Goal: Task Accomplishment & Management: Manage account settings

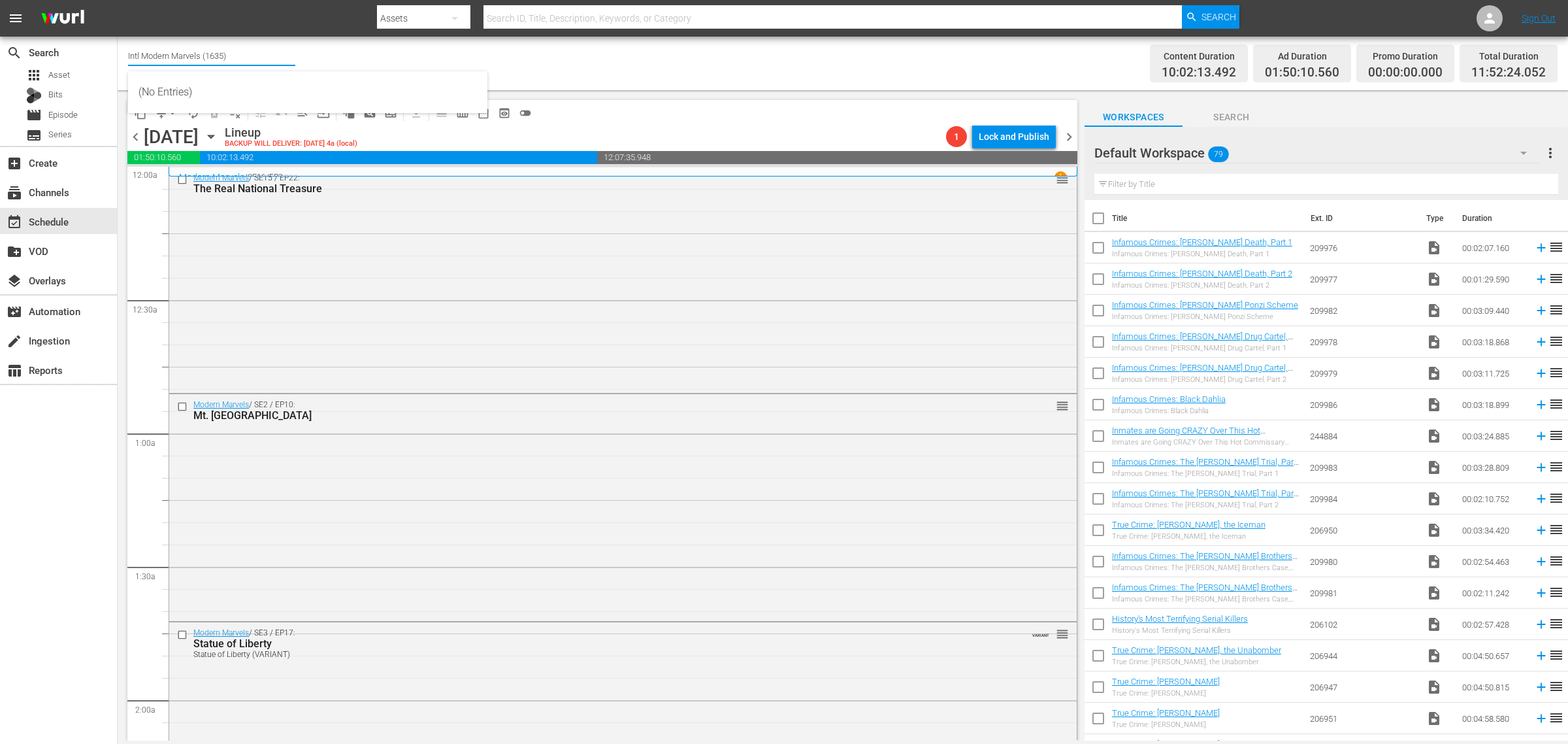
drag, startPoint x: 245, startPoint y: 50, endPoint x: -217, endPoint y: -12, distance: 466.1
click at [0, 0] on html "menu Search By Assets Search ID, Title, Description, Keywords, or Category Sear…" at bounding box center [784, 372] width 1568 height 744
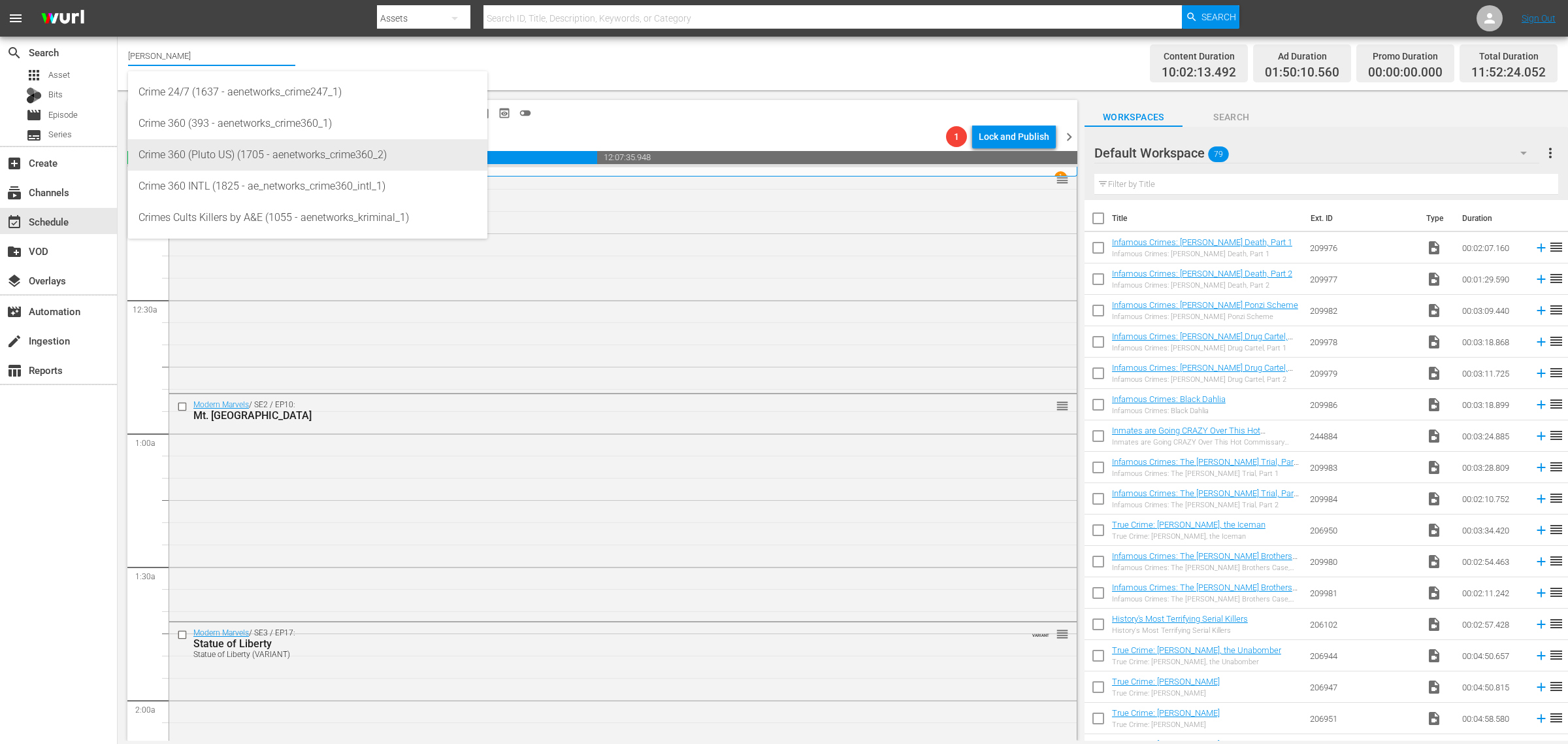
click at [345, 157] on div "Crime 360 (Pluto US) (1705 - aenetworks_crime360_2)" at bounding box center [307, 154] width 339 height 32
type input "Crime 360 (Pluto US) (1705 - aenetworks_crime360_2)"
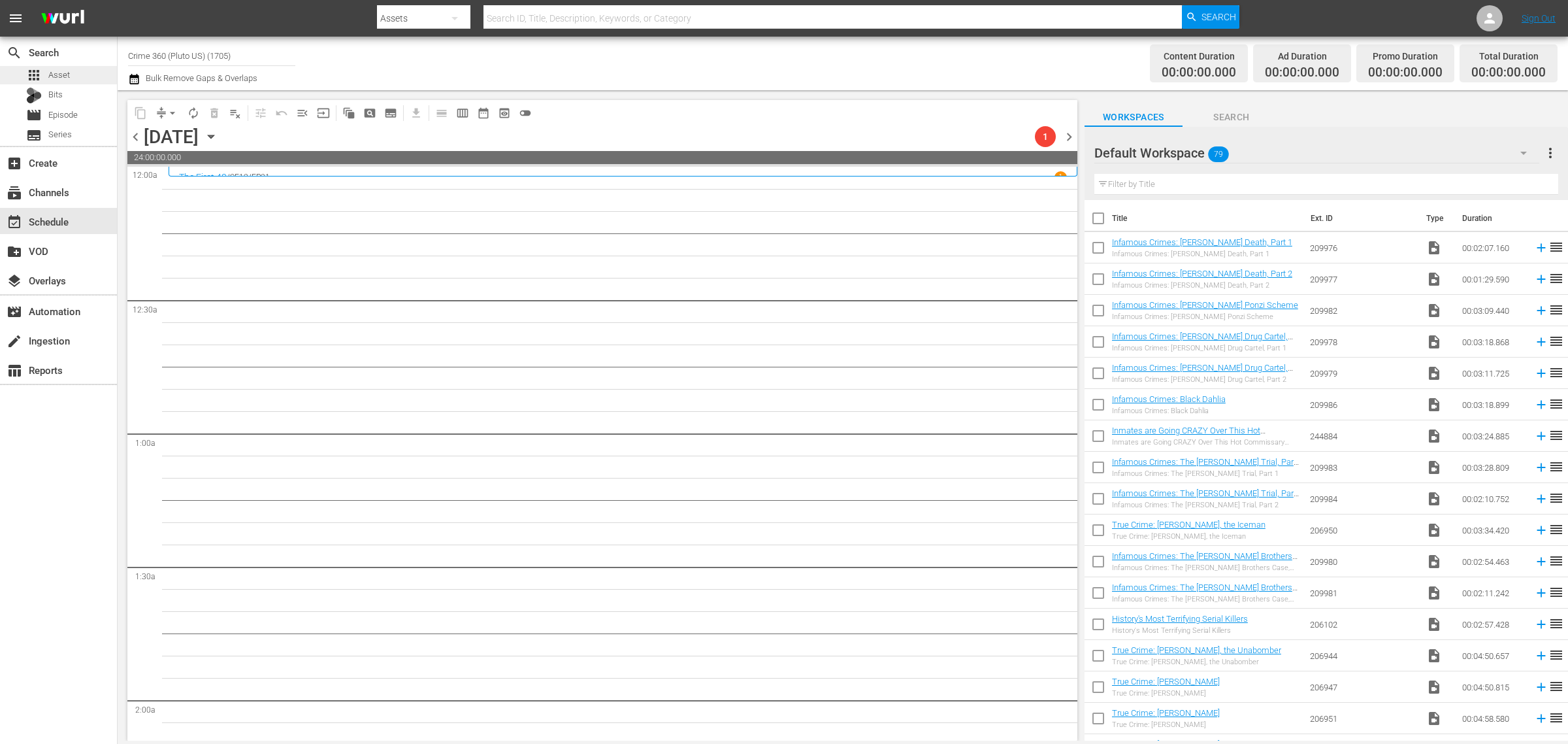
click at [49, 77] on span "Asset" at bounding box center [59, 74] width 21 height 13
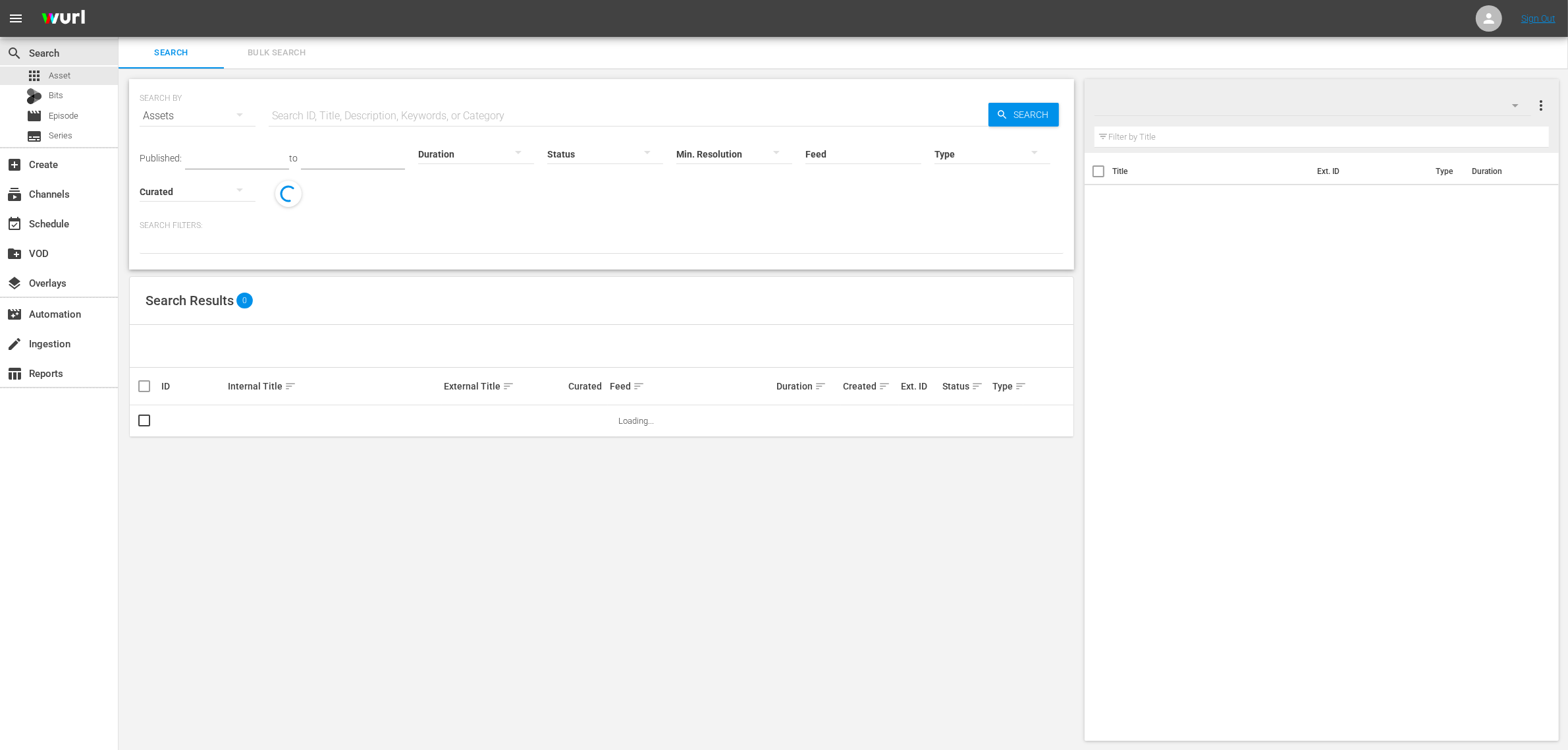
click at [290, 51] on span "Bulk Search" at bounding box center [277, 53] width 89 height 15
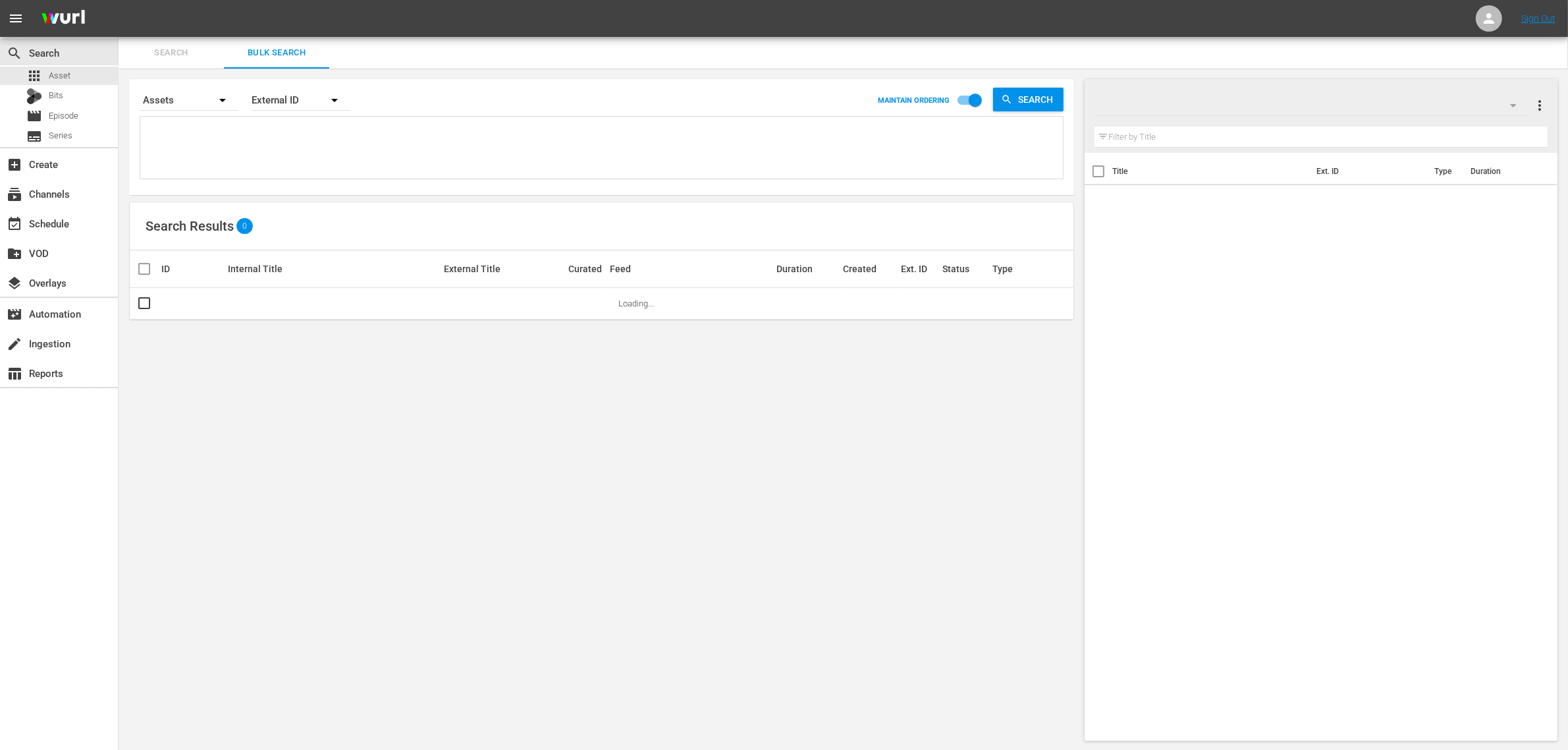
click at [366, 162] on textarea at bounding box center [603, 150] width 919 height 60
paste textarea "73896 245899 263991 245900 263992 245901"
type textarea "73896 245899 263991 245900 263992 245901"
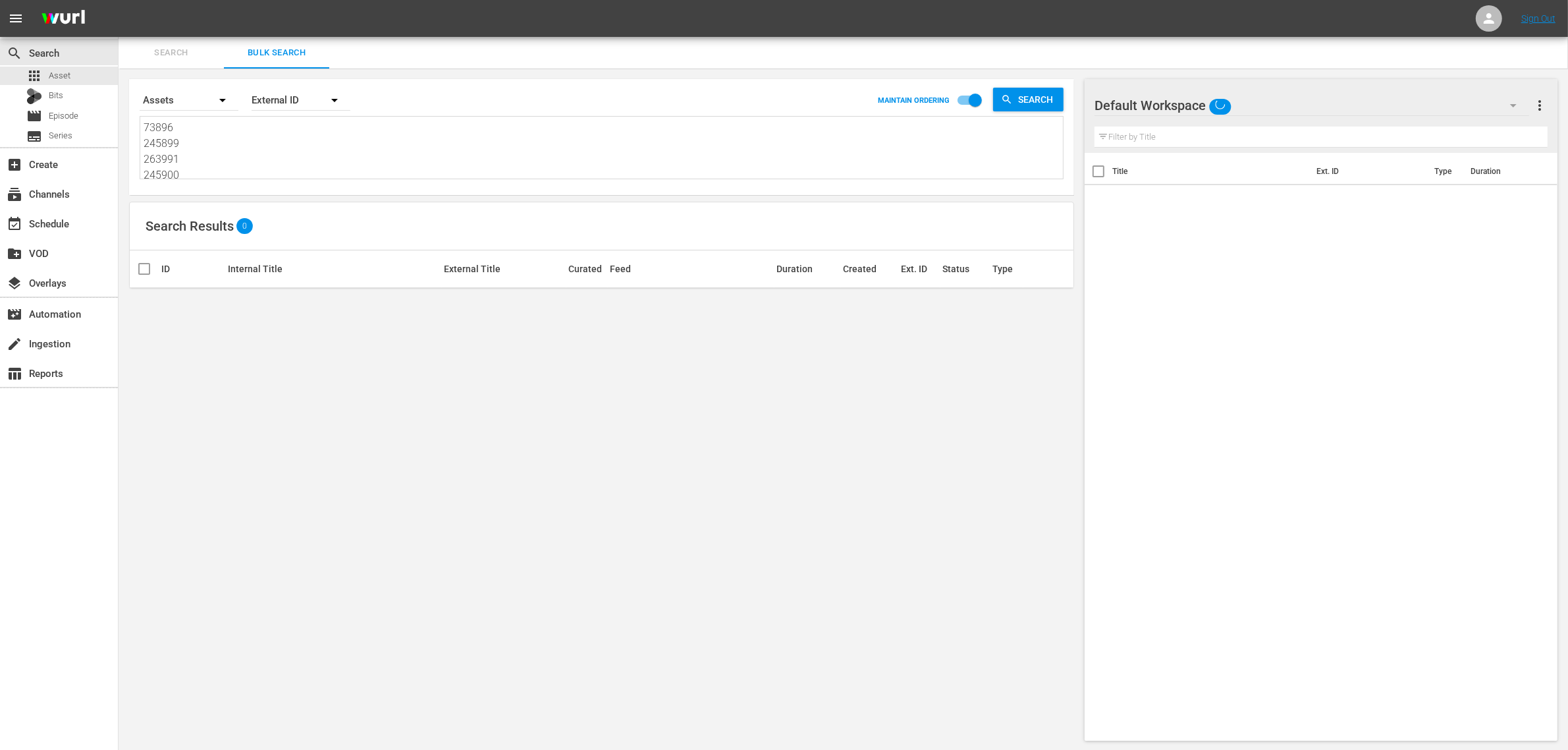
scroll to position [2, 0]
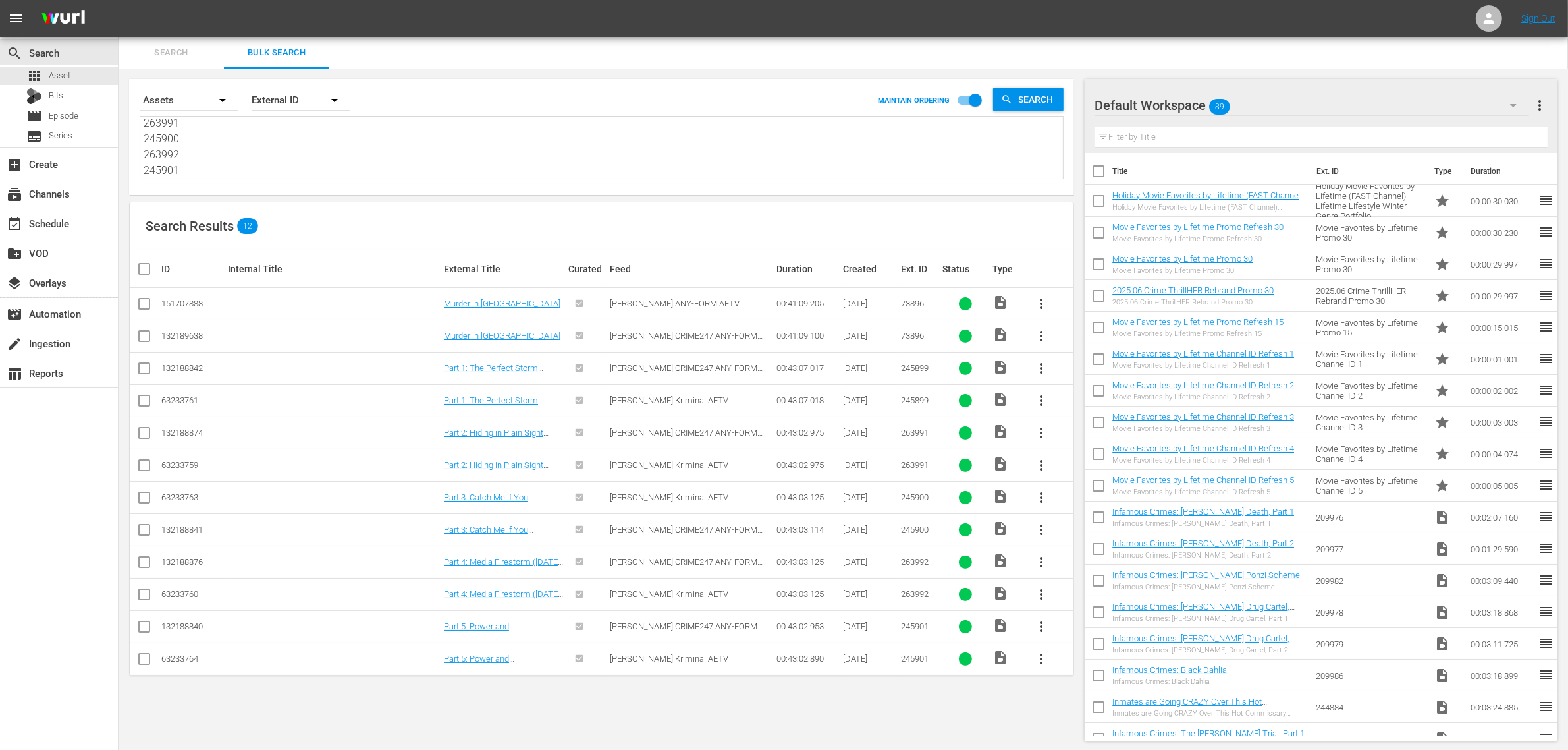
type textarea "73896 245899 263991 245900 263992 245901"
click at [1259, 103] on div "Default Workspace 89" at bounding box center [1312, 105] width 435 height 37
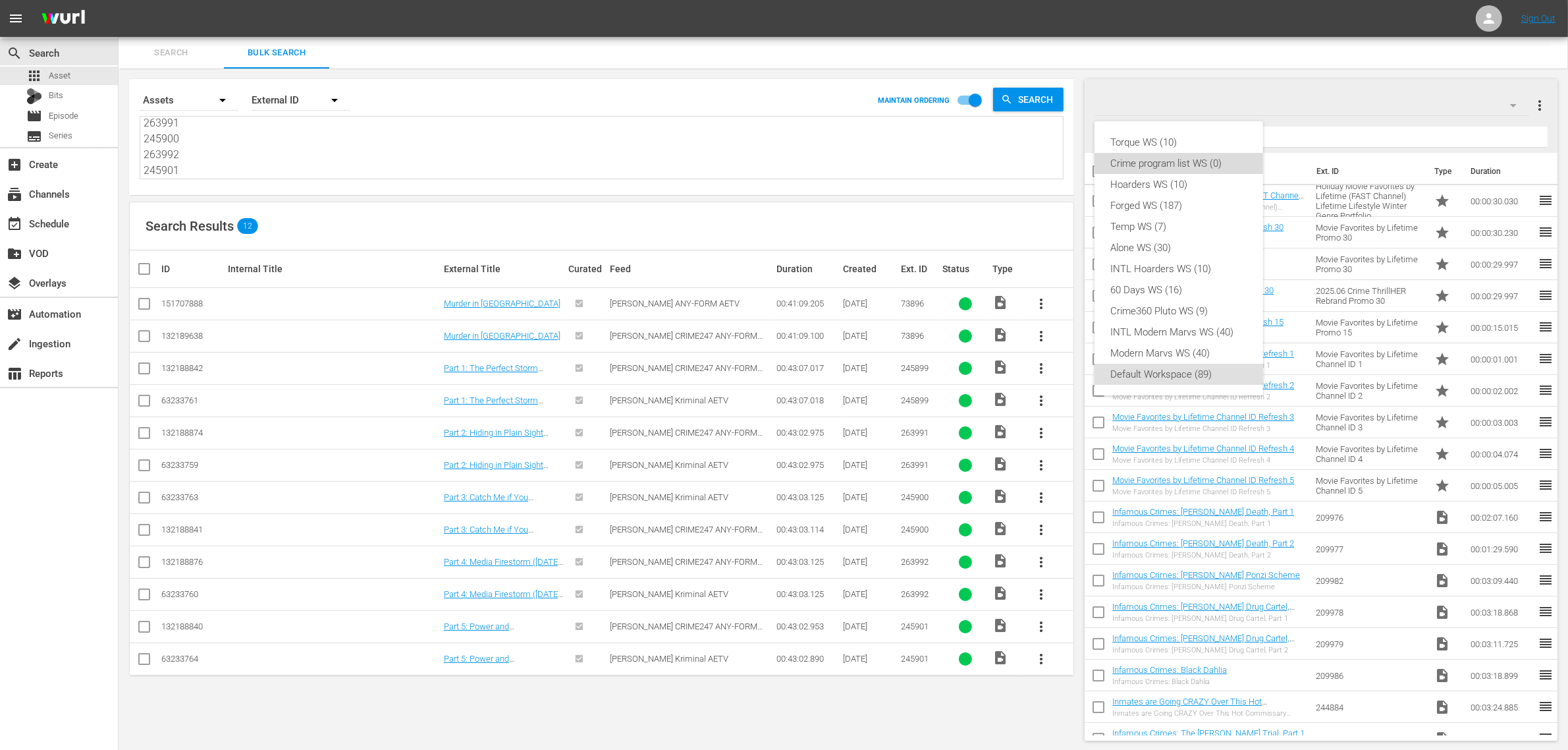
click at [1222, 159] on div "Crime program list WS (0)" at bounding box center [1179, 163] width 137 height 22
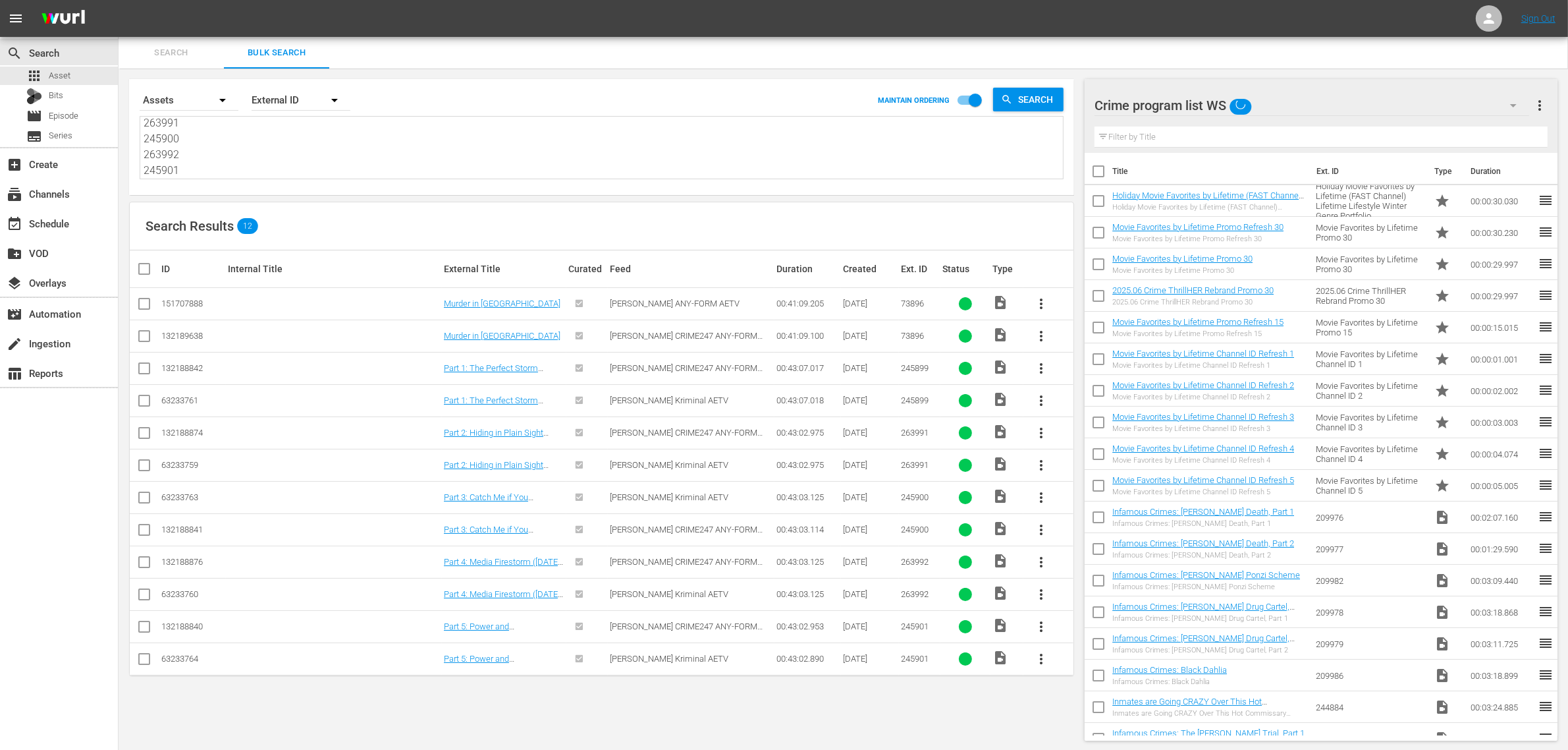
click at [558, 211] on div "Search Results 12" at bounding box center [602, 226] width 944 height 48
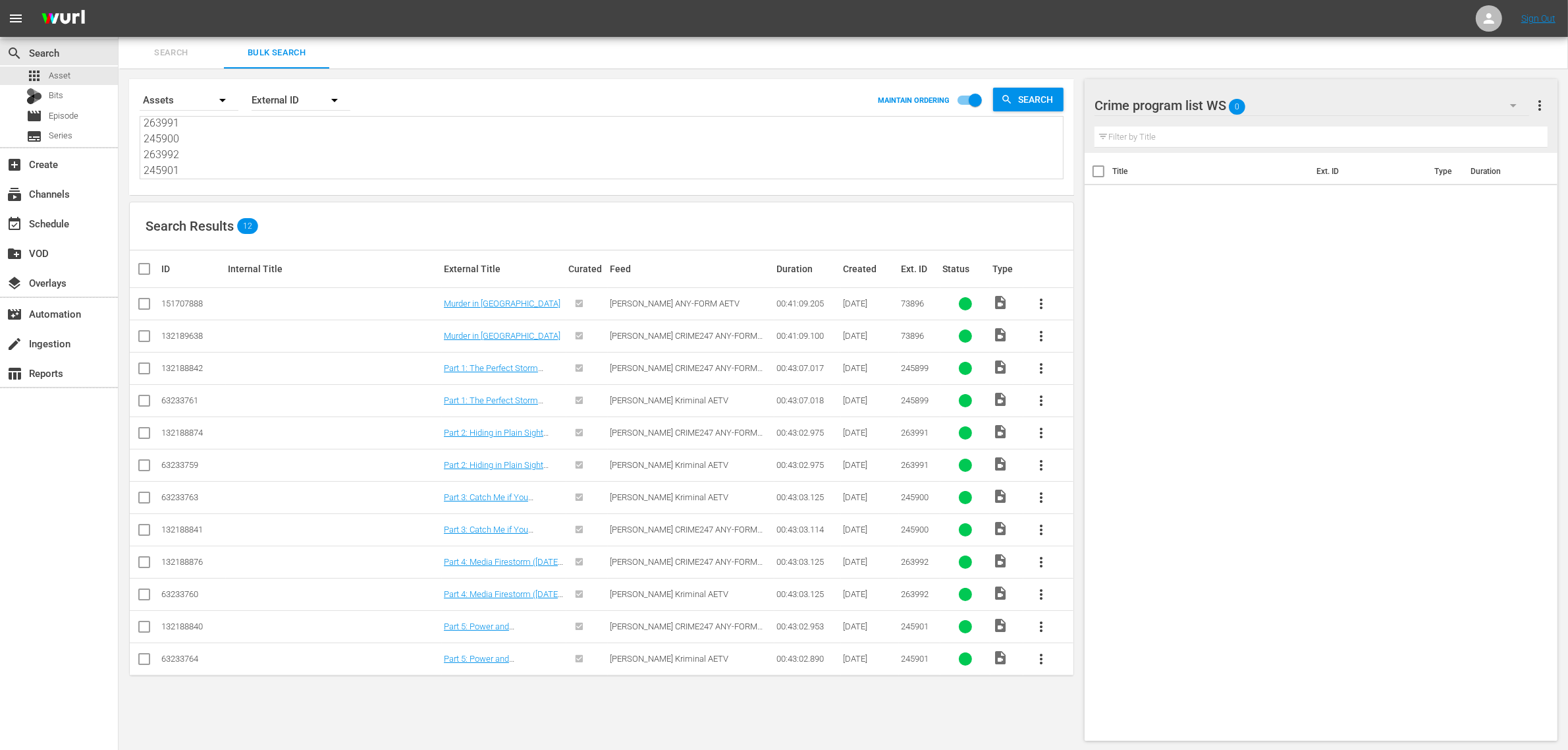
click at [140, 304] on input "checkbox" at bounding box center [144, 306] width 15 height 15
checkbox input "true"
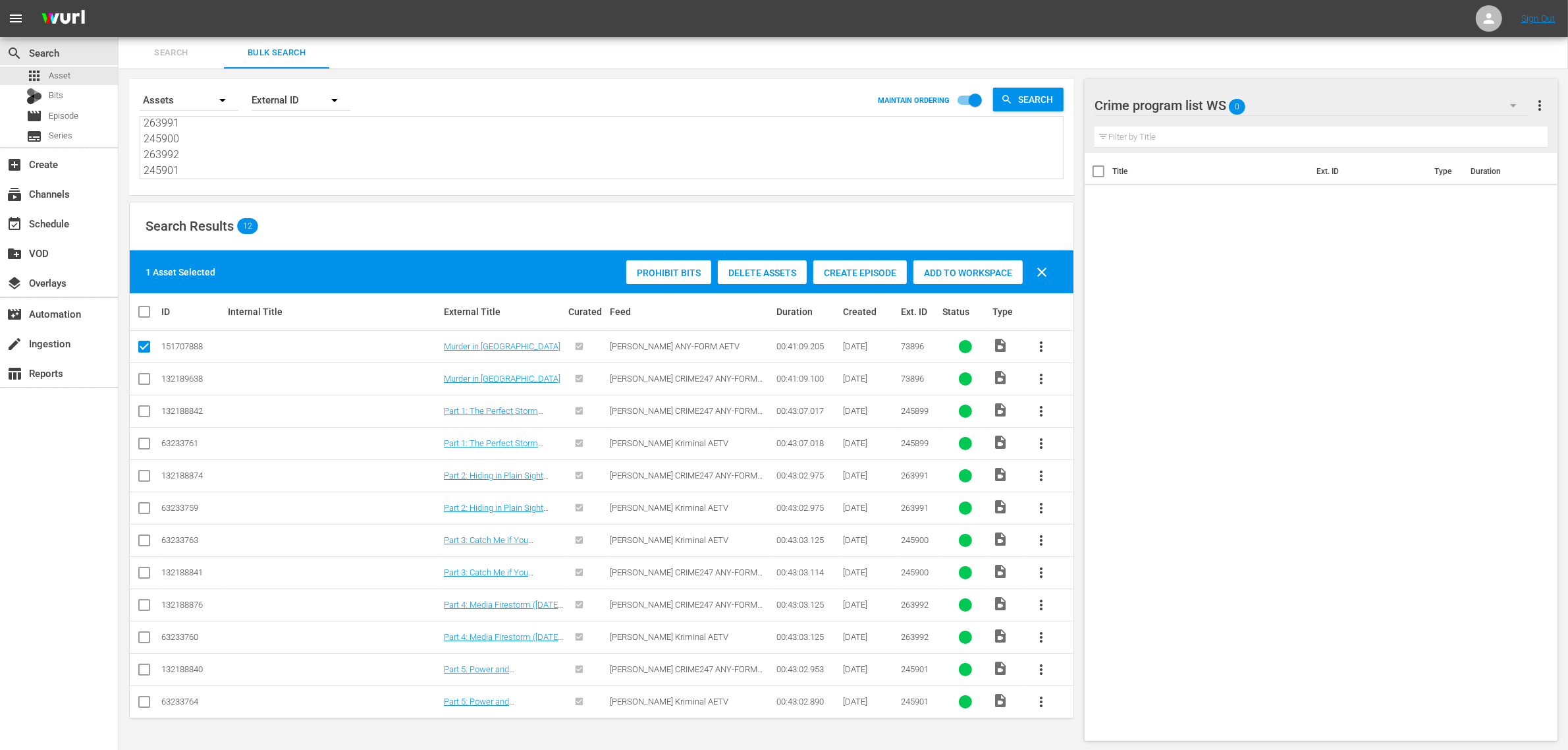
scroll to position [1, 0]
click at [135, 412] on td at bounding box center [144, 410] width 29 height 33
click at [142, 412] on input "checkbox" at bounding box center [144, 413] width 15 height 15
checkbox input "true"
click at [142, 475] on input "checkbox" at bounding box center [144, 477] width 15 height 15
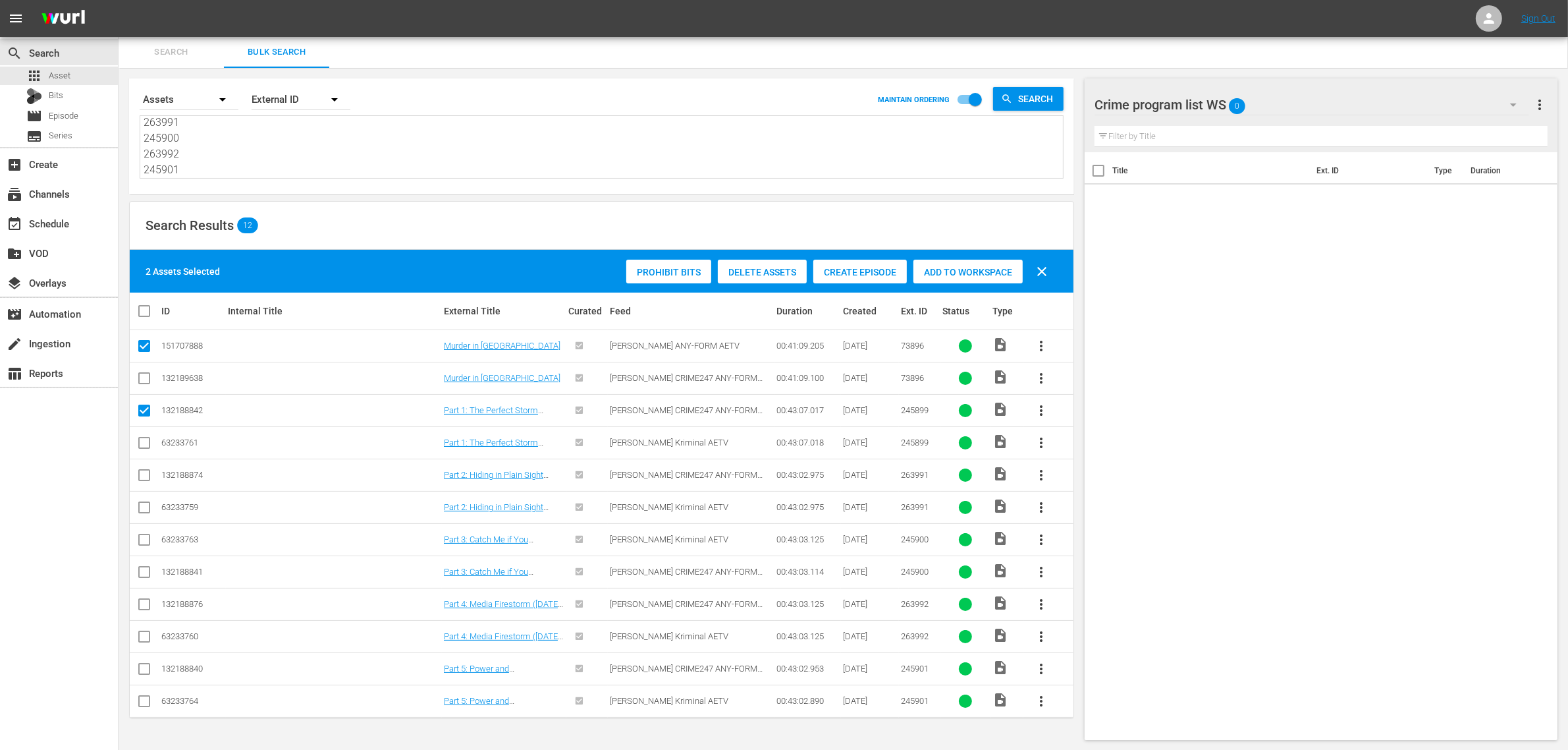
checkbox input "true"
click at [143, 569] on input "checkbox" at bounding box center [144, 575] width 15 height 15
checkbox input "true"
click at [142, 607] on input "checkbox" at bounding box center [144, 606] width 15 height 15
checkbox input "true"
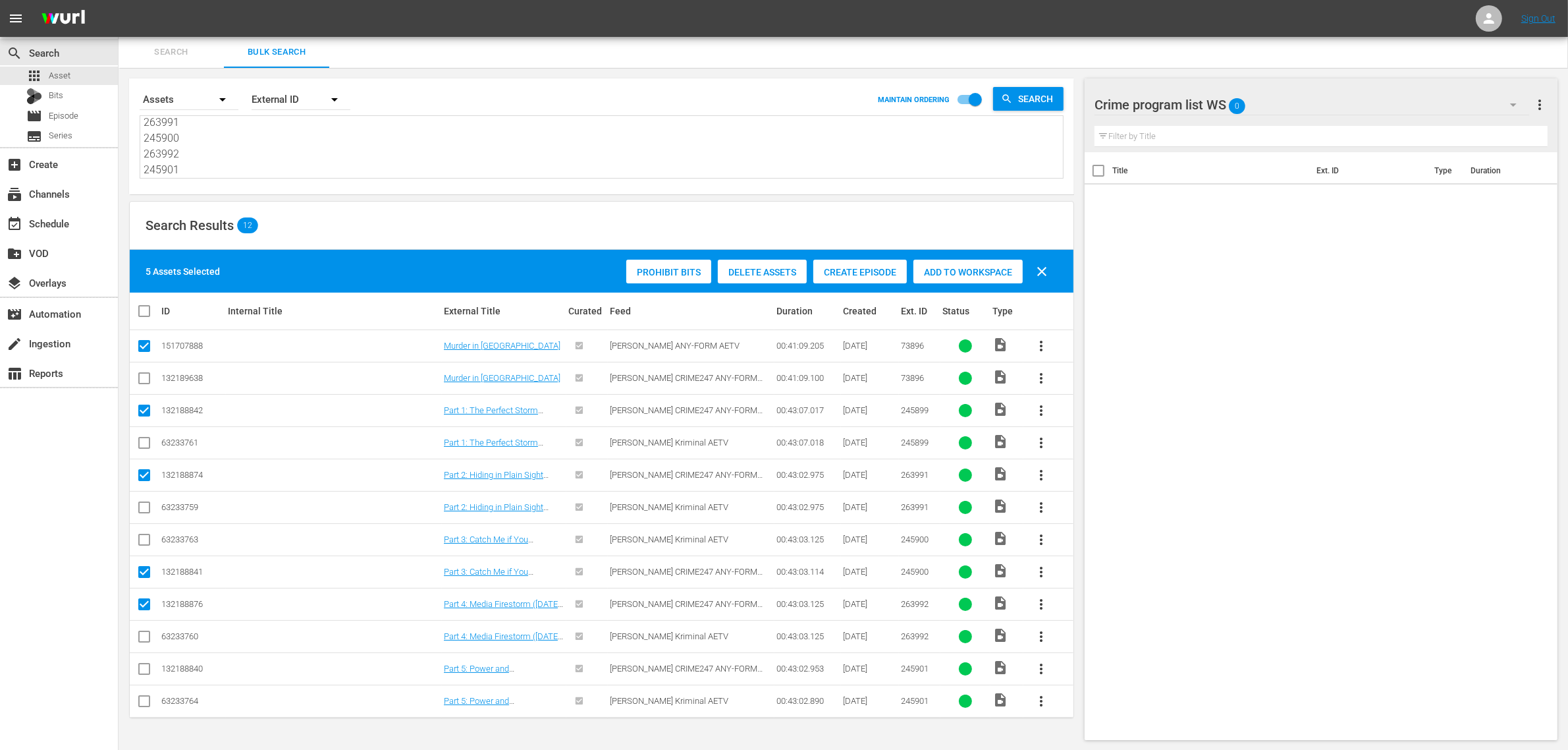
drag, startPoint x: 146, startPoint y: 669, endPoint x: 189, endPoint y: 643, distance: 50.2
click at [145, 669] on input "checkbox" at bounding box center [144, 671] width 15 height 15
checkbox input "true"
click at [961, 271] on span "Add to Workspace" at bounding box center [967, 272] width 109 height 10
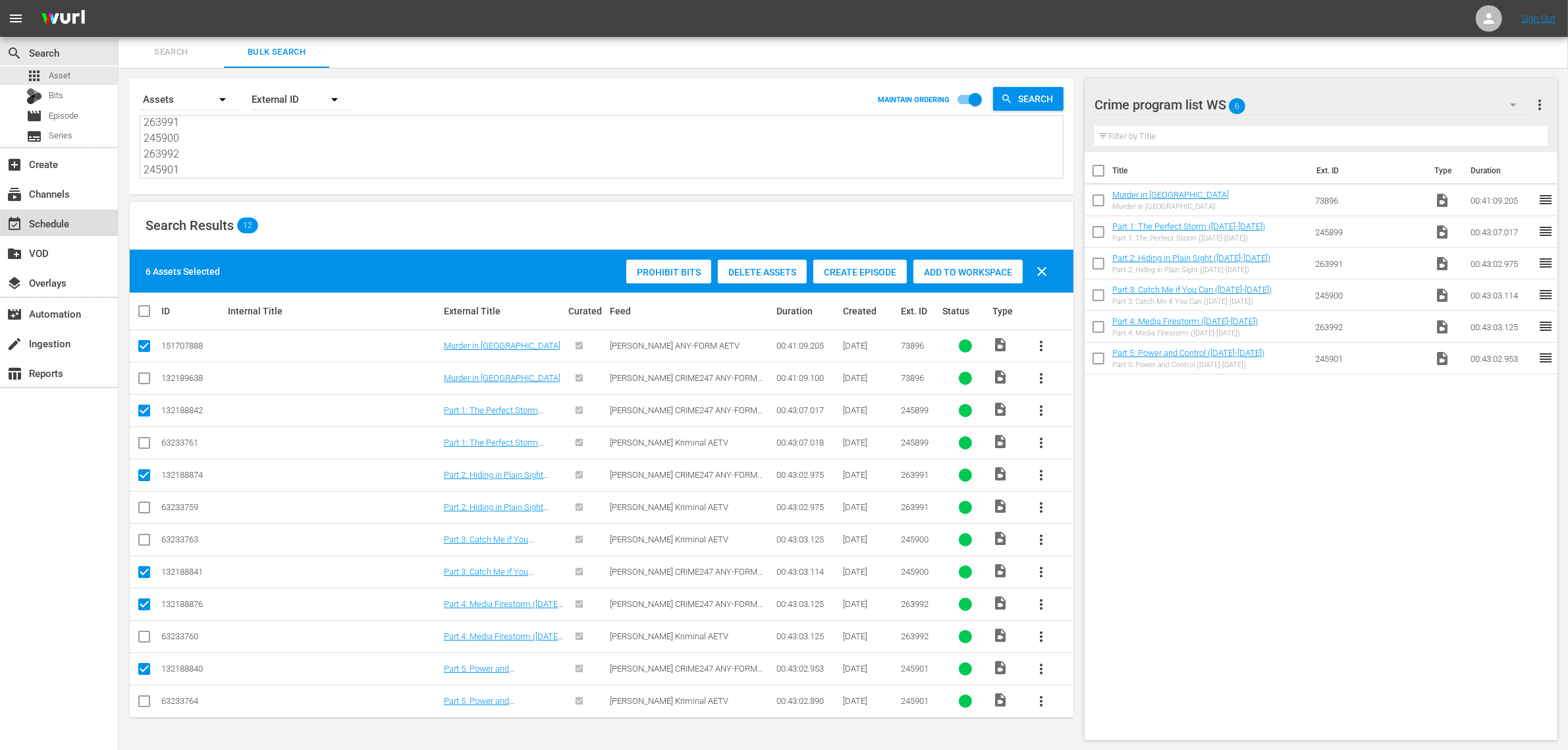
click at [60, 225] on div "event_available Schedule" at bounding box center [37, 221] width 74 height 12
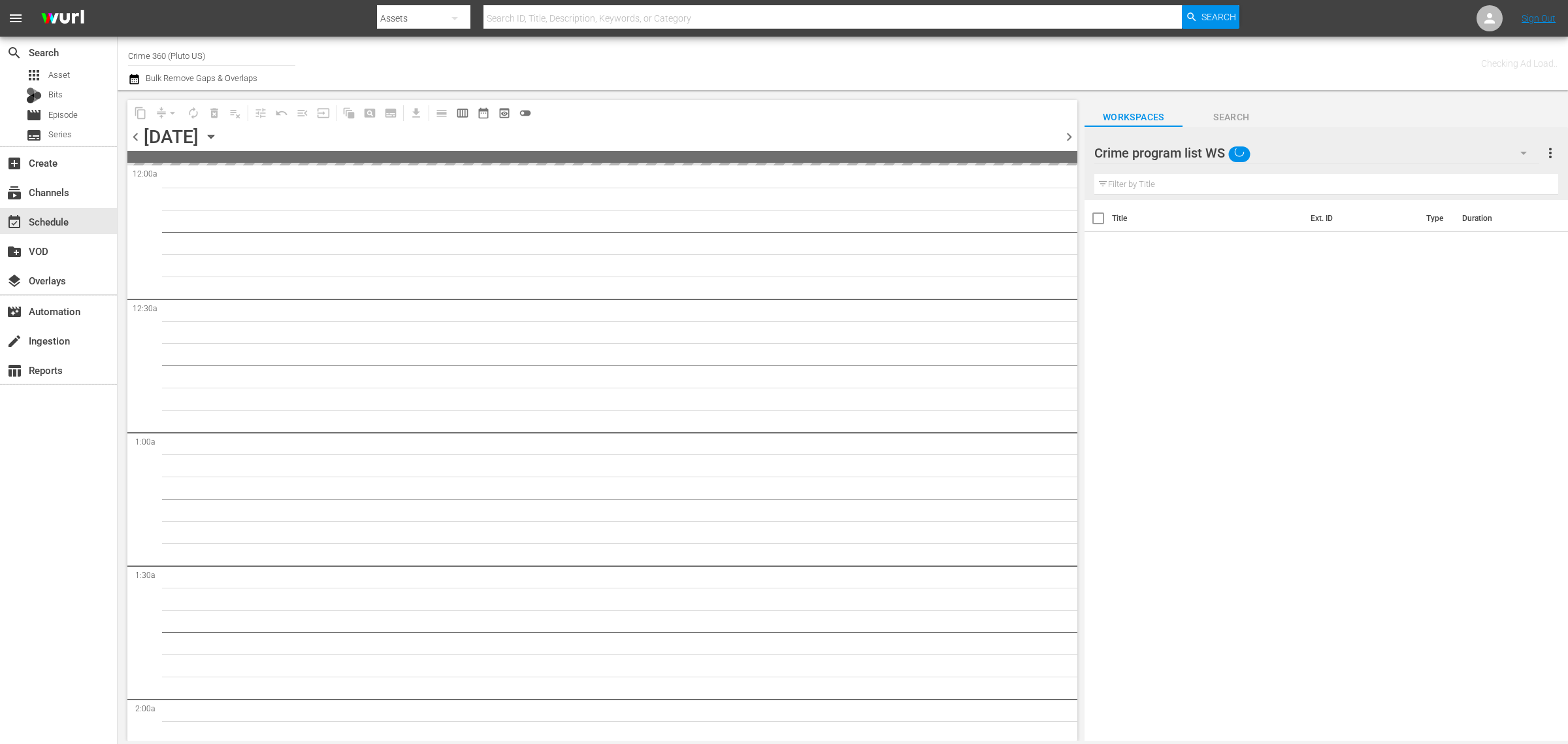
click at [784, 61] on div "Channel Title Crime 360 (Pluto US) Bulk Remove Gaps & Overlaps" at bounding box center [518, 63] width 780 height 47
click at [878, 60] on div "Channel Title Crime 360 (Pluto US) Bulk Remove Gaps & Overlaps" at bounding box center [518, 63] width 780 height 47
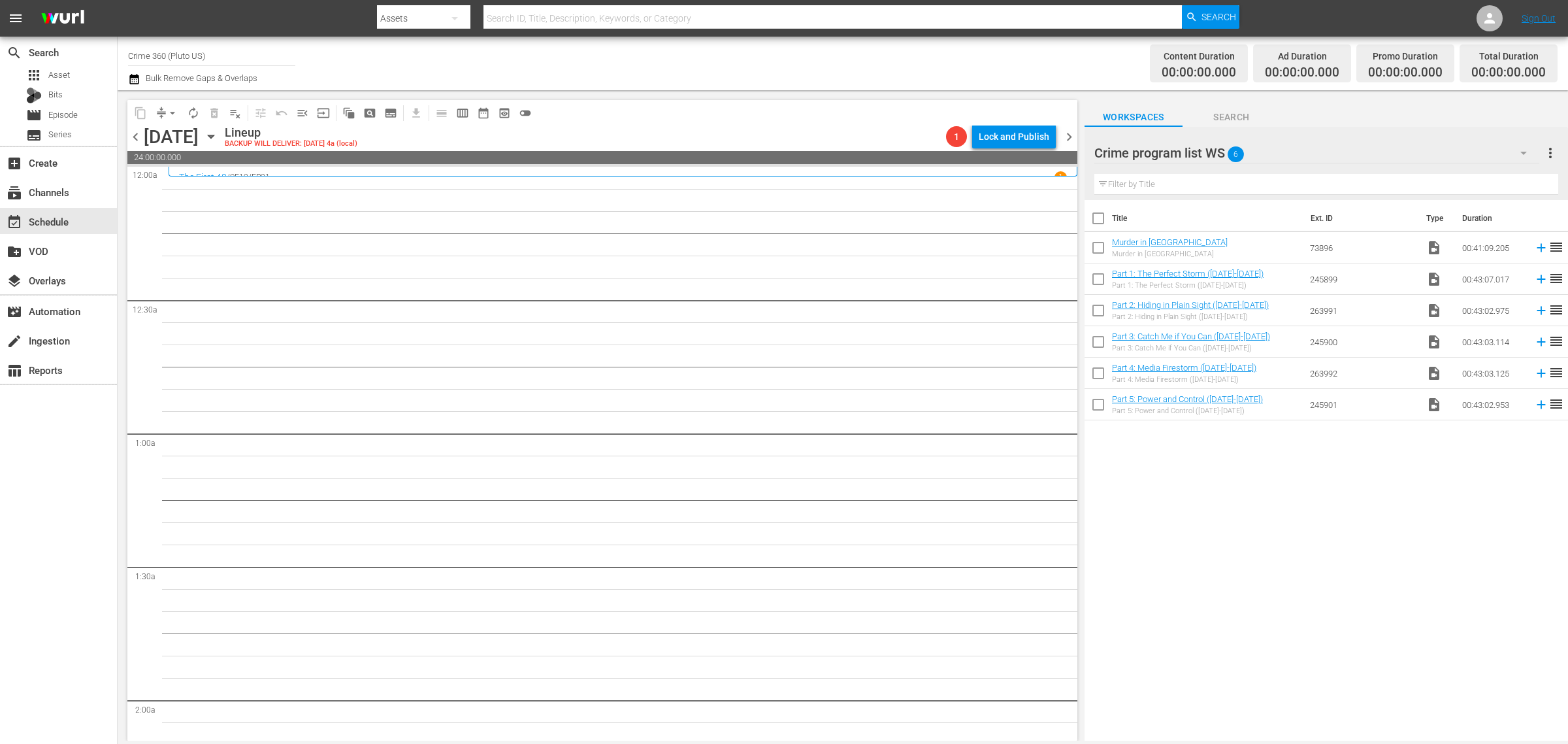
click at [1091, 217] on input "checkbox" at bounding box center [1099, 221] width 27 height 27
checkbox input "true"
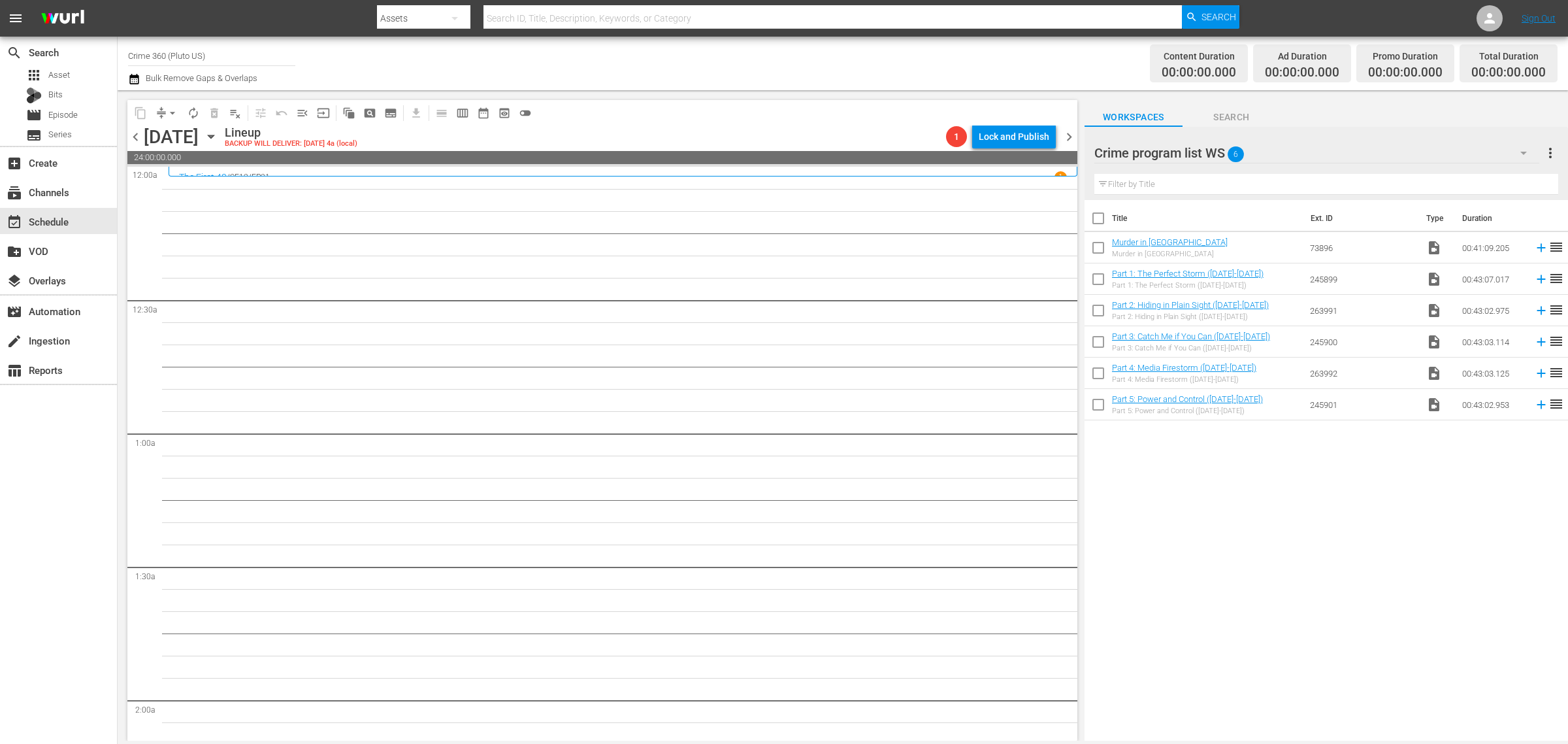
checkbox input "true"
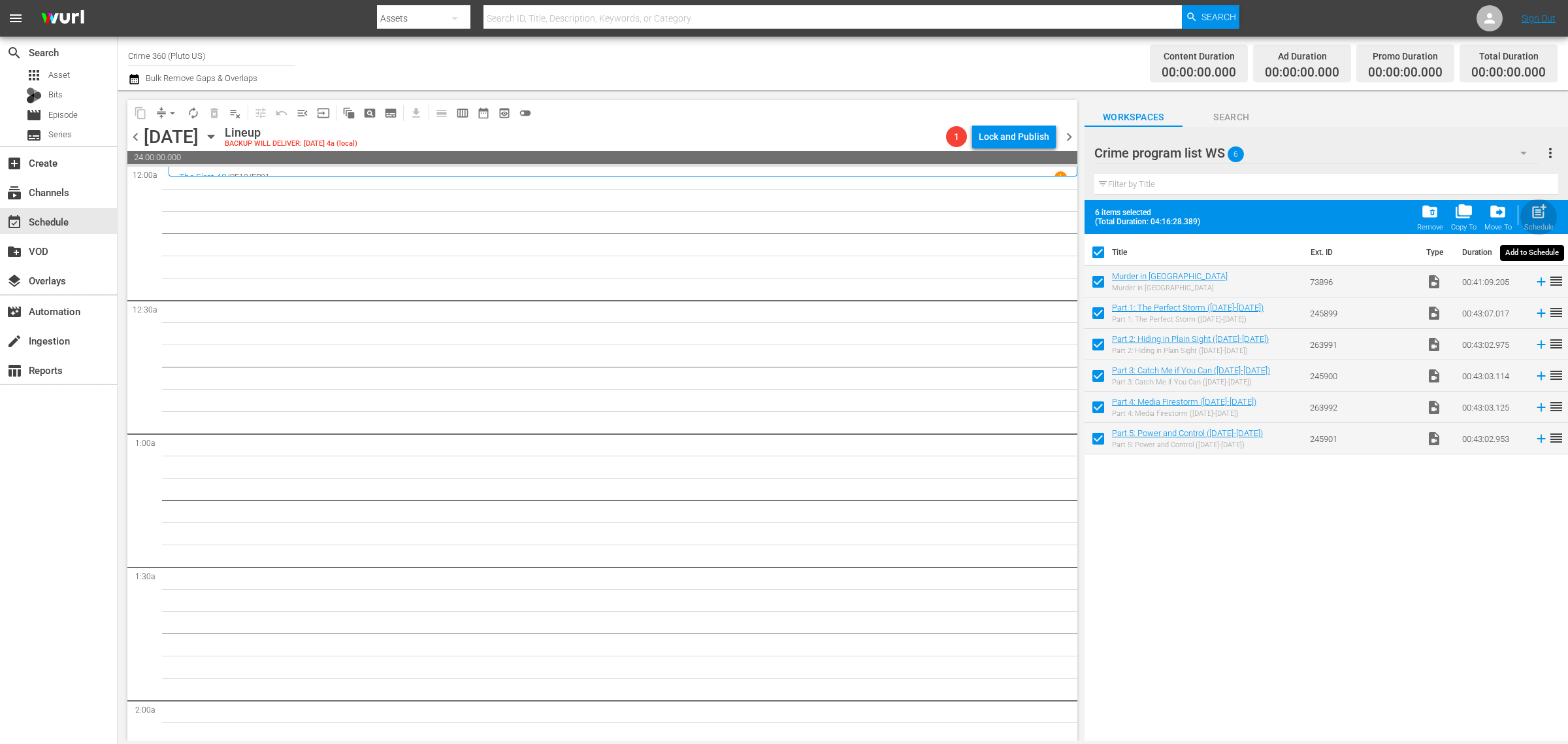
click at [1536, 219] on span "post_add" at bounding box center [1539, 211] width 18 height 18
checkbox input "false"
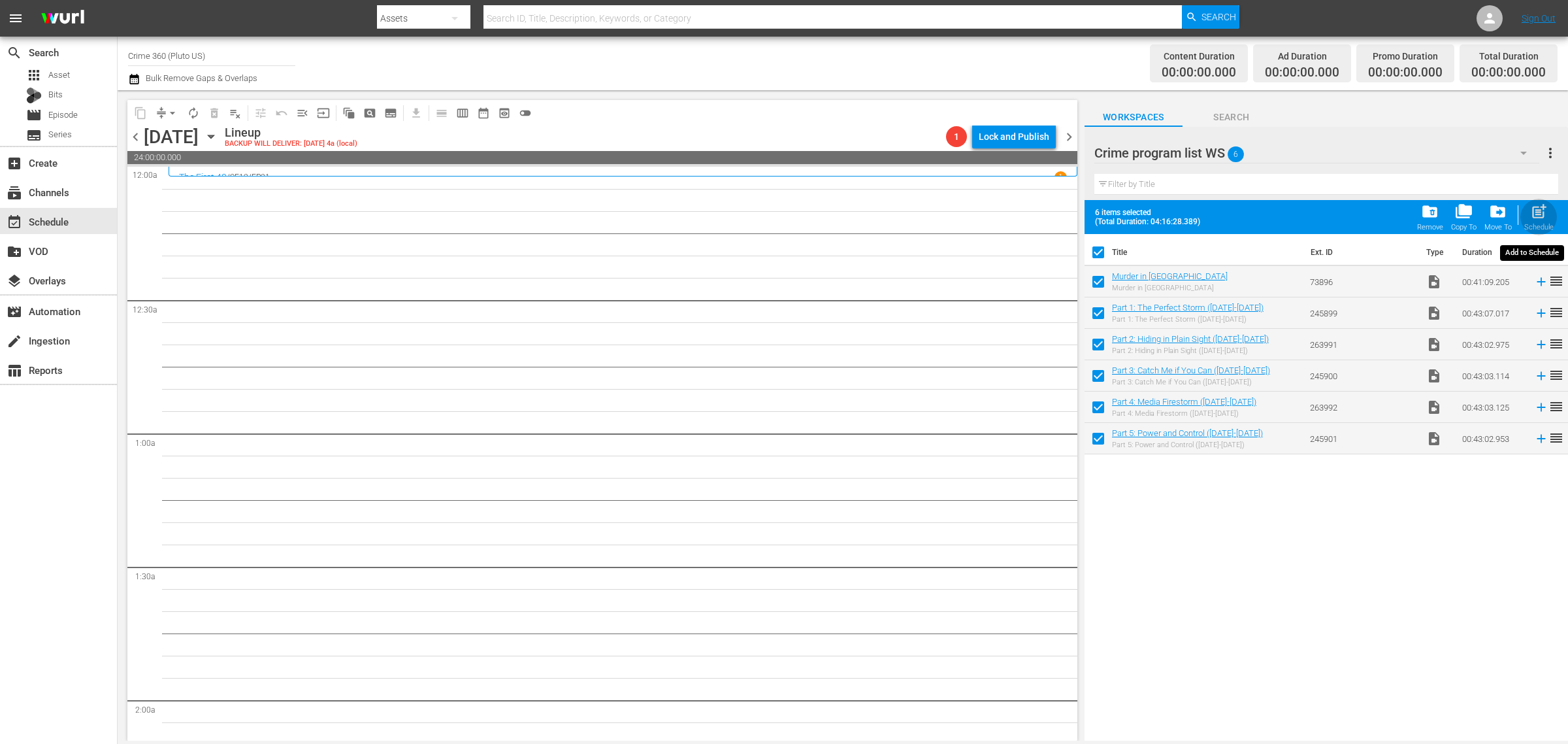
checkbox input "false"
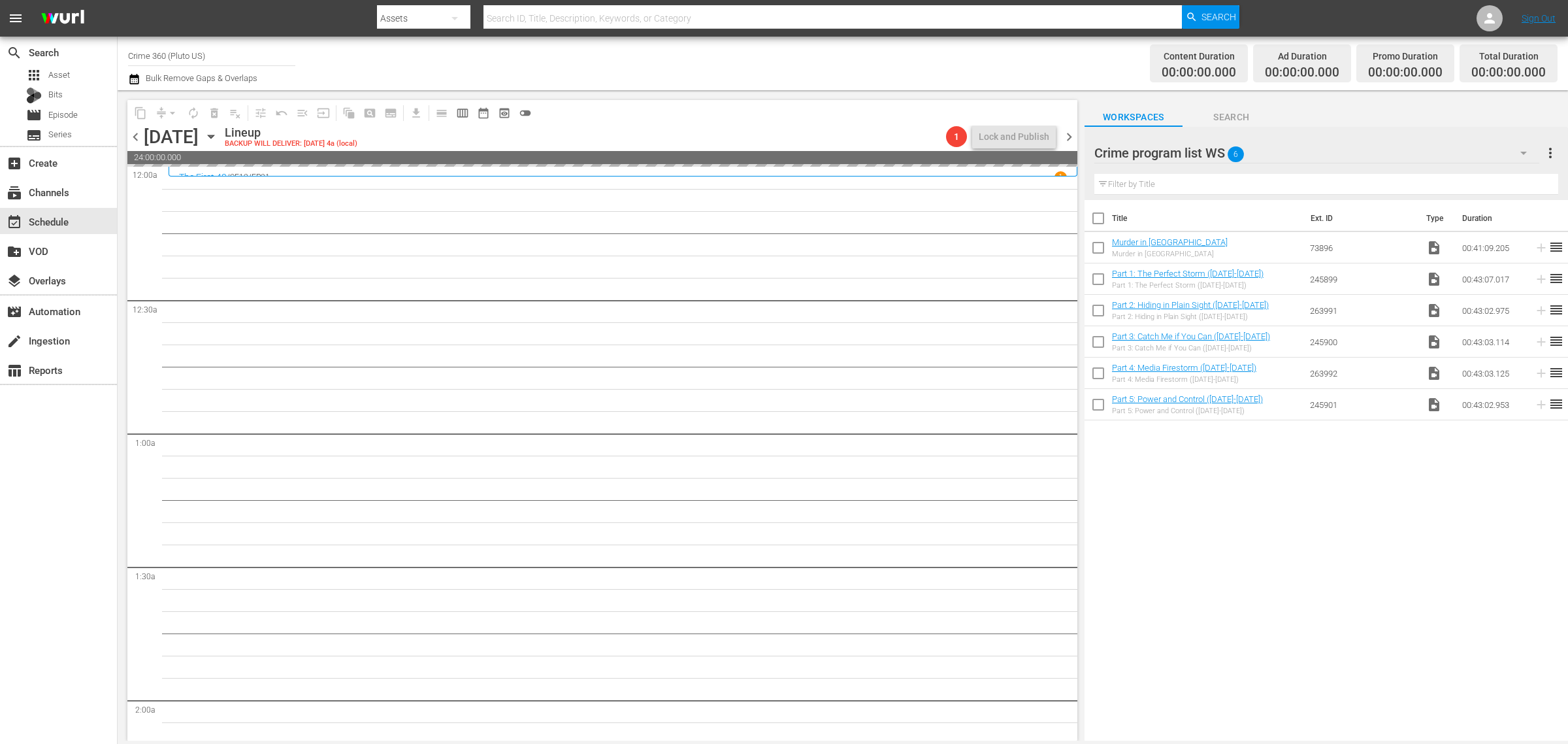
click at [638, 59] on div "Channel Title Crime 360 (Pluto US) Bulk Remove Gaps & Overlaps" at bounding box center [518, 63] width 780 height 47
click at [678, 57] on div "Channel Title Crime 360 (Pluto US) Bulk Remove Gaps & Overlaps" at bounding box center [518, 63] width 780 height 47
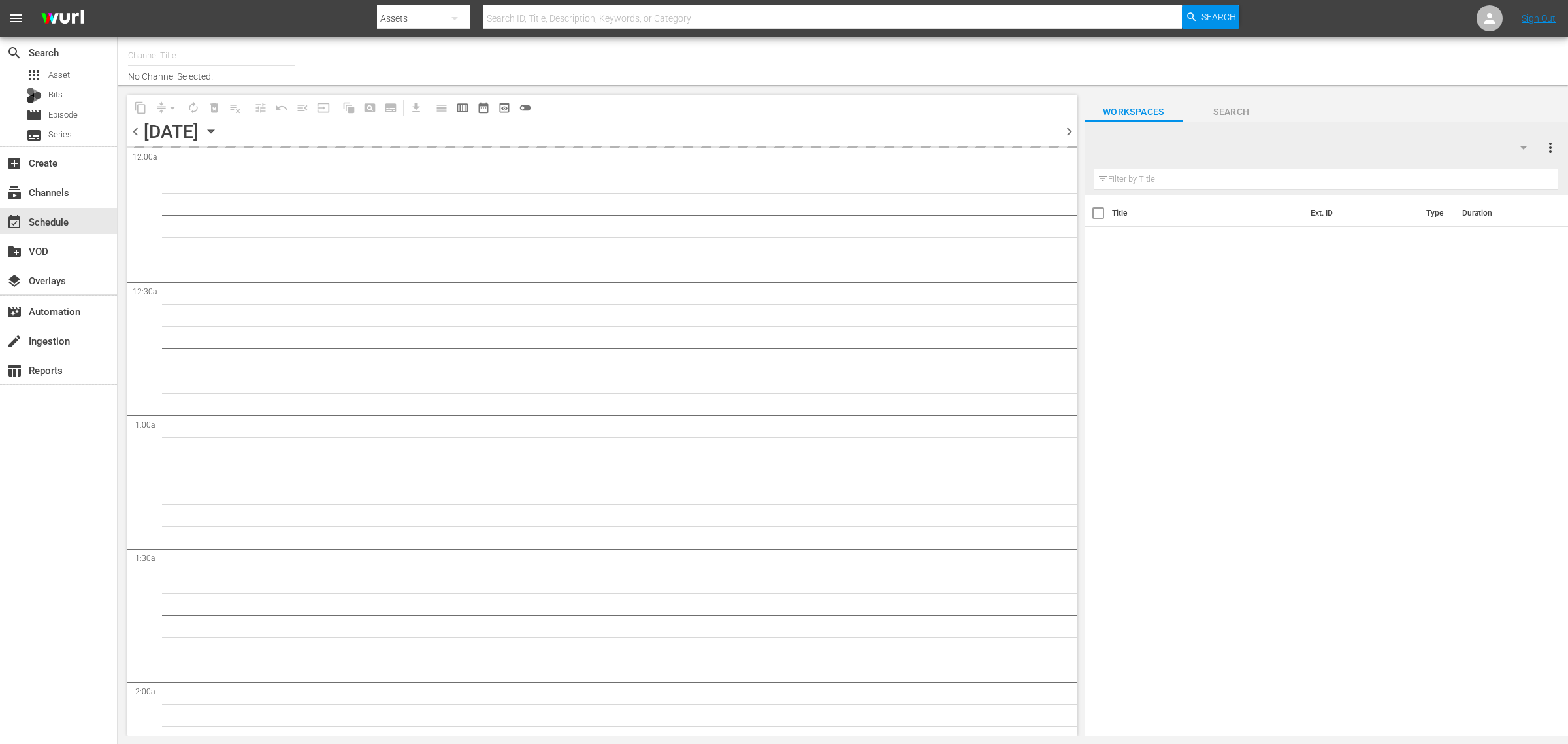
click at [898, 48] on div "Channel Title No Channel Selected." at bounding box center [518, 61] width 780 height 42
type input "Crime 360 (Pluto US) (1705)"
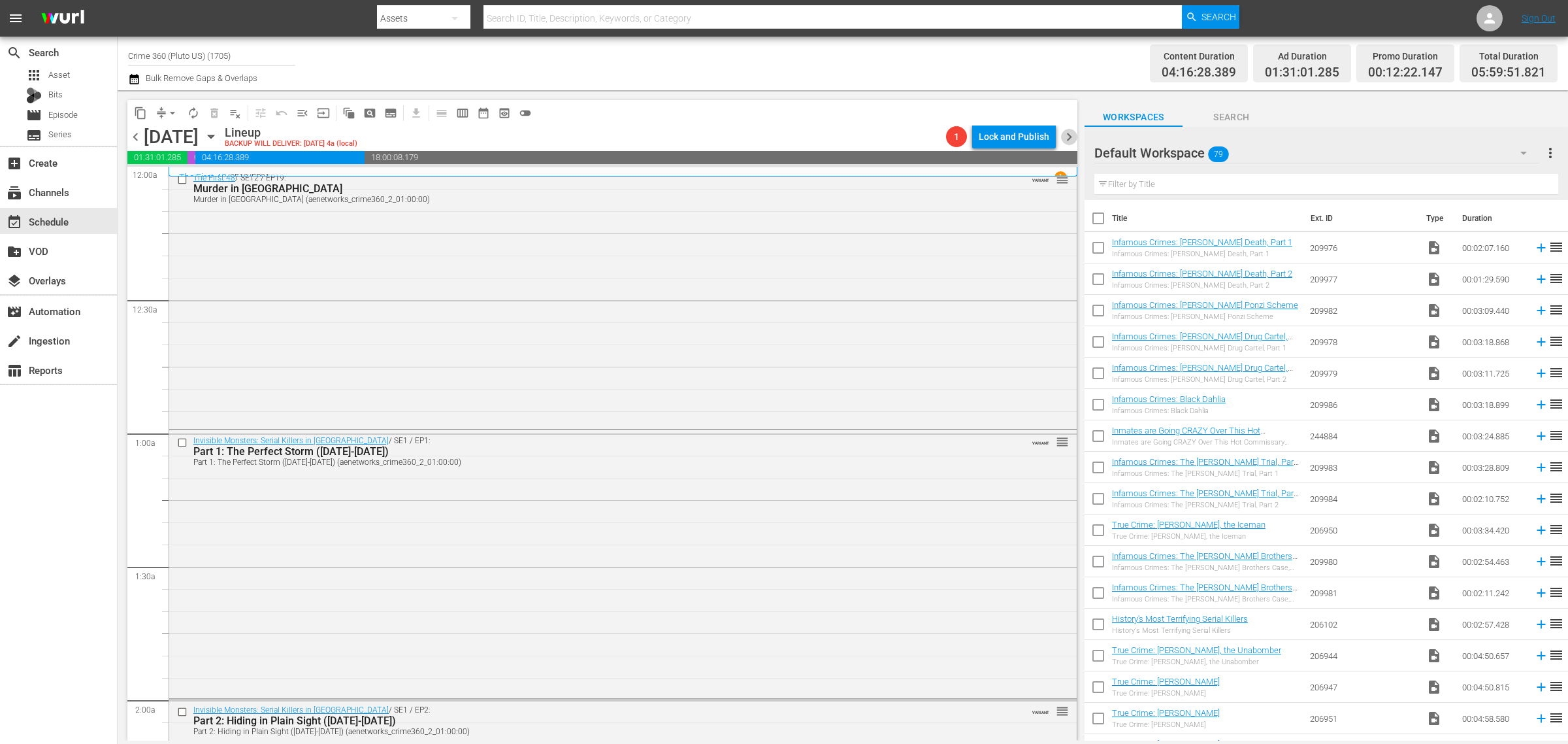
click at [1066, 136] on span "chevron_right" at bounding box center [1069, 137] width 16 height 16
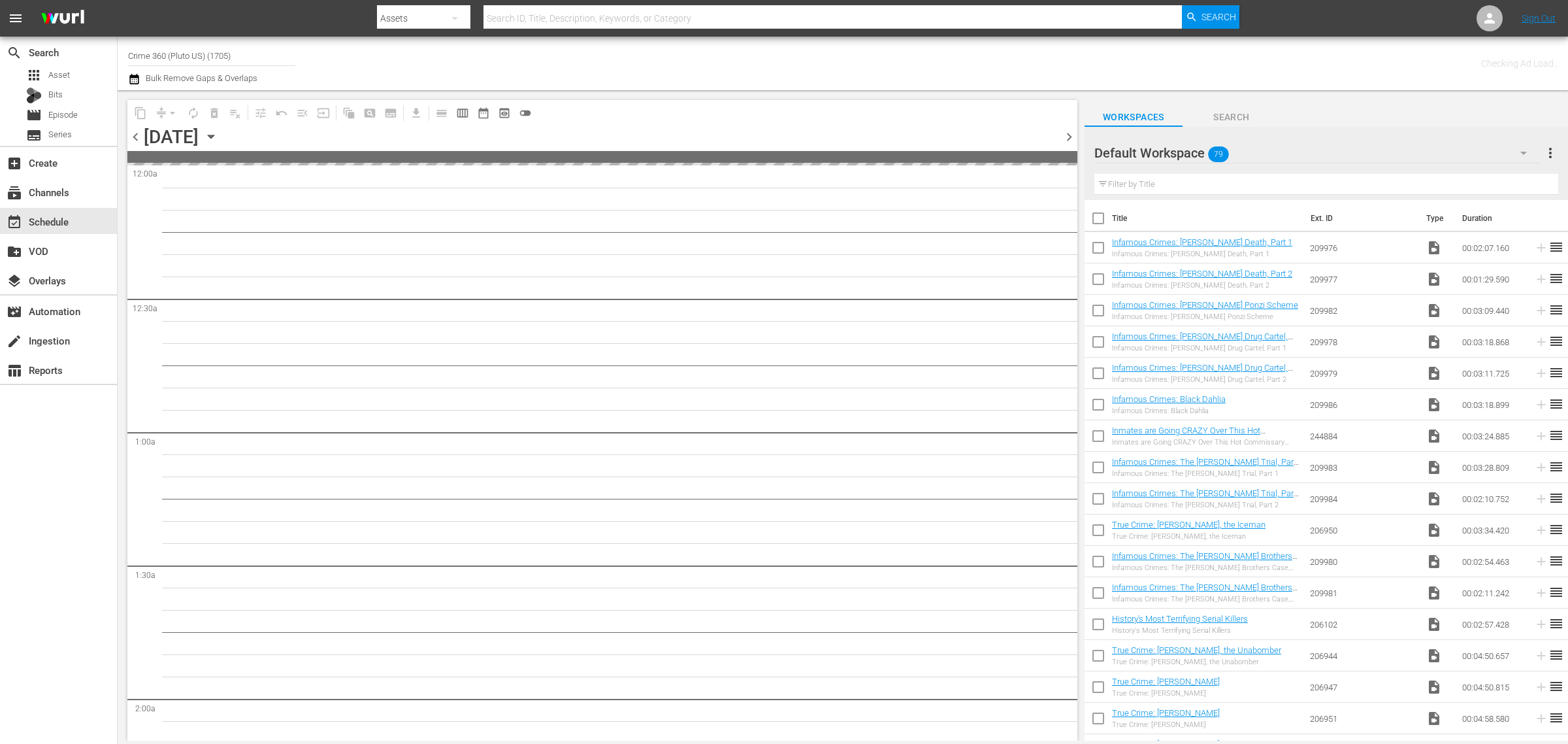
click at [937, 69] on div "Checking Ad Load.." at bounding box center [1233, 63] width 650 height 47
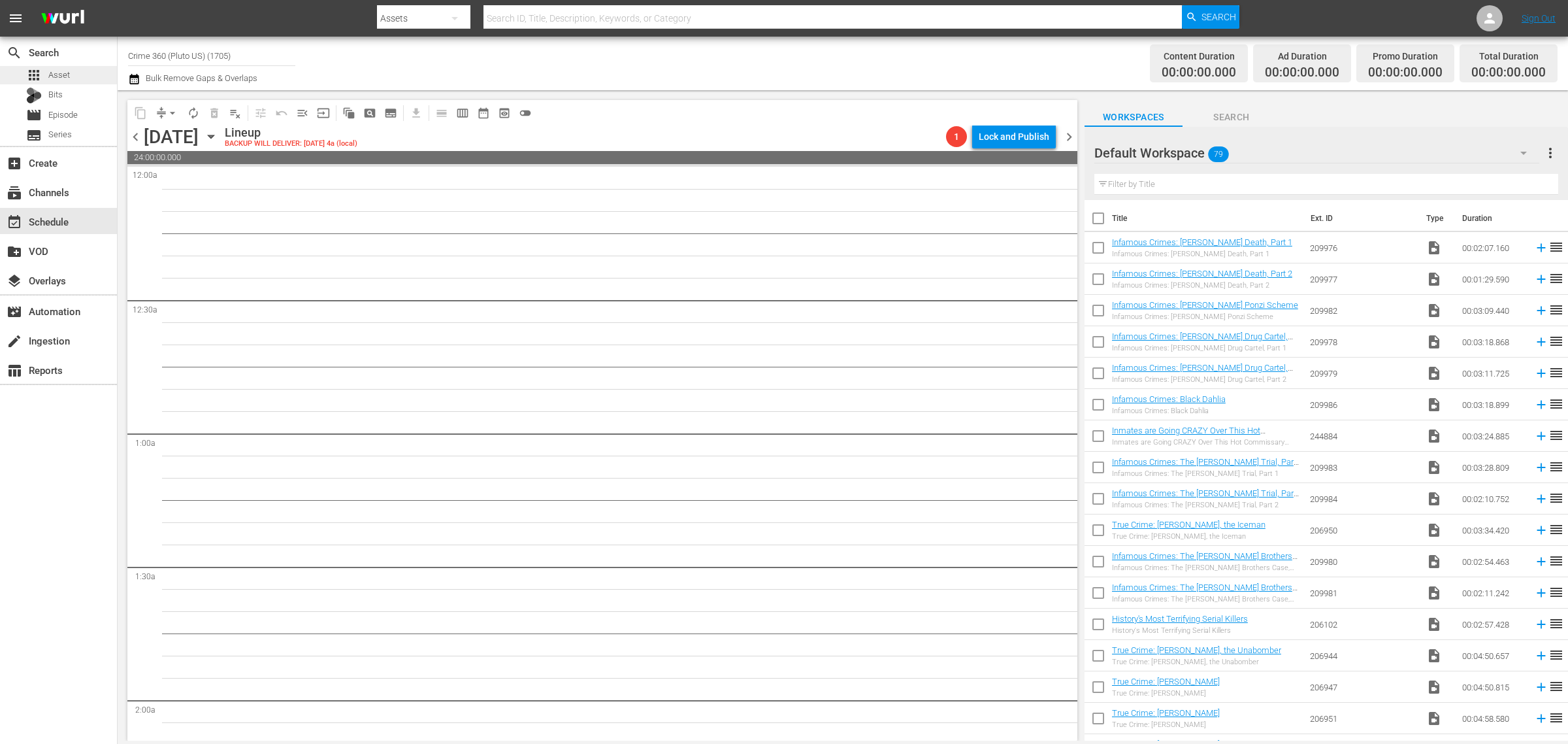
click at [54, 68] on span "Asset" at bounding box center [59, 74] width 21 height 13
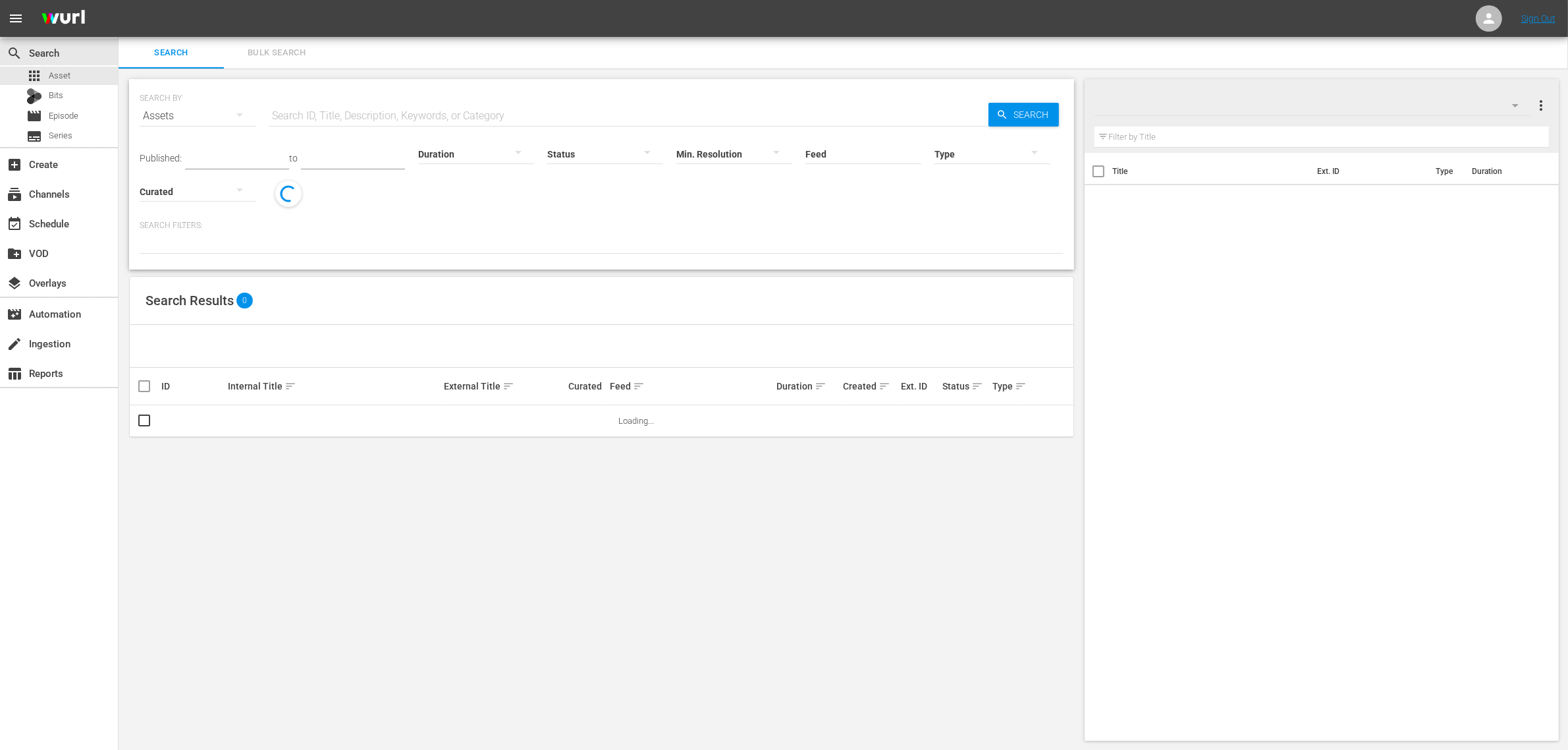
click at [272, 48] on span "Bulk Search" at bounding box center [277, 53] width 89 height 15
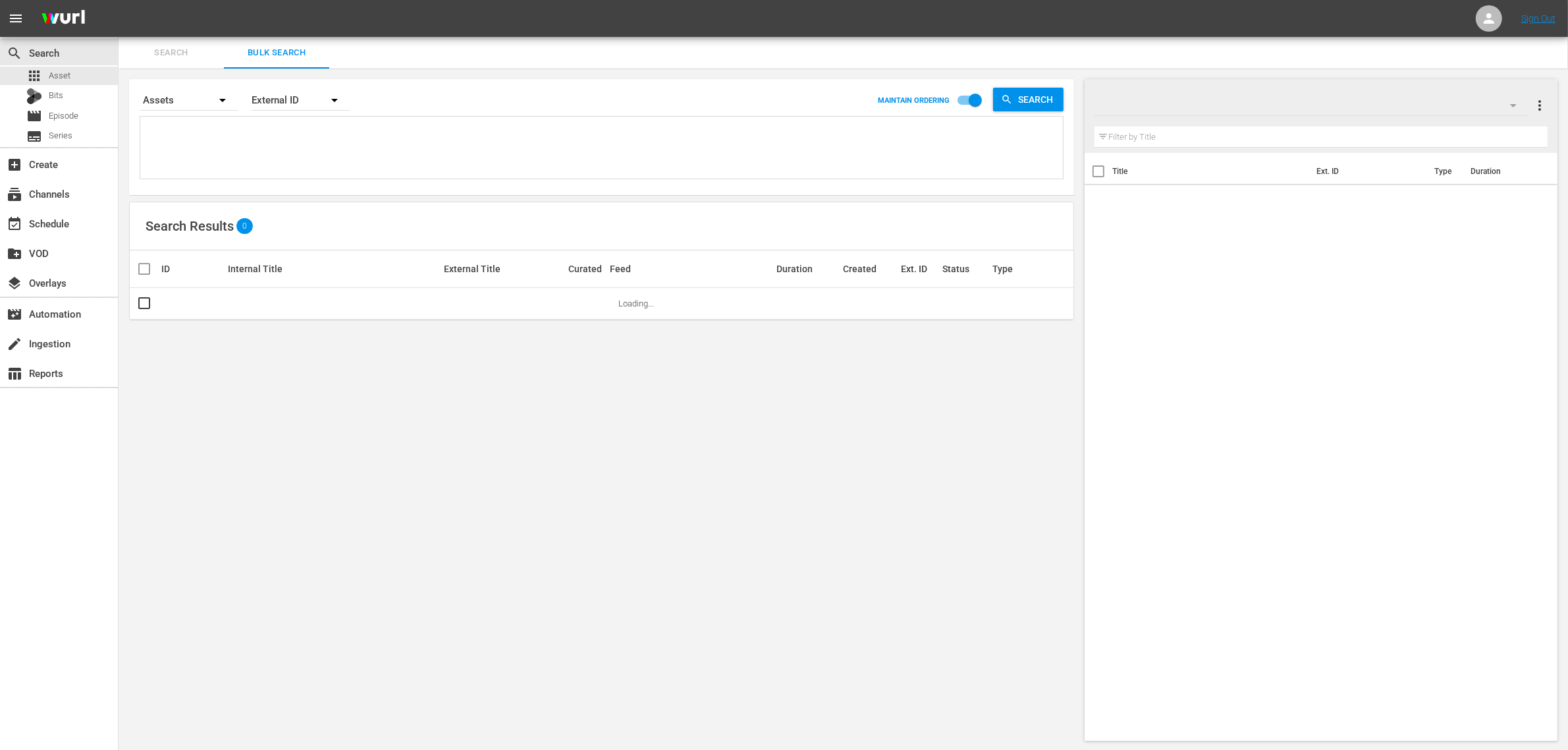
click at [268, 146] on textarea at bounding box center [603, 150] width 919 height 60
paste textarea "36047 36049 36050 36048 36055 77376"
type textarea "36047 36049 36050 36048 36055 77376"
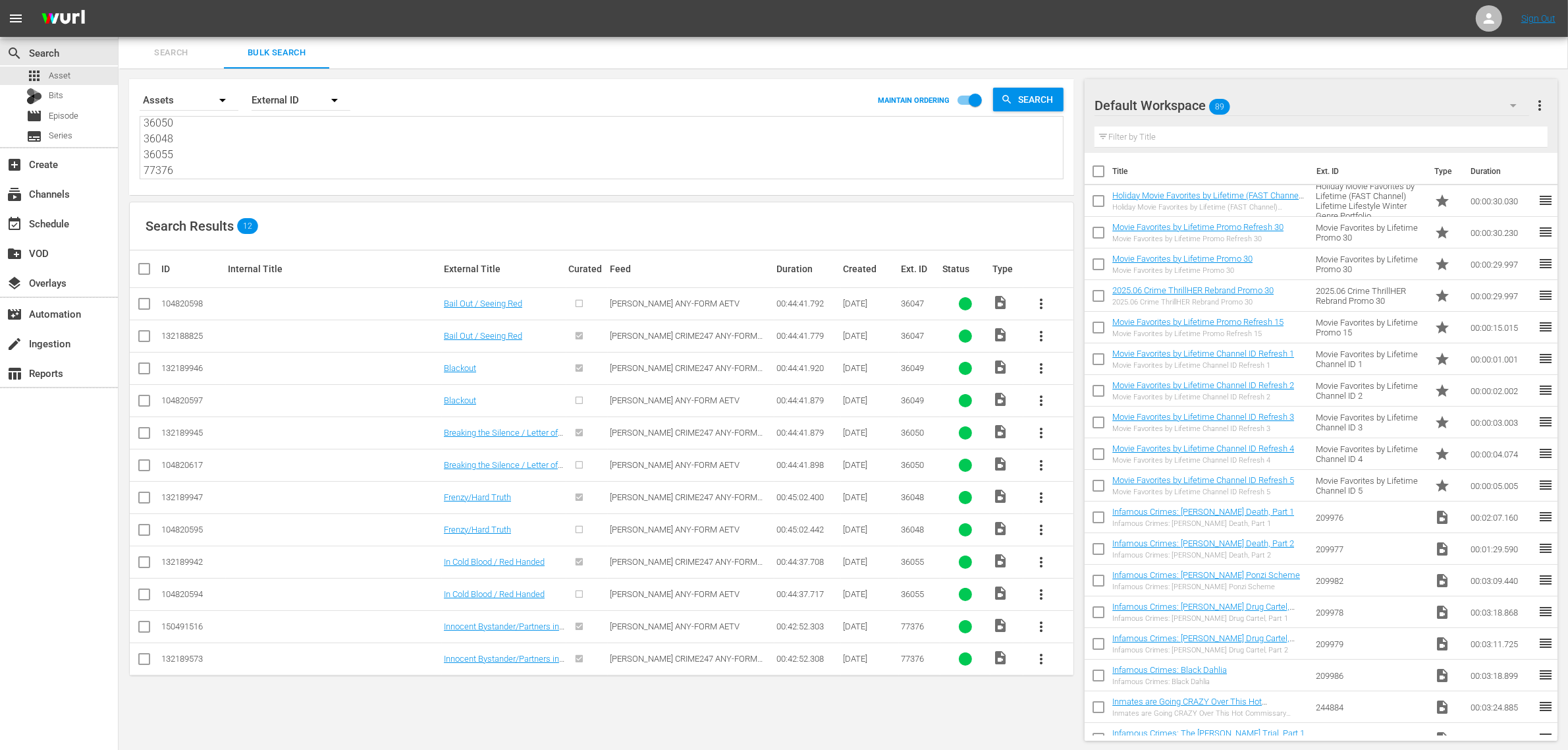
type textarea "36047 36049 36050 36048 36055 77376"
click at [1274, 100] on div "Default Workspace 89" at bounding box center [1312, 105] width 435 height 37
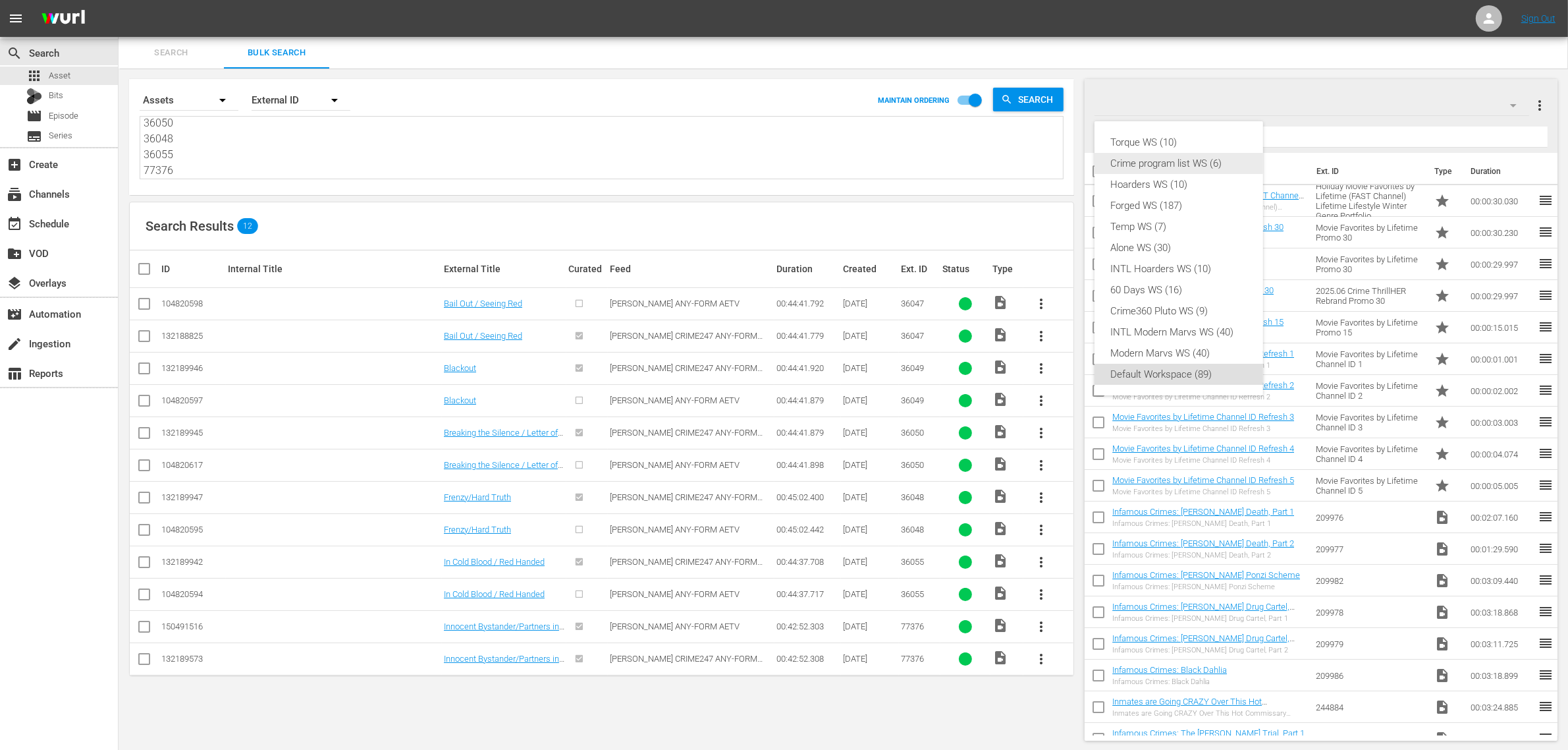
click at [1207, 163] on div "Crime program list WS (6)" at bounding box center [1179, 163] width 137 height 22
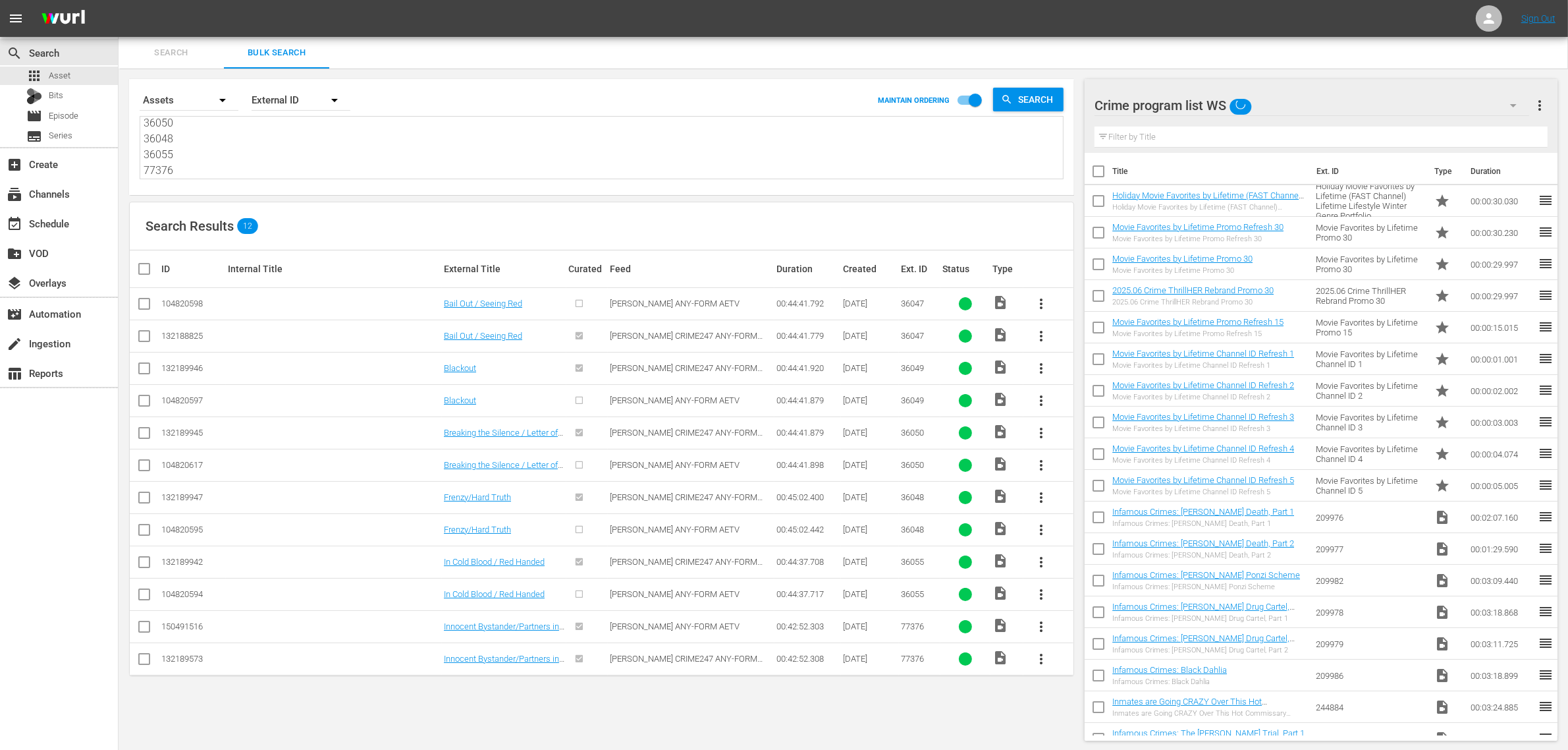
click at [808, 215] on div "Search Results 12" at bounding box center [602, 226] width 944 height 48
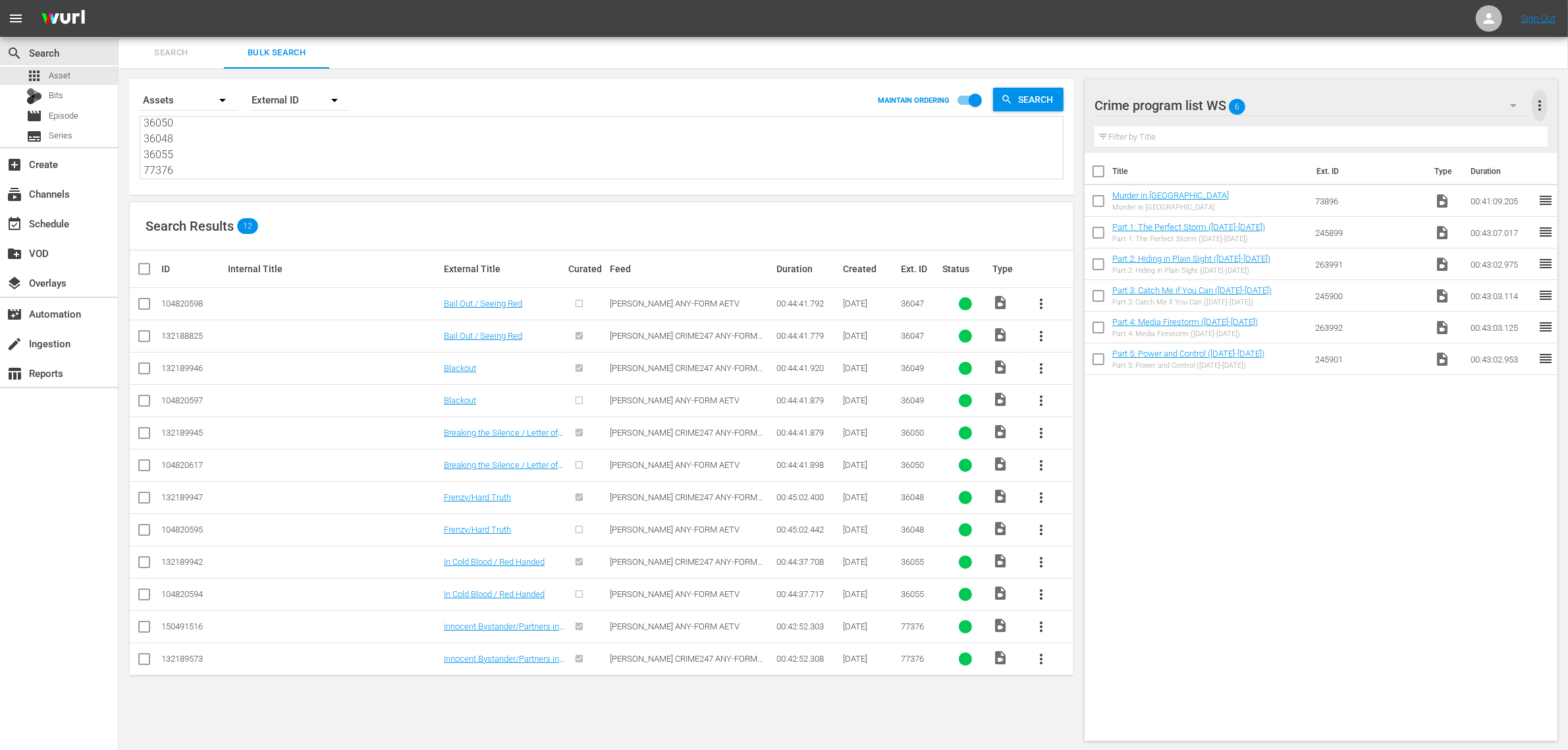
click at [1545, 103] on span "more_vert" at bounding box center [1540, 105] width 15 height 15
click at [1485, 133] on div "Clear All Workspace Items" at bounding box center [1455, 131] width 155 height 24
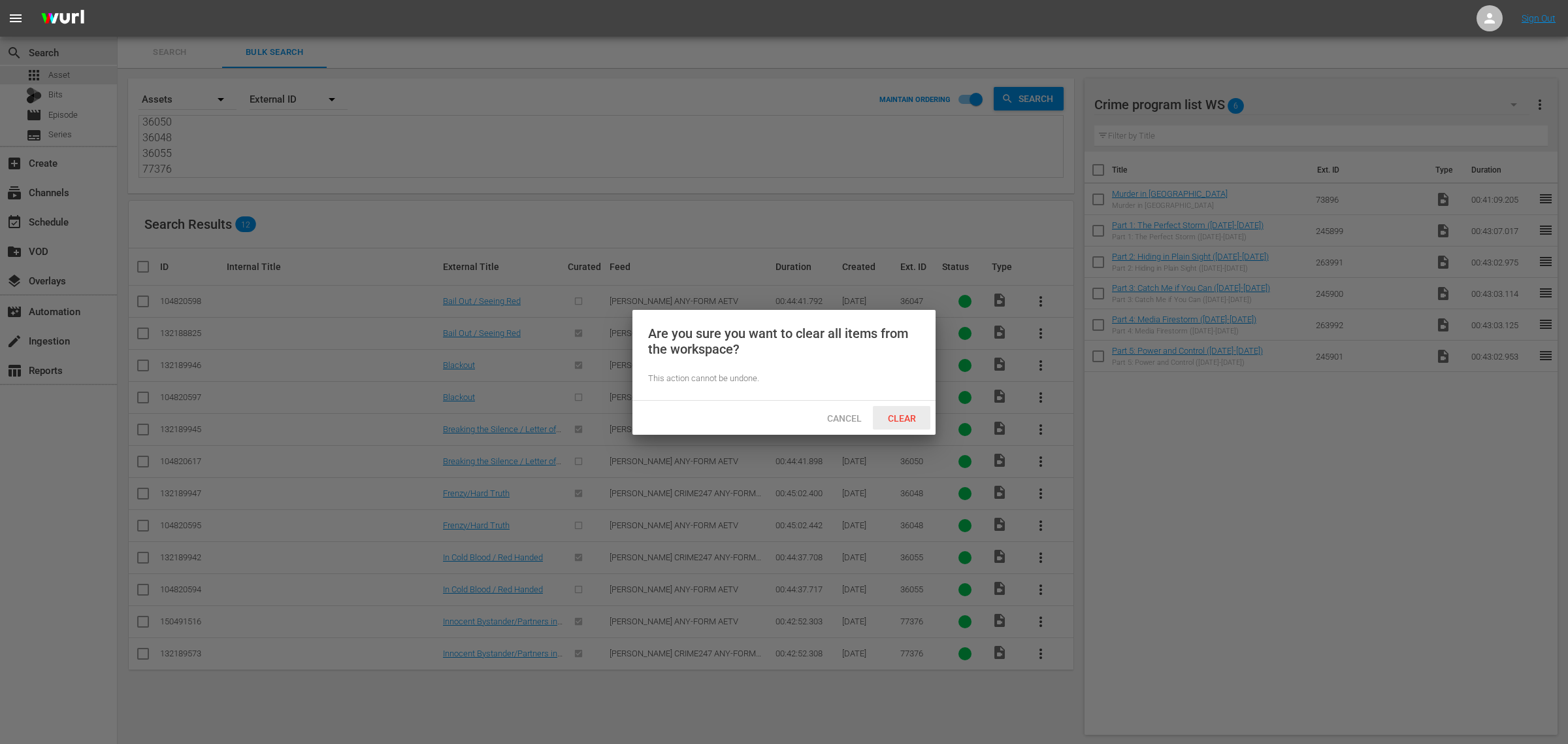
click at [915, 417] on span "Clear" at bounding box center [902, 418] width 49 height 10
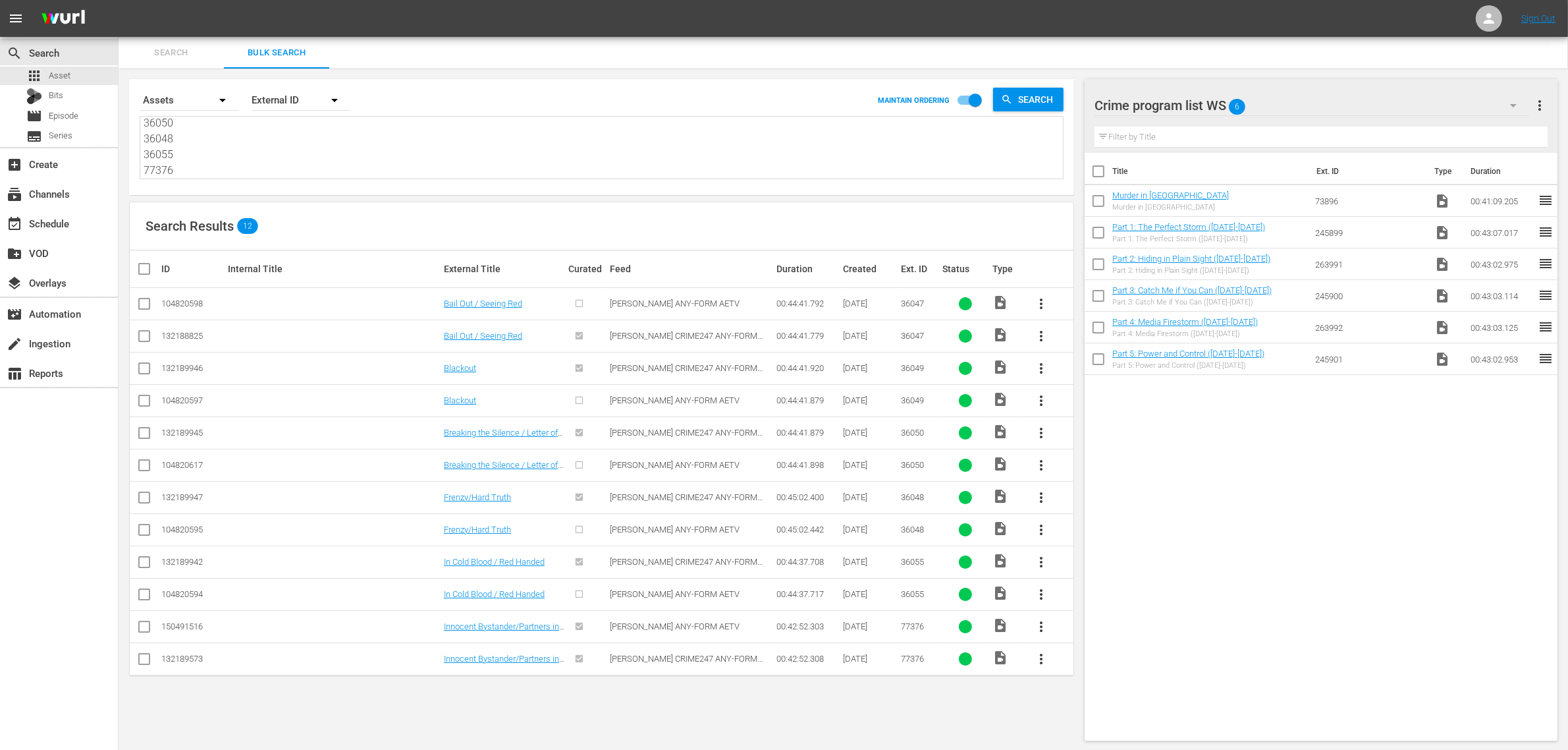
click at [505, 232] on div "Search Results 12" at bounding box center [602, 226] width 944 height 48
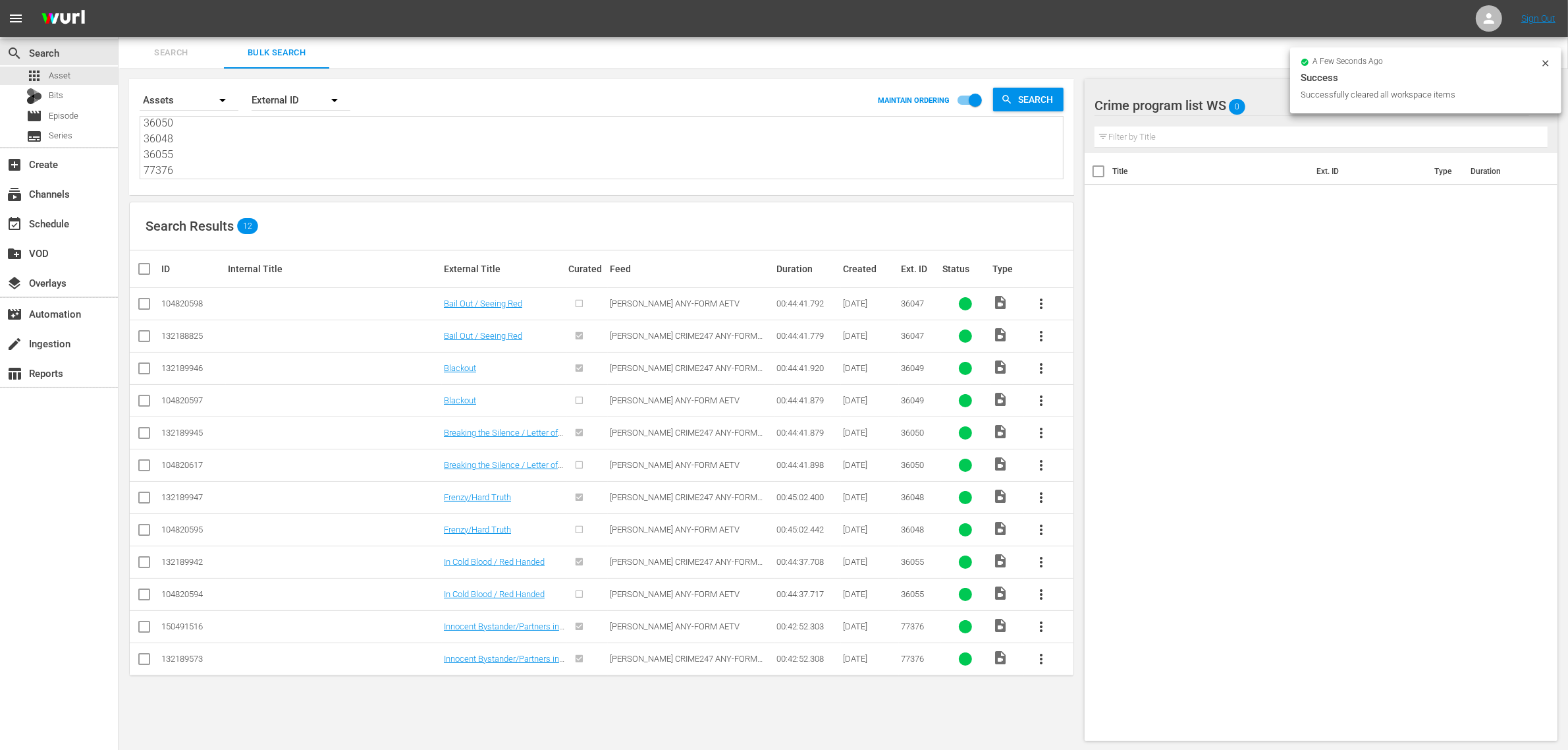
click at [148, 305] on input "checkbox" at bounding box center [144, 306] width 15 height 15
checkbox input "true"
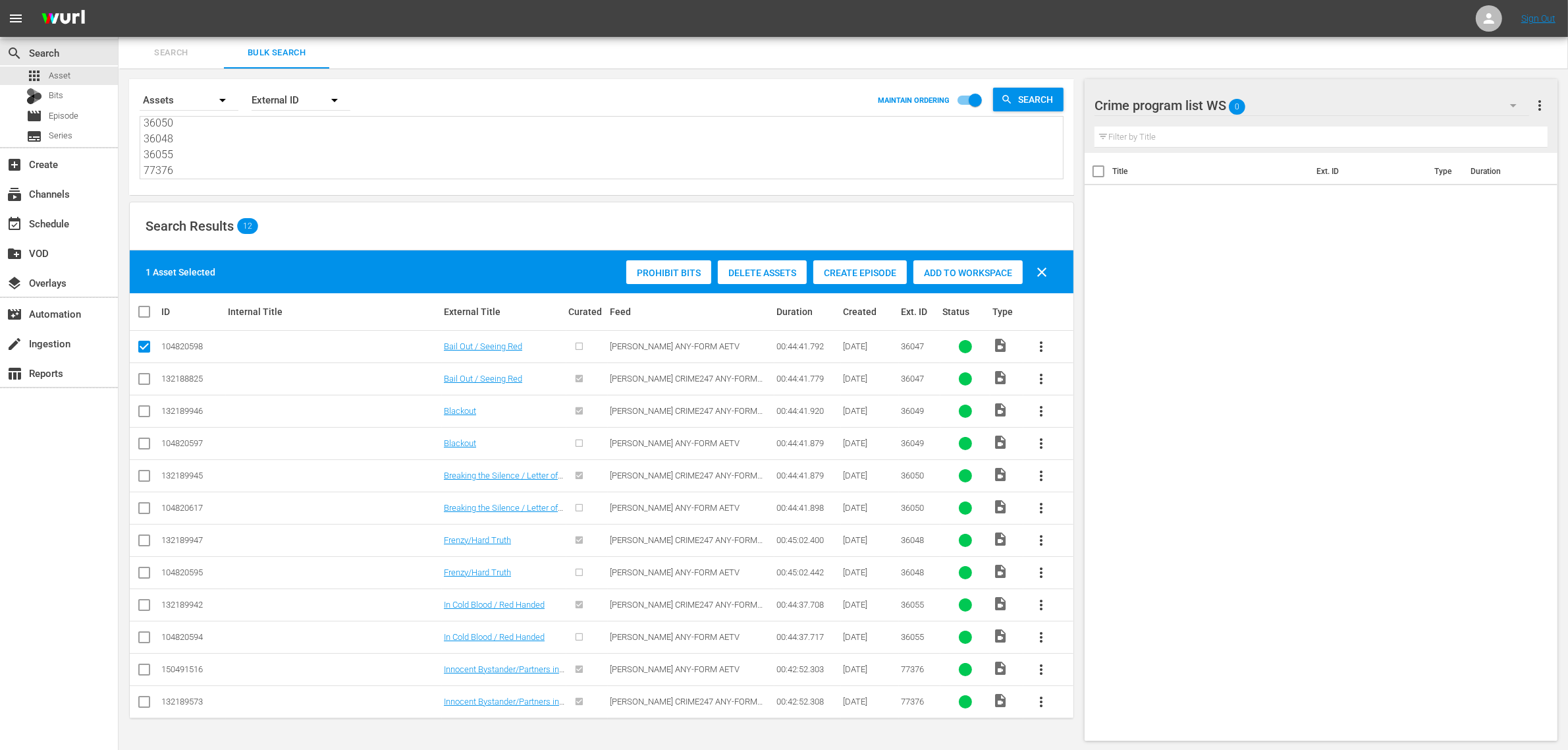
click at [146, 446] on input "checkbox" at bounding box center [144, 446] width 15 height 15
checkbox input "true"
click at [150, 512] on input "checkbox" at bounding box center [144, 510] width 15 height 15
checkbox input "true"
click at [145, 573] on input "checkbox" at bounding box center [144, 575] width 15 height 15
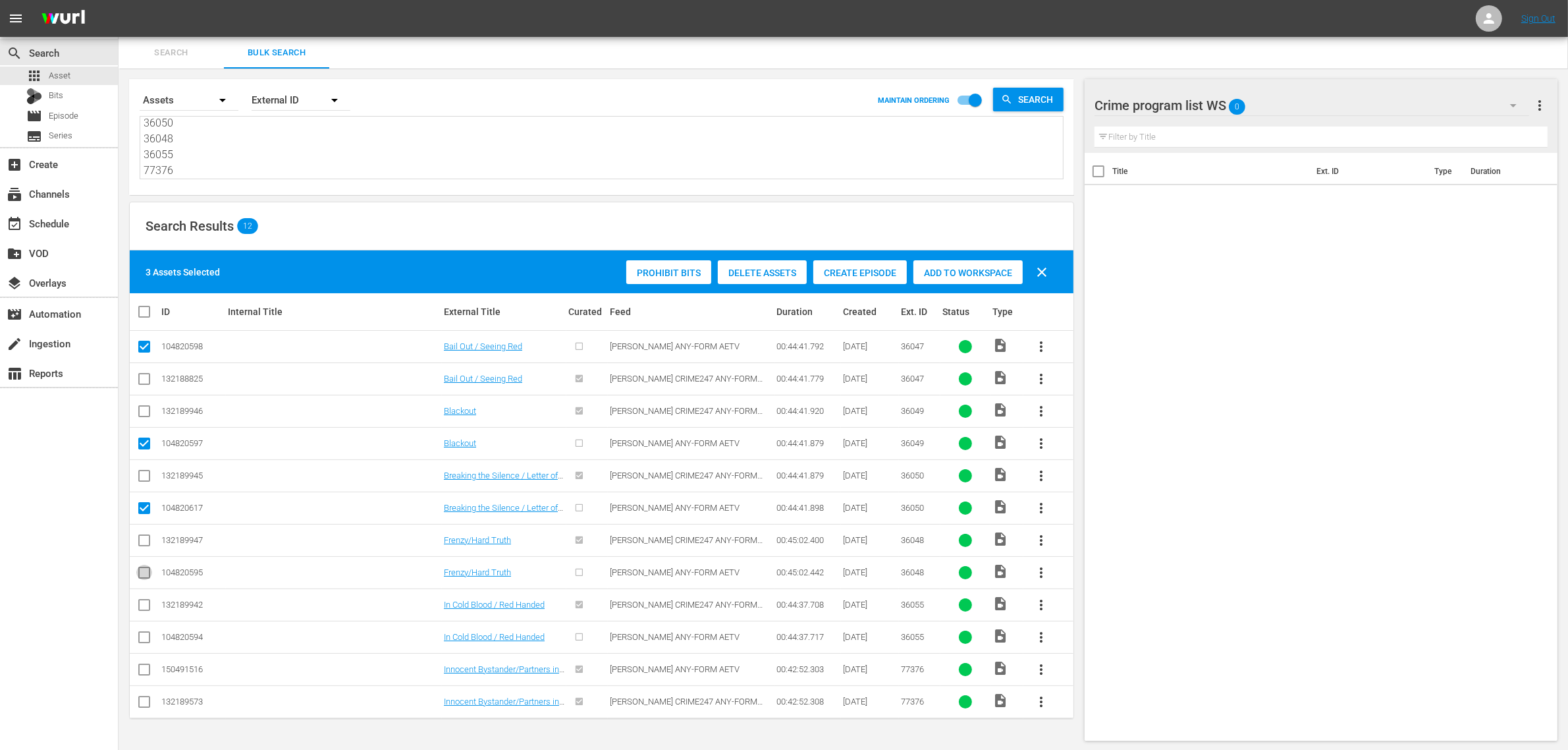
checkbox input "true"
click at [145, 637] on input "checkbox" at bounding box center [144, 640] width 15 height 15
checkbox input "true"
click at [145, 673] on input "checkbox" at bounding box center [144, 672] width 15 height 15
checkbox input "true"
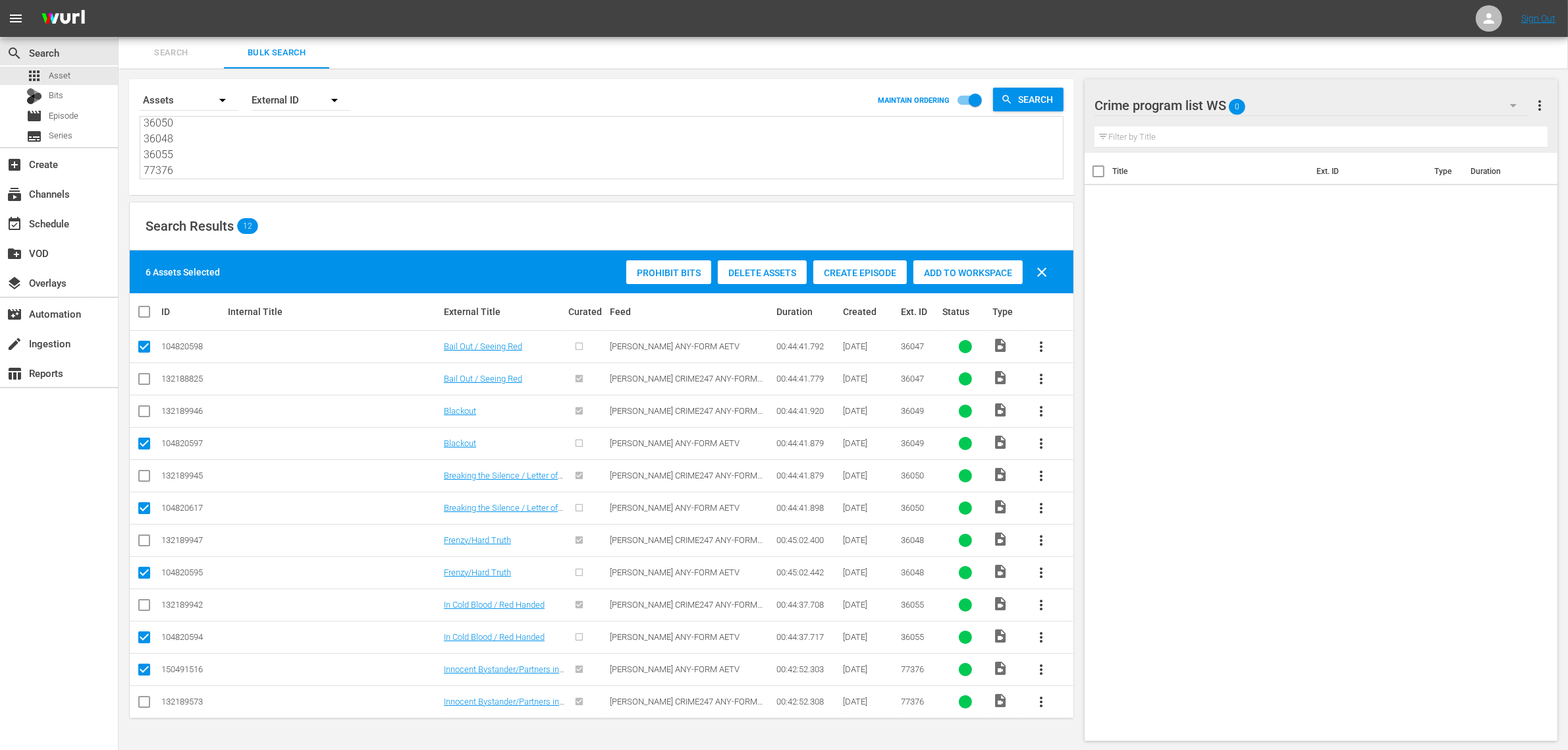
click at [948, 287] on div "Prohibit Bits Delete Assets Create Episode Add to Workspace clear" at bounding box center [841, 272] width 435 height 32
click at [991, 277] on span "Add to Workspace" at bounding box center [967, 273] width 109 height 10
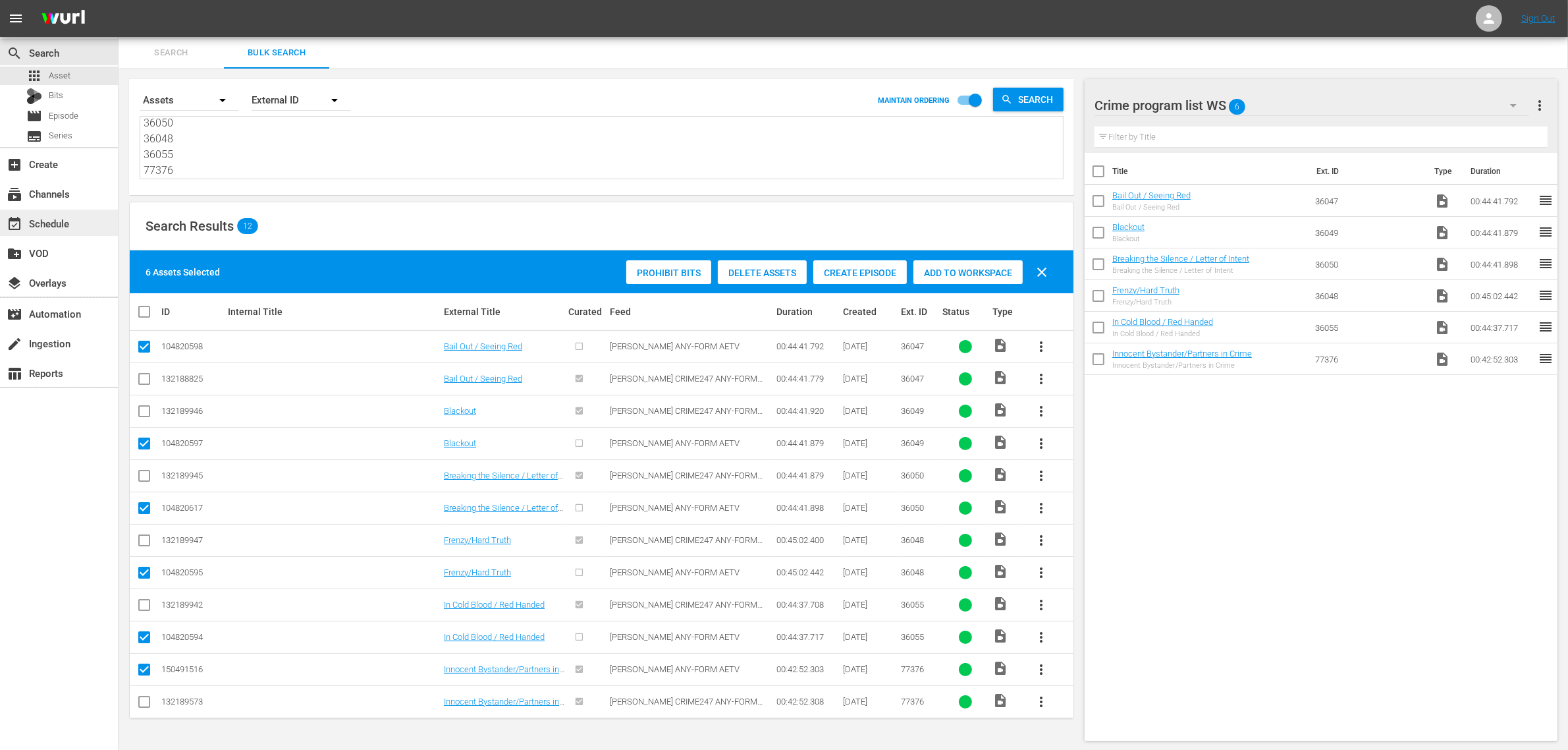
click at [18, 215] on div "event_available Schedule" at bounding box center [37, 221] width 74 height 12
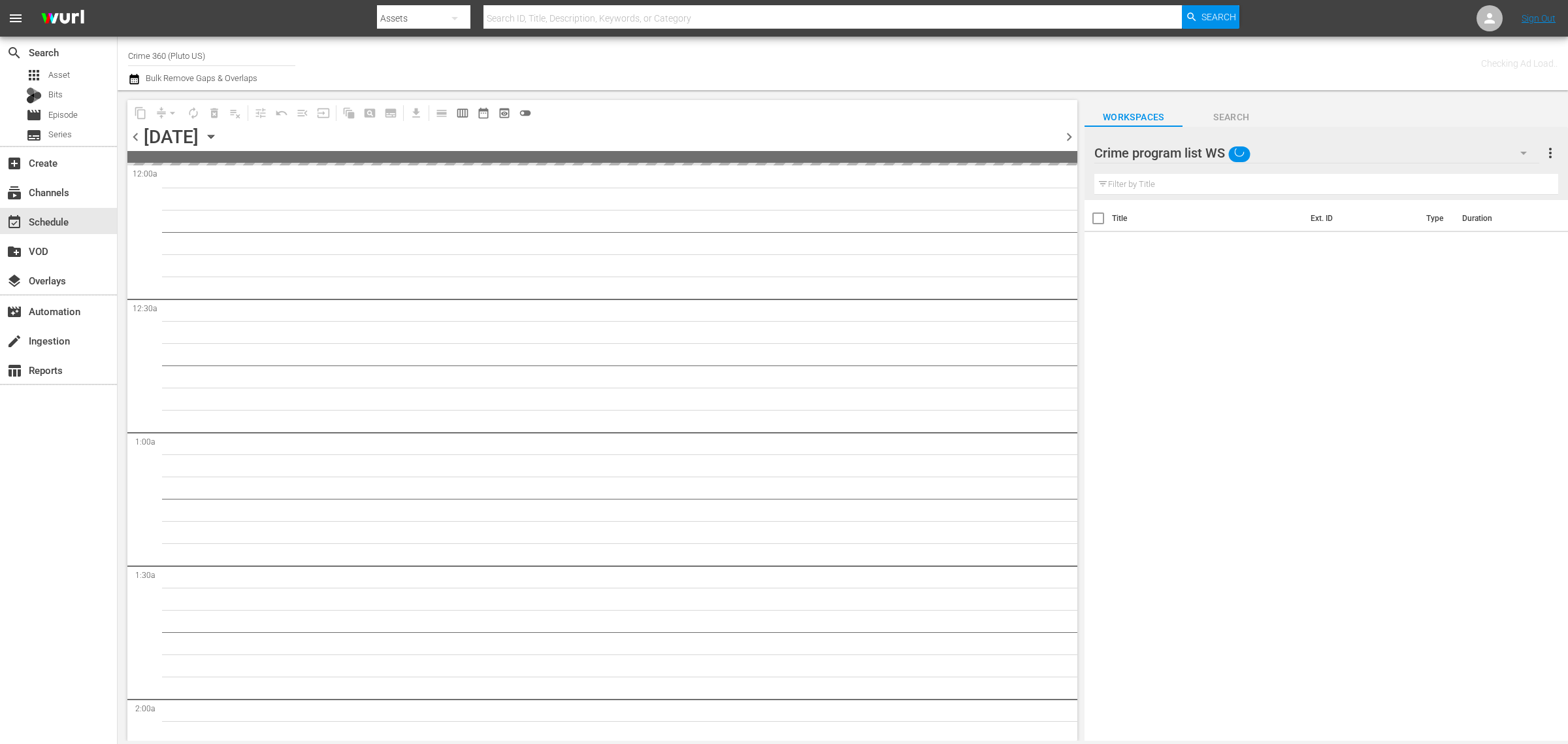
click at [673, 60] on div "Channel Title Crime 360 (Pluto US) Bulk Remove Gaps & Overlaps" at bounding box center [518, 63] width 780 height 47
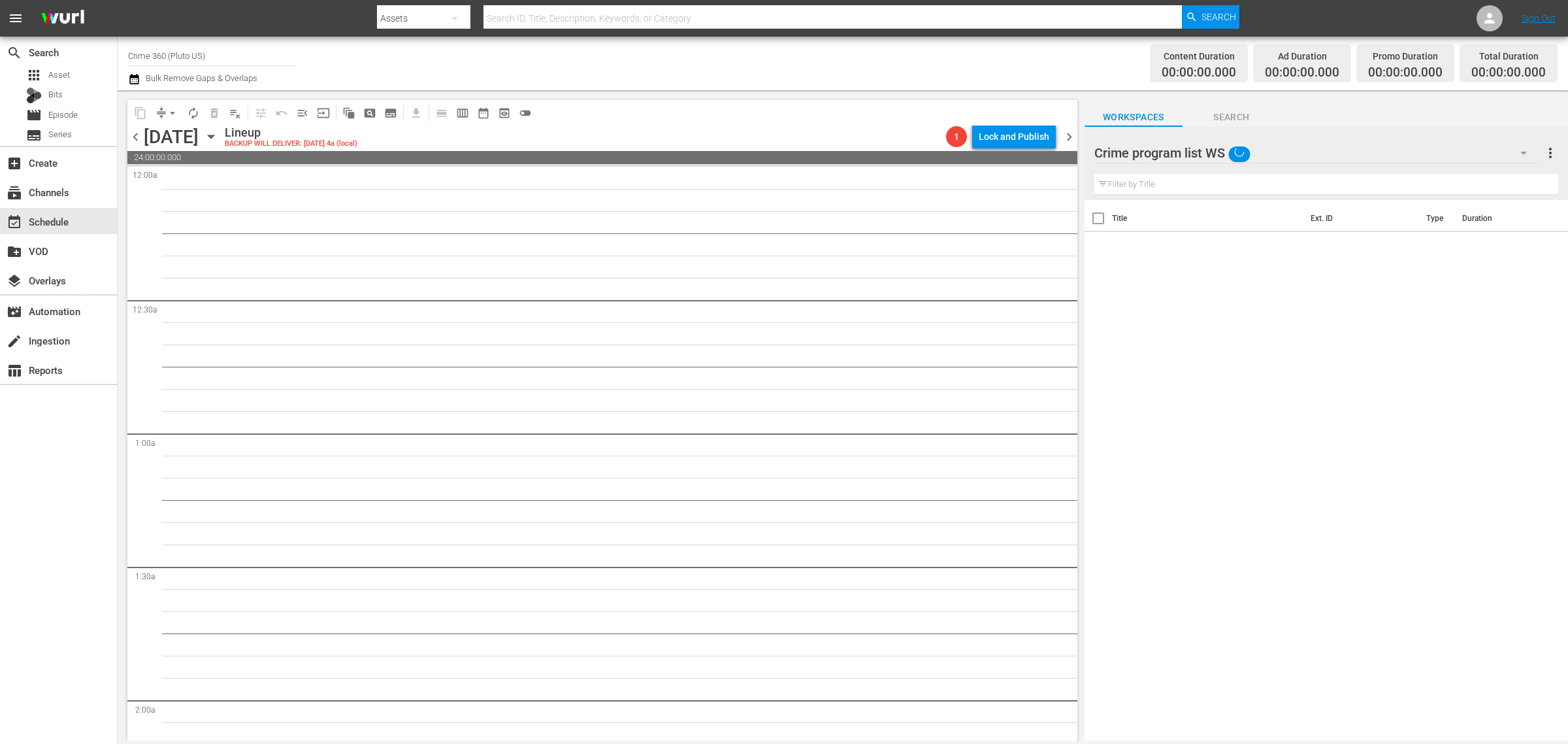
click at [1095, 50] on div "Content Duration 00:00:00.000 Ad Duration 00:00:00.000 Promo Duration 00:00:00.…" at bounding box center [1233, 63] width 650 height 47
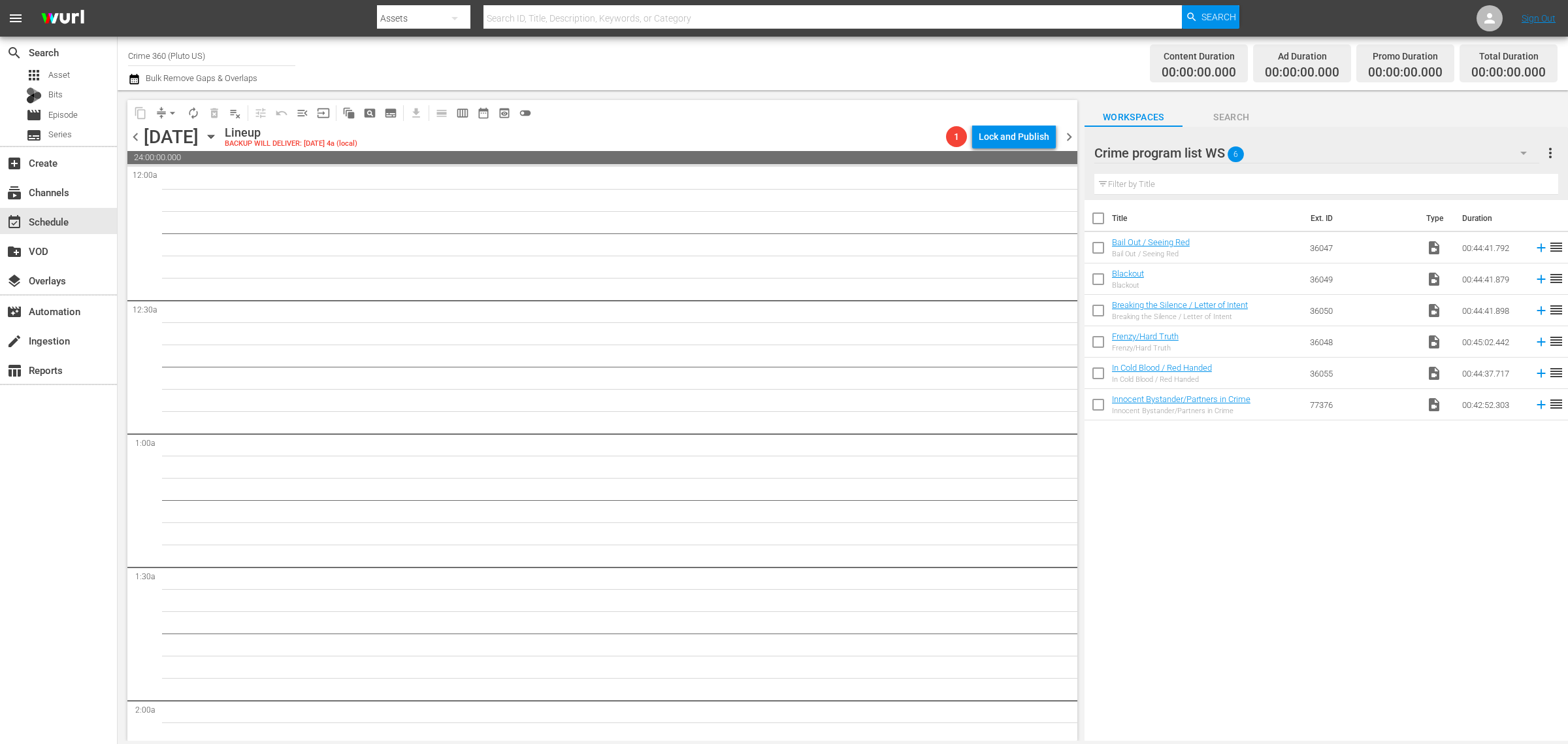
click at [1098, 222] on input "checkbox" at bounding box center [1099, 221] width 27 height 27
checkbox input "true"
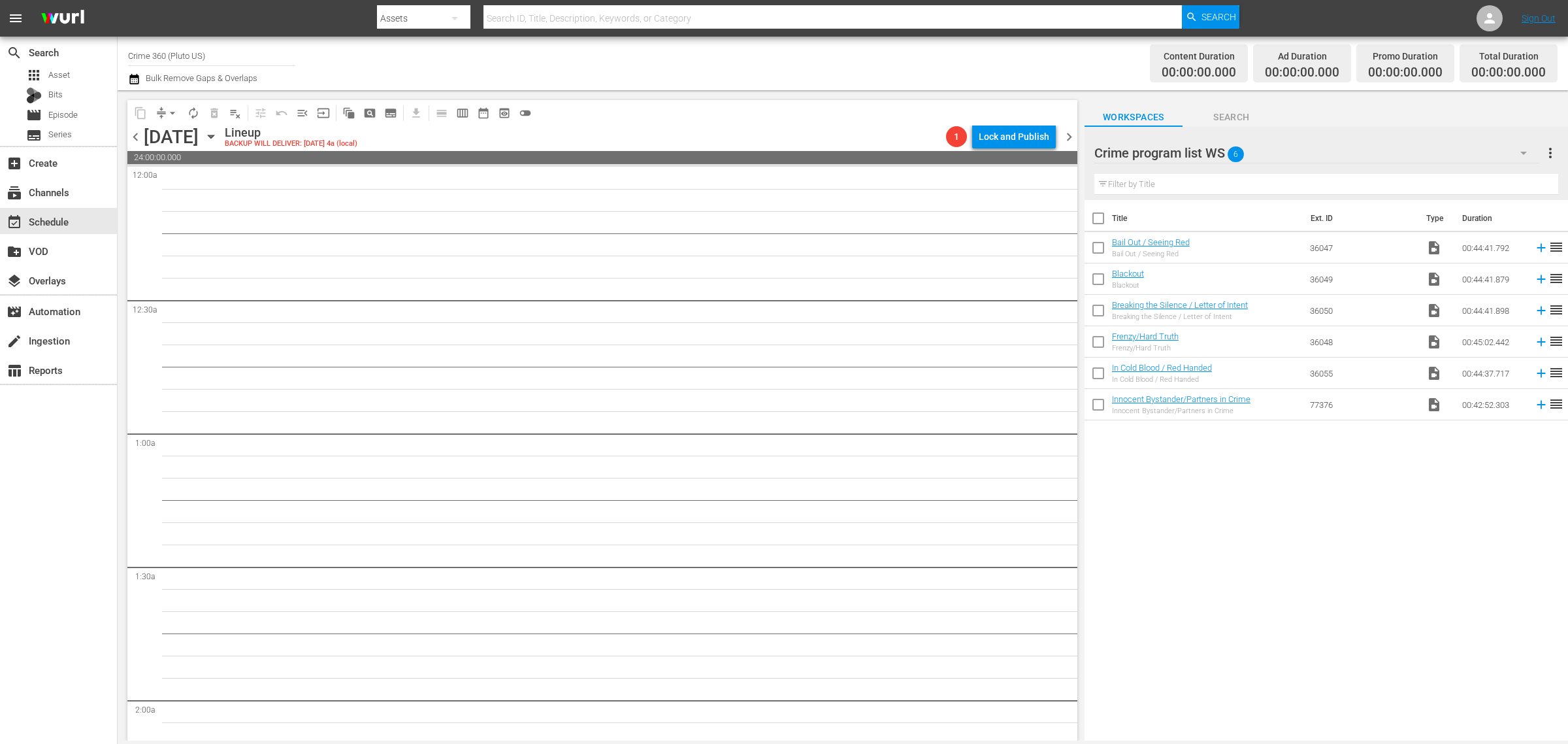
checkbox input "true"
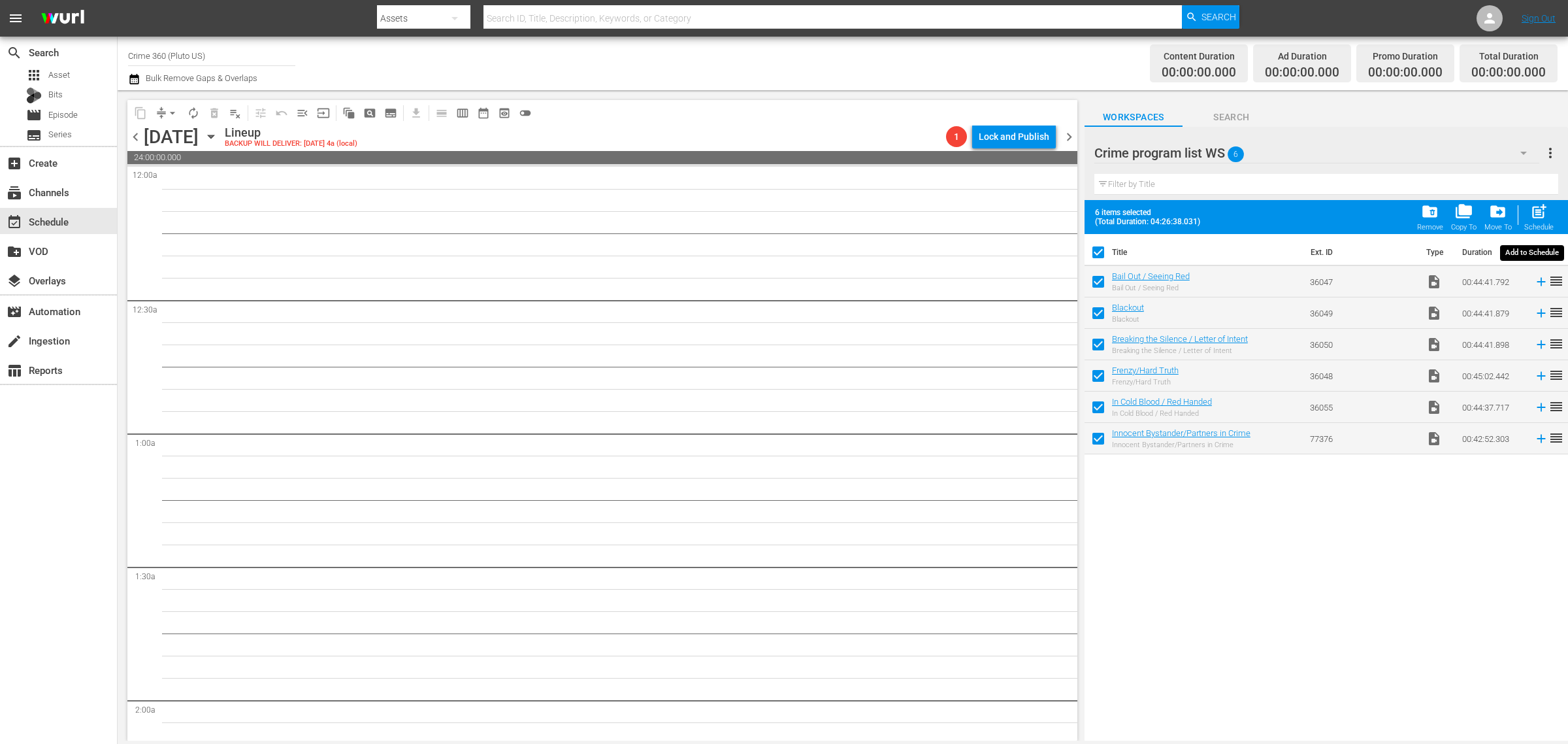
click at [1535, 210] on span "post_add" at bounding box center [1539, 211] width 18 height 18
checkbox input "false"
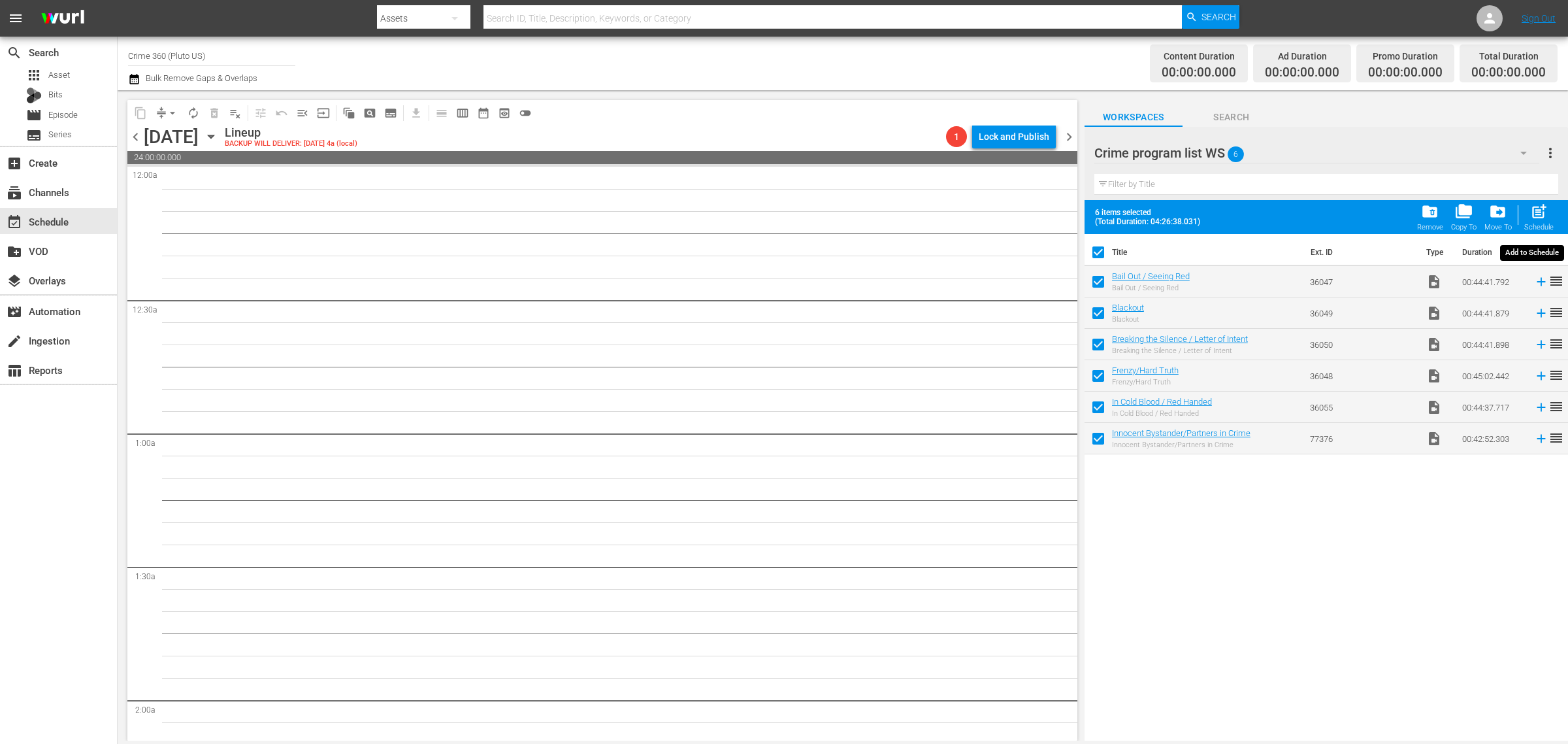
checkbox input "false"
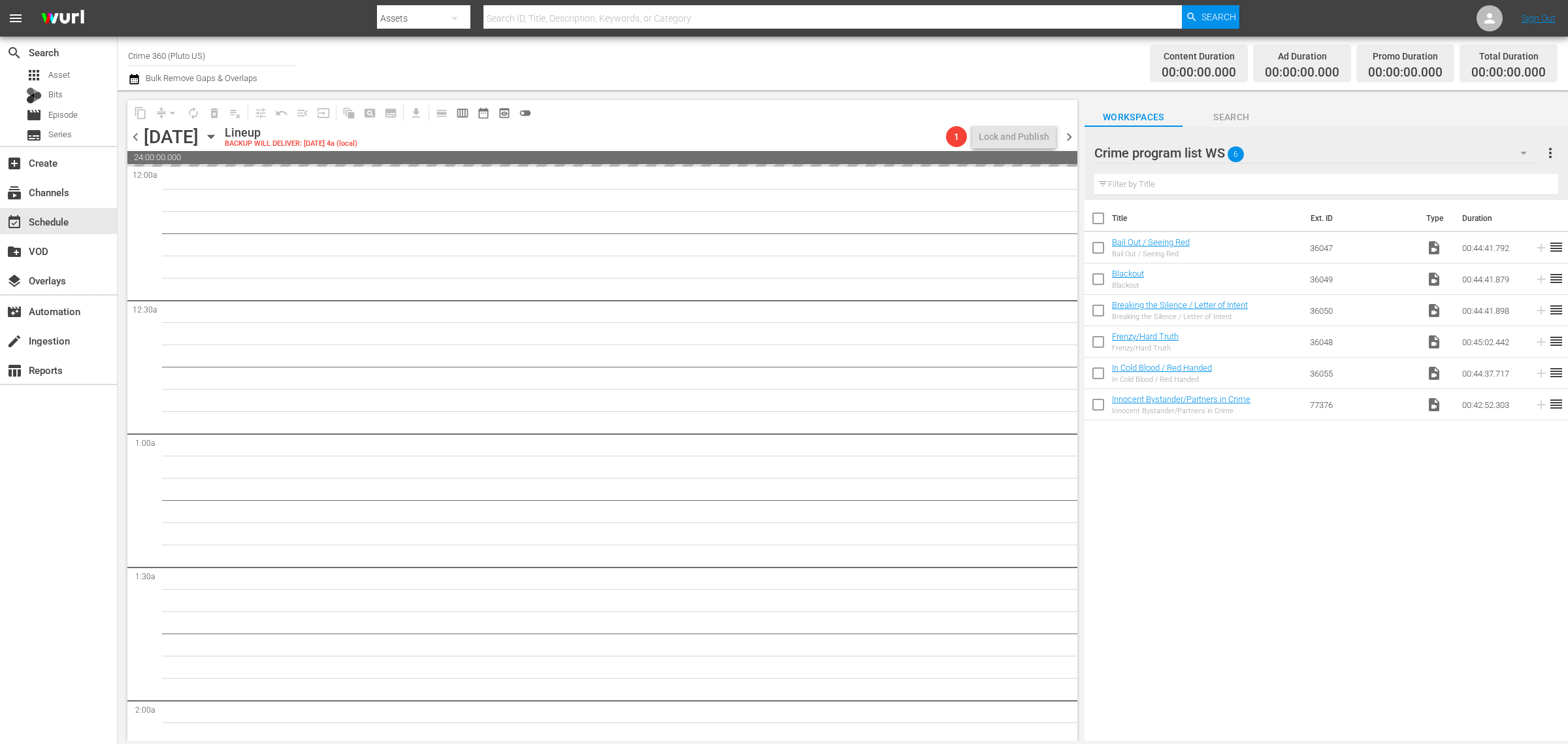
click at [768, 63] on div "Channel Title Crime 360 (Pluto US) Bulk Remove Gaps & Overlaps" at bounding box center [518, 63] width 780 height 47
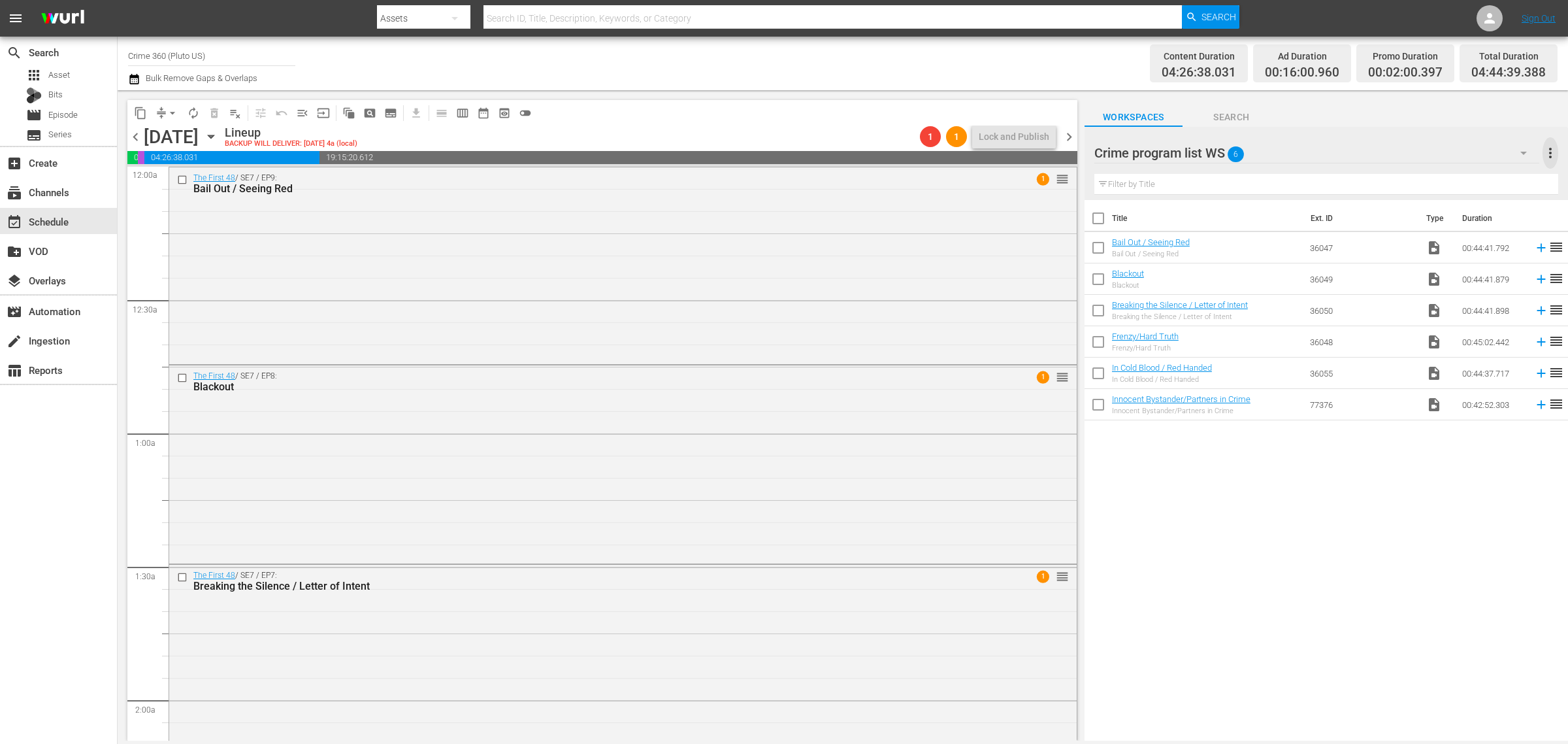
click at [1548, 154] on span "more_vert" at bounding box center [1551, 153] width 15 height 15
click at [1523, 170] on div "Clear All Workspace Items" at bounding box center [1466, 178] width 154 height 24
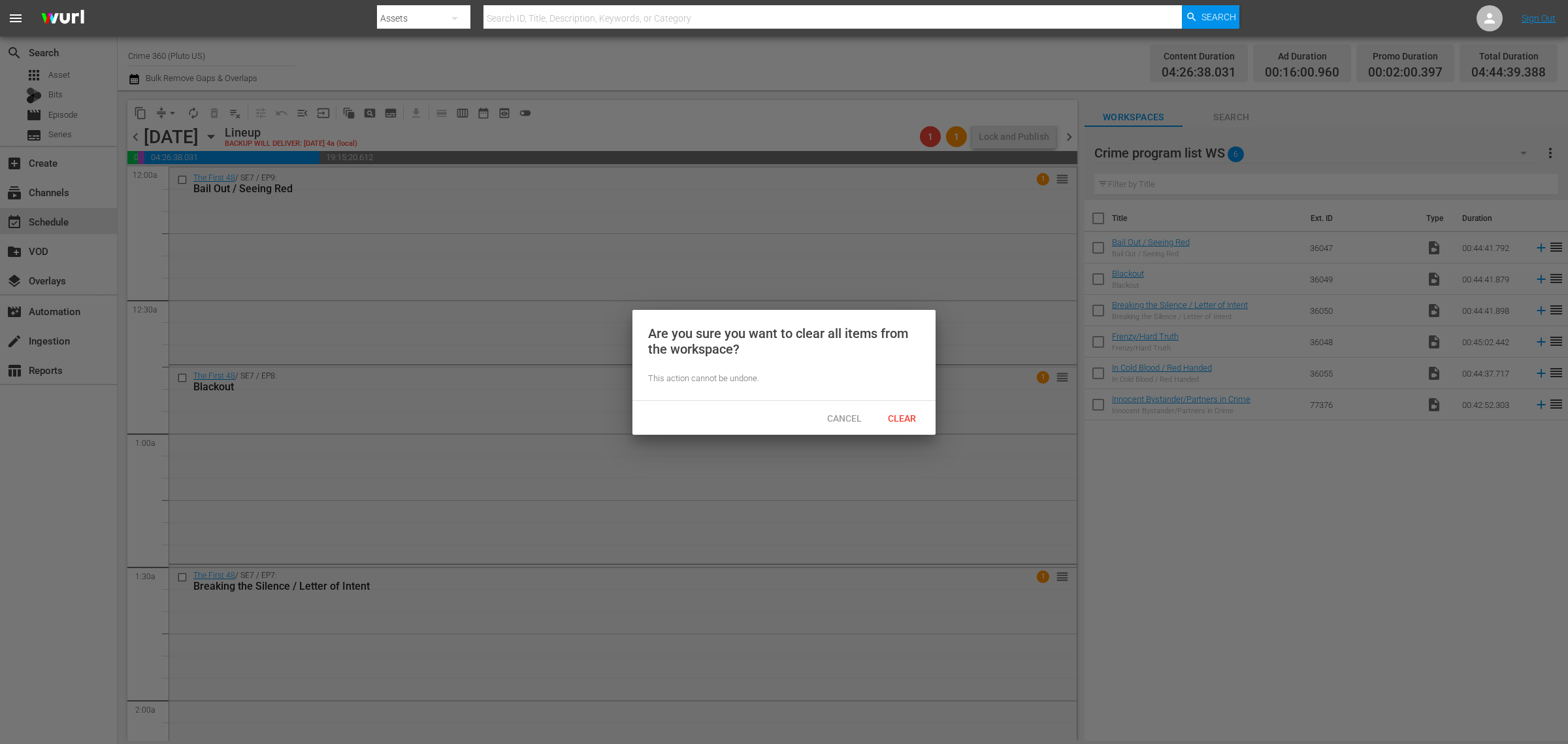
click at [902, 416] on span "Clear" at bounding box center [902, 418] width 49 height 10
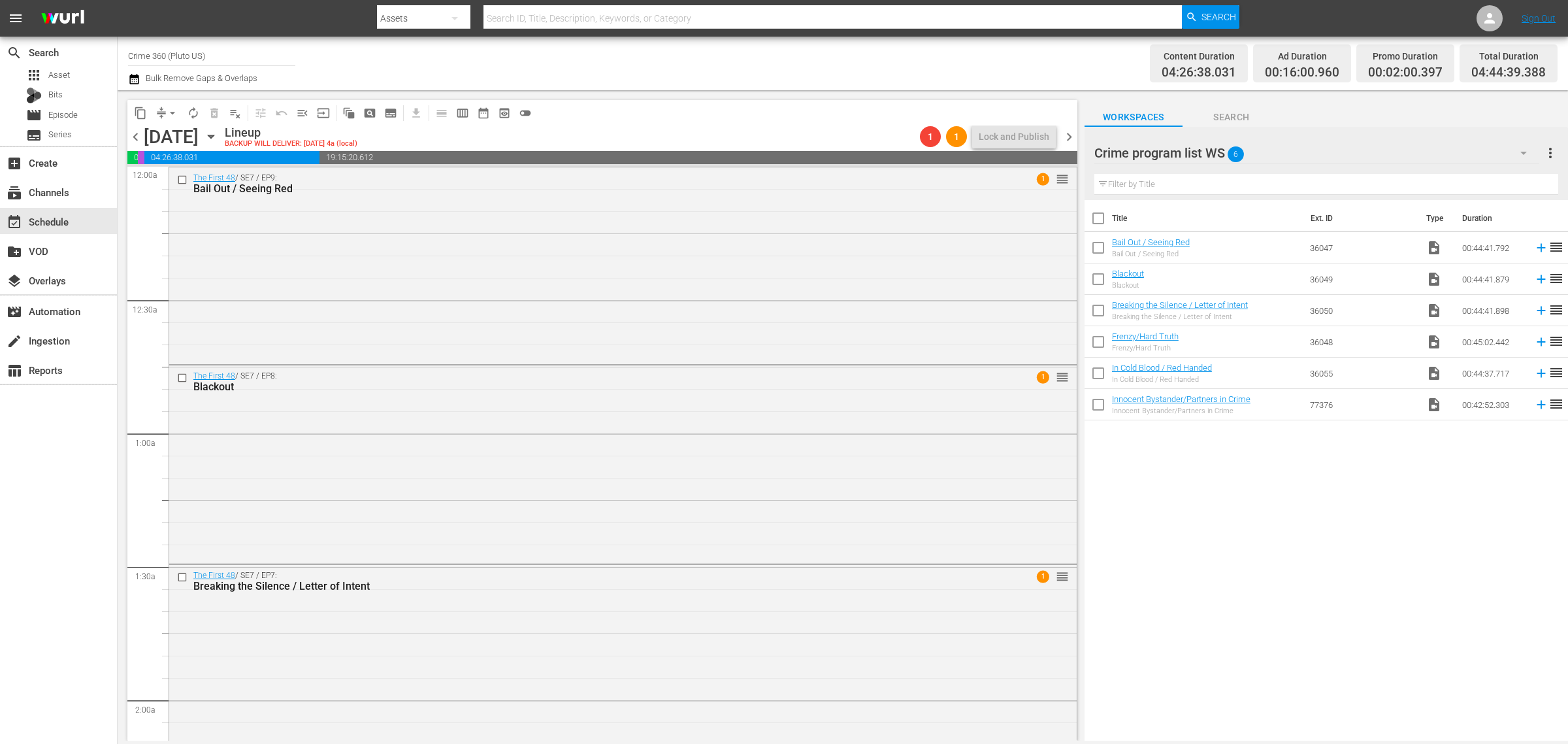
click at [1071, 139] on span "chevron_right" at bounding box center [1069, 137] width 16 height 16
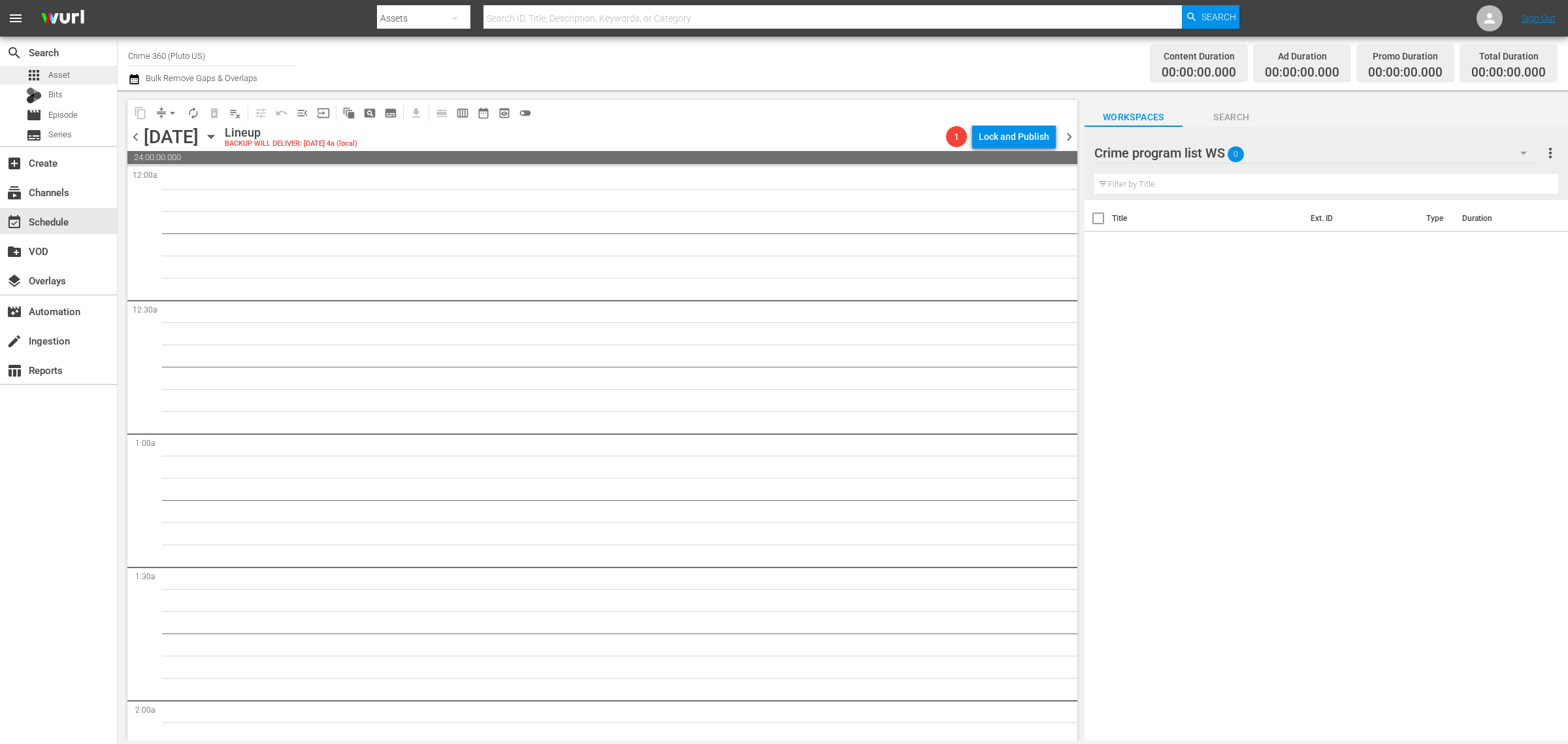
click at [44, 76] on div "apps Asset" at bounding box center [48, 74] width 44 height 18
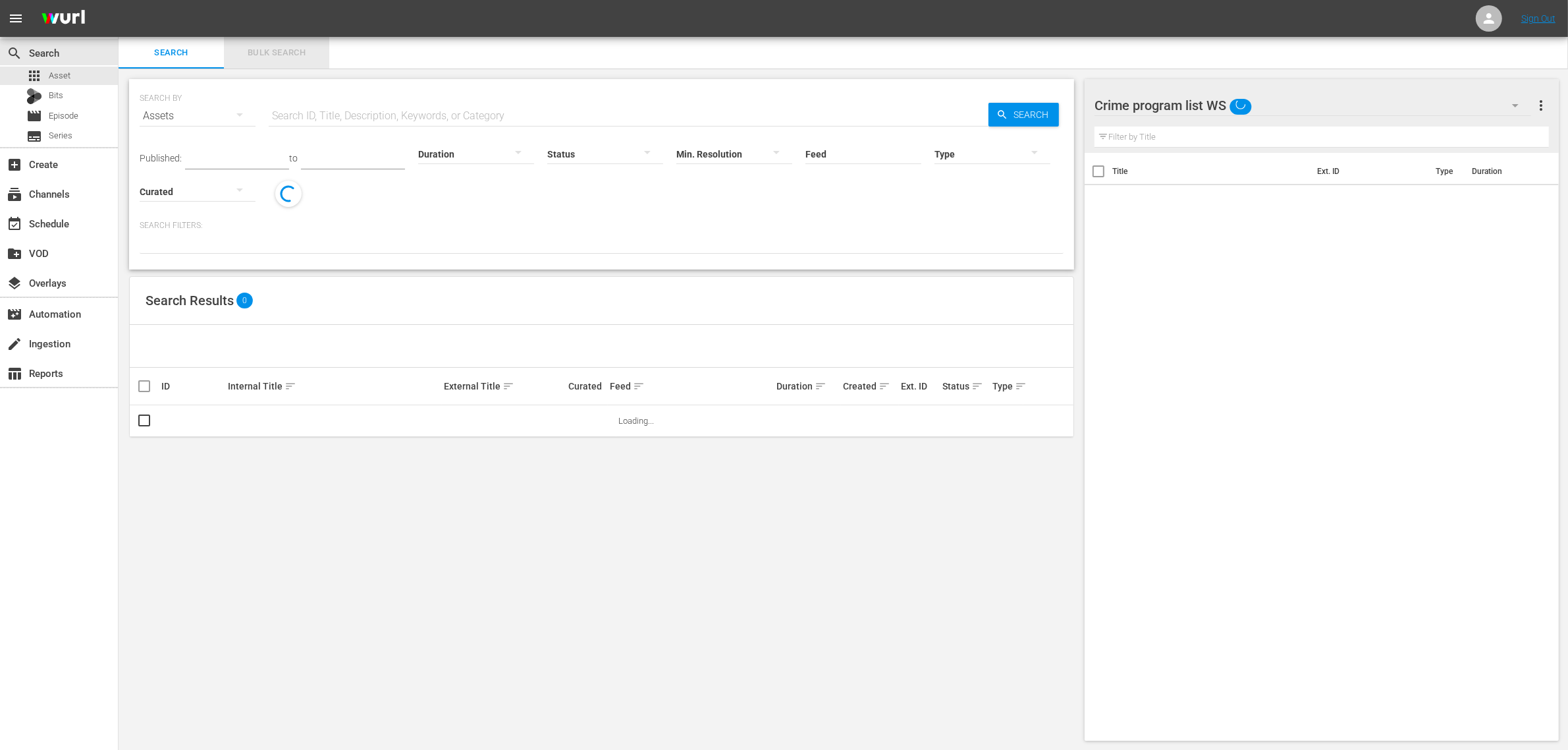
click at [261, 57] on span "Bulk Search" at bounding box center [277, 53] width 89 height 15
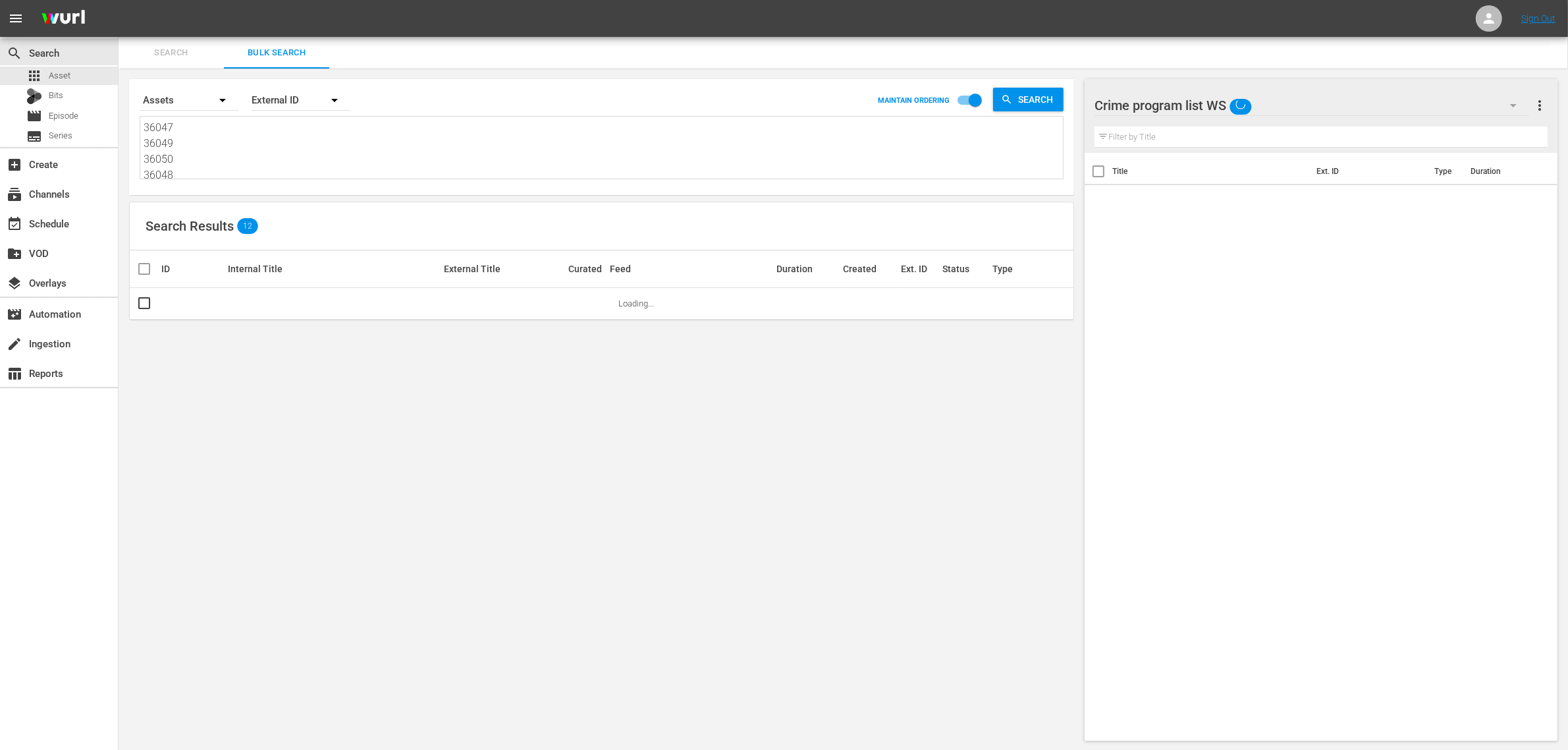
click at [270, 170] on textarea "36047 36049 36050 36048 36055 77376" at bounding box center [603, 150] width 919 height 60
paste textarea "260979 260980 260981 178616 177080 177081"
type textarea "260979 260980 260981 178616 177080 177081"
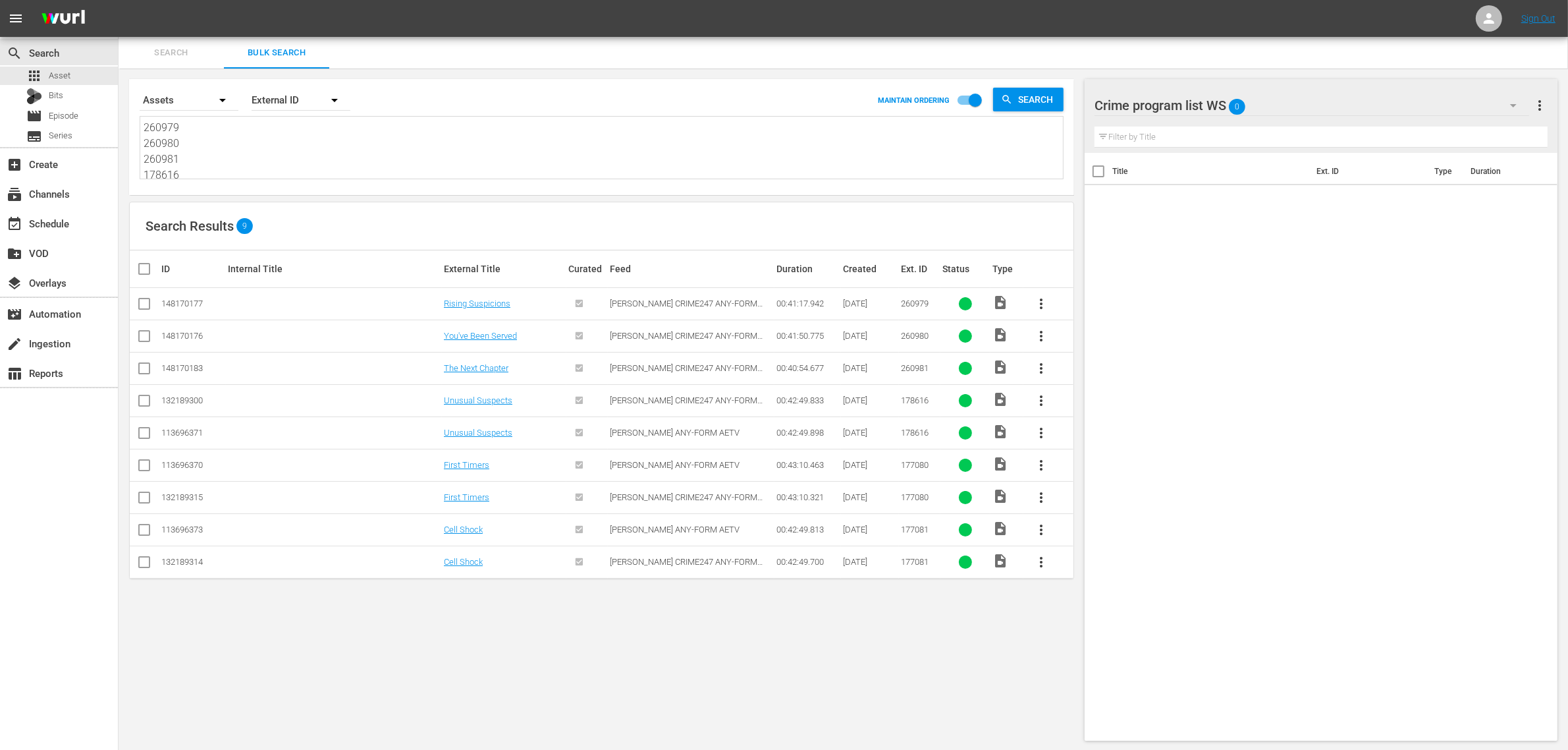
type textarea "260979 260980 260981 178616 177080 177081"
click at [139, 305] on input "checkbox" at bounding box center [144, 306] width 15 height 15
checkbox input "true"
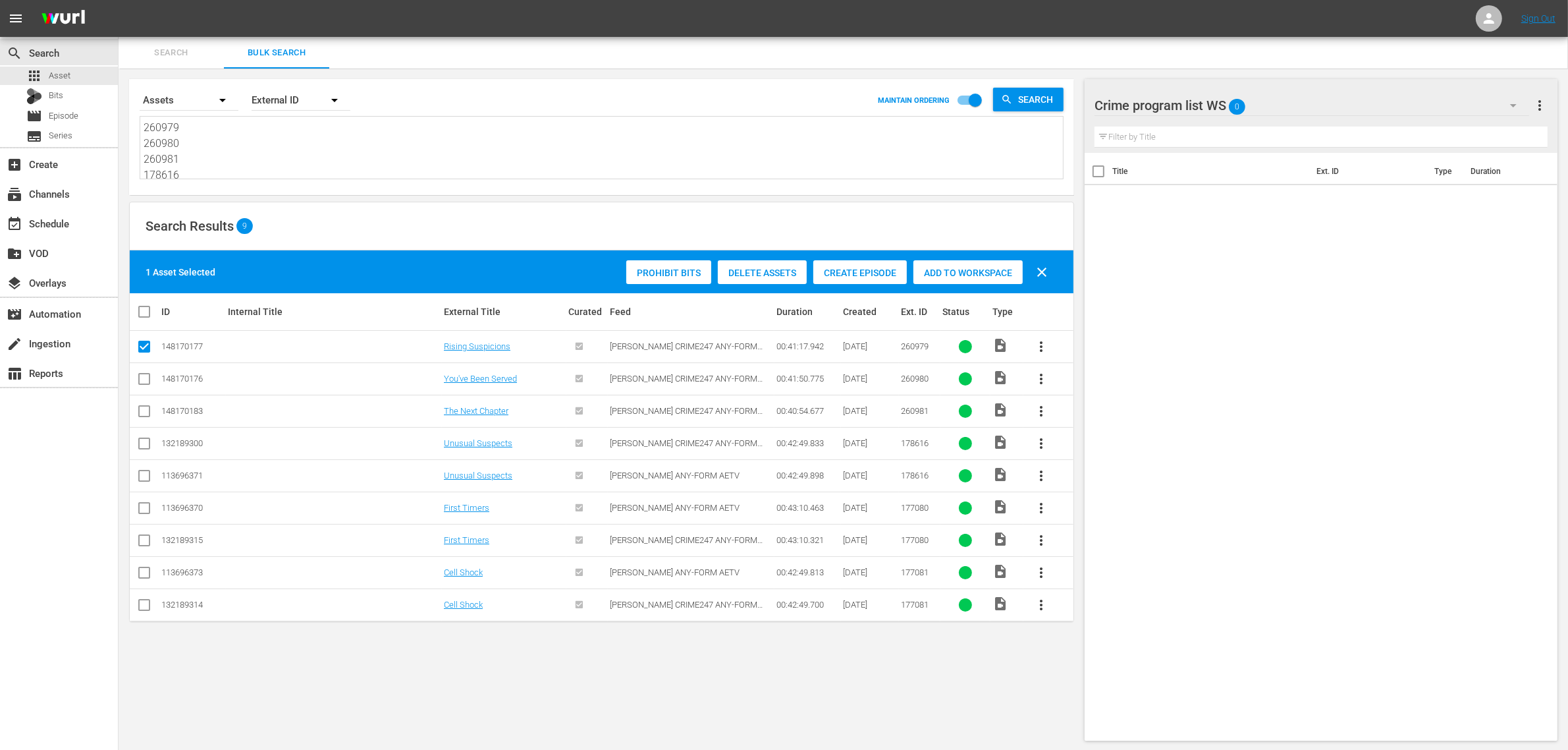
click at [145, 376] on input "checkbox" at bounding box center [144, 381] width 15 height 15
checkbox input "true"
click at [142, 413] on input "checkbox" at bounding box center [144, 414] width 15 height 15
checkbox input "true"
click at [143, 440] on input "checkbox" at bounding box center [144, 446] width 15 height 15
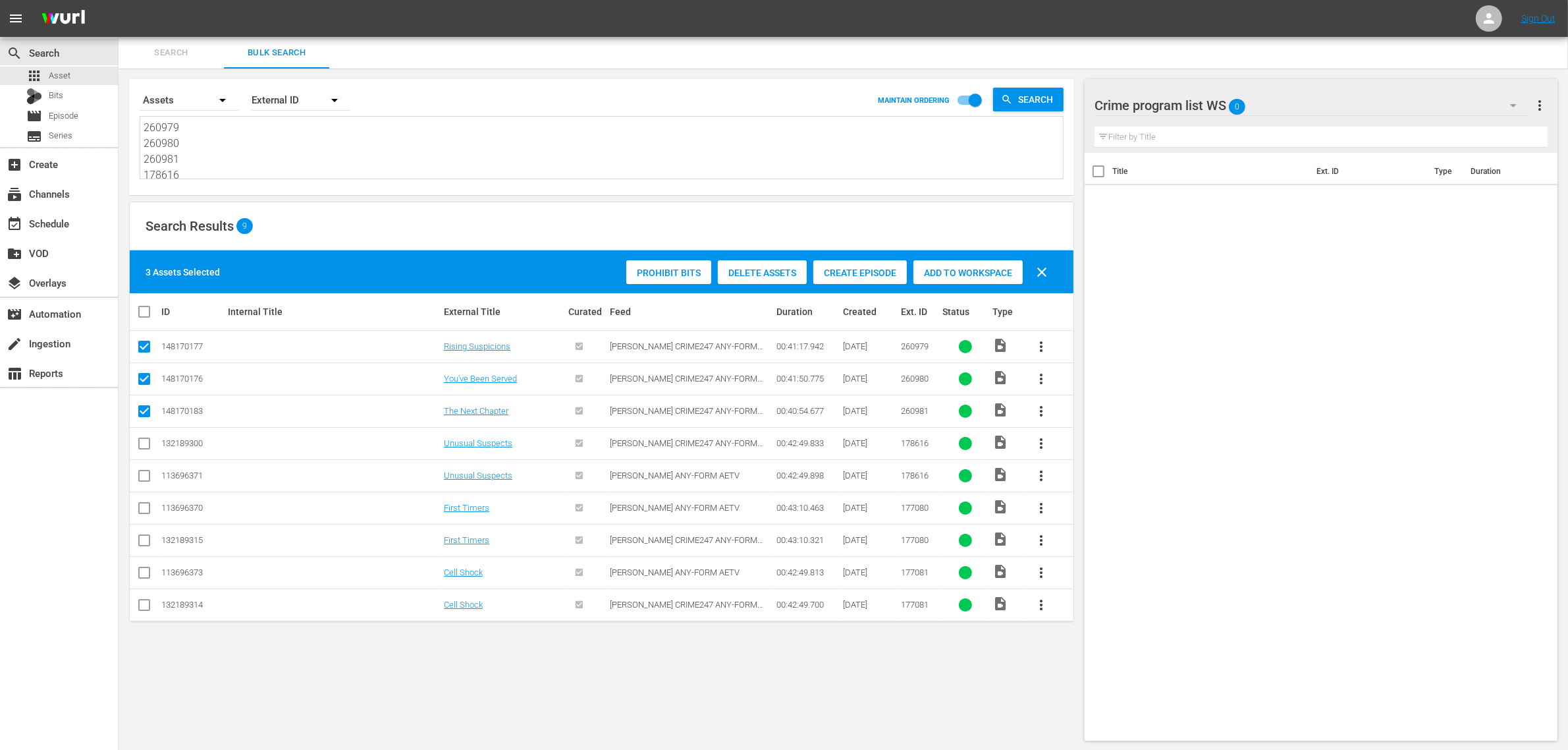
checkbox input "true"
click at [143, 545] on input "checkbox" at bounding box center [144, 543] width 15 height 15
checkbox input "true"
click at [142, 608] on input "checkbox" at bounding box center [144, 607] width 15 height 15
checkbox input "true"
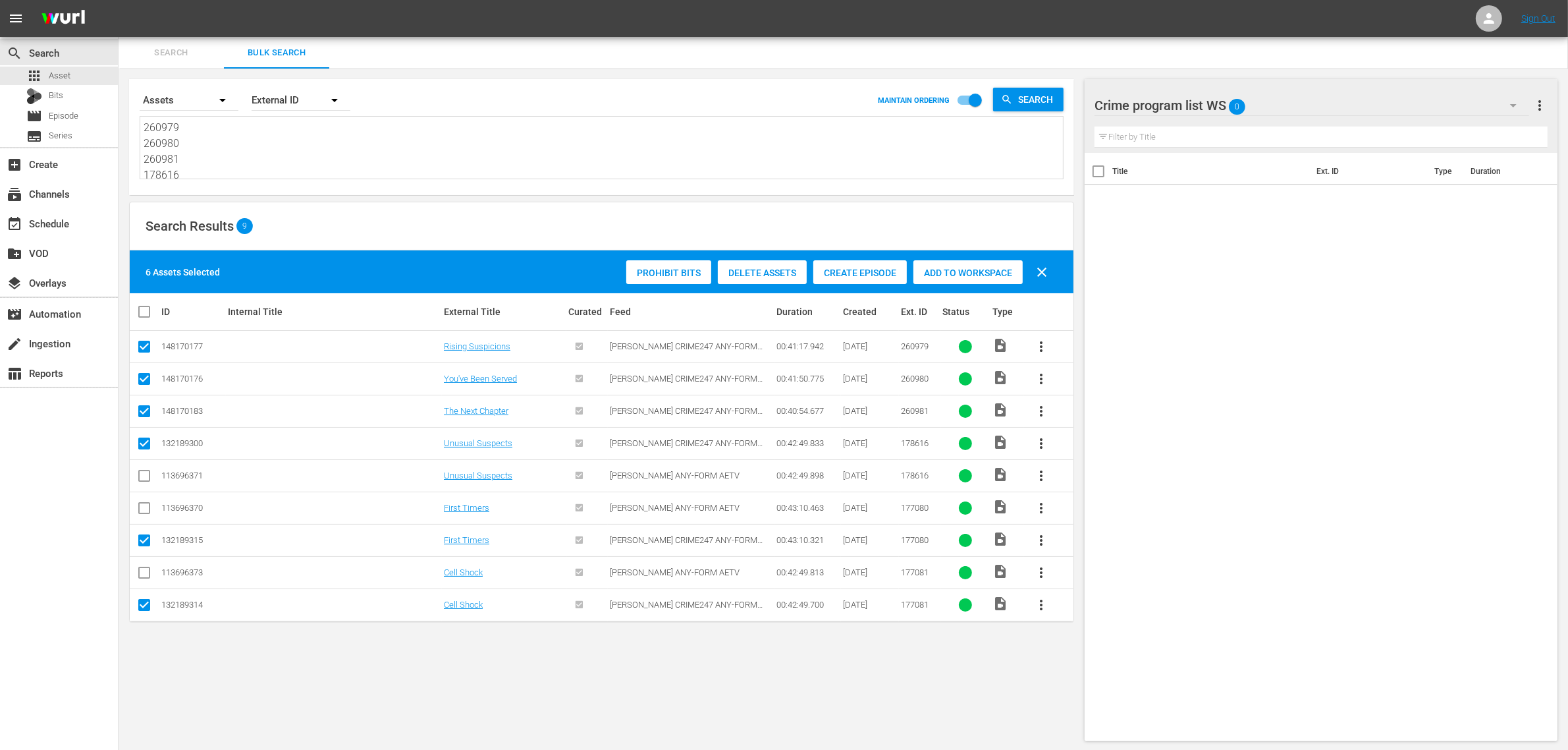
click at [963, 275] on span "Add to Workspace" at bounding box center [967, 273] width 109 height 10
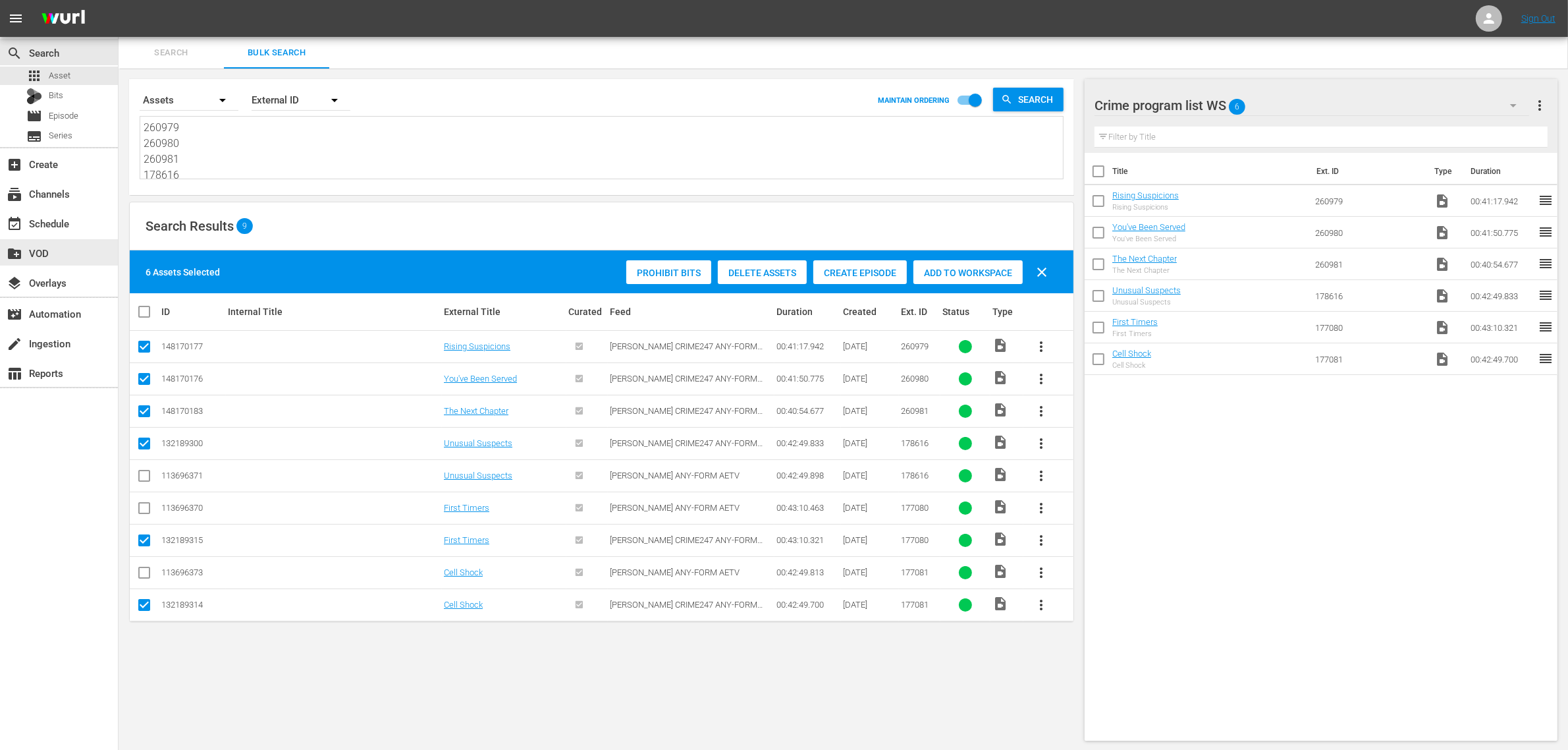
click at [75, 237] on div "create_new_folder VOD" at bounding box center [58, 252] width 118 height 29
click at [79, 228] on div "event_available Schedule" at bounding box center [58, 223] width 118 height 27
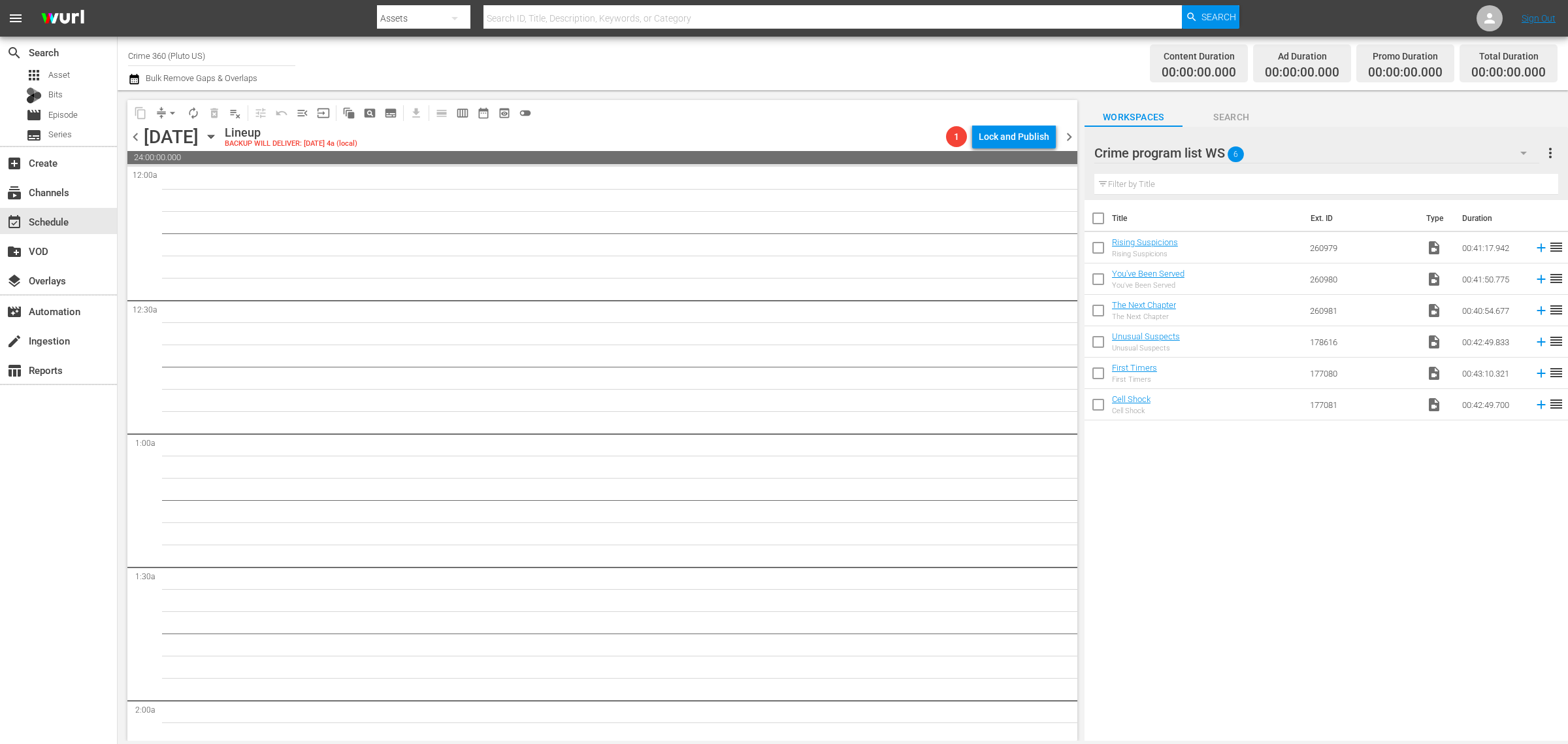
click at [1093, 223] on input "checkbox" at bounding box center [1099, 221] width 27 height 27
checkbox input "true"
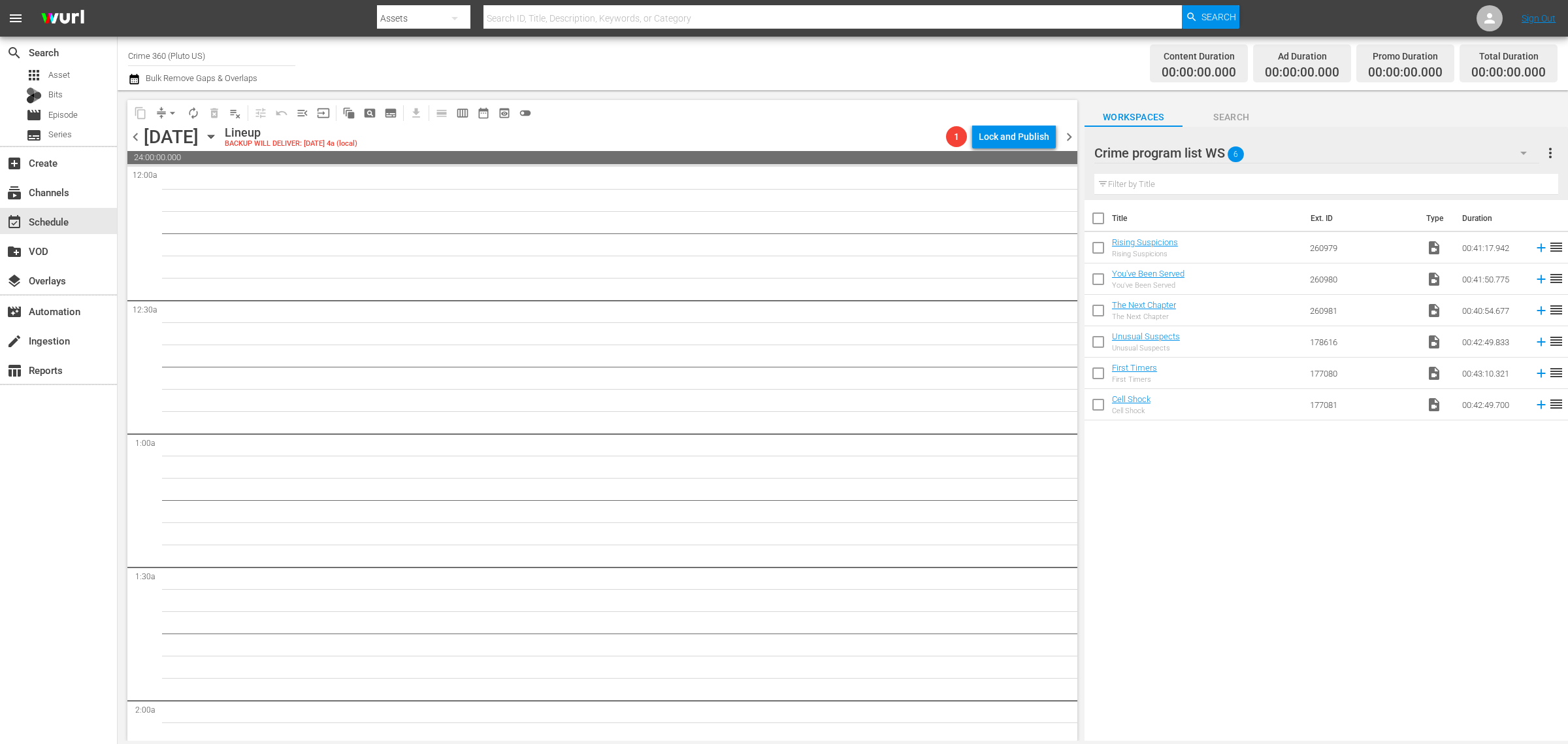
checkbox input "true"
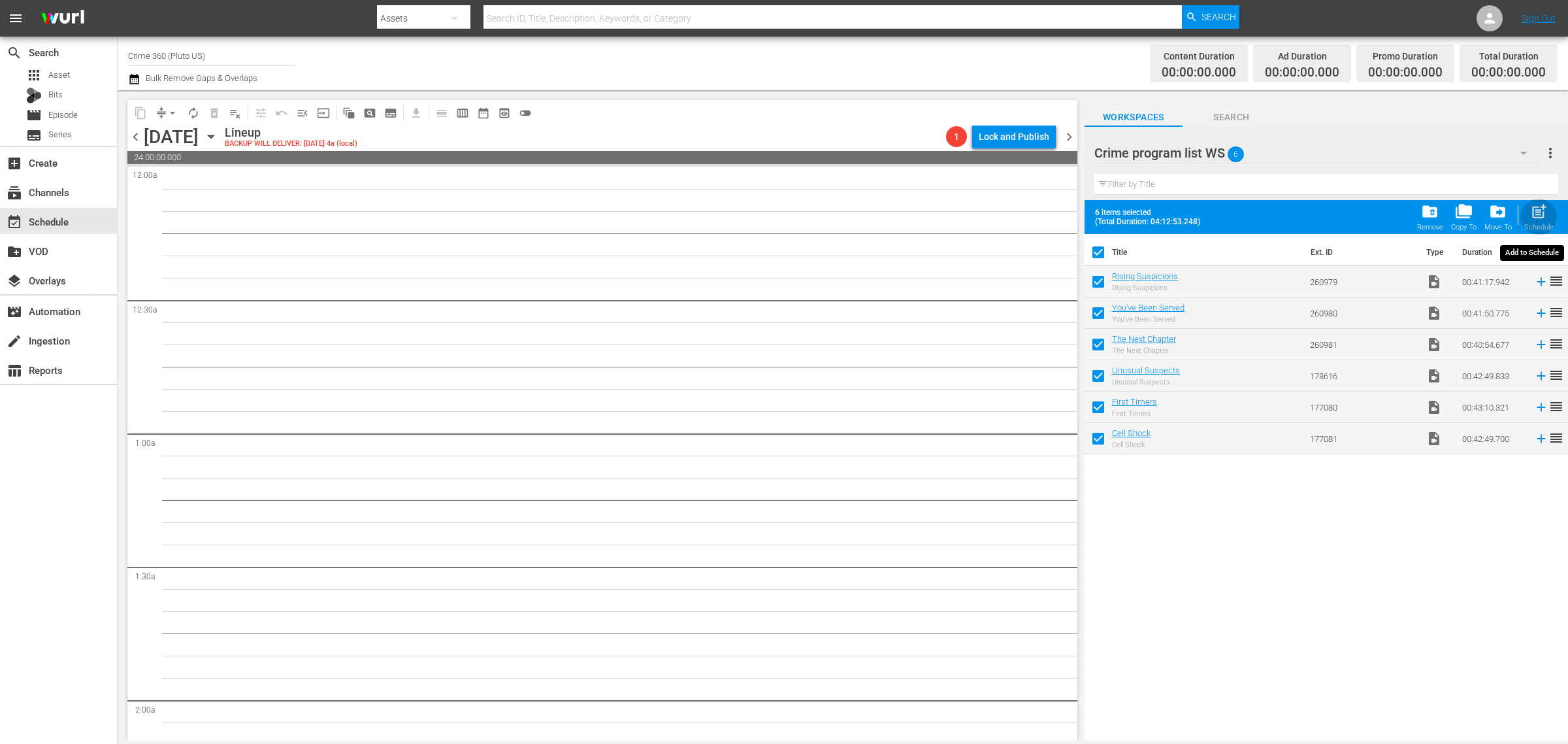
click at [1539, 225] on div "Schedule" at bounding box center [1539, 227] width 29 height 9
checkbox input "false"
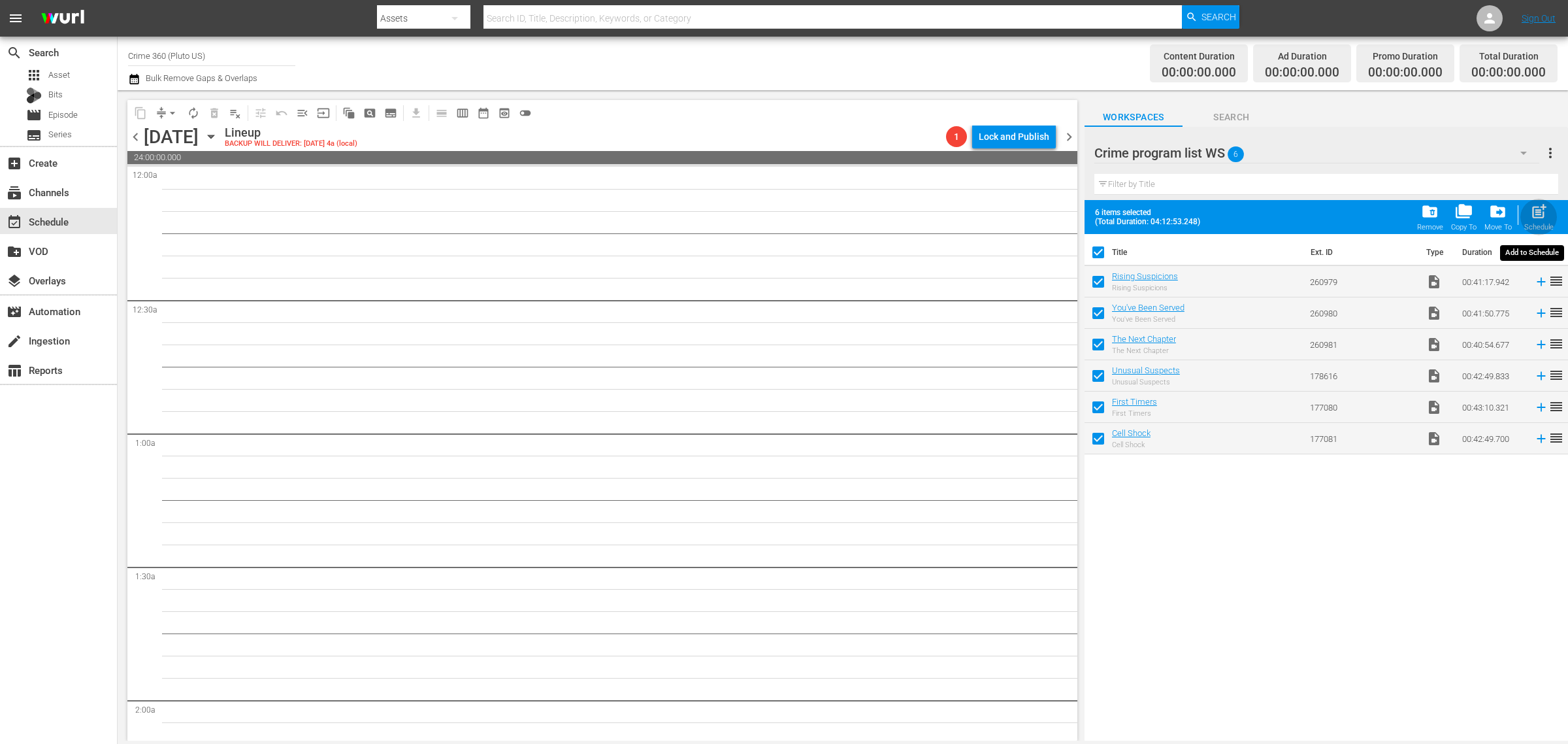
checkbox input "false"
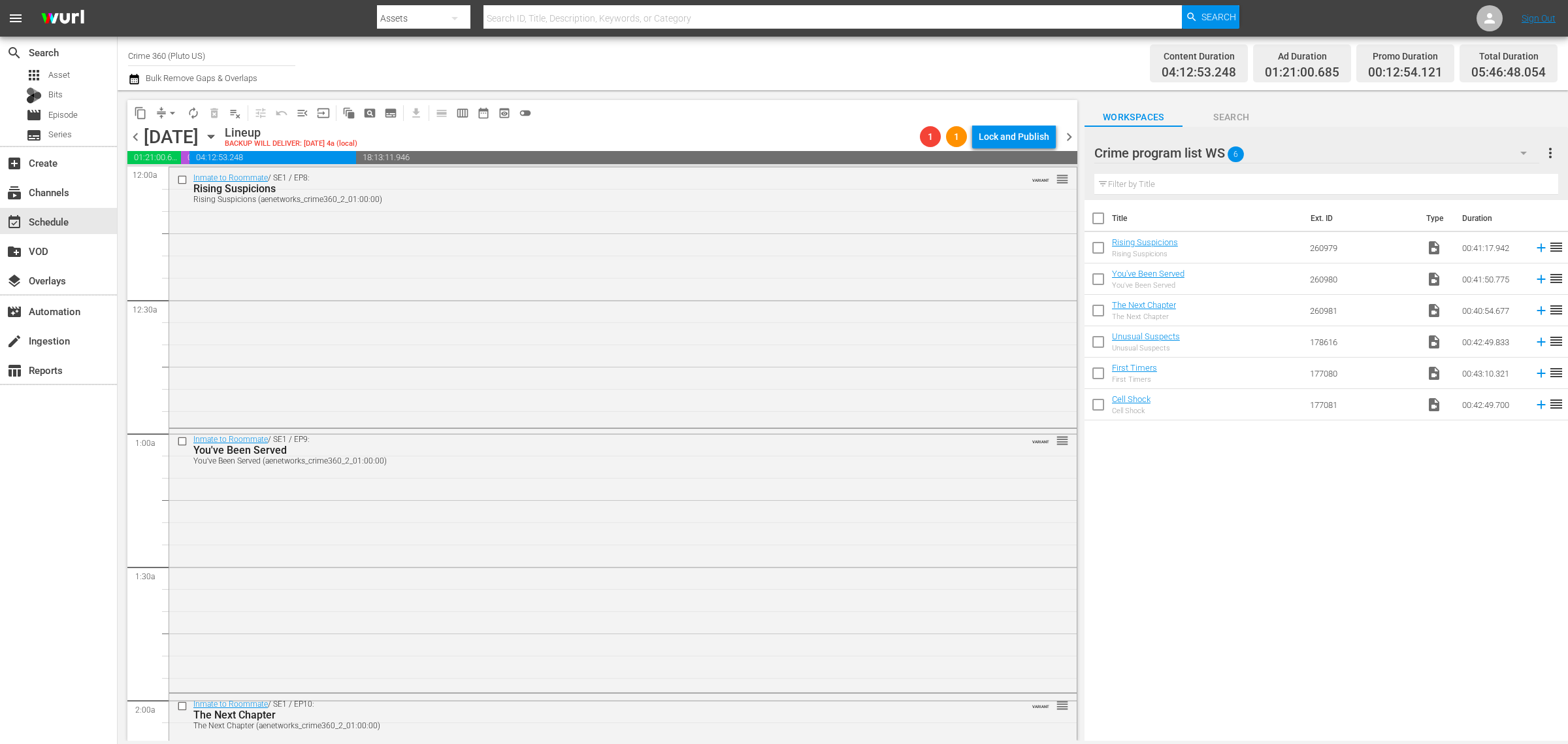
click at [817, 57] on div "Channel Title Crime 360 (Pluto US) Bulk Remove Gaps & Overlaps" at bounding box center [518, 63] width 780 height 47
click at [1551, 148] on span "more_vert" at bounding box center [1551, 153] width 15 height 15
click at [1498, 175] on div "Clear All Workspace Items" at bounding box center [1466, 178] width 154 height 24
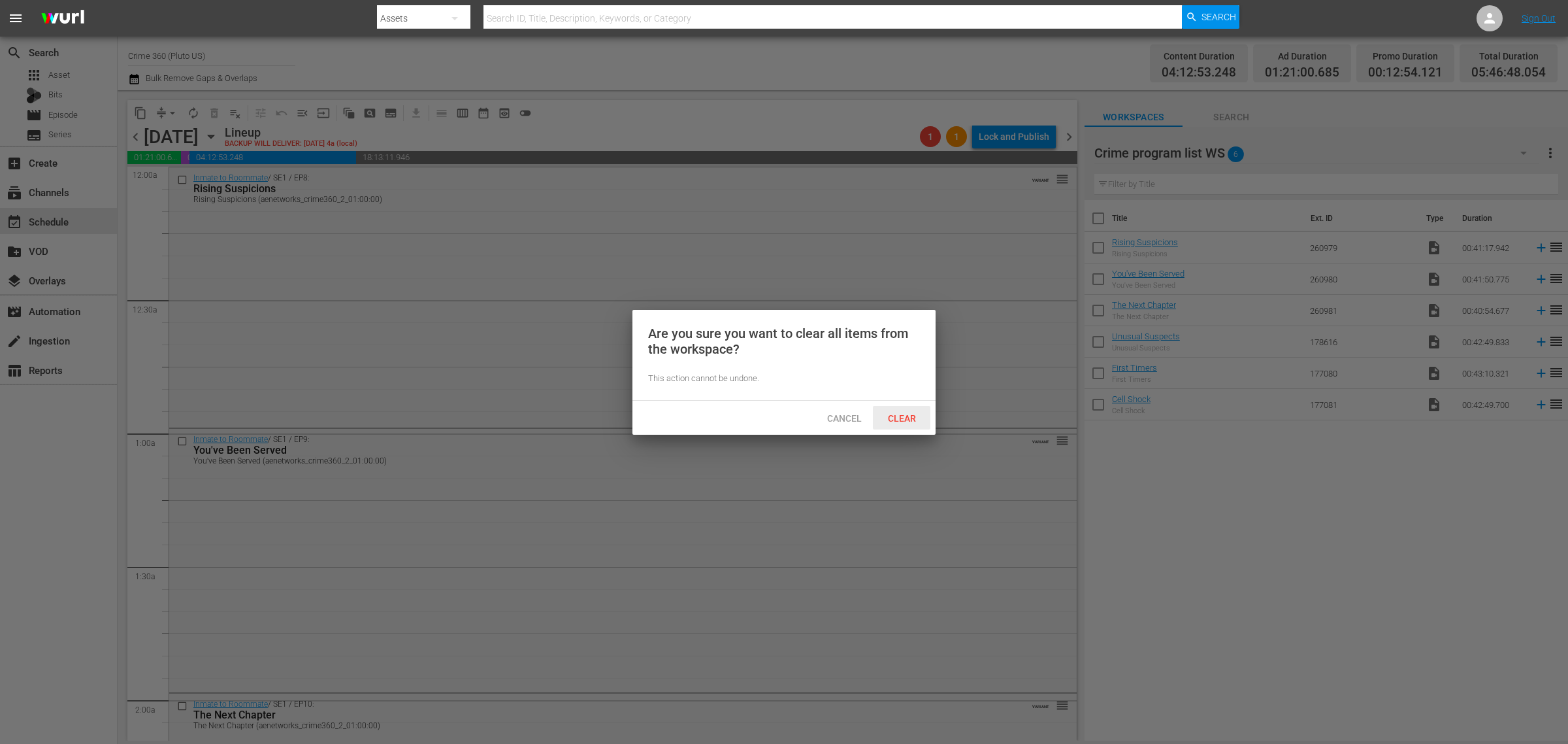
click at [895, 413] on span "Clear" at bounding box center [902, 418] width 49 height 10
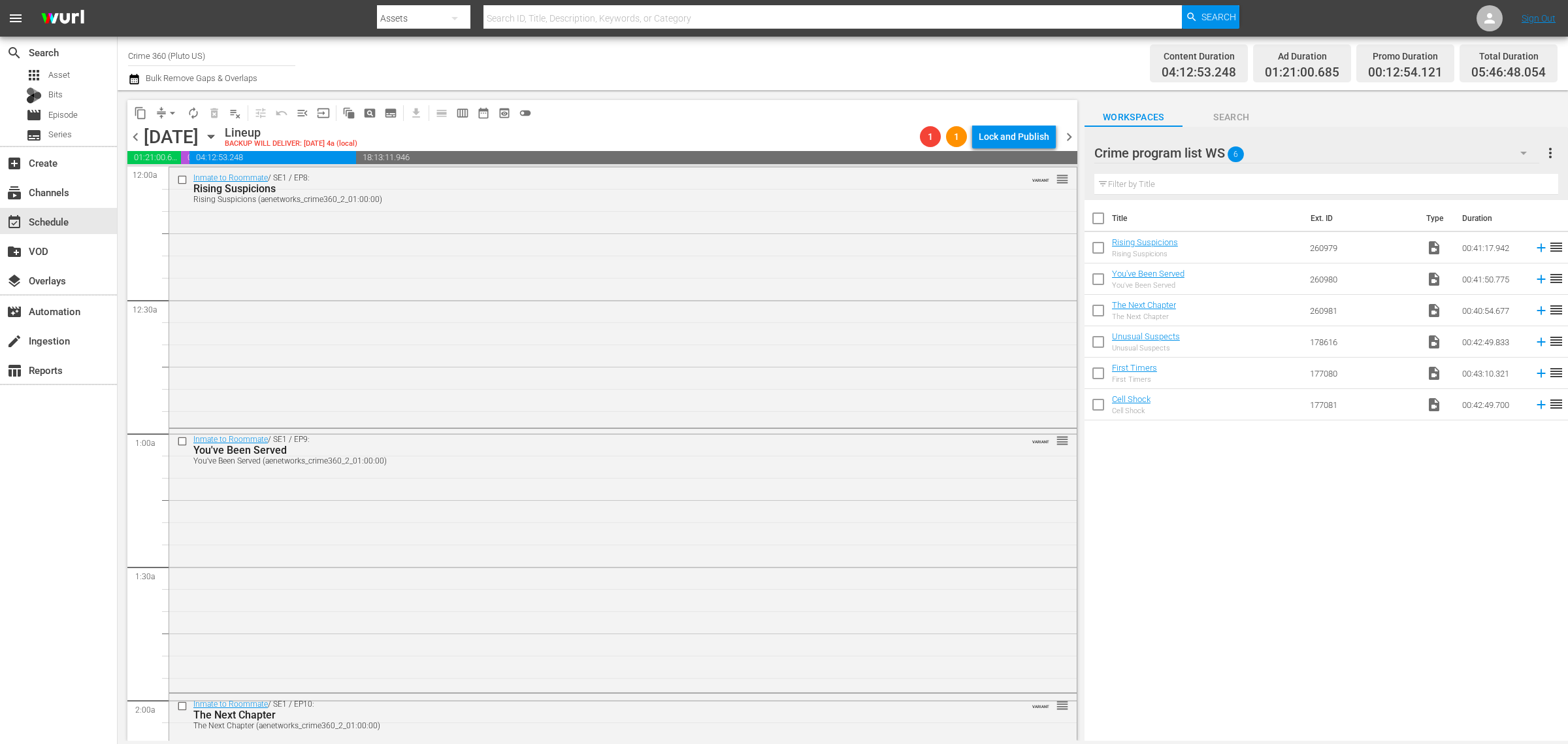
click at [1067, 141] on span "chevron_right" at bounding box center [1069, 137] width 16 height 16
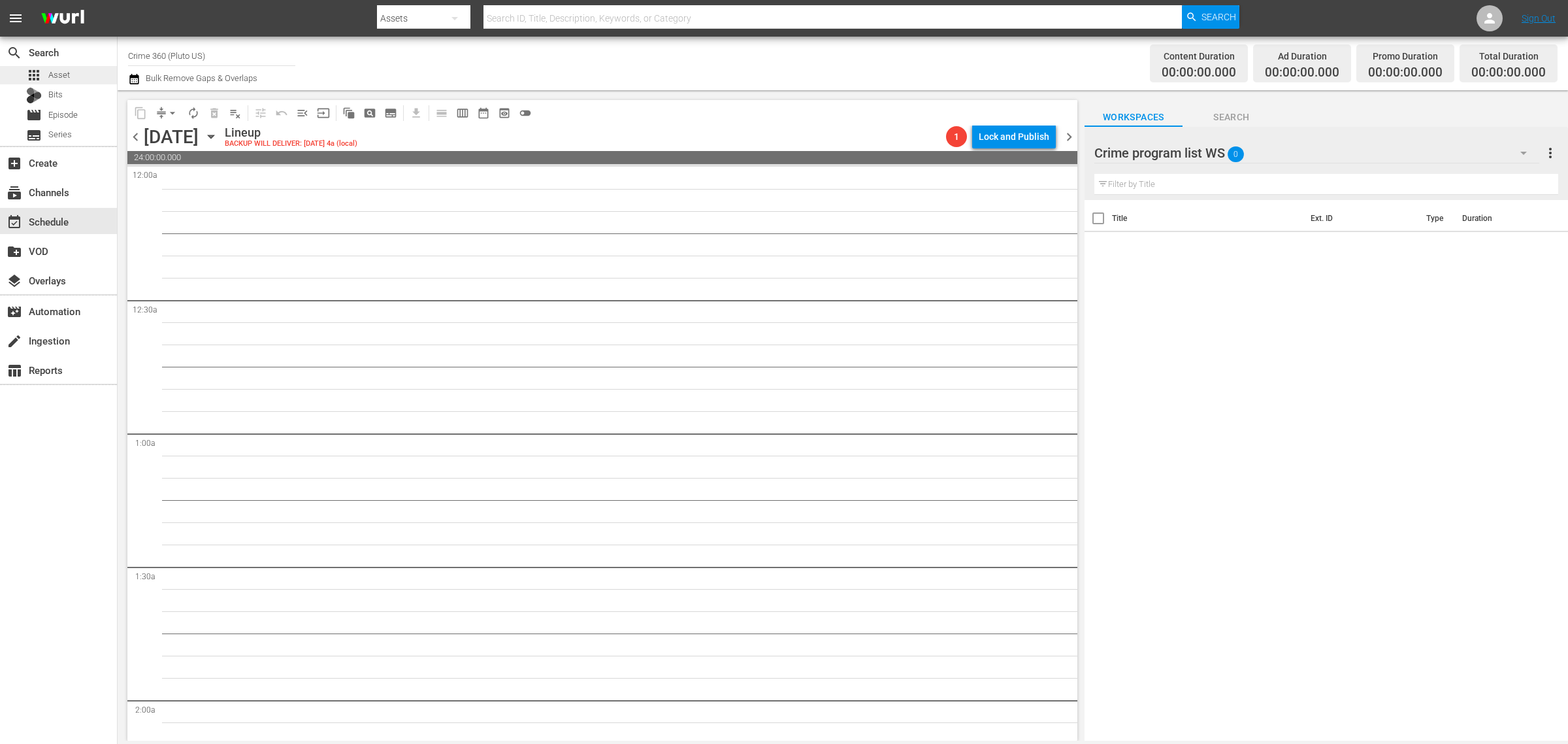
click at [73, 77] on div "apps Asset" at bounding box center [58, 74] width 117 height 18
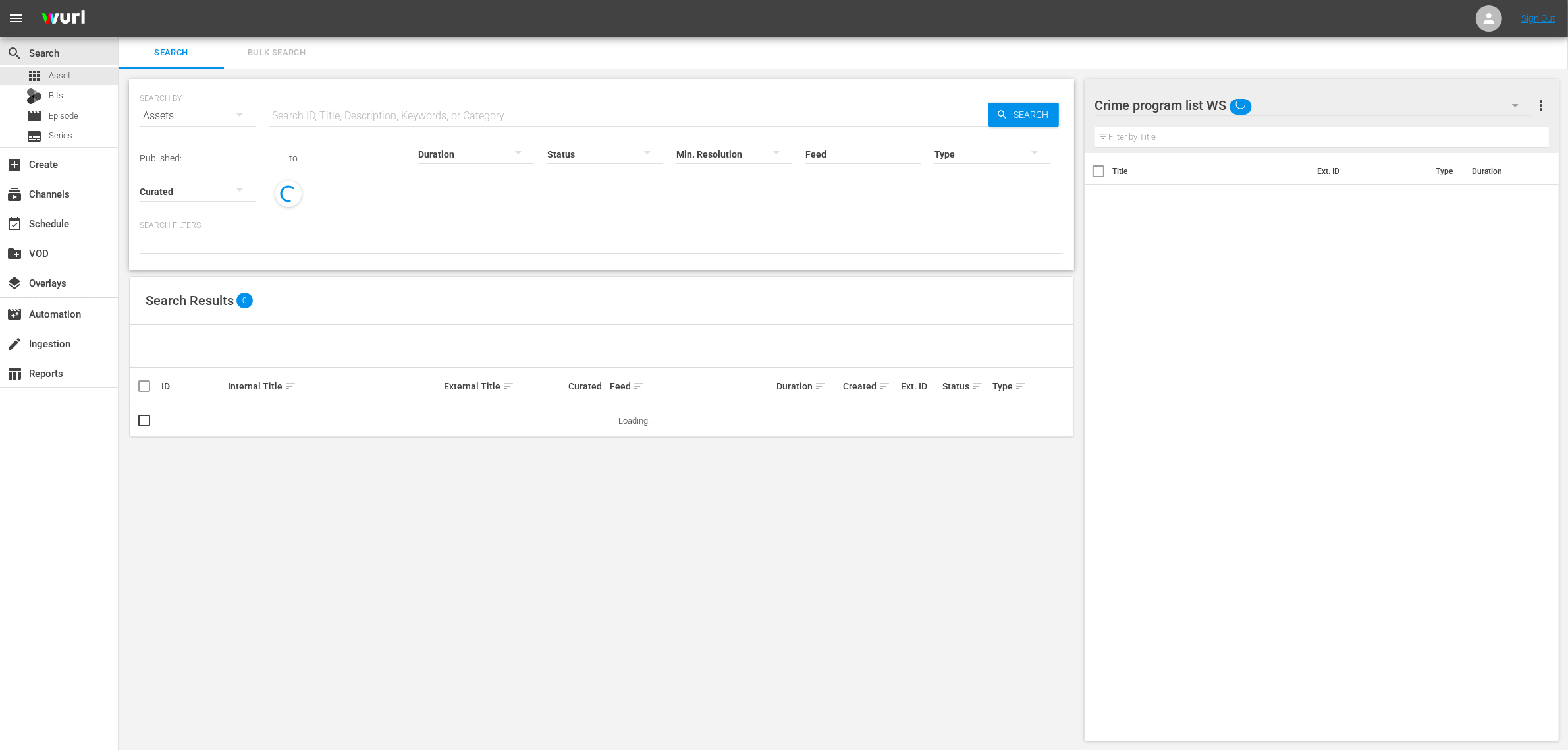
click at [287, 53] on span "Bulk Search" at bounding box center [277, 53] width 89 height 15
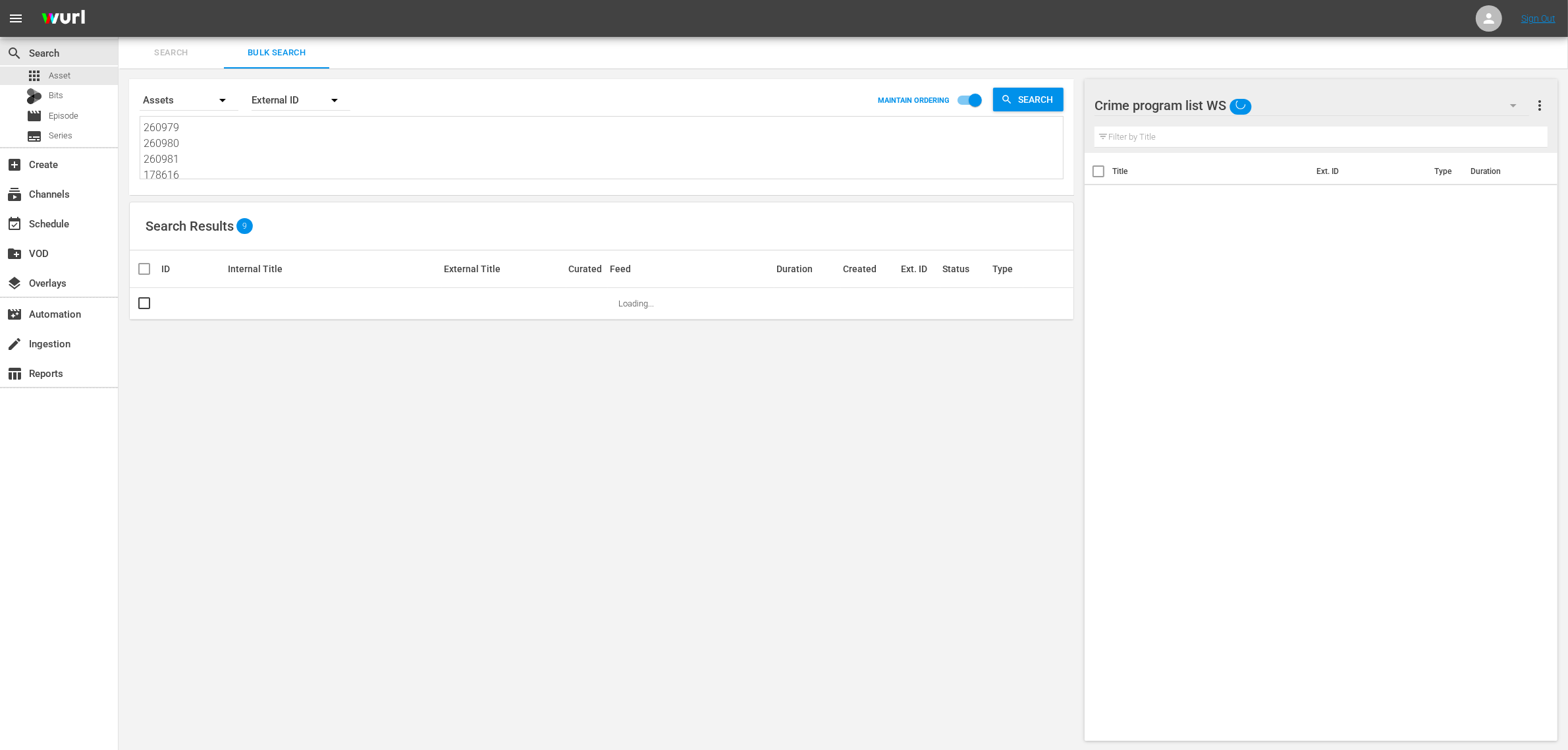
click at [238, 151] on textarea "260979 260980 260981 178616 177080 177081" at bounding box center [603, 150] width 919 height 60
paste textarea "14632 214636 214637 180557 249104 180553"
type textarea "214632 214636 214637 180557 249104 180553"
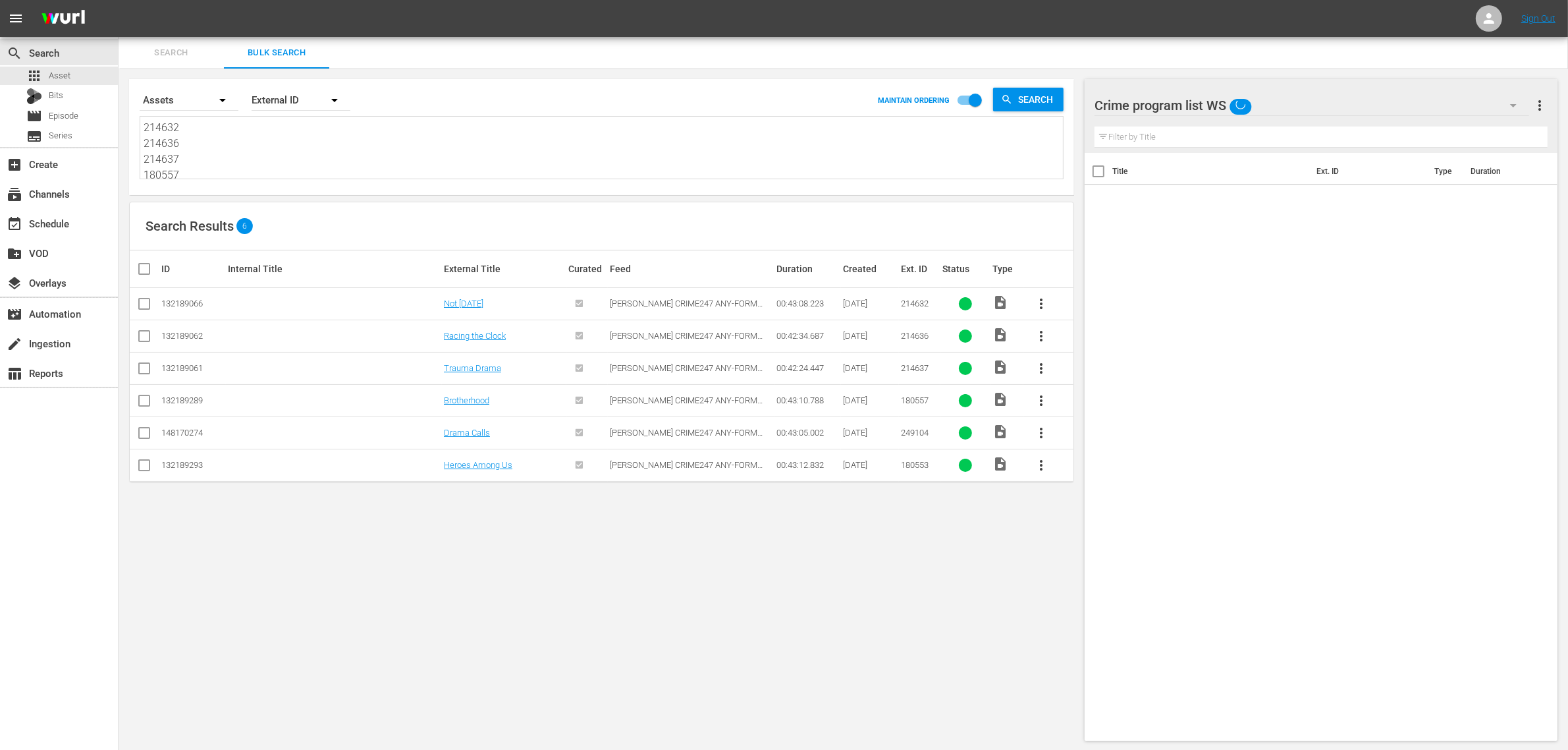
click at [147, 269] on input "checkbox" at bounding box center [150, 268] width 27 height 15
checkbox input "true"
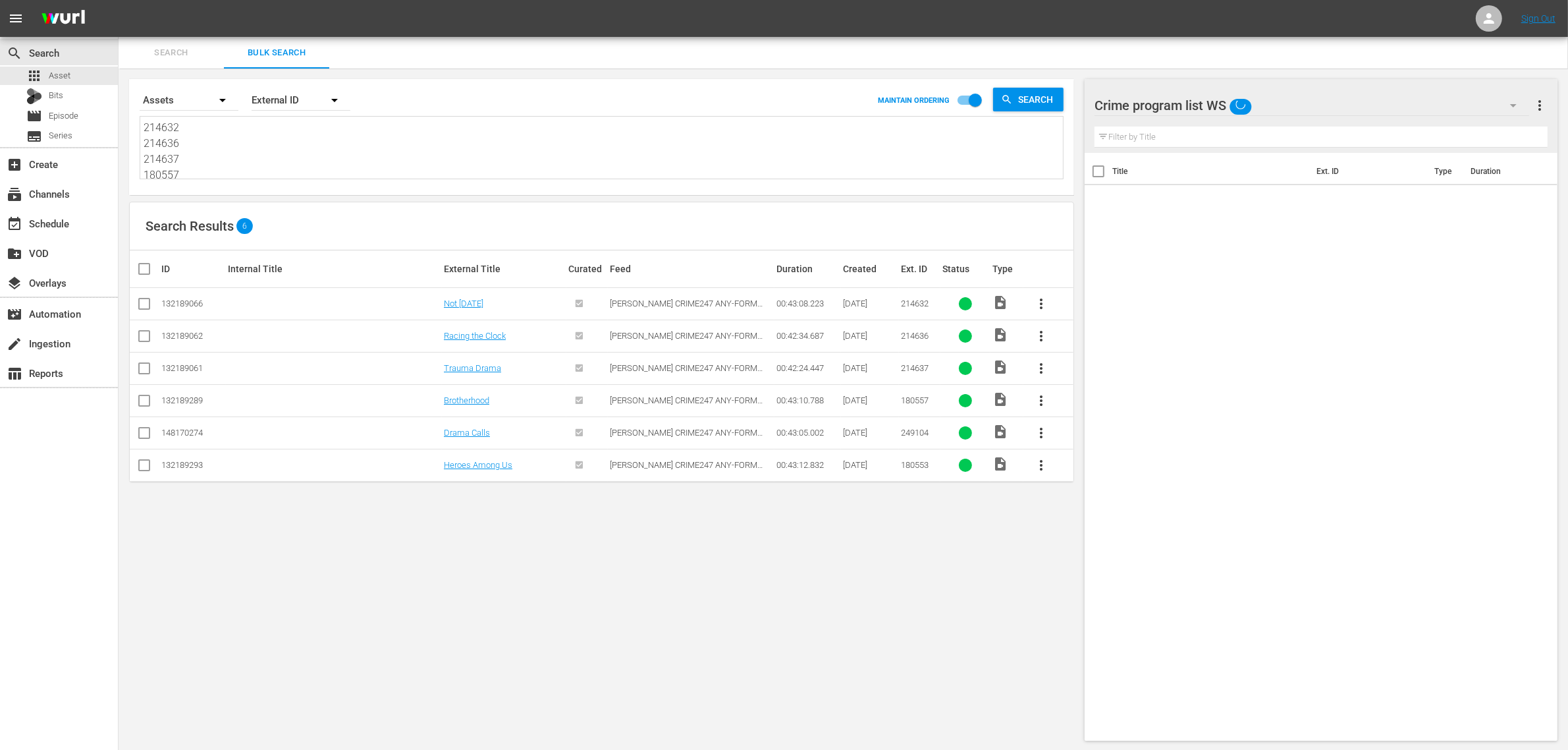
checkbox input "true"
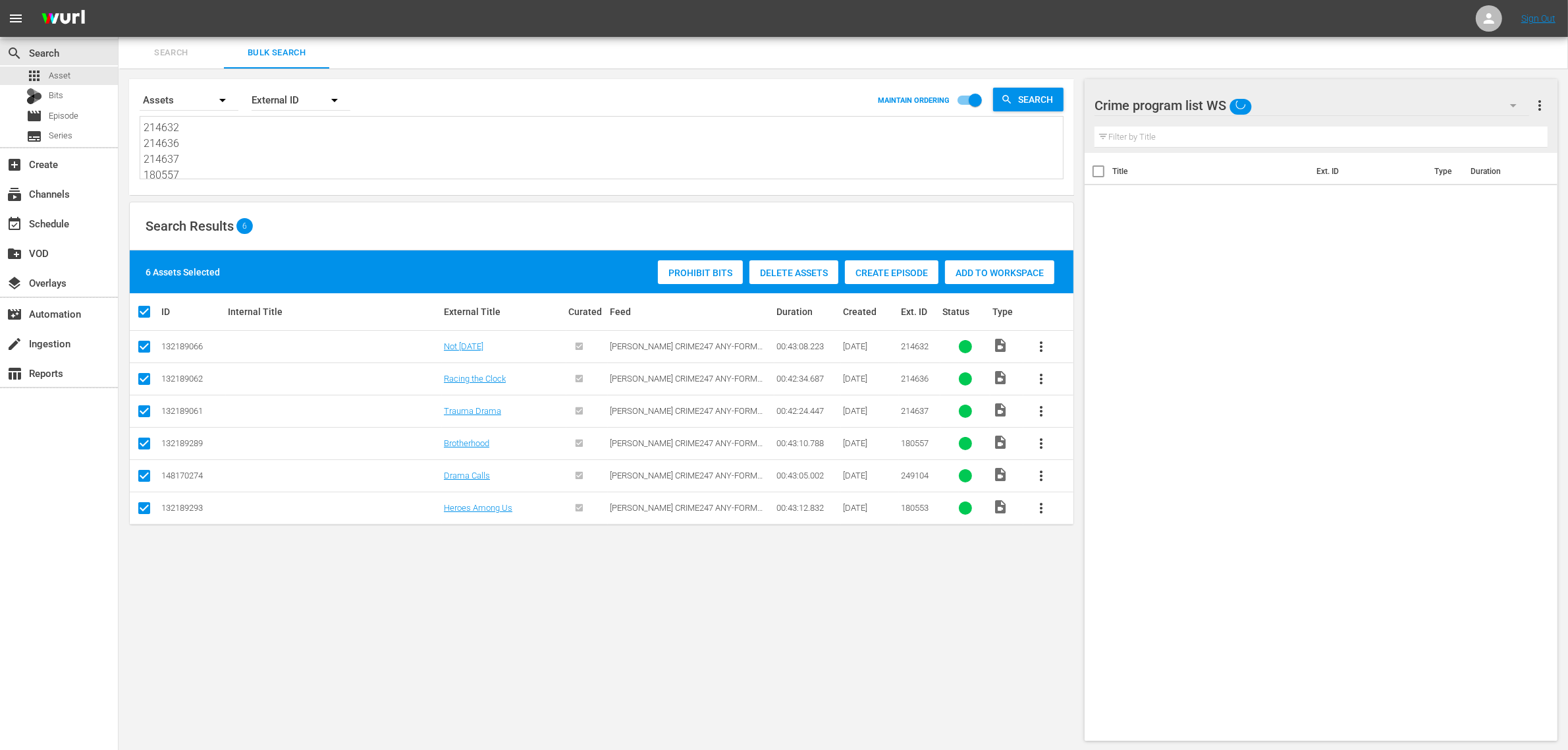
click at [957, 275] on span "Add to Workspace" at bounding box center [999, 273] width 109 height 10
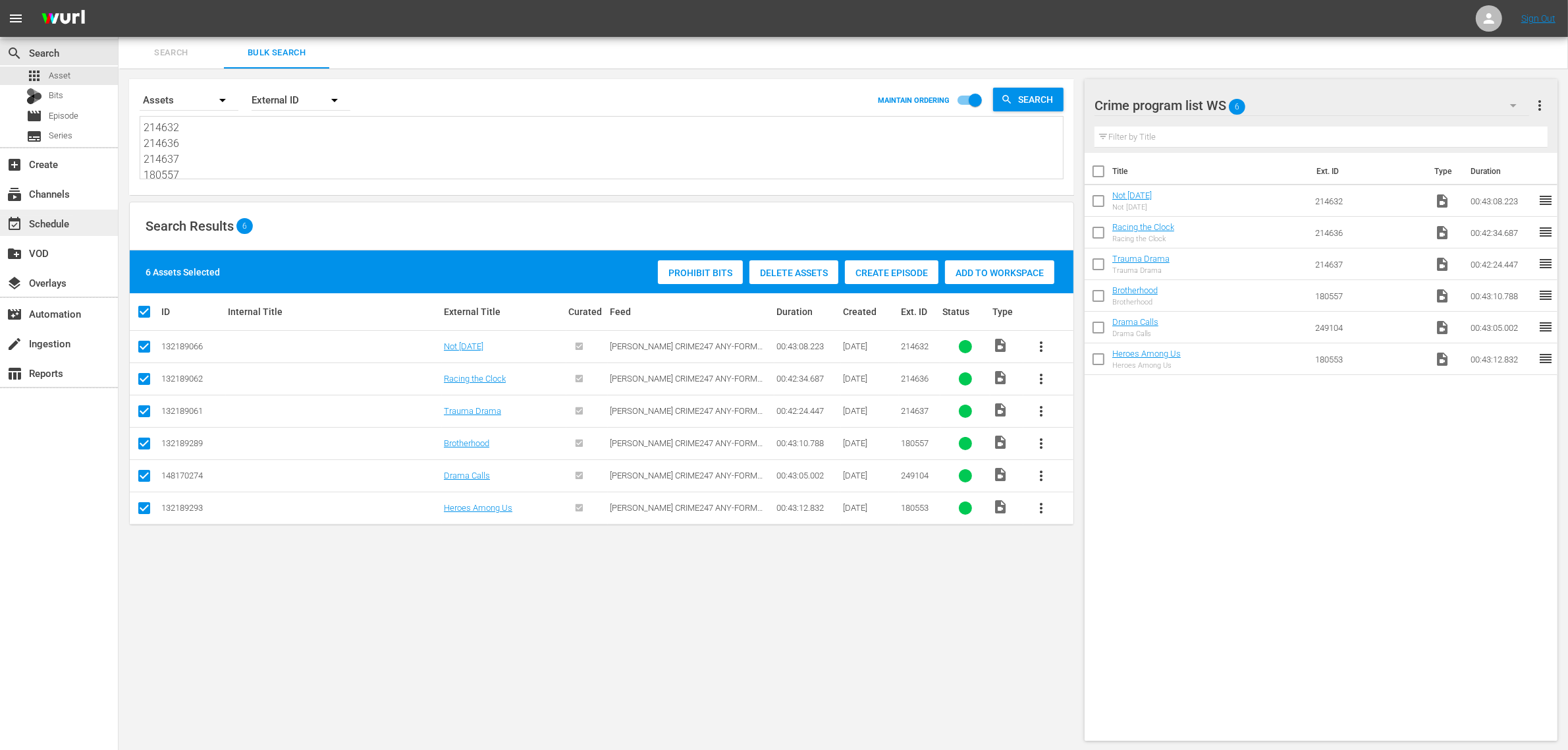
click at [64, 222] on div "event_available Schedule" at bounding box center [37, 221] width 74 height 12
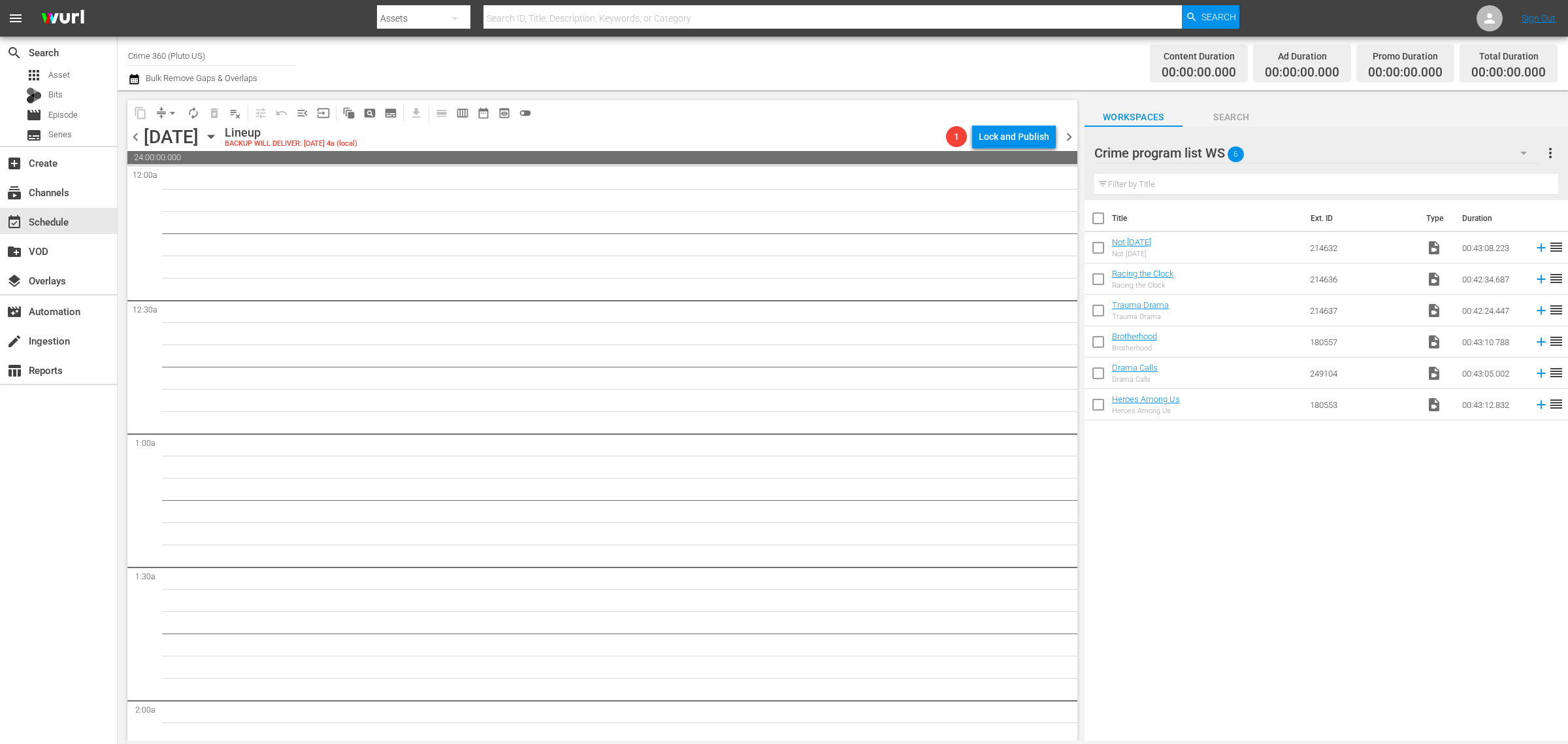
click at [1100, 219] on input "checkbox" at bounding box center [1099, 221] width 27 height 27
checkbox input "true"
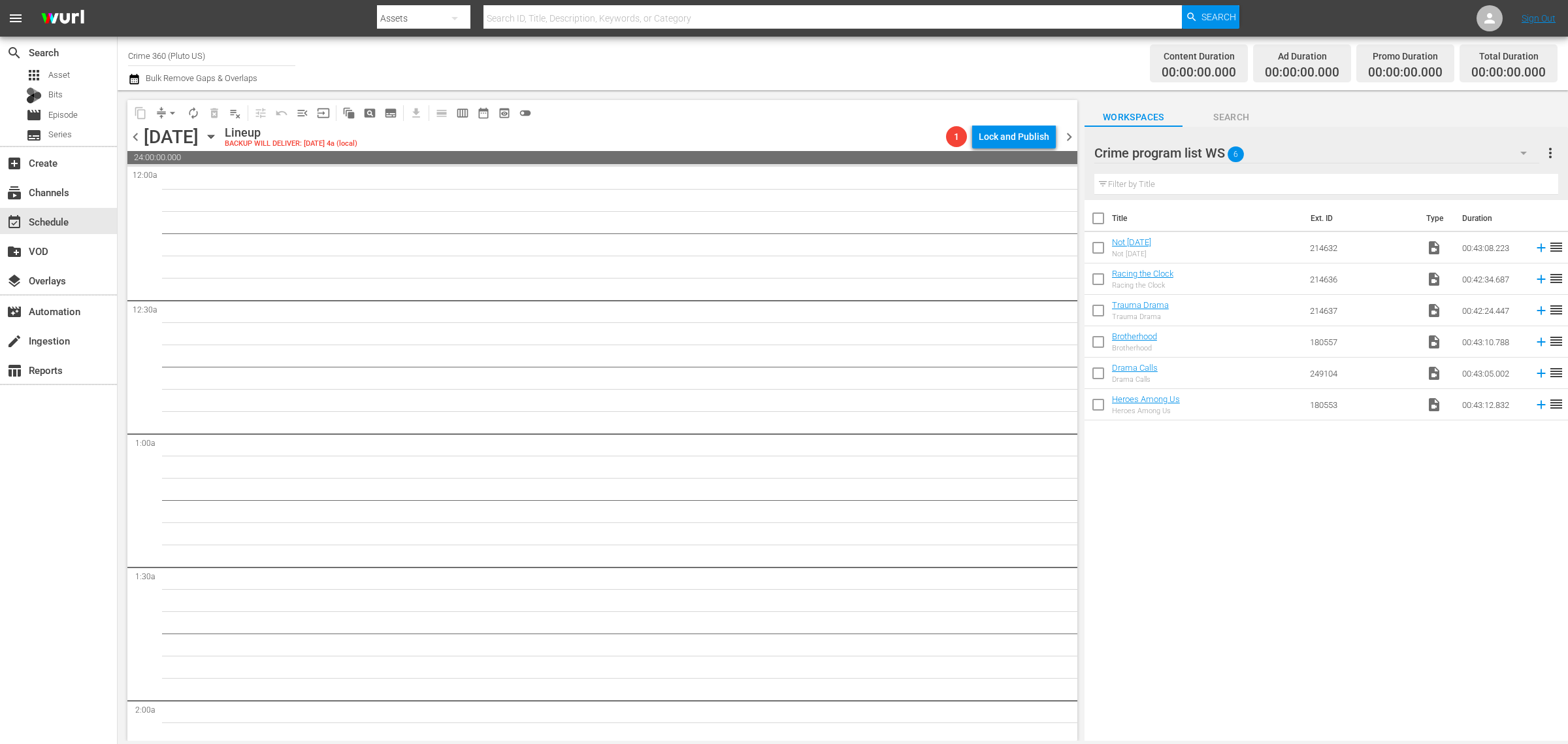
checkbox input "true"
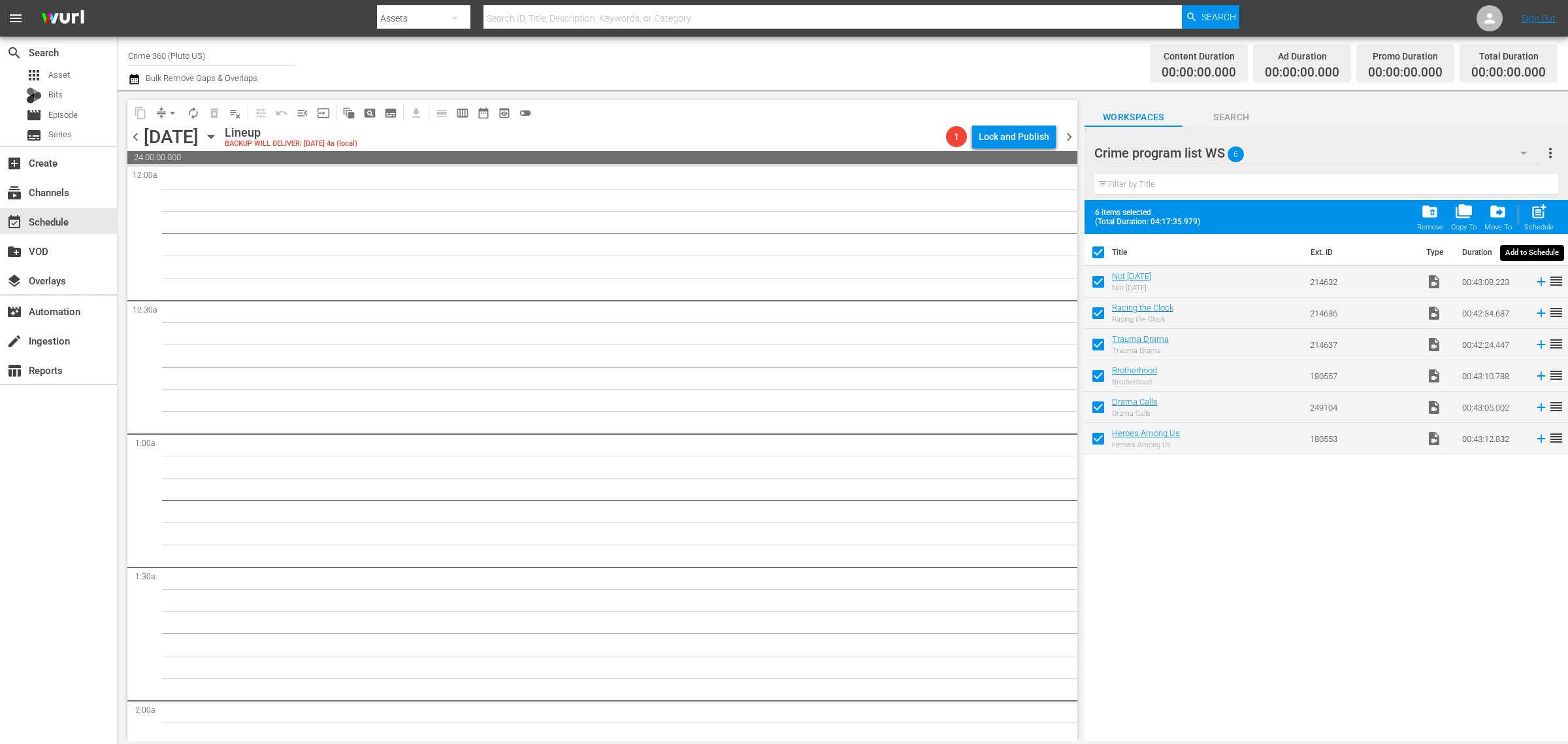
click at [1536, 206] on span "post_add" at bounding box center [1539, 211] width 18 height 18
checkbox input "false"
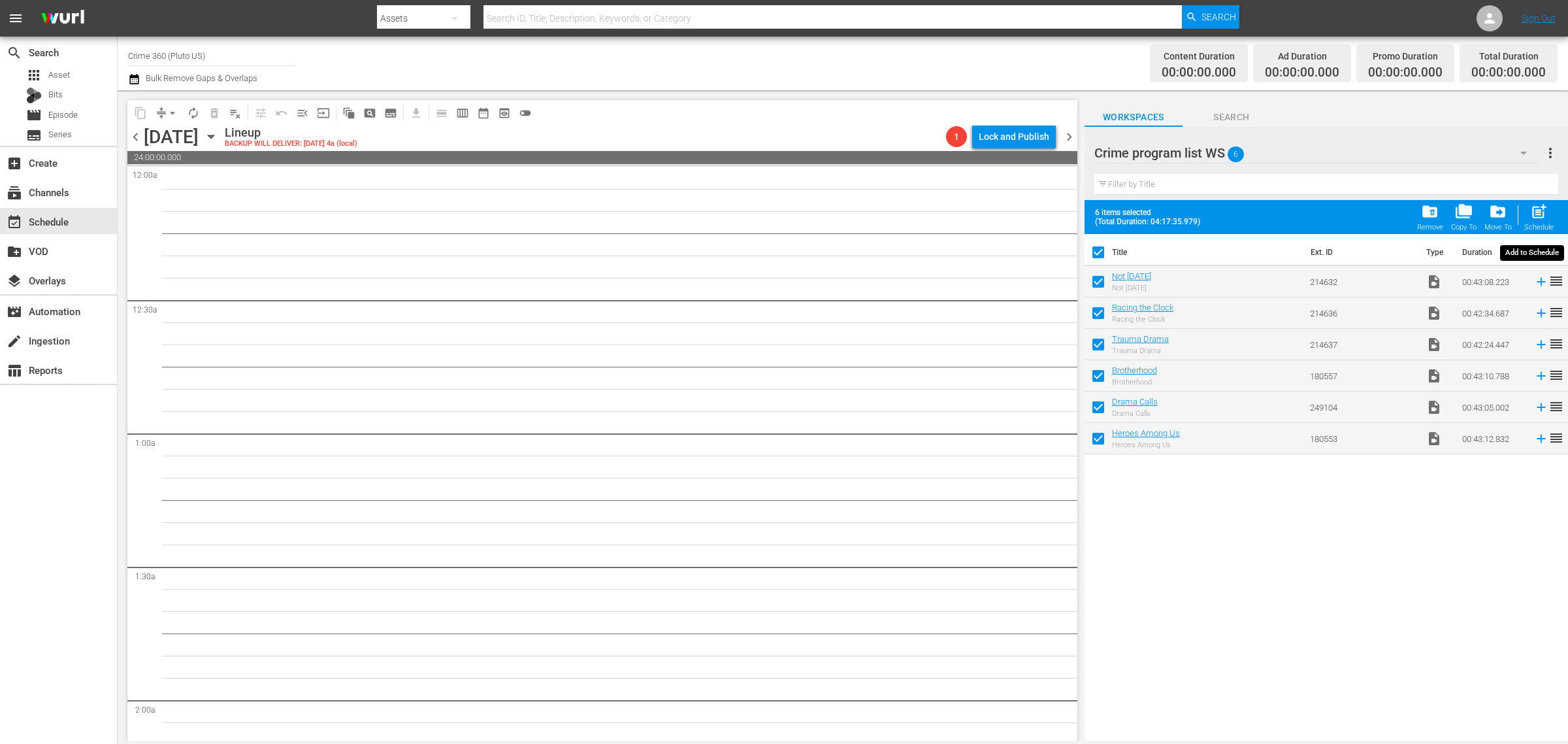
checkbox input "false"
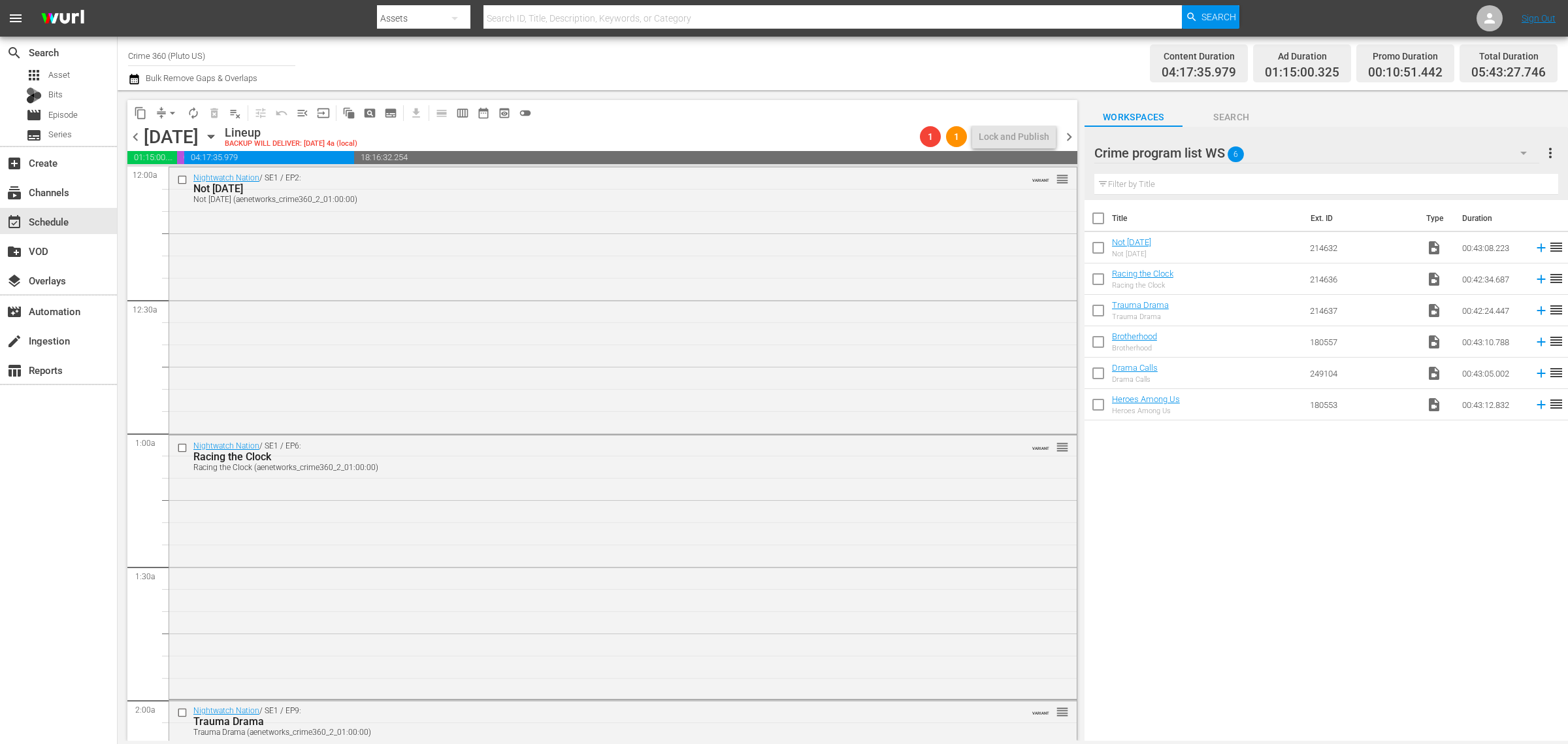
click at [644, 66] on div "Channel Title Crime 360 (Pluto US) Bulk Remove Gaps & Overlaps" at bounding box center [518, 63] width 780 height 47
click at [1070, 132] on span "chevron_right" at bounding box center [1069, 137] width 16 height 16
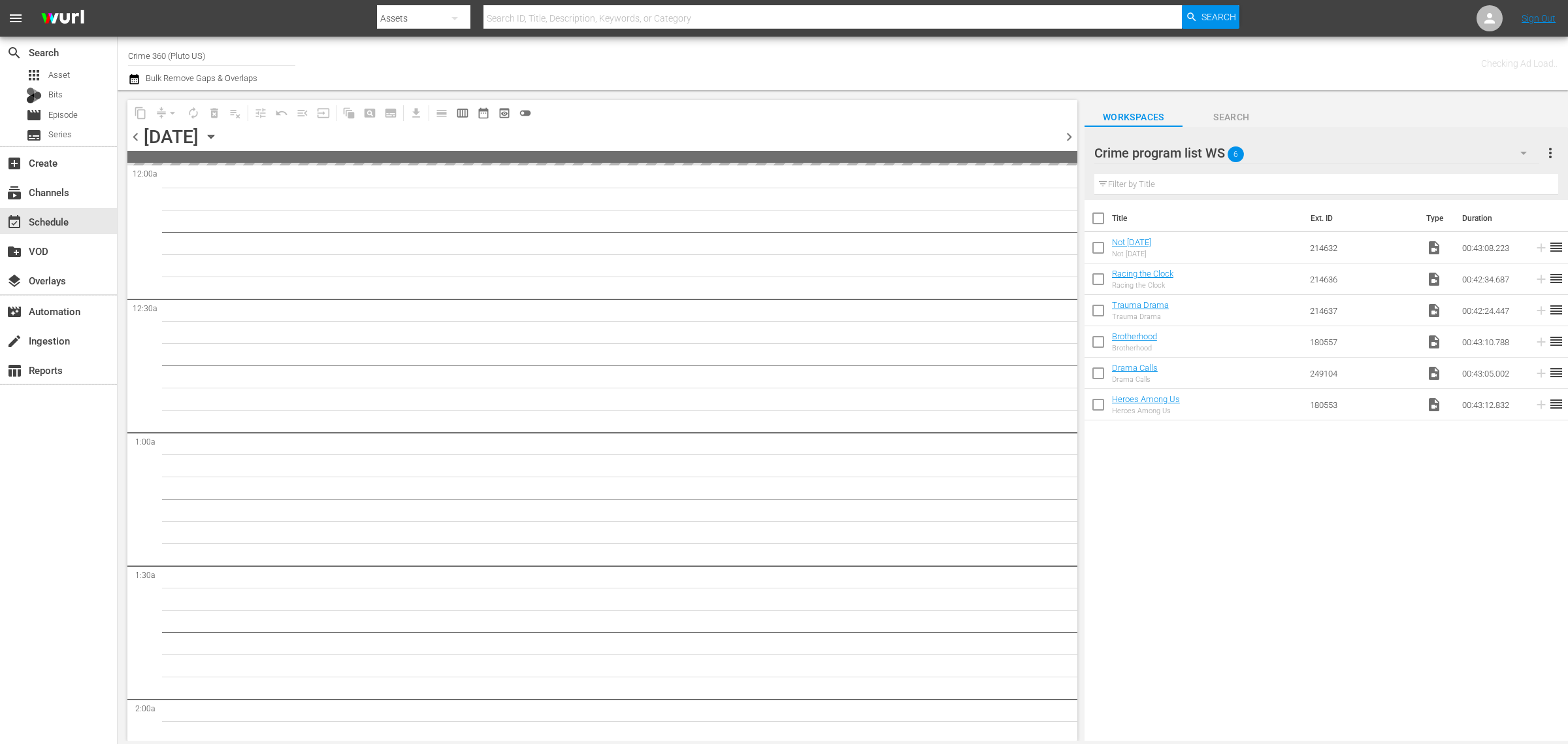
click at [1553, 160] on span "more_vert" at bounding box center [1551, 153] width 15 height 15
click at [1471, 175] on div "Clear All Workspace Items" at bounding box center [1466, 178] width 154 height 24
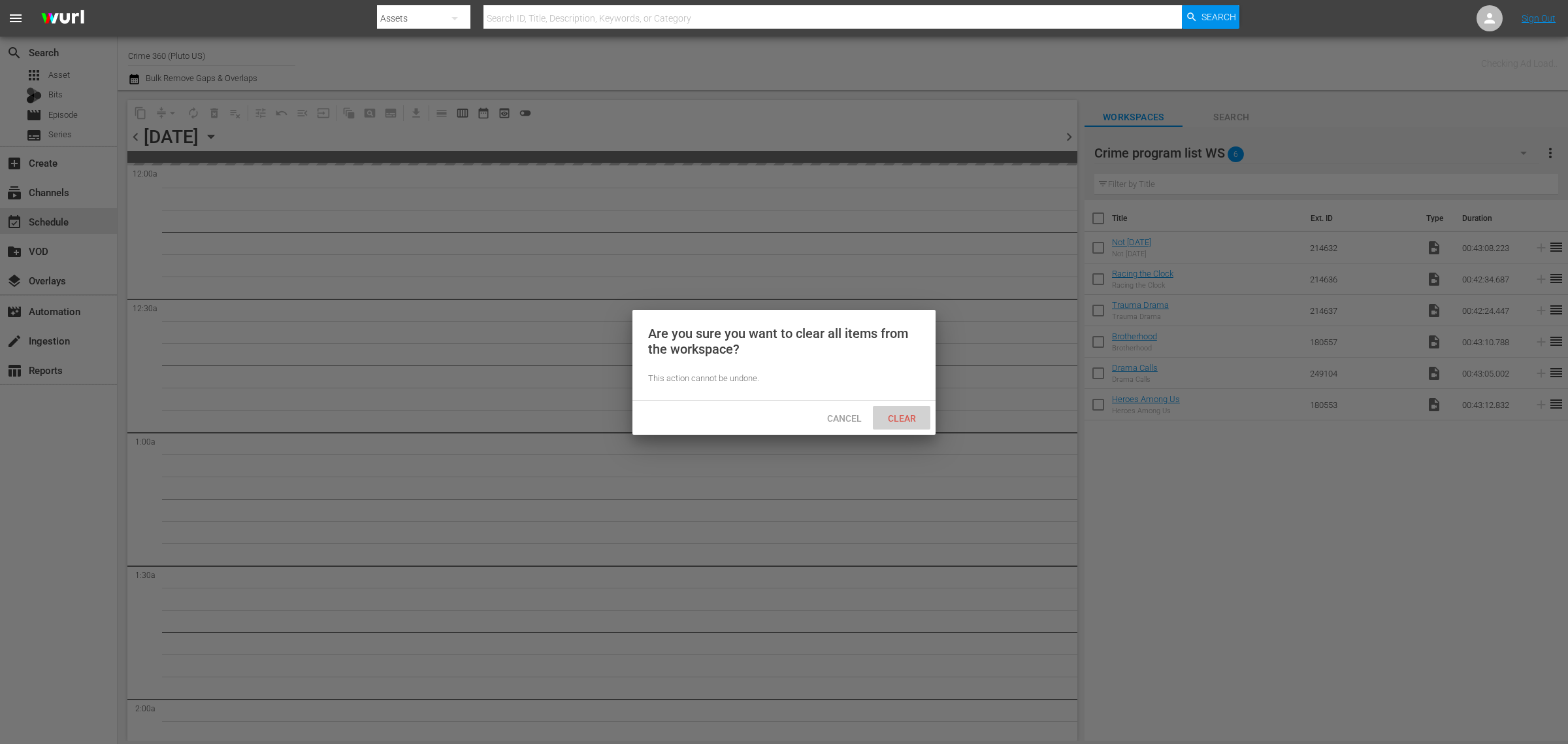
click at [906, 421] on span "Clear" at bounding box center [902, 418] width 49 height 10
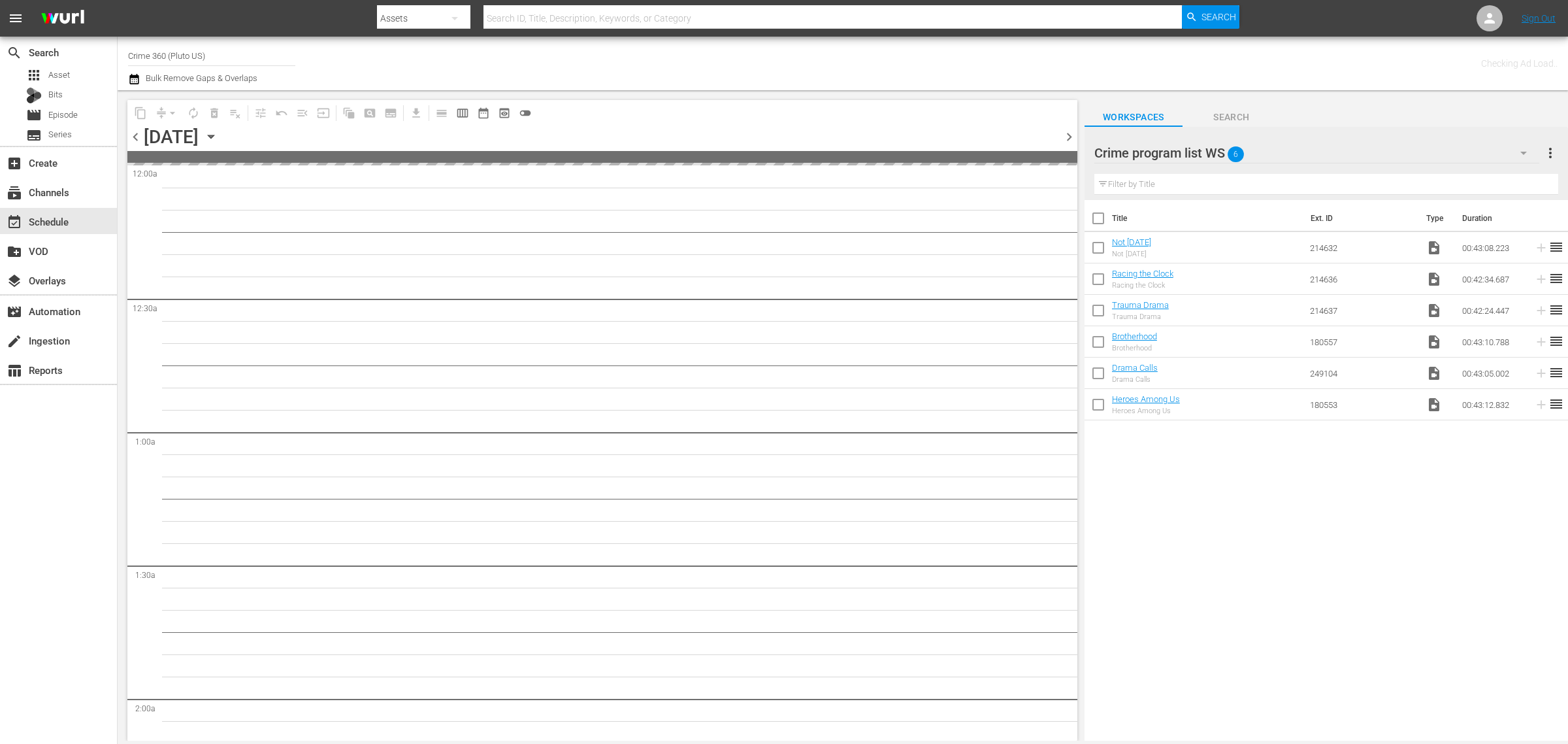
click at [805, 52] on div "Channel Title Crime 360 (Pluto US) Bulk Remove Gaps & Overlaps" at bounding box center [518, 63] width 780 height 47
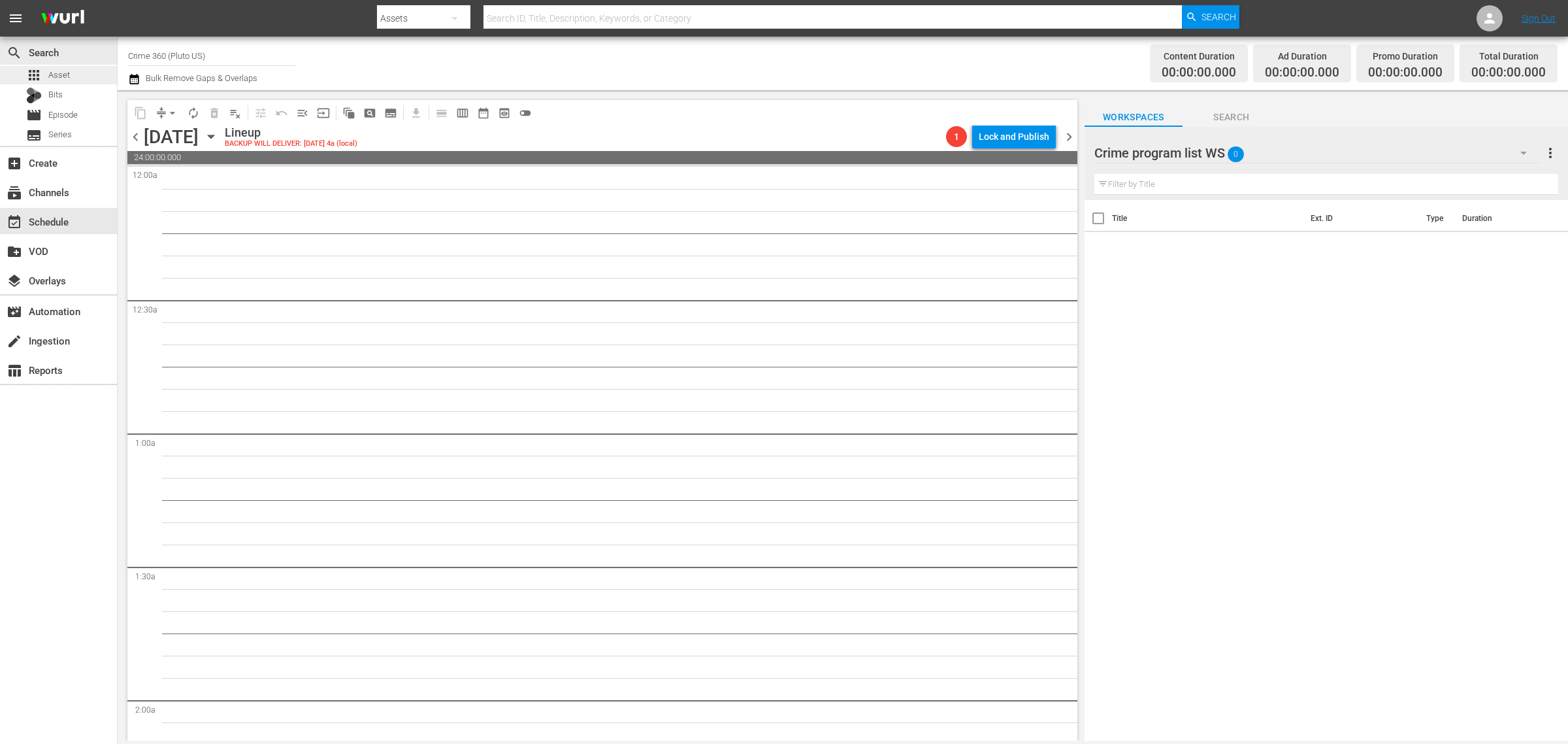
click at [55, 68] on span "Asset" at bounding box center [59, 74] width 21 height 13
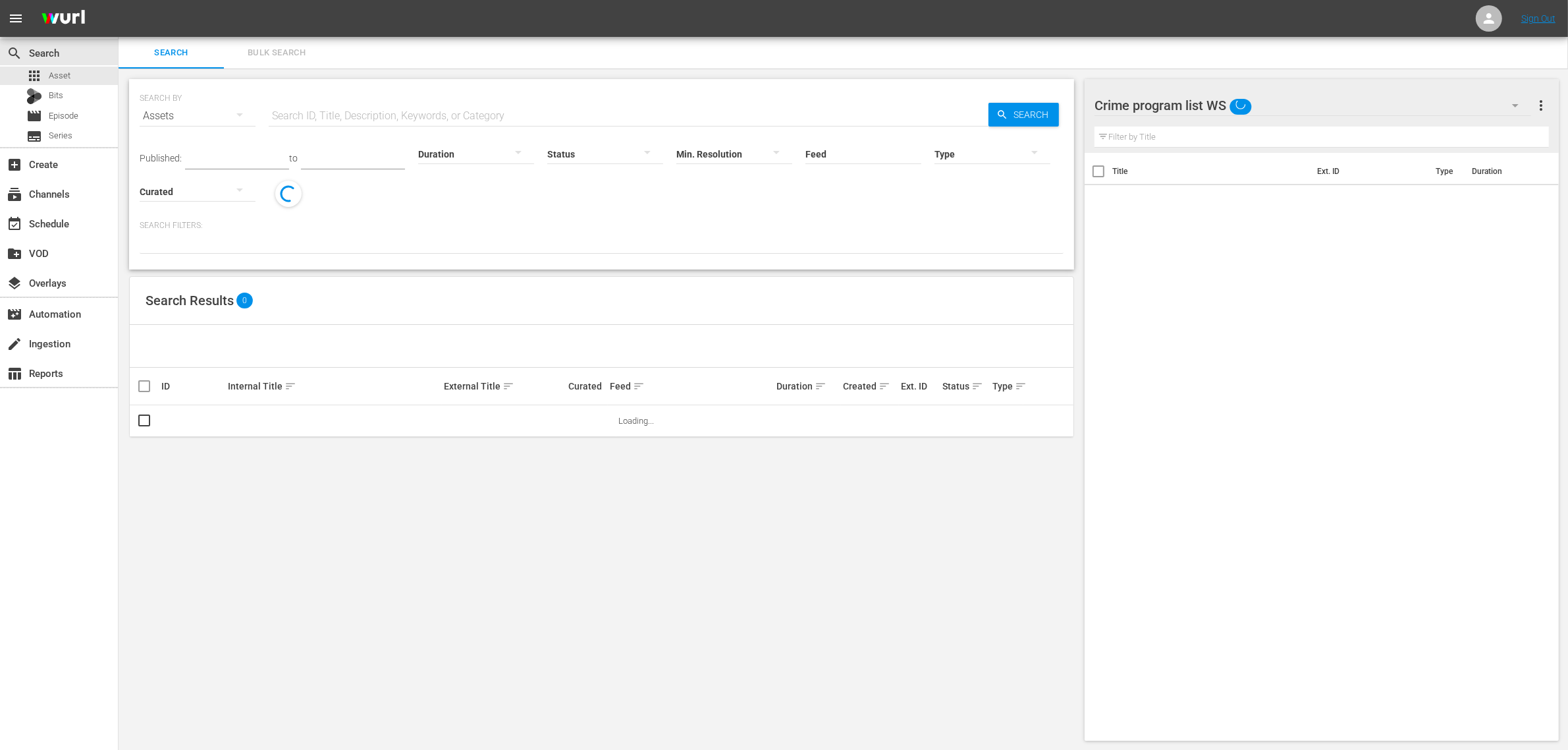
click at [268, 47] on span "Bulk Search" at bounding box center [277, 53] width 89 height 15
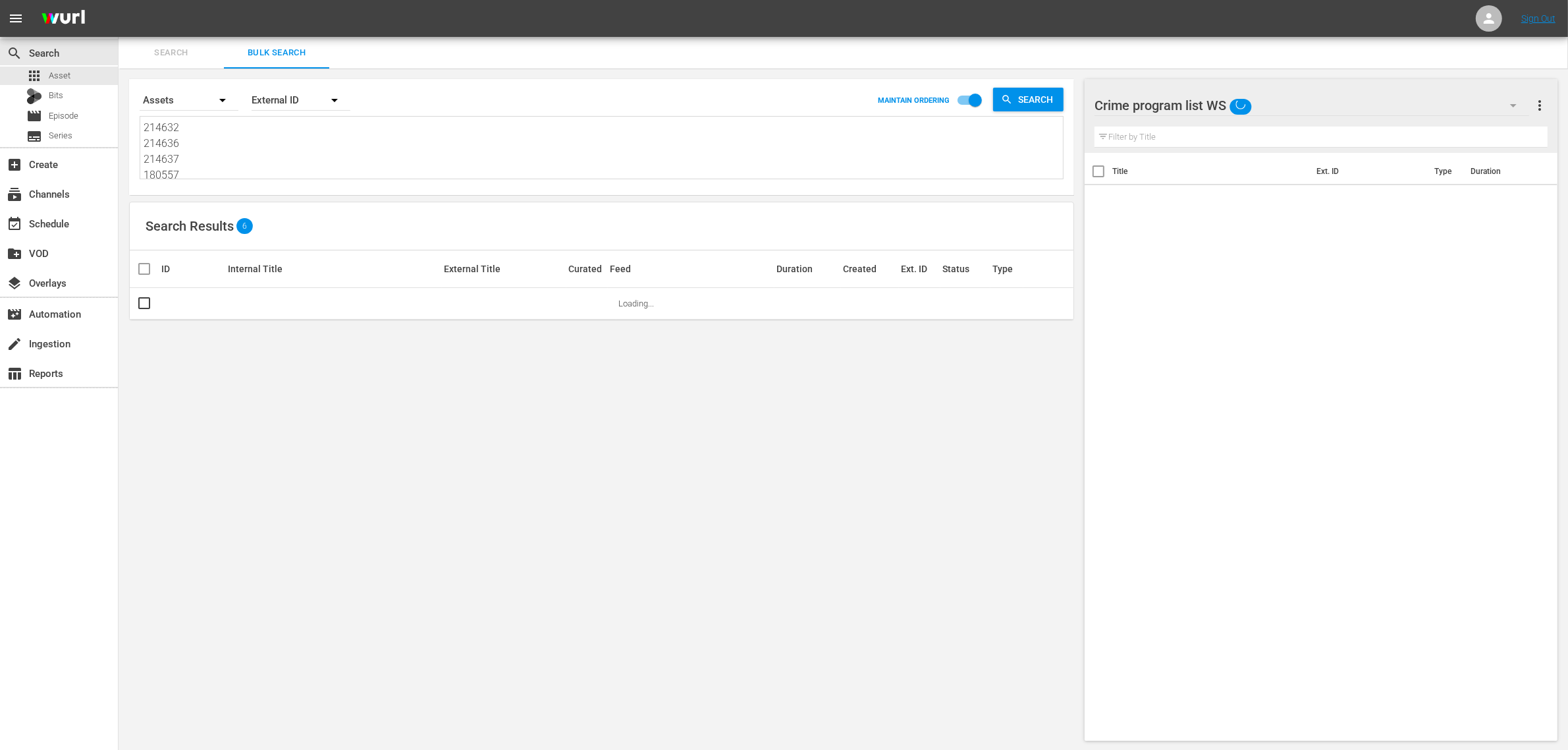
click at [298, 152] on textarea "214632 214636 214637 180557 249104 180553" at bounding box center [603, 150] width 919 height 60
paste textarea "41635 257661 257663 262636 262639 274516 251377 25139"
type textarea "241635 257661 257663 262636 262639 274516 251377 251393"
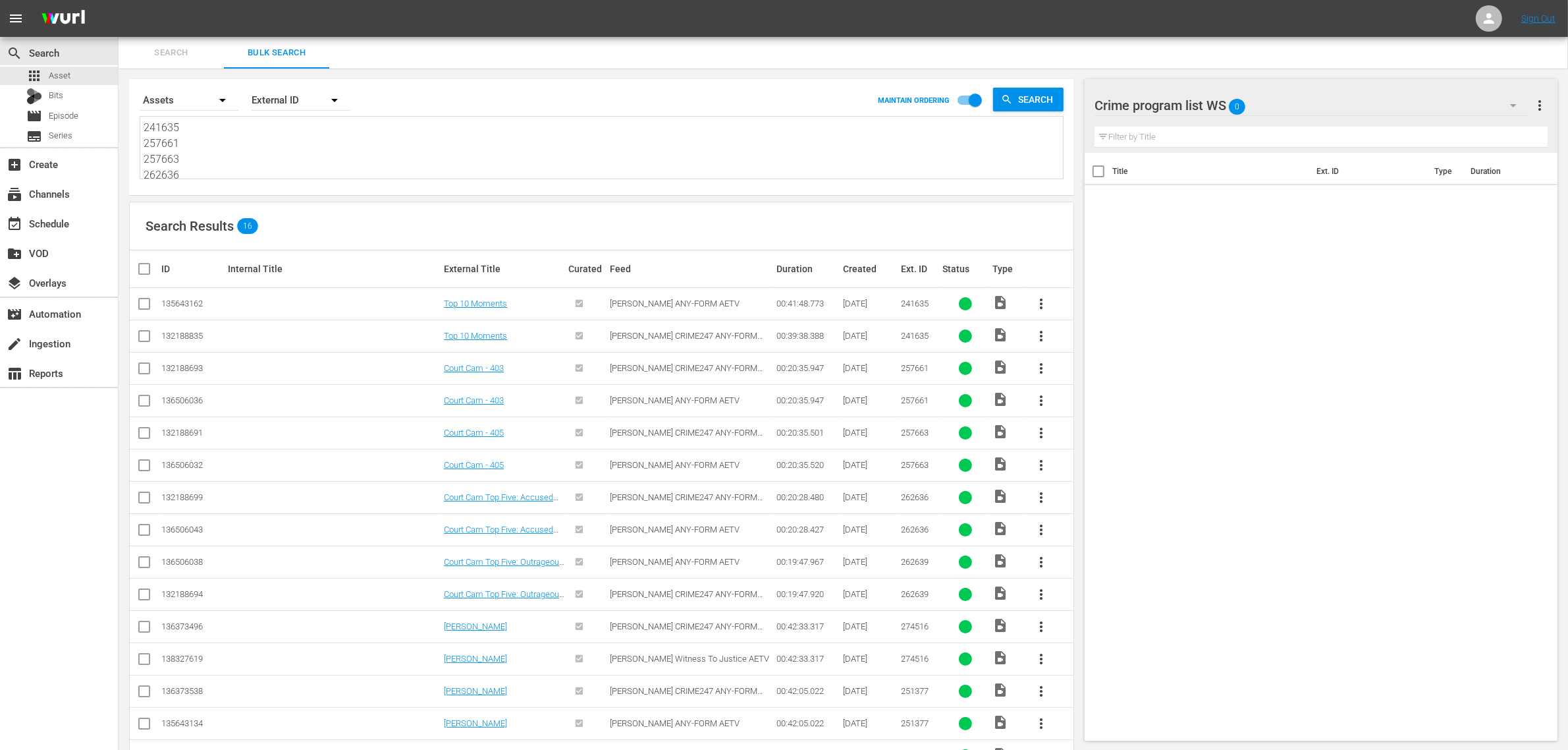
click at [680, 202] on div "Search Results 16" at bounding box center [602, 226] width 944 height 48
click at [736, 210] on div "Search Results 16" at bounding box center [602, 226] width 944 height 48
click at [144, 300] on input "checkbox" at bounding box center [144, 306] width 15 height 15
checkbox input "true"
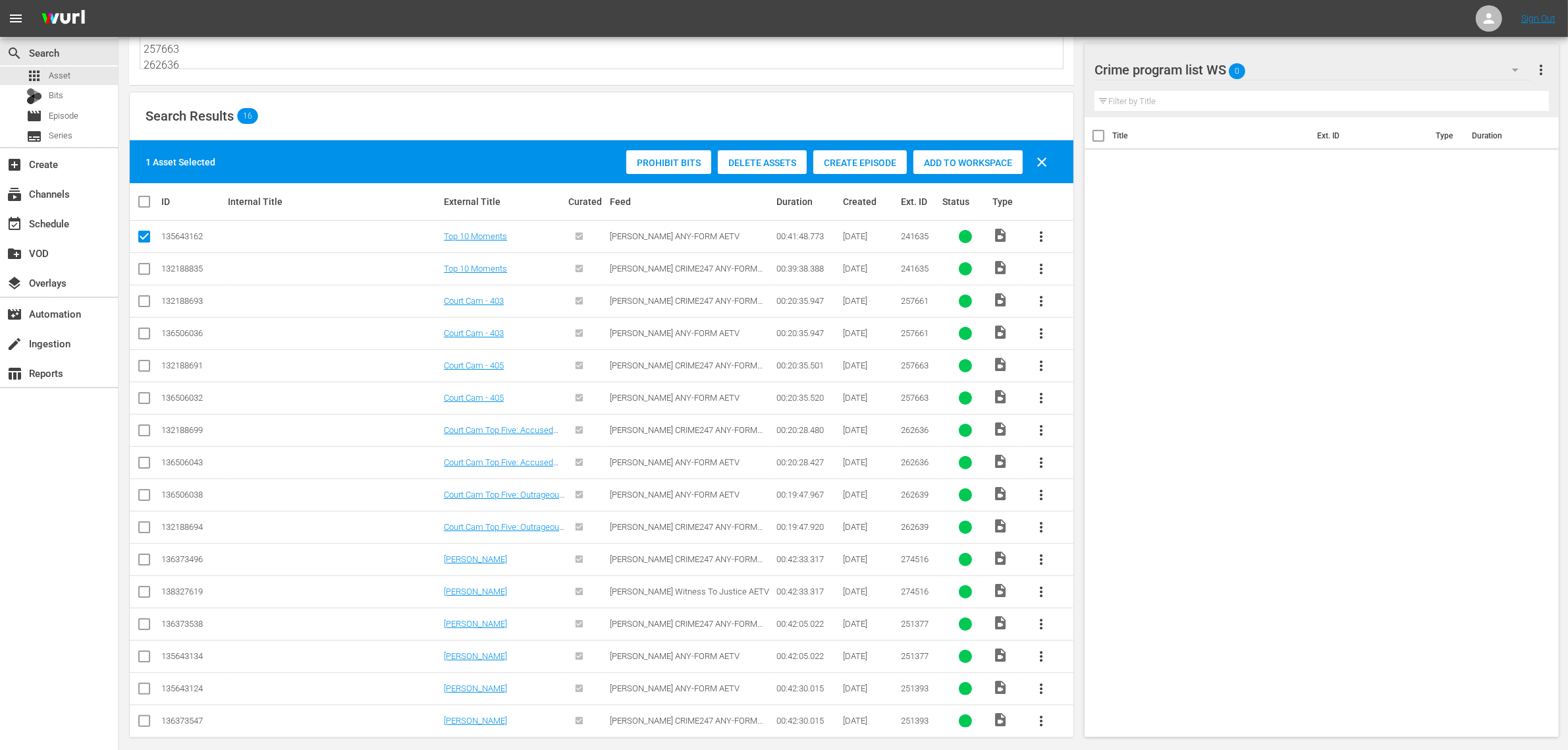
scroll to position [124, 0]
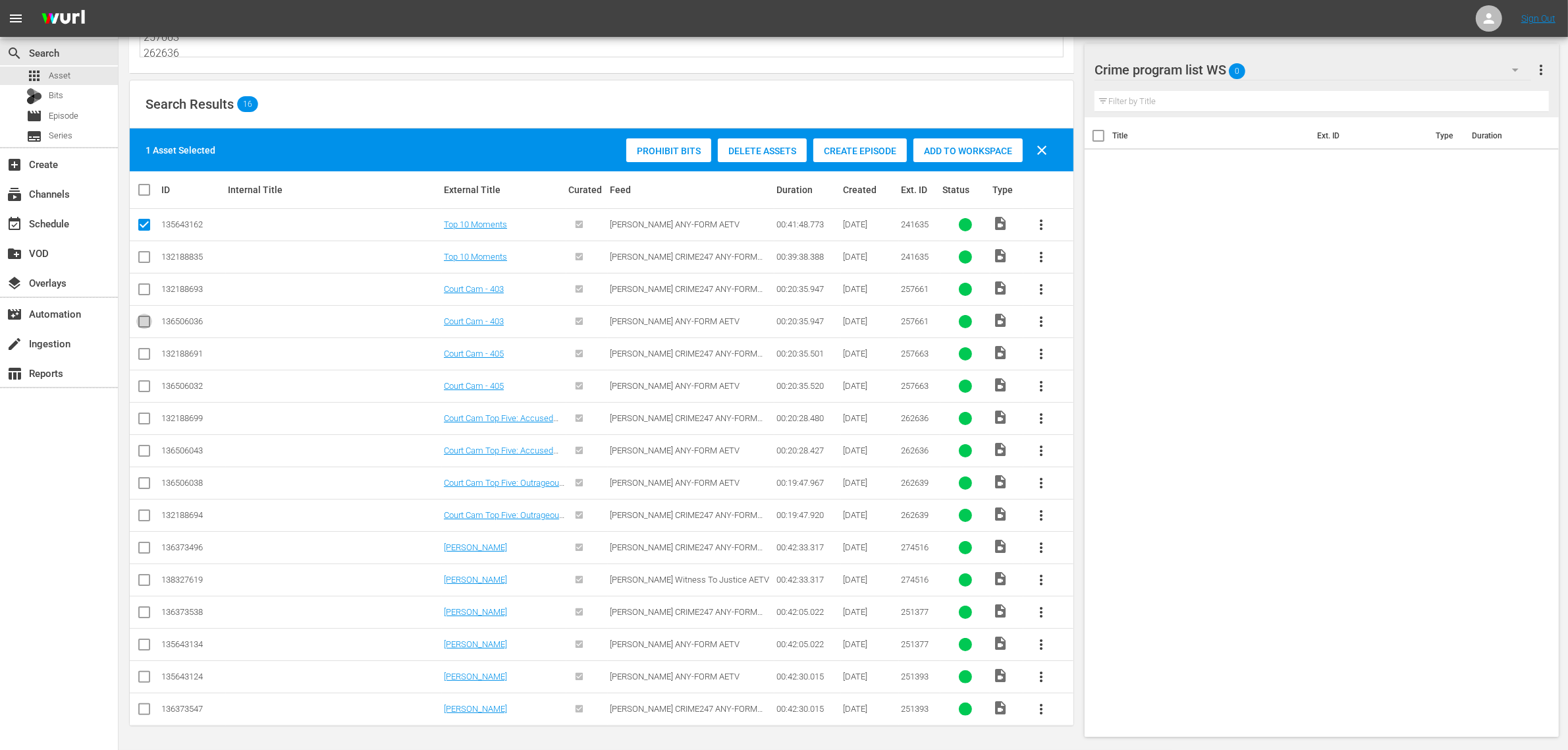
click at [145, 317] on input "checkbox" at bounding box center [144, 324] width 15 height 15
checkbox input "true"
click at [137, 384] on input "checkbox" at bounding box center [144, 389] width 15 height 15
checkbox input "true"
click at [149, 446] on input "checkbox" at bounding box center [144, 453] width 15 height 15
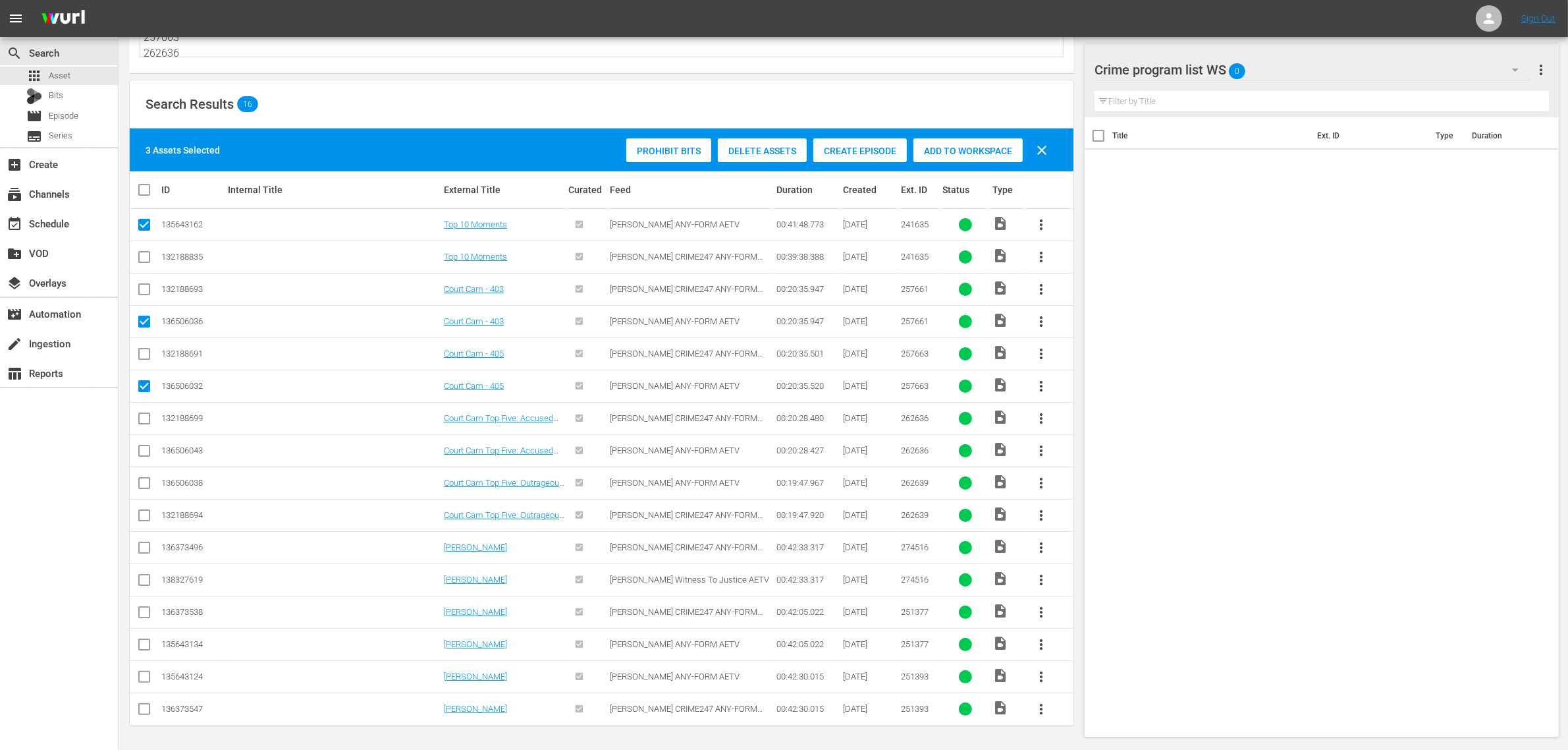
checkbox input "true"
click at [143, 479] on input "checkbox" at bounding box center [144, 485] width 15 height 15
checkbox input "true"
click at [144, 549] on input "checkbox" at bounding box center [144, 550] width 15 height 15
checkbox input "true"
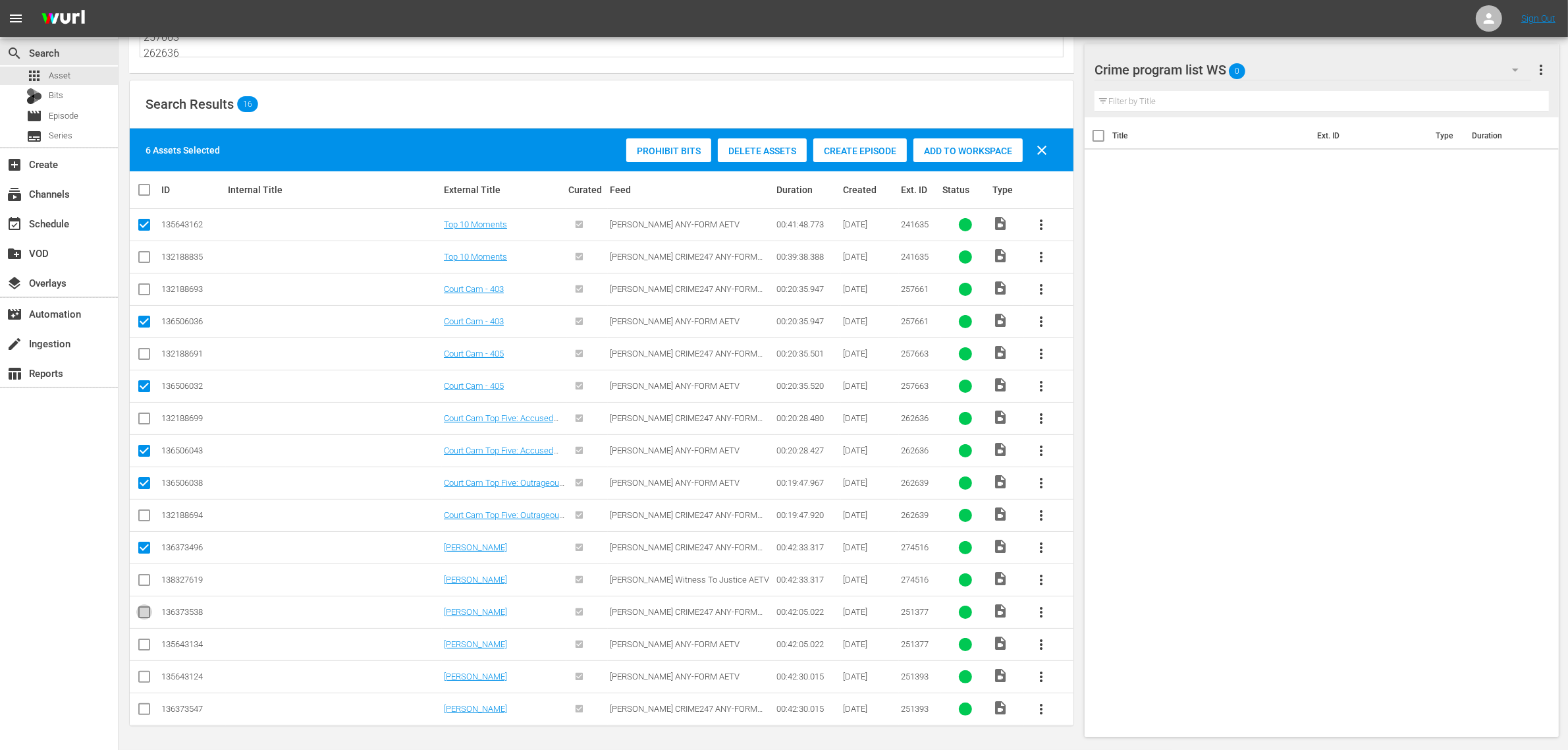
click at [145, 610] on input "checkbox" at bounding box center [144, 615] width 15 height 15
checkbox input "true"
click at [143, 712] on input "checkbox" at bounding box center [144, 711] width 15 height 15
checkbox input "true"
click at [933, 145] on span "Add to Workspace" at bounding box center [967, 151] width 109 height 10
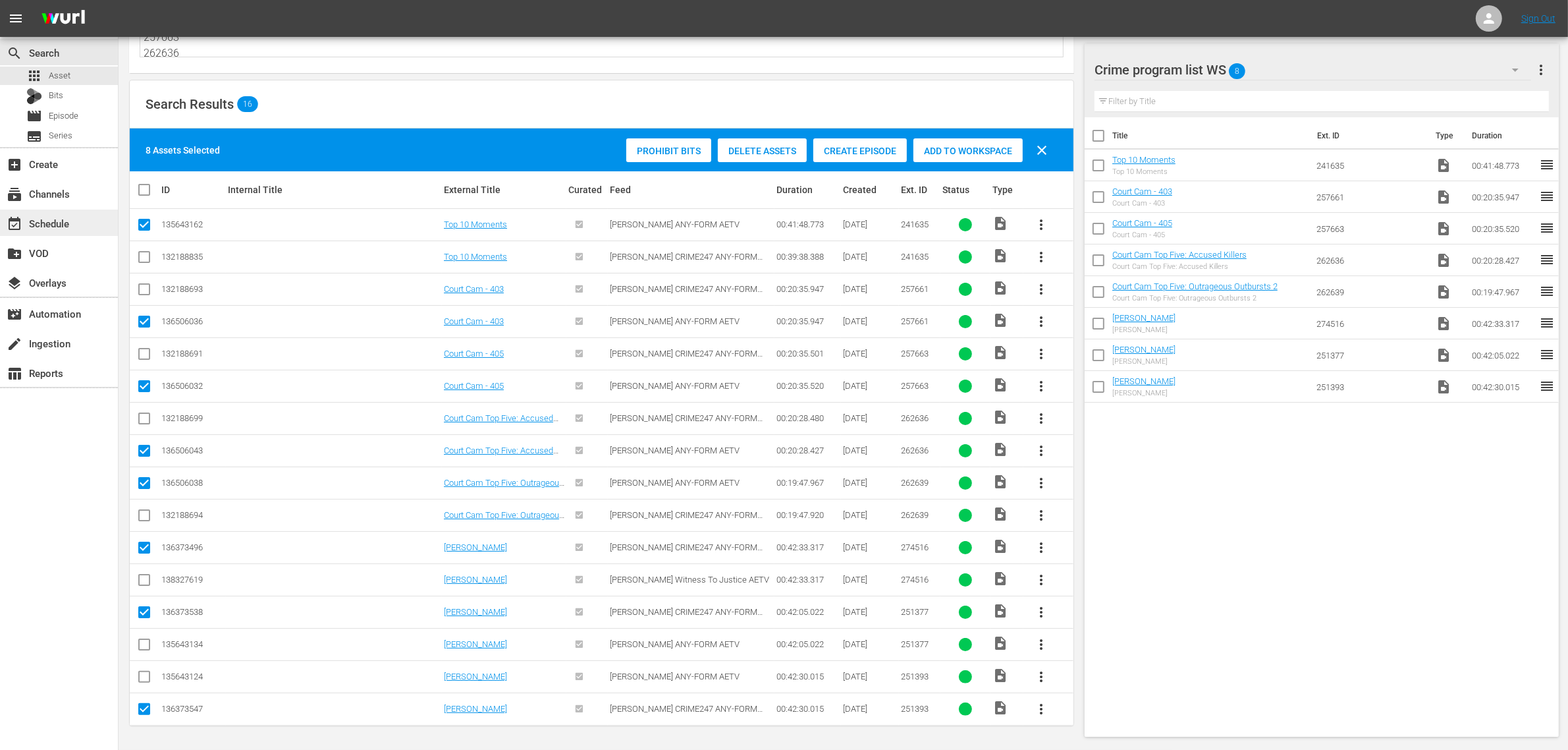
click at [31, 235] on div "event_available Schedule" at bounding box center [58, 222] width 118 height 29
click at [38, 227] on div "event_available Schedule" at bounding box center [37, 221] width 74 height 12
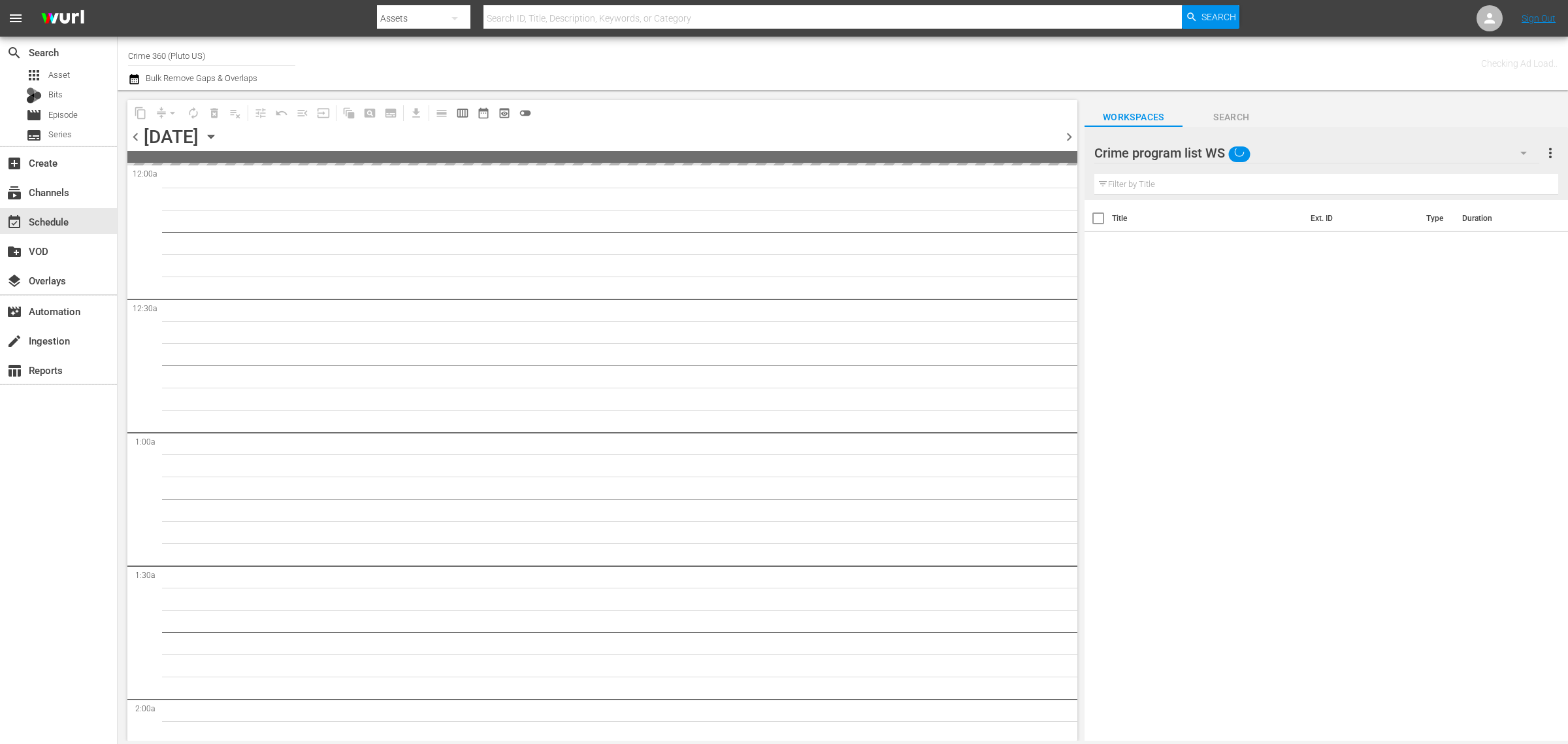
click at [822, 57] on div "Channel Title Crime 360 (Pluto US) Bulk Remove Gaps & Overlaps" at bounding box center [518, 63] width 780 height 47
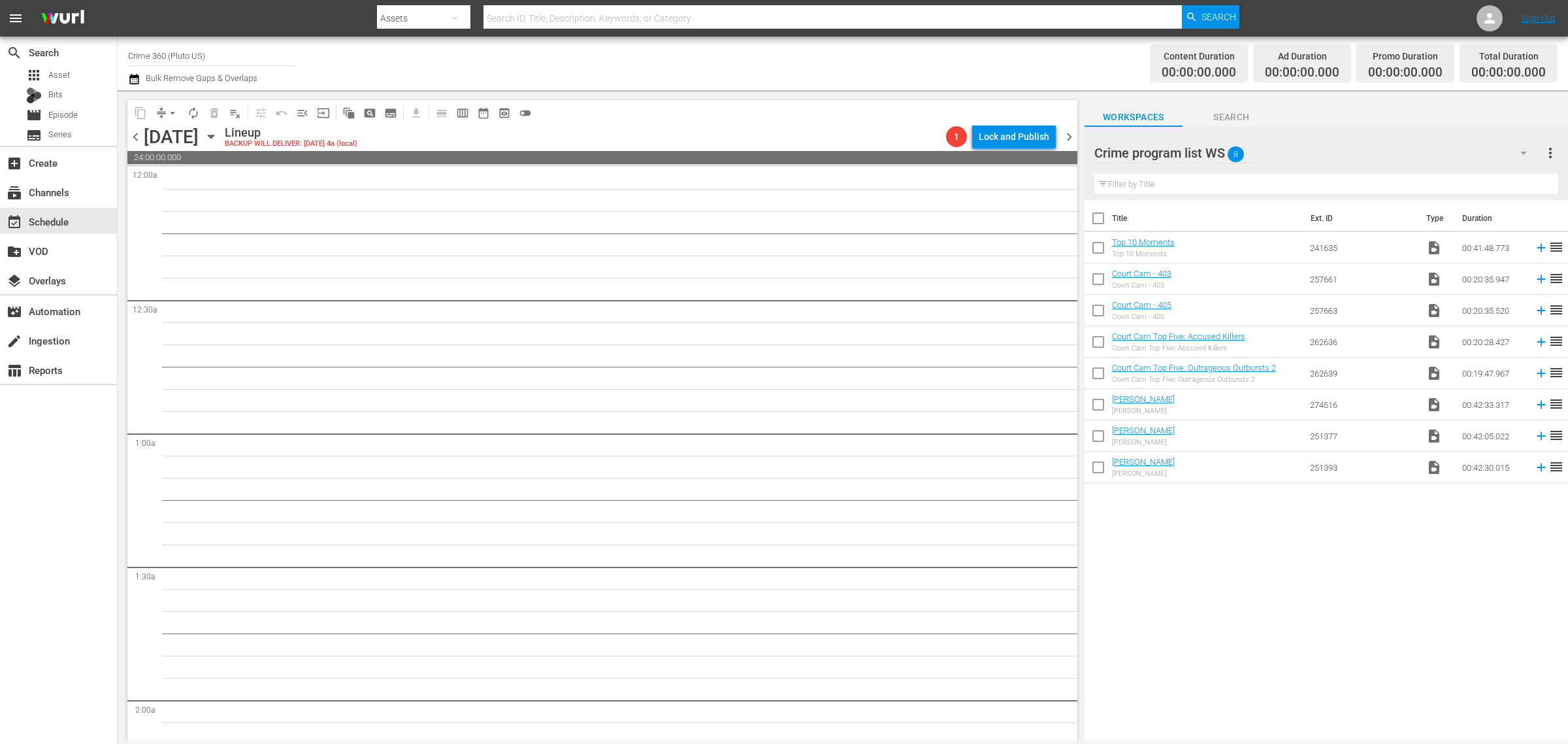
click at [1100, 227] on input "checkbox" at bounding box center [1099, 221] width 27 height 27
checkbox input "true"
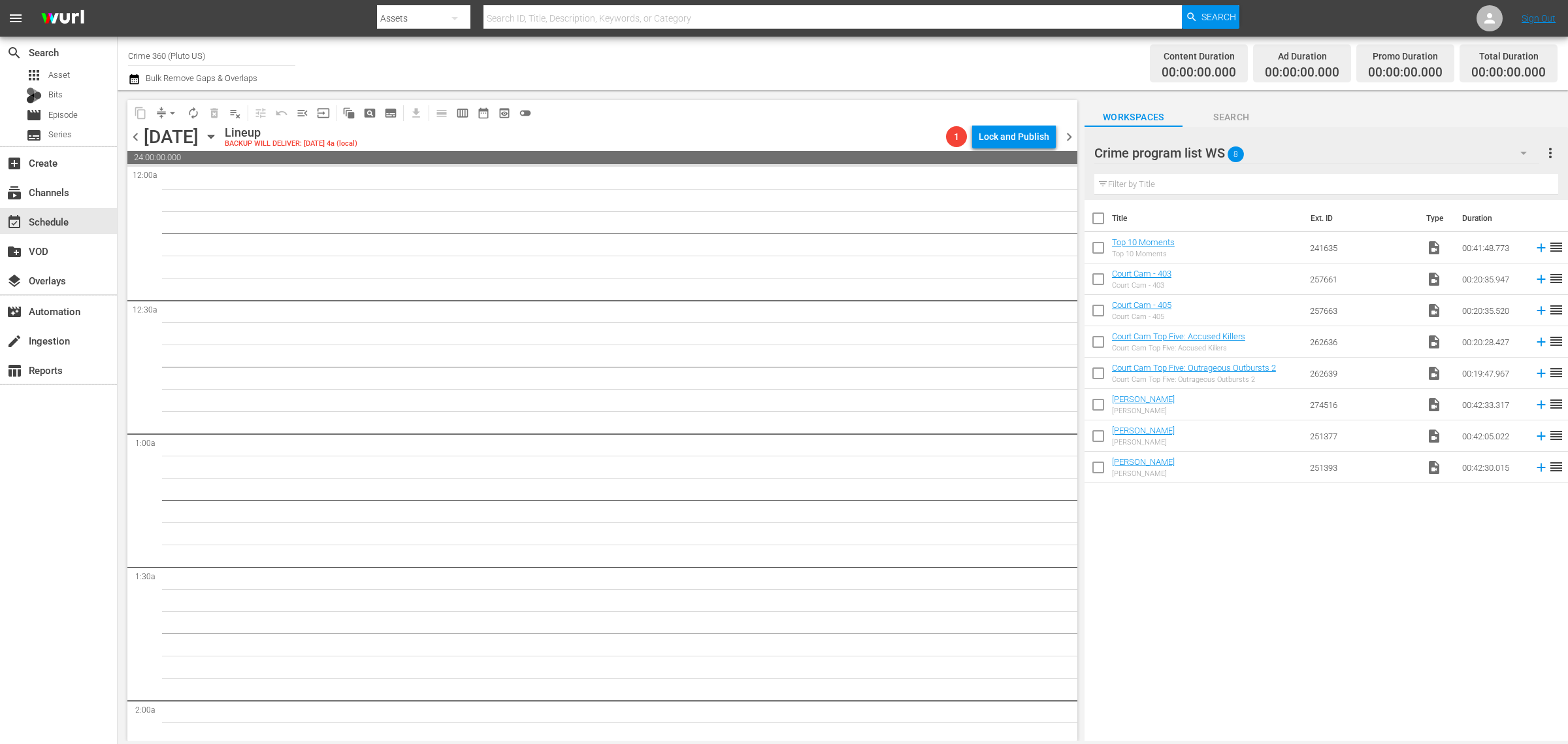
checkbox input "true"
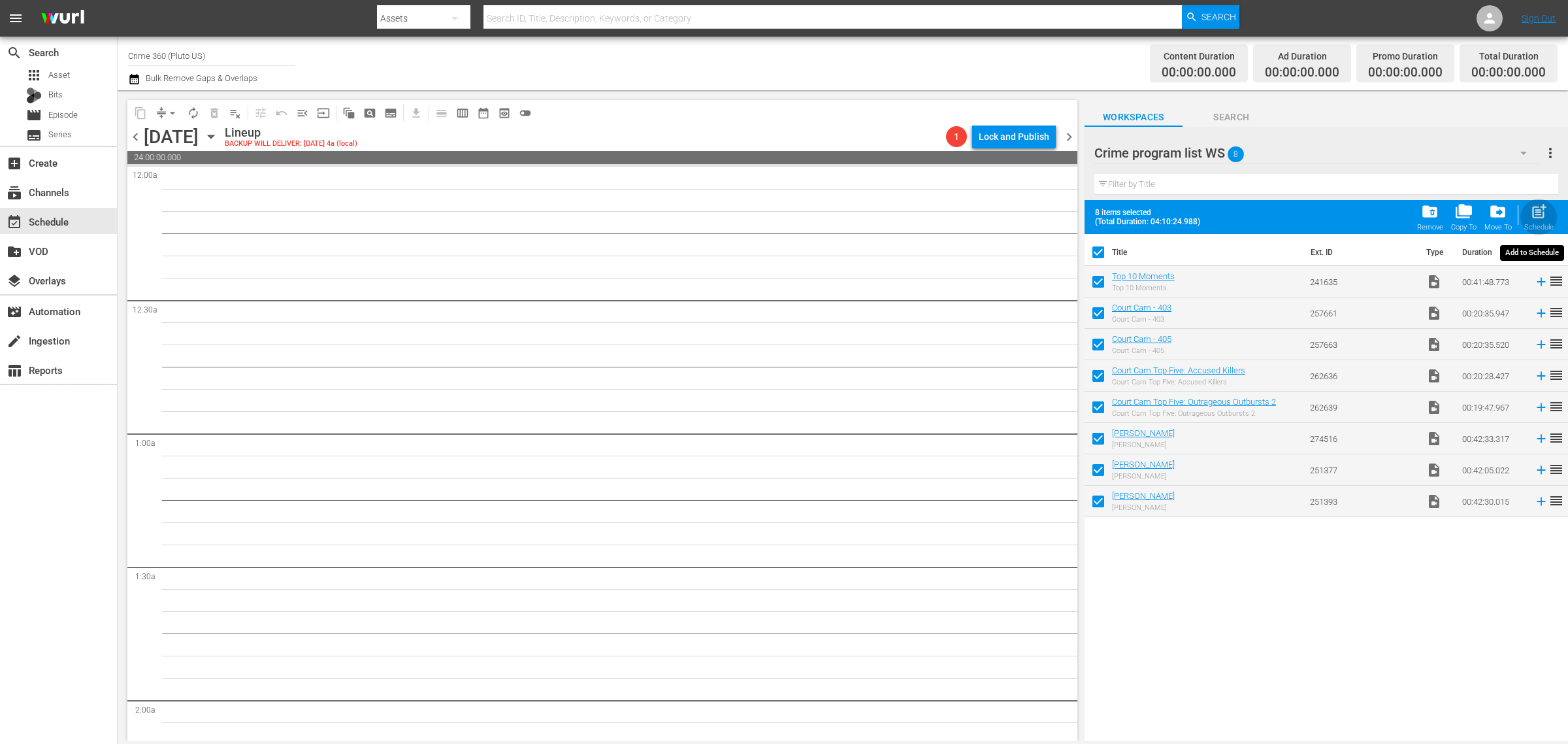
click at [1531, 216] on span "post_add" at bounding box center [1539, 211] width 18 height 18
checkbox input "false"
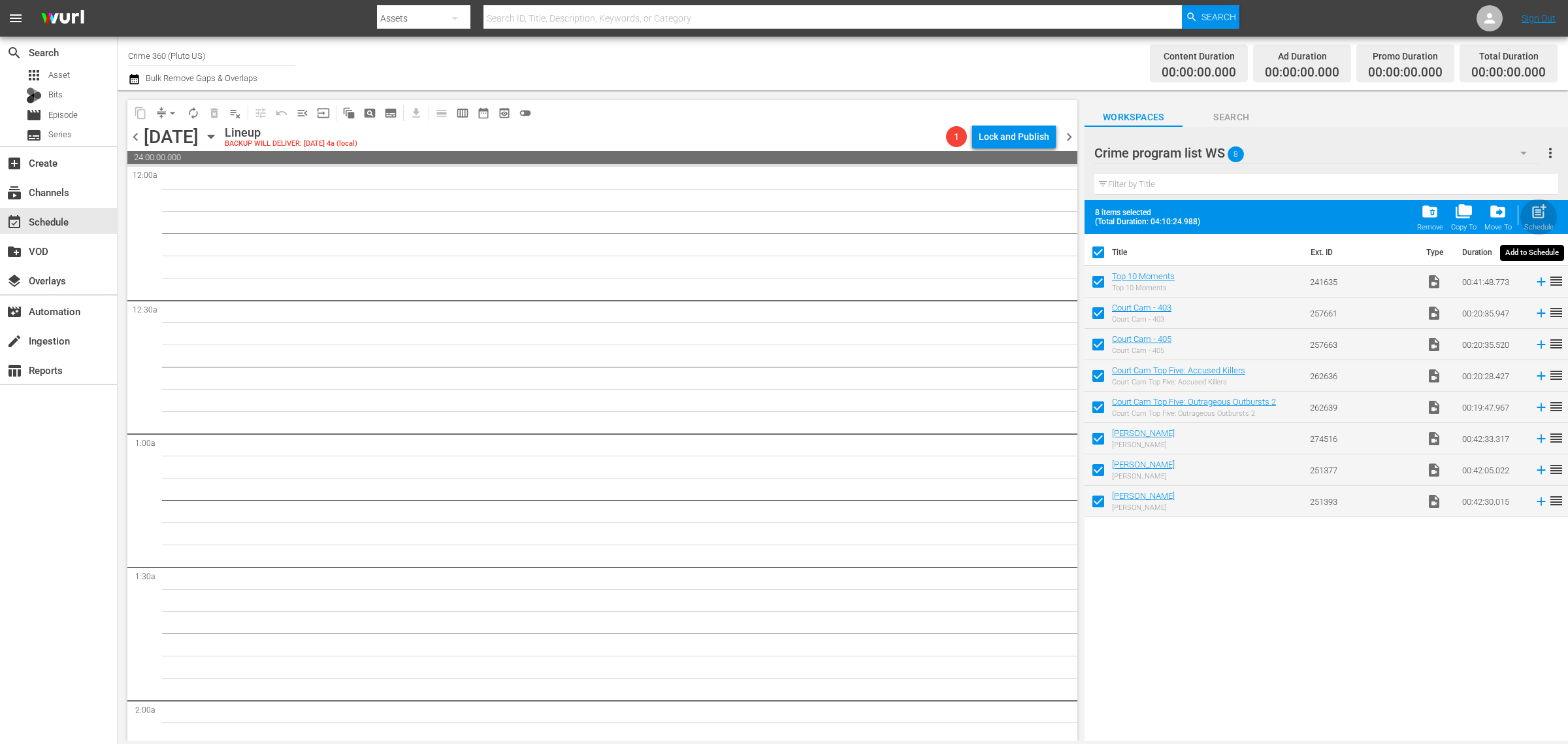
checkbox input "false"
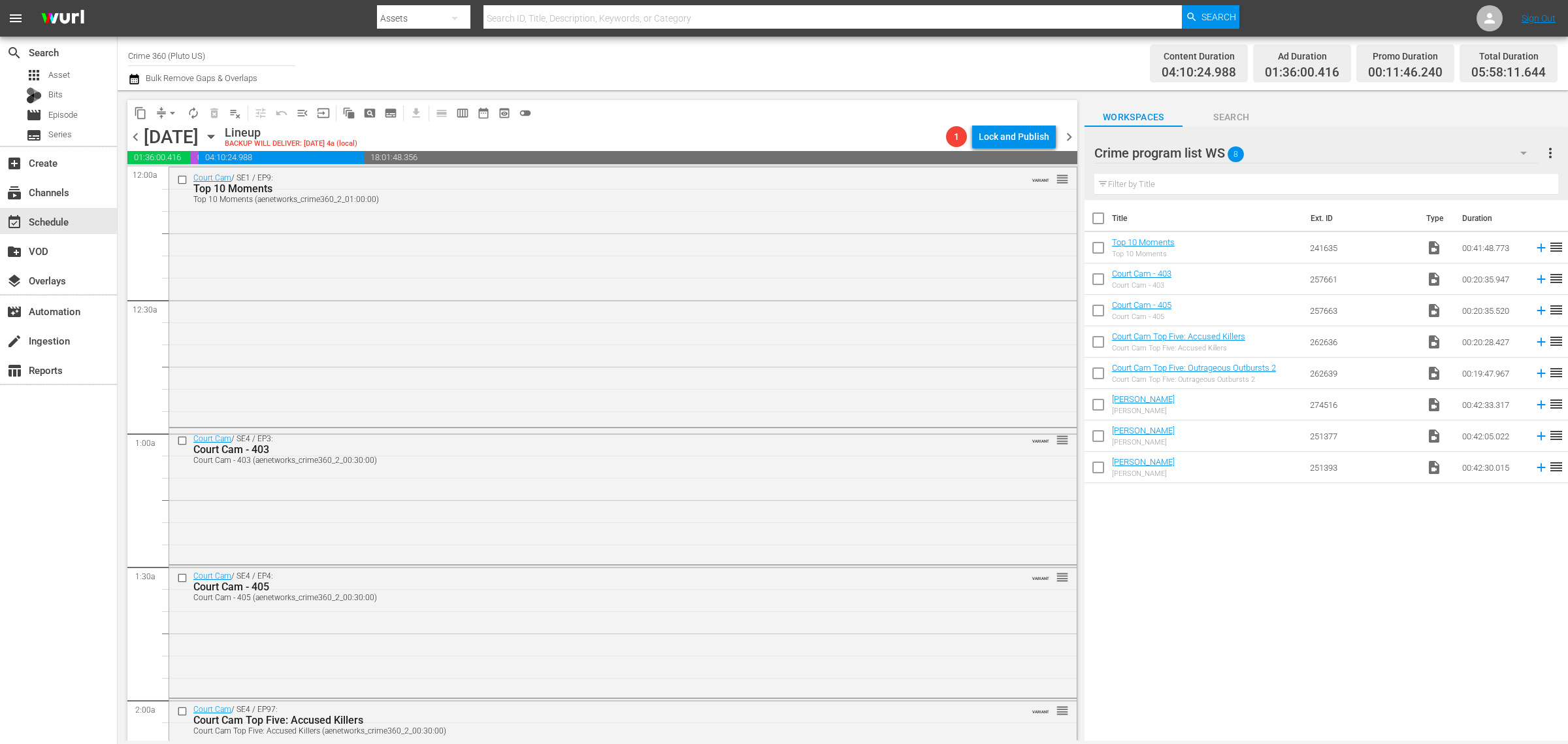
click at [1550, 152] on span "more_vert" at bounding box center [1551, 153] width 15 height 15
click at [1468, 177] on div "Clear All Workspace Items" at bounding box center [1466, 178] width 154 height 24
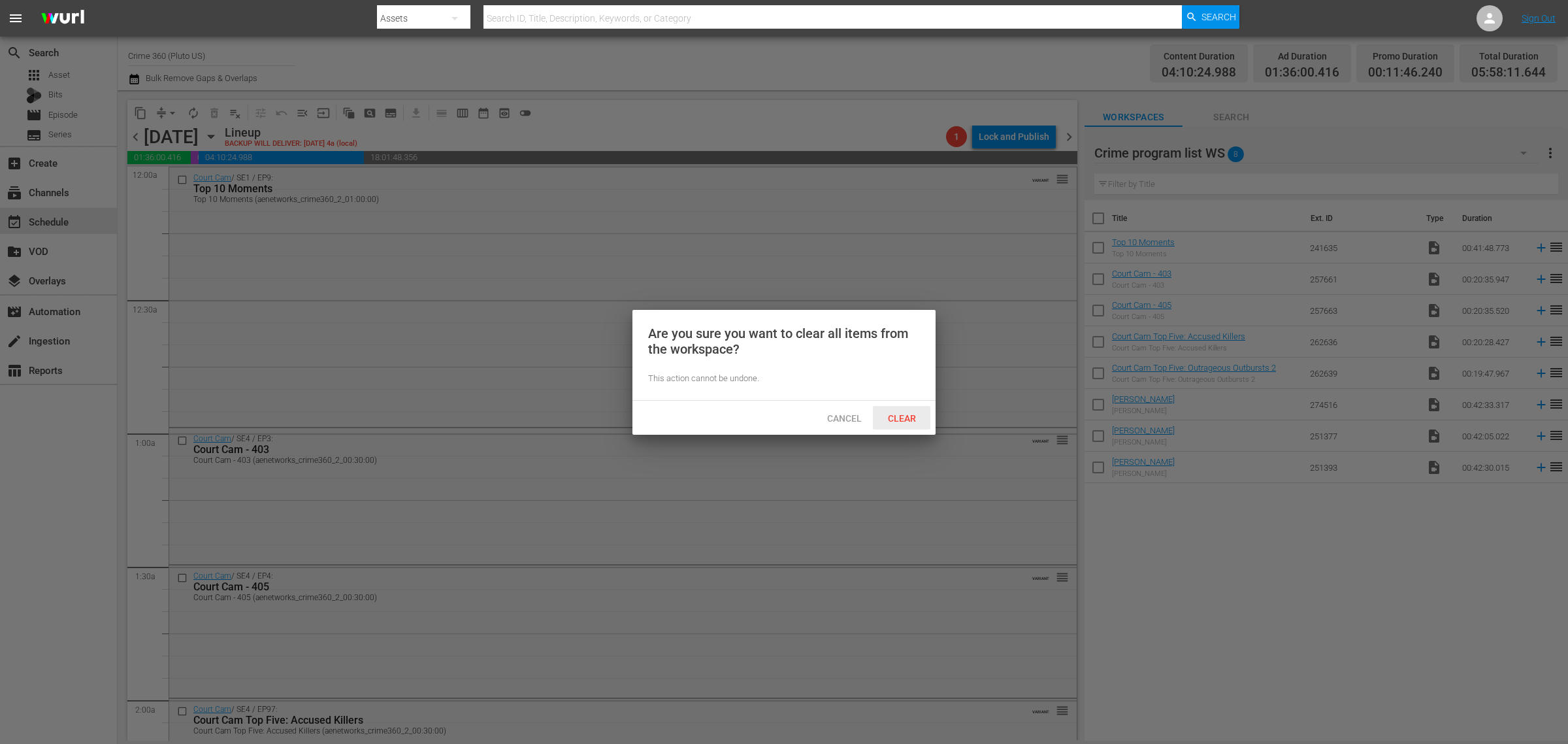
click at [909, 413] on span "Clear" at bounding box center [902, 418] width 49 height 10
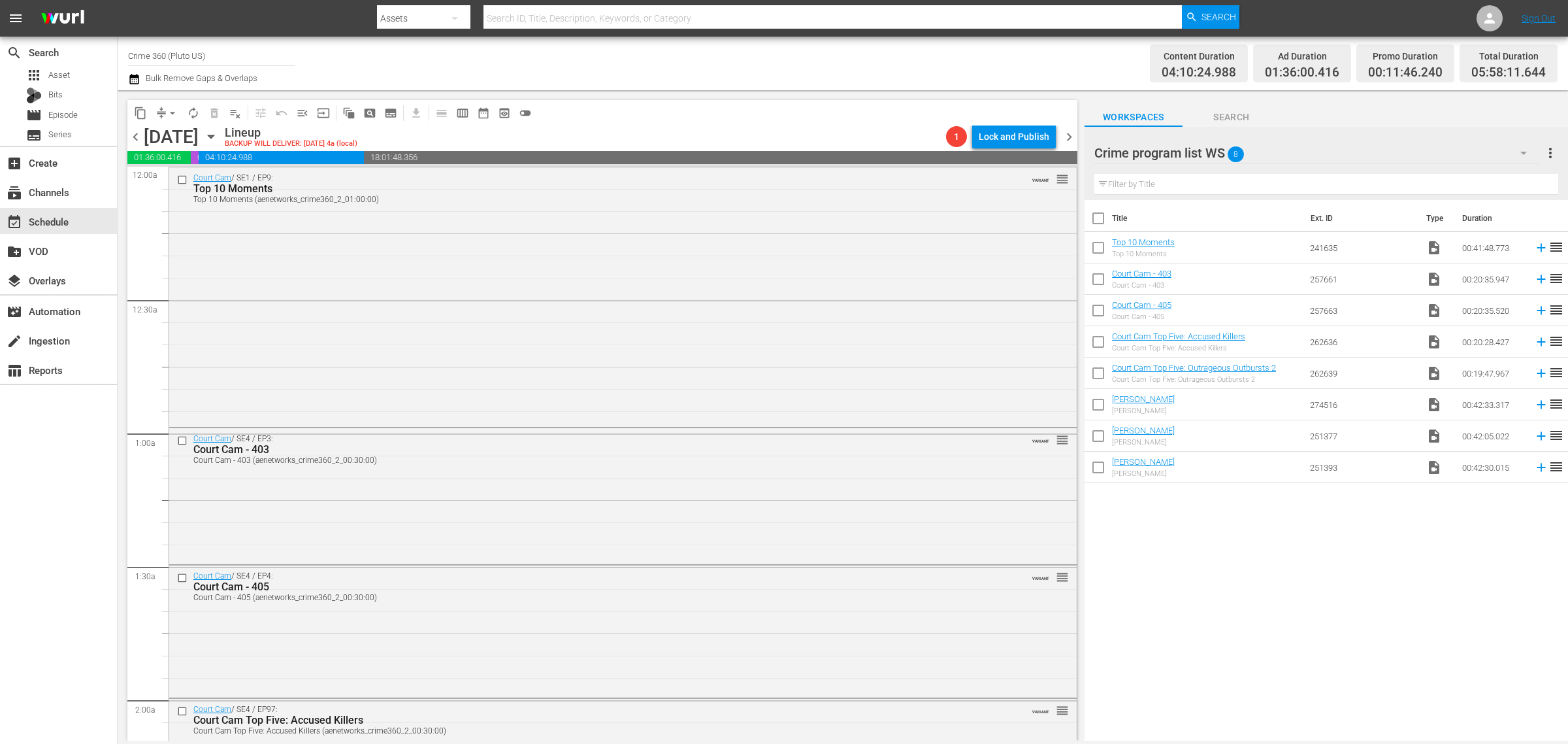
click at [607, 71] on div "Channel Title Crime 360 (Pluto US) Bulk Remove Gaps & Overlaps" at bounding box center [518, 63] width 780 height 47
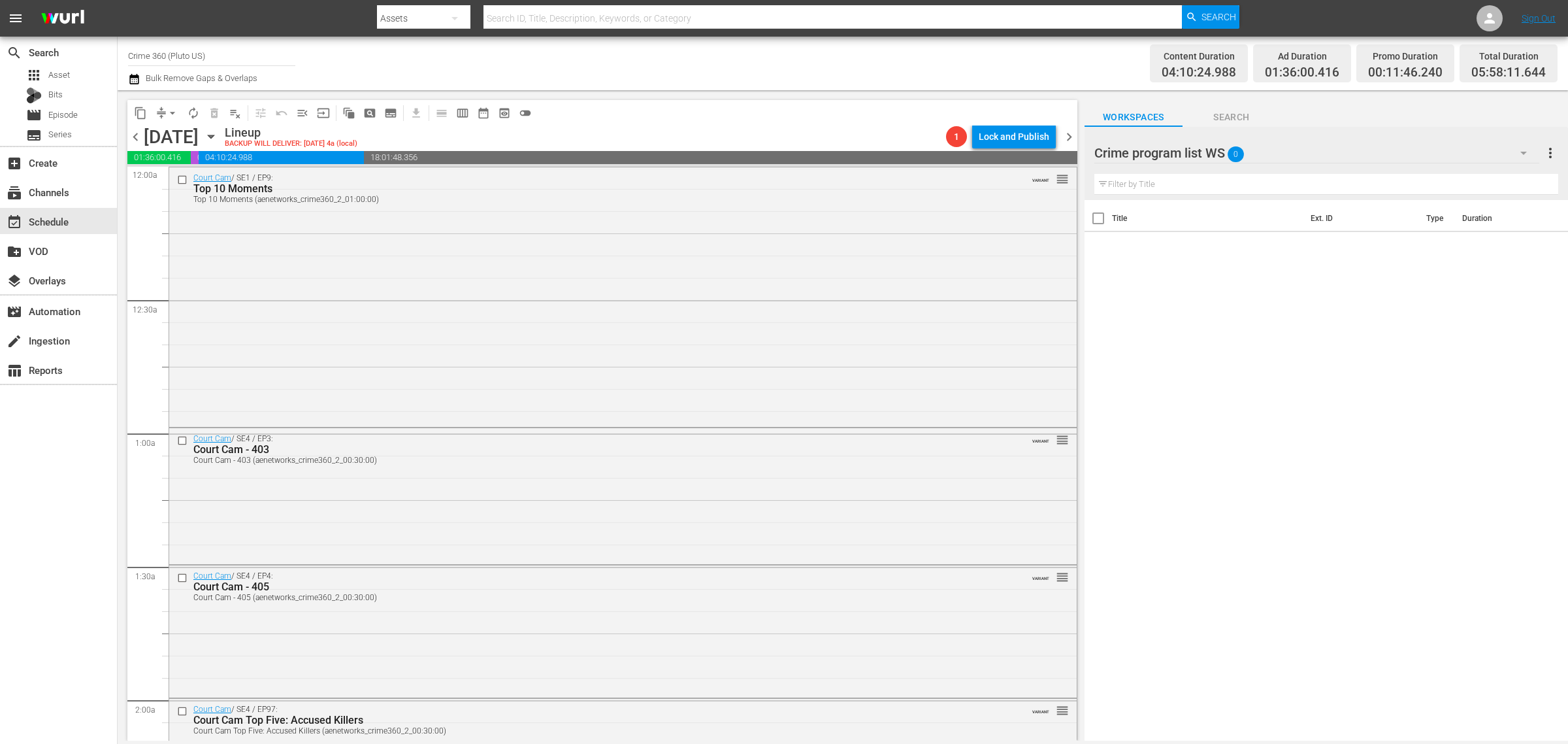
click at [1067, 136] on span "chevron_right" at bounding box center [1069, 137] width 16 height 16
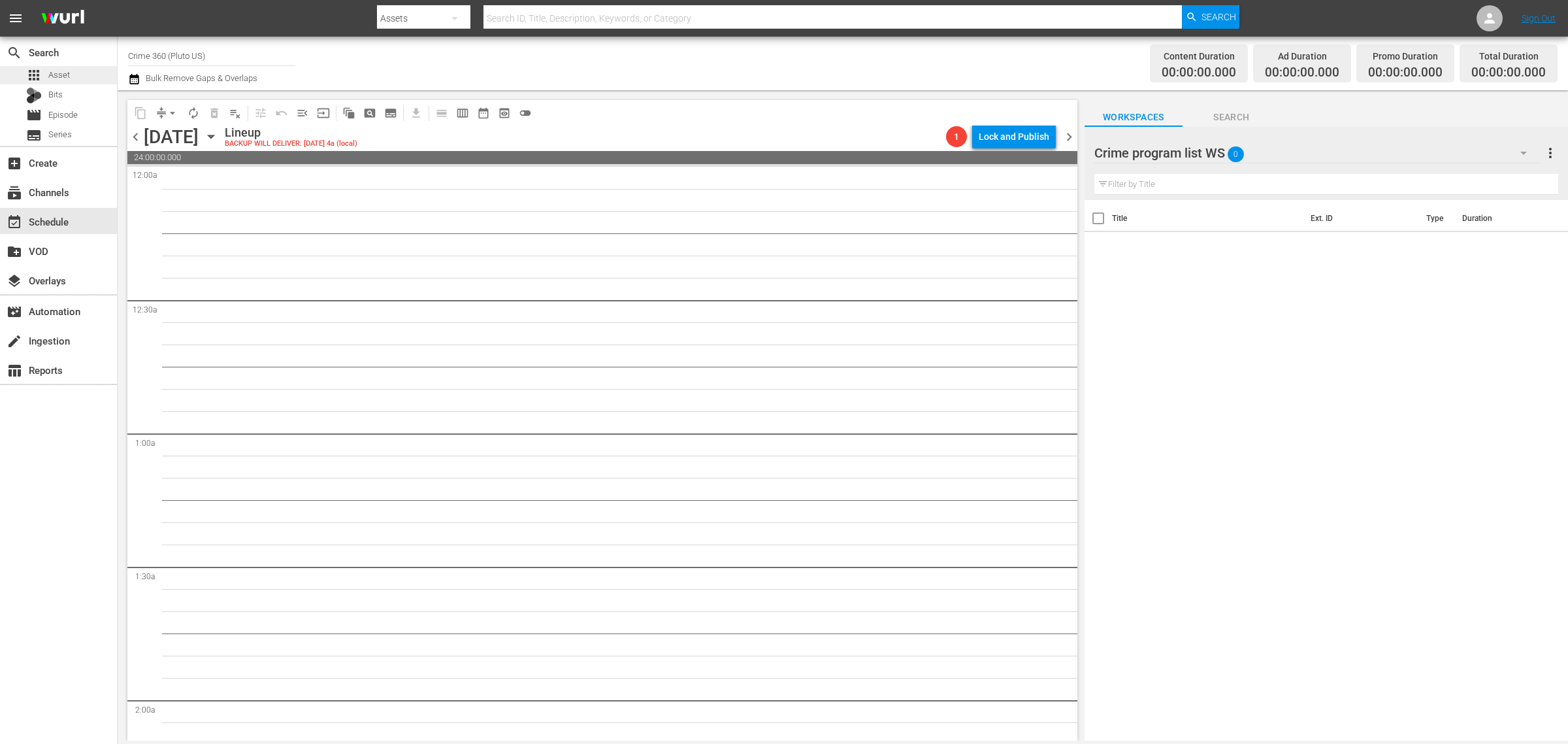
click at [50, 66] on div "apps Asset" at bounding box center [48, 74] width 44 height 18
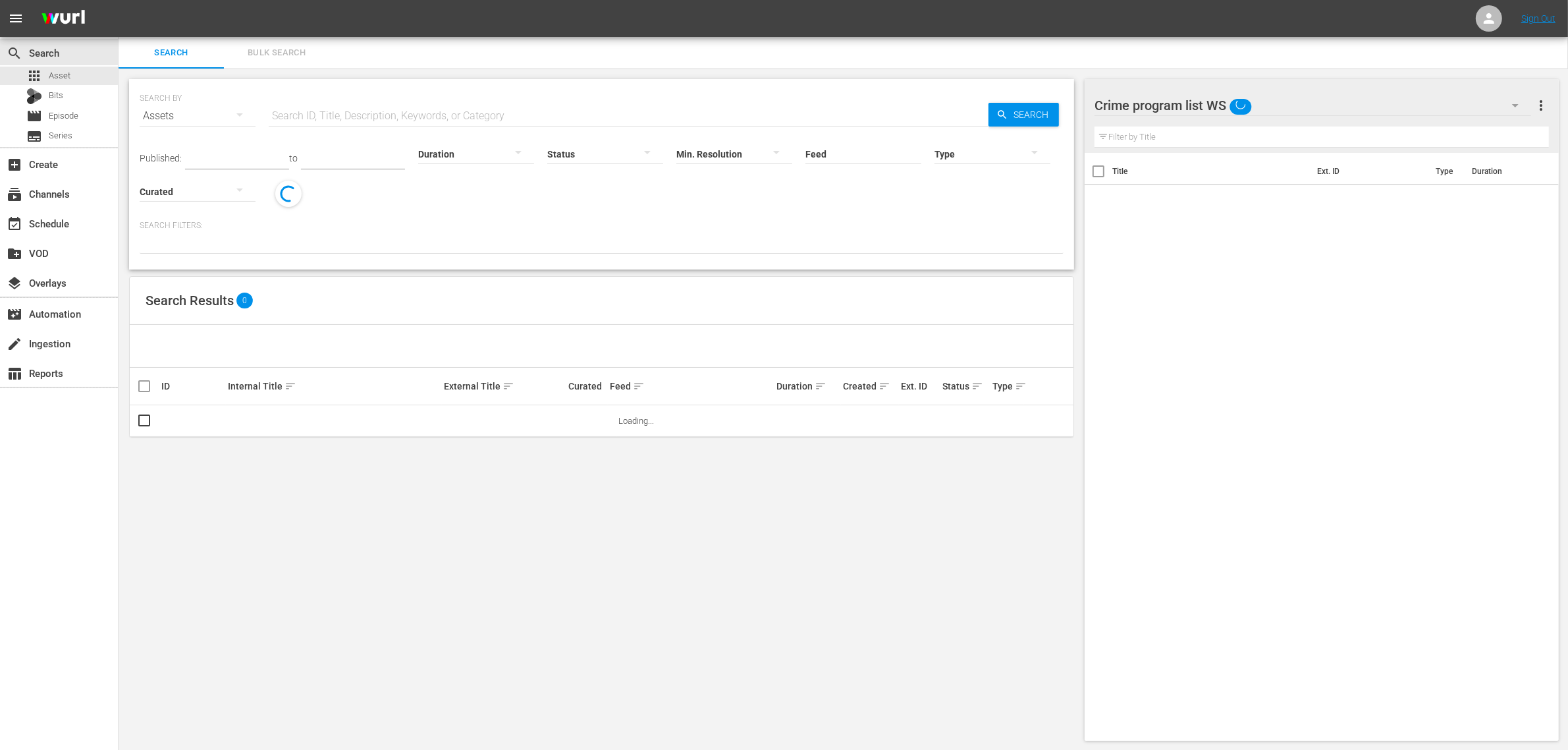
click at [277, 32] on nav "menu Sign Out" at bounding box center [784, 18] width 1568 height 37
click at [277, 47] on span "Bulk Search" at bounding box center [277, 53] width 89 height 15
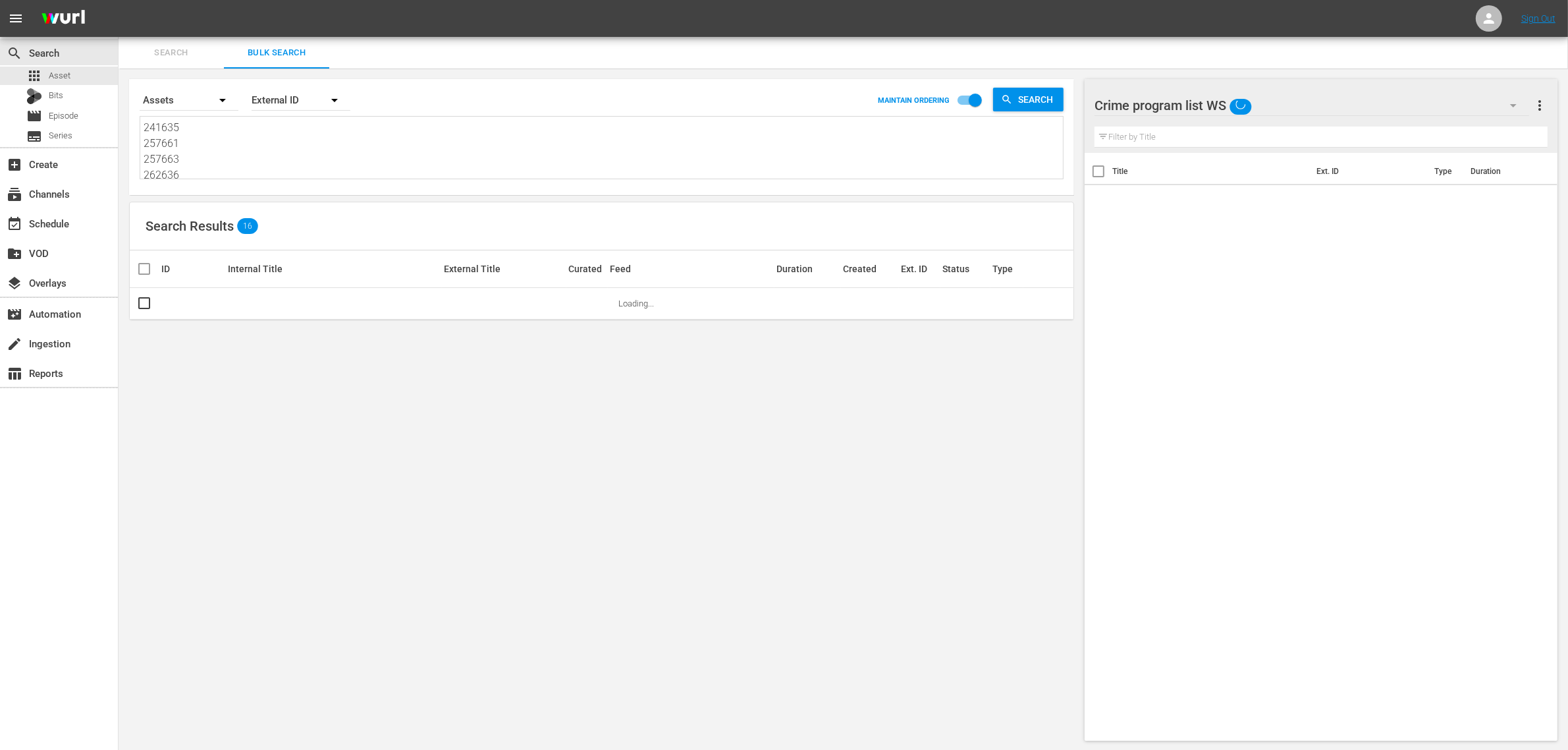
click at [265, 151] on textarea "241635 257661 257663 262636 262639 274516 251377 251393" at bounding box center [603, 150] width 919 height 60
paste textarea "102690 102692 102697 71668 51466 274379"
type textarea "102690 102692 102697 71668 51466 274379"
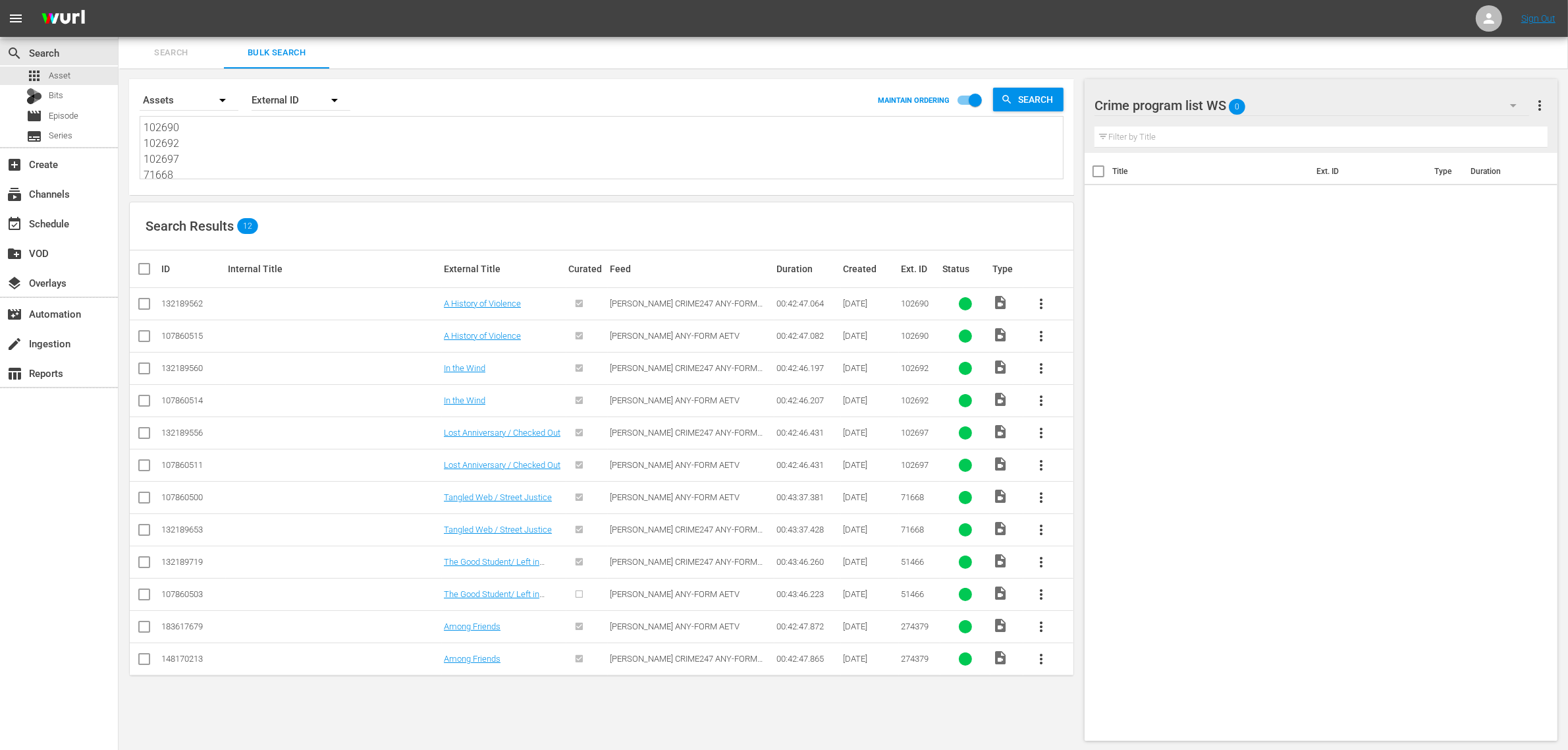
type textarea "102690 102692 102697 71668 51466 274379"
click at [138, 334] on input "checkbox" at bounding box center [144, 339] width 15 height 15
checkbox input "true"
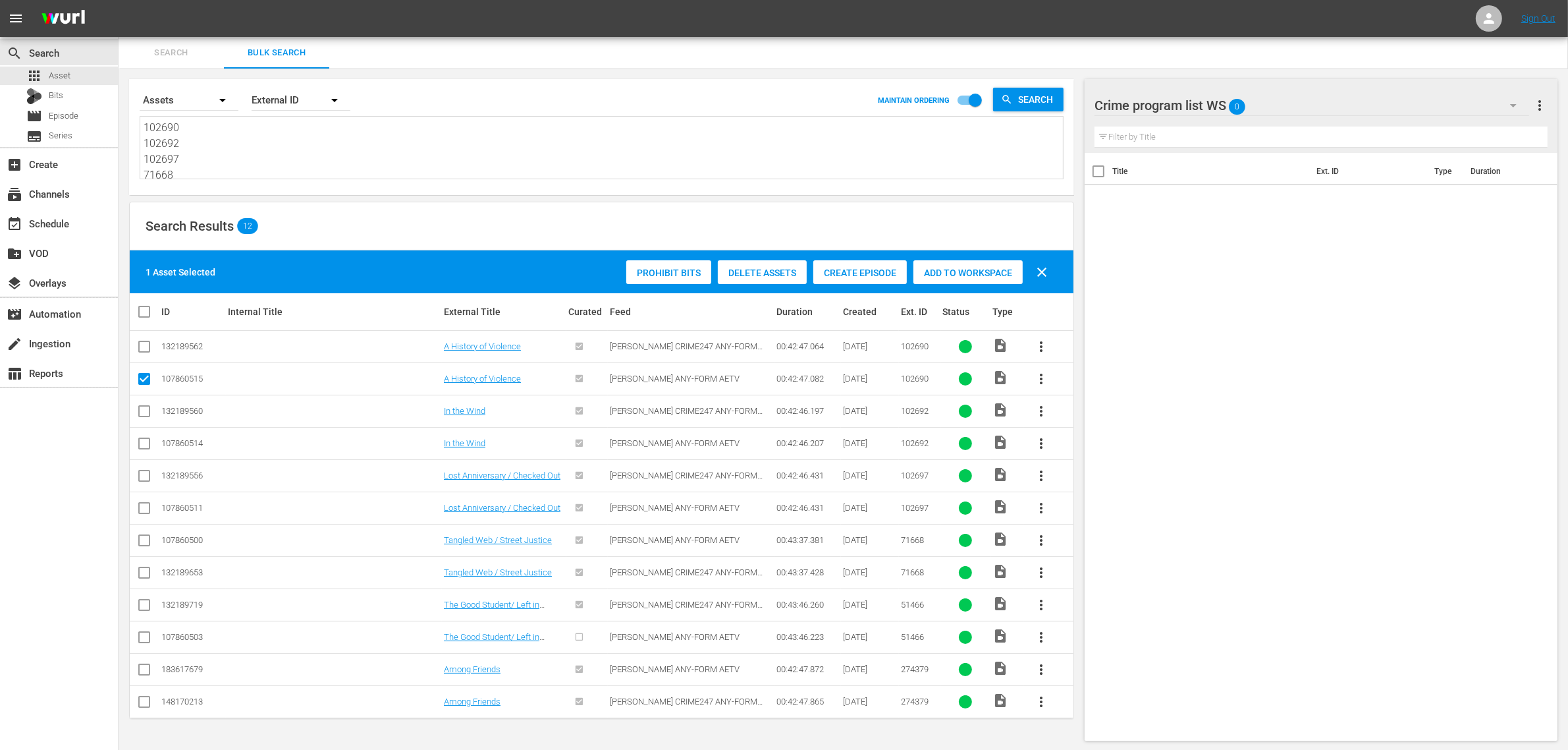
scroll to position [1, 0]
click at [145, 441] on input "checkbox" at bounding box center [144, 446] width 15 height 15
checkbox input "true"
click at [143, 508] on input "checkbox" at bounding box center [144, 510] width 15 height 15
checkbox input "true"
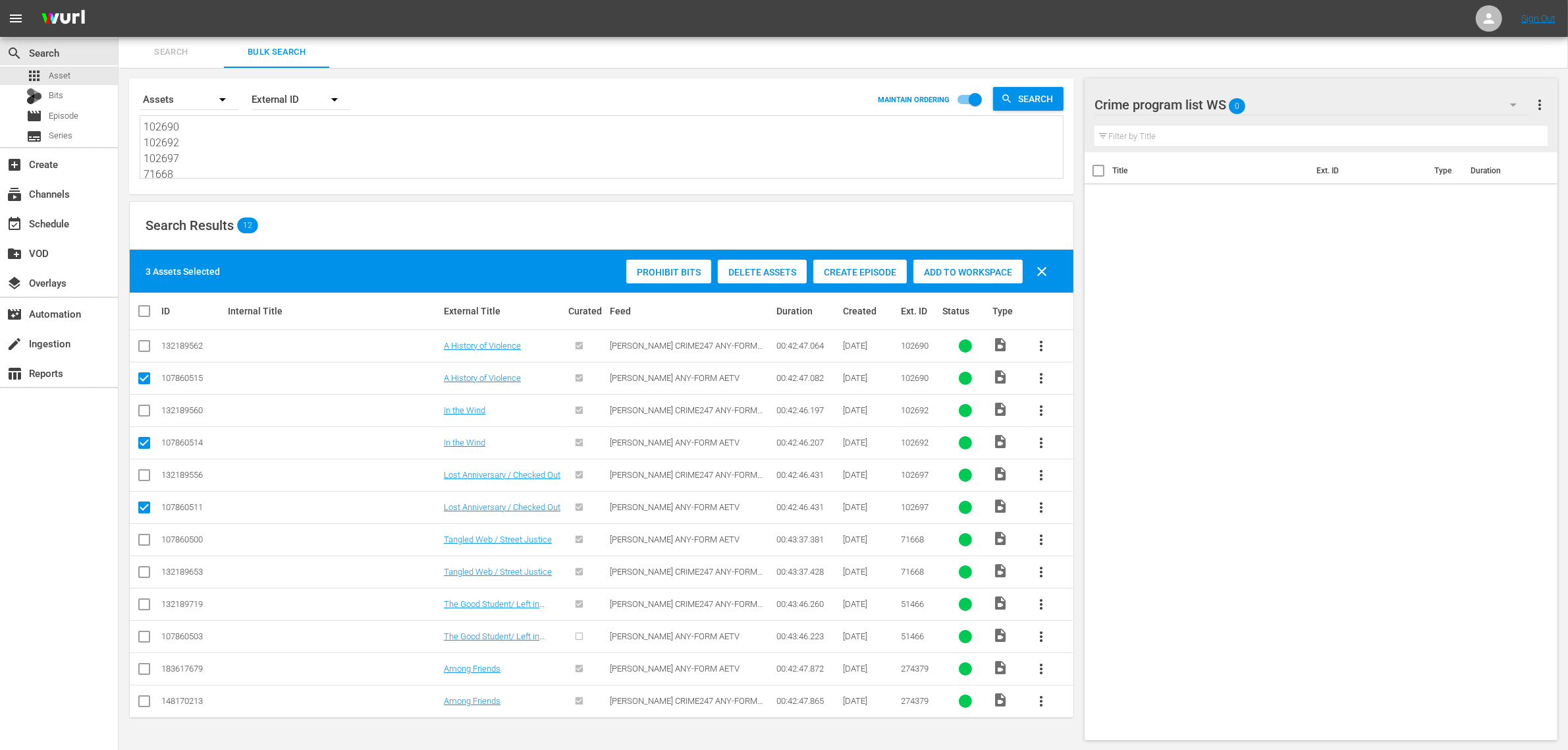
click at [144, 542] on input "checkbox" at bounding box center [144, 542] width 15 height 15
checkbox input "true"
click at [142, 640] on input "checkbox" at bounding box center [144, 639] width 15 height 15
checkbox input "true"
click at [143, 670] on input "checkbox" at bounding box center [144, 671] width 15 height 15
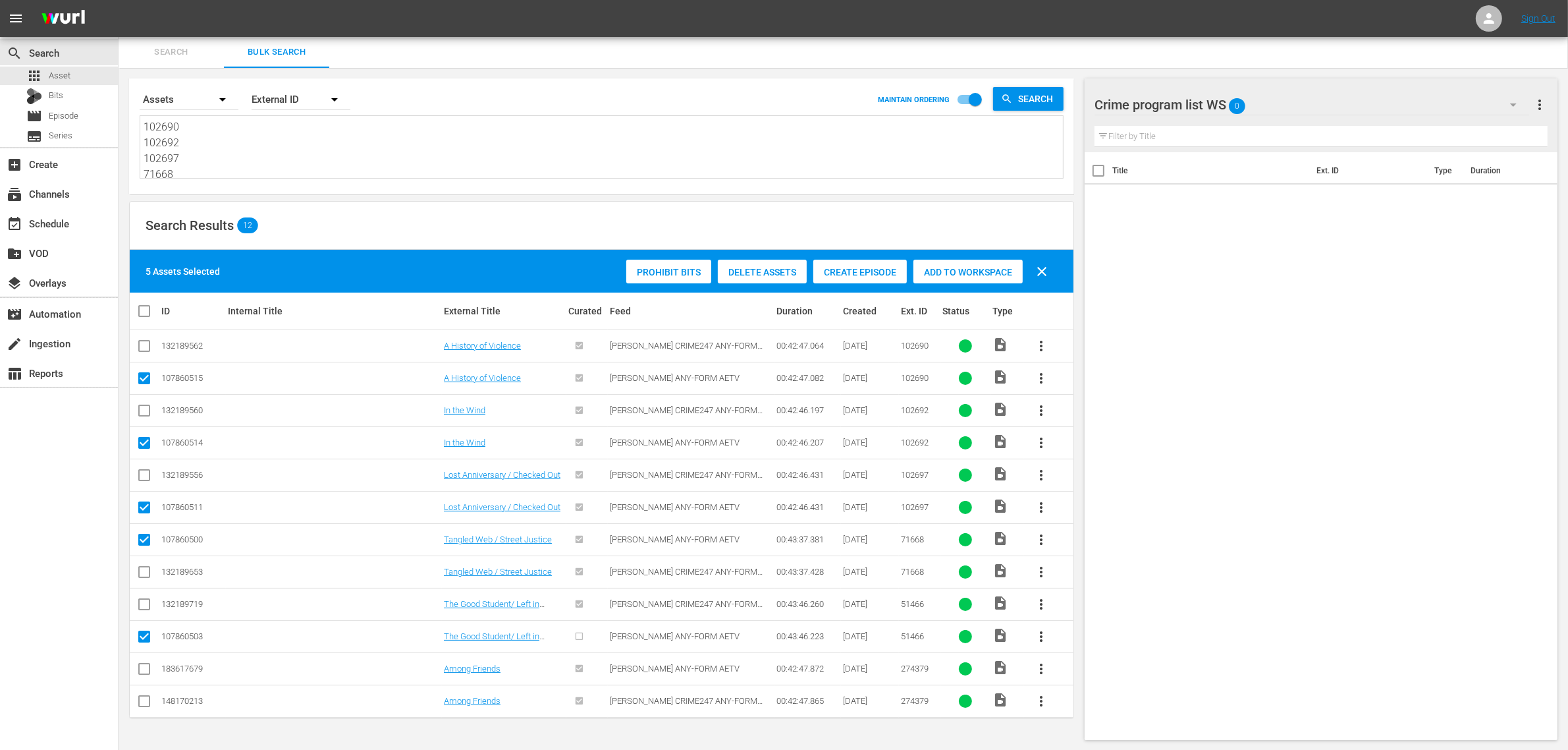
checkbox input "true"
click at [949, 271] on span "Add to Workspace" at bounding box center [967, 272] width 109 height 10
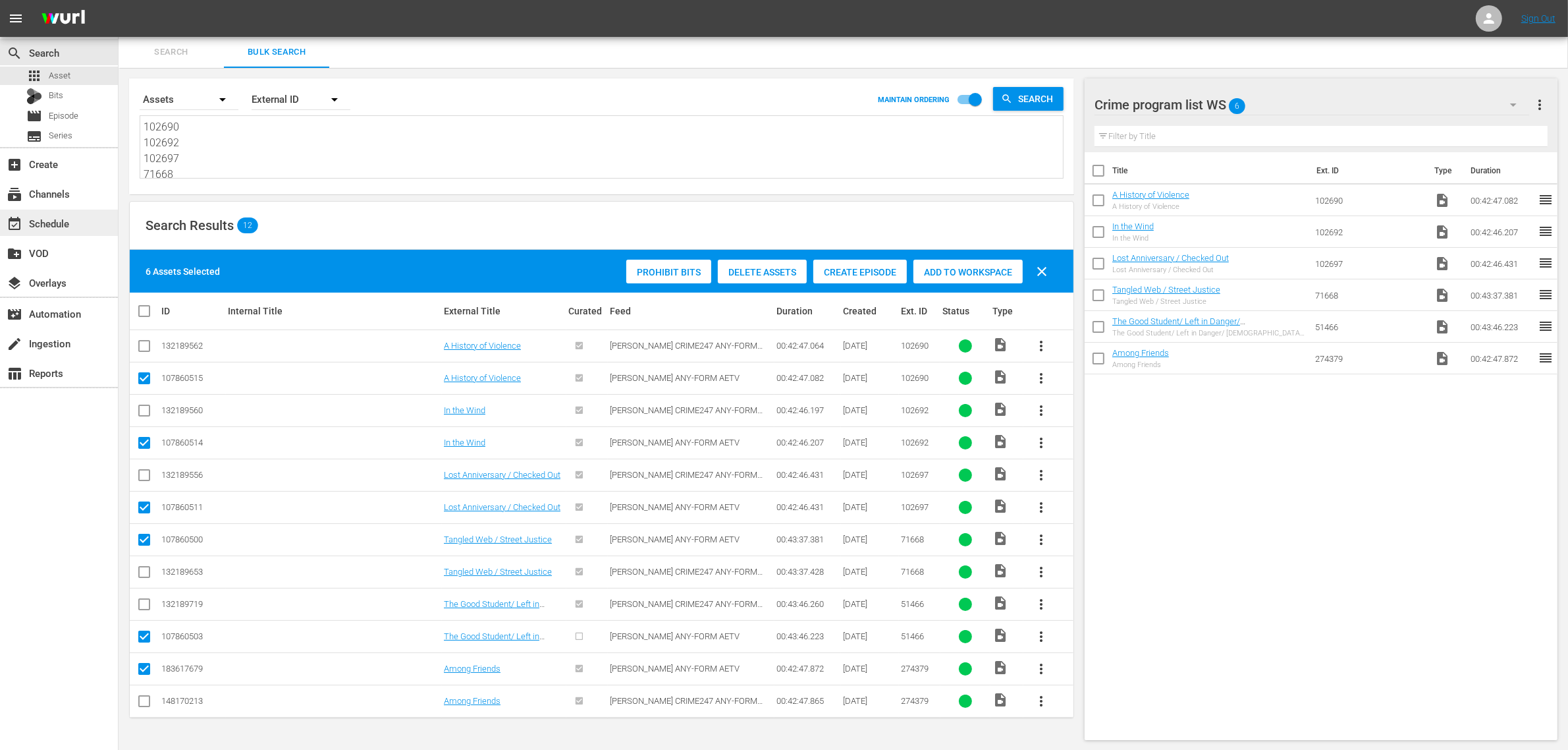
click at [87, 218] on div "event_available Schedule" at bounding box center [58, 223] width 118 height 27
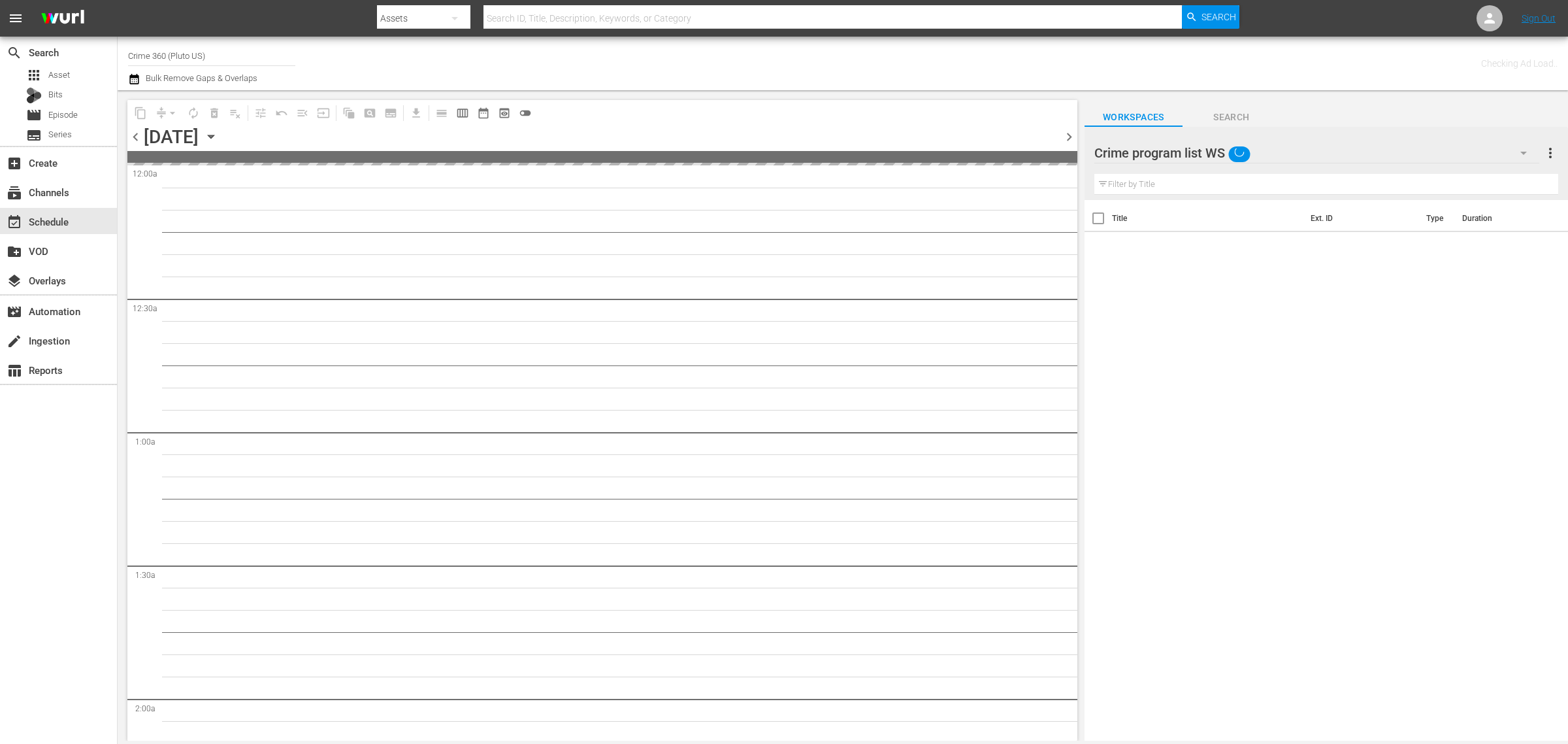
click at [851, 77] on div "Channel Title Crime 360 (Pluto US) Bulk Remove Gaps & Overlaps" at bounding box center [518, 63] width 780 height 47
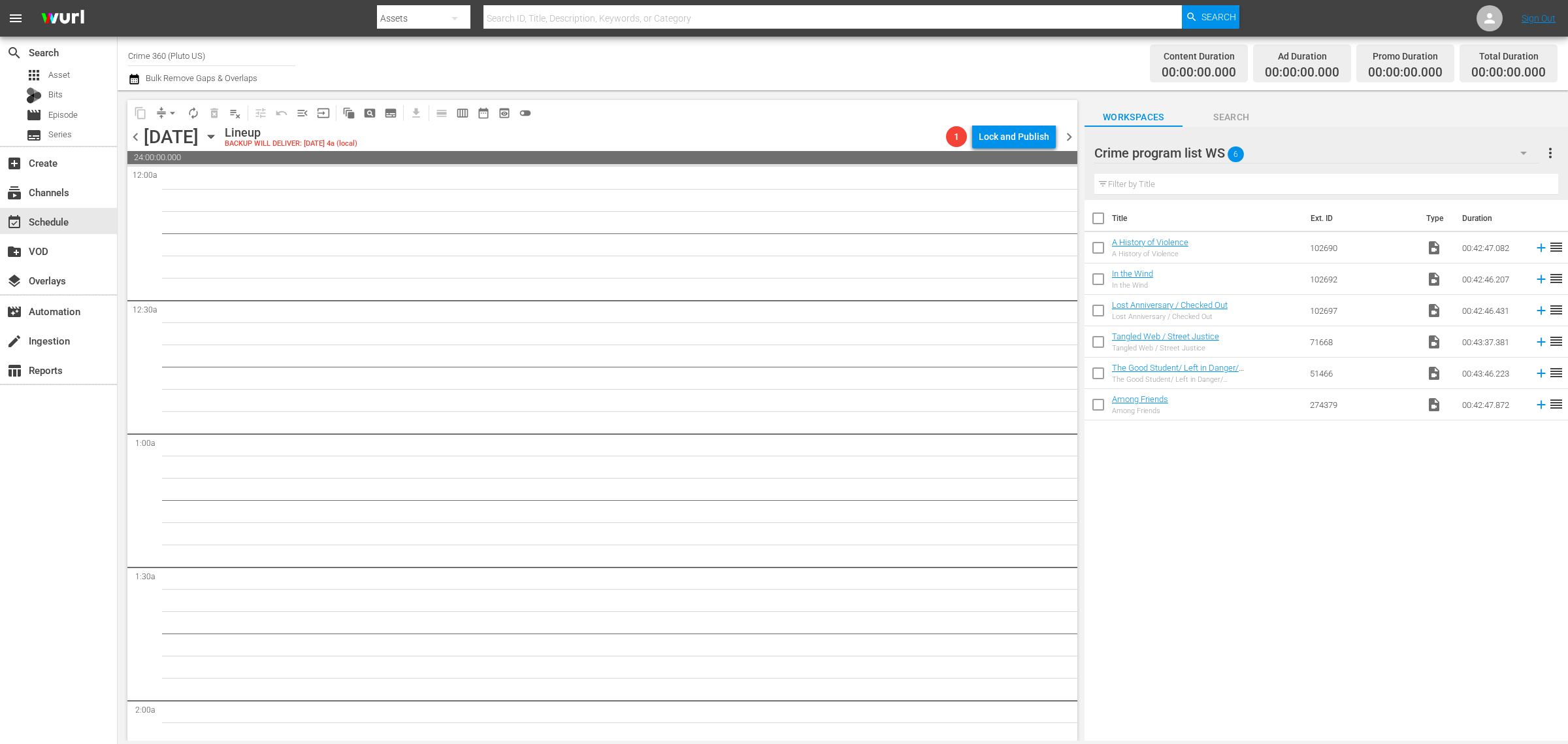
click at [1099, 222] on input "checkbox" at bounding box center [1099, 221] width 27 height 27
checkbox input "true"
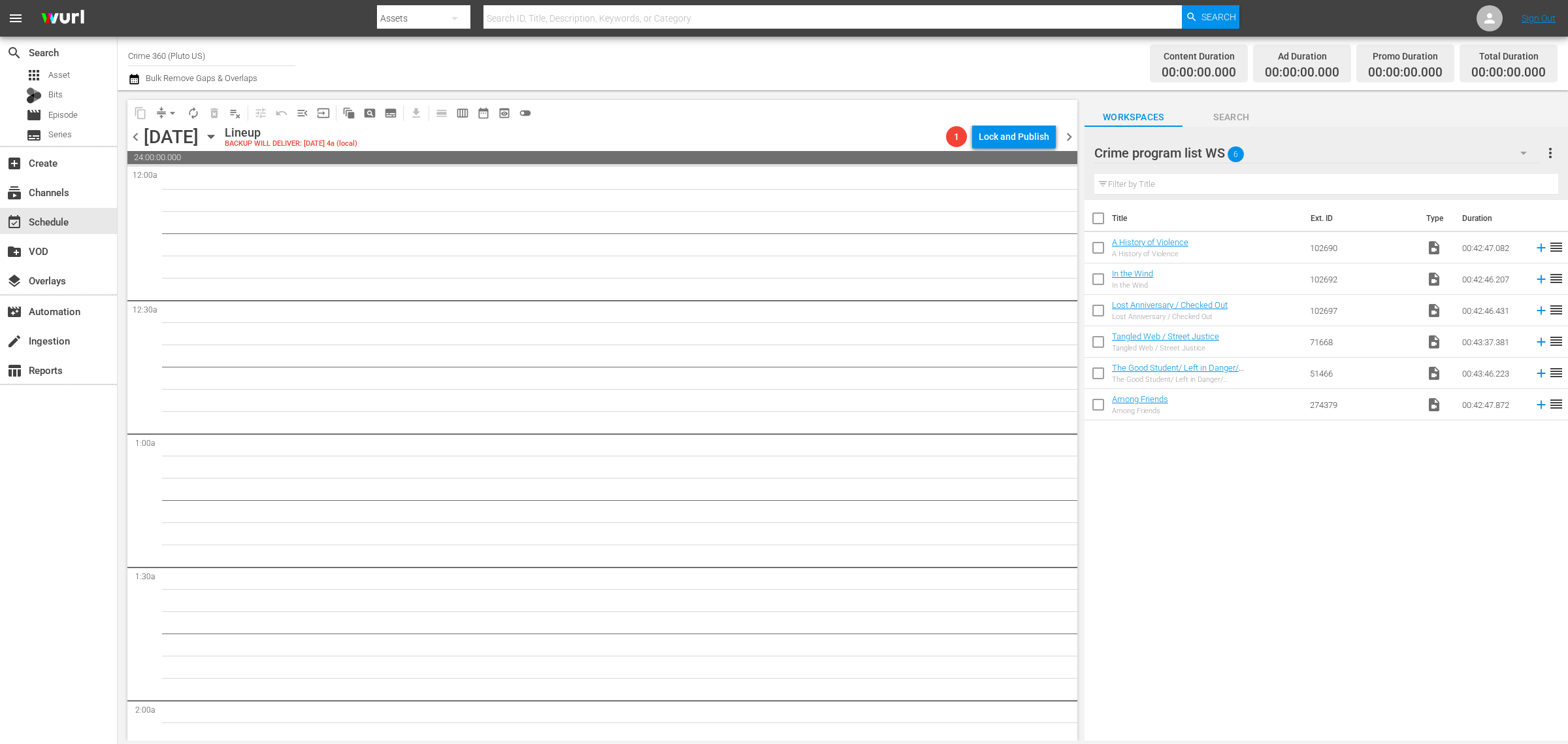
checkbox input "true"
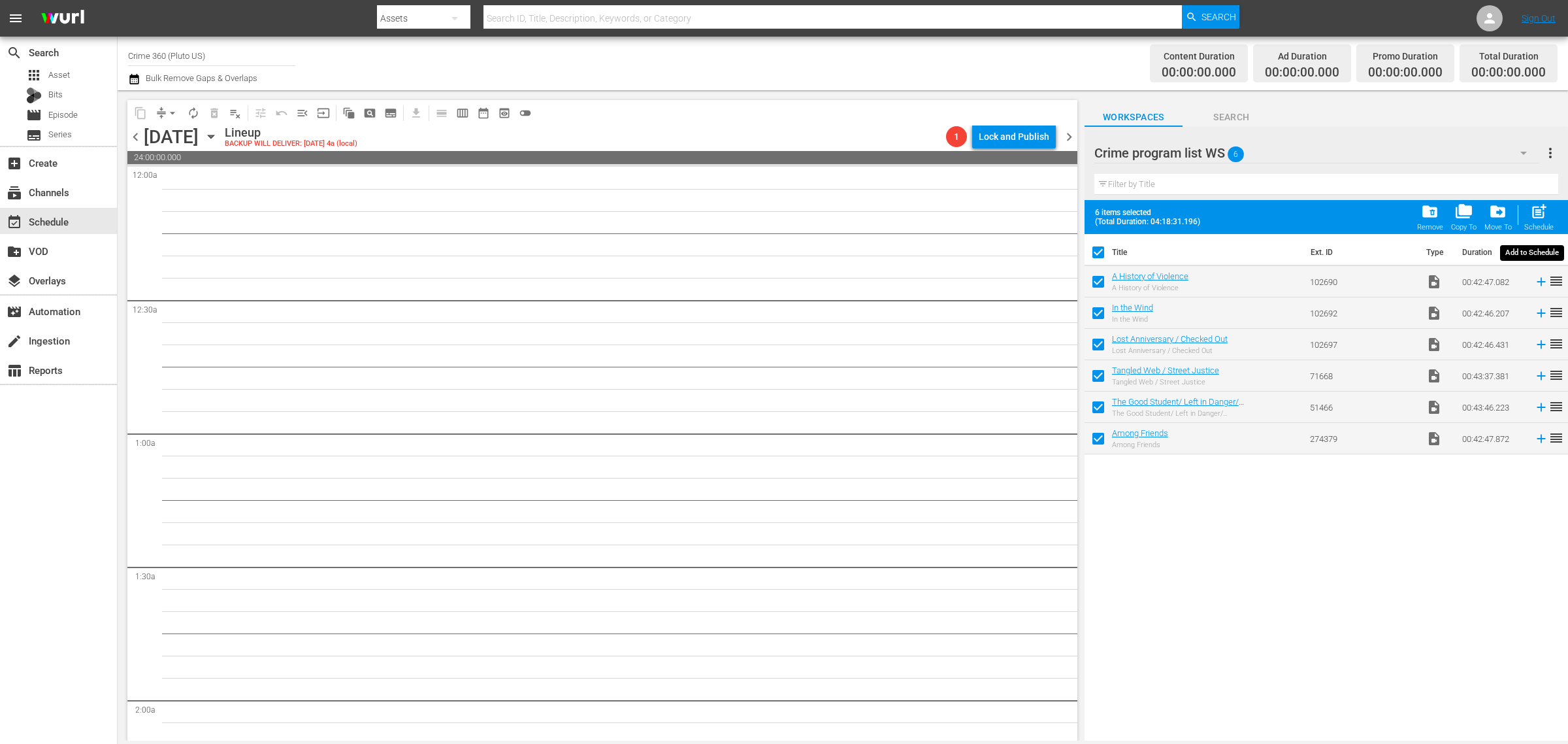
click at [1540, 210] on span "post_add" at bounding box center [1539, 211] width 18 height 18
checkbox input "false"
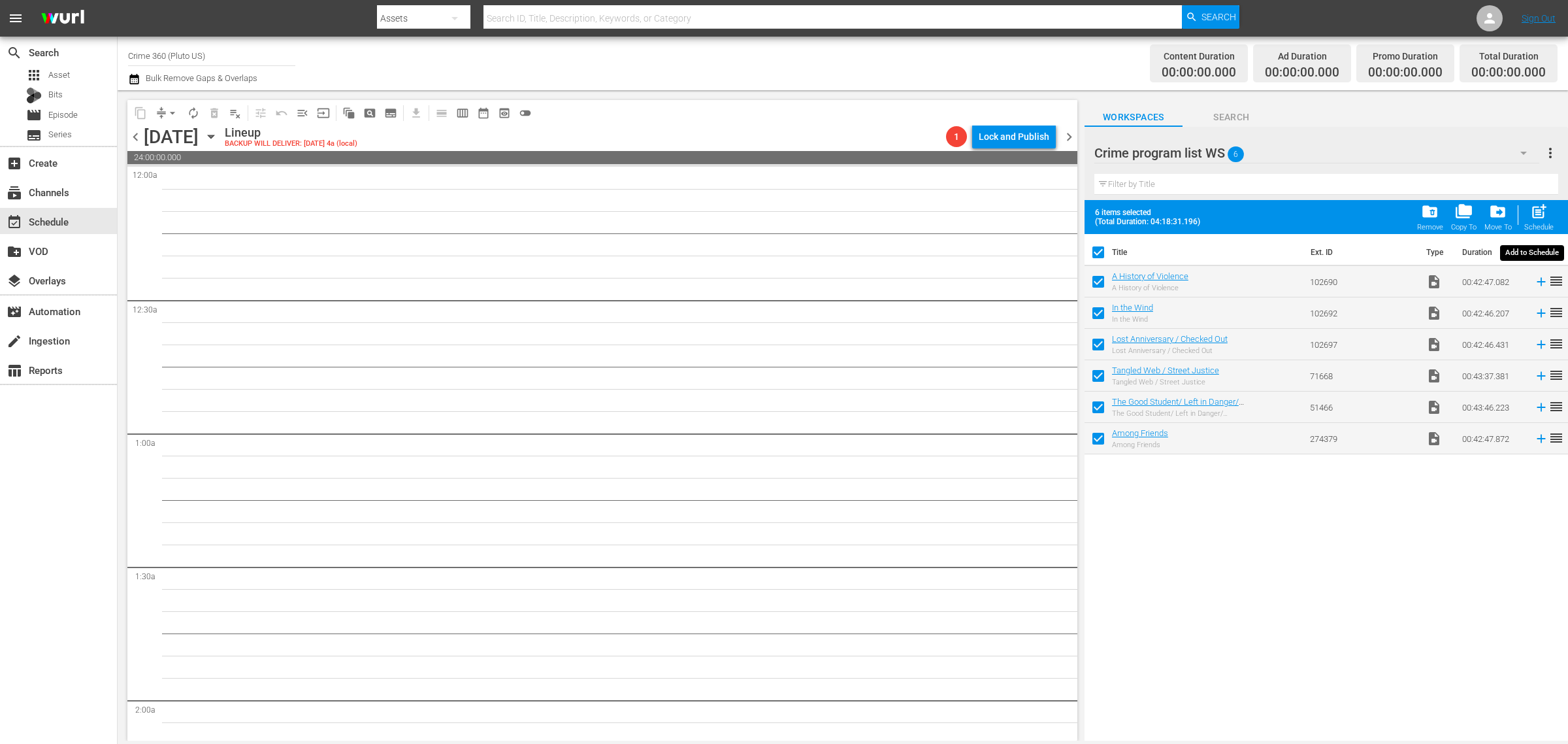
checkbox input "false"
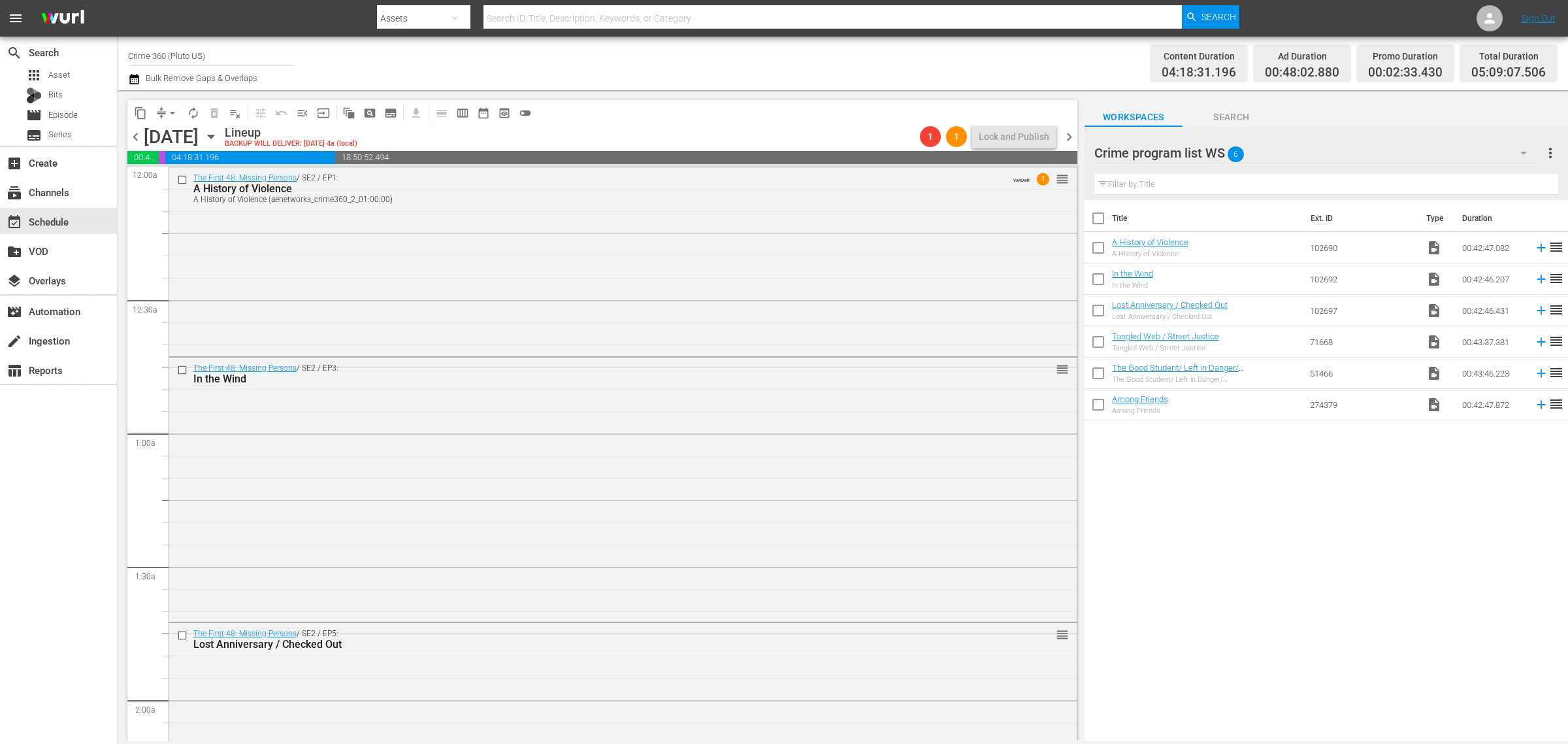
click at [1283, 536] on div "Title Ext. ID Type Duration A History of Violence A History of Violence 102690 …" at bounding box center [1327, 471] width 484 height 543
click at [1546, 147] on span "more_vert" at bounding box center [1551, 153] width 15 height 15
click at [1467, 177] on div "Clear All Workspace Items" at bounding box center [1466, 178] width 154 height 24
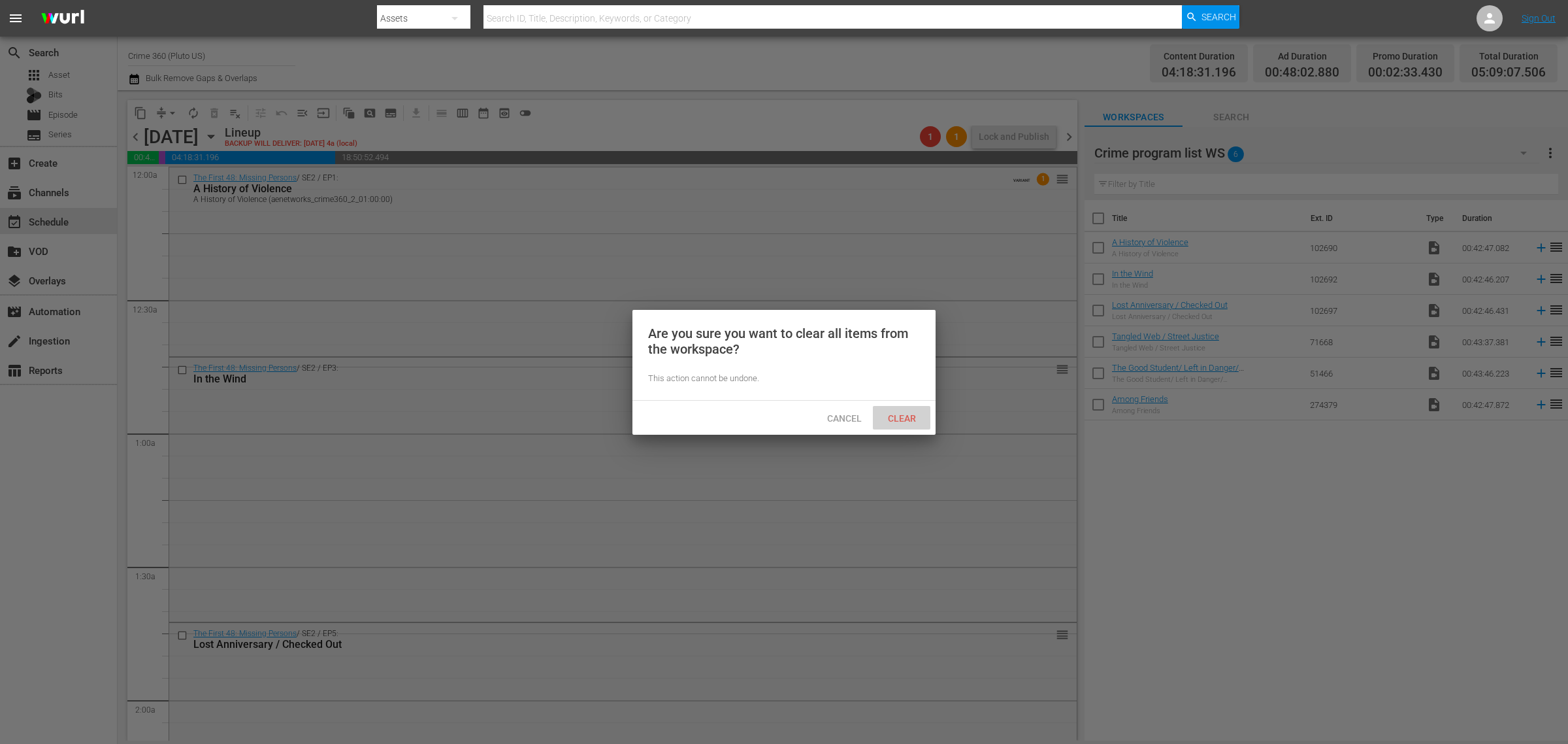
drag, startPoint x: 905, startPoint y: 407, endPoint x: 758, endPoint y: 99, distance: 341.3
click at [903, 409] on div "Clear" at bounding box center [901, 418] width 57 height 24
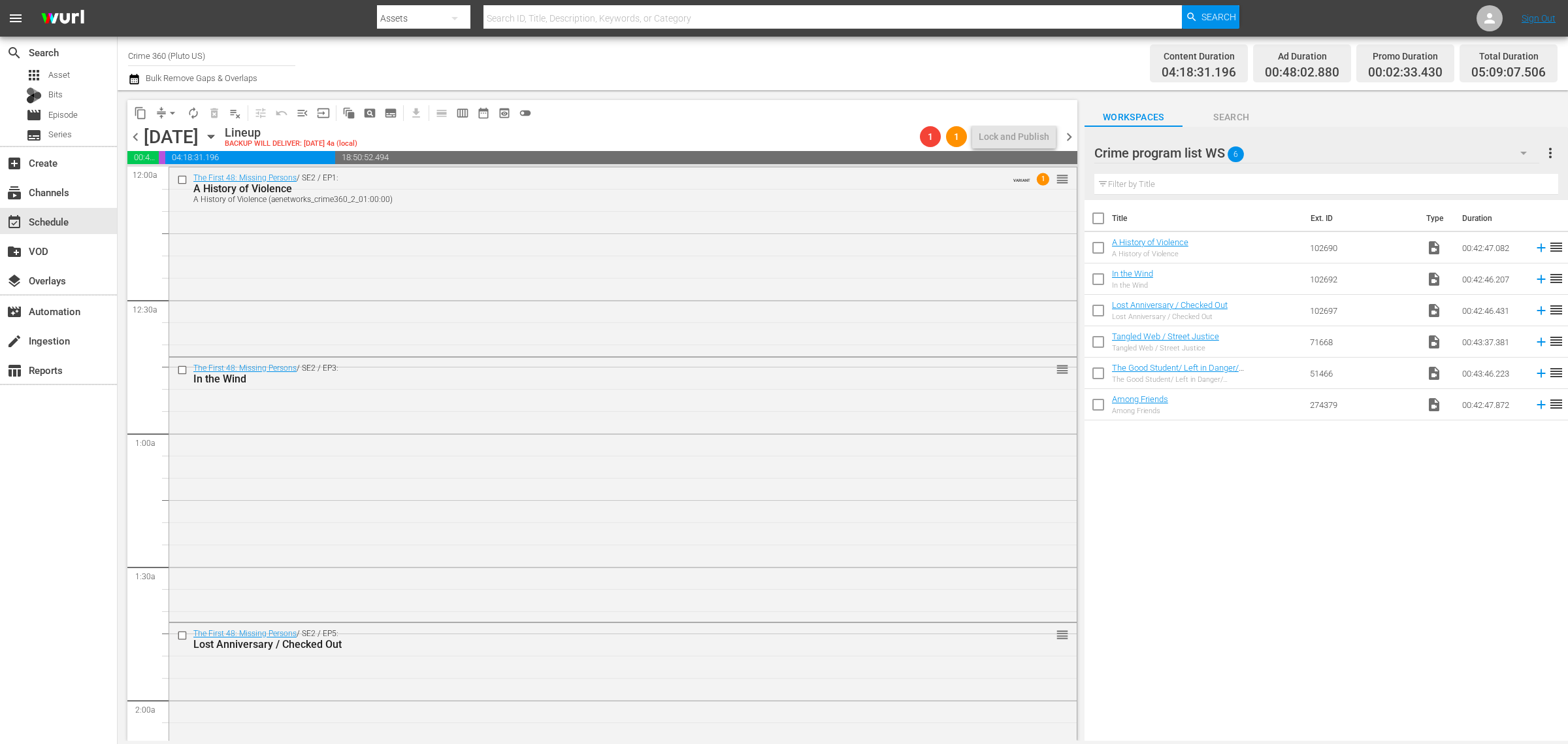
click at [691, 70] on div "Channel Title Crime 360 (Pluto US) Bulk Remove Gaps & Overlaps" at bounding box center [518, 63] width 780 height 47
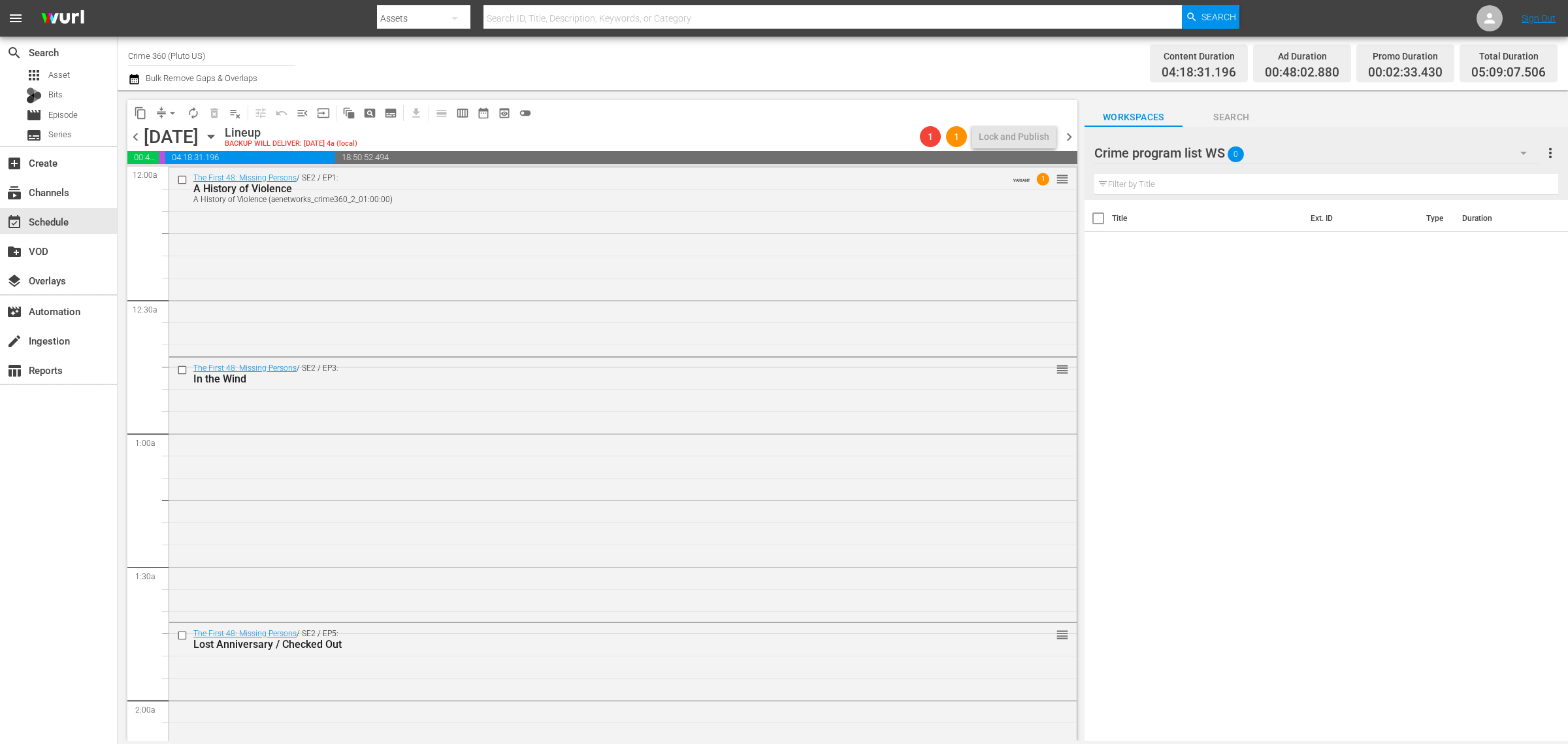
click at [765, 51] on div "Channel Title Crime 360 (Pluto US) Bulk Remove Gaps & Overlaps" at bounding box center [518, 63] width 780 height 47
click at [1067, 132] on span "chevron_right" at bounding box center [1069, 137] width 16 height 16
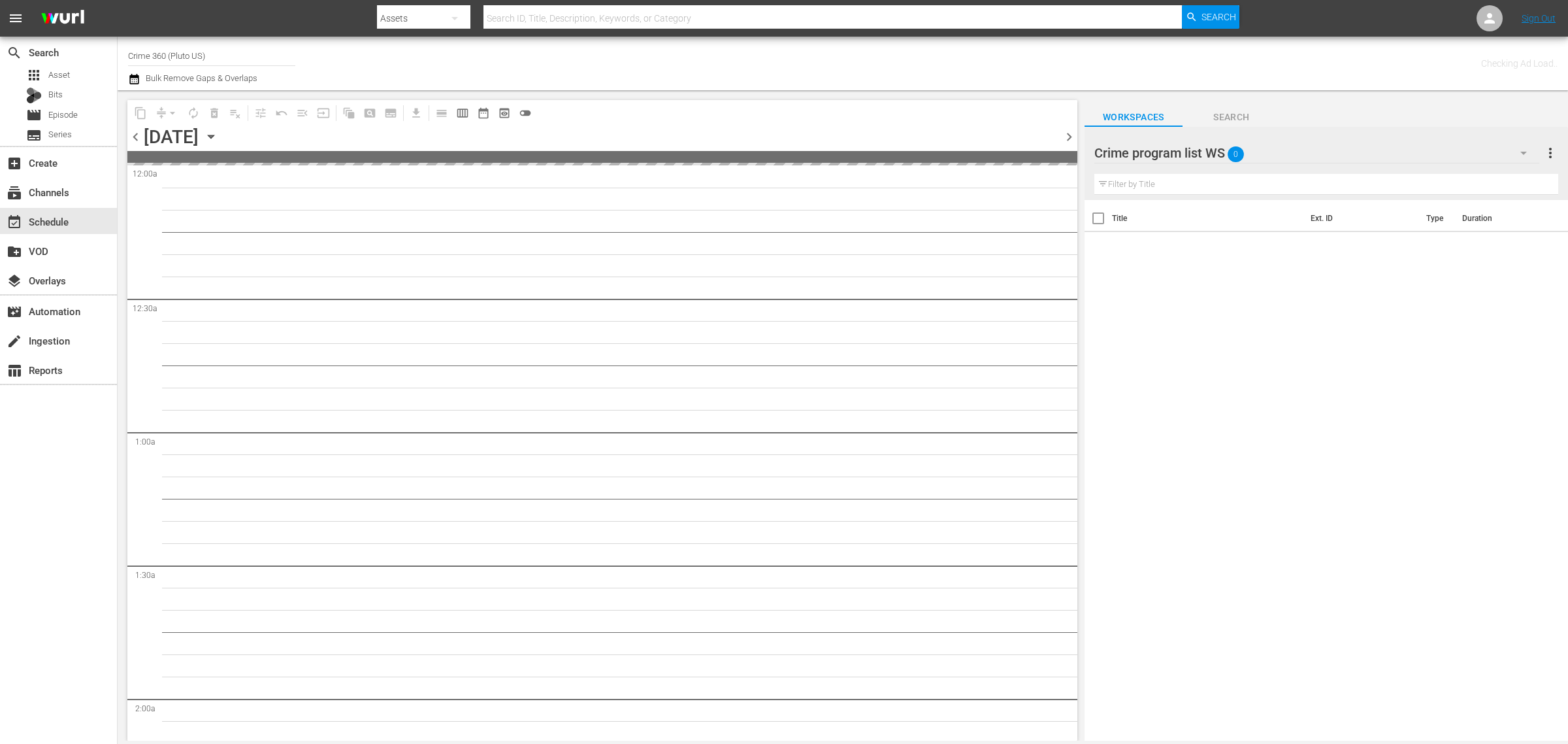
click at [817, 63] on div "Channel Title Crime 360 (Pluto US) Bulk Remove Gaps & Overlaps" at bounding box center [518, 63] width 780 height 47
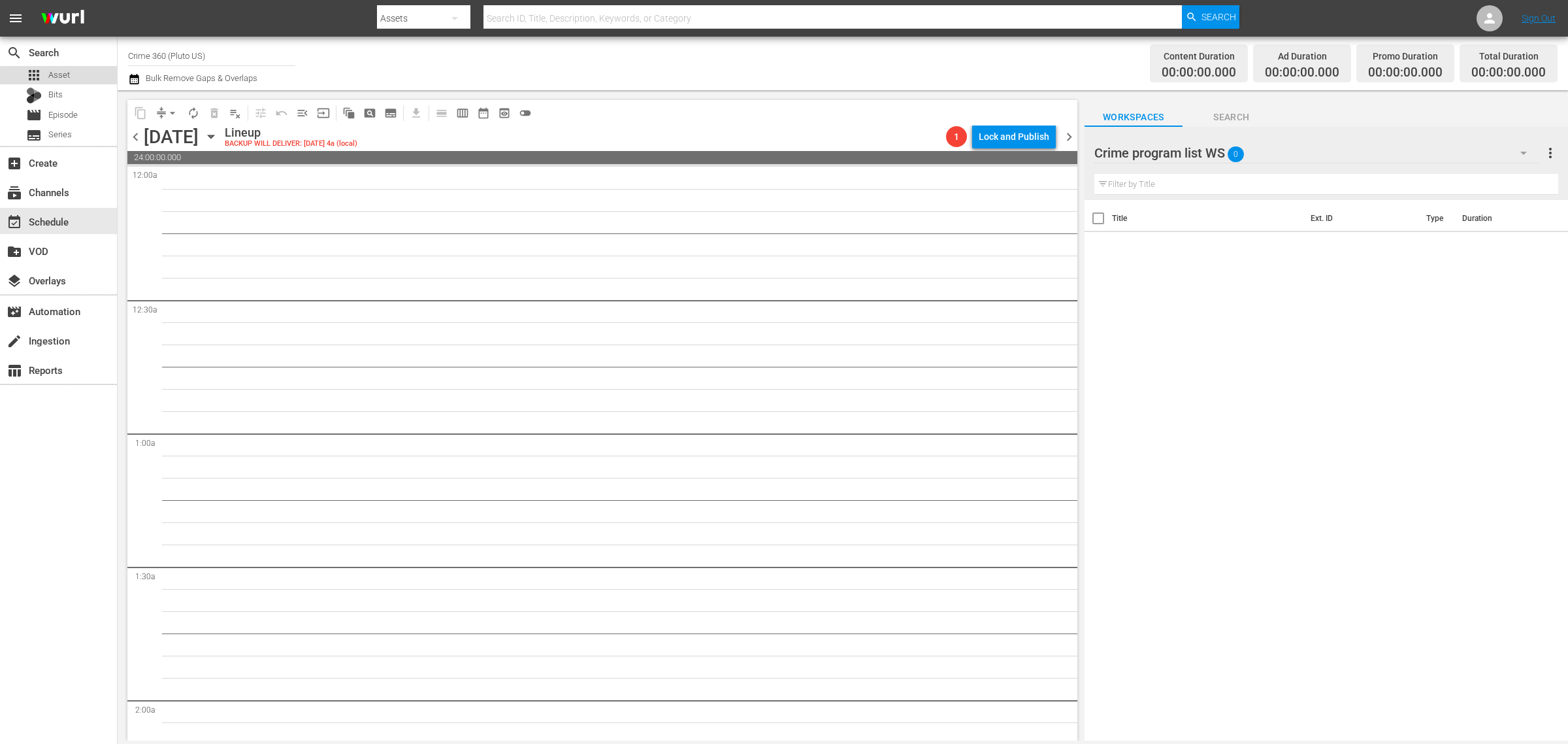
click at [63, 77] on span "Asset" at bounding box center [59, 74] width 21 height 13
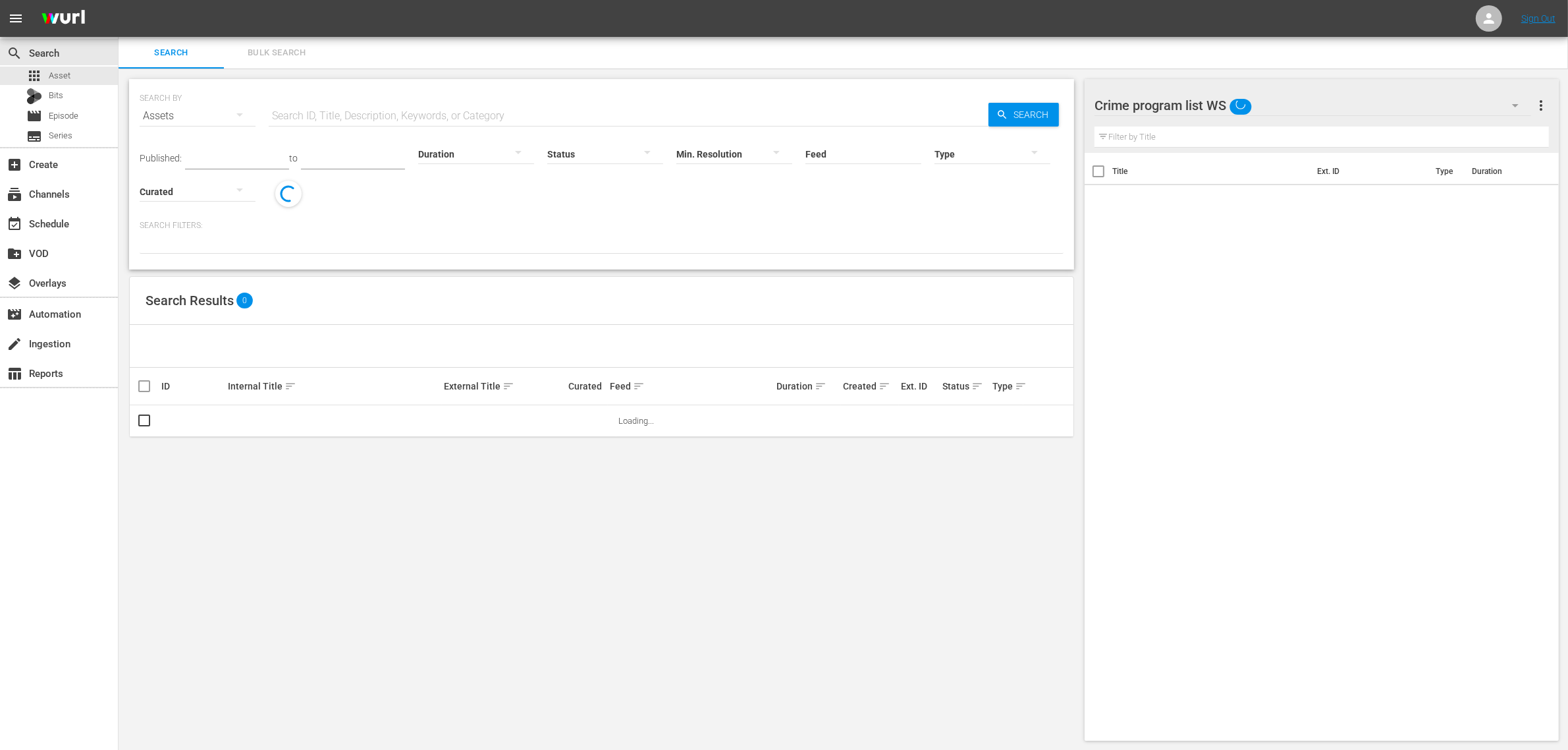
click at [285, 55] on span "Bulk Search" at bounding box center [277, 53] width 89 height 15
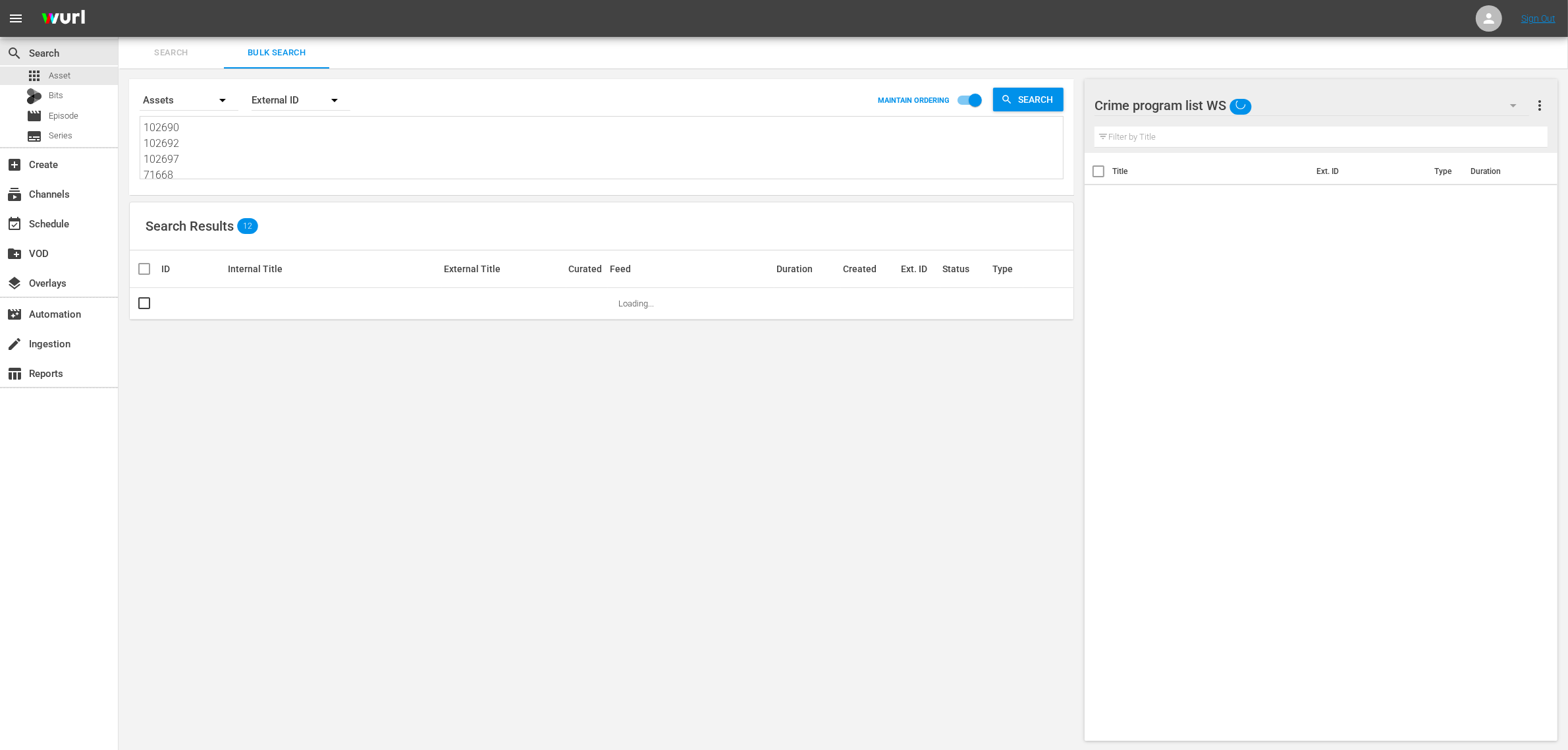
click at [191, 138] on textarea "102690 102692 102697 71668 51466 274379" at bounding box center [603, 150] width 919 height 60
paste textarea "36054 40050 40052 214485 77367 77365"
type textarea "36054 40050 40052 214485 77367 77365"
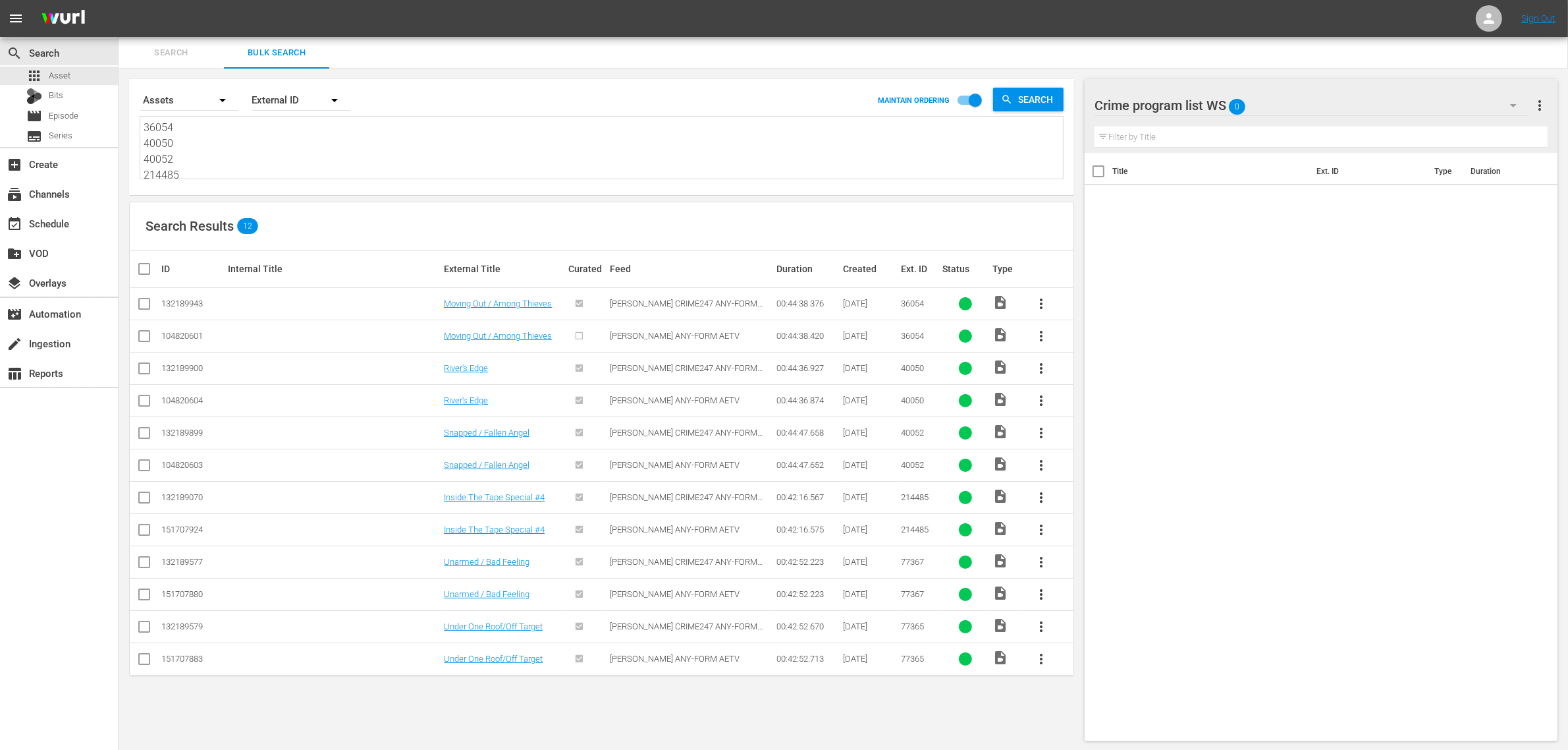
type textarea "36054 40050 40052 214485 77367 77365"
click at [144, 342] on input "checkbox" at bounding box center [144, 339] width 15 height 15
checkbox input "true"
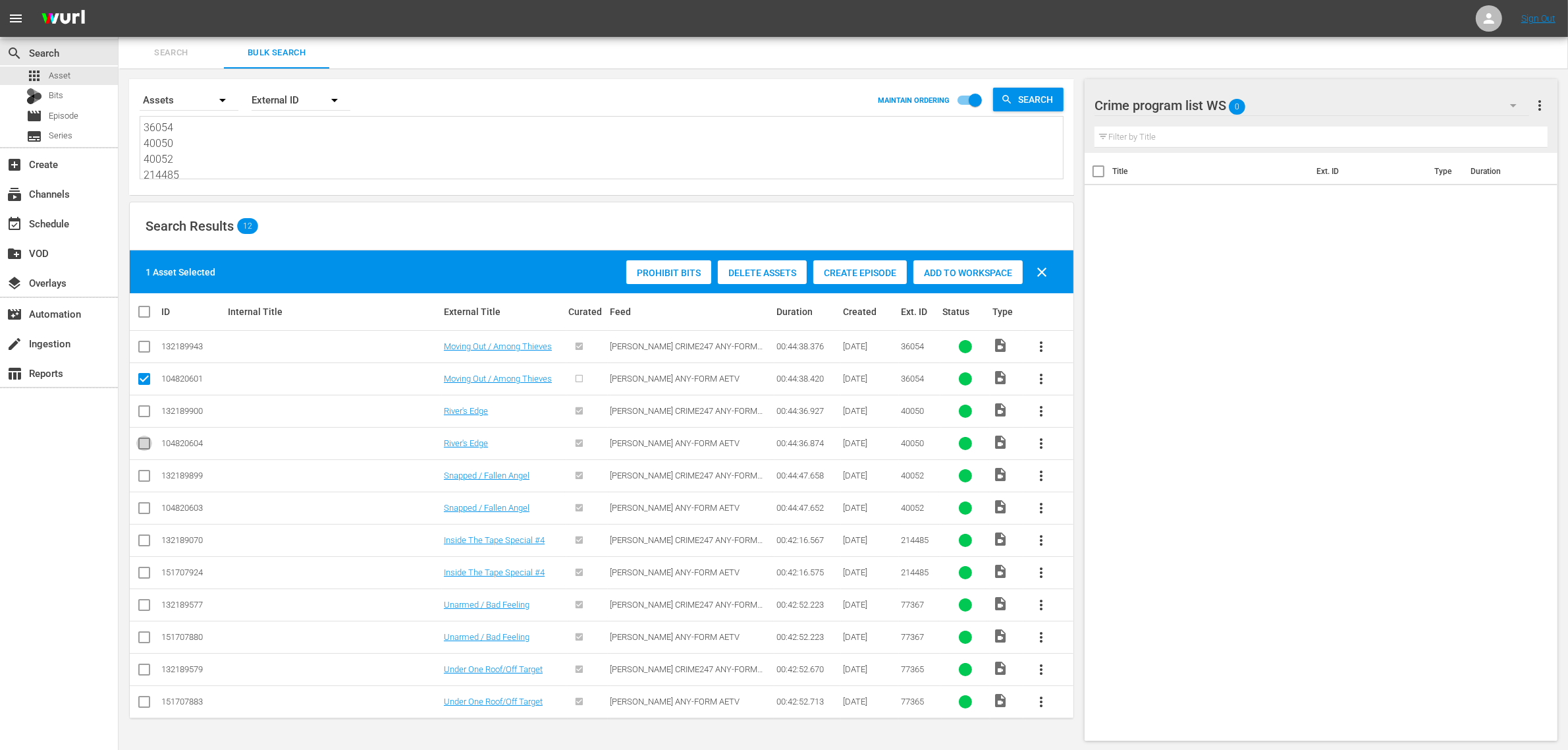
click at [137, 443] on input "checkbox" at bounding box center [144, 446] width 15 height 15
checkbox input "true"
click at [137, 508] on input "checkbox" at bounding box center [144, 510] width 15 height 15
checkbox input "true"
click at [147, 573] on input "checkbox" at bounding box center [144, 575] width 15 height 15
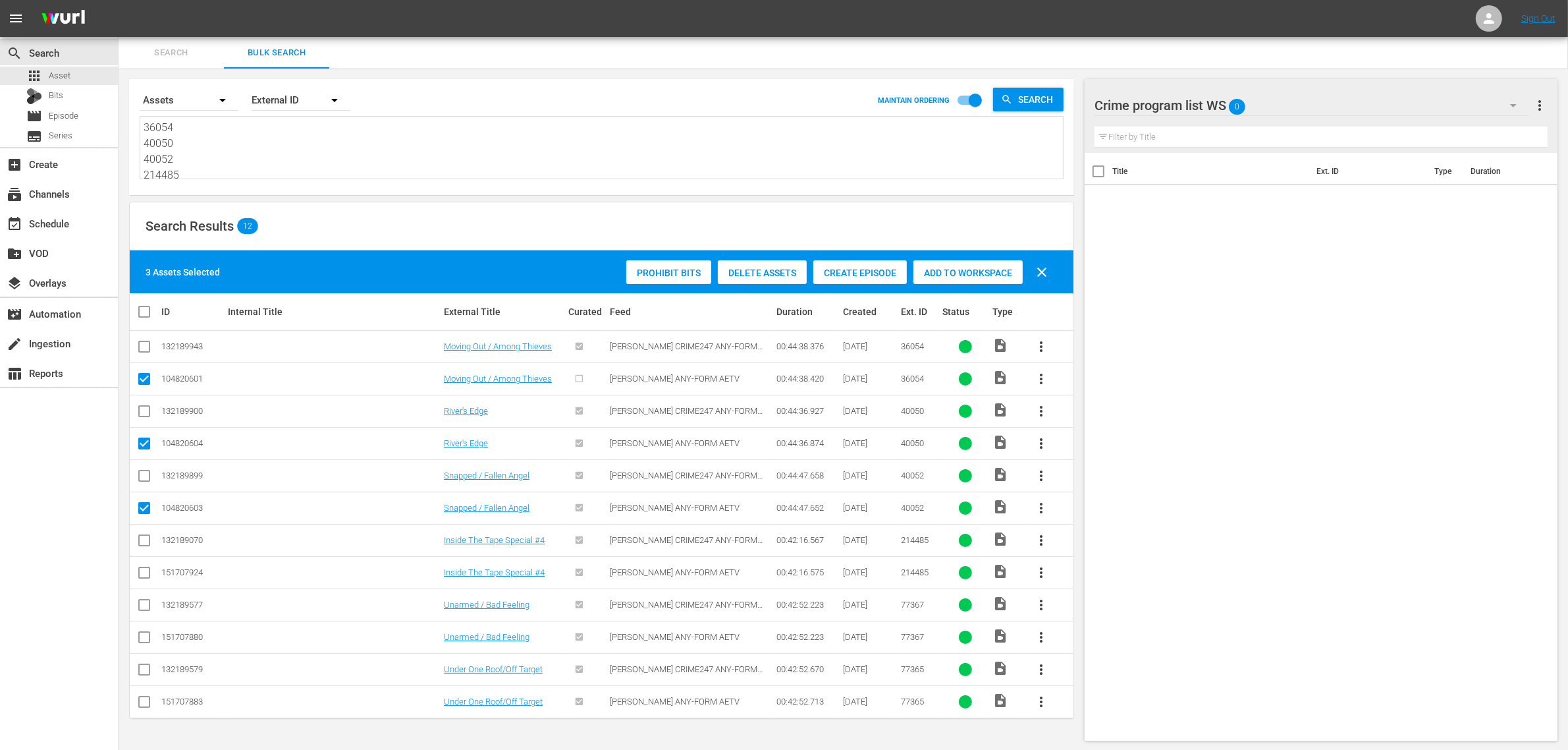
checkbox input "true"
click at [137, 641] on input "checkbox" at bounding box center [144, 640] width 15 height 15
checkbox input "true"
click at [139, 703] on input "checkbox" at bounding box center [144, 704] width 15 height 15
checkbox input "true"
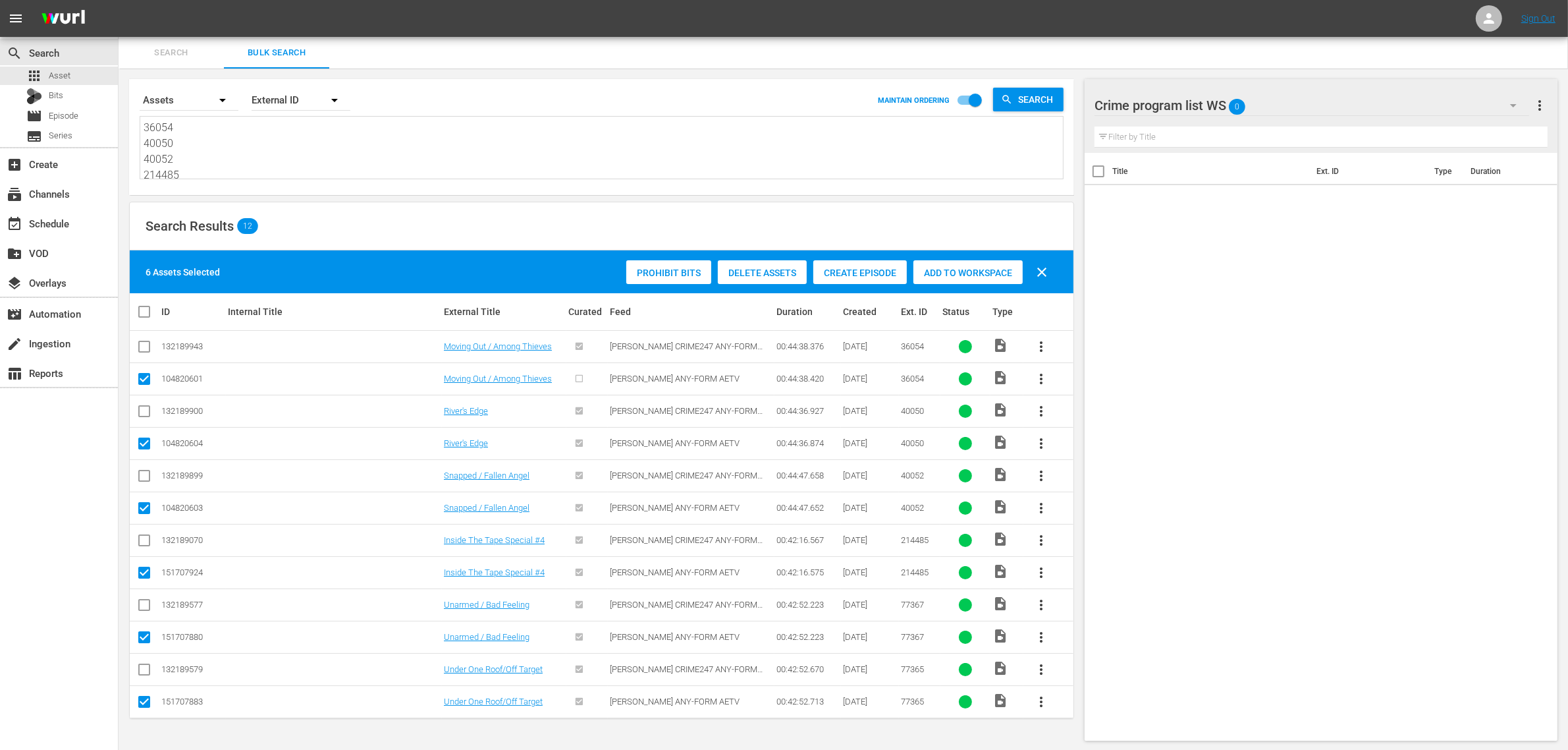
click at [928, 283] on div "Add to Workspace" at bounding box center [967, 273] width 109 height 25
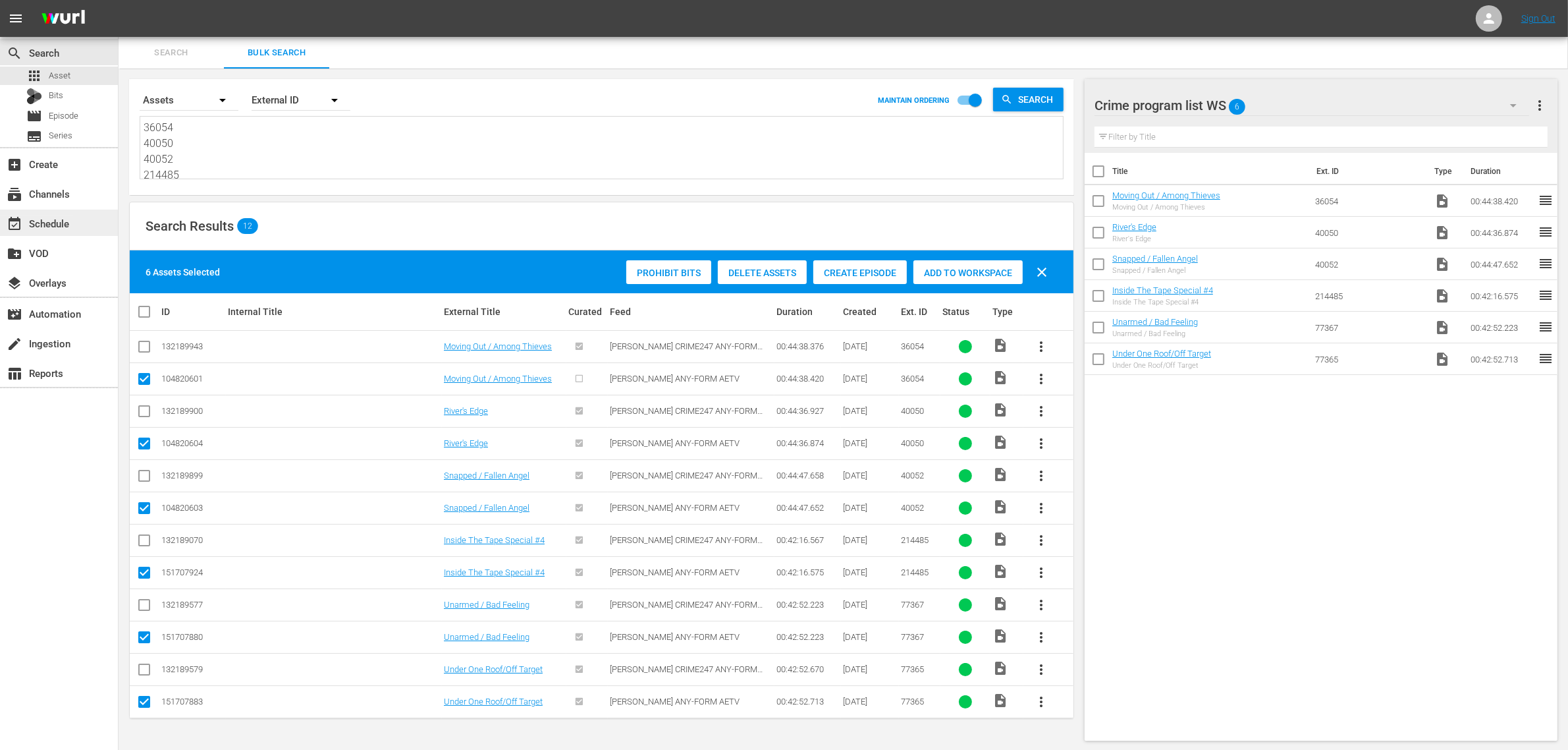
click at [15, 223] on span "event_available" at bounding box center [15, 224] width 15 height 15
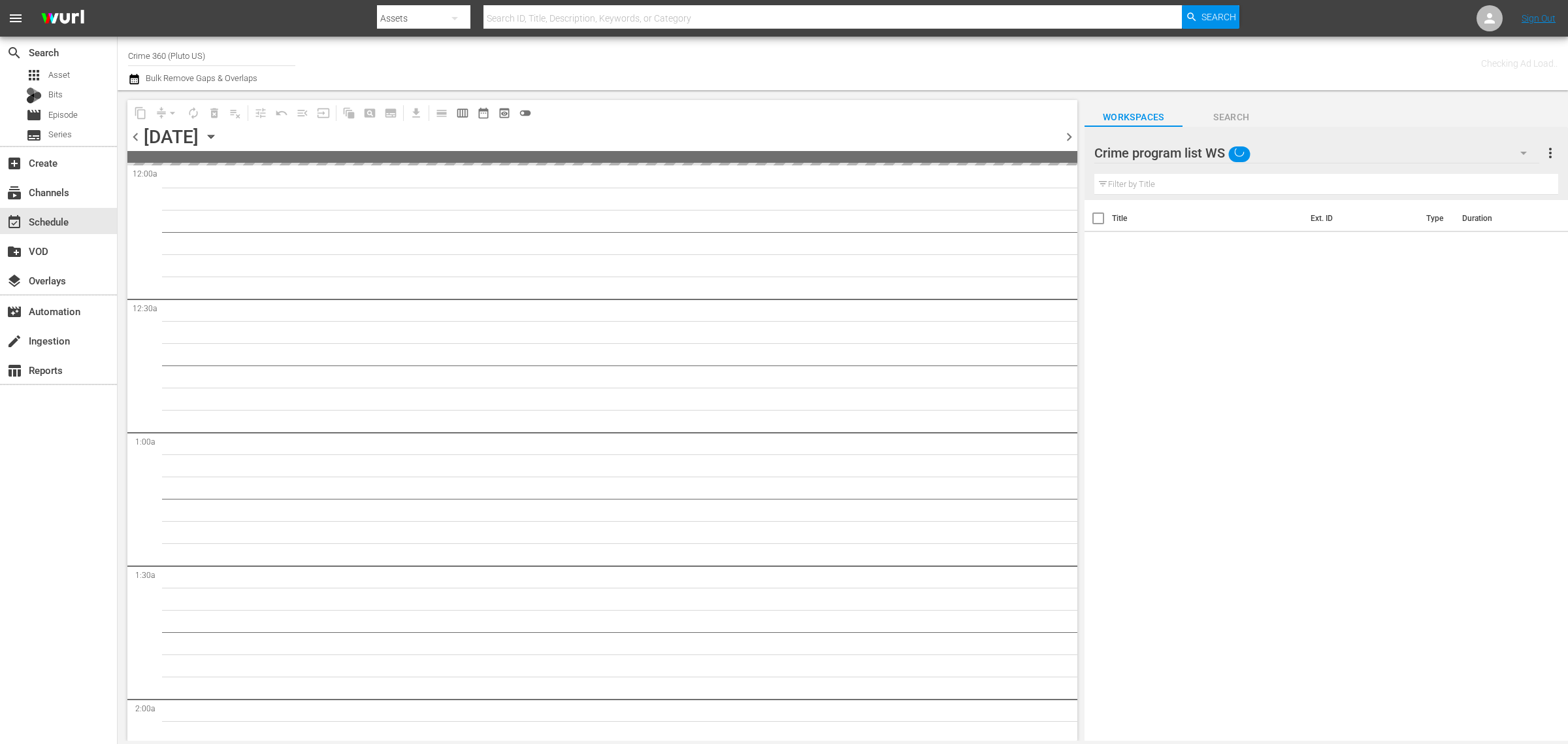
click at [599, 75] on div "Channel Title Crime 360 (Pluto US) Bulk Remove Gaps & Overlaps" at bounding box center [518, 63] width 780 height 47
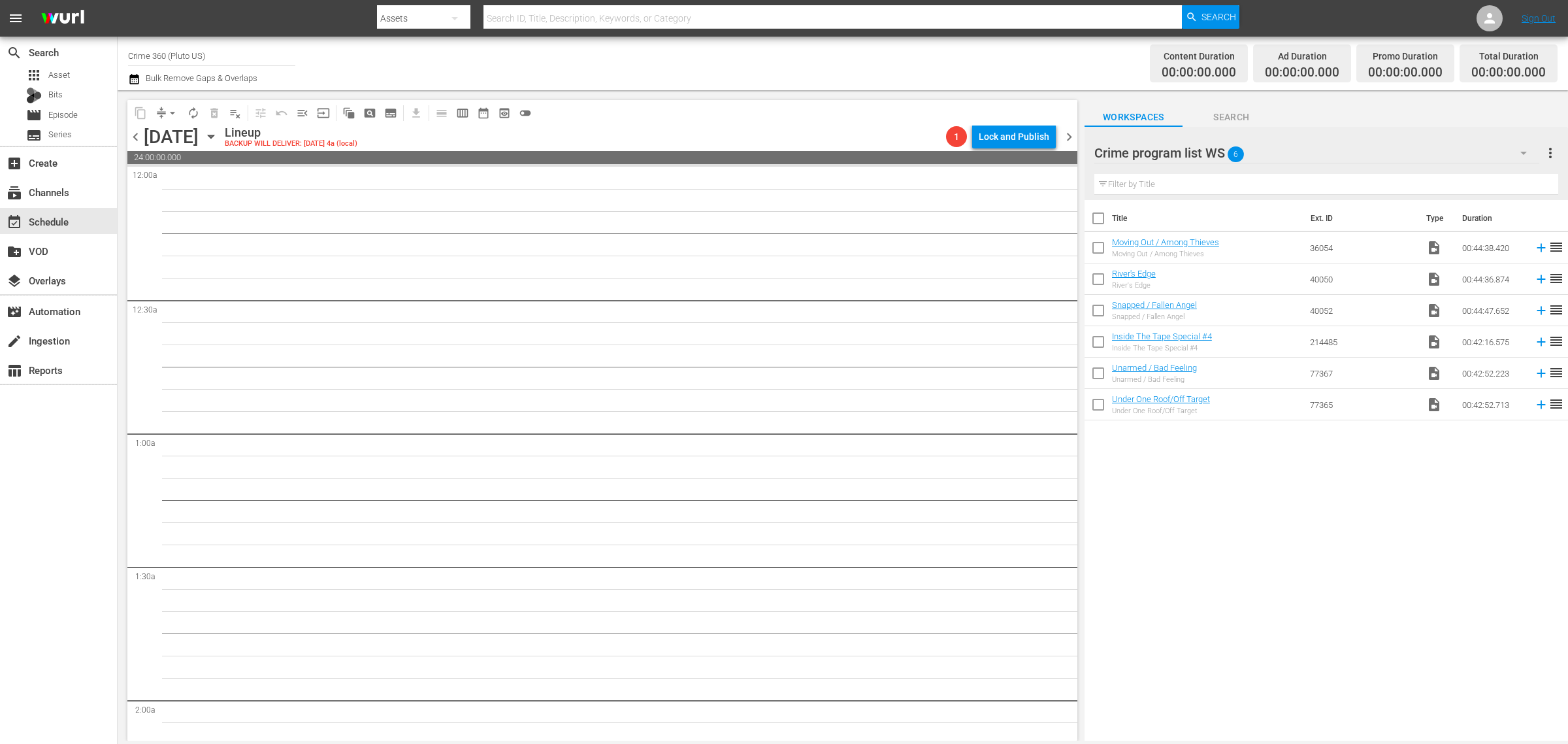
click at [1099, 221] on input "checkbox" at bounding box center [1099, 221] width 27 height 27
checkbox input "true"
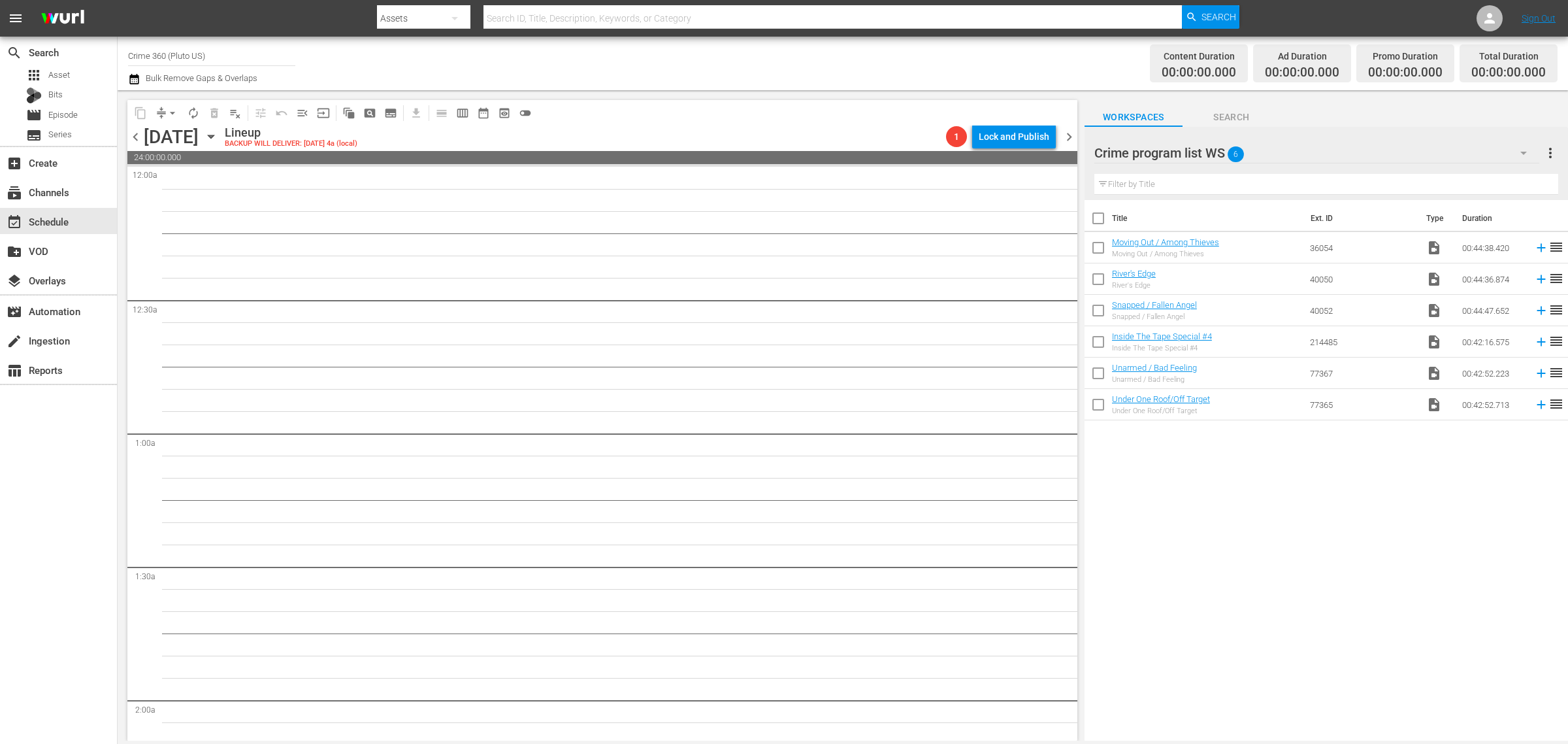
checkbox input "true"
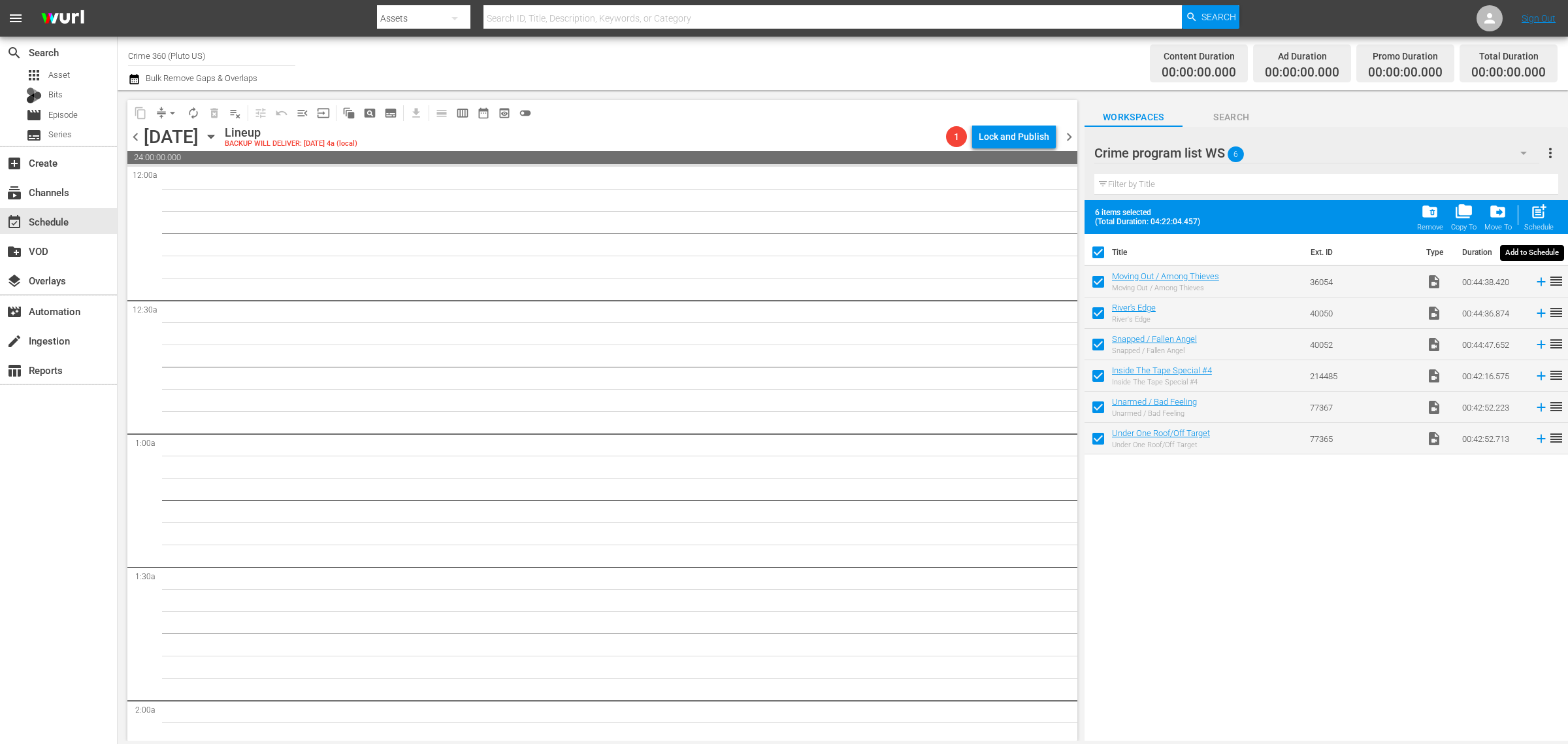
click at [1542, 212] on span "post_add" at bounding box center [1539, 211] width 18 height 18
checkbox input "false"
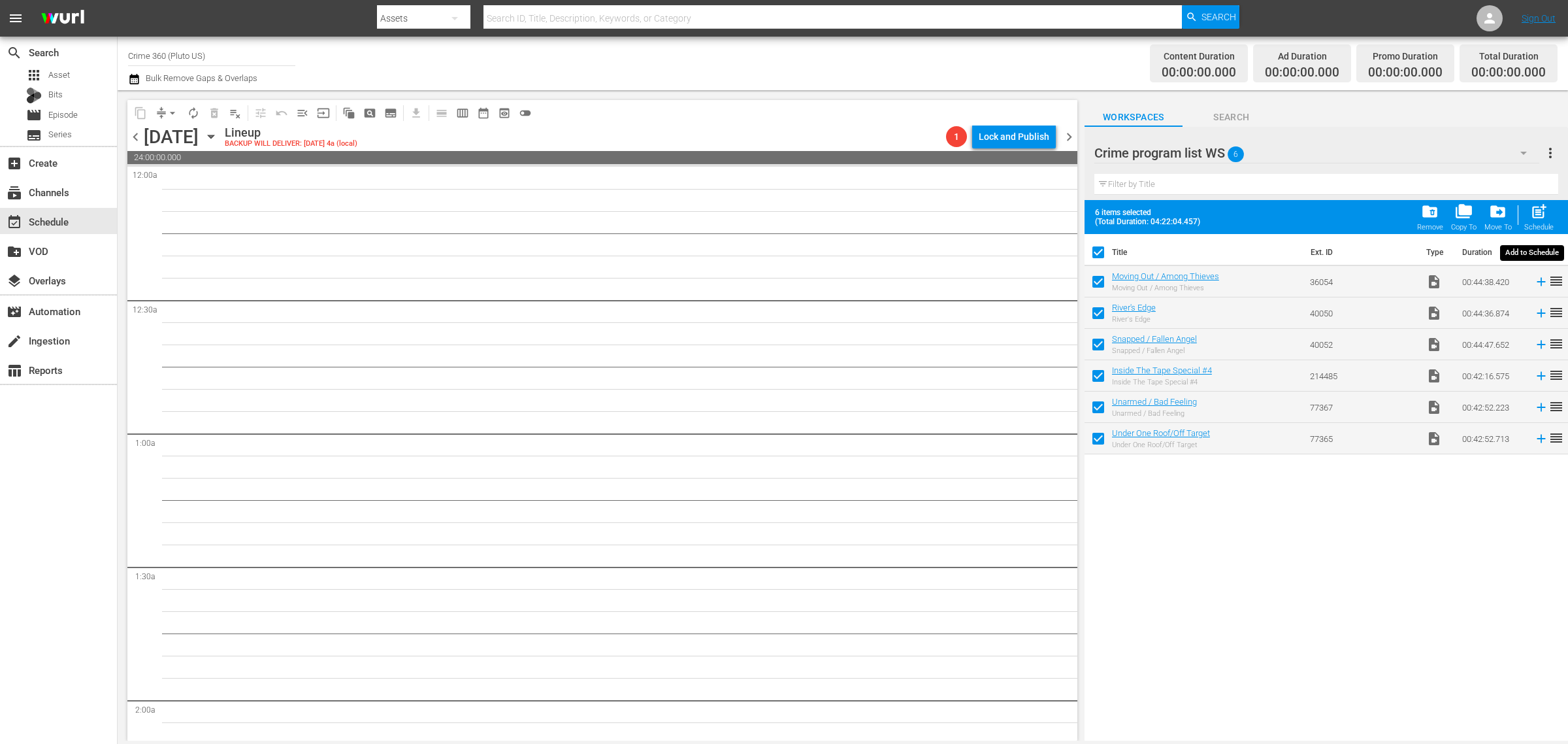
checkbox input "false"
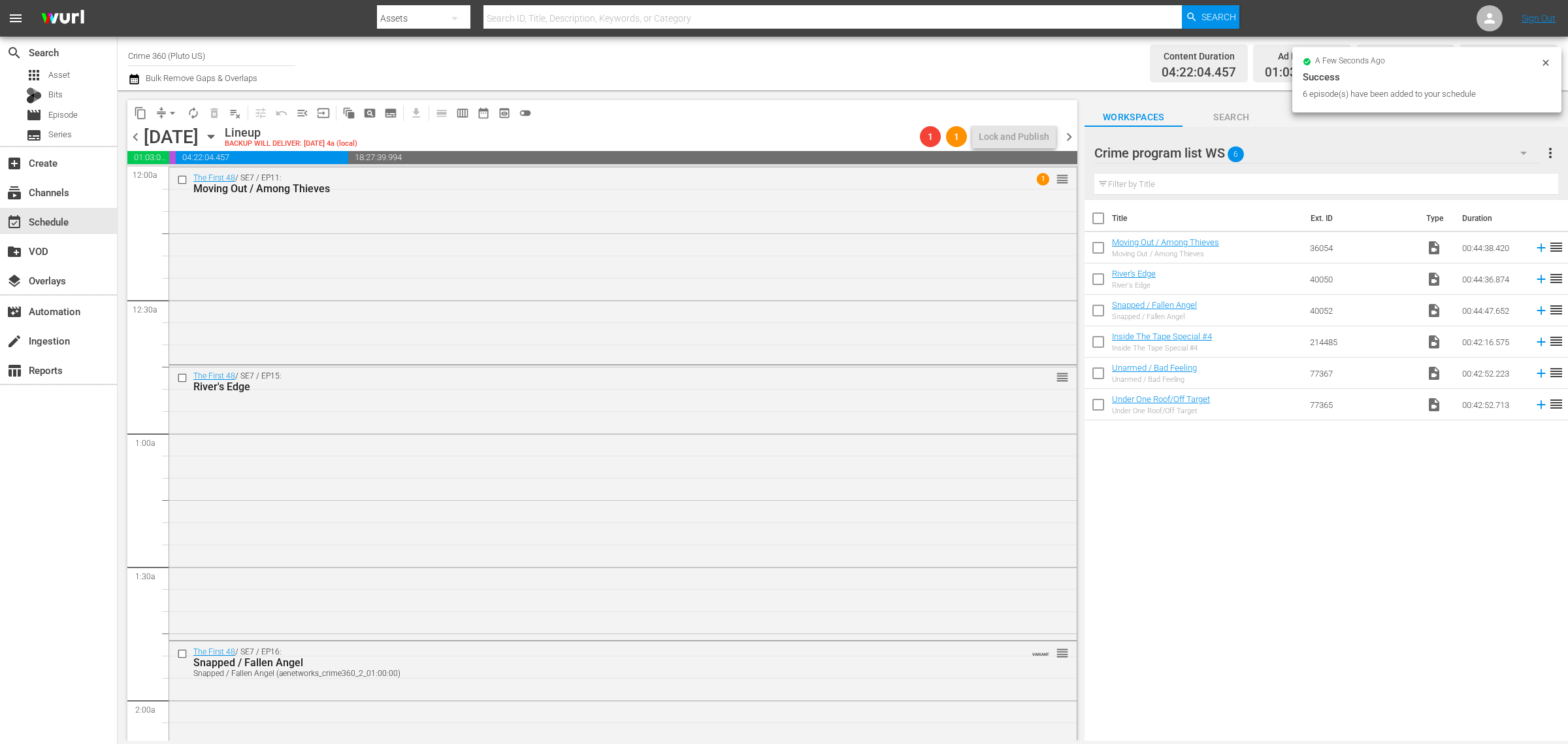
click at [769, 63] on div "Channel Title Crime 360 (Pluto US) Bulk Remove Gaps & Overlaps" at bounding box center [518, 63] width 780 height 47
click at [1550, 157] on span "more_vert" at bounding box center [1551, 153] width 15 height 15
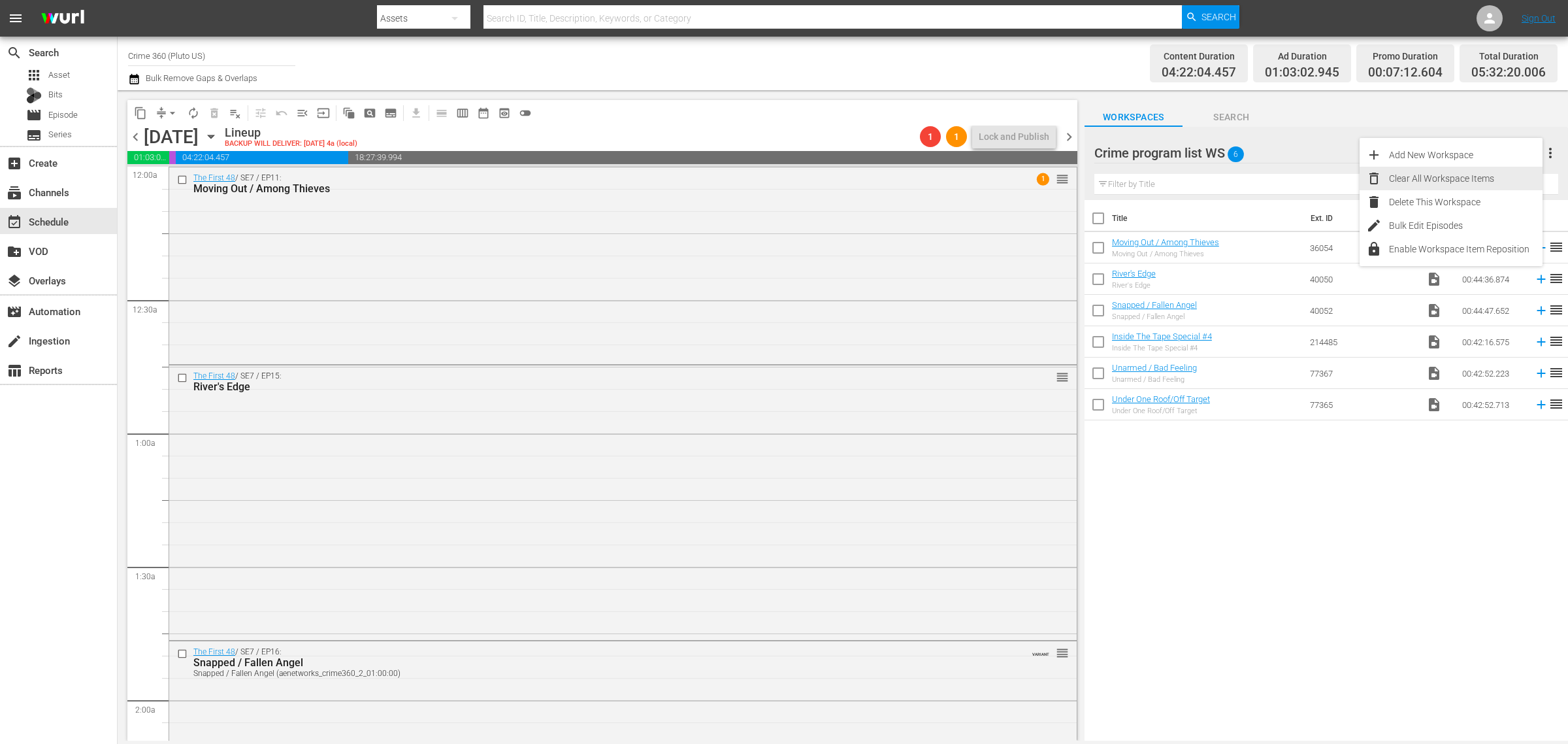
click at [1507, 180] on div "Clear All Workspace Items" at bounding box center [1466, 178] width 154 height 24
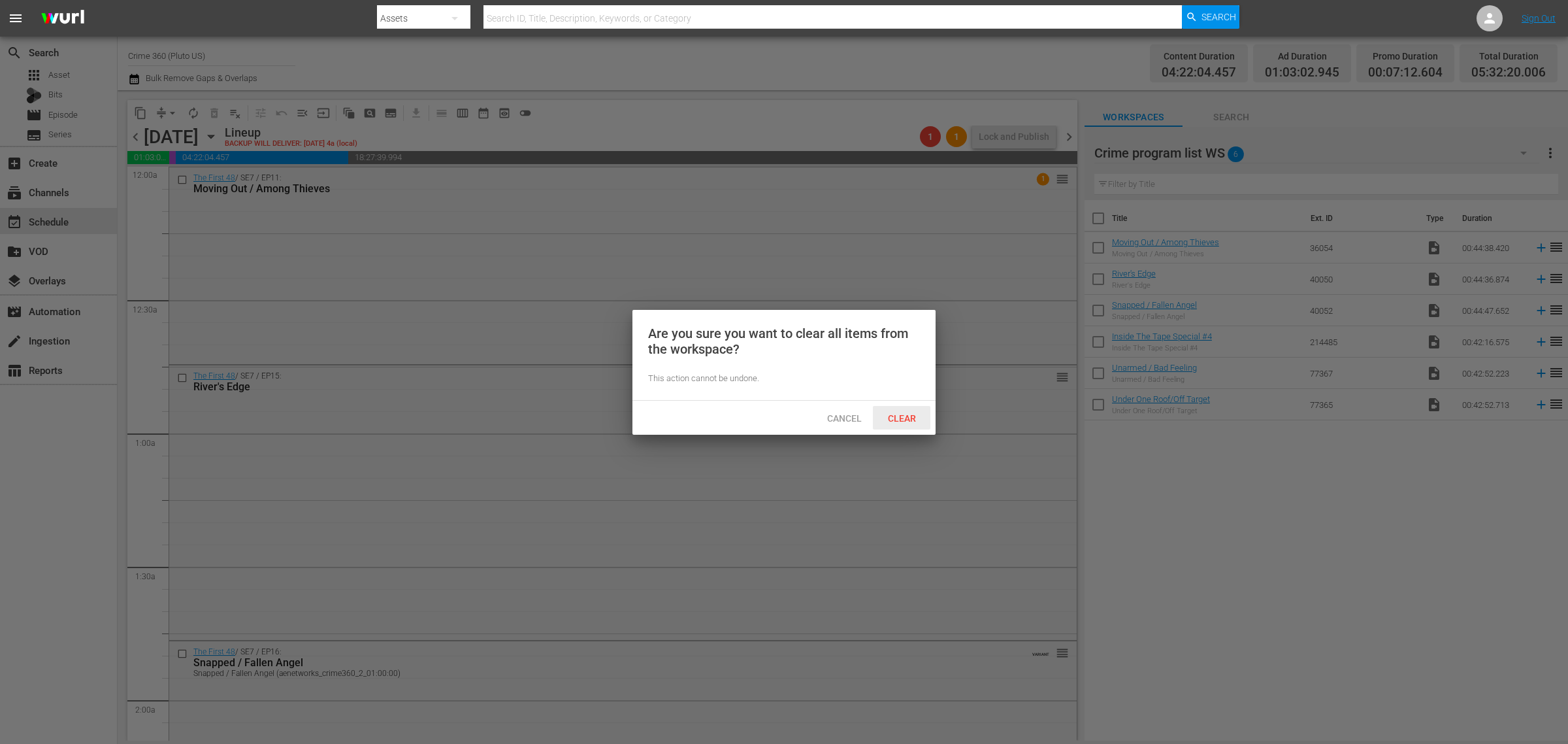
click at [886, 413] on span "Clear" at bounding box center [902, 418] width 49 height 10
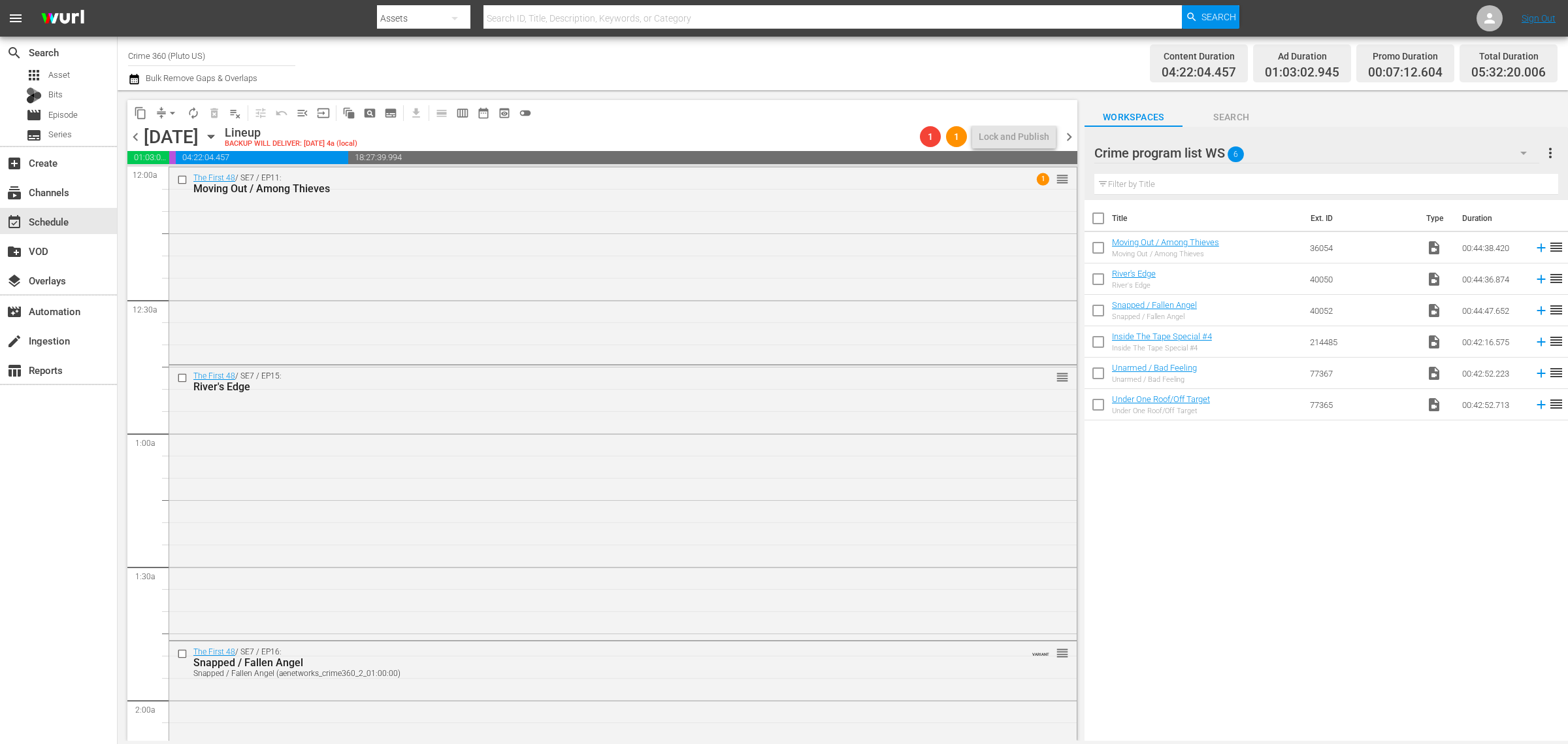
click at [798, 67] on div "Channel Title Crime 360 (Pluto US) Bulk Remove Gaps & Overlaps" at bounding box center [518, 63] width 780 height 47
click at [1067, 141] on span "chevron_right" at bounding box center [1069, 137] width 16 height 16
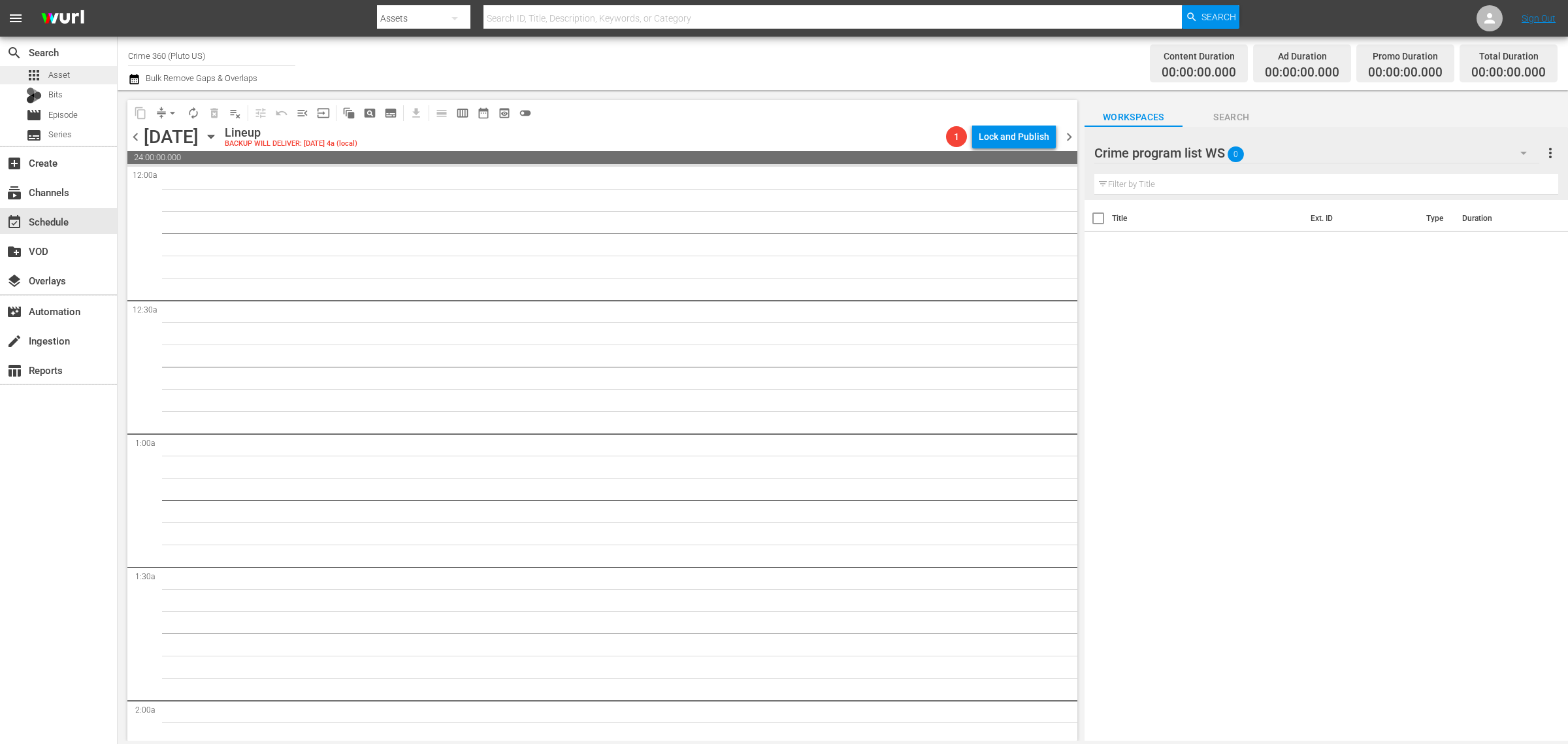
click at [67, 69] on span "Asset" at bounding box center [59, 74] width 21 height 13
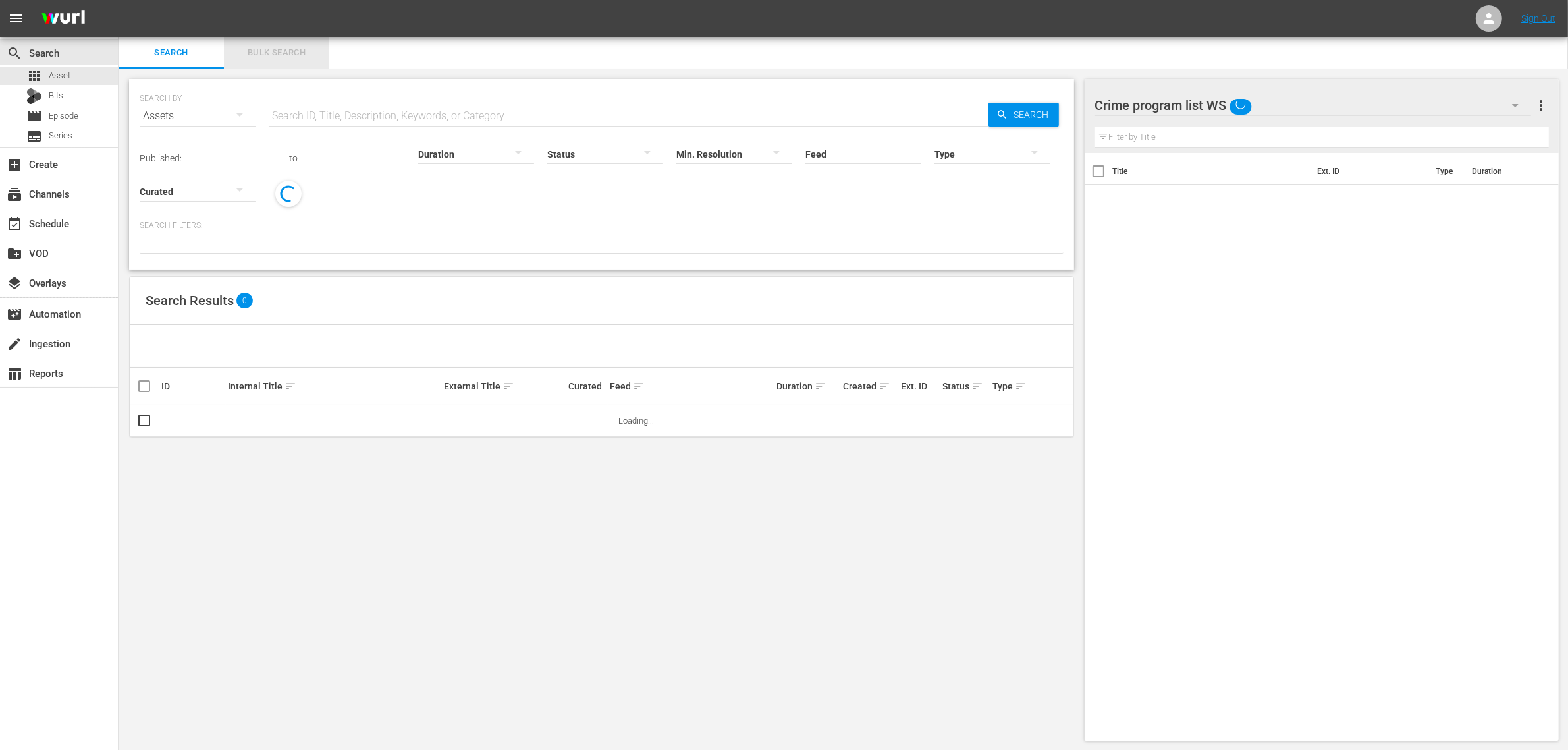
click at [275, 50] on span "Bulk Search" at bounding box center [277, 53] width 89 height 15
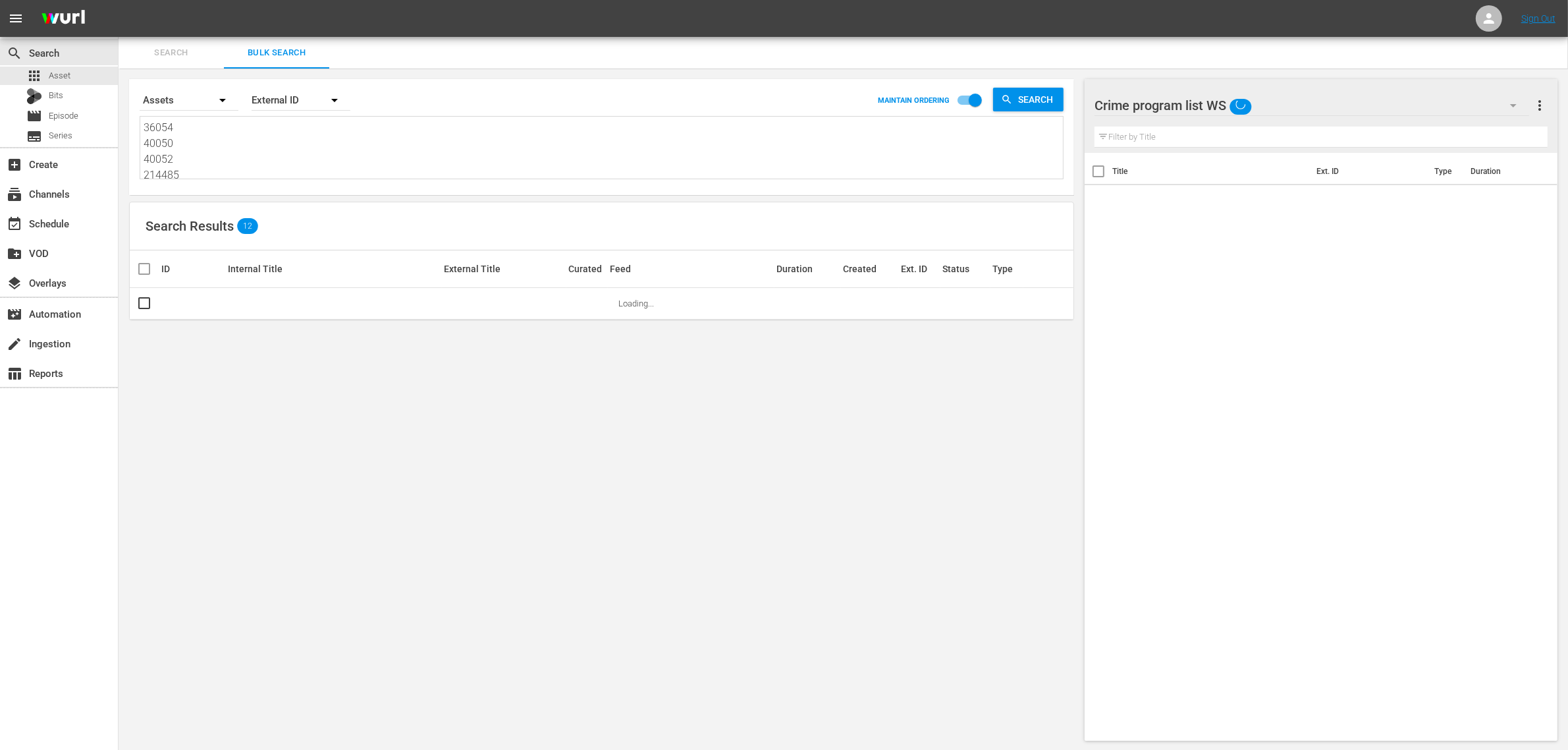
click at [258, 160] on textarea "36054 40050 40052 214485 77367 77365" at bounding box center [603, 150] width 919 height 60
paste textarea "25549 52059 163399 17439"
type textarea "25549 52059 163399 174395"
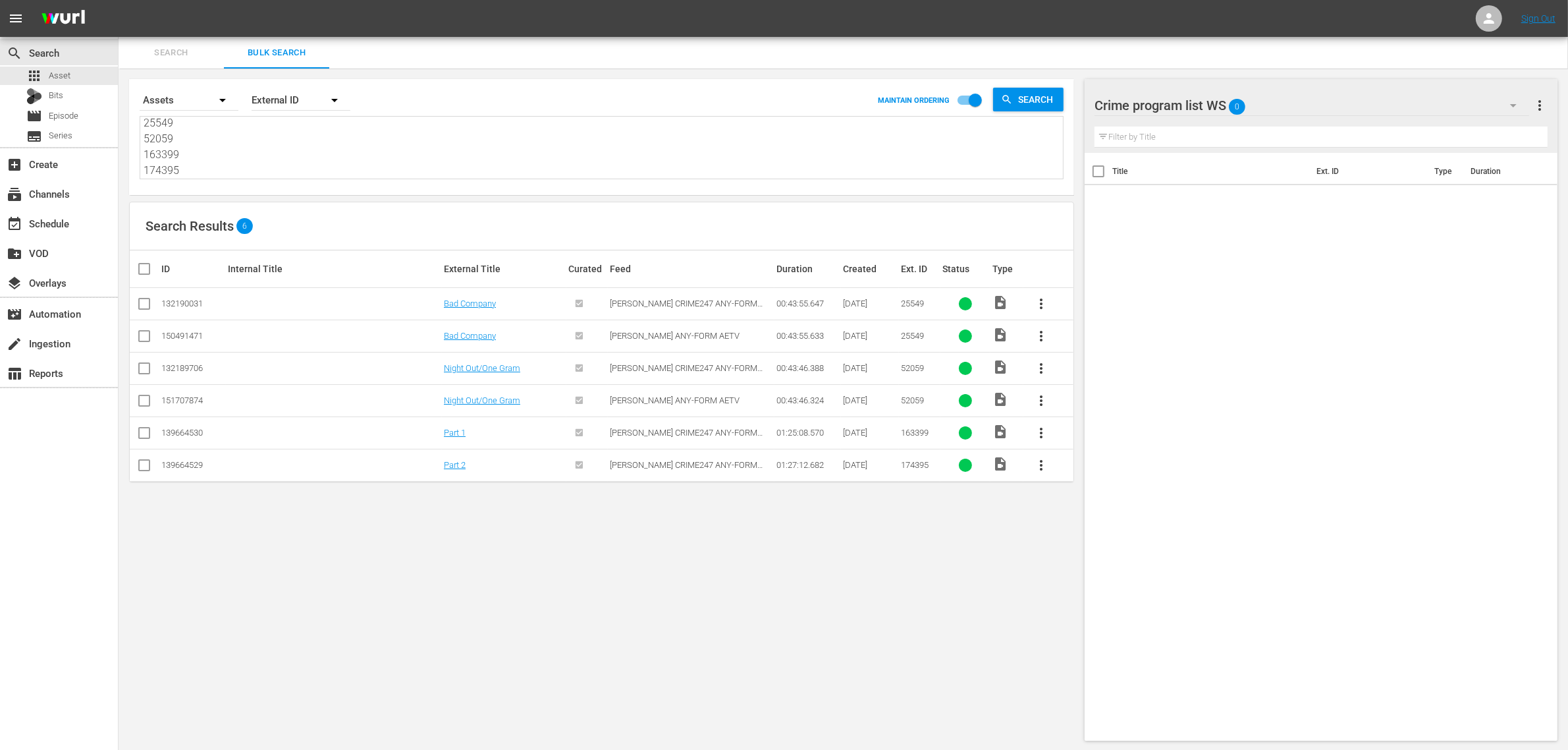
type textarea "25549 52059 163399 174395"
click at [146, 334] on input "checkbox" at bounding box center [144, 339] width 15 height 15
checkbox input "true"
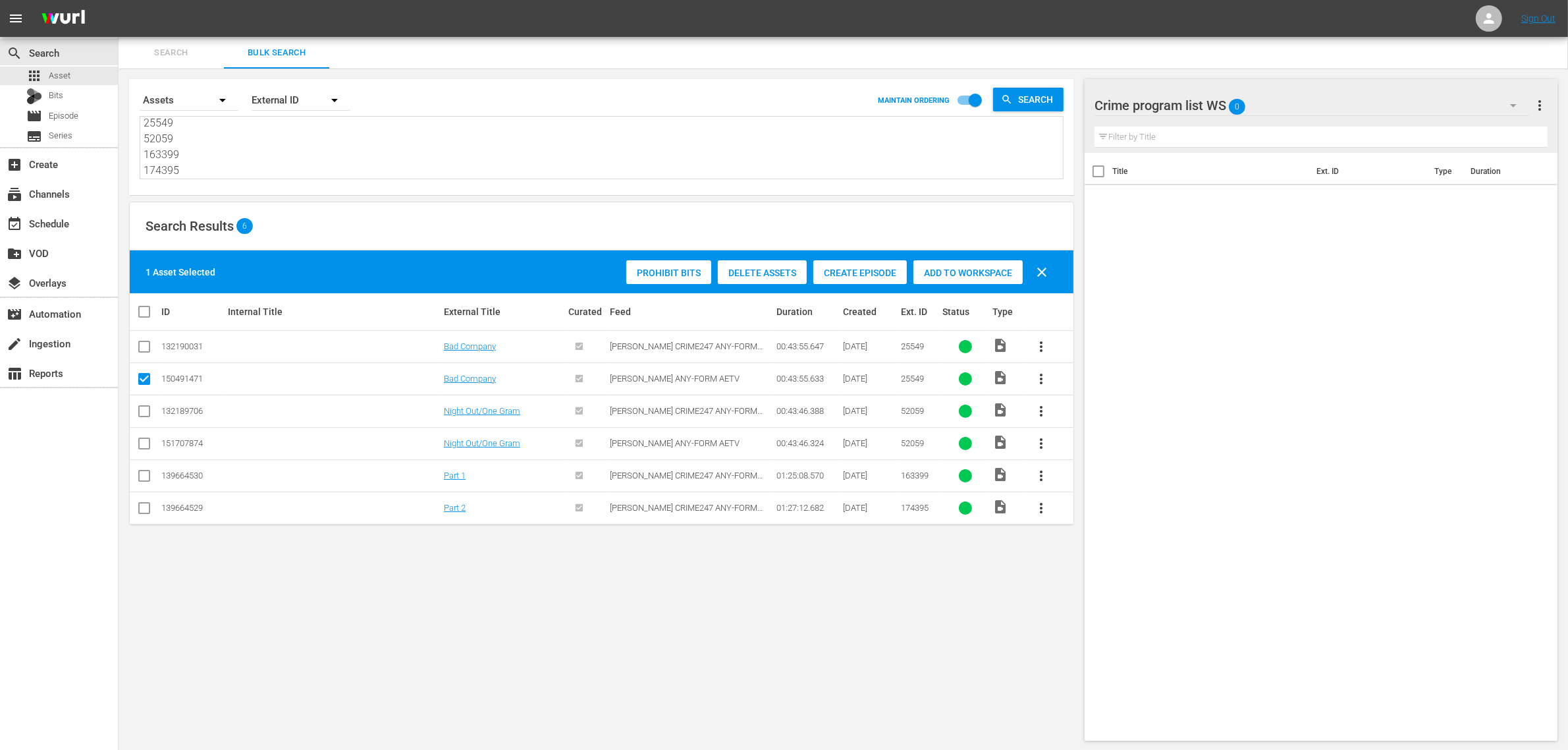
click at [143, 446] on input "checkbox" at bounding box center [144, 446] width 15 height 15
checkbox input "true"
click at [135, 476] on td at bounding box center [144, 476] width 29 height 33
click at [142, 473] on input "checkbox" at bounding box center [144, 478] width 15 height 15
checkbox input "true"
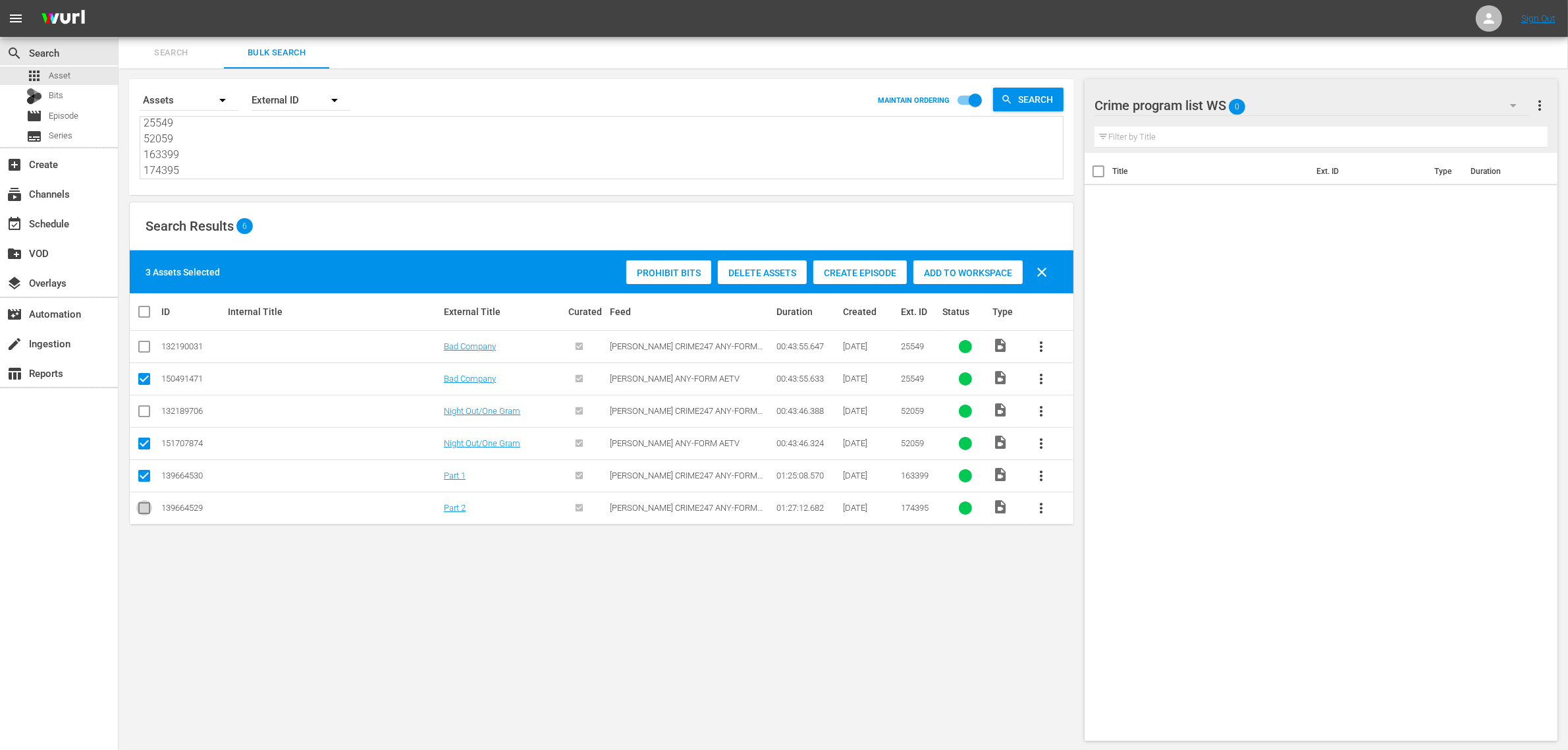
click at [143, 502] on icon at bounding box center [144, 507] width 15 height 15
click at [145, 513] on input "checkbox" at bounding box center [144, 510] width 15 height 15
checkbox input "true"
click at [935, 275] on span "Add to Workspace" at bounding box center [967, 273] width 109 height 10
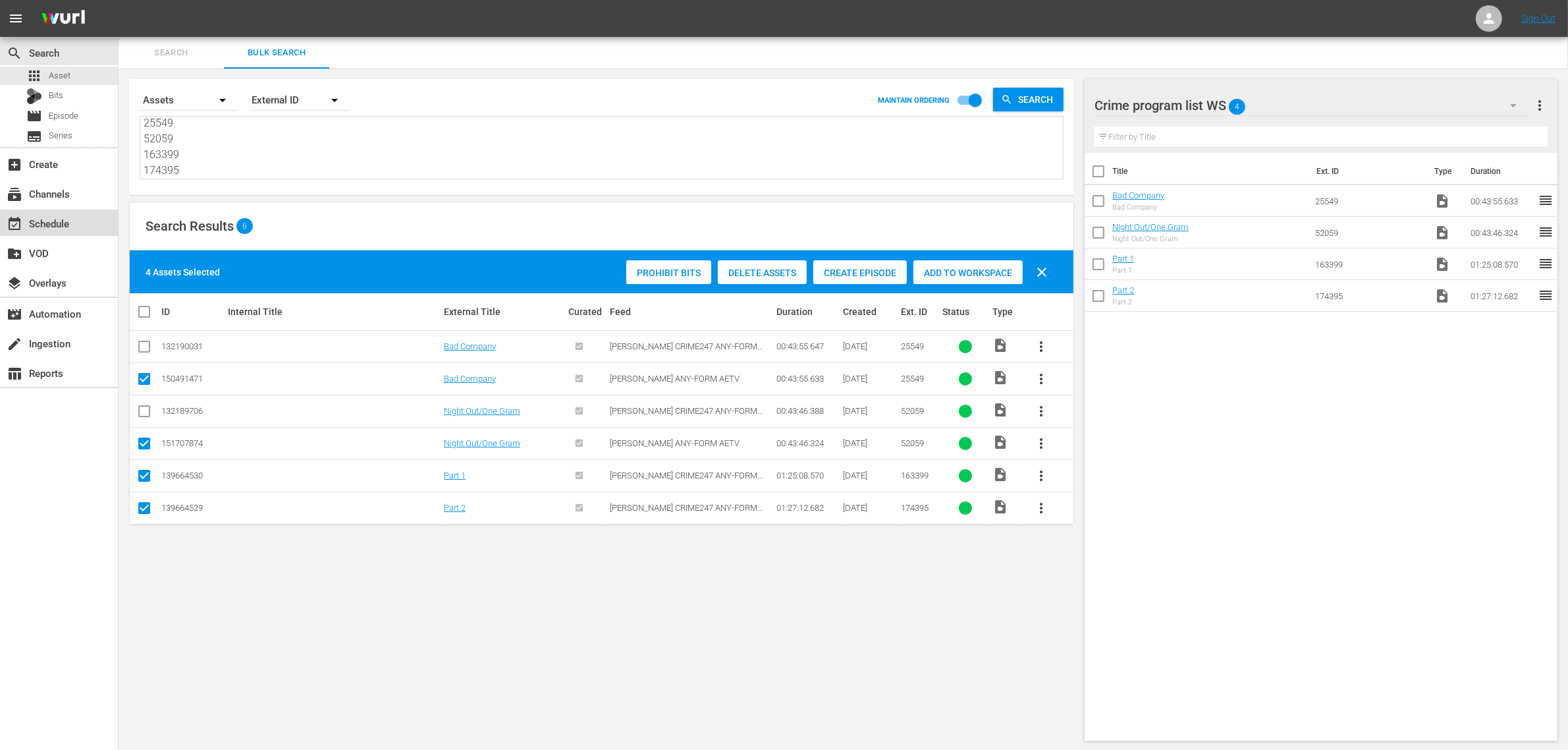
click at [50, 226] on div "event_available Schedule" at bounding box center [37, 221] width 74 height 12
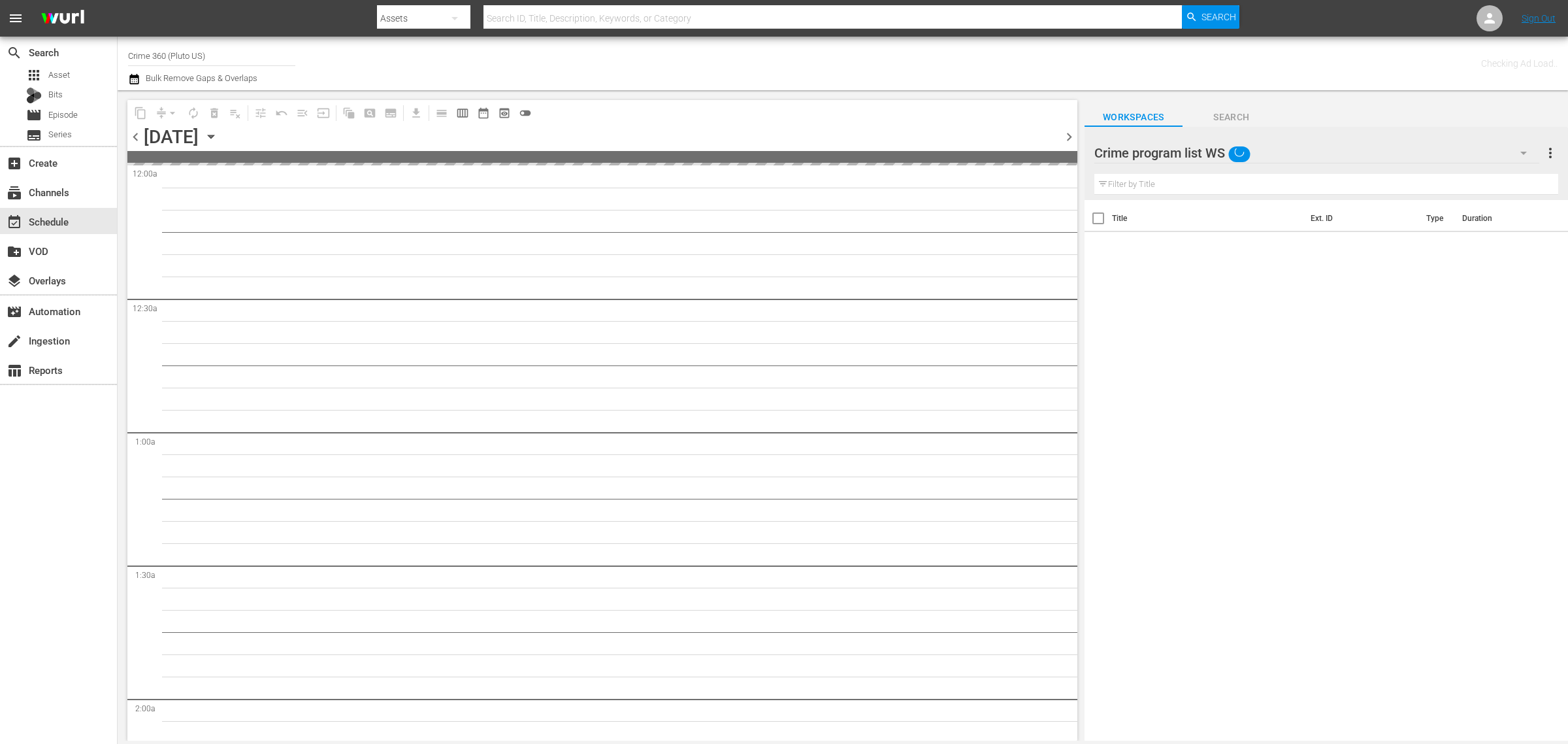
click at [856, 59] on div "Channel Title Crime 360 (Pluto US) Bulk Remove Gaps & Overlaps" at bounding box center [518, 63] width 780 height 47
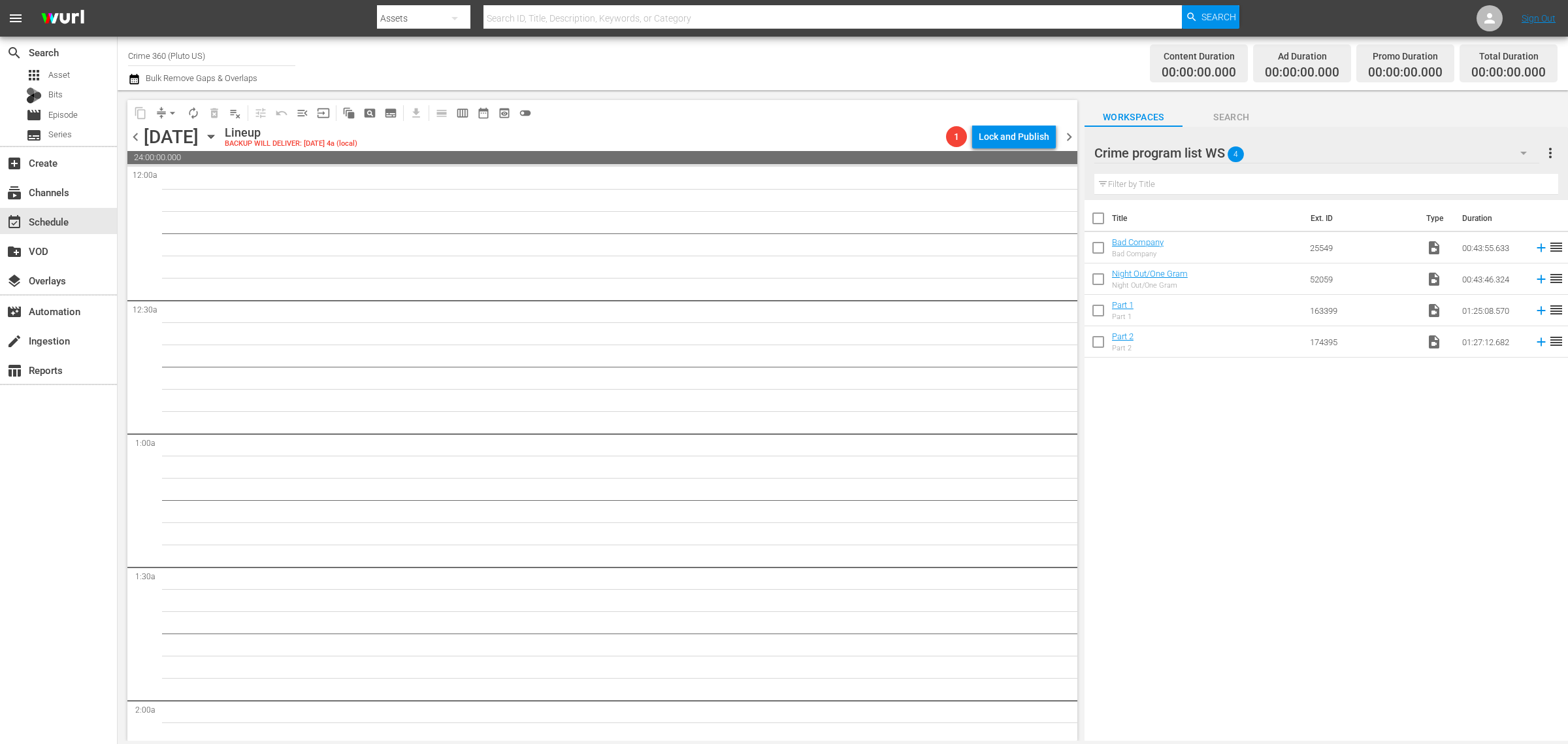
click at [1105, 213] on input "checkbox" at bounding box center [1099, 221] width 27 height 27
checkbox input "true"
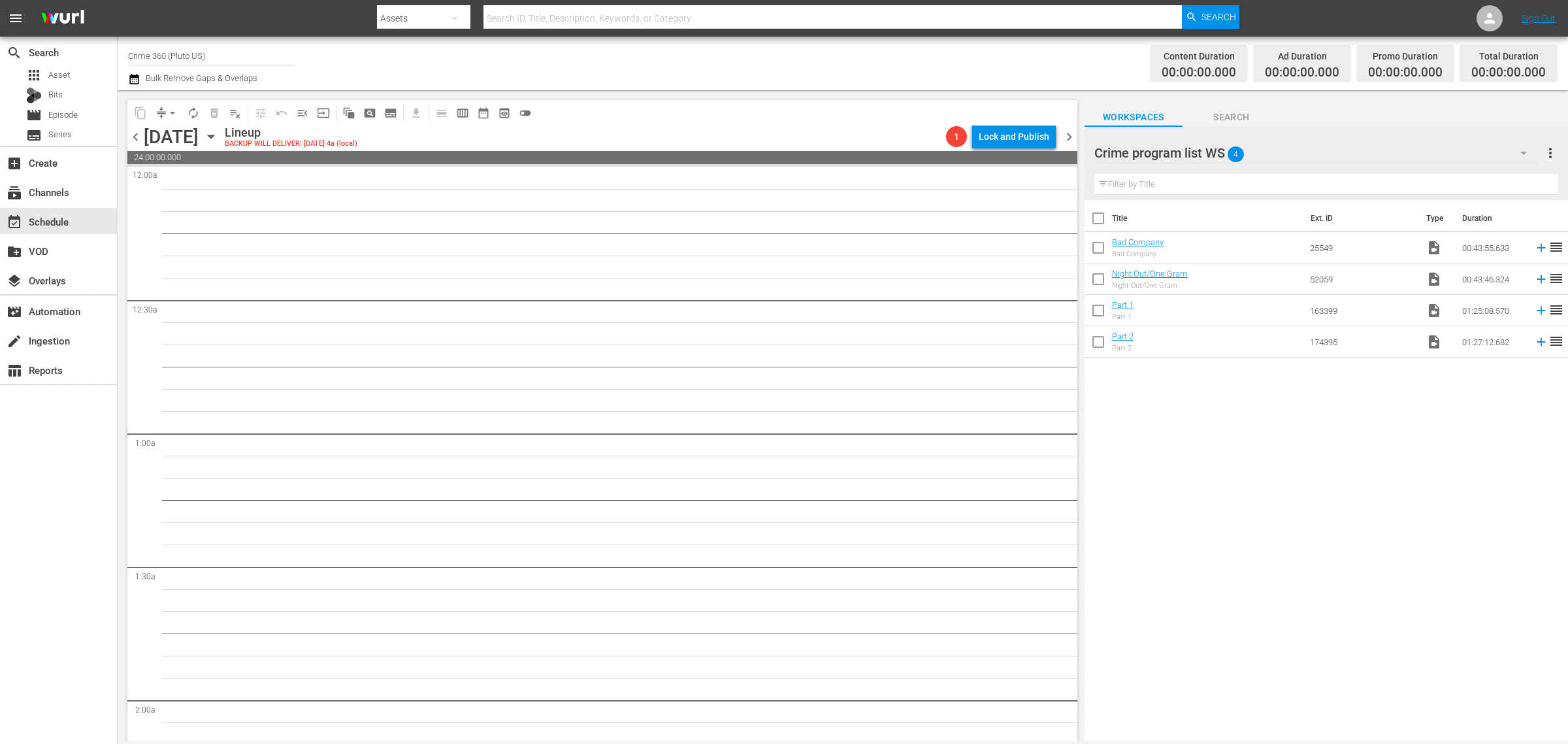
checkbox input "true"
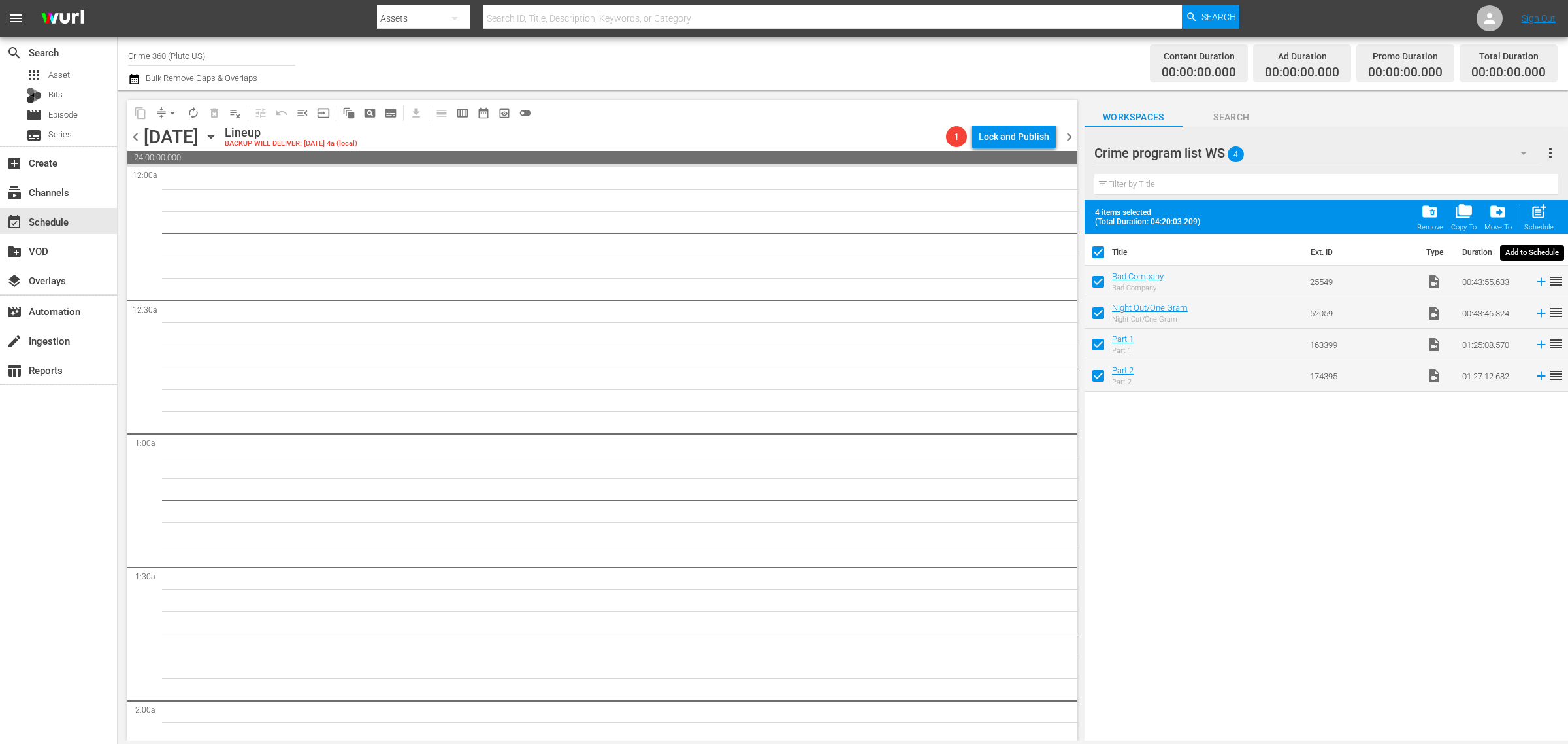
click at [1541, 213] on span "post_add" at bounding box center [1539, 211] width 18 height 18
checkbox input "false"
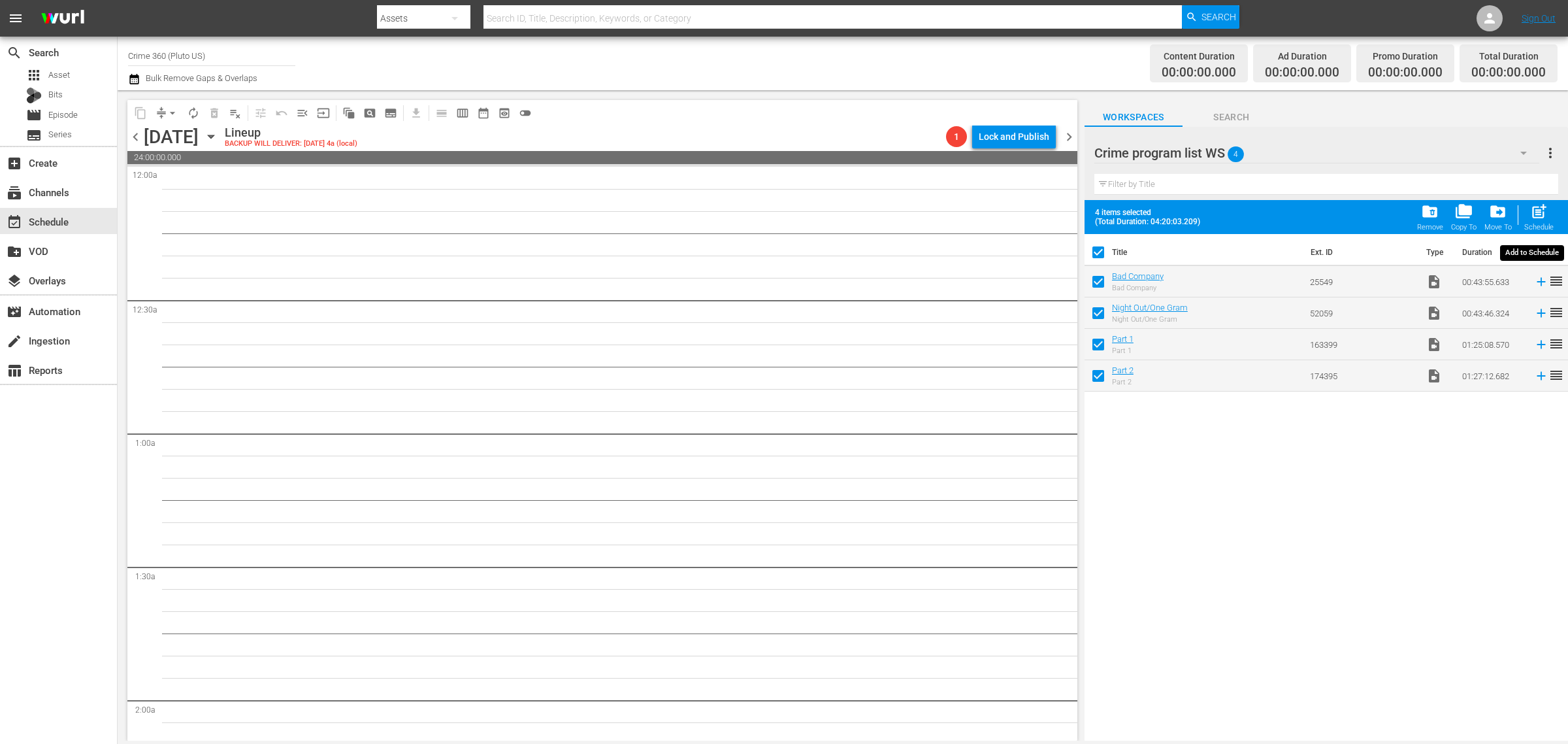
checkbox input "false"
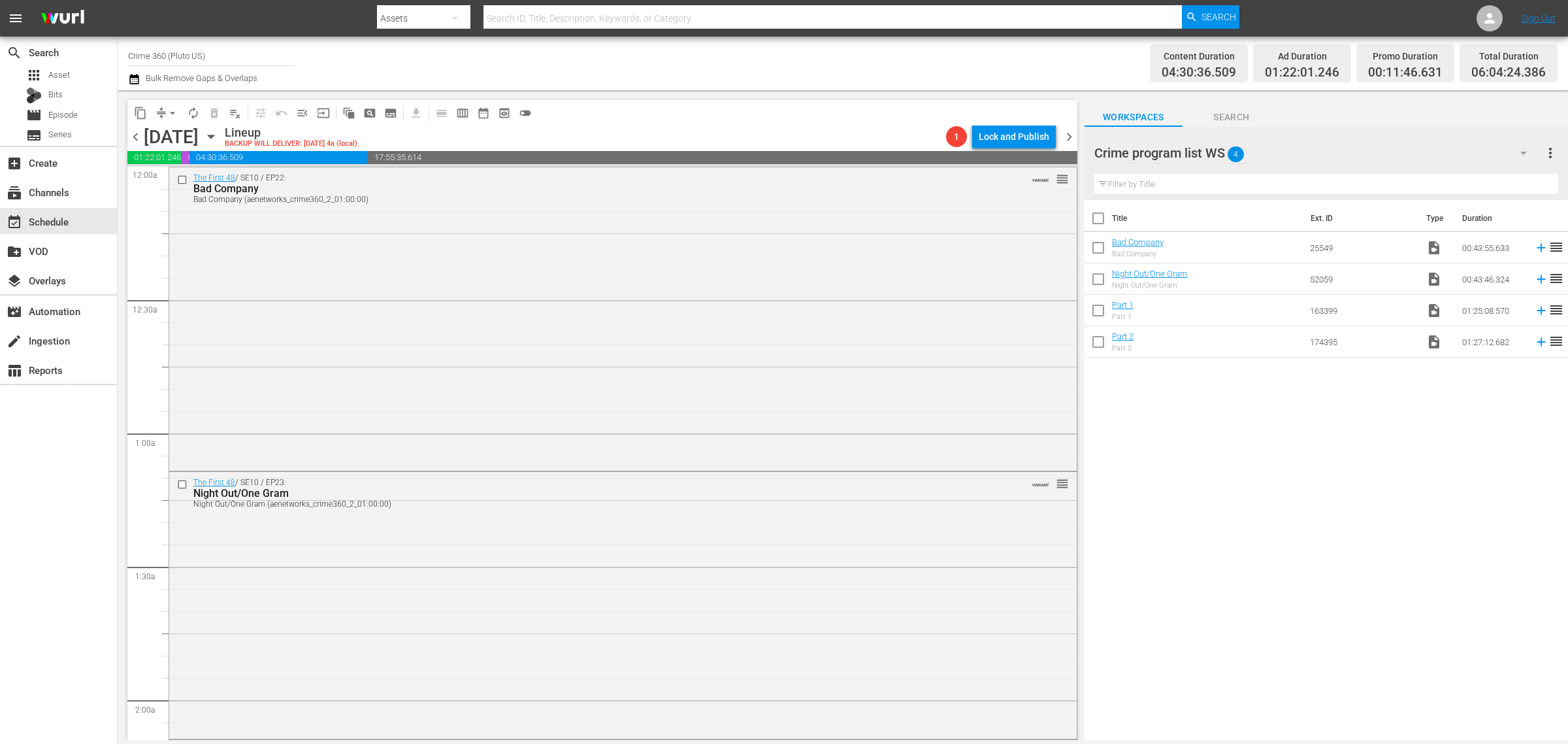
click at [912, 62] on div "Content Duration 04:30:36.509 Ad Duration 01:22:01.246 Promo Duration 00:11:46.…" at bounding box center [1233, 63] width 650 height 47
click at [1553, 151] on span "more_vert" at bounding box center [1551, 153] width 15 height 15
click at [1456, 183] on div "Clear All Workspace Items" at bounding box center [1466, 178] width 154 height 24
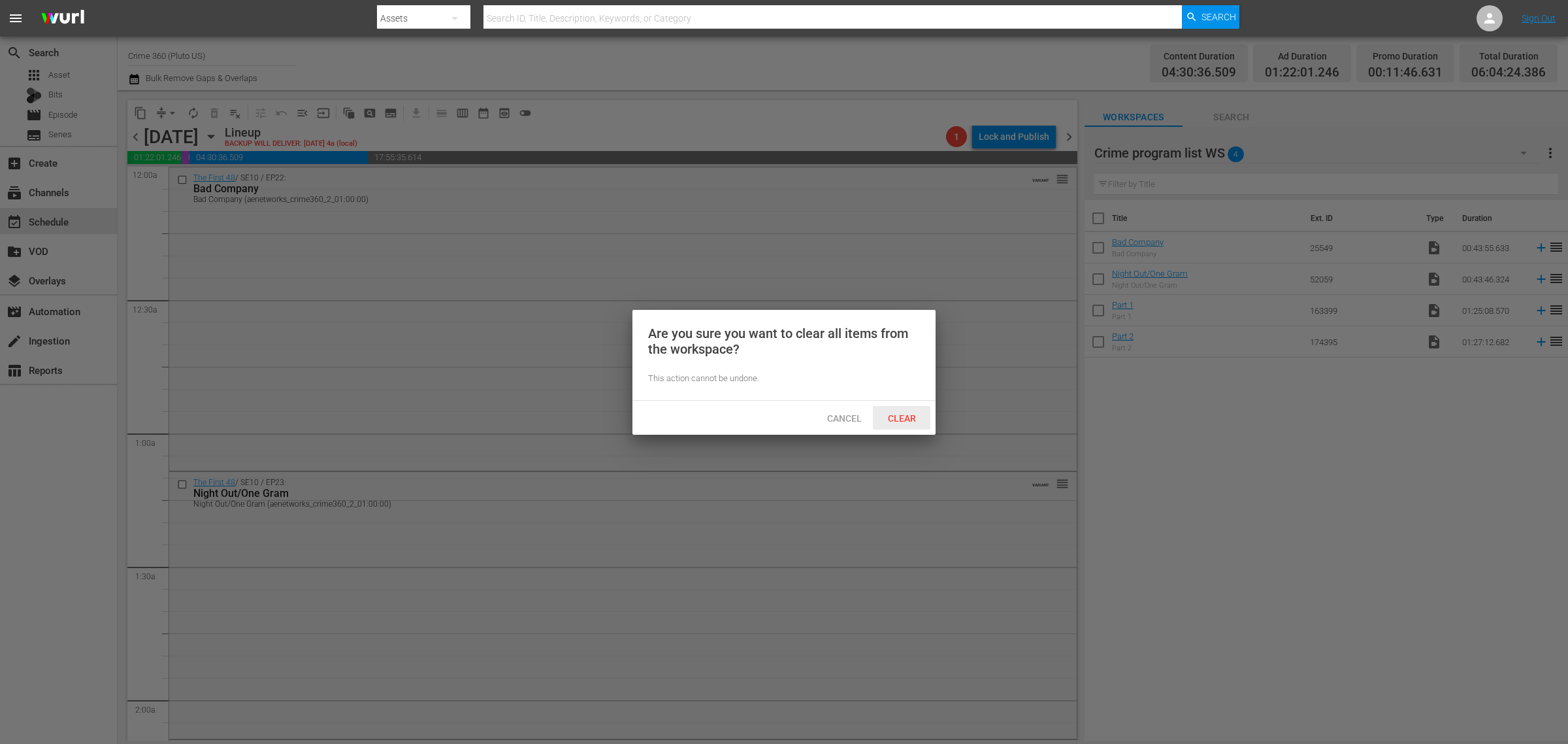
click at [912, 420] on span "Clear" at bounding box center [902, 418] width 49 height 10
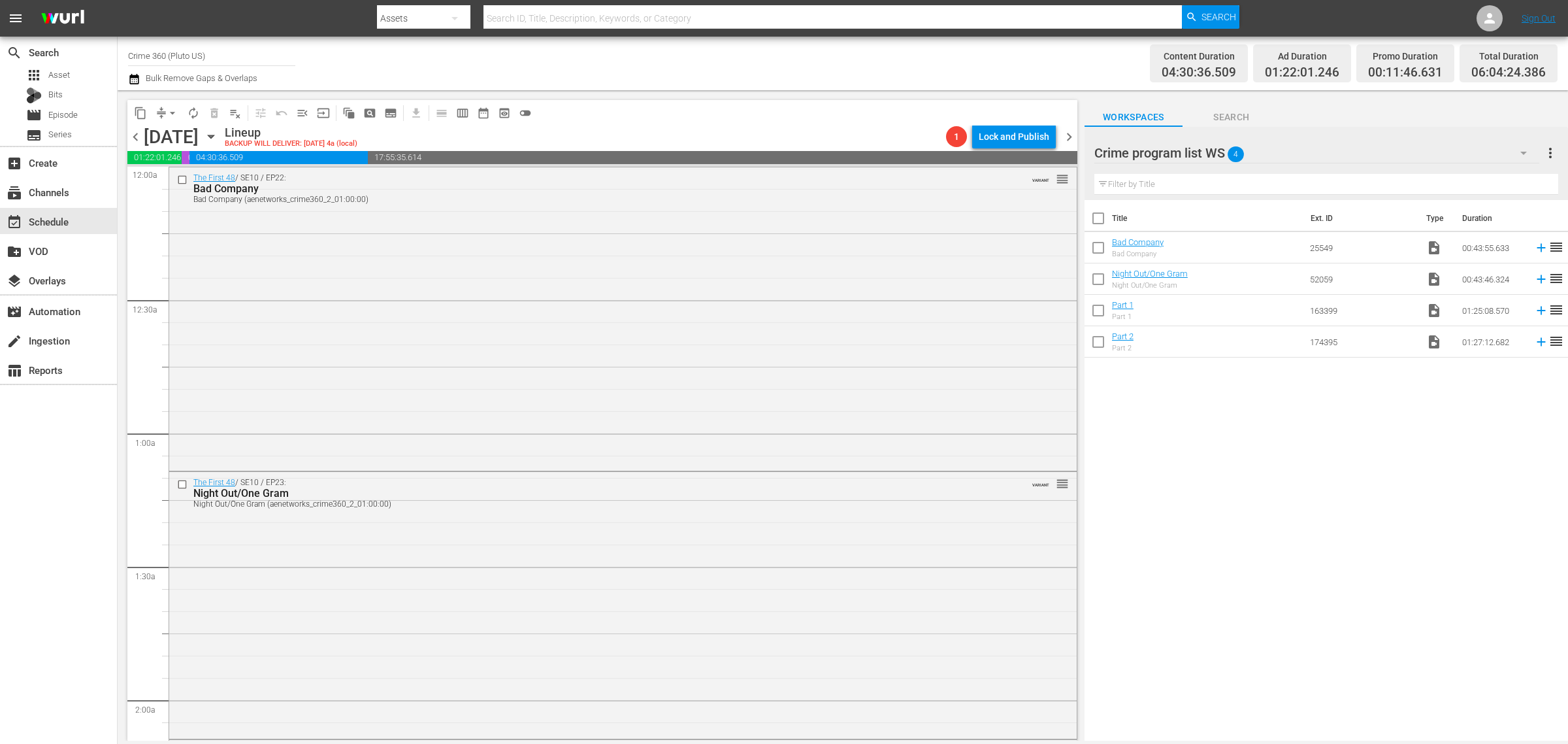
click at [713, 67] on div "Channel Title Crime 360 (Pluto US) Bulk Remove Gaps & Overlaps" at bounding box center [518, 63] width 780 height 47
click at [1069, 130] on span "chevron_right" at bounding box center [1069, 137] width 16 height 16
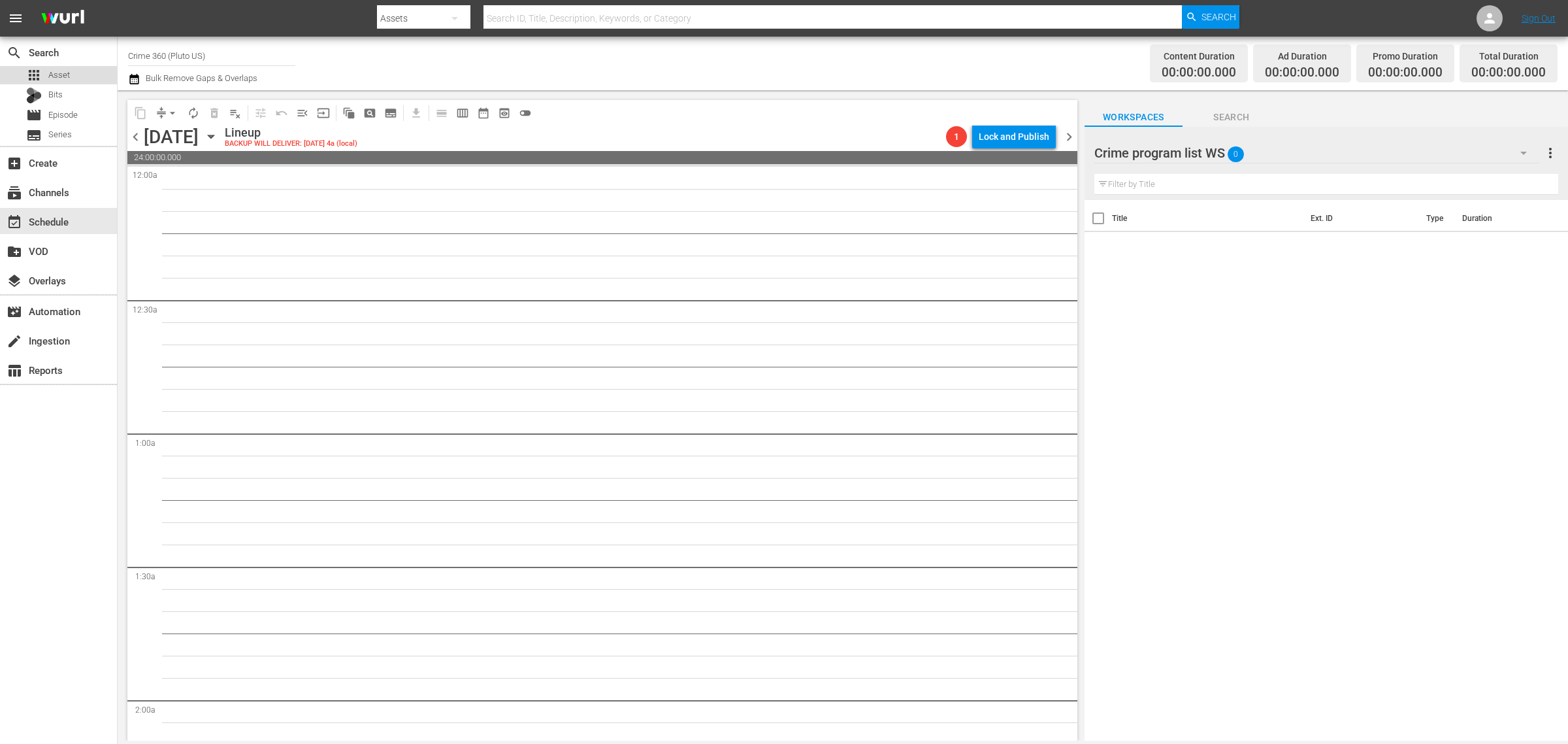
click at [76, 75] on div "apps Asset" at bounding box center [58, 74] width 117 height 18
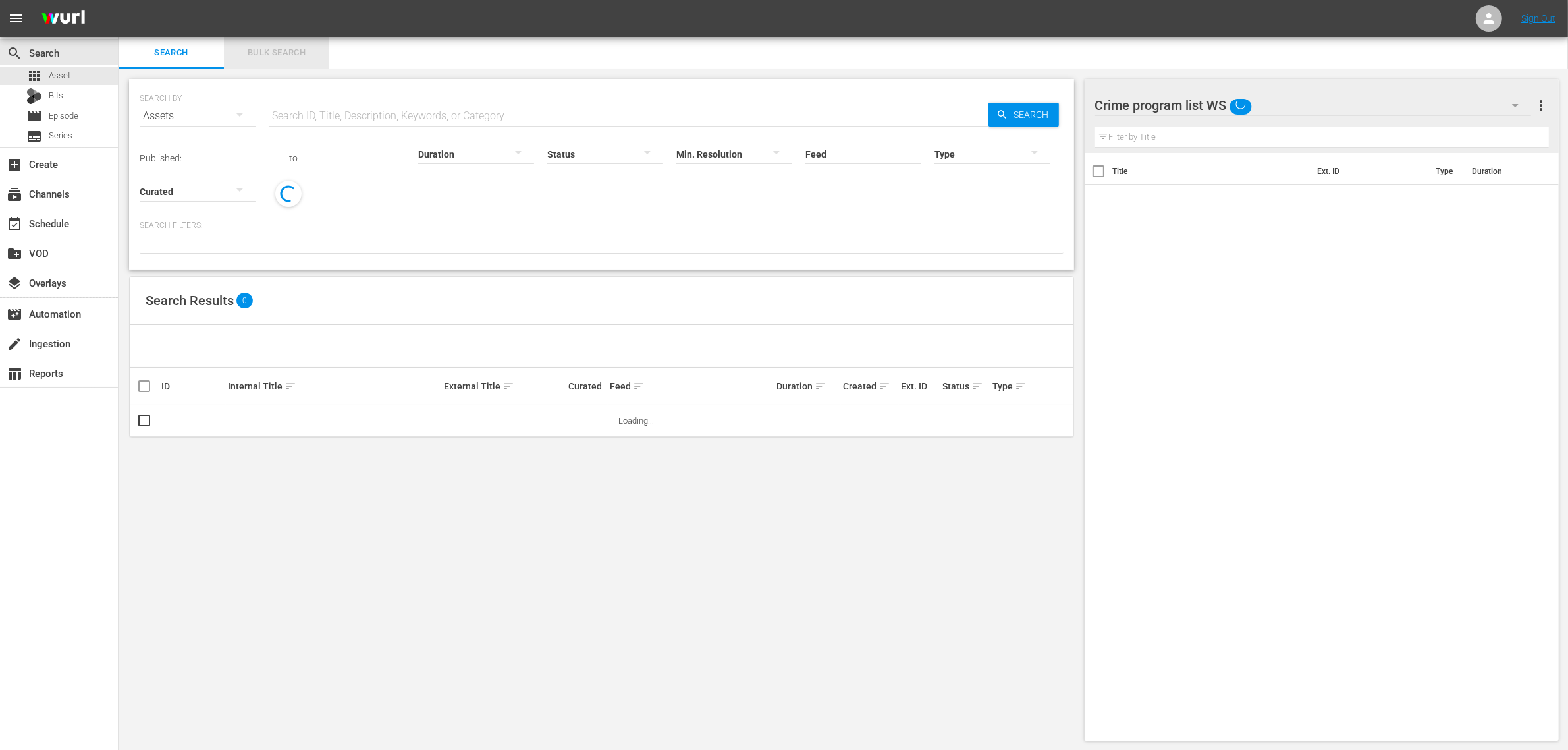
click at [288, 55] on span "Bulk Search" at bounding box center [277, 53] width 89 height 15
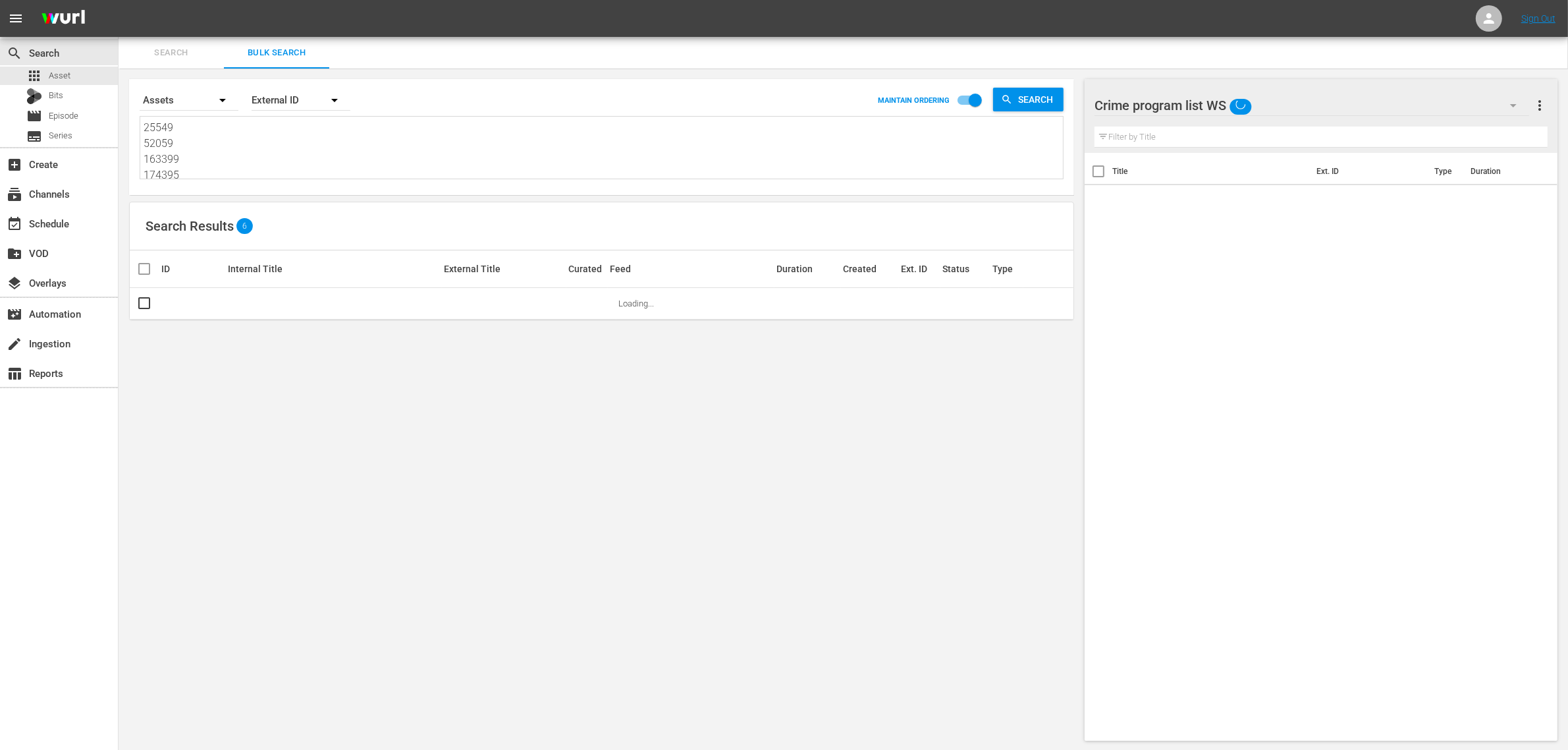
click at [215, 162] on textarea "25549 52059 163399 174395" at bounding box center [603, 150] width 919 height 60
paste textarea "77369 77366 73902 211316 73904 77364 211314 211313"
type textarea "77369 77366 73902 211316 73904 77364 211314 211313"
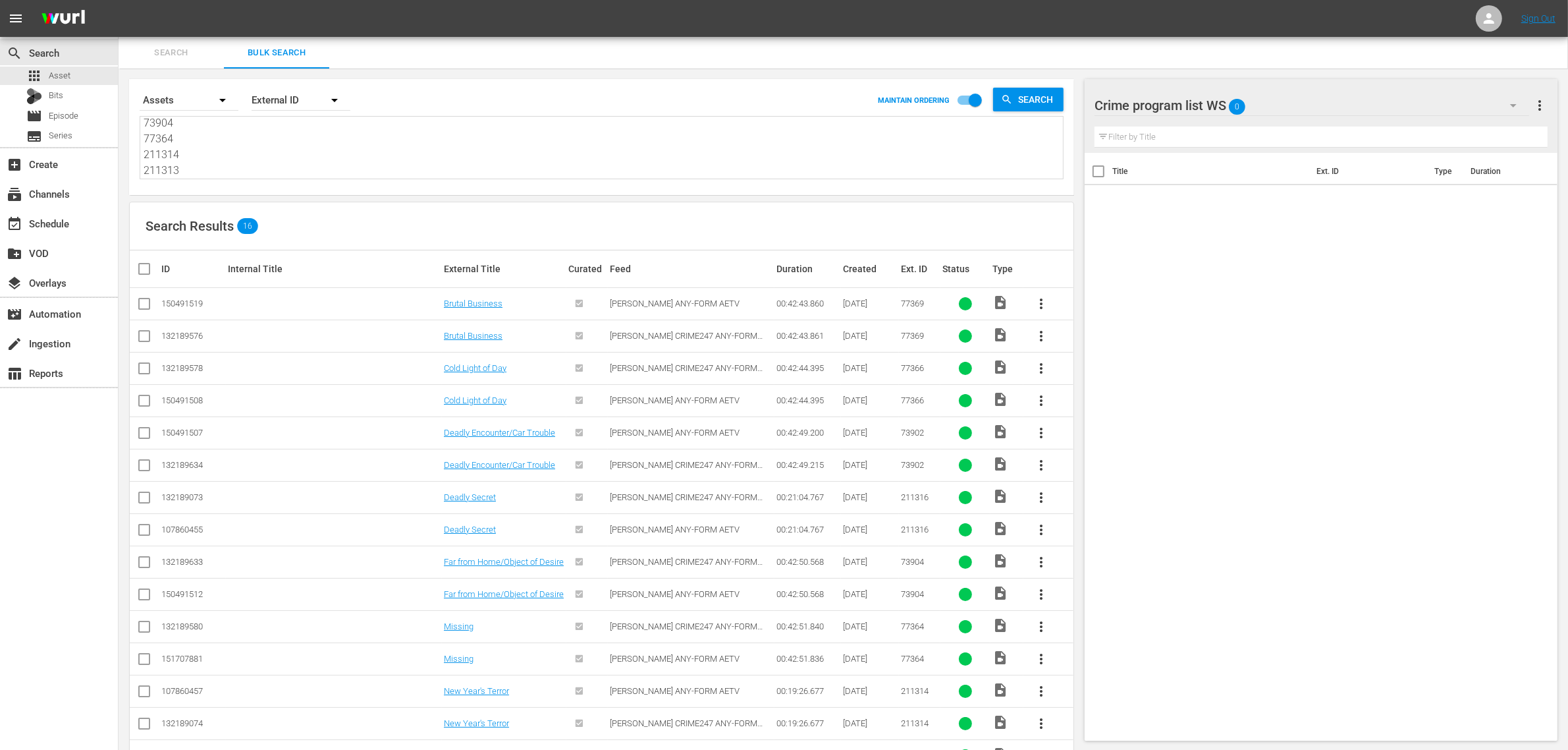
type textarea "77369 77366 73902 211316 73904 77364 211314 211313"
click at [146, 304] on input "checkbox" at bounding box center [144, 306] width 15 height 15
checkbox input "true"
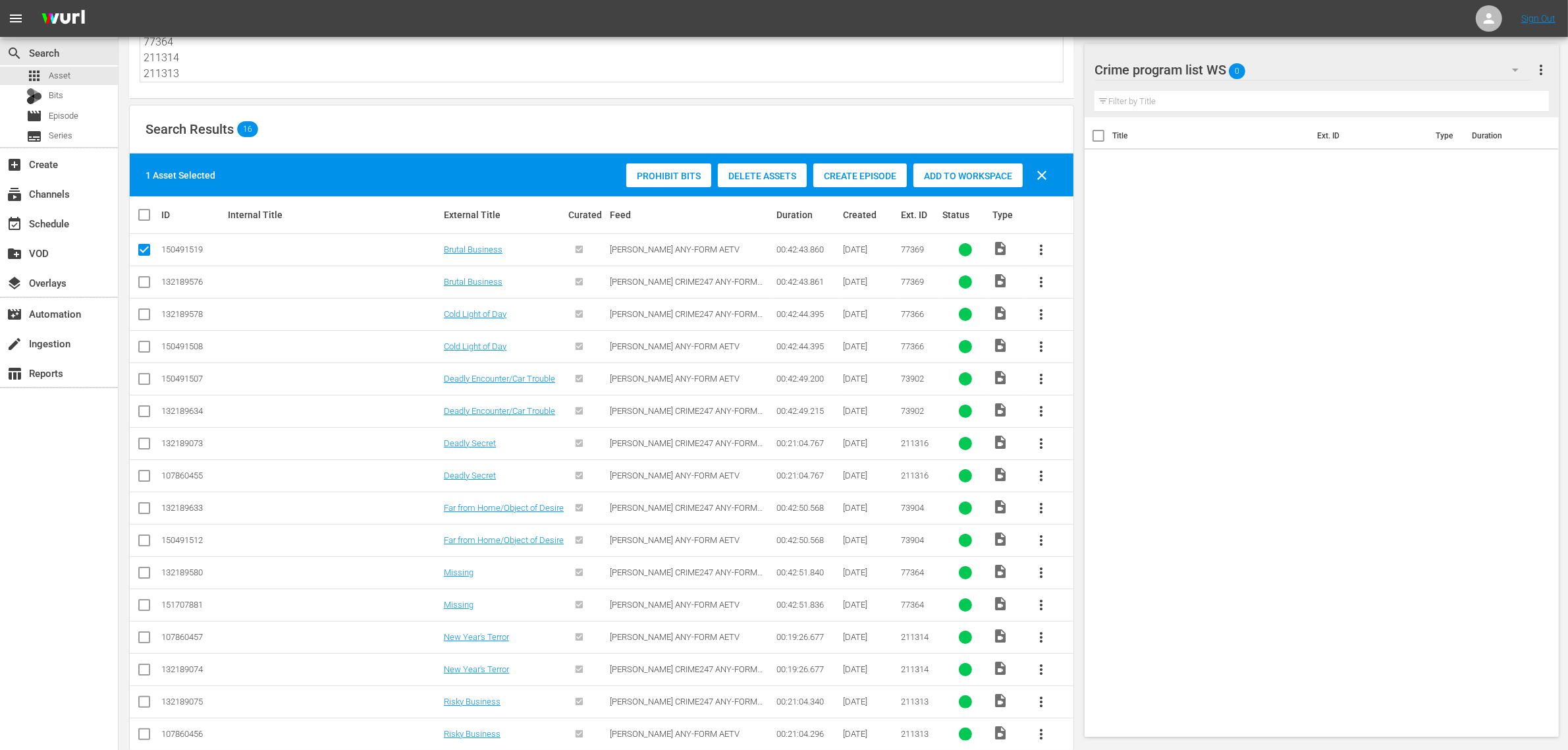
scroll to position [124, 0]
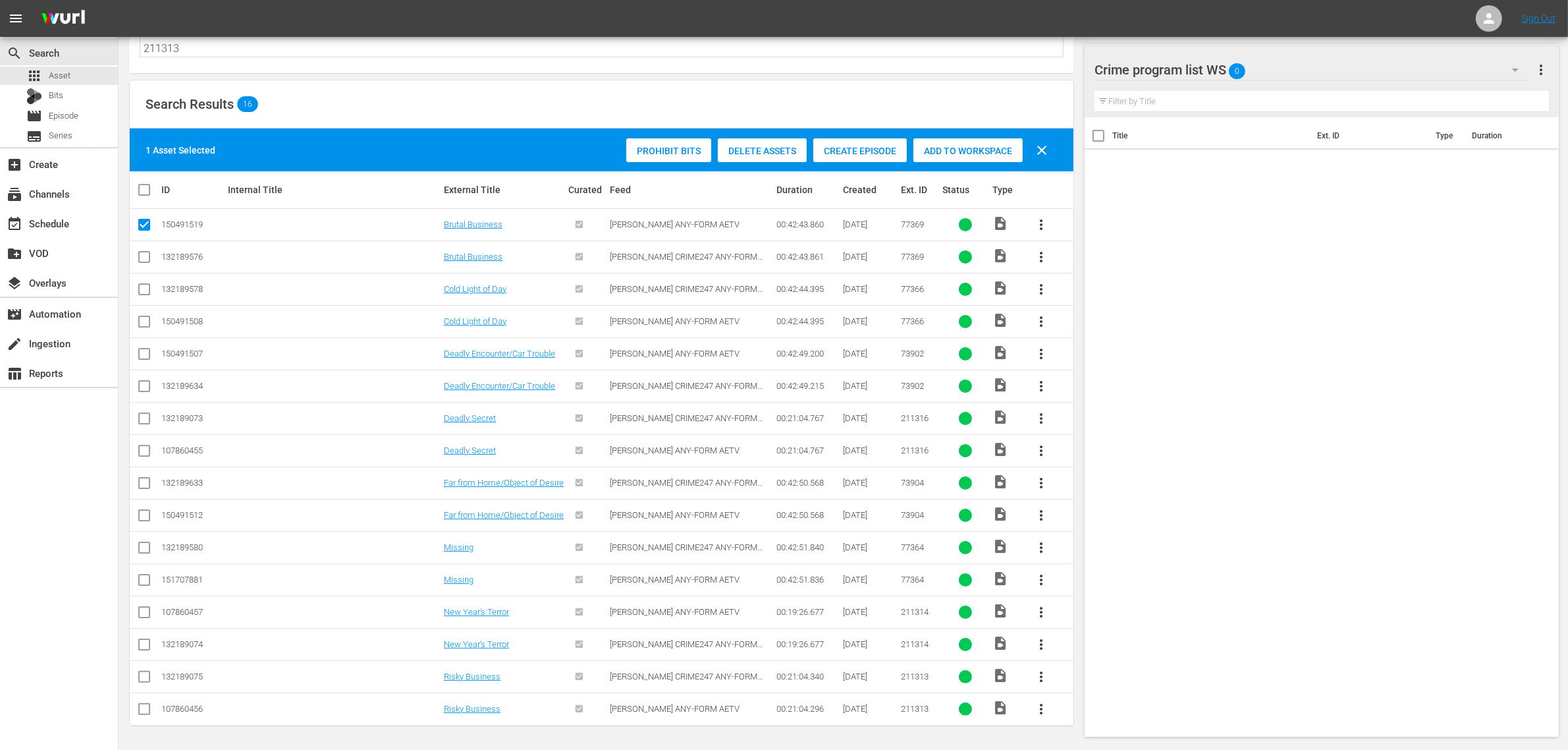
drag, startPoint x: 145, startPoint y: 318, endPoint x: 193, endPoint y: 317, distance: 48.0
click at [144, 320] on input "checkbox" at bounding box center [144, 324] width 15 height 15
checkbox input "true"
click at [143, 351] on input "checkbox" at bounding box center [144, 356] width 15 height 15
checkbox input "true"
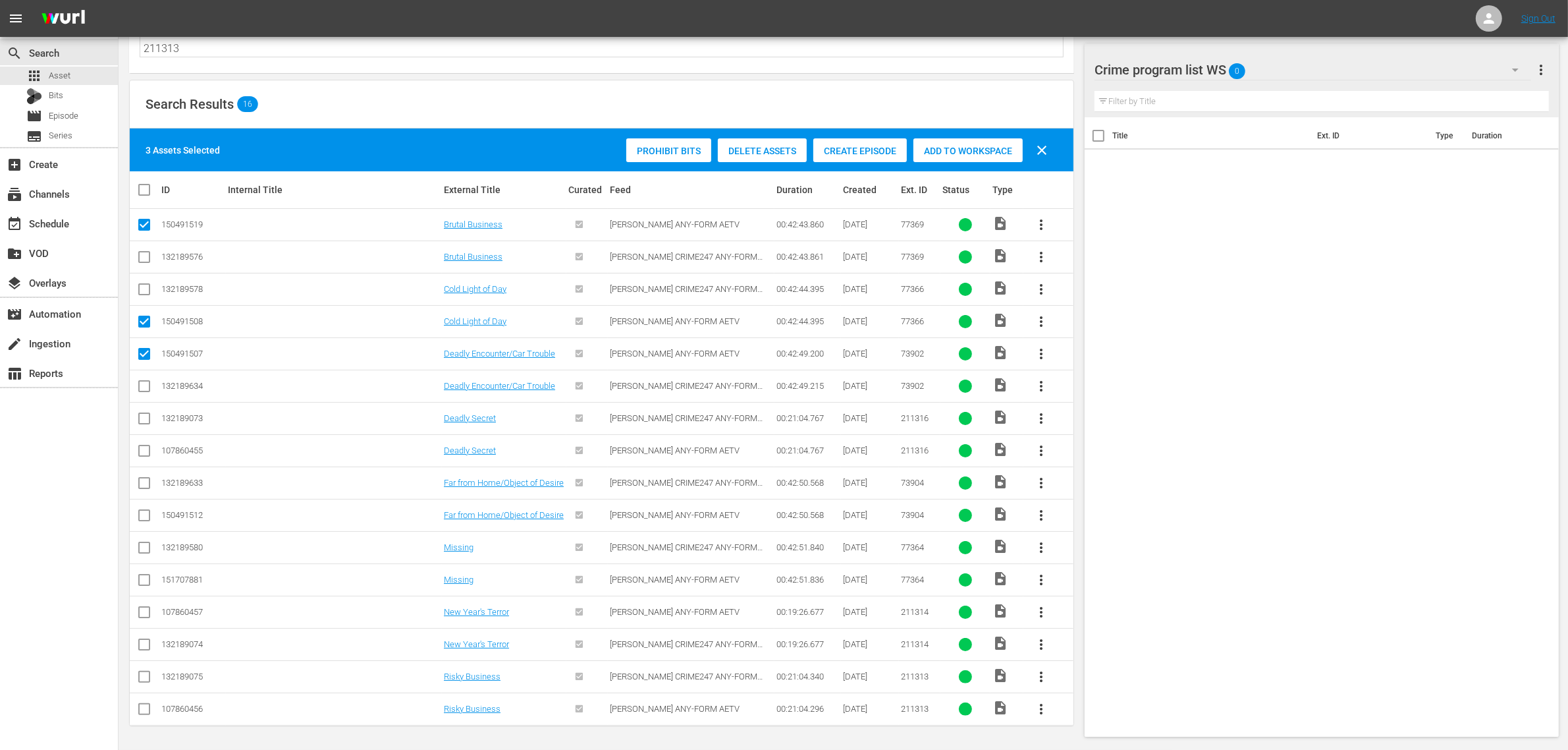
click at [145, 446] on input "checkbox" at bounding box center [144, 453] width 15 height 15
checkbox input "true"
click at [145, 511] on input "checkbox" at bounding box center [144, 518] width 15 height 15
checkbox input "true"
click at [146, 579] on input "checkbox" at bounding box center [144, 582] width 15 height 15
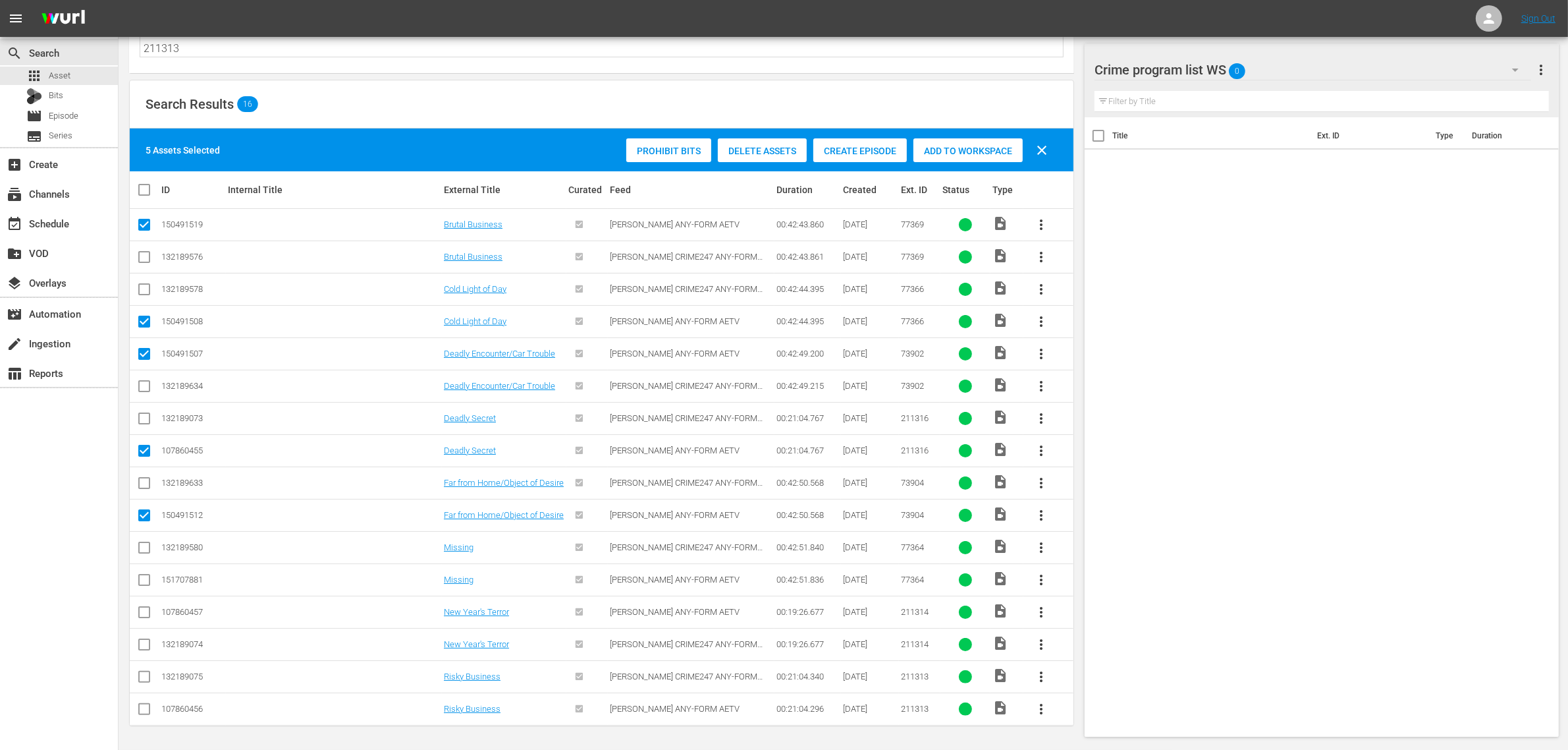
checkbox input "true"
click at [144, 611] on input "checkbox" at bounding box center [144, 615] width 15 height 15
checkbox input "true"
click at [144, 706] on input "checkbox" at bounding box center [144, 711] width 15 height 15
checkbox input "true"
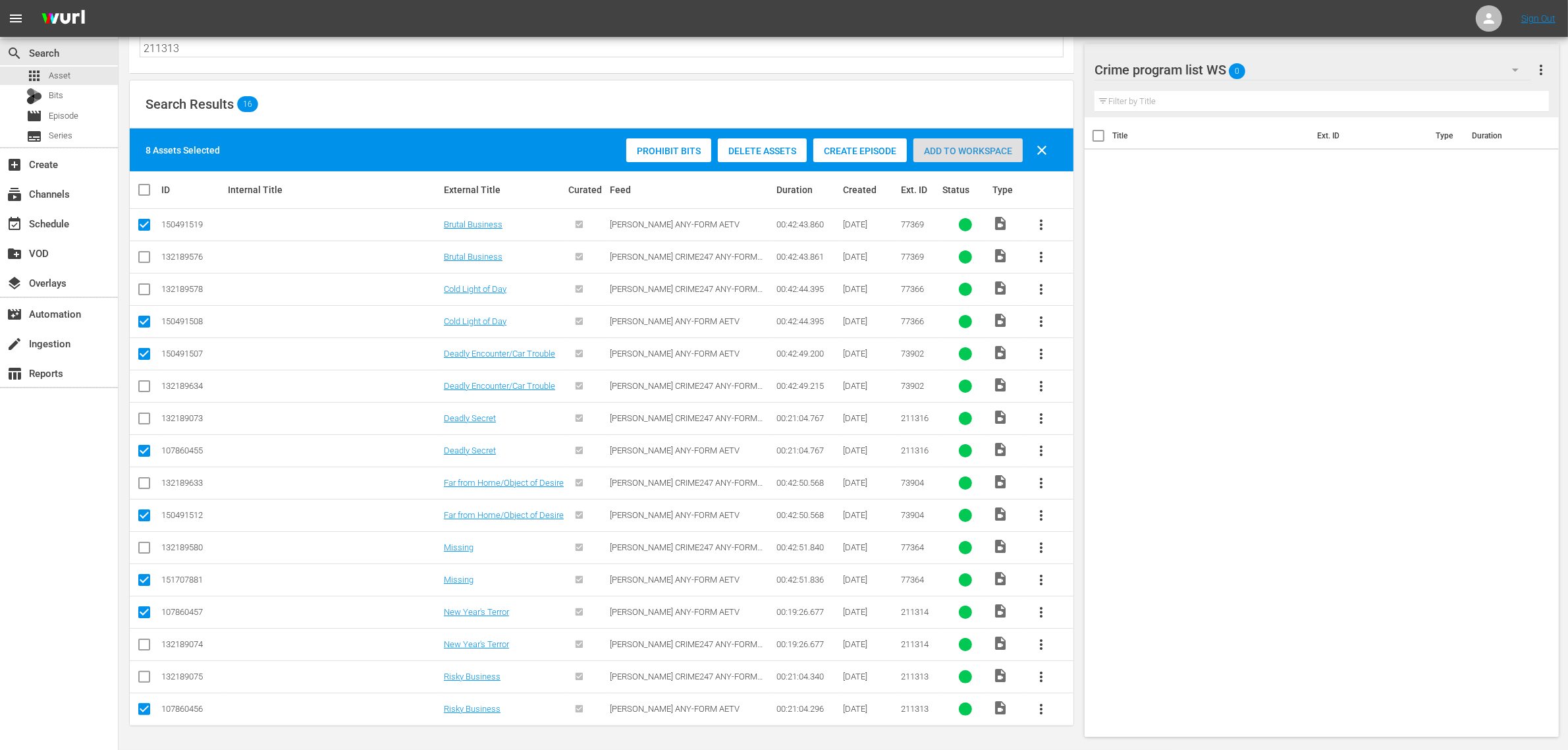
click at [984, 151] on span "Add to Workspace" at bounding box center [967, 151] width 109 height 10
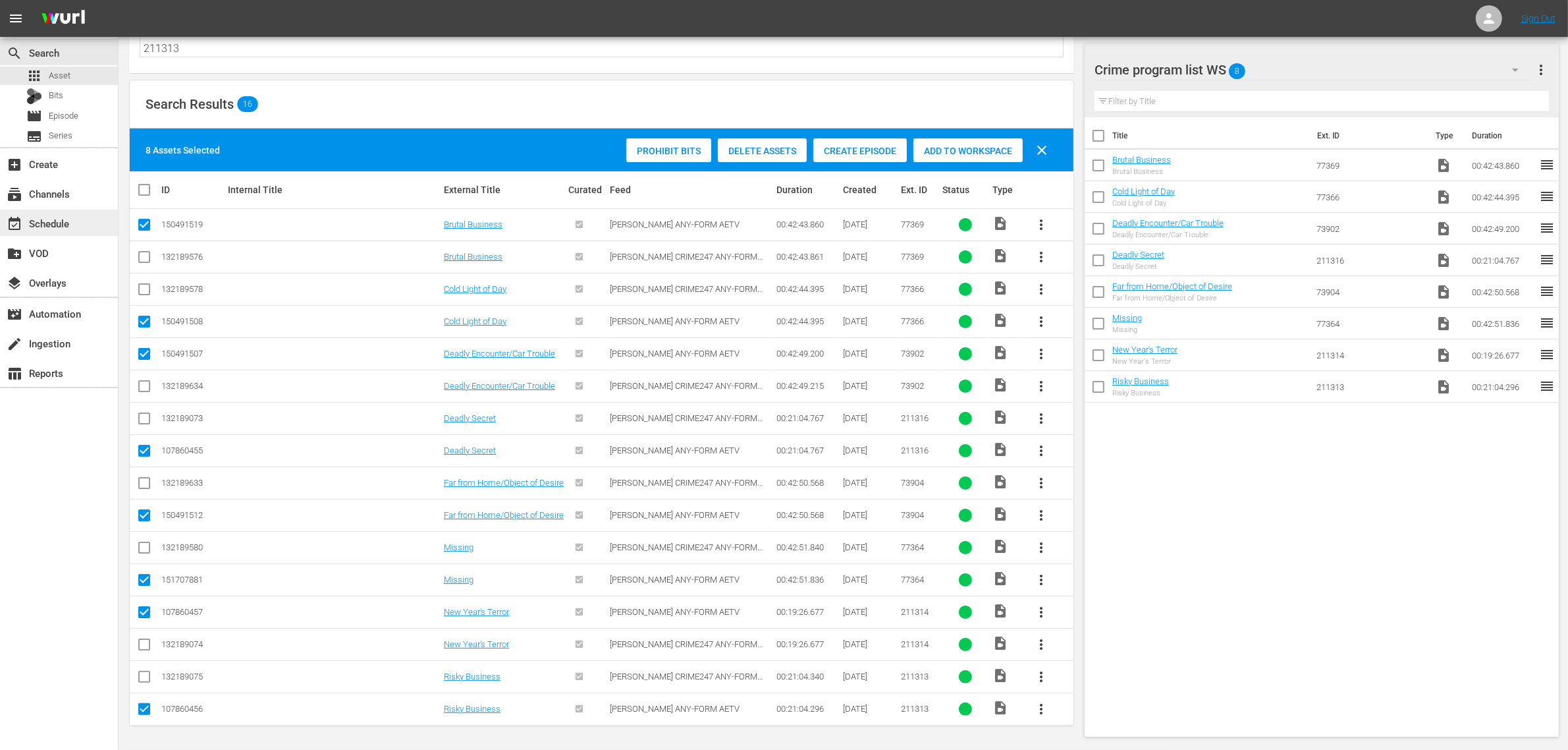
click at [69, 218] on div "event_available Schedule" at bounding box center [37, 221] width 74 height 12
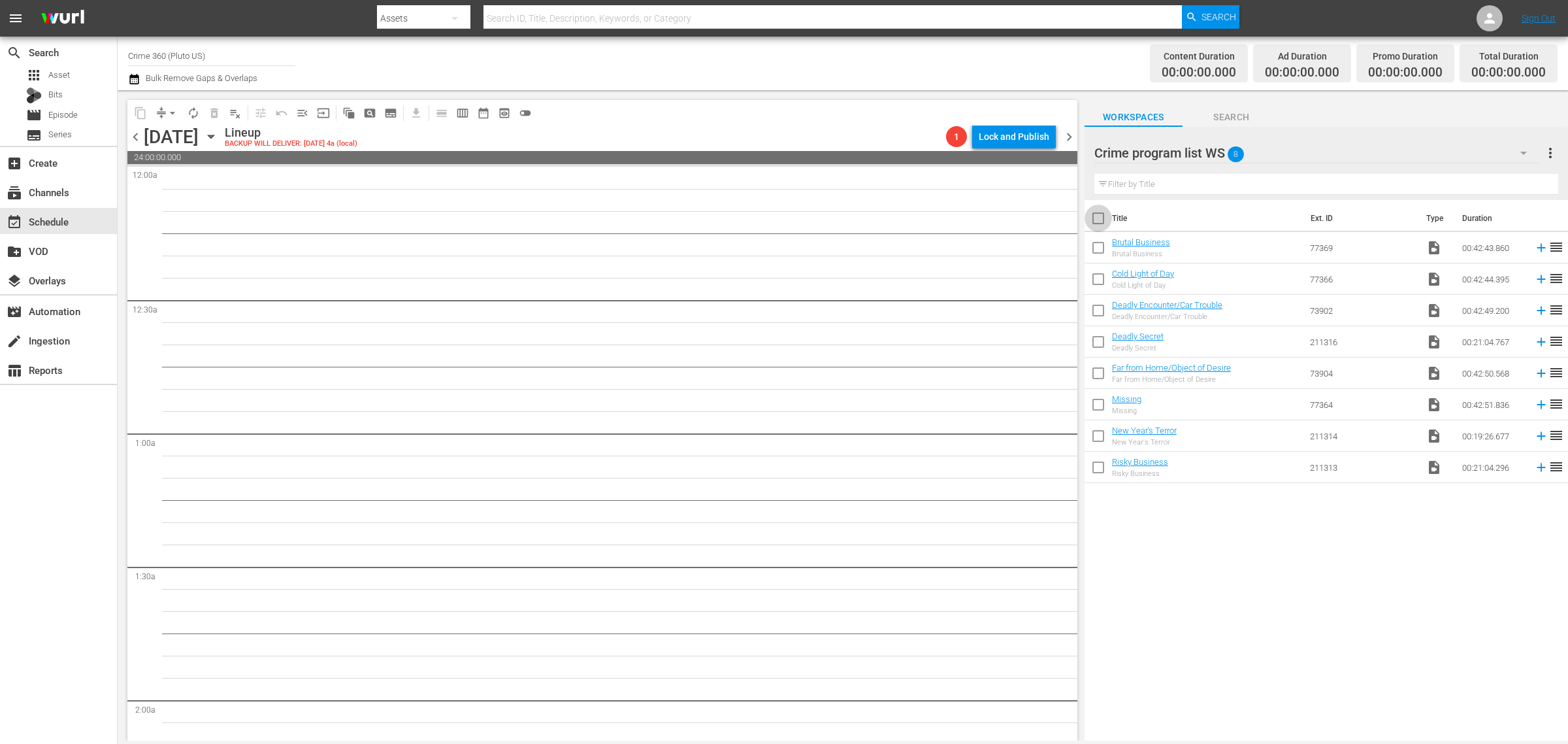
click at [1096, 221] on input "checkbox" at bounding box center [1099, 221] width 27 height 27
checkbox input "true"
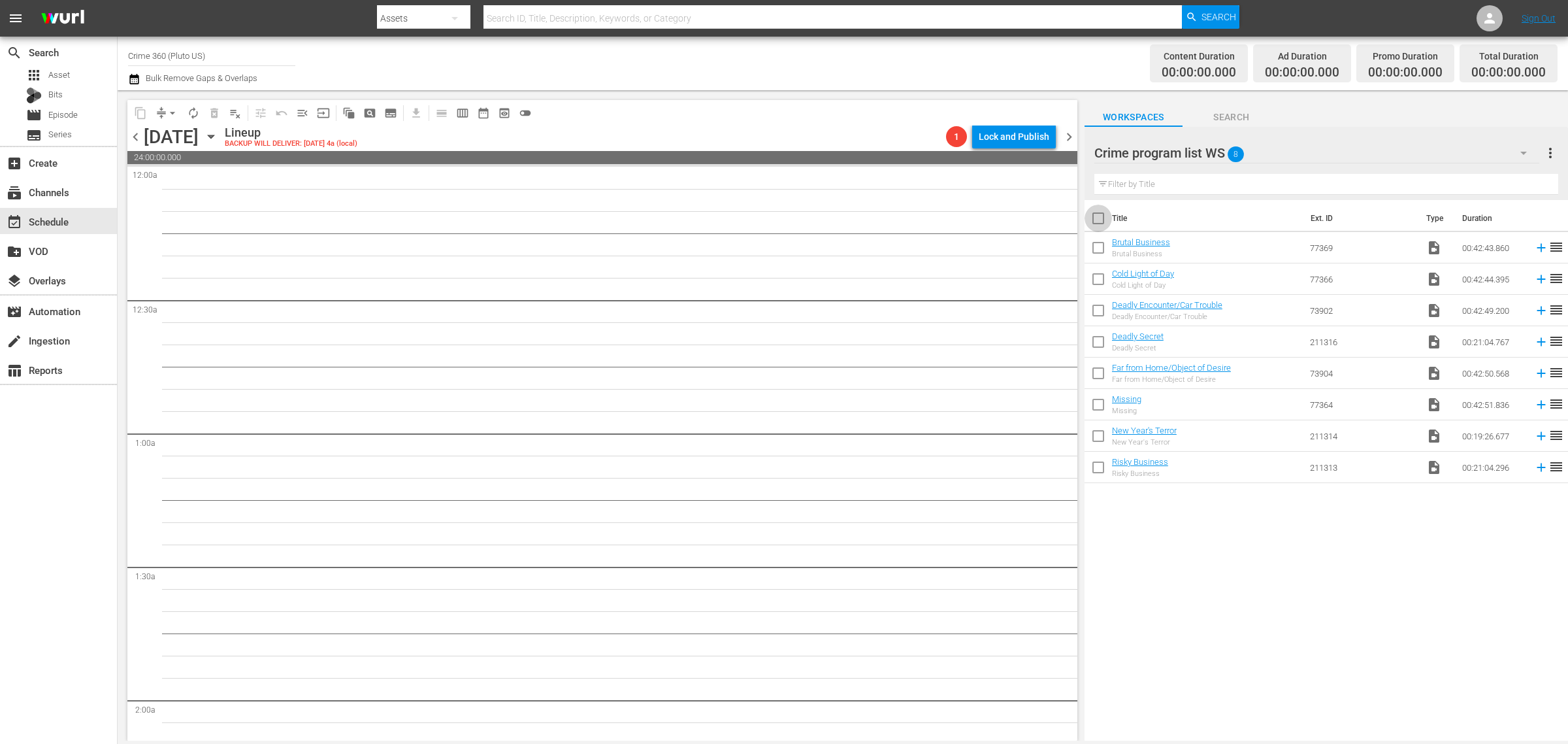
checkbox input "true"
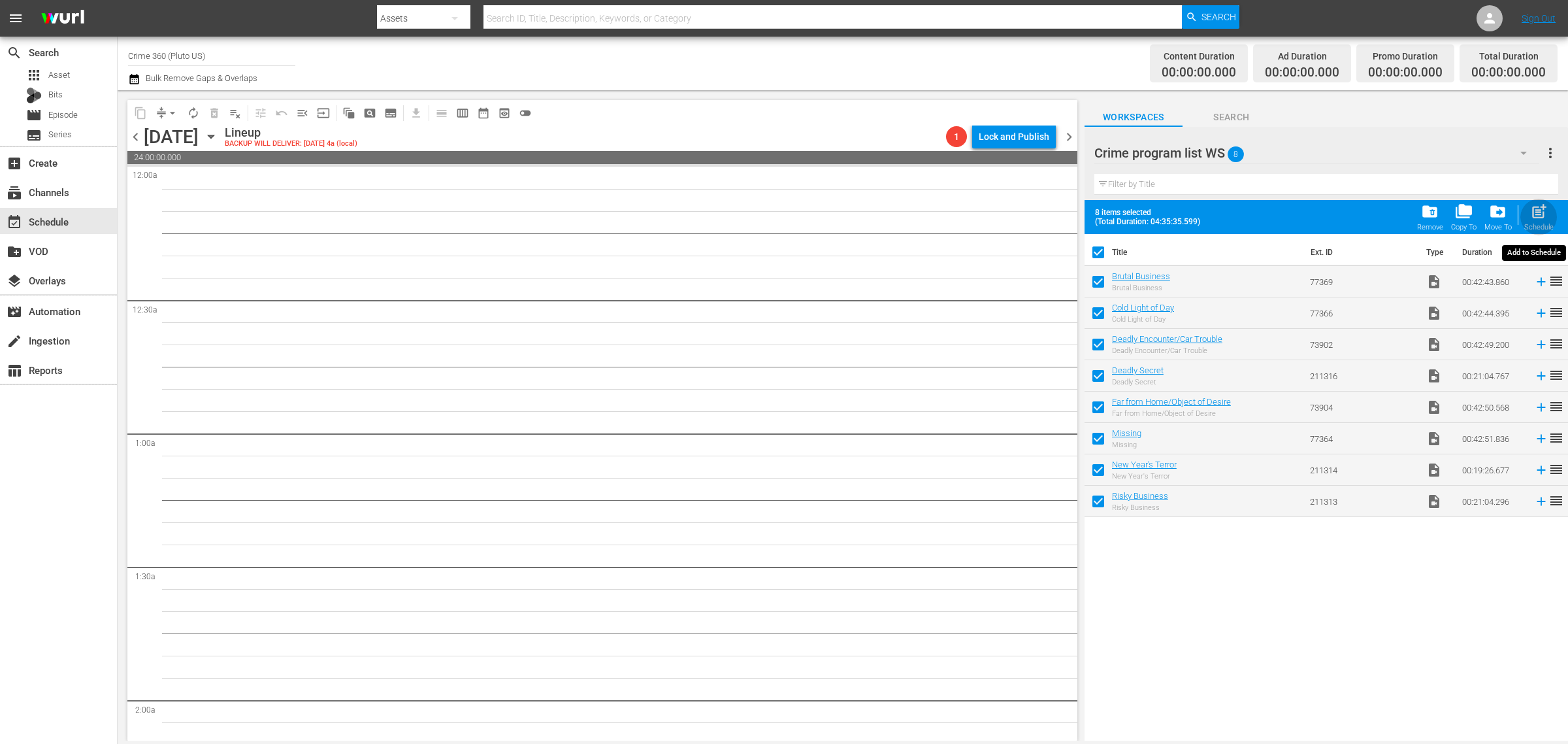
click at [1536, 217] on span "post_add" at bounding box center [1539, 211] width 18 height 18
checkbox input "false"
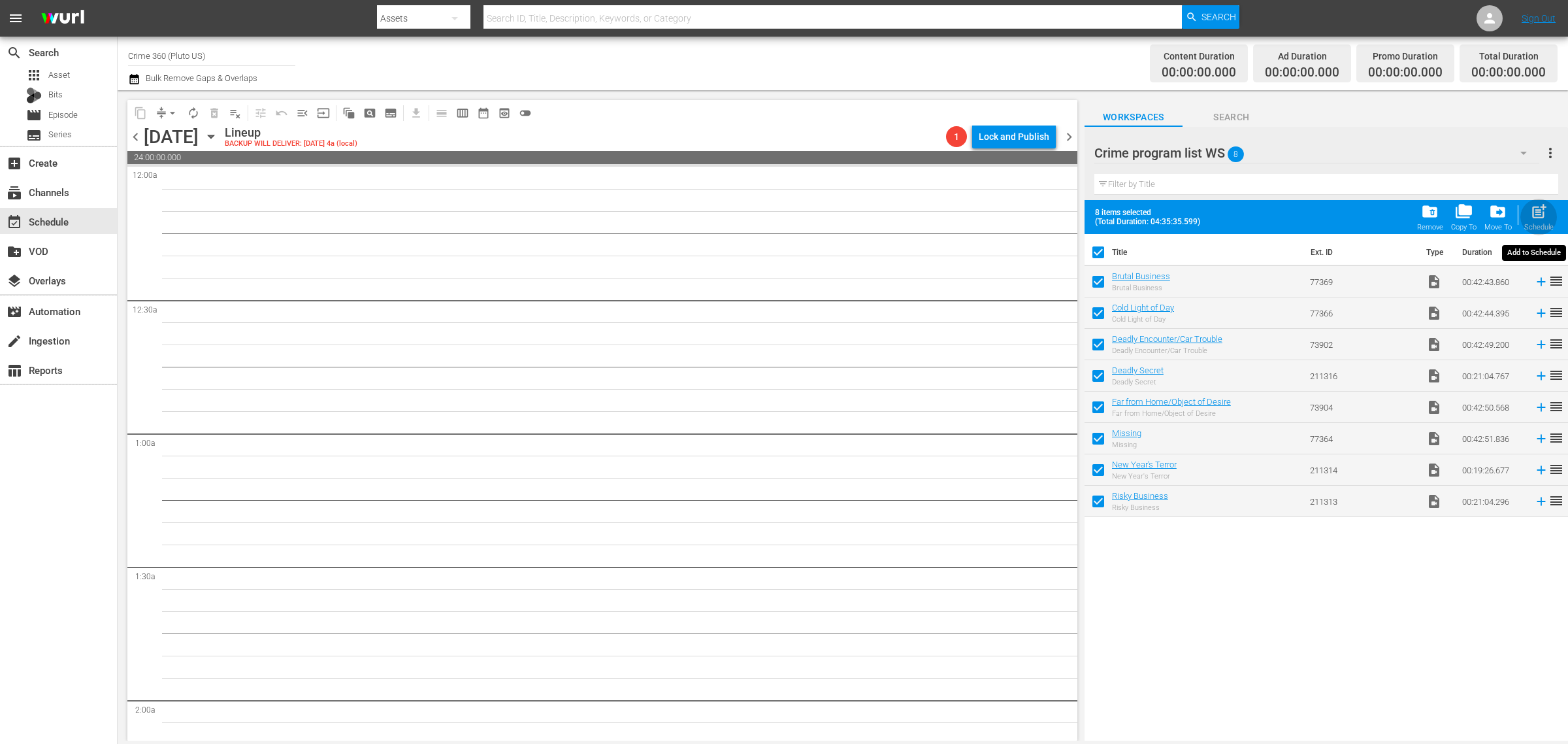
checkbox input "false"
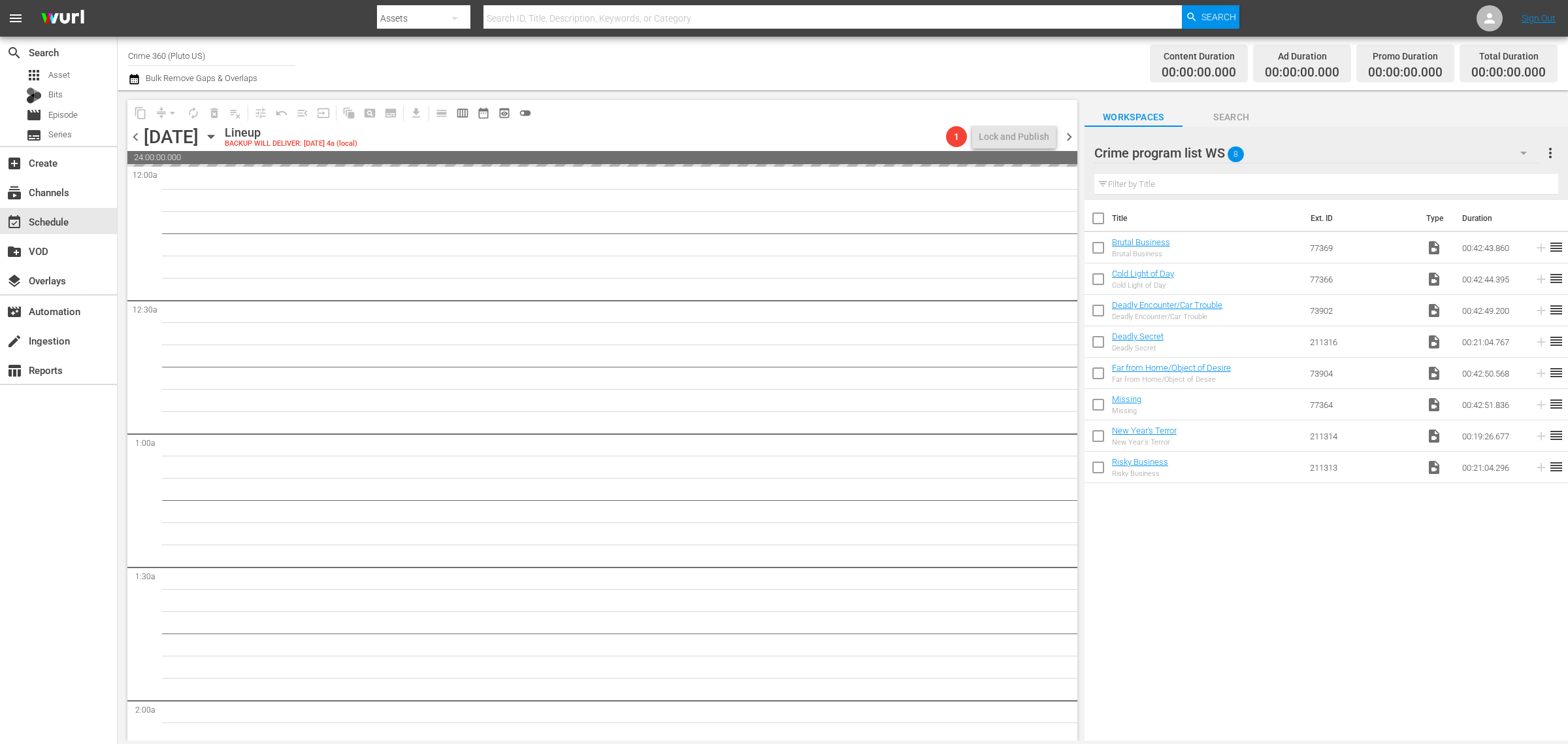
click at [809, 69] on div "Channel Title Crime 360 (Pluto US) Bulk Remove Gaps & Overlaps" at bounding box center [518, 63] width 780 height 47
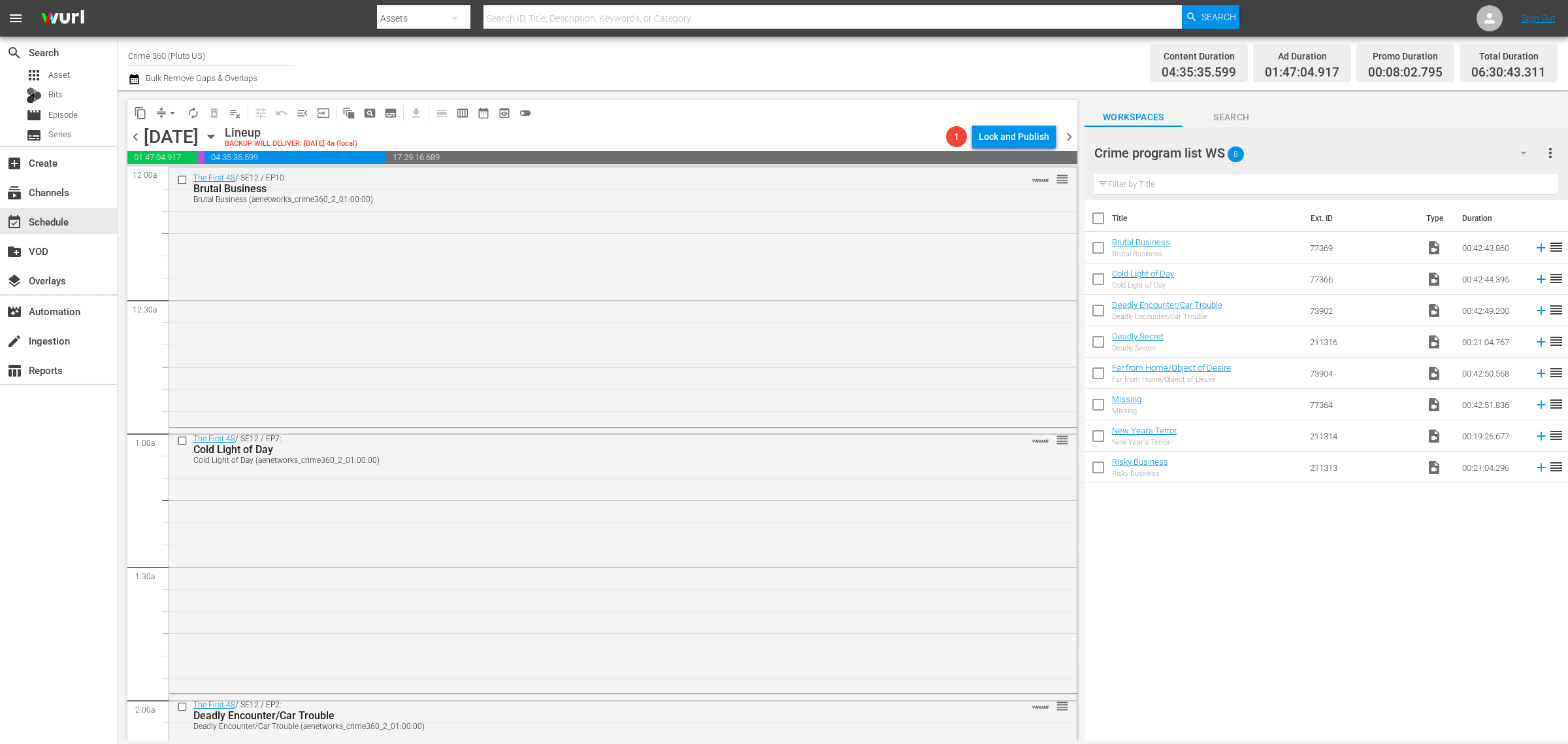
click at [894, 56] on div "Channel Title Crime 360 (Pluto US) Bulk Remove Gaps & Overlaps" at bounding box center [518, 63] width 780 height 47
click at [1548, 158] on span "more_vert" at bounding box center [1551, 153] width 15 height 15
click at [1465, 180] on div "Clear All Workspace Items" at bounding box center [1466, 178] width 154 height 24
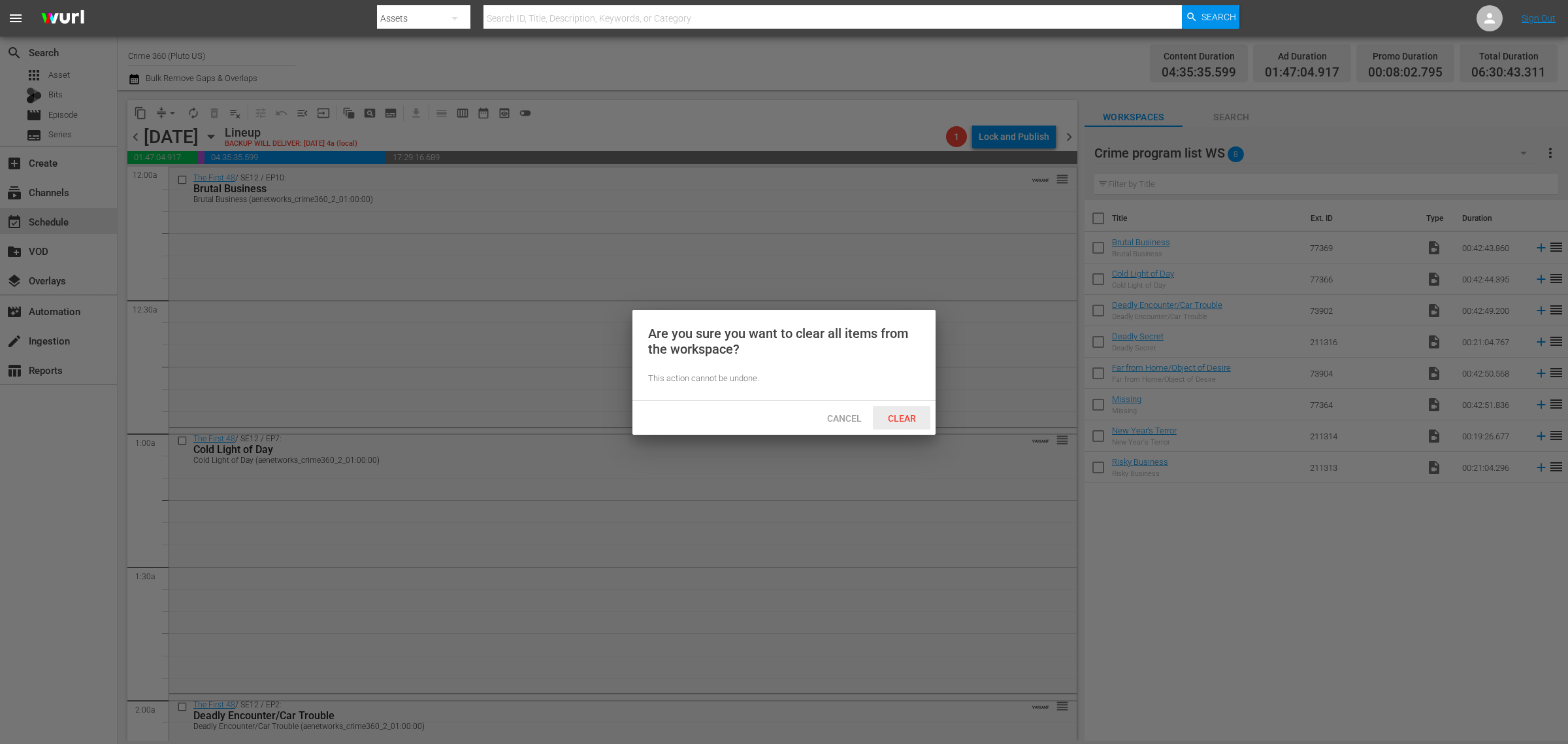
click at [899, 416] on span "Clear" at bounding box center [902, 418] width 49 height 10
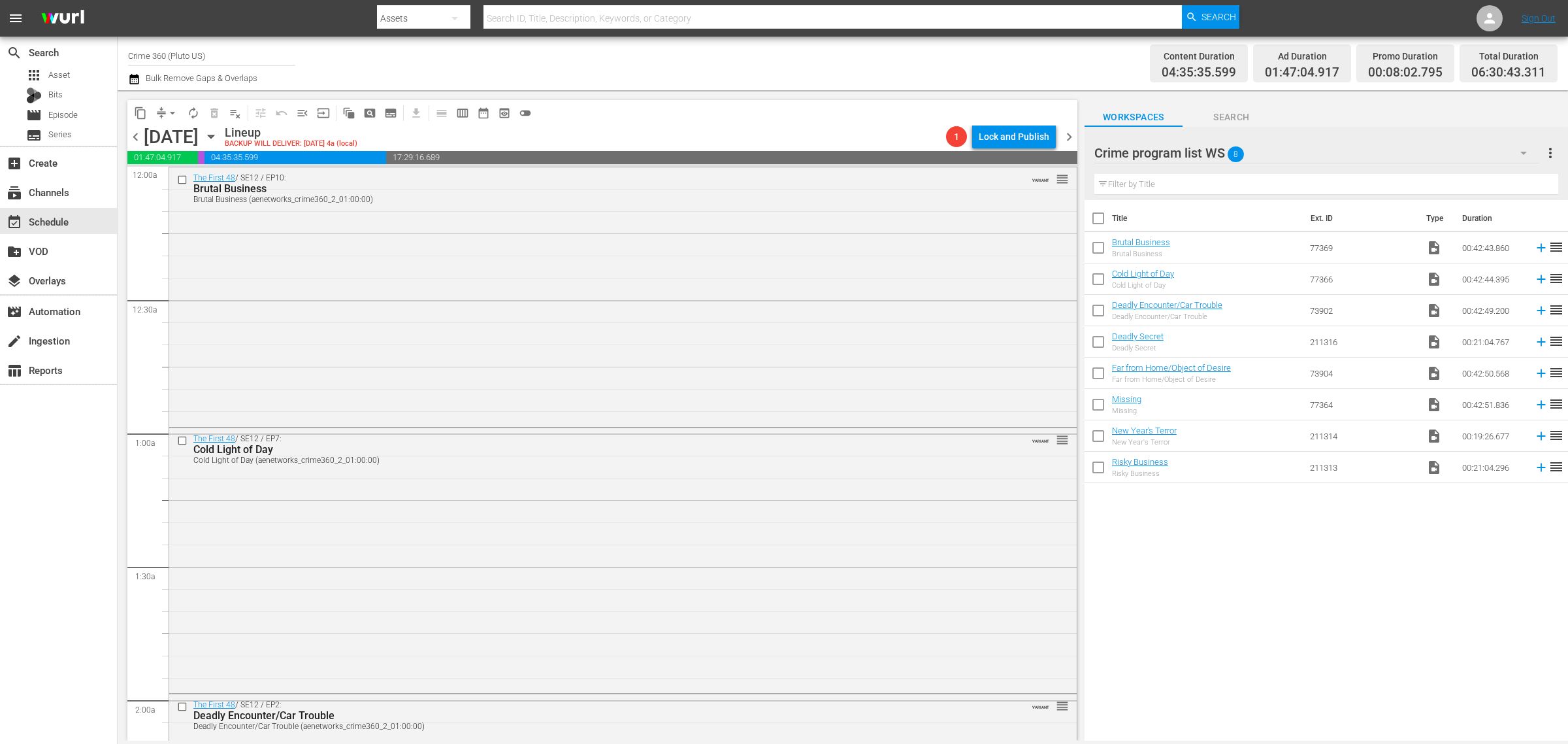
click at [795, 69] on div "Channel Title Crime 360 (Pluto US) Bulk Remove Gaps & Overlaps" at bounding box center [518, 63] width 780 height 47
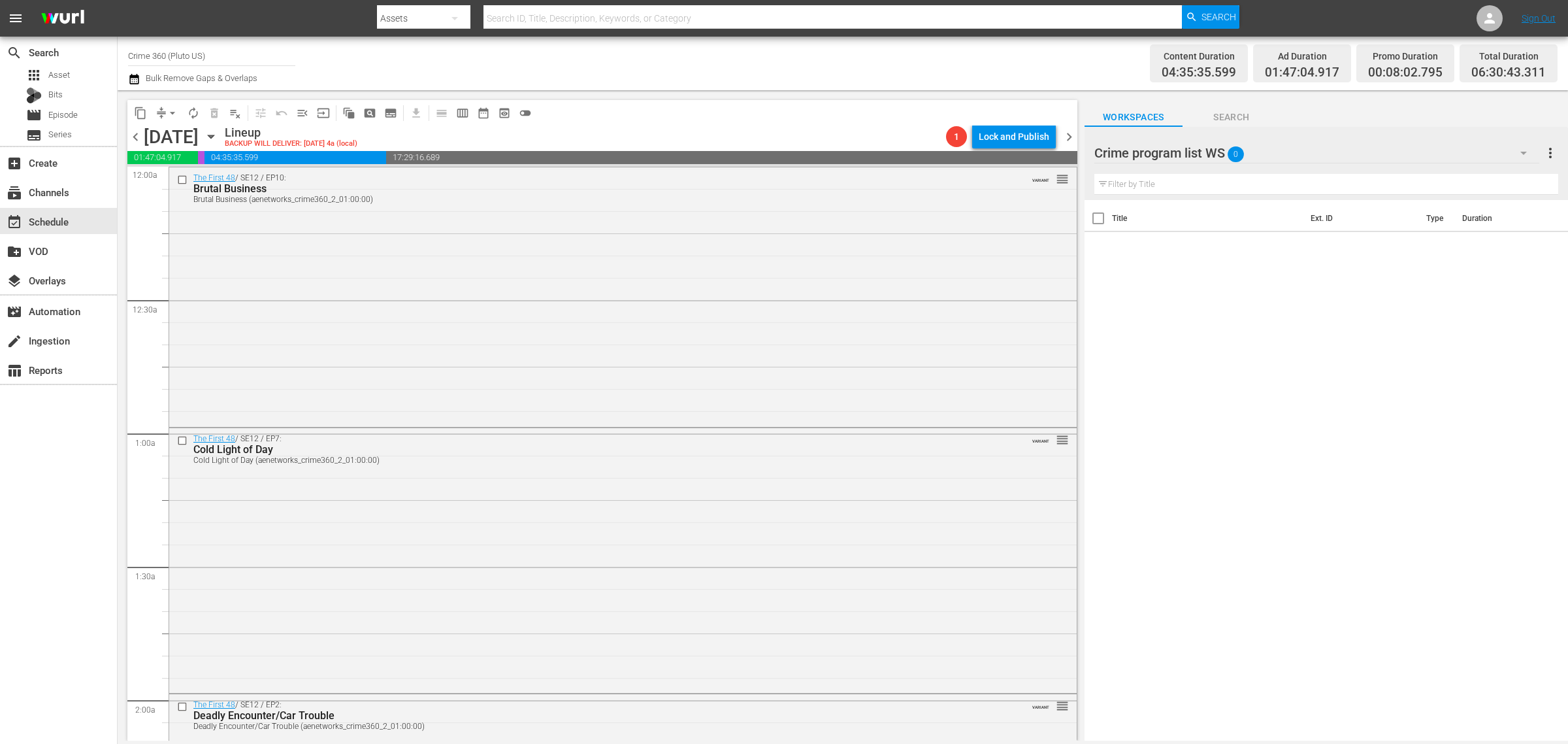
click at [1066, 133] on span "chevron_right" at bounding box center [1069, 137] width 16 height 16
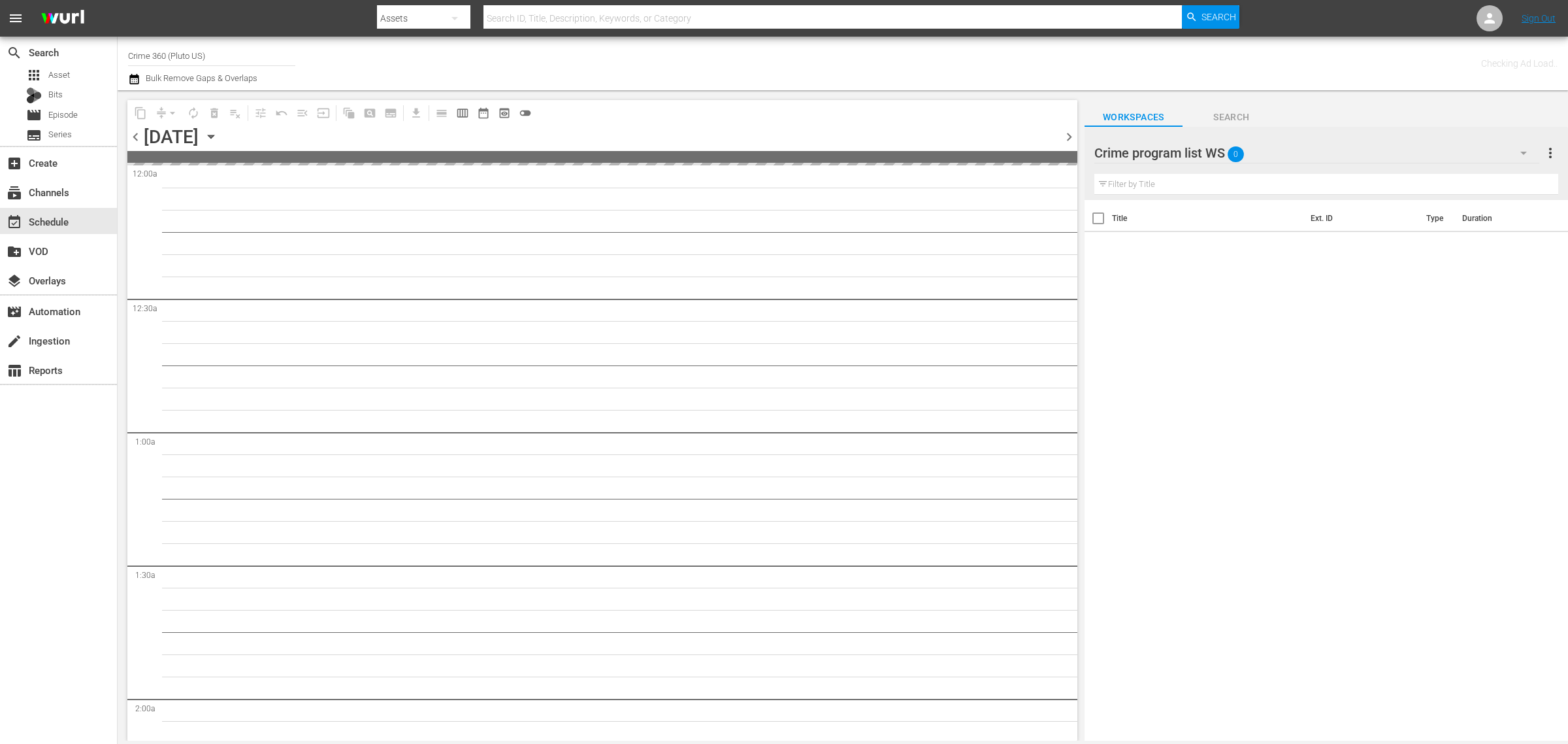
click at [664, 56] on div "Channel Title Crime 360 (Pluto US) Bulk Remove Gaps & Overlaps" at bounding box center [518, 63] width 780 height 47
click at [51, 74] on span "Asset" at bounding box center [59, 74] width 21 height 13
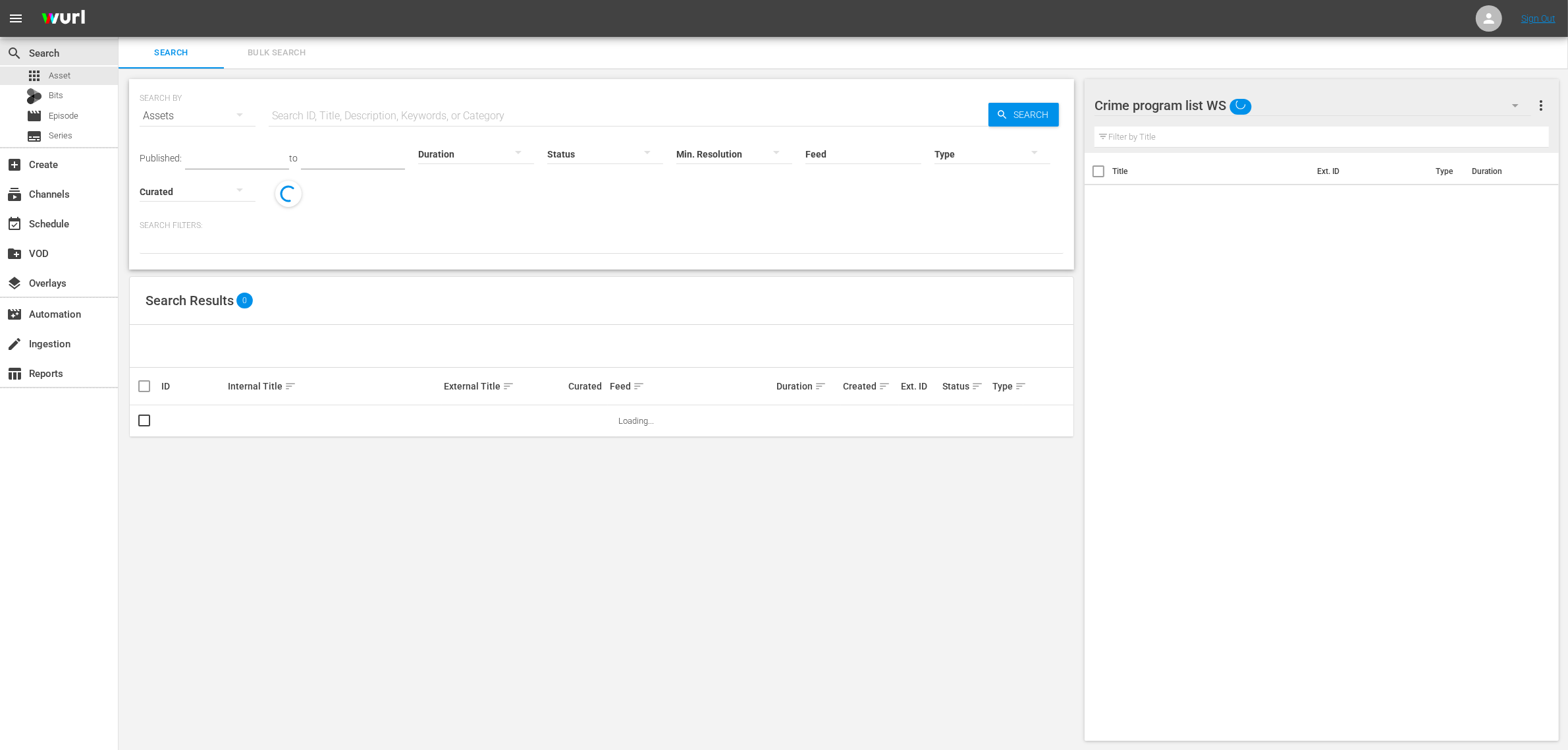
click at [291, 46] on span "Bulk Search" at bounding box center [277, 53] width 89 height 15
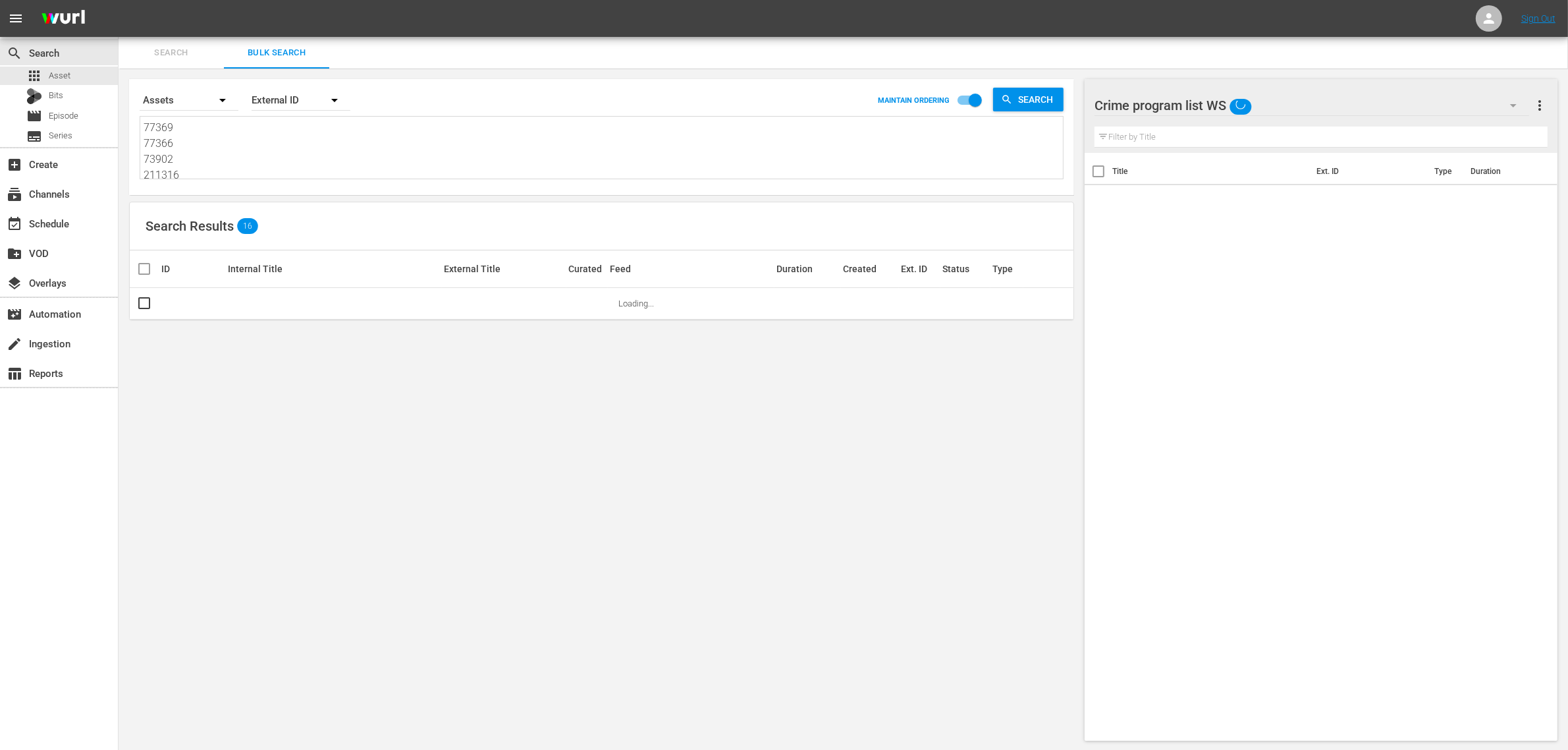
click at [223, 148] on textarea "77369 77366 73902 211316 73904 77364 211314 211313" at bounding box center [603, 150] width 919 height 60
paste textarea "177083 177084 177085 177086 177087 177088"
type textarea "177083 177084 177085 177086 177087 177088"
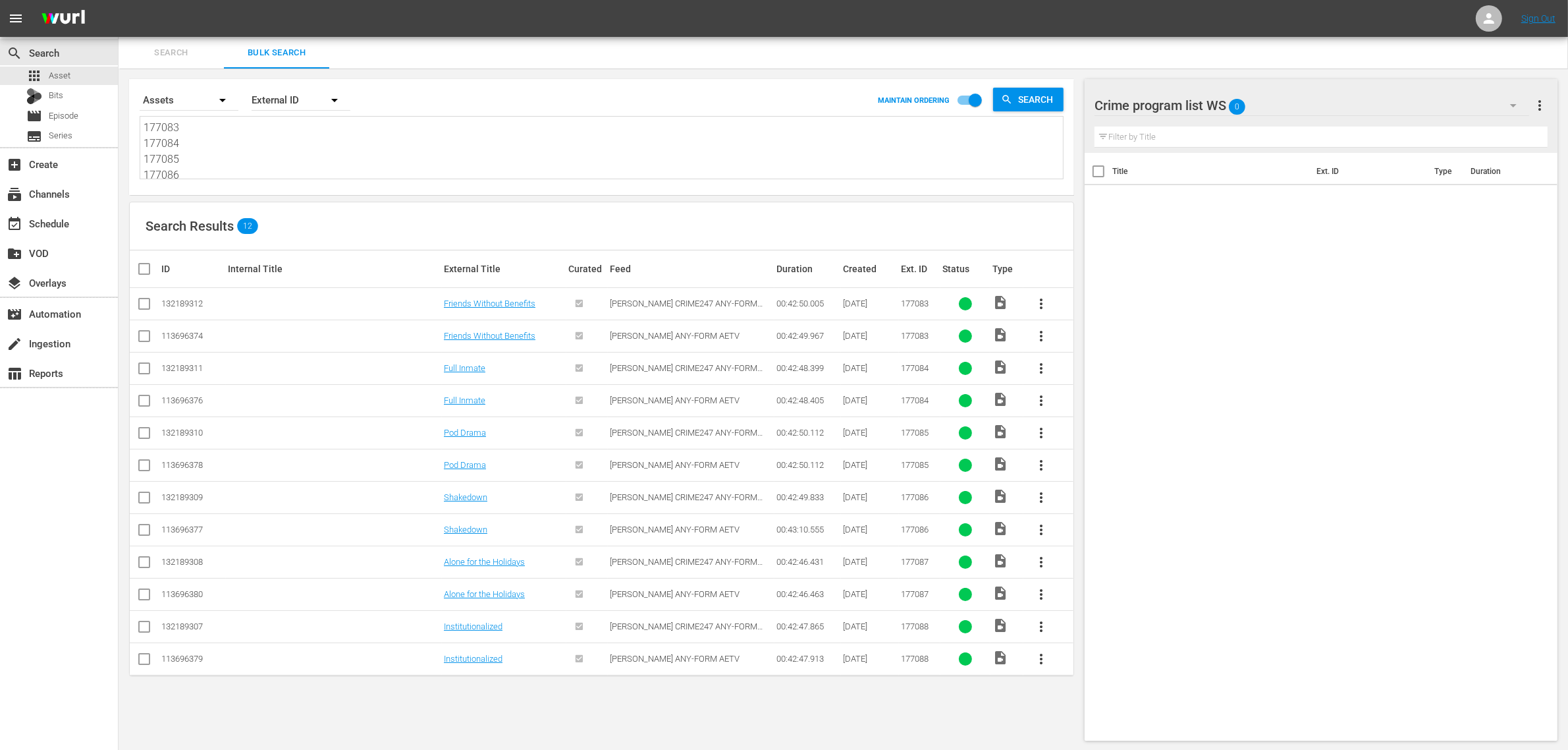
type textarea "177083 177084 177085 177086 177087 177088"
click at [146, 336] on input "checkbox" at bounding box center [144, 339] width 15 height 15
checkbox input "true"
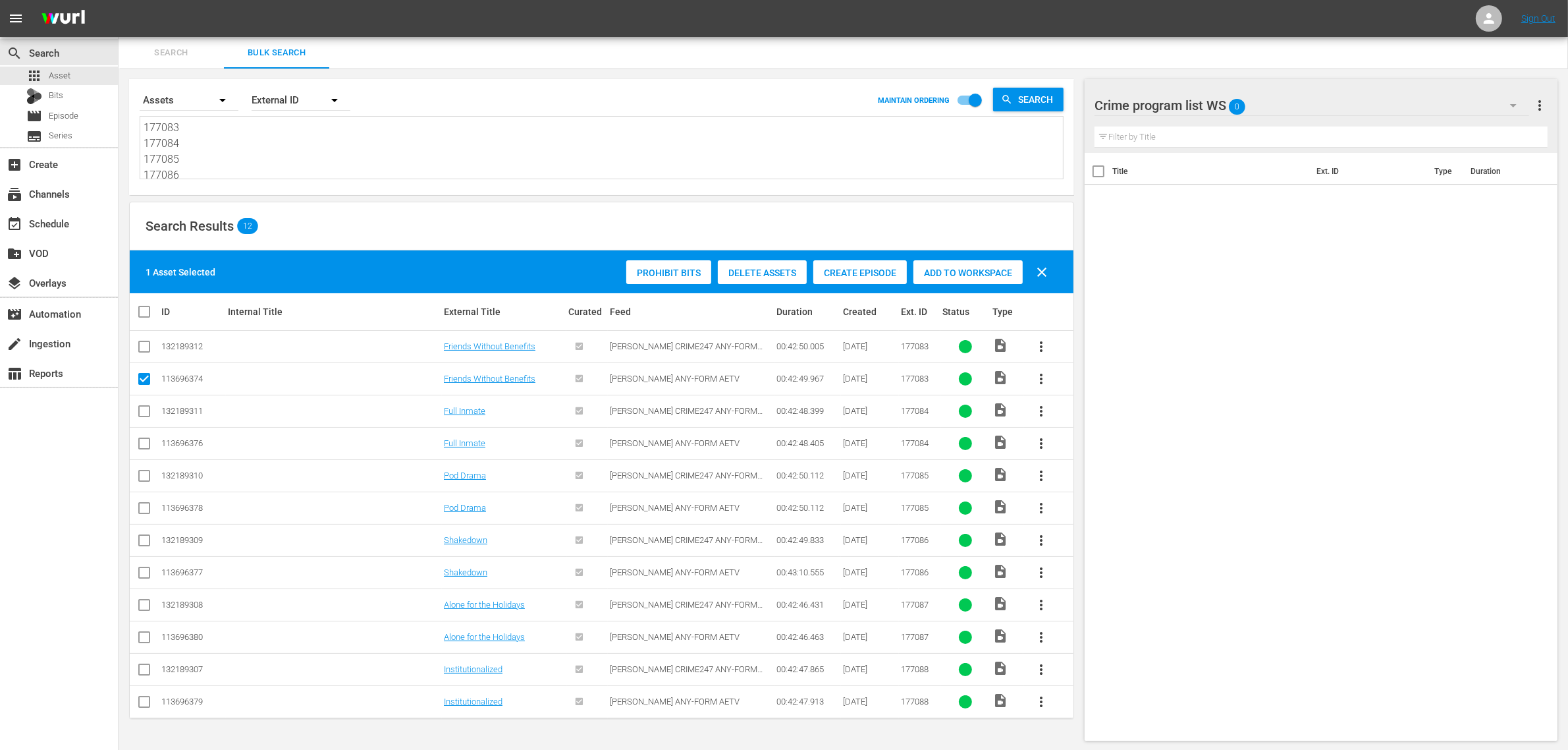
scroll to position [1, 0]
click at [142, 442] on input "checkbox" at bounding box center [144, 446] width 15 height 15
checkbox input "true"
click at [145, 509] on input "checkbox" at bounding box center [144, 510] width 15 height 15
checkbox input "true"
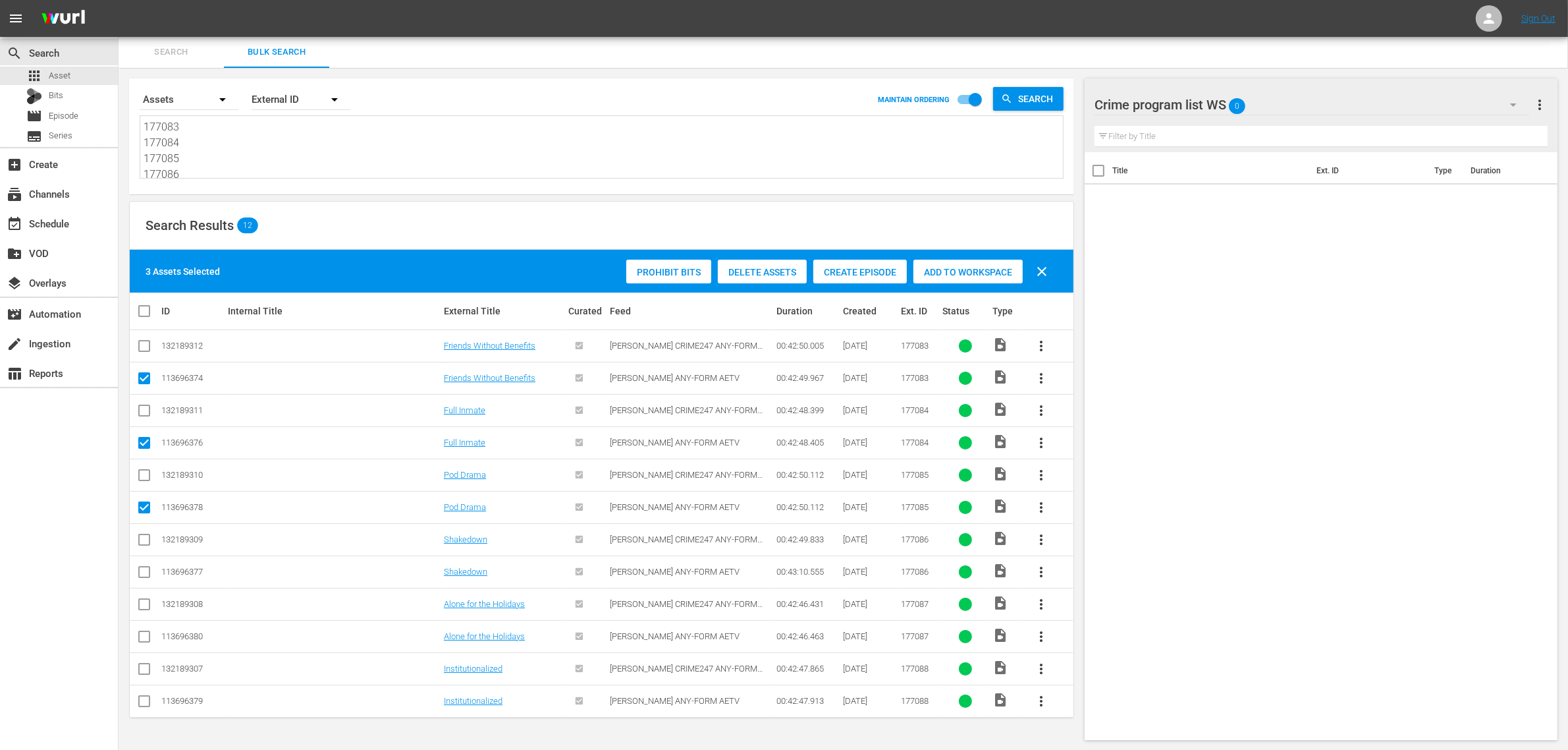
click at [146, 572] on input "checkbox" at bounding box center [144, 575] width 15 height 15
checkbox input "true"
click at [142, 638] on input "checkbox" at bounding box center [144, 639] width 15 height 15
checkbox input "true"
click at [140, 700] on input "checkbox" at bounding box center [144, 704] width 15 height 15
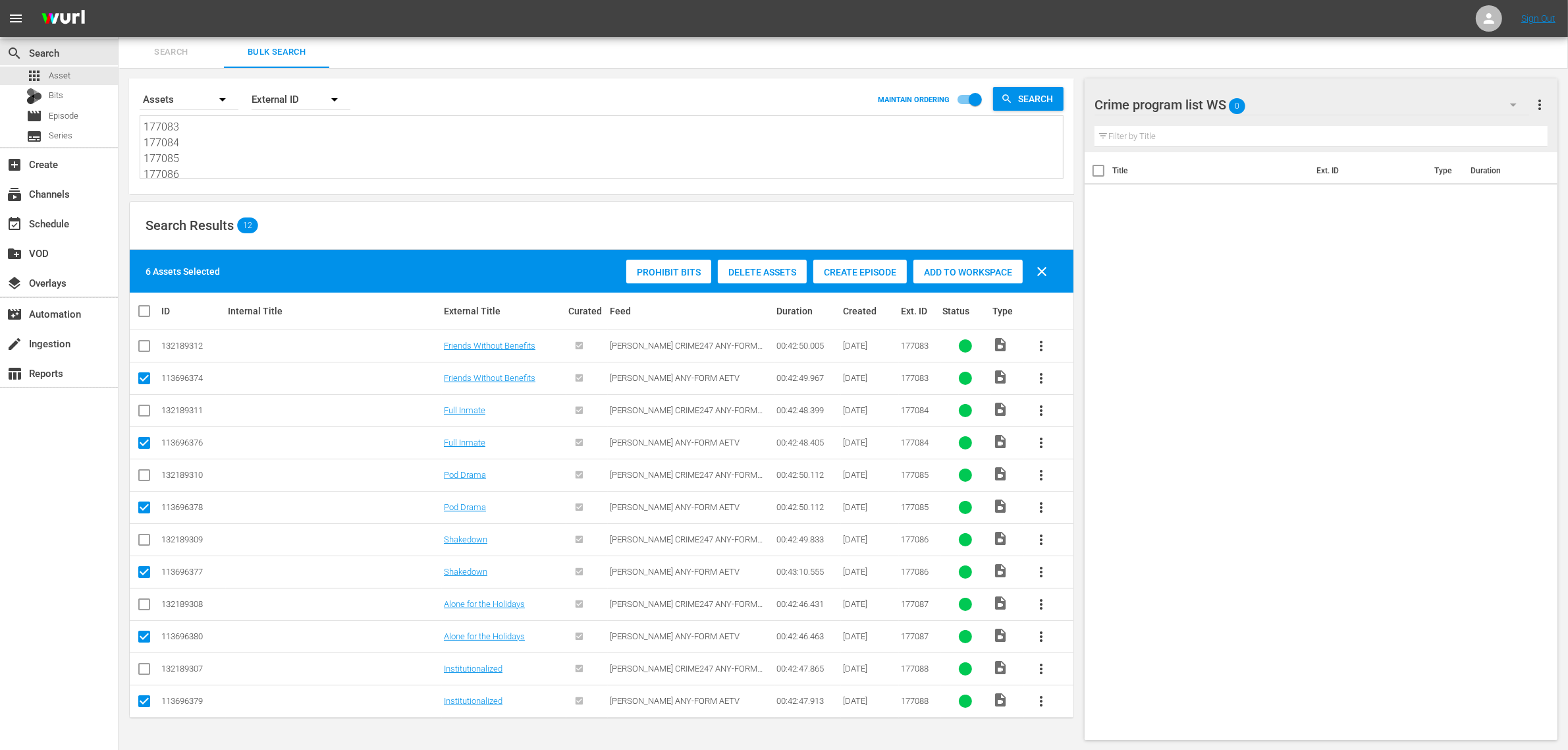
click at [345, 274] on div "6 Assets Selected Prohibit Bits Delete Assets Create Episode Add to Workspace c…" at bounding box center [602, 271] width 944 height 43
click at [952, 267] on span "Add to Workspace" at bounding box center [967, 272] width 109 height 10
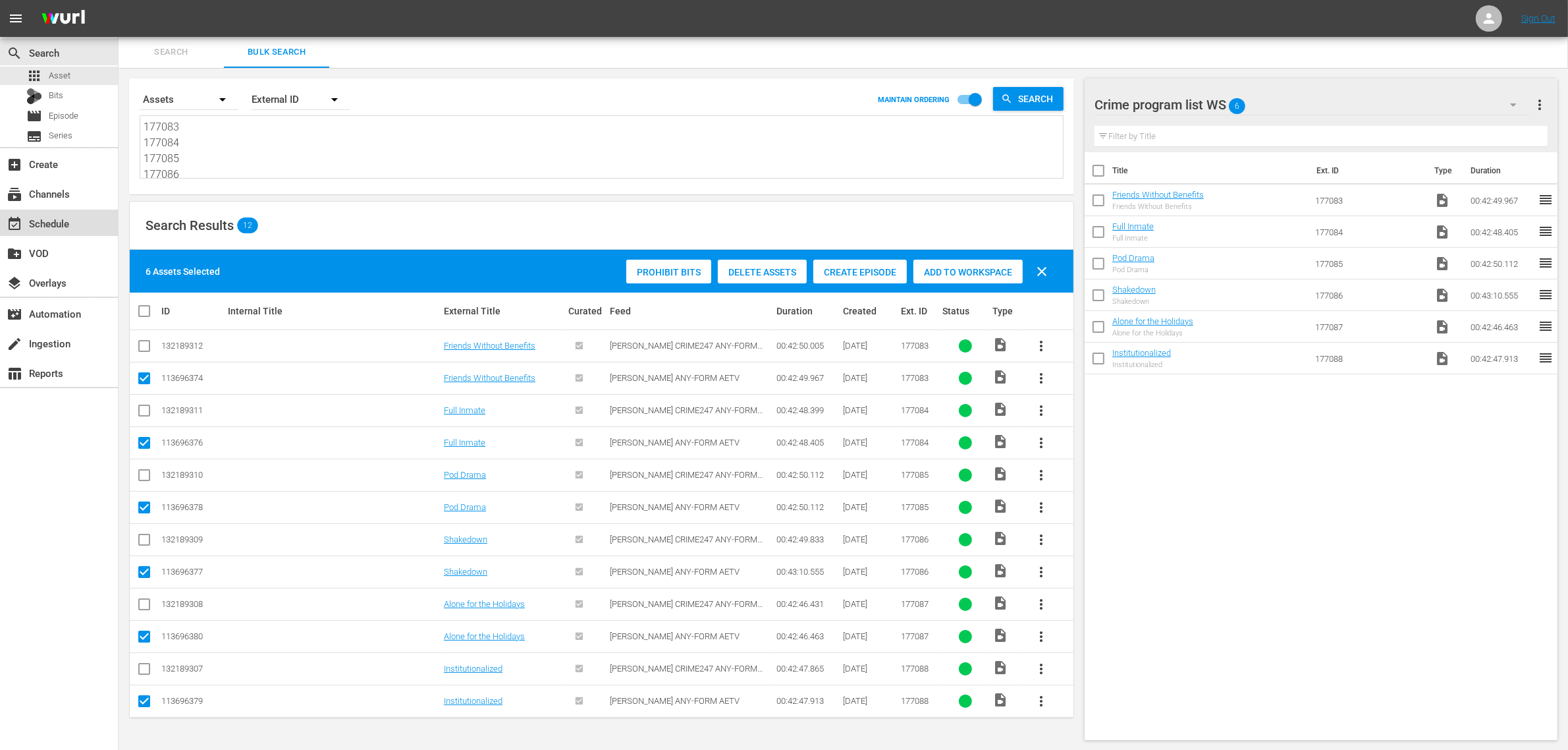
click at [61, 227] on div "event_available Schedule" at bounding box center [37, 221] width 74 height 12
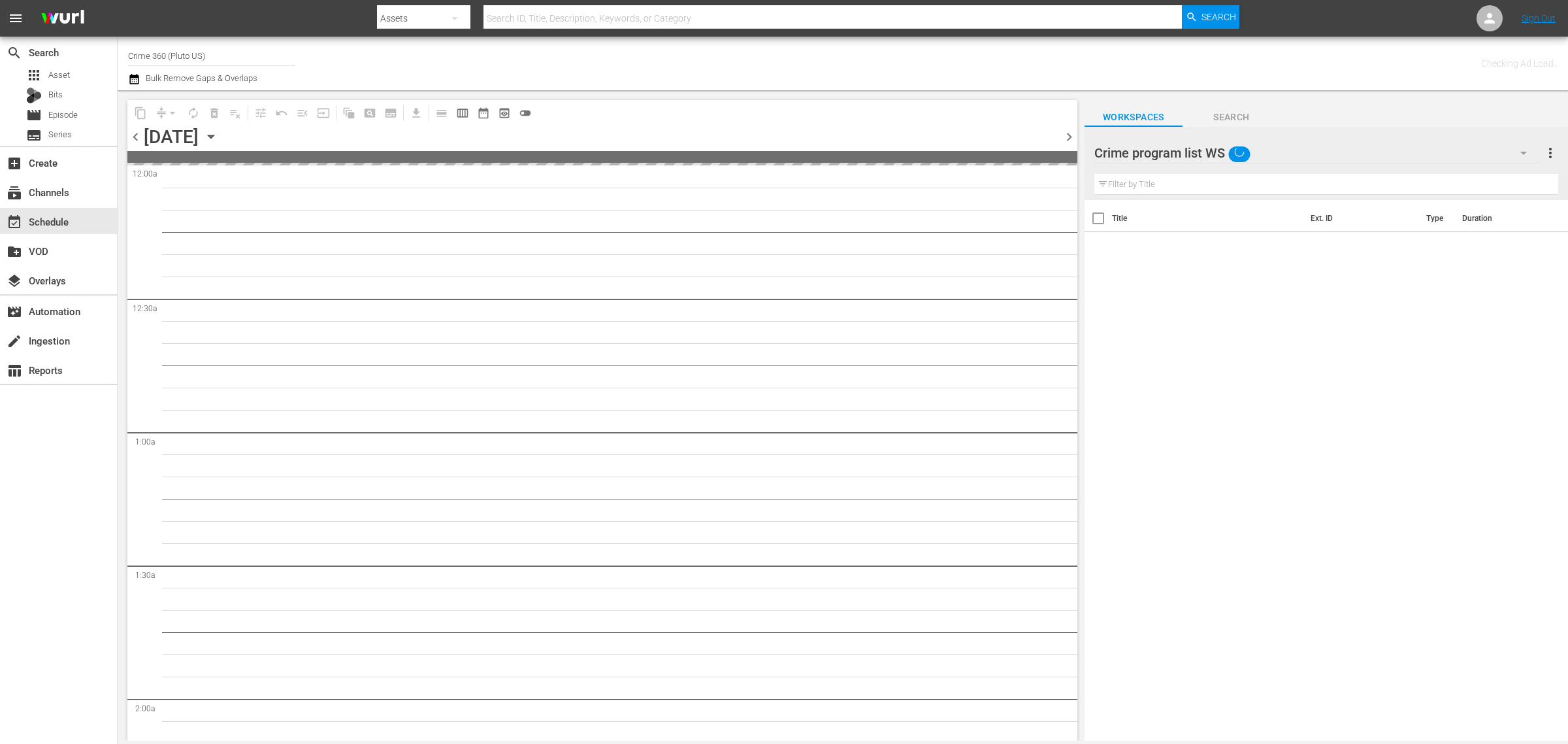
click at [821, 68] on div "Channel Title Crime 360 (Pluto US) Bulk Remove Gaps & Overlaps" at bounding box center [518, 63] width 780 height 47
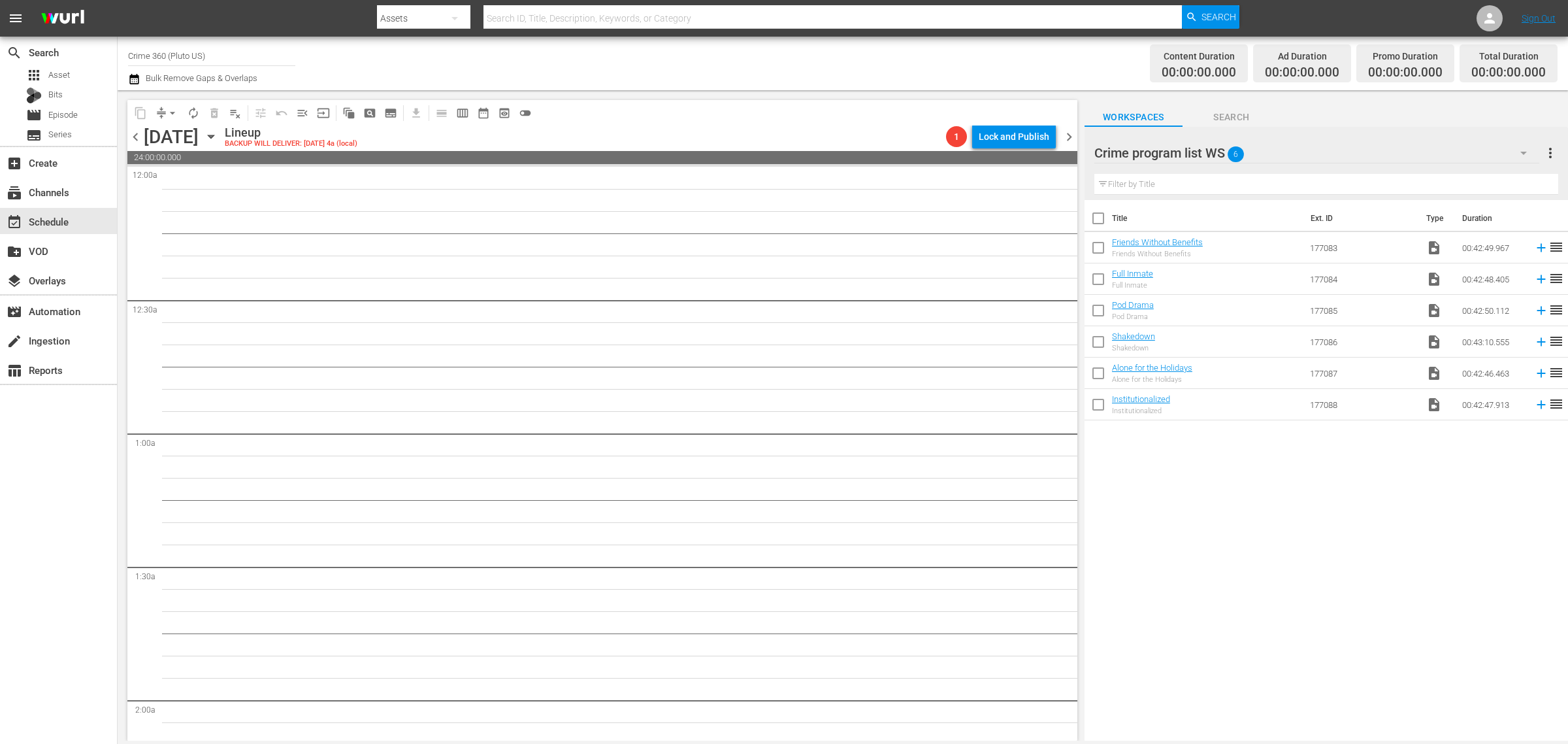
click at [1099, 222] on input "checkbox" at bounding box center [1099, 221] width 27 height 27
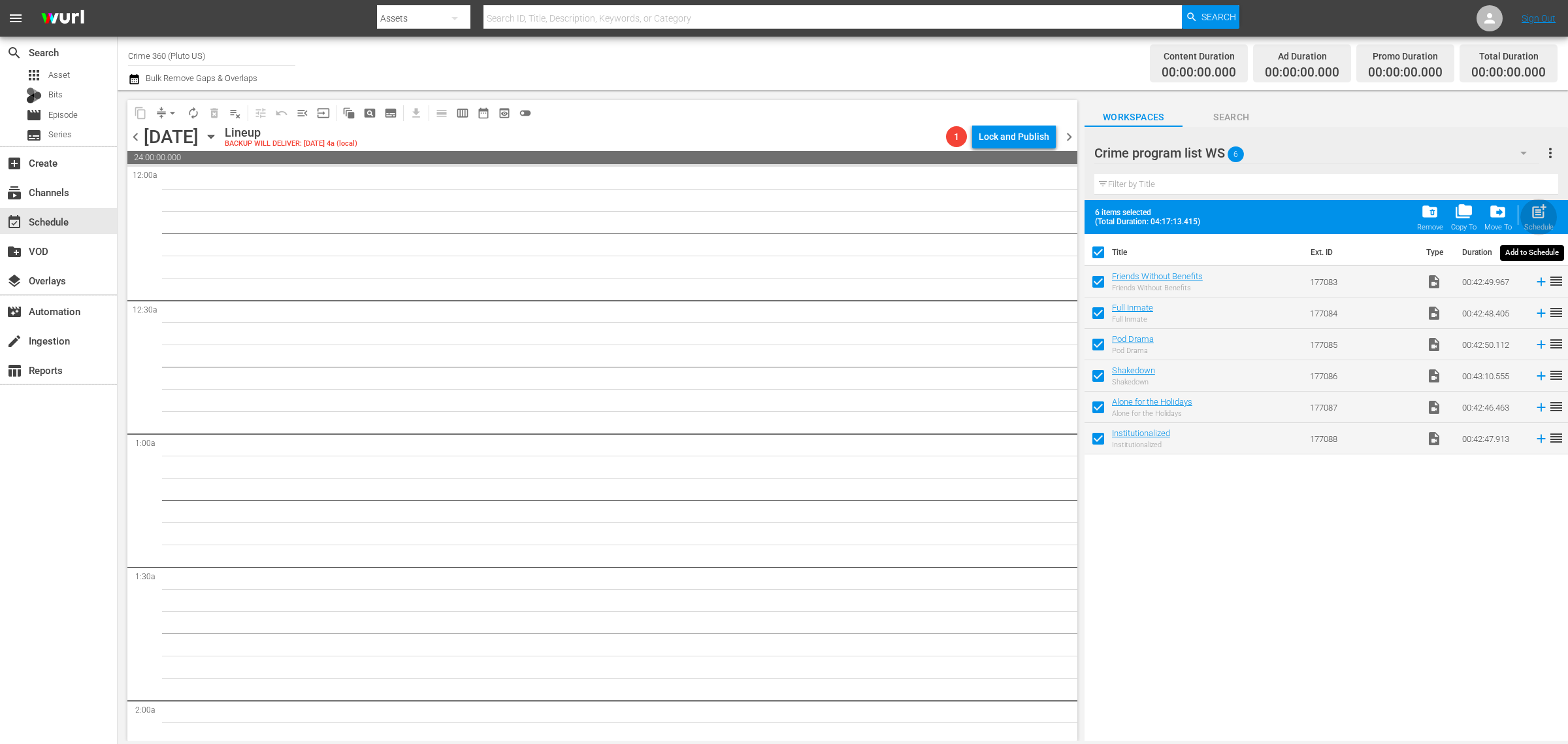
click at [1543, 214] on span "post_add" at bounding box center [1539, 211] width 18 height 18
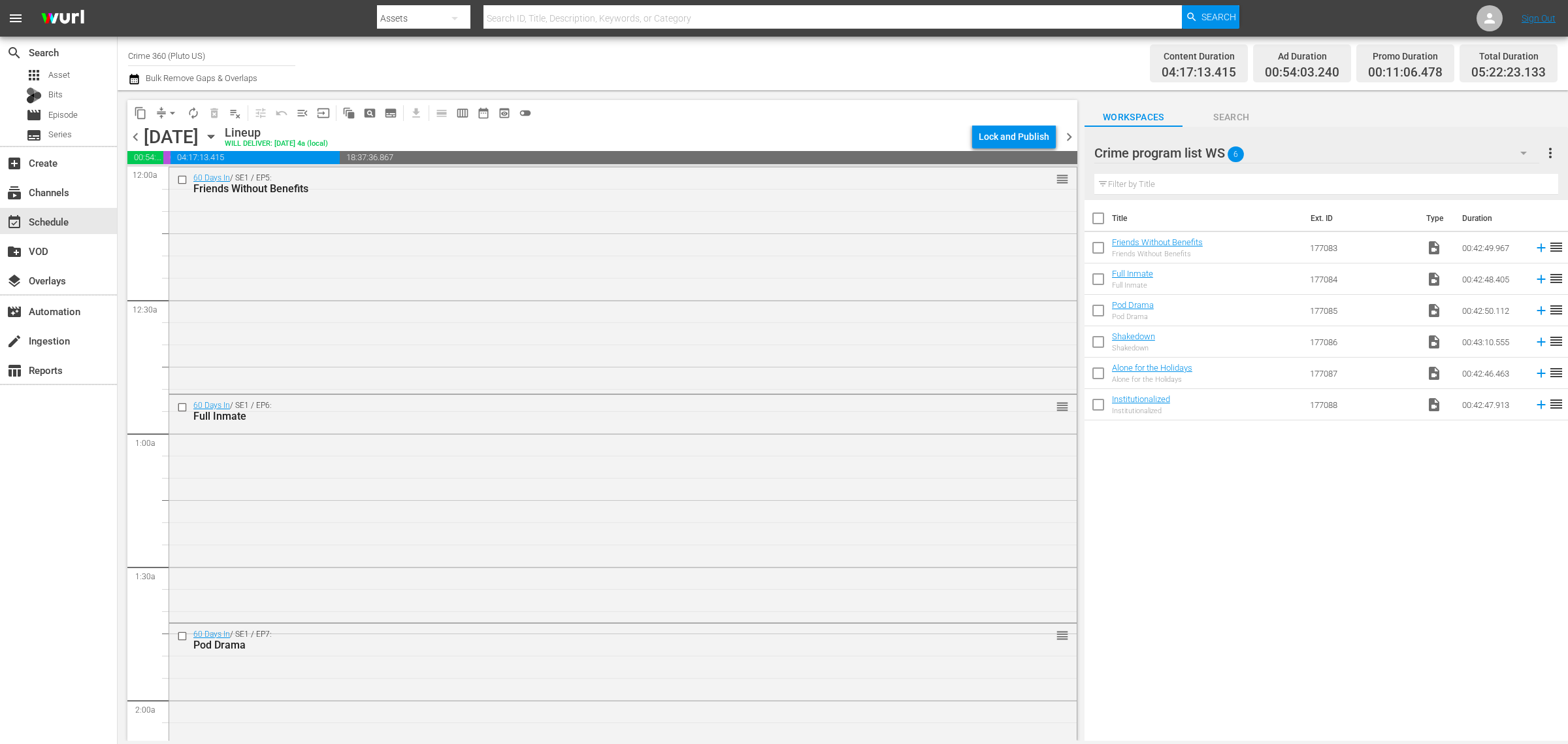
click at [805, 68] on div "Channel Title Crime 360 (Pluto US) Bulk Remove Gaps & Overlaps" at bounding box center [518, 63] width 780 height 47
click at [1551, 151] on span "more_vert" at bounding box center [1551, 153] width 15 height 15
click at [1452, 177] on div "Clear All Workspace Items" at bounding box center [1466, 178] width 154 height 24
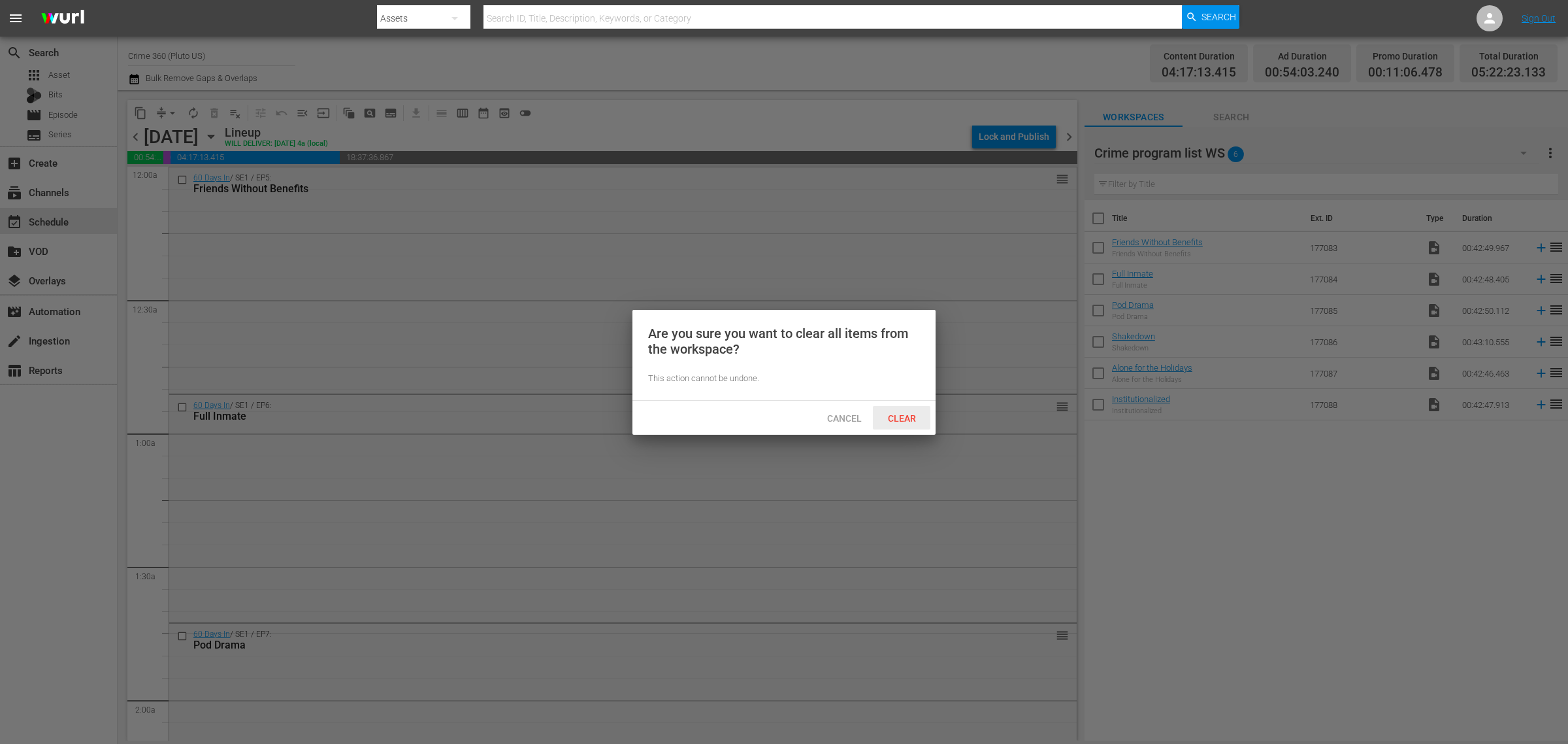
click at [897, 421] on span "Clear" at bounding box center [902, 418] width 49 height 10
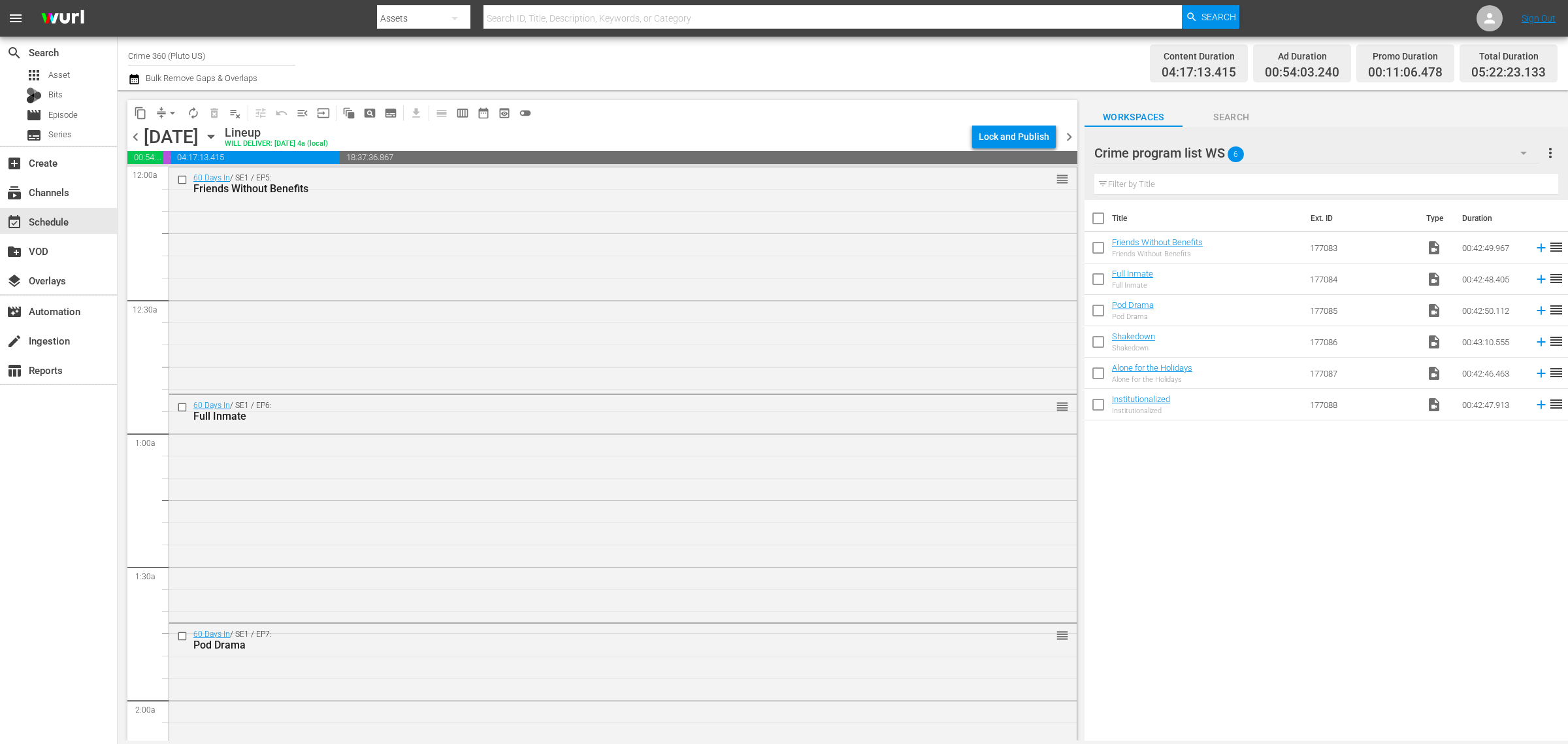
click at [717, 56] on body "menu Search By Assets Search ID, Title, Description, Keywords, or Category Sear…" at bounding box center [784, 372] width 1568 height 744
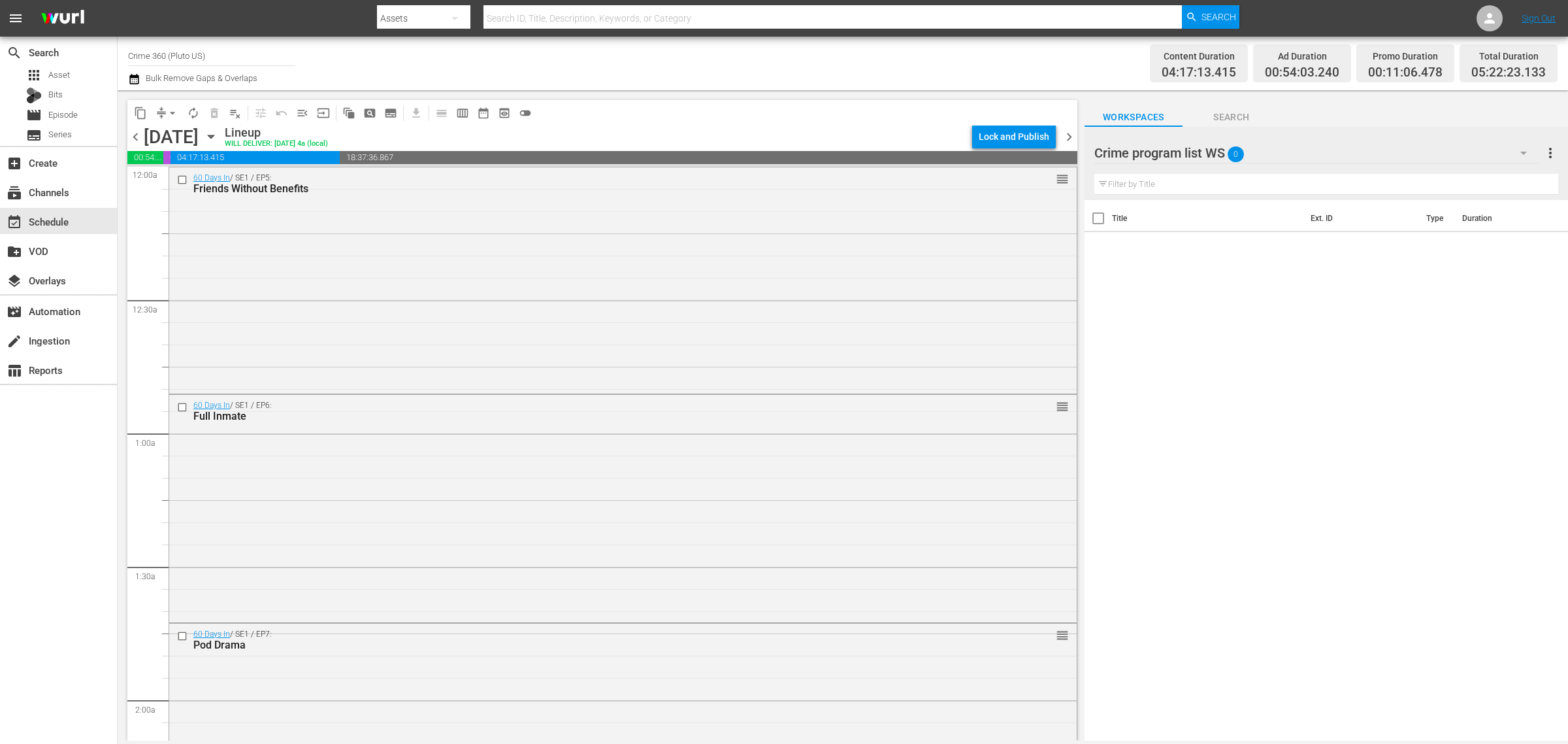
click at [1071, 136] on span "chevron_right" at bounding box center [1069, 137] width 16 height 16
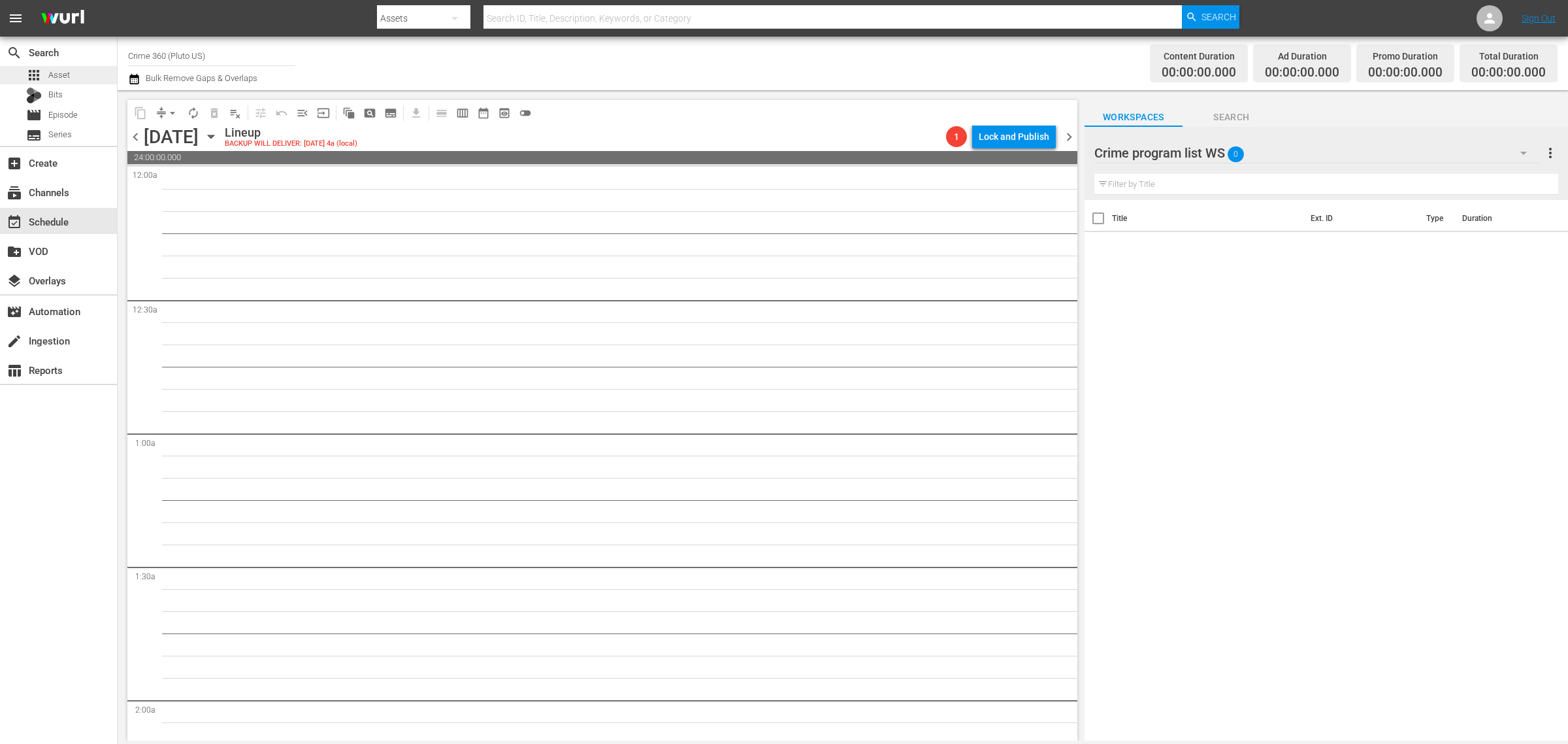
click at [49, 68] on span "Asset" at bounding box center [59, 74] width 21 height 13
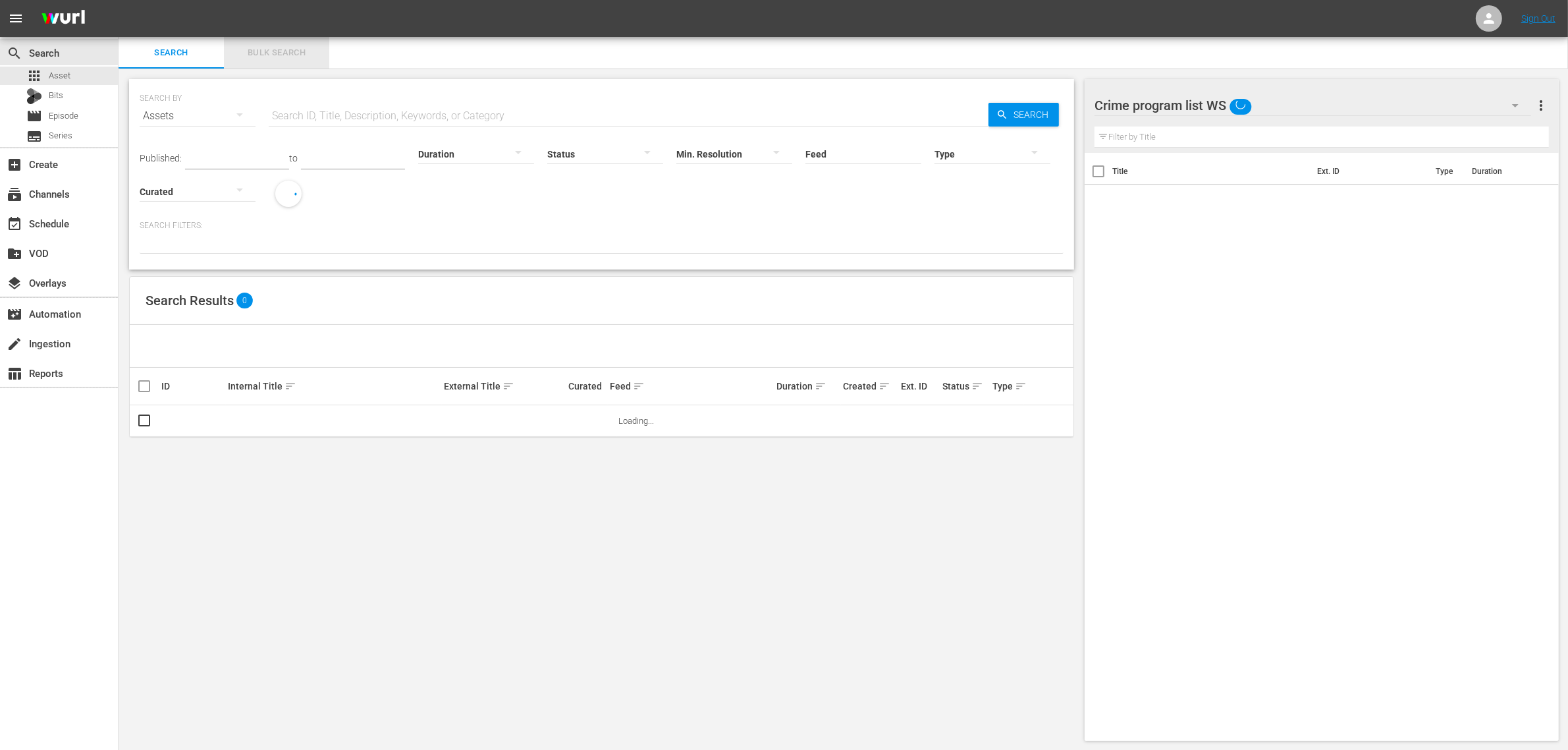
click at [280, 46] on span "Bulk Search" at bounding box center [277, 53] width 89 height 15
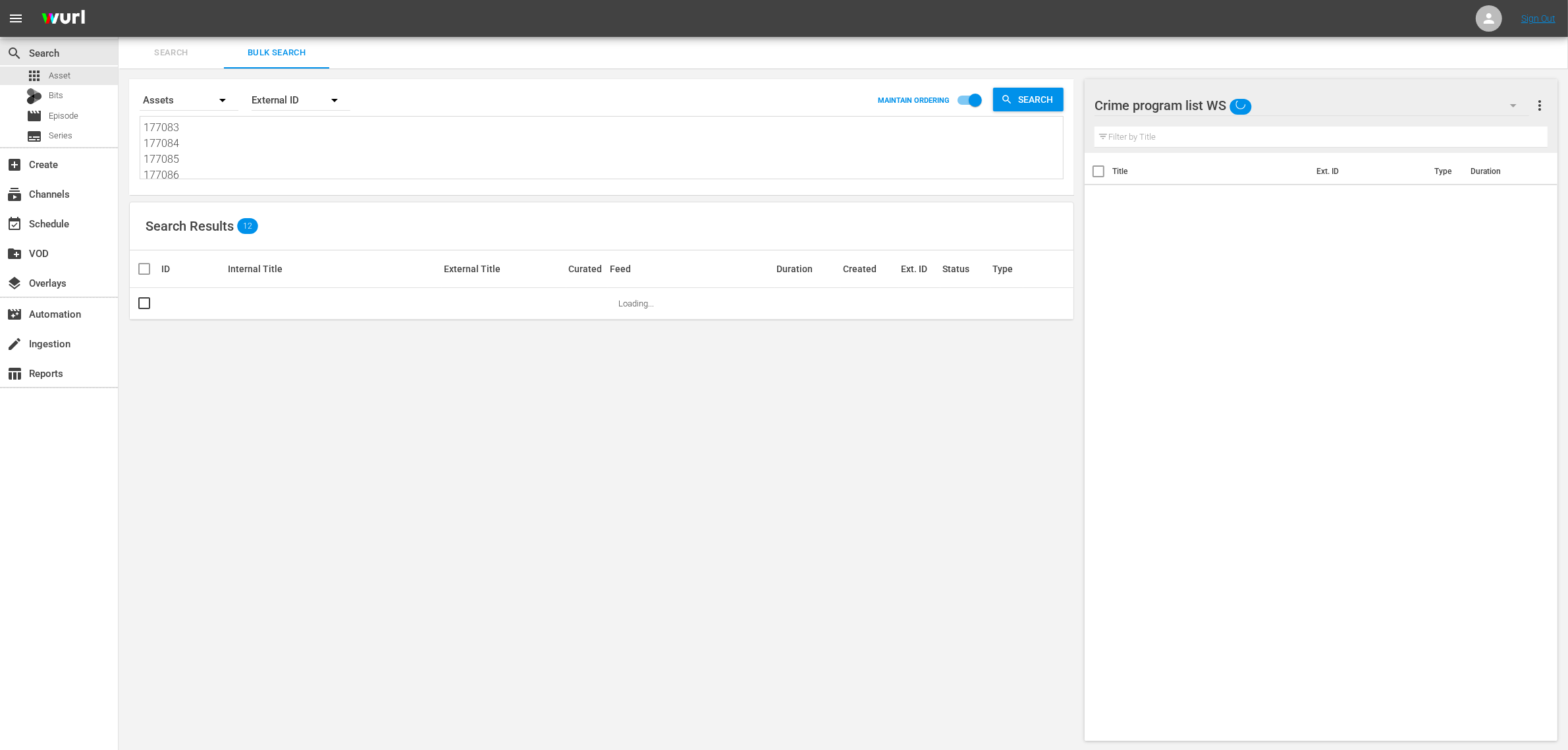
click at [215, 159] on textarea "177083 177084 177085 177086 177087 177088" at bounding box center [603, 150] width 919 height 60
paste textarea "214635 214638 181672 181675 181676 181677"
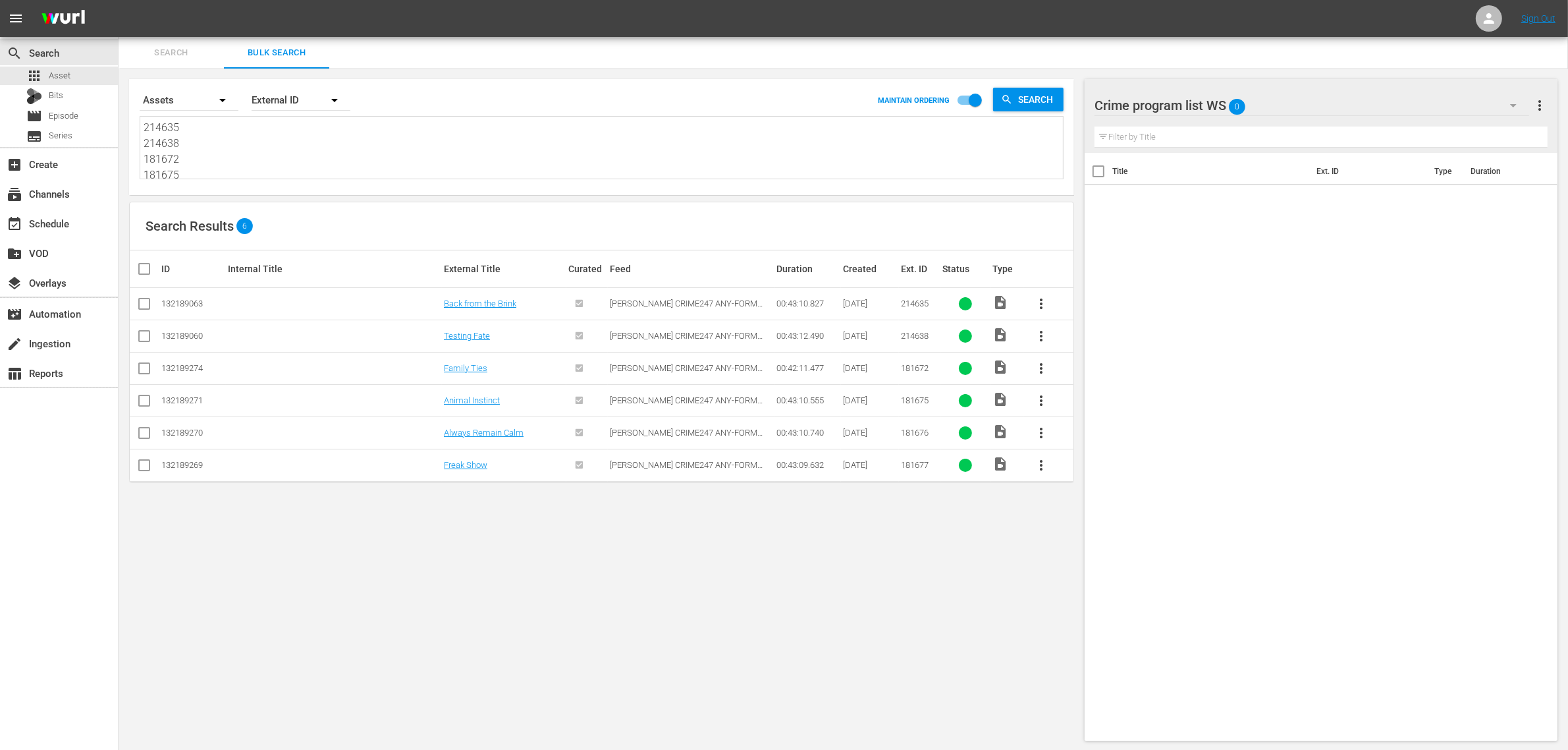
click at [140, 263] on input "checkbox" at bounding box center [150, 268] width 27 height 15
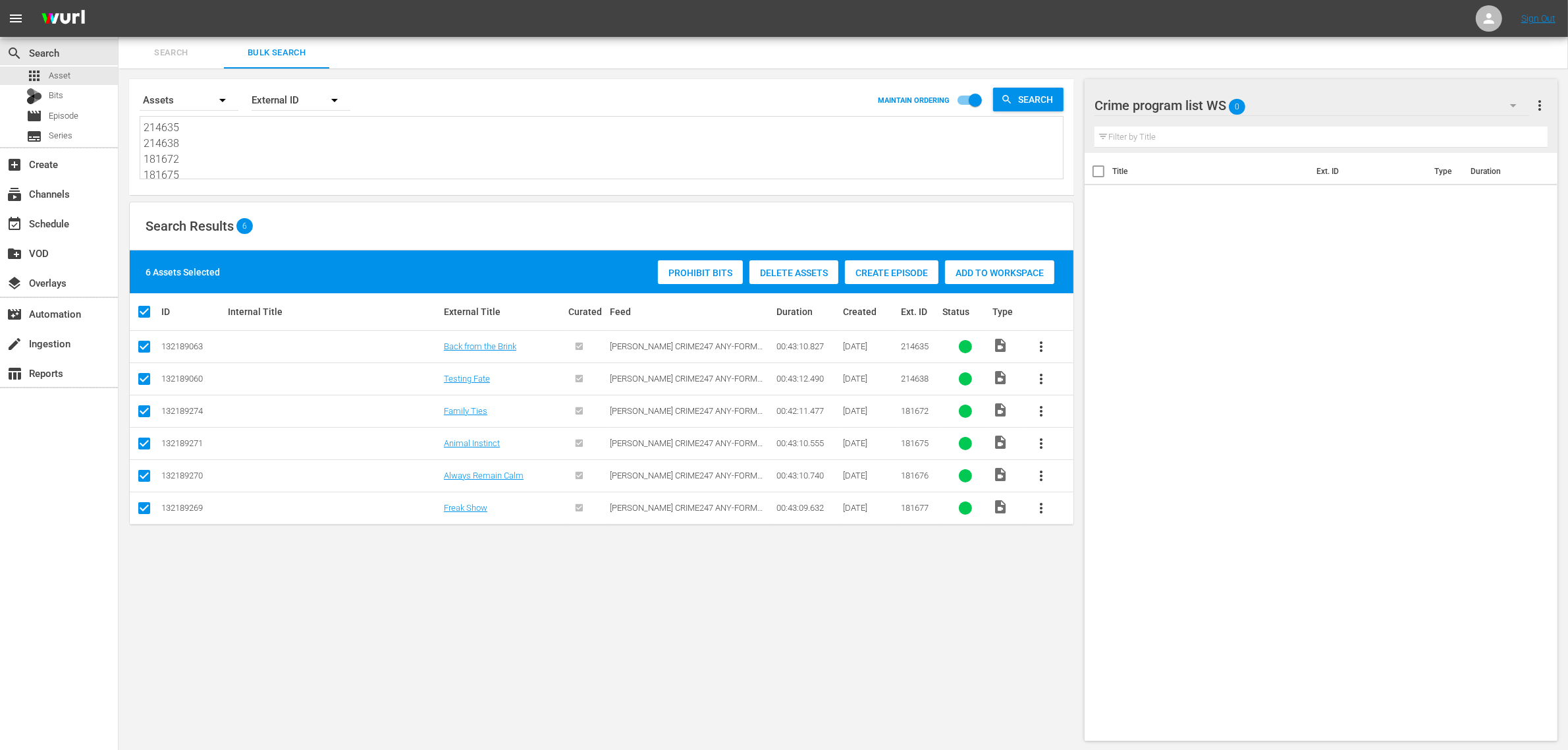
click at [1012, 265] on div "Add to Workspace" at bounding box center [999, 273] width 109 height 25
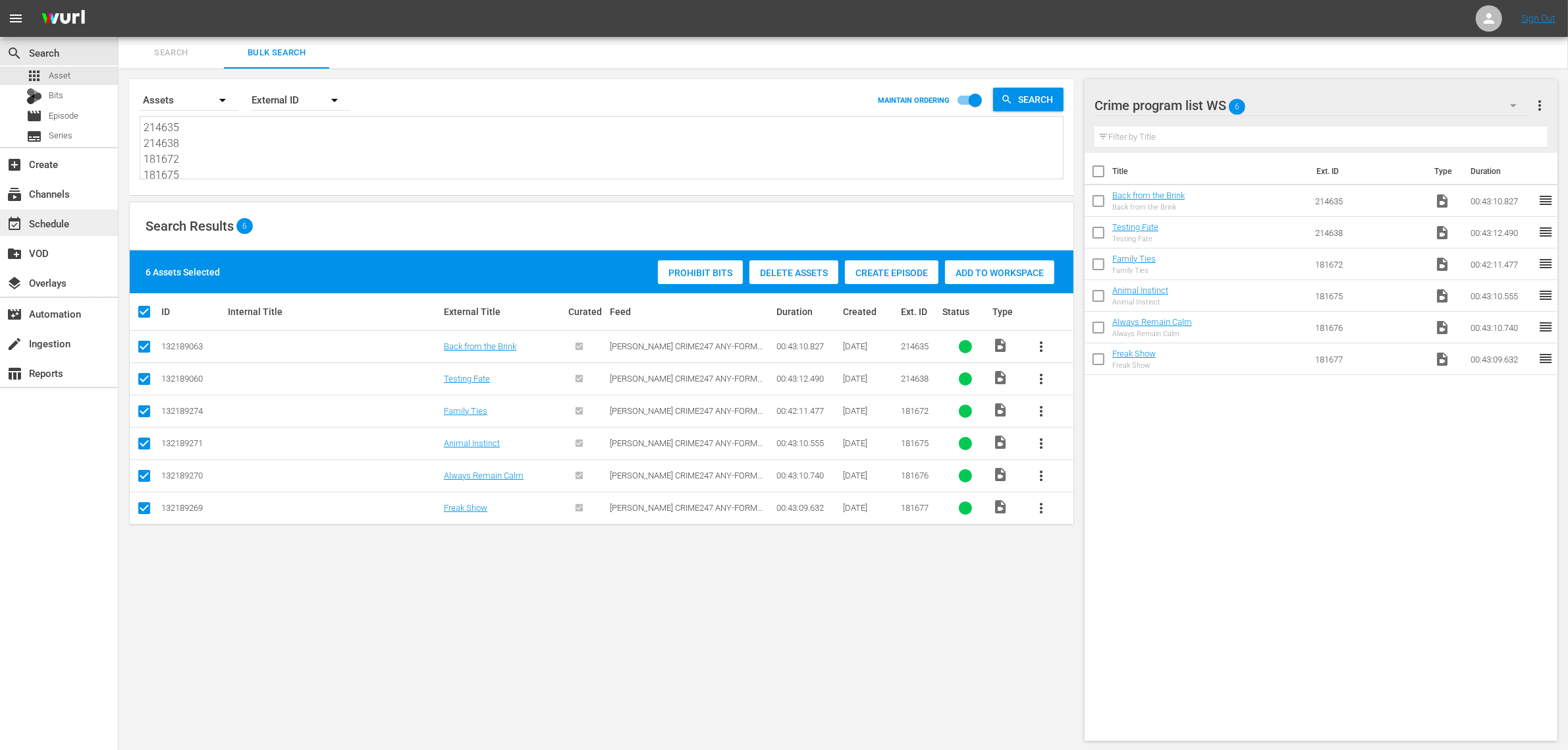
click at [64, 218] on div "event_available Schedule" at bounding box center [37, 221] width 74 height 12
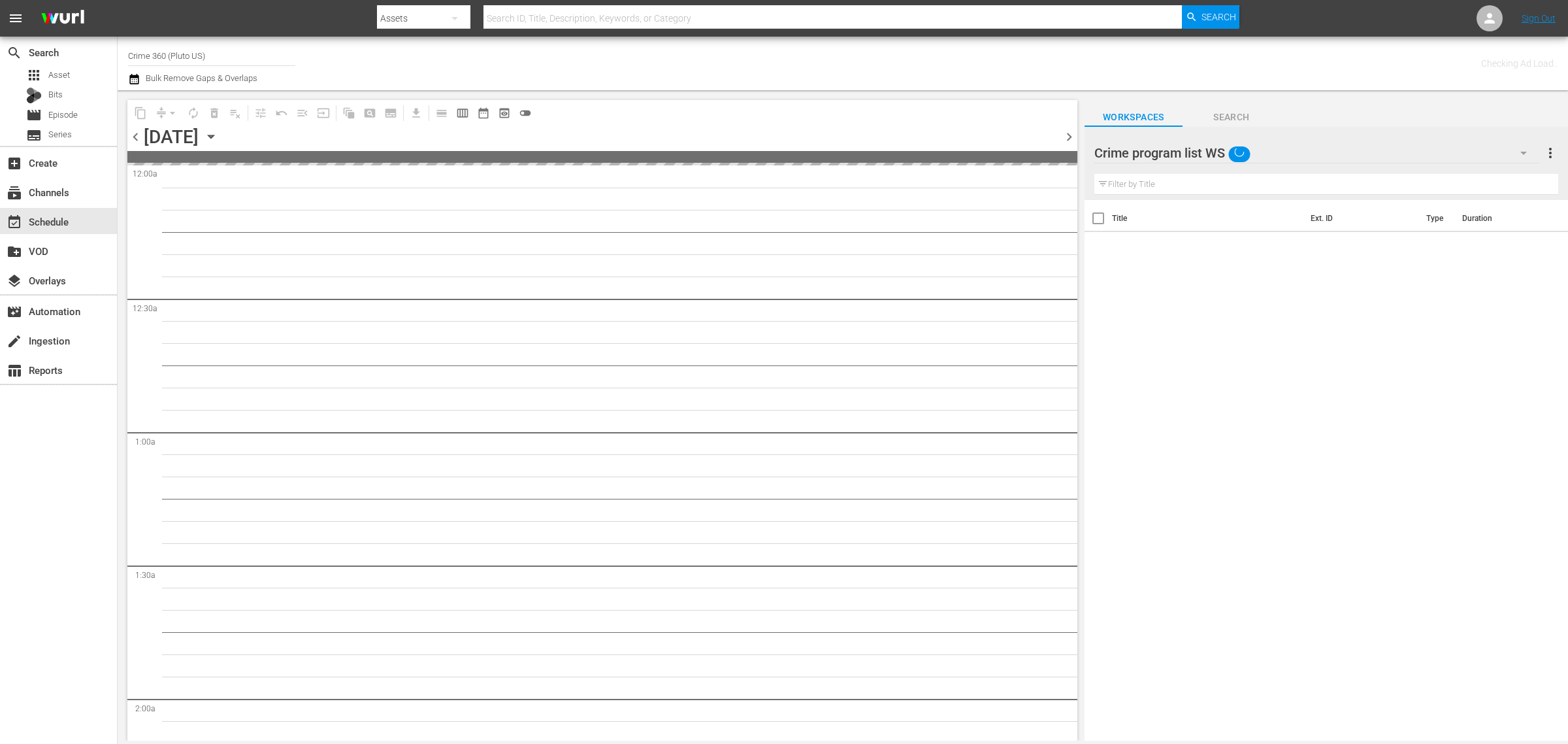
click at [789, 66] on div "Channel Title Crime 360 (Pluto US) Bulk Remove Gaps & Overlaps" at bounding box center [518, 63] width 780 height 47
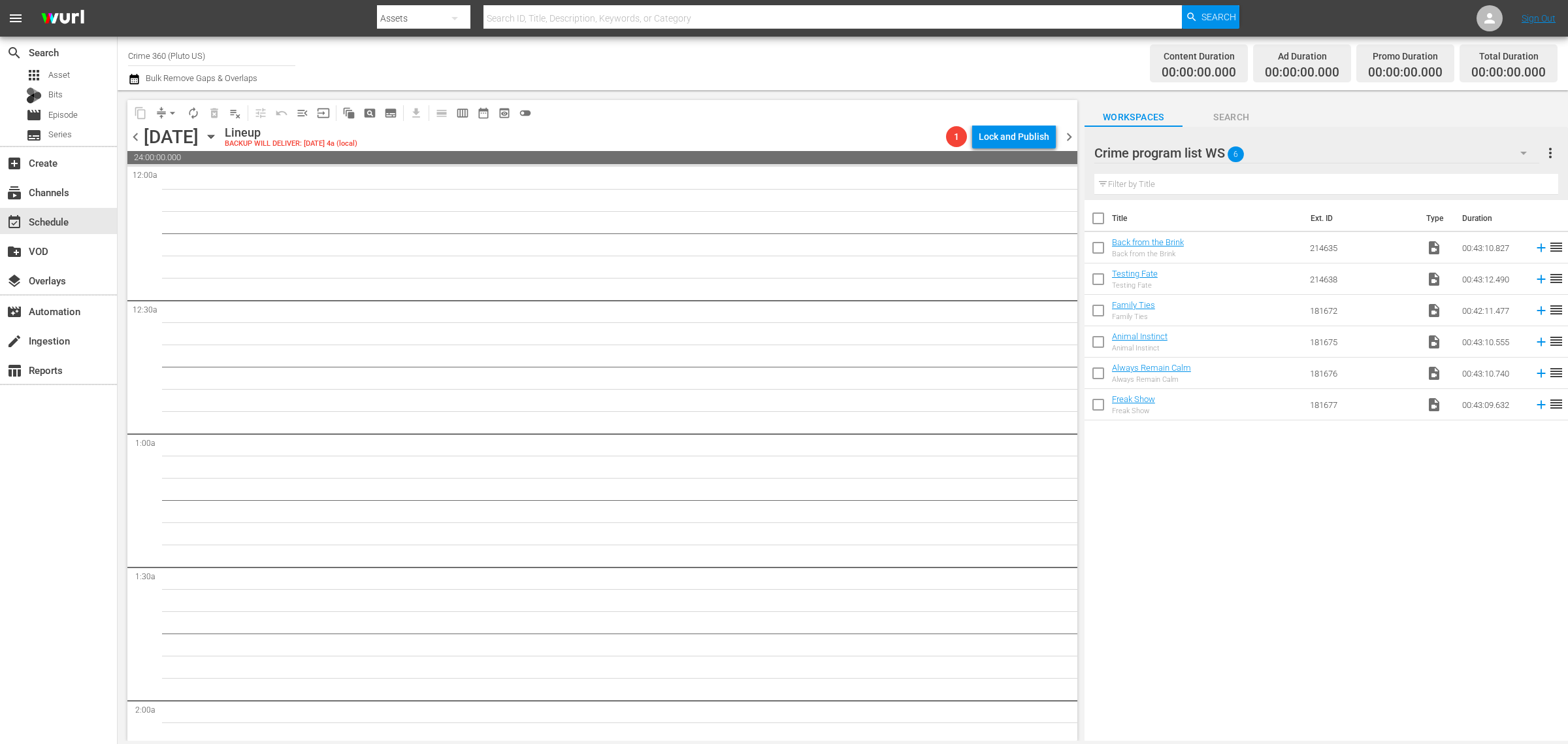
click at [1096, 217] on input "checkbox" at bounding box center [1099, 221] width 27 height 27
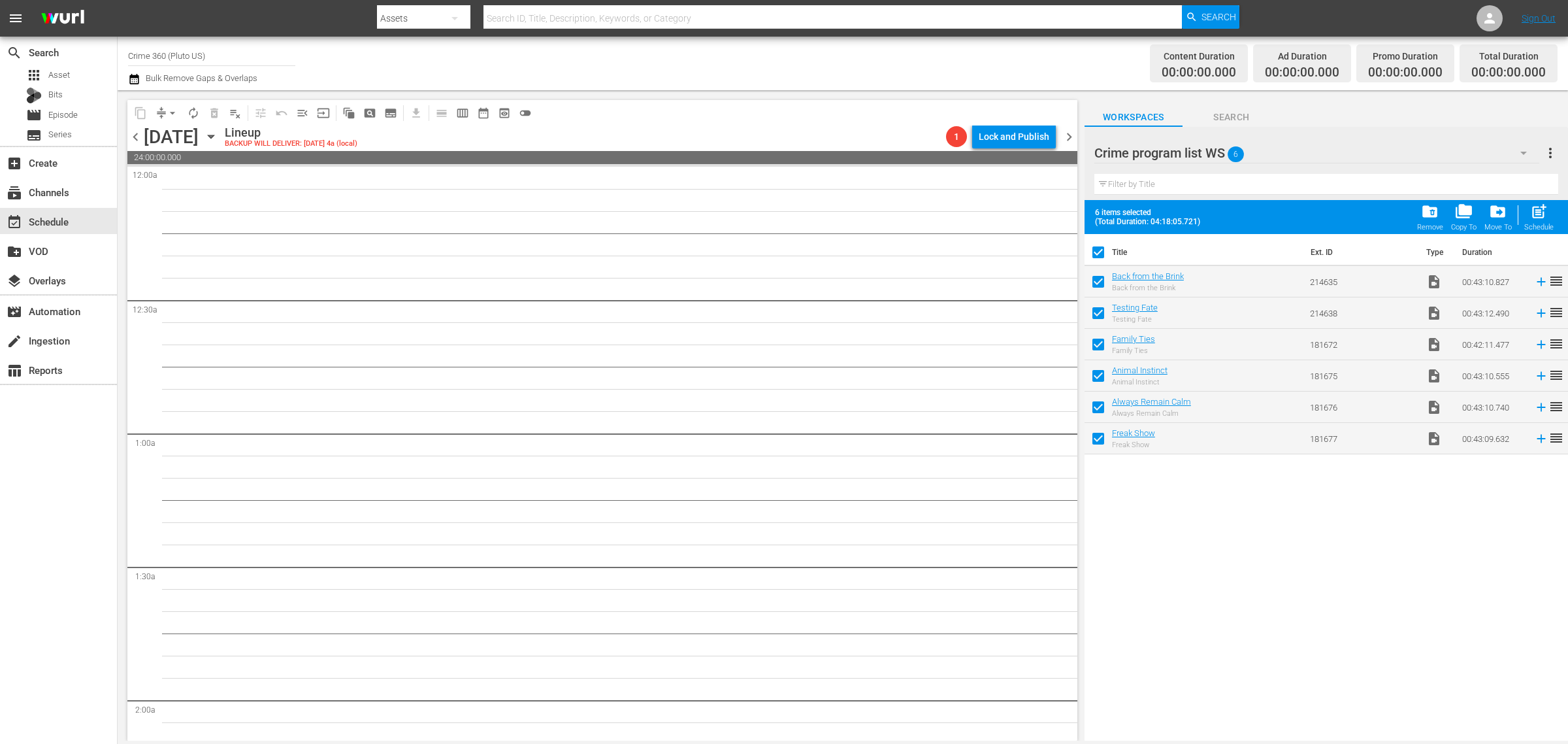
click at [1537, 217] on span "post_add" at bounding box center [1539, 211] width 18 height 18
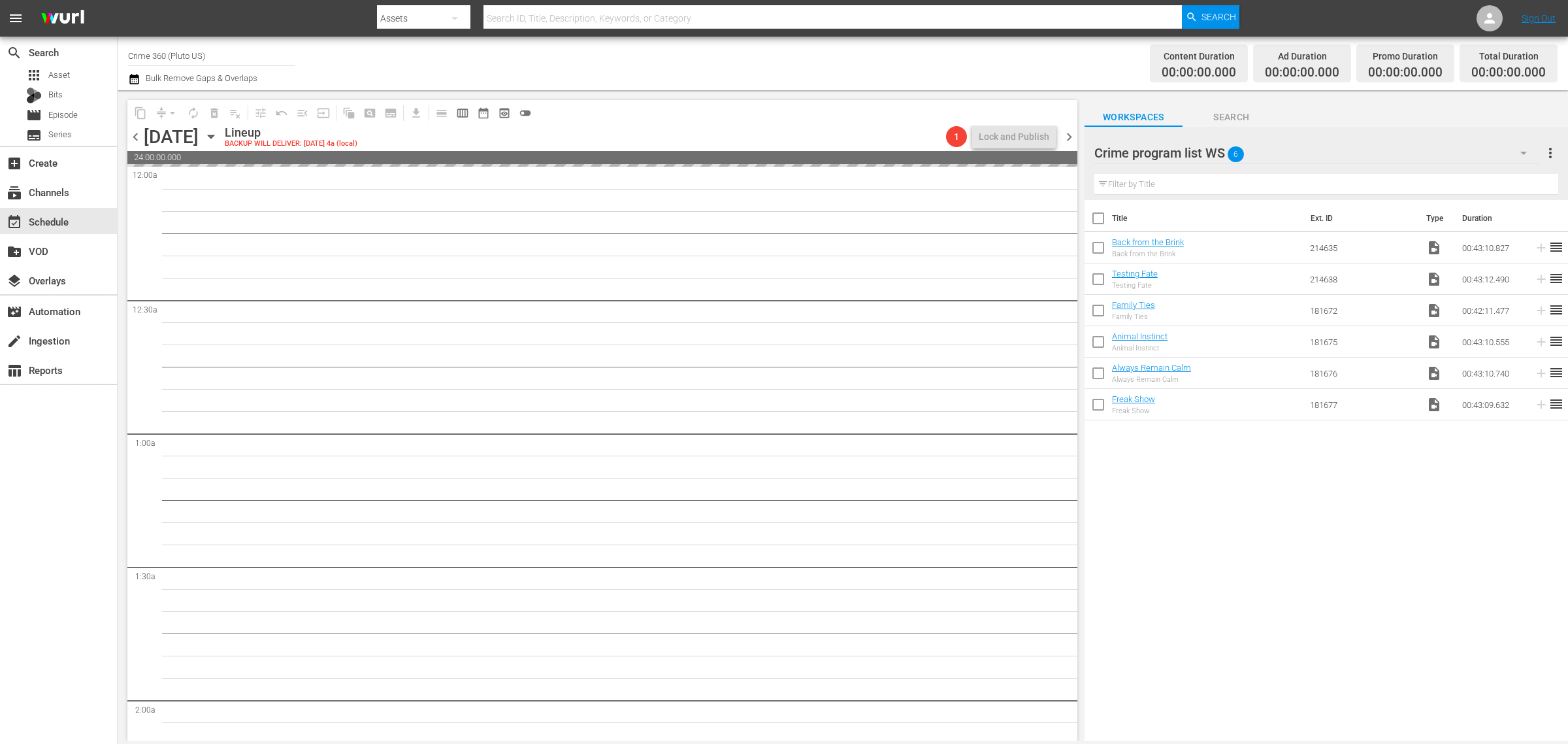
click at [716, 63] on div "Channel Title Crime 360 (Pluto US) Bulk Remove Gaps & Overlaps" at bounding box center [518, 63] width 780 height 47
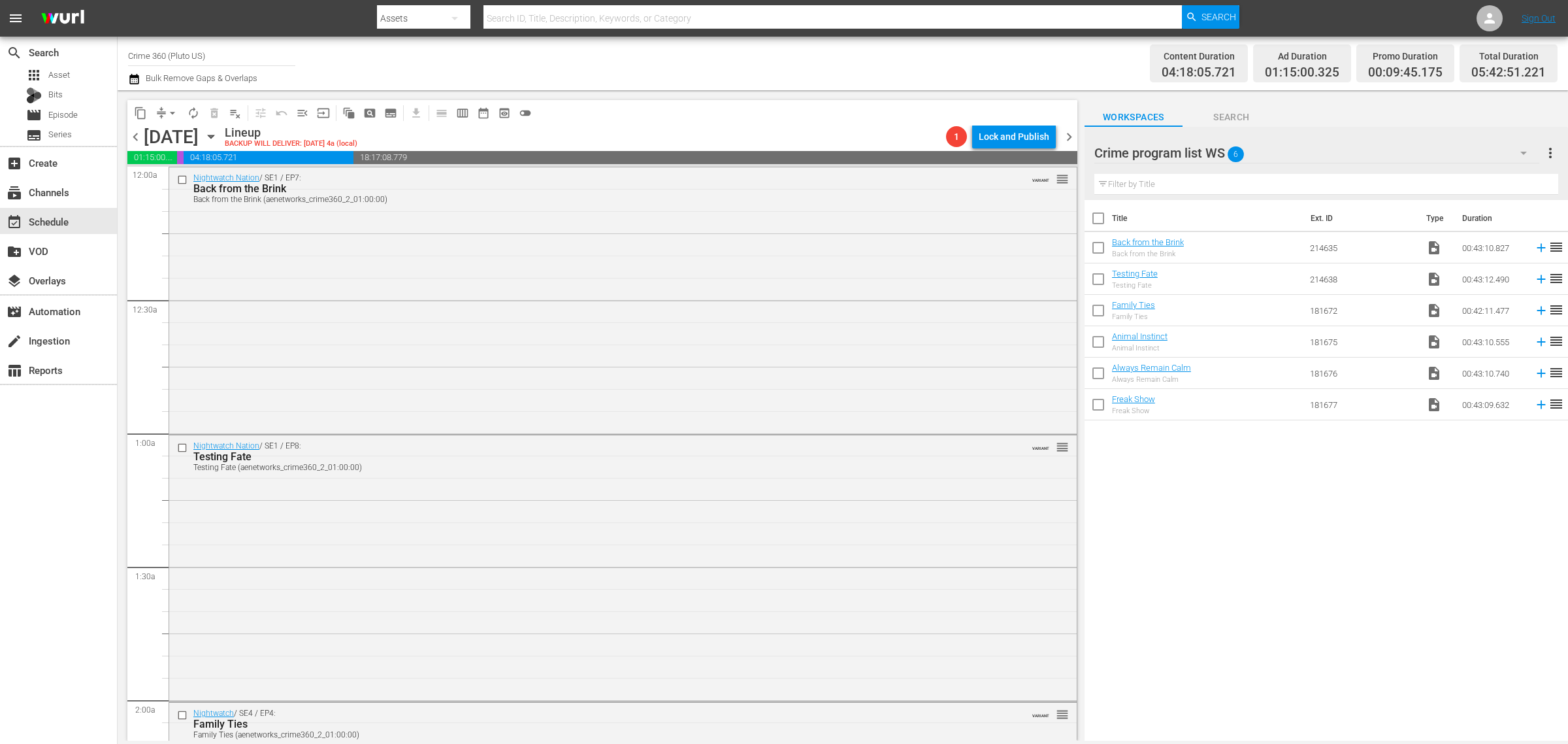
click at [1066, 132] on span "chevron_right" at bounding box center [1069, 137] width 16 height 16
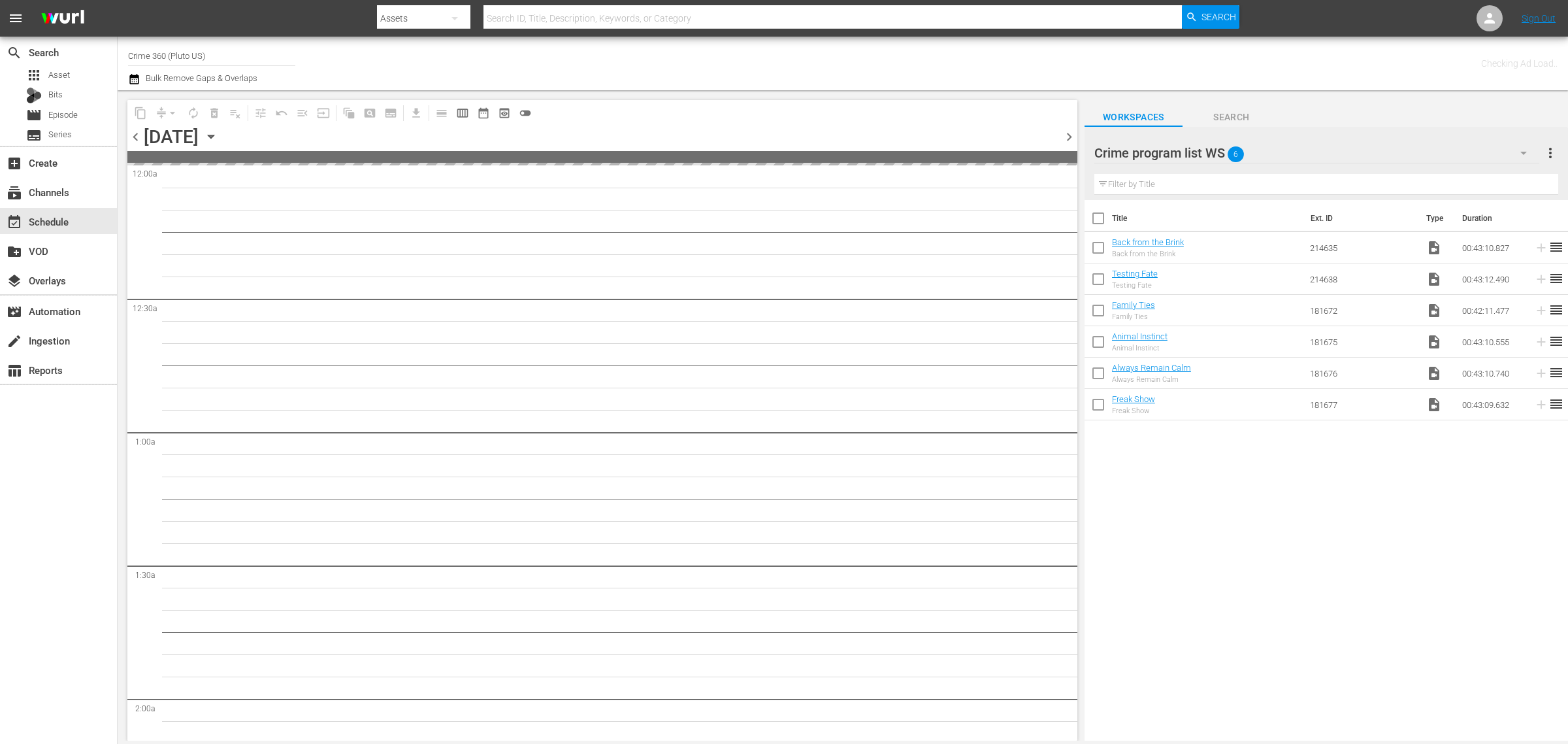
click at [1546, 148] on span "more_vert" at bounding box center [1551, 153] width 15 height 15
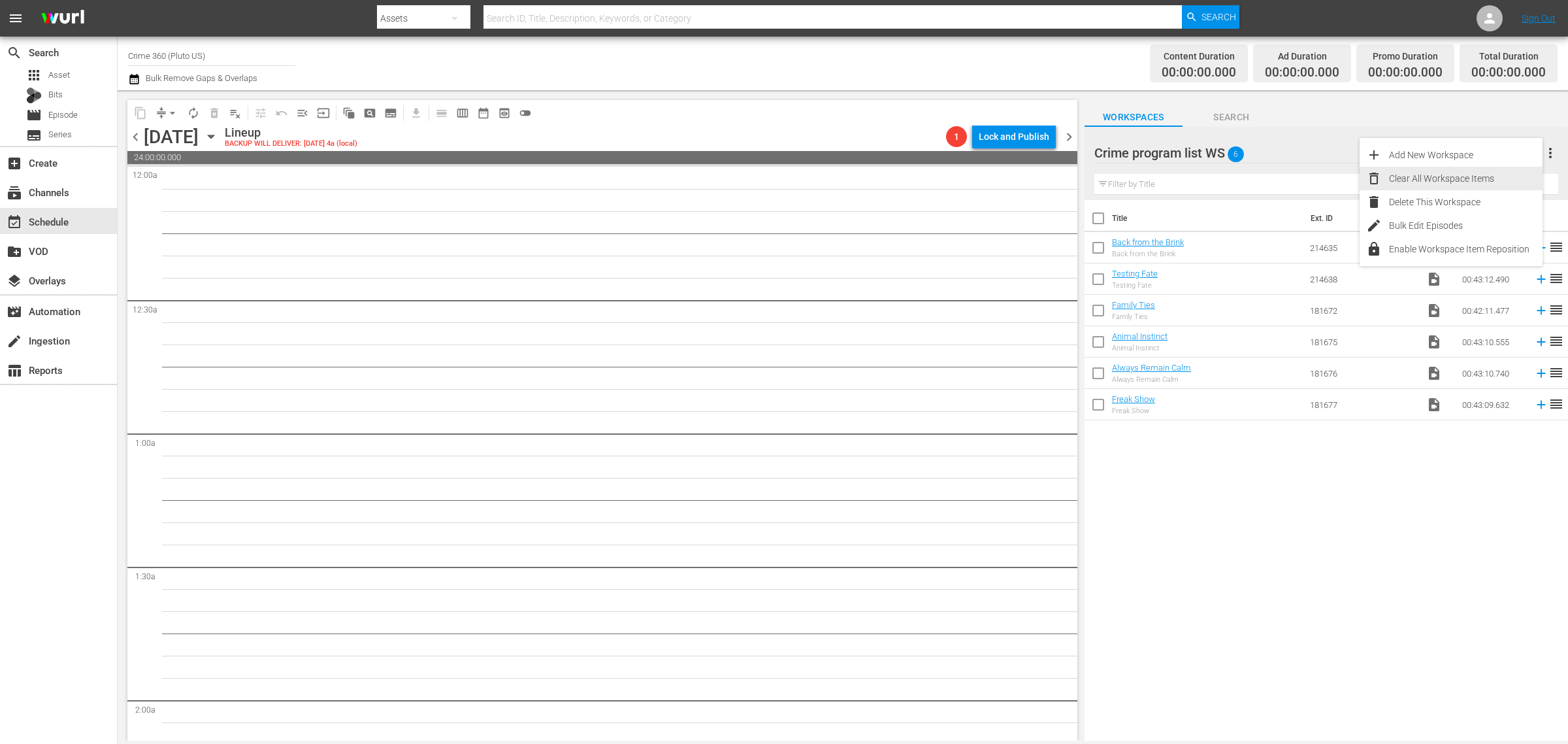
click at [1487, 177] on div "Clear All Workspace Items" at bounding box center [1466, 178] width 154 height 24
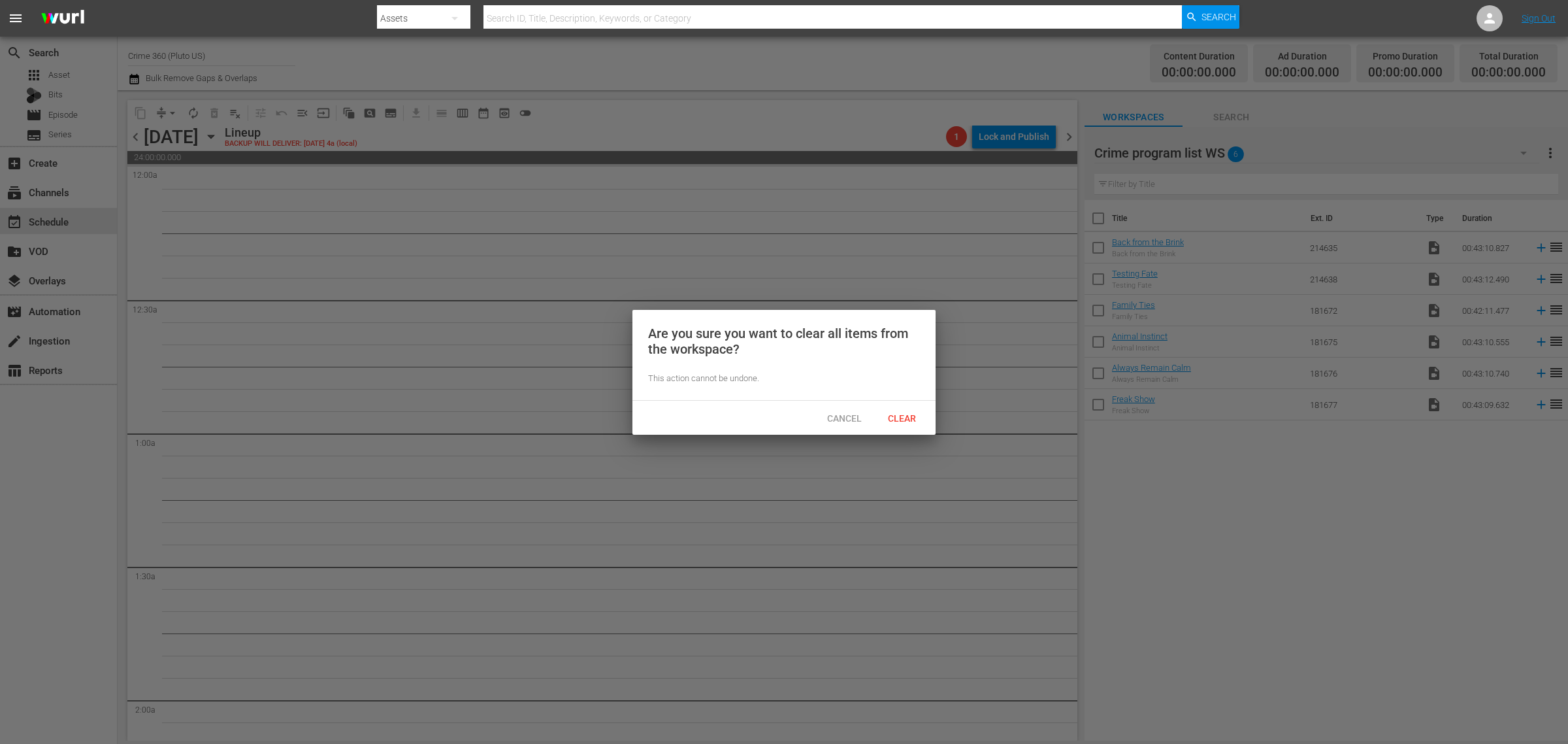
click at [897, 413] on span "Clear" at bounding box center [902, 418] width 49 height 10
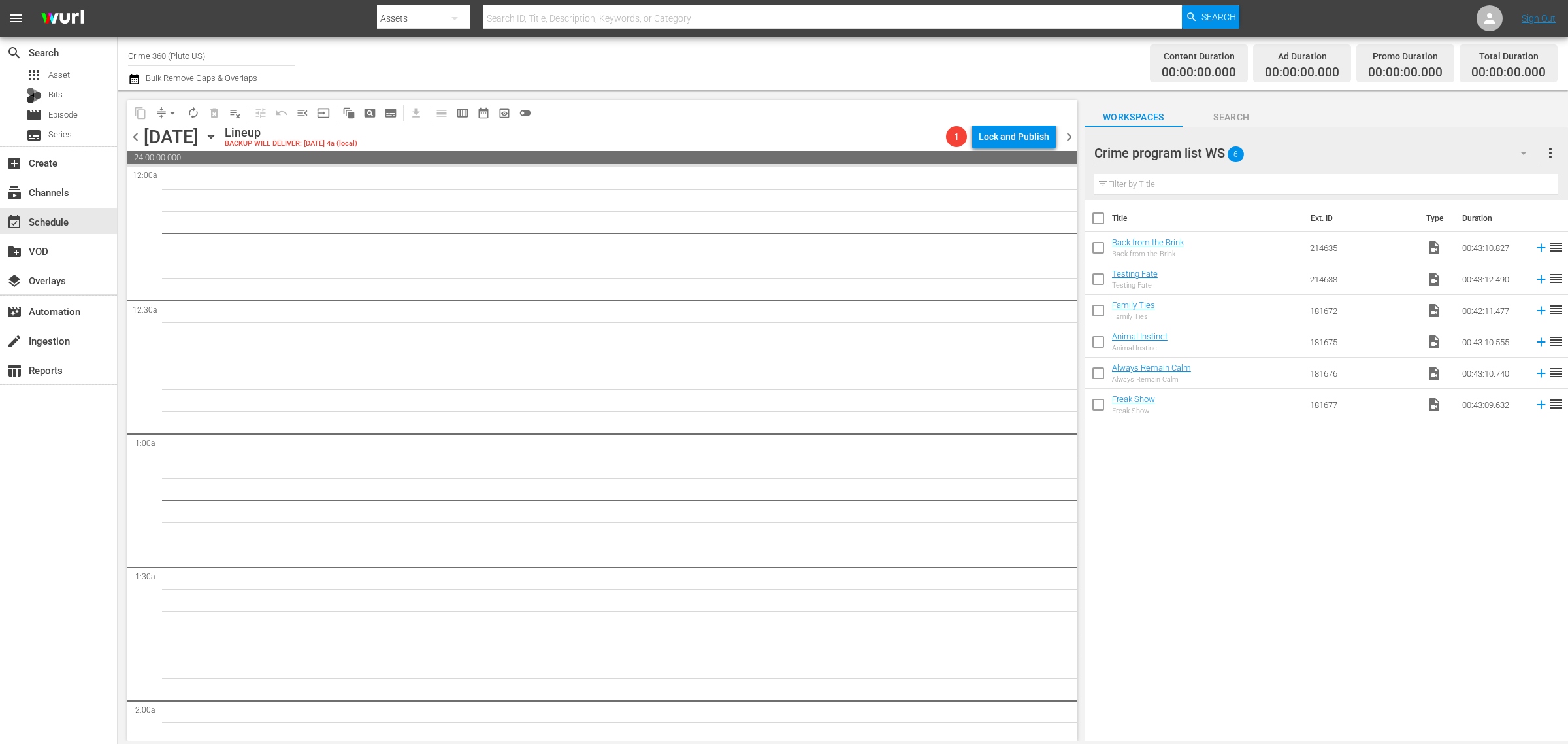
click at [775, 57] on div "Channel Title Crime 360 (Pluto US) Bulk Remove Gaps & Overlaps" at bounding box center [518, 63] width 780 height 47
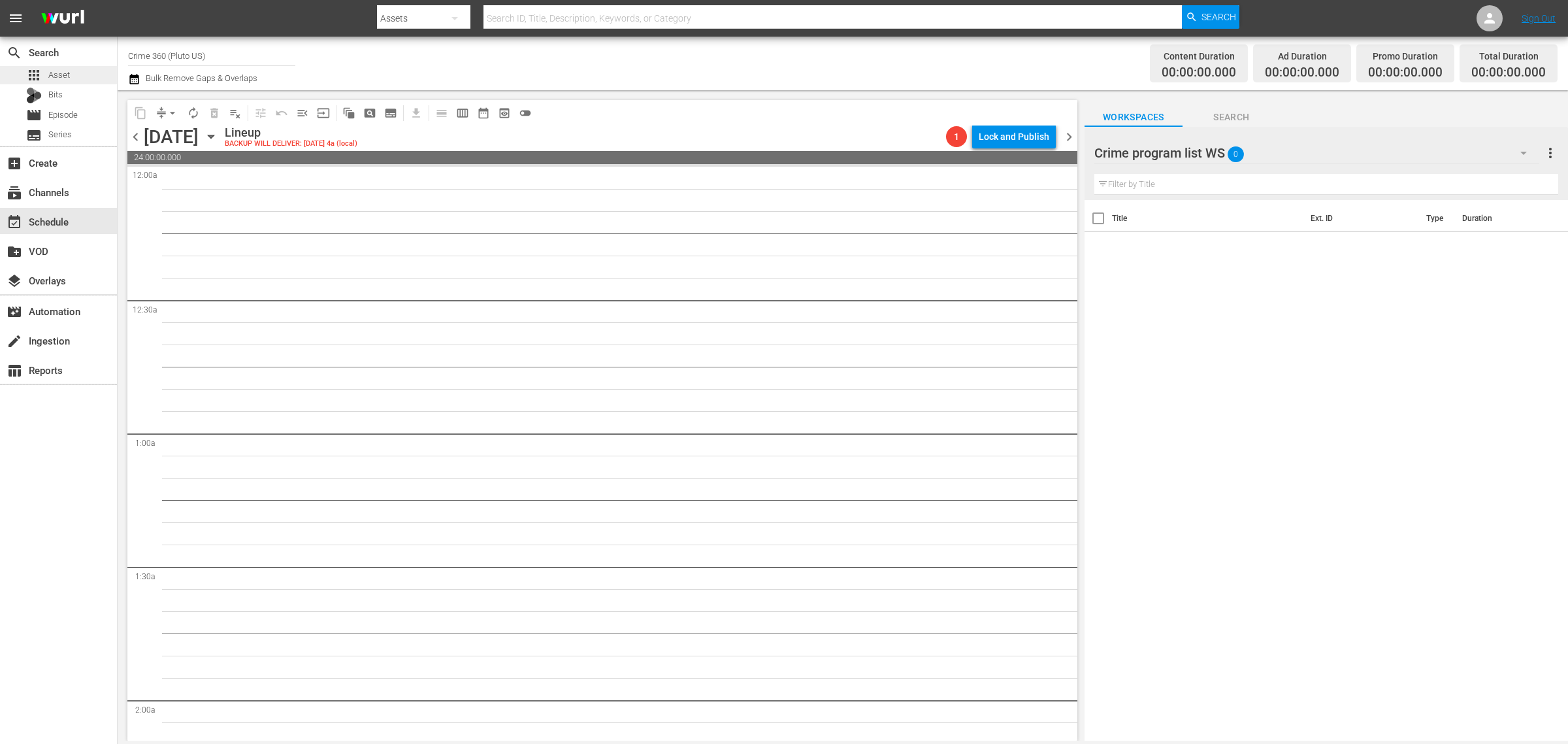
click at [63, 70] on span "Asset" at bounding box center [59, 74] width 21 height 13
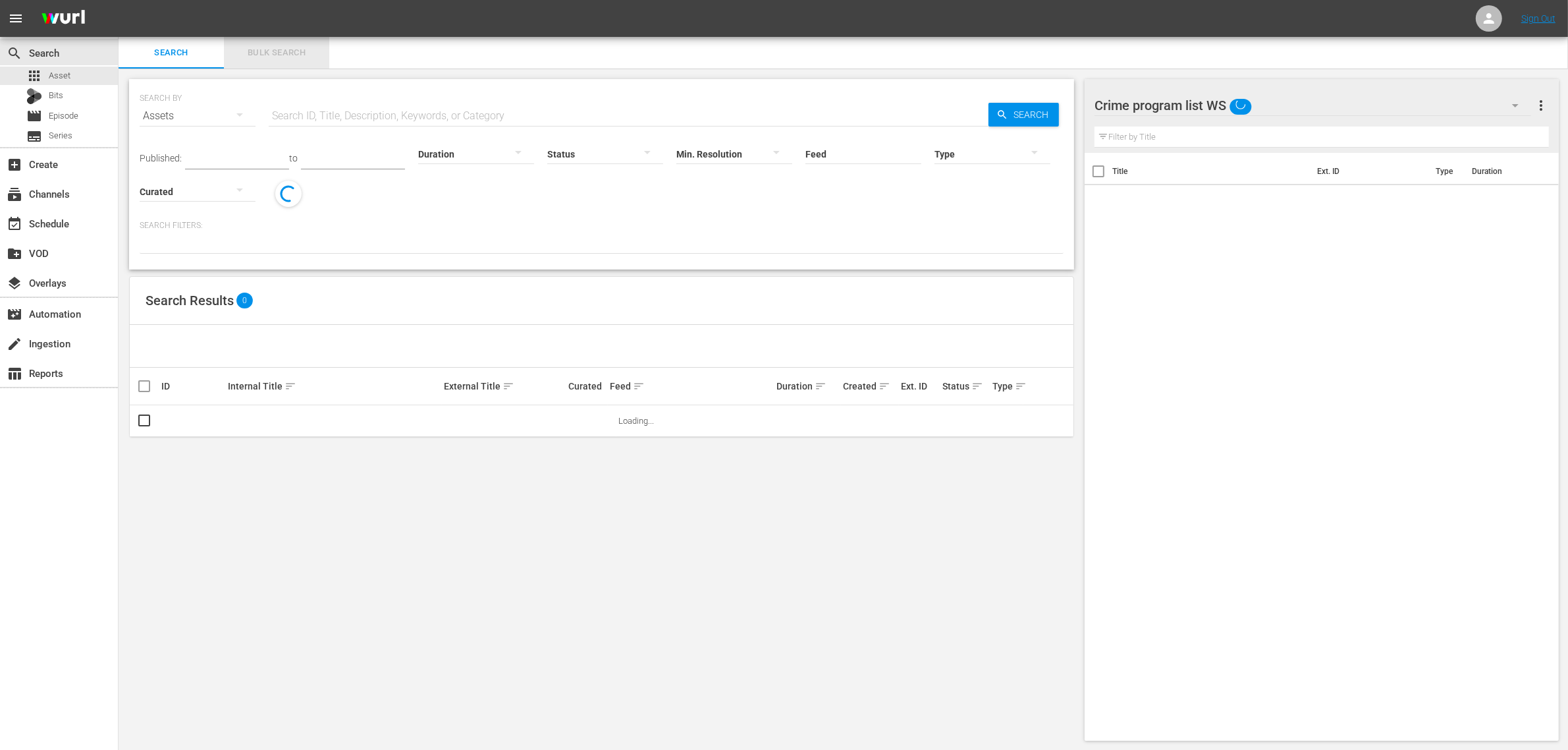
click at [268, 46] on span "Bulk Search" at bounding box center [277, 53] width 89 height 15
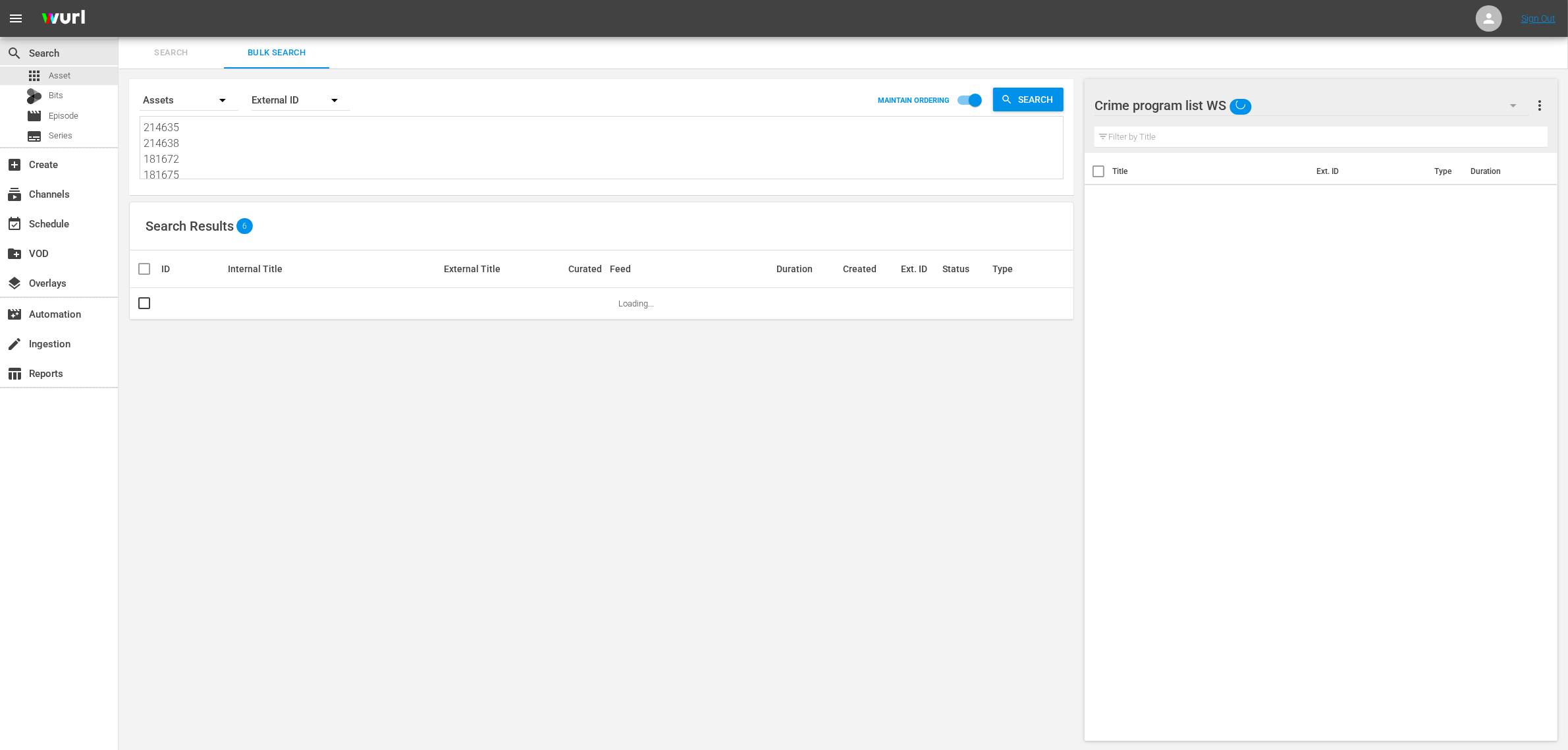
click at [234, 147] on textarea "214635 214638 181672 181675 181676 181677" at bounding box center [603, 150] width 919 height 60
paste textarea "88237 288244 288245 275800 288241 288236 288243 288238 288239 288246 268393 288…"
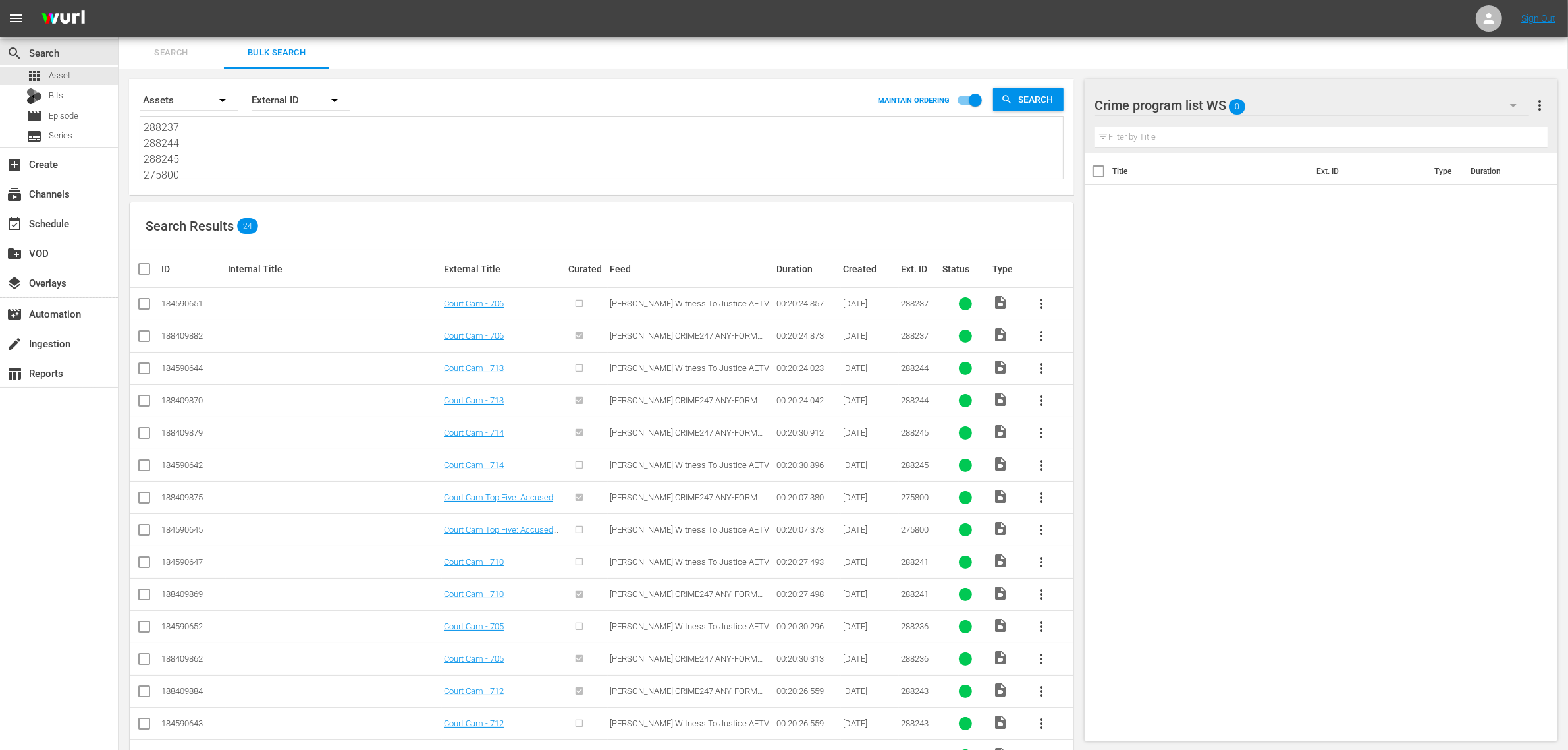
click at [139, 334] on input "checkbox" at bounding box center [144, 339] width 15 height 15
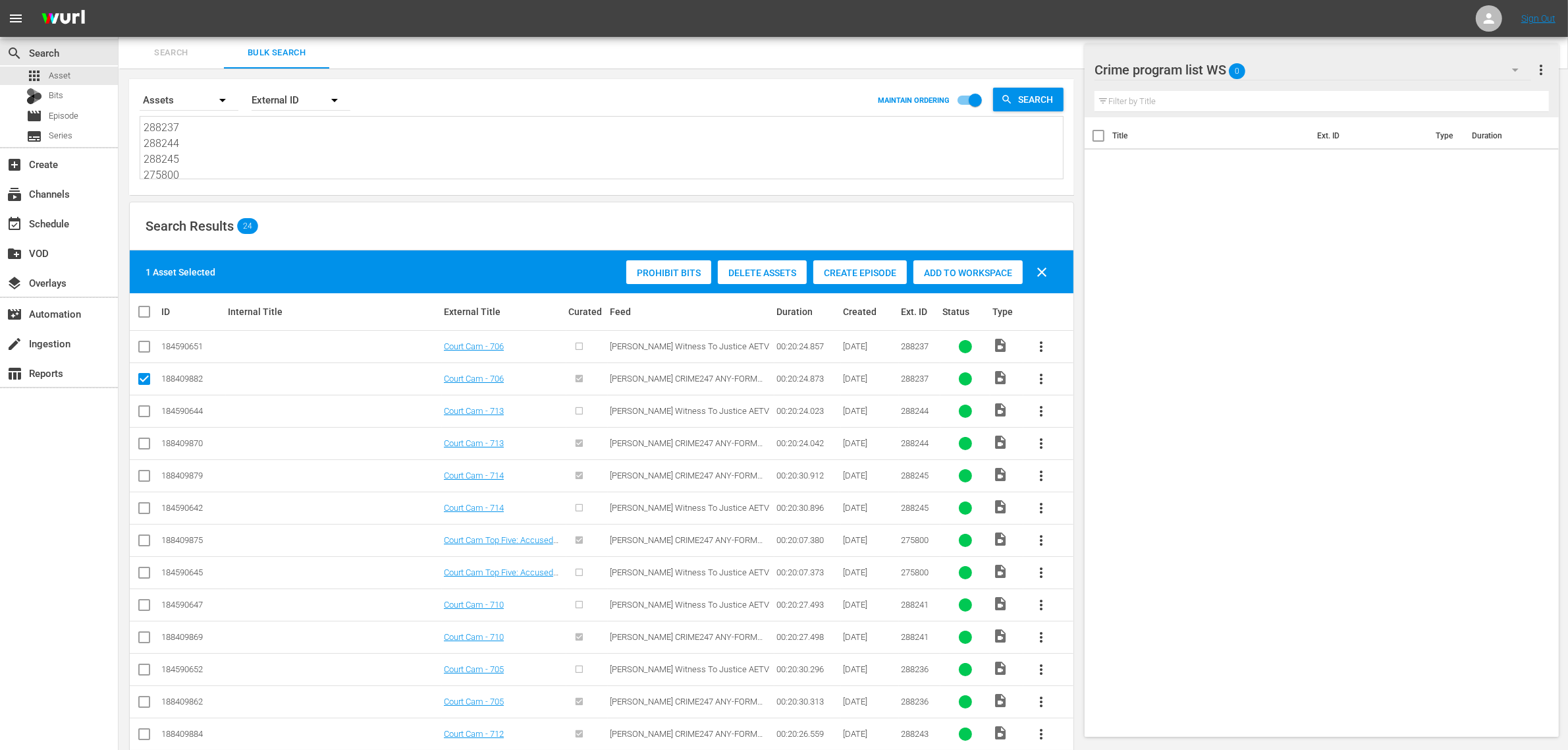
scroll to position [83, 0]
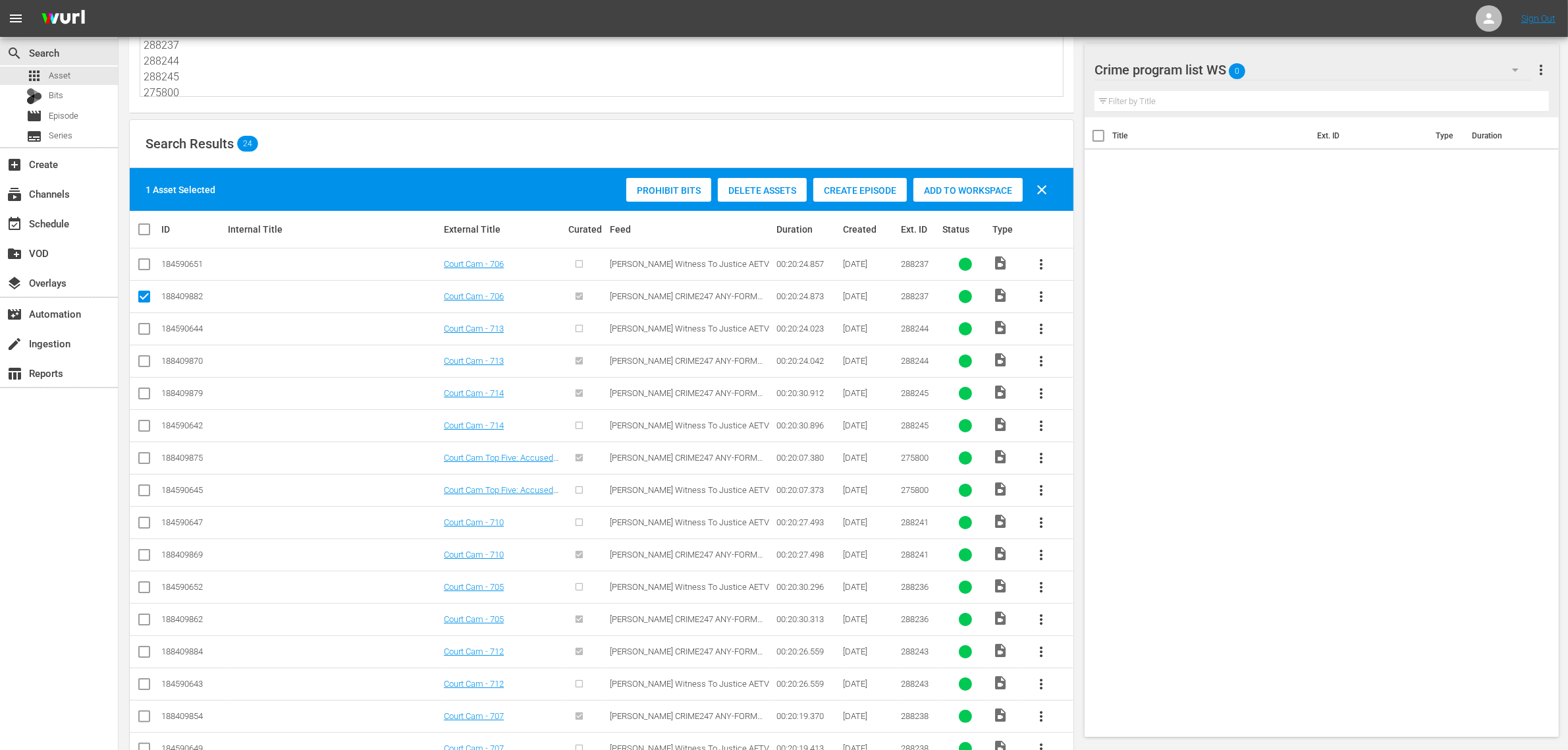
click at [144, 362] on input "checkbox" at bounding box center [144, 364] width 15 height 15
click at [144, 400] on input "checkbox" at bounding box center [144, 396] width 15 height 15
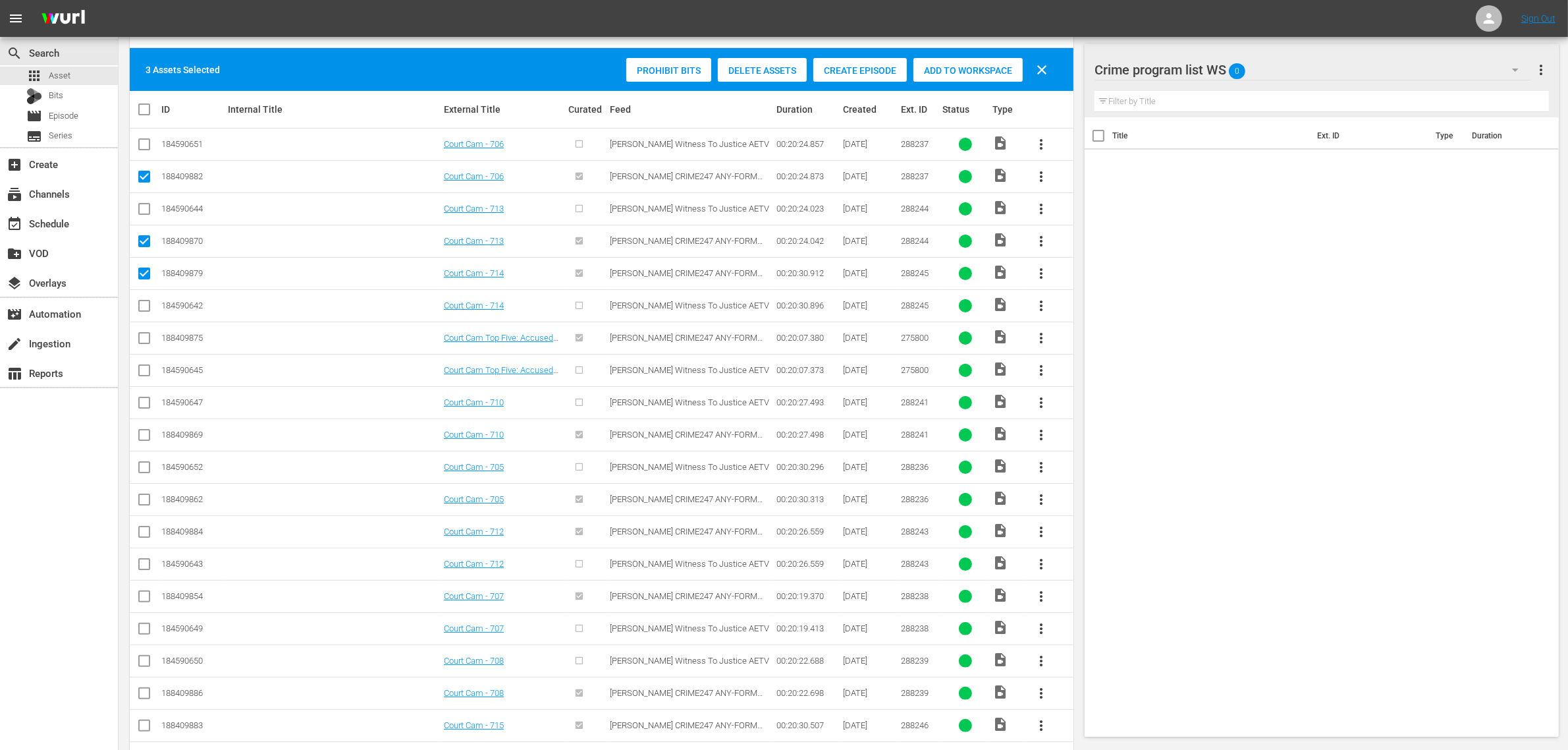
scroll to position [247, 0]
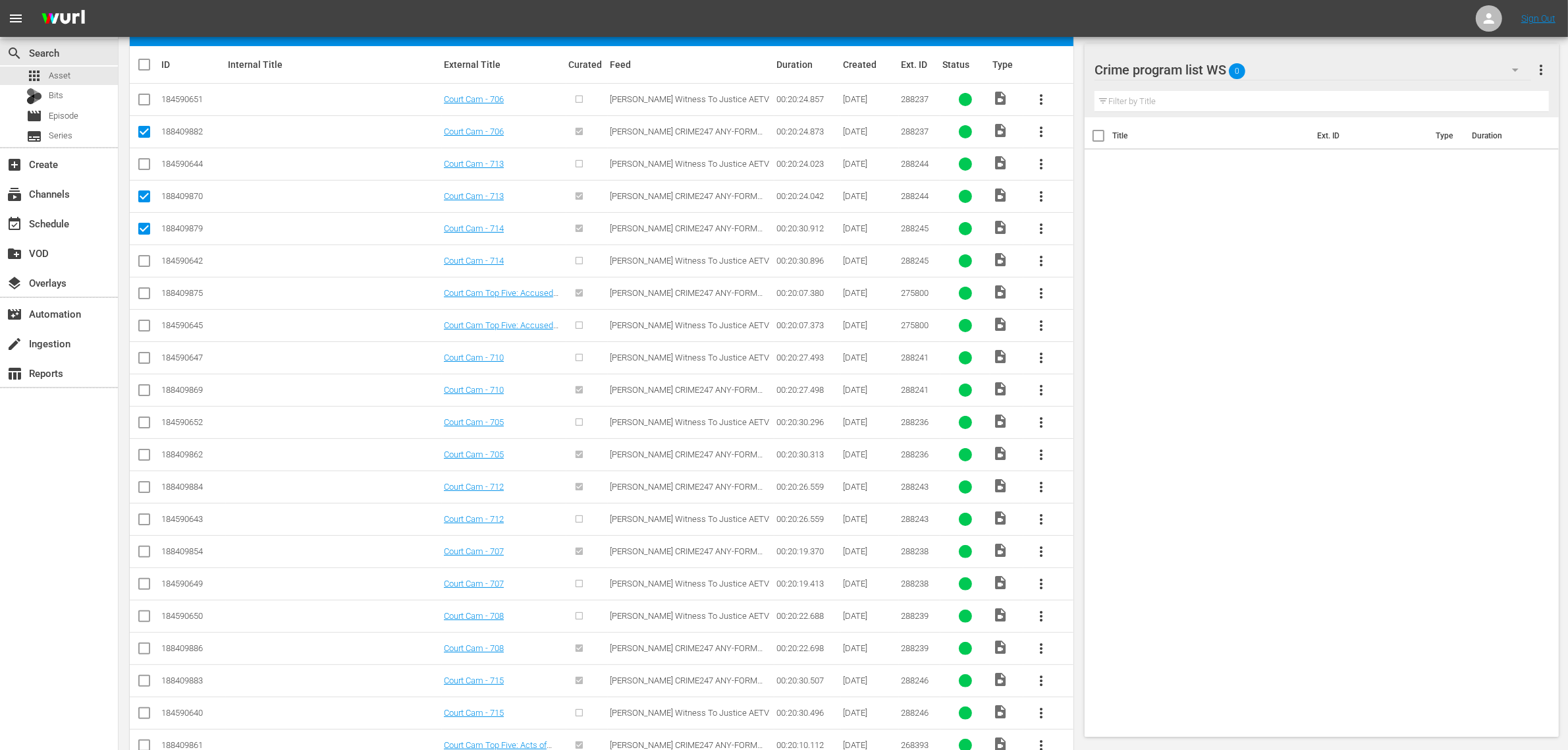
click at [145, 293] on input "checkbox" at bounding box center [144, 296] width 15 height 15
click at [133, 390] on td at bounding box center [144, 390] width 29 height 33
click at [143, 390] on input "checkbox" at bounding box center [144, 392] width 15 height 15
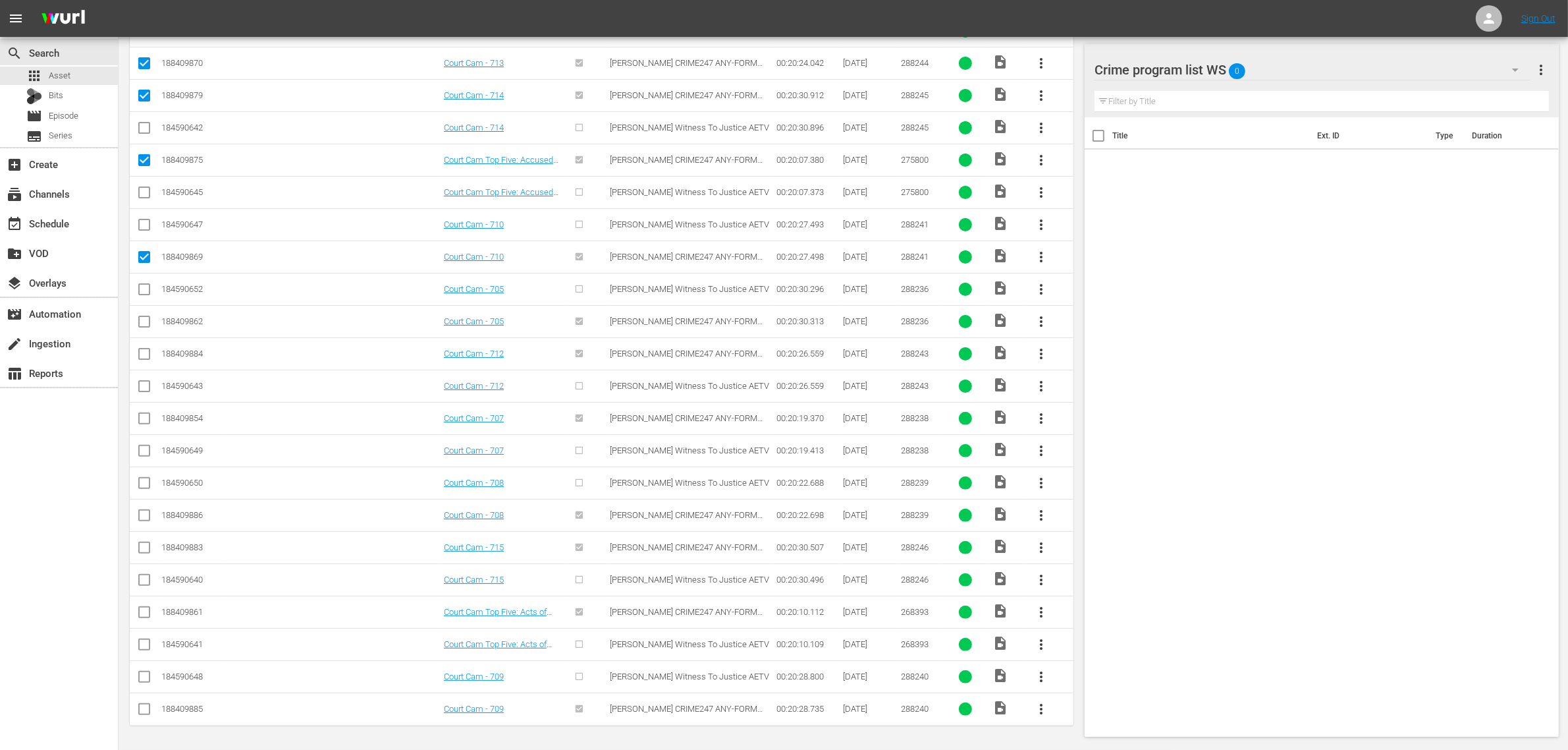
click at [144, 321] on input "checkbox" at bounding box center [144, 324] width 15 height 15
click at [139, 353] on input "checkbox" at bounding box center [144, 356] width 15 height 15
click at [144, 422] on input "checkbox" at bounding box center [144, 421] width 15 height 15
click at [144, 515] on input "checkbox" at bounding box center [144, 518] width 15 height 15
click at [142, 548] on input "checkbox" at bounding box center [144, 550] width 15 height 15
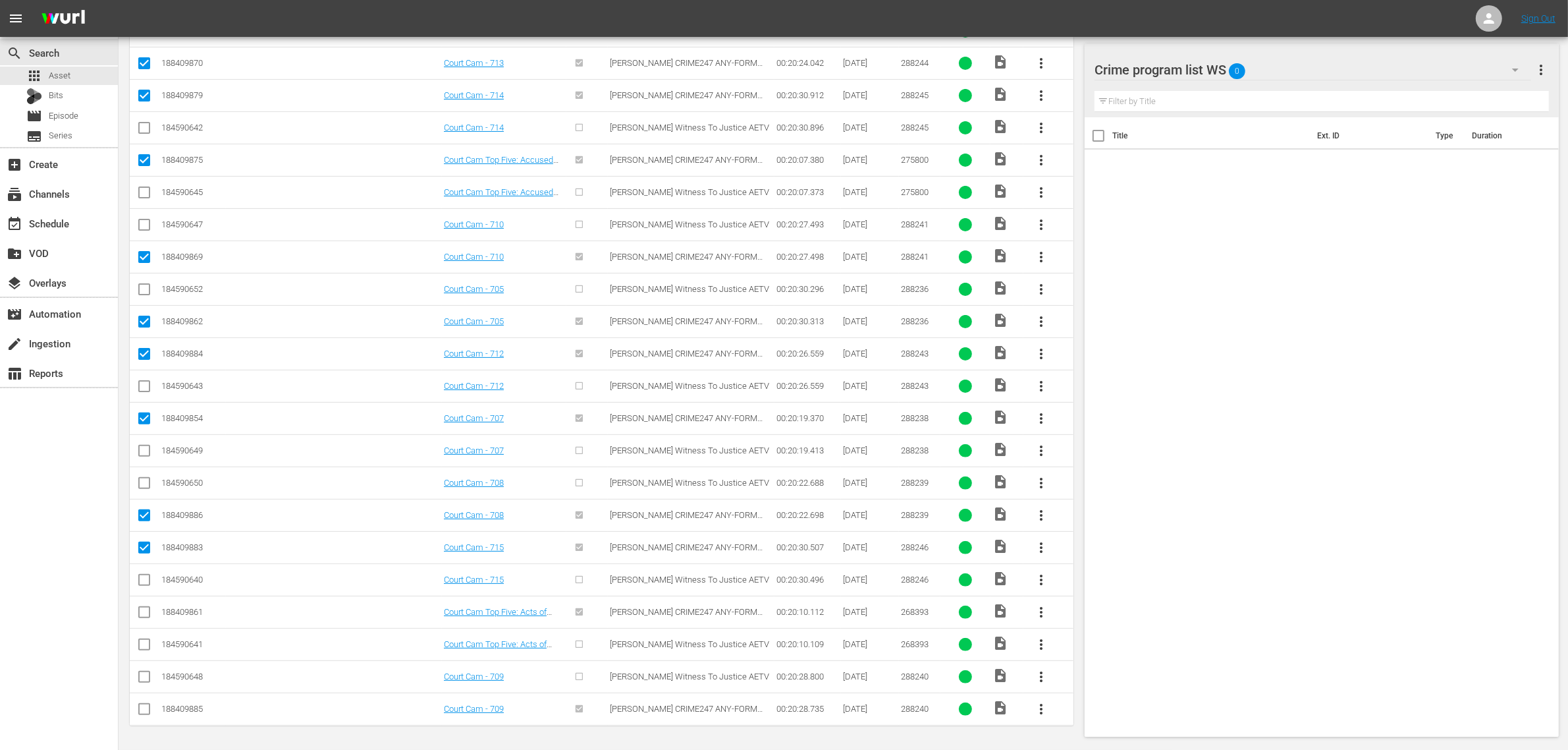
click at [140, 610] on input "checkbox" at bounding box center [144, 615] width 15 height 15
click at [145, 705] on input "checkbox" at bounding box center [144, 711] width 15 height 15
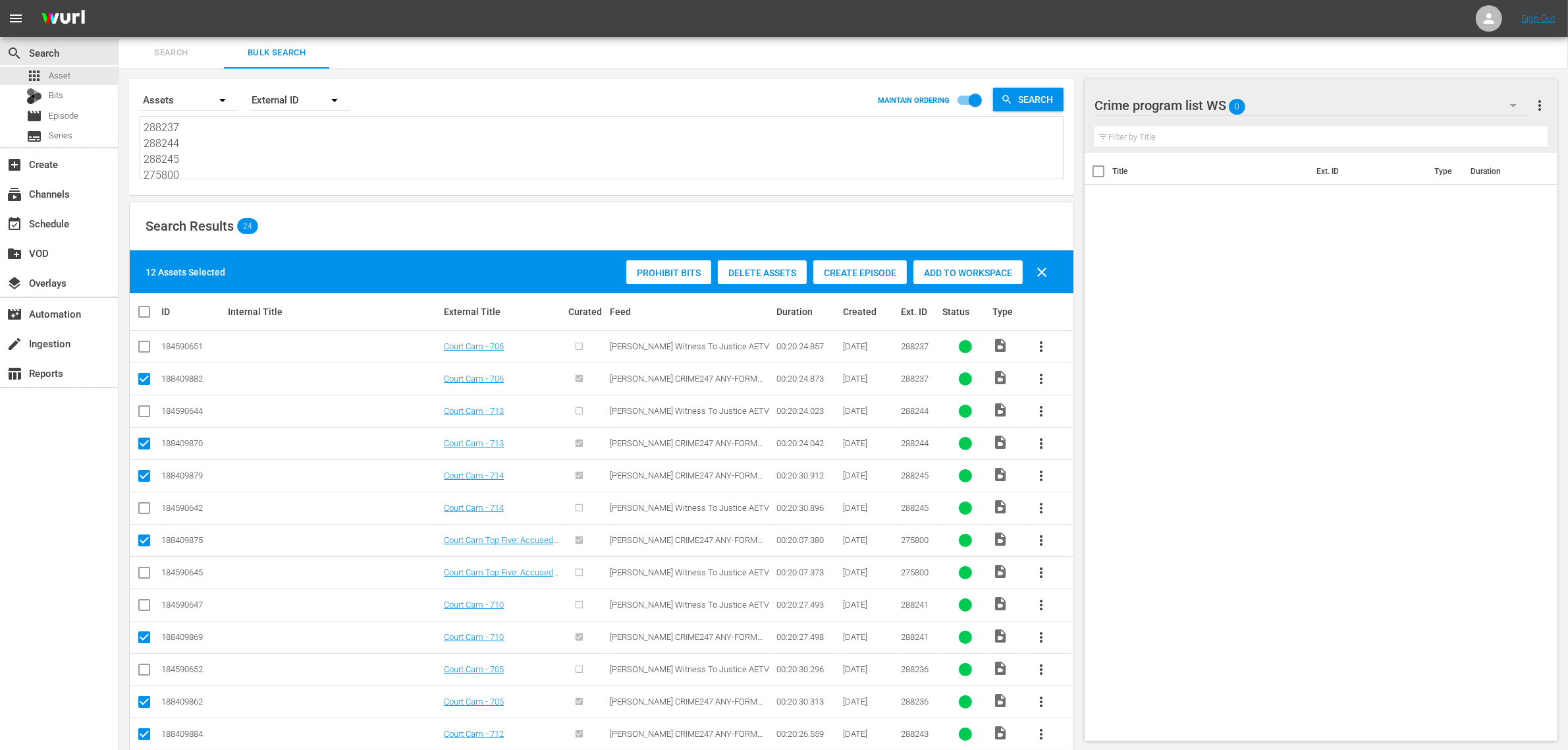
click at [981, 267] on span "Add to Workspace" at bounding box center [967, 273] width 109 height 10
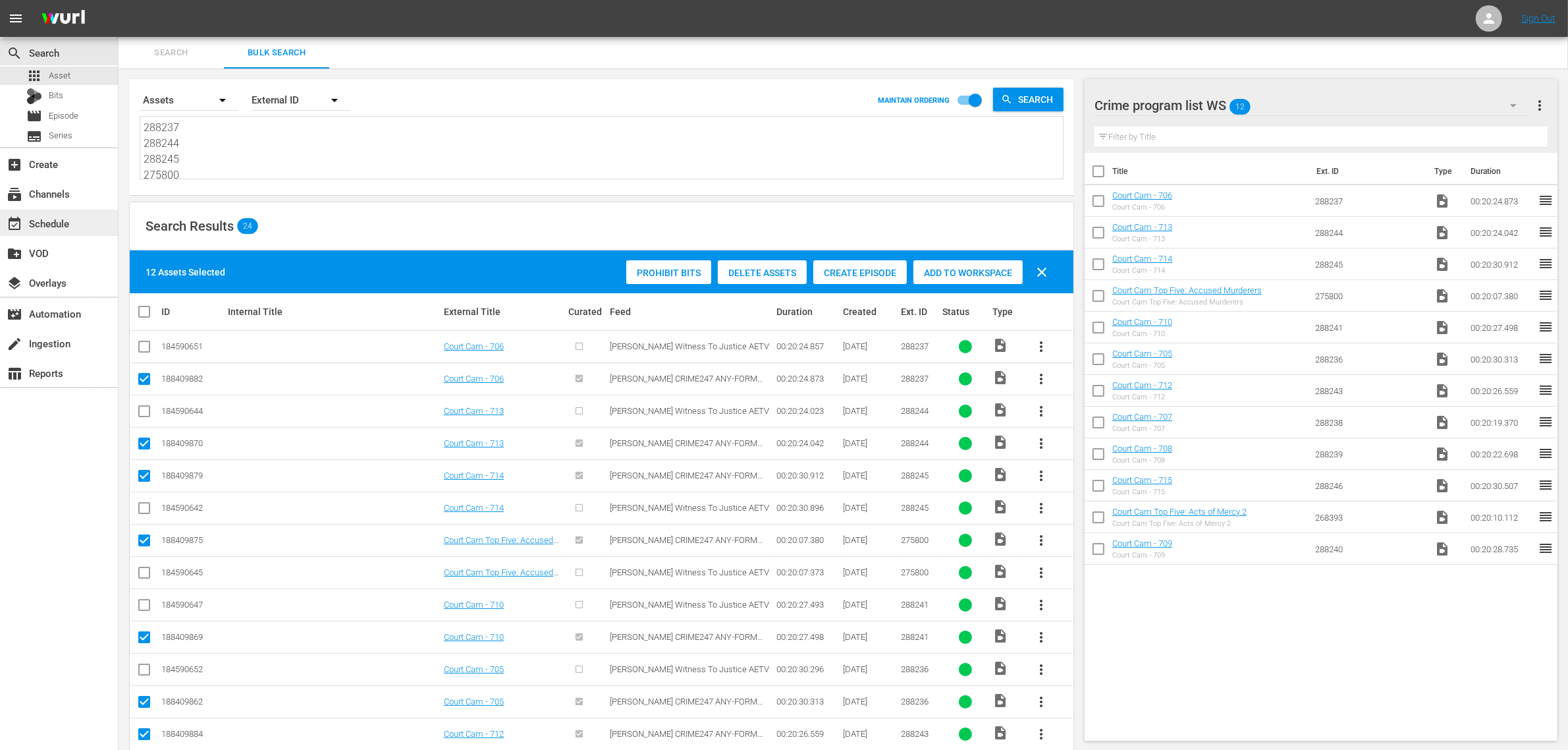
click at [49, 227] on div "event_available Schedule" at bounding box center [37, 221] width 74 height 12
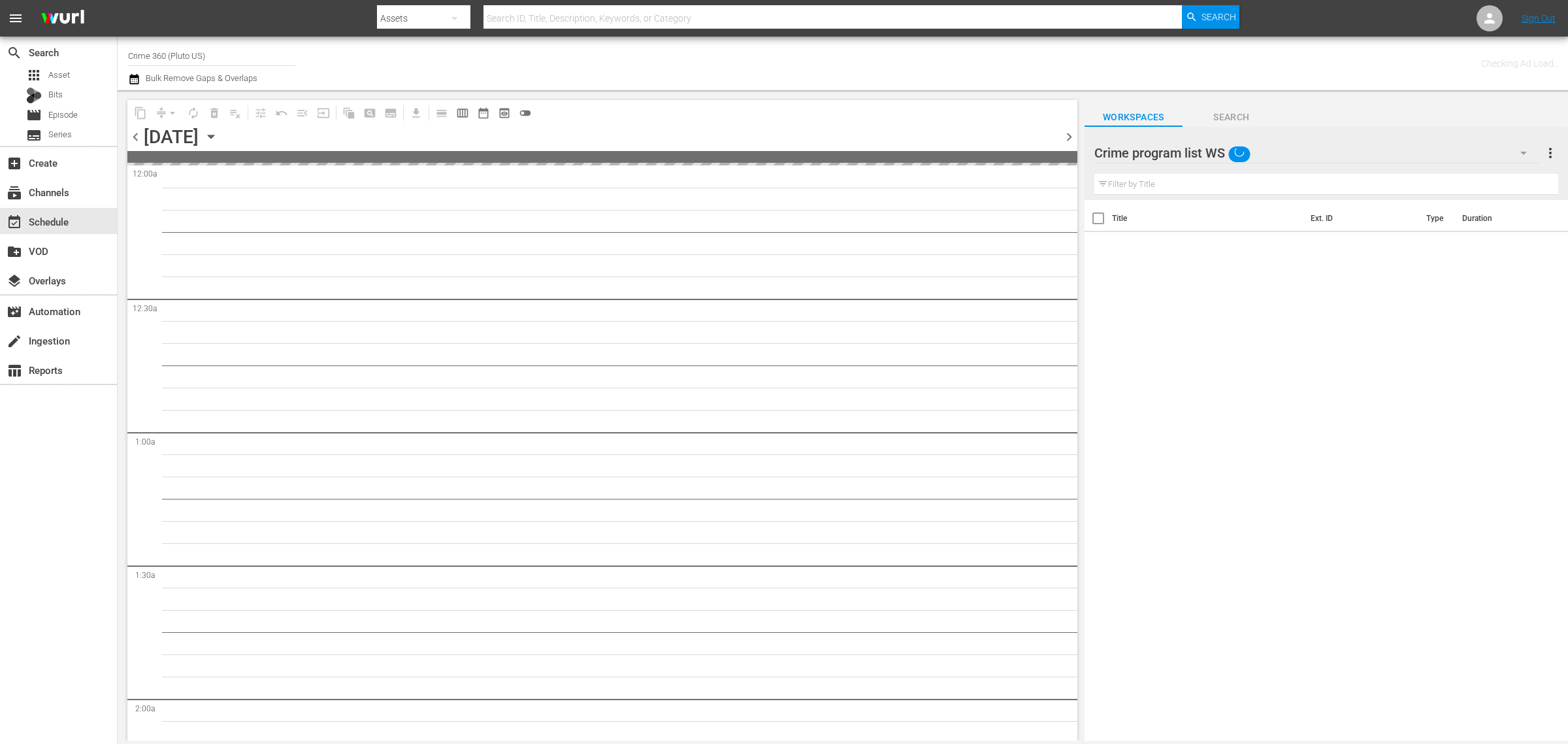
click at [706, 62] on div "Channel Title Crime 360 (Pluto US) Bulk Remove Gaps & Overlaps" at bounding box center [518, 63] width 780 height 47
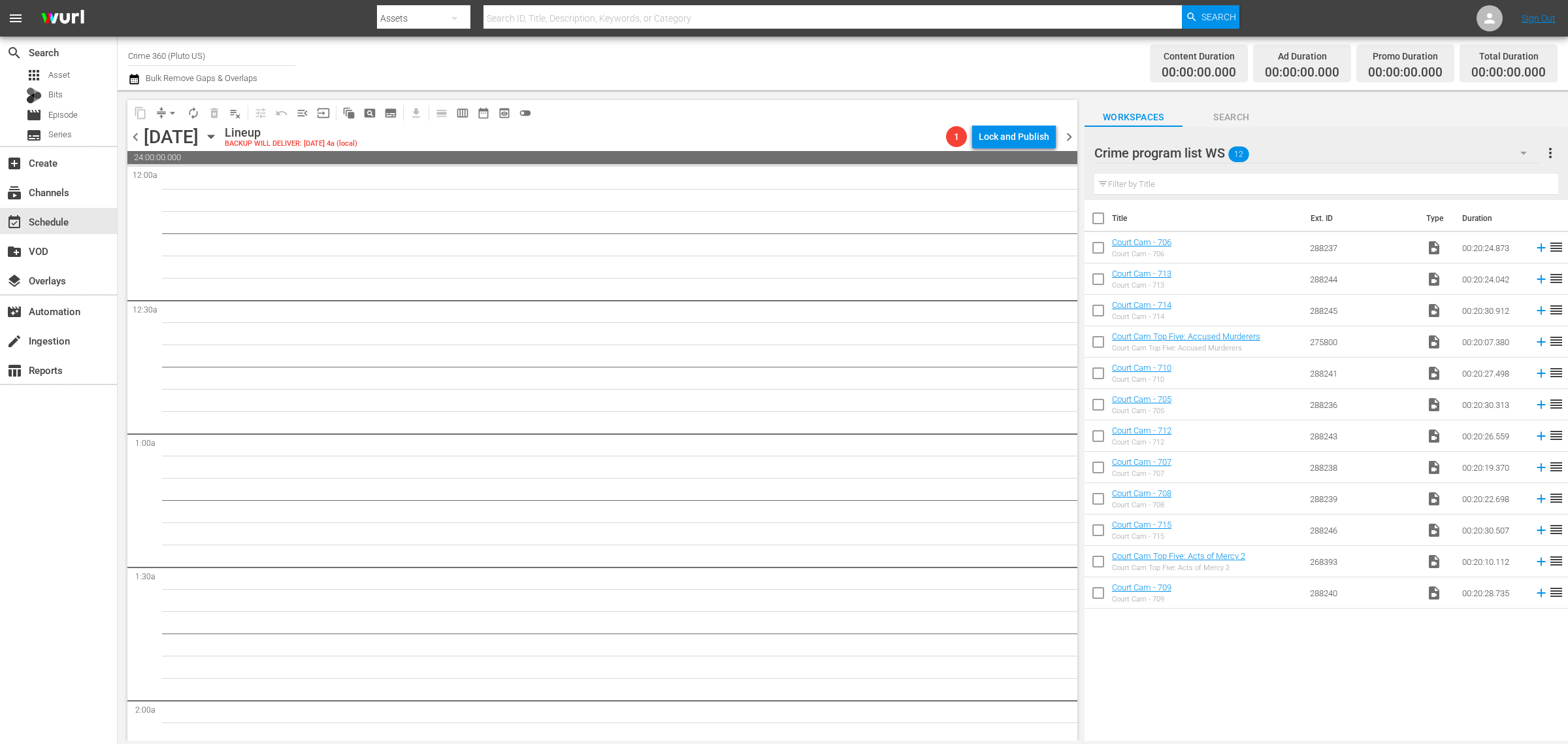
click at [1099, 217] on input "checkbox" at bounding box center [1099, 221] width 27 height 27
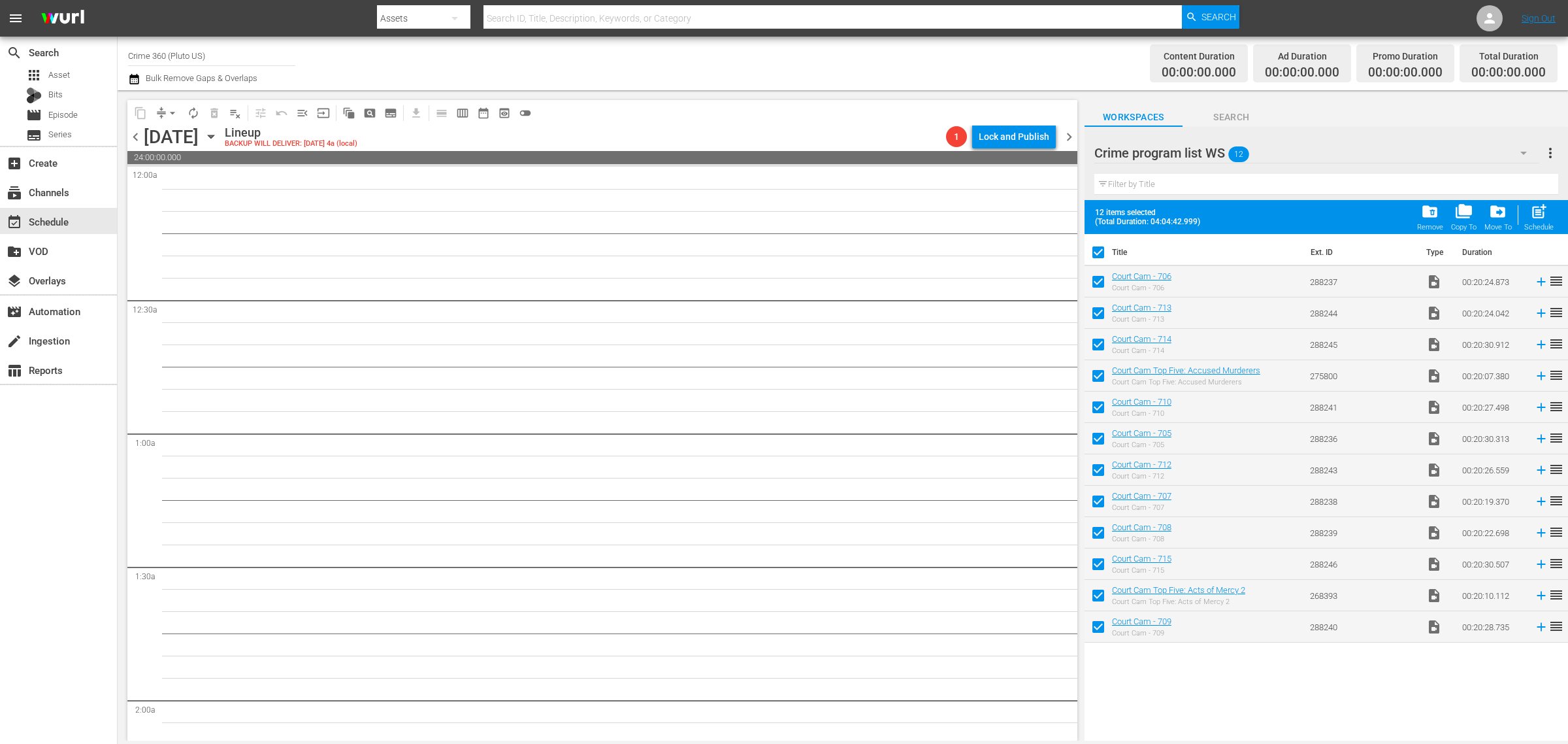
click at [1537, 214] on span "post_add" at bounding box center [1539, 211] width 18 height 18
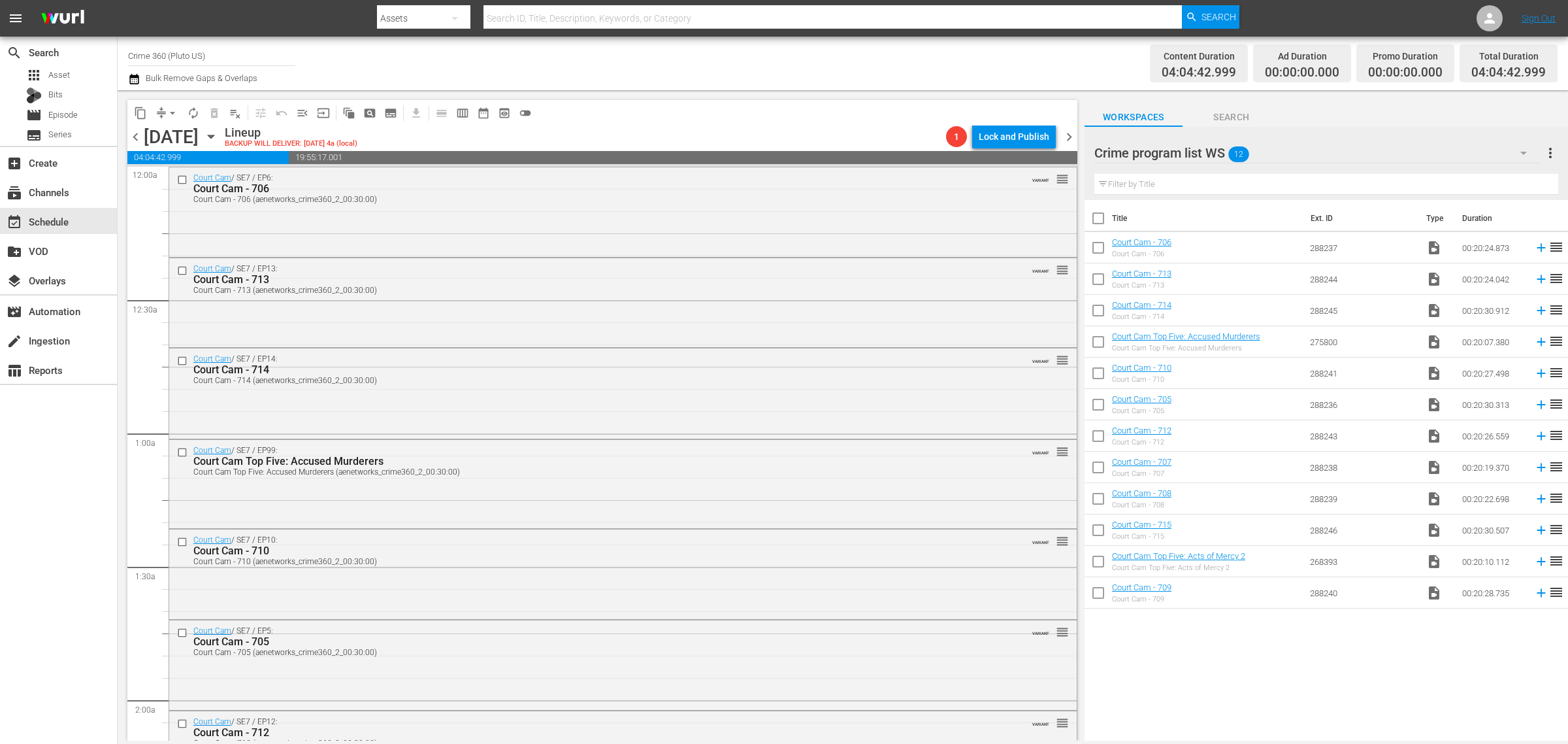
click at [733, 67] on div "Channel Title Crime 360 (Pluto US) Bulk Remove Gaps & Overlaps" at bounding box center [518, 63] width 780 height 47
click at [1547, 155] on span "more_vert" at bounding box center [1551, 153] width 15 height 15
click at [1500, 183] on div "Clear All Workspace Items" at bounding box center [1466, 178] width 154 height 24
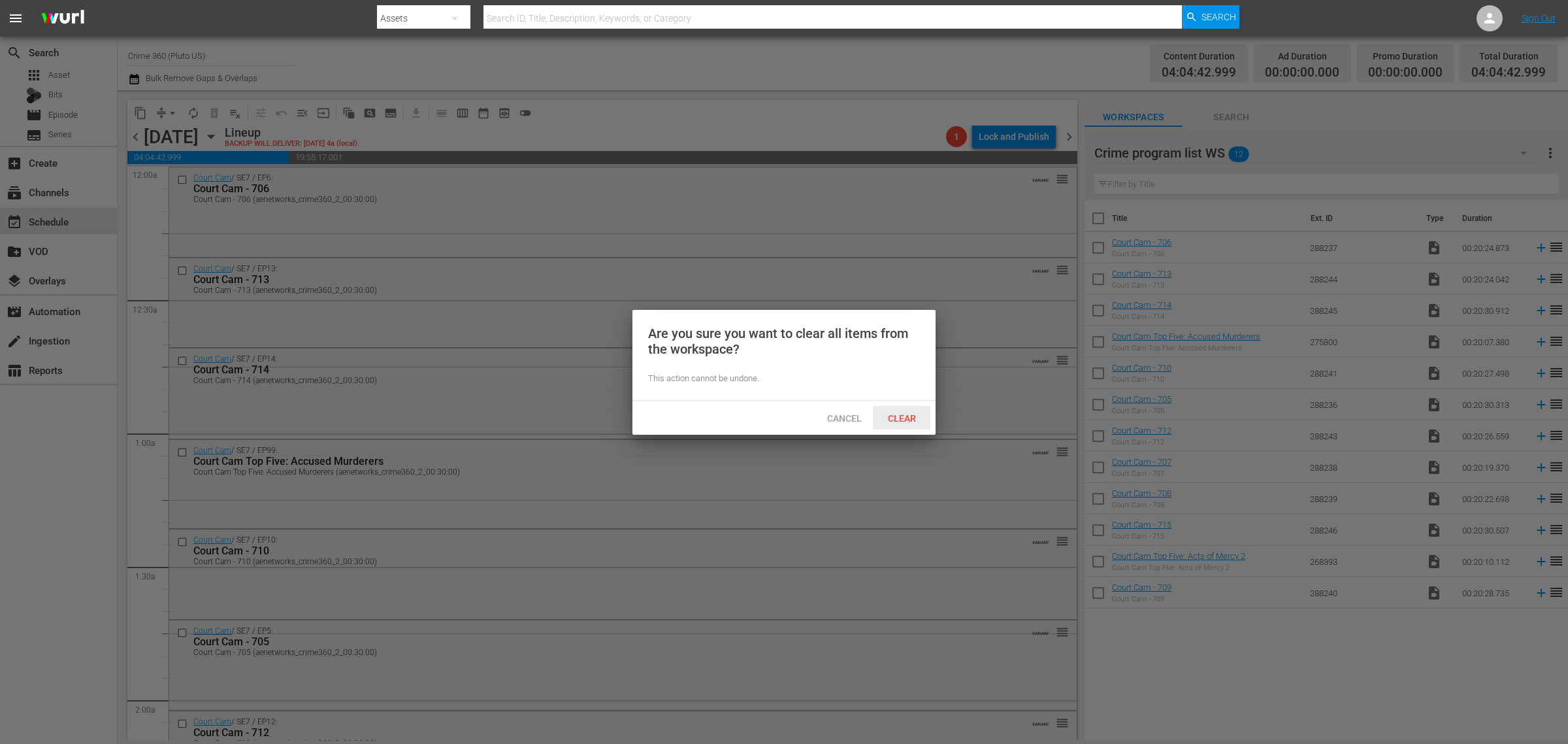
click at [915, 416] on span "Clear" at bounding box center [902, 418] width 49 height 10
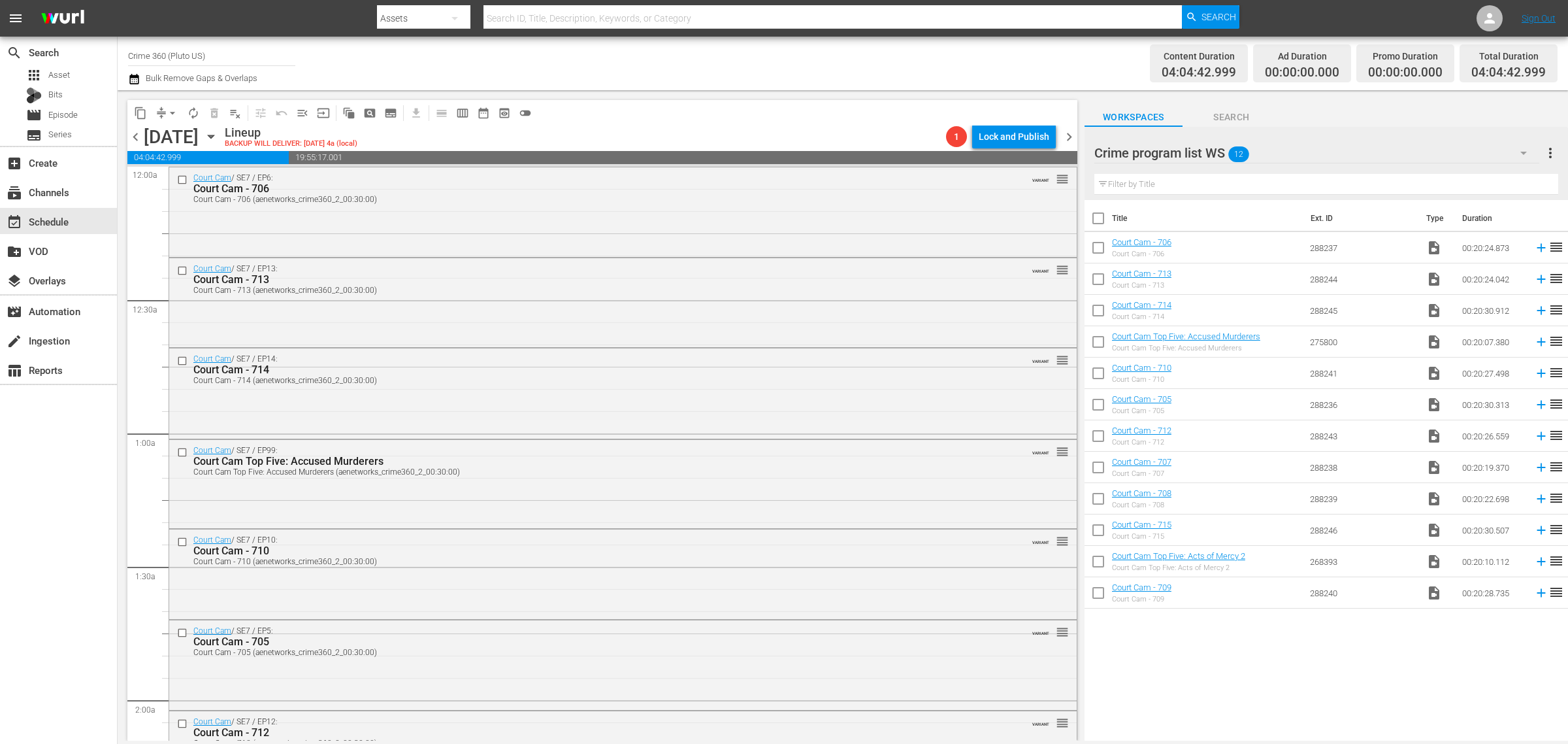
click at [812, 67] on div "Channel Title Crime 360 (Pluto US) Bulk Remove Gaps & Overlaps" at bounding box center [518, 63] width 780 height 47
click at [1064, 138] on span "chevron_right" at bounding box center [1069, 137] width 16 height 16
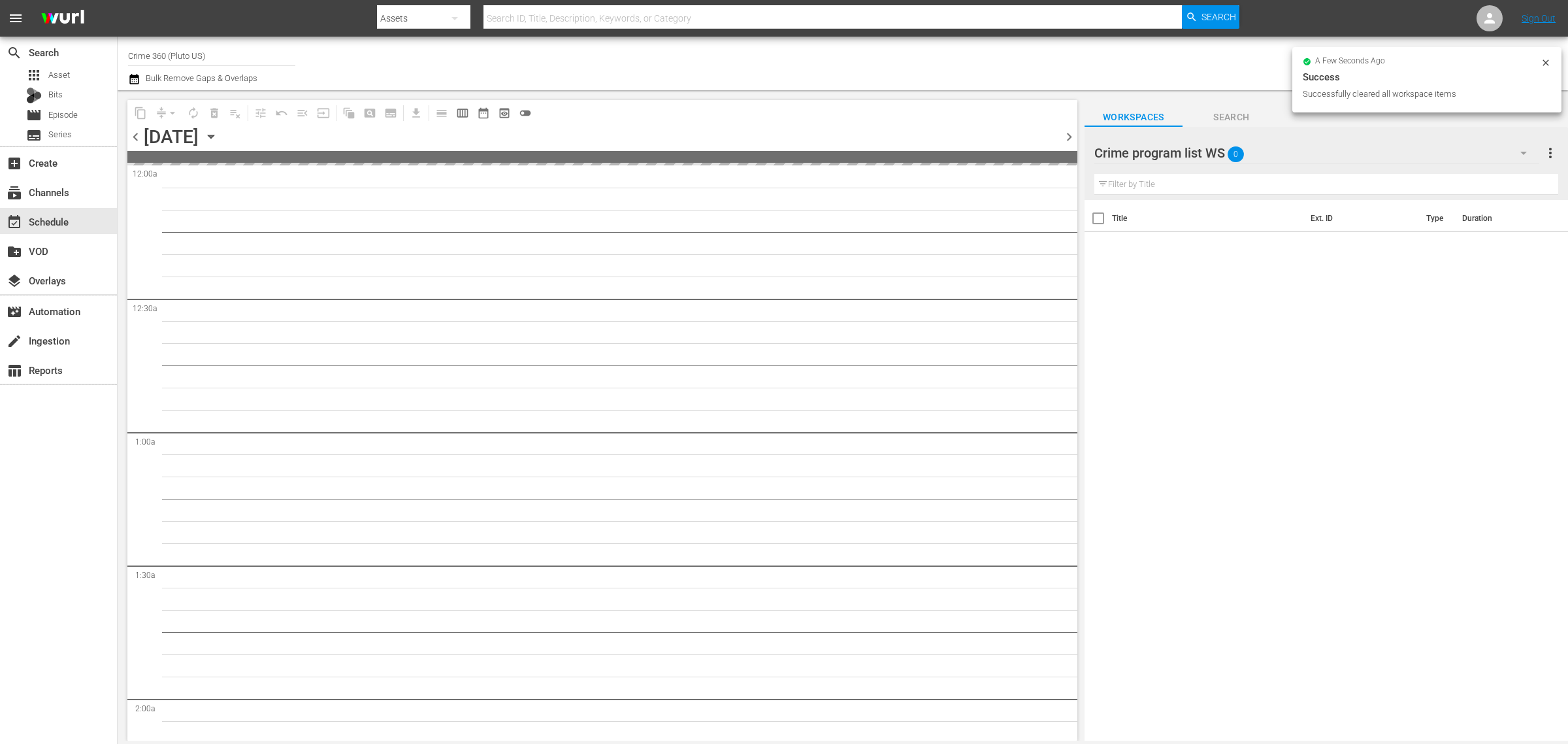
click at [677, 67] on div "Channel Title Crime 360 (Pluto US) Bulk Remove Gaps & Overlaps" at bounding box center [518, 63] width 780 height 47
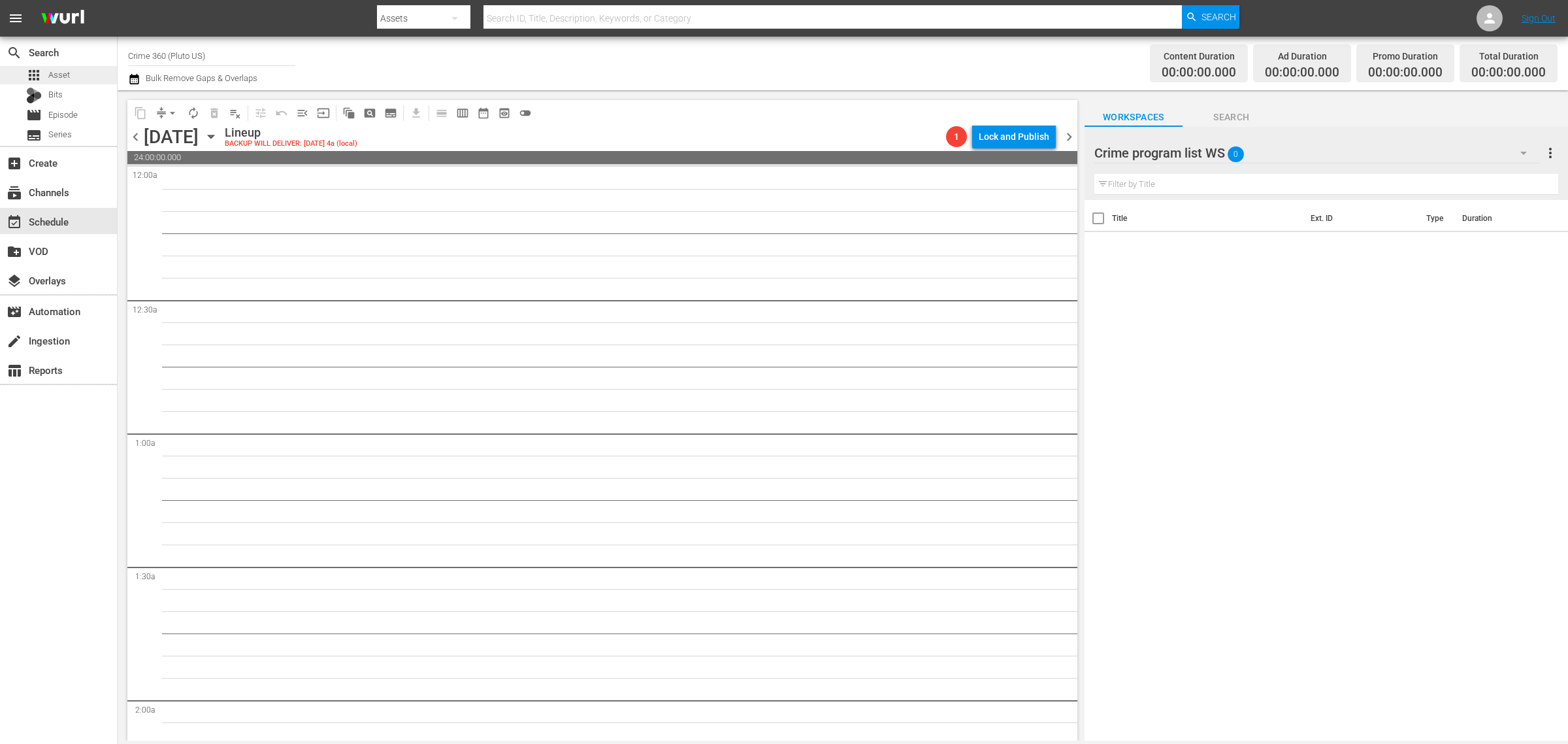
click at [71, 67] on div "apps Asset" at bounding box center [58, 74] width 117 height 18
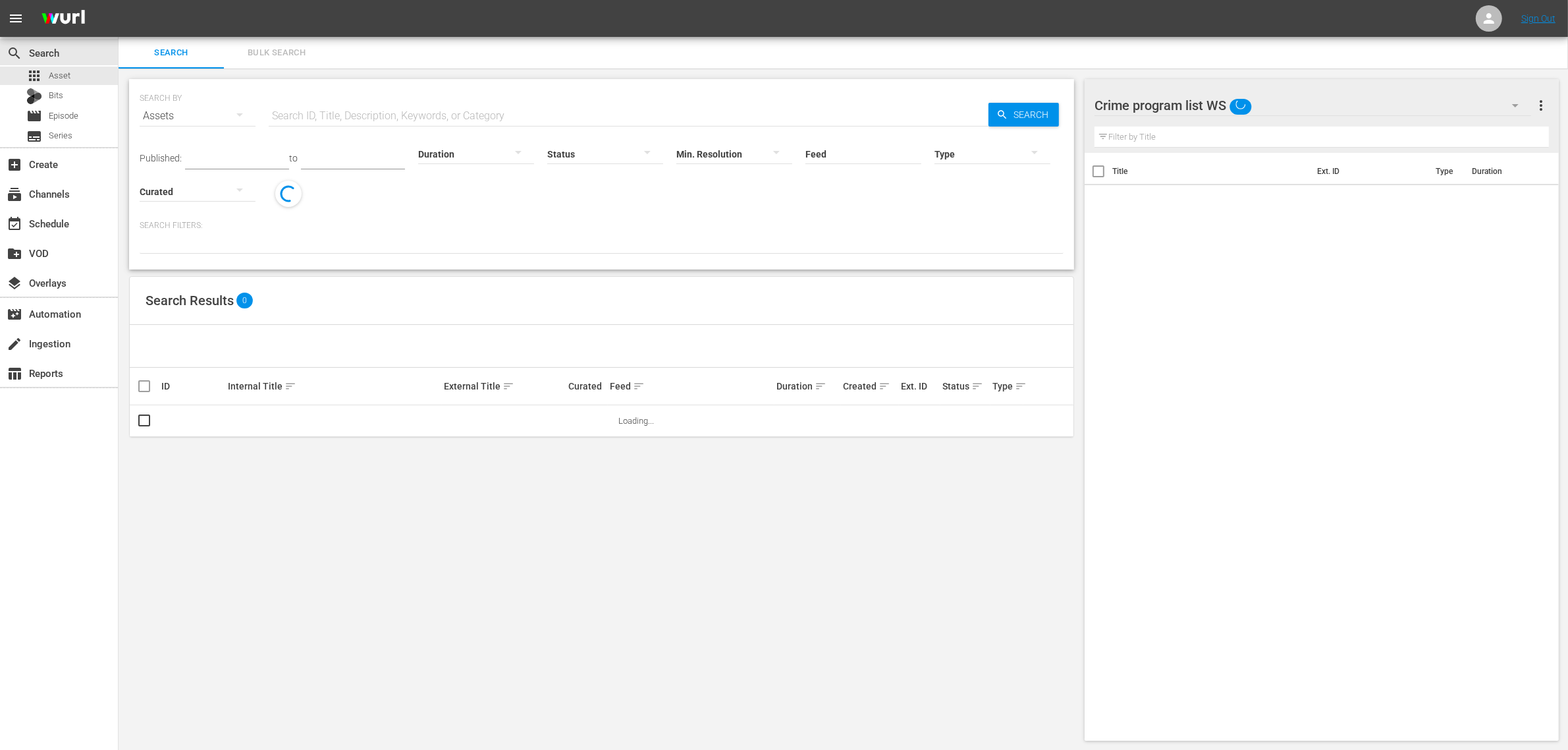
click at [259, 52] on span "Bulk Search" at bounding box center [277, 53] width 89 height 15
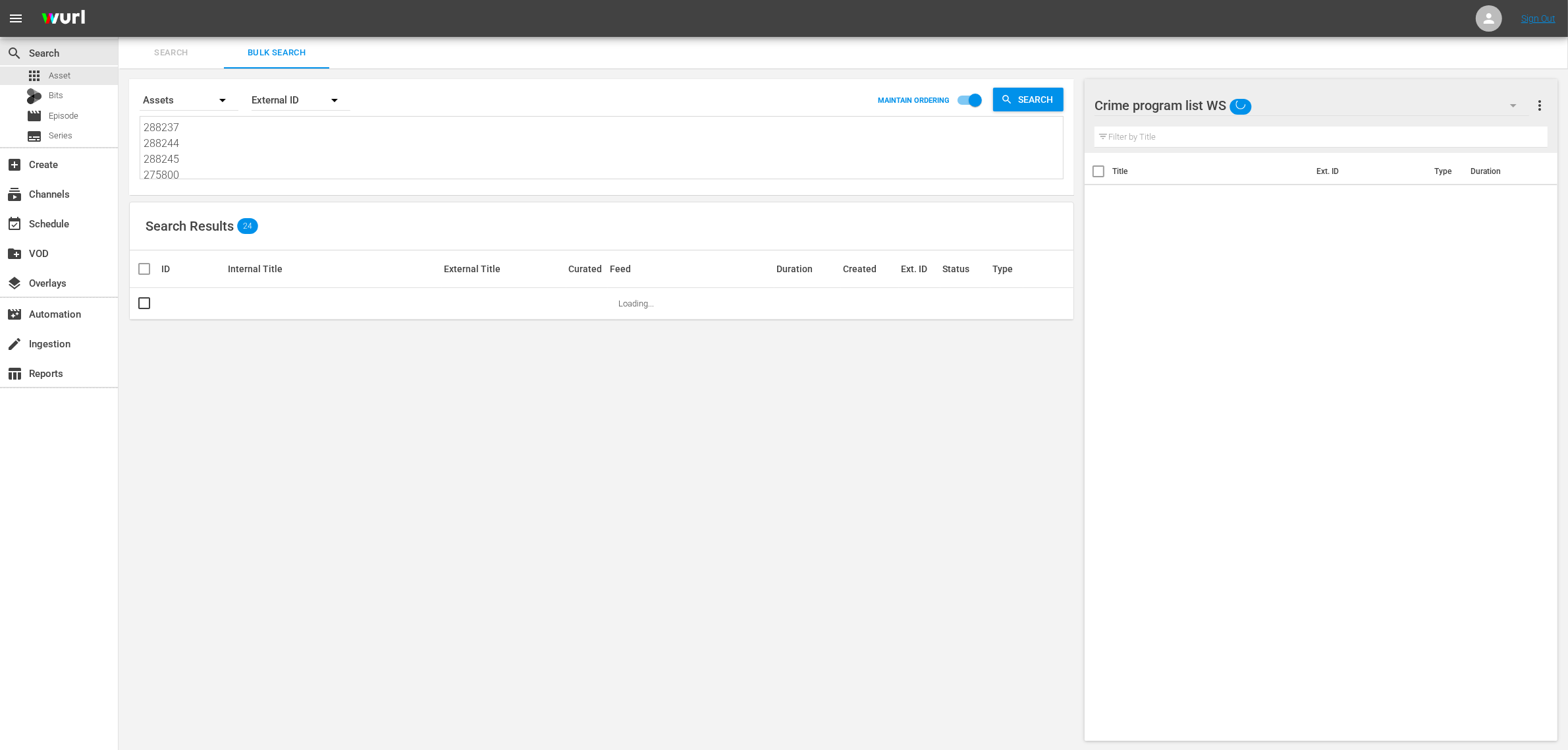
click at [179, 147] on textarea "288237 288244 288245 275800 288241 288236 288243 288238 288239 288246 268393 28…" at bounding box center [603, 150] width 919 height 60
paste textarea "102691 102693 102695 71669 71670 71672"
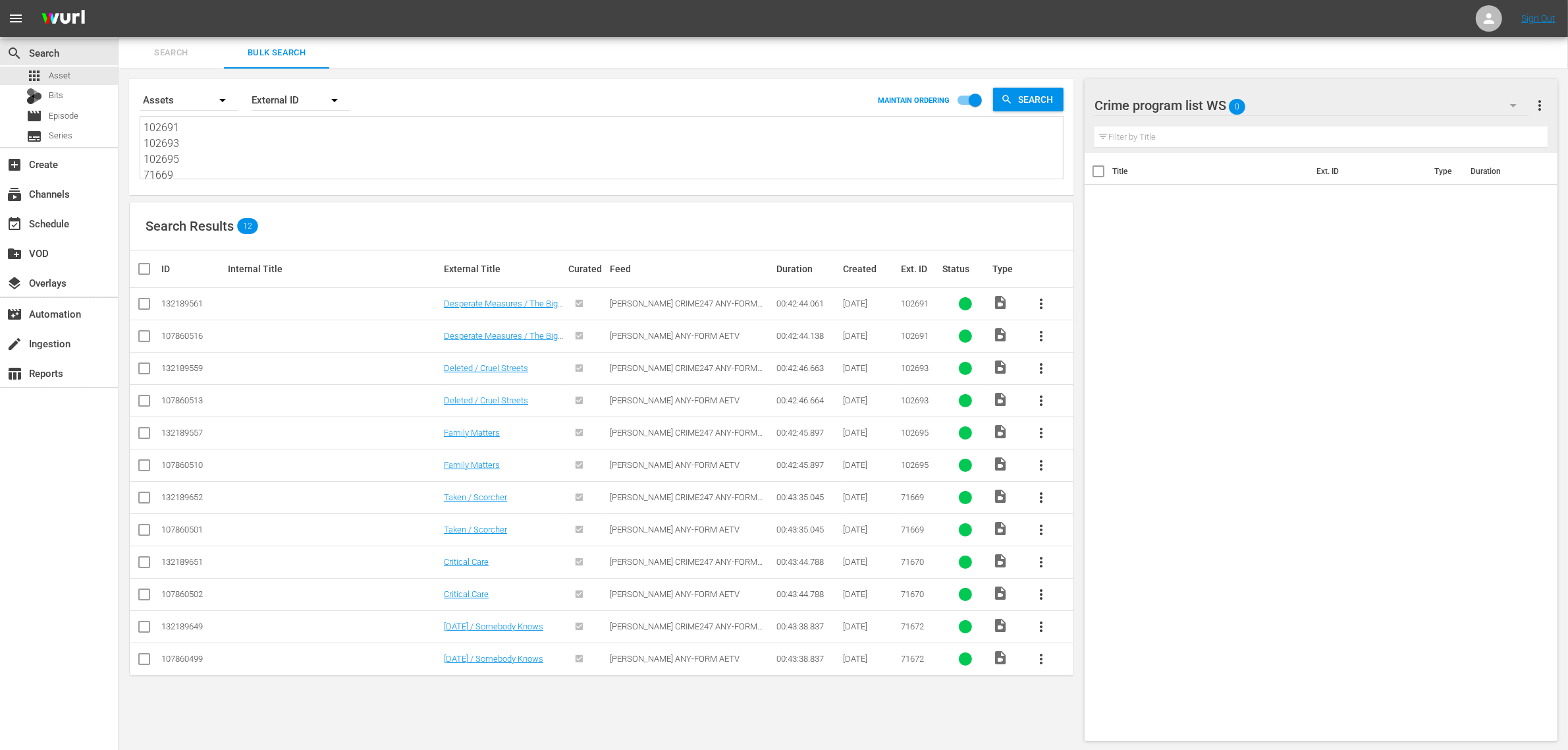
drag, startPoint x: 145, startPoint y: 335, endPoint x: 224, endPoint y: 327, distance: 79.4
click at [145, 336] on input "checkbox" at bounding box center [144, 339] width 15 height 15
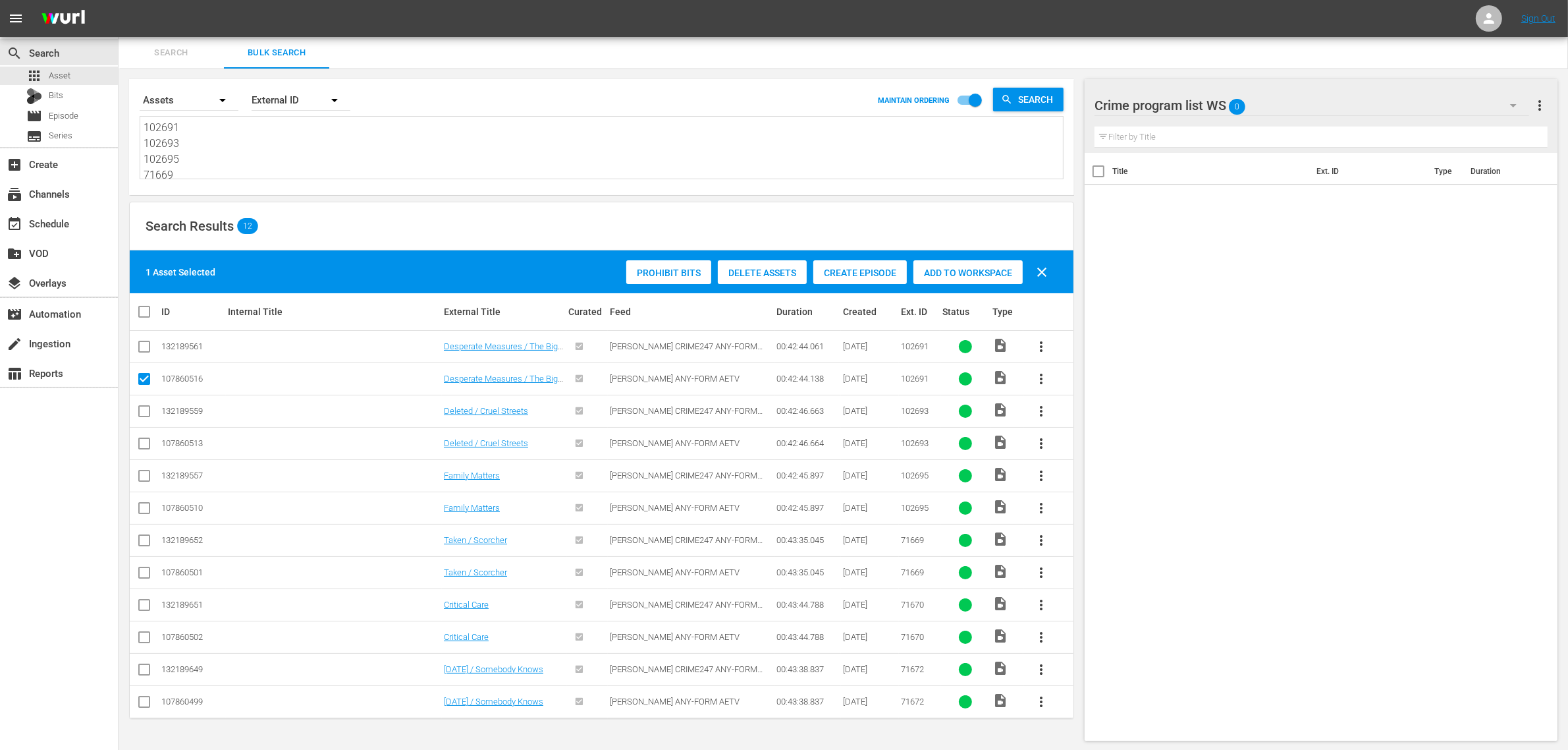
scroll to position [1, 0]
click at [142, 444] on input "checkbox" at bounding box center [144, 446] width 15 height 15
click at [137, 508] on input "checkbox" at bounding box center [144, 510] width 15 height 15
click at [147, 575] on input "checkbox" at bounding box center [144, 575] width 15 height 15
click at [145, 639] on input "checkbox" at bounding box center [144, 639] width 15 height 15
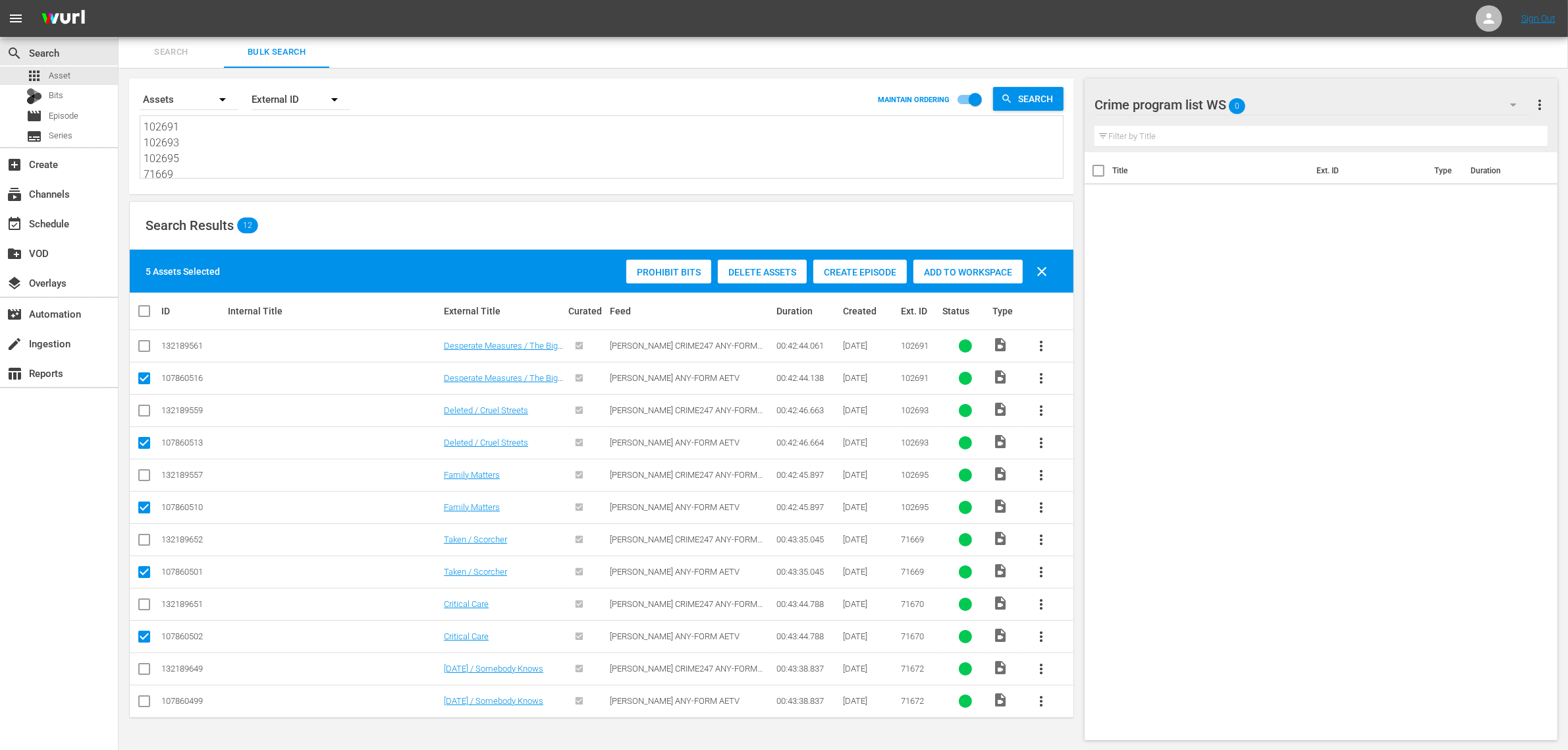
click at [143, 705] on input "checkbox" at bounding box center [144, 704] width 15 height 15
click at [953, 272] on span "Add to Workspace" at bounding box center [967, 272] width 109 height 10
click at [488, 214] on div "Search Results 12" at bounding box center [602, 225] width 944 height 48
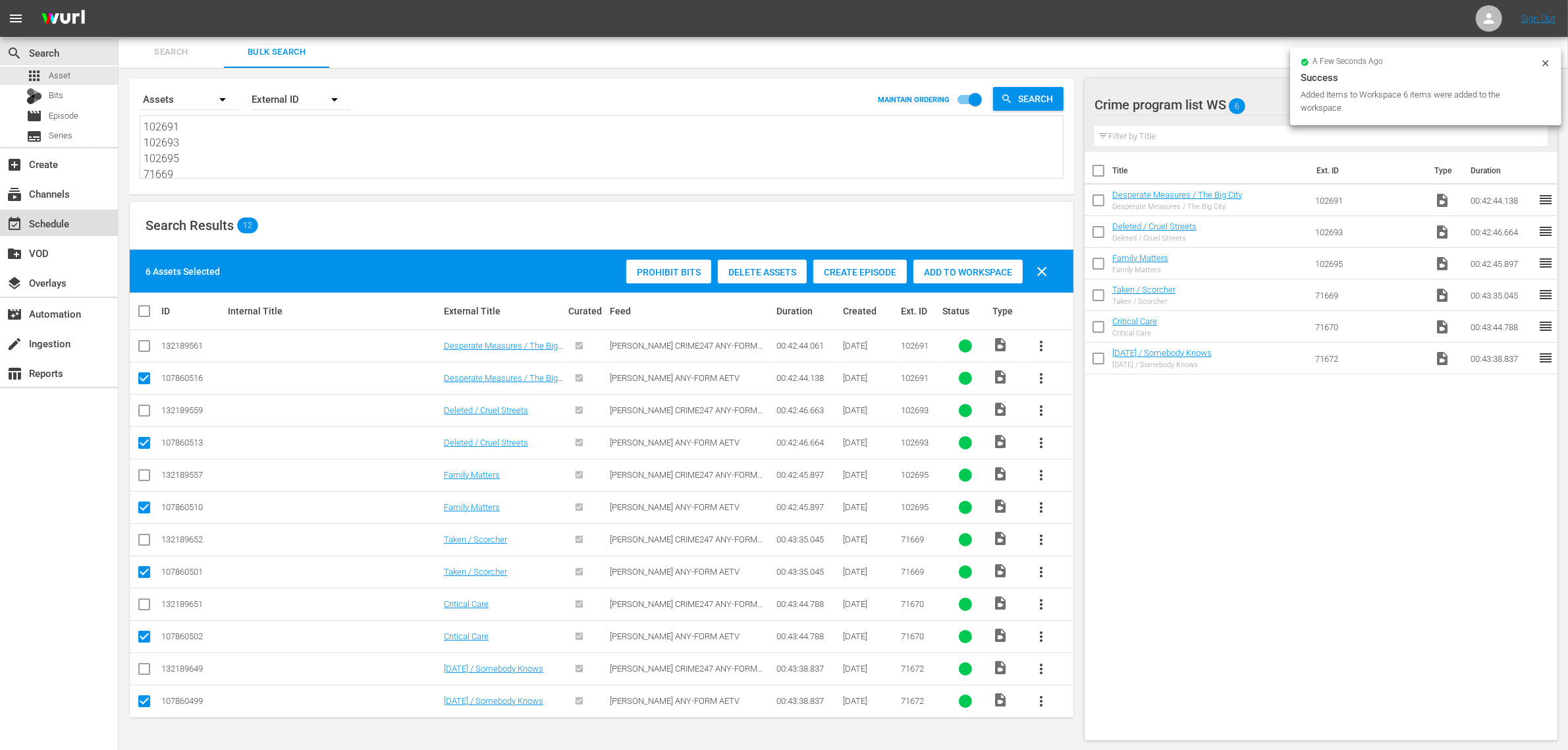
click at [64, 226] on div "event_available Schedule" at bounding box center [37, 221] width 74 height 12
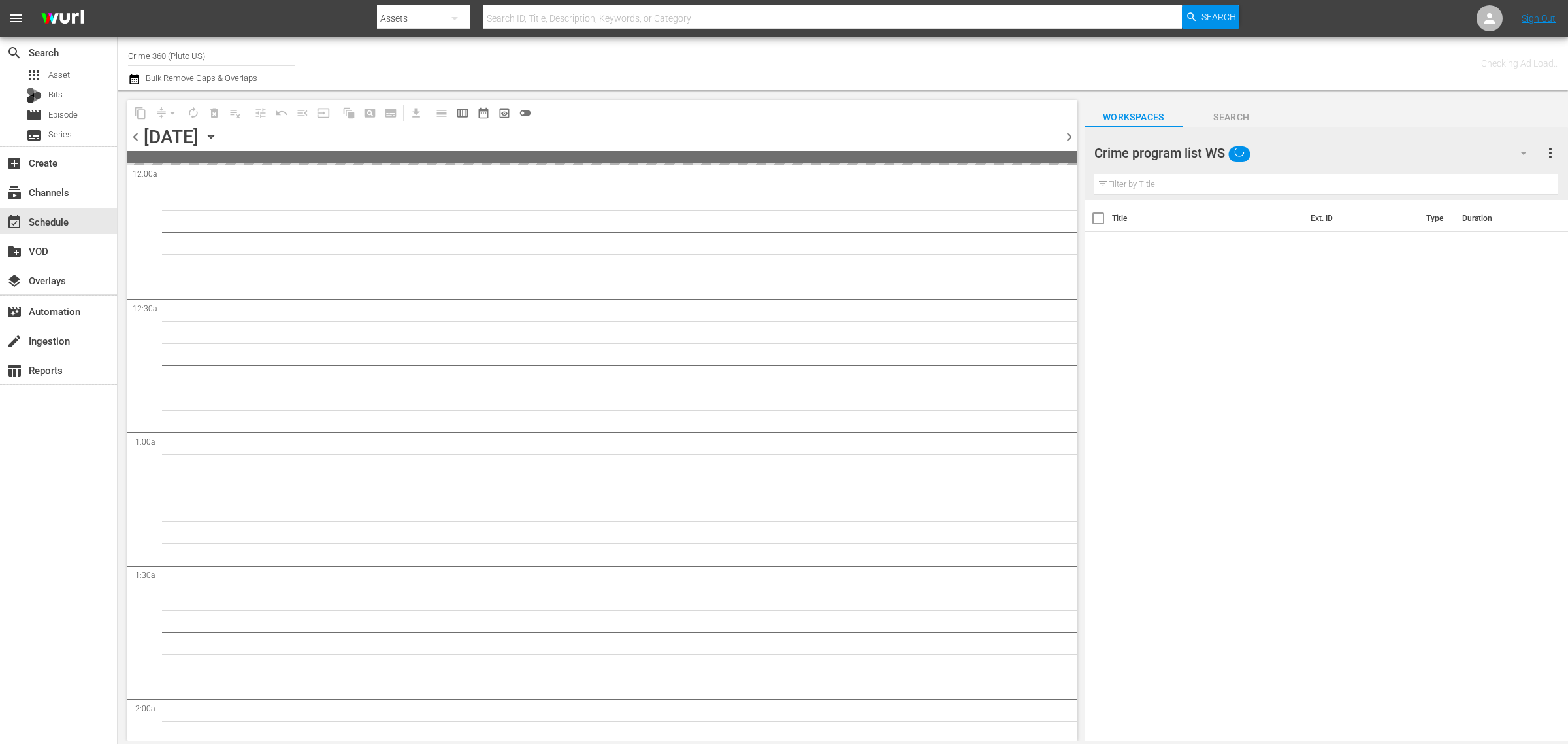
click at [578, 66] on div "Channel Title Crime 360 (Pluto US) Bulk Remove Gaps & Overlaps" at bounding box center [518, 63] width 780 height 47
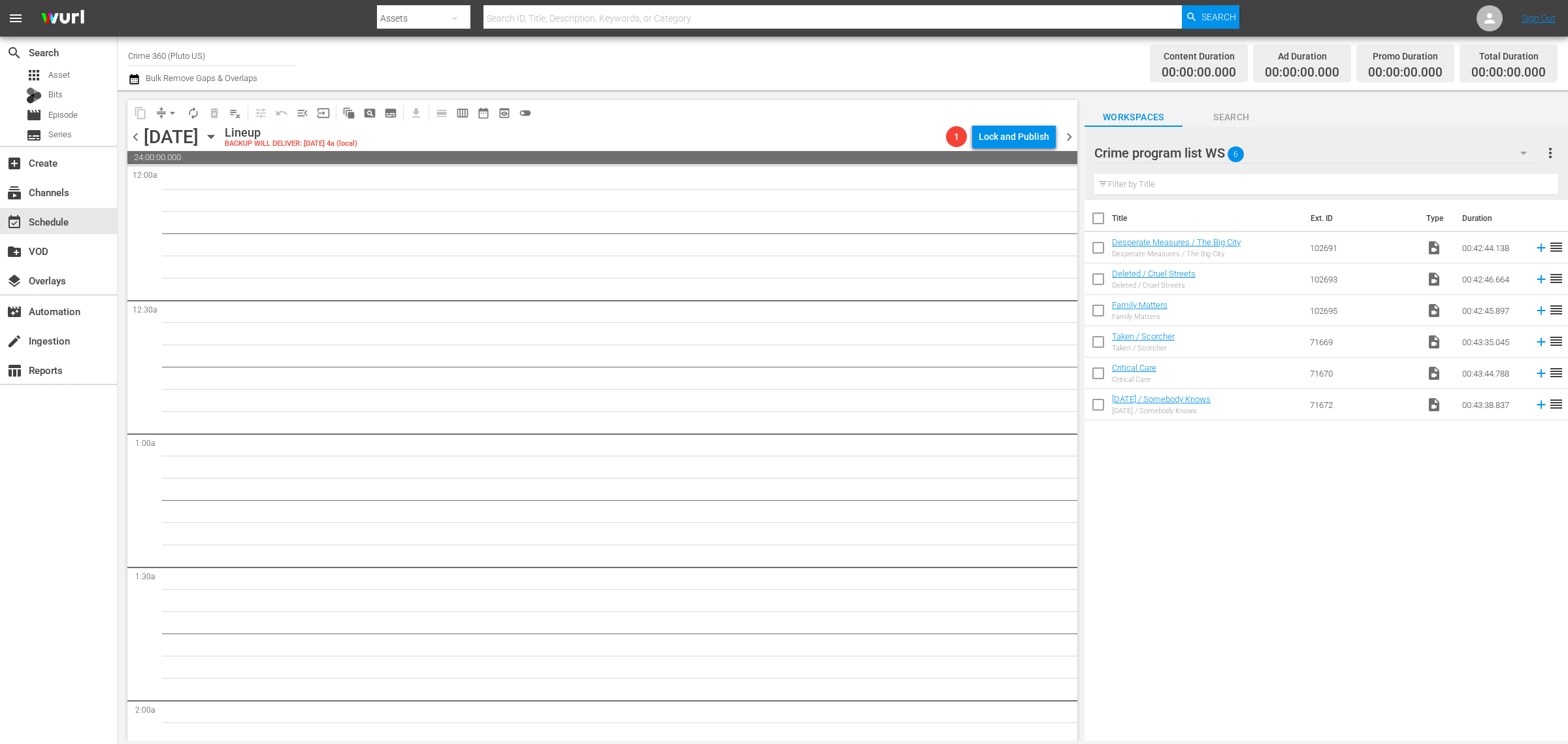
click at [1096, 217] on input "checkbox" at bounding box center [1099, 221] width 27 height 27
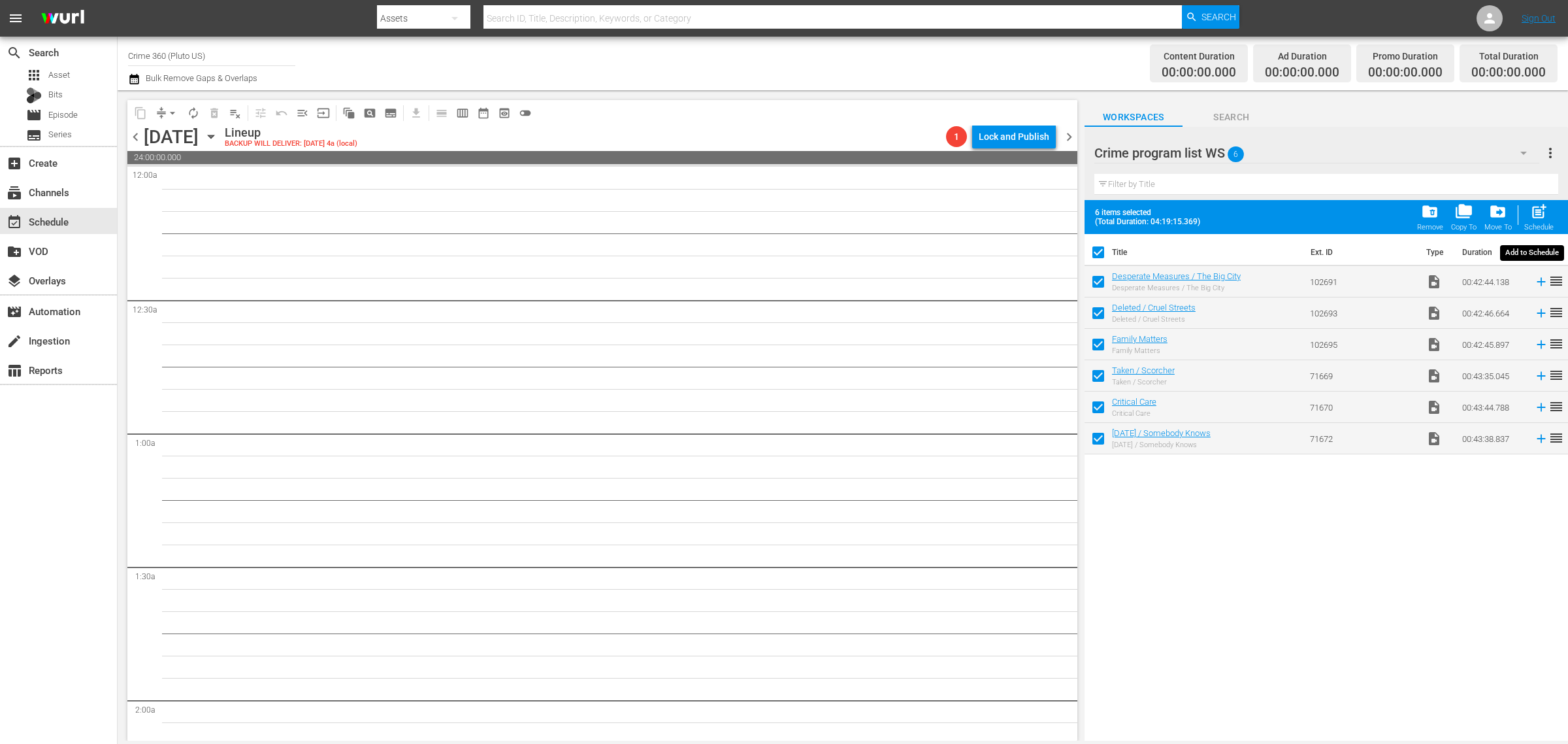
click at [1536, 217] on span "post_add" at bounding box center [1539, 211] width 18 height 18
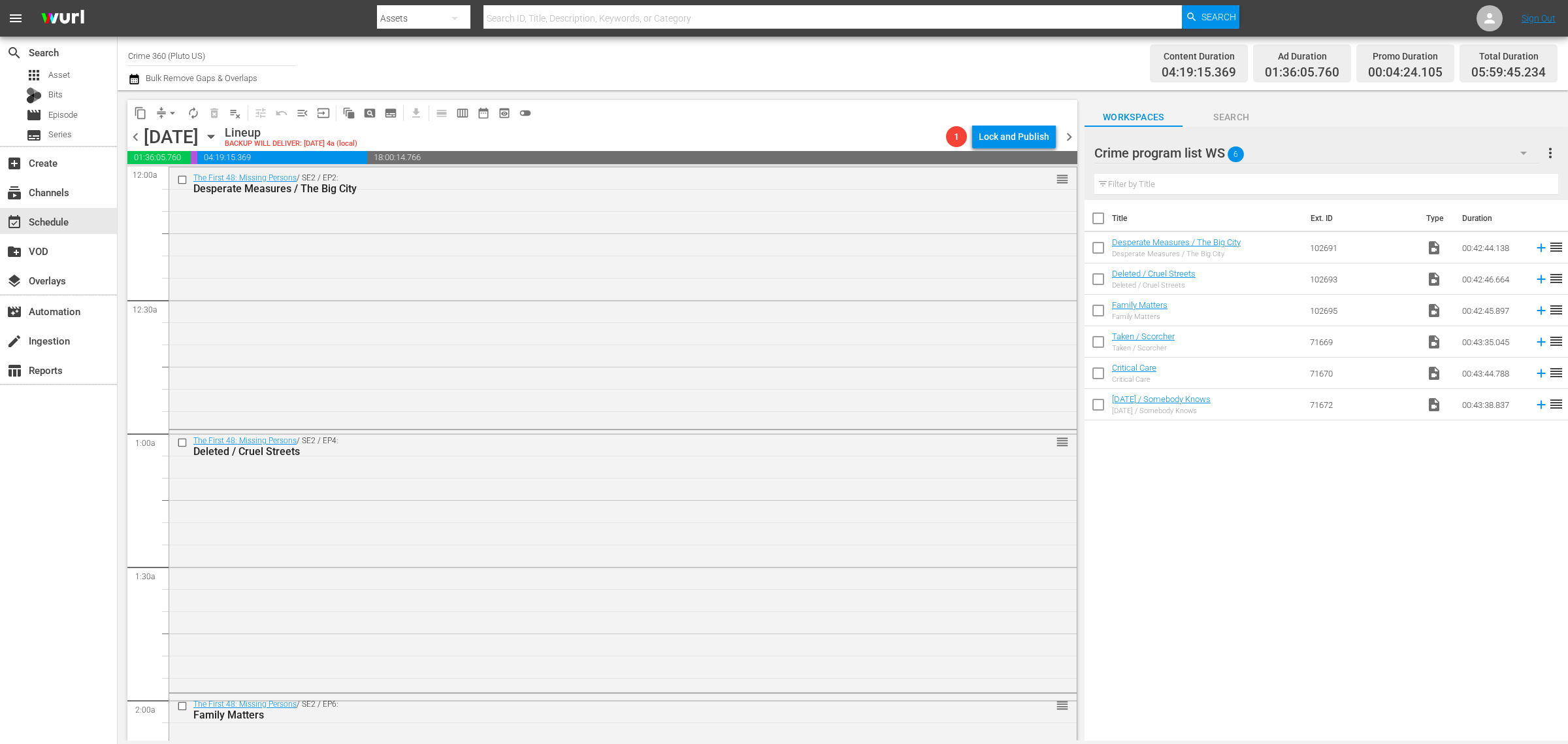
click at [866, 63] on div "Channel Title Crime 360 (Pluto US) Bulk Remove Gaps & Overlaps" at bounding box center [518, 63] width 780 height 47
click at [1366, 537] on div "Title Ext. ID Type Duration Desperate Measures / The Big City Desperate Measure…" at bounding box center [1327, 471] width 484 height 543
click at [1552, 157] on span "more_vert" at bounding box center [1551, 153] width 15 height 15
click at [1504, 180] on div "Clear All Workspace Items" at bounding box center [1466, 178] width 154 height 24
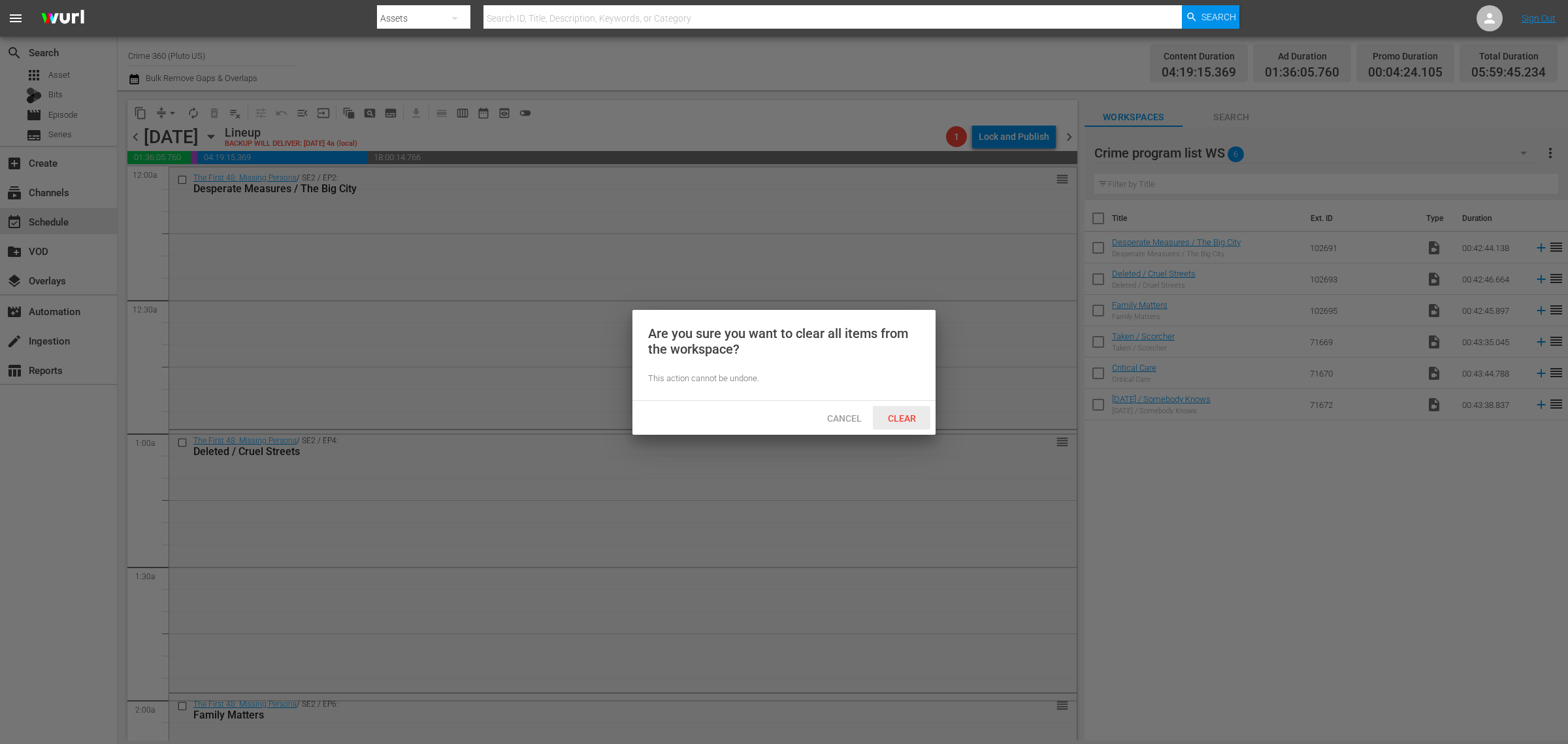
click at [906, 423] on span "Clear" at bounding box center [902, 418] width 49 height 10
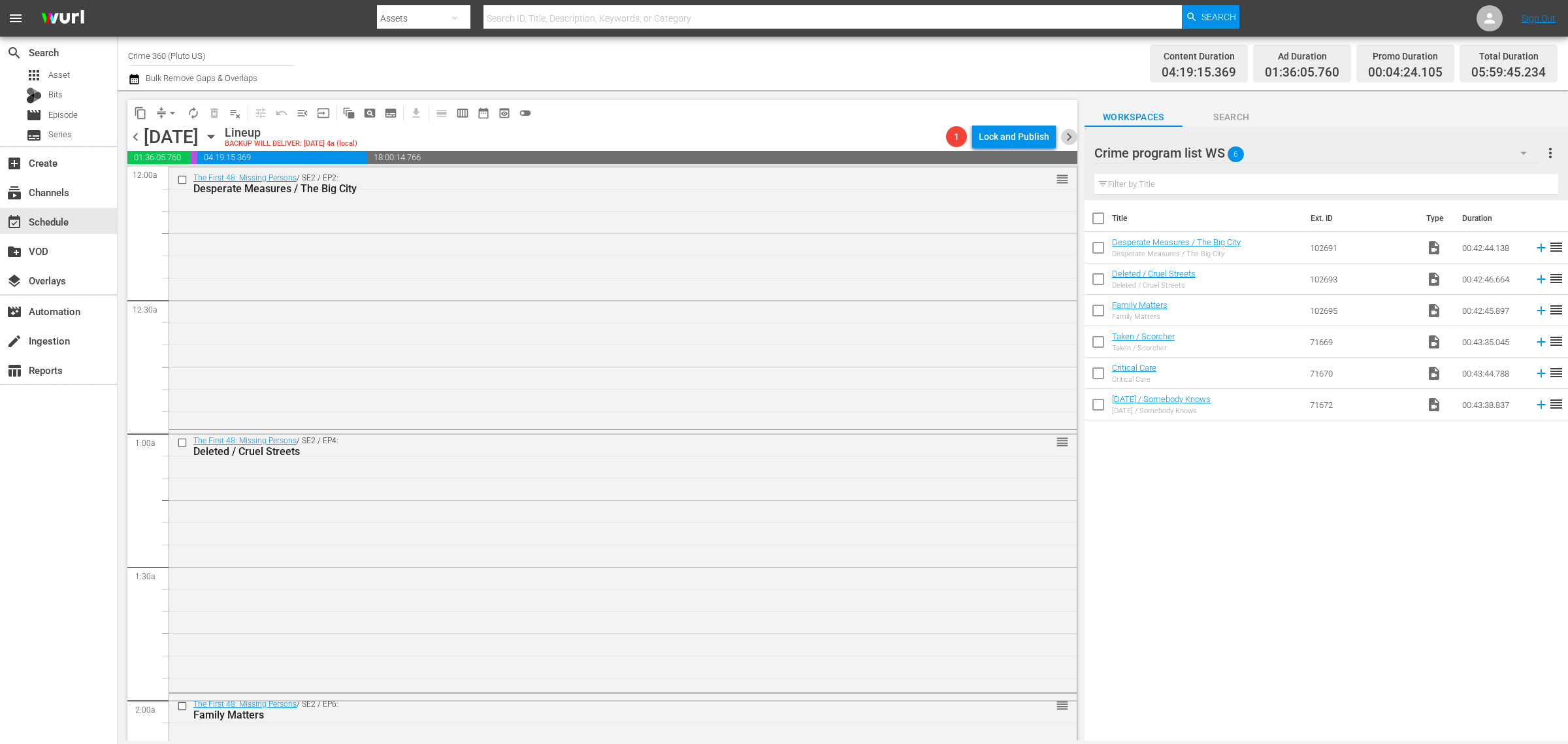
click at [1073, 131] on span "chevron_right" at bounding box center [1069, 137] width 16 height 16
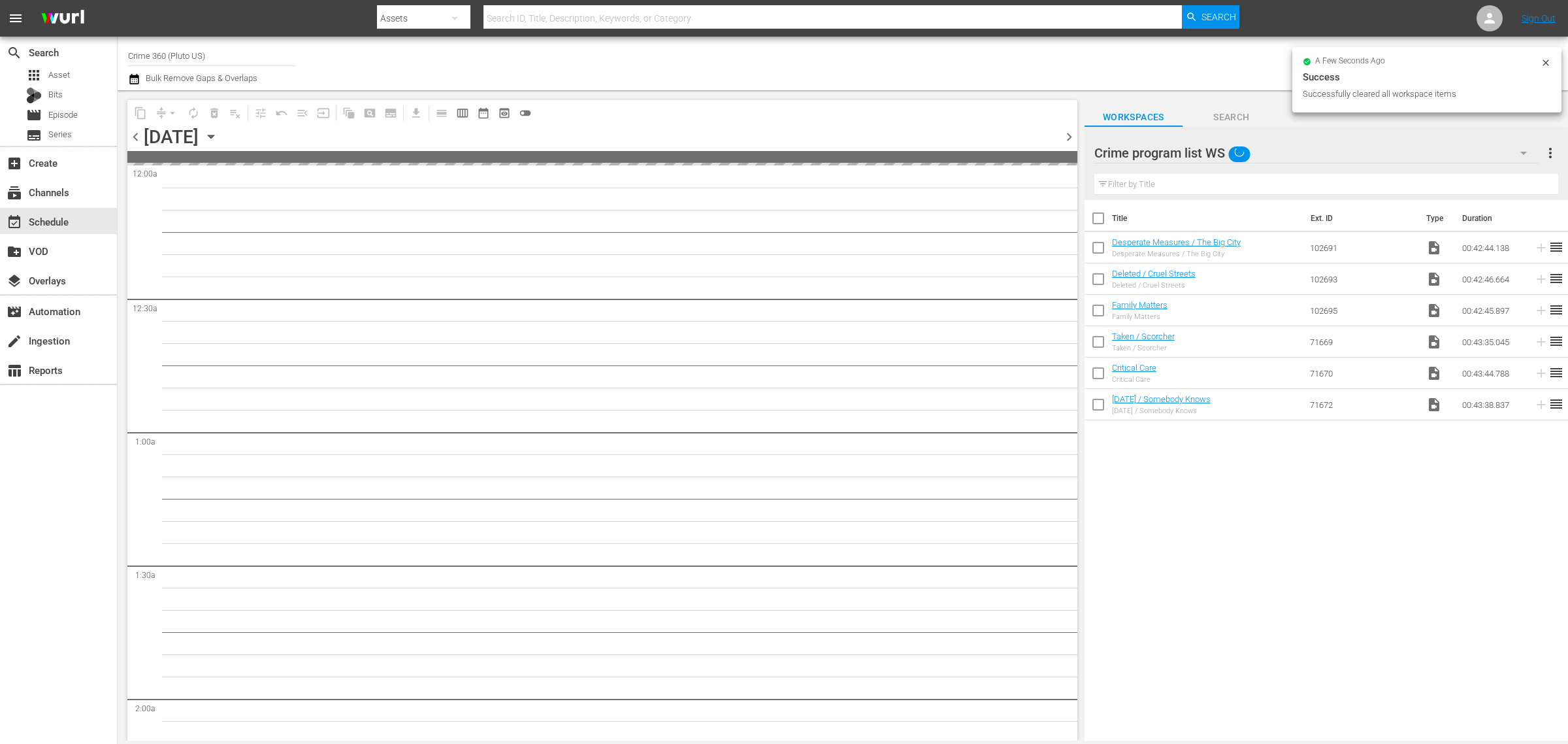
click at [694, 66] on div "Channel Title Crime 360 (Pluto US) Bulk Remove Gaps & Overlaps" at bounding box center [518, 63] width 780 height 47
click at [1102, 221] on input "checkbox" at bounding box center [1099, 221] width 27 height 27
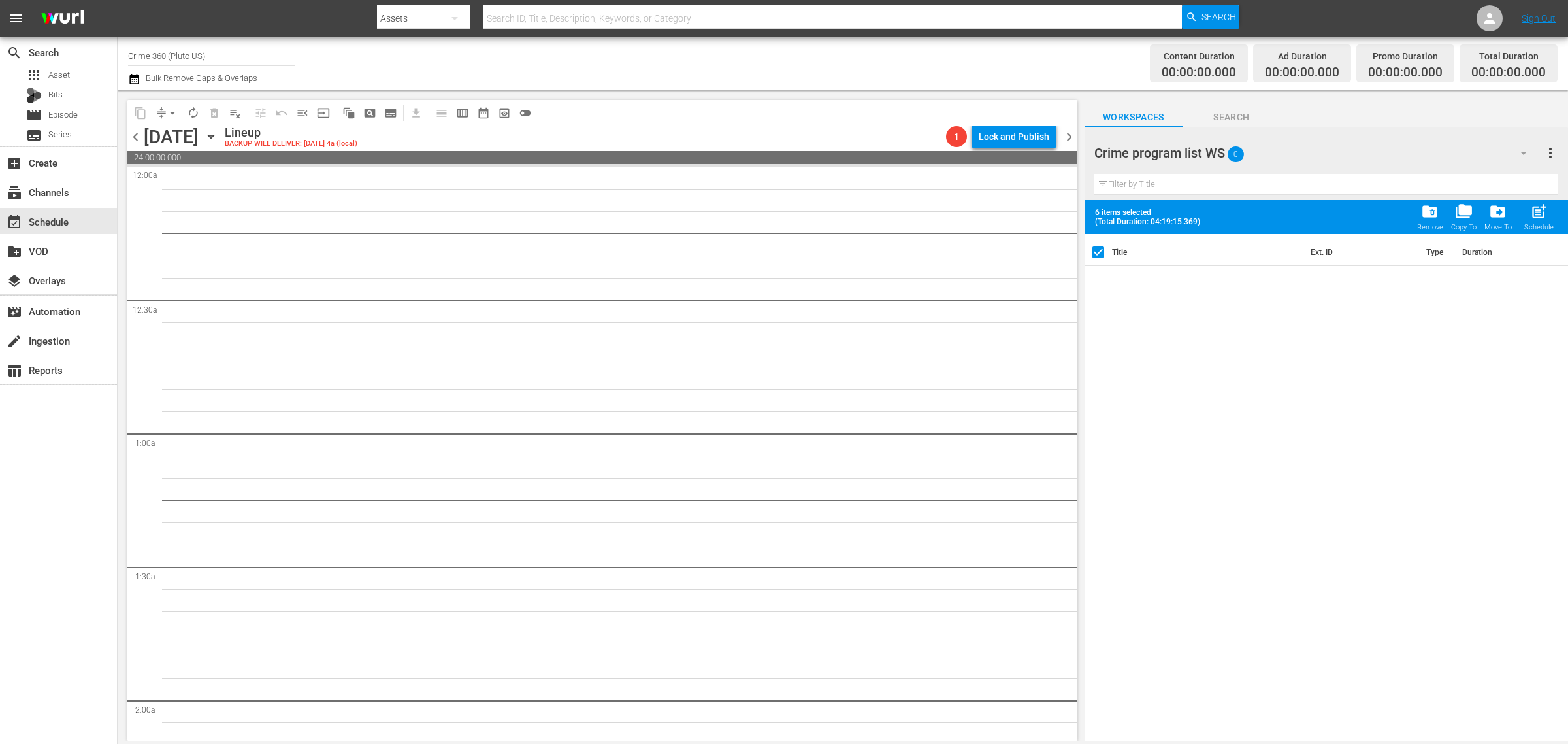
click at [1298, 427] on div "Title Ext. ID Type Duration" at bounding box center [1327, 488] width 484 height 509
click at [769, 47] on div "Channel Title Crime 360 (Pluto US) Bulk Remove Gaps & Overlaps" at bounding box center [518, 63] width 780 height 47
click at [79, 78] on div "apps Asset" at bounding box center [58, 74] width 117 height 18
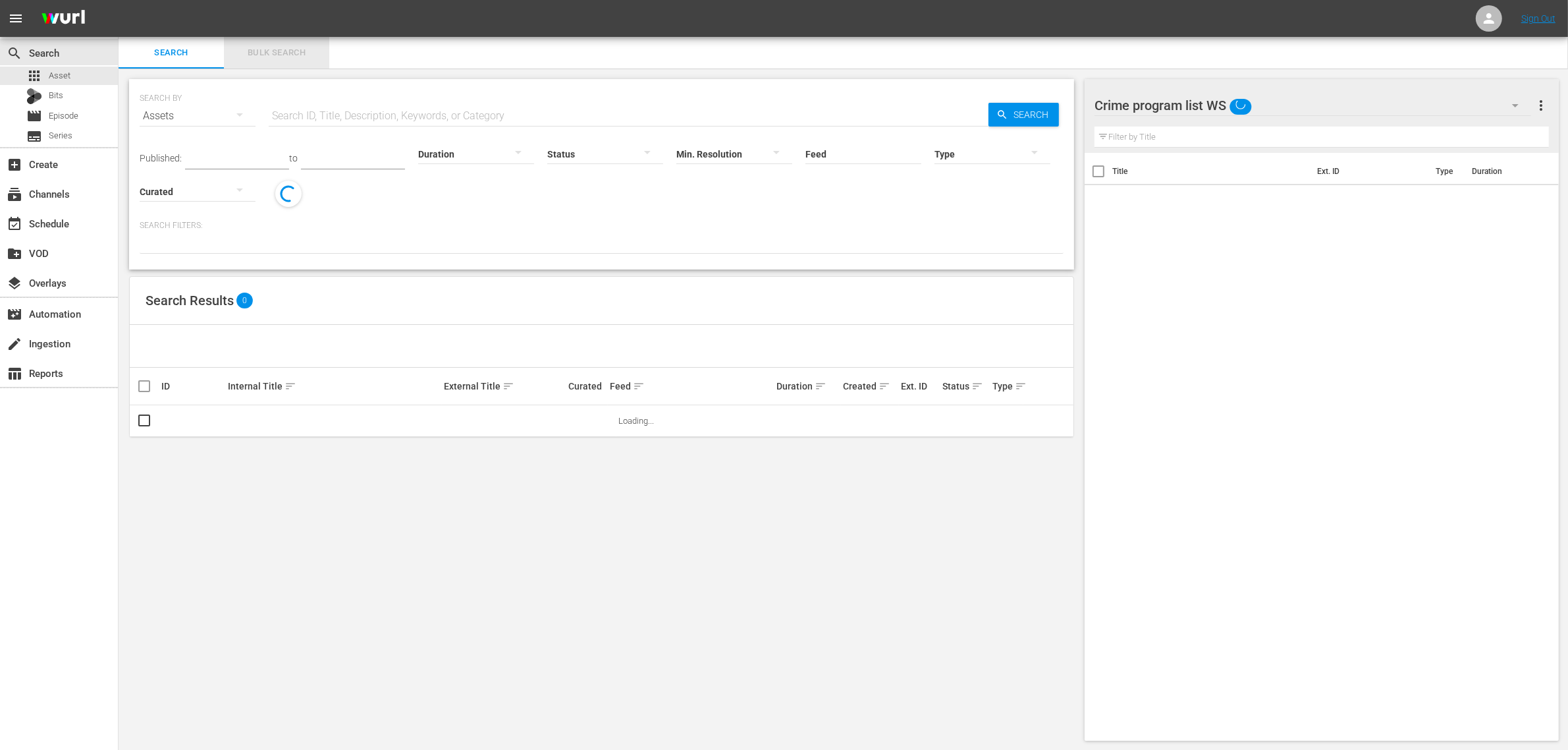
click at [262, 46] on span "Bulk Search" at bounding box center [277, 53] width 89 height 15
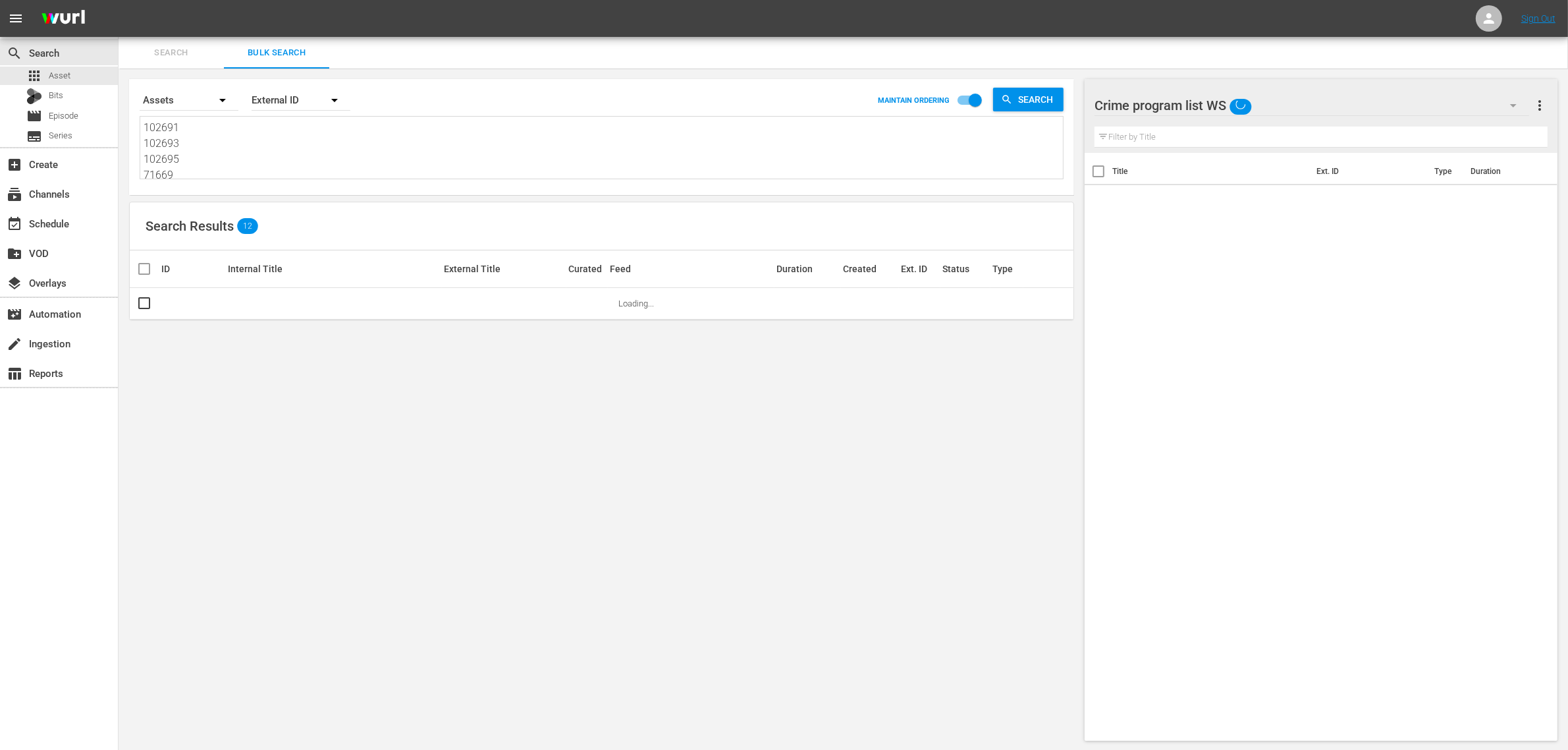
click at [278, 132] on textarea "102691 102693 102695 71669 71670 71672" at bounding box center [603, 150] width 919 height 60
paste textarea "52055 73890 73892 73889 52056 73894"
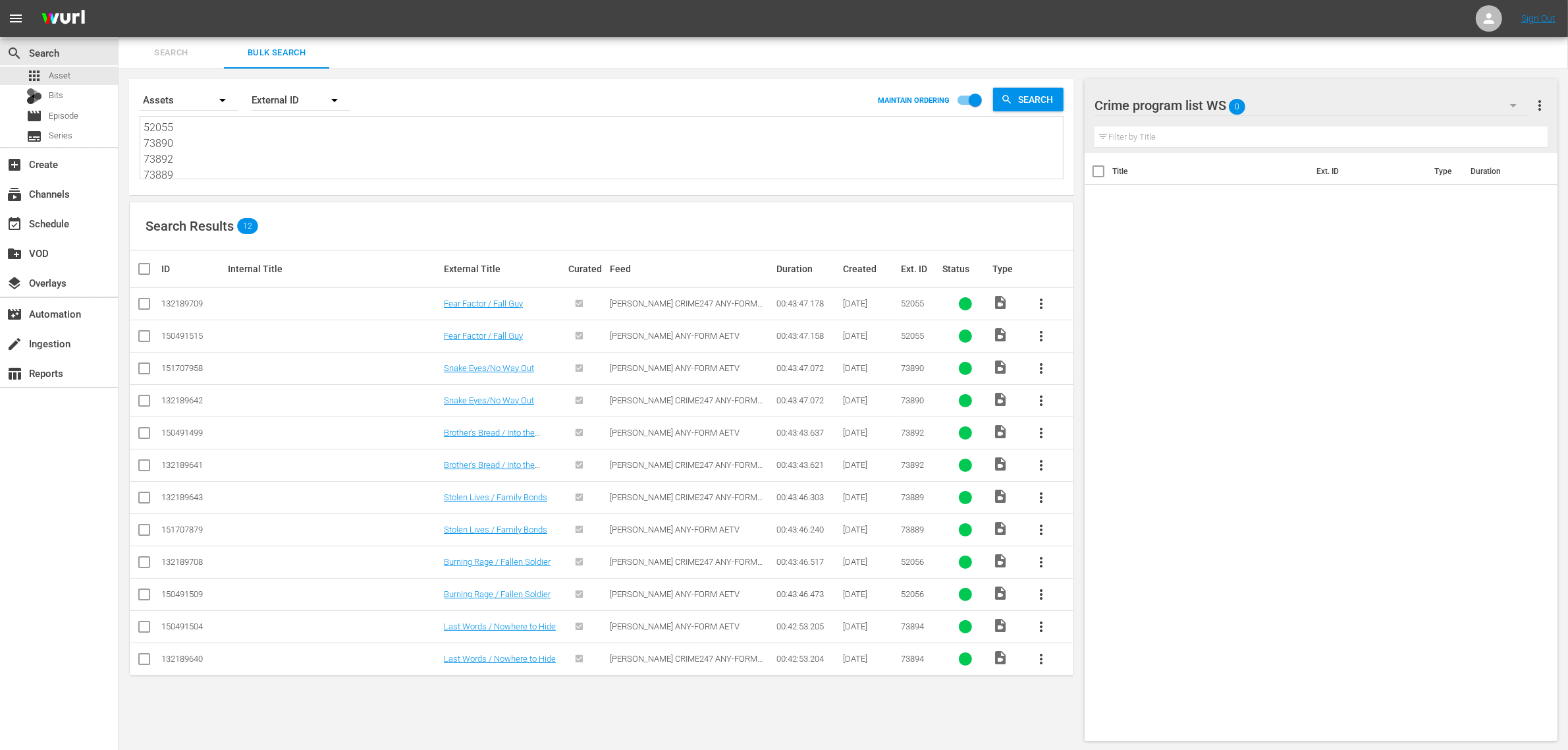
click at [139, 335] on input "checkbox" at bounding box center [144, 339] width 15 height 15
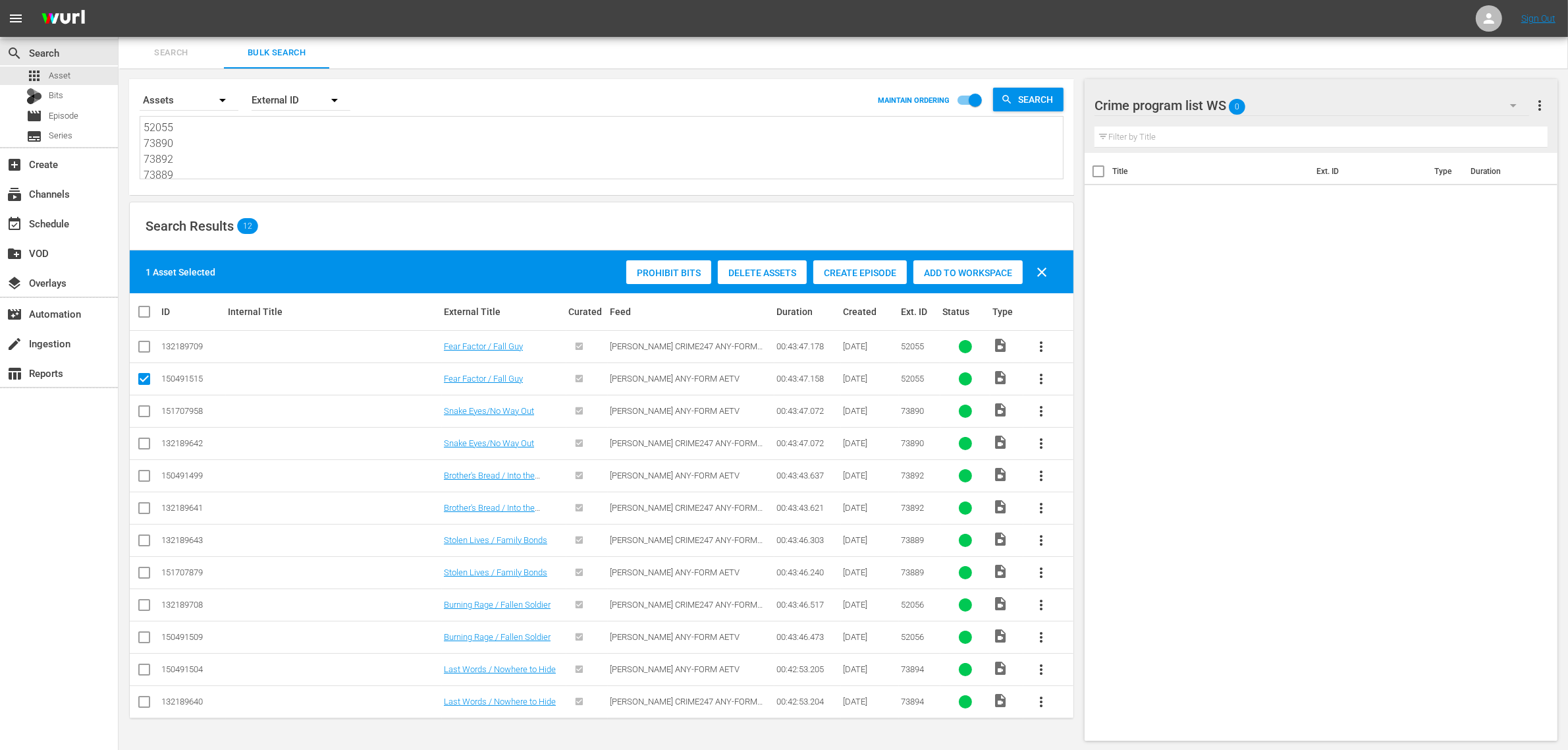
click at [145, 407] on input "checkbox" at bounding box center [144, 414] width 15 height 15
click at [145, 476] on input "checkbox" at bounding box center [144, 477] width 15 height 15
click at [146, 569] on input "checkbox" at bounding box center [144, 575] width 15 height 15
click at [144, 641] on input "checkbox" at bounding box center [144, 639] width 15 height 15
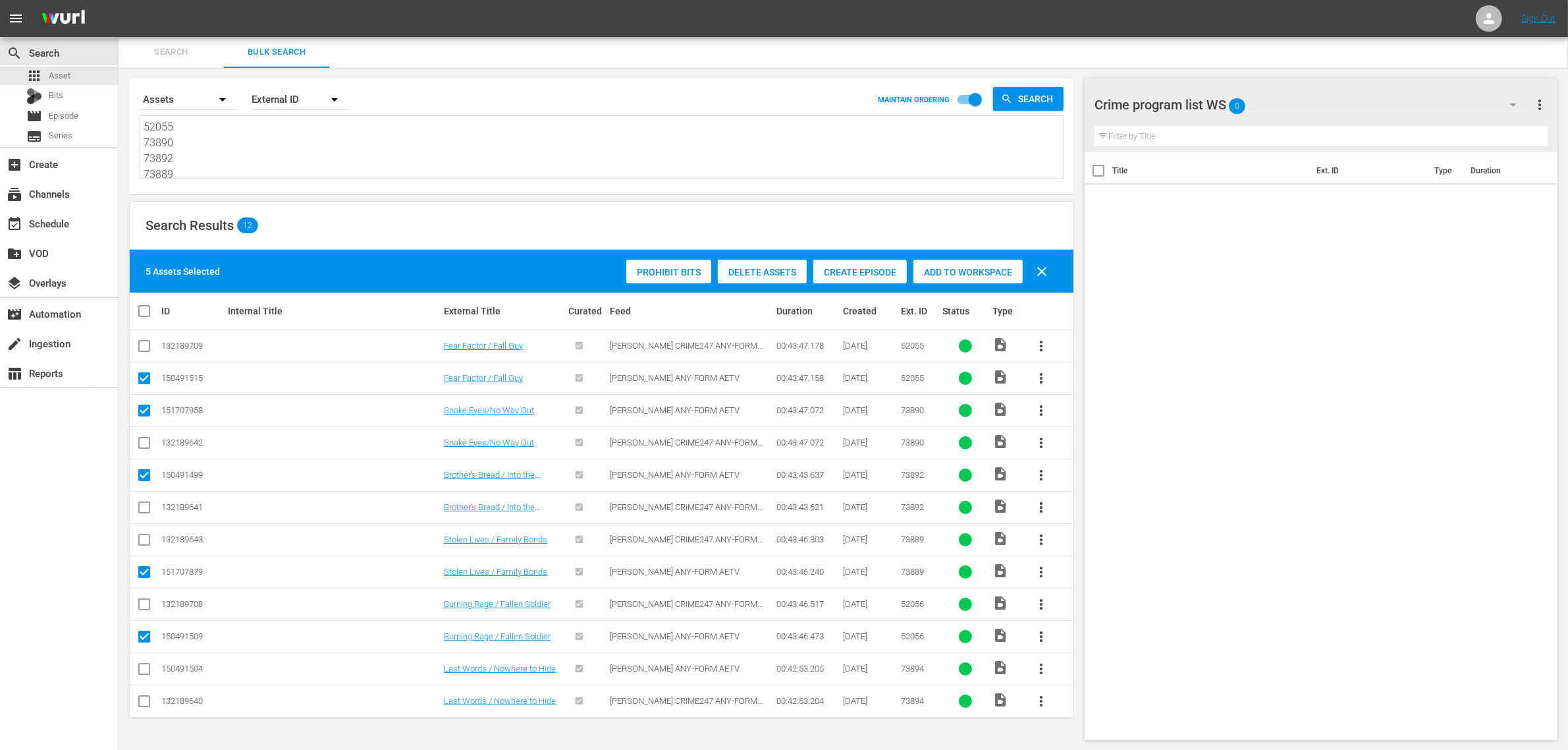
click at [145, 679] on input "checkbox" at bounding box center [144, 671] width 15 height 15
click at [945, 271] on span "Add to Workspace" at bounding box center [967, 272] width 109 height 10
click at [377, 221] on div "Search Results 12" at bounding box center [602, 225] width 944 height 48
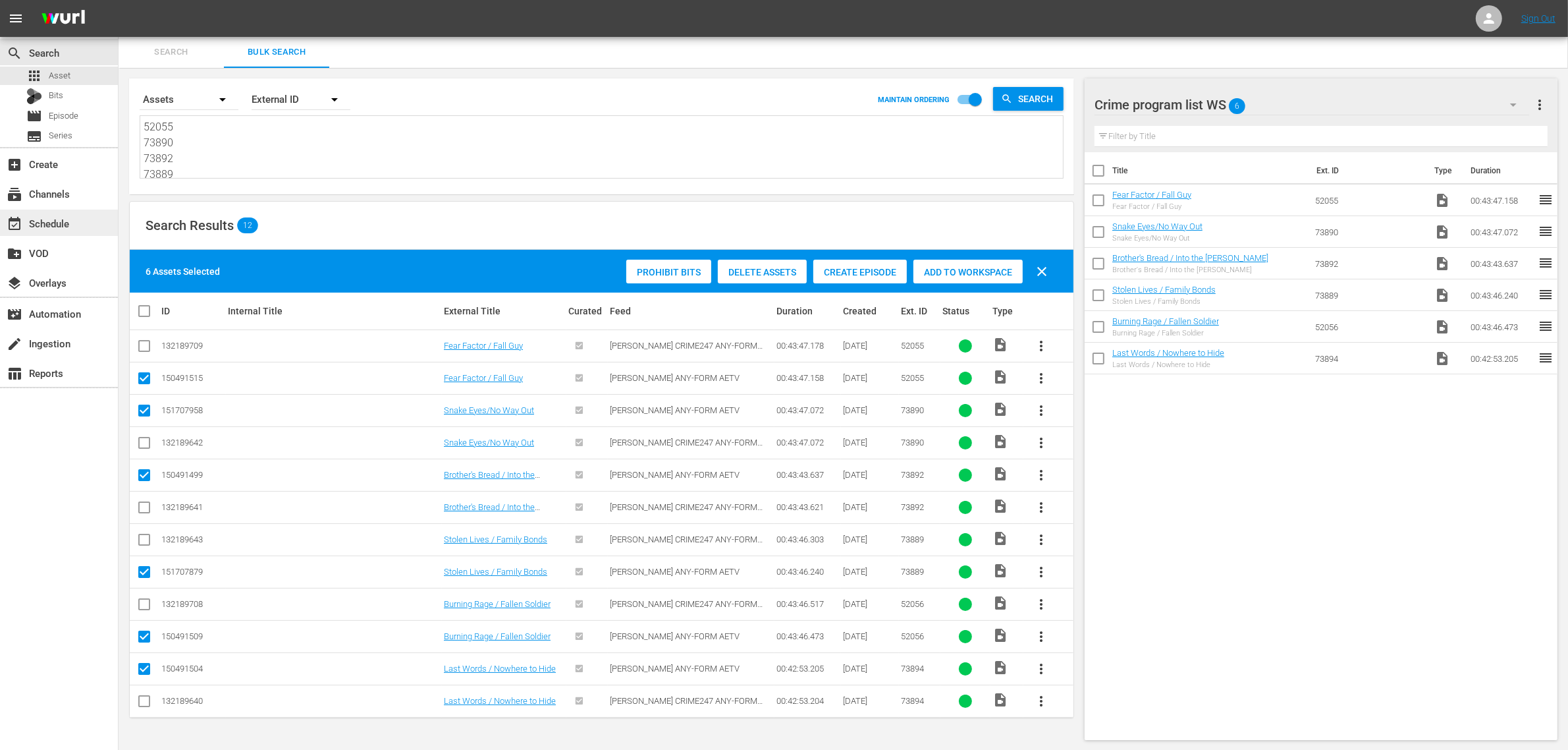
click at [75, 226] on div "event_available Schedule" at bounding box center [58, 223] width 118 height 27
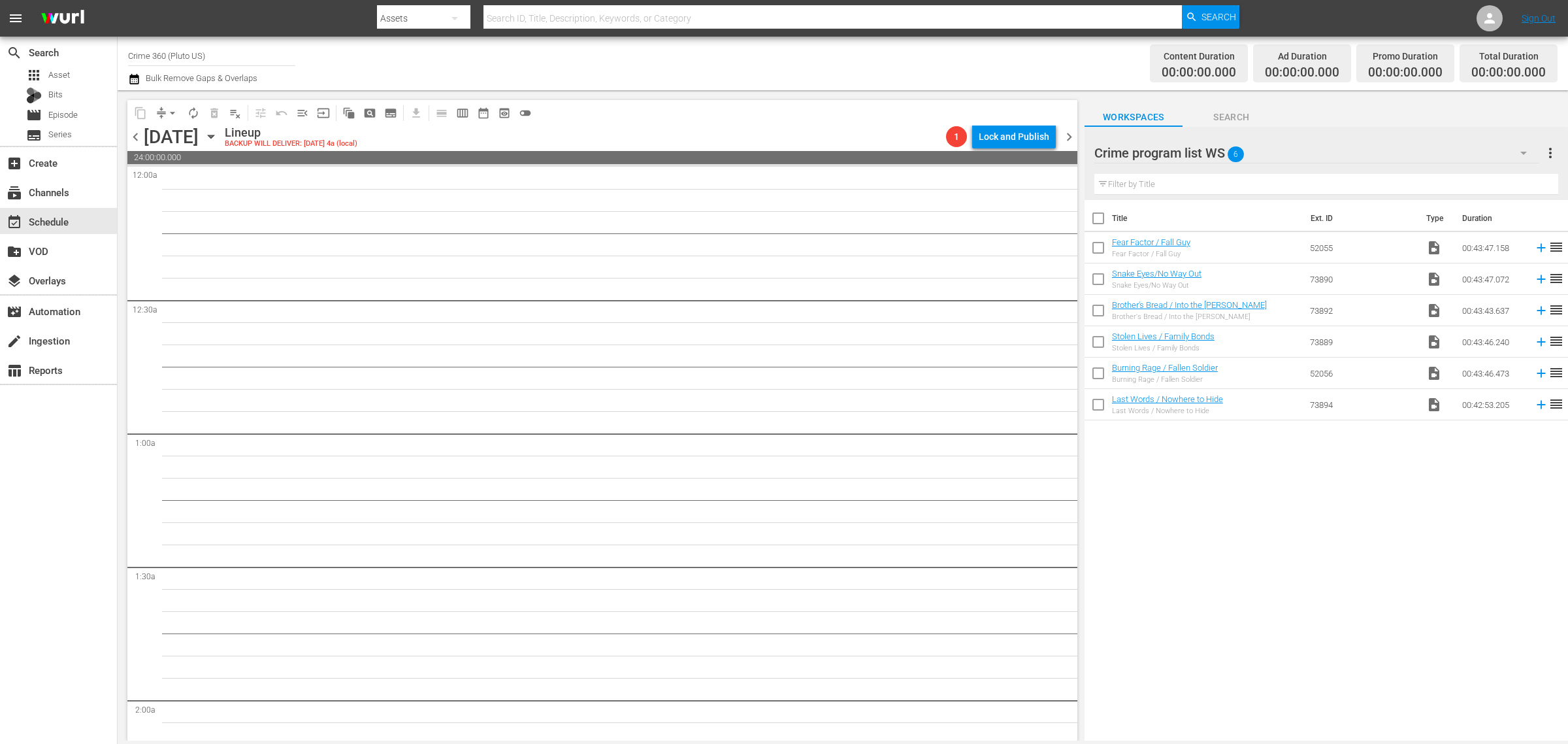
click at [1099, 219] on input "checkbox" at bounding box center [1099, 221] width 27 height 27
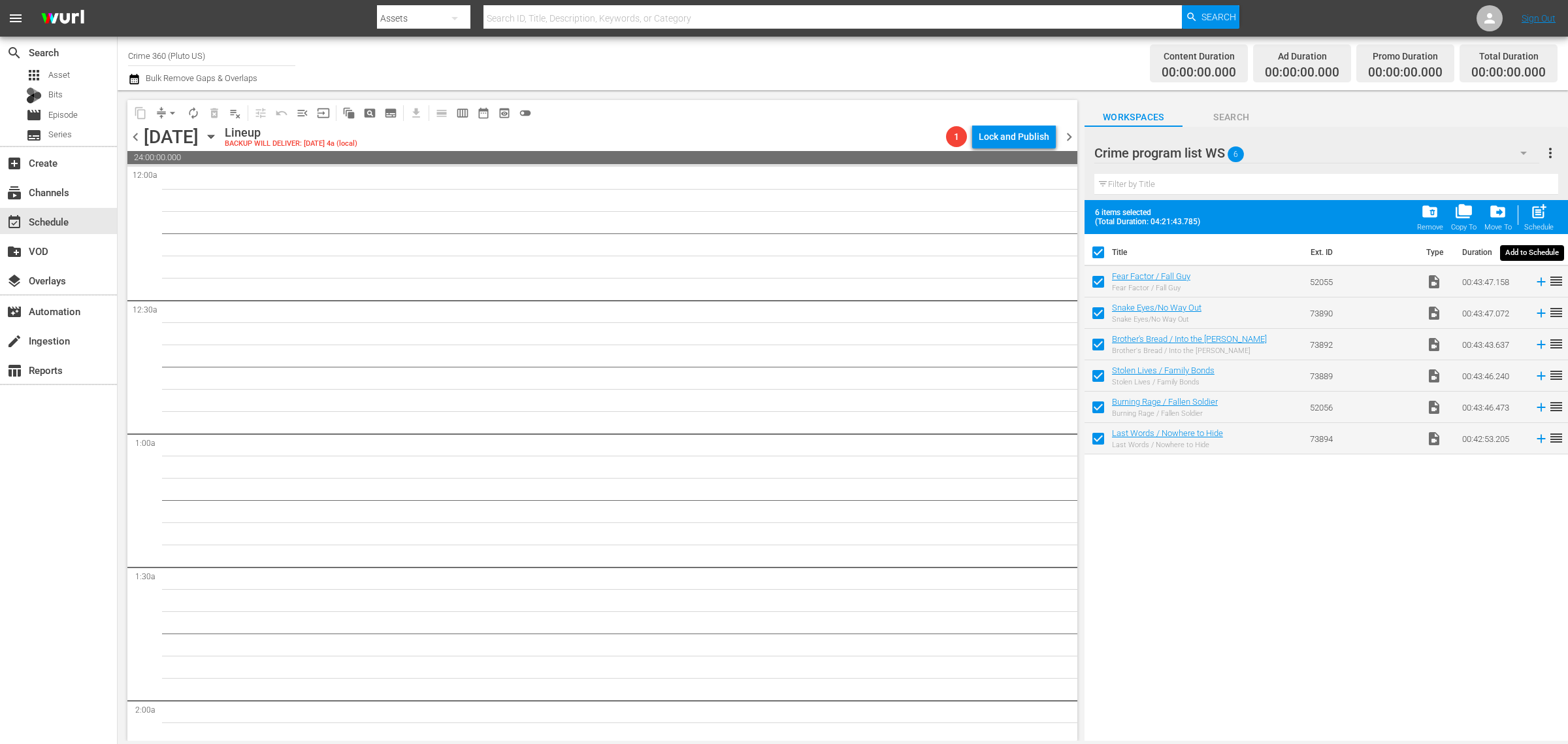
click at [1536, 204] on span "post_add" at bounding box center [1539, 211] width 18 height 18
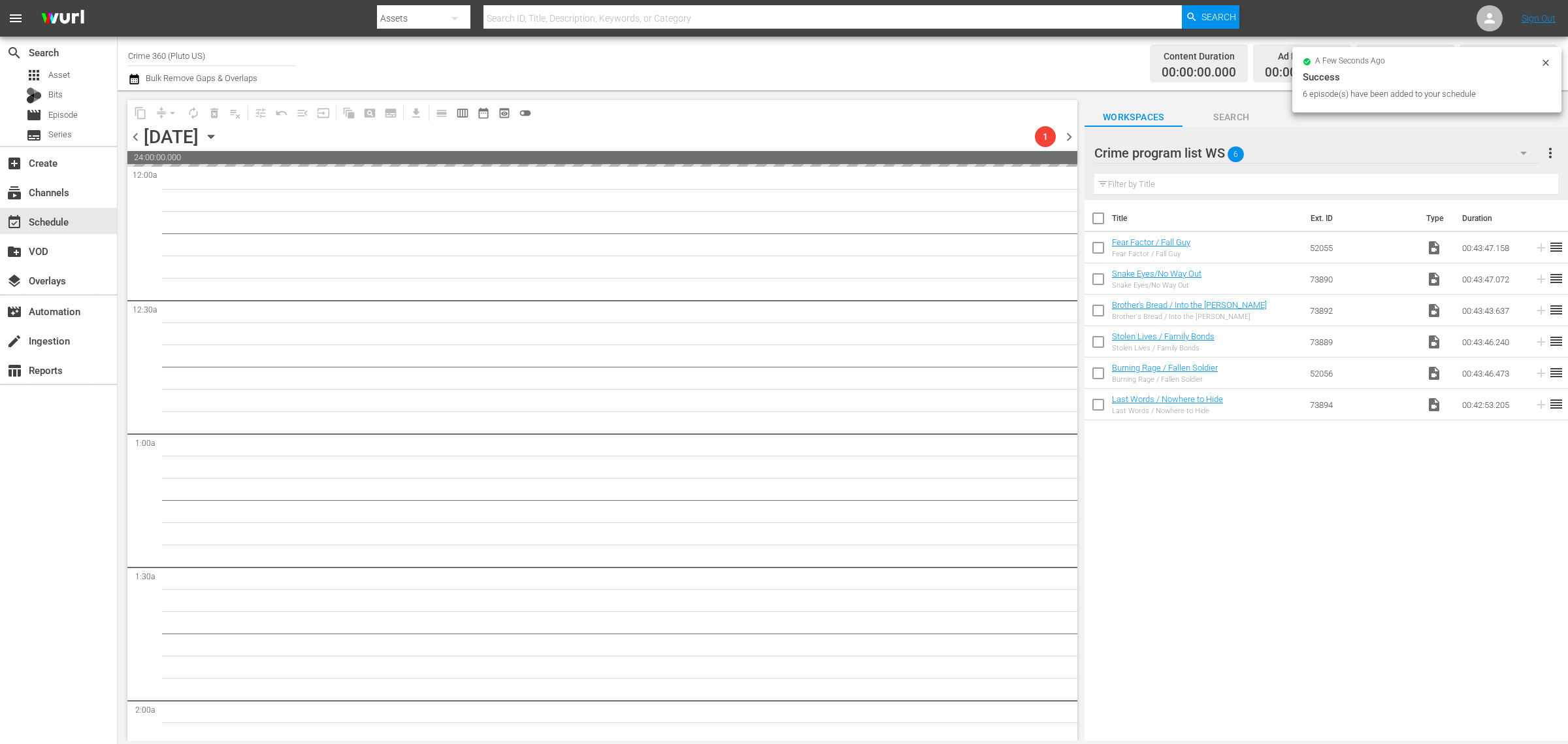
click at [772, 54] on div "Channel Title Crime 360 (Pluto US) Bulk Remove Gaps & Overlaps" at bounding box center [518, 63] width 780 height 47
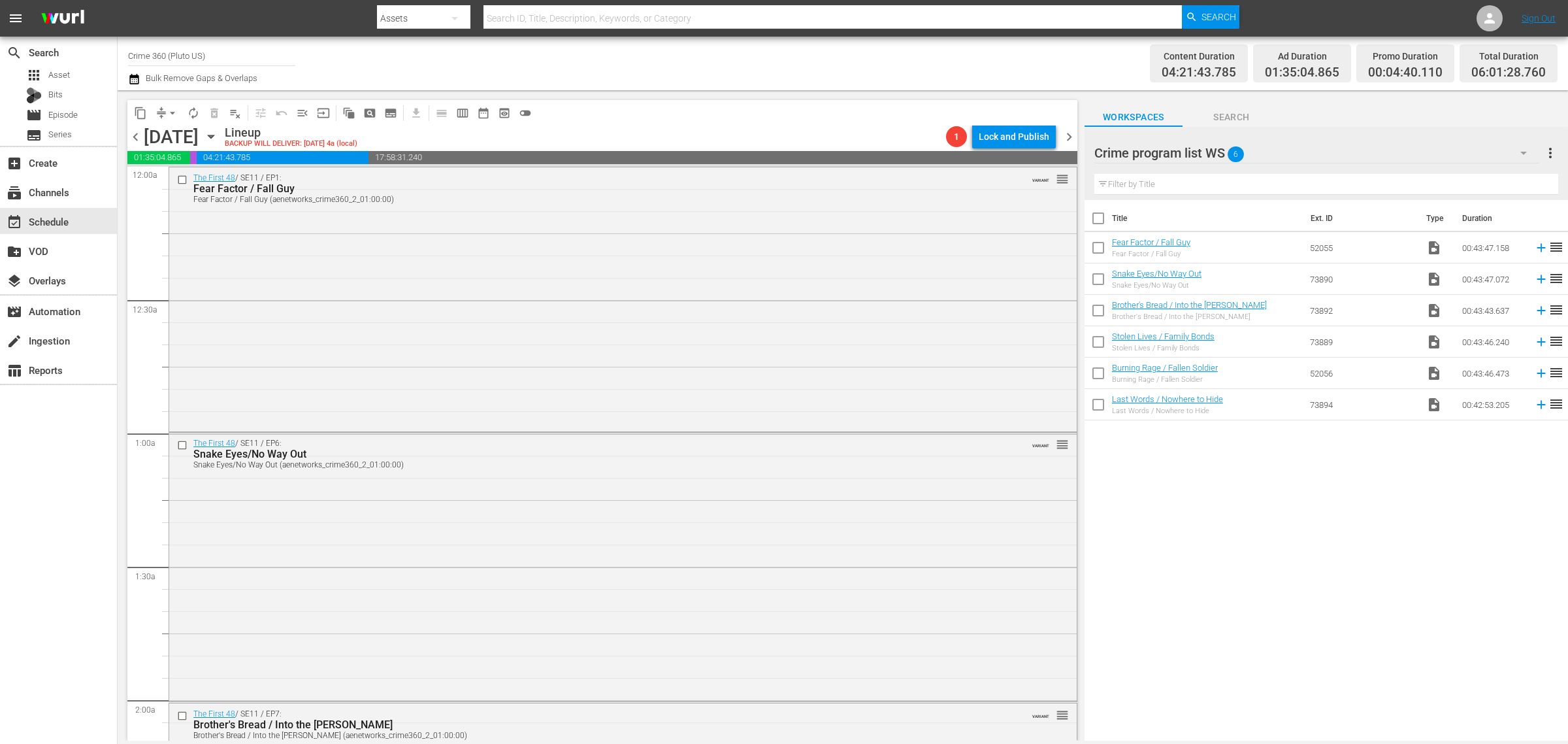
click at [845, 69] on div "Channel Title Crime 360 (Pluto US) Bulk Remove Gaps & Overlaps" at bounding box center [518, 63] width 780 height 47
click at [1551, 149] on span "more_vert" at bounding box center [1551, 153] width 15 height 15
click at [1475, 181] on div "Clear All Workspace Items" at bounding box center [1466, 178] width 154 height 24
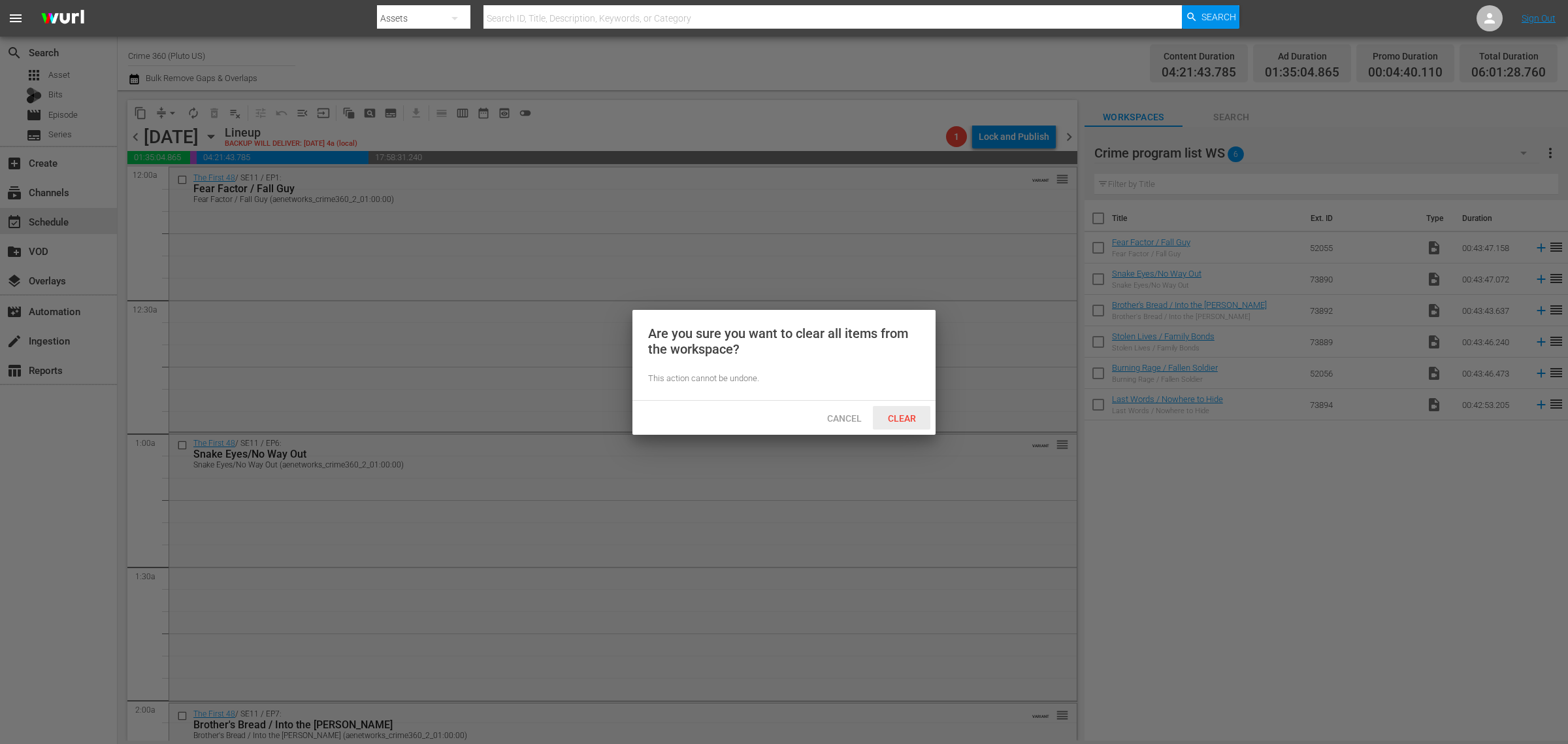
click at [910, 421] on span "Clear" at bounding box center [902, 418] width 49 height 10
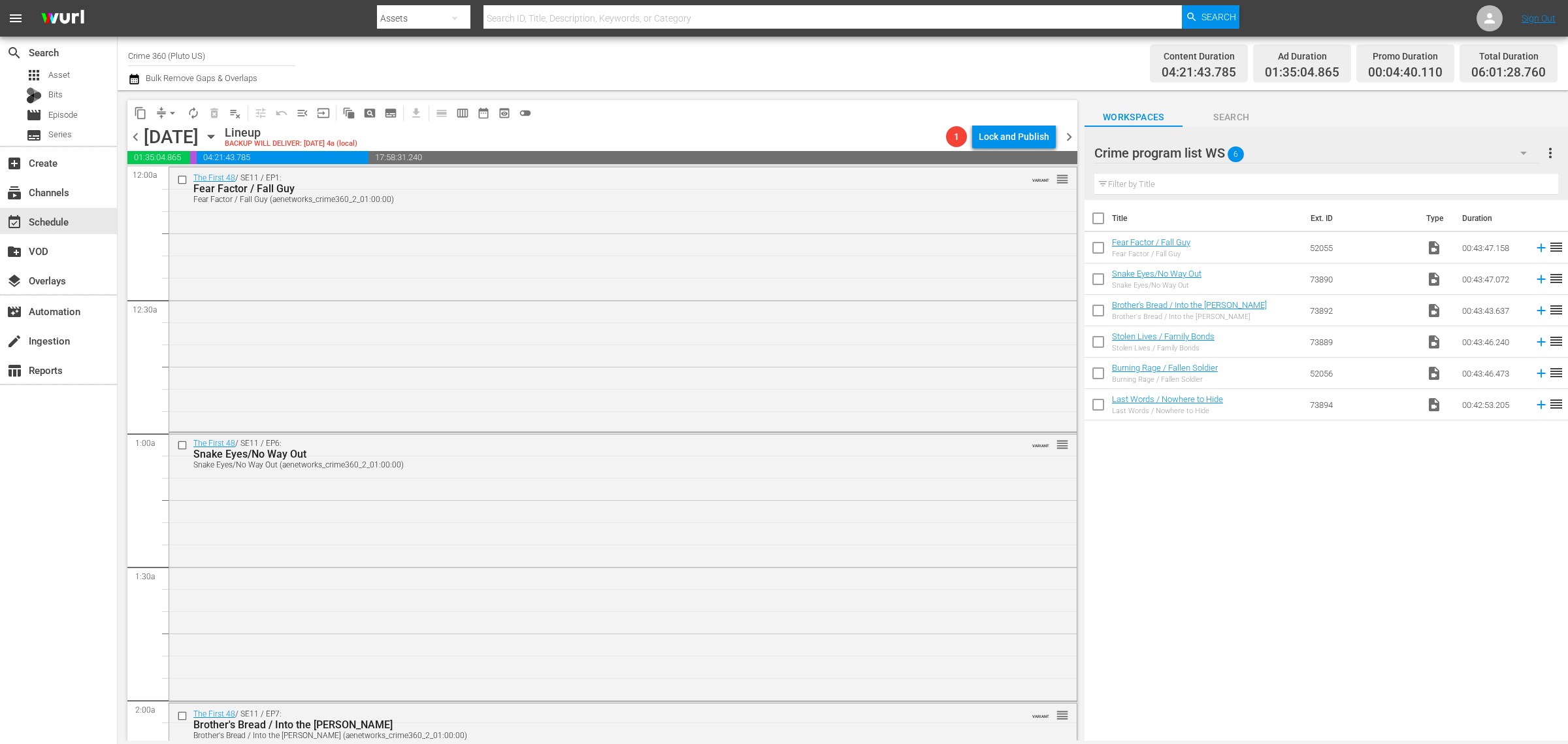
click at [721, 54] on body "menu Search By Assets Search ID, Title, Description, Keywords, or Category Sear…" at bounding box center [784, 372] width 1568 height 744
click at [218, 135] on icon "button" at bounding box center [211, 137] width 15 height 15
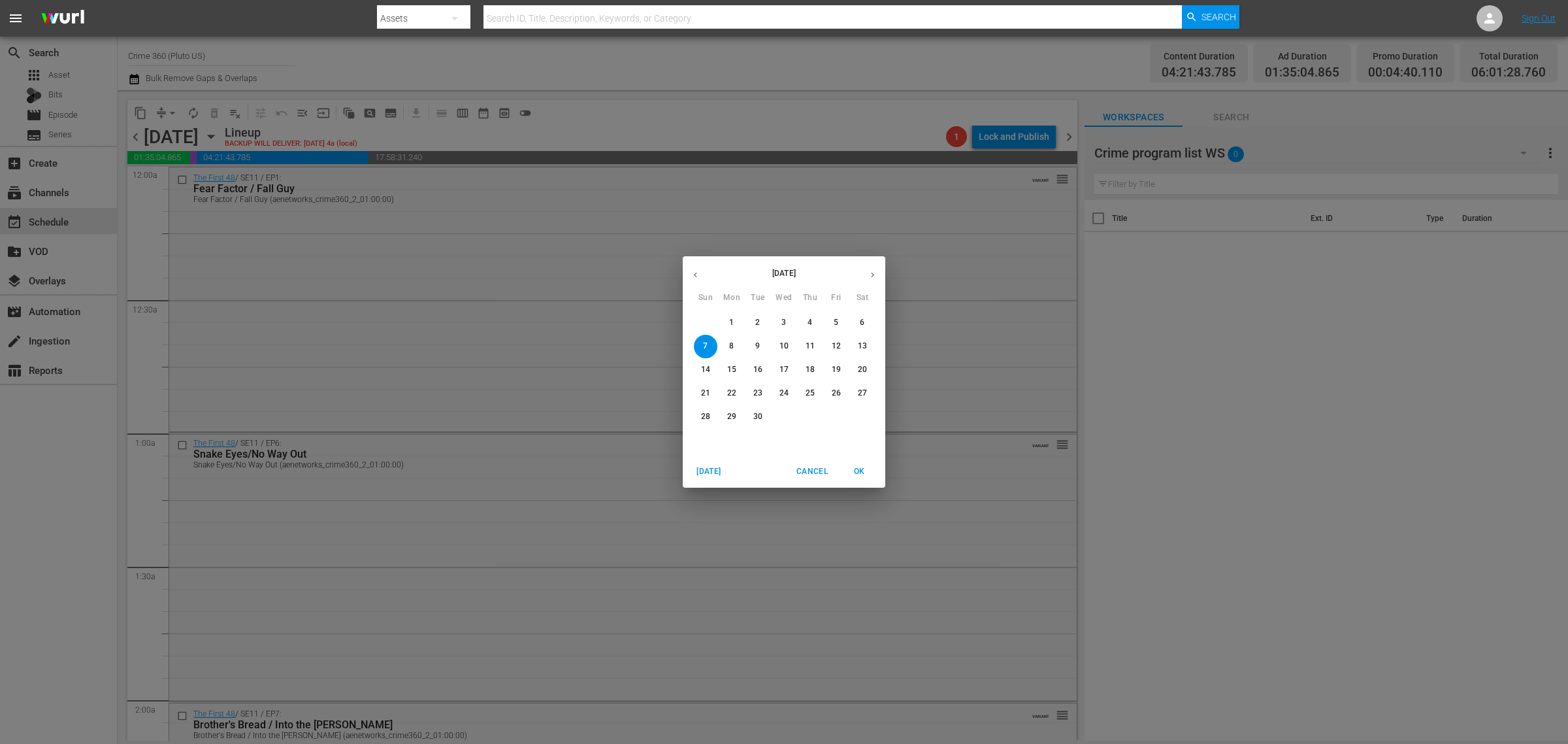
click at [694, 270] on icon "button" at bounding box center [695, 274] width 9 height 9
click at [724, 415] on span "25" at bounding box center [732, 416] width 24 height 11
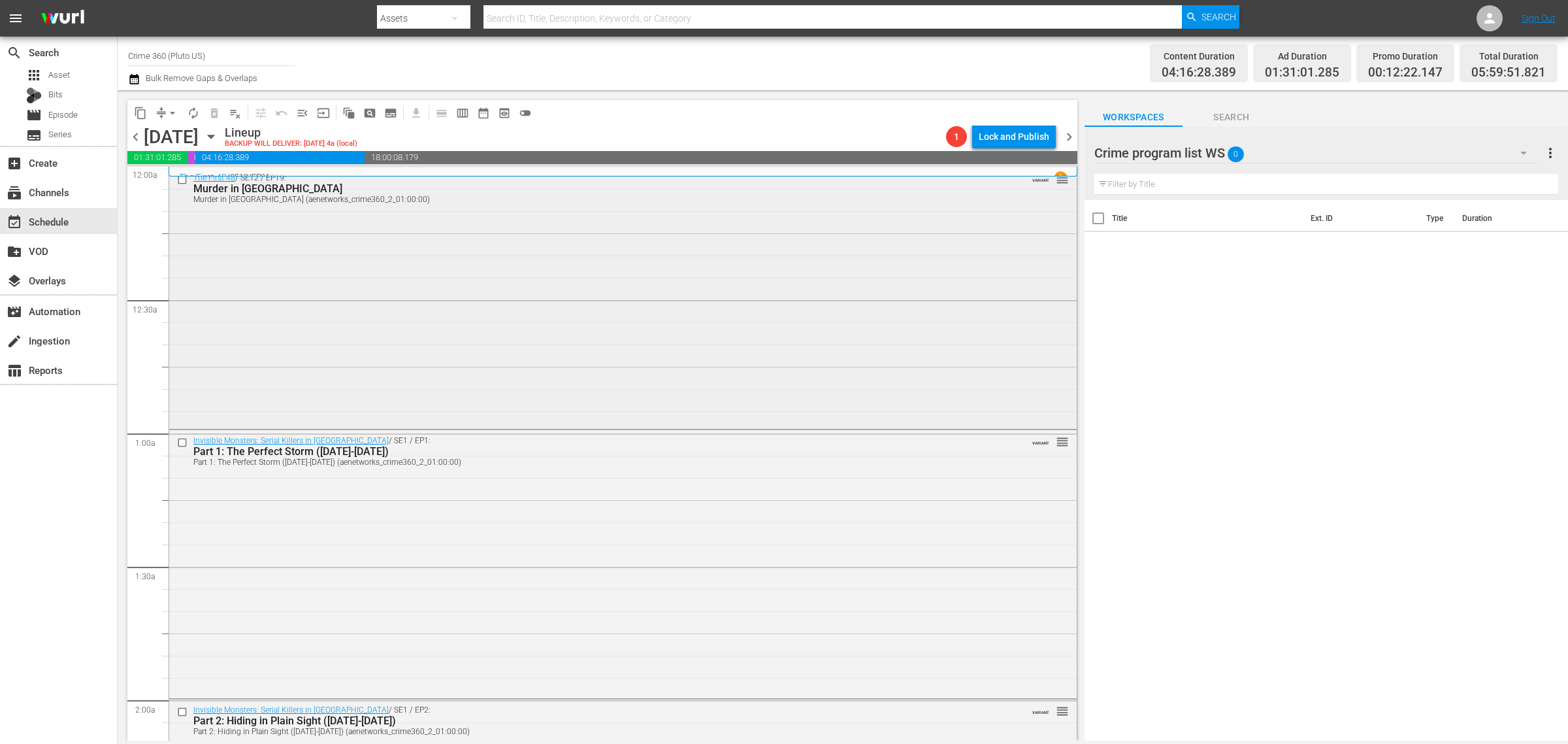
click at [300, 311] on div "The First 48 / SE12 / EP19: Murder in Pleasant Grove Murder in Pleasant Grove (…" at bounding box center [623, 296] width 908 height 259
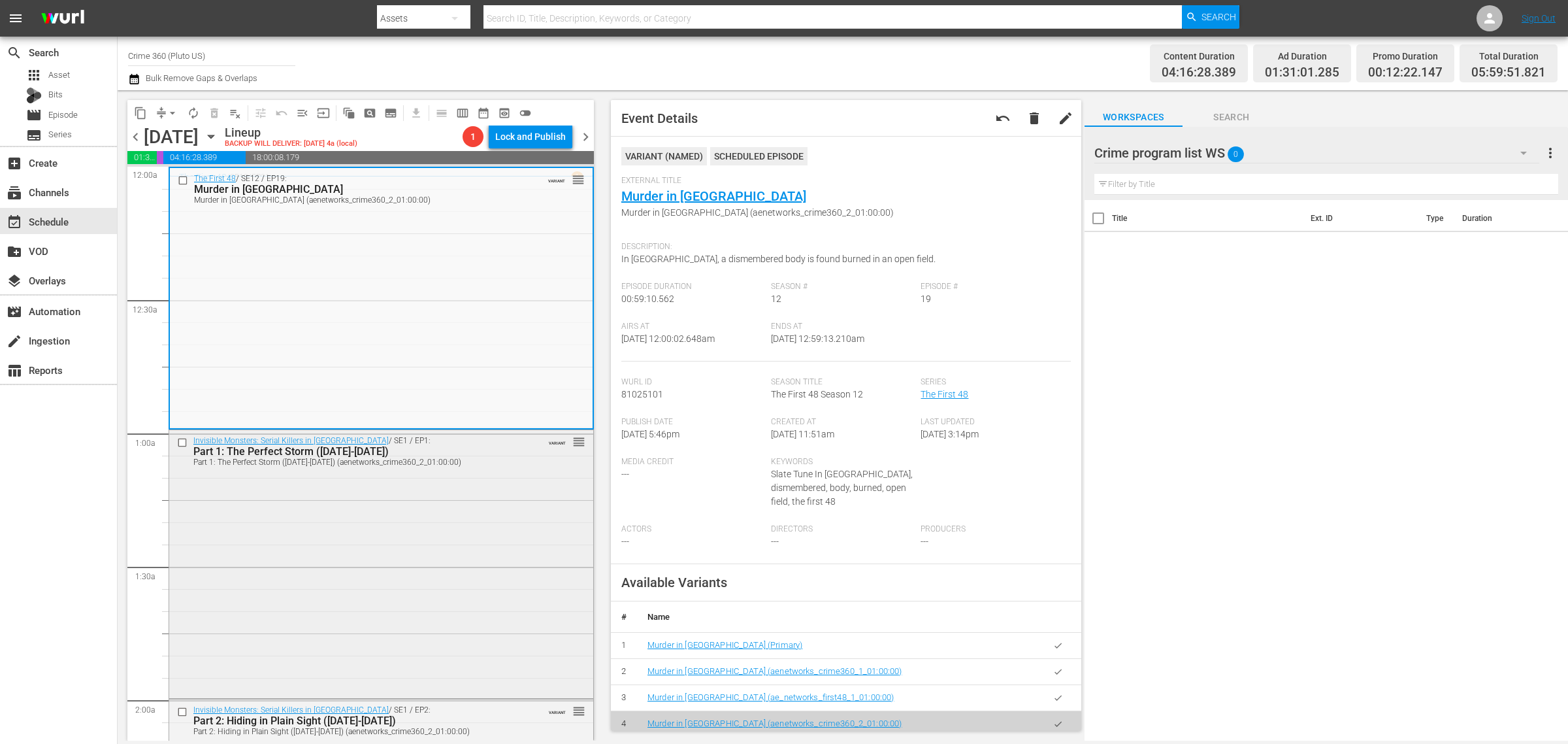
click at [442, 517] on div "Invisible Monsters: Serial Killers in America / SE1 / EP1: Part 1: The Perfect …" at bounding box center [380, 562] width 424 height 265
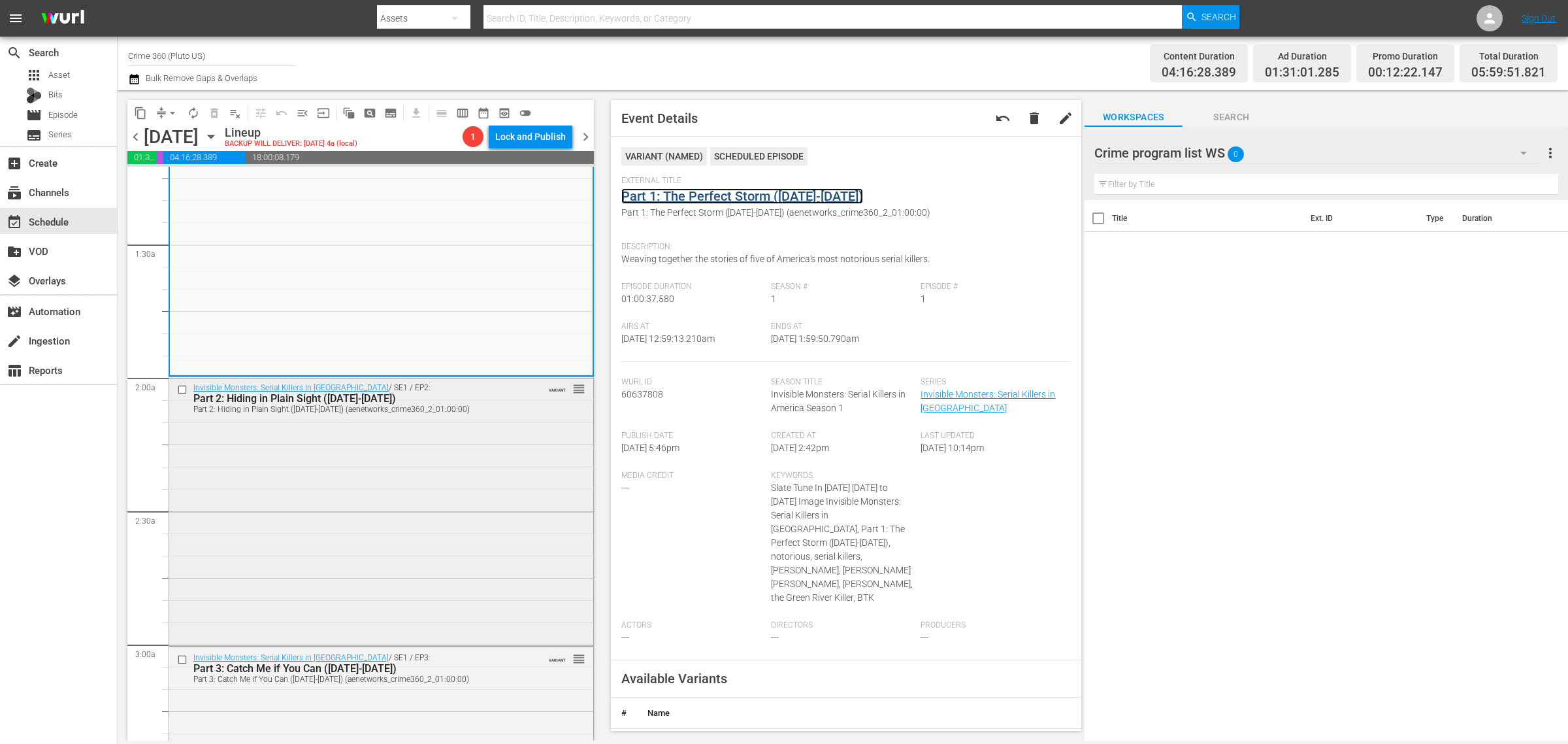
scroll to position [327, 0]
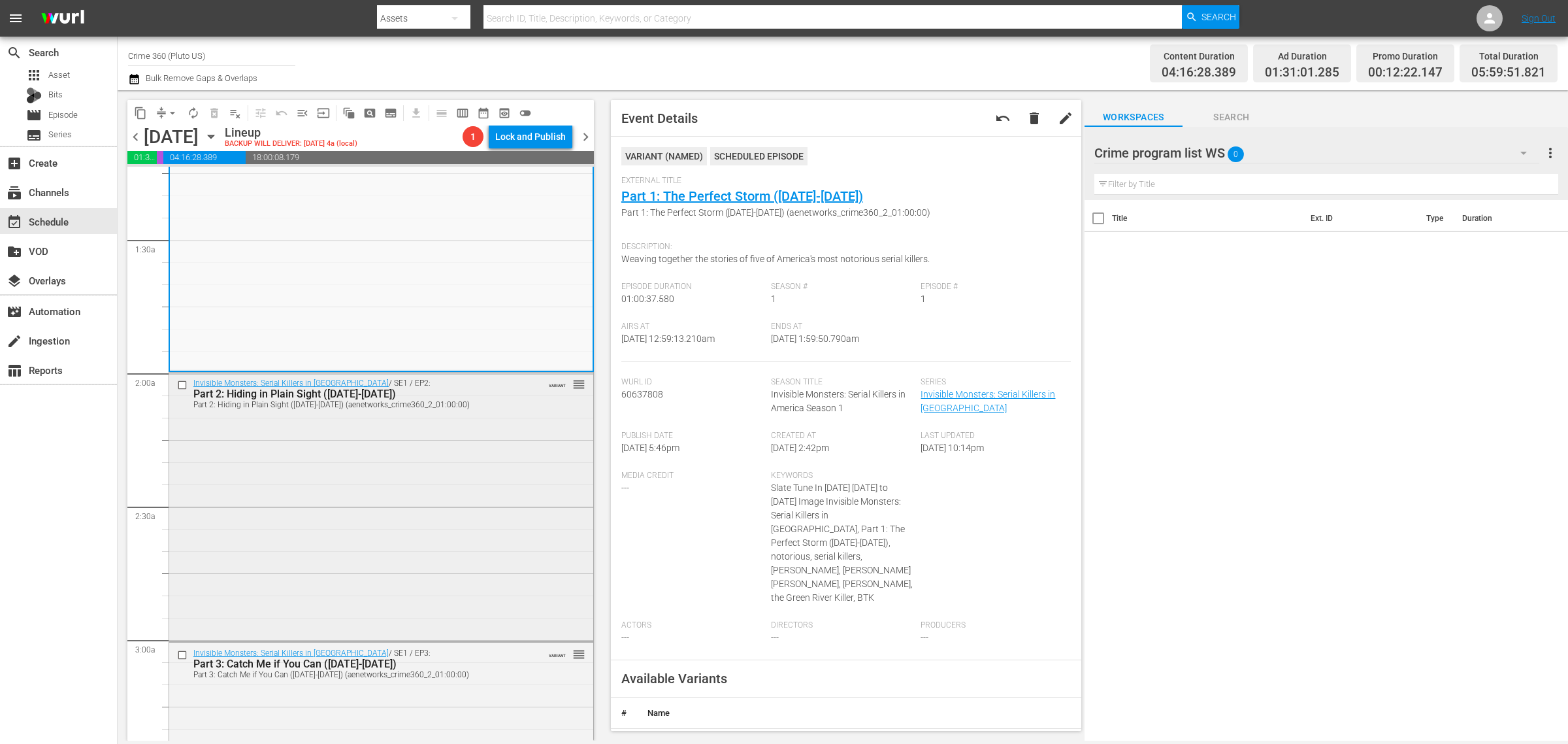
click at [296, 445] on div "Invisible Monsters: Serial Killers in America / SE1 / EP2: Part 2: Hiding in Pl…" at bounding box center [380, 505] width 424 height 265
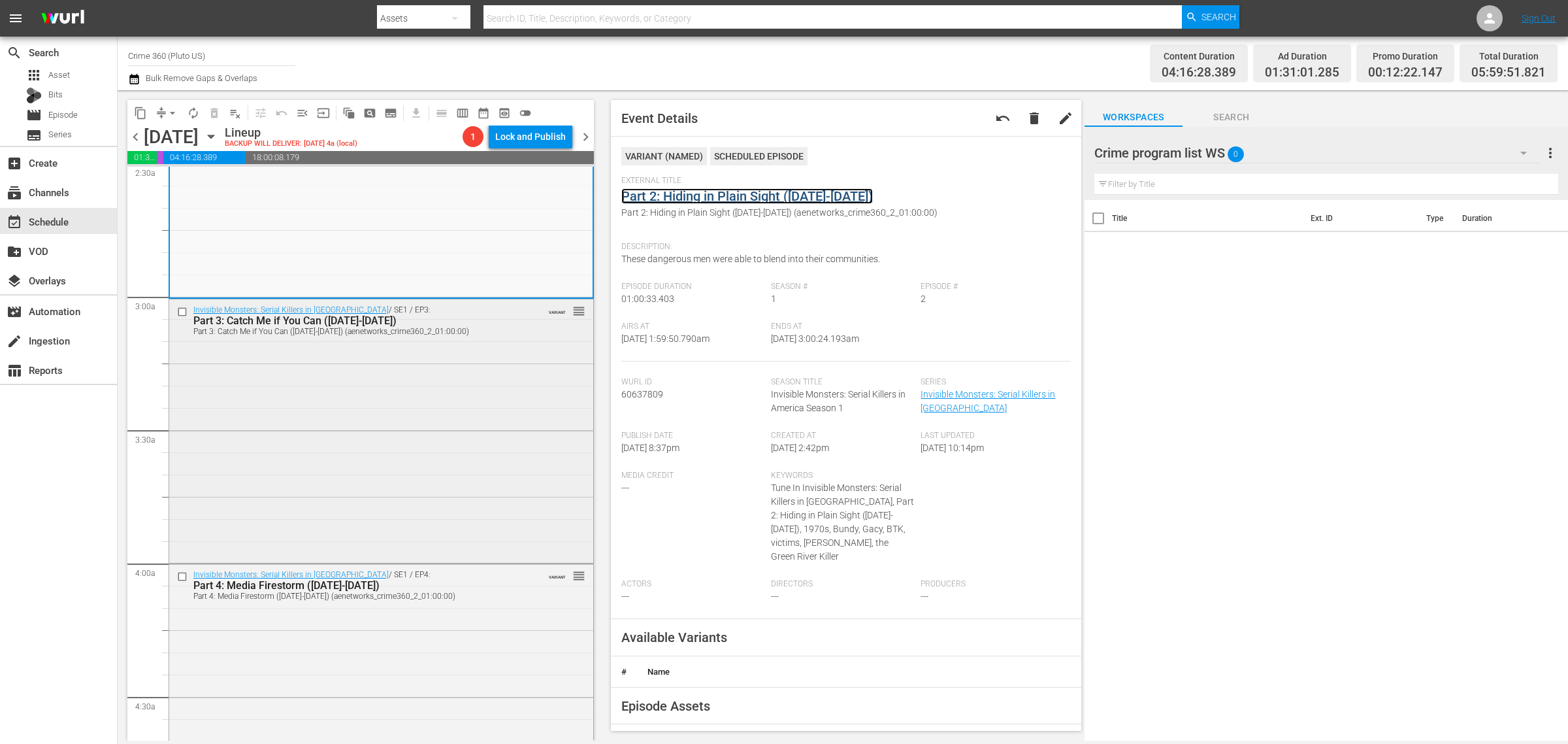
scroll to position [735, 0]
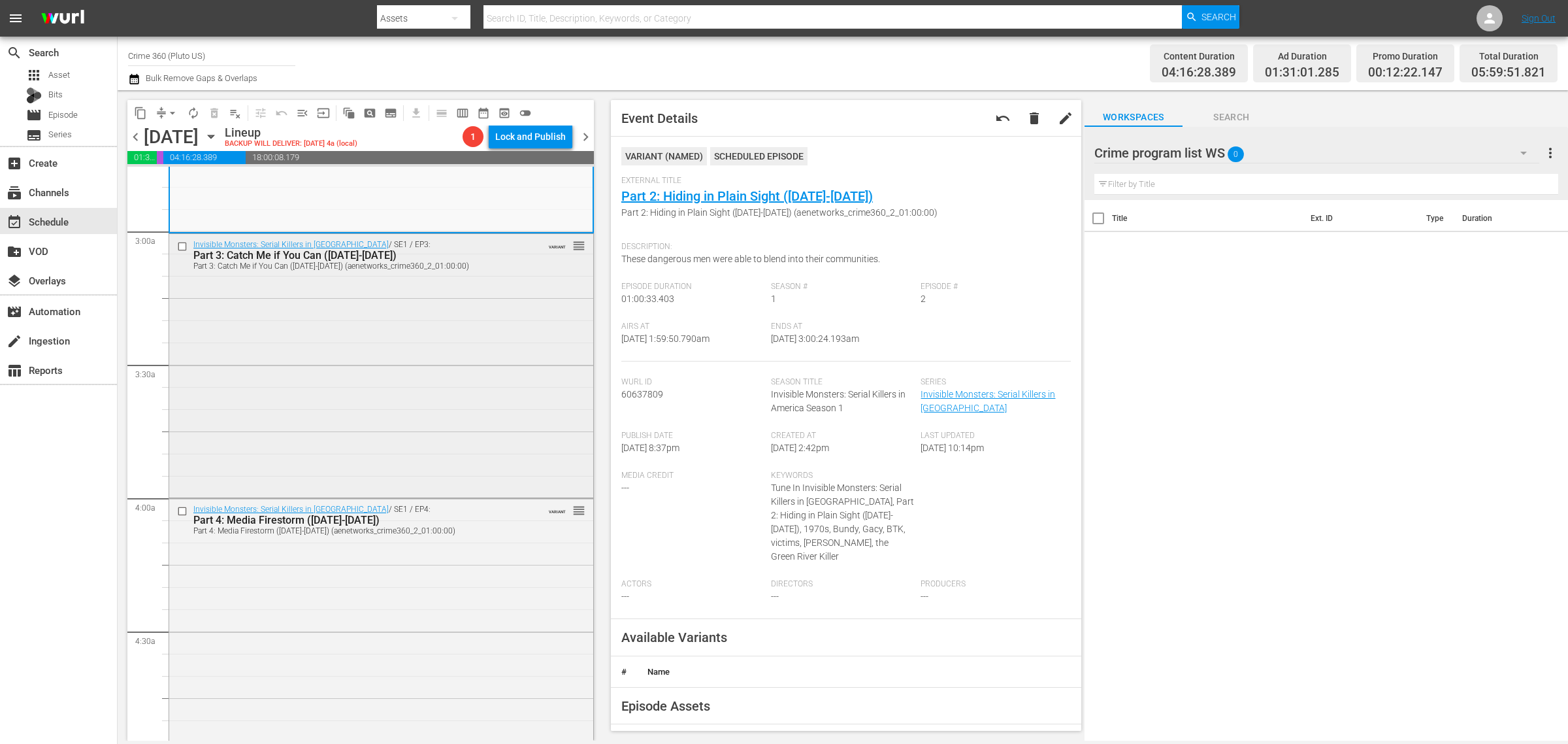
click at [340, 381] on div "Invisible Monsters: Serial Killers in America / SE1 / EP3: Part 3: Catch Me if …" at bounding box center [380, 364] width 424 height 261
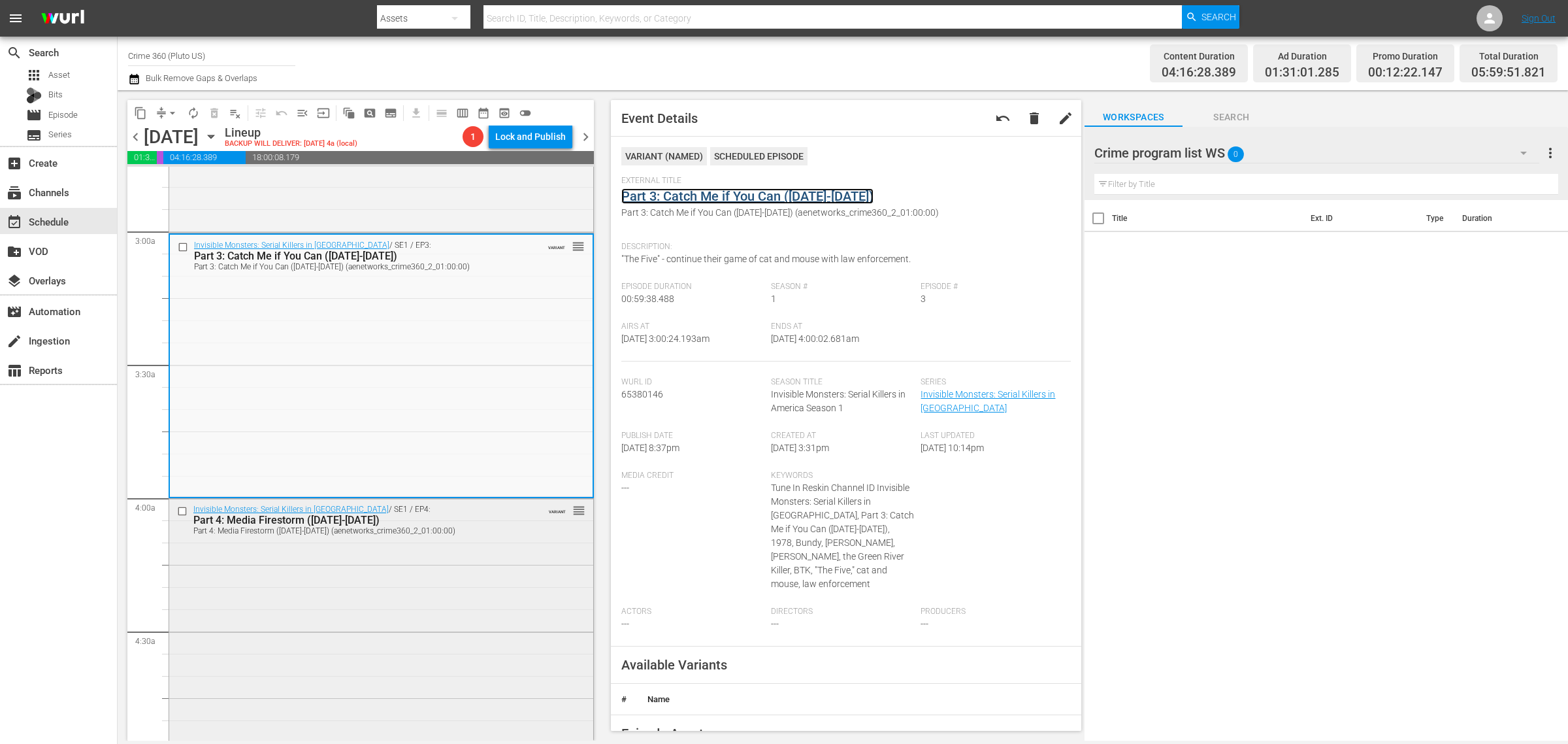
scroll to position [1062, 0]
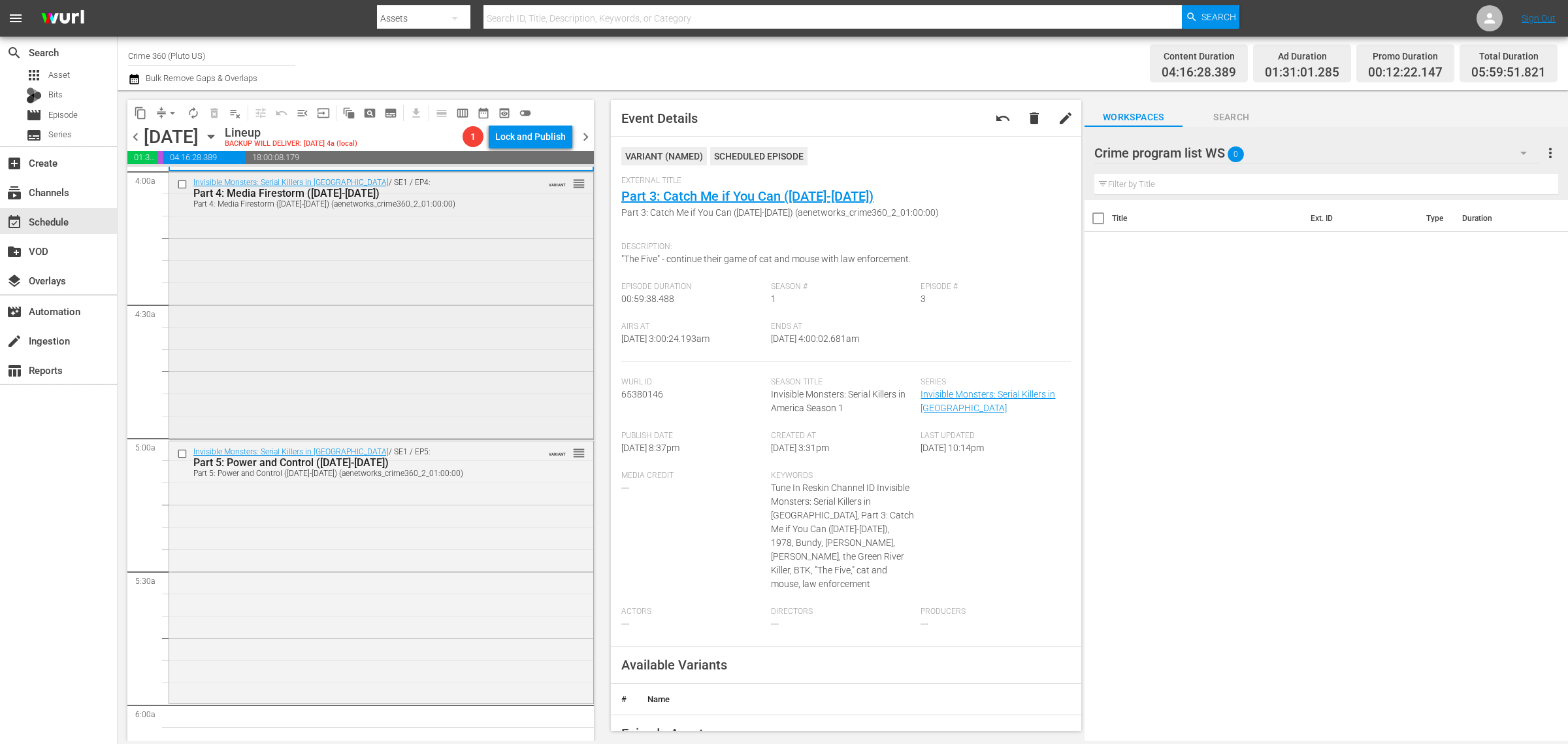
click at [327, 317] on div "Invisible Monsters: Serial Killers in America / SE1 / EP4: Part 4: Media Firest…" at bounding box center [380, 304] width 424 height 265
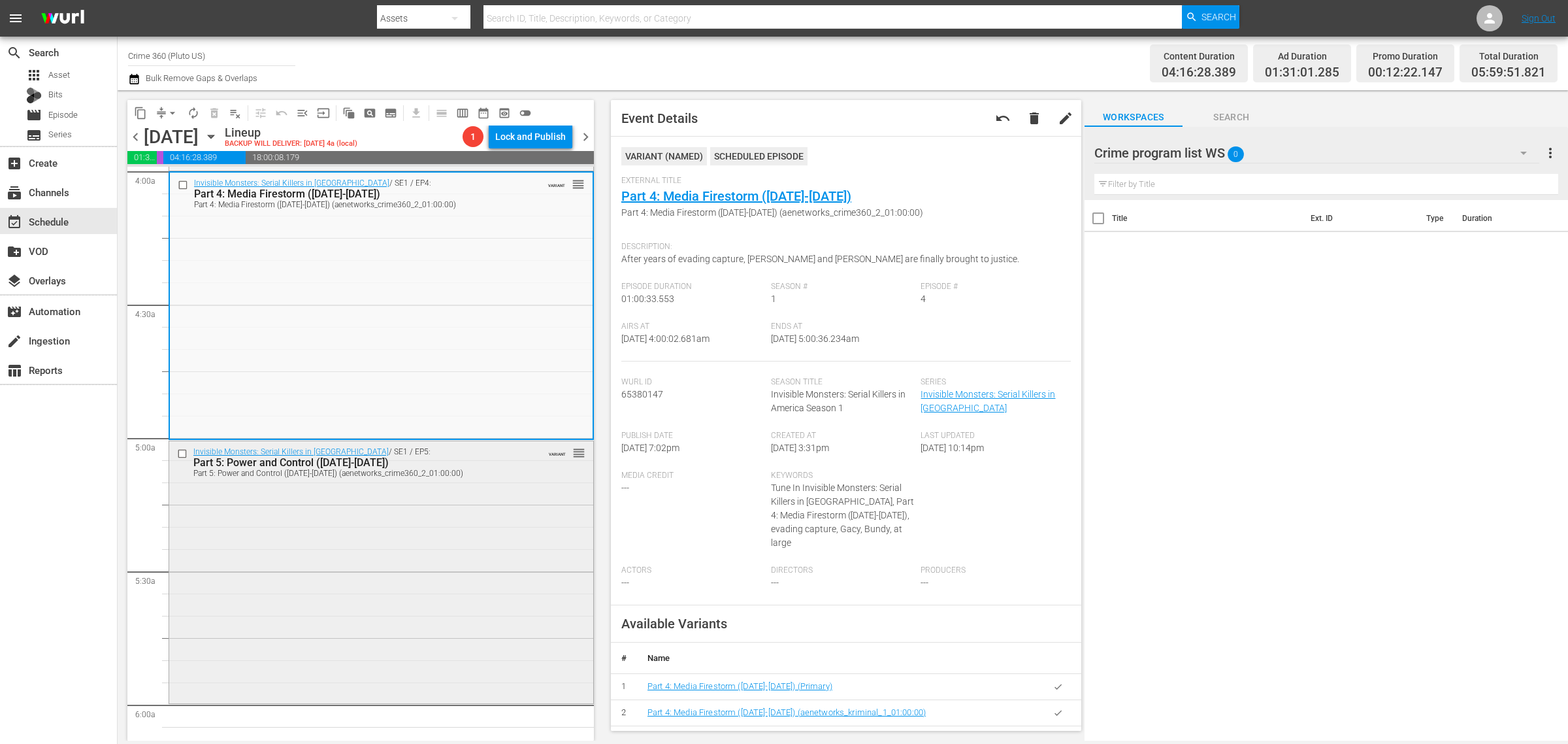
click at [440, 521] on div "Invisible Monsters: Serial Killers in America / SE1 / EP5: Part 5: Power and Co…" at bounding box center [380, 571] width 424 height 259
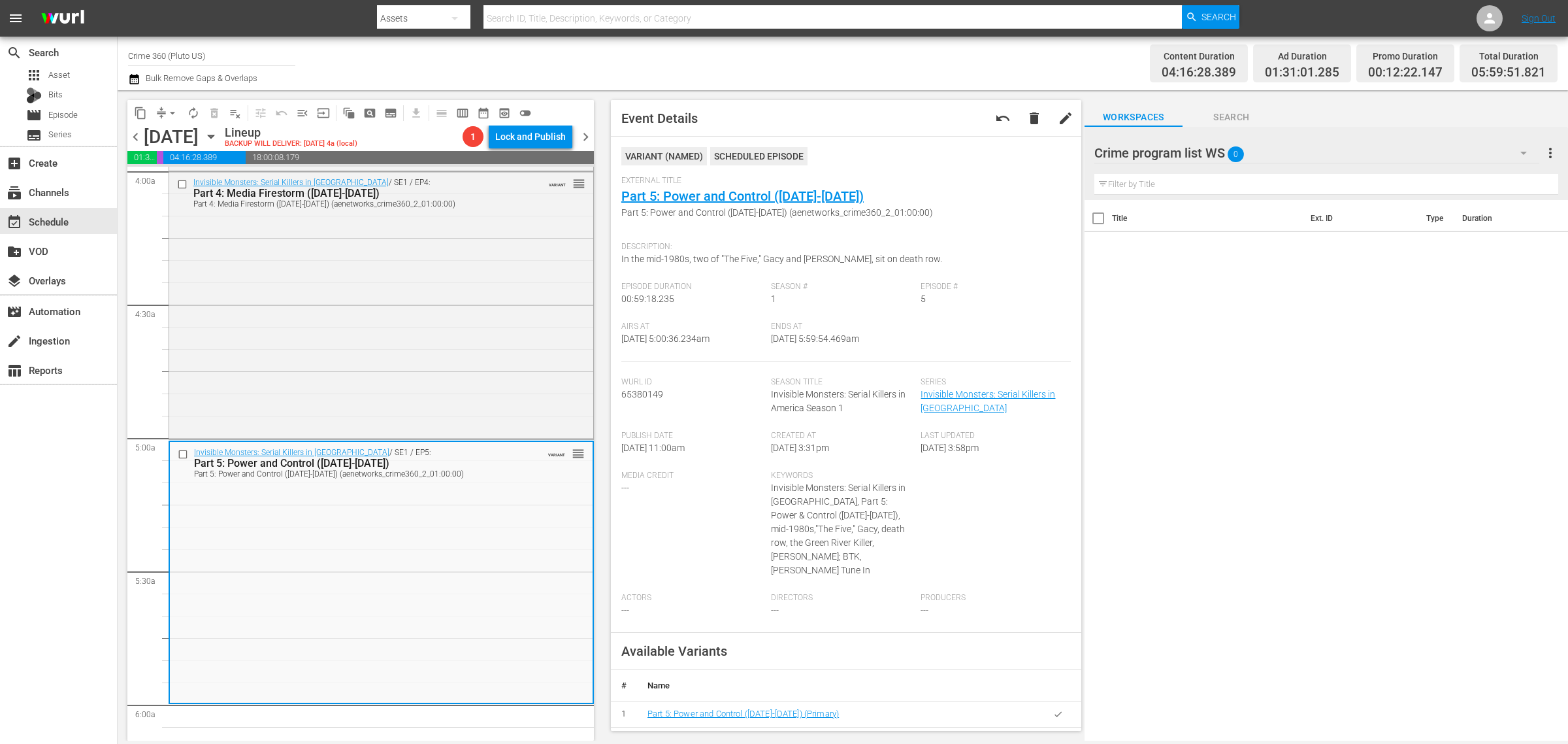
click at [171, 110] on span "arrow_drop_down" at bounding box center [172, 113] width 13 height 13
click at [174, 138] on li "Align to Midnight" at bounding box center [173, 138] width 137 height 21
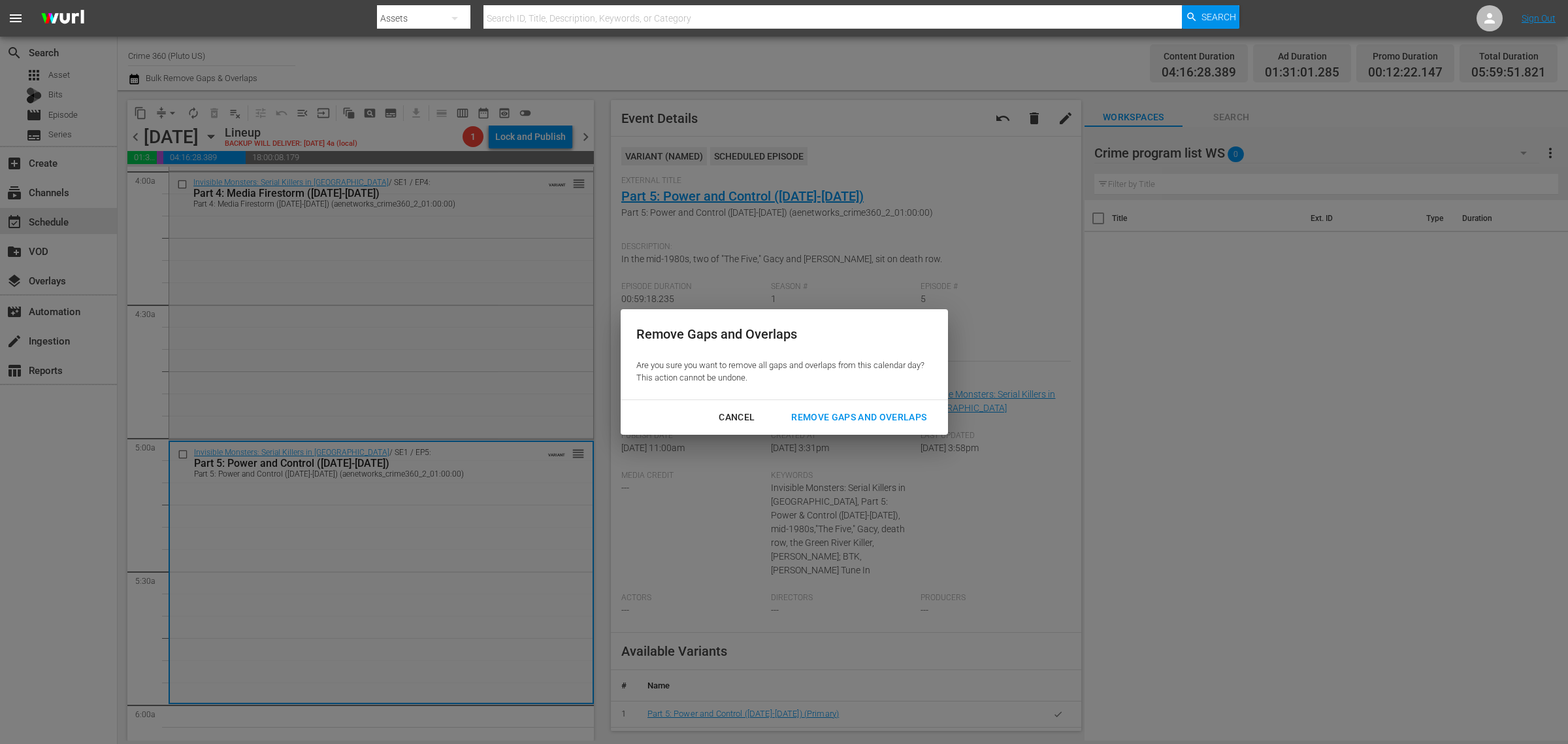
click at [874, 410] on div "Remove Gaps and Overlaps" at bounding box center [858, 417] width 156 height 16
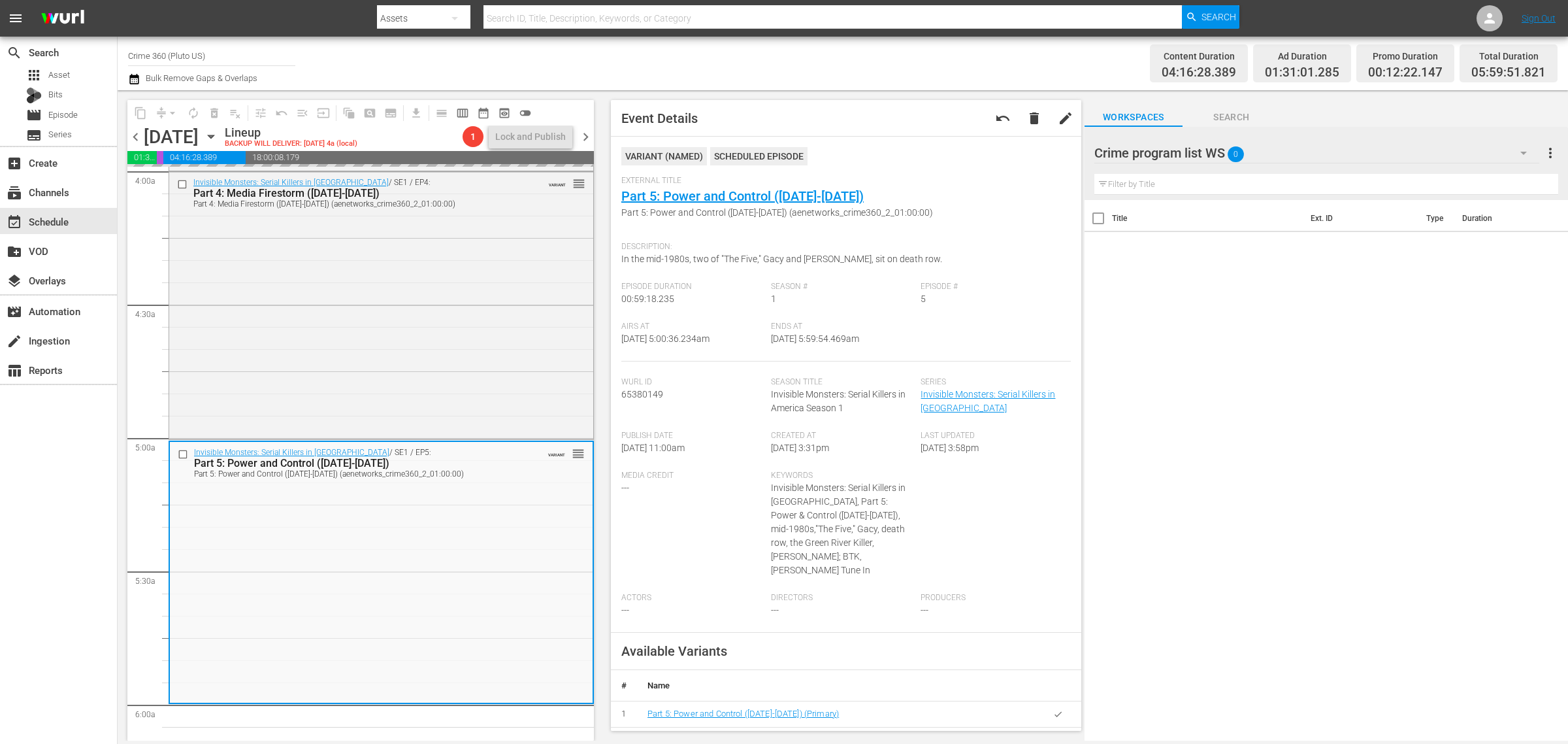
click at [945, 61] on div "Content Duration 04:16:28.389 Ad Duration 01:31:01.285 Promo Duration 00:12:22.…" at bounding box center [1233, 63] width 650 height 47
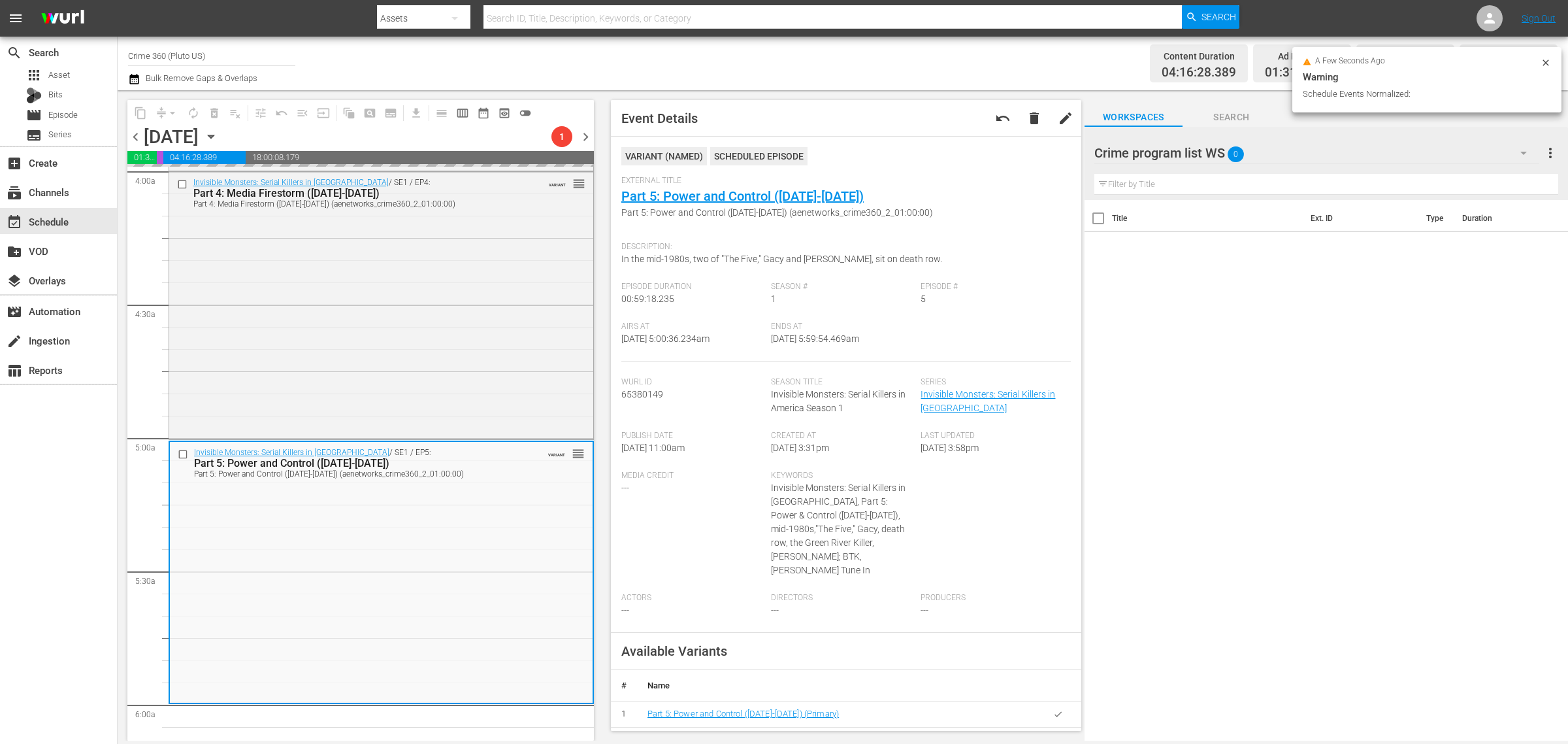
click at [1368, 13] on nav "menu Search By Assets Search ID, Title, Description, Keywords, or Category Sear…" at bounding box center [784, 18] width 1568 height 37
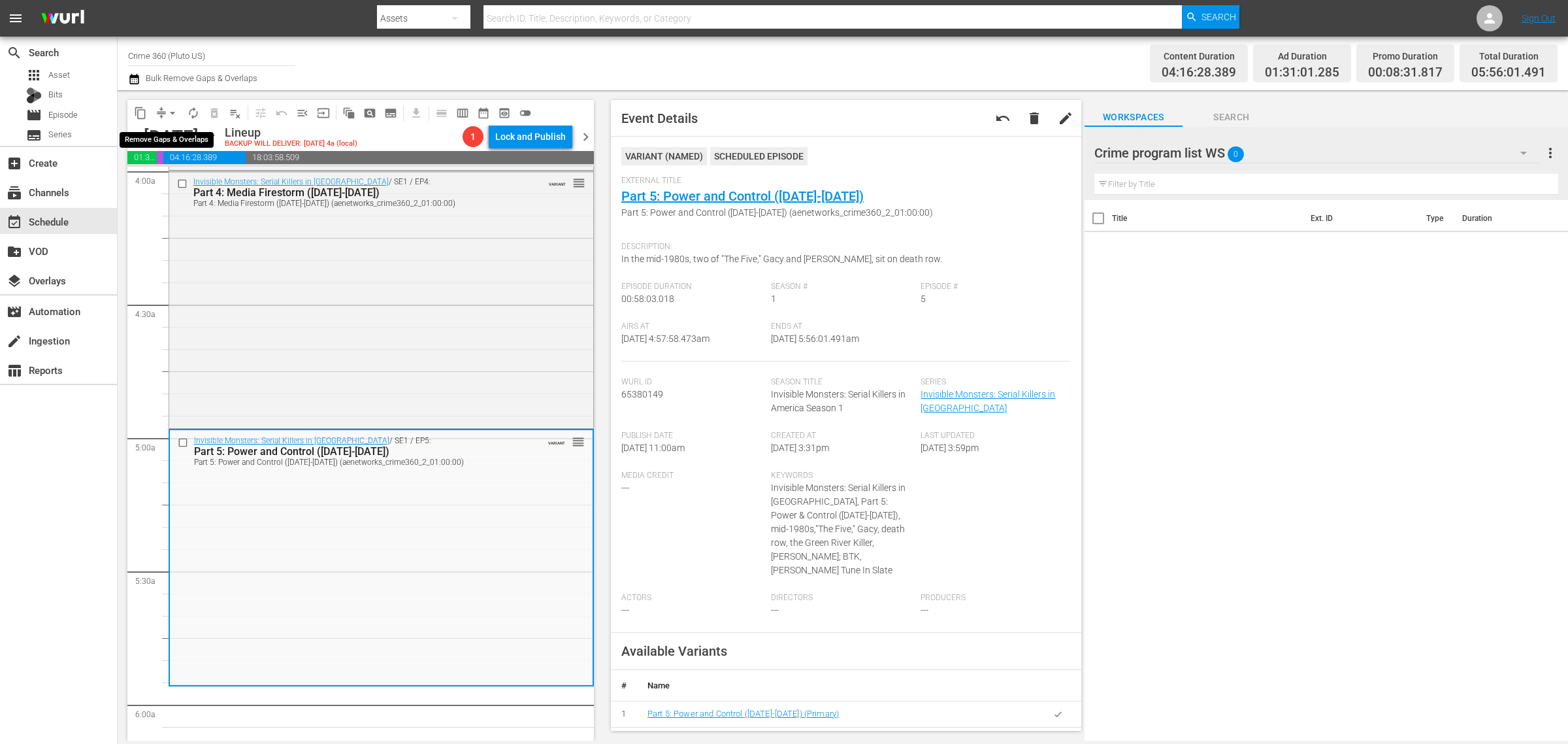
click at [175, 108] on span "arrow_drop_down" at bounding box center [172, 113] width 13 height 13
click at [174, 130] on li "Align to Midnight" at bounding box center [173, 138] width 137 height 21
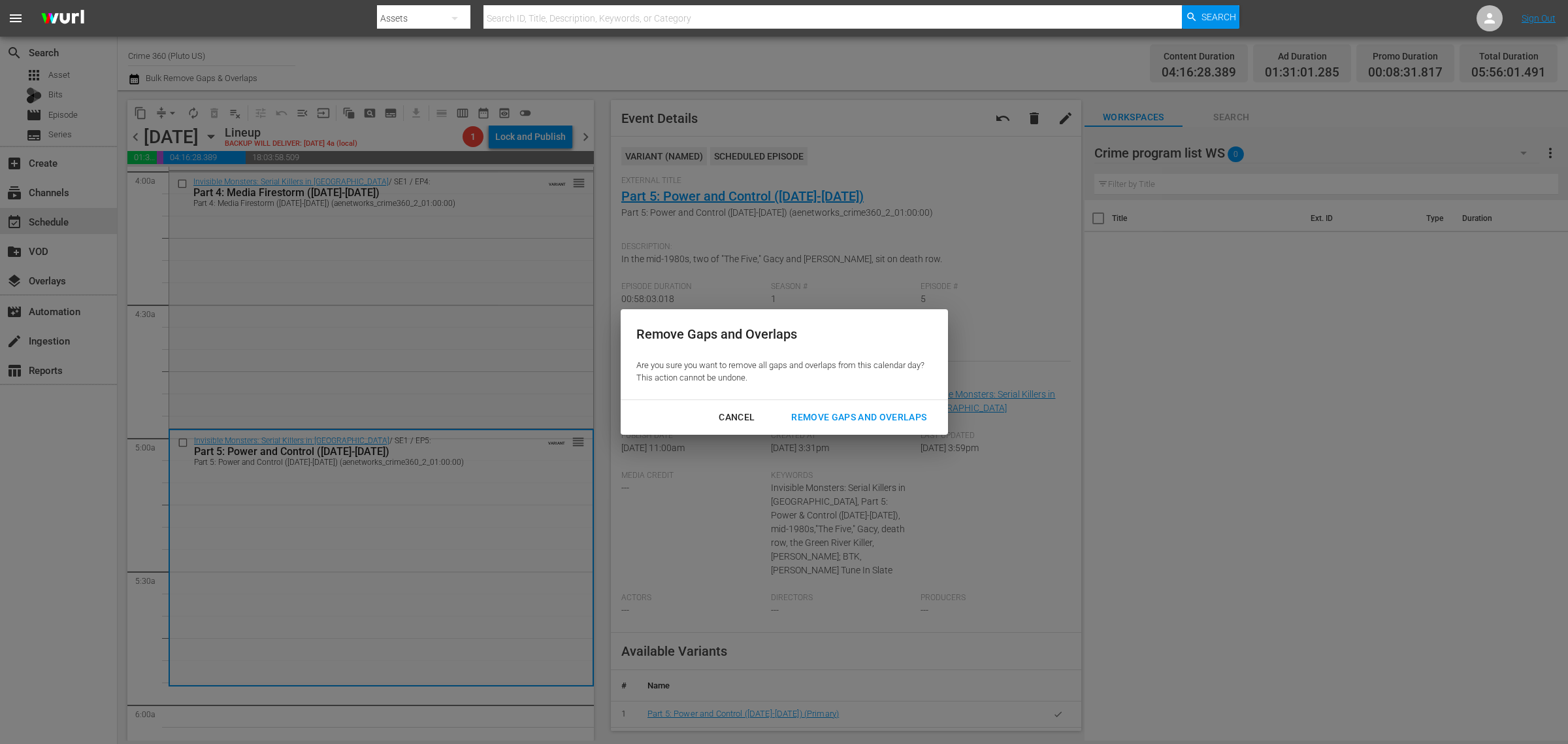
click at [831, 412] on div "Remove Gaps and Overlaps" at bounding box center [858, 417] width 156 height 16
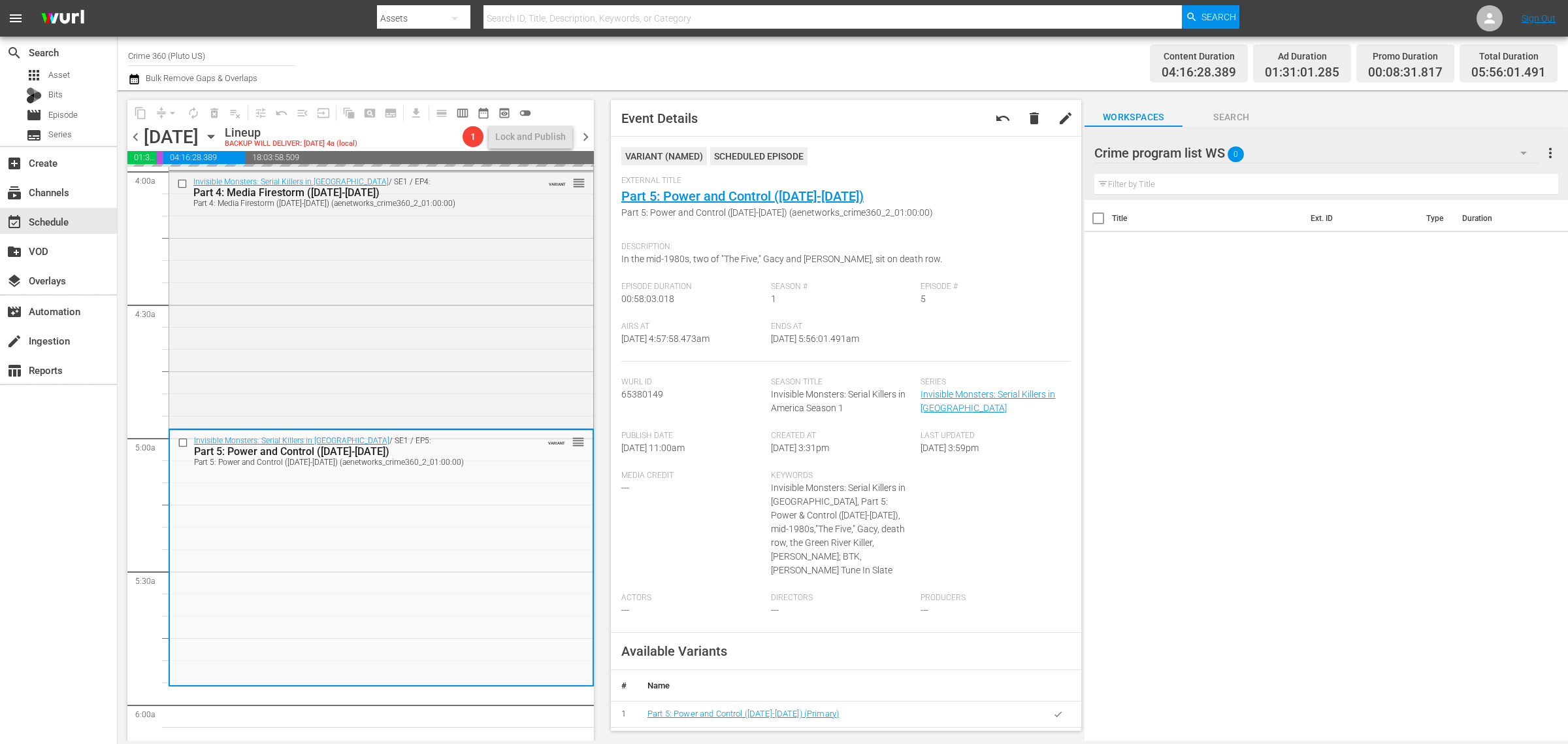
click at [928, 54] on div "Content Duration 04:16:28.389 Ad Duration 01:31:01.285 Promo Duration 00:08:31.…" at bounding box center [1233, 63] width 650 height 47
click at [175, 112] on span "arrow_drop_down" at bounding box center [172, 113] width 13 height 13
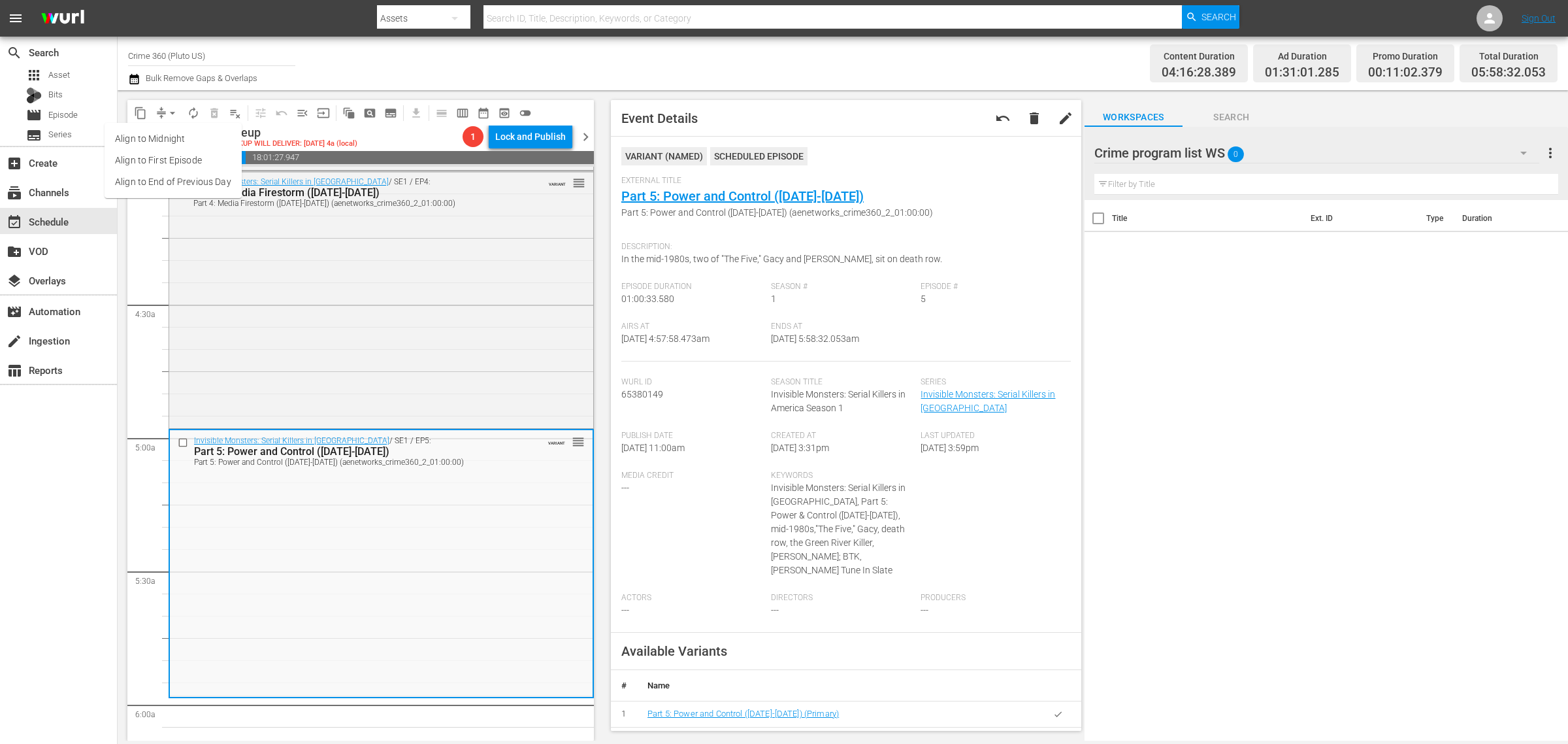
click at [160, 138] on li "Align to Midnight" at bounding box center [173, 138] width 137 height 21
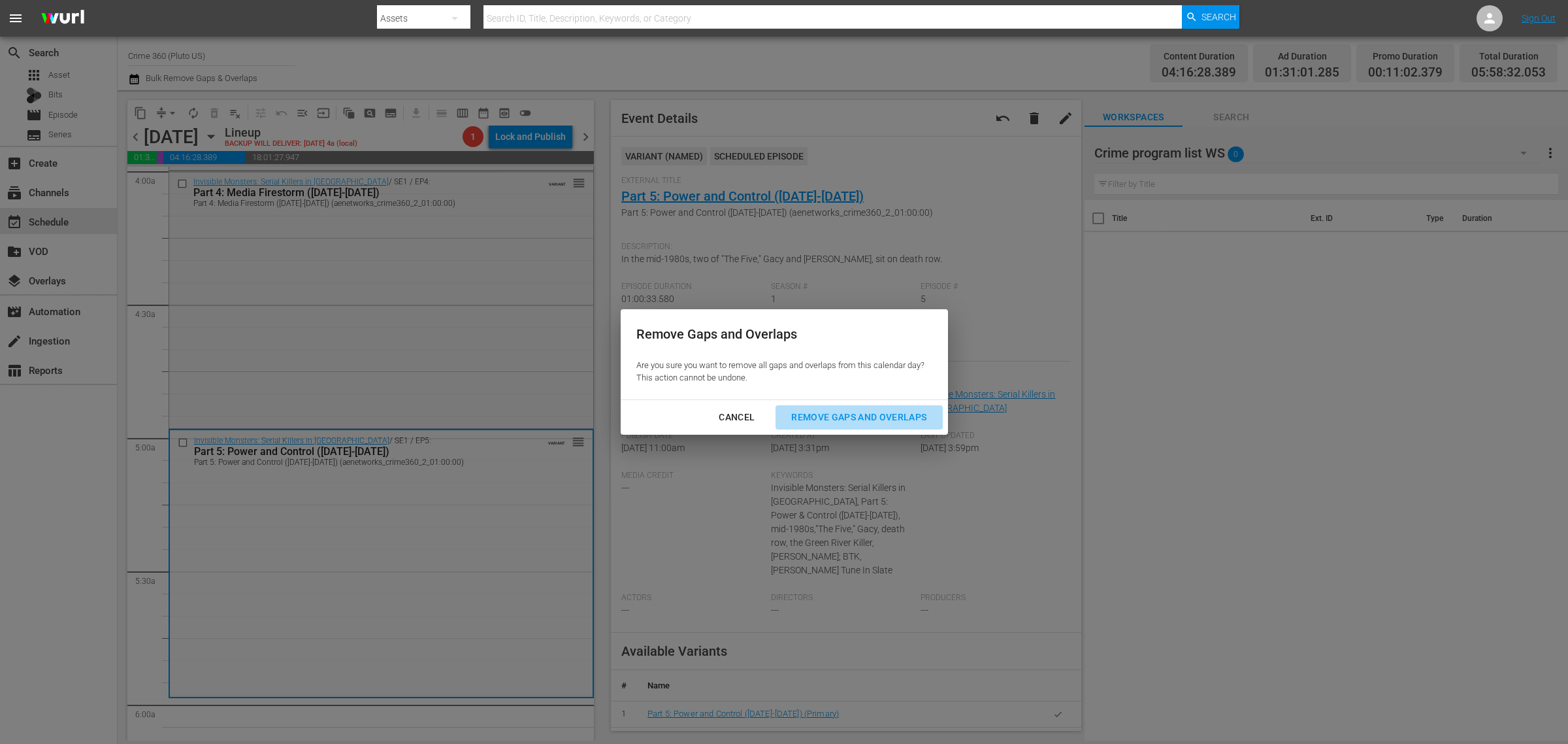
click at [854, 416] on div "Remove Gaps and Overlaps" at bounding box center [858, 417] width 156 height 16
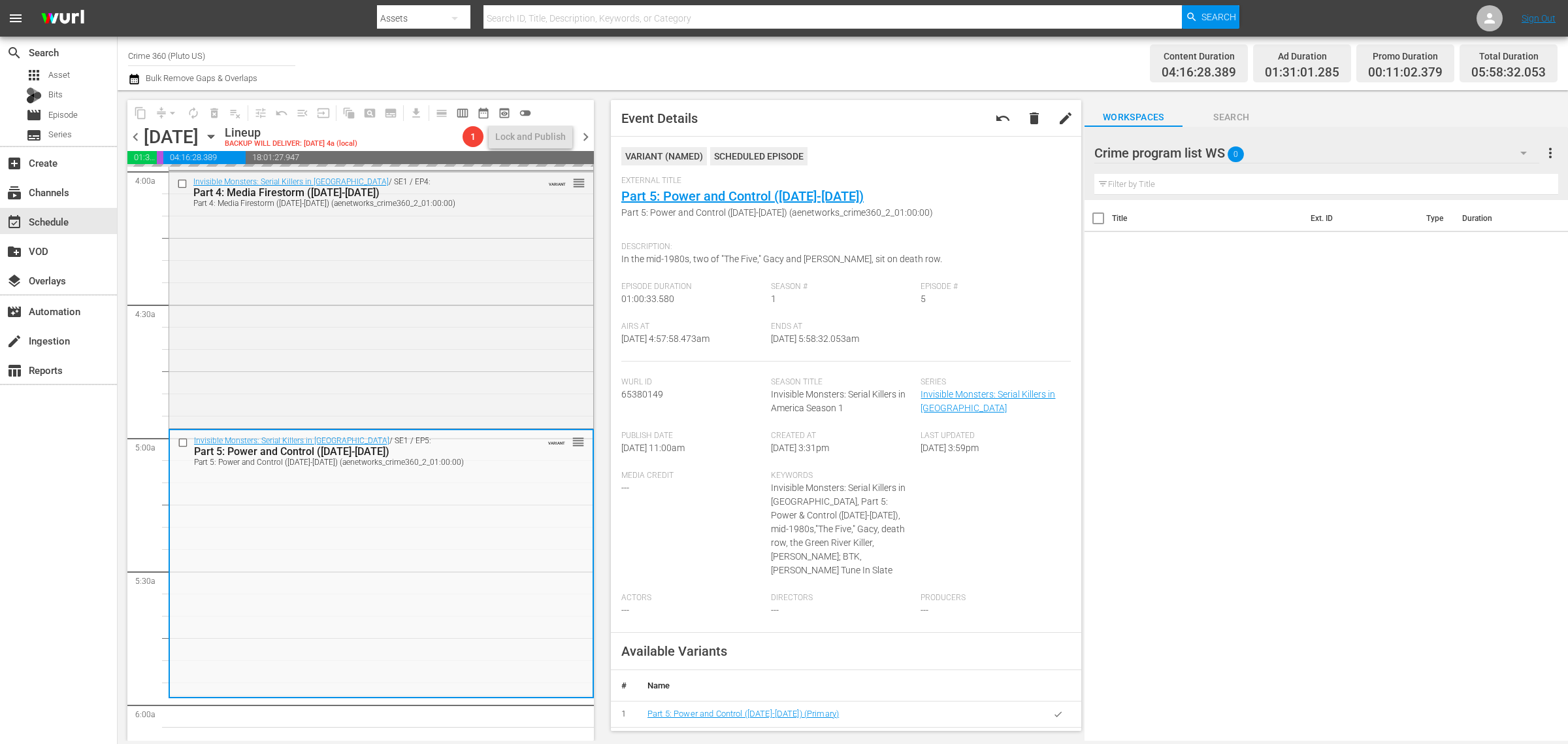
click at [1294, 538] on div "Title Ext. ID Type Duration" at bounding box center [1327, 471] width 484 height 543
click at [879, 64] on div "Channel Title Crime 360 (Pluto US) Bulk Remove Gaps & Overlaps" at bounding box center [518, 63] width 780 height 47
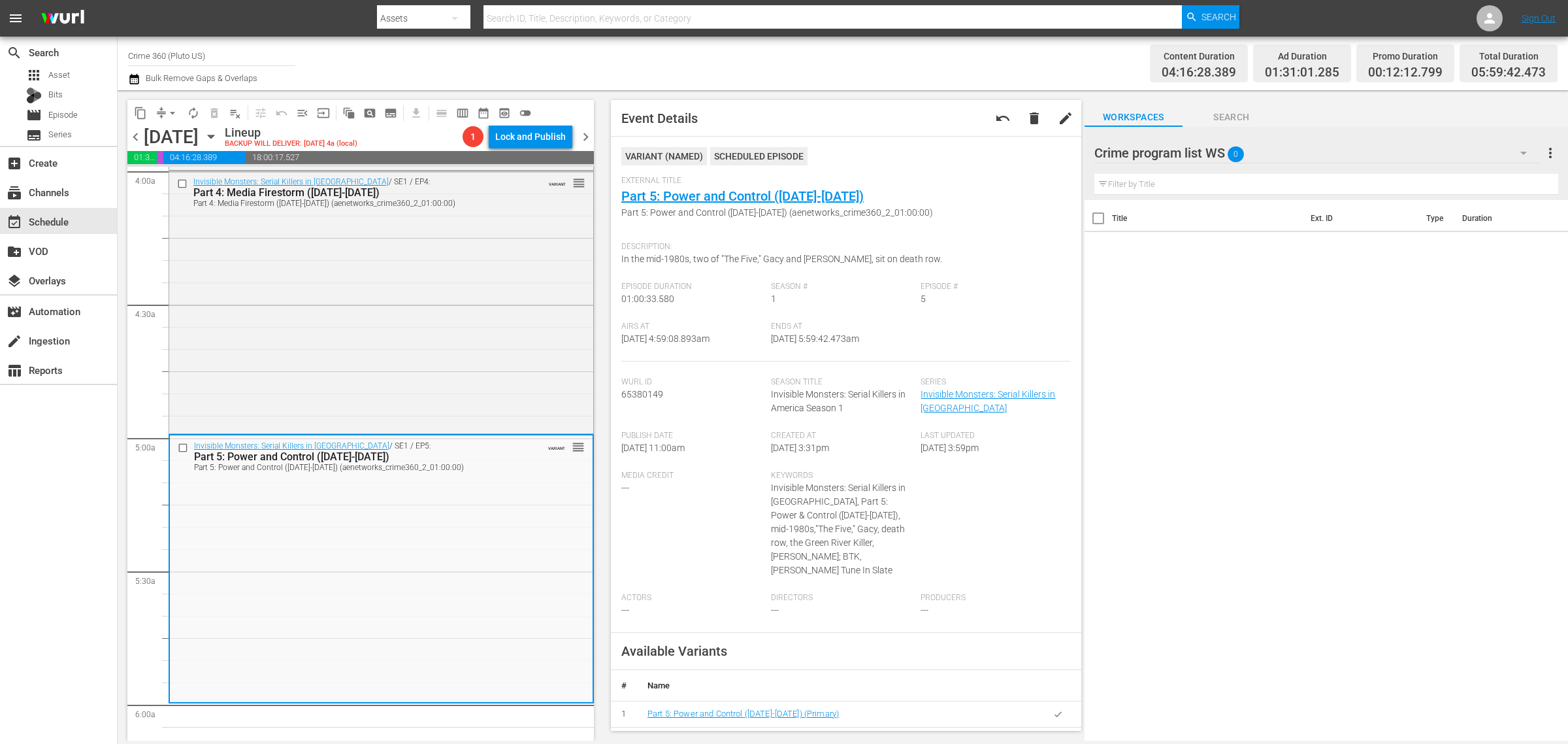
click at [173, 108] on span "arrow_drop_down" at bounding box center [172, 113] width 13 height 13
click at [171, 134] on li "Align to Midnight" at bounding box center [173, 138] width 137 height 21
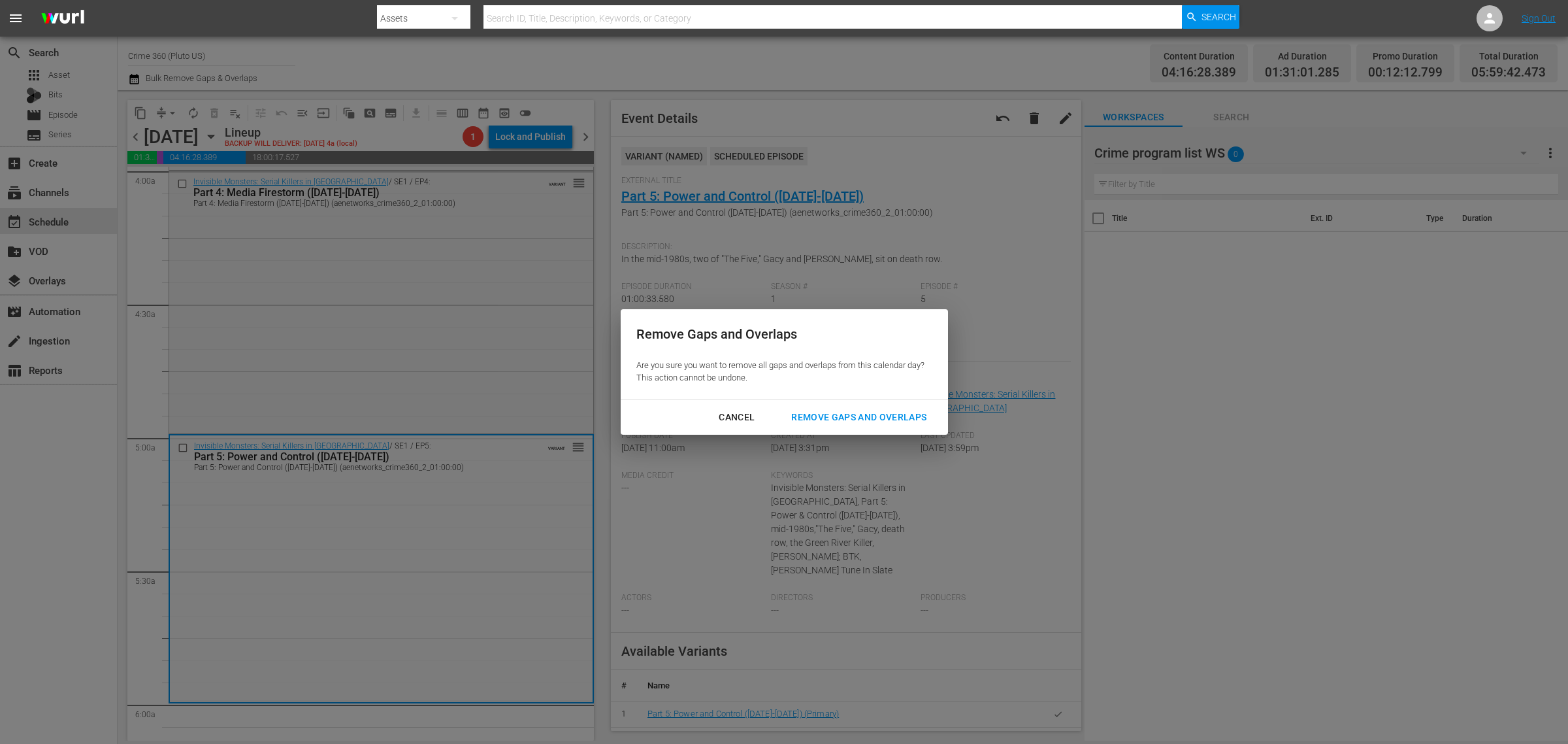
click at [854, 414] on div "Remove Gaps and Overlaps" at bounding box center [858, 417] width 156 height 16
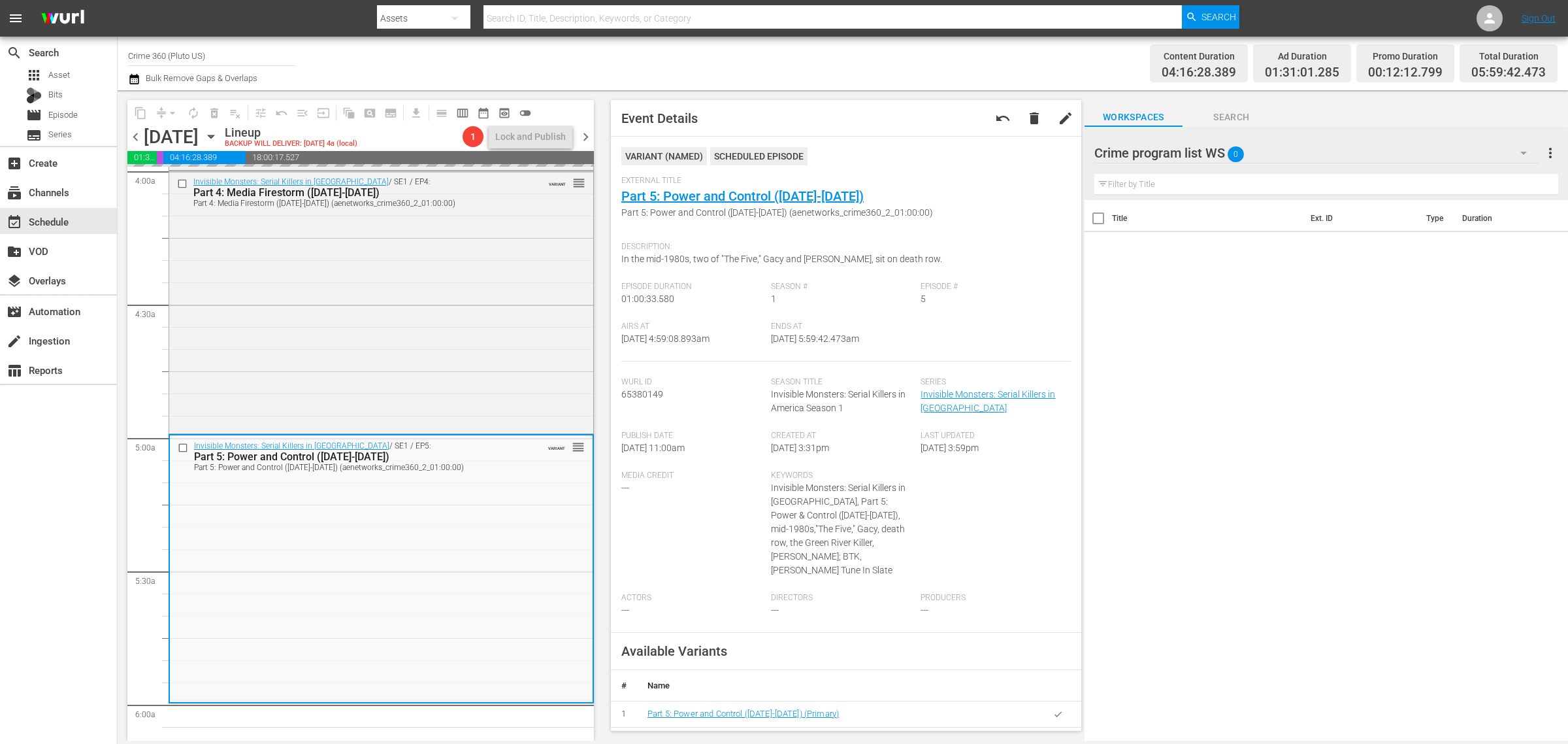
click at [857, 49] on div "Channel Title Crime 360 (Pluto US) Bulk Remove Gaps & Overlaps" at bounding box center [518, 63] width 780 height 47
click at [175, 108] on span "arrow_drop_down" at bounding box center [172, 113] width 13 height 13
click at [173, 131] on li "Align to Midnight" at bounding box center [173, 138] width 137 height 21
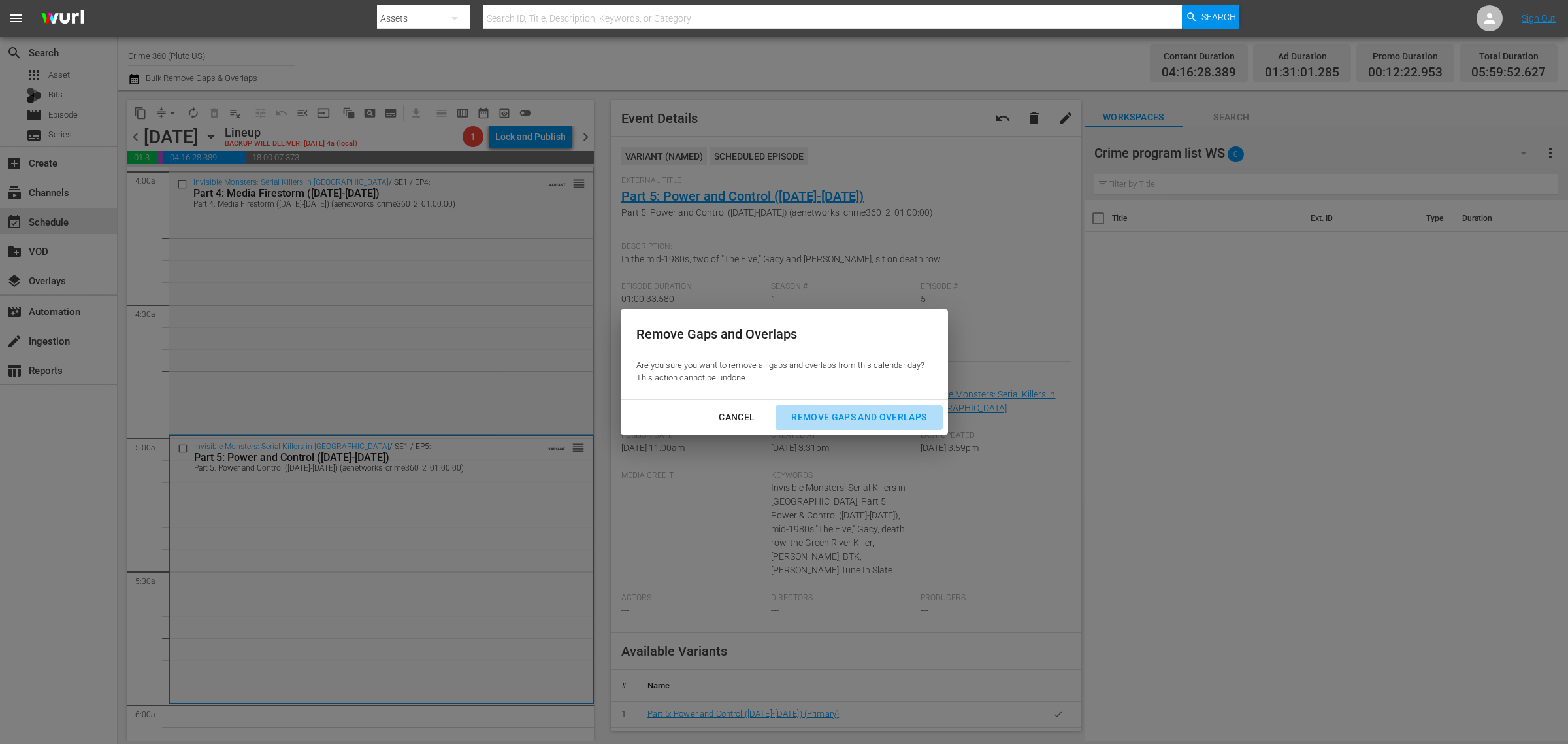
click at [867, 412] on div "Remove Gaps and Overlaps" at bounding box center [858, 417] width 156 height 16
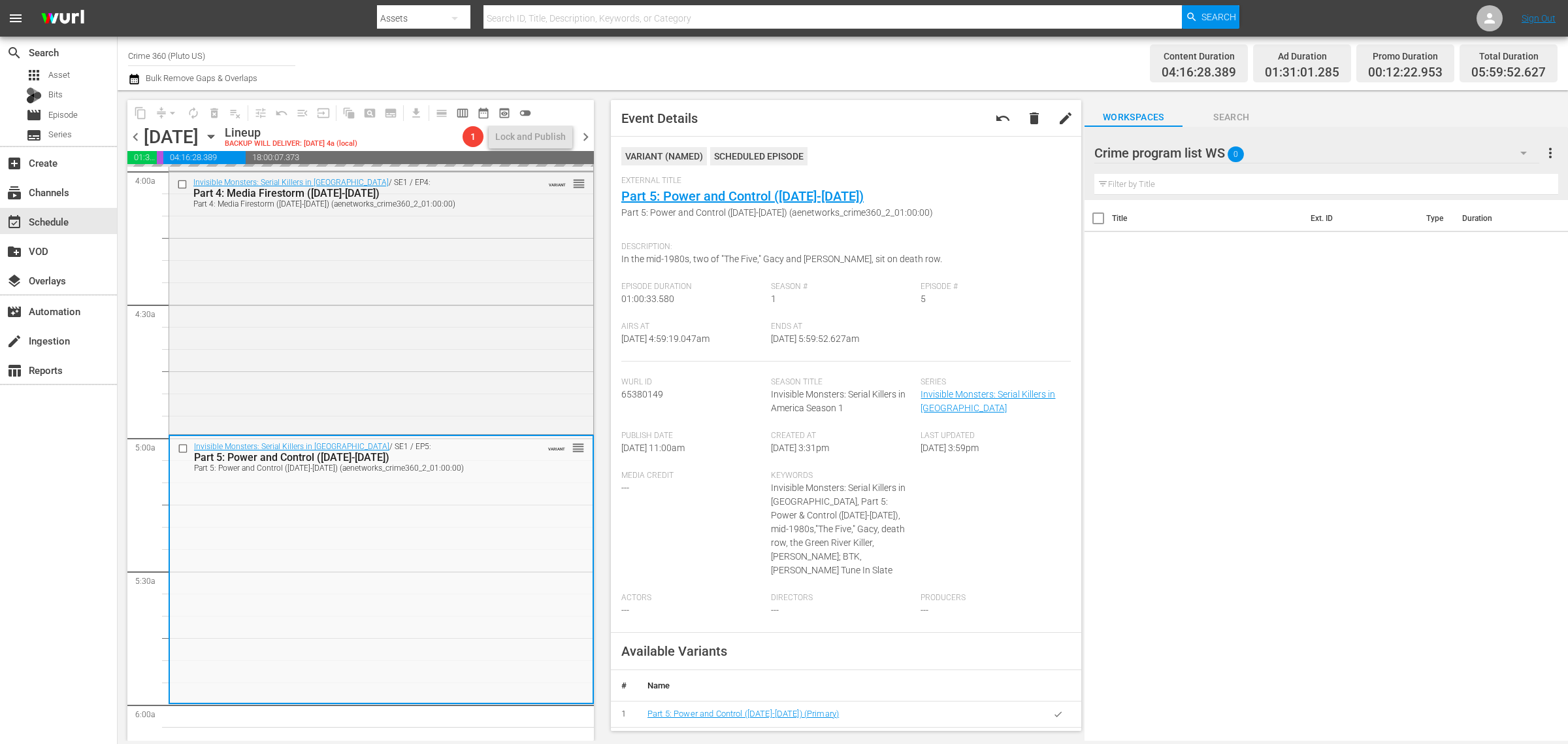
click at [853, 57] on div "Channel Title Crime 360 (Pluto US) Bulk Remove Gaps & Overlaps" at bounding box center [518, 63] width 780 height 47
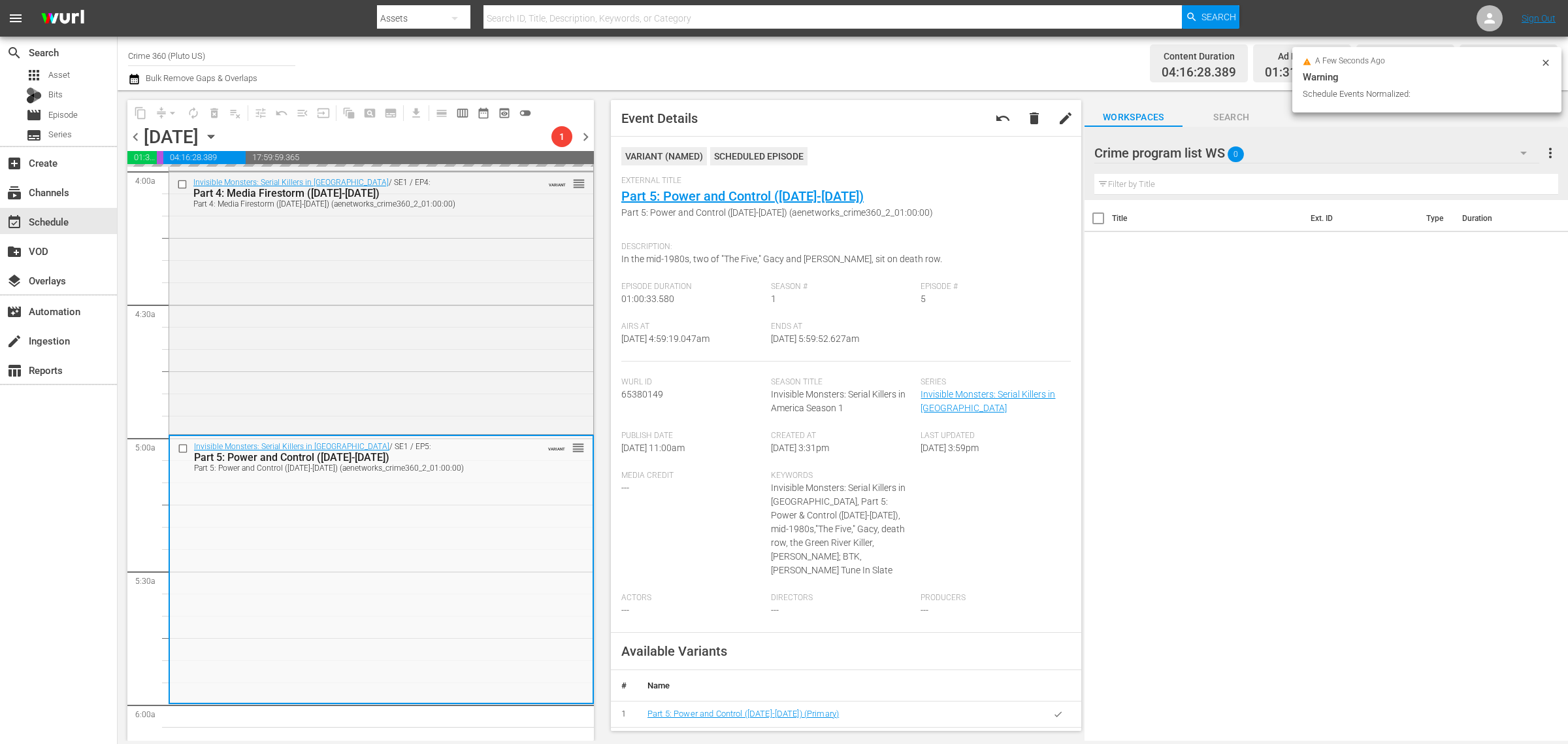
click at [926, 64] on div "Content Duration 04:16:28.389 Ad Duration 01:31:01.285 Promo Duration 00:12:30.…" at bounding box center [1233, 63] width 650 height 47
click at [977, 213] on span "Part 5: Power and Control (1984-1991) (aenetworks_crime360_2_01:00:00)" at bounding box center [842, 212] width 443 height 14
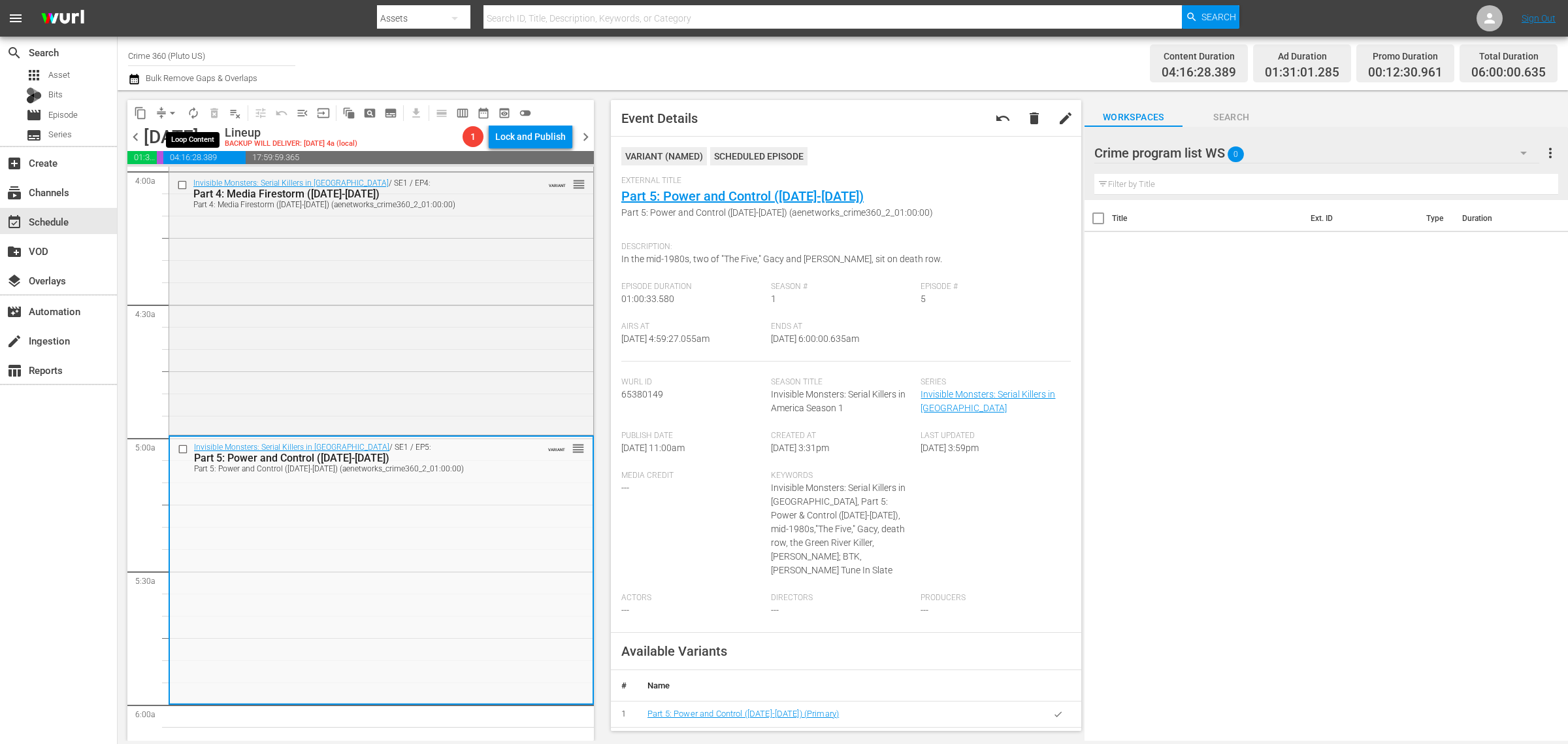
click at [189, 107] on span "autorenew_outlined" at bounding box center [193, 113] width 13 height 13
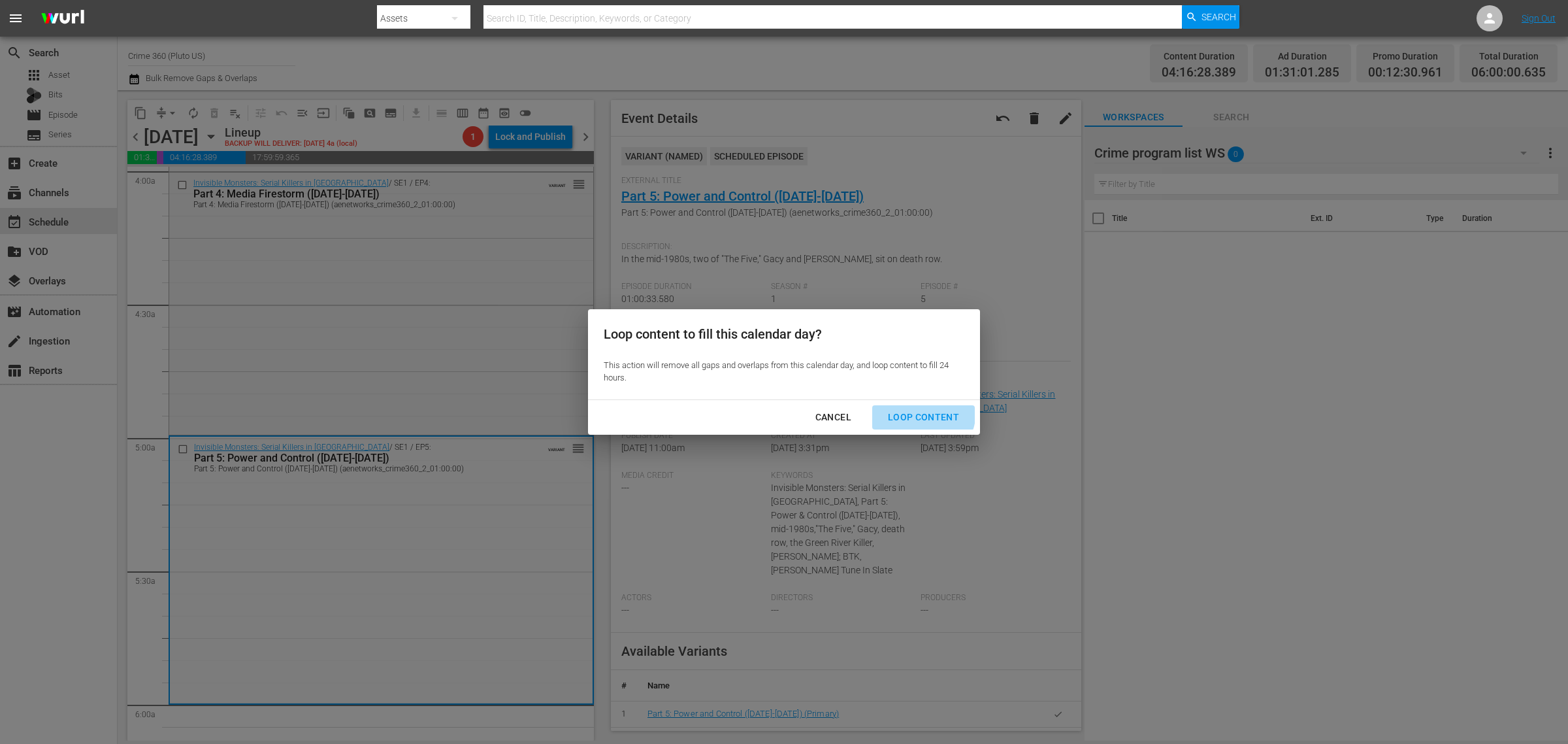
click at [913, 410] on div "Loop Content" at bounding box center [924, 417] width 92 height 16
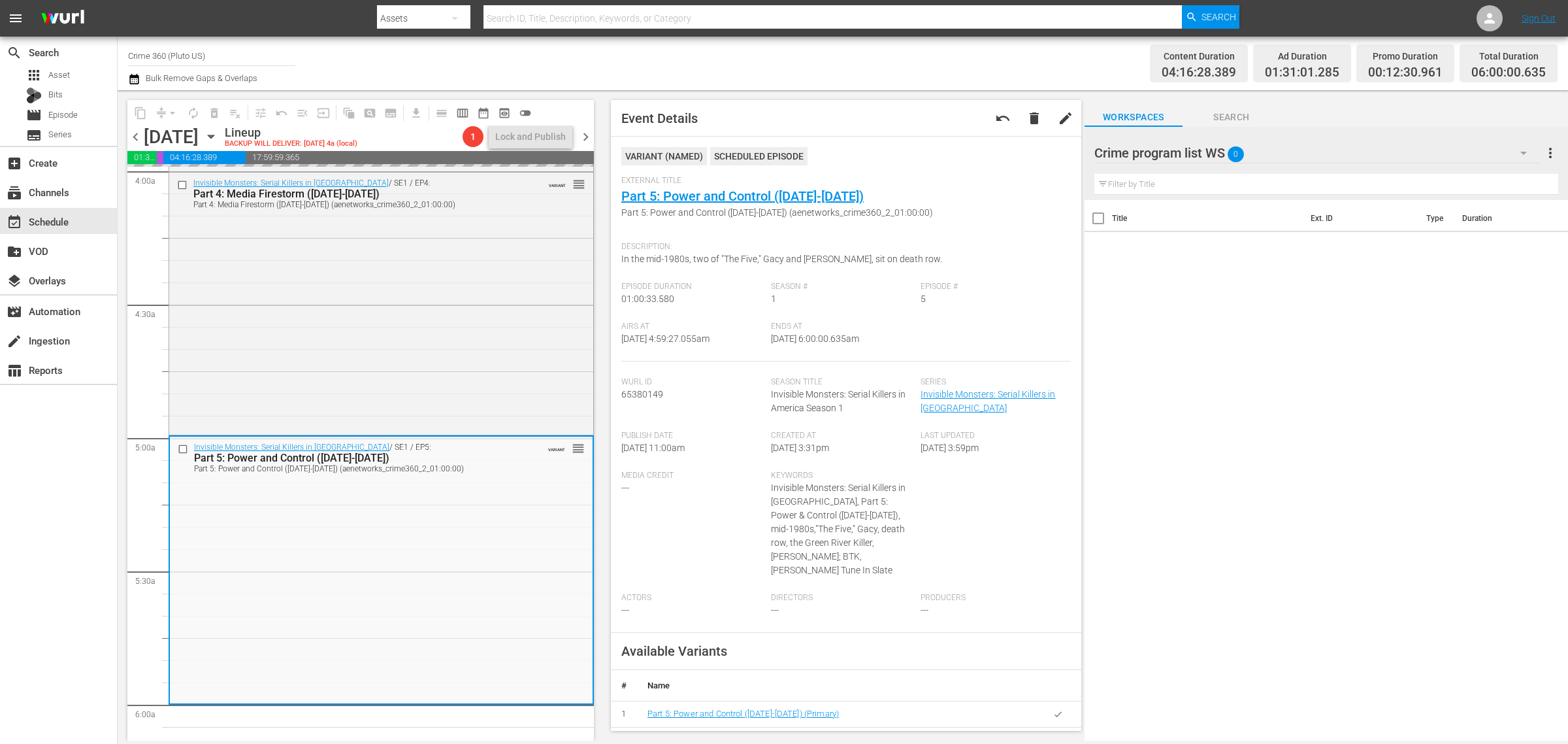
click at [776, 53] on div "Channel Title Crime 360 (Pluto US) Bulk Remove Gaps & Overlaps" at bounding box center [518, 63] width 780 height 47
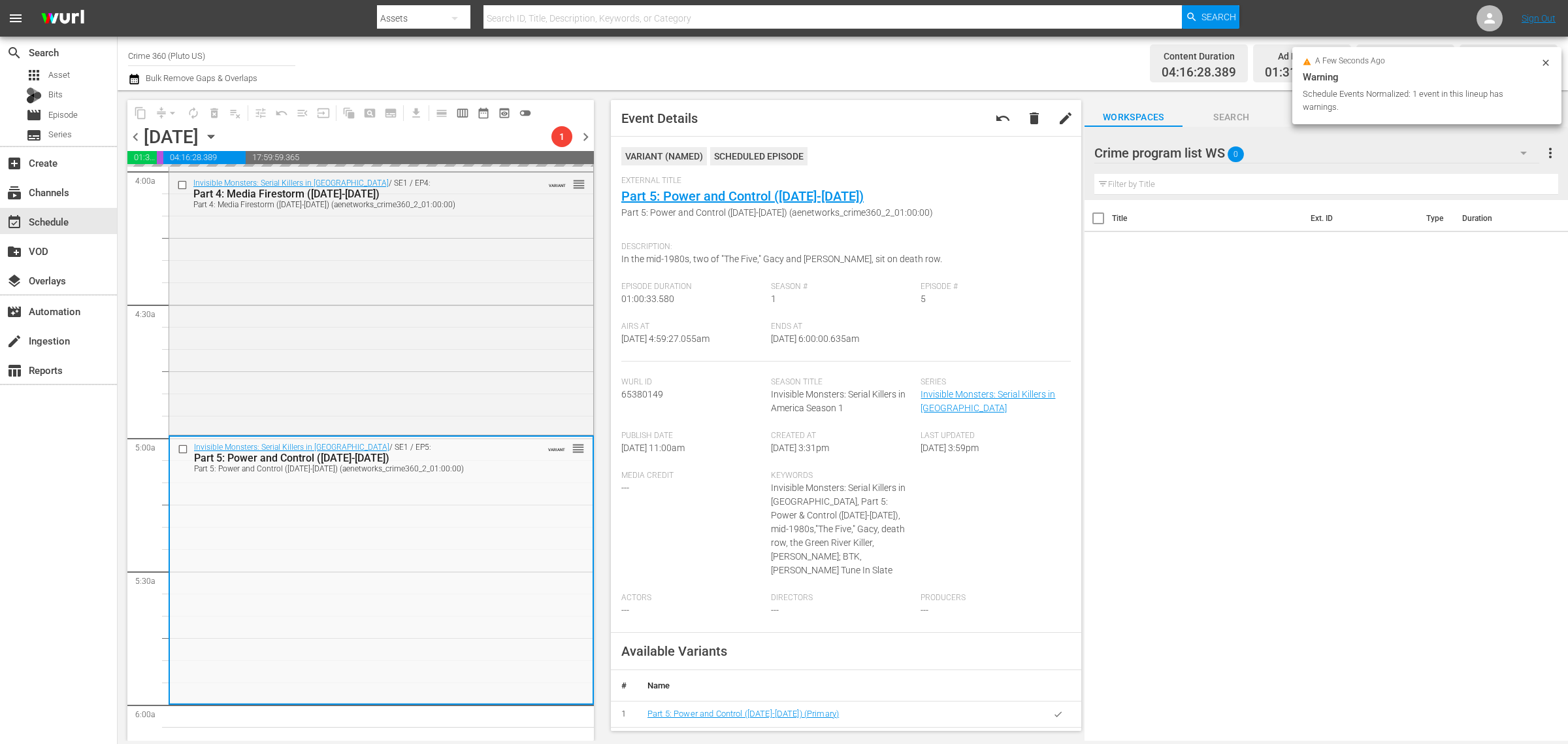
click at [759, 60] on div "Channel Title Crime 360 (Pluto US) Bulk Remove Gaps & Overlaps" at bounding box center [518, 63] width 780 height 47
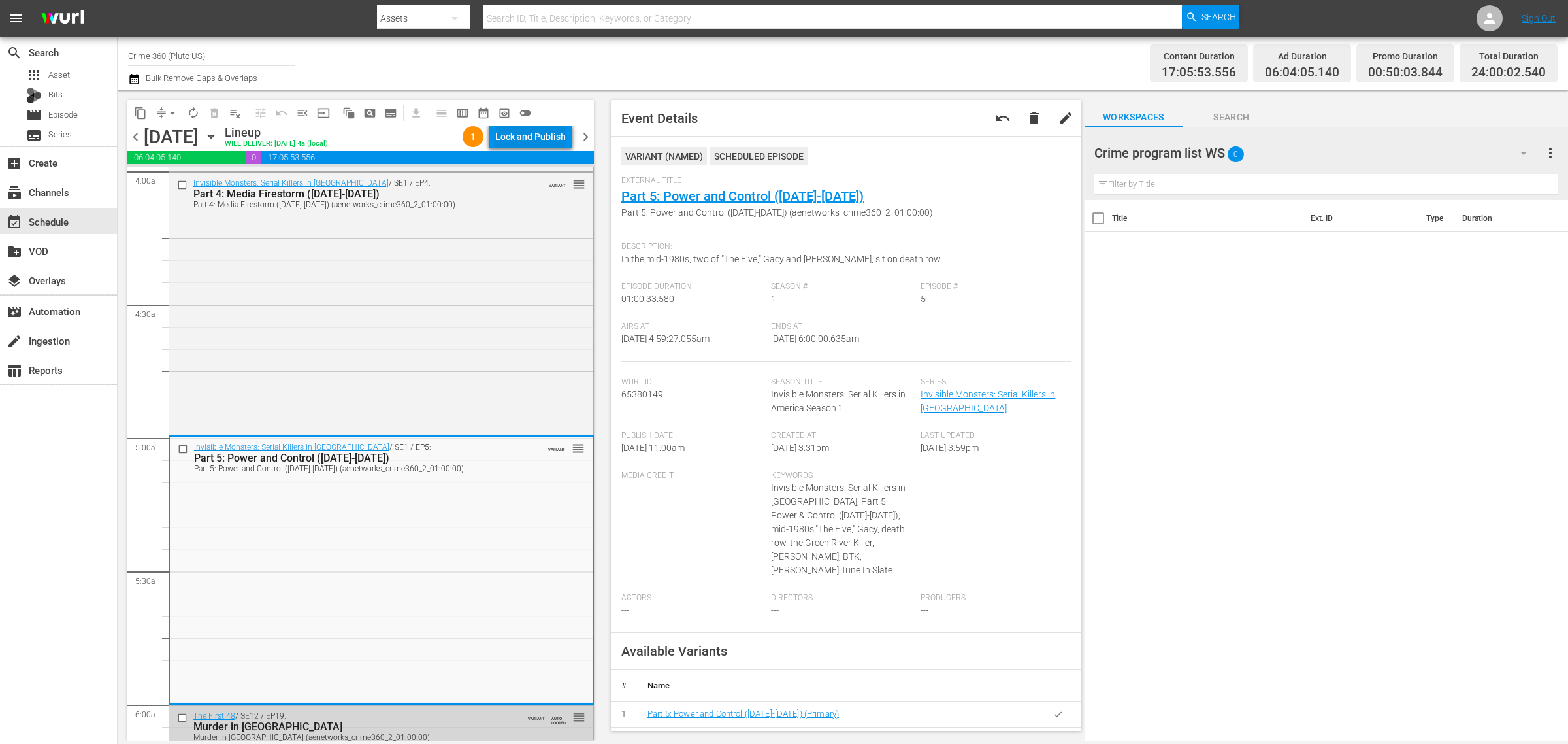
click at [546, 144] on div "Lock and Publish" at bounding box center [531, 137] width 71 height 24
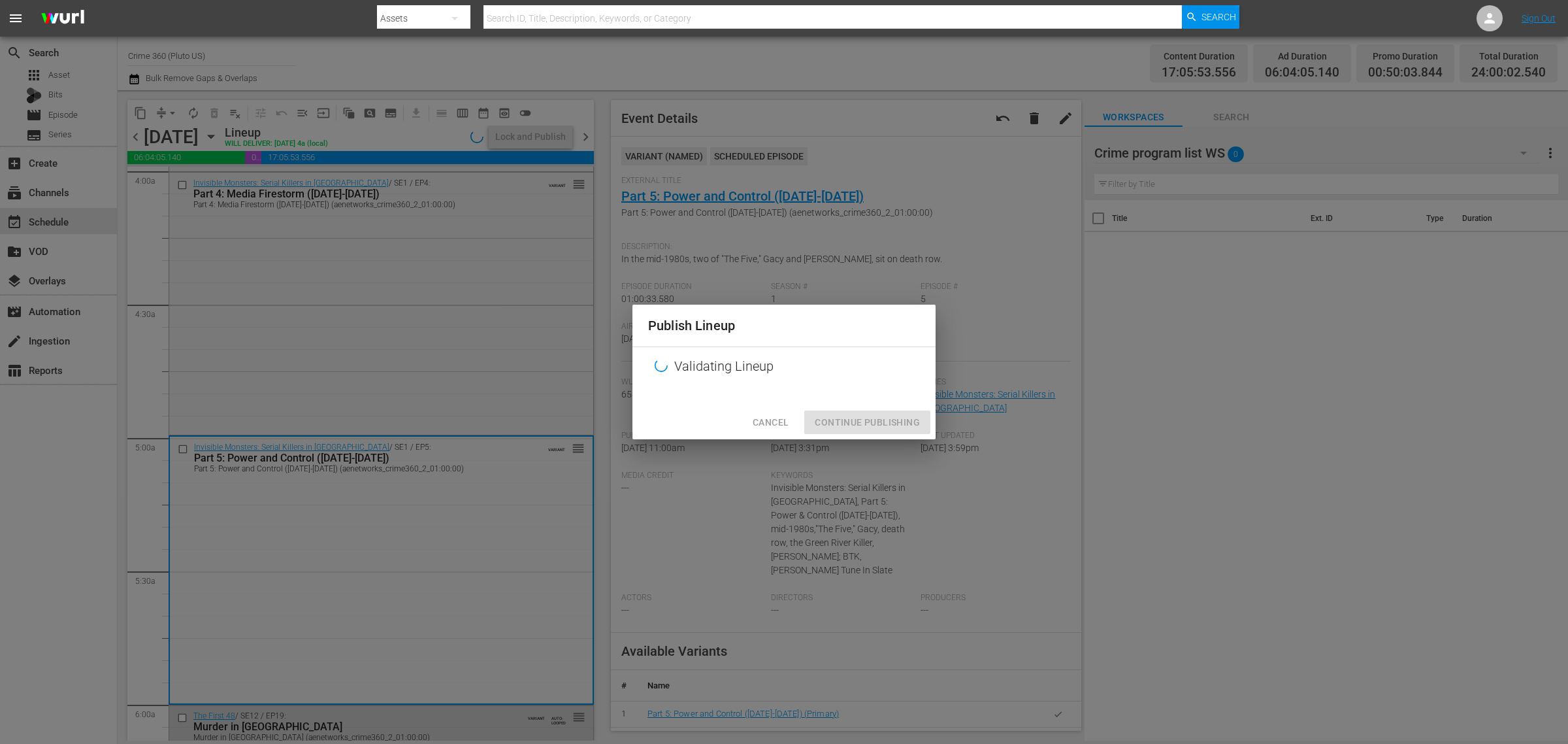
click at [775, 46] on div "Publish Lineup Validating Lineup Cancel Continue Publishing" at bounding box center [784, 372] width 1568 height 744
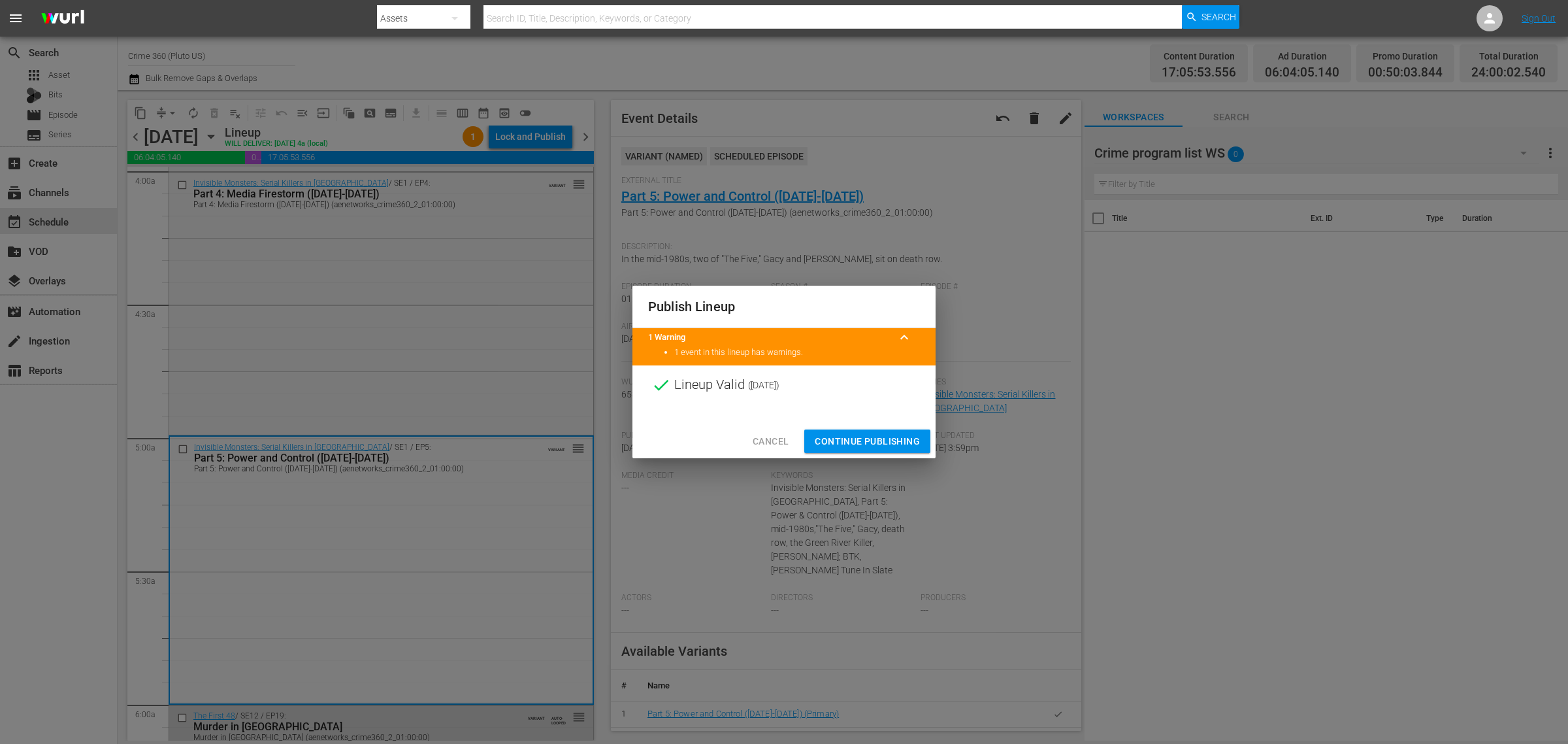
click at [877, 443] on span "Continue Publishing" at bounding box center [867, 441] width 105 height 16
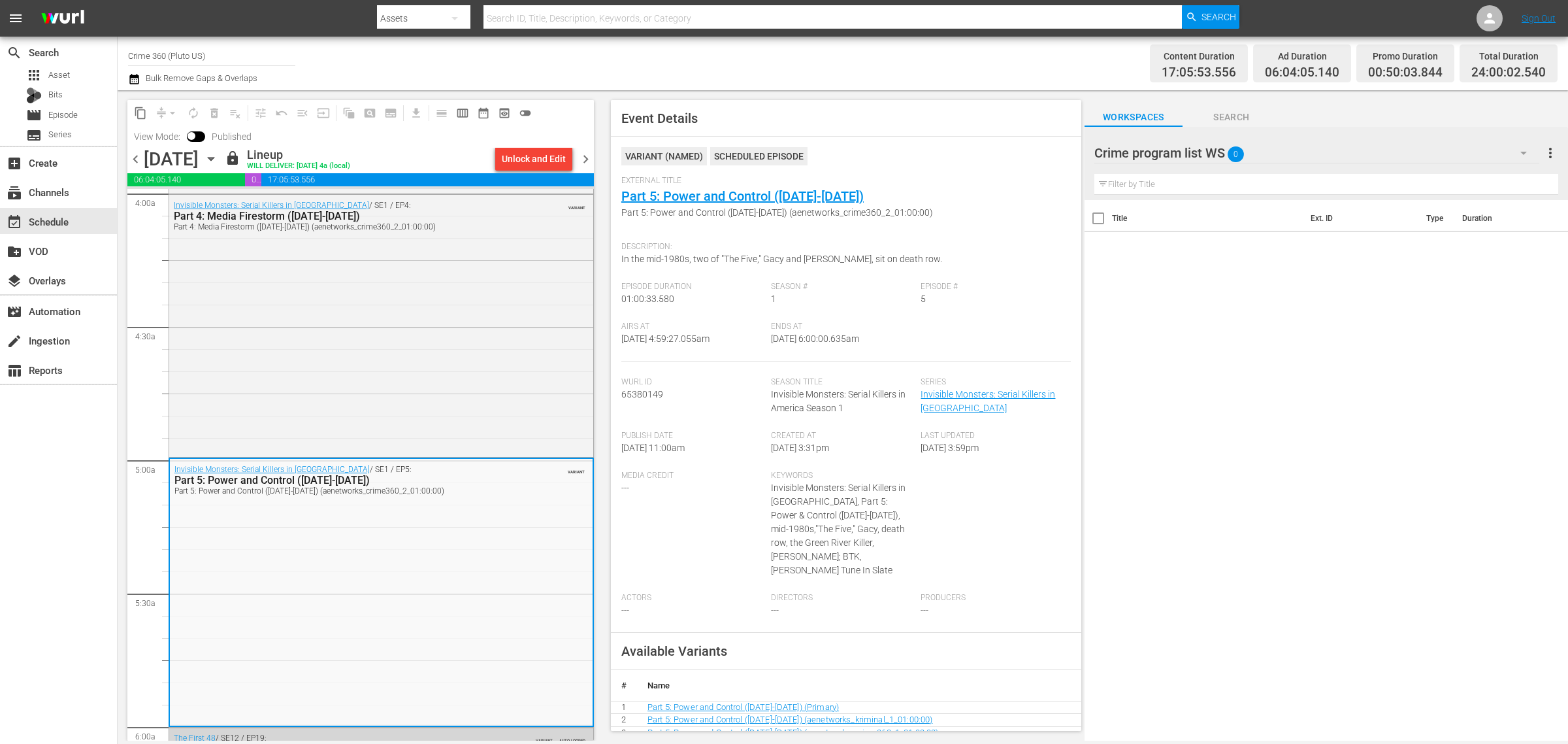
click at [752, 49] on div "Channel Title Crime 360 (Pluto US) Bulk Remove Gaps & Overlaps" at bounding box center [518, 63] width 780 height 47
click at [588, 154] on span "chevron_right" at bounding box center [585, 159] width 16 height 16
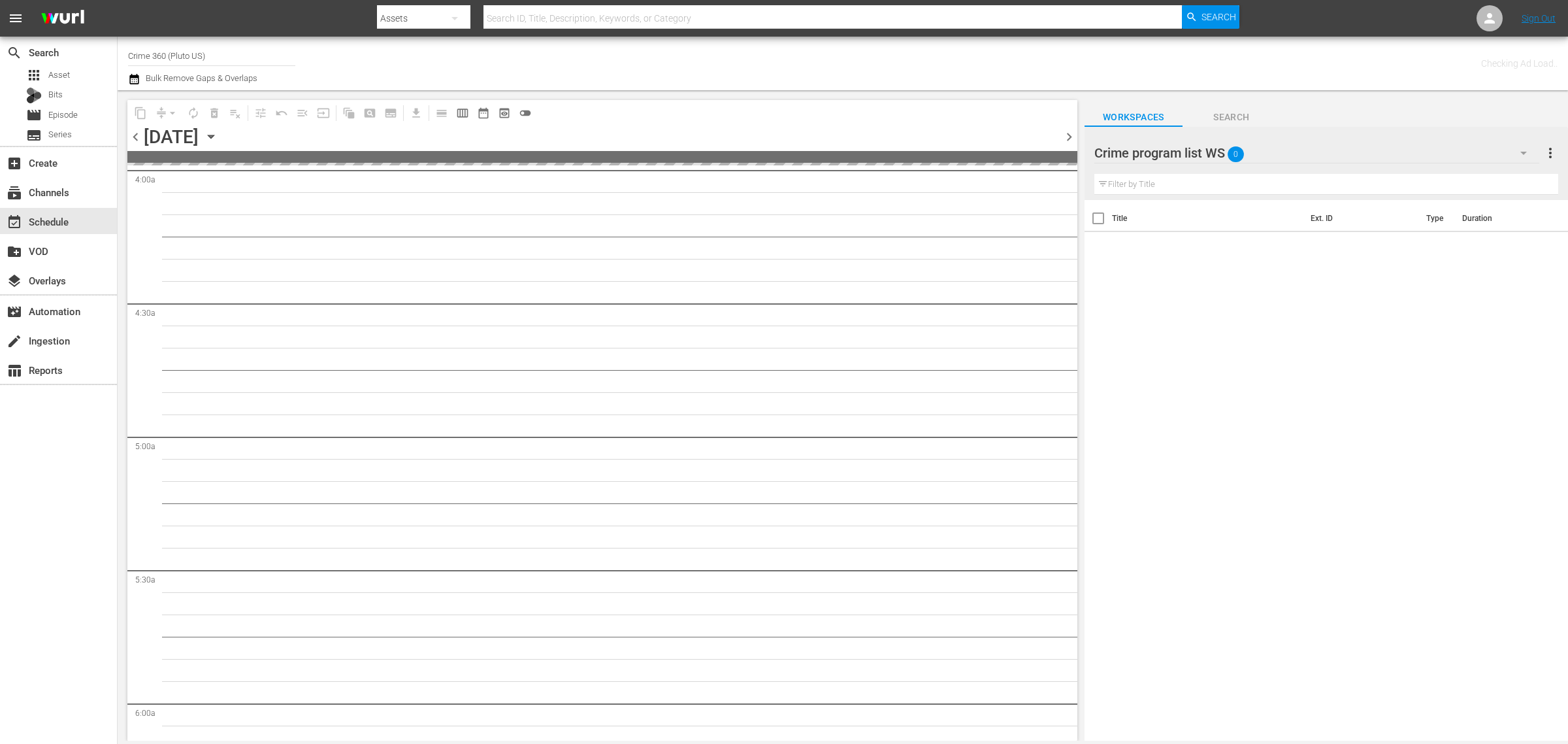
click at [658, 70] on div "Channel Title Crime 360 (Pluto US) Bulk Remove Gaps & Overlaps" at bounding box center [518, 63] width 780 height 47
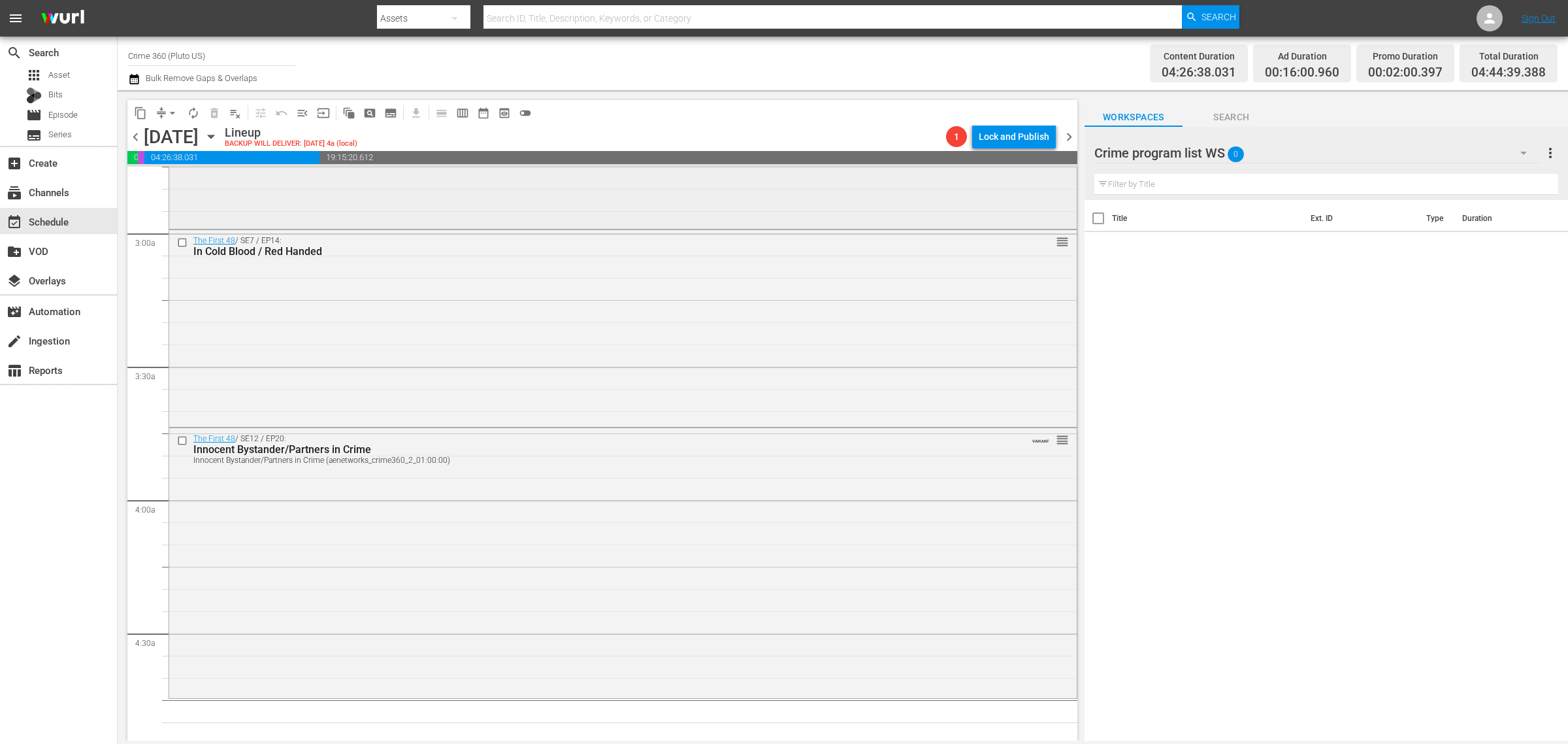
scroll to position [735, 0]
click at [395, 543] on div "The First 48 / SE12 / EP20: Innocent Bystander/Partners in Crime Innocent Bysta…" at bounding box center [623, 559] width 908 height 267
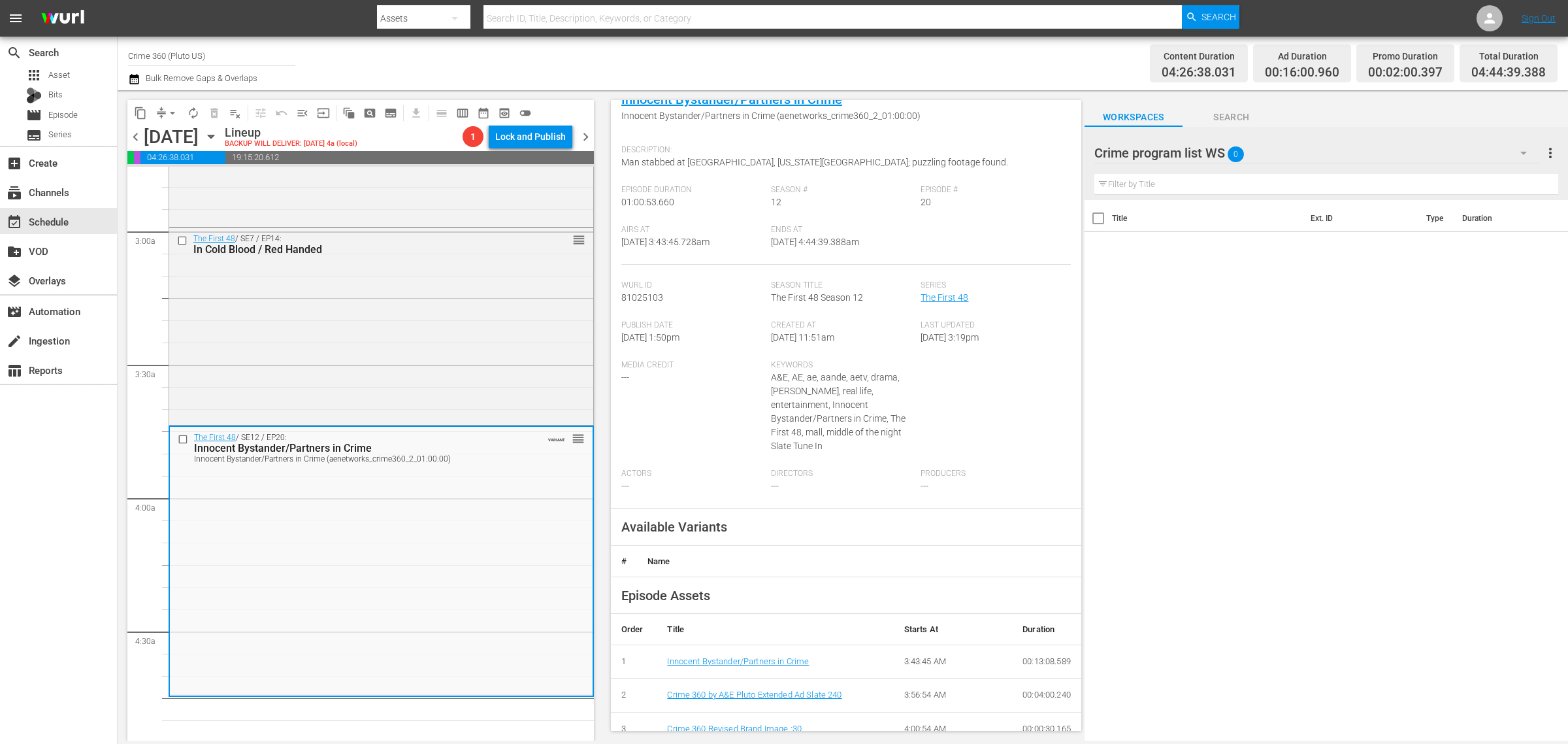
scroll to position [0, 0]
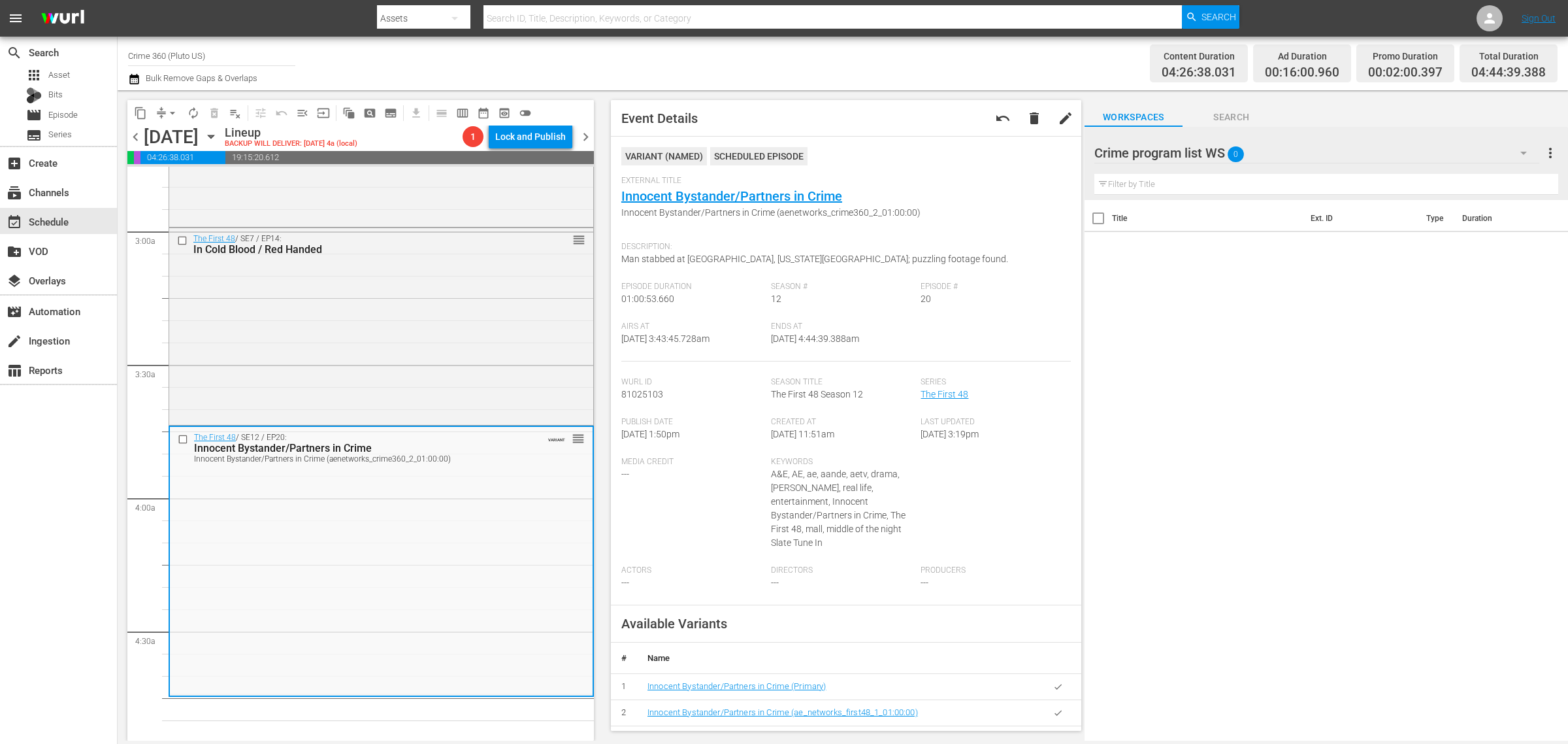
click at [831, 77] on div "Channel Title Crime 360 (Pluto US) Bulk Remove Gaps & Overlaps" at bounding box center [518, 63] width 780 height 47
click at [733, 55] on div "Channel Title Crime 360 (Pluto US) Bulk Remove Gaps & Overlaps" at bounding box center [518, 63] width 780 height 47
click at [822, 55] on div "Channel Title Crime 360 (Pluto US) Bulk Remove Gaps & Overlaps" at bounding box center [518, 63] width 780 height 47
click at [167, 114] on span "arrow_drop_down" at bounding box center [172, 113] width 13 height 13
click at [175, 132] on li "Align to Midnight" at bounding box center [173, 138] width 137 height 21
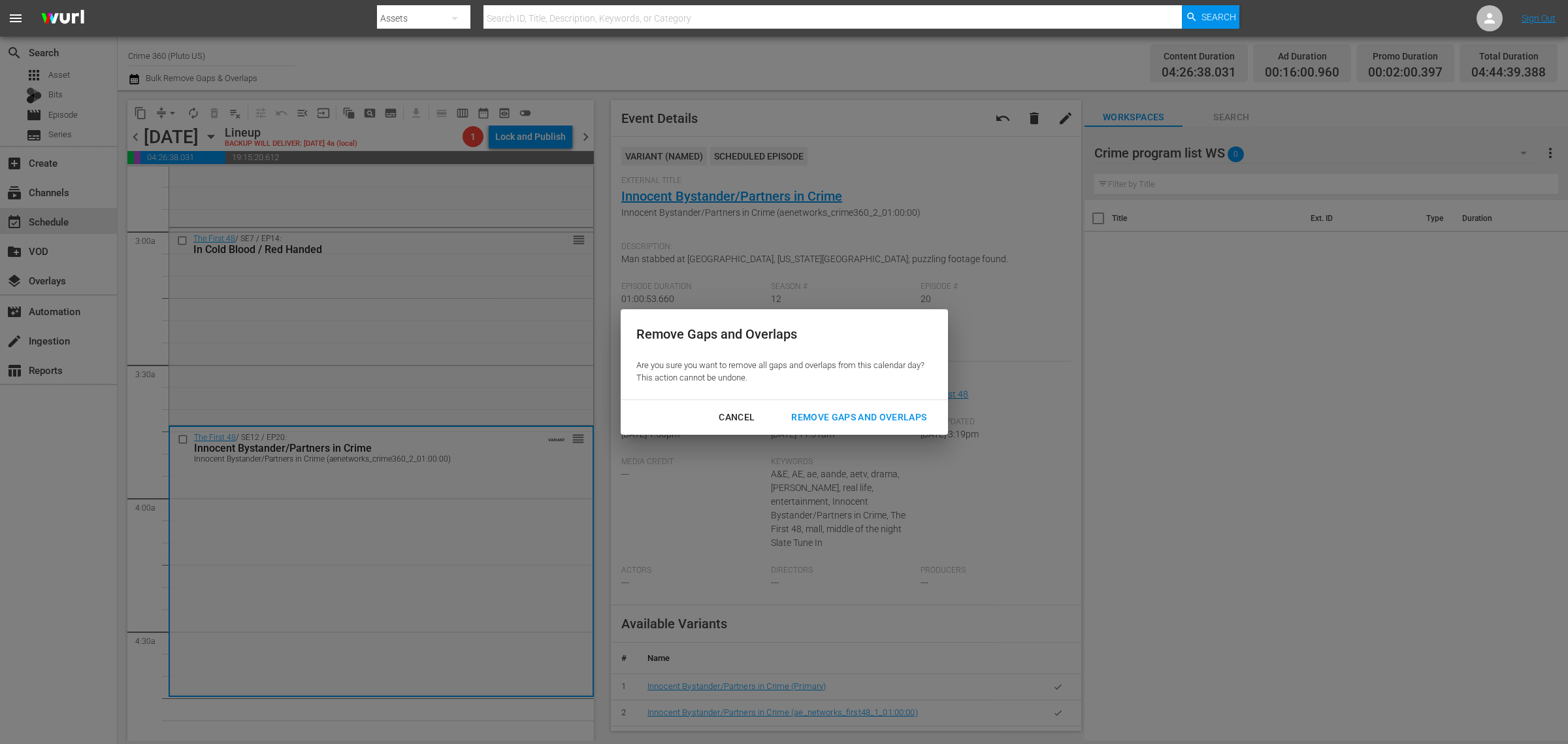
drag, startPoint x: 903, startPoint y: 437, endPoint x: 900, endPoint y: 429, distance: 8.5
click at [903, 436] on div "Remove Gaps and Overlaps Are you sure you want to remove all gaps and overlaps …" at bounding box center [784, 372] width 1568 height 744
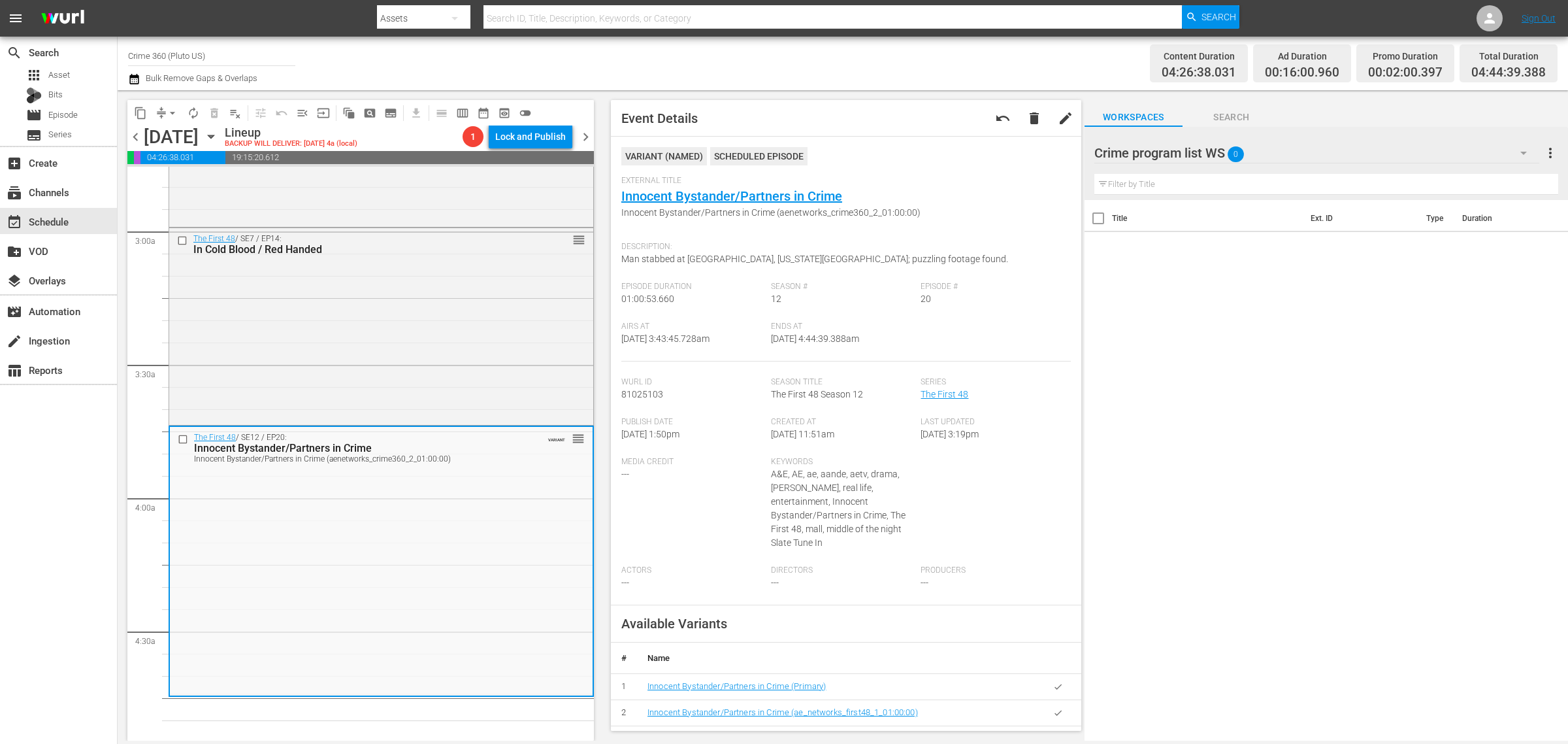
click at [899, 425] on span "Created At" at bounding box center [843, 422] width 143 height 10
click at [178, 110] on span "arrow_drop_down" at bounding box center [172, 113] width 13 height 13
click at [177, 134] on li "Align to Midnight" at bounding box center [173, 138] width 137 height 21
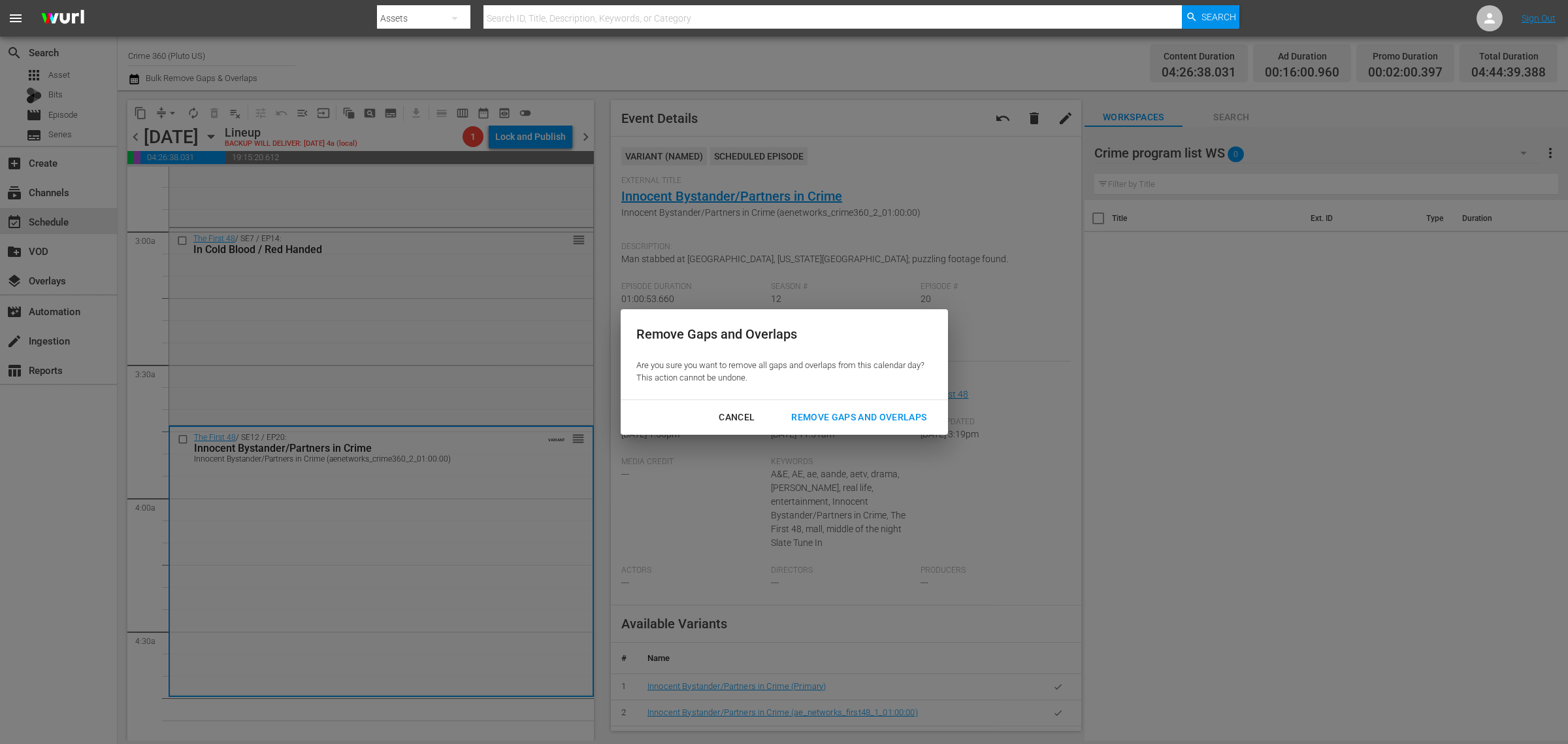
click at [839, 421] on div "Remove Gaps and Overlaps" at bounding box center [858, 417] width 156 height 16
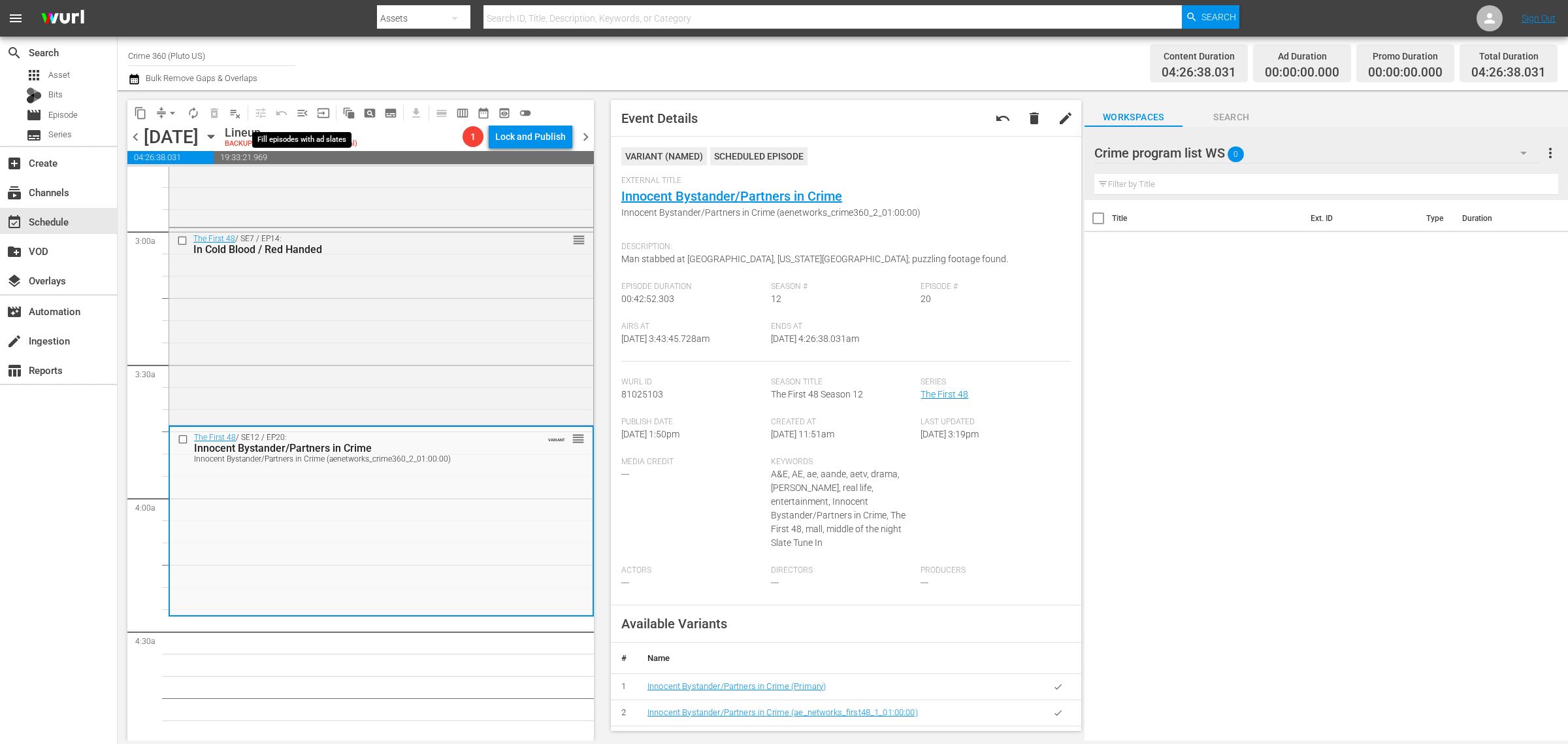
click at [303, 114] on span "menu_open" at bounding box center [302, 113] width 13 height 13
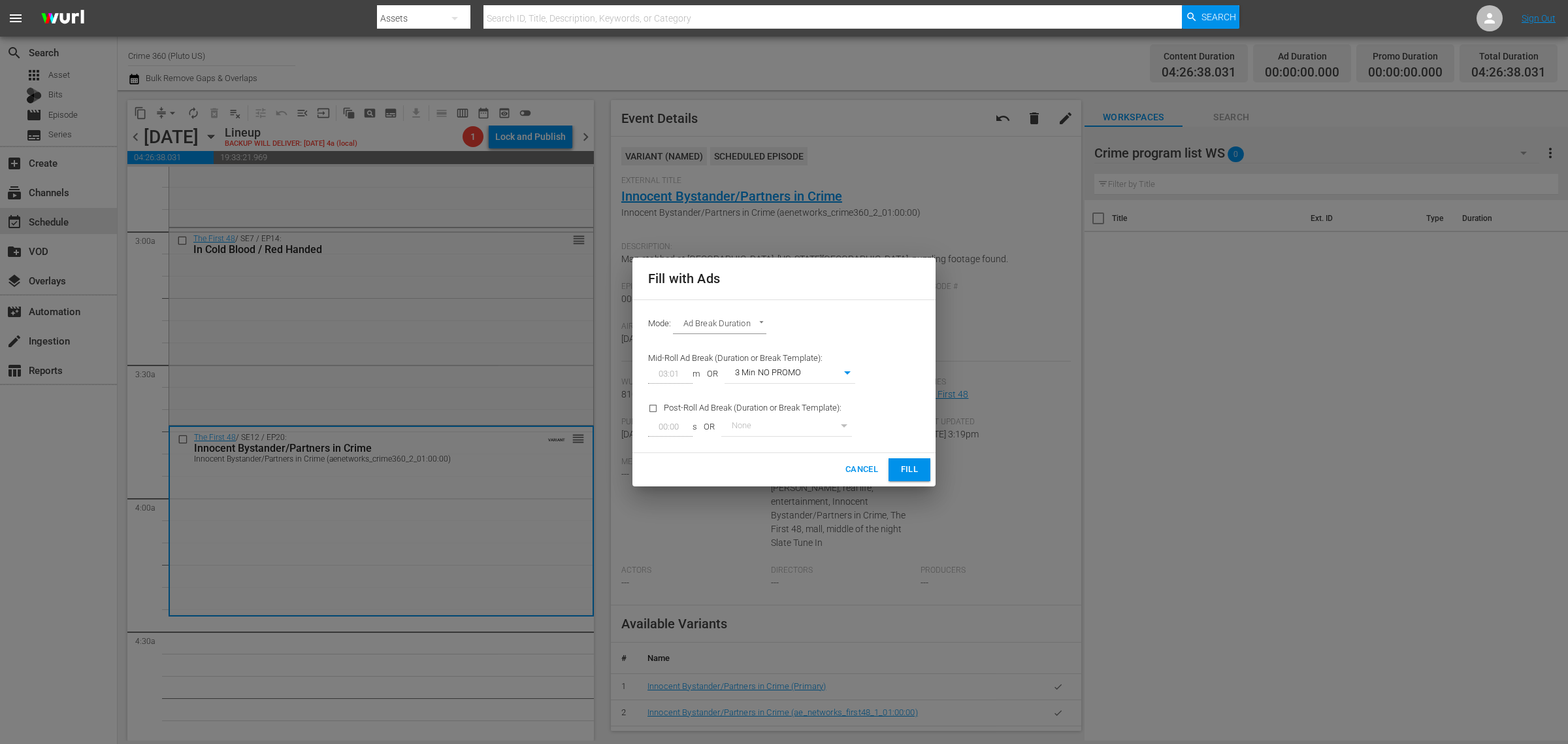
click at [828, 373] on body "menu Search By Assets Search ID, Title, Description, Keywords, or Category Sear…" at bounding box center [784, 372] width 1568 height 744
click at [799, 410] on li "4 Min NO PROMO" at bounding box center [790, 416] width 131 height 21
click at [915, 464] on span "Fill" at bounding box center [909, 470] width 21 height 15
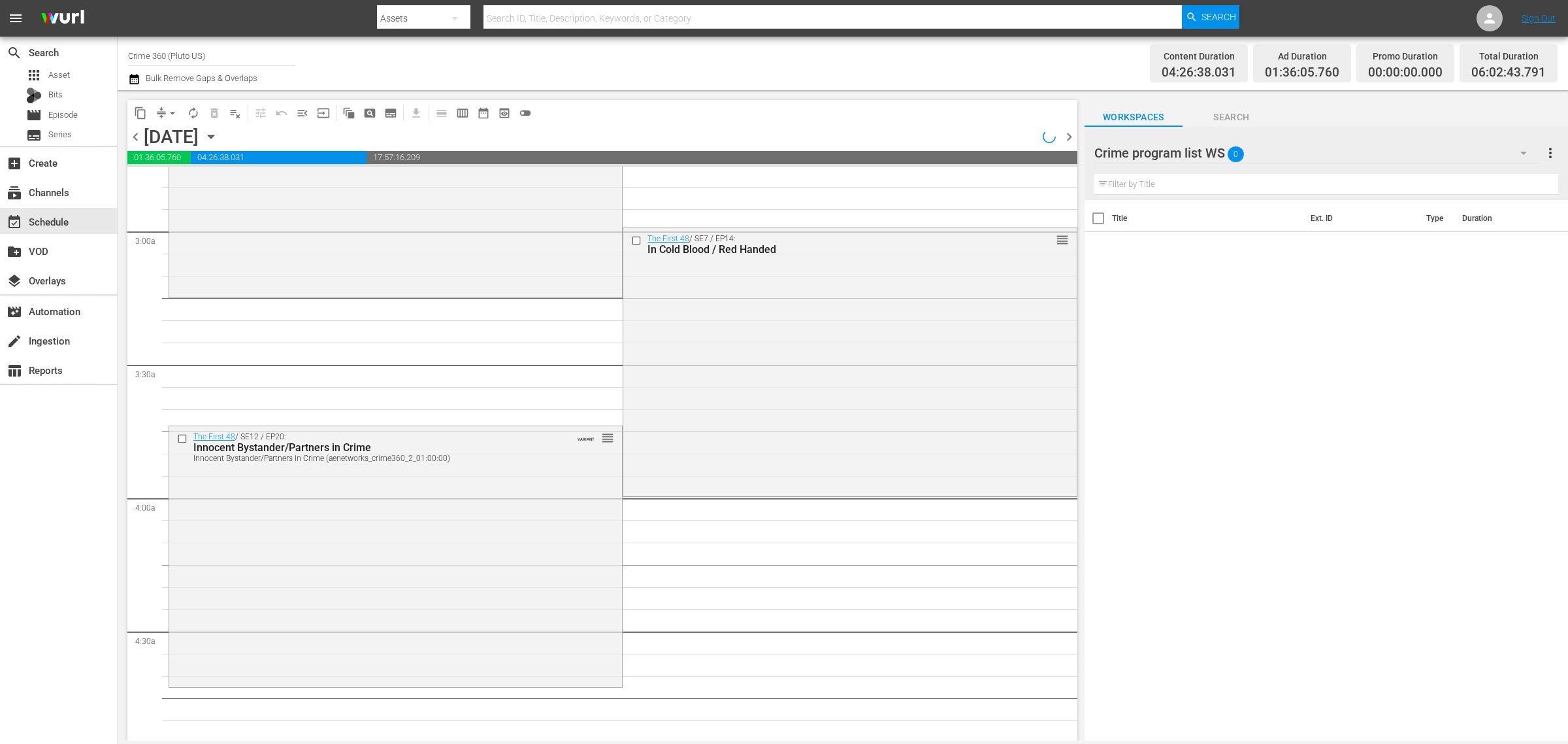
click at [814, 54] on div "Channel Title Crime 360 (Pluto US) Bulk Remove Gaps & Overlaps" at bounding box center [518, 63] width 780 height 47
click at [174, 110] on span "arrow_drop_down" at bounding box center [172, 113] width 13 height 13
click at [171, 136] on li "Align to Midnight" at bounding box center [173, 138] width 137 height 21
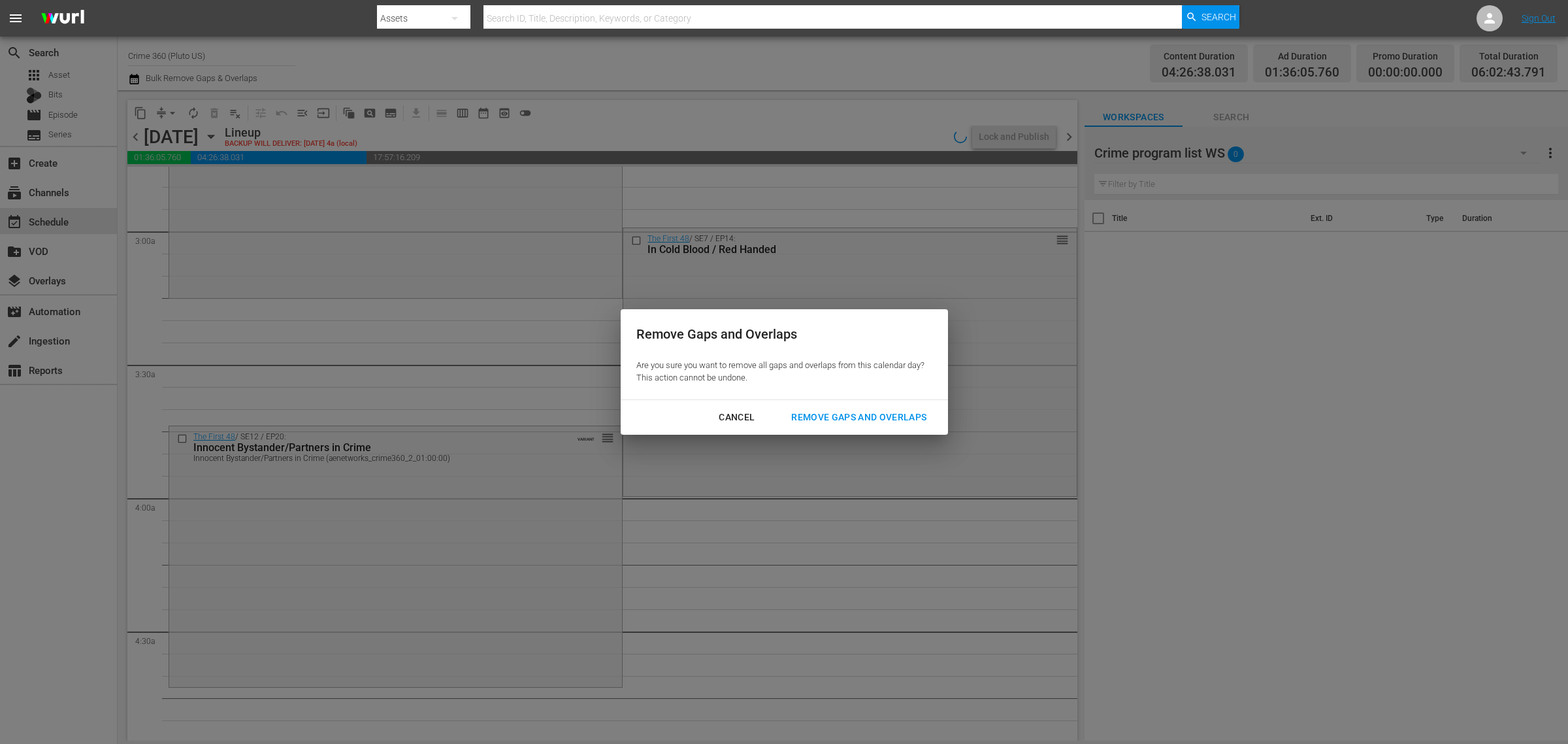
click at [857, 416] on div "Remove Gaps and Overlaps" at bounding box center [858, 417] width 156 height 16
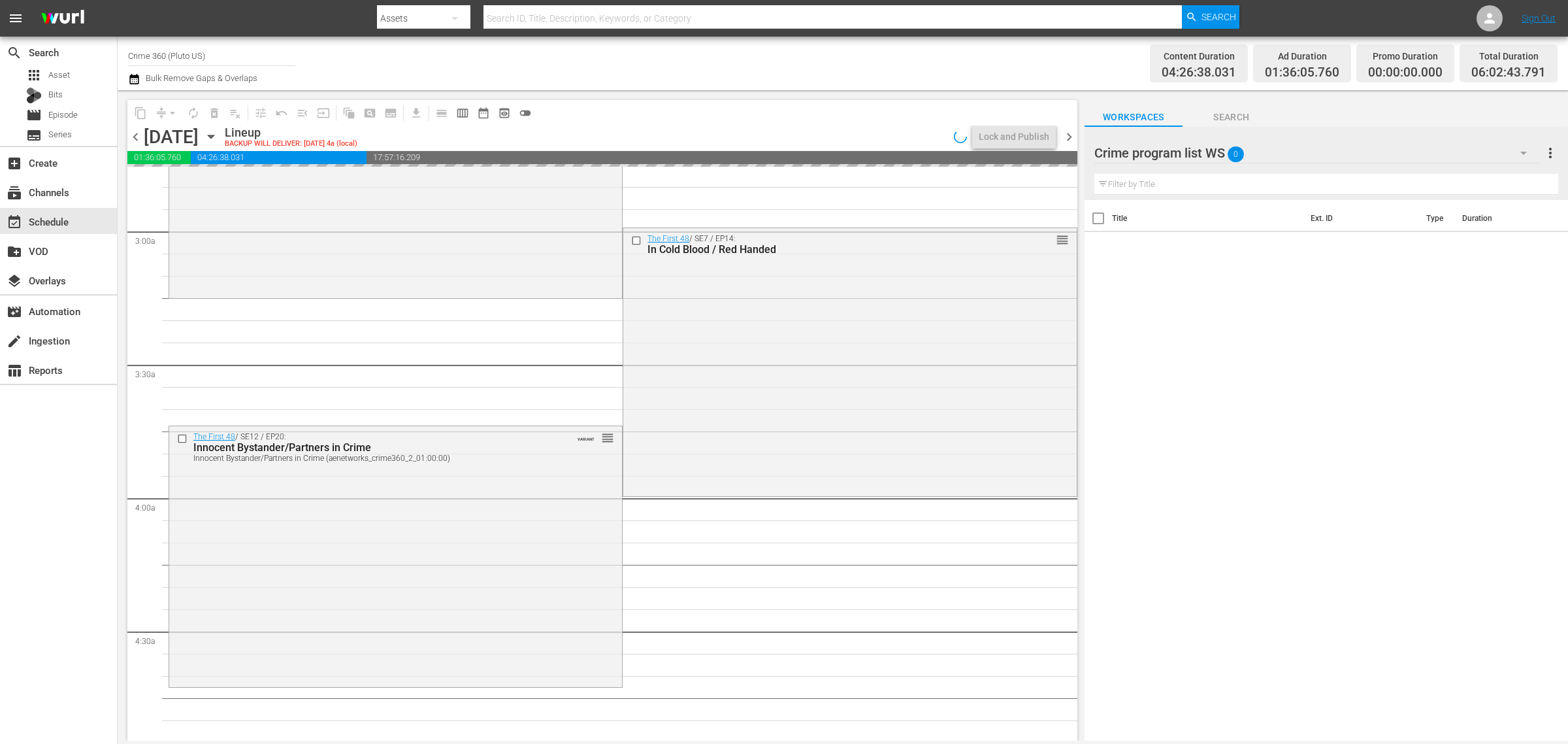
click at [763, 64] on div "Channel Title Crime 360 (Pluto US) Bulk Remove Gaps & Overlaps" at bounding box center [518, 63] width 780 height 47
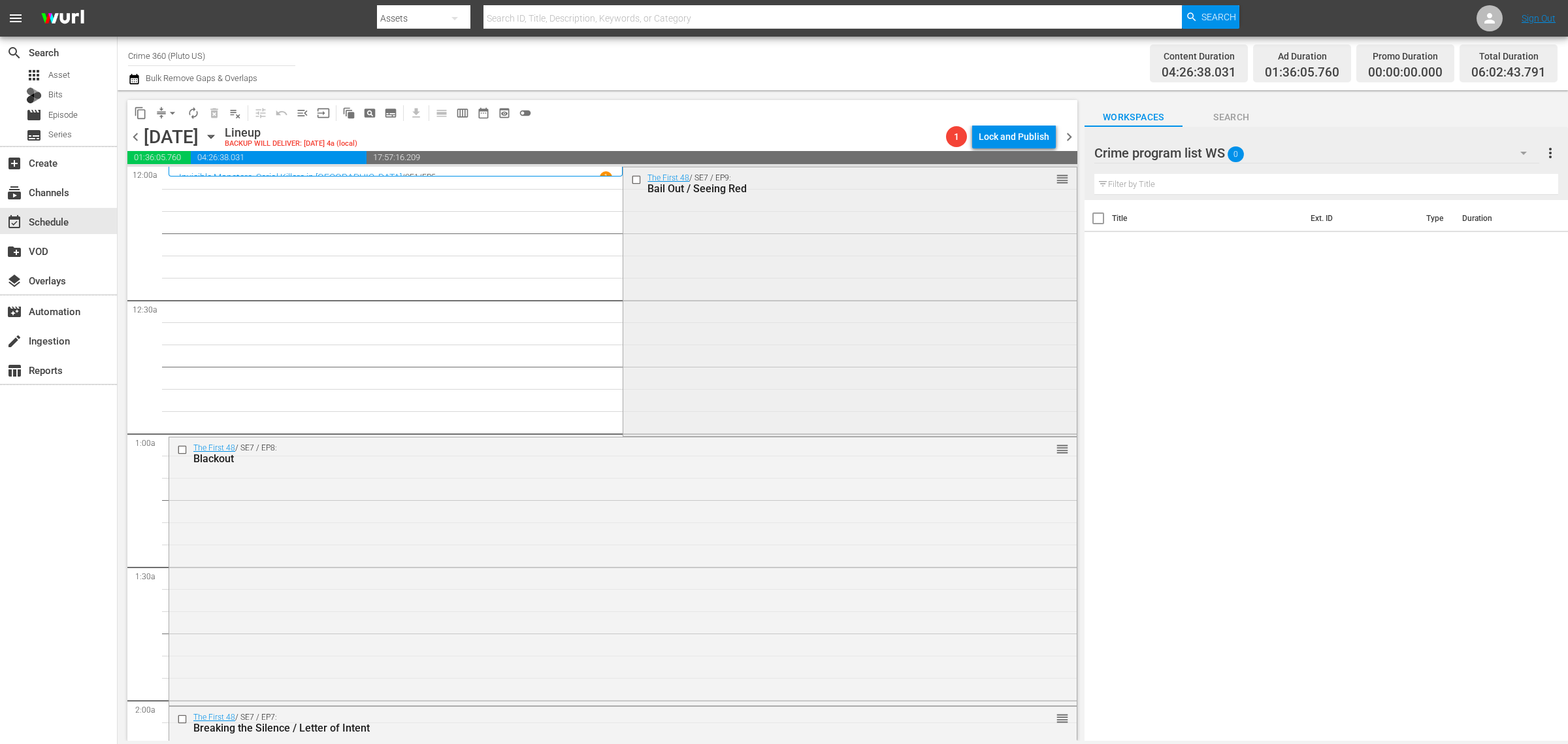
click at [680, 303] on div "The First 48 / SE7 / EP9: Bail Out / Seeing Red reorder" at bounding box center [850, 300] width 453 height 266
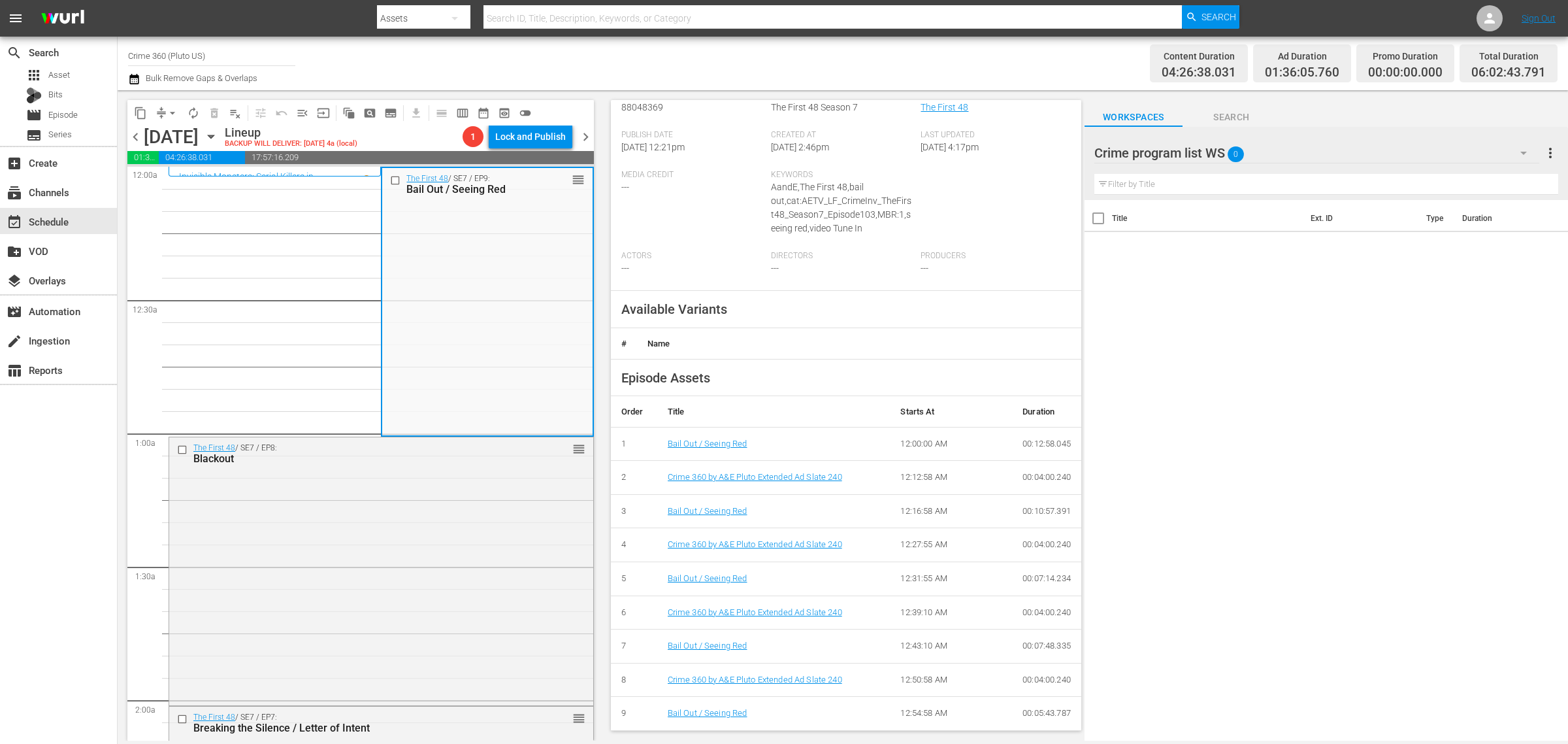
scroll to position [206, 0]
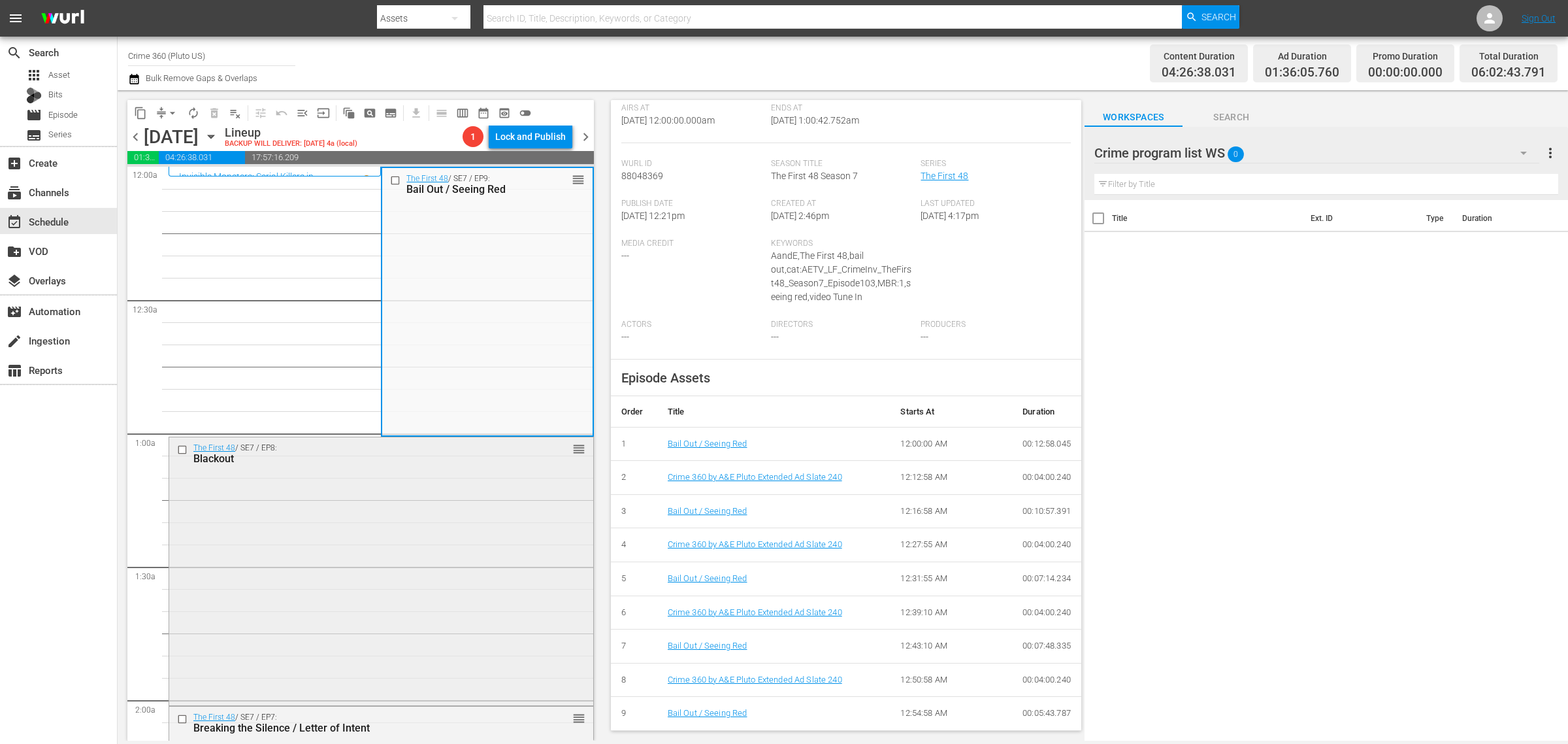
click at [324, 556] on div "The First 48 / SE7 / EP8: Blackout reorder" at bounding box center [380, 570] width 424 height 266
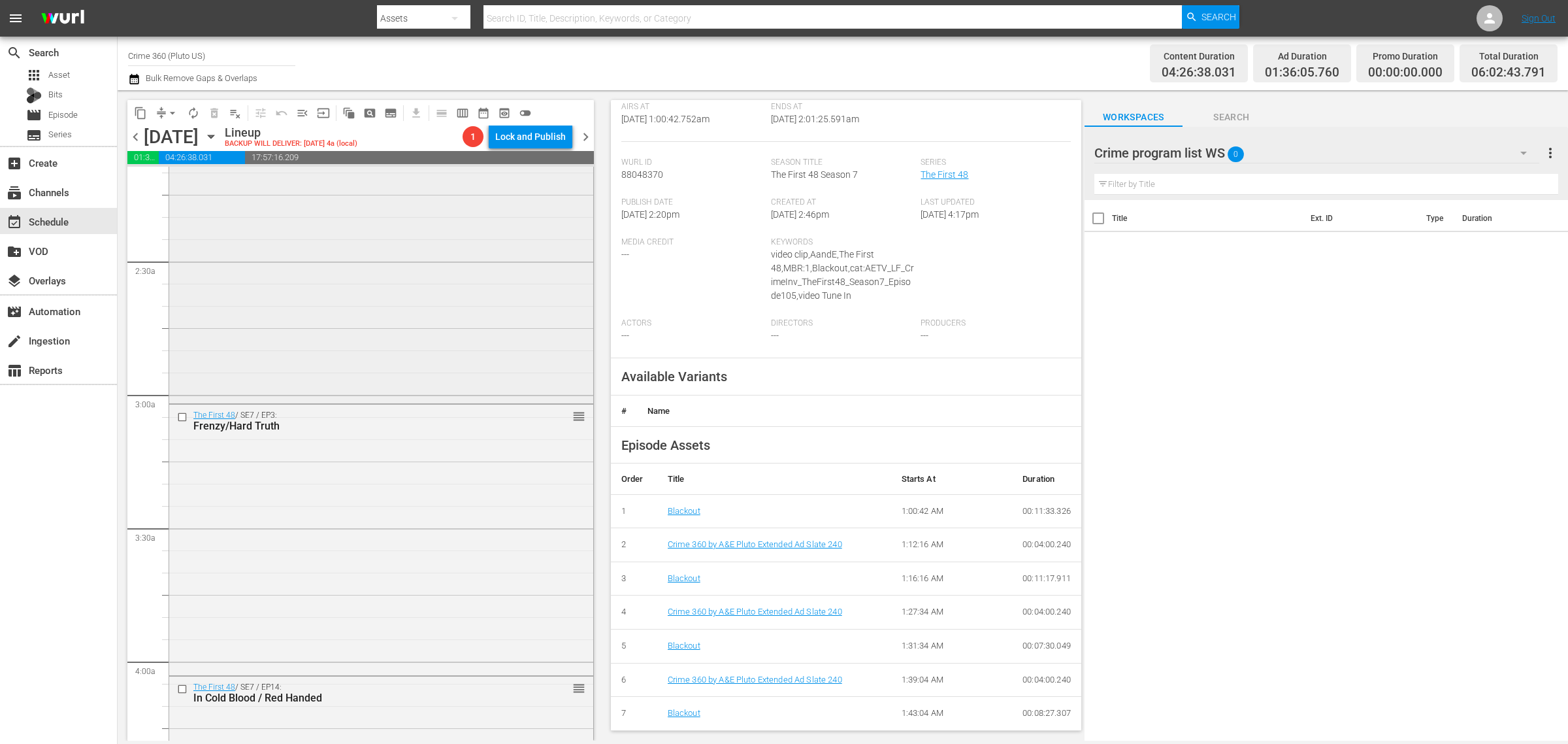
click at [323, 305] on div "The First 48 / SE7 / EP7: Breaking the Silence / Letter of Intent reorder" at bounding box center [380, 268] width 424 height 266
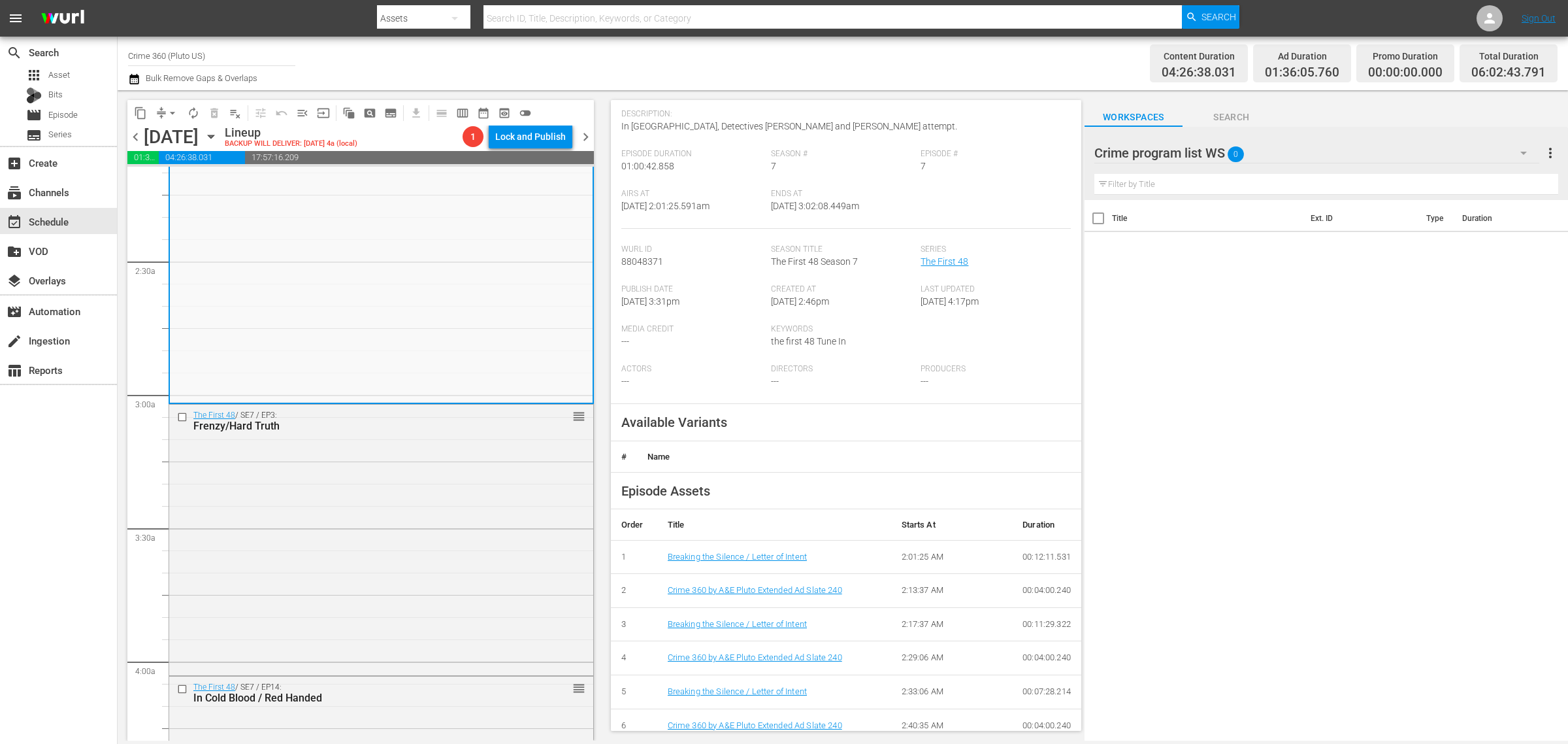
scroll to position [233, 0]
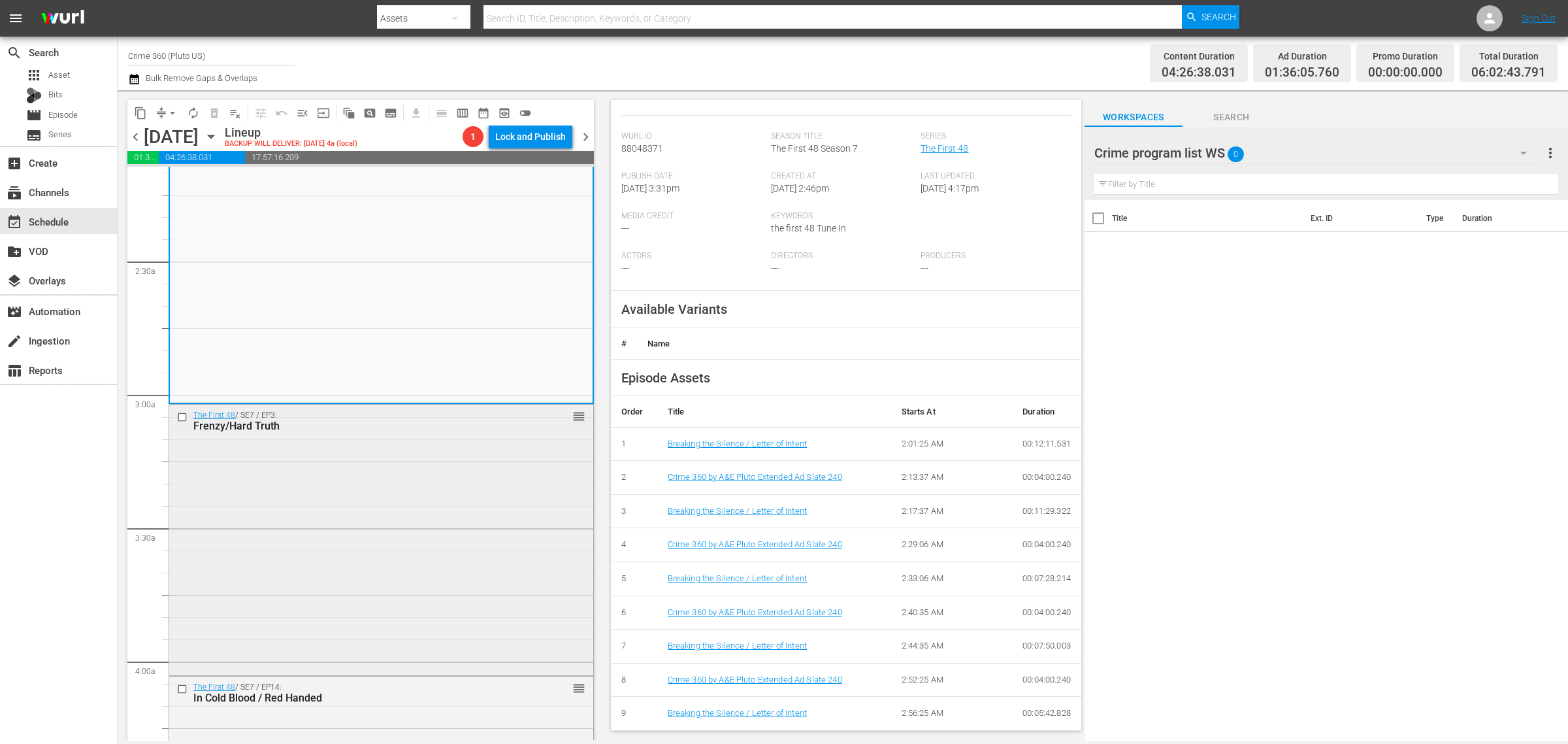
click at [348, 479] on div "The First 48 / SE7 / EP3: Frenzy/Hard Truth reorder" at bounding box center [380, 538] width 424 height 267
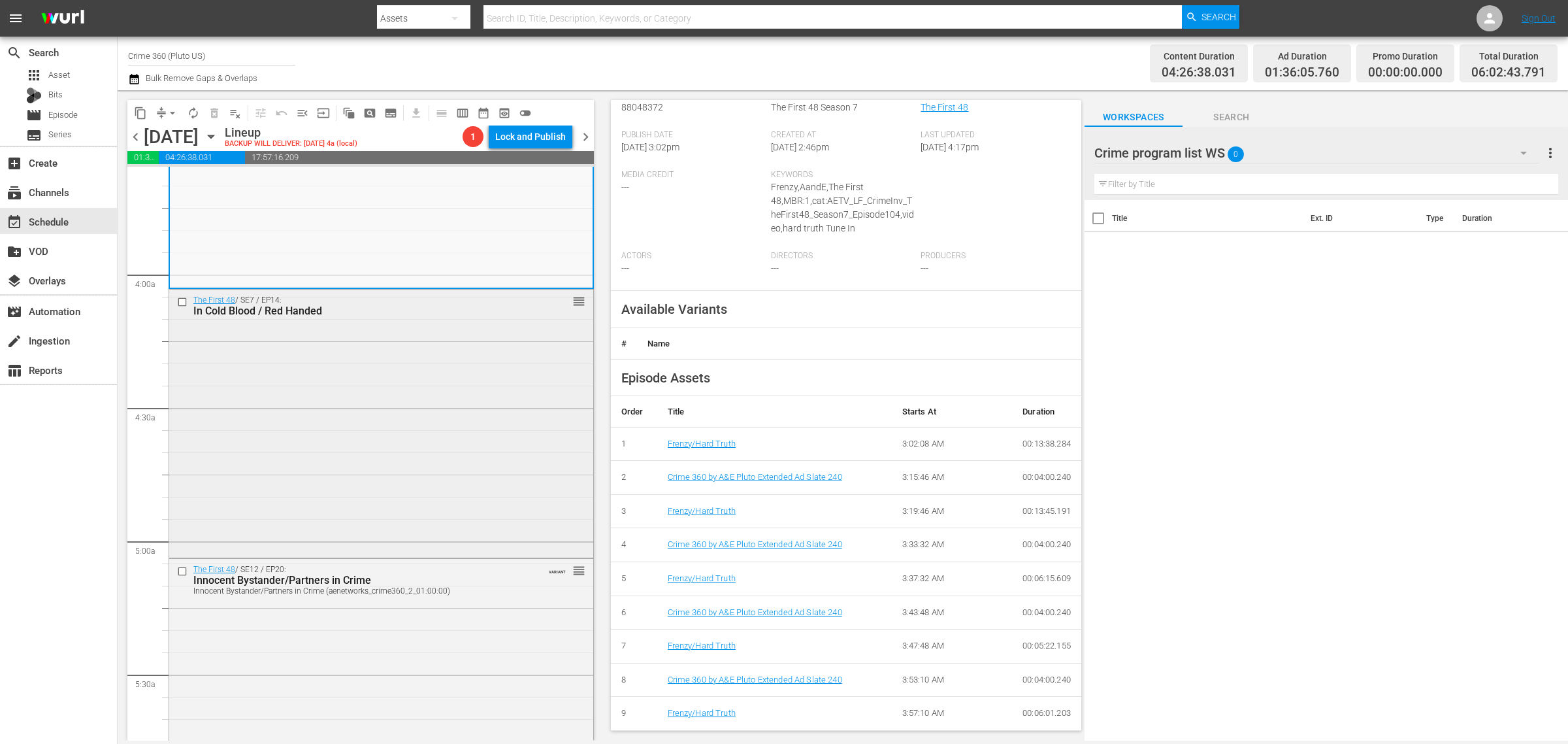
scroll to position [980, 0]
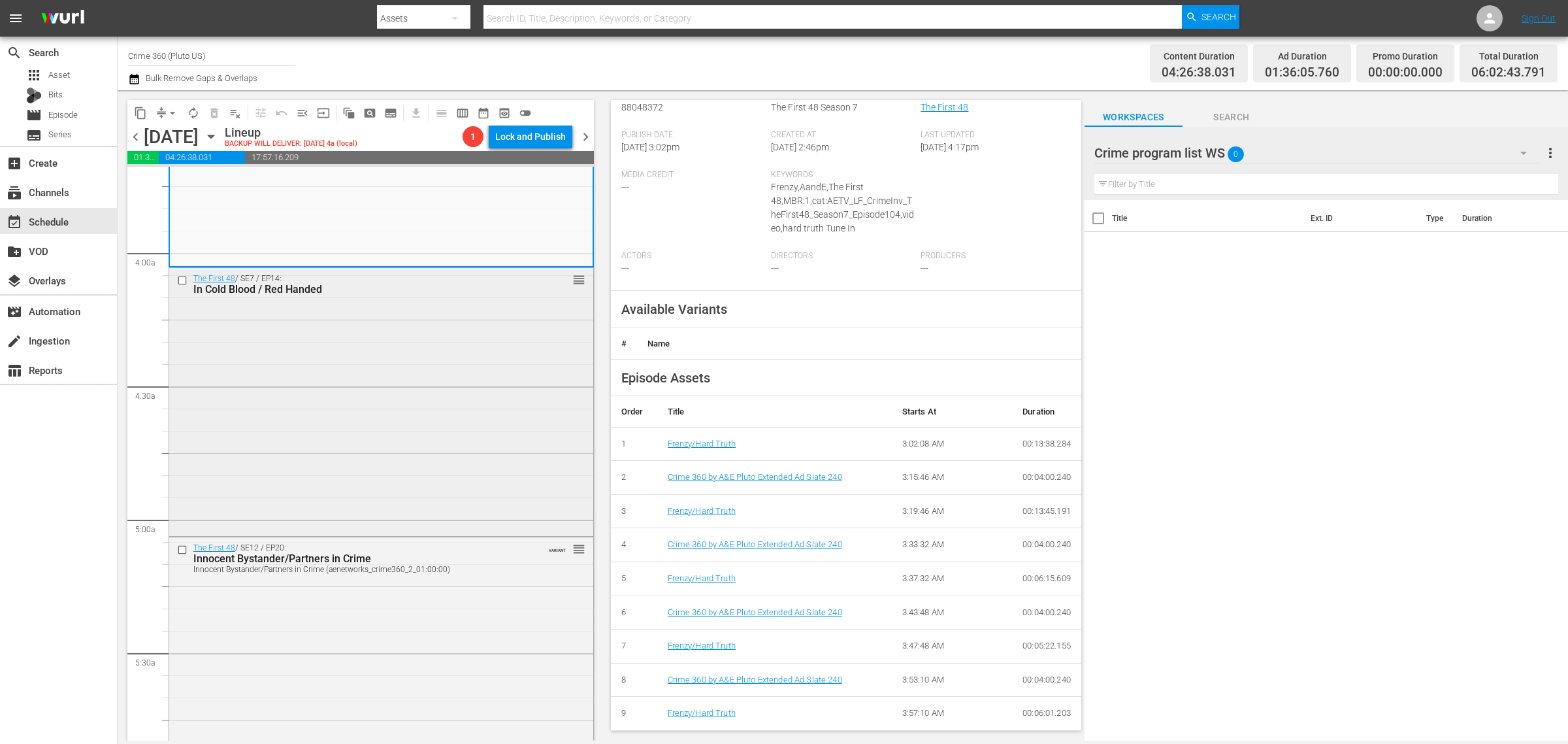
click at [409, 451] on div "The First 48 / SE7 / EP14: In Cold Blood / Red Handed reorder" at bounding box center [380, 400] width 424 height 265
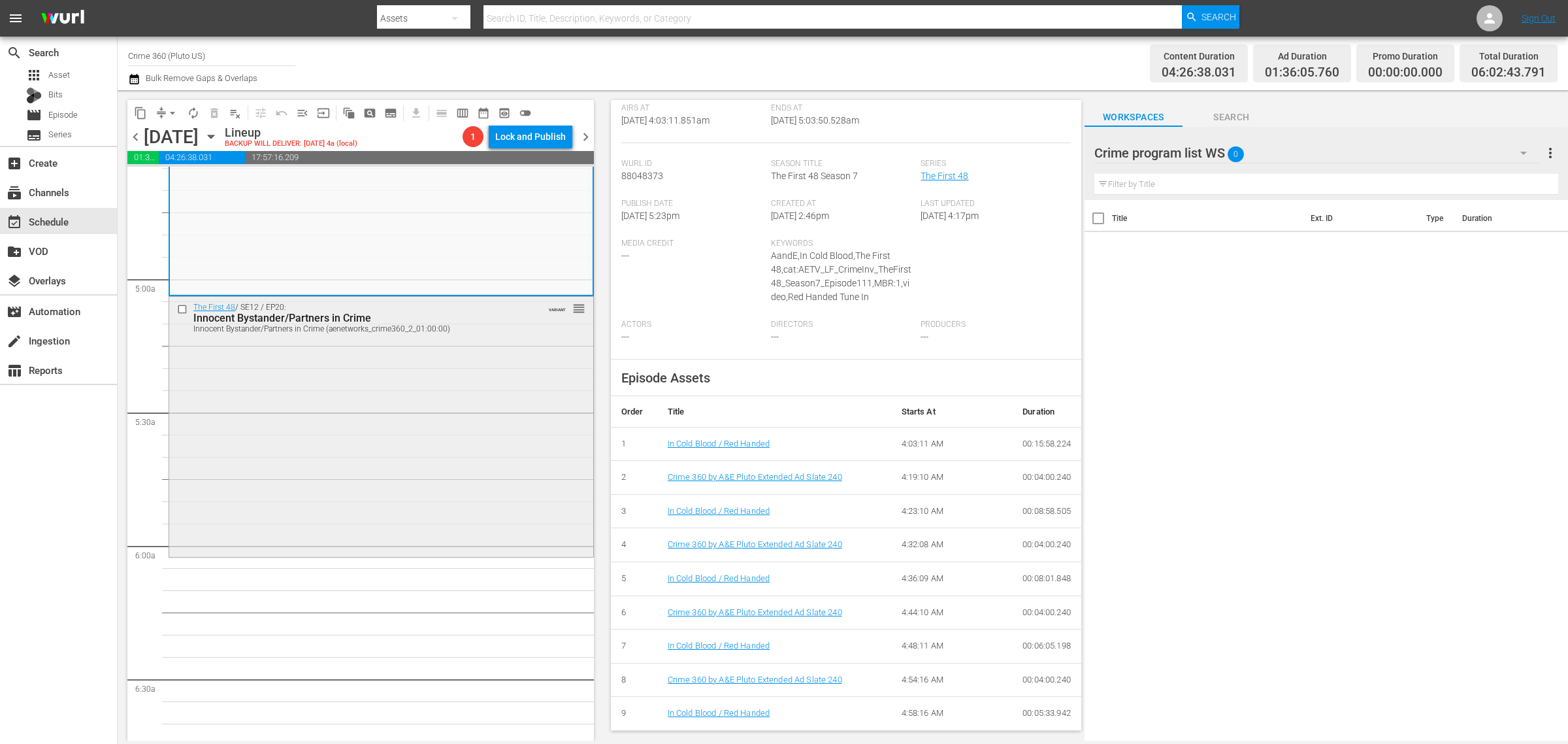
scroll to position [1225, 0]
click at [340, 353] on div "The First 48 / SE12 / EP20: Innocent Bystander/Partners in Crime Innocent Bysta…" at bounding box center [380, 421] width 424 height 258
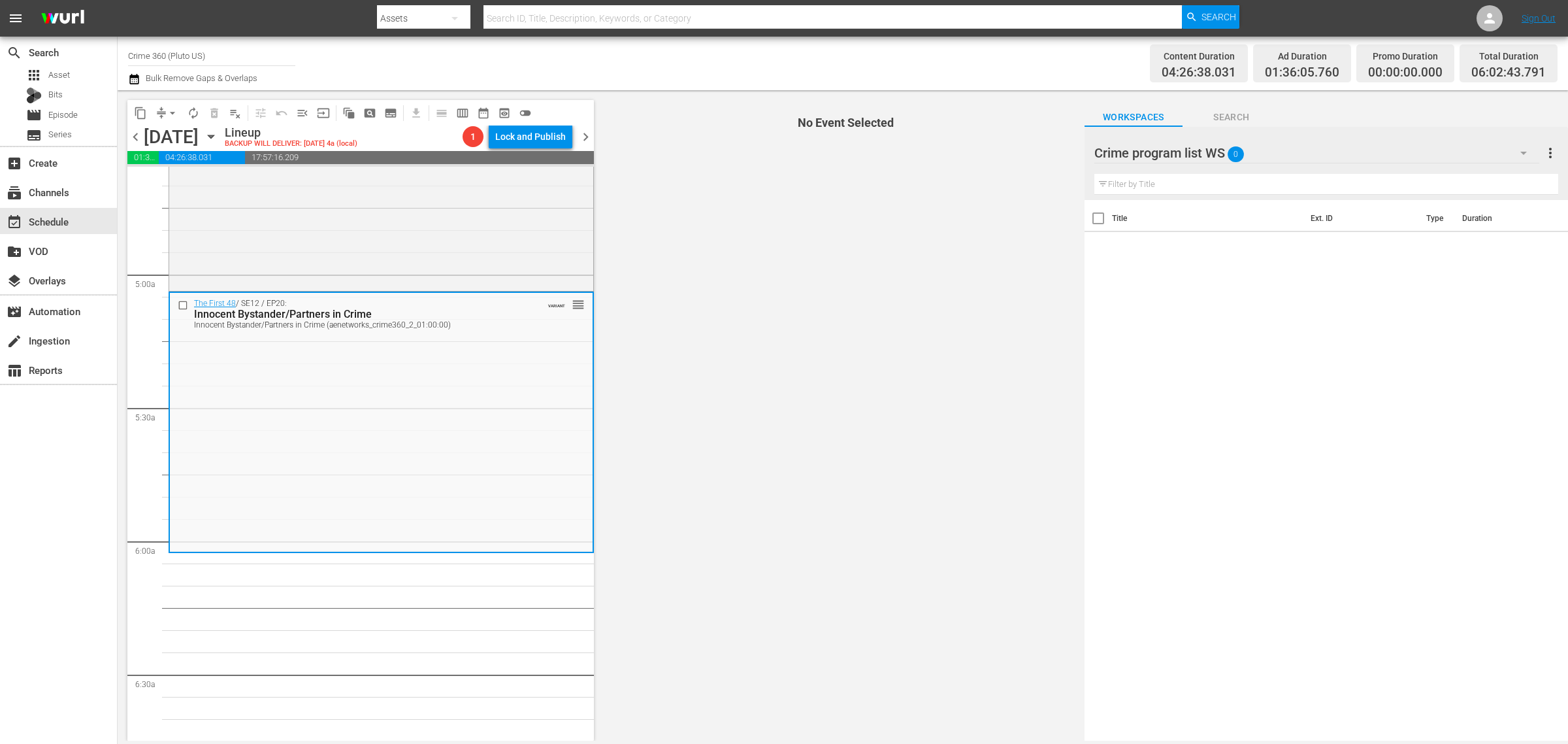
click at [700, 54] on div "Channel Title Crime 360 (Pluto US) Bulk Remove Gaps & Overlaps" at bounding box center [518, 63] width 780 height 47
click at [1016, 54] on div "Content Duration 04:26:38.031 Ad Duration 01:36:05.760 Promo Duration 00:00:00.…" at bounding box center [1233, 63] width 650 height 47
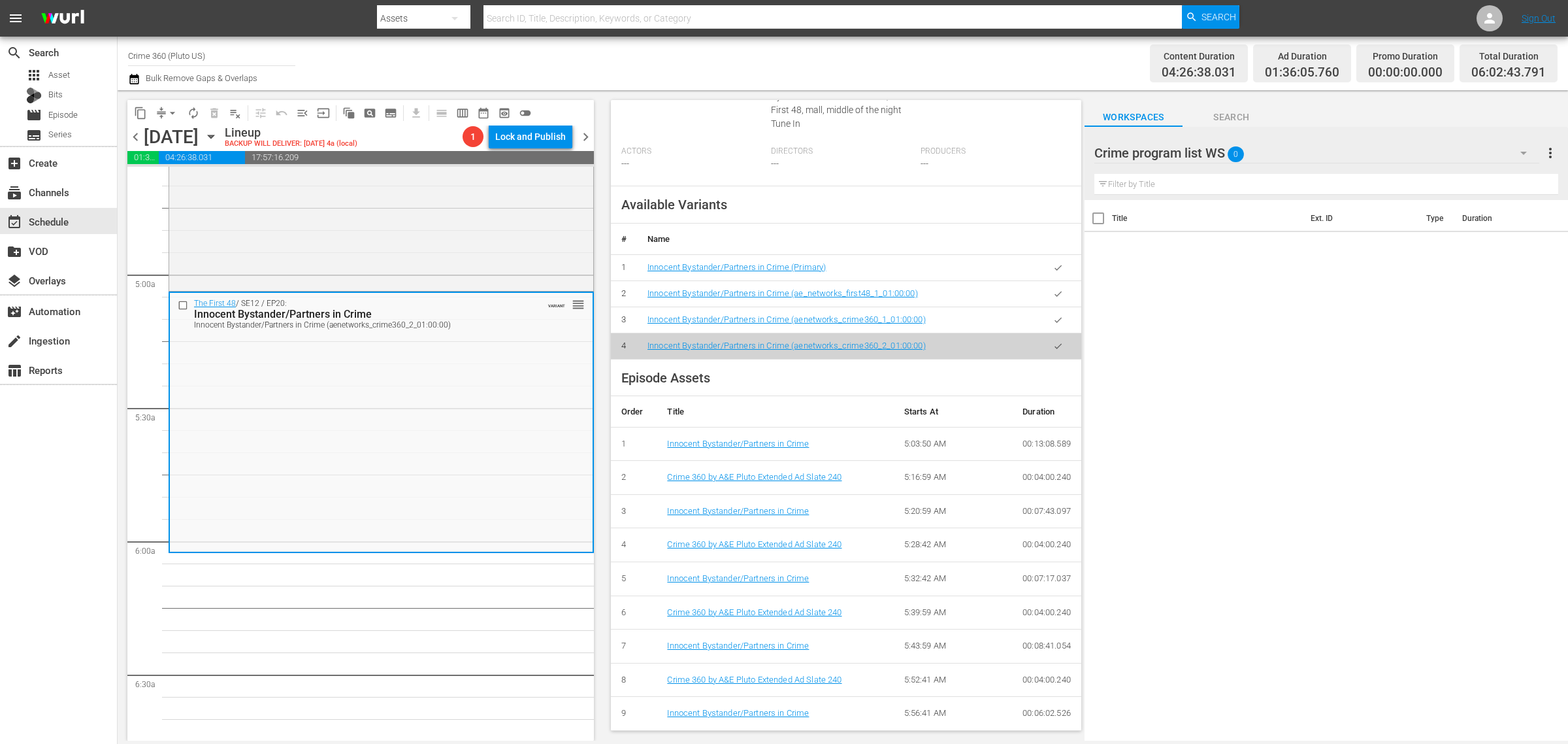
scroll to position [0, 0]
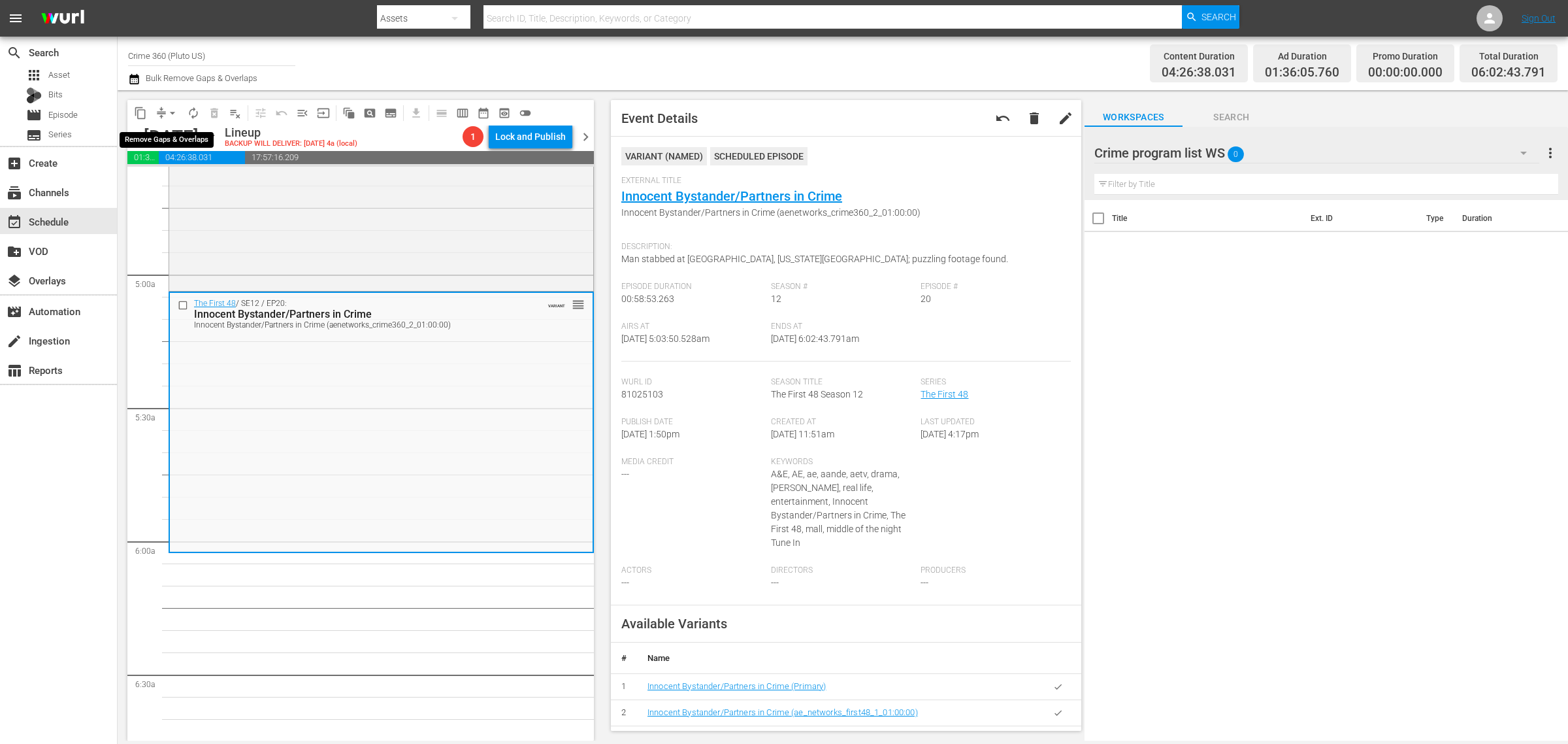
click at [175, 111] on span "arrow_drop_down" at bounding box center [172, 113] width 13 height 13
click at [171, 126] on ul "Align to Midnight Align to First Episode Align to End of Previous Day" at bounding box center [173, 160] width 137 height 75
click at [186, 136] on li "Align to Midnight" at bounding box center [173, 138] width 137 height 21
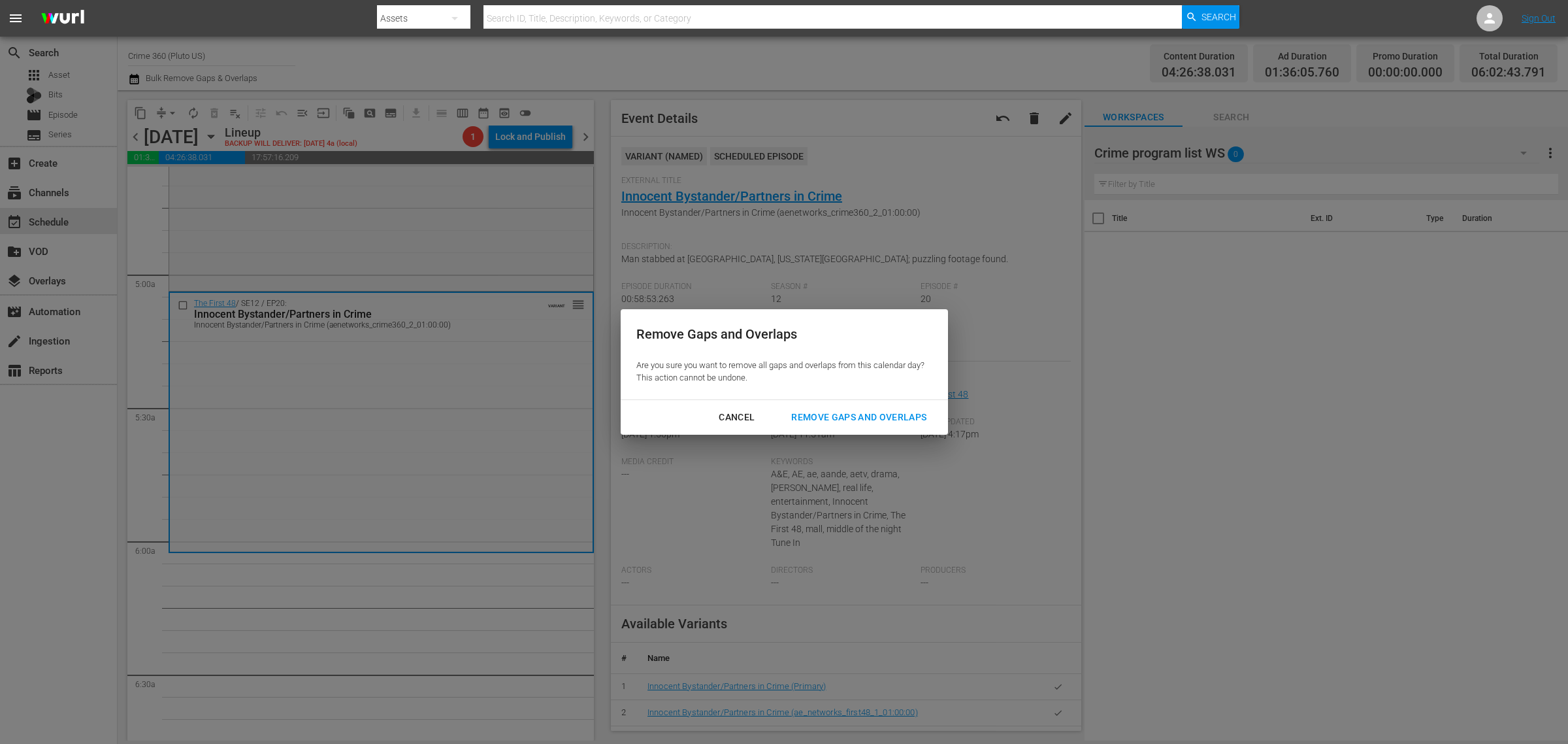
click at [878, 413] on div "Remove Gaps and Overlaps" at bounding box center [858, 417] width 156 height 16
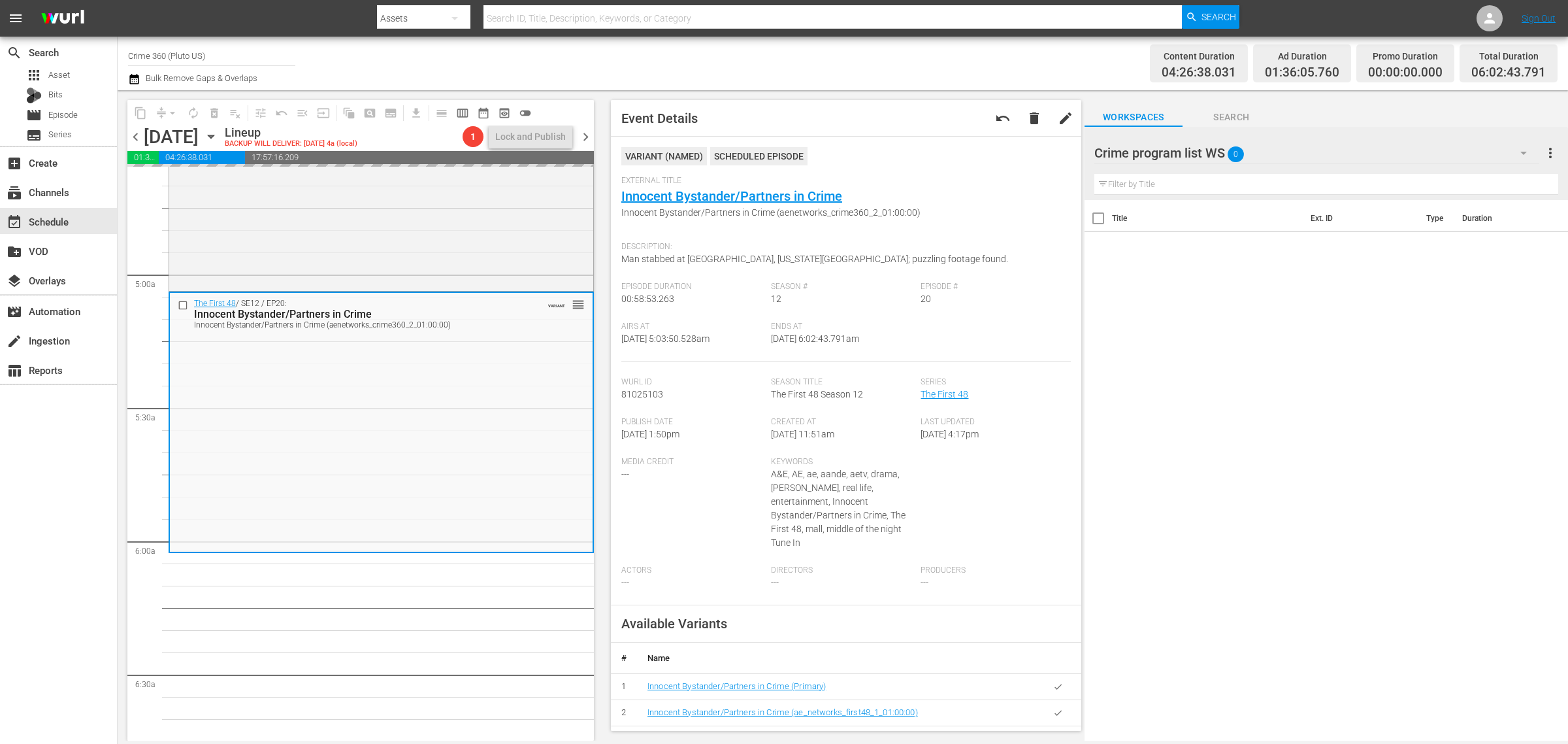
click at [841, 60] on div "Channel Title Crime 360 (Pluto US) Bulk Remove Gaps & Overlaps" at bounding box center [518, 63] width 780 height 47
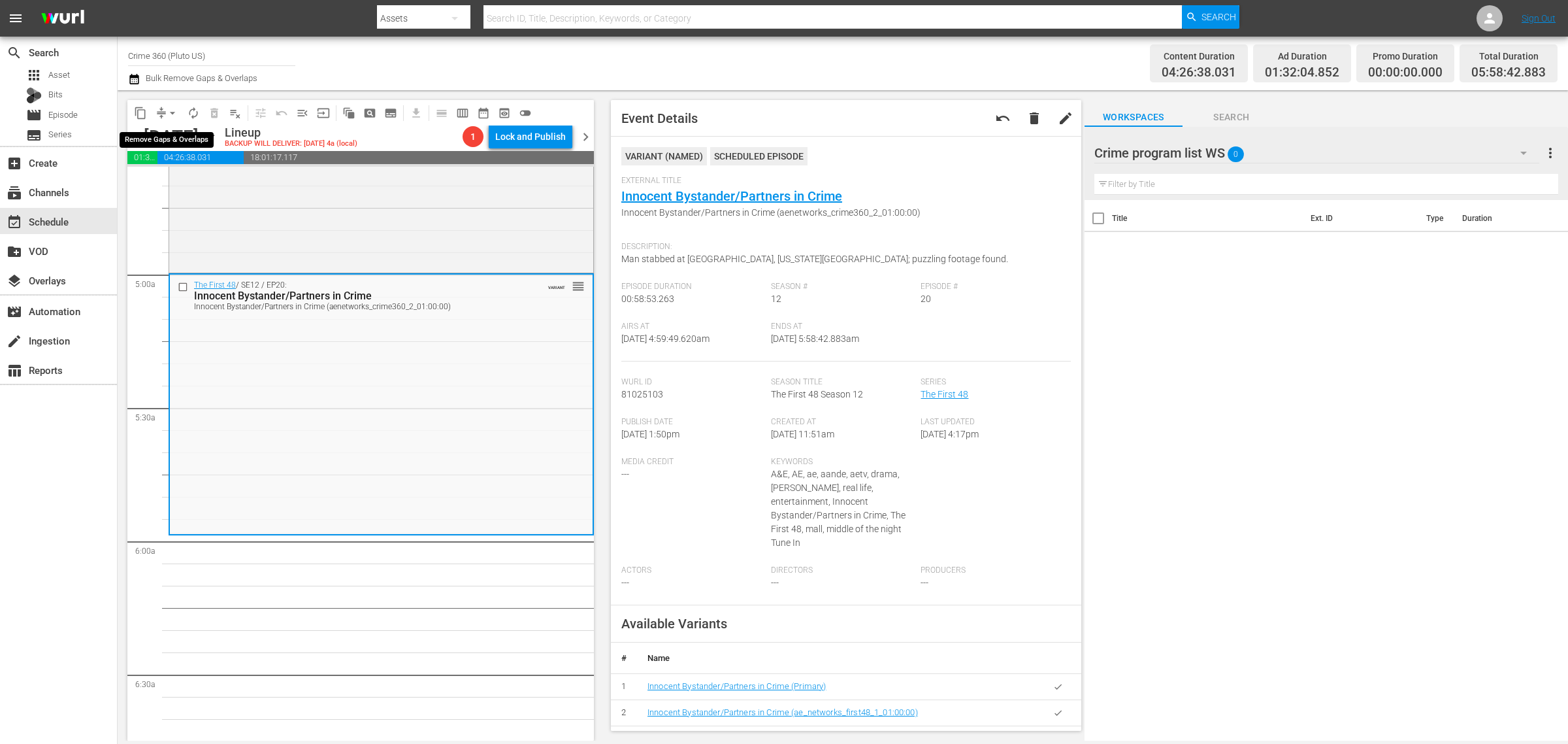
click at [170, 108] on span "arrow_drop_down" at bounding box center [172, 113] width 13 height 13
click at [160, 138] on li "Align to Midnight" at bounding box center [173, 138] width 137 height 21
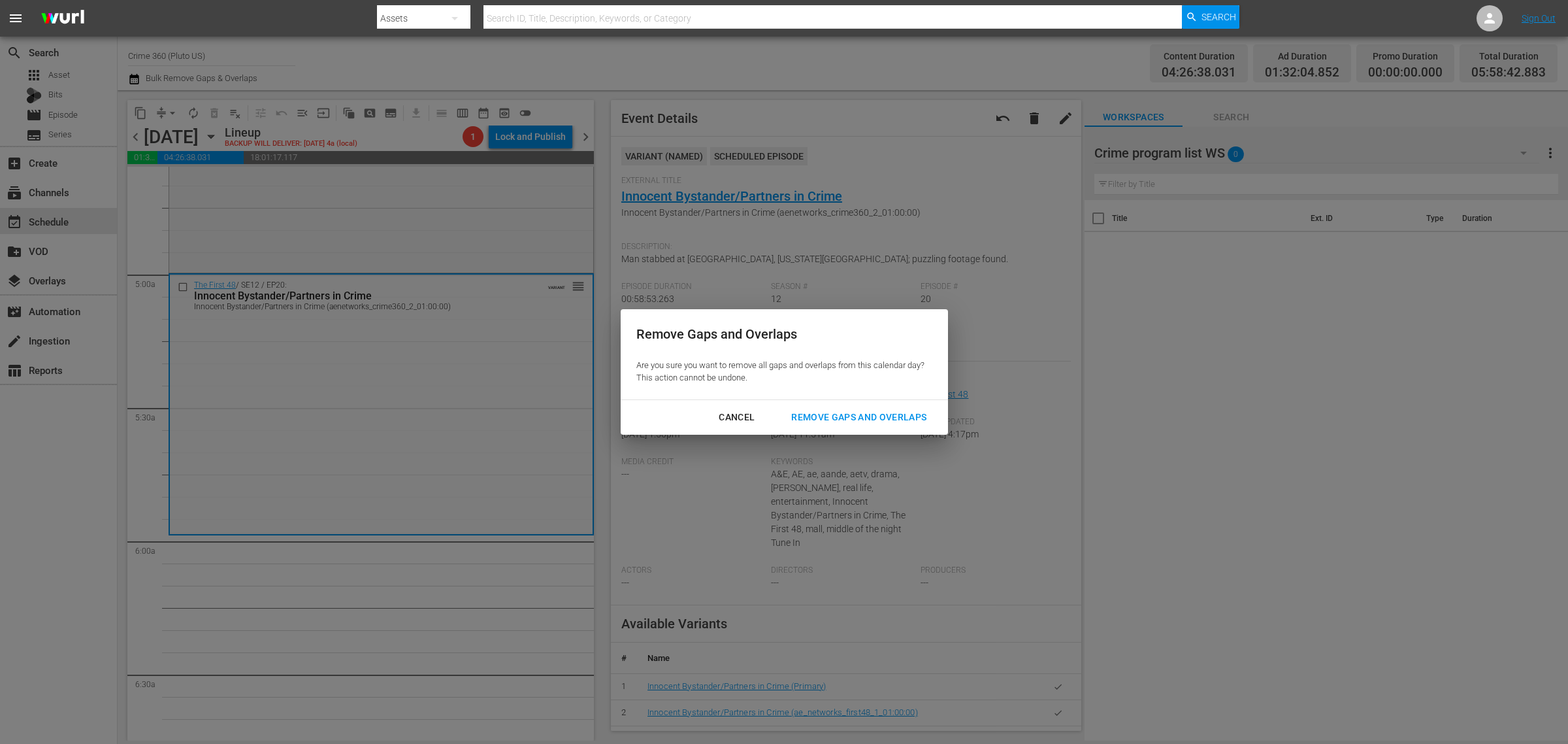
click at [825, 416] on div "Remove Gaps and Overlaps" at bounding box center [858, 417] width 156 height 16
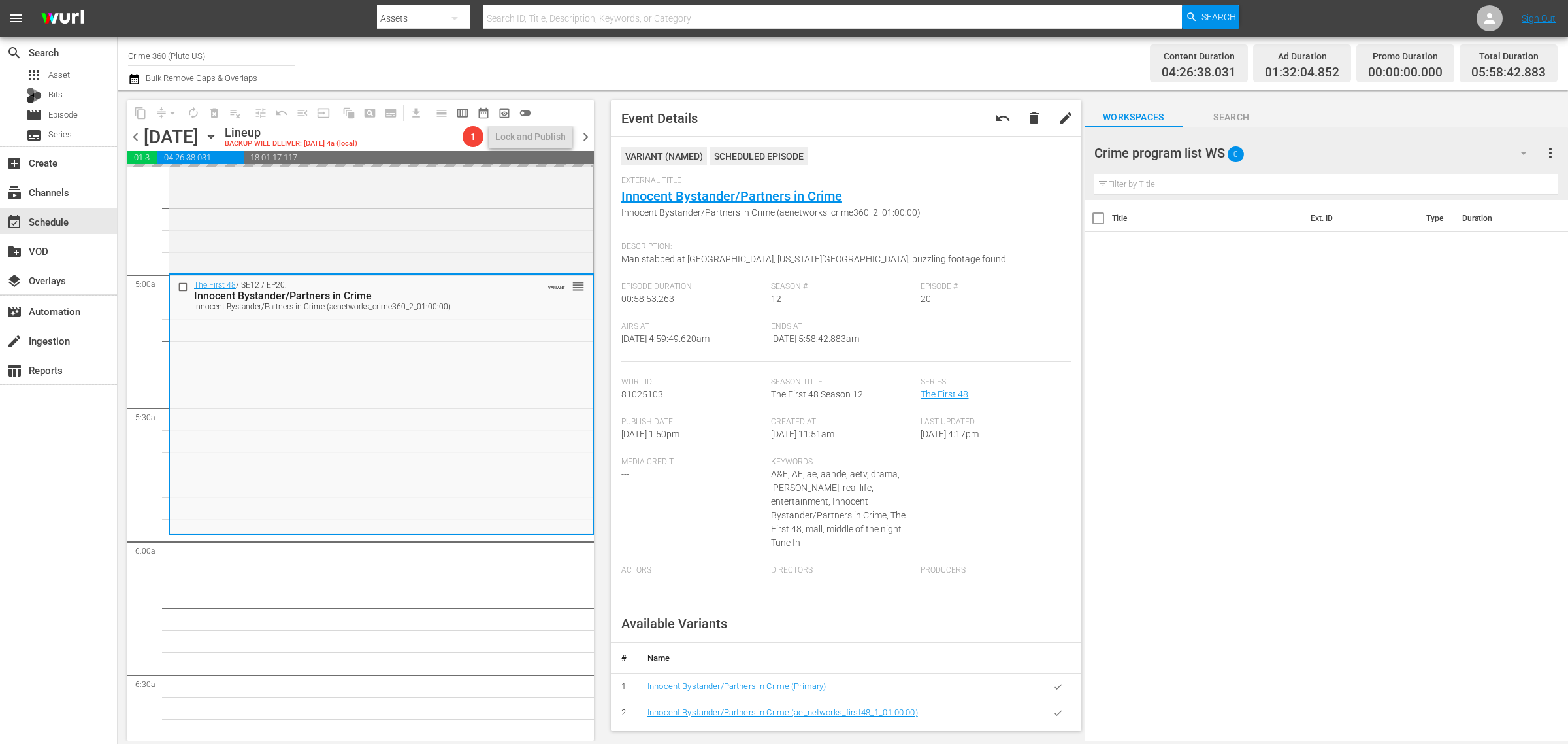
click at [820, 55] on div "Channel Title Crime 360 (Pluto US) Bulk Remove Gaps & Overlaps" at bounding box center [518, 63] width 780 height 47
click at [1298, 21] on nav "menu Search By Assets Search ID, Title, Description, Keywords, or Category Sear…" at bounding box center [784, 18] width 1568 height 37
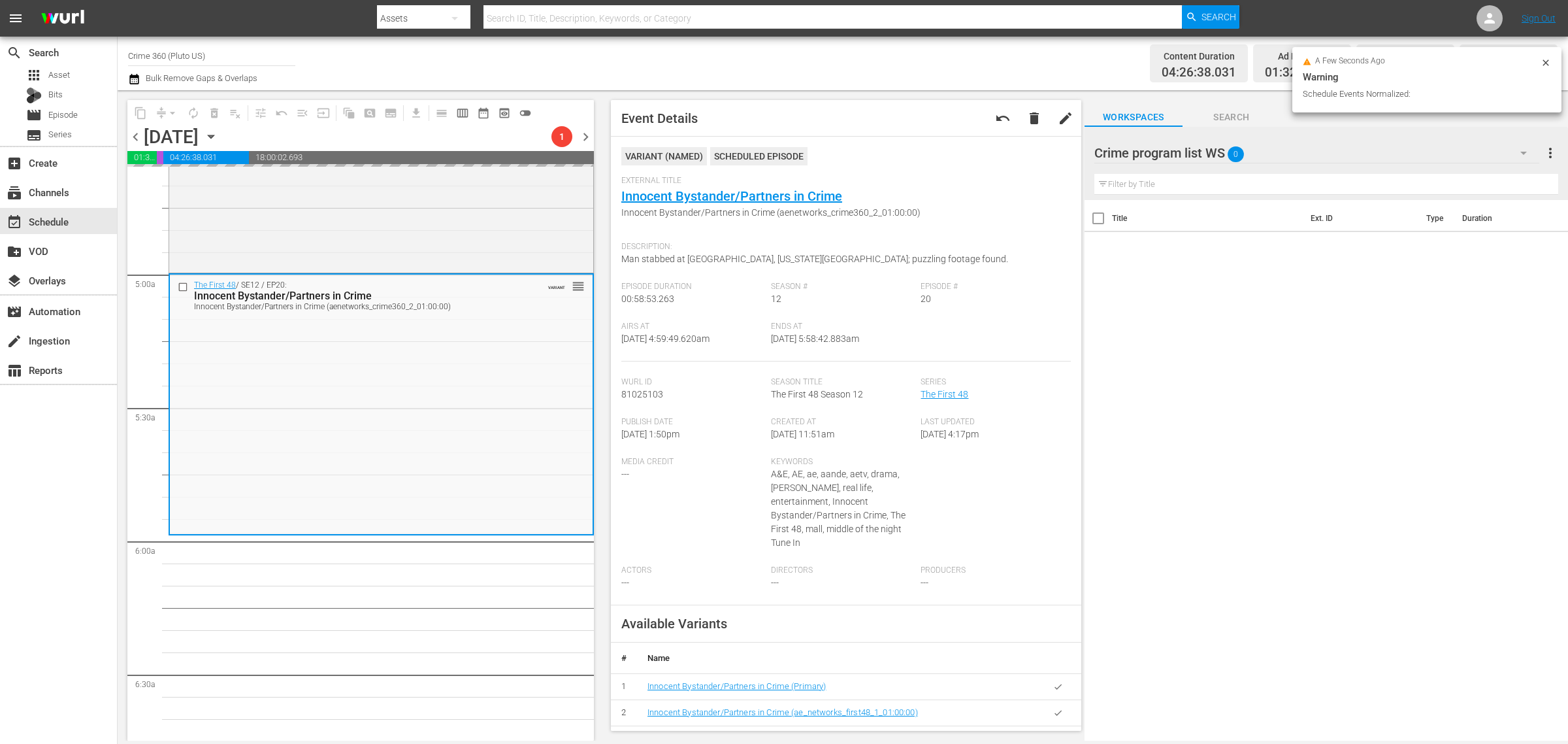
click at [916, 69] on div "Content Duration 04:26:38.031 Ad Duration 01:32:04.852 Promo Duration 00:01:14.…" at bounding box center [1233, 63] width 650 height 47
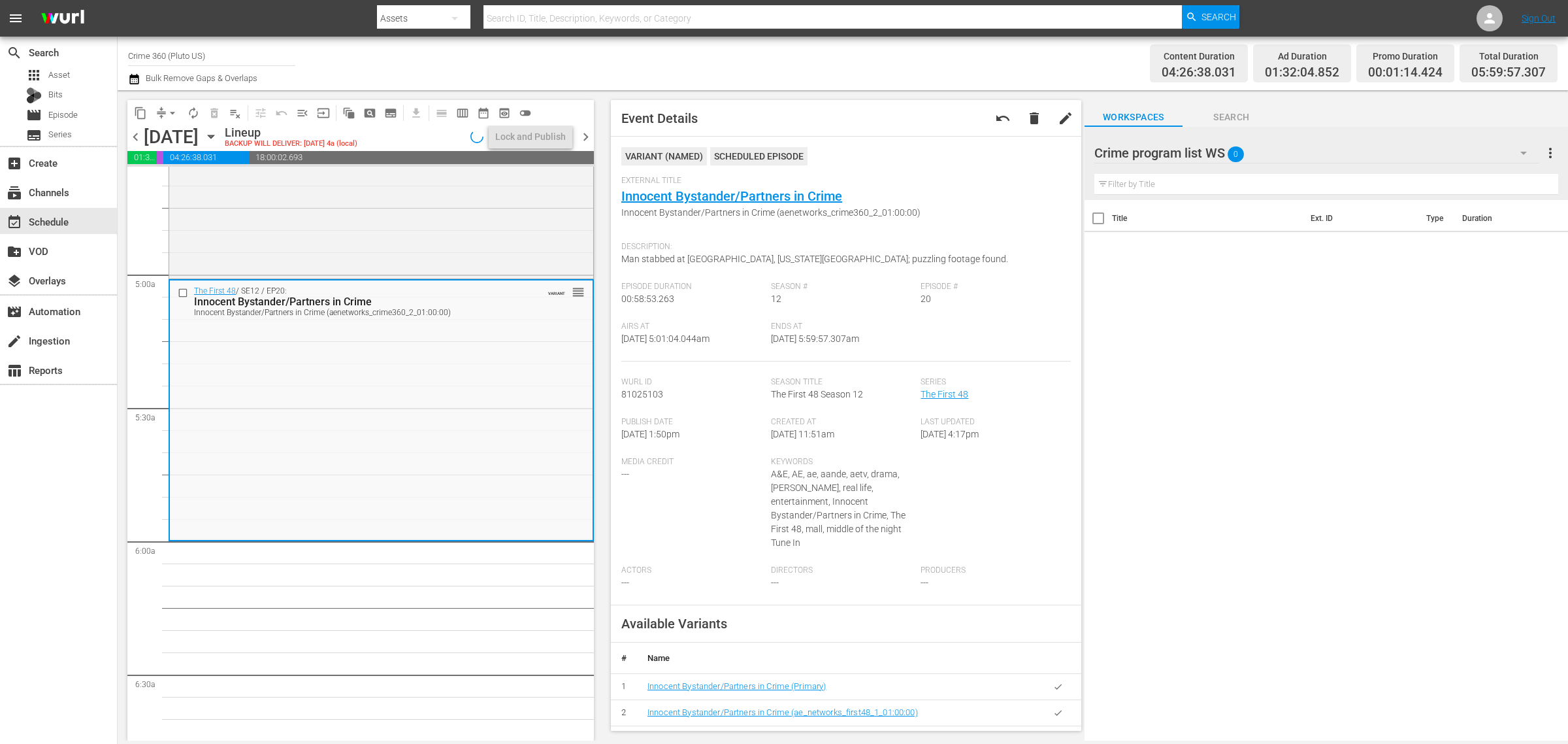
scroll to position [1248, 0]
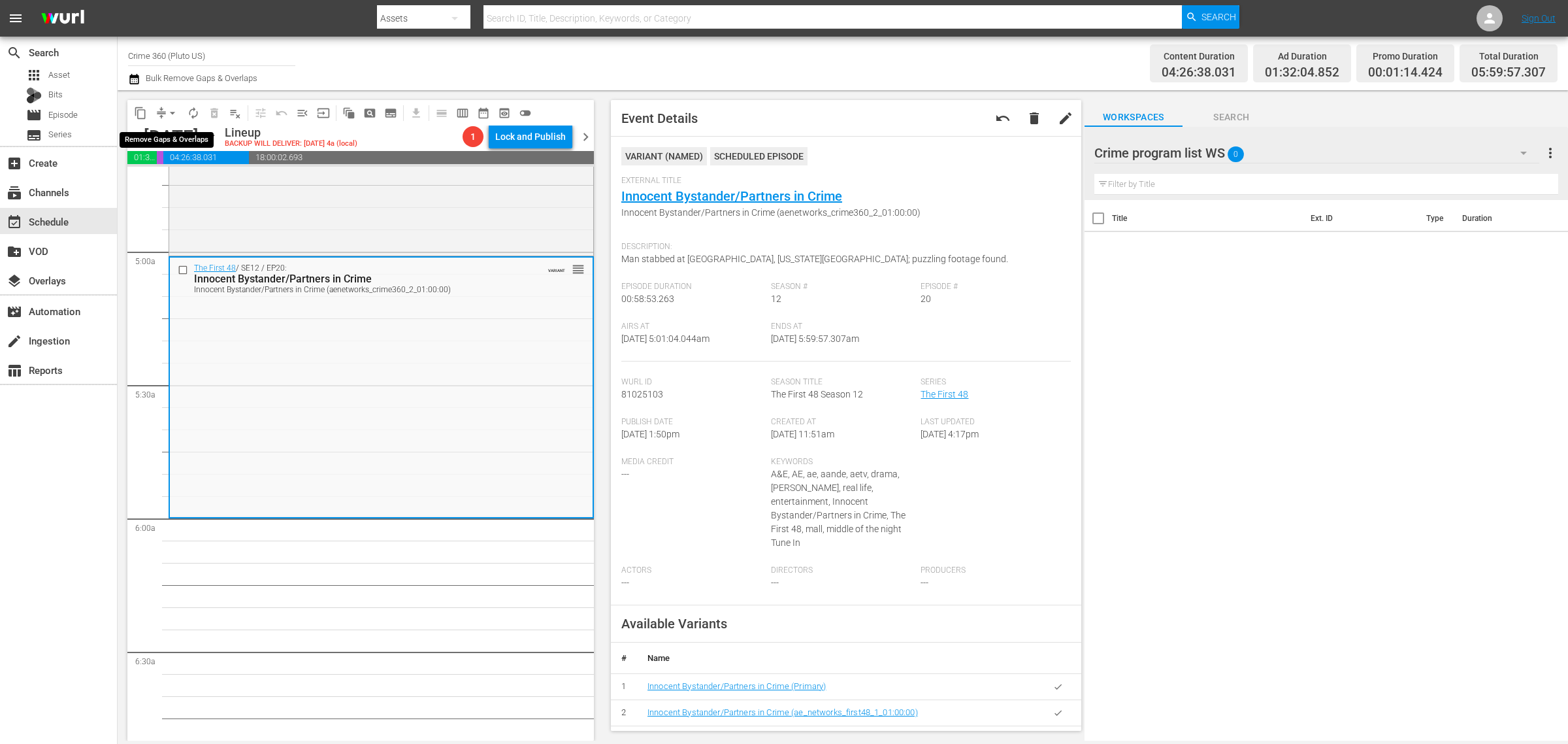
click at [177, 112] on span "arrow_drop_down" at bounding box center [172, 113] width 13 height 13
click at [171, 133] on li "Align to Midnight" at bounding box center [173, 138] width 137 height 21
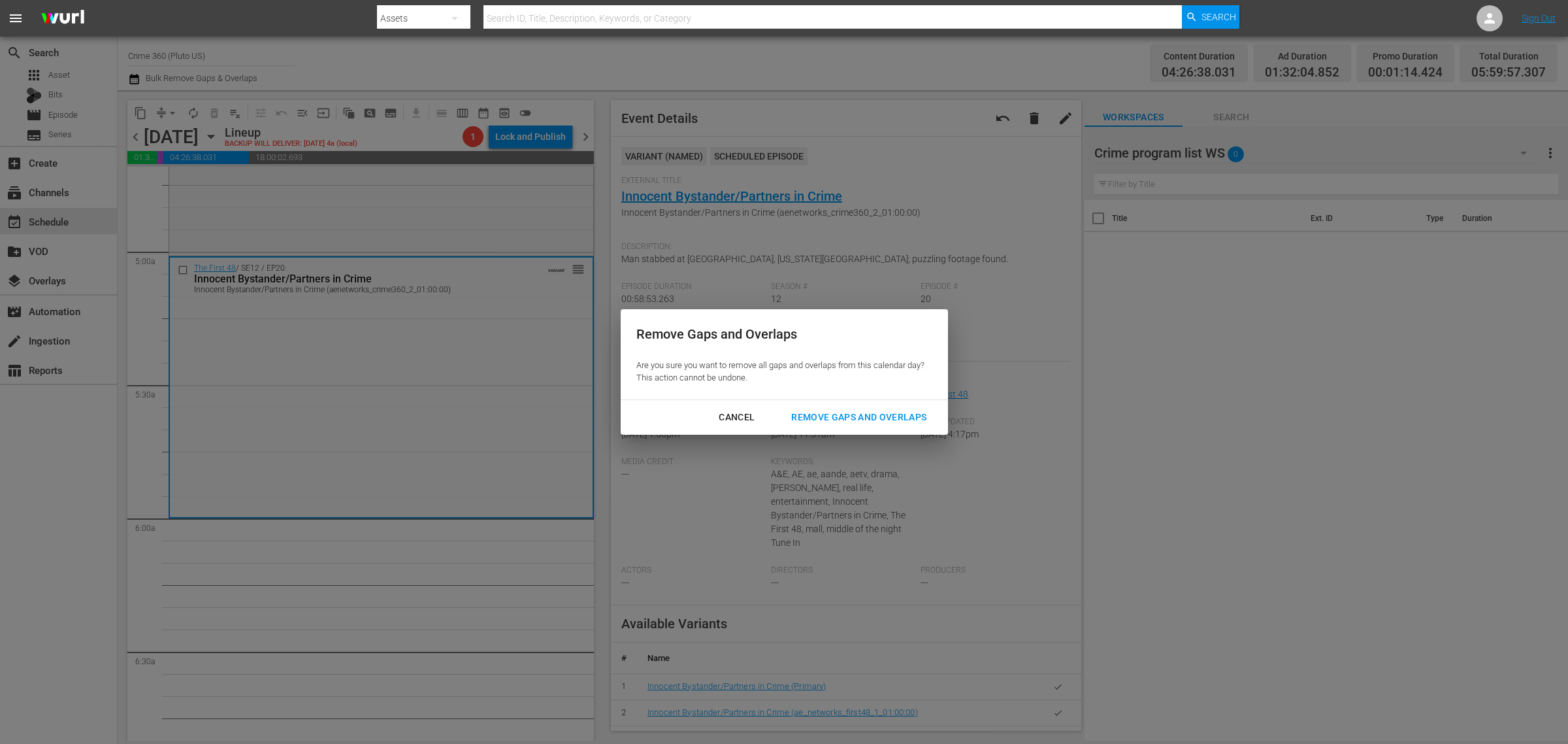
click at [847, 413] on div "Remove Gaps and Overlaps" at bounding box center [858, 417] width 156 height 16
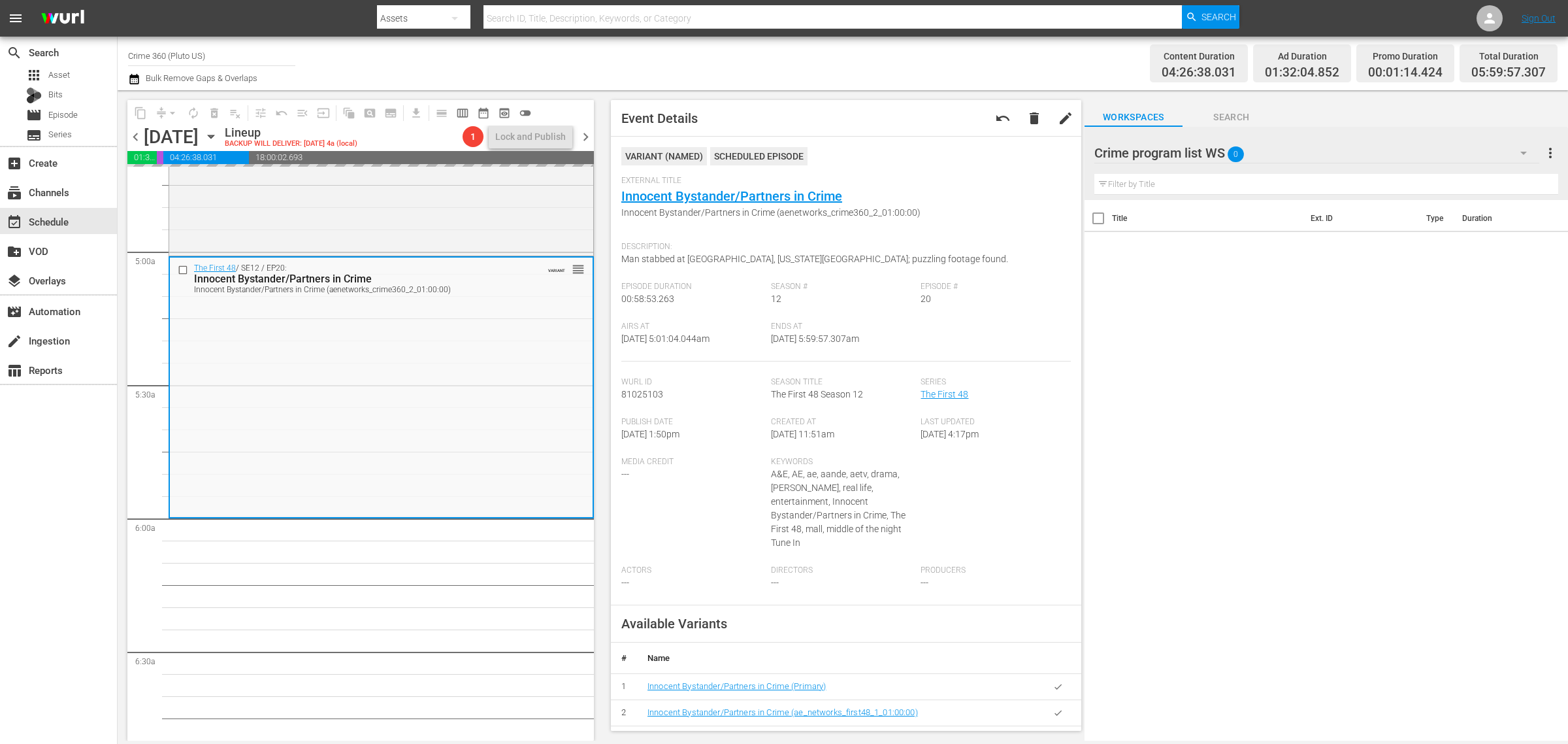
click at [1353, 502] on div "Title Ext. ID Type Duration" at bounding box center [1327, 471] width 484 height 543
click at [819, 70] on div "Channel Title Crime 360 (Pluto US) Bulk Remove Gaps & Overlaps" at bounding box center [518, 63] width 780 height 47
click at [193, 111] on span "autorenew_outlined" at bounding box center [193, 113] width 13 height 13
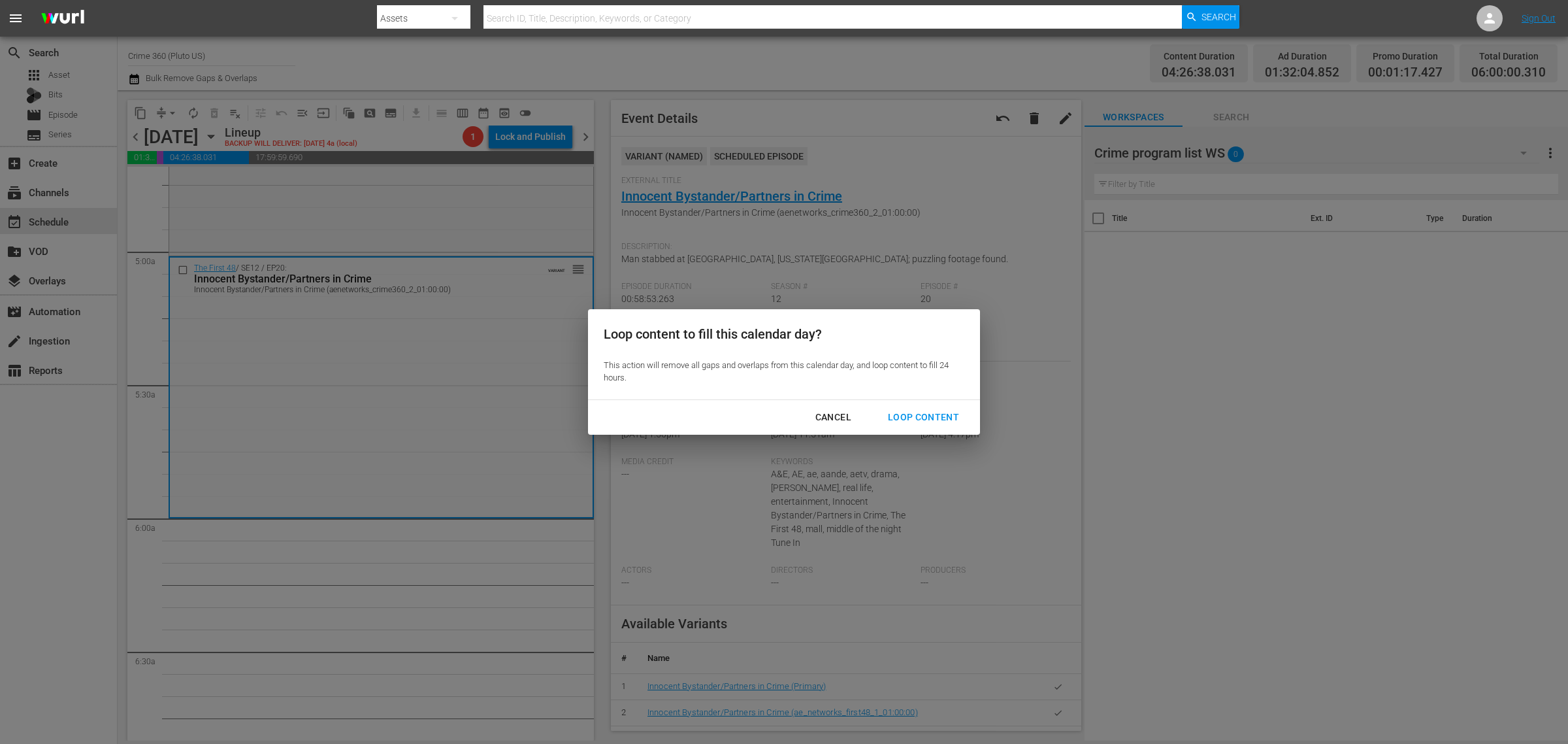
click at [920, 410] on div "Loop Content" at bounding box center [924, 417] width 92 height 16
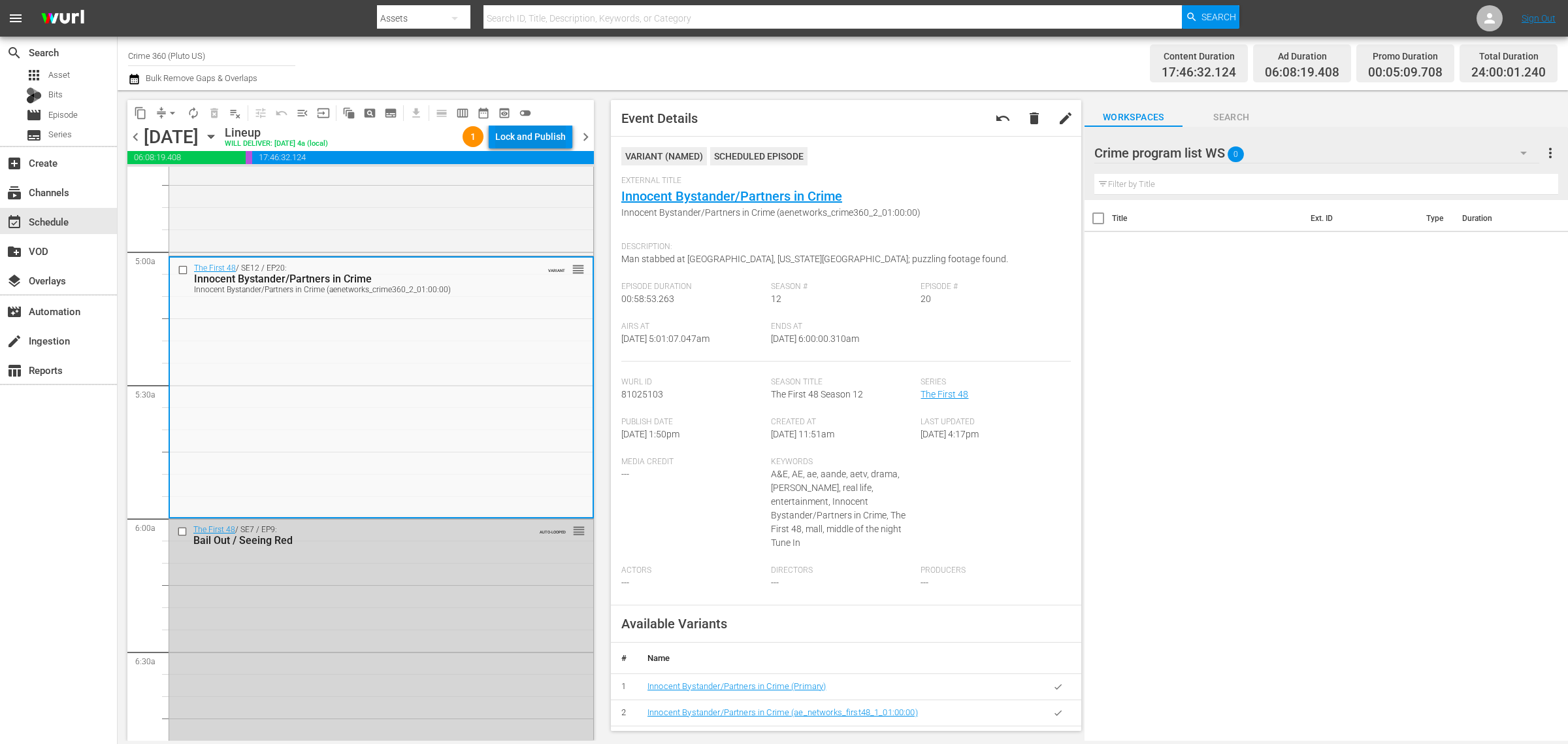
click at [547, 126] on div "Lock and Publish" at bounding box center [531, 137] width 71 height 24
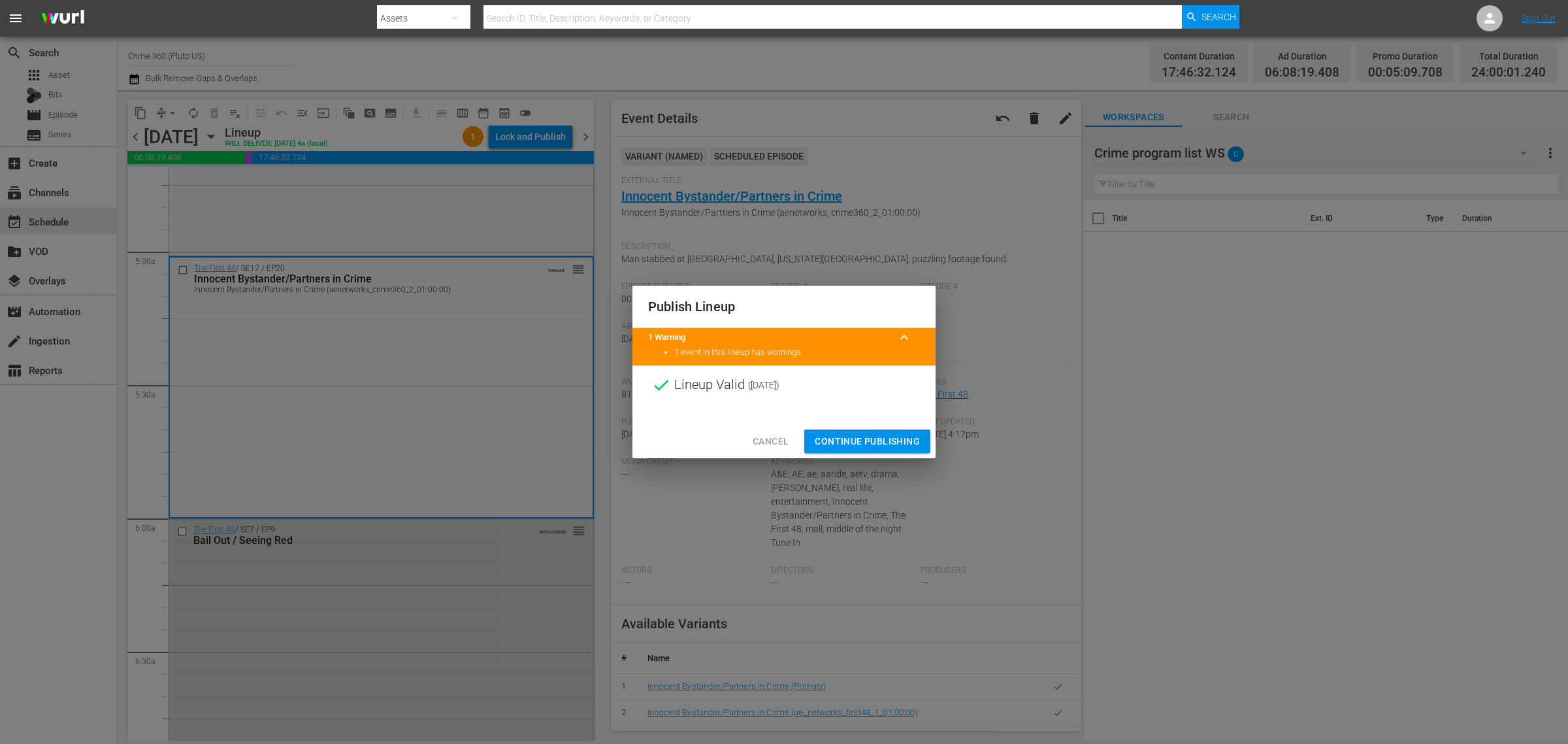
click at [854, 434] on span "Continue Publishing" at bounding box center [867, 441] width 105 height 16
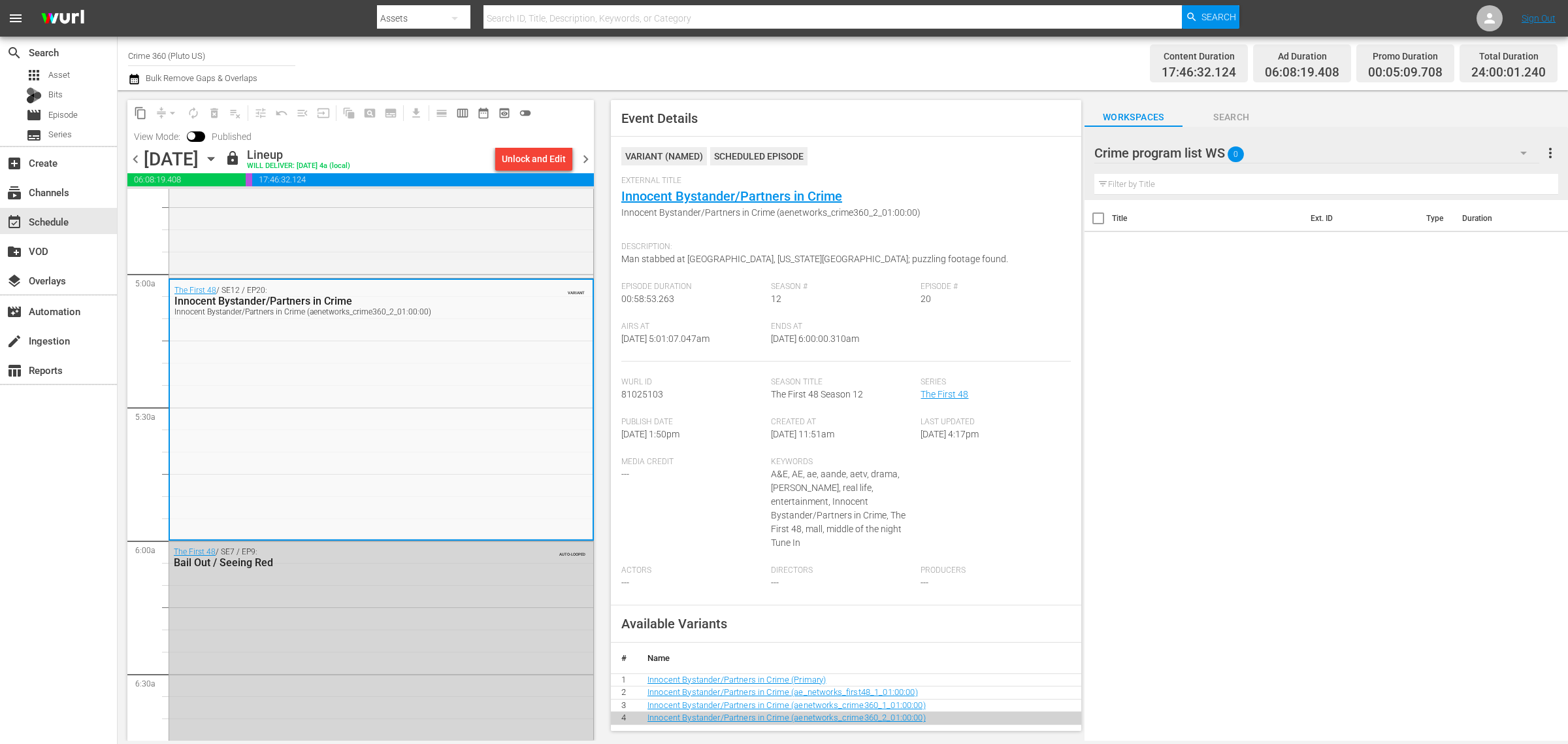
click at [808, 48] on div "Channel Title Crime 360 (Pluto US) Bulk Remove Gaps & Overlaps" at bounding box center [518, 63] width 780 height 47
click at [583, 158] on span "chevron_right" at bounding box center [585, 159] width 16 height 16
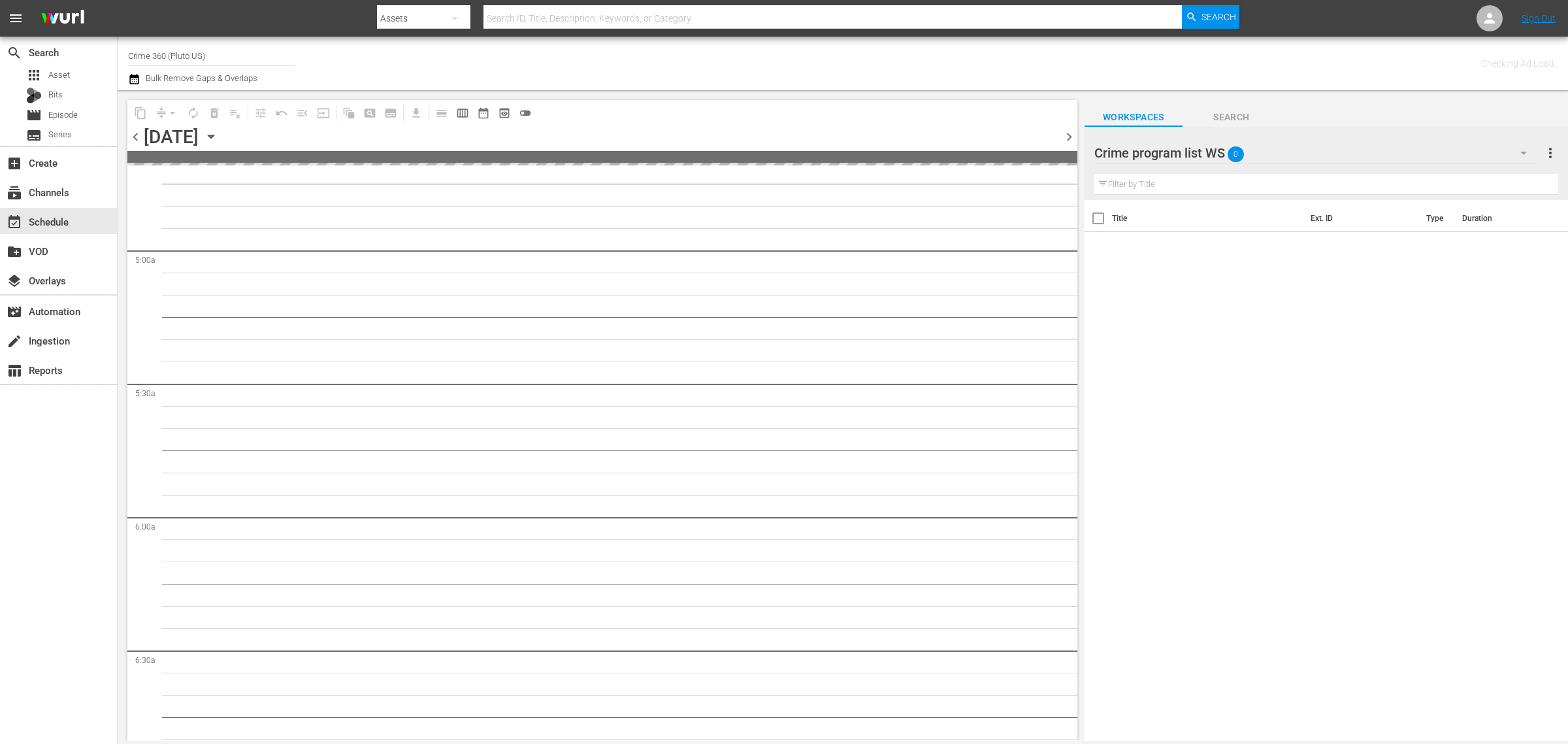
scroll to position [1314, 0]
click at [812, 49] on div "Channel Title Crime 360 (Pluto US) Bulk Remove Gaps & Overlaps" at bounding box center [518, 63] width 780 height 47
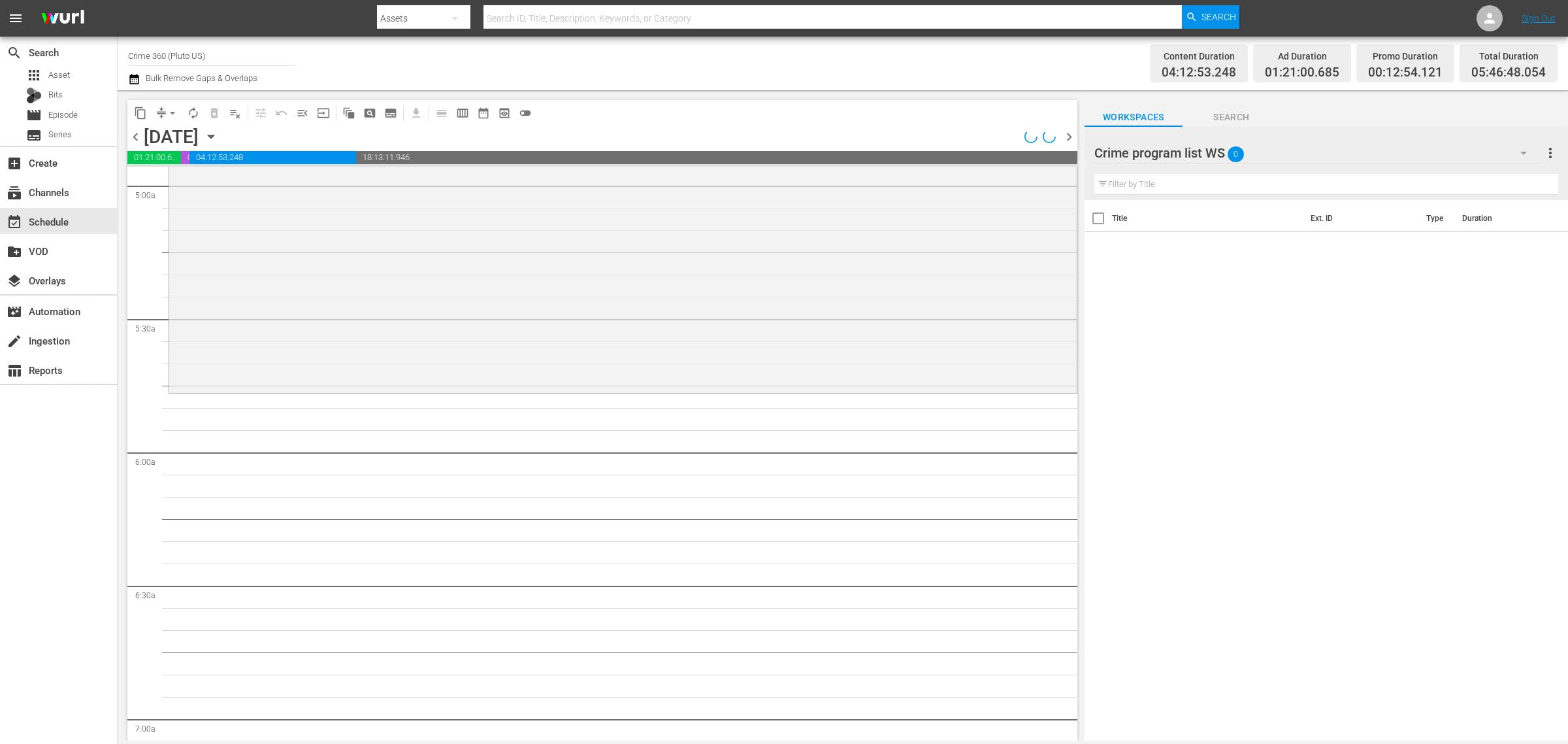
scroll to position [1203, 0]
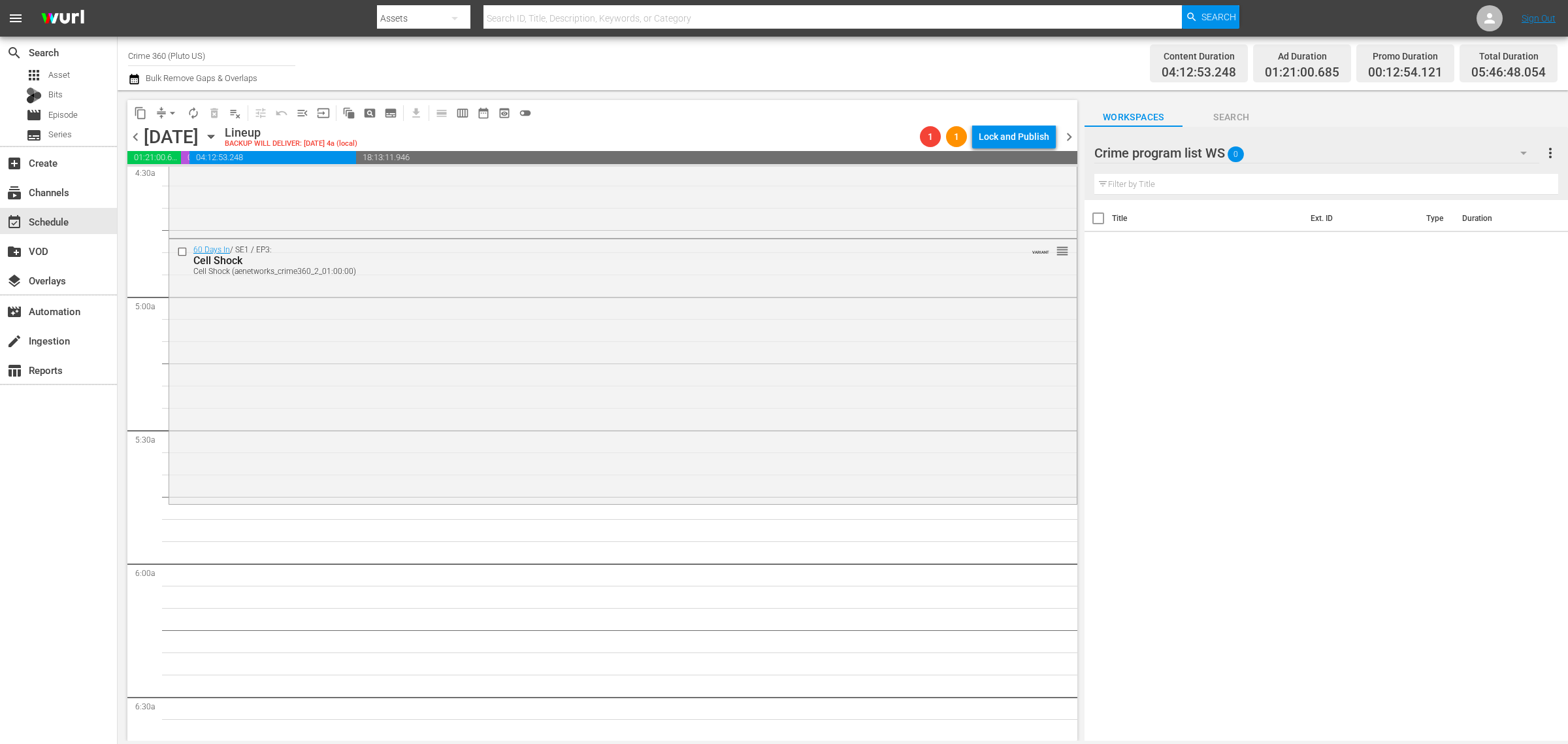
click at [796, 59] on div "Channel Title Crime 360 (Pluto US) Bulk Remove Gaps & Overlaps" at bounding box center [518, 63] width 780 height 47
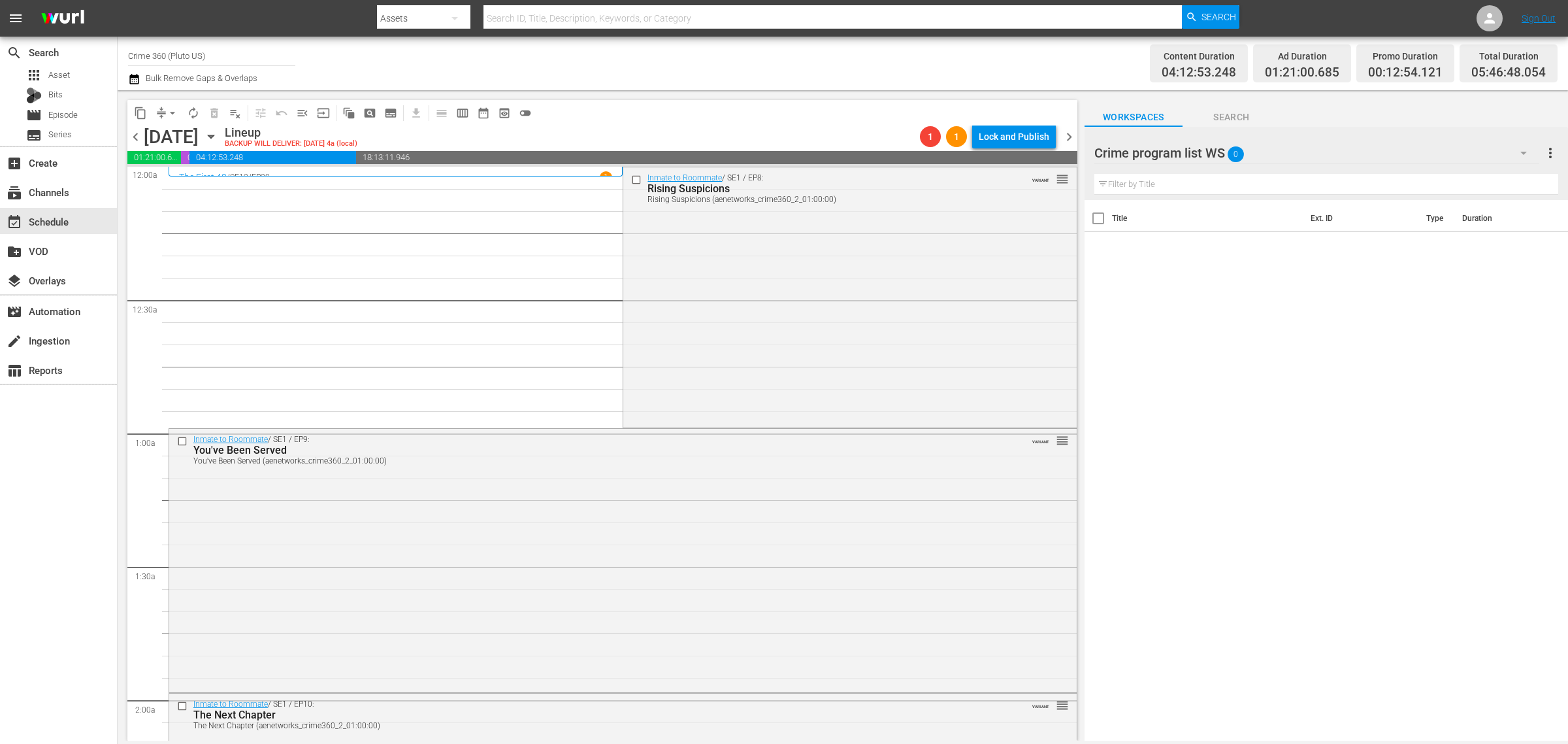
click at [662, 249] on div "Inmate to Roommate / SE1 / EP8: Rising Suspicions Rising Suspicions (aenetworks…" at bounding box center [850, 296] width 453 height 258
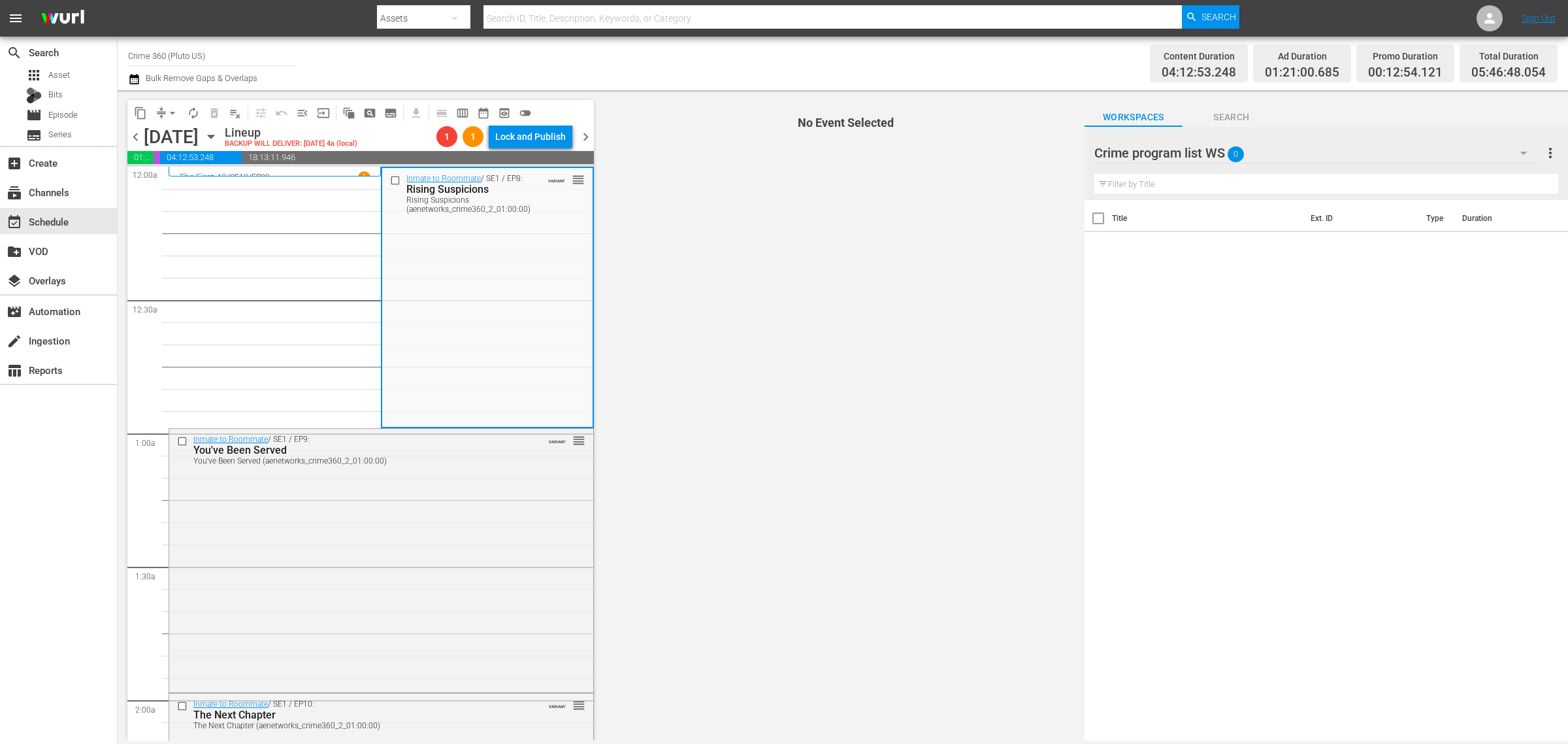
click at [926, 50] on div "Content Duration 04:12:53.248 Ad Duration 01:21:00.685 Promo Duration 00:12:54.…" at bounding box center [1233, 63] width 650 height 47
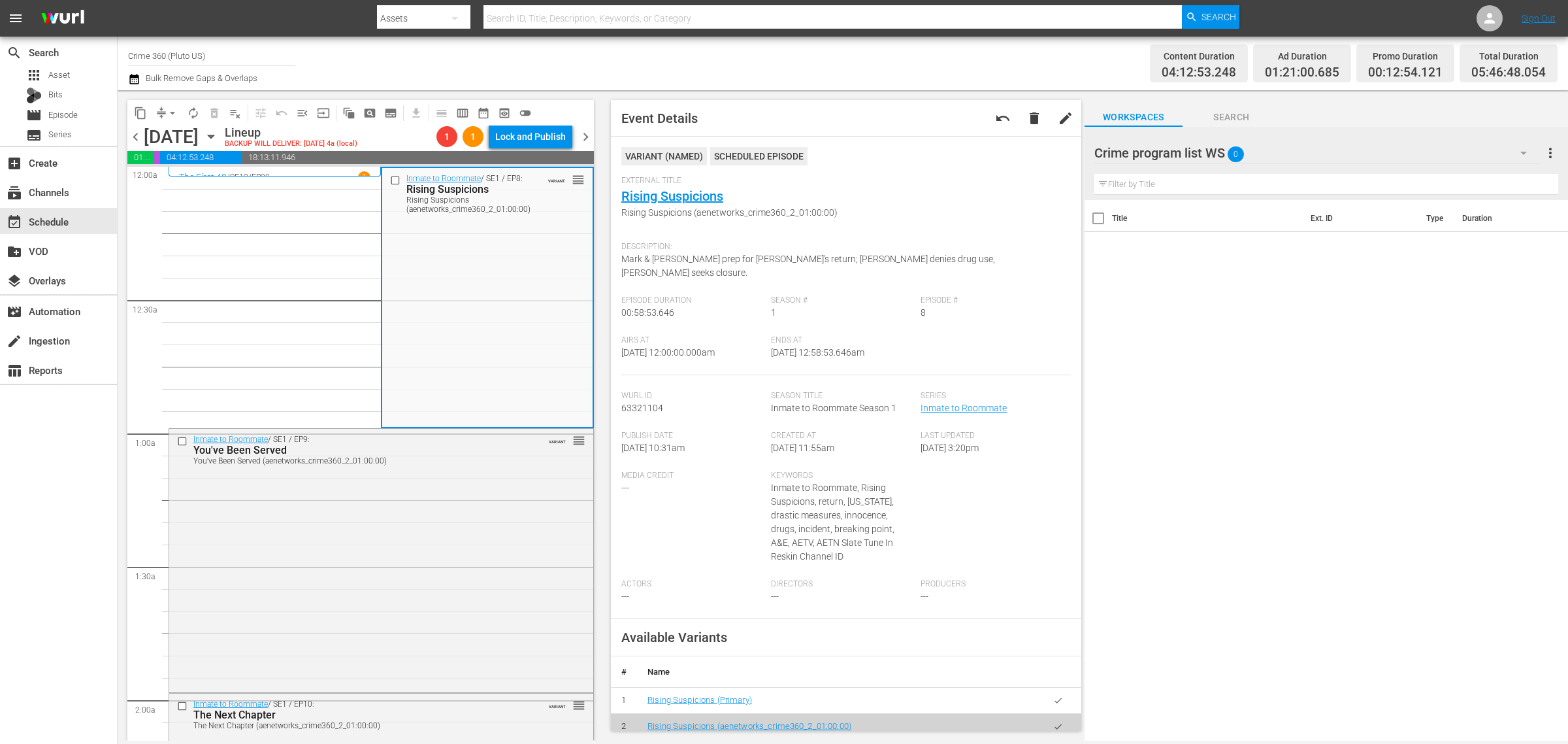
click at [804, 57] on div "Channel Title Crime 360 (Pluto US) Bulk Remove Gaps & Overlaps" at bounding box center [518, 63] width 780 height 47
click at [459, 320] on div "Inmate to Roommate / SE1 / EP8: Rising Suspicions Rising Suspicions (aenetworks…" at bounding box center [487, 297] width 210 height 258
click at [441, 521] on div "Inmate to Roommate / SE1 / EP9: You've Been Served You've Been Served (aenetwor…" at bounding box center [380, 559] width 424 height 260
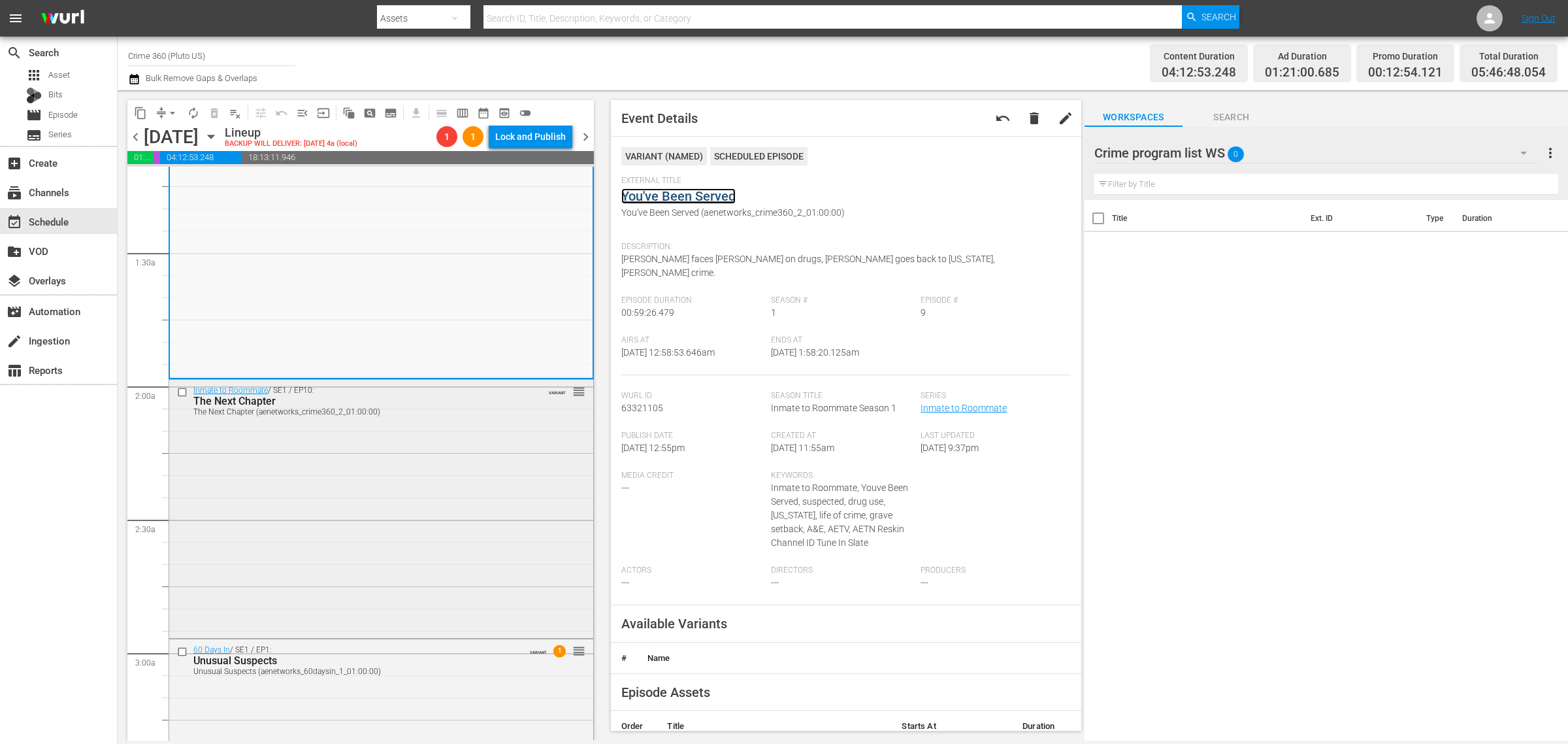
scroll to position [327, 0]
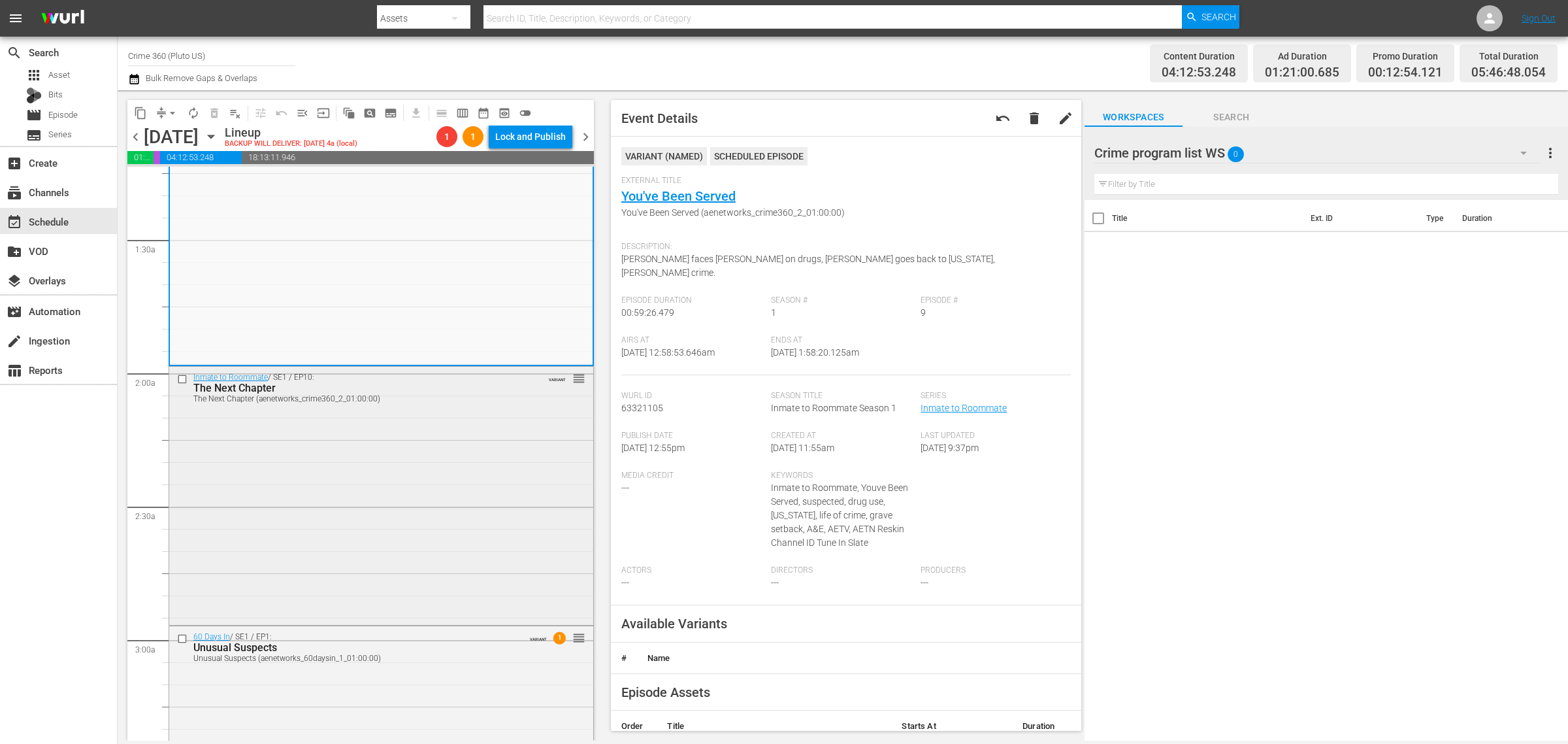
click at [320, 412] on div "Inmate to Roommate / SE1 / EP10: The Next Chapter The Next Chapter (aenetworks_…" at bounding box center [380, 495] width 424 height 256
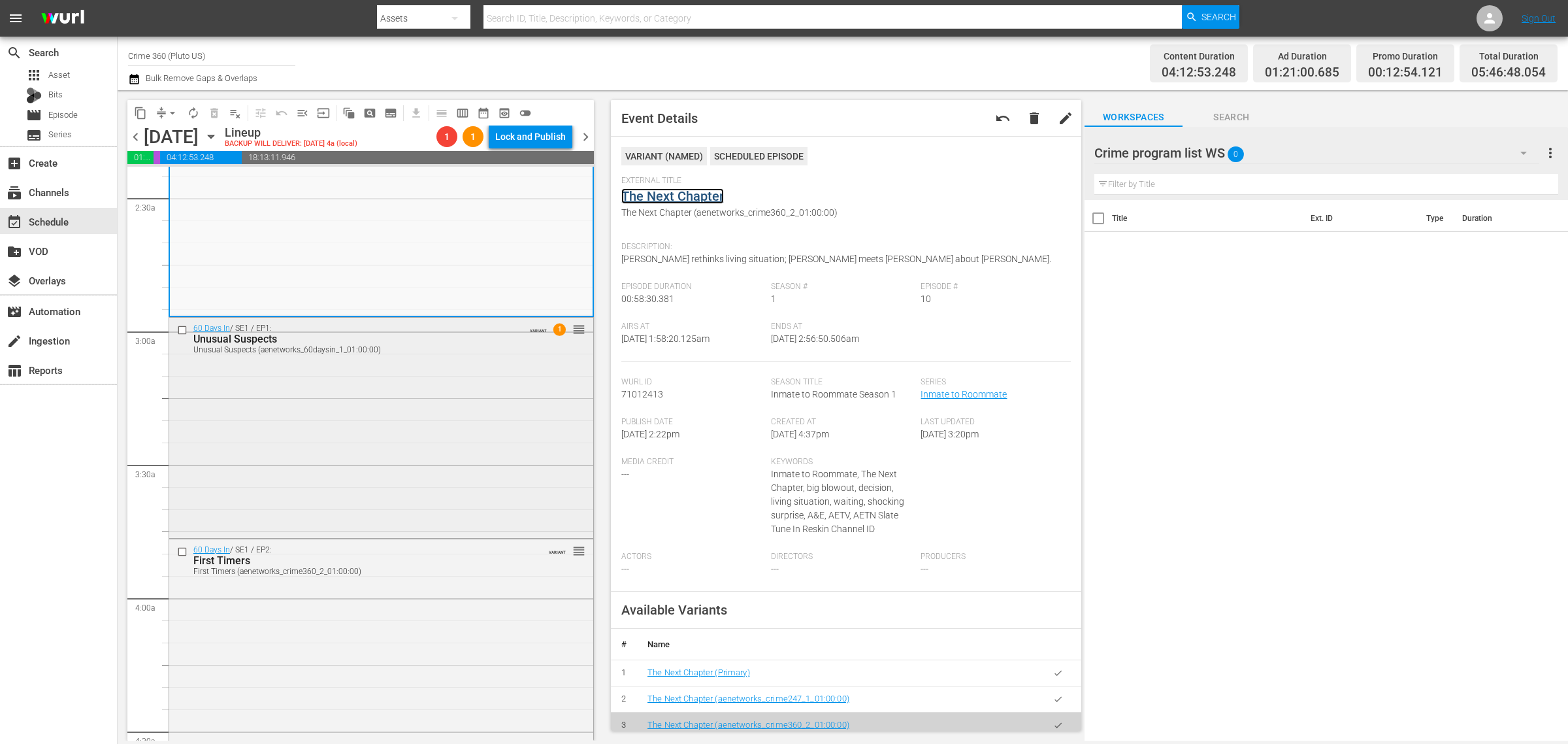
scroll to position [654, 0]
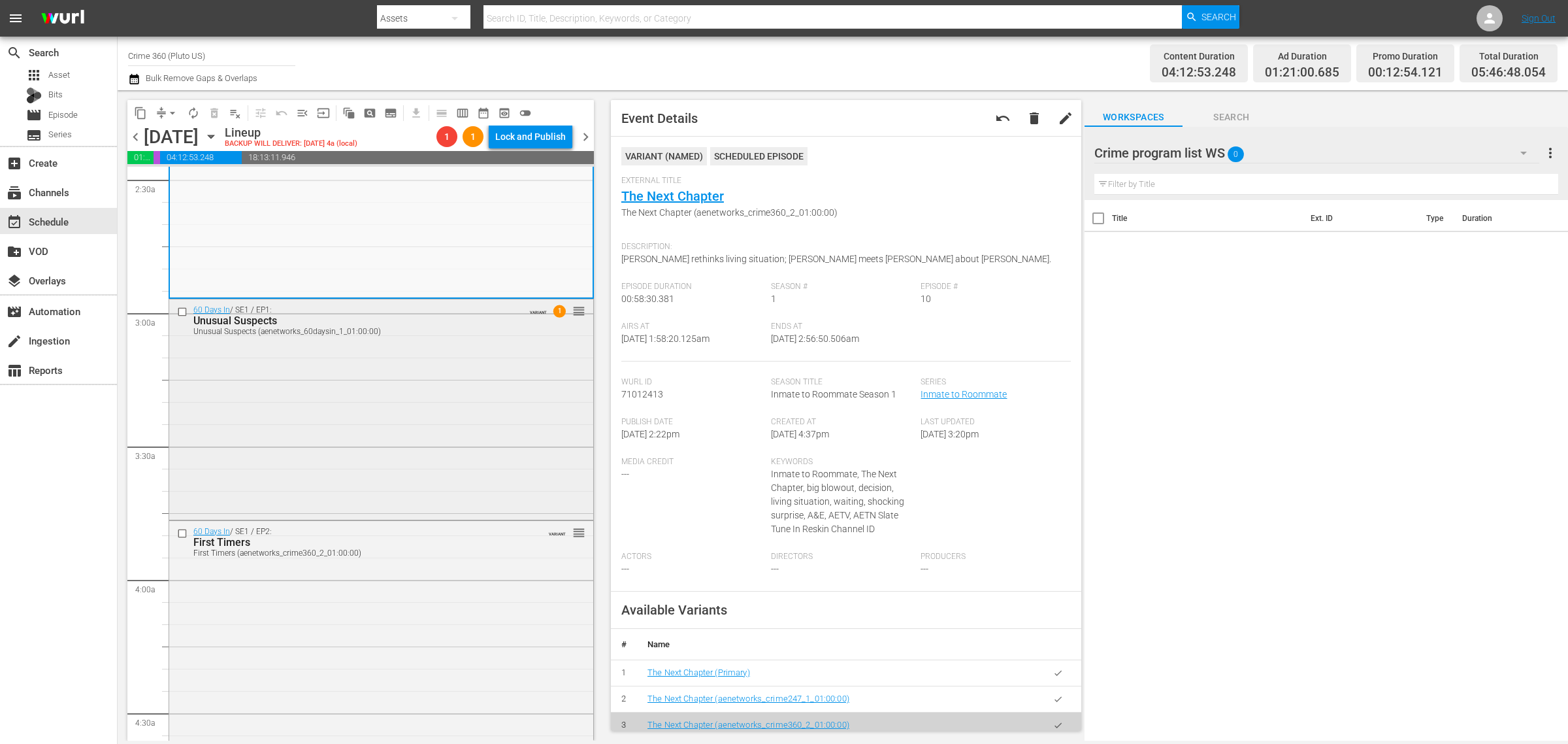
click at [275, 361] on div "60 Days In / SE1 / EP1: Unusual Suspects Unusual Suspects (aenetworks_60daysin_…" at bounding box center [380, 408] width 424 height 218
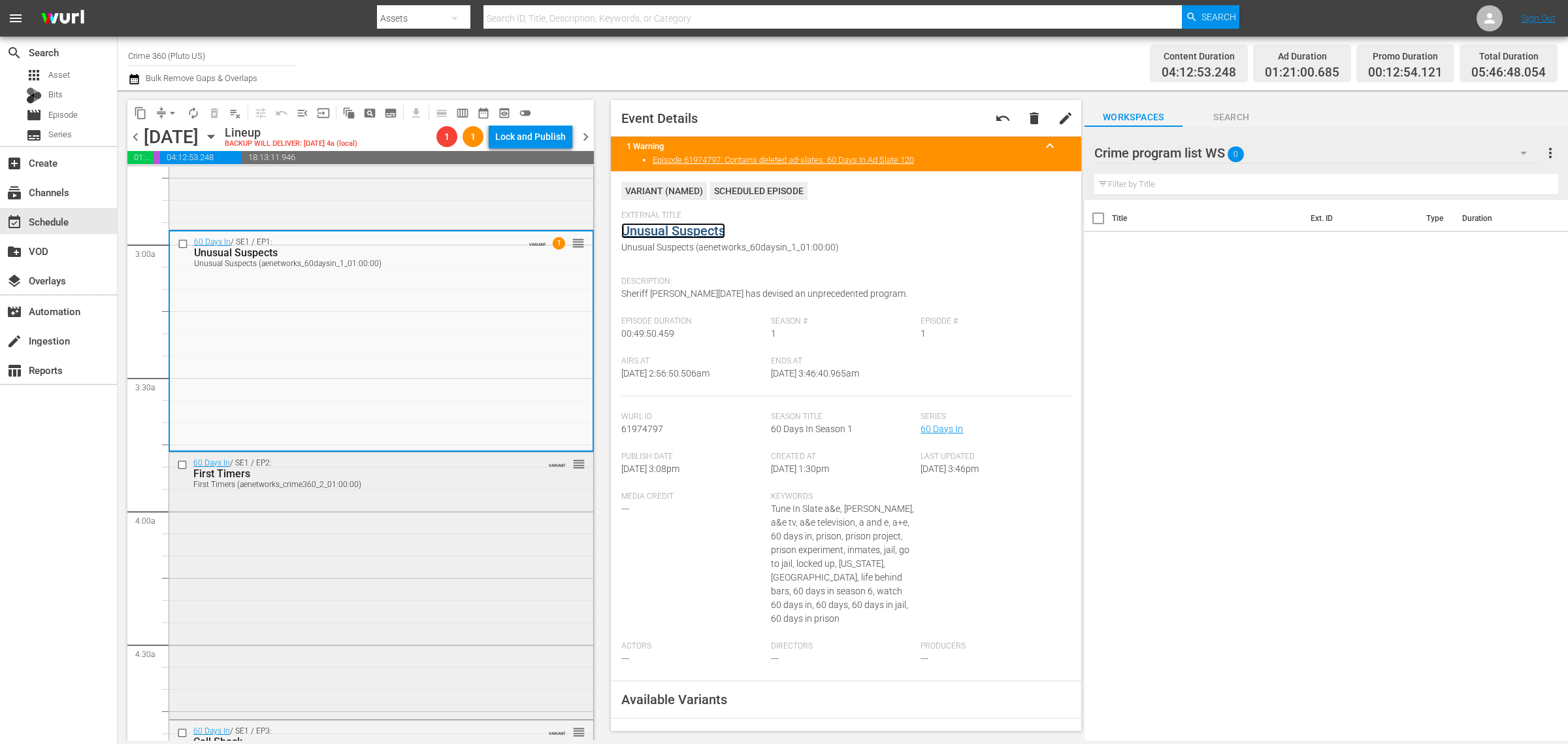
scroll to position [980, 0]
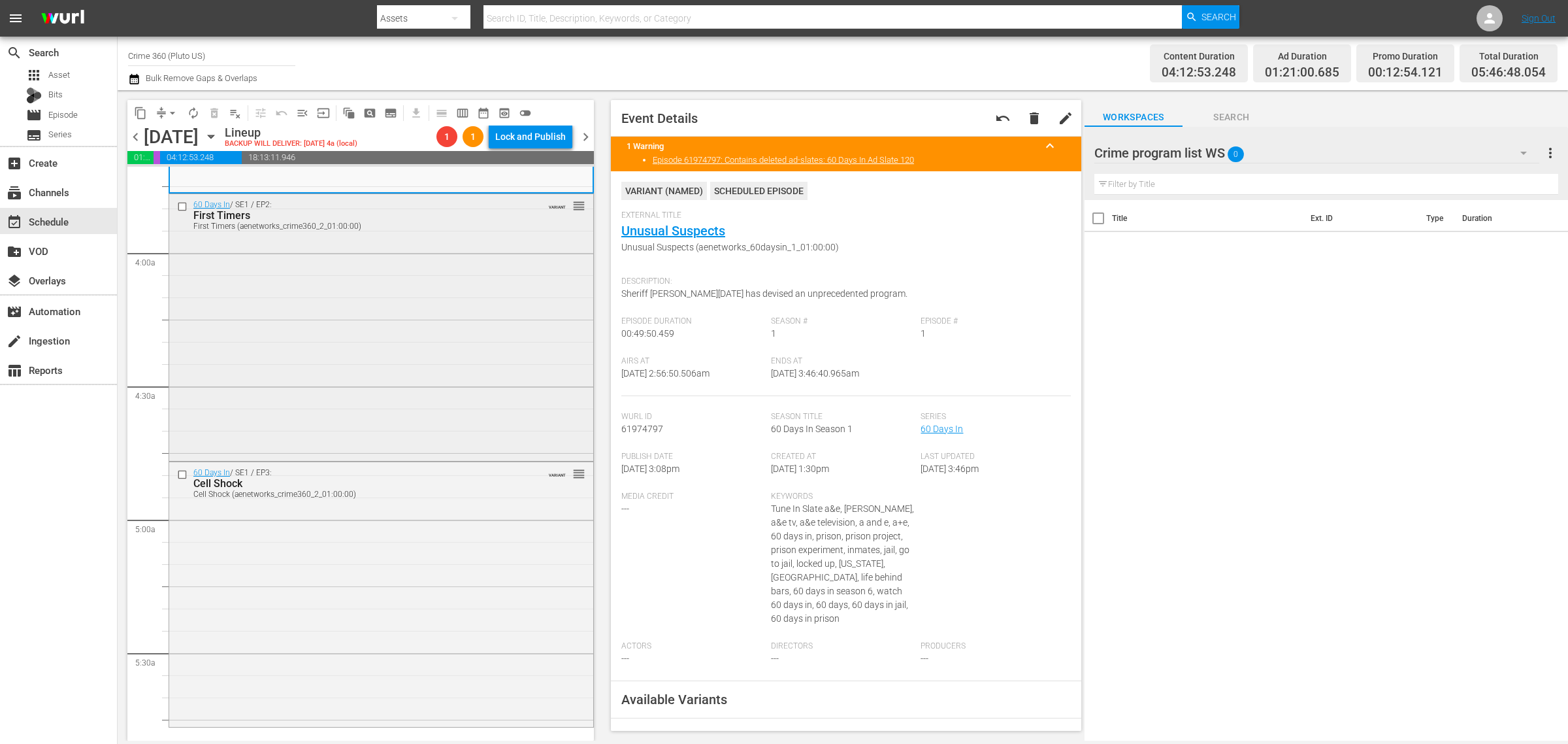
click at [292, 355] on div "60 Days In / SE1 / EP2: First Timers First Timers (aenetworks_crime360_2_01:00:…" at bounding box center [380, 326] width 424 height 264
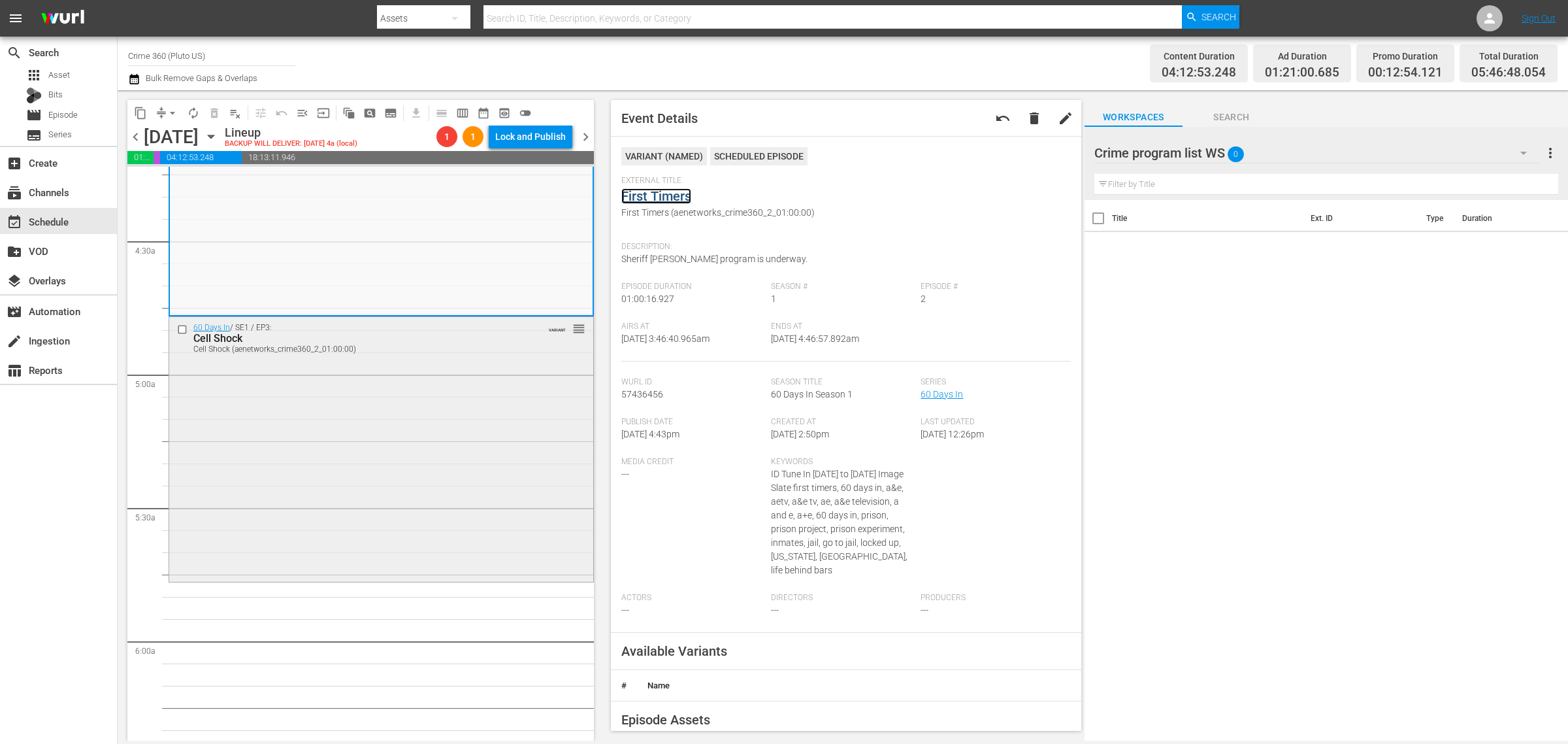
scroll to position [1144, 0]
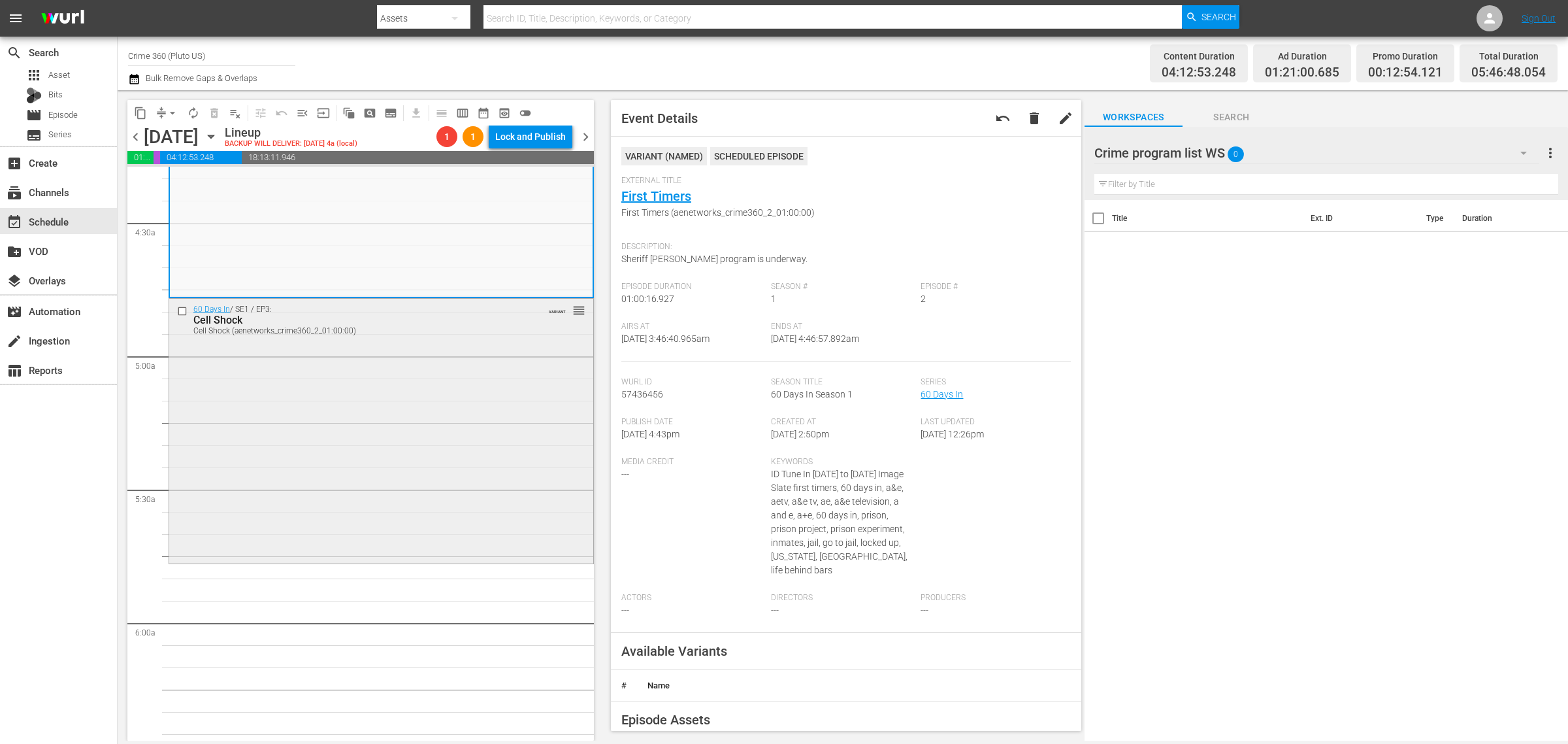
click at [322, 412] on div "60 Days In / SE1 / EP3: Cell Shock Cell Shock (aenetworks_crime360_2_01:00:00) …" at bounding box center [380, 429] width 424 height 262
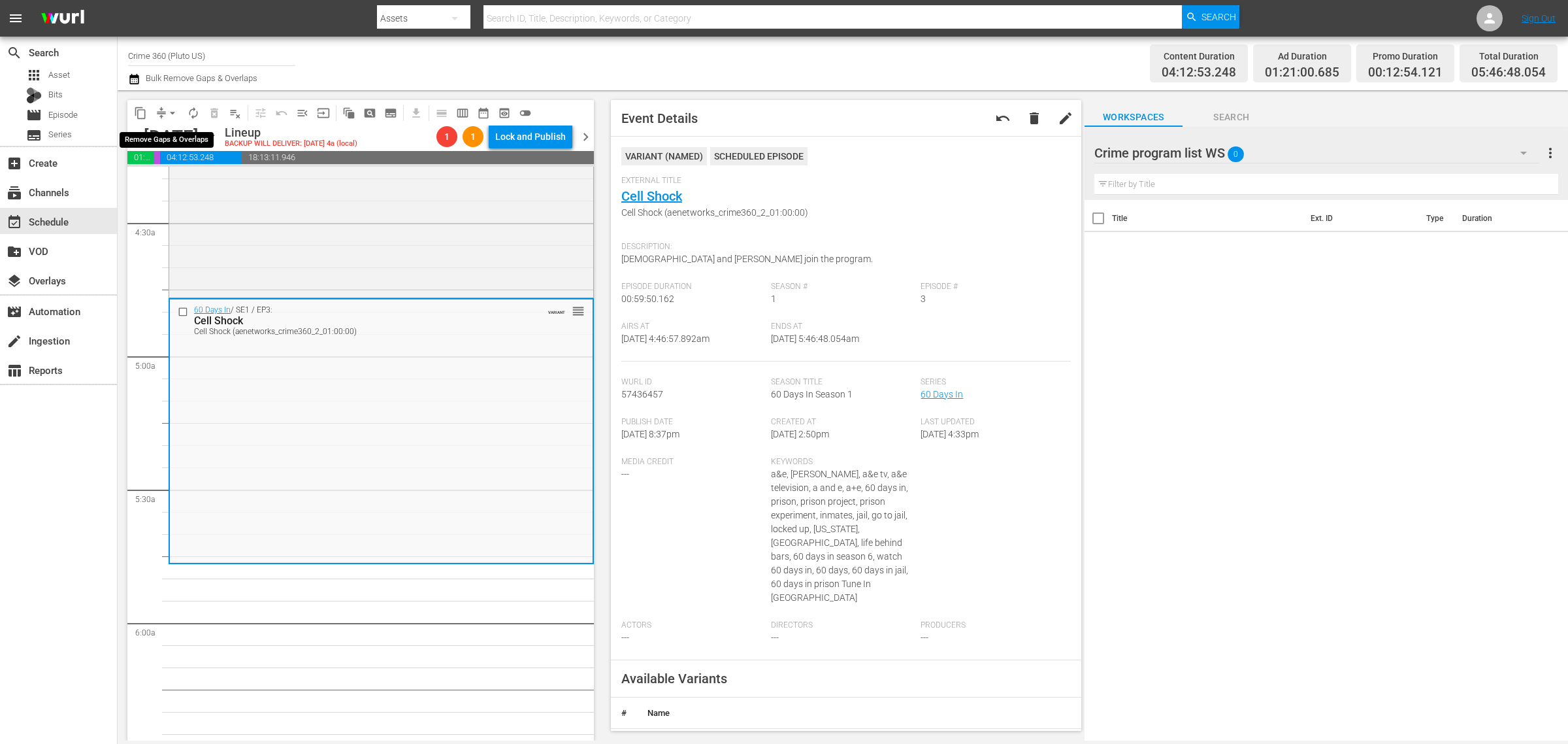
click at [169, 112] on span "arrow_drop_down" at bounding box center [172, 113] width 13 height 13
click at [177, 136] on li "Align to Midnight" at bounding box center [173, 138] width 137 height 21
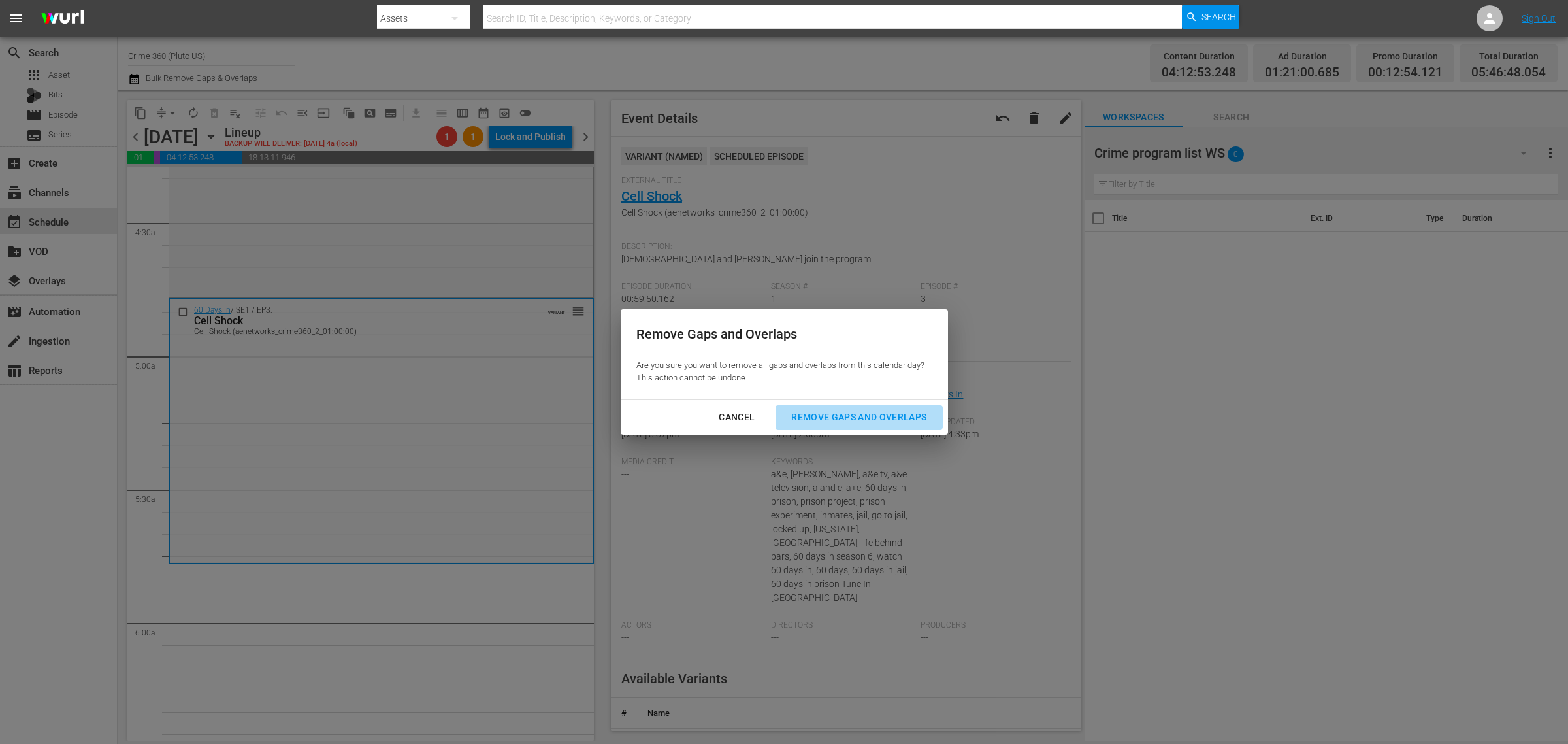
click at [864, 410] on div "Remove Gaps and Overlaps" at bounding box center [858, 417] width 156 height 16
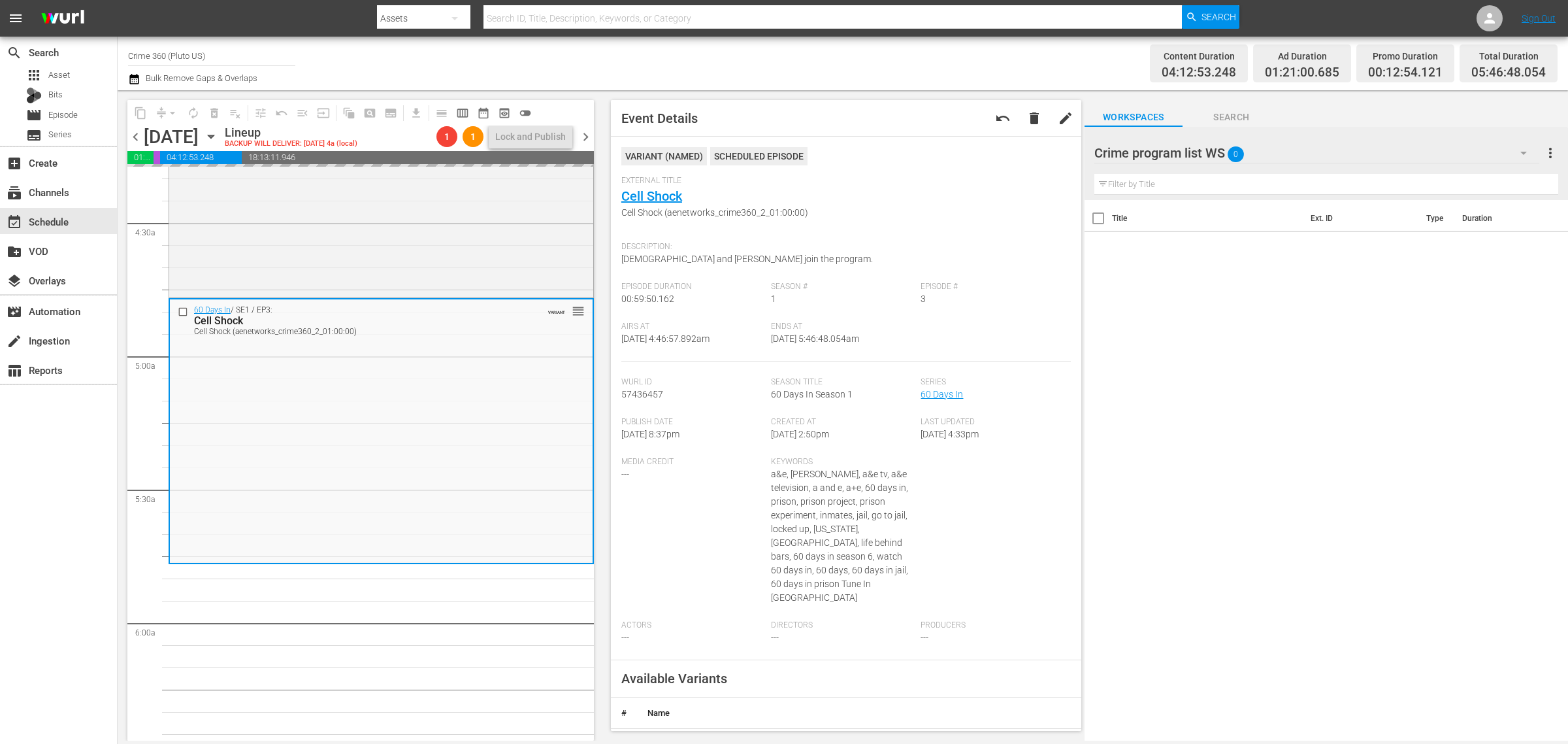
click at [881, 43] on div "Channel Title Crime 360 (Pluto US) Bulk Remove Gaps & Overlaps" at bounding box center [518, 63] width 780 height 47
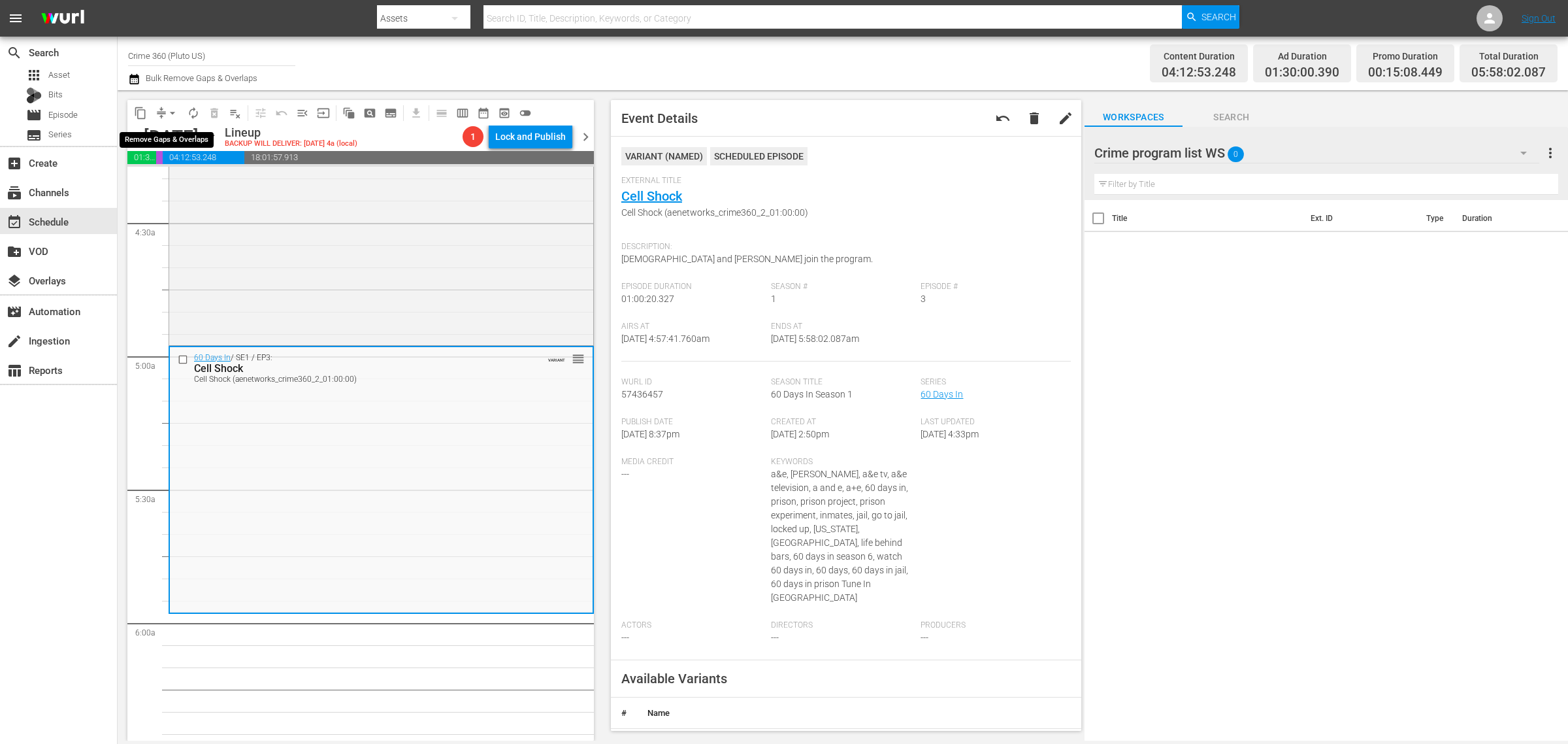
click at [174, 113] on span "arrow_drop_down" at bounding box center [172, 113] width 13 height 13
click at [180, 135] on li "Align to Midnight" at bounding box center [173, 138] width 137 height 21
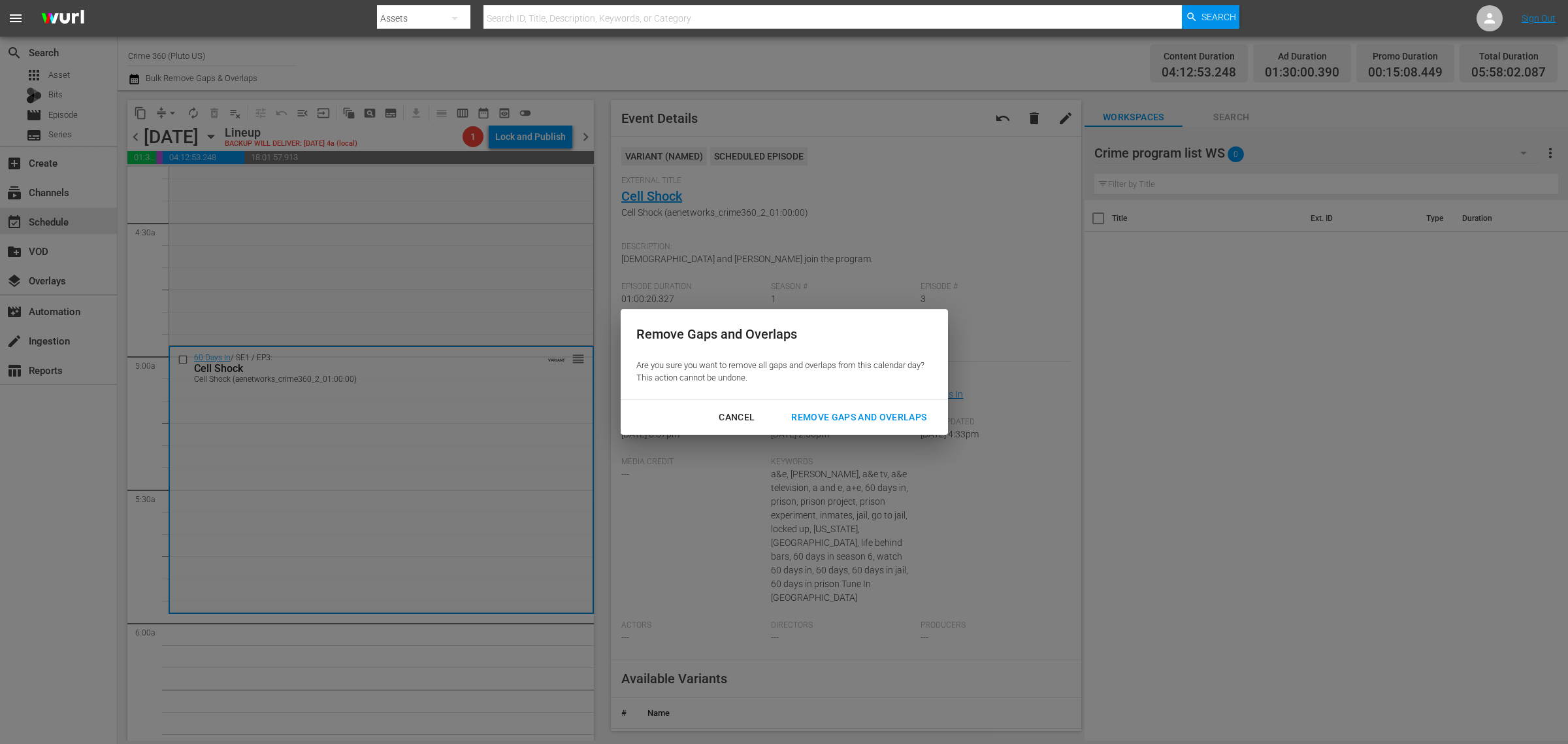
click at [837, 414] on div "Remove Gaps and Overlaps" at bounding box center [858, 417] width 156 height 16
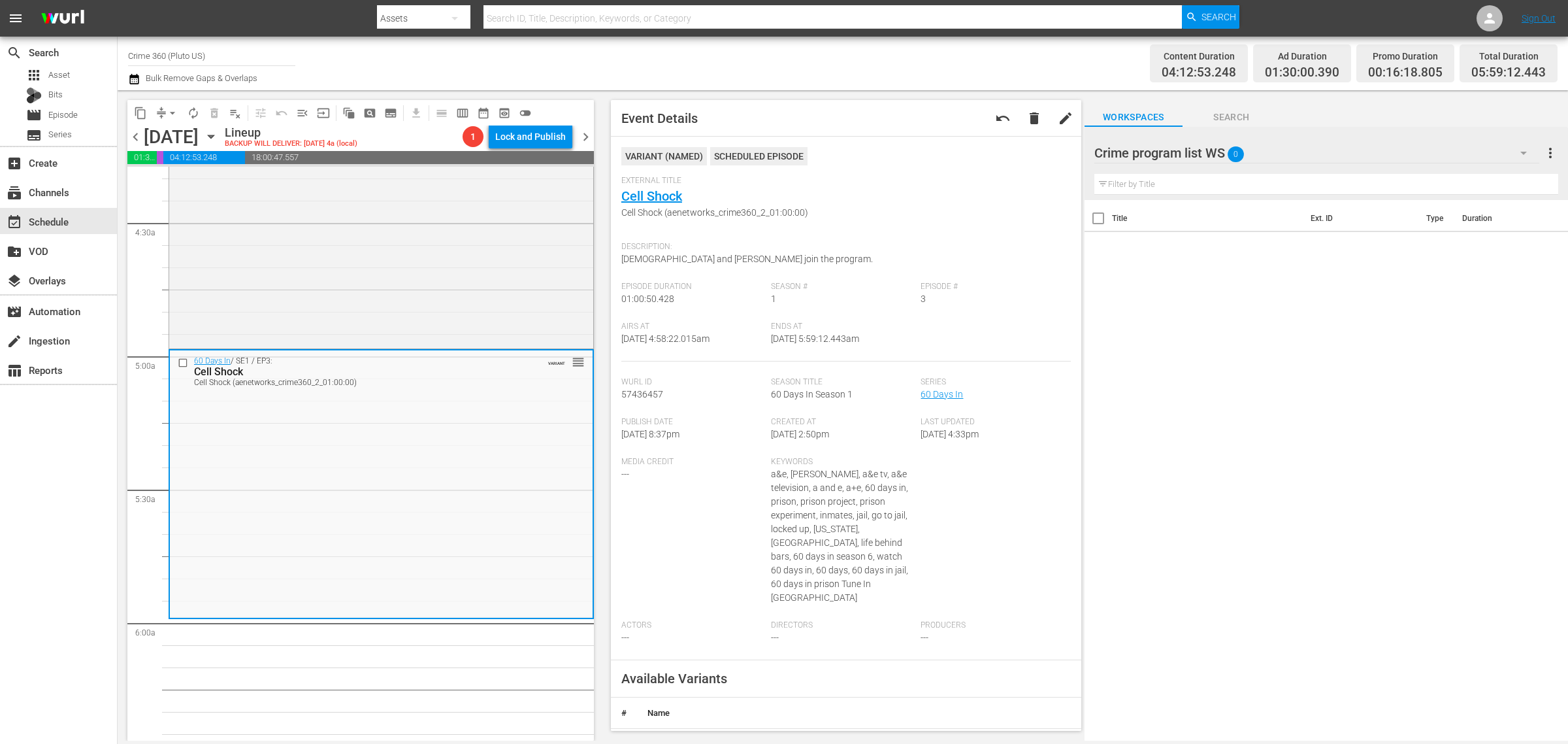
click at [171, 105] on button "arrow_drop_down" at bounding box center [172, 113] width 21 height 21
click at [171, 136] on li "Align to Midnight" at bounding box center [173, 138] width 137 height 21
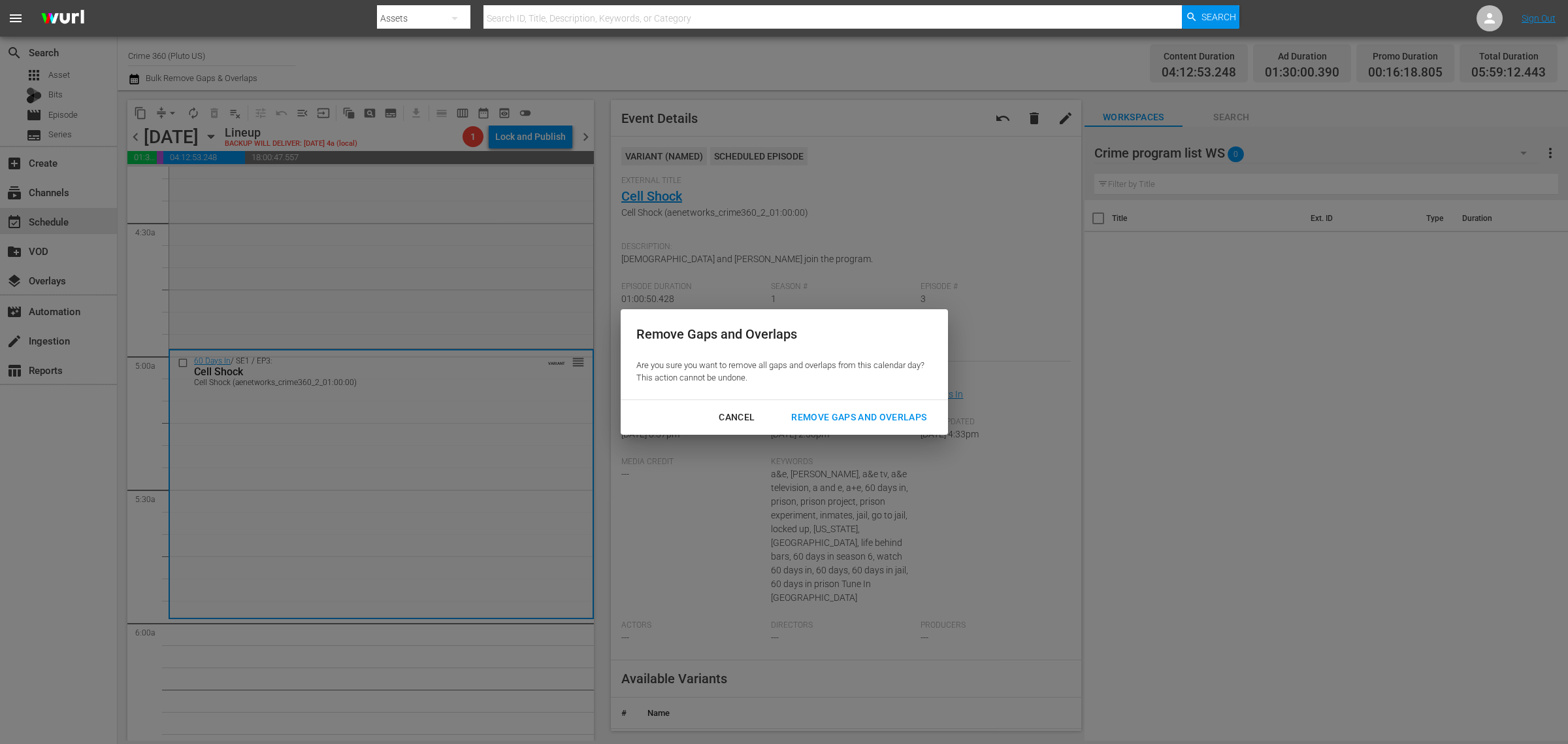
click at [875, 416] on div "Remove Gaps and Overlaps" at bounding box center [858, 417] width 156 height 16
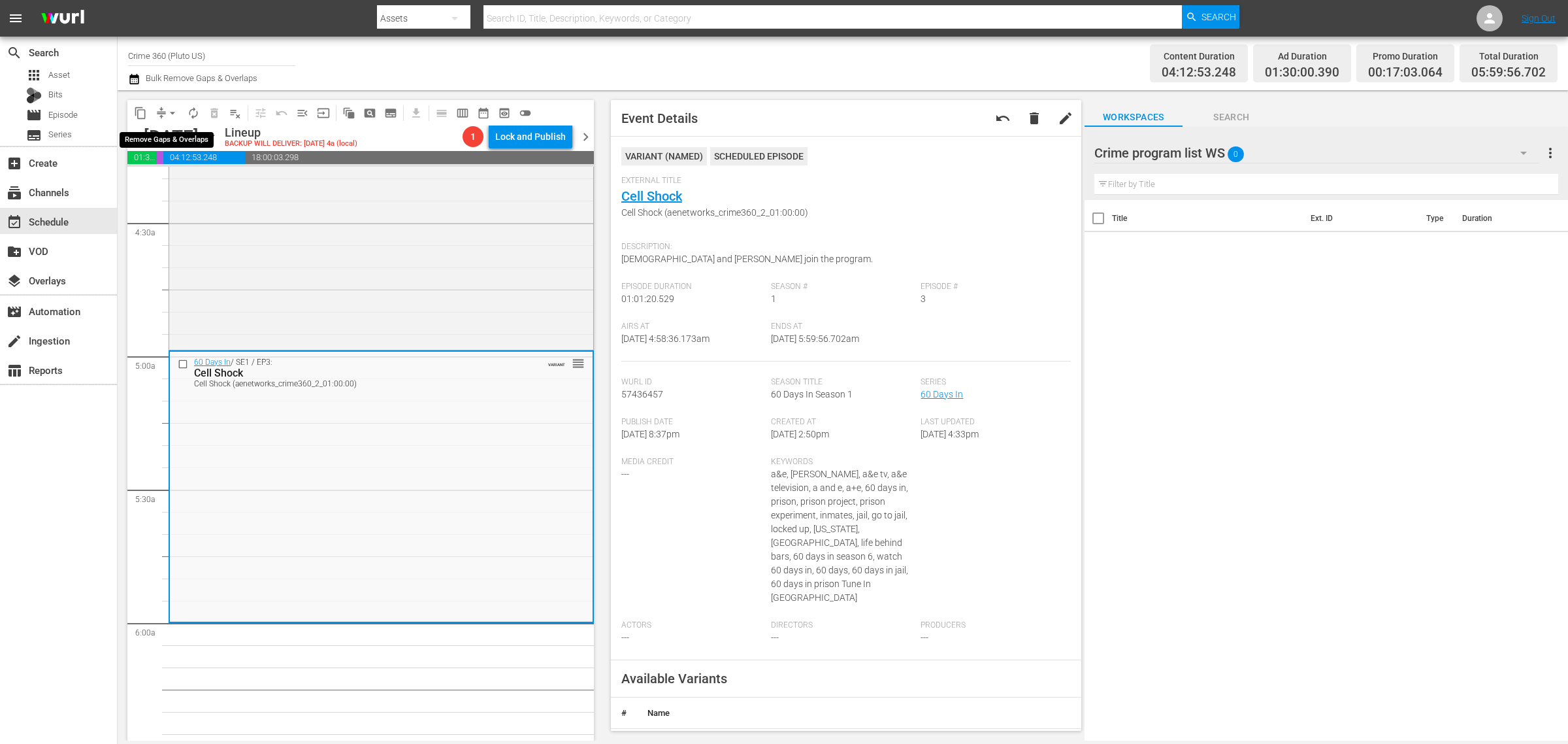
click at [177, 108] on span "arrow_drop_down" at bounding box center [172, 113] width 13 height 13
click at [175, 129] on li "Align to Midnight" at bounding box center [173, 138] width 137 height 21
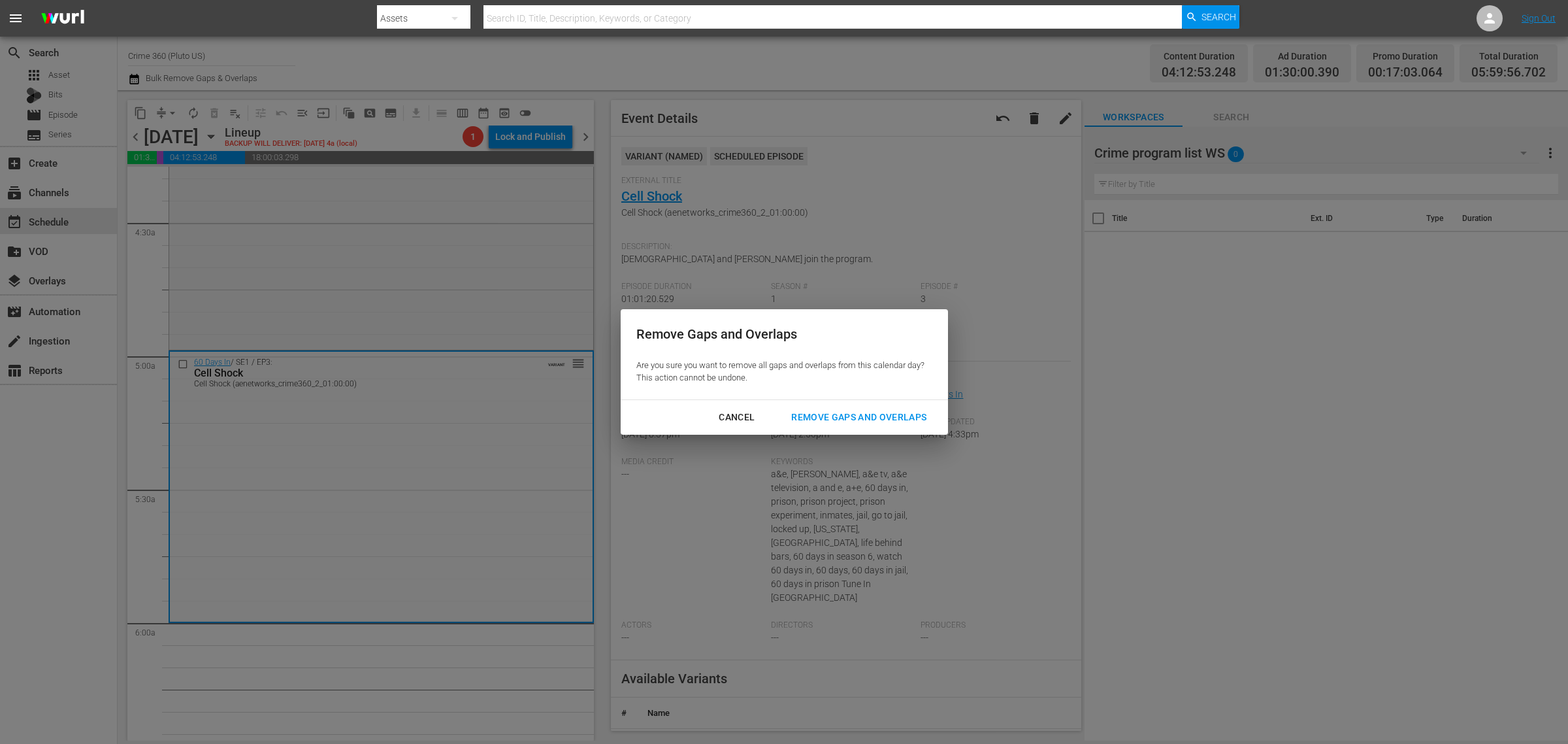
click at [840, 419] on div "Remove Gaps and Overlaps" at bounding box center [858, 417] width 156 height 16
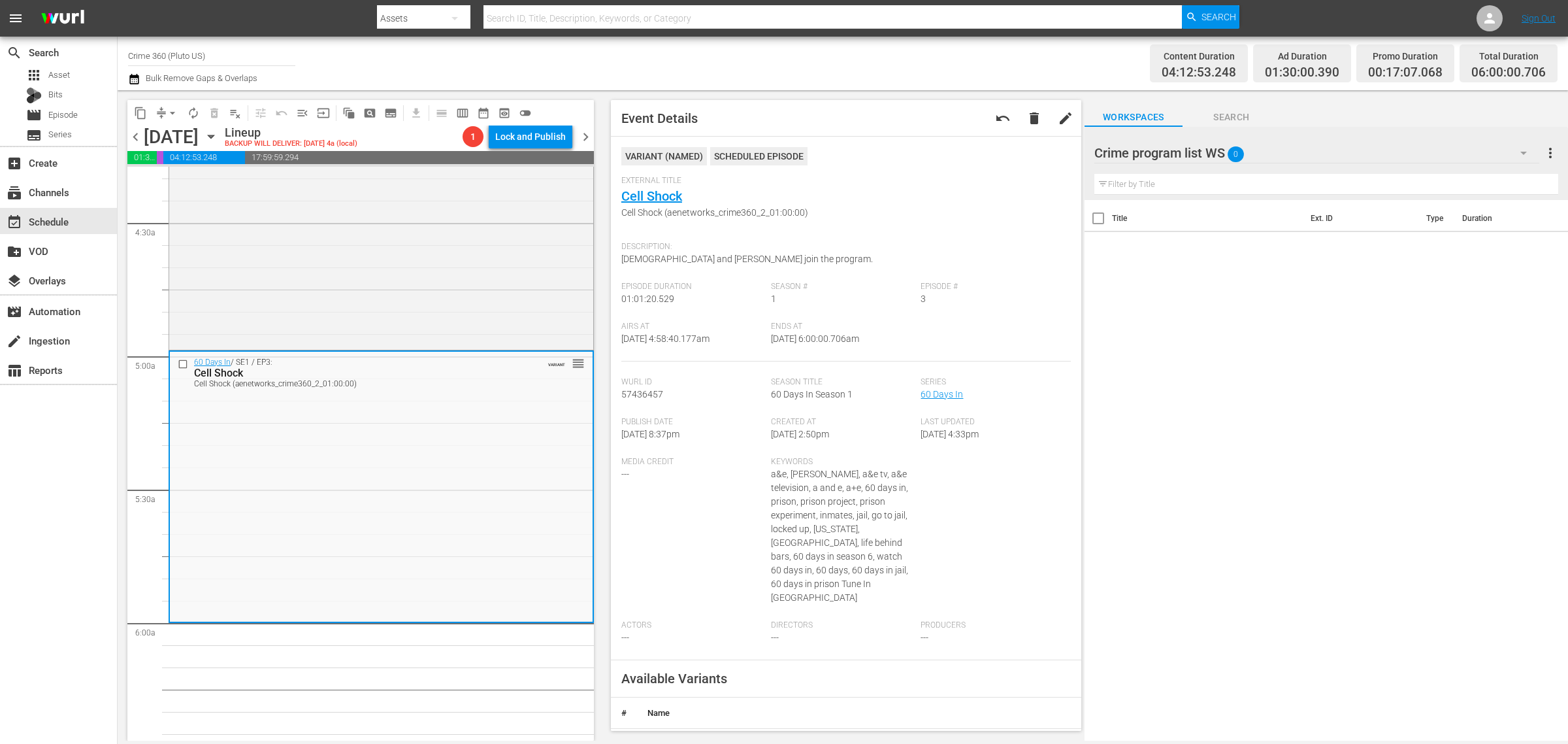
click at [191, 116] on span "autorenew_outlined" at bounding box center [193, 113] width 13 height 13
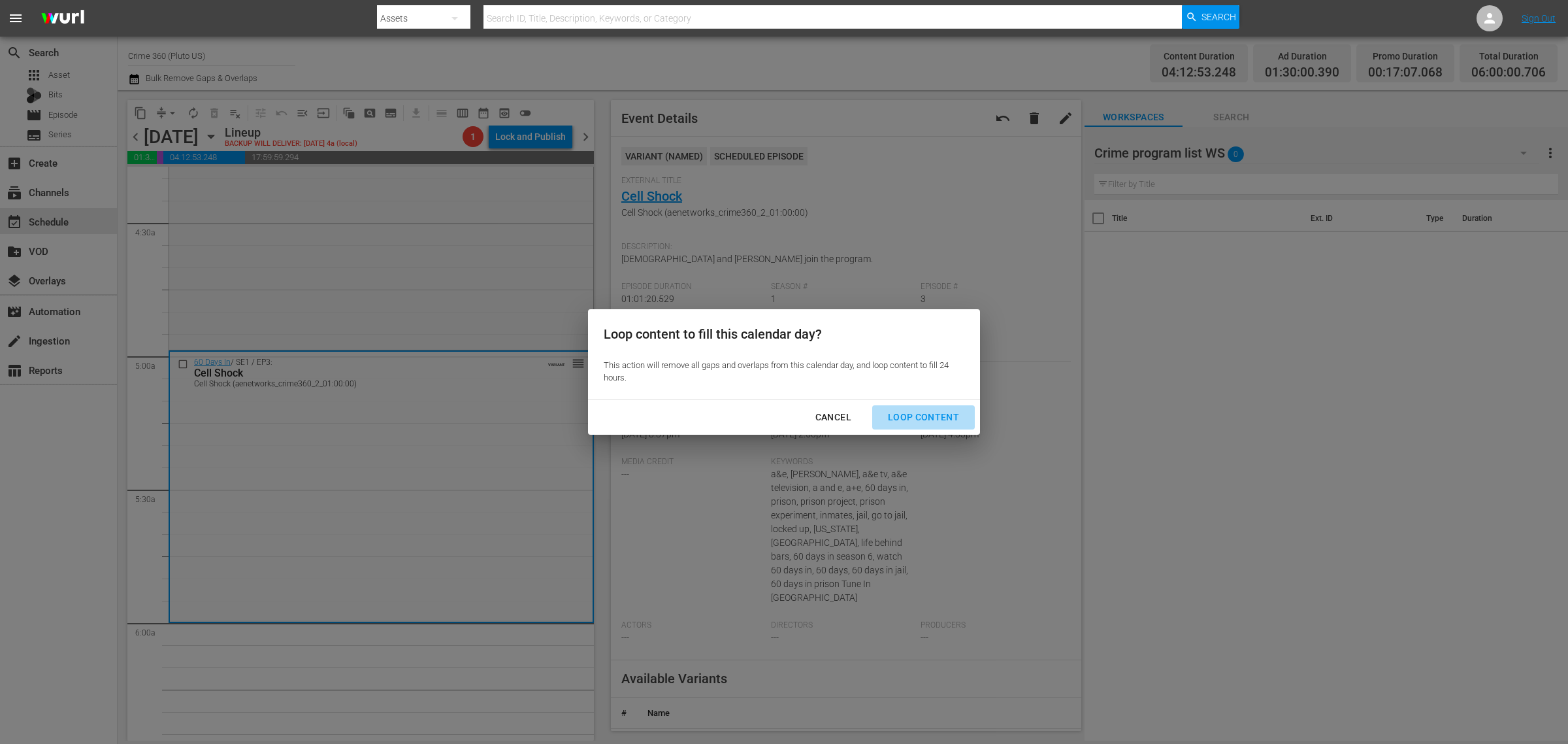
click at [950, 410] on div "Loop Content" at bounding box center [924, 417] width 92 height 16
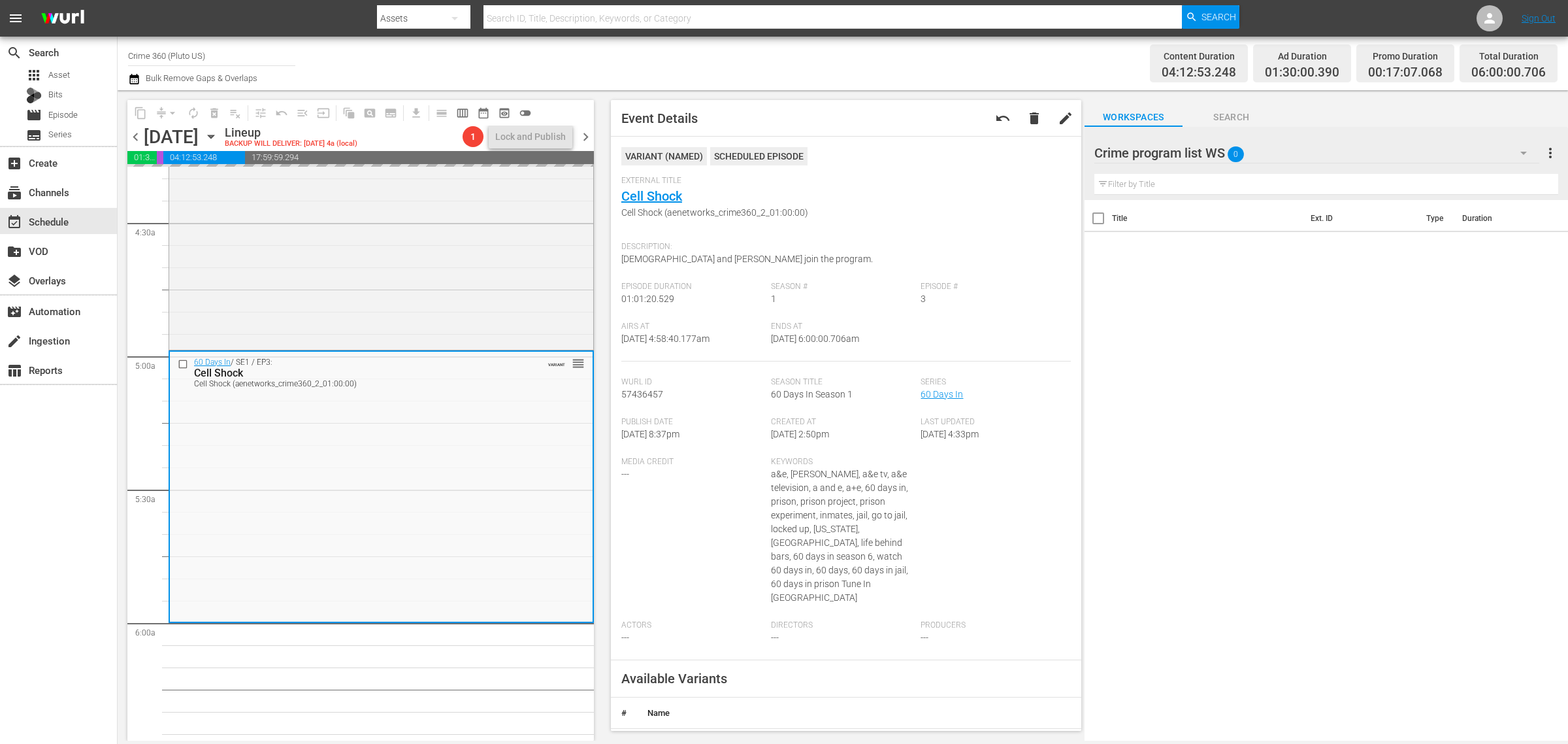
click at [1001, 68] on div "Content Duration 04:12:53.248 Ad Duration 01:30:00.390 Promo Duration 00:17:07.…" at bounding box center [1233, 63] width 650 height 47
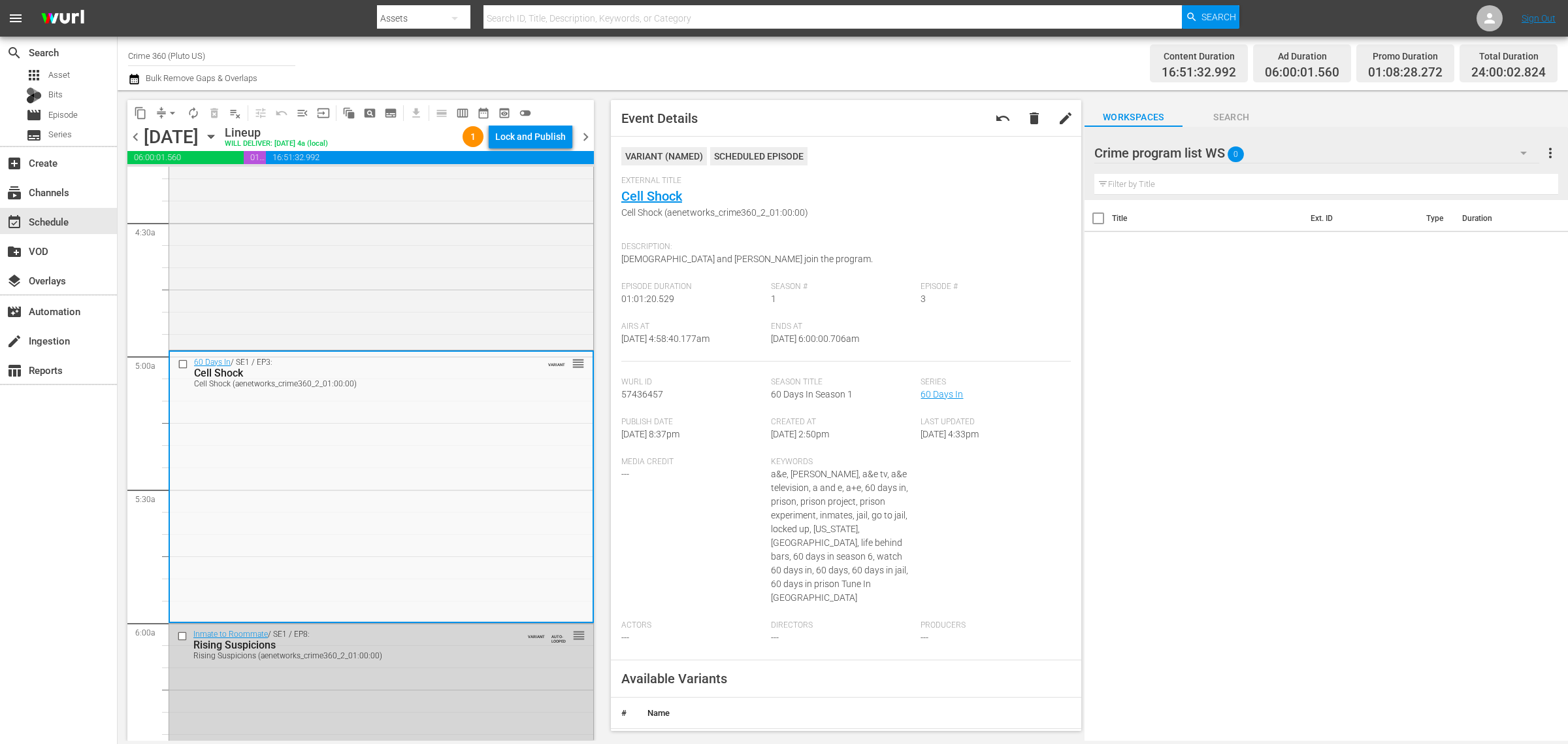
click at [859, 62] on div "Channel Title Crime 360 (Pluto US) Bulk Remove Gaps & Overlaps" at bounding box center [518, 63] width 780 height 47
click at [528, 122] on button "toggle_off" at bounding box center [526, 113] width 21 height 21
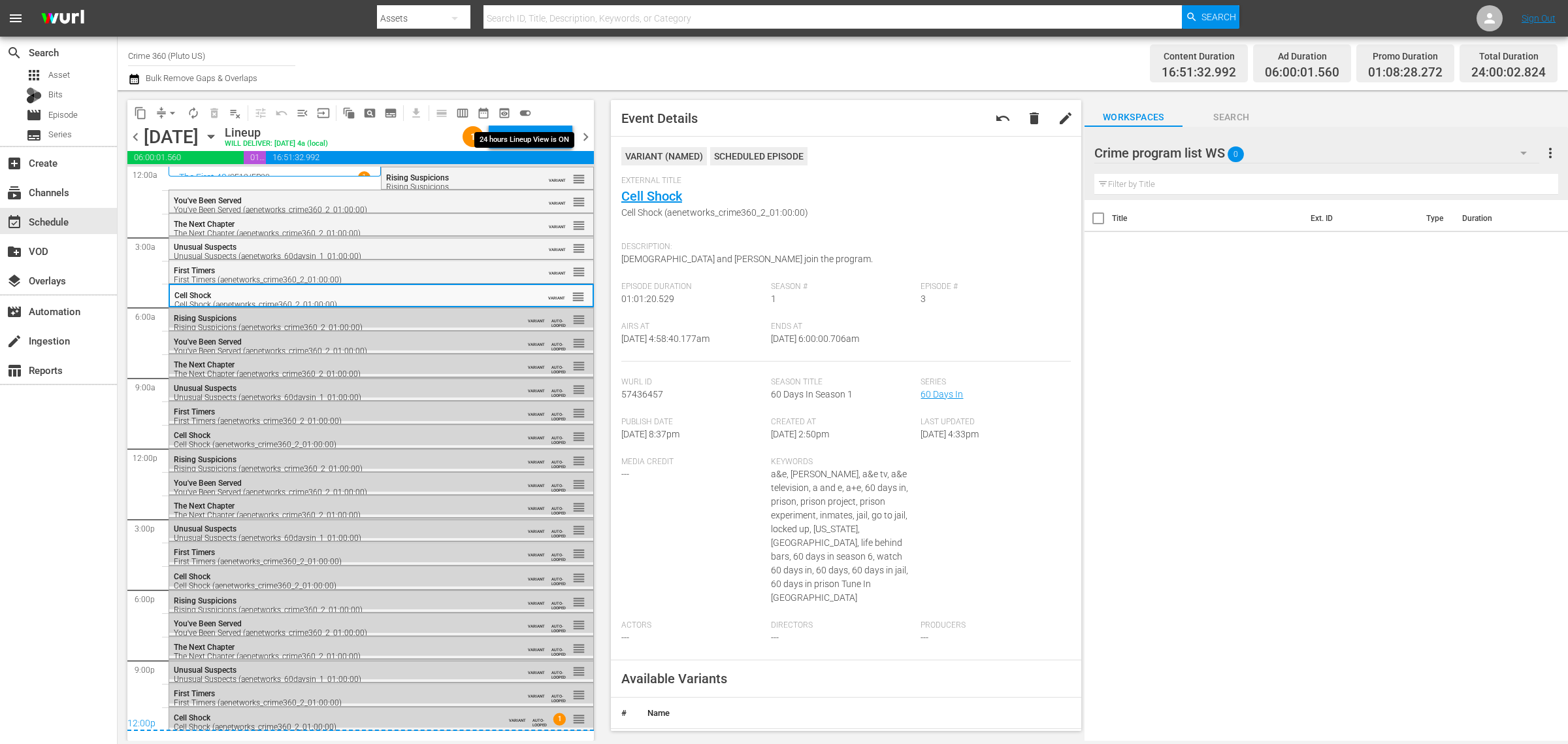
scroll to position [0, 0]
click at [524, 114] on span "toggle_on" at bounding box center [525, 113] width 13 height 13
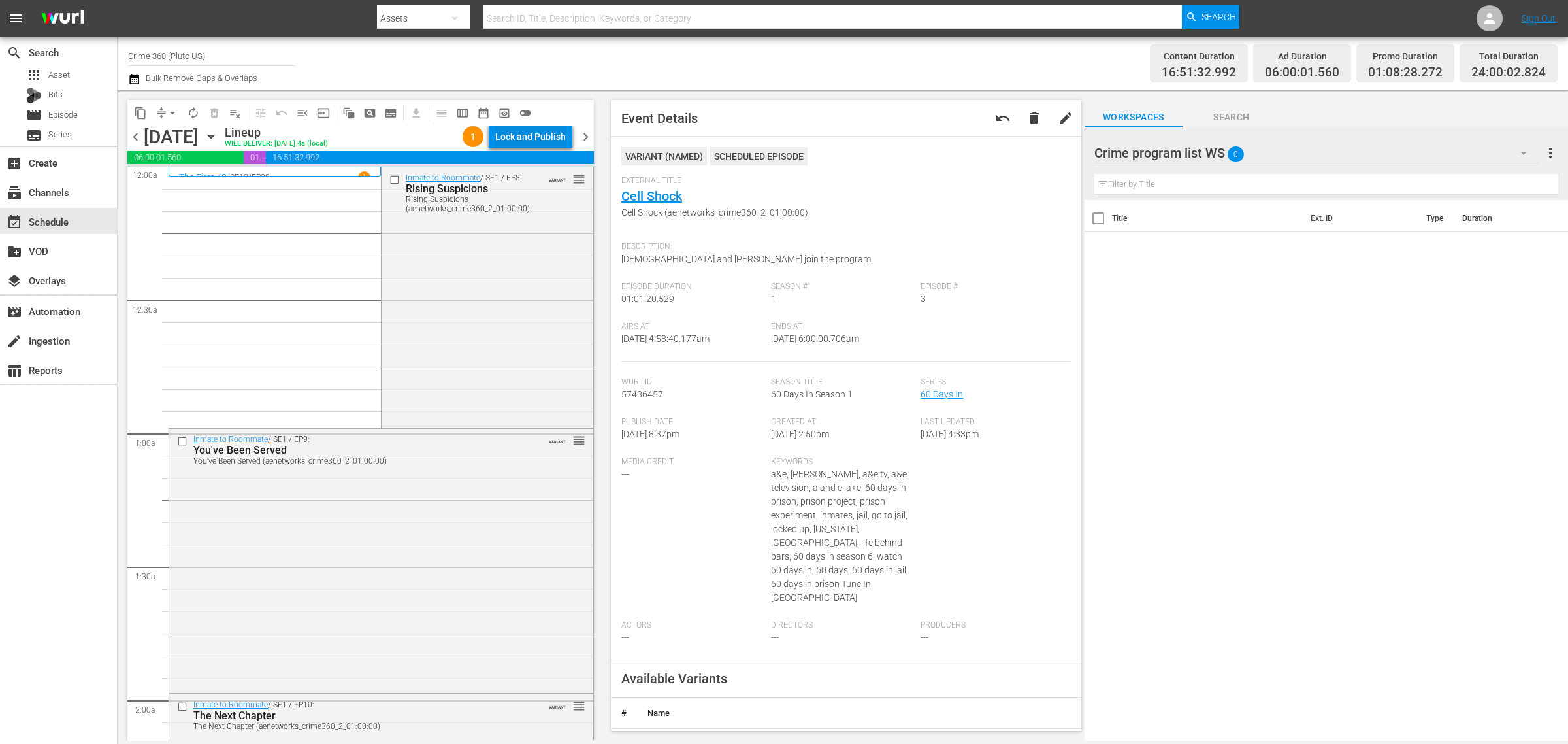
click at [528, 133] on div "Lock and Publish" at bounding box center [531, 137] width 71 height 24
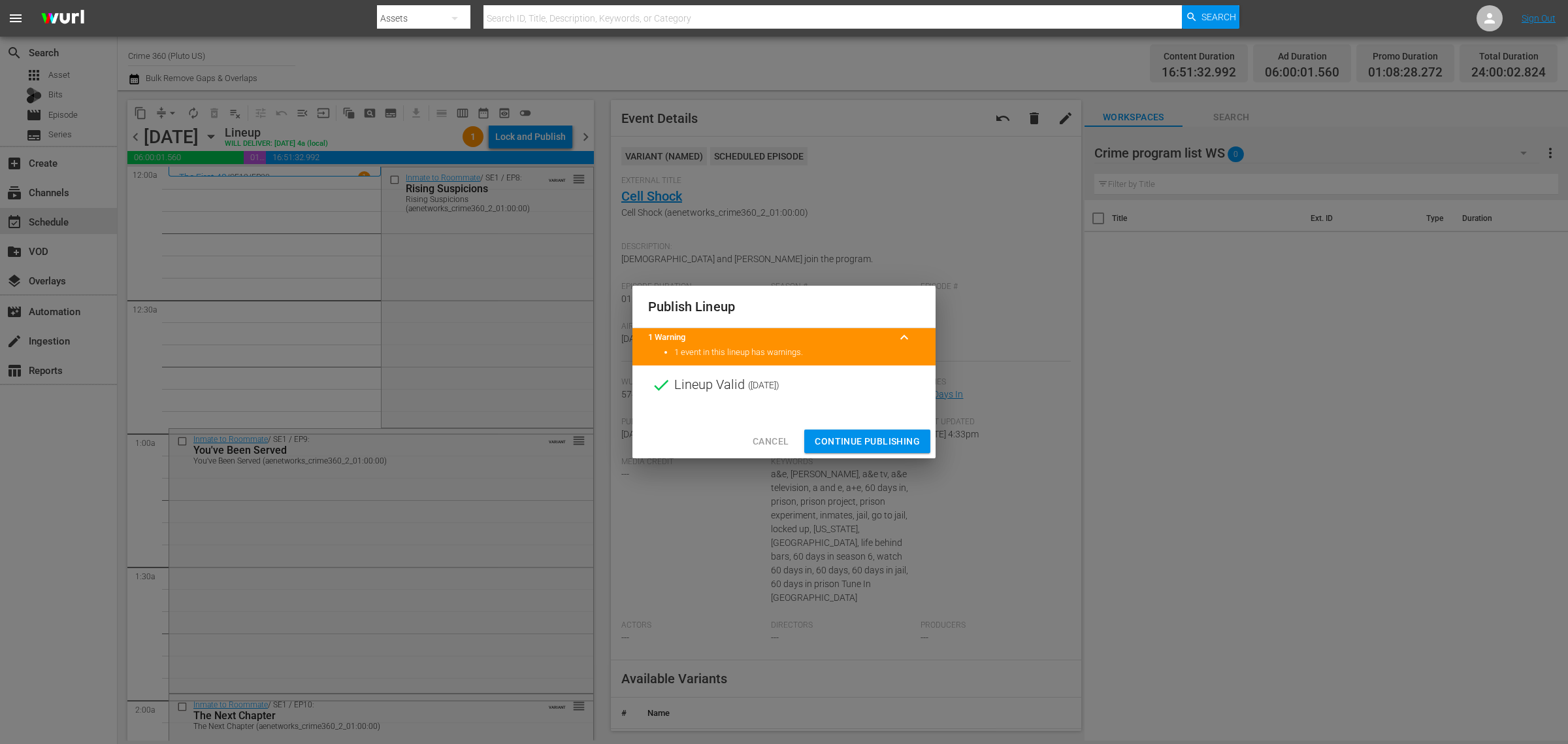
click at [869, 440] on span "Continue Publishing" at bounding box center [867, 441] width 105 height 16
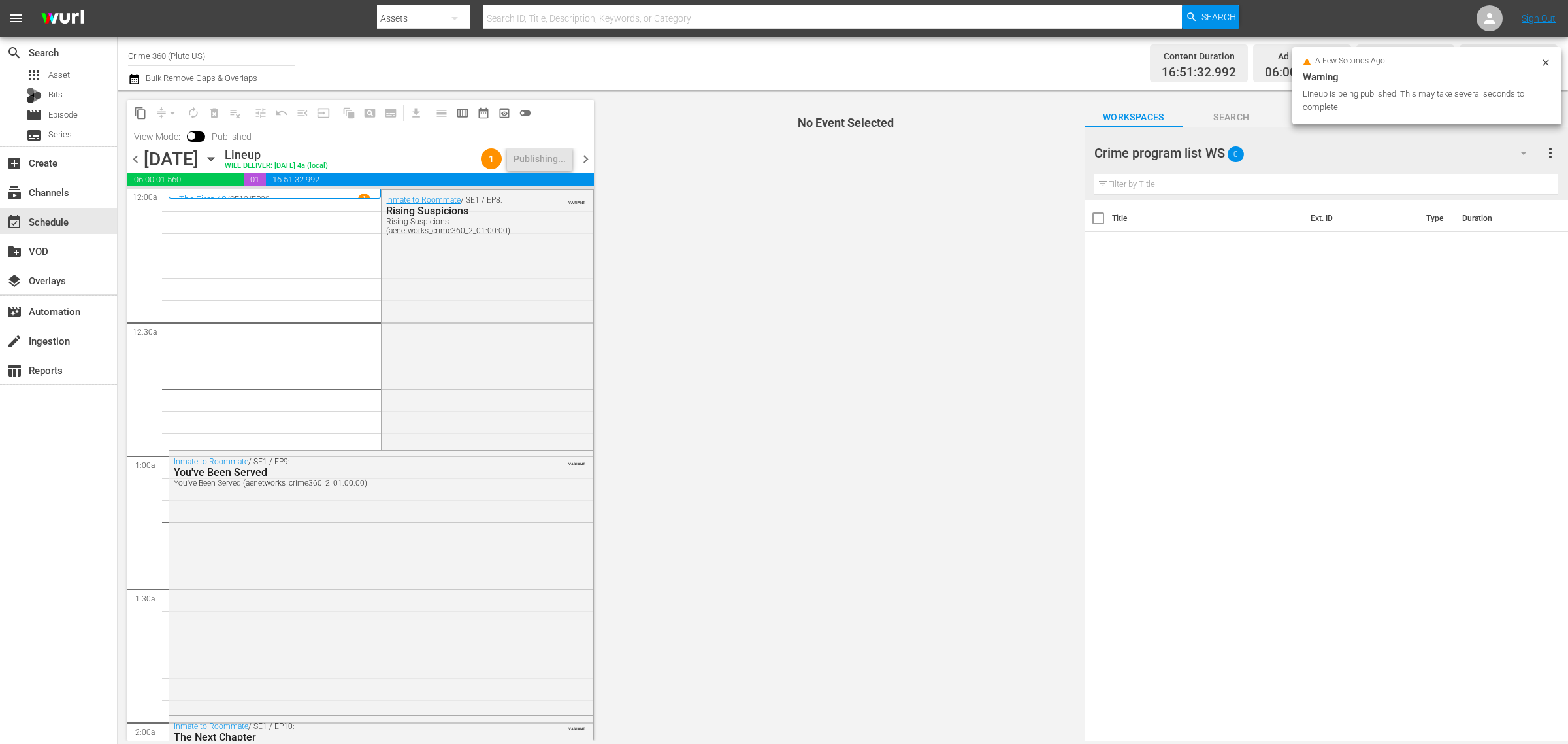
click at [710, 63] on div "Channel Title Crime 360 (Pluto US) Bulk Remove Gaps & Overlaps" at bounding box center [518, 63] width 780 height 47
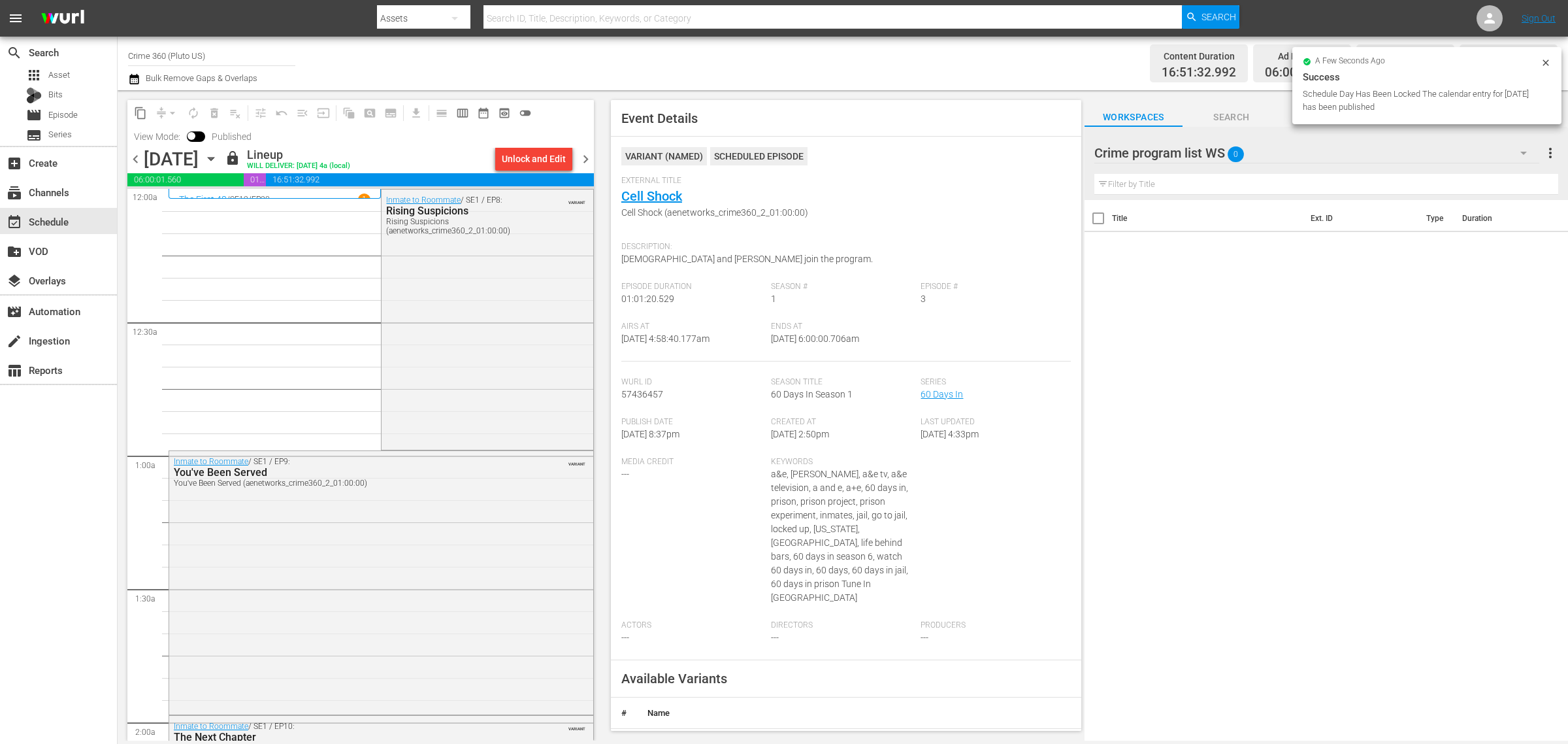
click at [703, 50] on div "Channel Title Crime 360 (Pluto US) Bulk Remove Gaps & Overlaps" at bounding box center [518, 63] width 780 height 47
click at [809, 60] on div "Channel Title Crime 360 (Pluto US) Bulk Remove Gaps & Overlaps" at bounding box center [518, 63] width 780 height 47
click at [769, 61] on div "Channel Title Crime 360 (Pluto US) Bulk Remove Gaps & Overlaps" at bounding box center [518, 63] width 780 height 47
click at [582, 155] on span "chevron_right" at bounding box center [585, 159] width 16 height 16
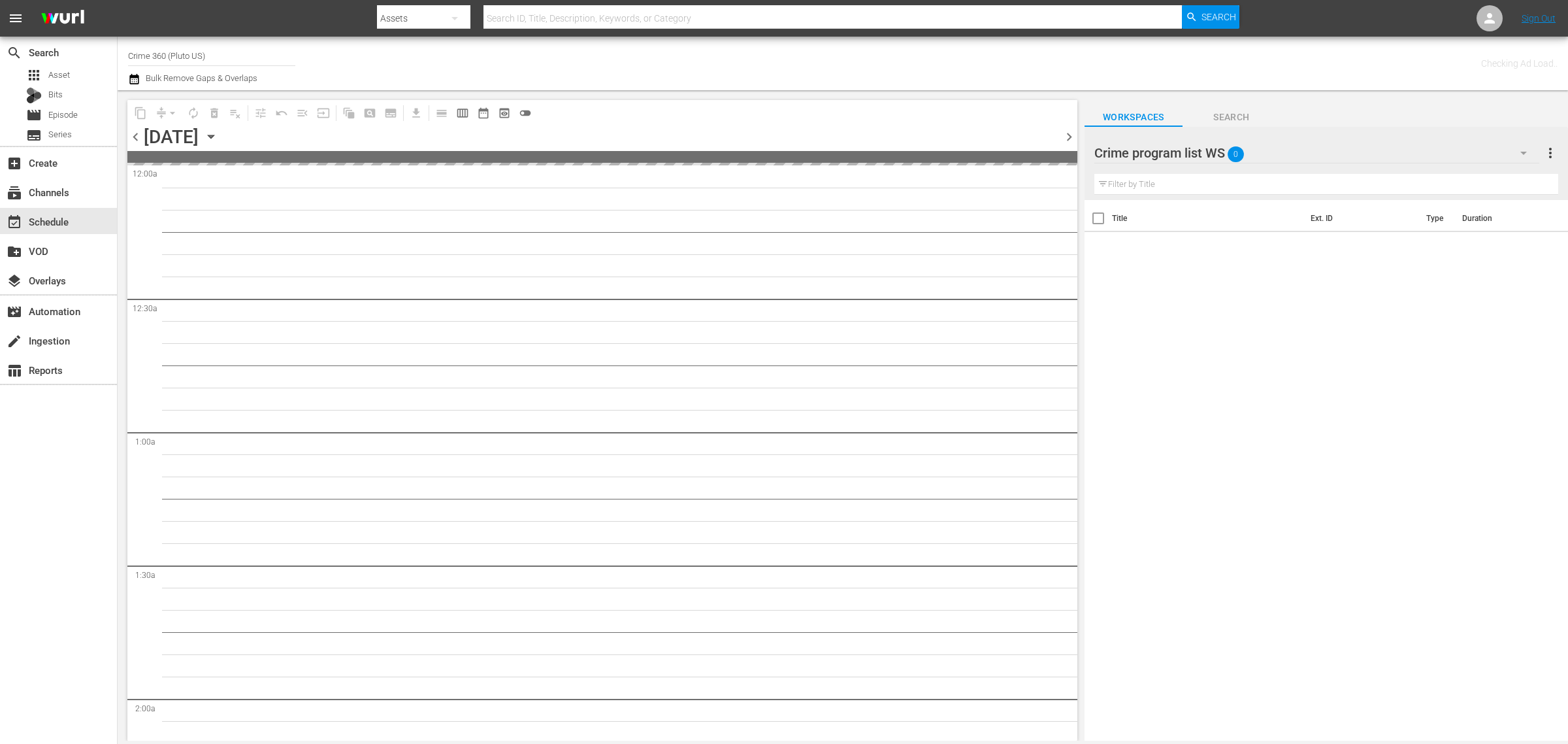
click at [749, 62] on div "Channel Title Crime 360 (Pluto US) Bulk Remove Gaps & Overlaps" at bounding box center [518, 63] width 780 height 47
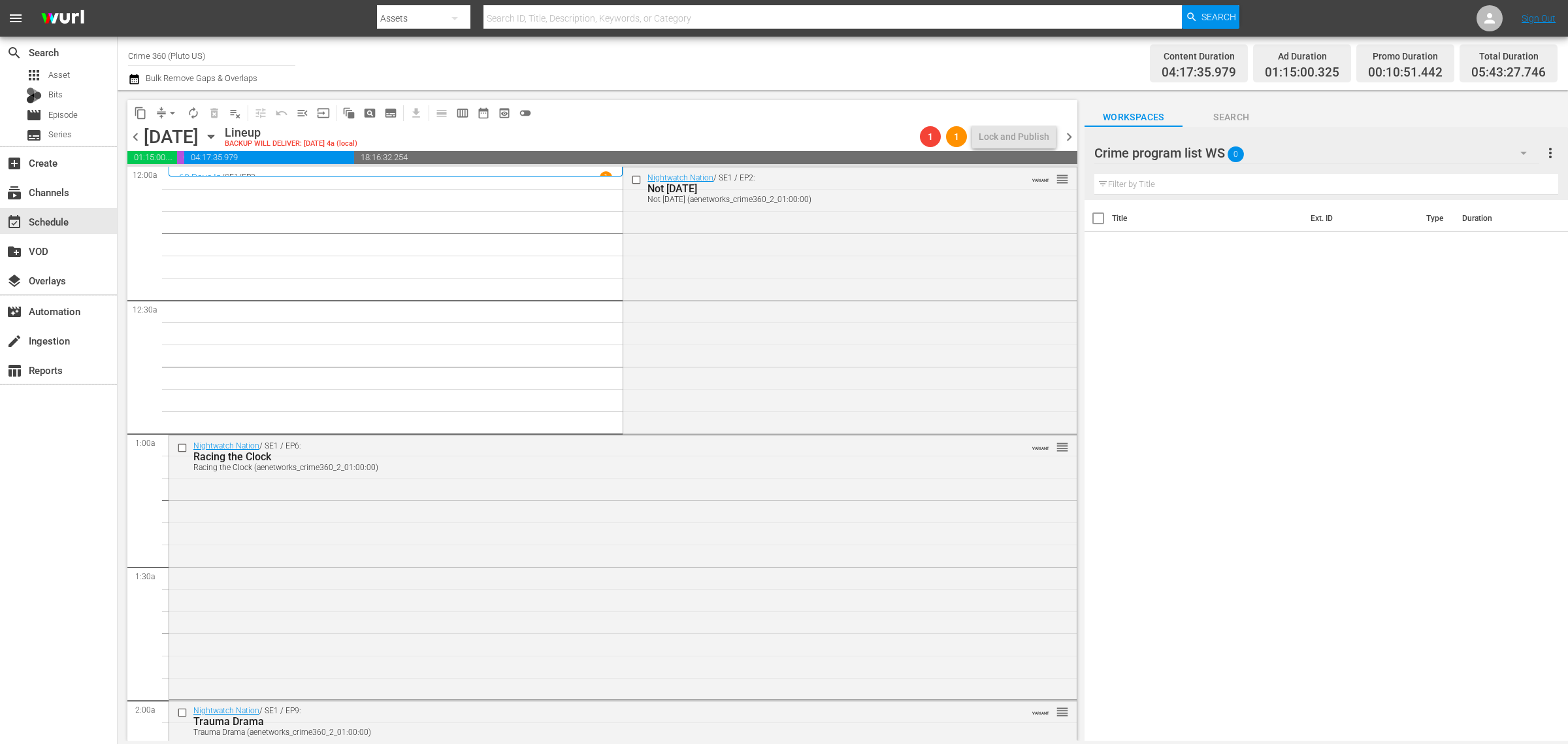
click at [791, 57] on div "Channel Title Crime 360 (Pluto US) Bulk Remove Gaps & Overlaps" at bounding box center [518, 63] width 780 height 47
click at [671, 304] on div "Nightwatch Nation / SE1 / EP2: Not Today Not Today (aenetworks_crime360_2_01:00…" at bounding box center [850, 299] width 453 height 264
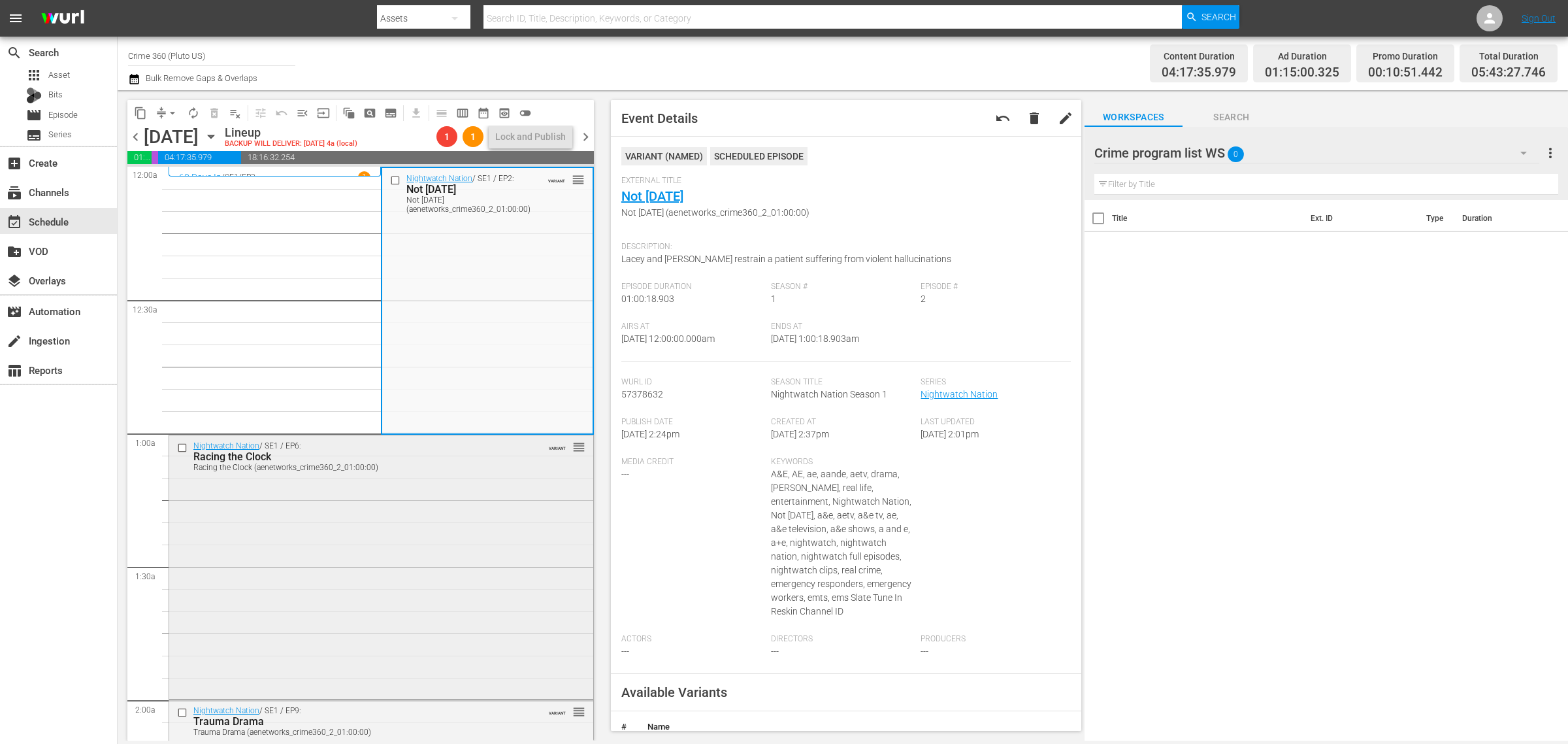
click at [485, 503] on div "Nightwatch Nation / SE1 / EP6: Racing the Clock Racing the Clock (aenetworks_cr…" at bounding box center [380, 566] width 424 height 261
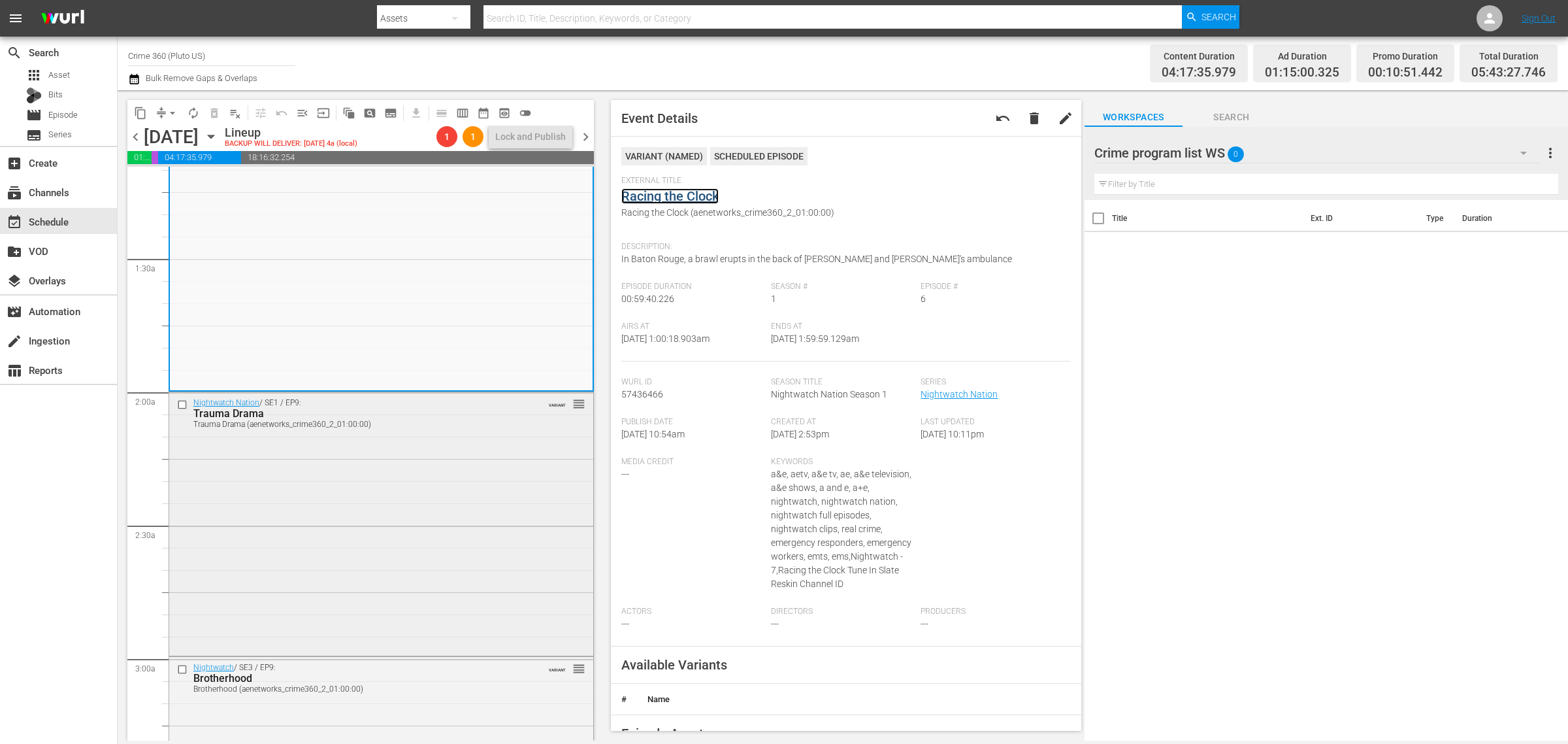
scroll to position [409, 0]
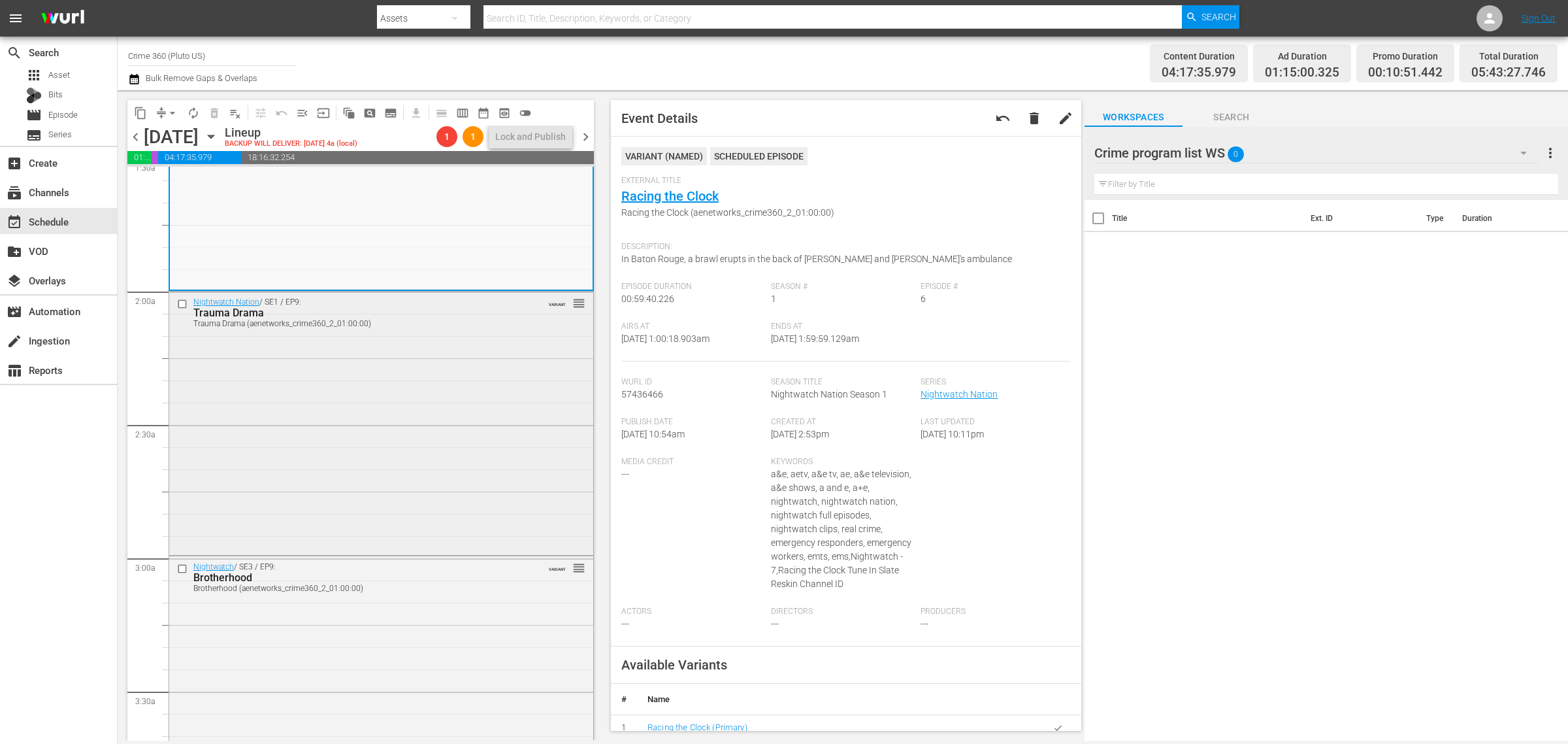
click at [396, 387] on div "Nightwatch Nation / SE1 / EP9: Trauma Drama Trauma Drama (aenetworks_crime360_2…" at bounding box center [380, 421] width 424 height 260
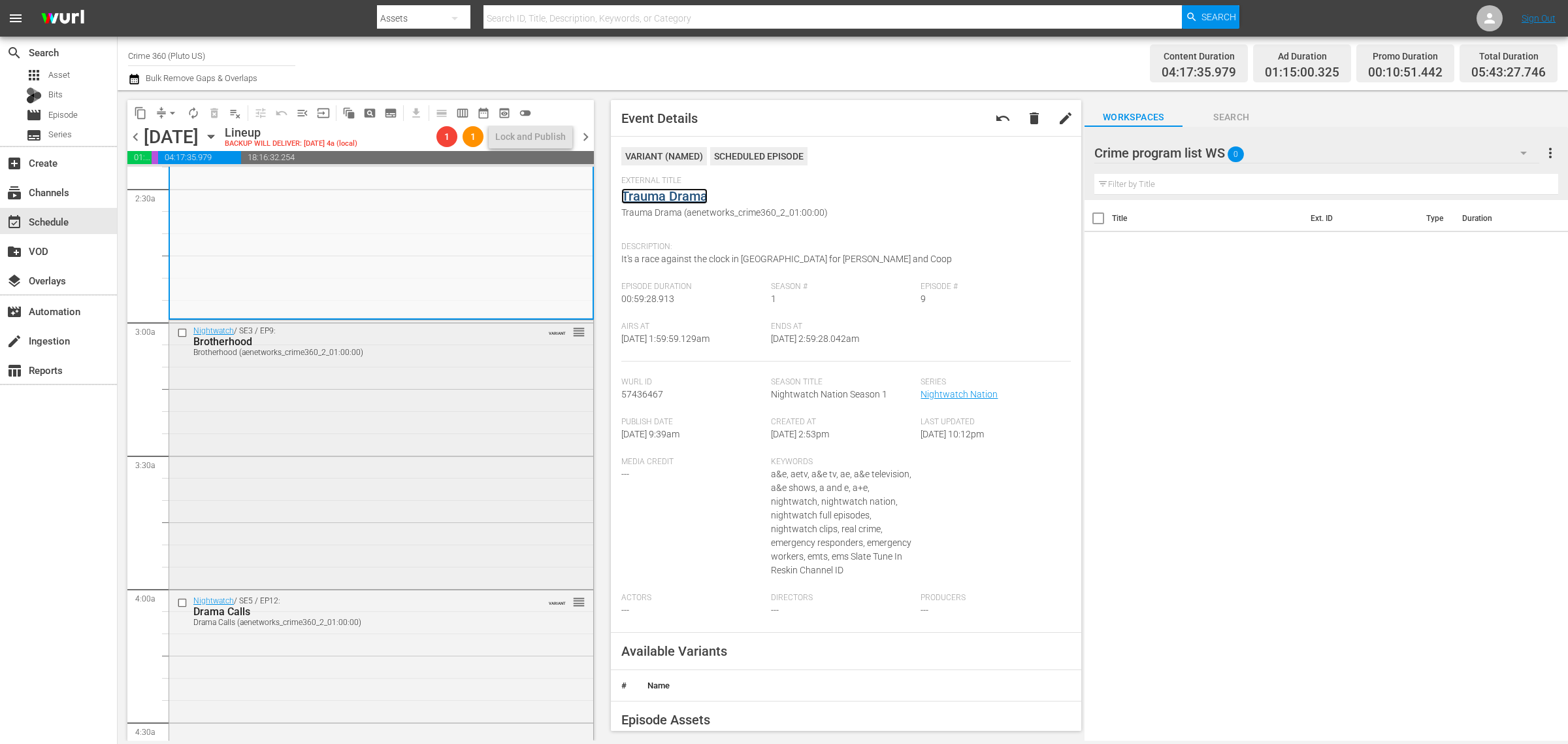
scroll to position [654, 0]
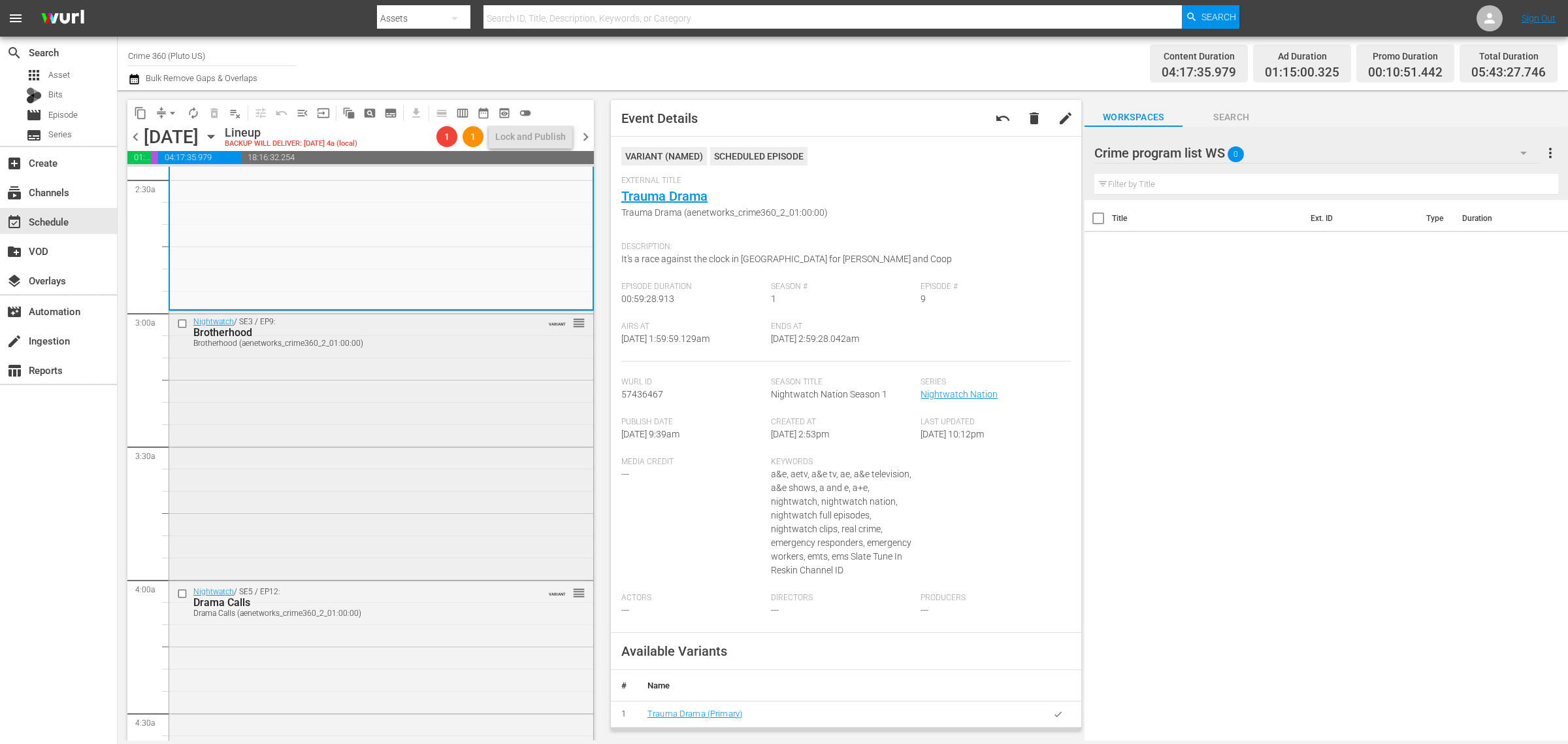
click at [404, 381] on div "Nightwatch / SE3 / EP9: Brotherhood Brotherhood (aenetworks_crime360_2_01:00:00…" at bounding box center [380, 445] width 424 height 266
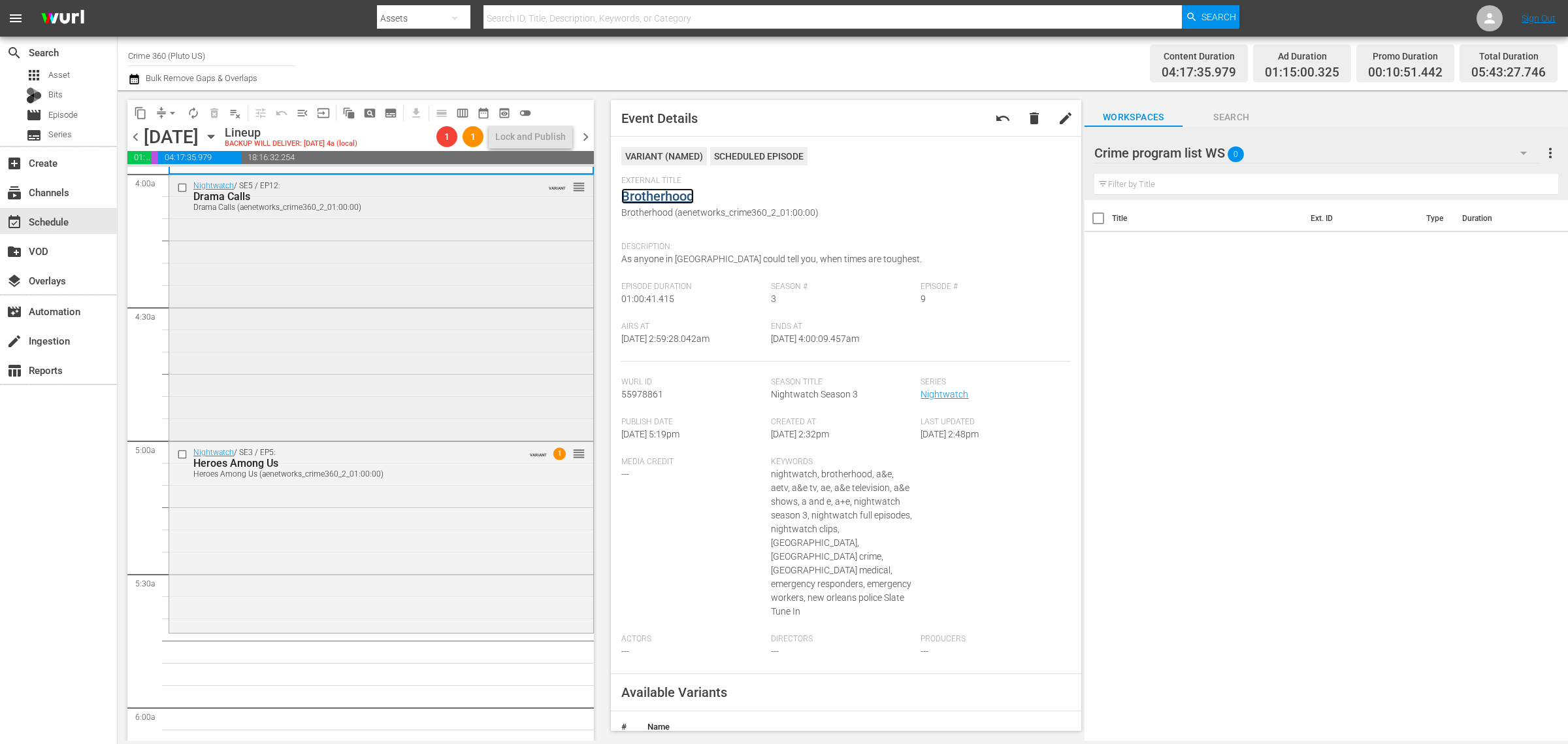
scroll to position [1062, 0]
click at [351, 298] on div "Nightwatch / SE5 / EP12: Drama Calls Drama Calls (aenetworks_crime360_2_01:00:0…" at bounding box center [380, 304] width 424 height 264
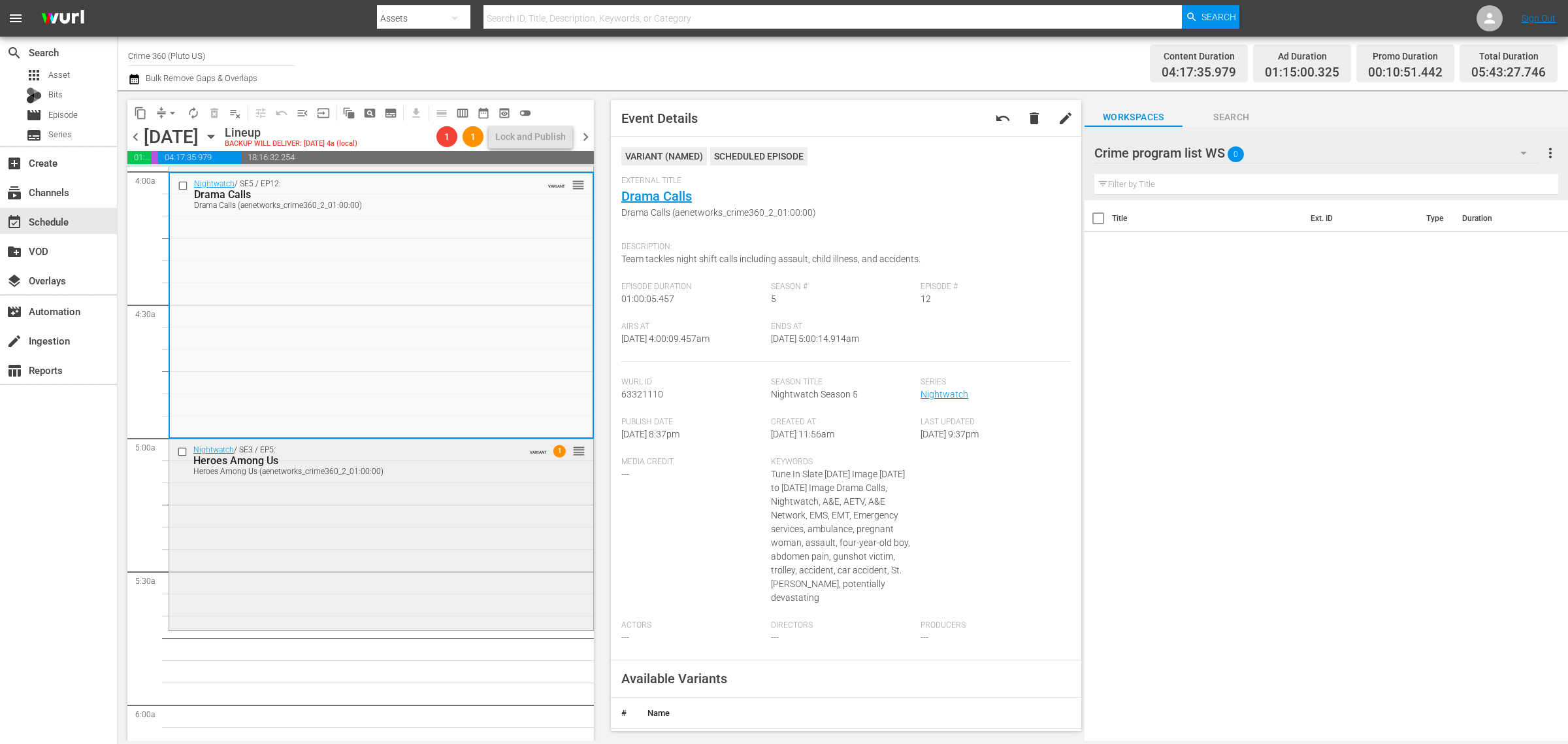
click at [488, 530] on div "Nightwatch / SE3 / EP5: Heroes Among Us Heroes Among Us (aenetworks_crime360_2_…" at bounding box center [380, 533] width 424 height 189
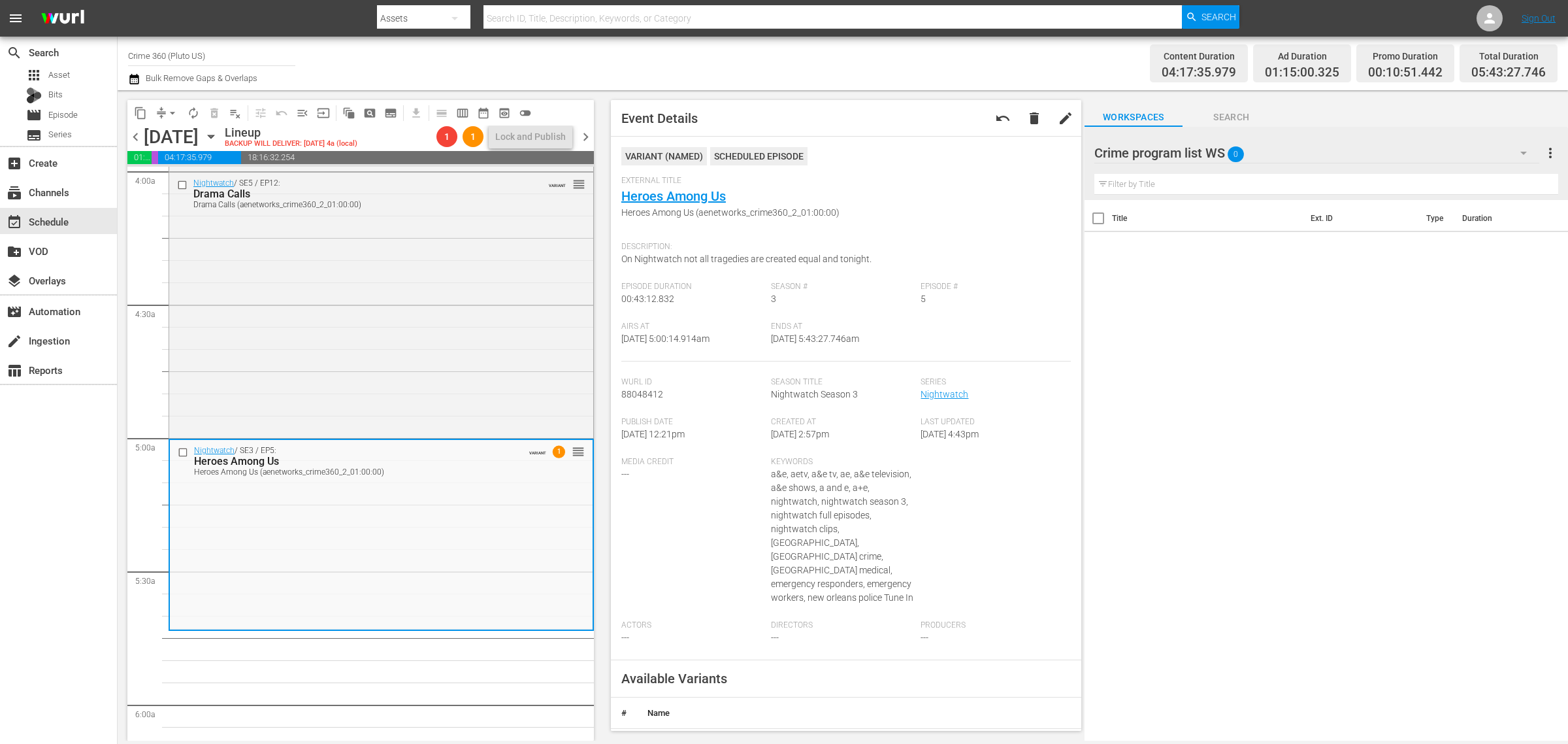
click at [764, 55] on div "Channel Title Crime 360 (Pluto US) Bulk Remove Gaps & Overlaps" at bounding box center [518, 63] width 780 height 47
click at [173, 113] on span "arrow_drop_down" at bounding box center [172, 113] width 13 height 13
click at [187, 142] on li "Align to Midnight" at bounding box center [173, 138] width 137 height 21
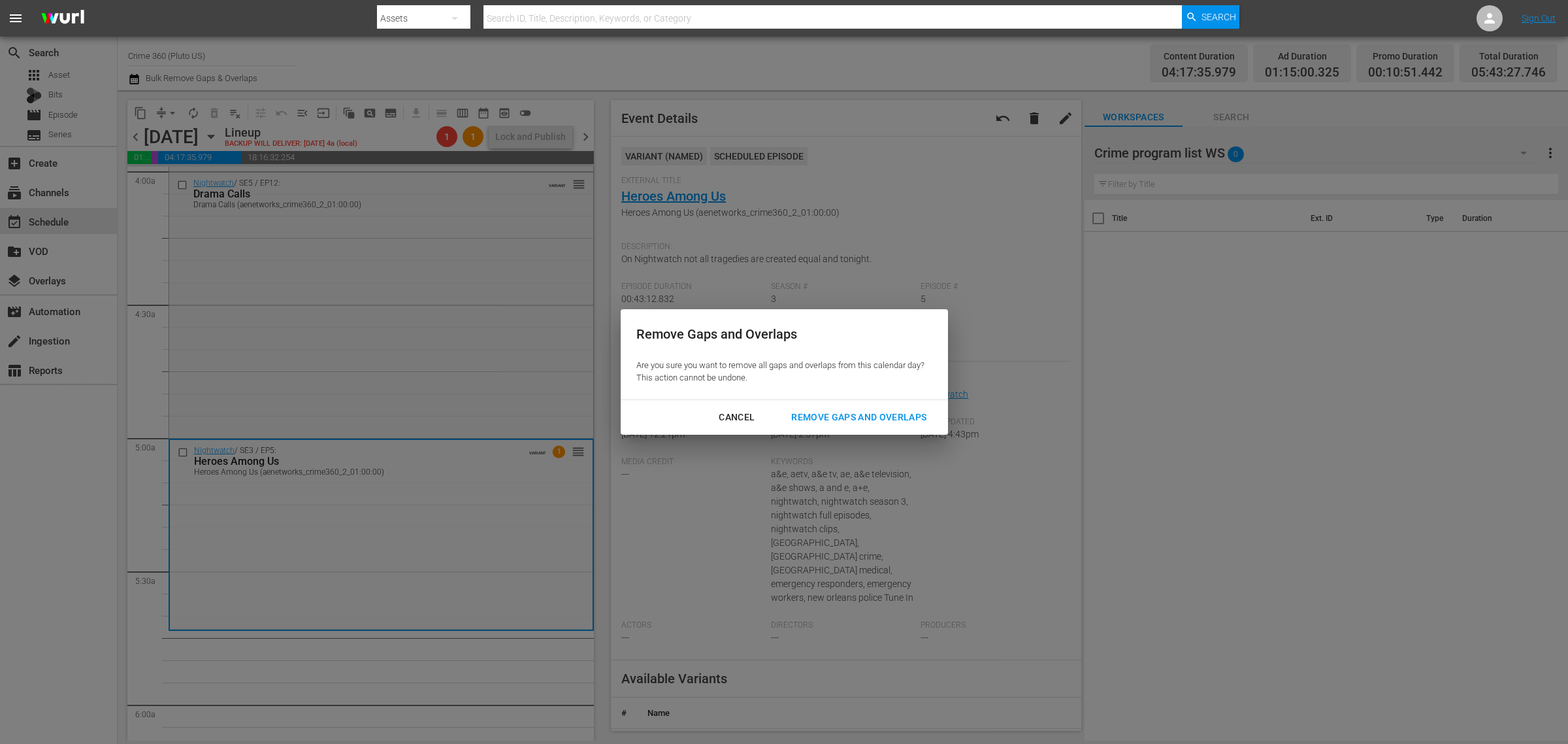
click at [833, 410] on div "Remove Gaps and Overlaps" at bounding box center [858, 417] width 156 height 16
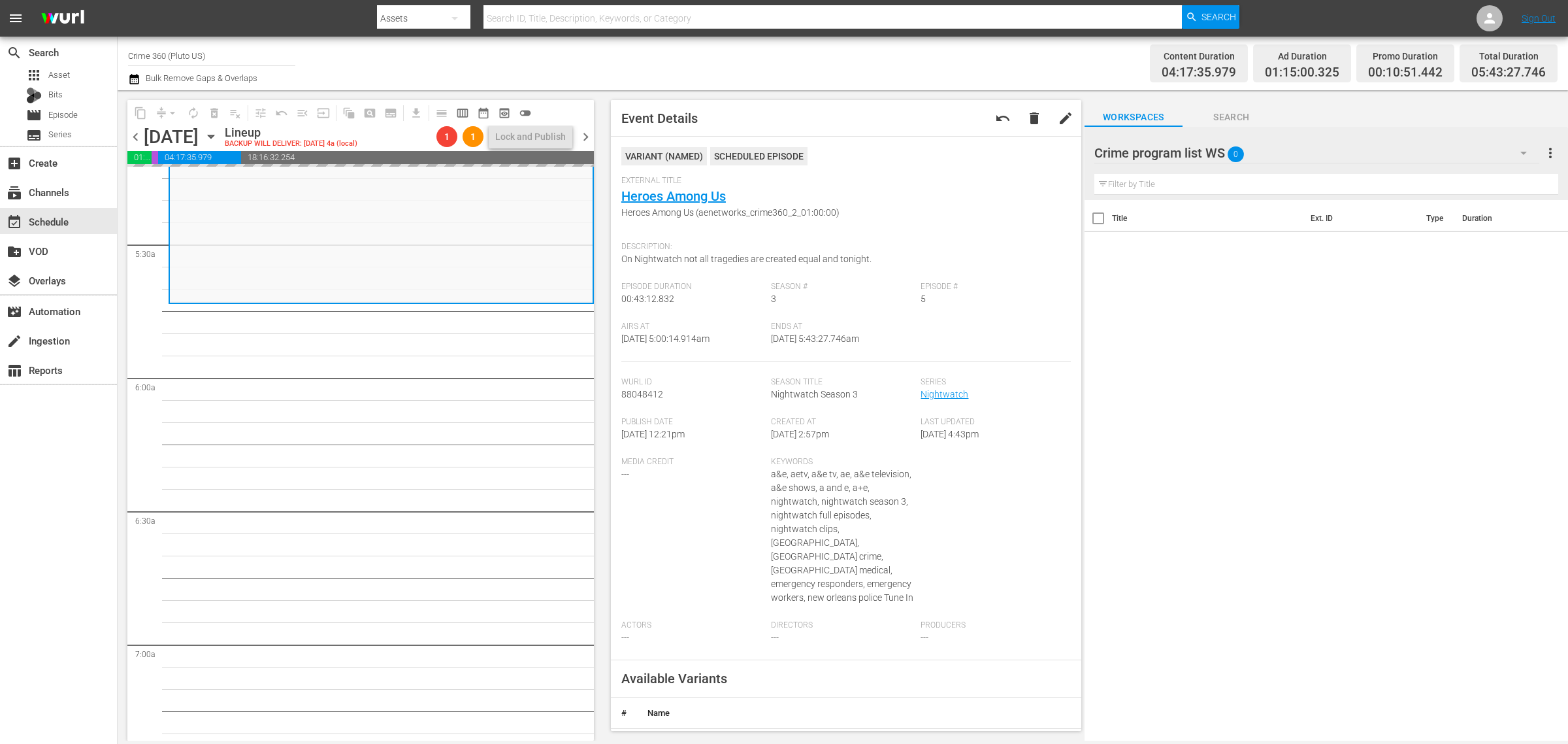
scroll to position [1307, 0]
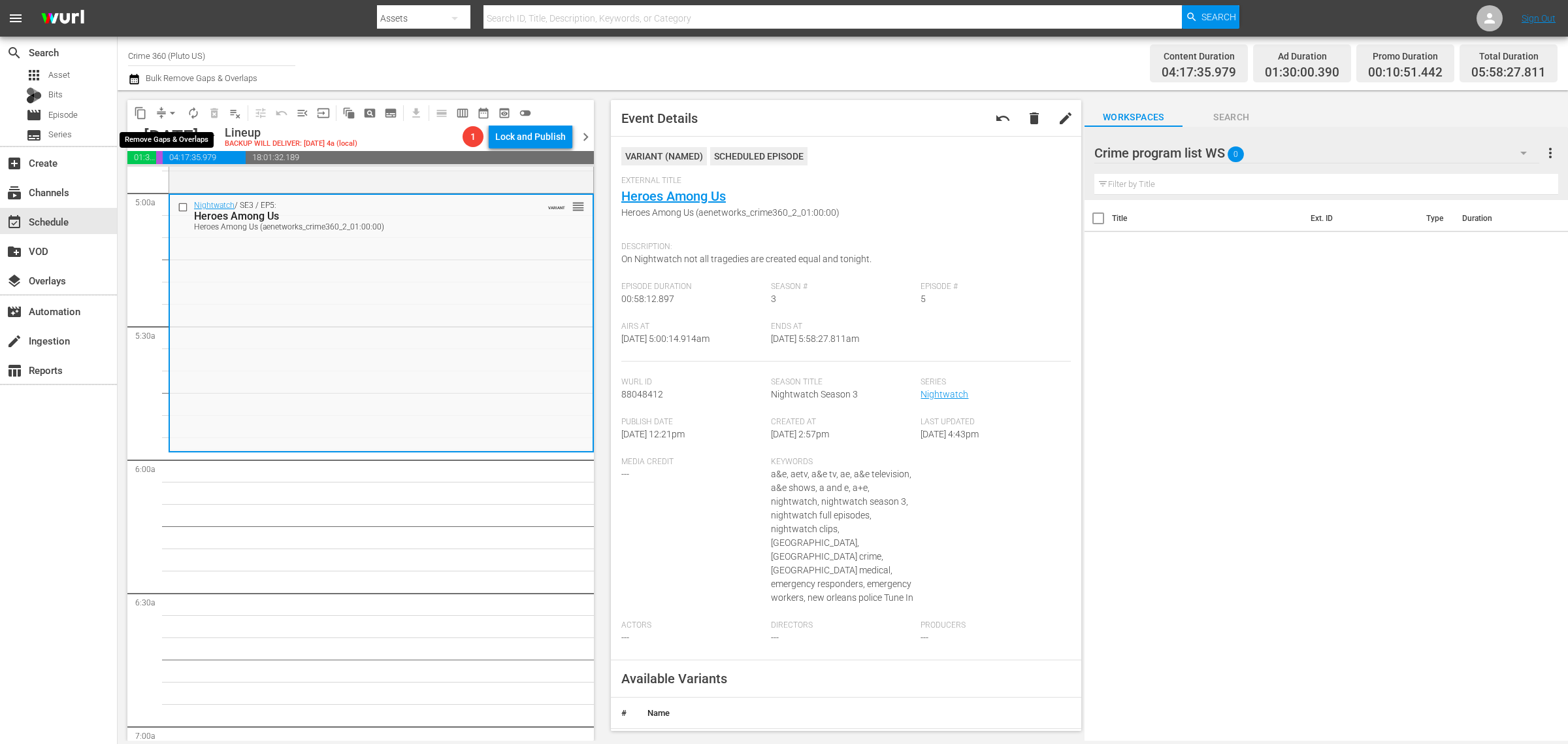
click at [171, 110] on span "arrow_drop_down" at bounding box center [172, 113] width 13 height 13
click at [183, 135] on li "Align to Midnight" at bounding box center [173, 138] width 137 height 21
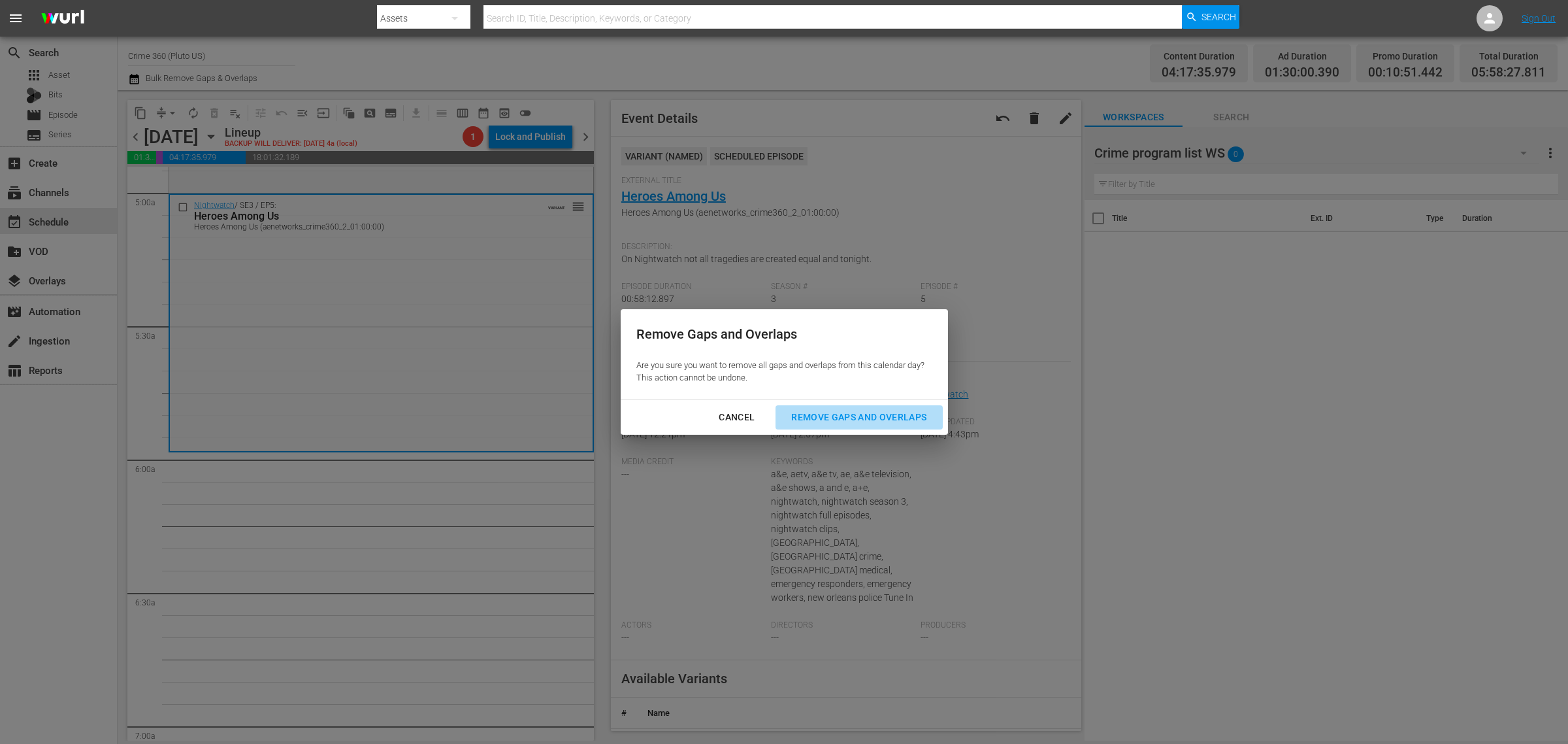
click at [860, 417] on div "Remove Gaps and Overlaps" at bounding box center [858, 417] width 156 height 16
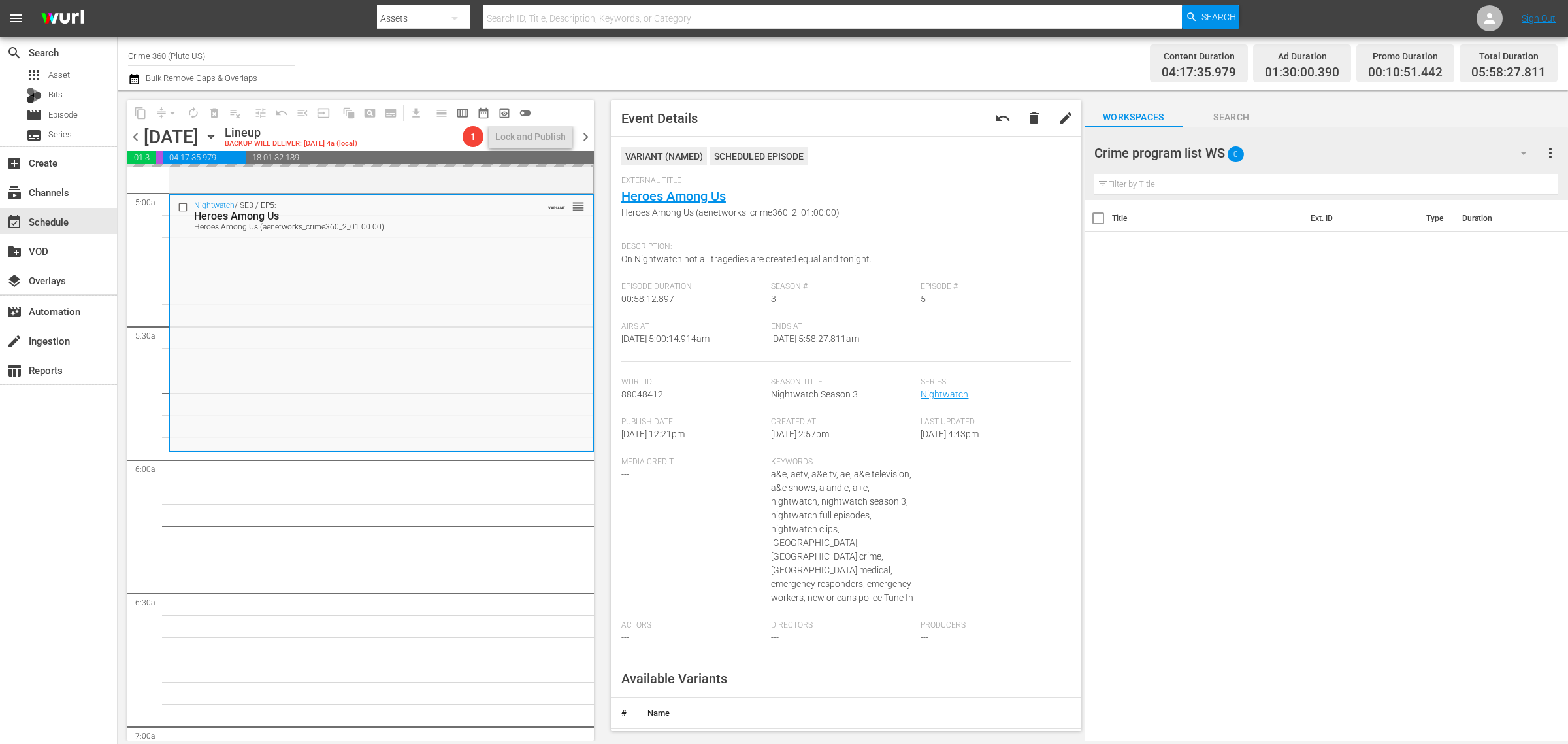
click at [871, 76] on div "Channel Title Crime 360 (Pluto US) Bulk Remove Gaps & Overlaps" at bounding box center [518, 63] width 780 height 47
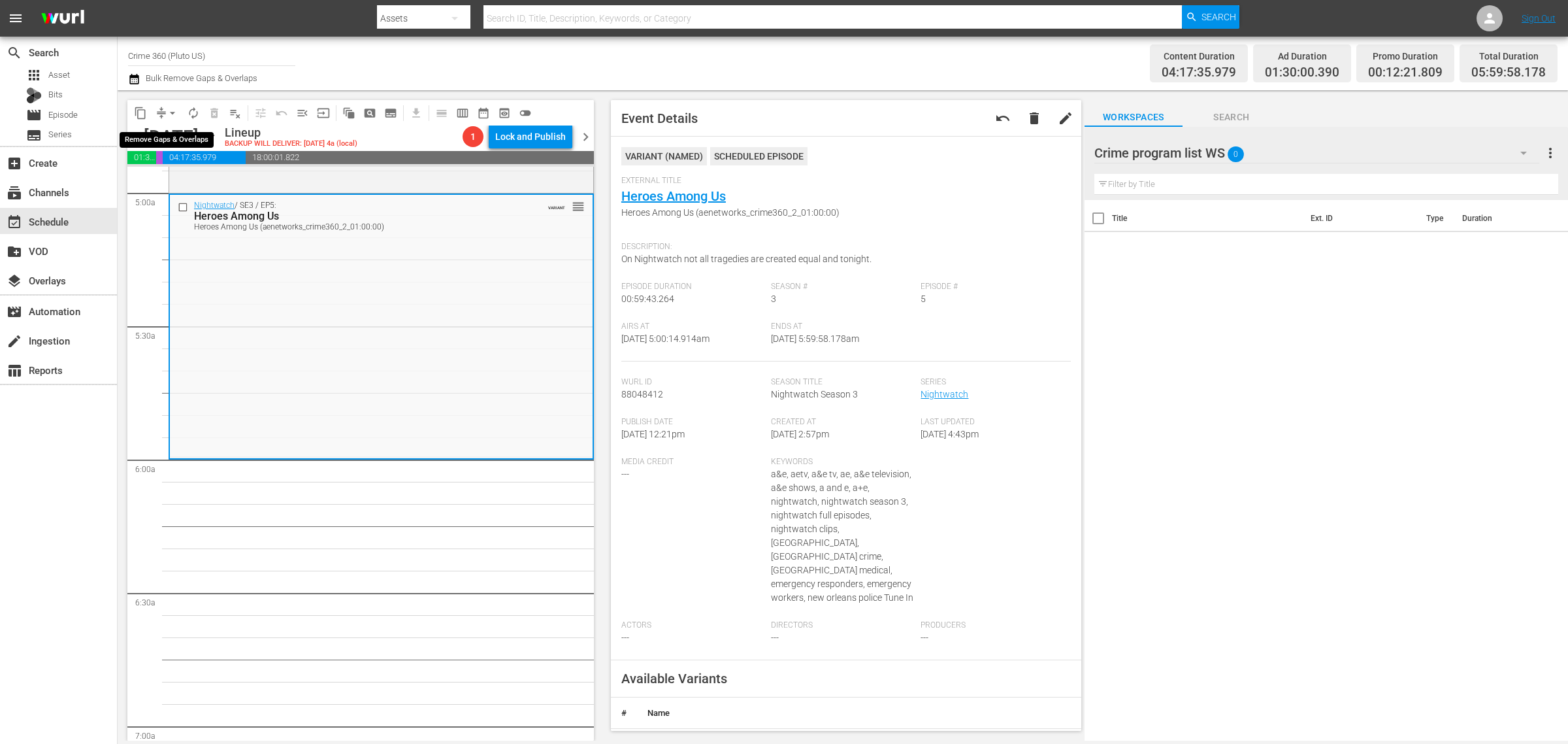
click at [173, 111] on span "arrow_drop_down" at bounding box center [172, 113] width 13 height 13
click at [173, 128] on li "Align to Midnight" at bounding box center [173, 138] width 137 height 21
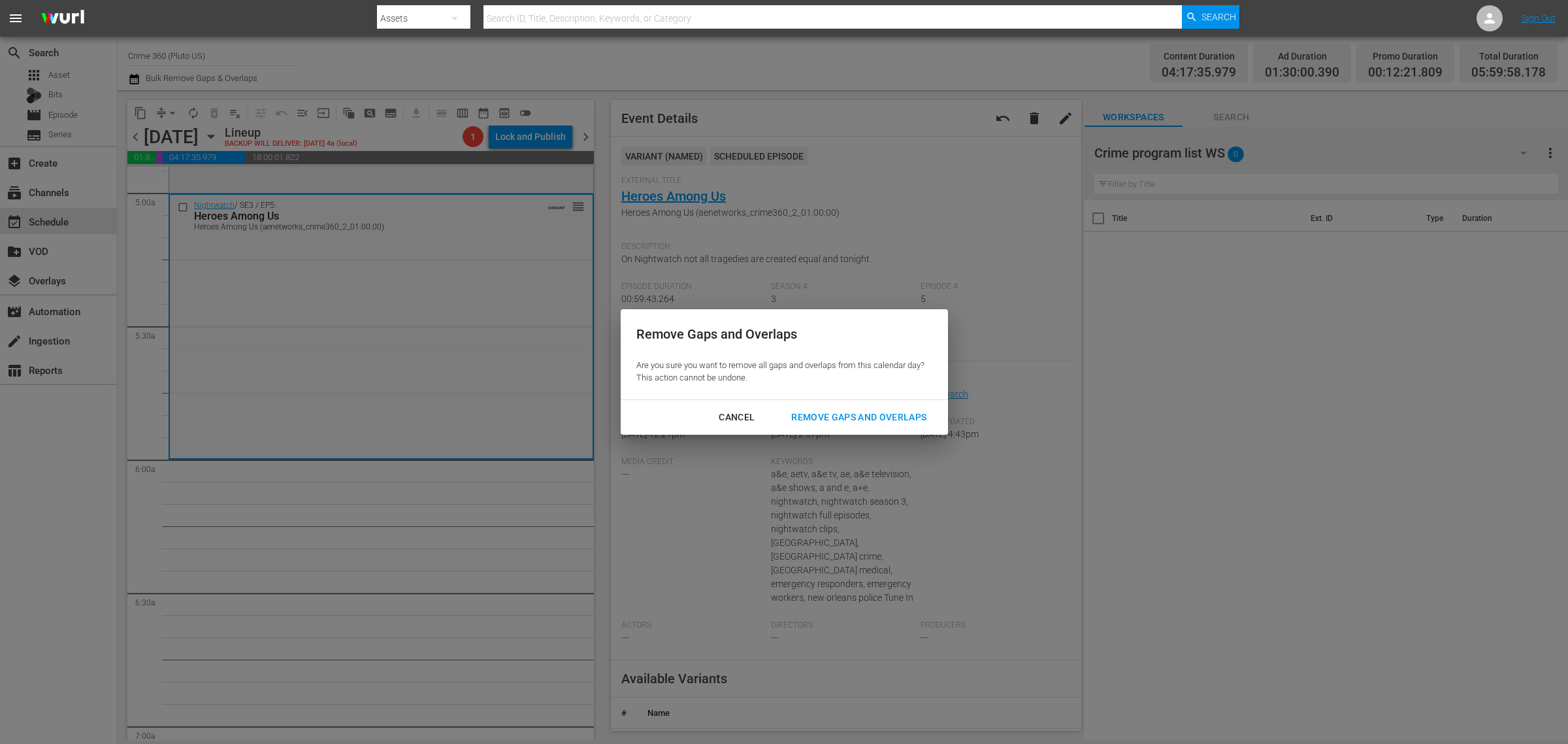
click at [818, 416] on div "Remove Gaps and Overlaps" at bounding box center [858, 417] width 156 height 16
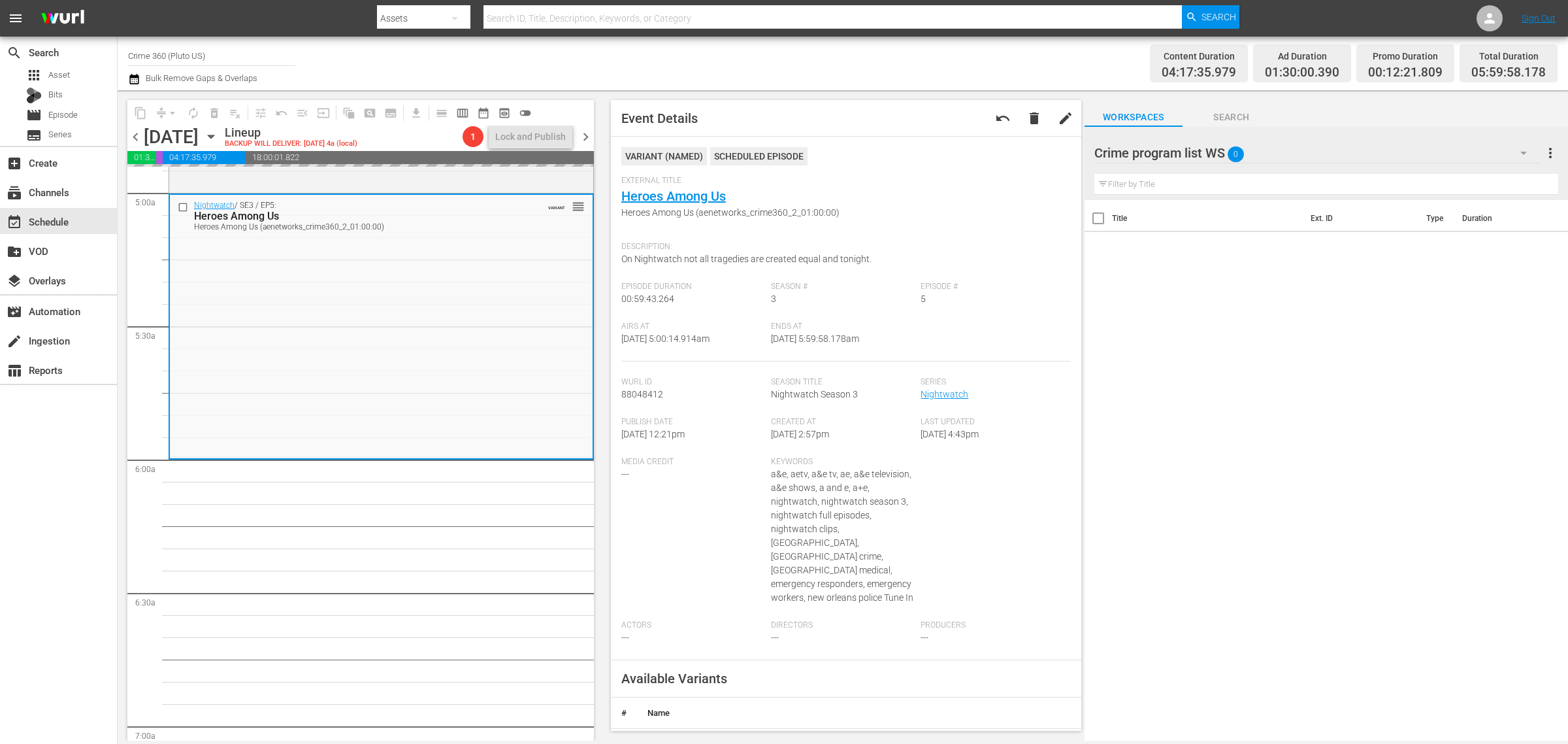
click at [822, 53] on div "Channel Title Crime 360 (Pluto US) Bulk Remove Gaps & Overlaps" at bounding box center [518, 63] width 780 height 47
click at [908, 59] on div "Content Duration 04:17:35.979 Ad Duration 01:30:00.390 Promo Duration 00:12:21.…" at bounding box center [1233, 63] width 650 height 47
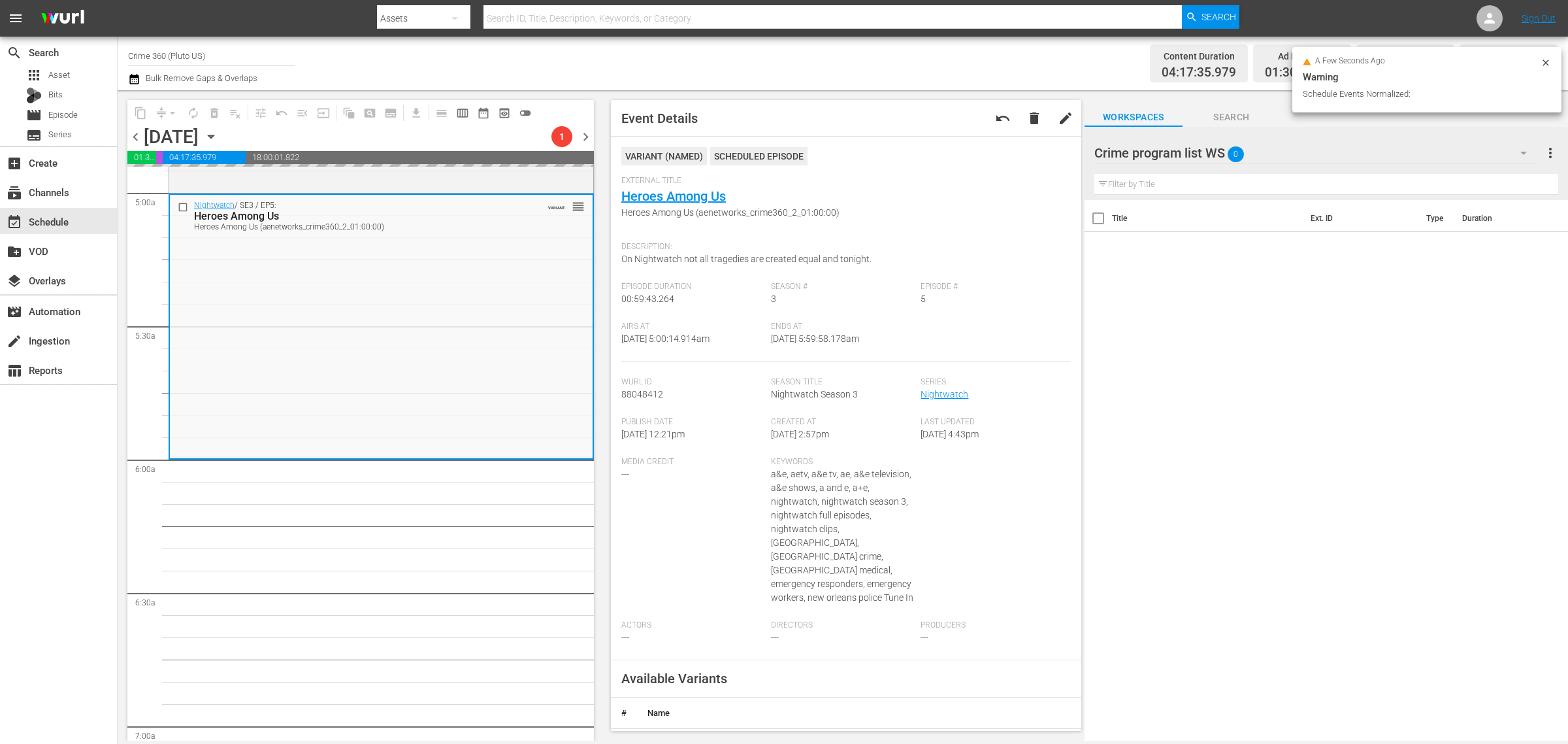
click at [881, 119] on div "Event Details undo delete edit" at bounding box center [846, 118] width 471 height 37
click at [914, 223] on div "External Title Heroes Among Us Heroes Among Us (aenetworks_crime360_2_01:00:00)" at bounding box center [845, 206] width 450 height 60
click at [871, 66] on div "Channel Title Crime 360 (Pluto US) Bulk Remove Gaps & Overlaps" at bounding box center [518, 63] width 780 height 47
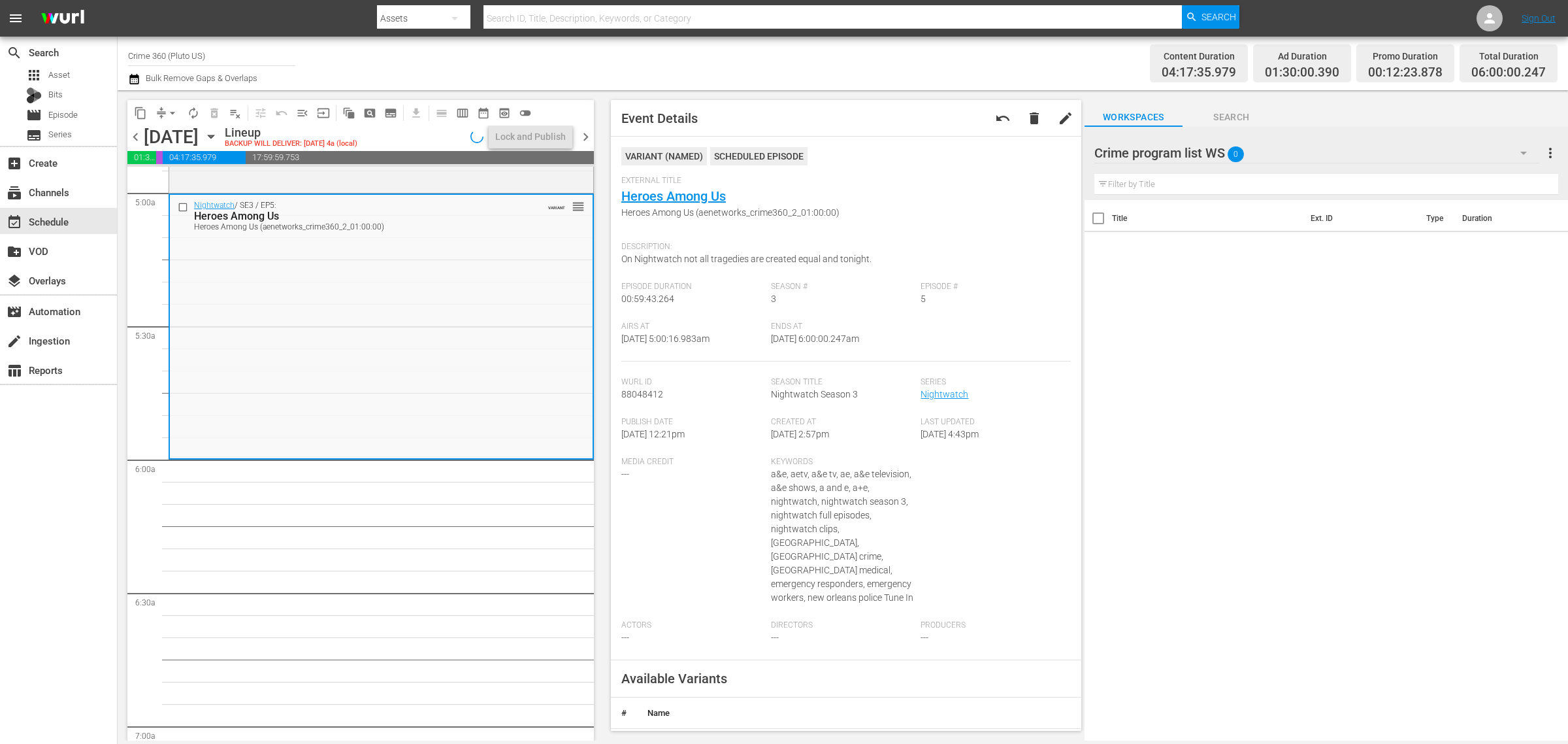
click at [188, 110] on span "autorenew_outlined" at bounding box center [193, 113] width 13 height 13
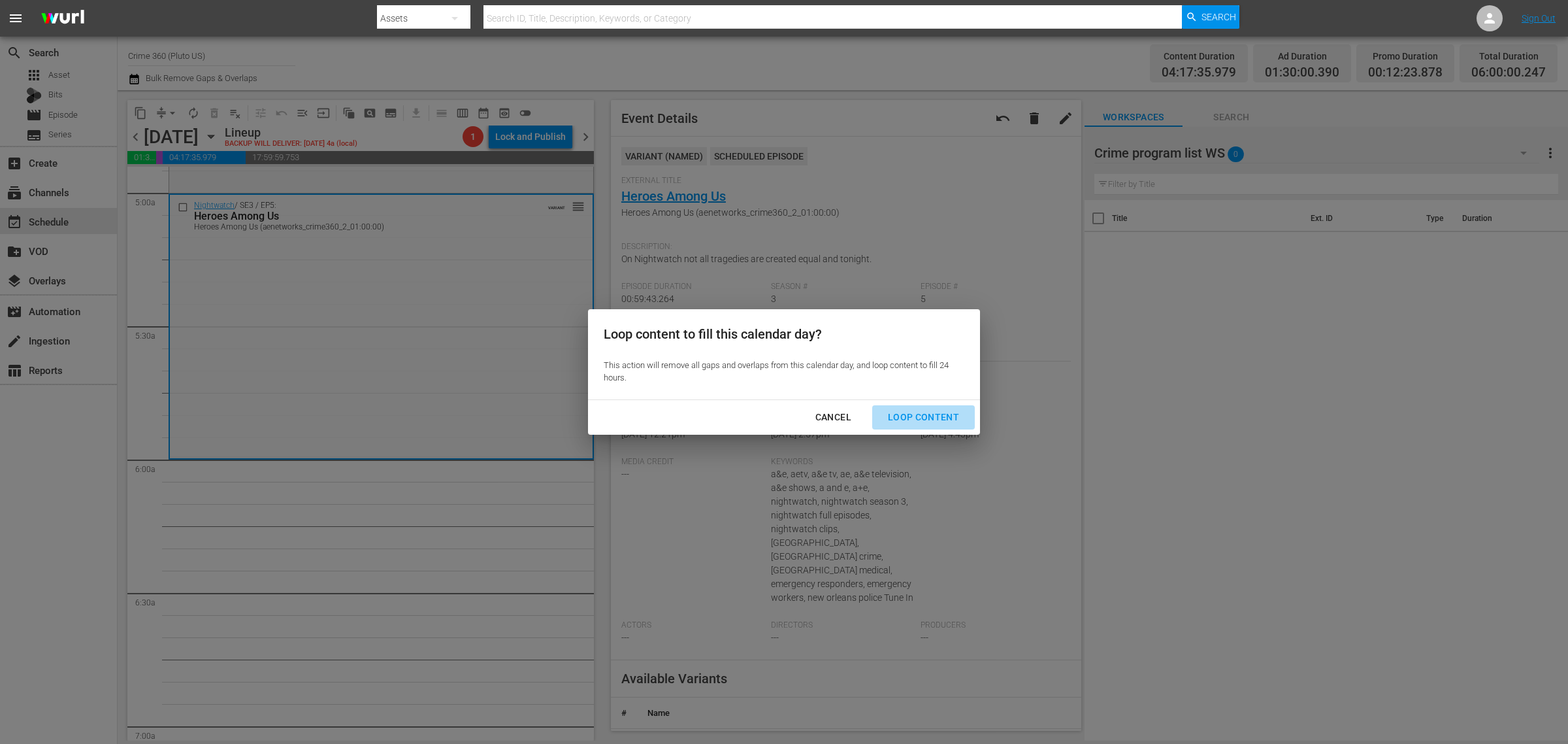
click at [932, 406] on button "Loop Content" at bounding box center [924, 417] width 102 height 24
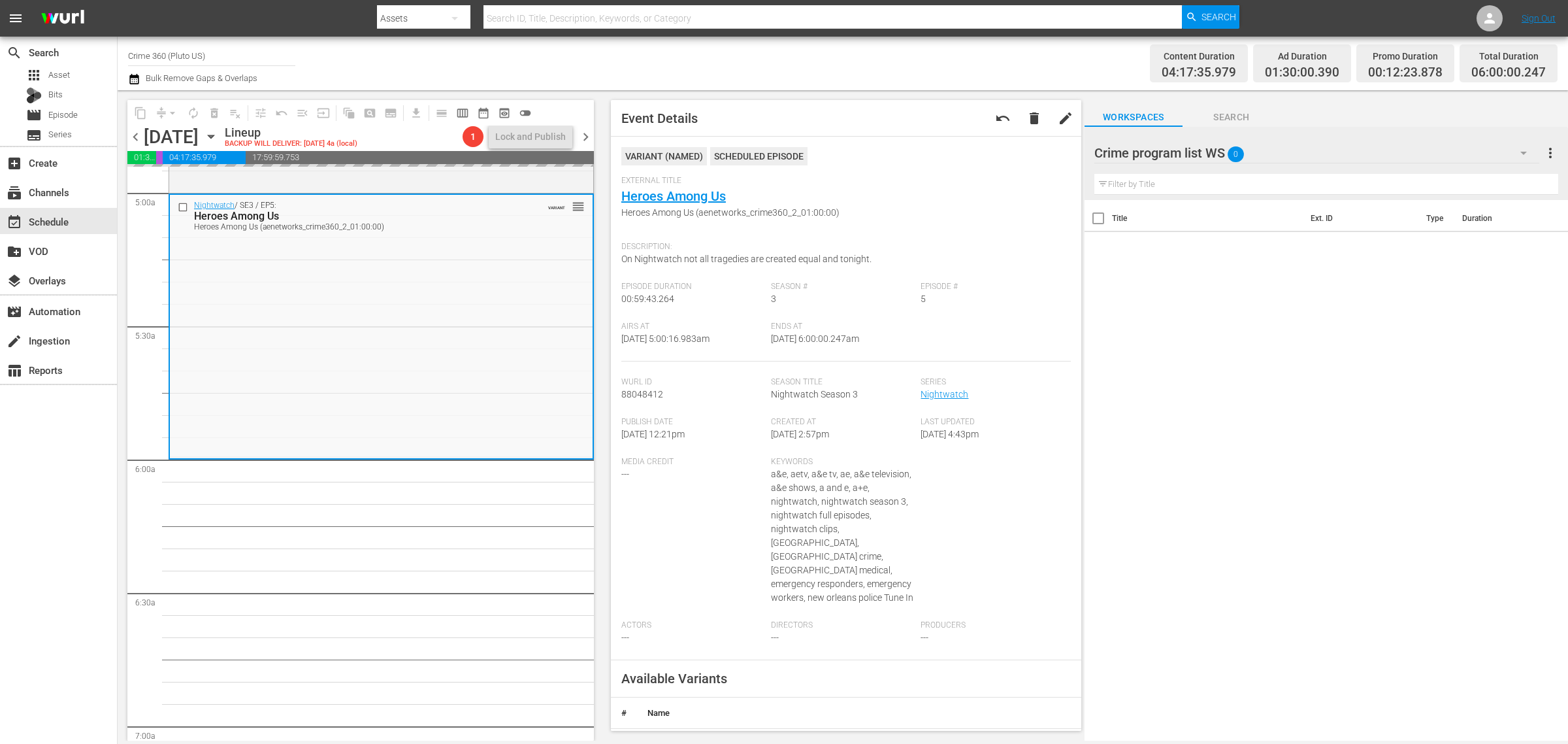
click at [772, 57] on div "Channel Title Crime 360 (Pluto US) Bulk Remove Gaps & Overlaps" at bounding box center [518, 63] width 780 height 47
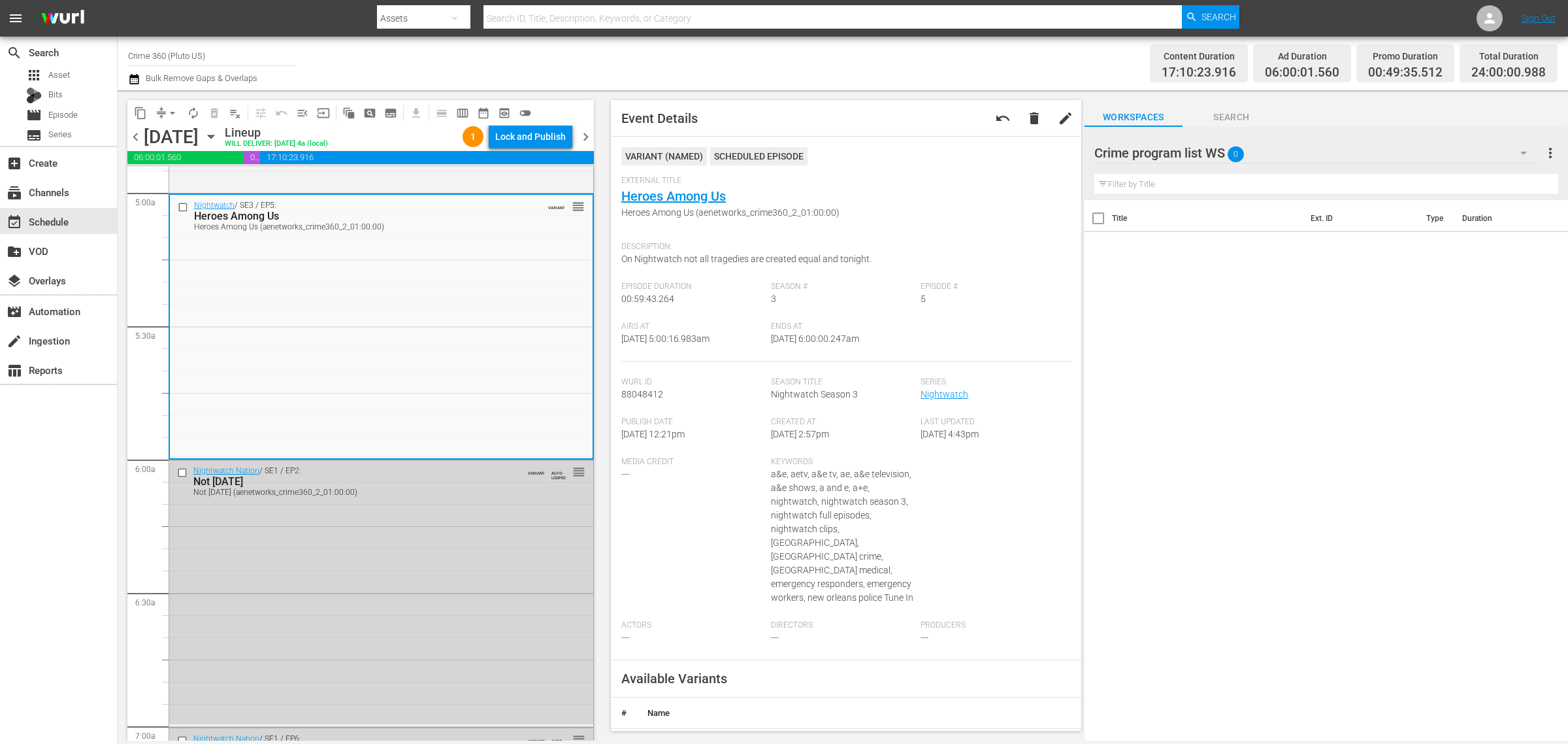
click at [771, 67] on div "Channel Title Crime 360 (Pluto US) Bulk Remove Gaps & Overlaps" at bounding box center [518, 63] width 780 height 47
click at [536, 131] on div "Lock and Publish" at bounding box center [531, 137] width 71 height 24
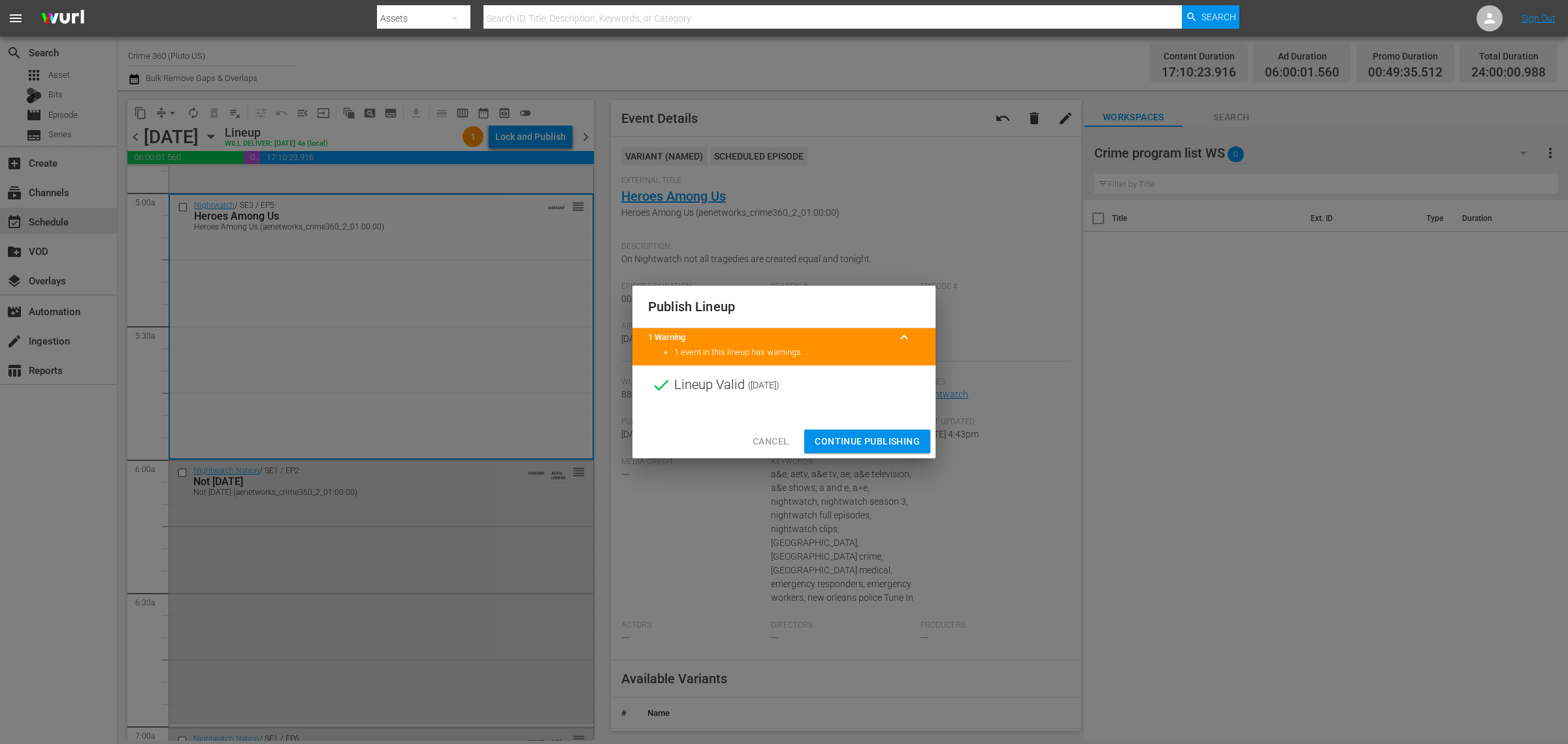
click at [876, 443] on span "Continue Publishing" at bounding box center [867, 441] width 105 height 16
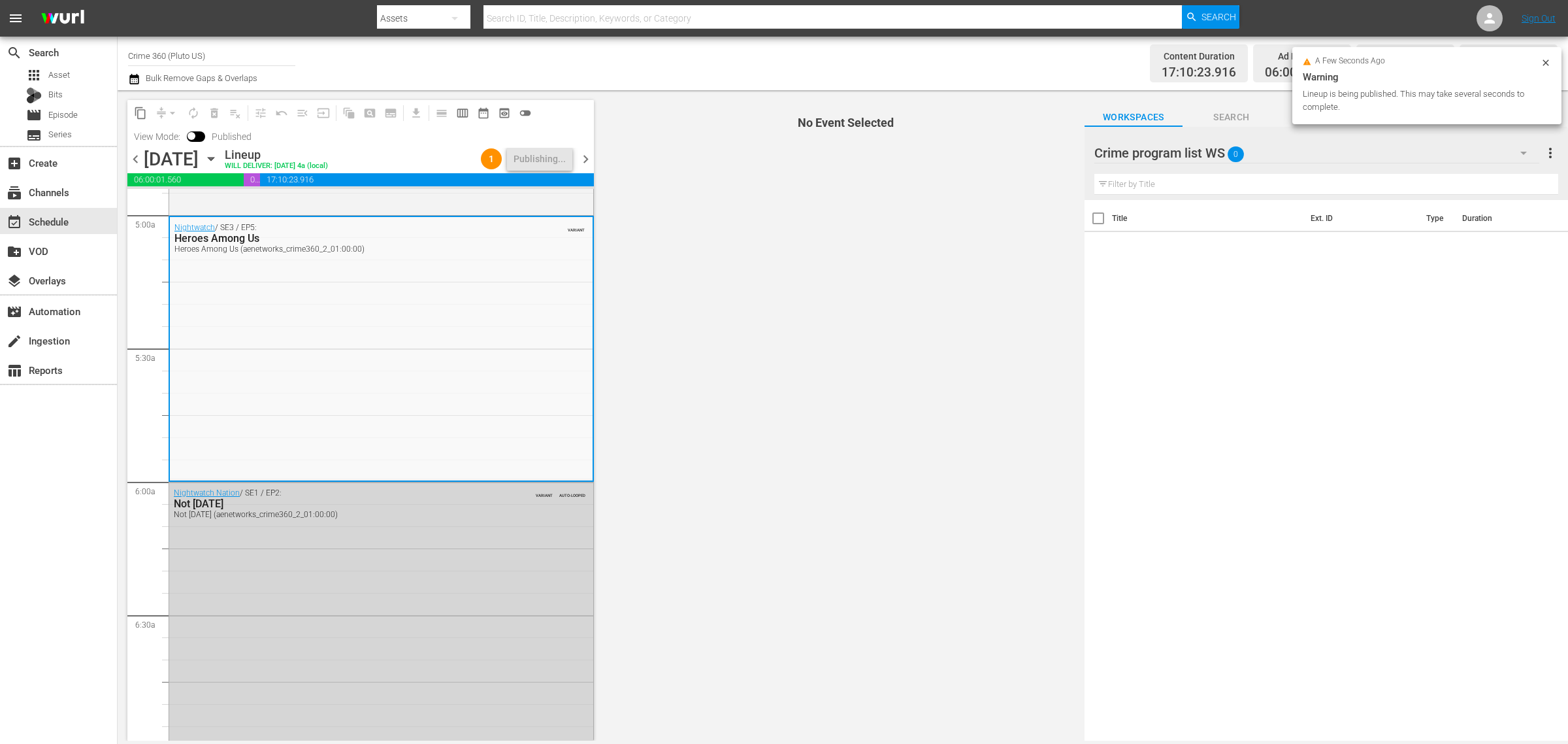
click at [734, 70] on div "Channel Title Crime 360 (Pluto US) Bulk Remove Gaps & Overlaps" at bounding box center [518, 63] width 780 height 47
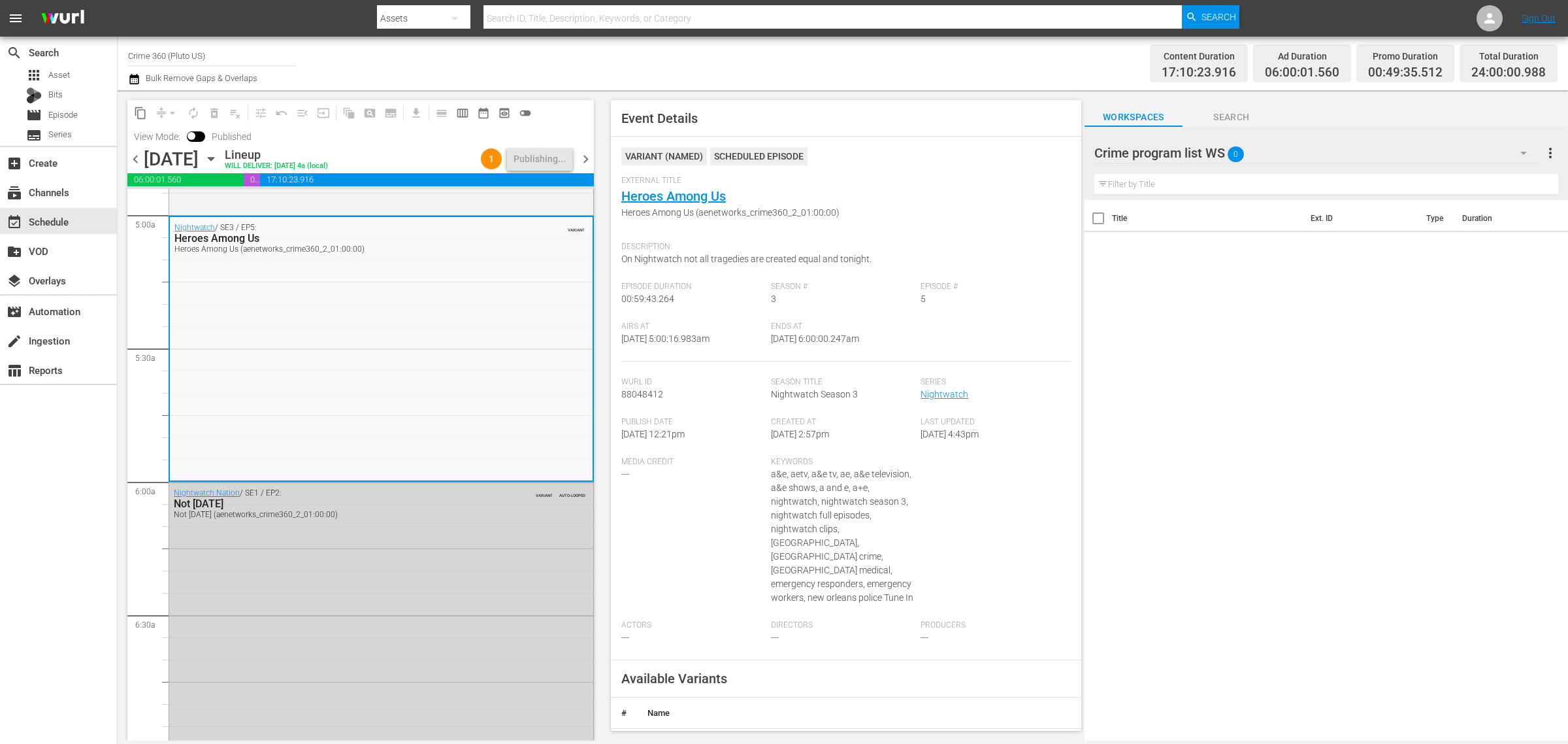
click at [719, 71] on div "Channel Title Crime 360 (Pluto US) Bulk Remove Gaps & Overlaps" at bounding box center [518, 63] width 780 height 47
click at [720, 60] on div "Channel Title Crime 360 (Pluto US) Bulk Remove Gaps & Overlaps" at bounding box center [518, 63] width 780 height 47
click at [874, 64] on div "Channel Title Crime 360 (Pluto US) Bulk Remove Gaps & Overlaps" at bounding box center [518, 63] width 780 height 47
click at [753, 53] on div "Channel Title Crime 360 (Pluto US) Bulk Remove Gaps & Overlaps" at bounding box center [518, 63] width 780 height 47
click at [588, 159] on span "chevron_right" at bounding box center [585, 159] width 16 height 16
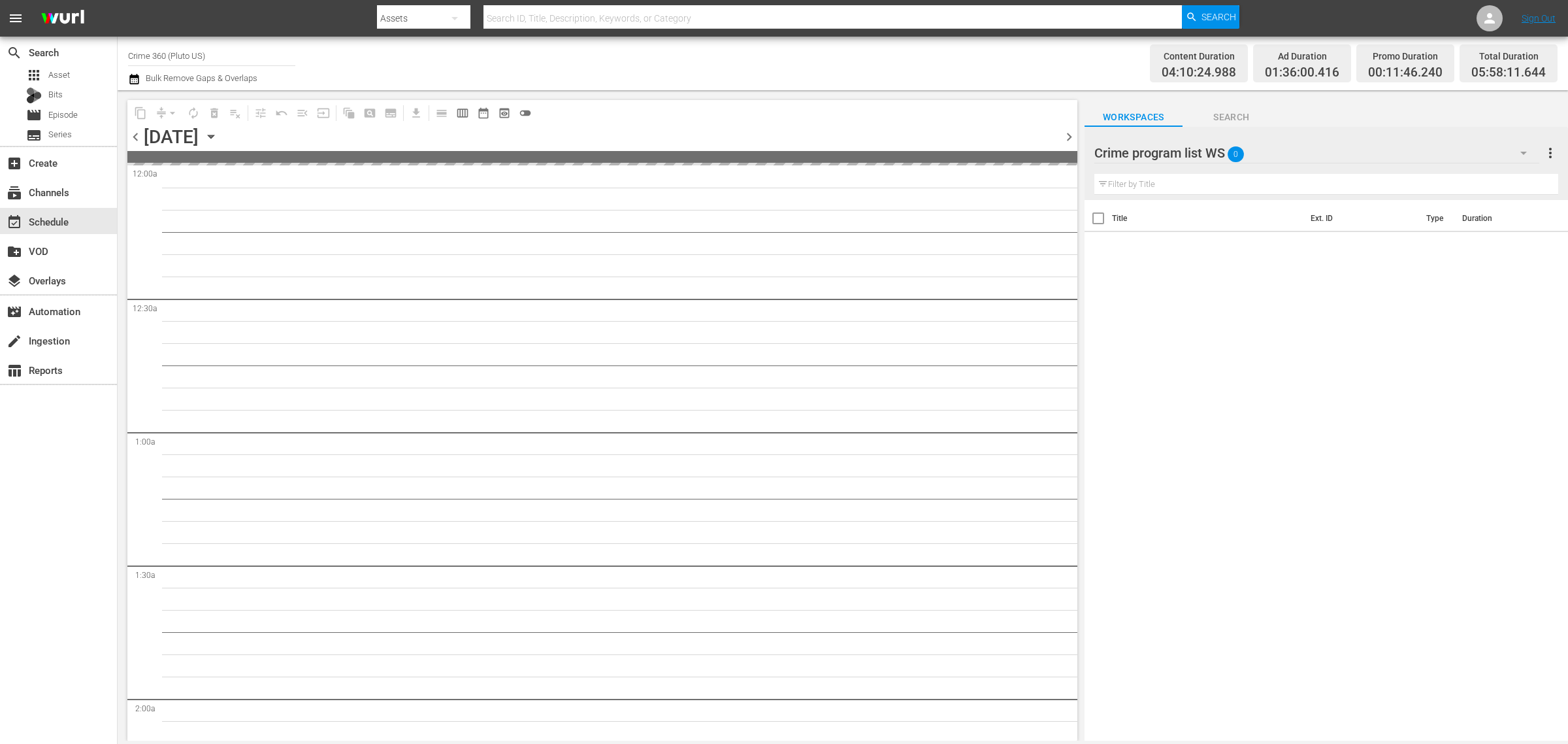
click at [897, 59] on div "Channel Title Crime 360 (Pluto US) Bulk Remove Gaps & Overlaps" at bounding box center [518, 63] width 780 height 47
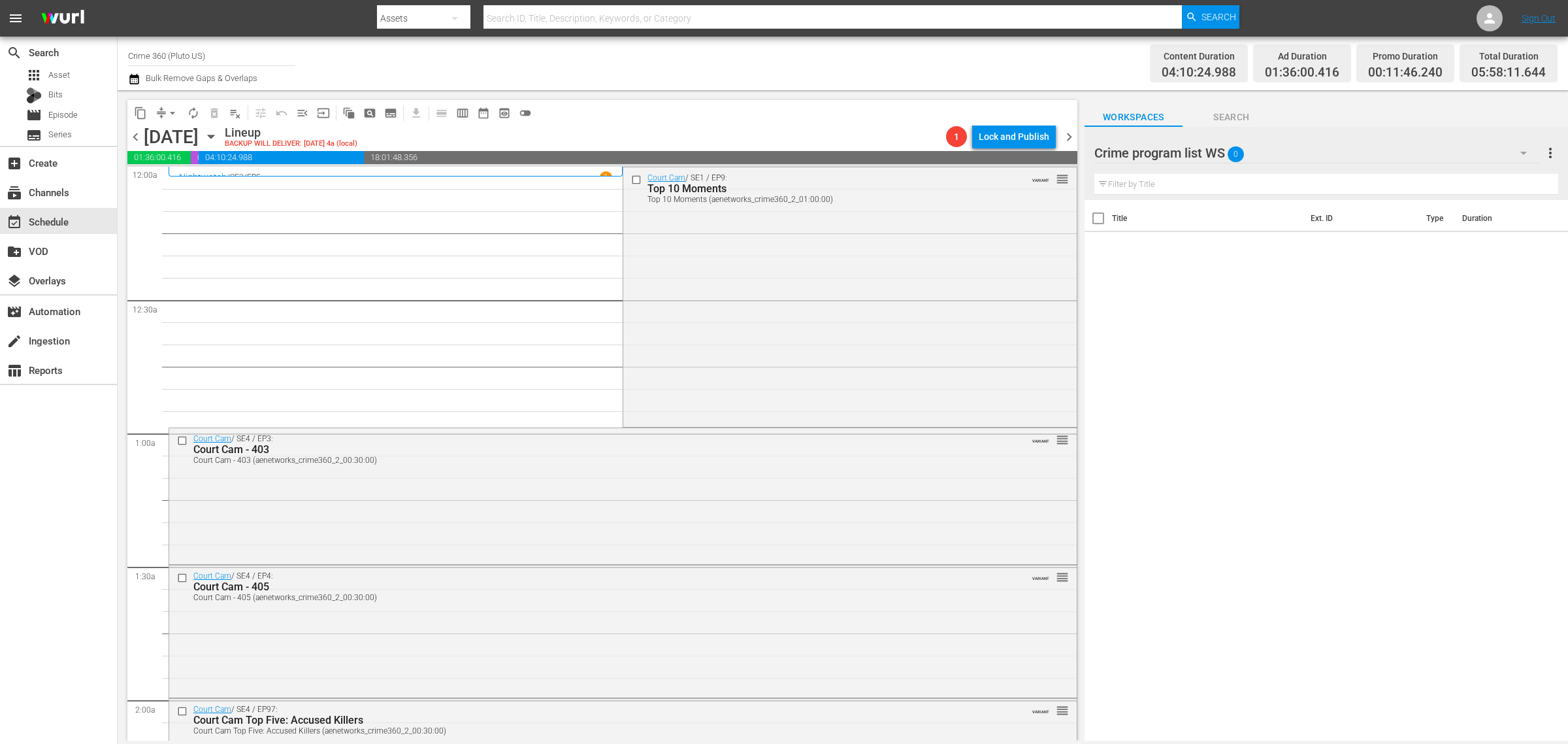
click at [691, 271] on div "Court Cam / SE1 / EP9: Top 10 Moments Top 10 Moments (aenetworks_crime360_2_01:…" at bounding box center [850, 296] width 453 height 258
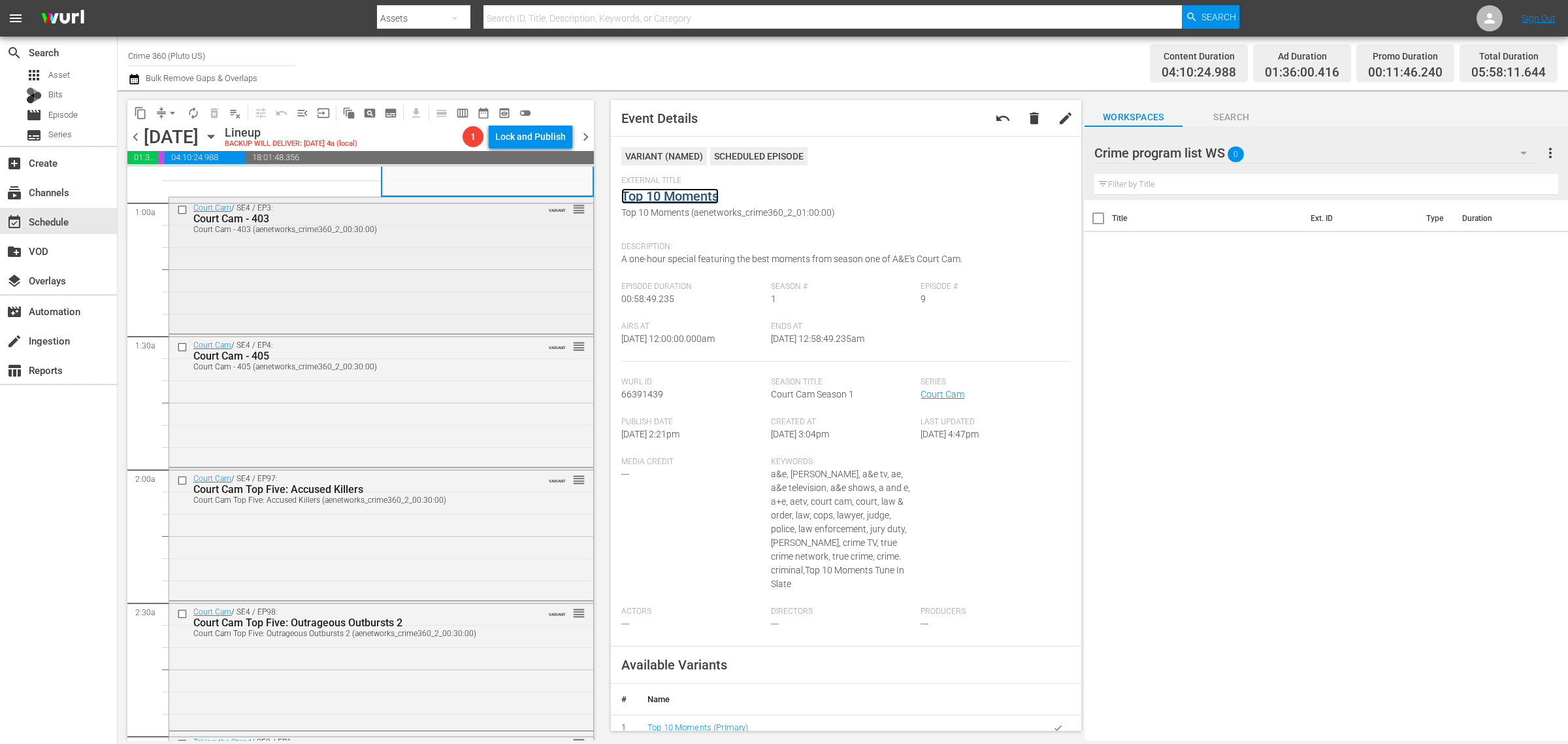
scroll to position [245, 0]
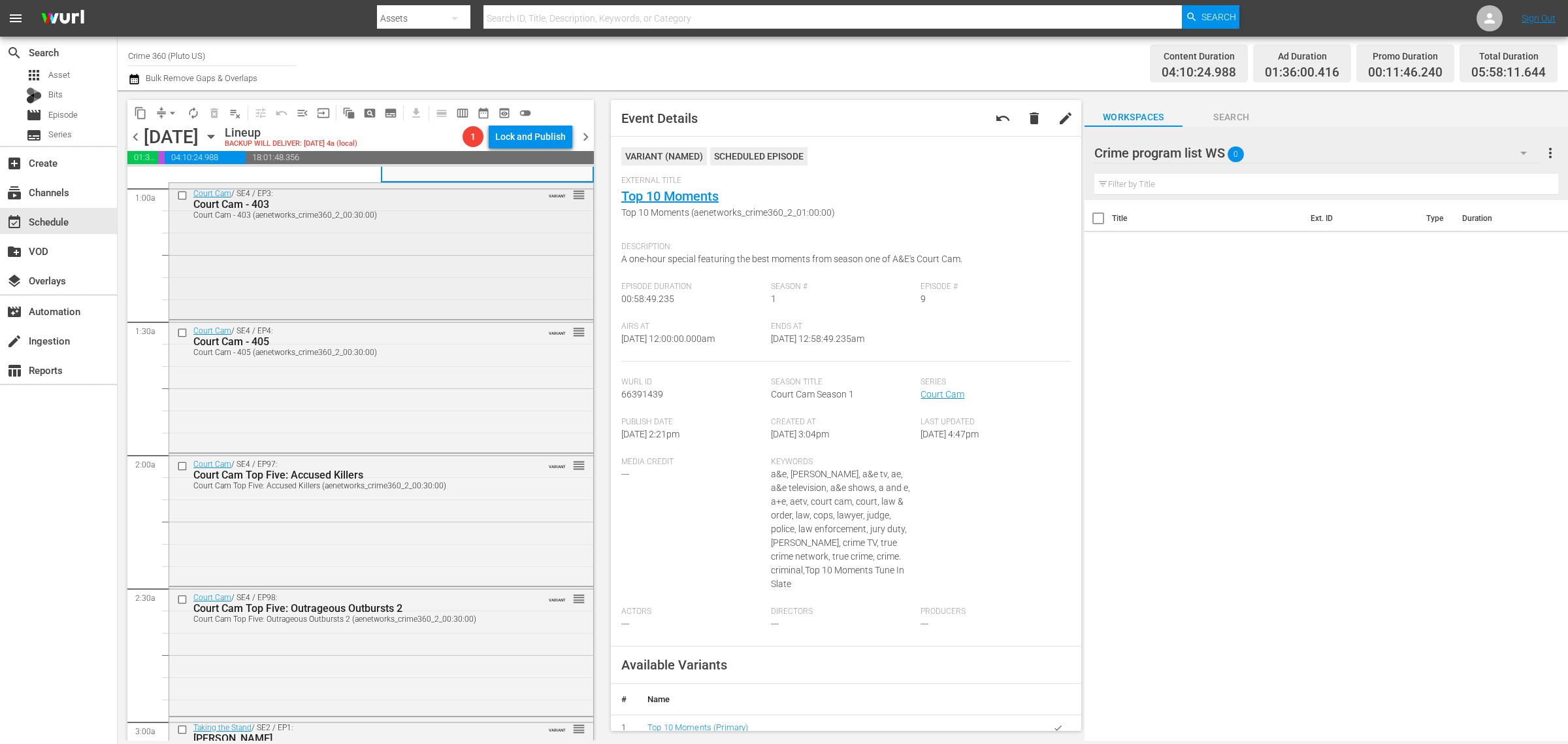
click at [419, 240] on div "Court Cam / SE4 / EP3: Court Cam - 403 Court Cam - 403 (aenetworks_crime360_2_0…" at bounding box center [380, 249] width 424 height 133
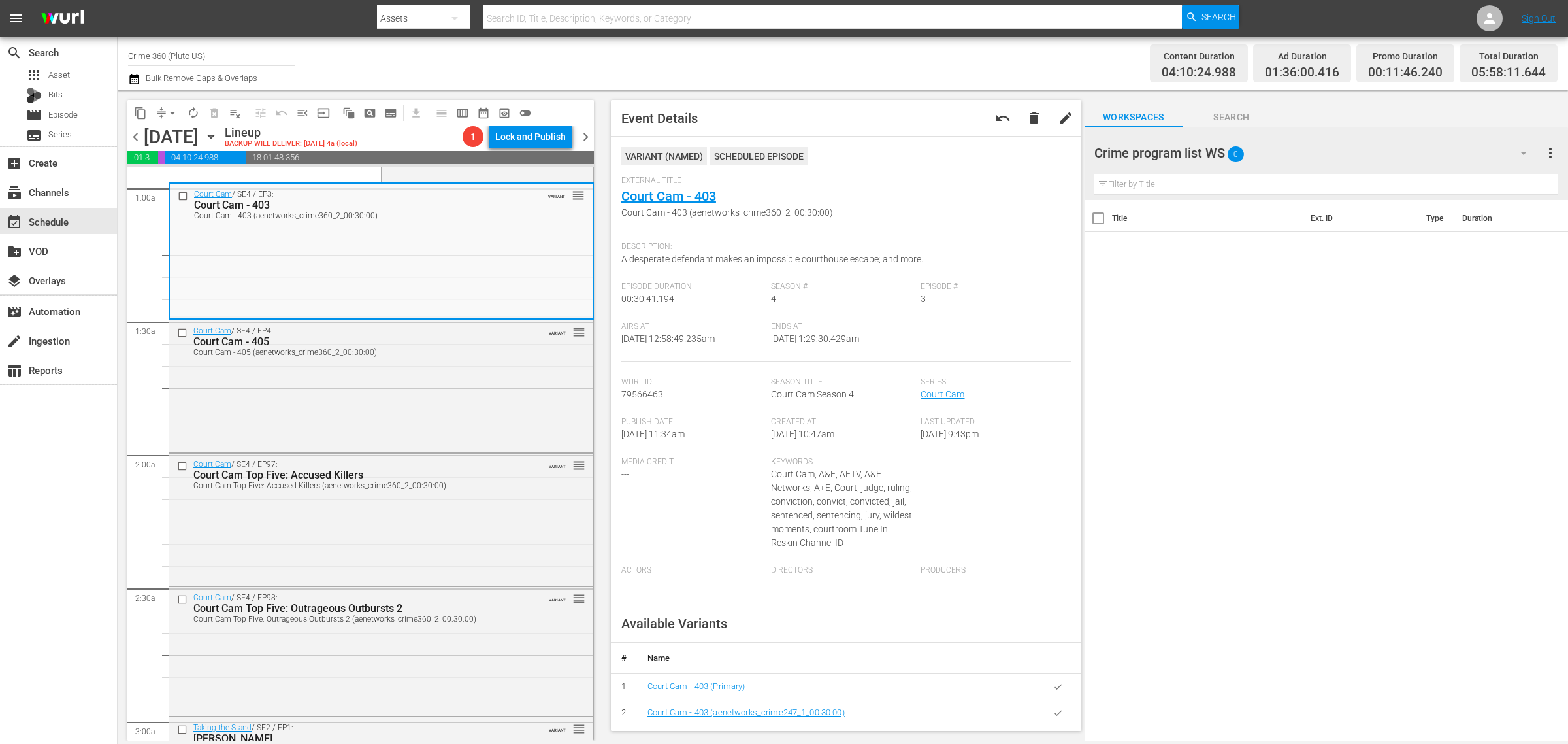
click at [894, 60] on div "Channel Title Crime 360 (Pluto US) Bulk Remove Gaps & Overlaps" at bounding box center [518, 63] width 780 height 47
click at [302, 399] on div "Court Cam / SE4 / EP4: Court Cam - 405 Court Cam - 405 (aenetworks_crime360_2_0…" at bounding box center [380, 385] width 424 height 130
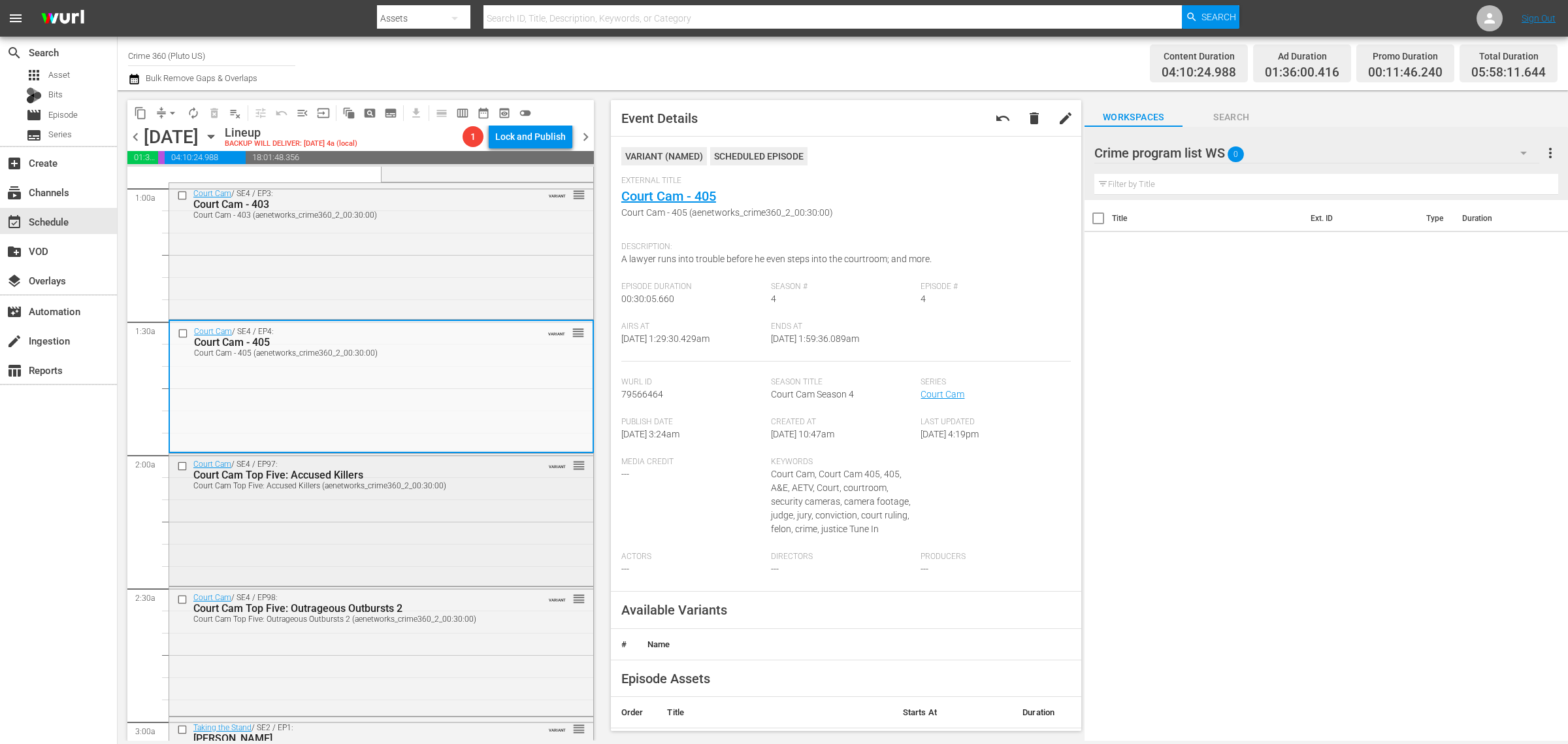
click at [412, 529] on div "Court Cam / SE4 / EP97: Court Cam Top Five: Accused Killers Court Cam Top Five:…" at bounding box center [380, 519] width 424 height 130
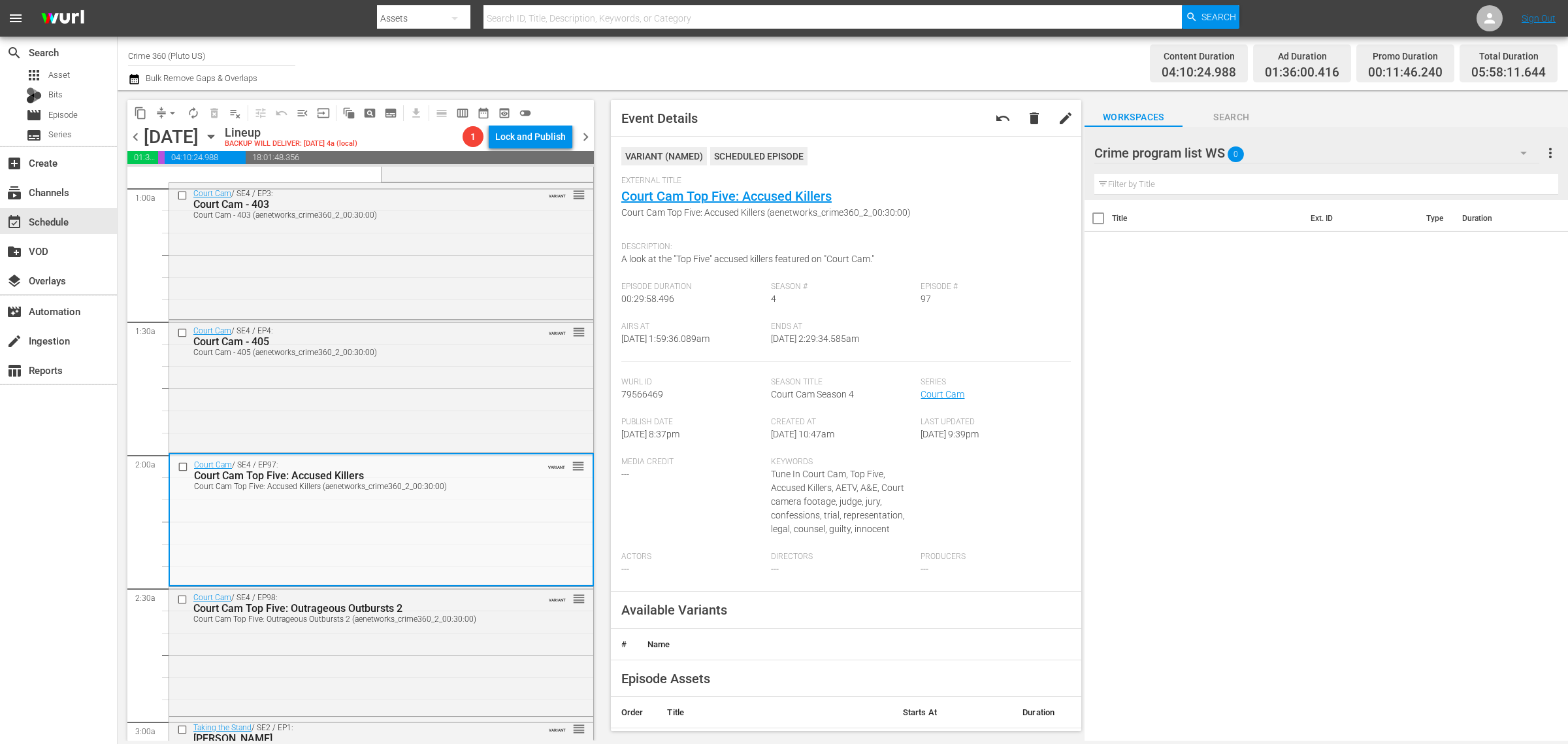
click at [696, 67] on div "Channel Title Crime 360 (Pluto US) Bulk Remove Gaps & Overlaps" at bounding box center [518, 63] width 780 height 47
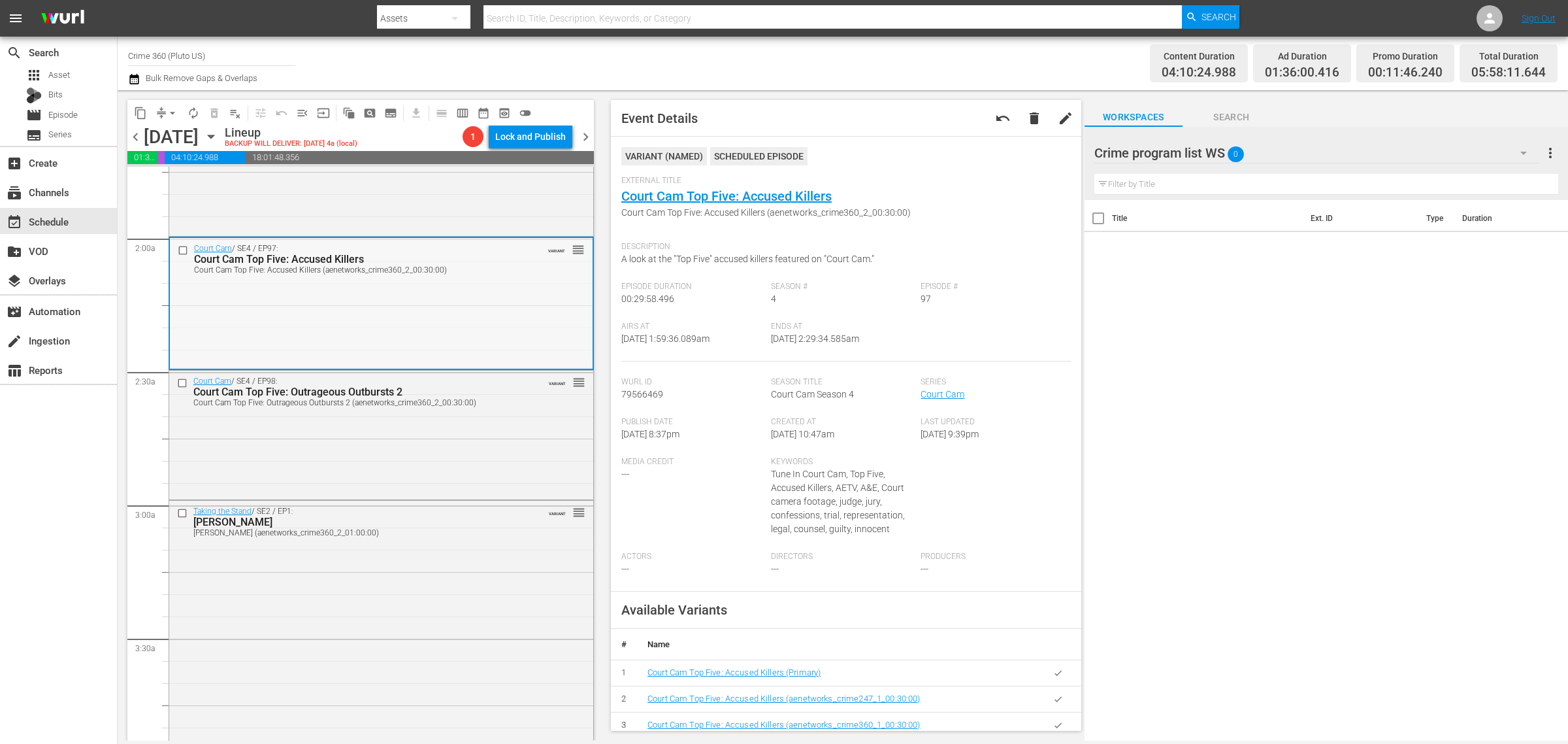
scroll to position [491, 0]
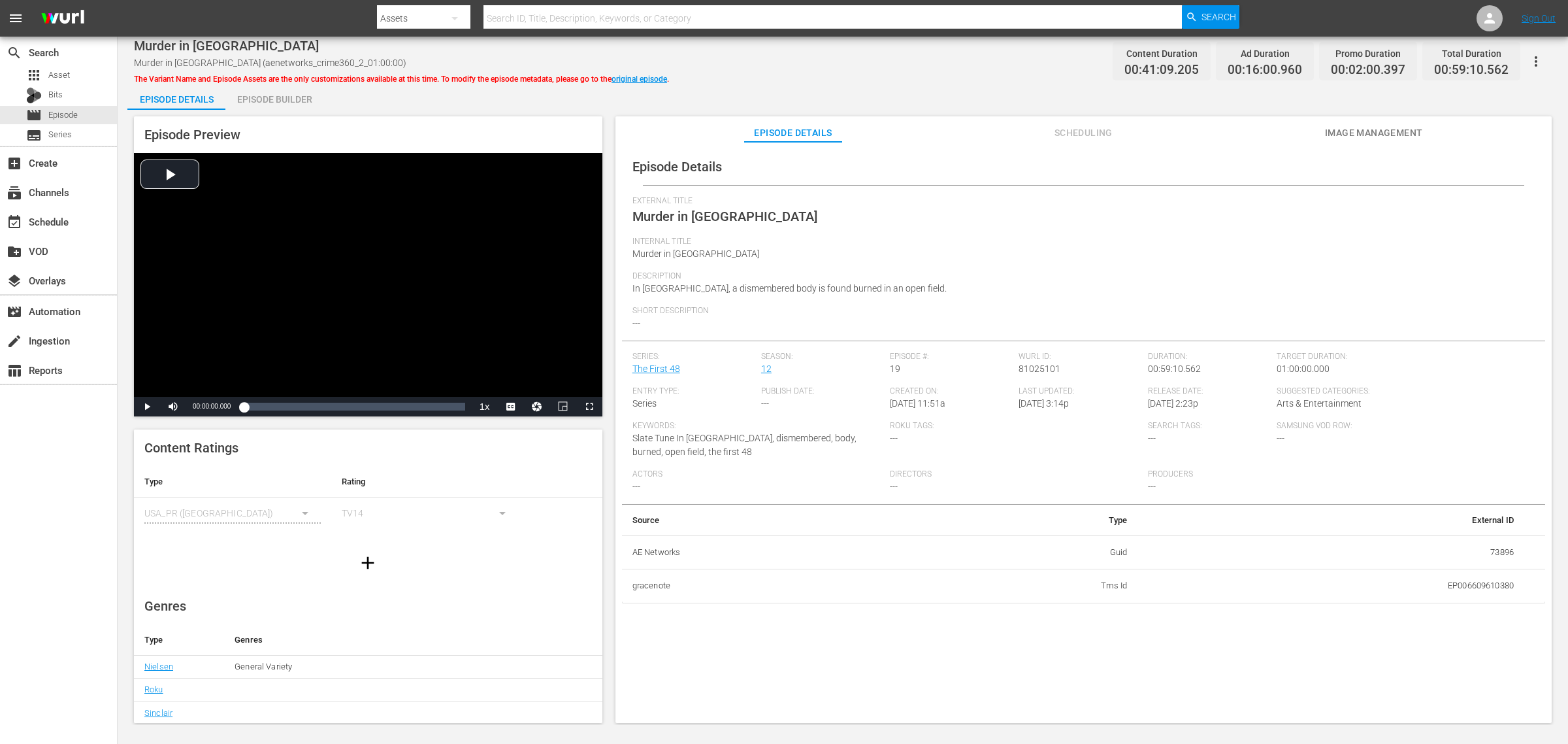
click at [812, 70] on div "Murder in Pleasant Grove Murder in Pleasant Grove (aenetworks_crime360_2_01:00:…" at bounding box center [843, 61] width 1418 height 29
click at [264, 95] on div "Episode Builder" at bounding box center [274, 99] width 98 height 32
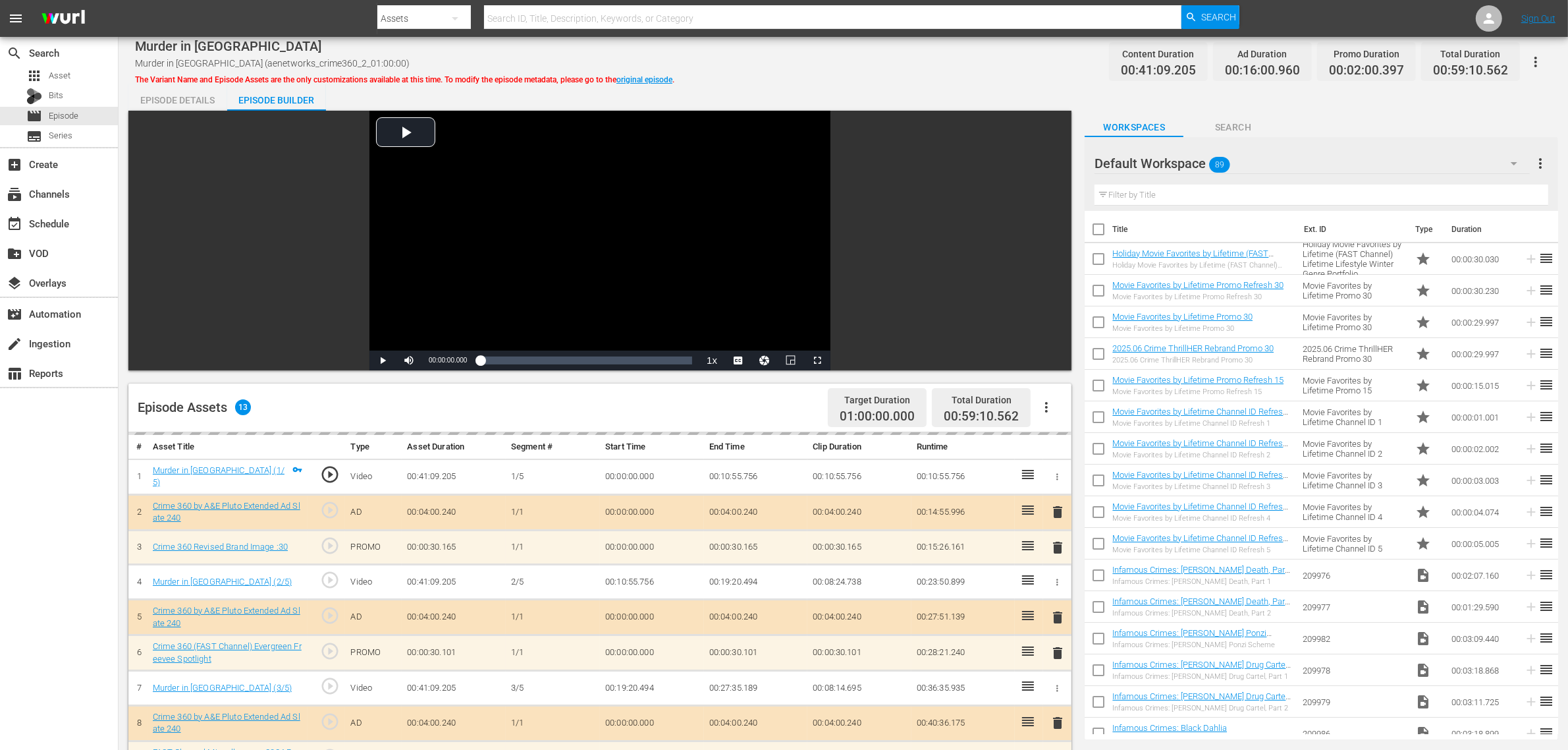
click at [844, 60] on div "Murder in Pleasant Grove Murder in Pleasant Grove (aenetworks_crime360_2_01:00:…" at bounding box center [843, 61] width 1417 height 29
click at [1259, 160] on div "Default Workspace 89" at bounding box center [1312, 163] width 435 height 37
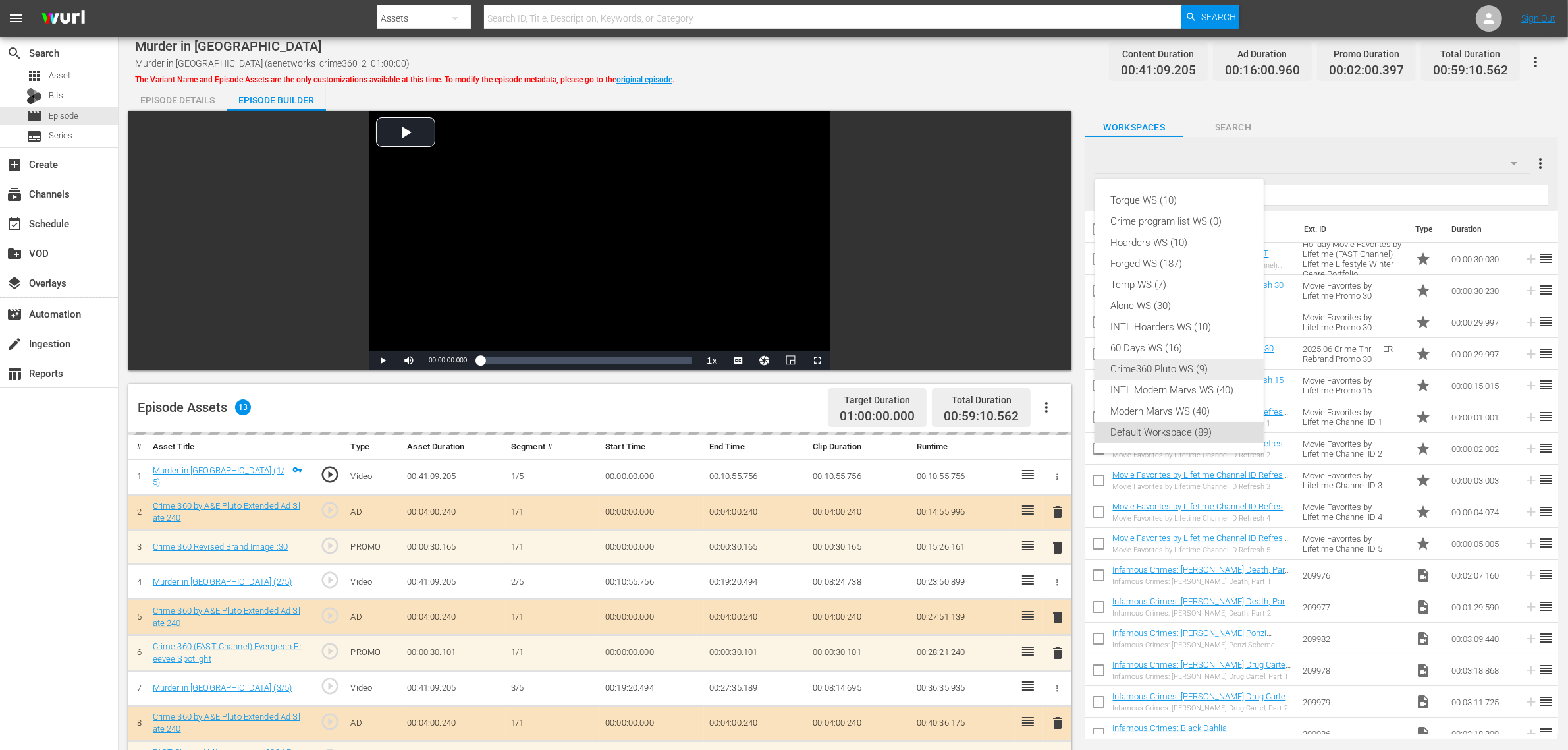
click at [1194, 365] on div "Crime360 Pluto WS (9)" at bounding box center [1179, 369] width 137 height 22
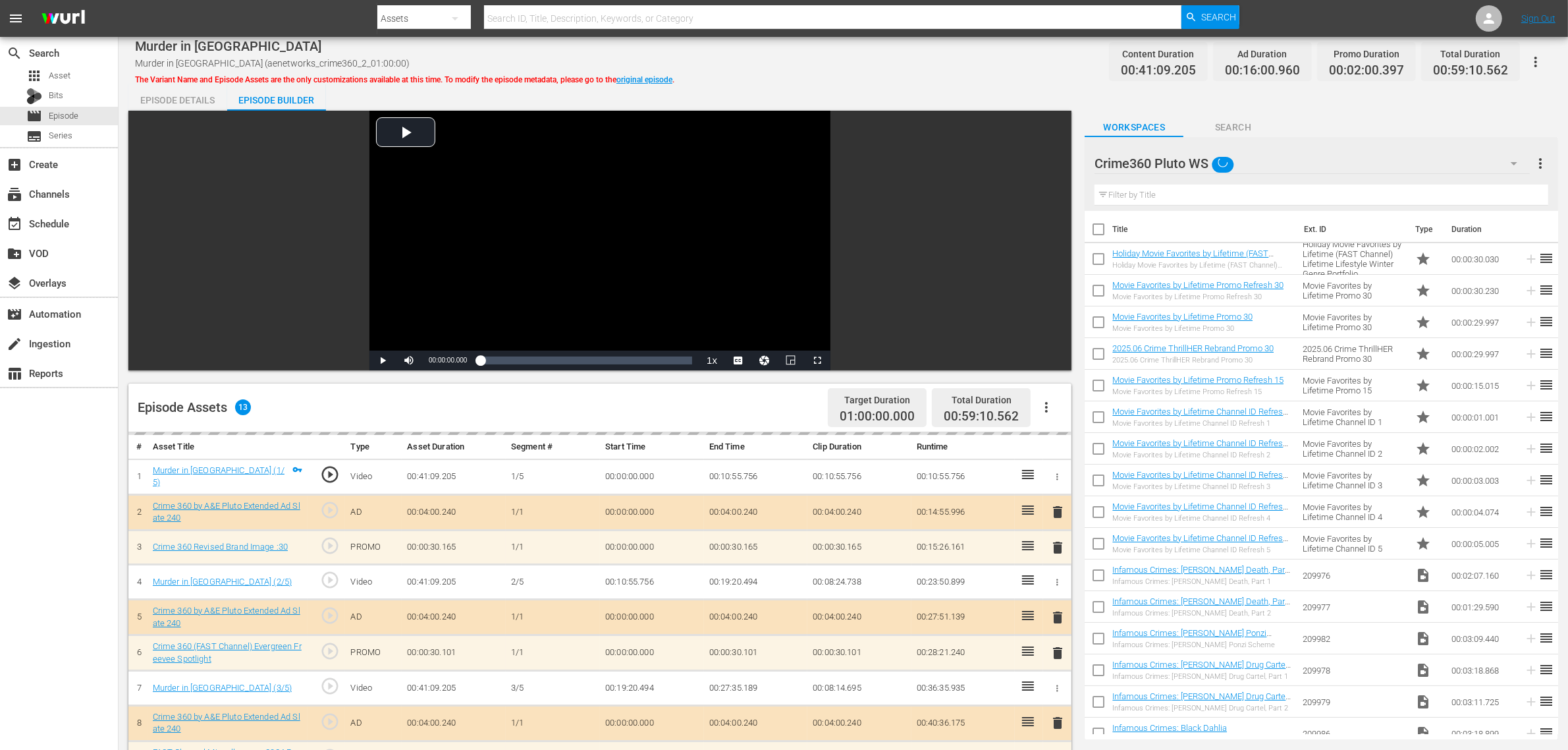
click at [955, 93] on div "Torque WS (10) Crime program list WS (0) Hoarders WS (10) Forged WS (187) Temp …" at bounding box center [784, 375] width 1568 height 750
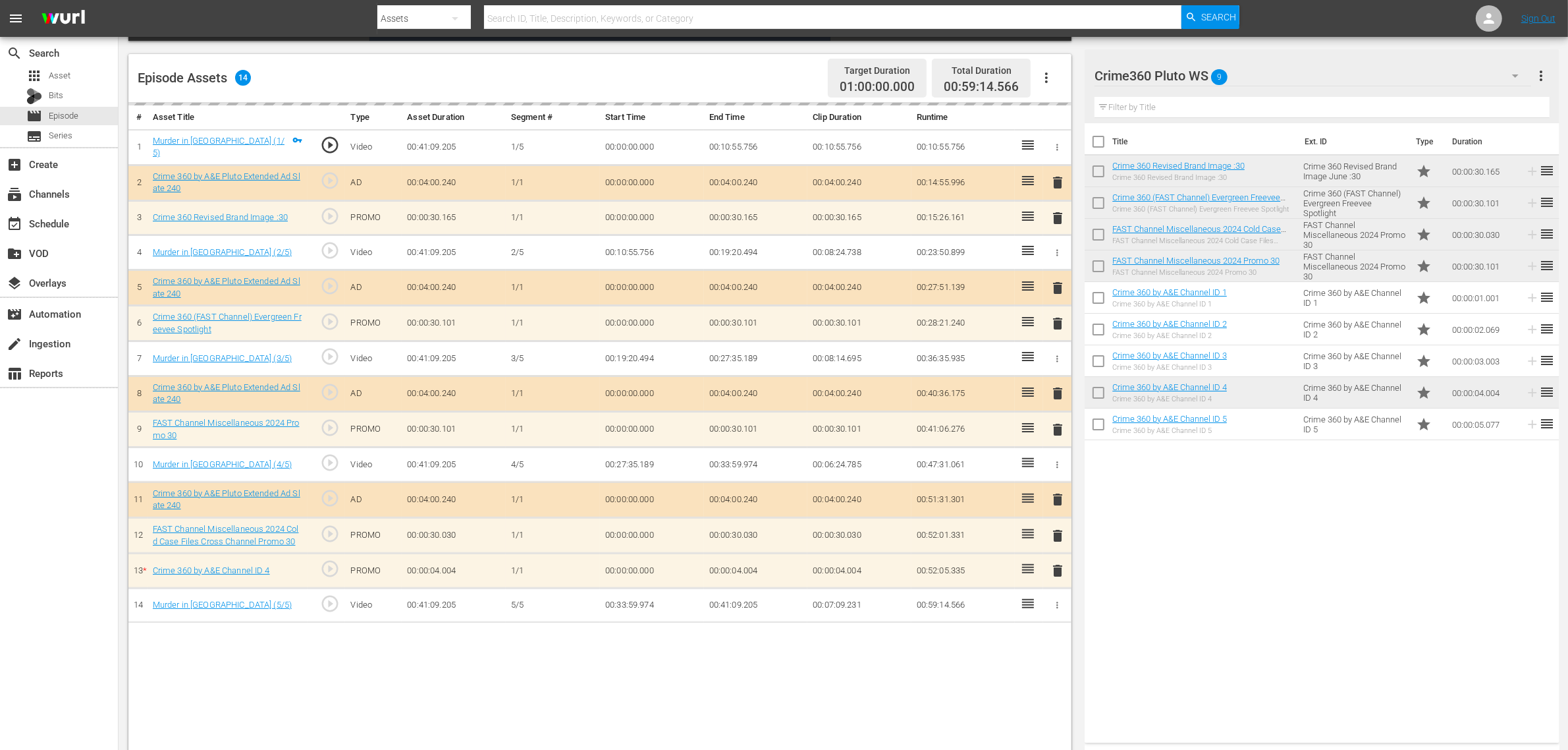
click at [752, 83] on div "Episode Assets 14 Target Duration 01:00:00.000 Total Duration 00:59:14.566" at bounding box center [599, 78] width 943 height 49
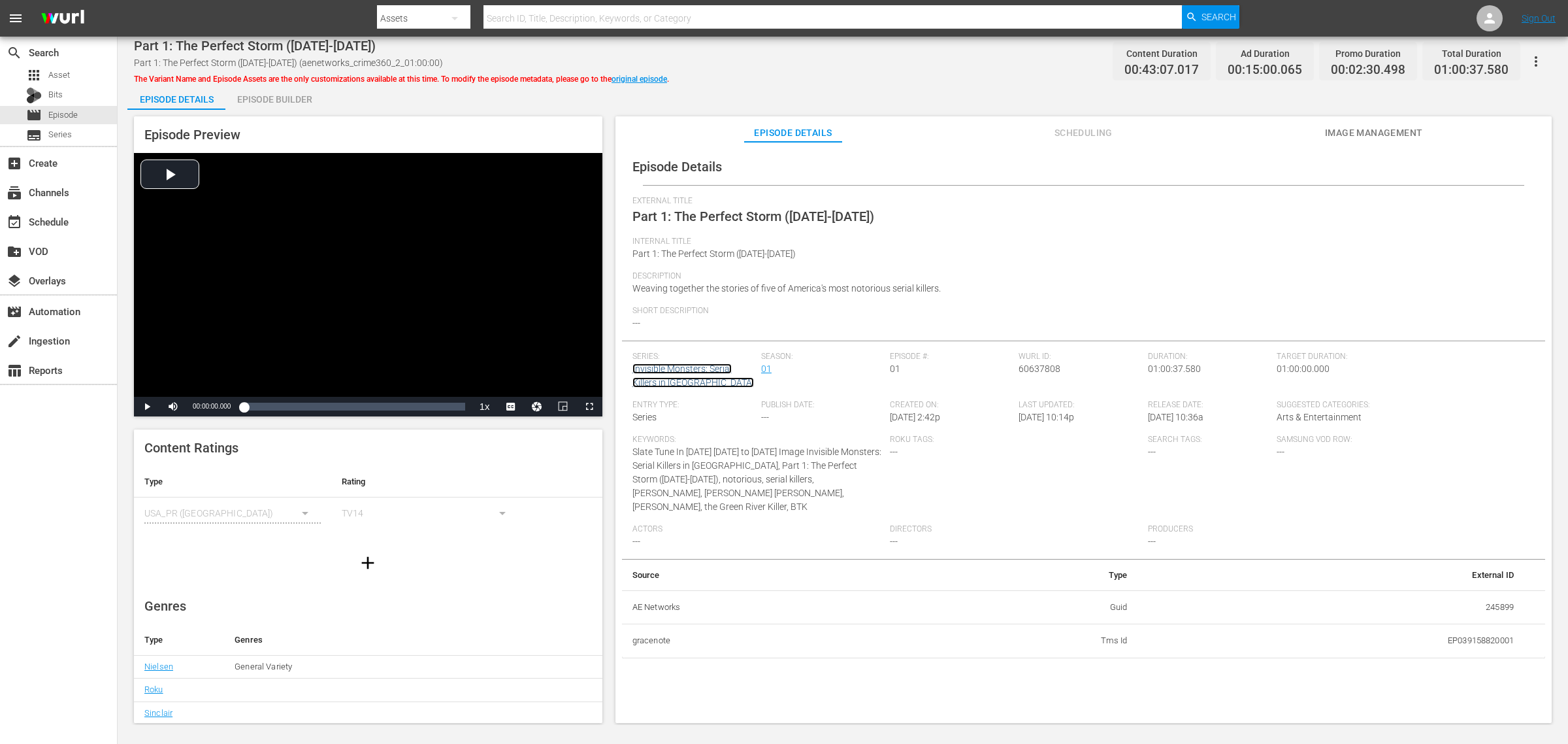
click at [683, 386] on link "Invisible Monsters: Serial Killers in America" at bounding box center [694, 375] width 121 height 24
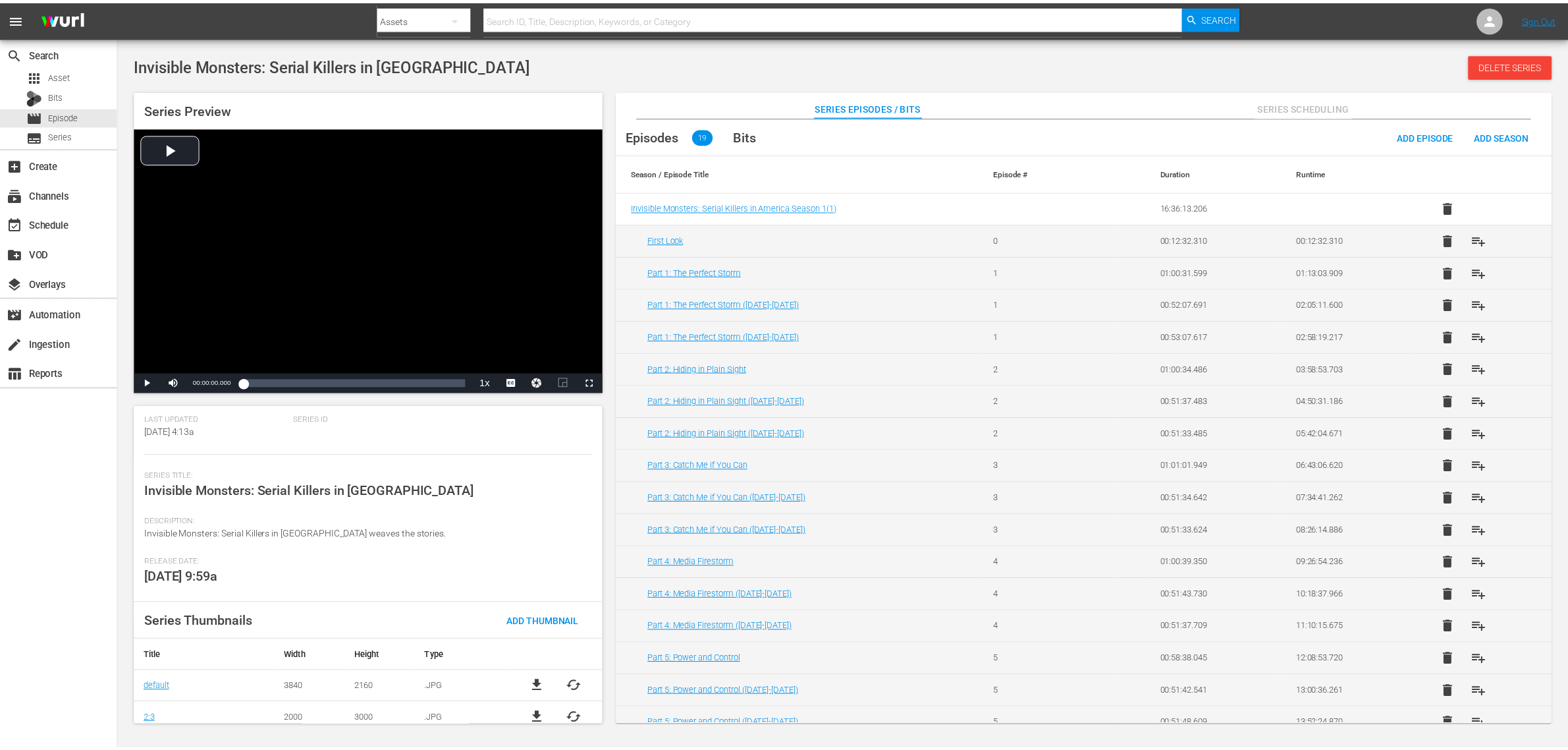
scroll to position [127, 0]
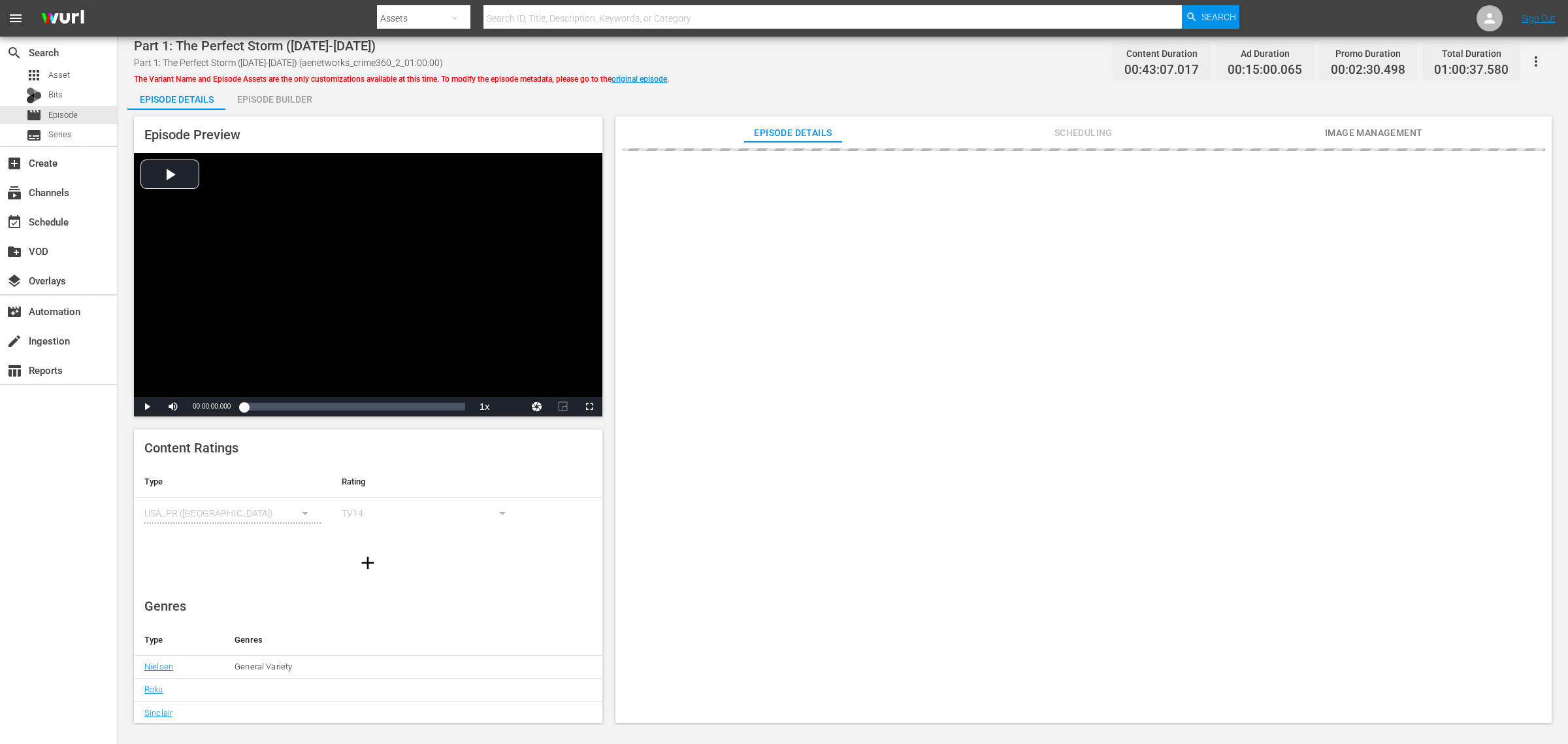
click at [781, 55] on div "Part 1: The Perfect Storm (1972-1974) Part 1: The Perfect Storm (1972-1974) (ae…" at bounding box center [843, 61] width 1418 height 29
click at [796, 63] on div "Part 1: The Perfect Storm (1972-1974) Part 1: The Perfect Storm (1972-1974) (ae…" at bounding box center [843, 61] width 1418 height 29
click at [268, 96] on div "Episode Builder" at bounding box center [274, 99] width 98 height 32
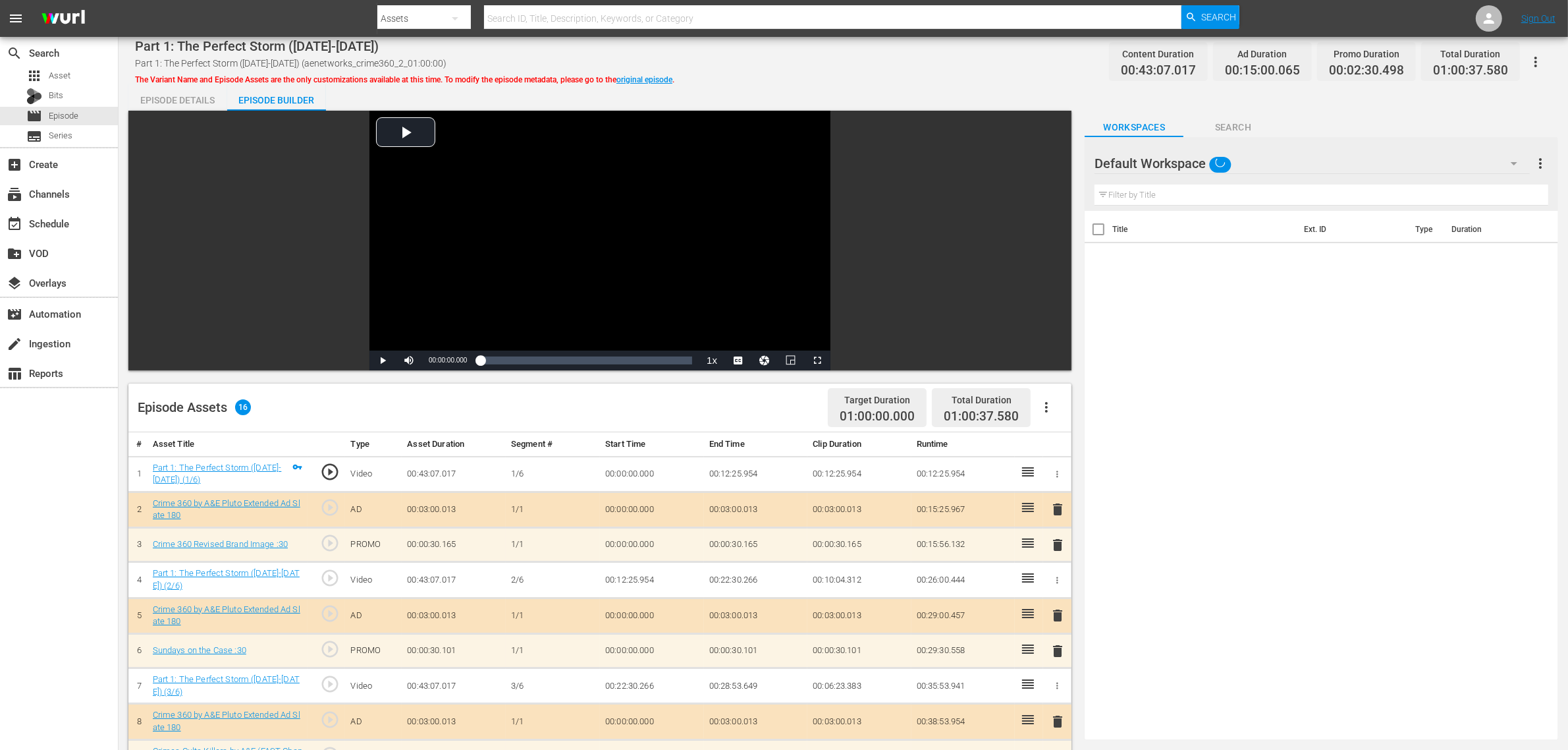
click at [787, 73] on div "Part 1: The Perfect Storm (1972-1974) Part 1: The Perfect Storm (1972-1974) (ae…" at bounding box center [843, 61] width 1417 height 29
click at [1264, 166] on div "Default Workspace 89" at bounding box center [1312, 163] width 435 height 37
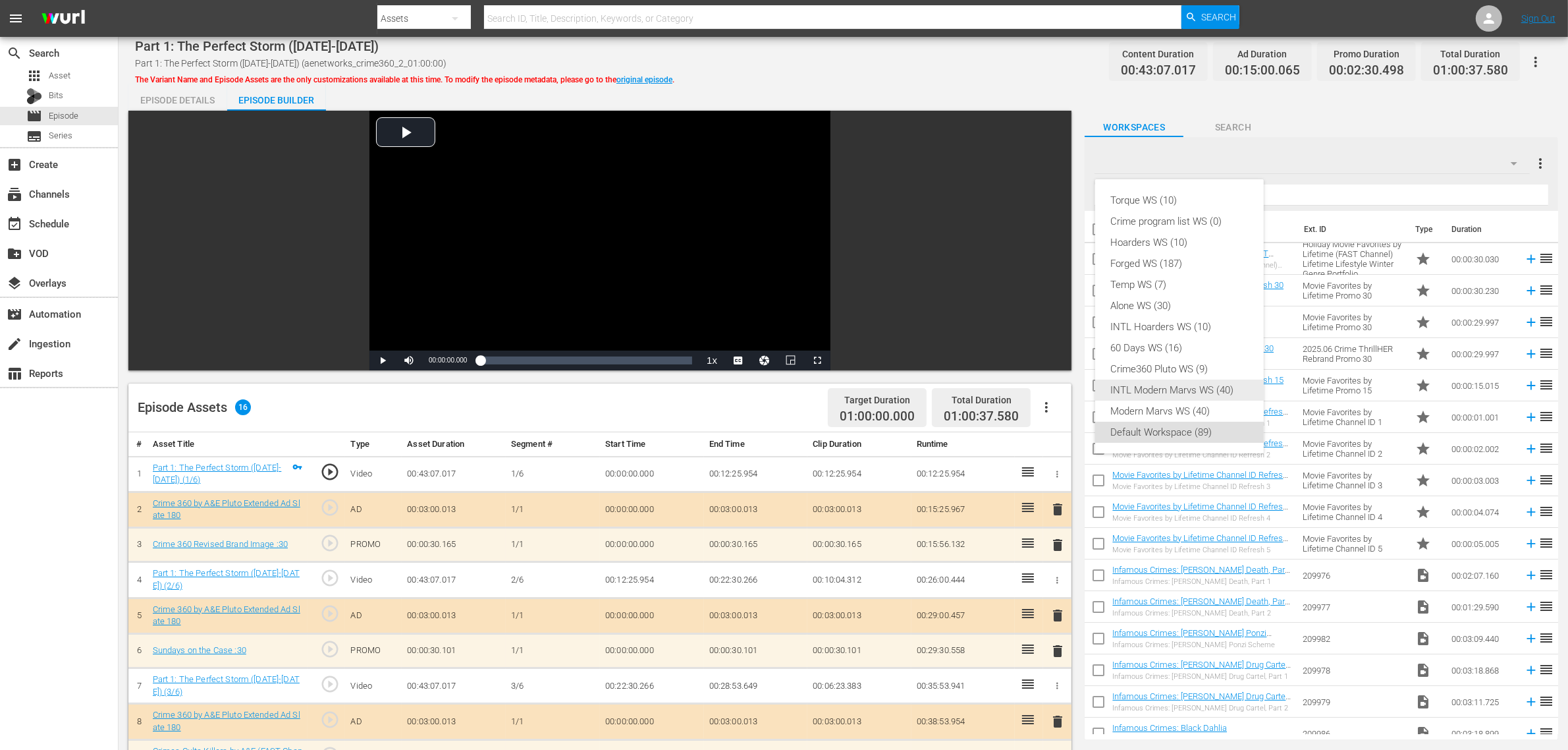
click at [1206, 379] on div "INTL Modern Marvs WS (40)" at bounding box center [1179, 390] width 137 height 22
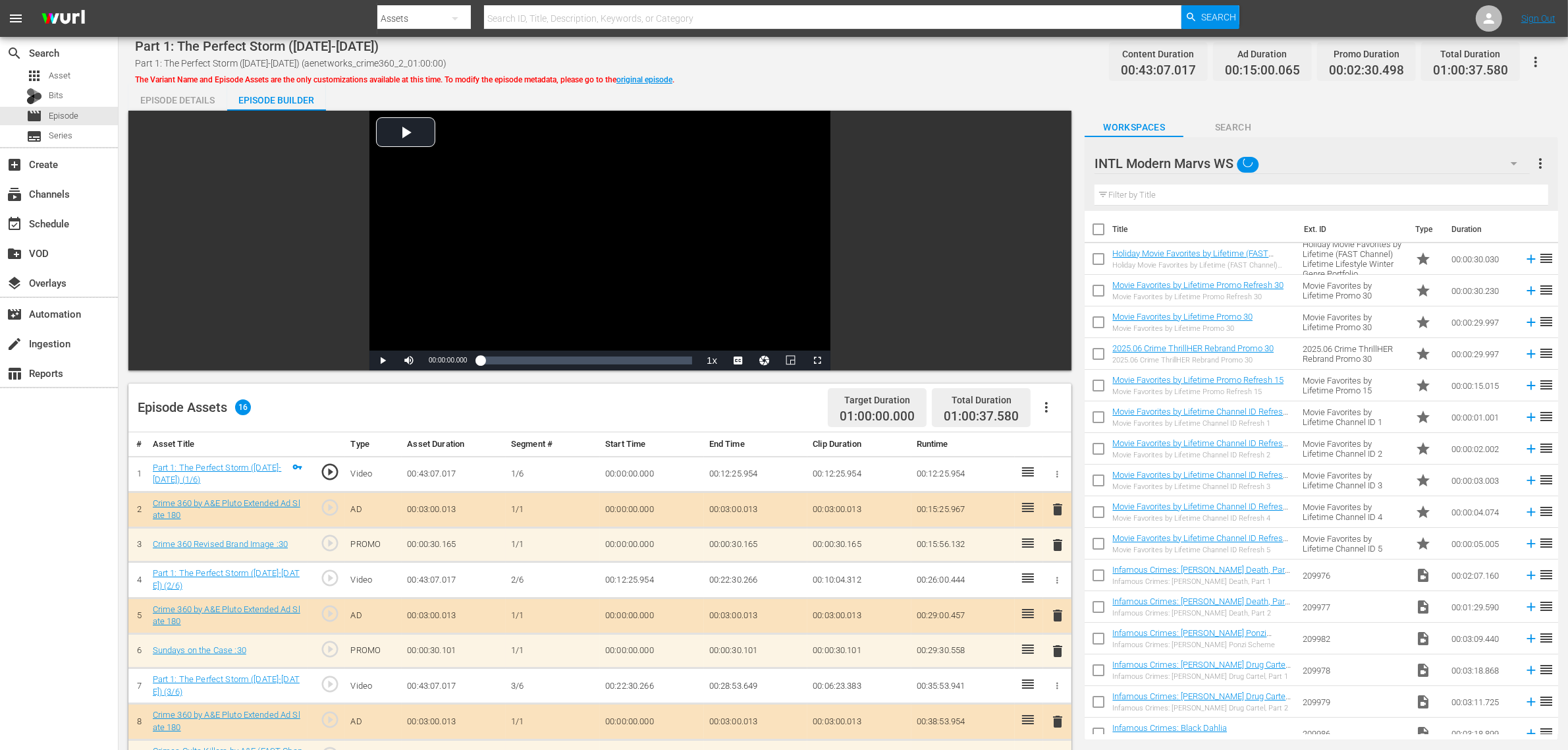
click at [1264, 159] on div "INTL Modern Marvs WS" at bounding box center [1312, 163] width 435 height 37
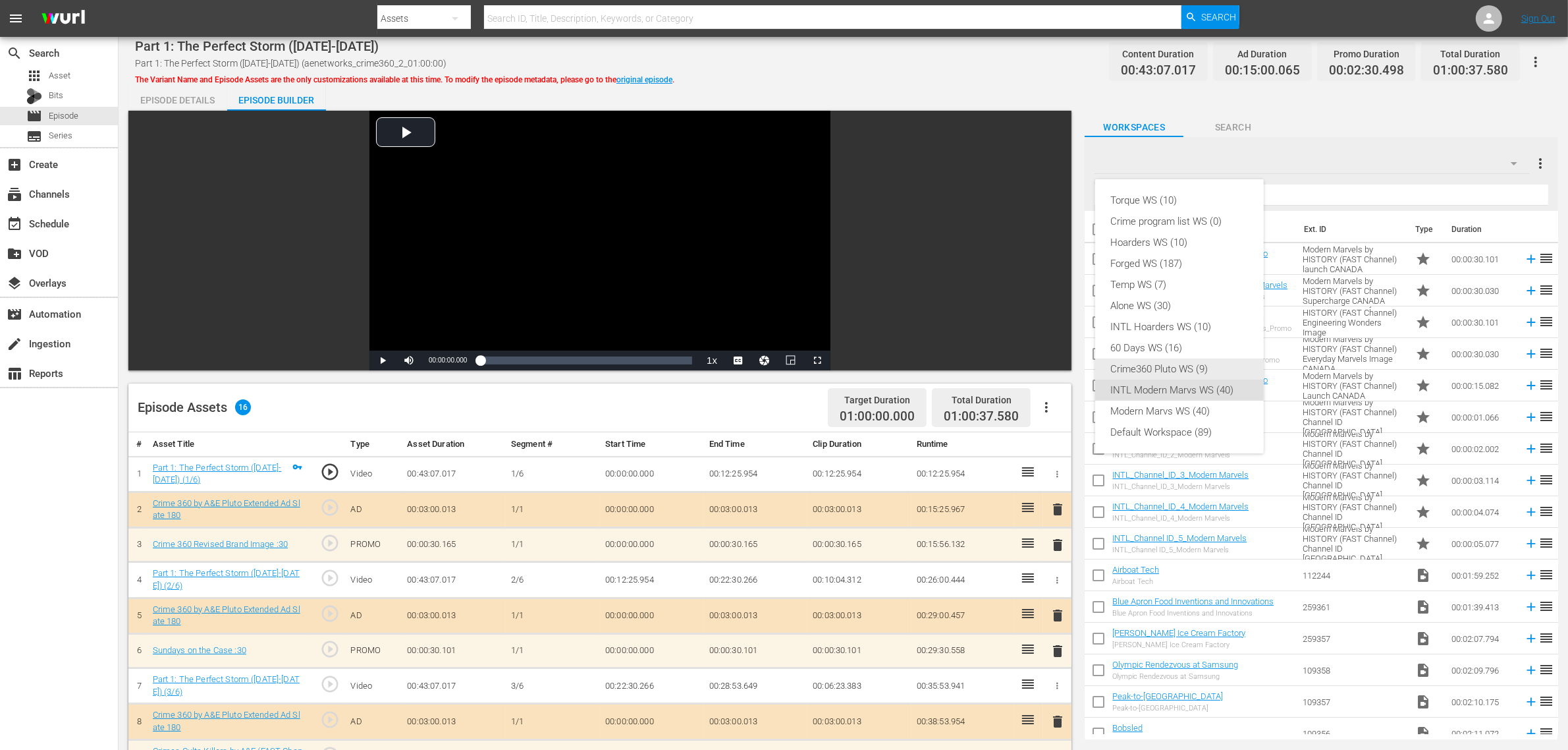
drag, startPoint x: 1174, startPoint y: 367, endPoint x: 1158, endPoint y: 302, distance: 66.9
click at [1173, 367] on div "Crime360 Pluto WS (9)" at bounding box center [1179, 369] width 137 height 22
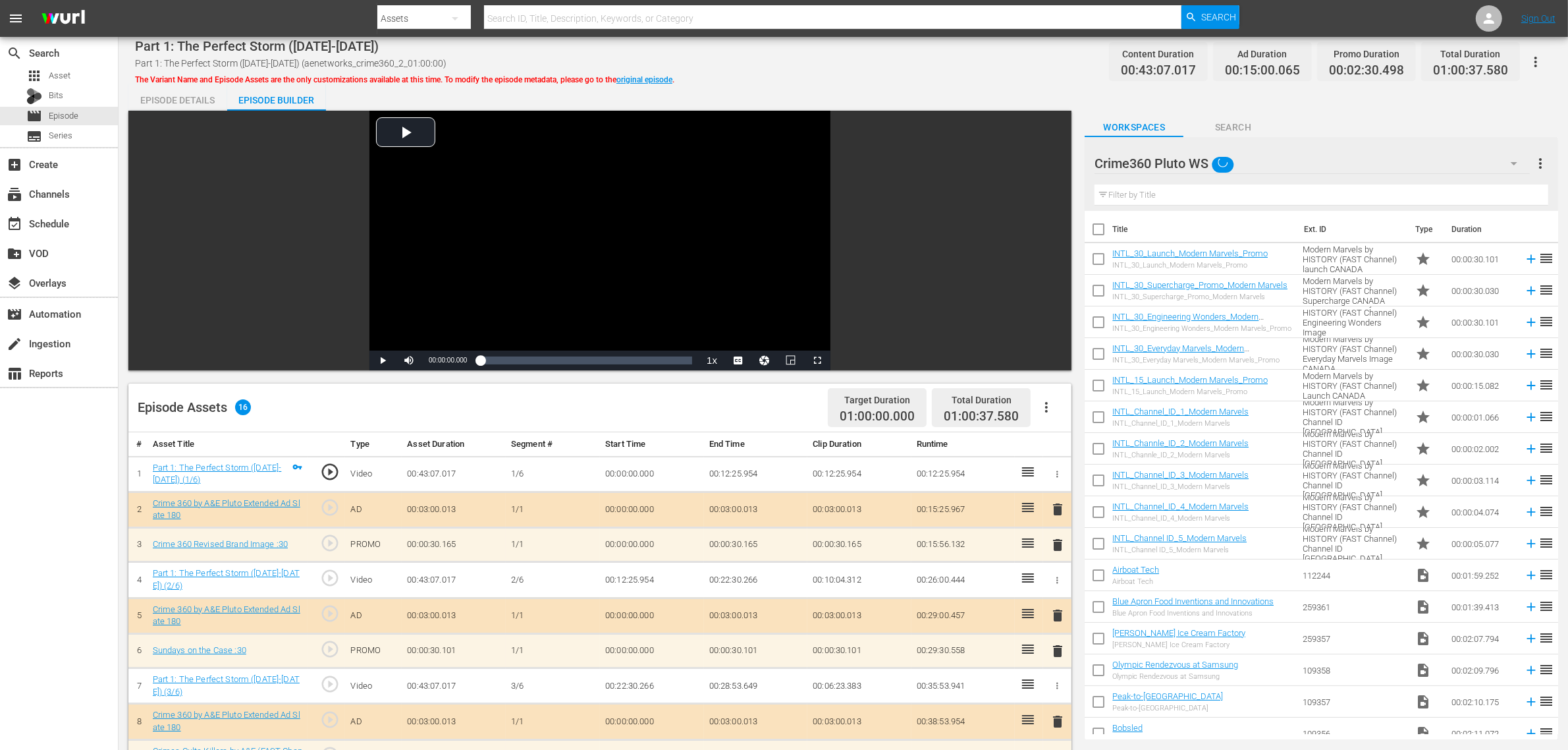
click at [939, 66] on div "Torque WS (10) Crime program list WS (0) Hoarders WS (10) Forged WS (187) Temp …" at bounding box center [784, 375] width 1568 height 750
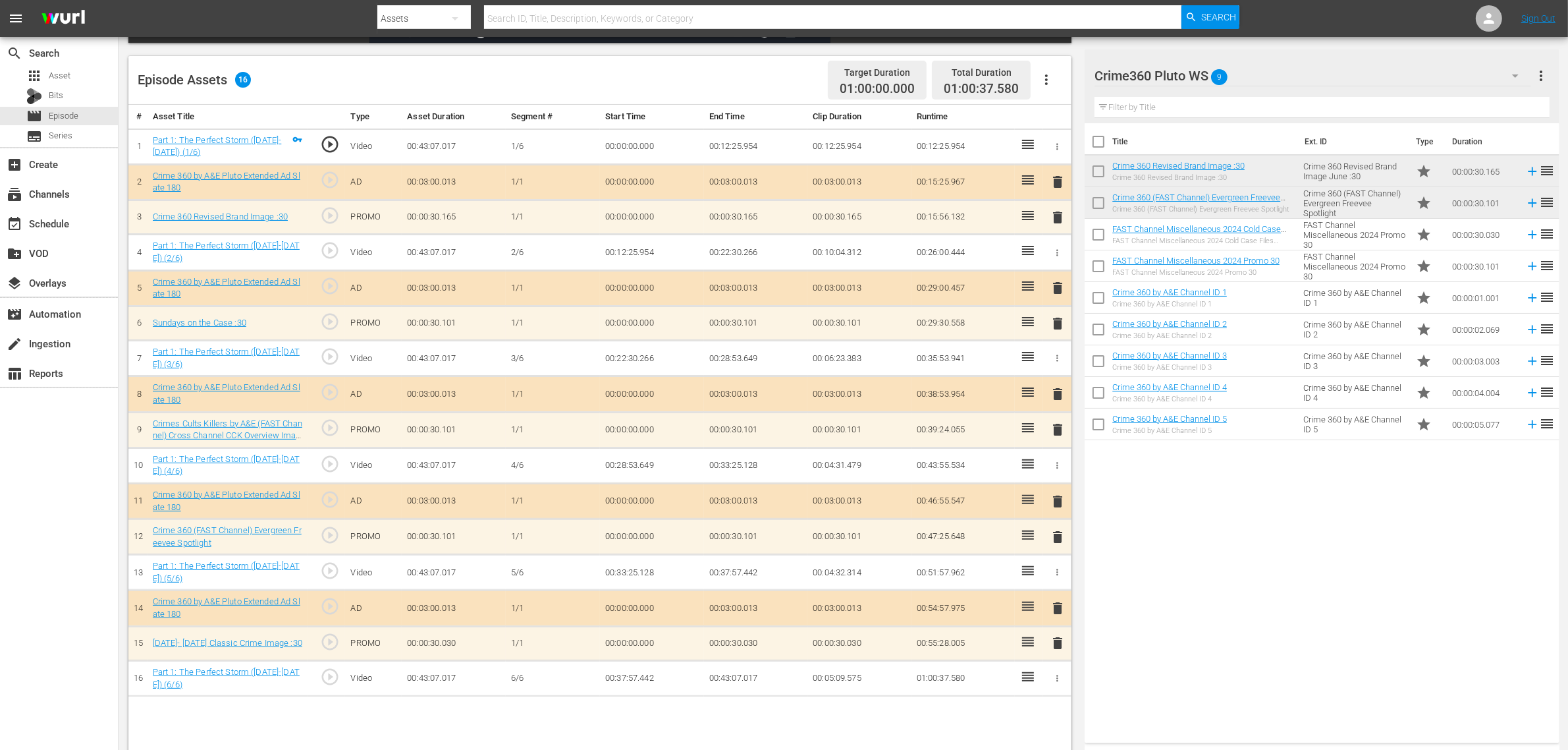
scroll to position [342, 0]
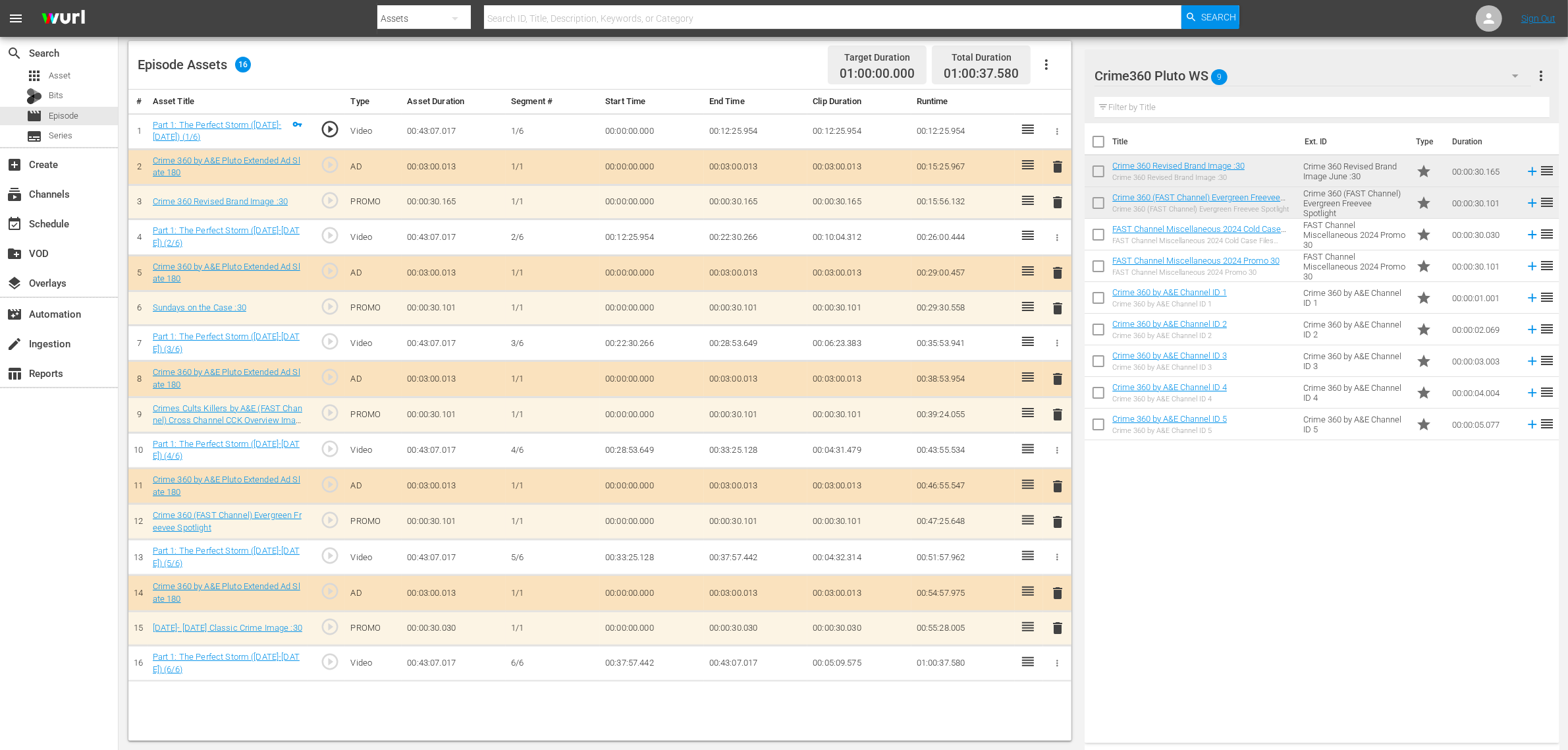
click at [1040, 65] on icon "button" at bounding box center [1046, 65] width 15 height 15
click at [1054, 104] on div "Clear Ads" at bounding box center [1086, 101] width 89 height 32
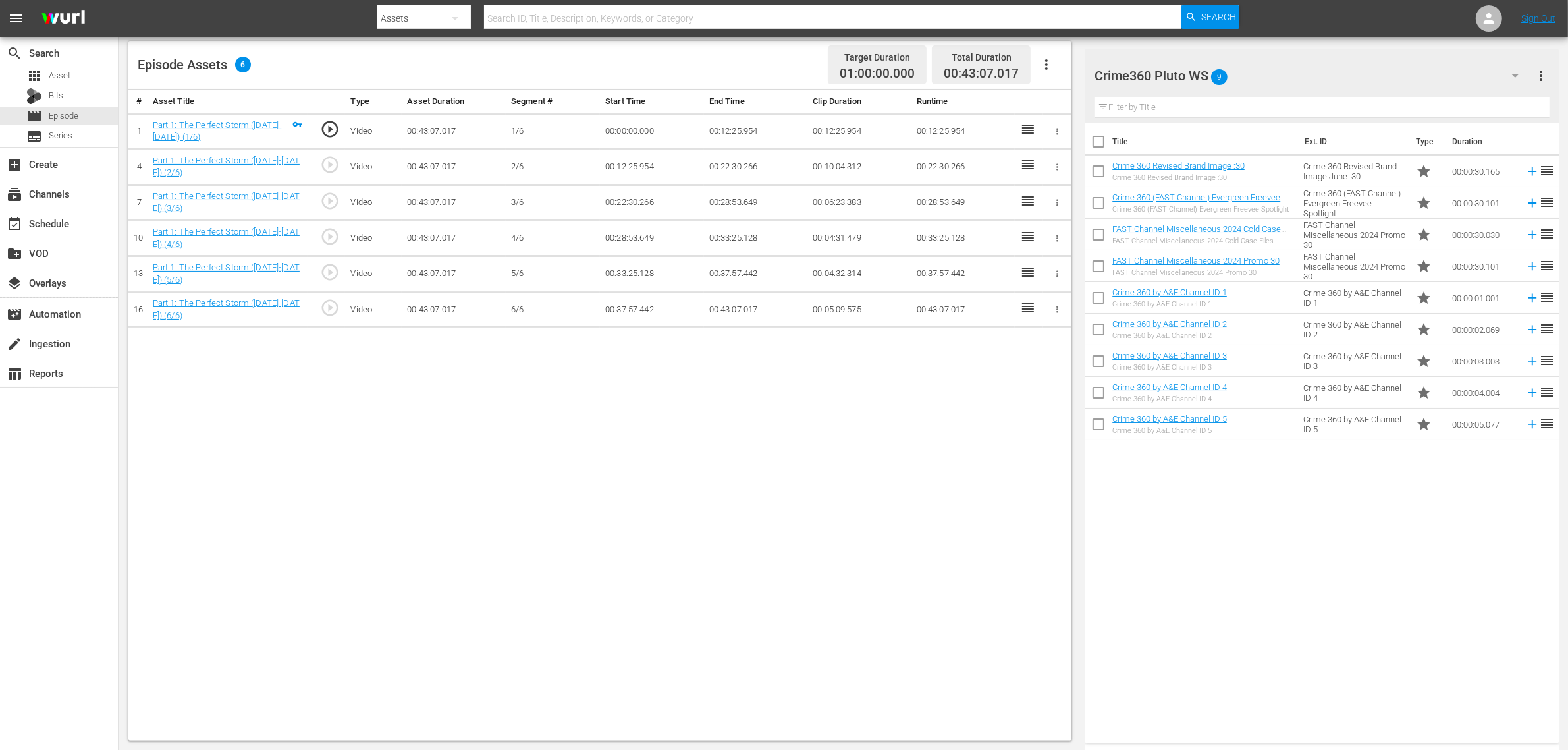
click at [1048, 63] on icon "button" at bounding box center [1046, 65] width 15 height 15
click at [1060, 72] on div "Fill with Ads" at bounding box center [1086, 70] width 89 height 32
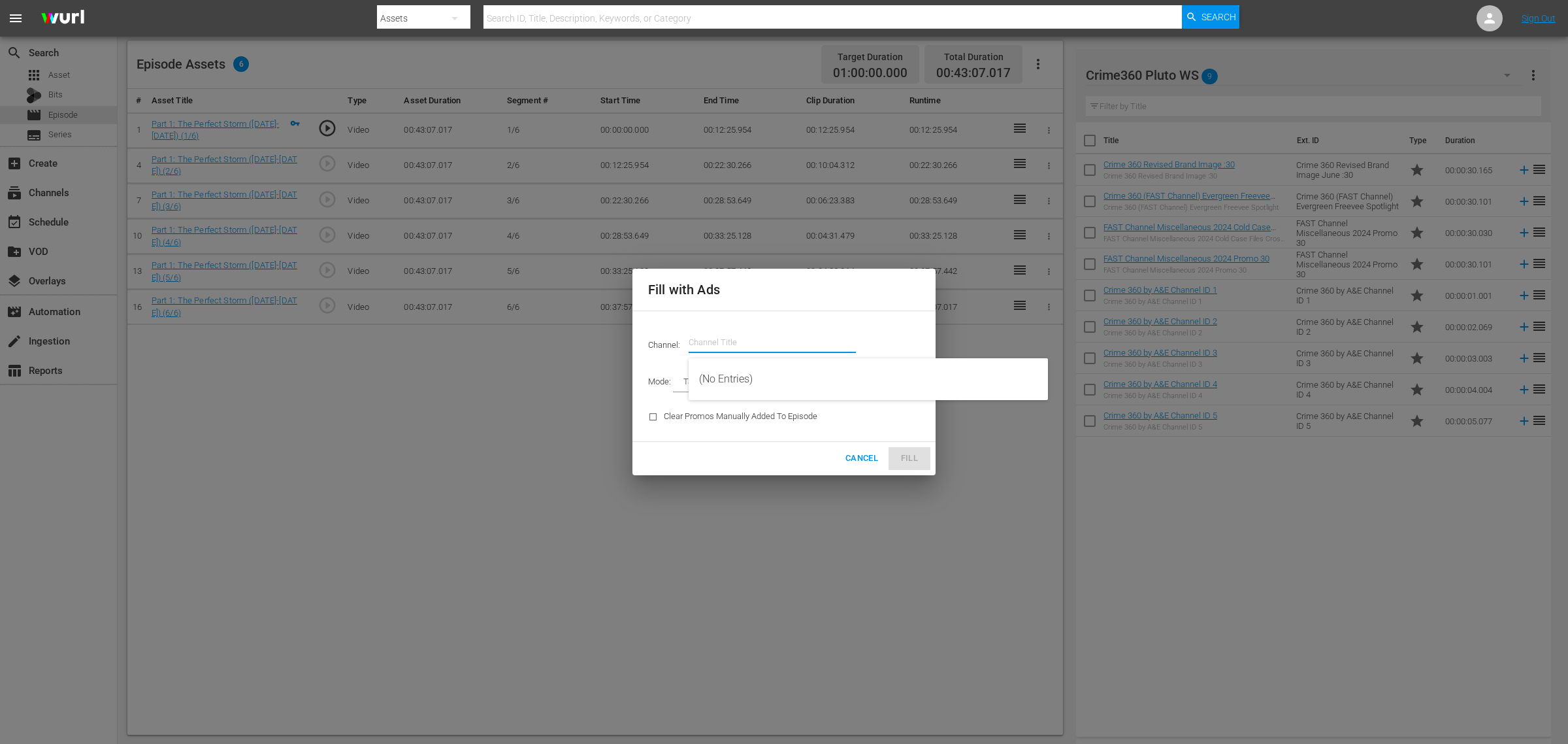
click at [759, 335] on input "text" at bounding box center [772, 342] width 167 height 32
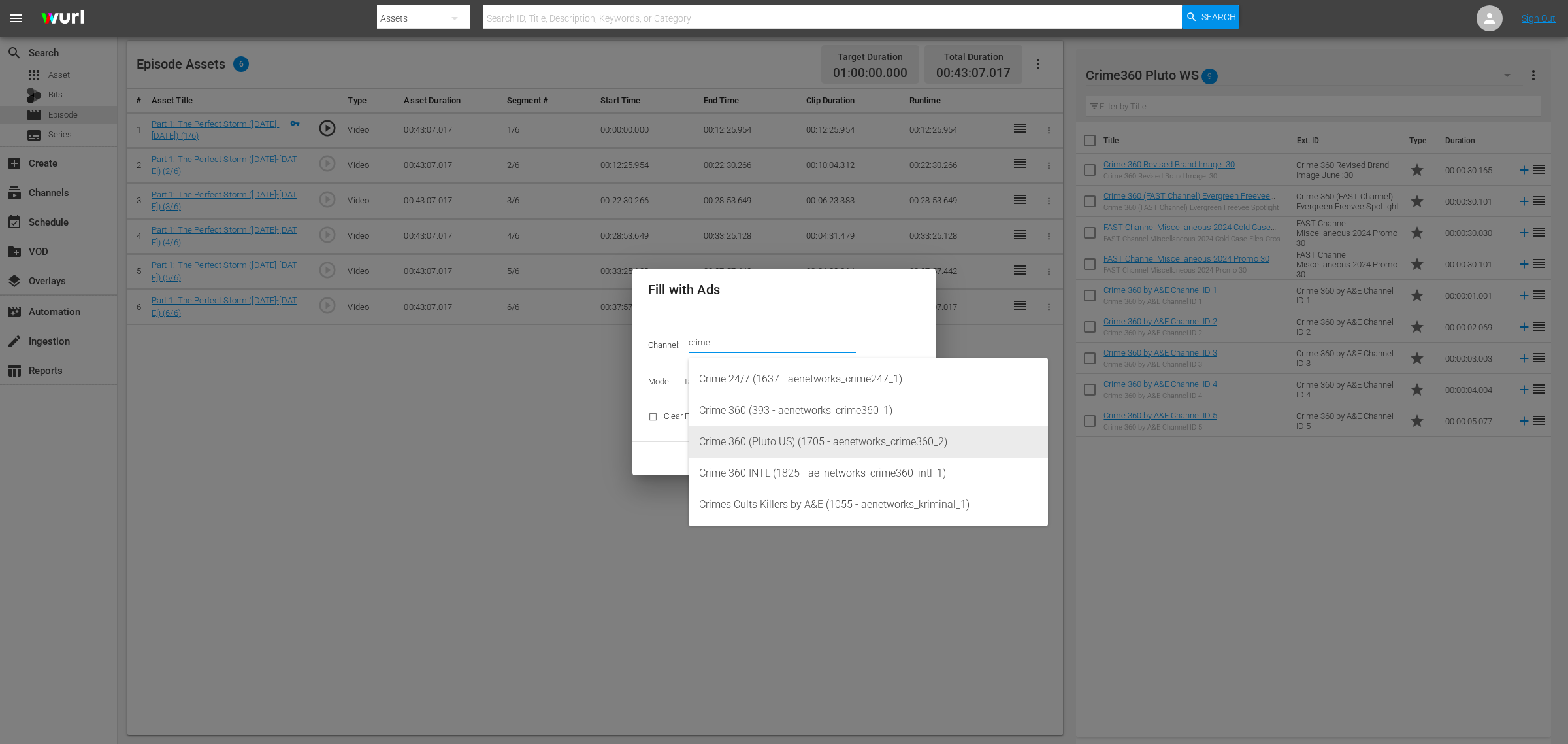
click at [868, 446] on div "Crime 360 (Pluto US) (1705 - aenetworks_crime360_2)" at bounding box center [868, 441] width 339 height 32
type input "Crime 360 (Pluto US) (1705)"
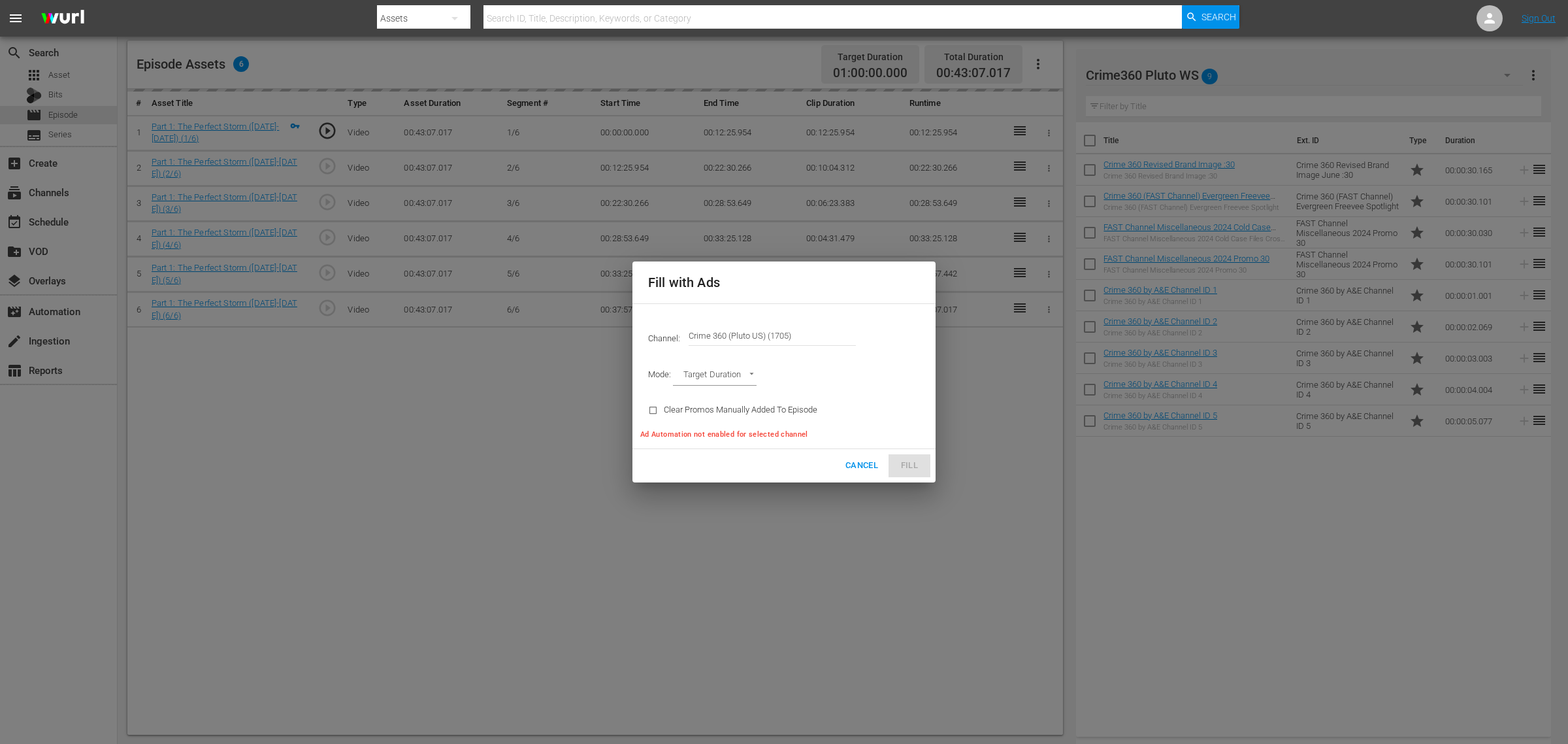
type input "AD_BREAK_DURATION"
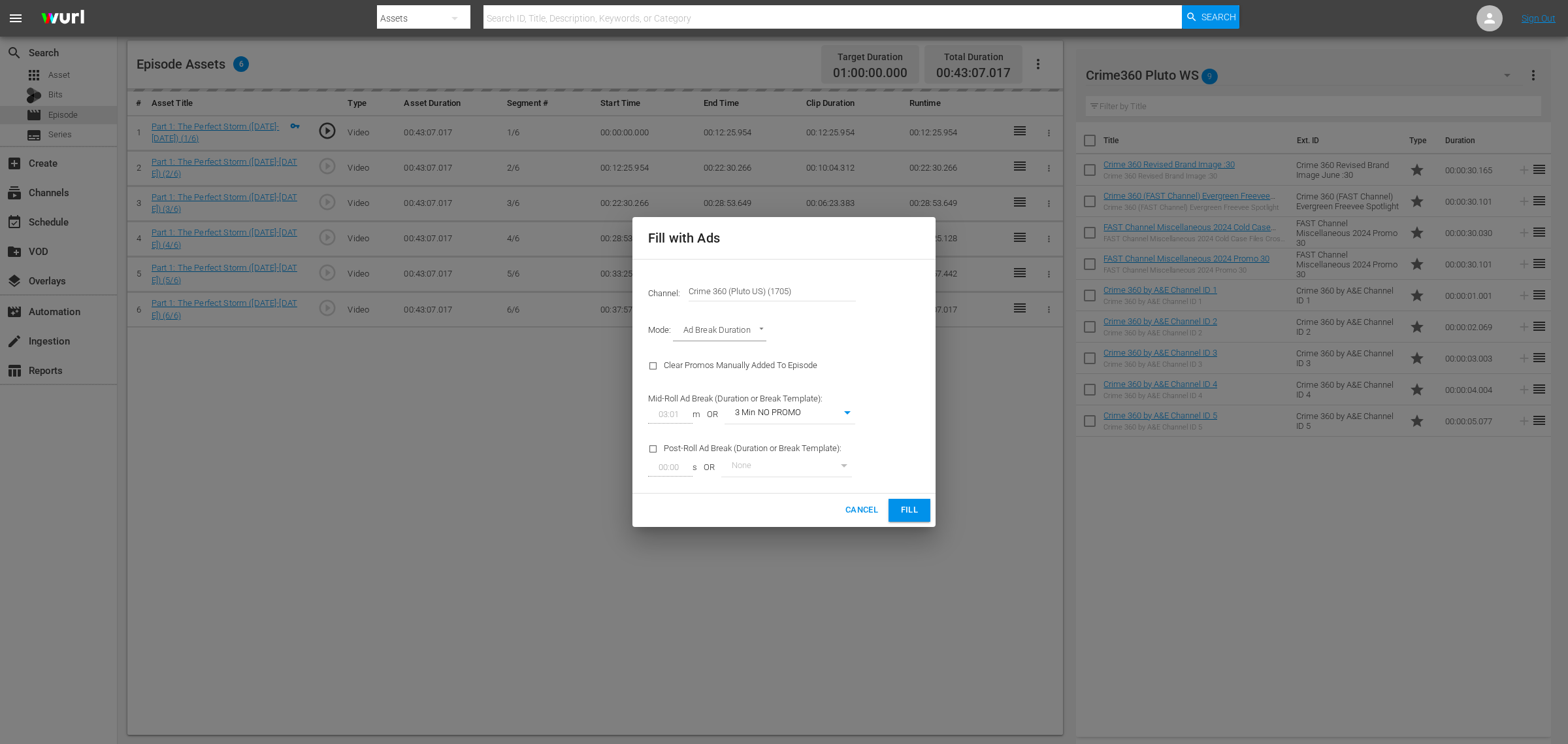
click at [843, 404] on body "menu Search By Assets Search ID, Title, Description, Keywords, or Category Sear…" at bounding box center [784, 32] width 1568 height 744
click at [807, 434] on li "3 Min with promo" at bounding box center [790, 435] width 131 height 21
type input "46"
click at [884, 432] on div "Channel: Channel Title Crime 360 (Pluto US) (1705) Mode: Ad Break Duration AD_B…" at bounding box center [784, 375] width 303 height 235
click at [909, 511] on span "Fill" at bounding box center [909, 510] width 21 height 15
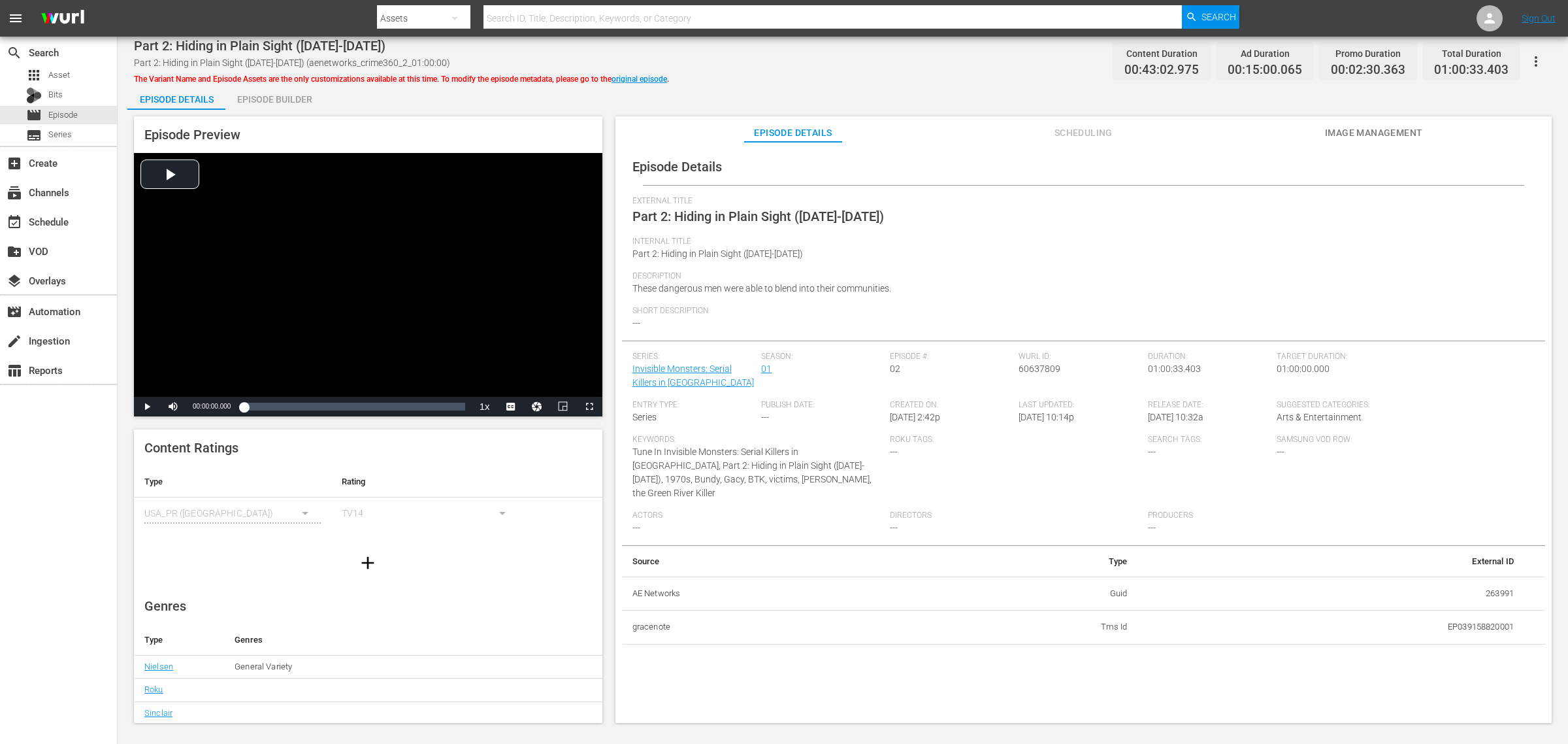
click at [276, 99] on div "Episode Builder" at bounding box center [274, 99] width 98 height 32
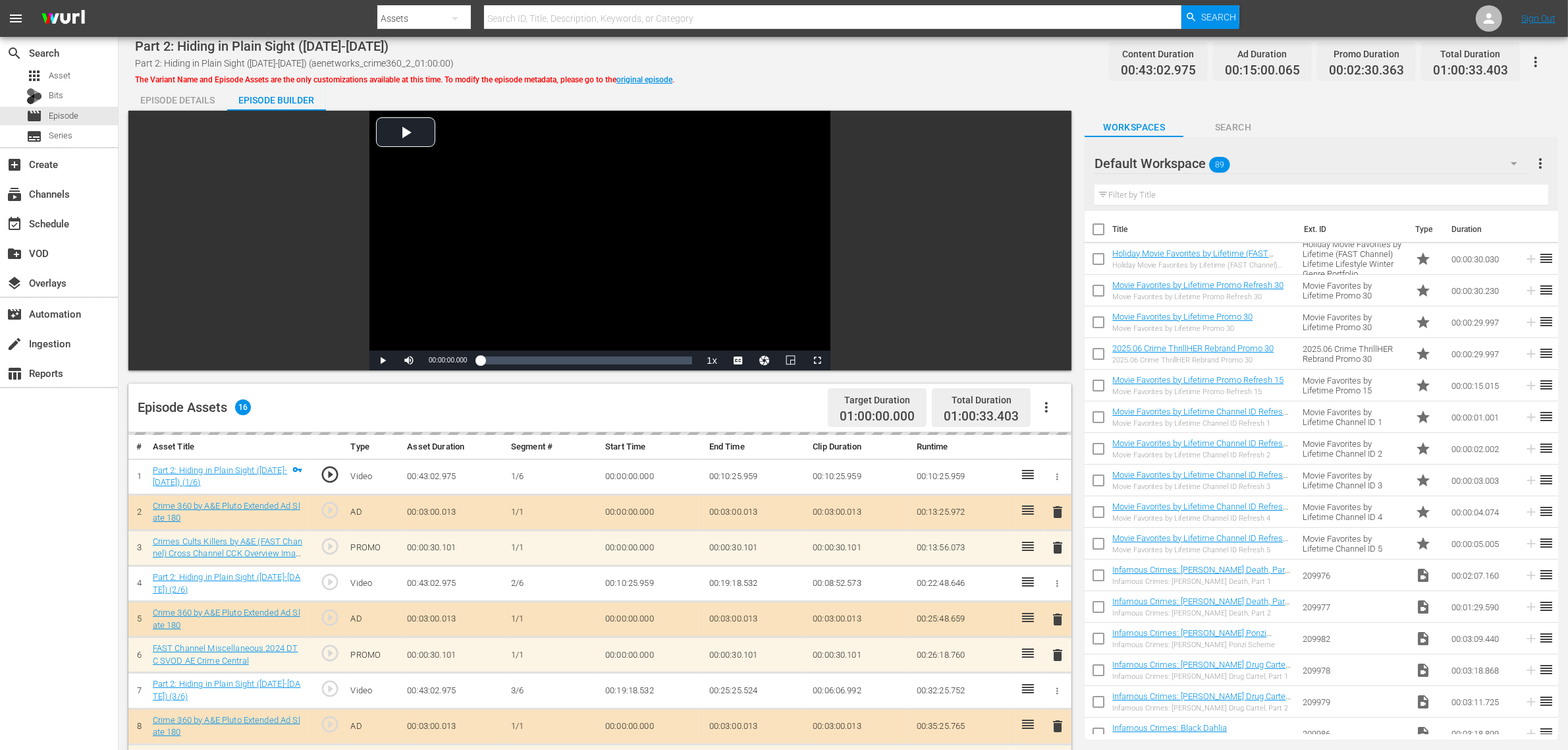
click at [857, 86] on div "Episode Details Episode Builder Episode Preview Video Player is loading. Play V…" at bounding box center [842, 583] width 1430 height 999
click at [1264, 168] on div "Default Workspace 89" at bounding box center [1312, 163] width 435 height 37
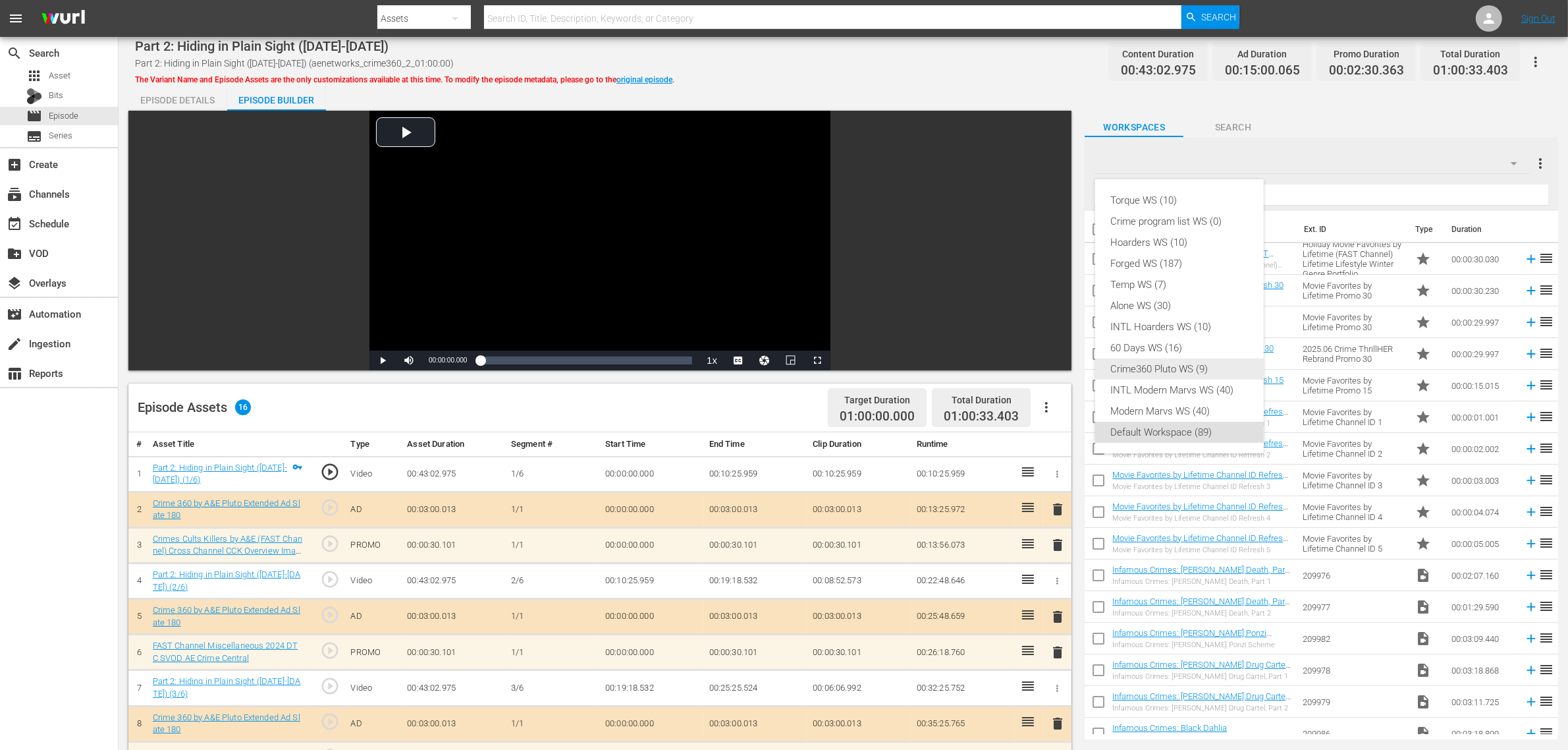
click at [1210, 370] on div "Crime360 Pluto WS (9)" at bounding box center [1179, 369] width 137 height 22
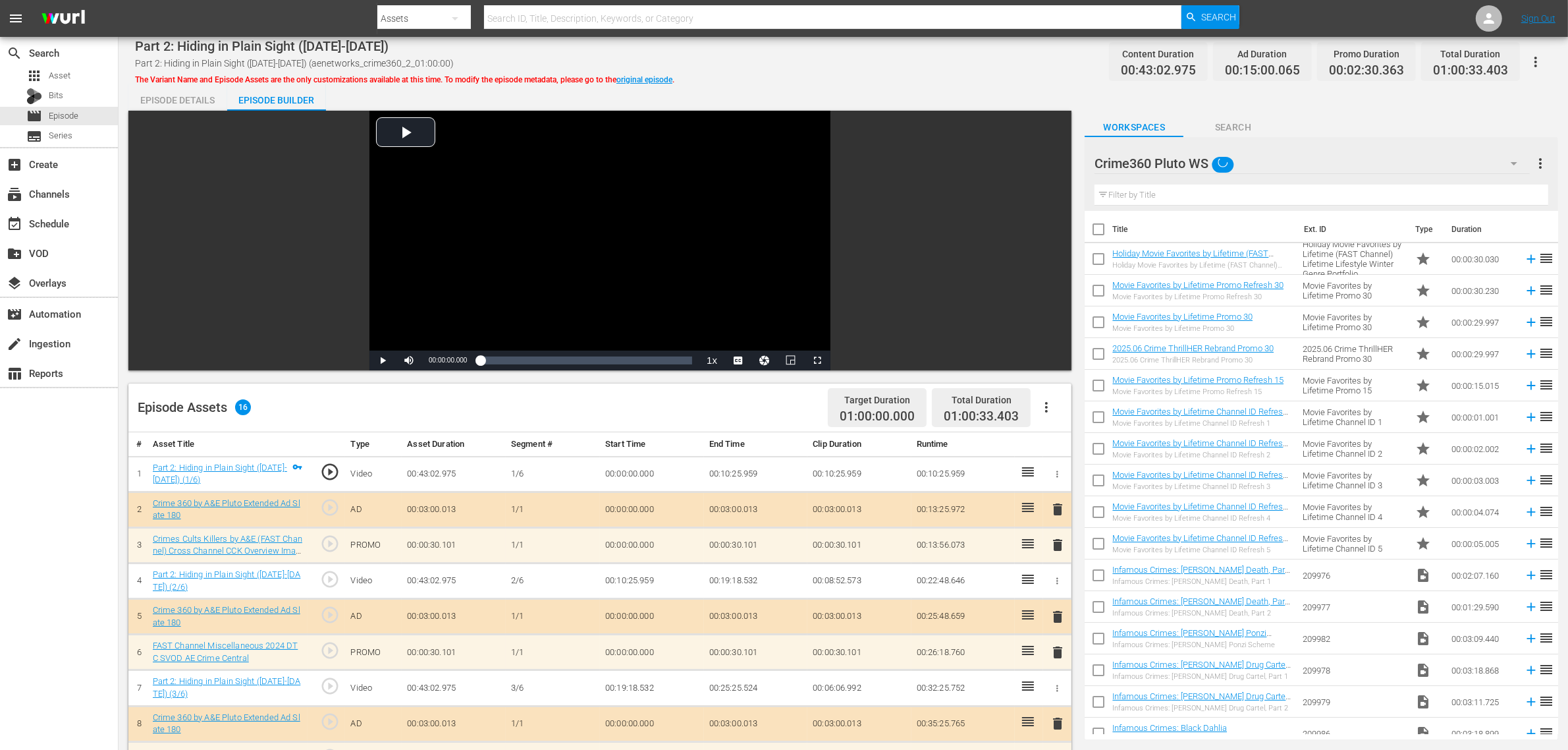
click at [906, 107] on div "Episode Details Episode Builder Episode Preview Video Player is loading. Play V…" at bounding box center [842, 583] width 1430 height 999
click at [910, 83] on div "Part 2: Hiding in Plain Sight (1974-1977) Part 2: Hiding in Plain Sight (1974-1…" at bounding box center [843, 565] width 1449 height 1056
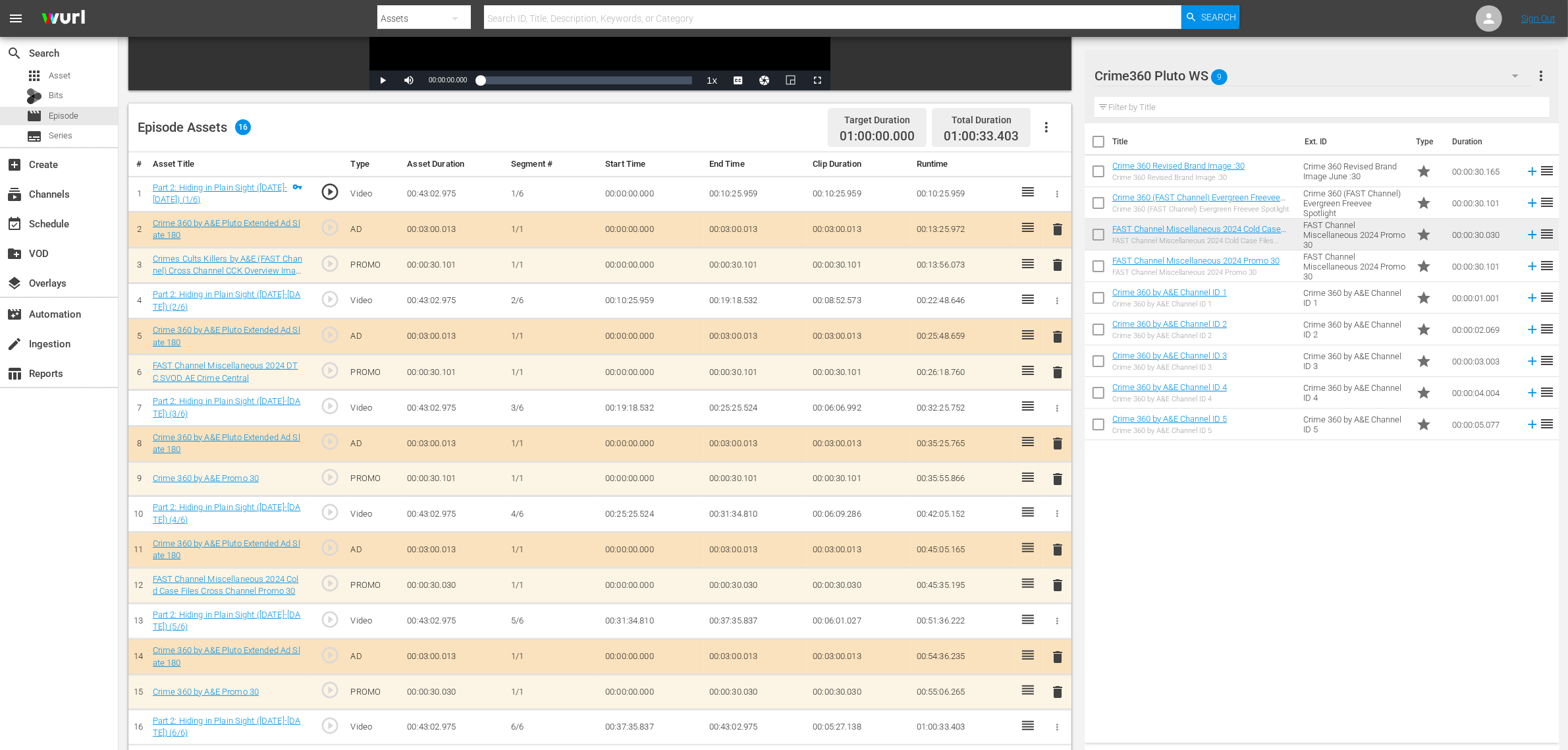
scroll to position [329, 0]
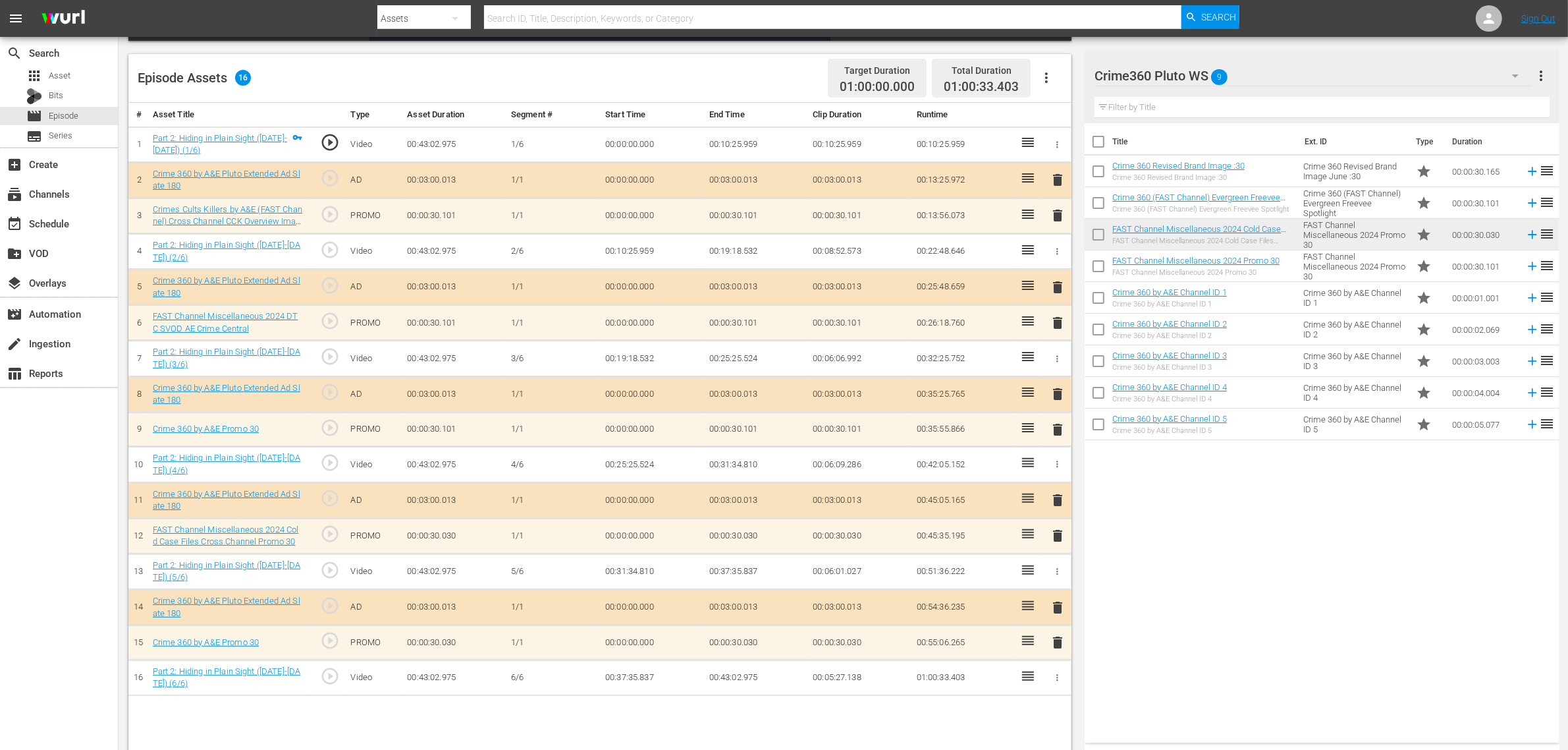
click at [1047, 77] on icon "button" at bounding box center [1046, 77] width 3 height 10
click at [1048, 111] on div "Clear Ads" at bounding box center [1086, 114] width 89 height 32
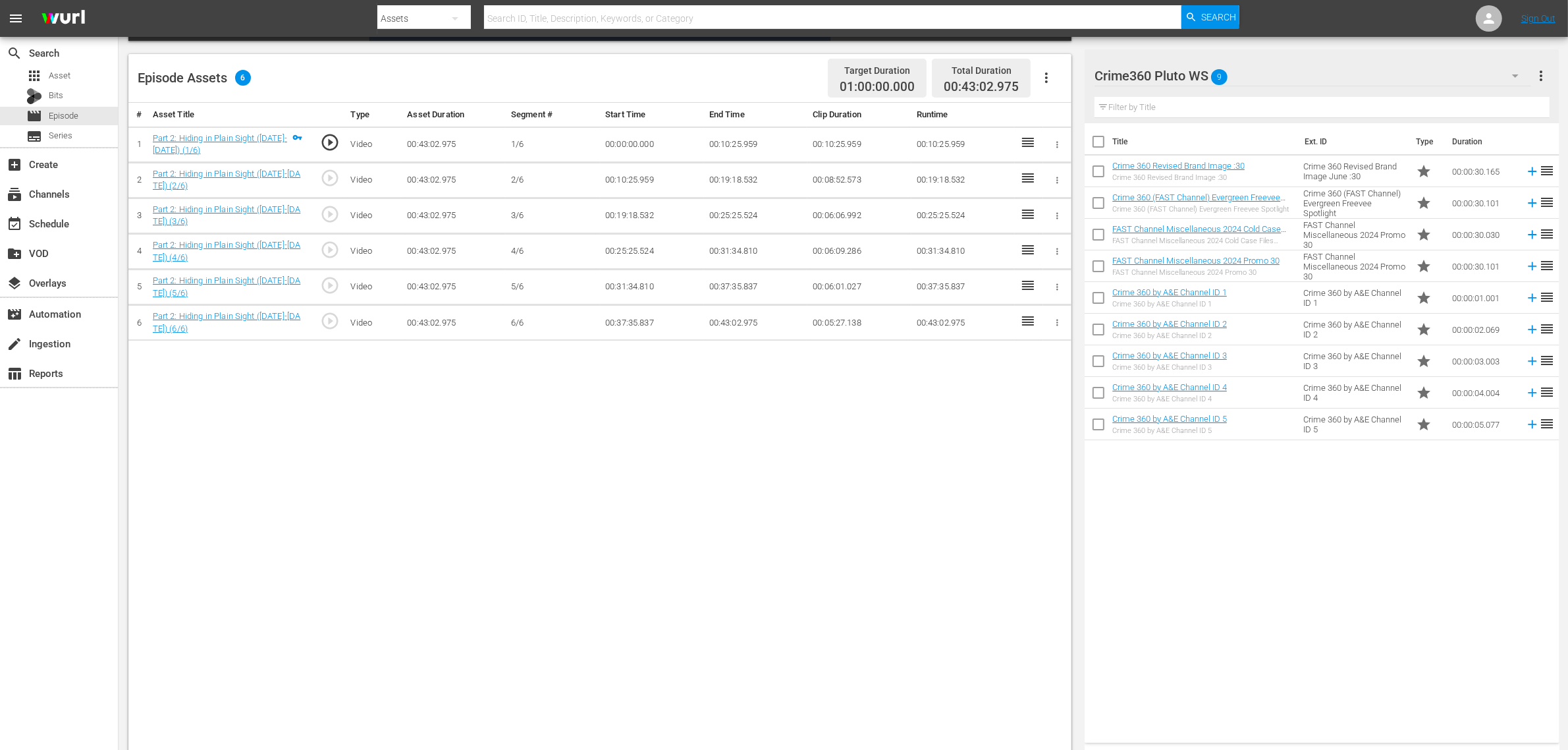
click at [1047, 71] on icon "button" at bounding box center [1046, 77] width 15 height 15
click at [1064, 83] on div "Fill with Ads" at bounding box center [1086, 83] width 89 height 32
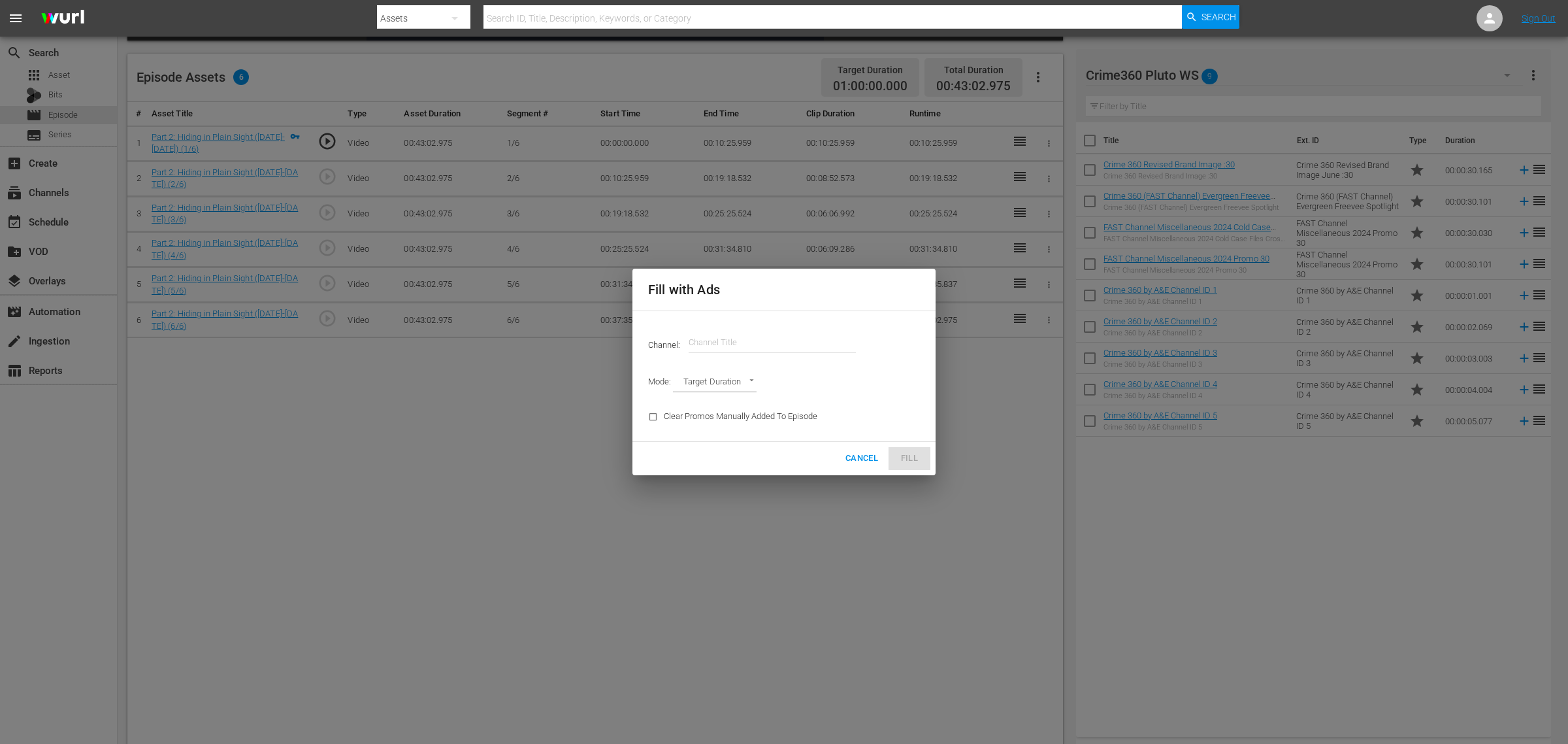
click at [700, 344] on input "text" at bounding box center [772, 342] width 167 height 32
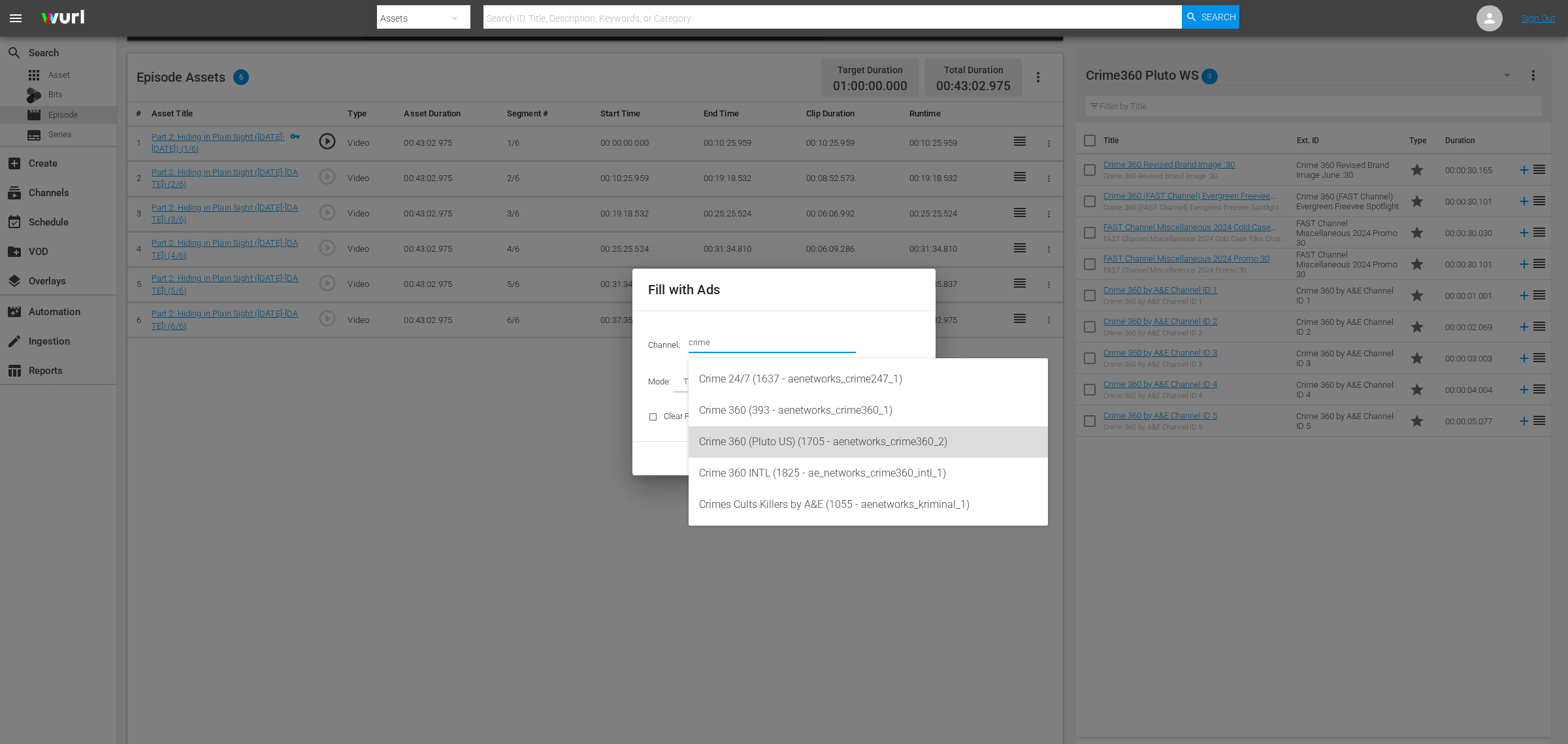
click at [822, 446] on div "Crime 360 (Pluto US) (1705 - aenetworks_crime360_2)" at bounding box center [868, 441] width 339 height 32
type input "Crime 360 (Pluto US) (1705)"
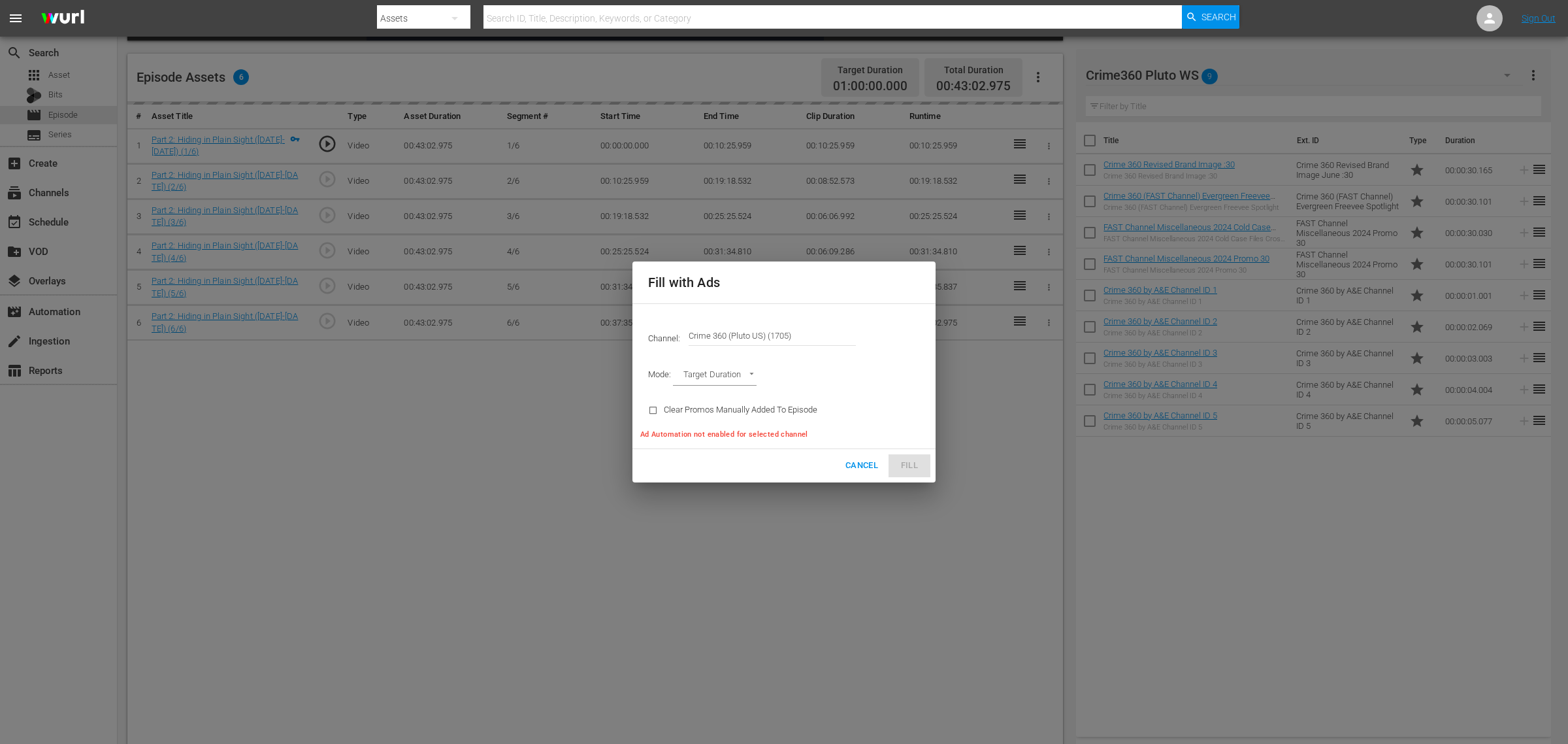
type input "AD_BREAK_DURATION"
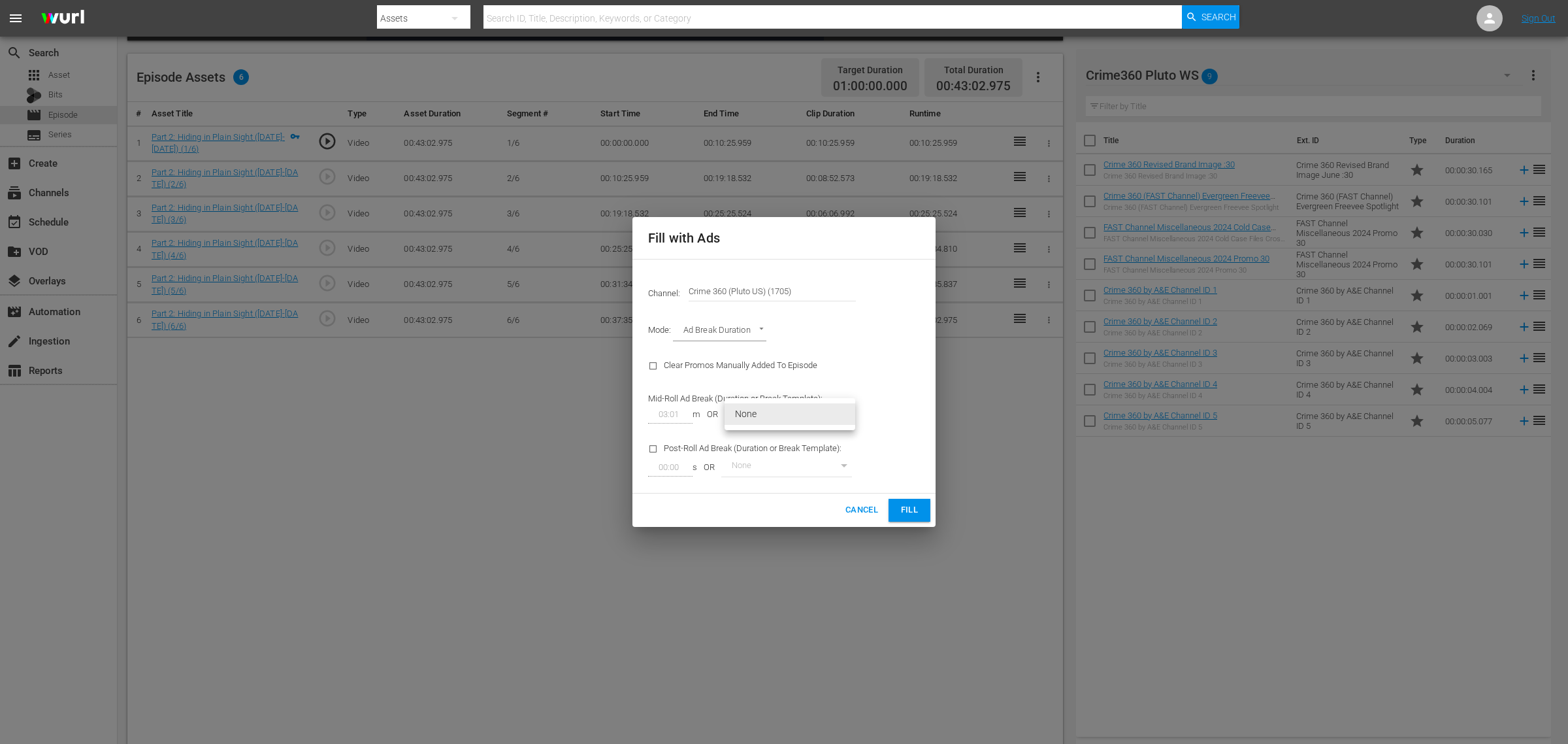
click at [845, 413] on body "menu Search By Assets Search ID, Title, Description, Keywords, or Category Sear…" at bounding box center [784, 45] width 1568 height 744
click at [811, 432] on li "3 Min with promo" at bounding box center [790, 435] width 131 height 21
type input "46"
click at [903, 505] on span "Fill" at bounding box center [909, 510] width 21 height 15
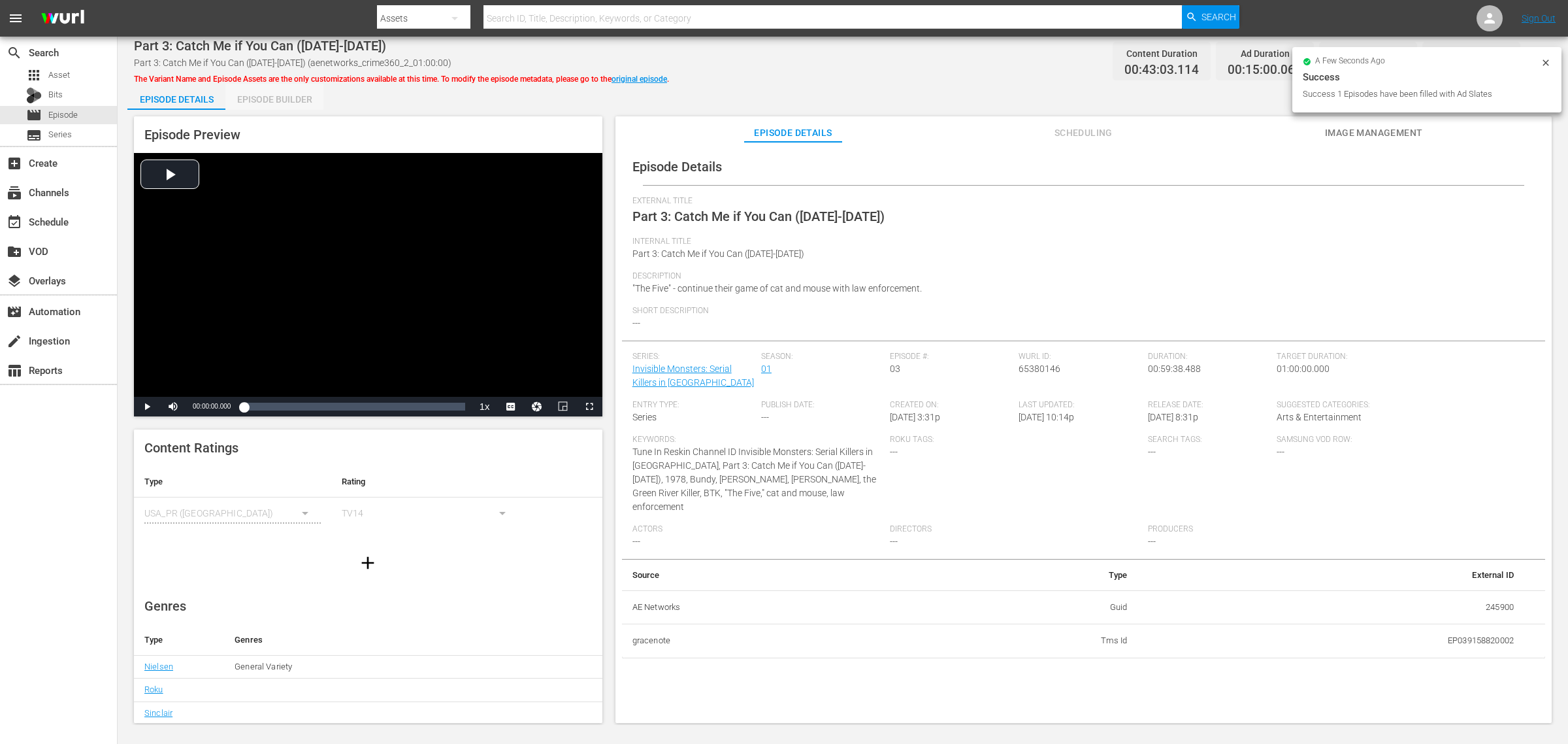
click at [282, 102] on div "Episode Builder" at bounding box center [274, 99] width 98 height 32
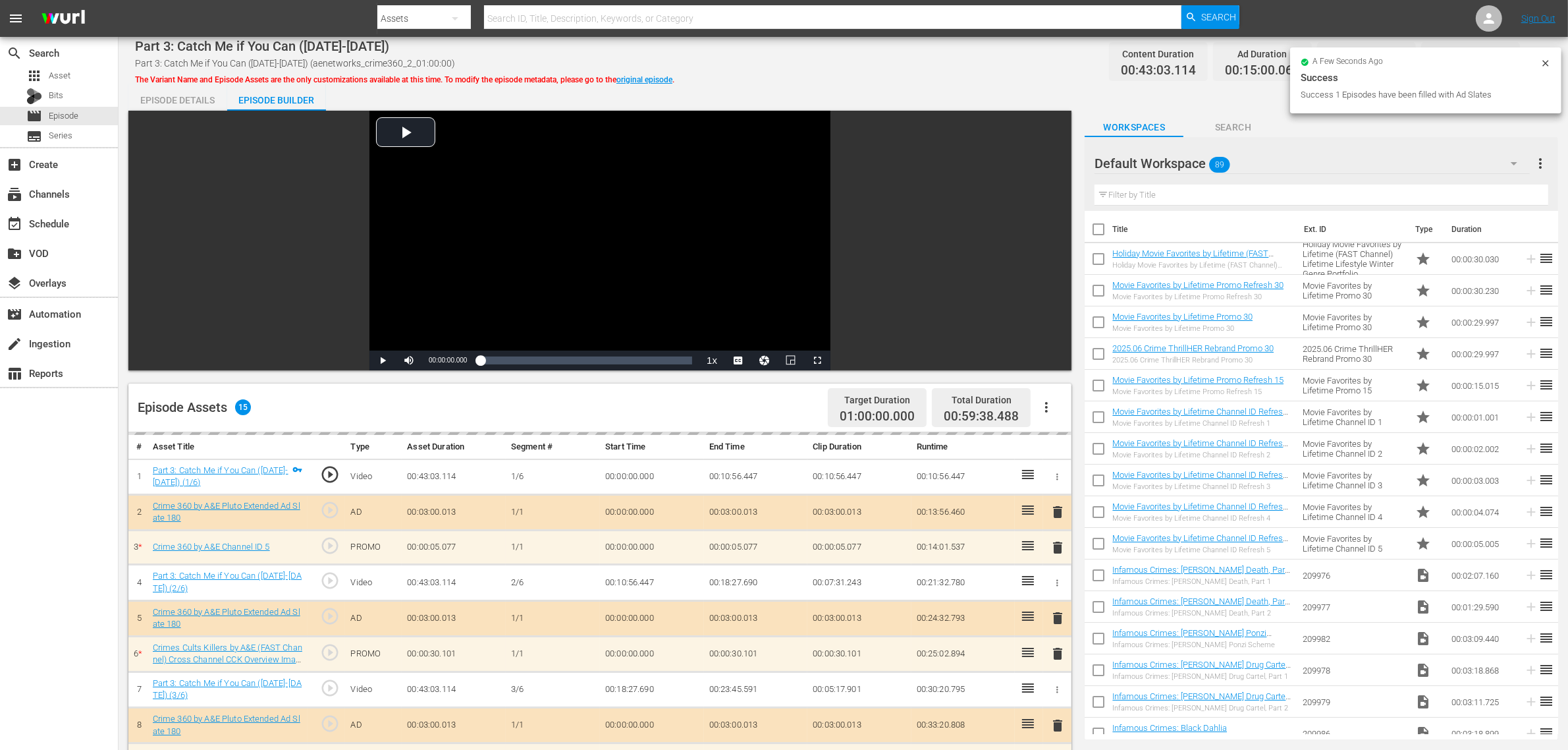
click at [912, 59] on div "Part 3: Catch Me if You Can ([DATE]-[DATE]) Part 3: Catch Me if You Can ([DATE]…" at bounding box center [843, 61] width 1417 height 29
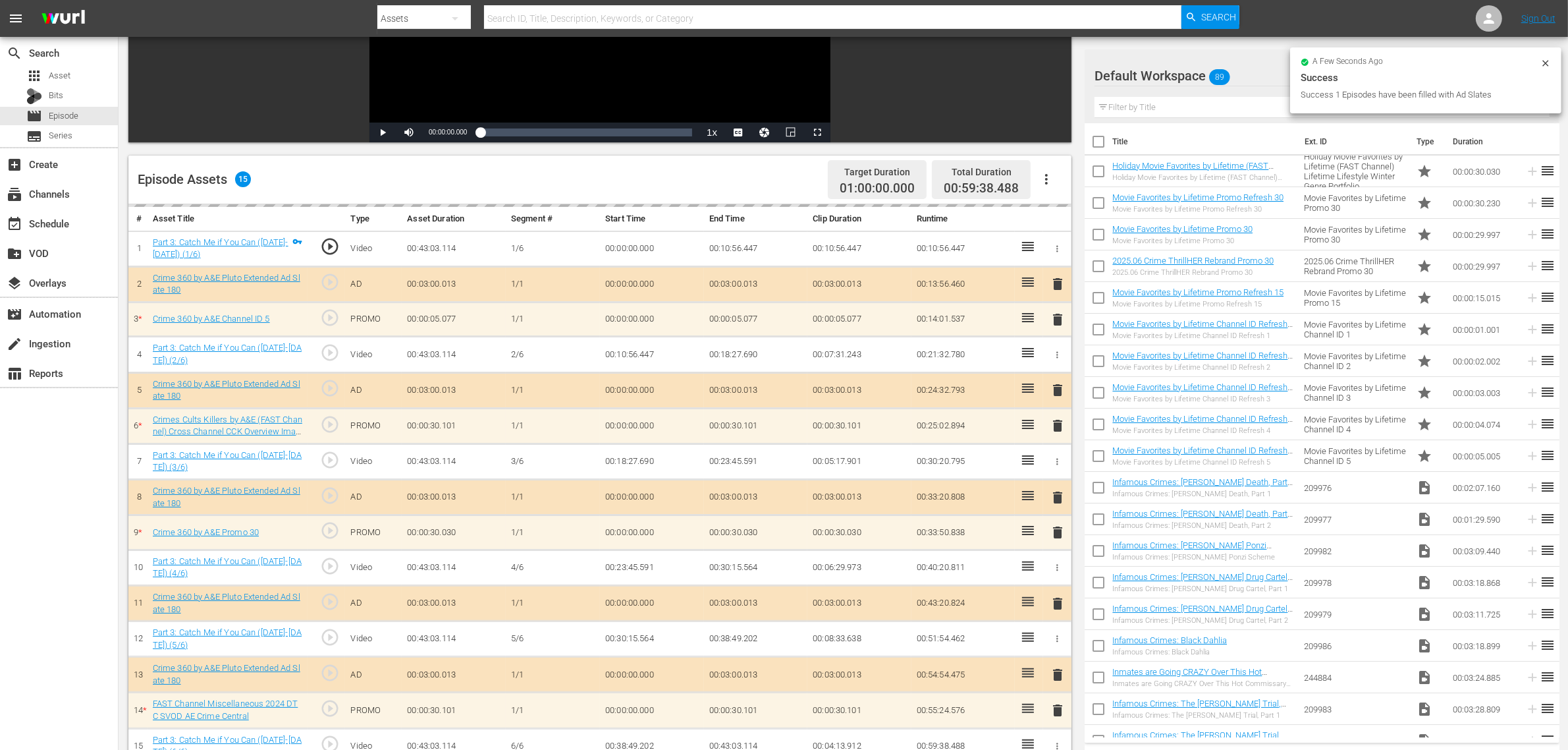
scroll to position [247, 0]
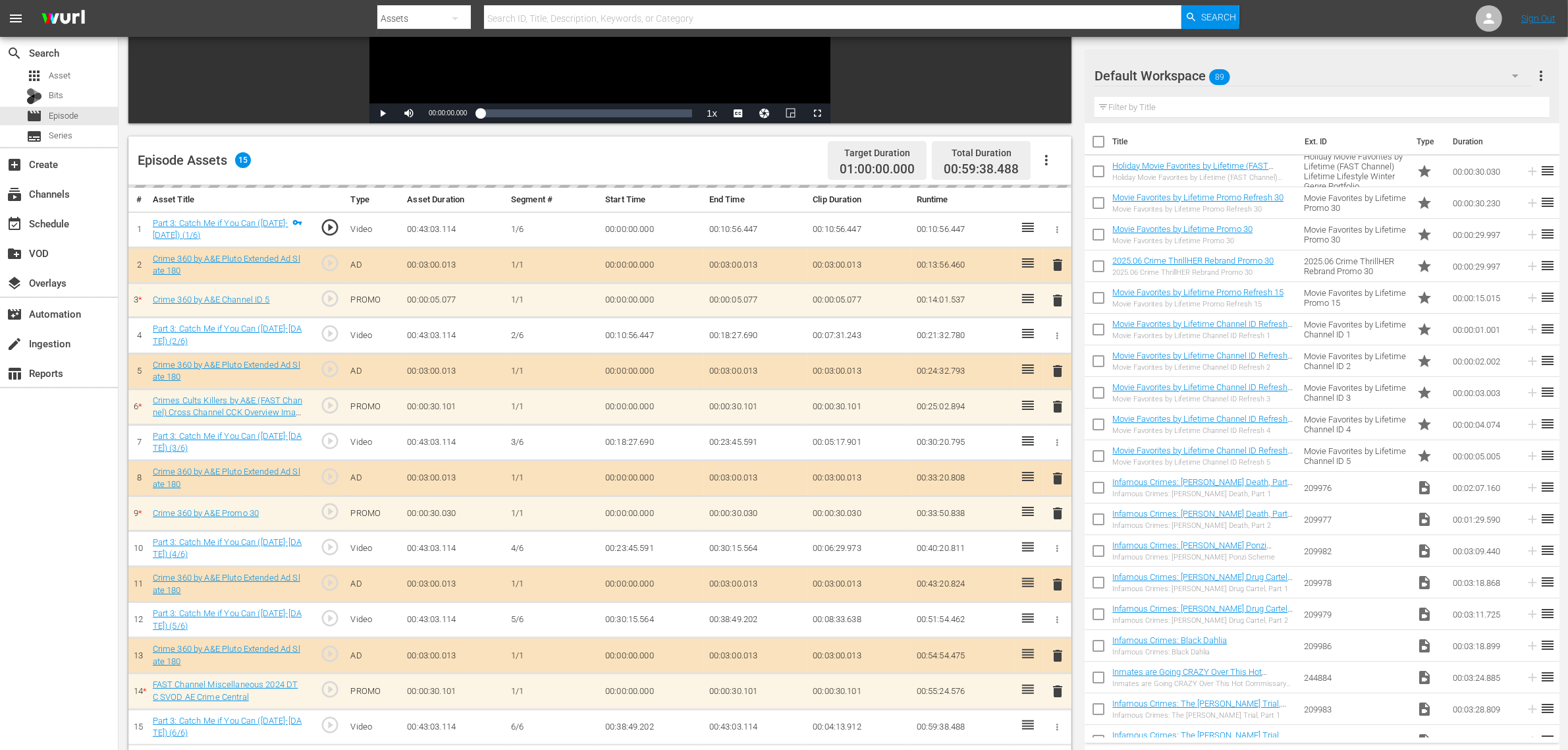
click at [1264, 77] on div "Default Workspace 89" at bounding box center [1313, 76] width 437 height 37
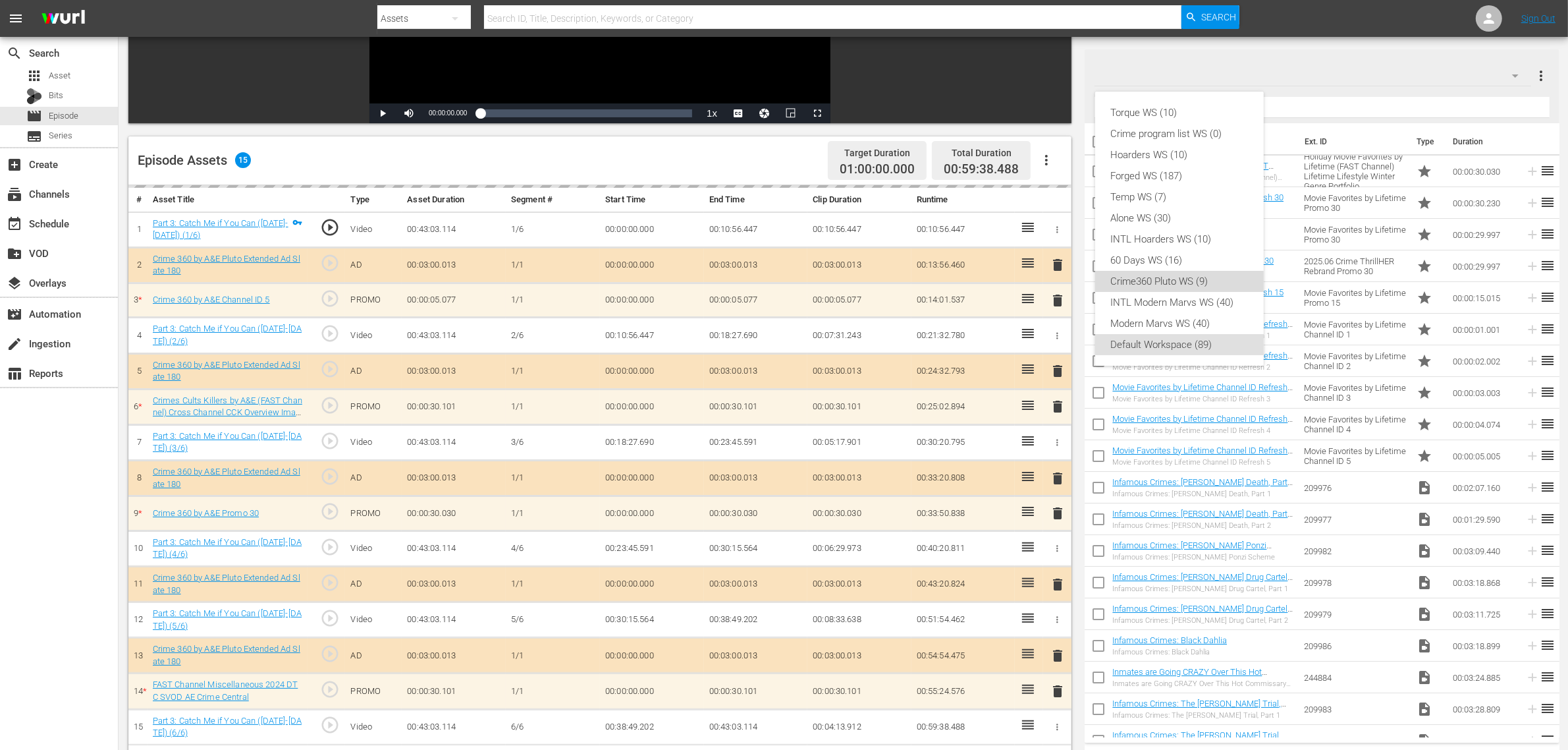
click at [1197, 280] on div "Crime360 Pluto WS (9)" at bounding box center [1179, 281] width 137 height 22
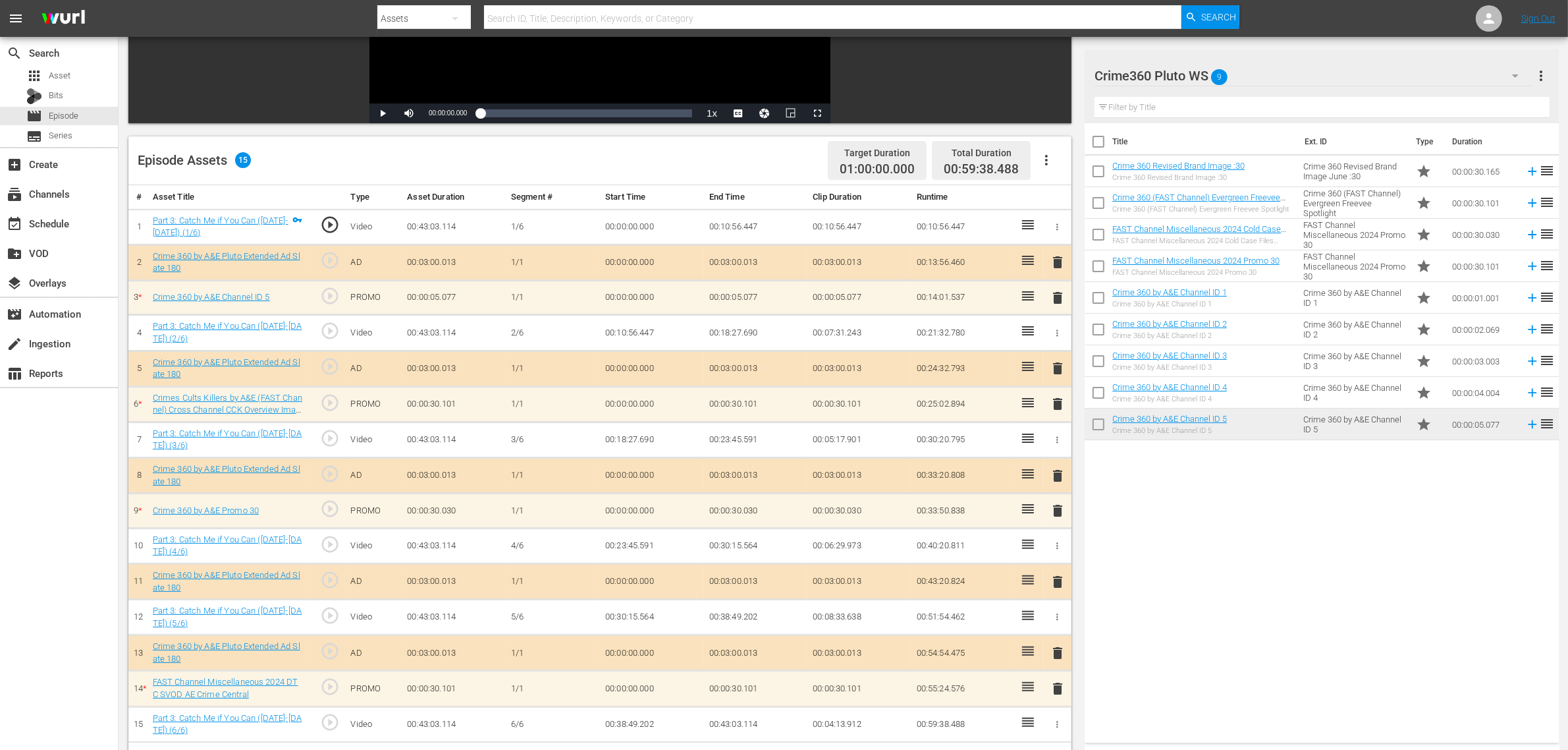
click at [629, 147] on div "Episode Assets 15 Target Duration 01:00:00.000 Total Duration 00:59:38.488" at bounding box center [599, 161] width 943 height 49
click at [1049, 159] on icon "button" at bounding box center [1046, 160] width 15 height 15
click at [1057, 195] on div "Clear Ads" at bounding box center [1086, 197] width 89 height 32
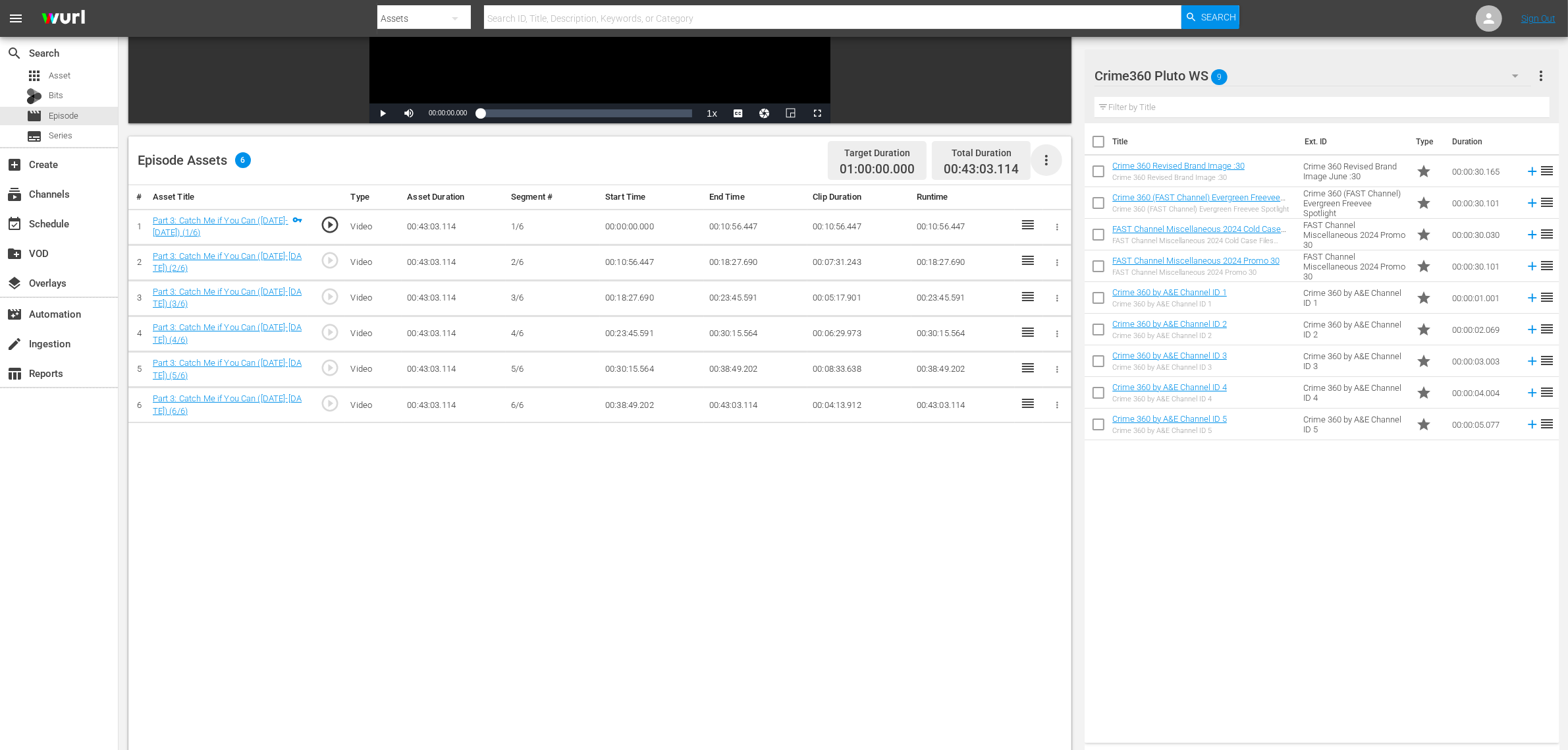
click at [1054, 159] on icon "button" at bounding box center [1046, 160] width 15 height 15
click at [1051, 166] on div "Fill with Ads" at bounding box center [1086, 165] width 89 height 32
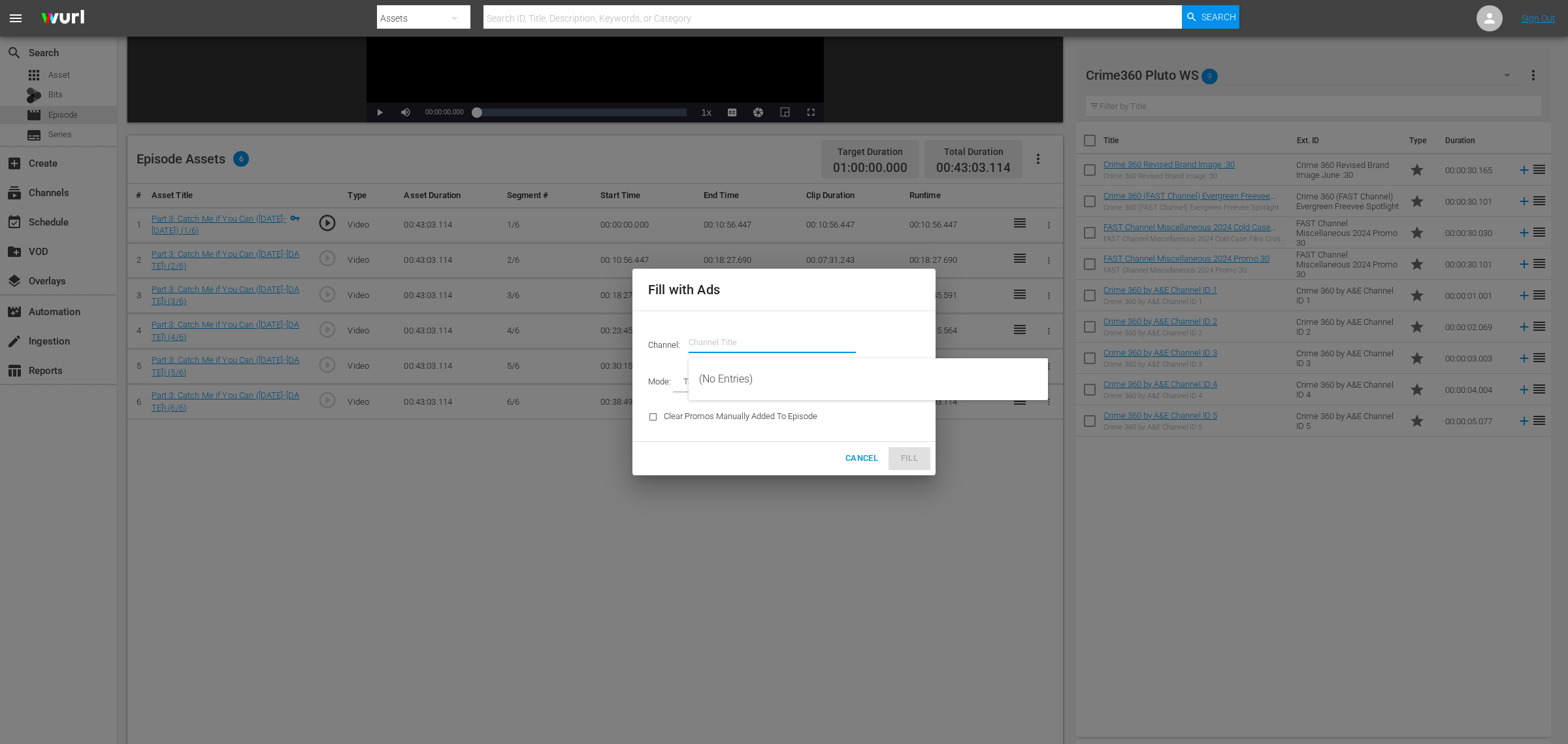
click at [769, 343] on input "text" at bounding box center [772, 342] width 167 height 32
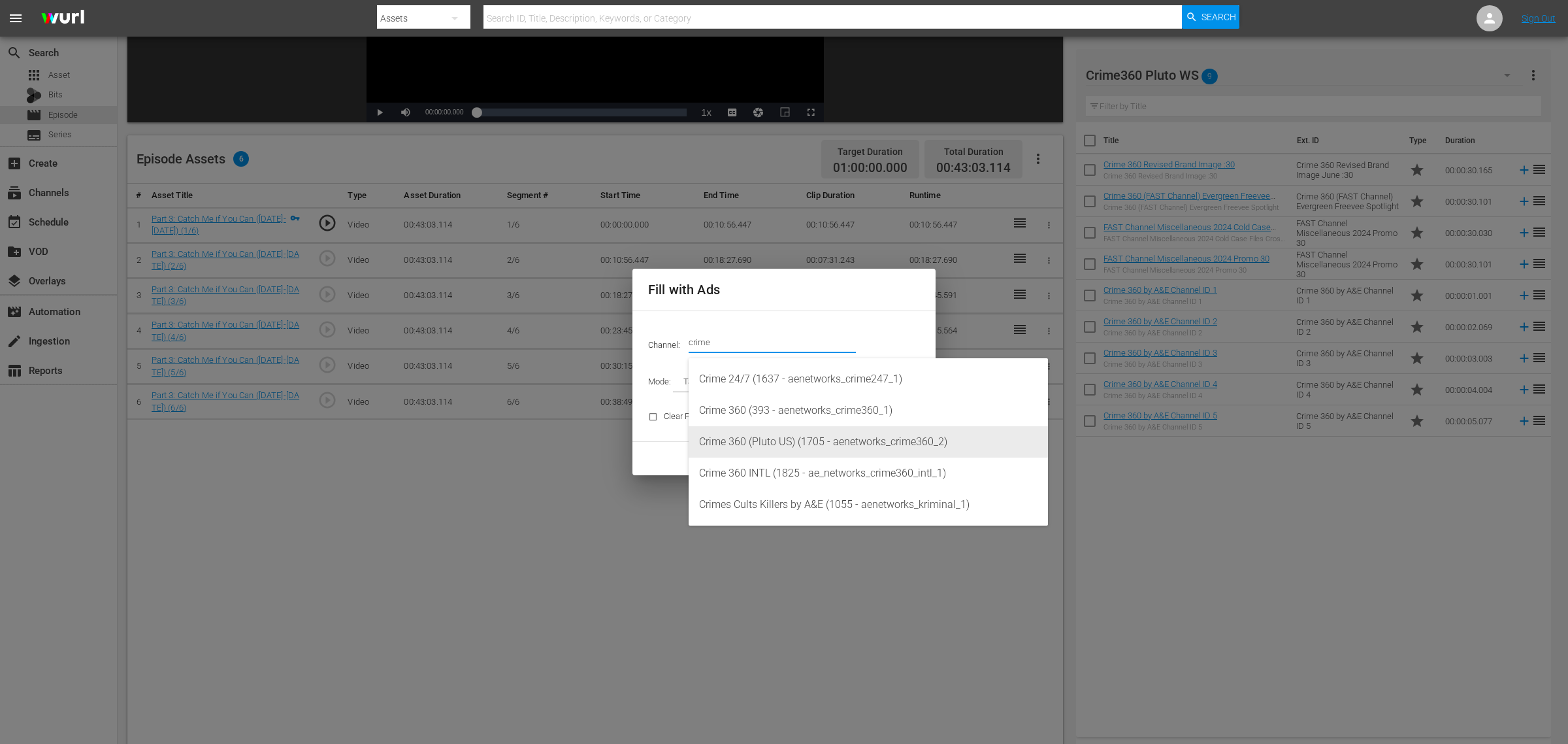
click at [808, 435] on div "Crime 360 (Pluto US) (1705 - aenetworks_crime360_2)" at bounding box center [868, 441] width 339 height 32
type input "Crime 360 (Pluto US) (1705)"
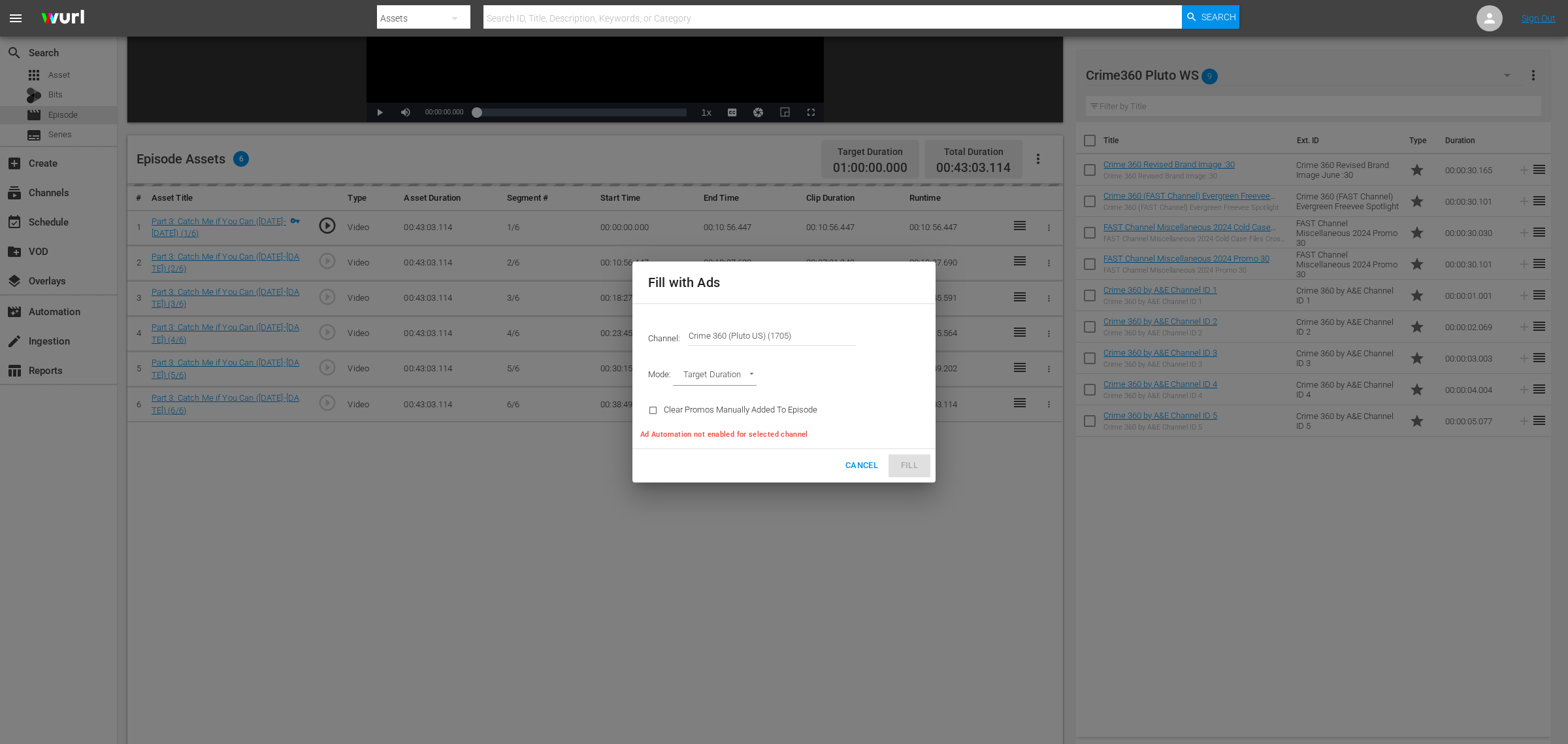
type input "AD_BREAK_DURATION"
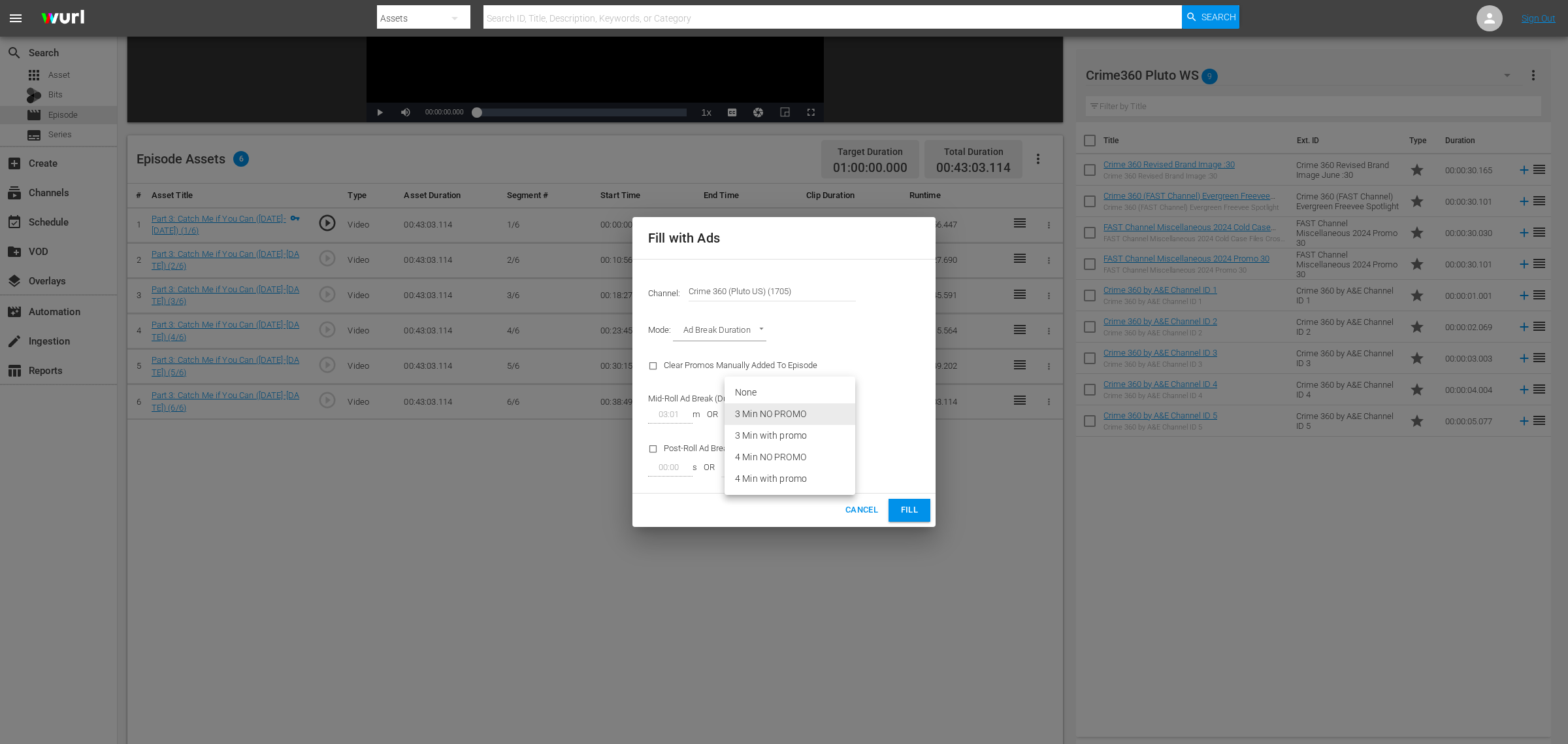
click at [842, 409] on body "menu Search By Assets Search ID, Title, Description, Keywords, or Category Sear…" at bounding box center [784, 127] width 1568 height 744
click at [818, 443] on li "3 Min with promo" at bounding box center [790, 435] width 131 height 21
type input "46"
click at [905, 511] on span "Fill" at bounding box center [909, 510] width 21 height 15
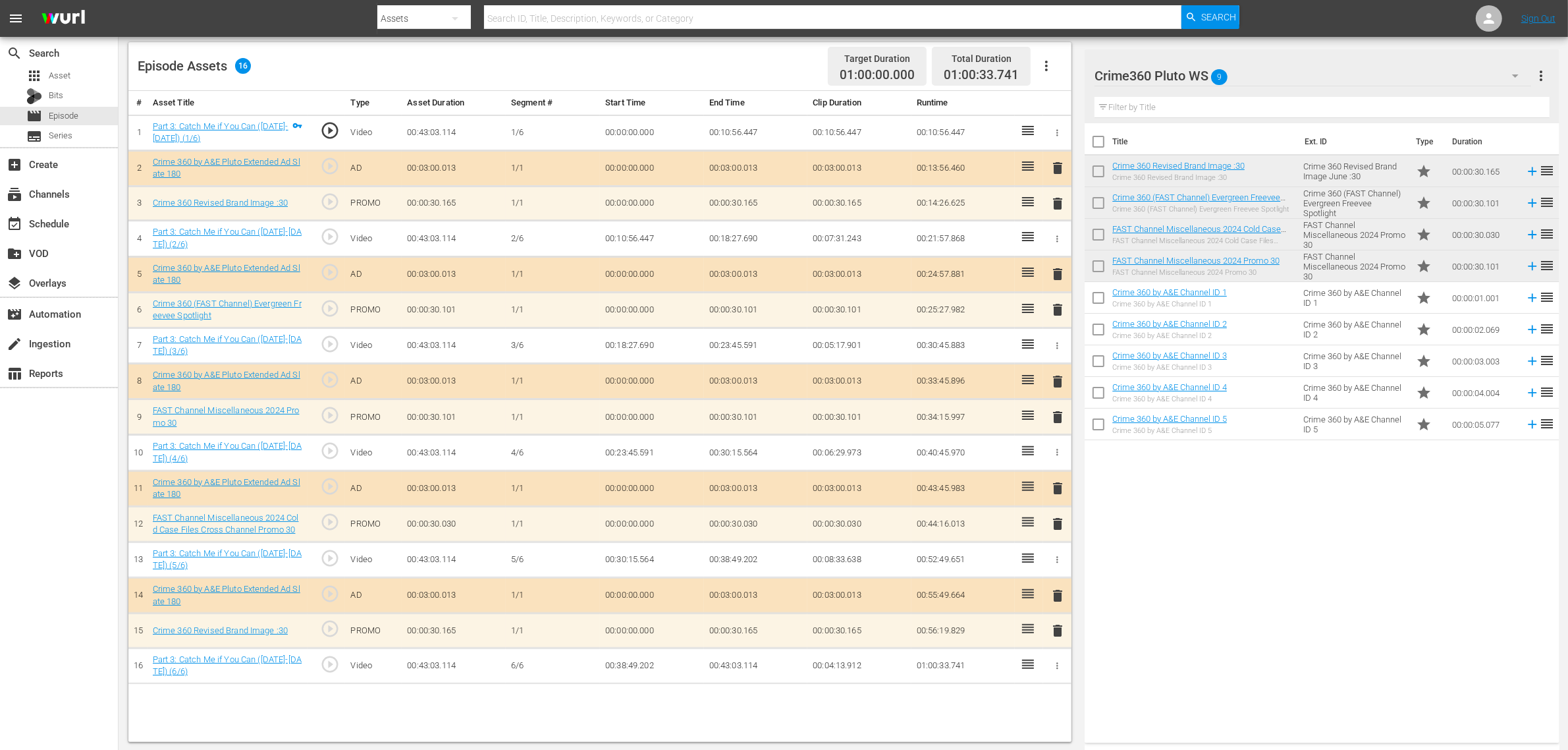
scroll to position [342, 0]
click at [1057, 599] on span "delete" at bounding box center [1057, 629] width 15 height 15
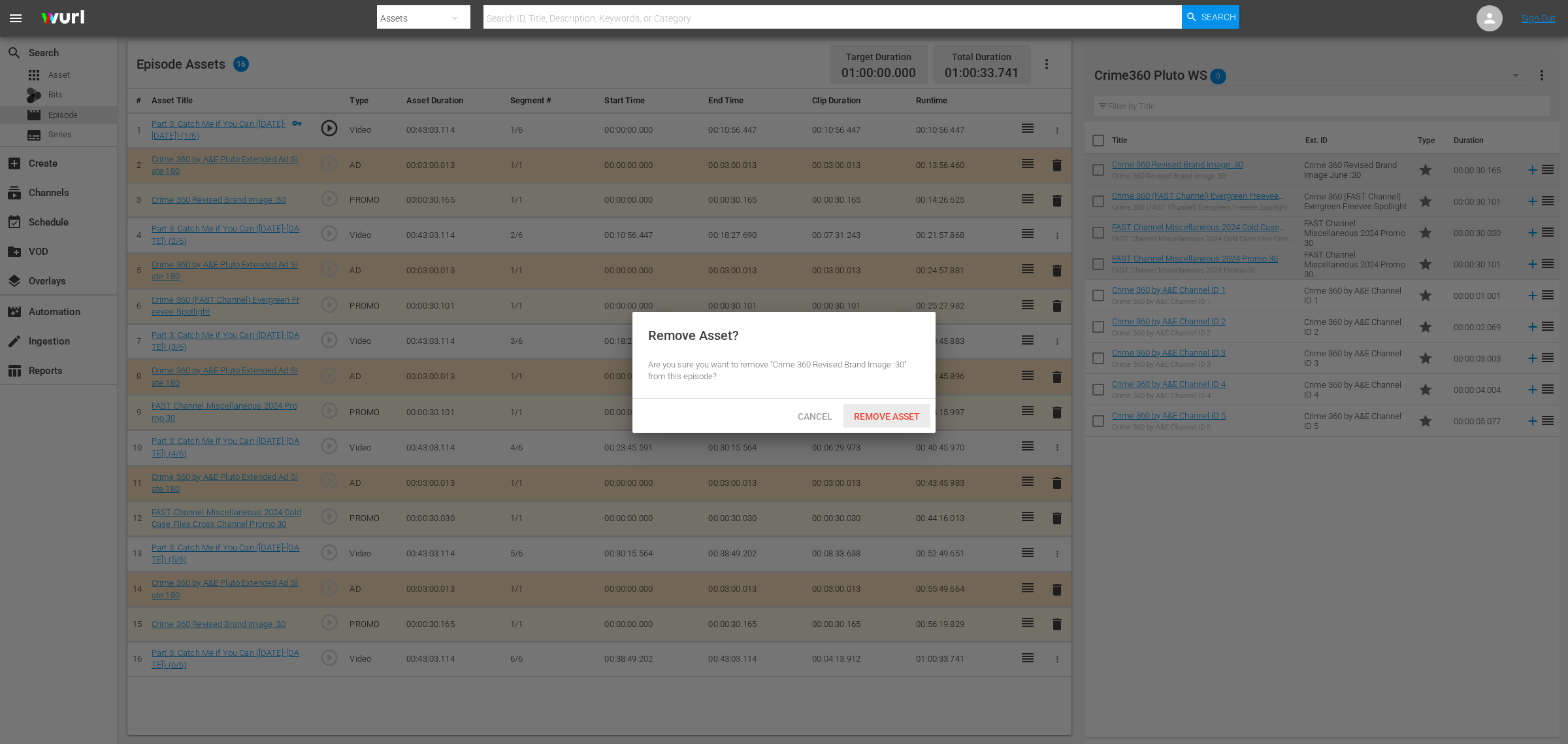
click at [884, 415] on span "Remove Asset" at bounding box center [887, 416] width 87 height 10
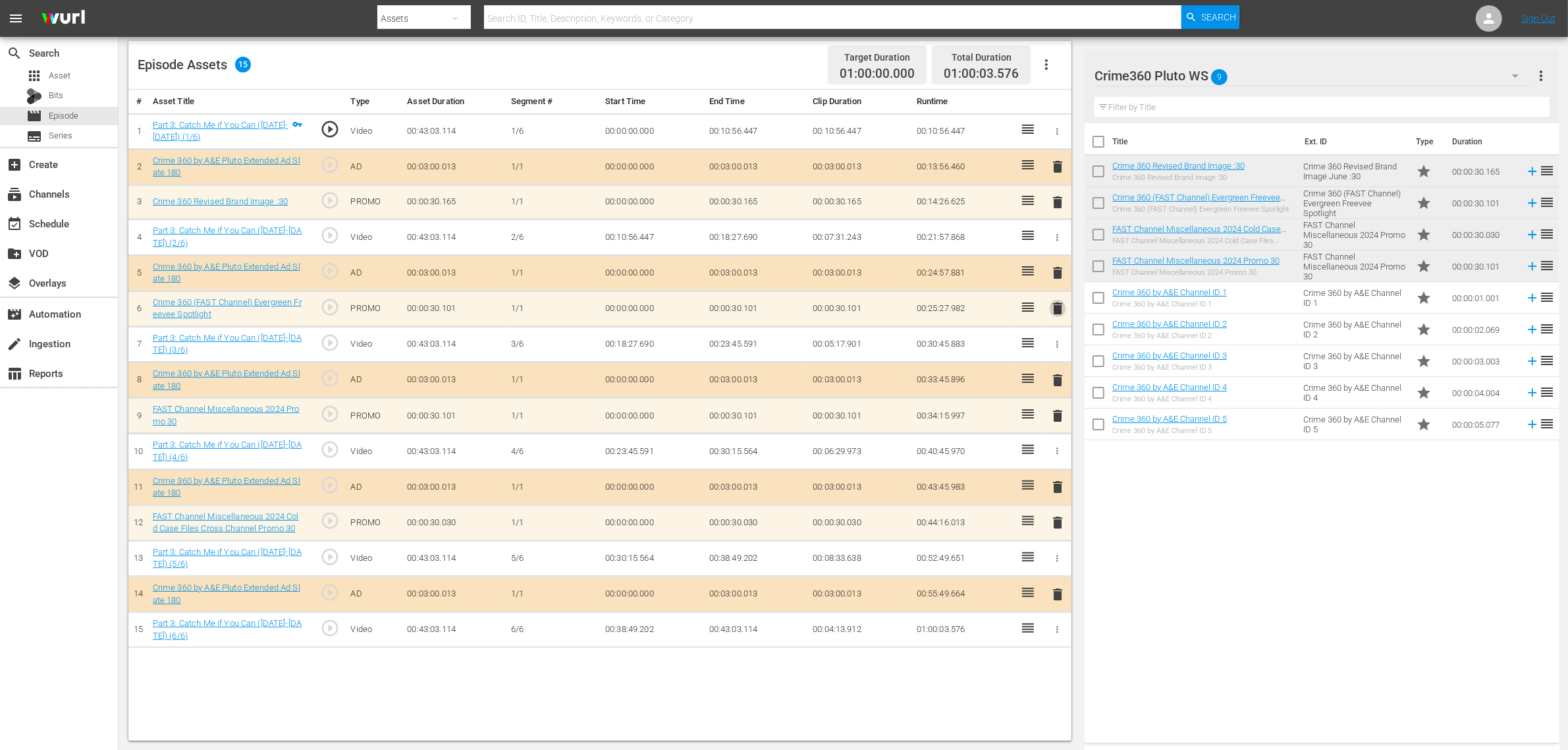
click at [1057, 308] on span "delete" at bounding box center [1057, 308] width 15 height 15
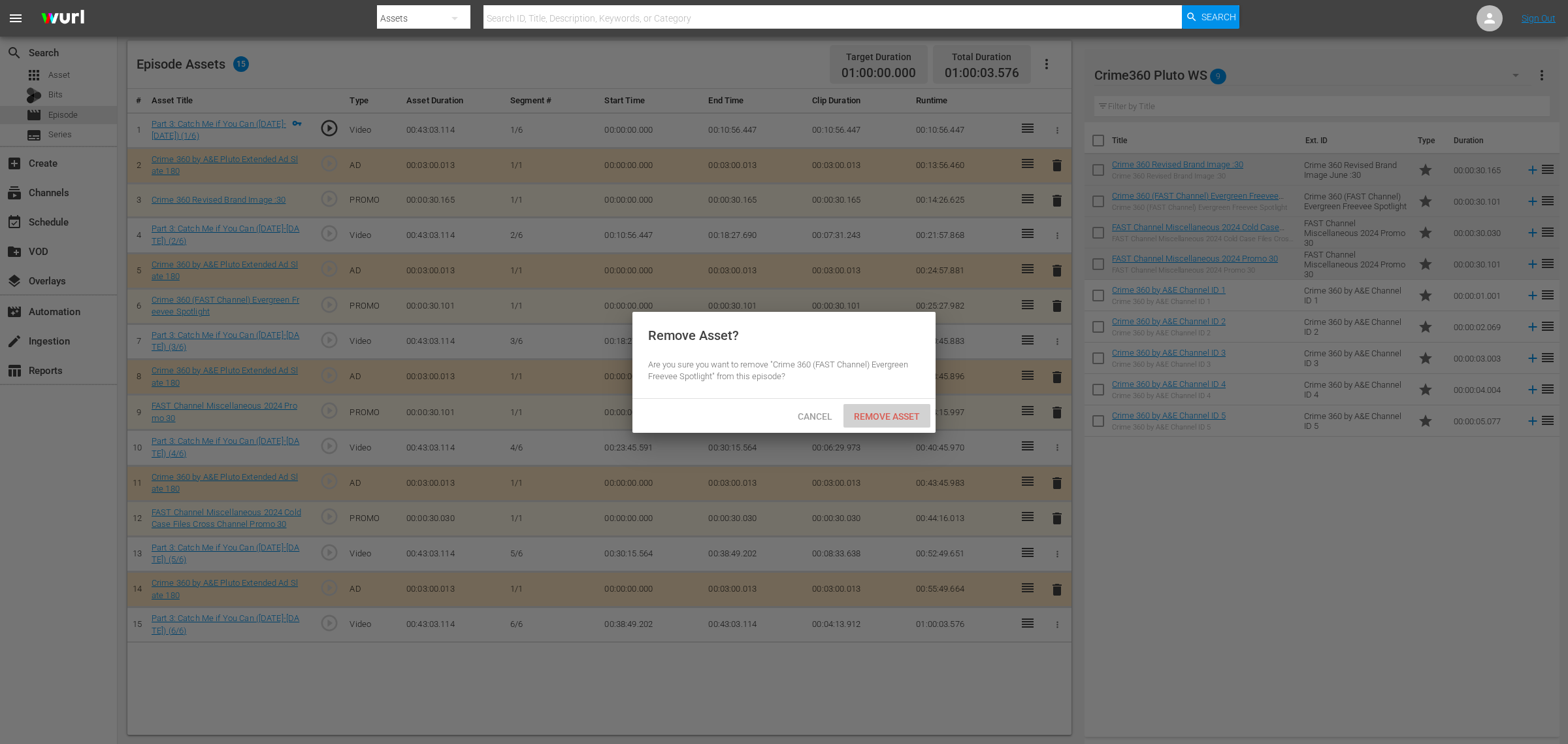
click at [881, 416] on span "Remove Asset" at bounding box center [887, 416] width 87 height 10
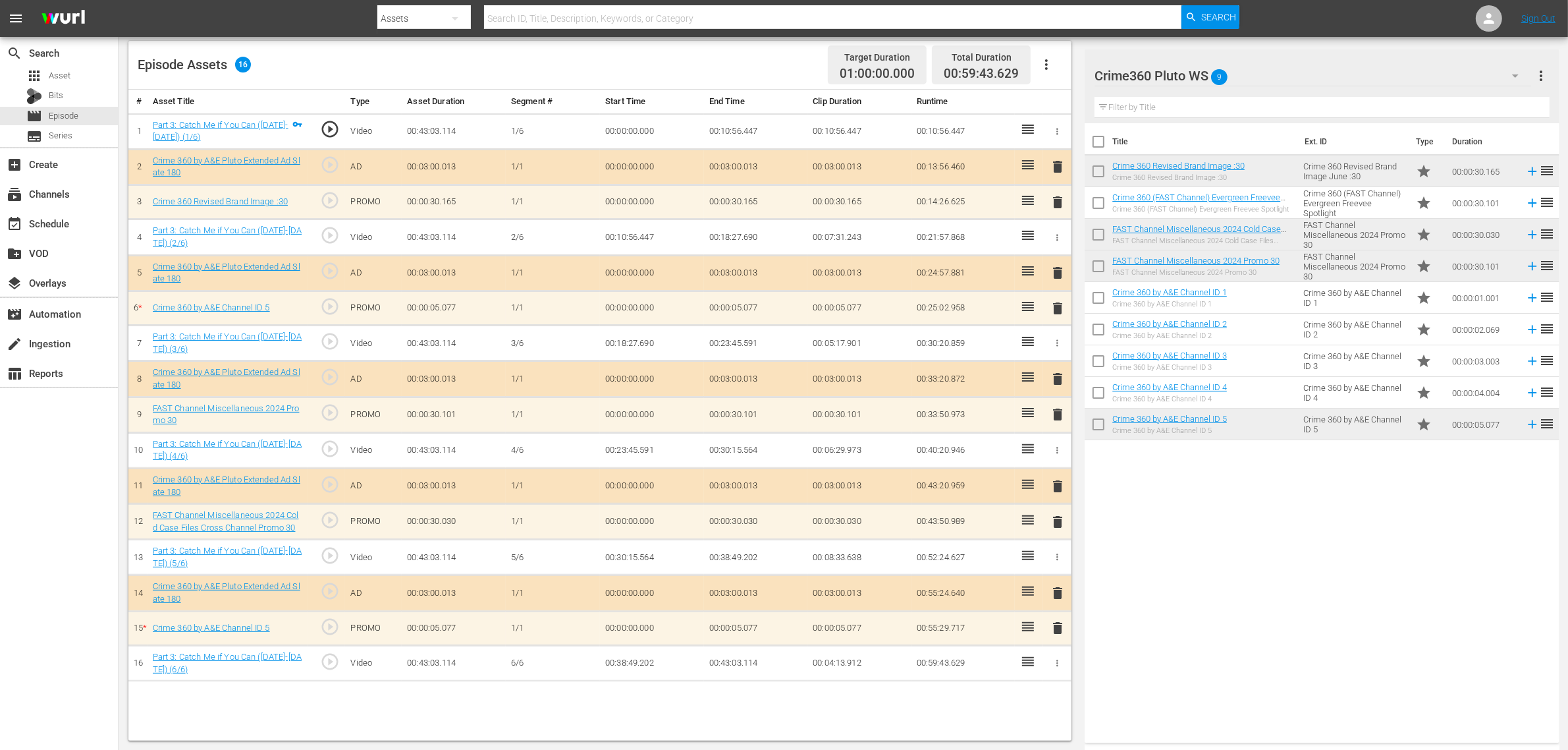
click at [1162, 585] on div "Title Ext. ID Type Duration Crime 360 Revised Brand Image :30 Crime 360 Revised…" at bounding box center [1322, 430] width 475 height 614
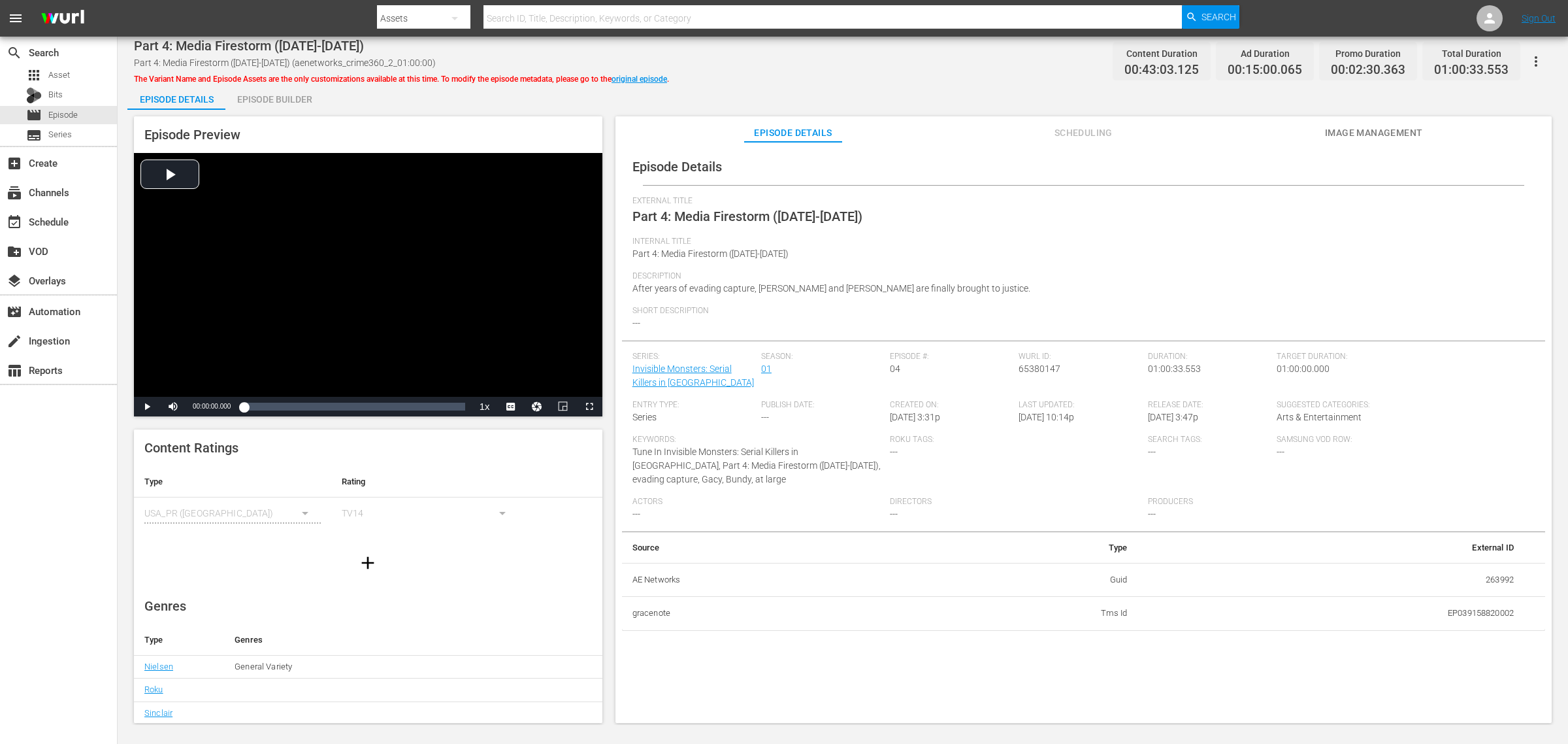
click at [253, 99] on div "Episode Builder" at bounding box center [274, 99] width 98 height 32
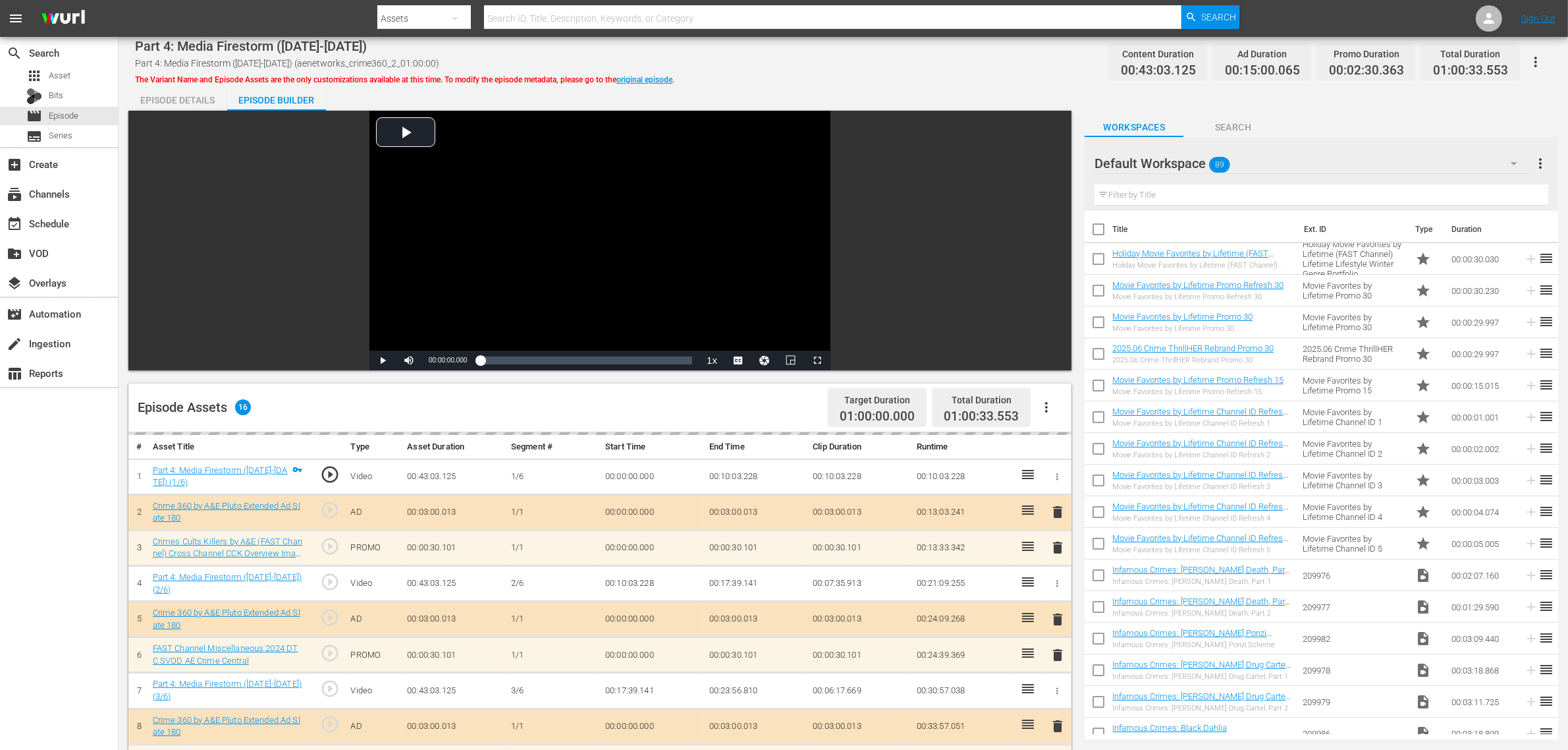
click at [920, 76] on div "Part 4: Media Firestorm (1979-1982) Part 4: Media Firestorm (1979-1982) (aenetw…" at bounding box center [843, 565] width 1449 height 1056
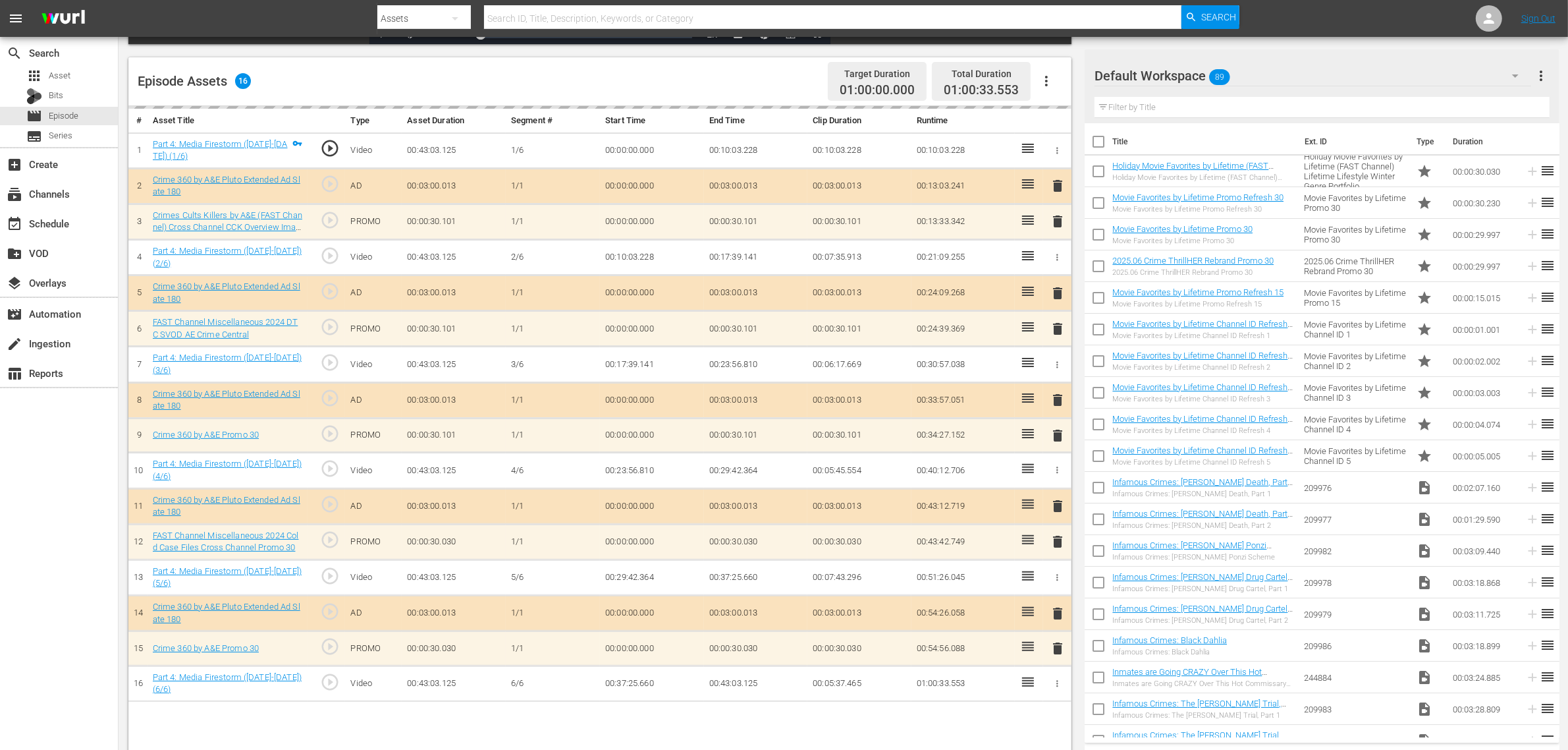
scroll to position [329, 0]
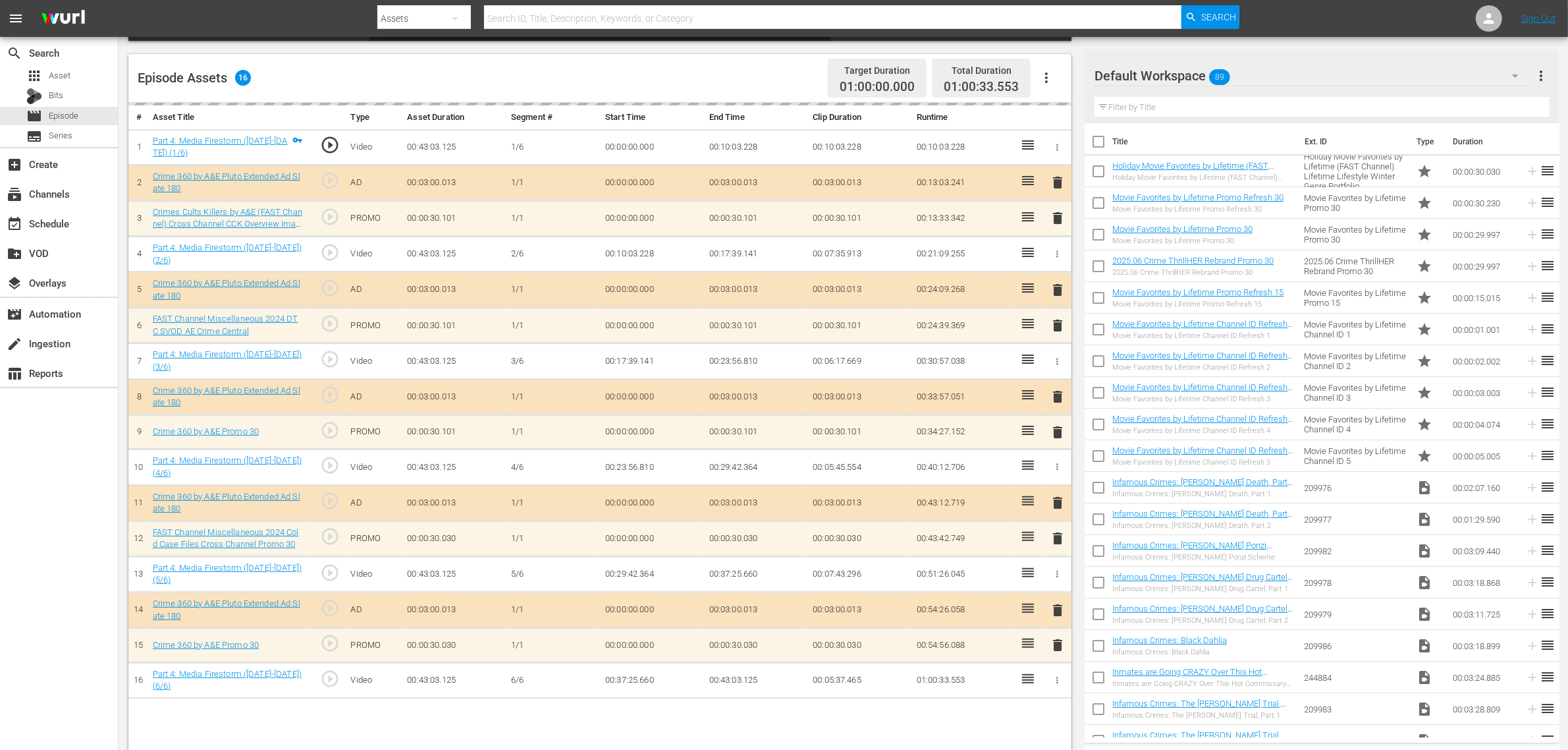
click at [1251, 75] on div "Default Workspace 89" at bounding box center [1313, 76] width 437 height 37
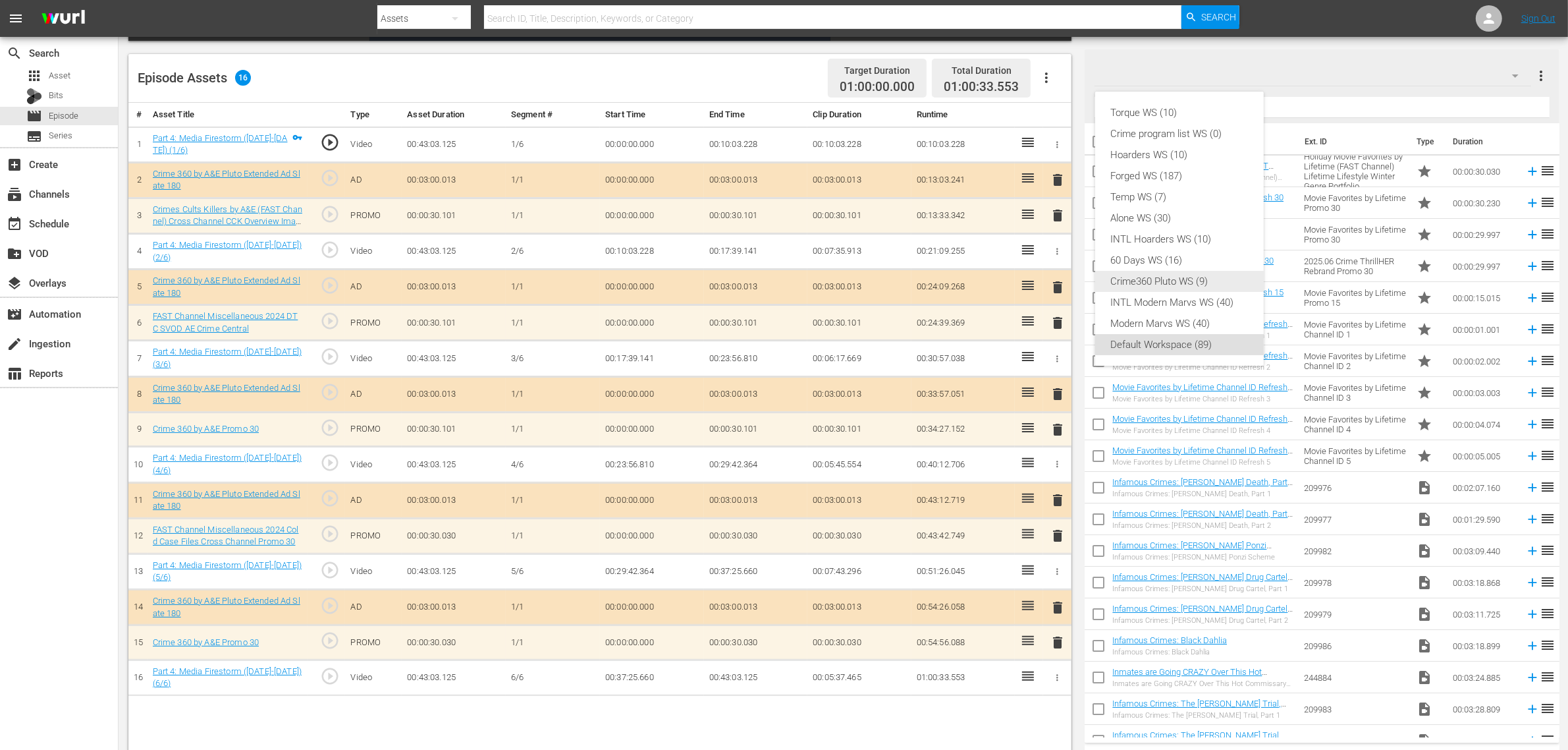
click at [1144, 277] on div "Crime360 Pluto WS (9)" at bounding box center [1179, 281] width 137 height 22
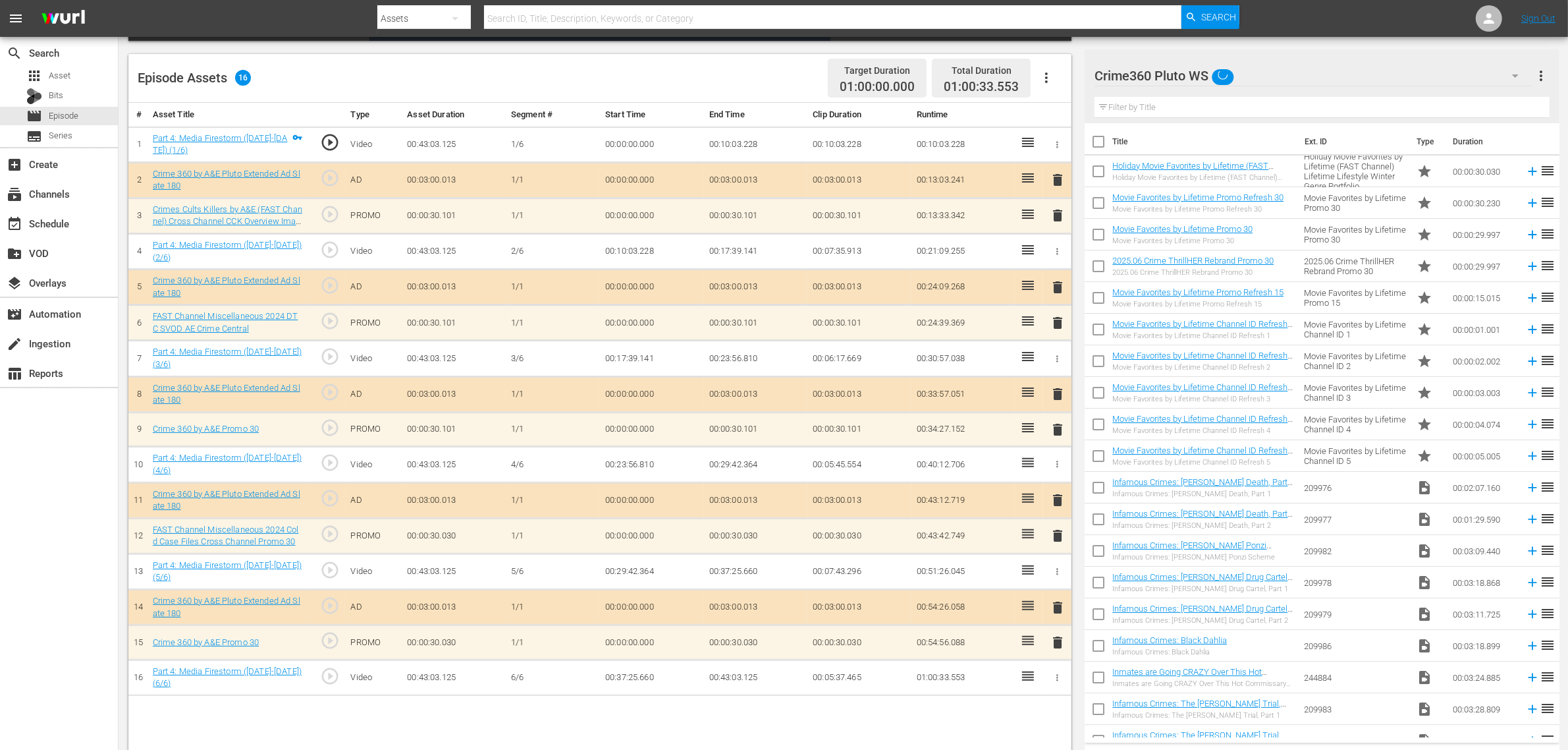
click at [742, 64] on div "Episode Assets 16 Target Duration 01:00:00.000 Total Duration 01:00:33.553" at bounding box center [599, 78] width 943 height 49
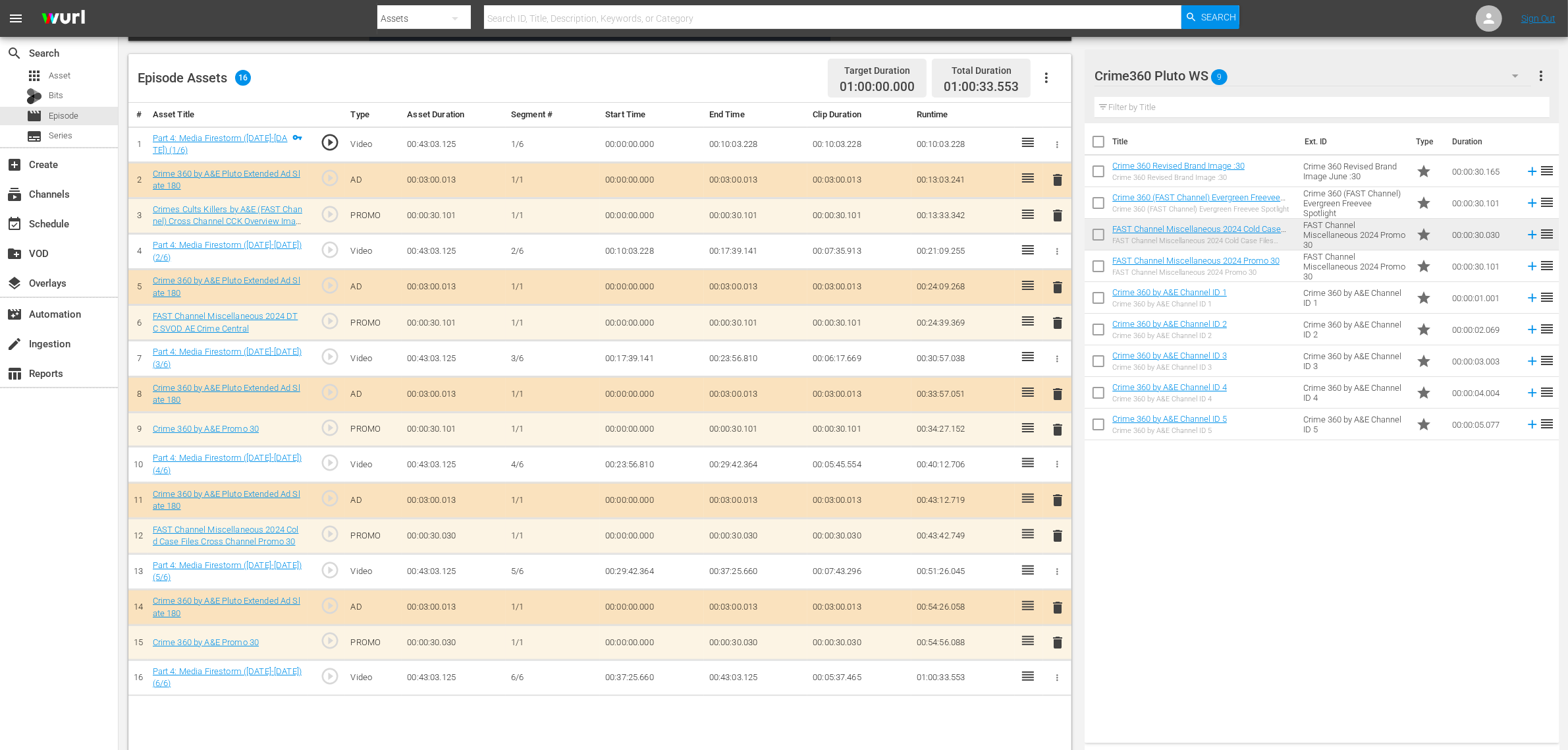
click at [1042, 73] on icon "button" at bounding box center [1046, 77] width 15 height 15
click at [1055, 117] on div "Clear Ads" at bounding box center [1086, 114] width 89 height 32
click at [660, 66] on div "Episode Assets 16 Target Duration 01:00:00.000 Total Duration 01:00:33.553" at bounding box center [599, 78] width 943 height 49
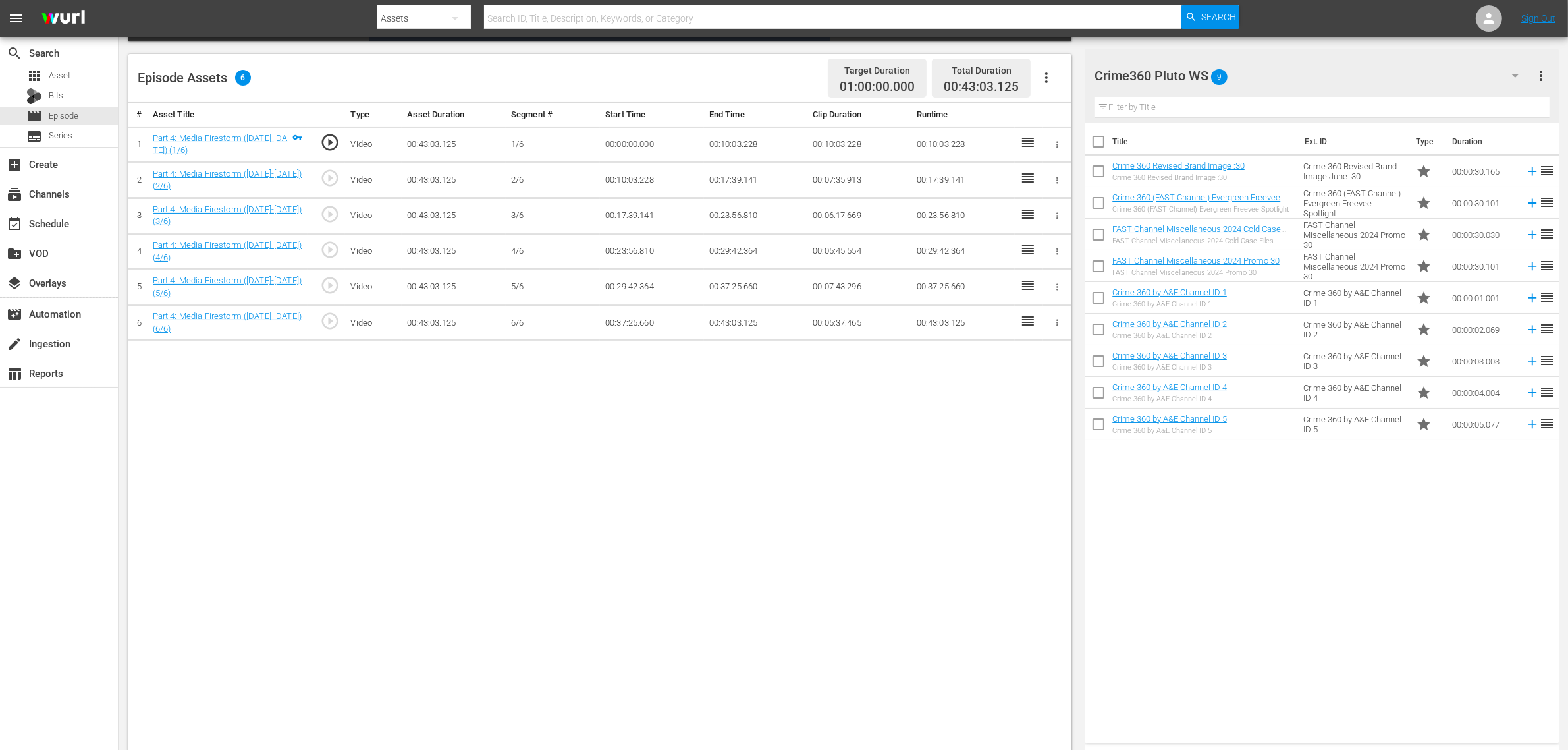
click at [1043, 72] on icon "button" at bounding box center [1046, 77] width 15 height 15
click at [1043, 96] on div "Fill with Ads" at bounding box center [1086, 83] width 89 height 32
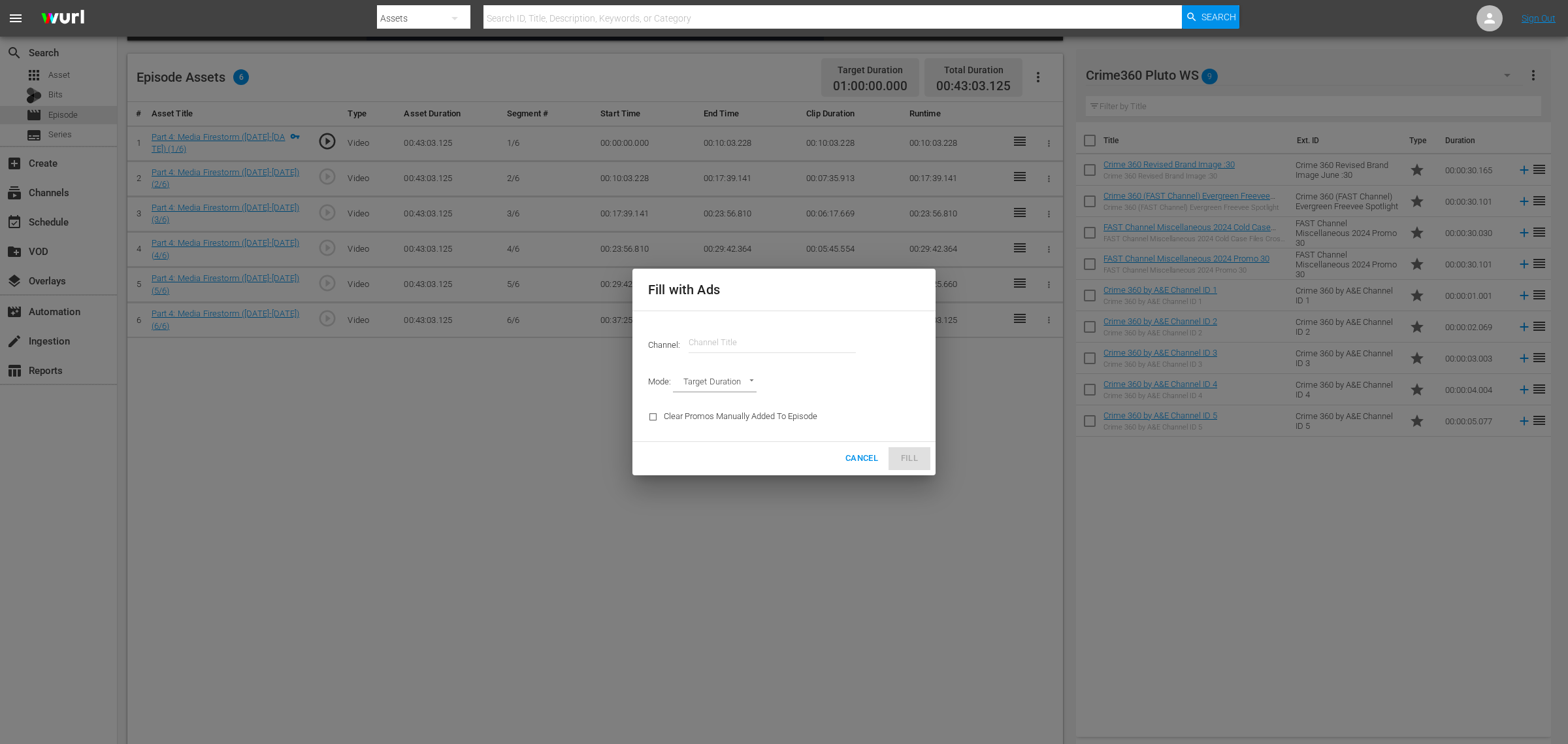
click at [1042, 87] on body "menu Search By Assets Search ID, Title, Description, Keywords, or Category Sear…" at bounding box center [784, 45] width 1568 height 744
click at [736, 345] on input "text" at bounding box center [772, 342] width 167 height 32
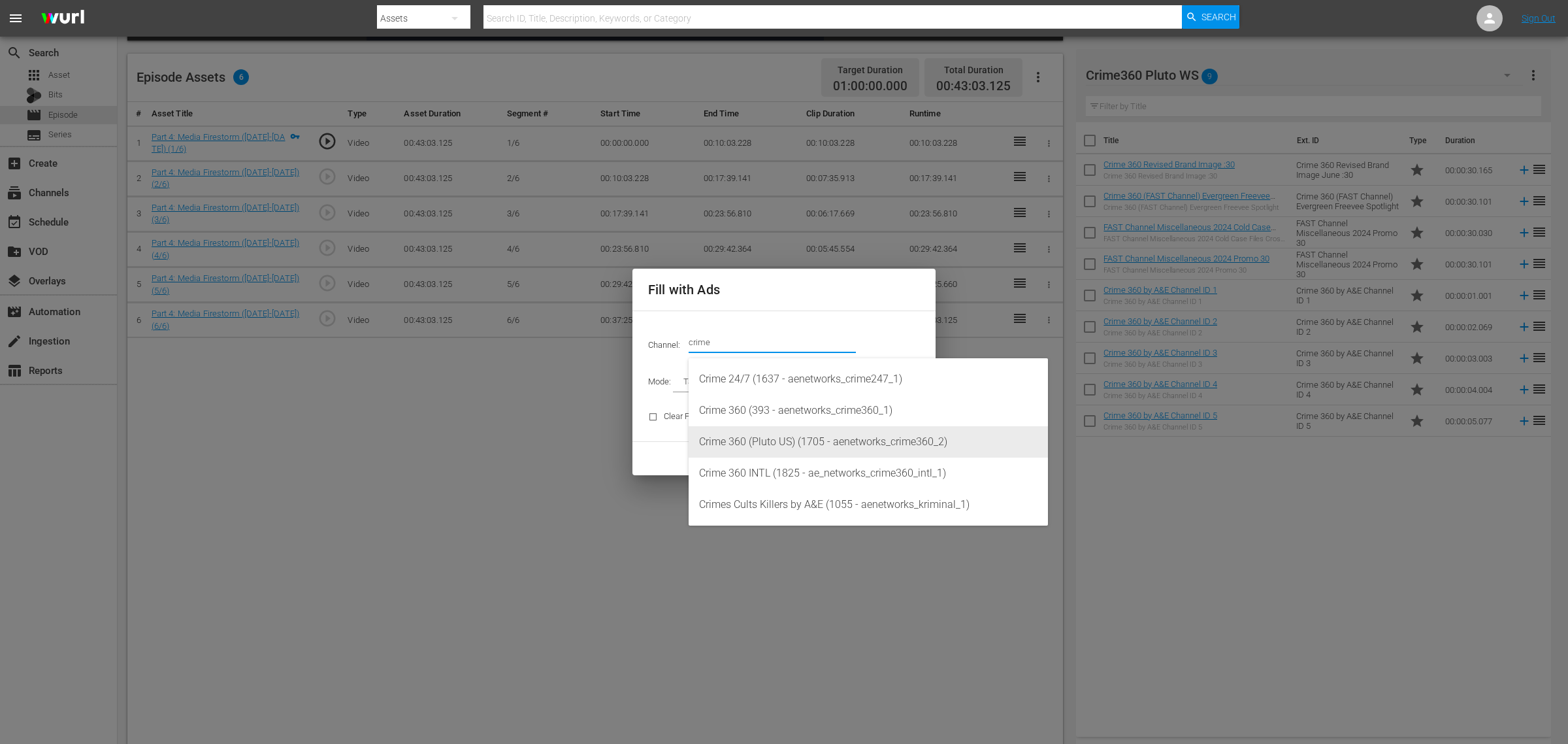
click at [778, 440] on div "Crime 360 (Pluto US) (1705 - aenetworks_crime360_2)" at bounding box center [868, 441] width 339 height 32
type input "Crime 360 (Pluto US) (1705)"
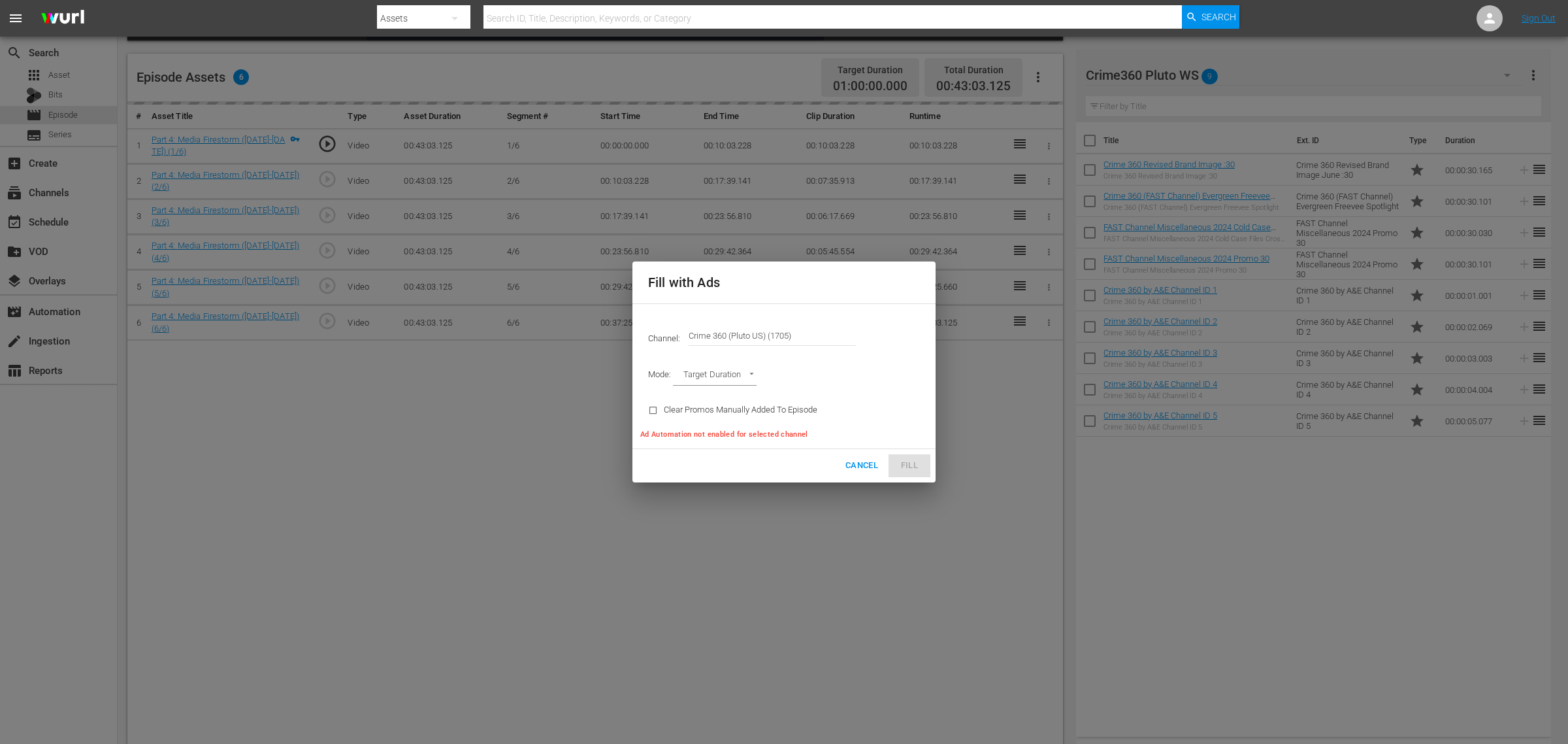
type input "AD_BREAK_DURATION"
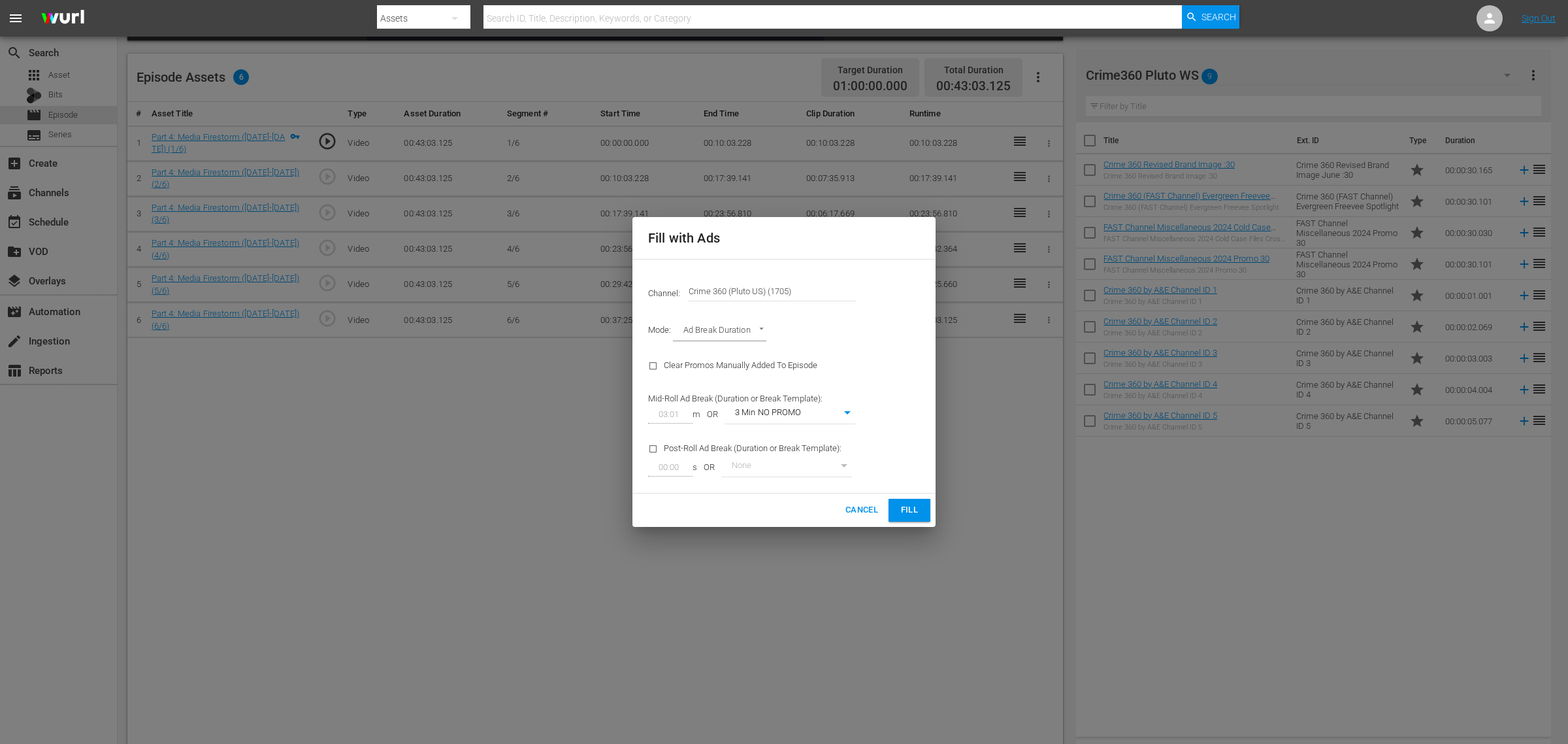
click at [912, 511] on span "Fill" at bounding box center [909, 510] width 21 height 15
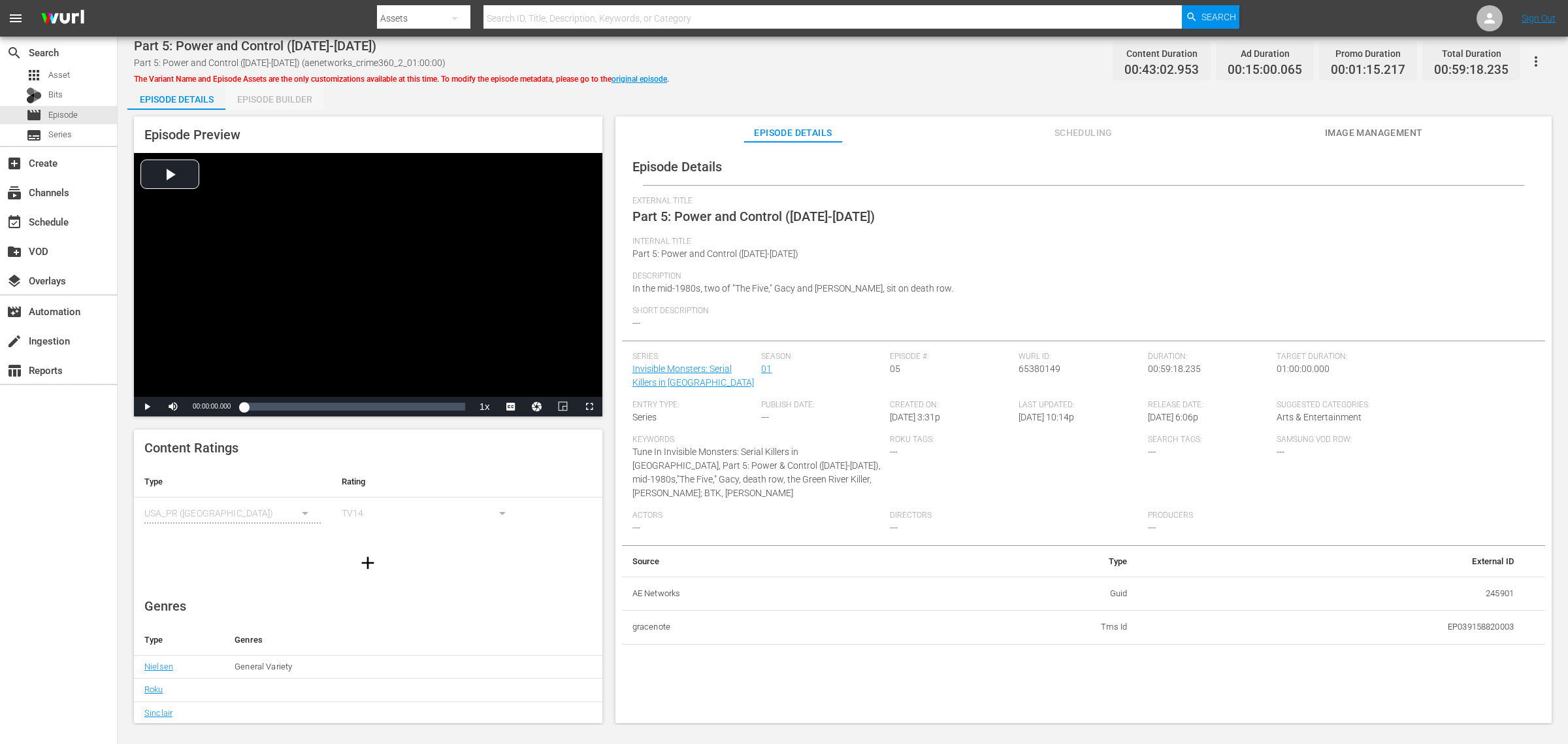
click at [292, 96] on div "Episode Builder" at bounding box center [274, 99] width 98 height 32
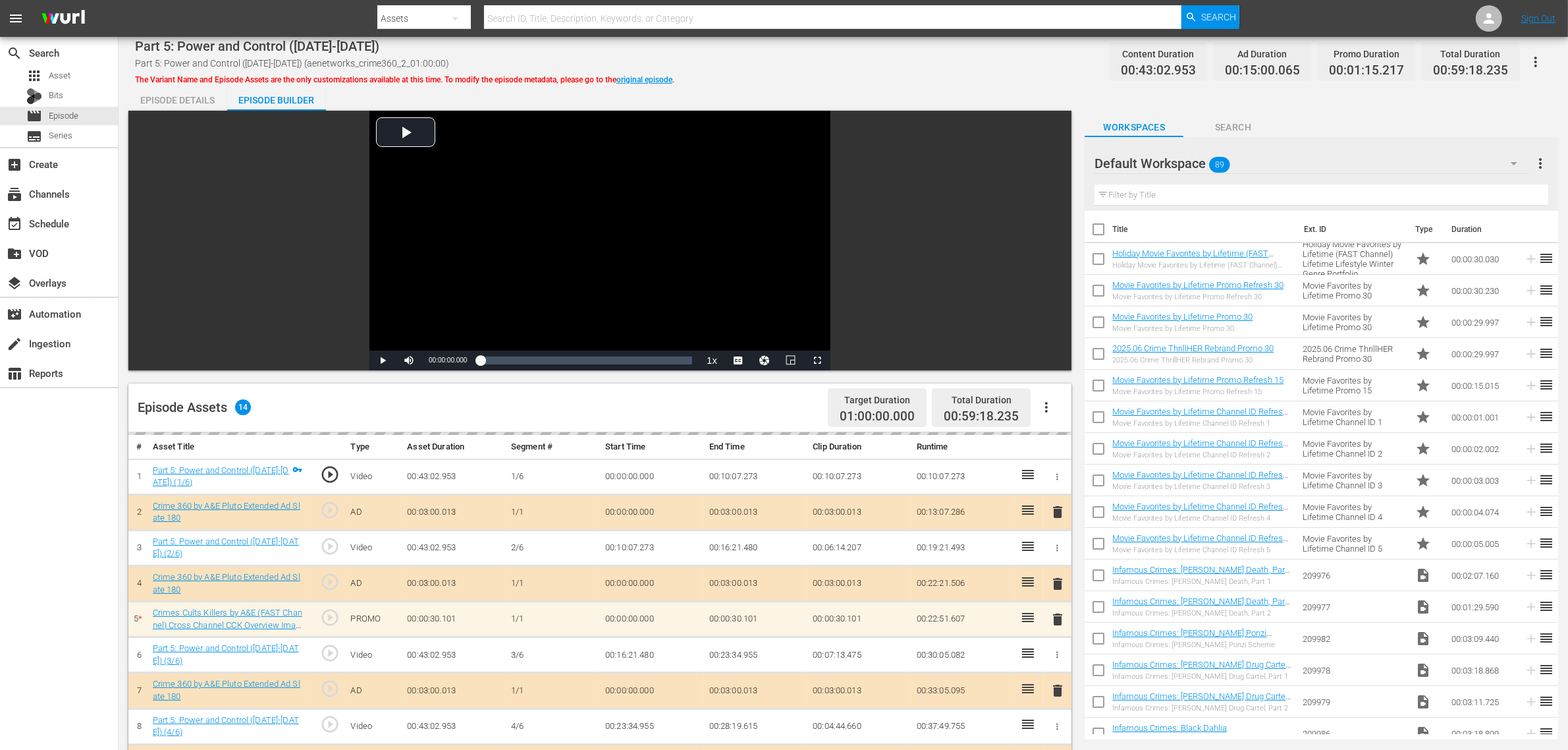
click at [892, 77] on div "Part 5: Power and Control (1984-1991) Part 5: Power and Control (1984-1991) (ae…" at bounding box center [843, 565] width 1449 height 1056
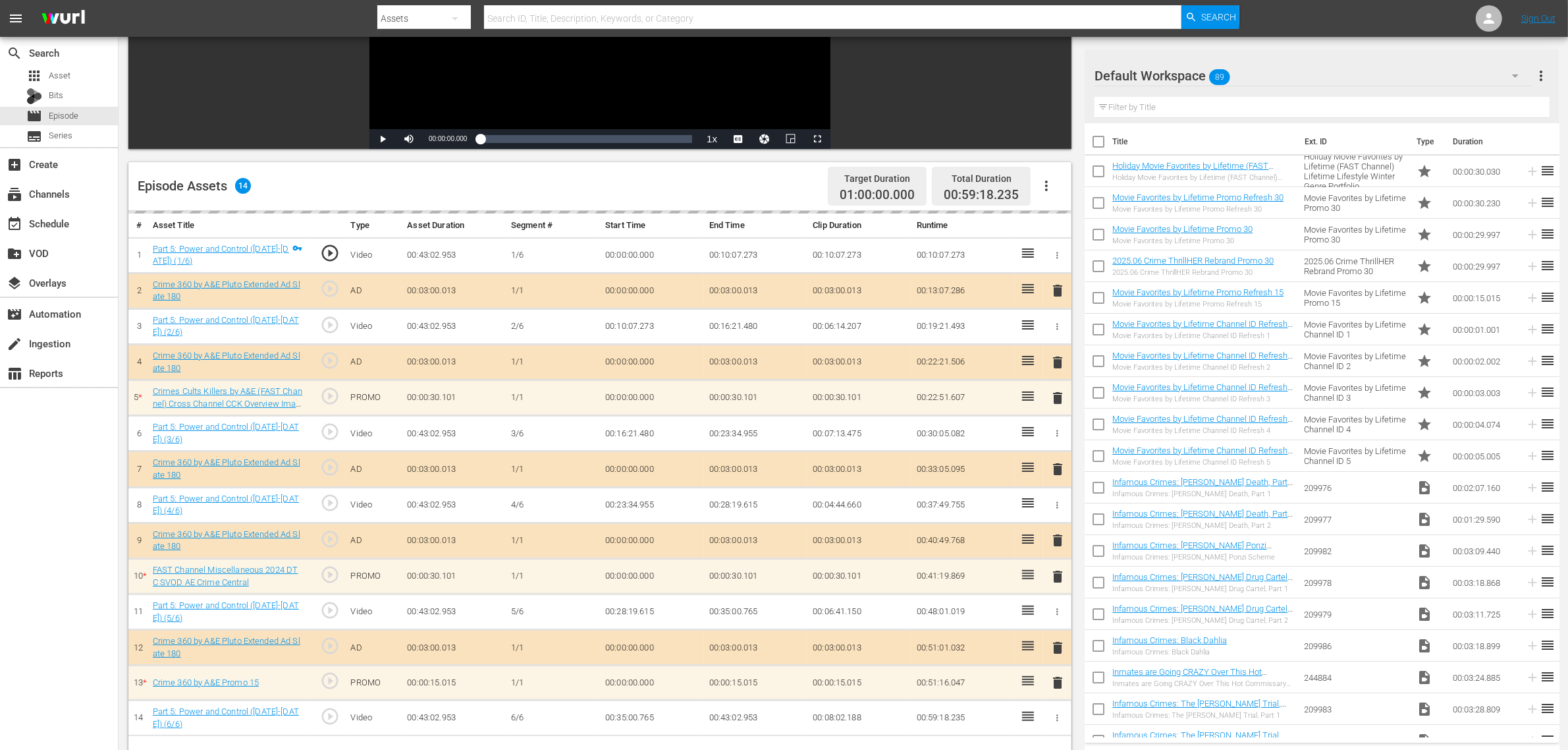
scroll to position [329, 0]
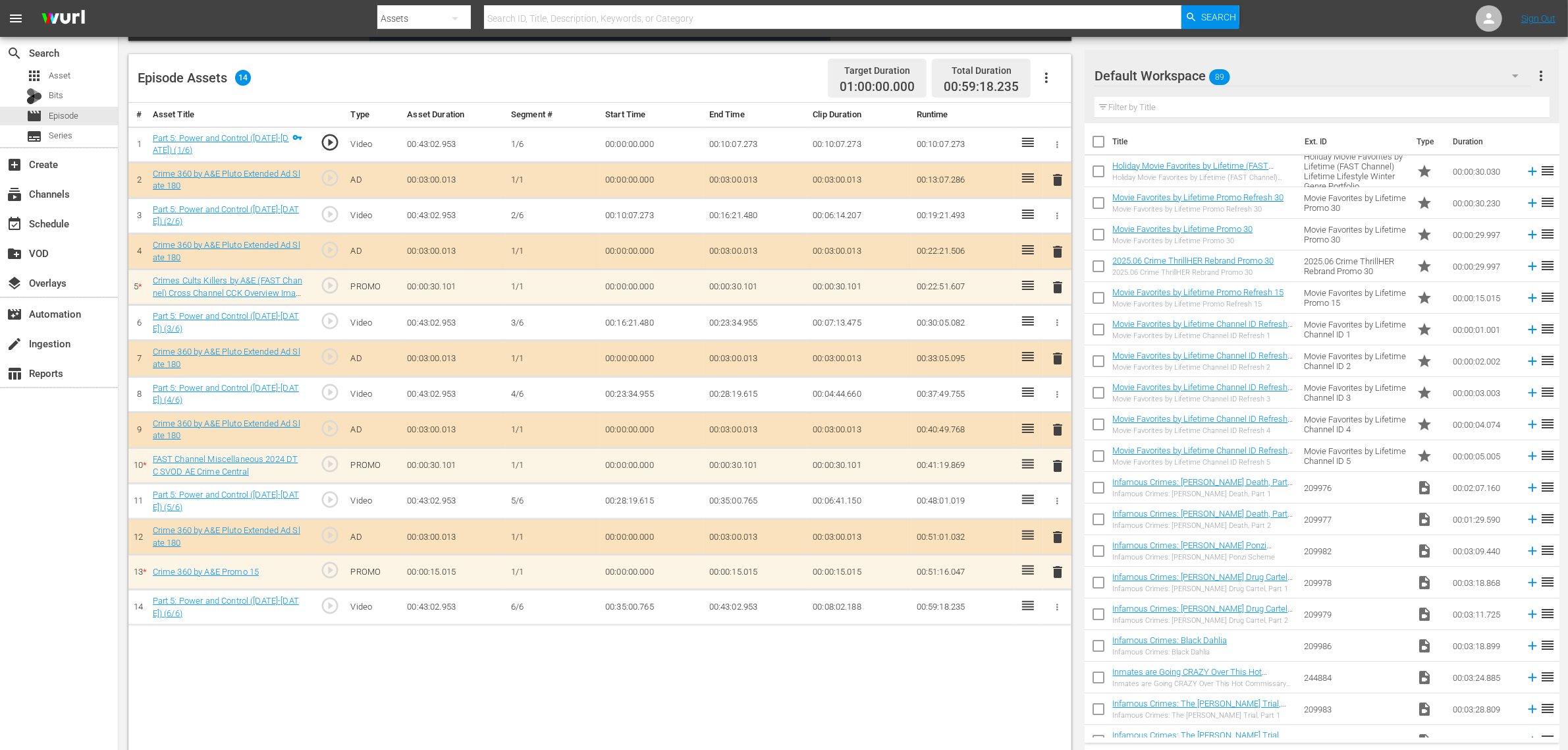
click at [1264, 75] on div "Default Workspace 89" at bounding box center [1313, 76] width 437 height 37
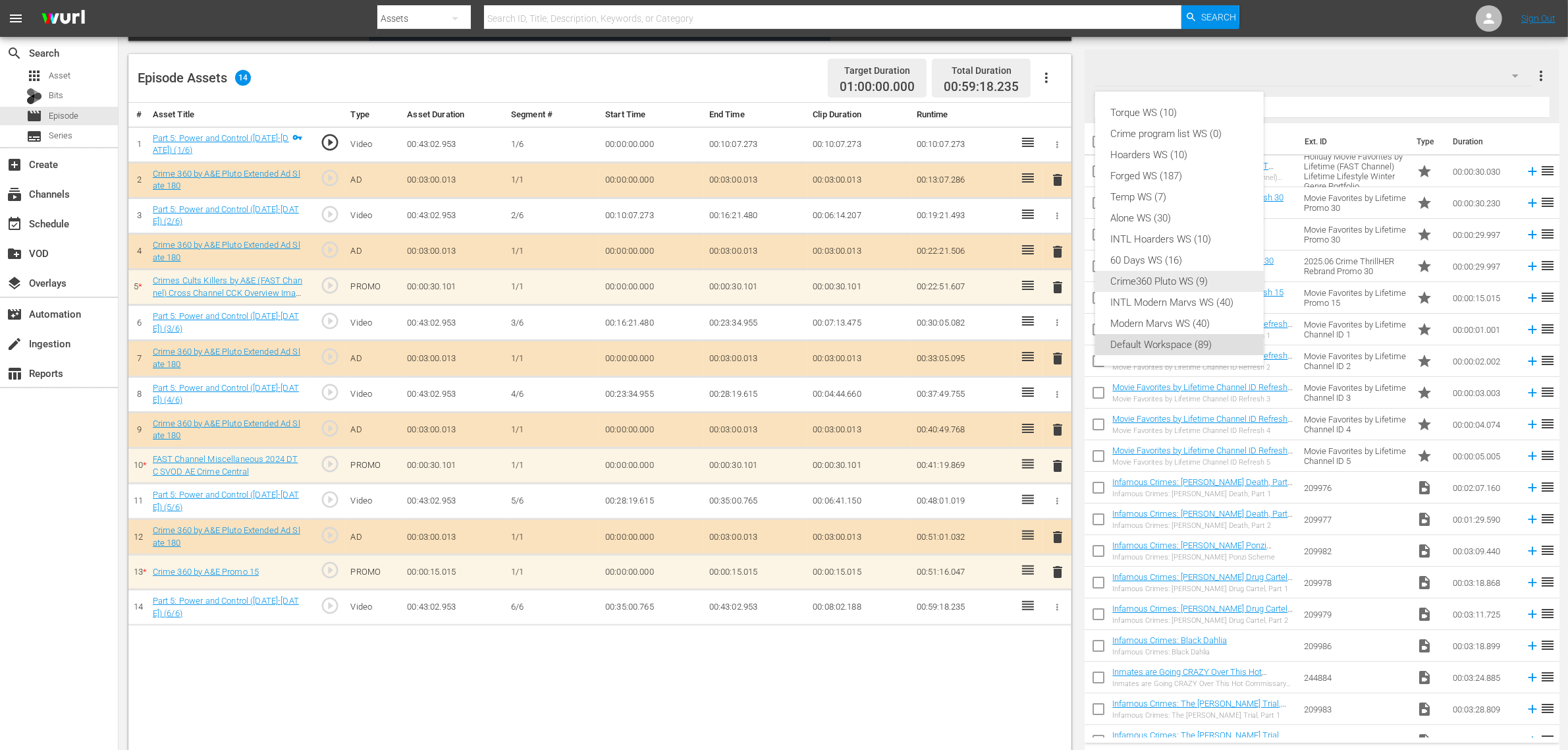
click at [1155, 281] on div "Crime360 Pluto WS (9)" at bounding box center [1179, 281] width 137 height 22
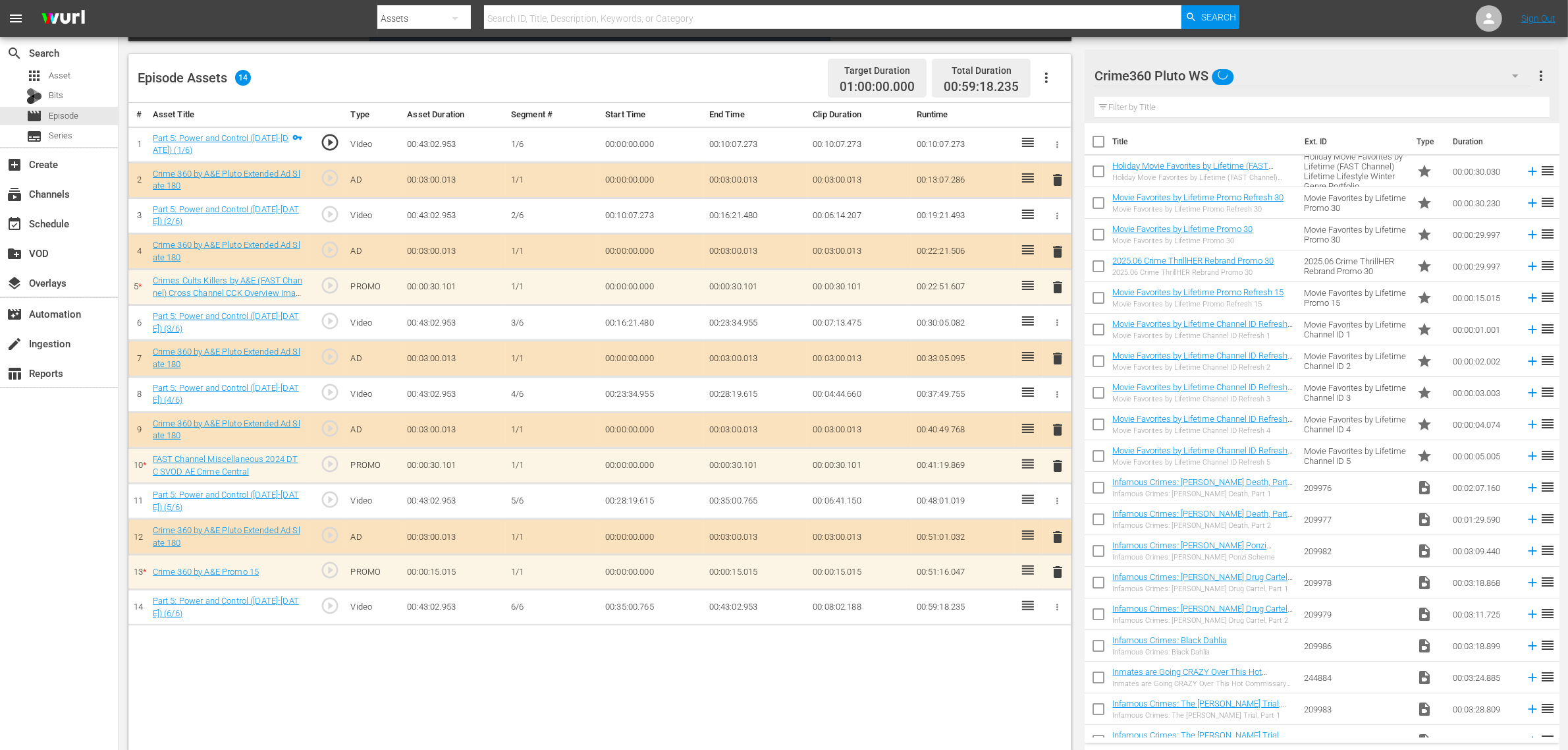
click at [771, 79] on div "Episode Assets 14 Target Duration 01:00:00.000 Total Duration 00:59:18.235" at bounding box center [599, 78] width 943 height 49
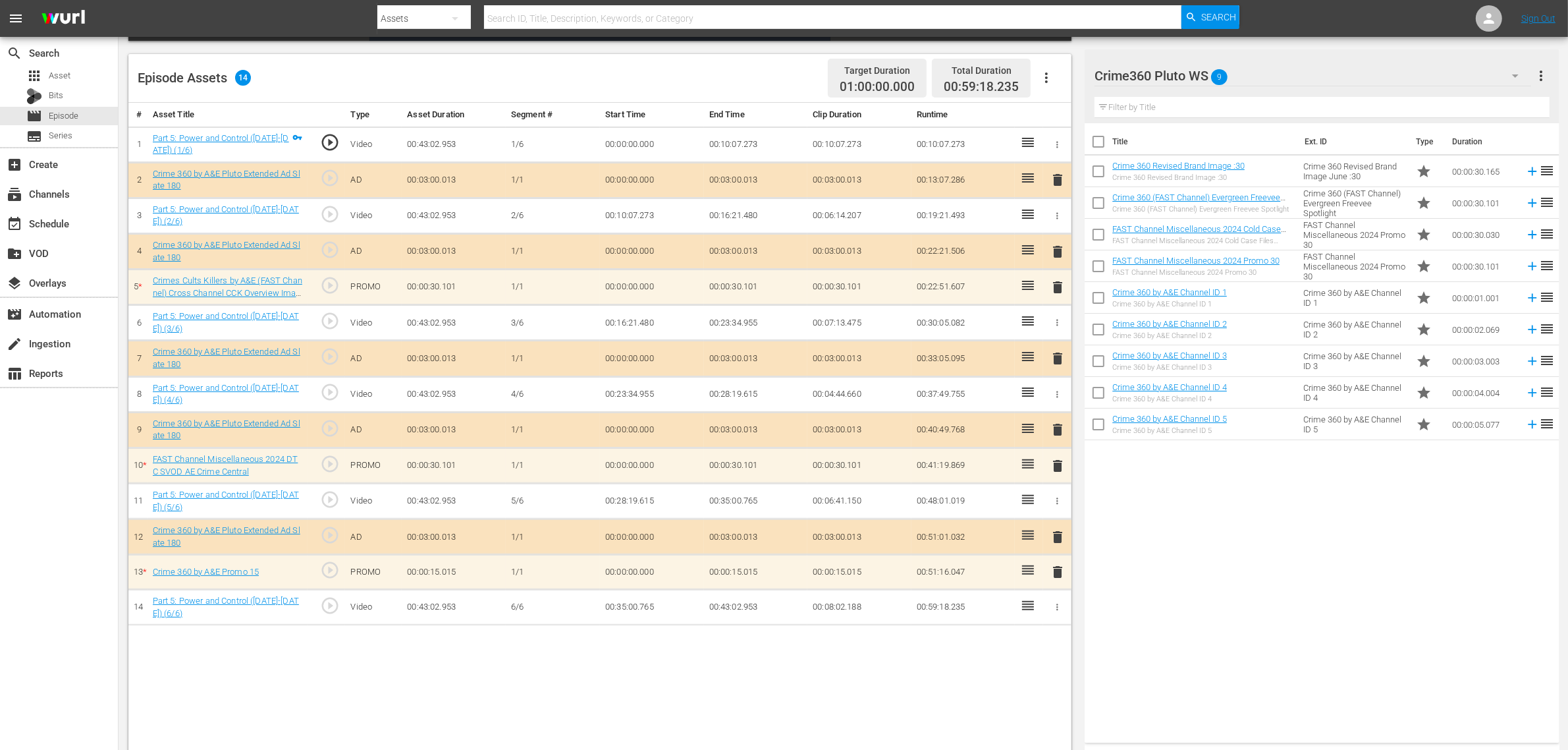
click at [1049, 81] on icon "button" at bounding box center [1046, 77] width 15 height 15
click at [1075, 123] on div "Clear Ads" at bounding box center [1086, 114] width 89 height 32
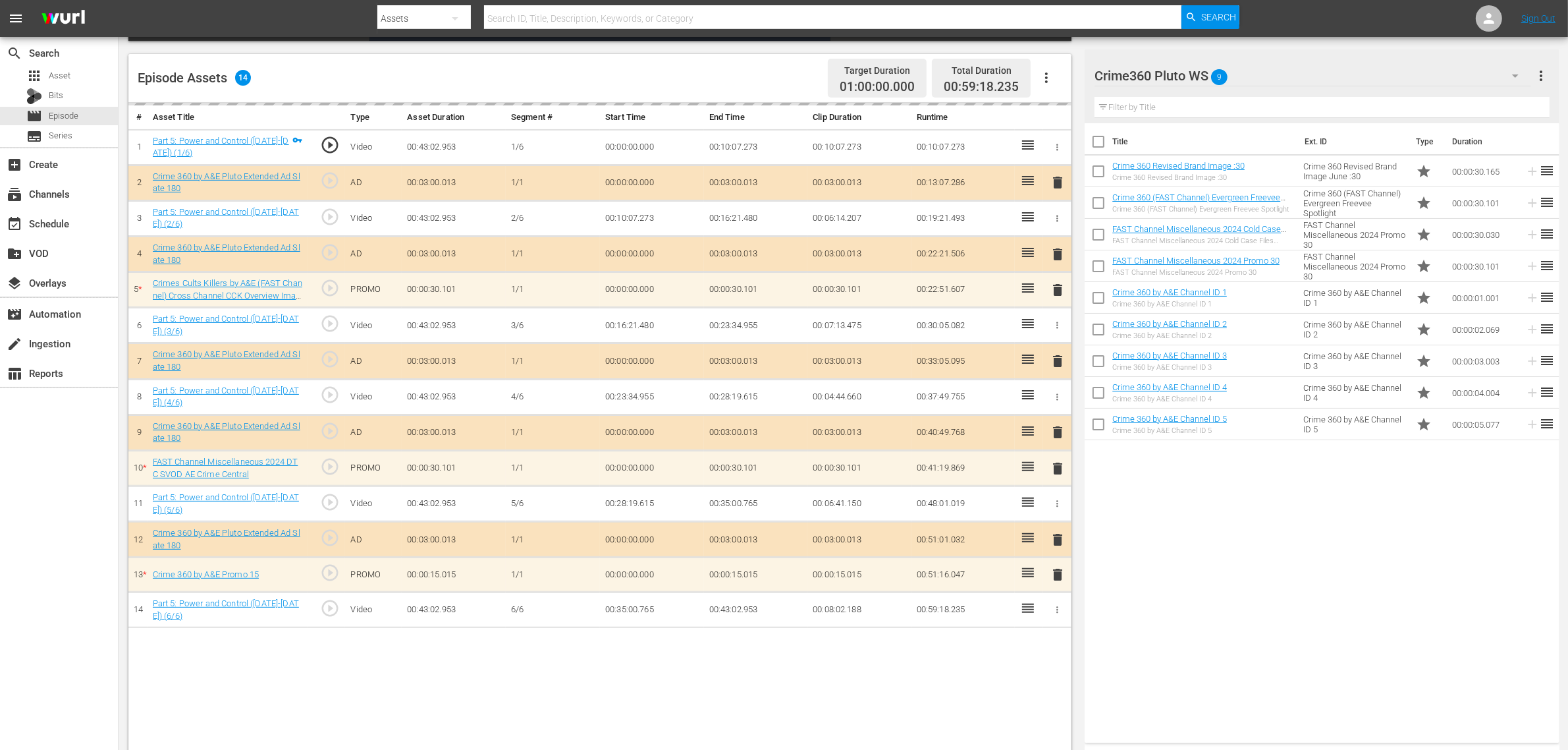
click at [1212, 581] on div "Title Ext. ID Type Duration Crime 360 Revised Brand Image :30 Crime 360 Revised…" at bounding box center [1322, 430] width 475 height 614
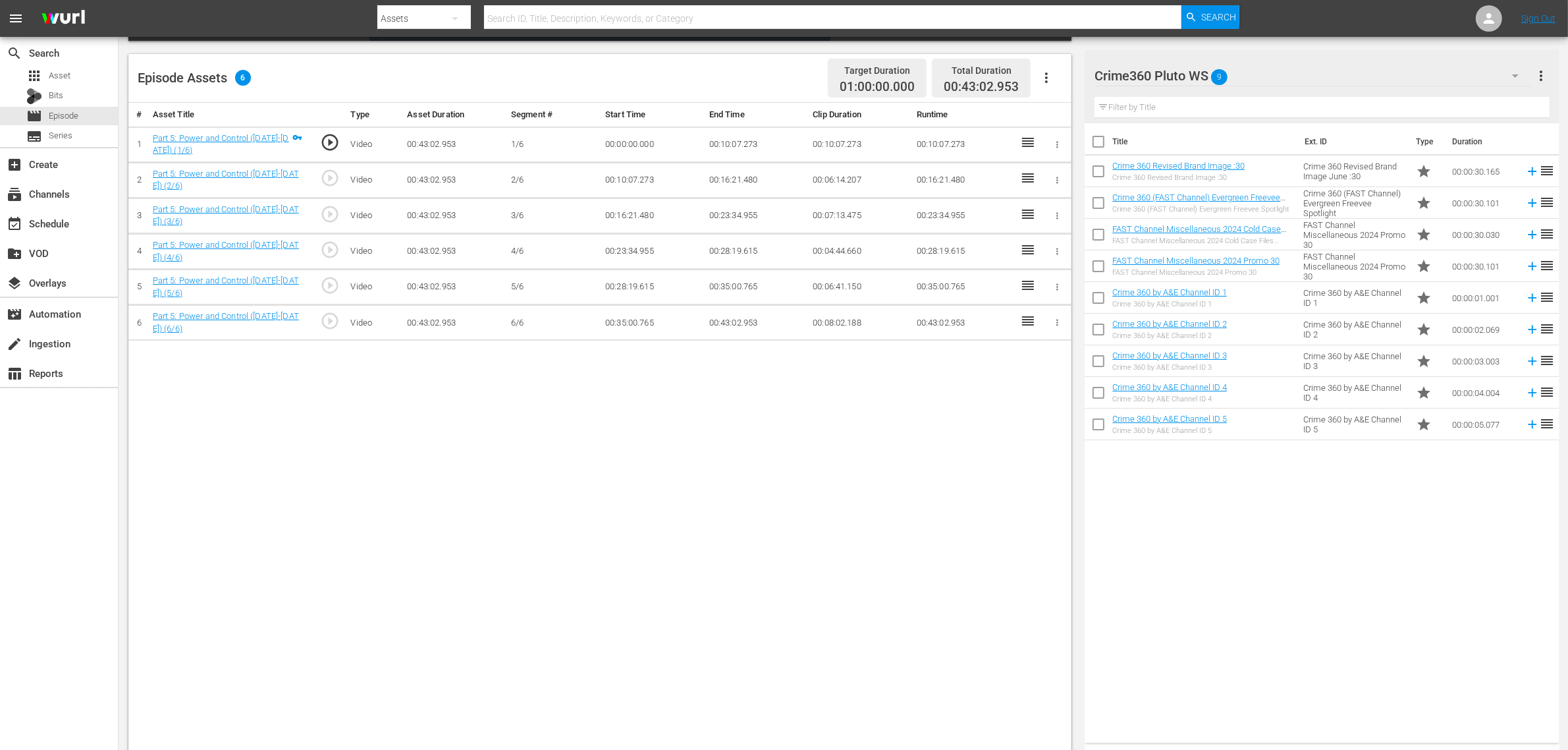
click at [1045, 74] on icon "button" at bounding box center [1046, 77] width 3 height 10
click at [1062, 81] on div "Fill with Ads" at bounding box center [1086, 83] width 89 height 32
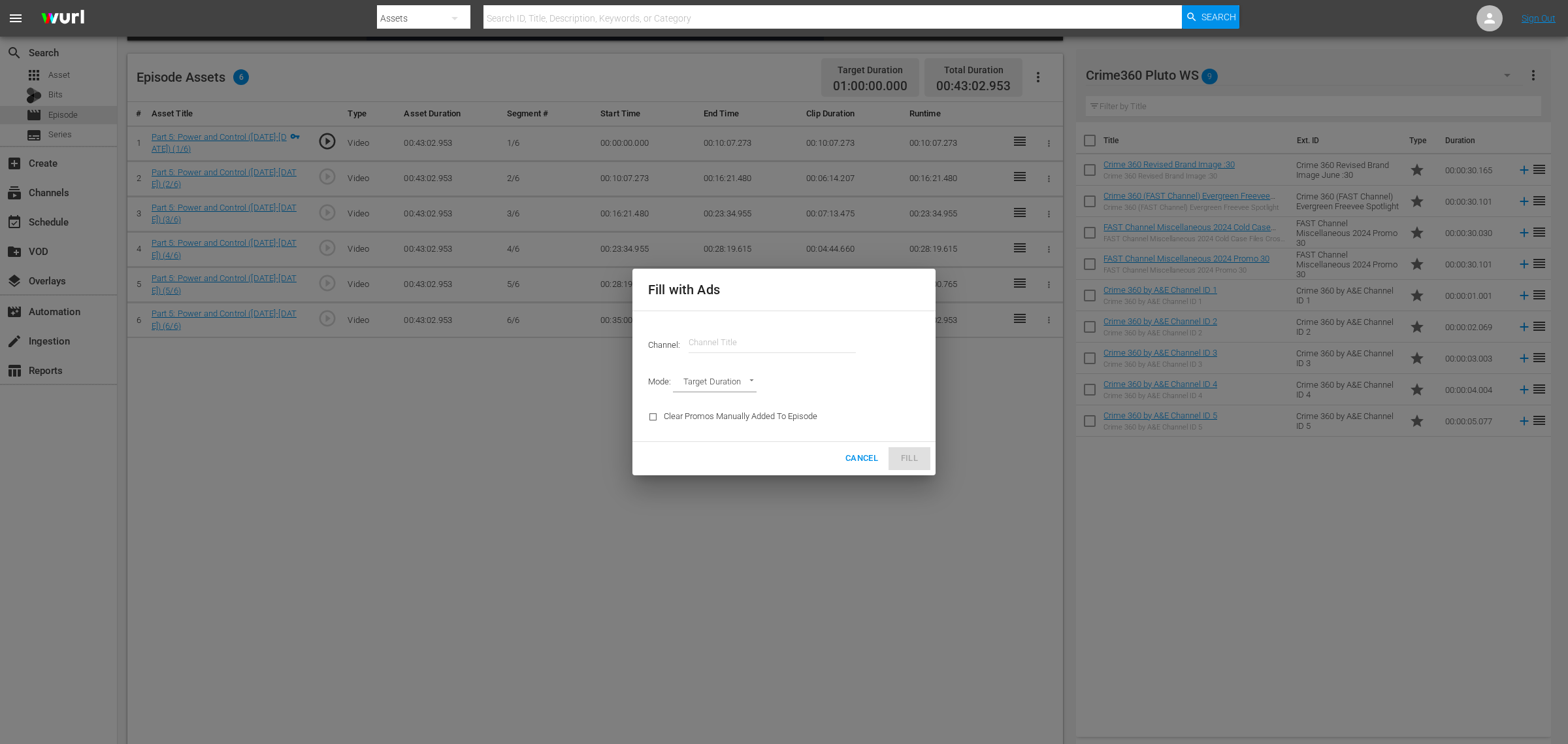
click at [750, 347] on input "text" at bounding box center [772, 342] width 167 height 32
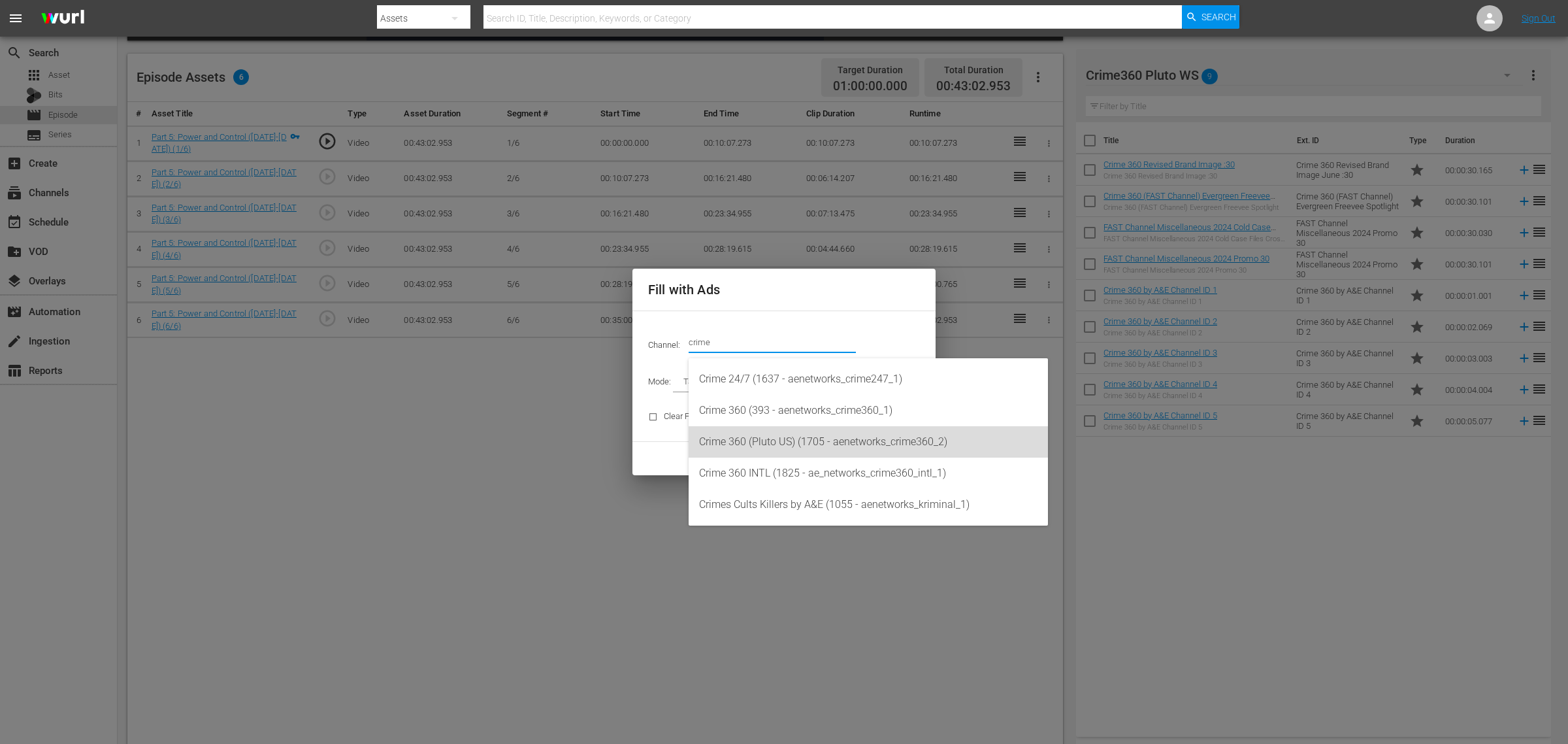
click at [760, 443] on div "Crime 360 (Pluto US) (1705 - aenetworks_crime360_2)" at bounding box center [868, 441] width 339 height 32
type input "Crime 360 (Pluto US) (1705)"
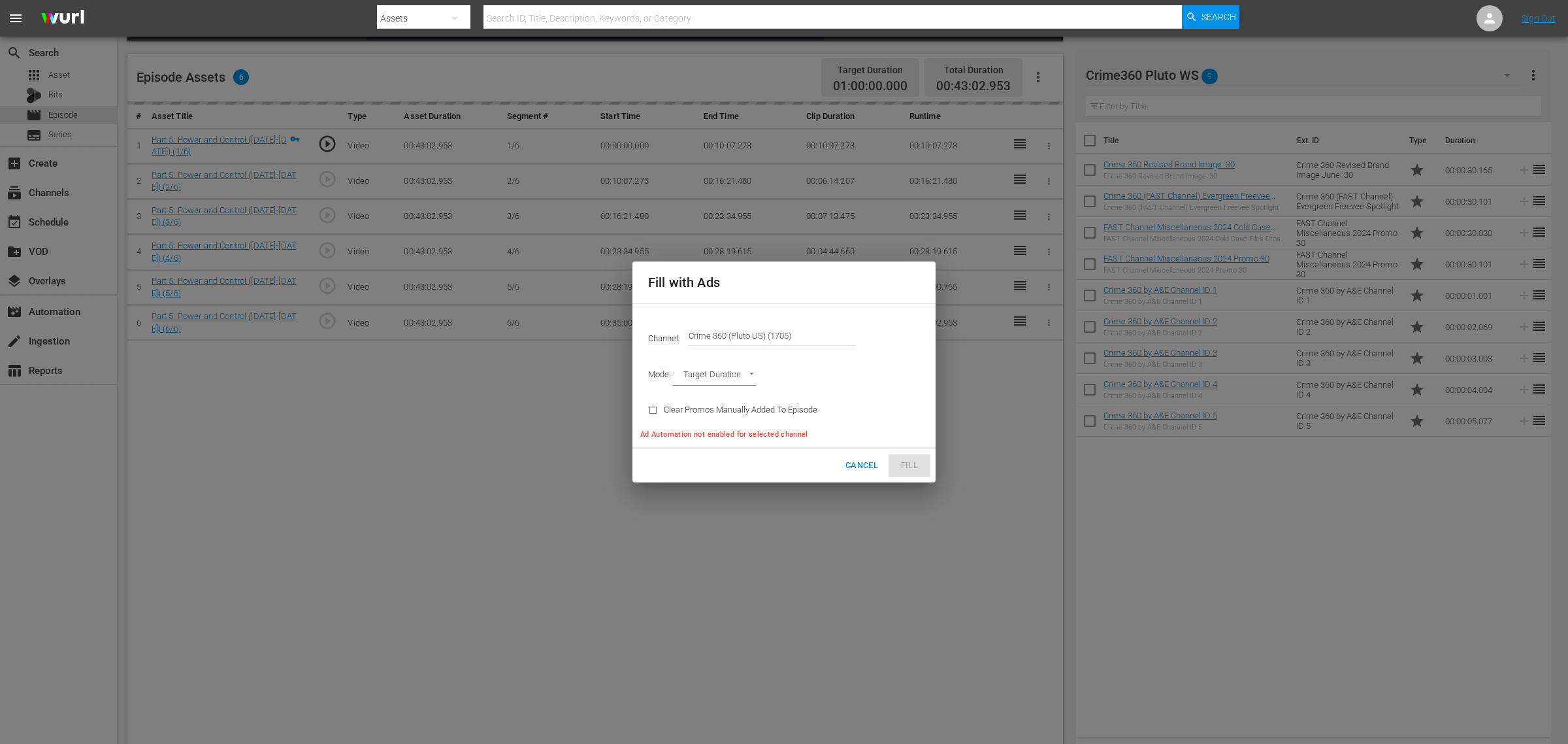
type input "AD_BREAK_DURATION"
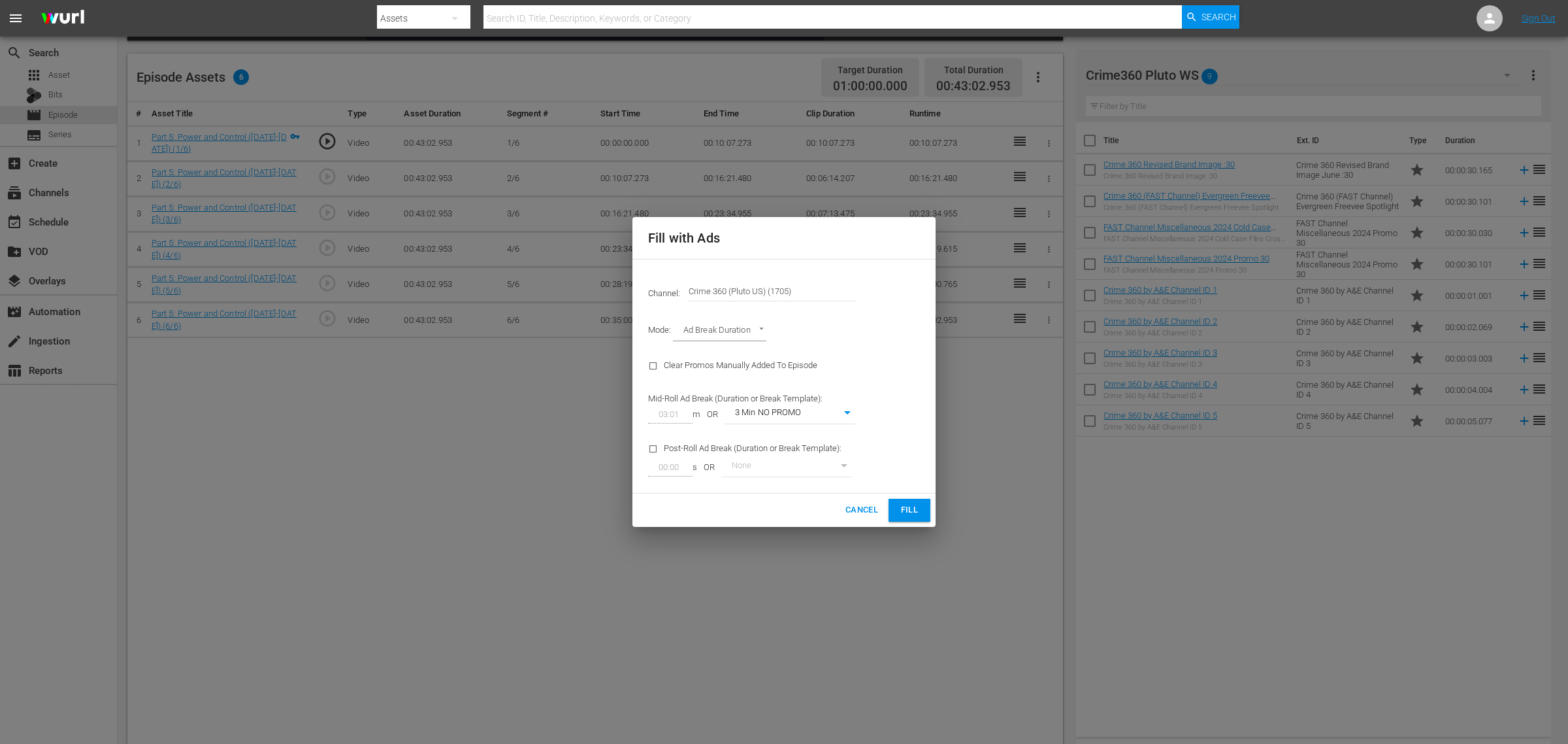
click at [847, 410] on body "menu Search By Assets Search ID, Title, Description, Keywords, or Category Sear…" at bounding box center [784, 45] width 1568 height 744
click at [853, 342] on div at bounding box center [784, 372] width 1568 height 744
click at [895, 507] on button "Fill" at bounding box center [909, 509] width 42 height 23
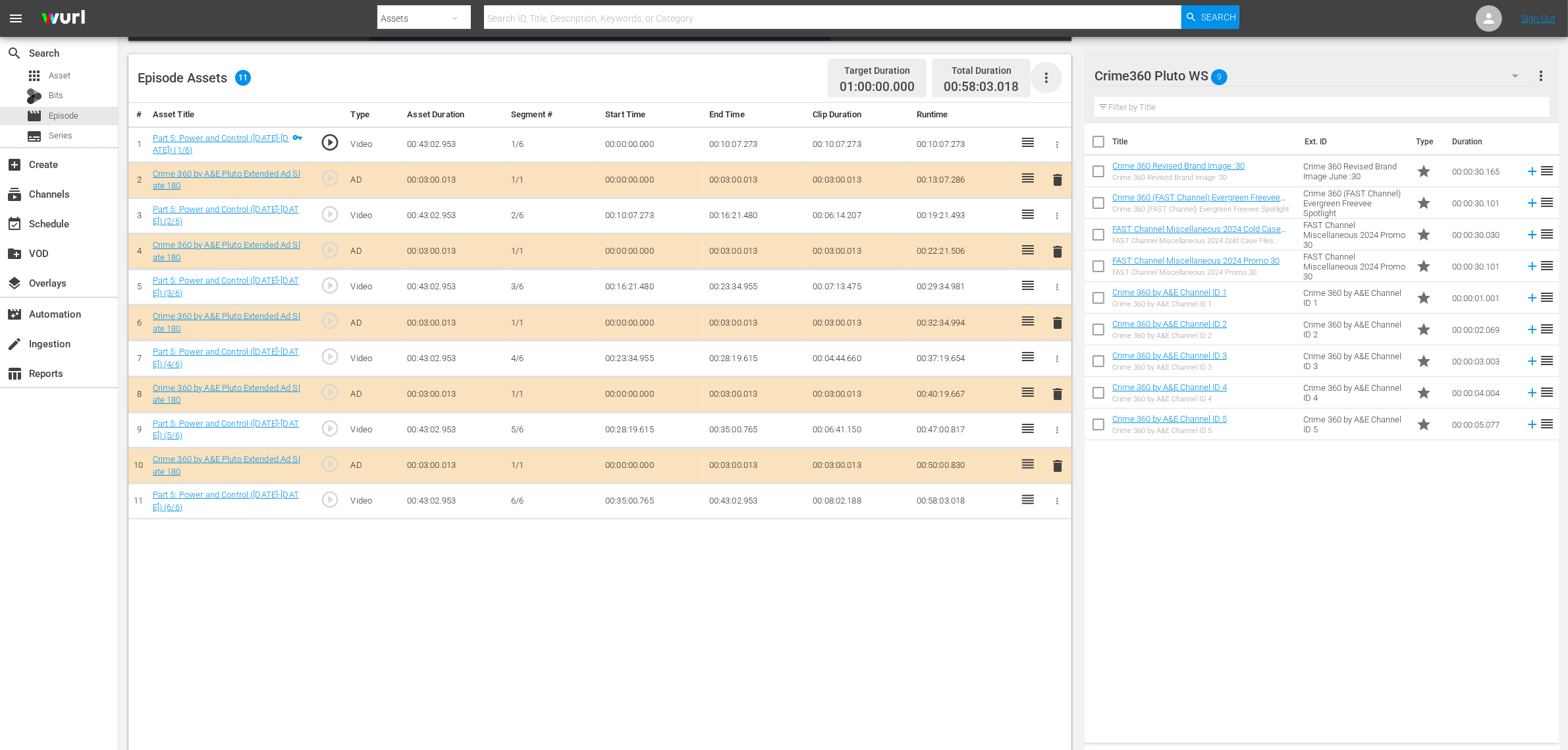
click at [1048, 77] on icon "button" at bounding box center [1046, 77] width 15 height 15
click at [1049, 77] on div "Fill with Ads" at bounding box center [1086, 83] width 89 height 32
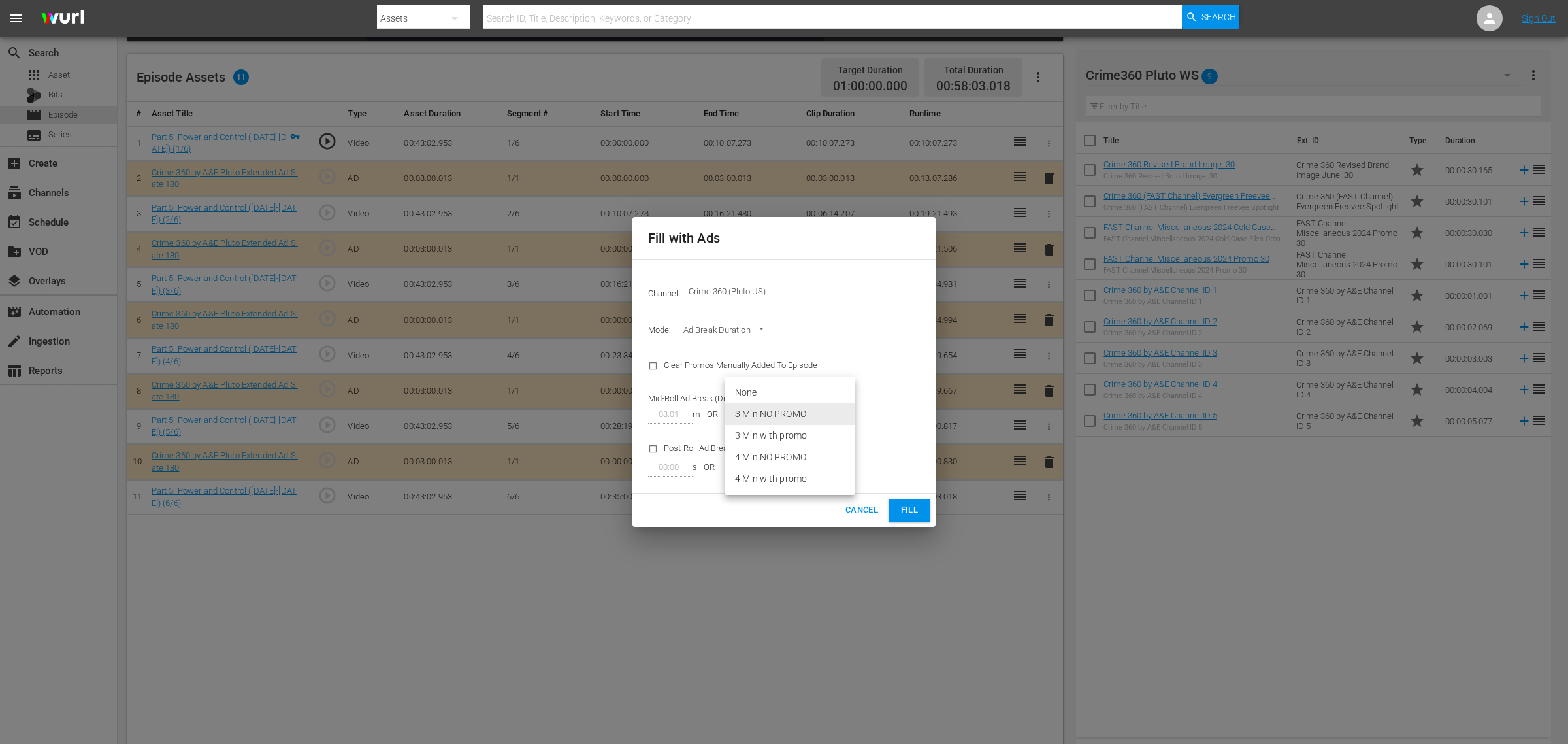
click at [795, 417] on body "menu Search By Assets Search ID, Title, Description, Keywords, or Category Sear…" at bounding box center [784, 45] width 1568 height 744
click at [795, 437] on li "3 Min with promo" at bounding box center [790, 435] width 131 height 21
type input "46"
click at [915, 518] on button "Fill" at bounding box center [909, 509] width 42 height 23
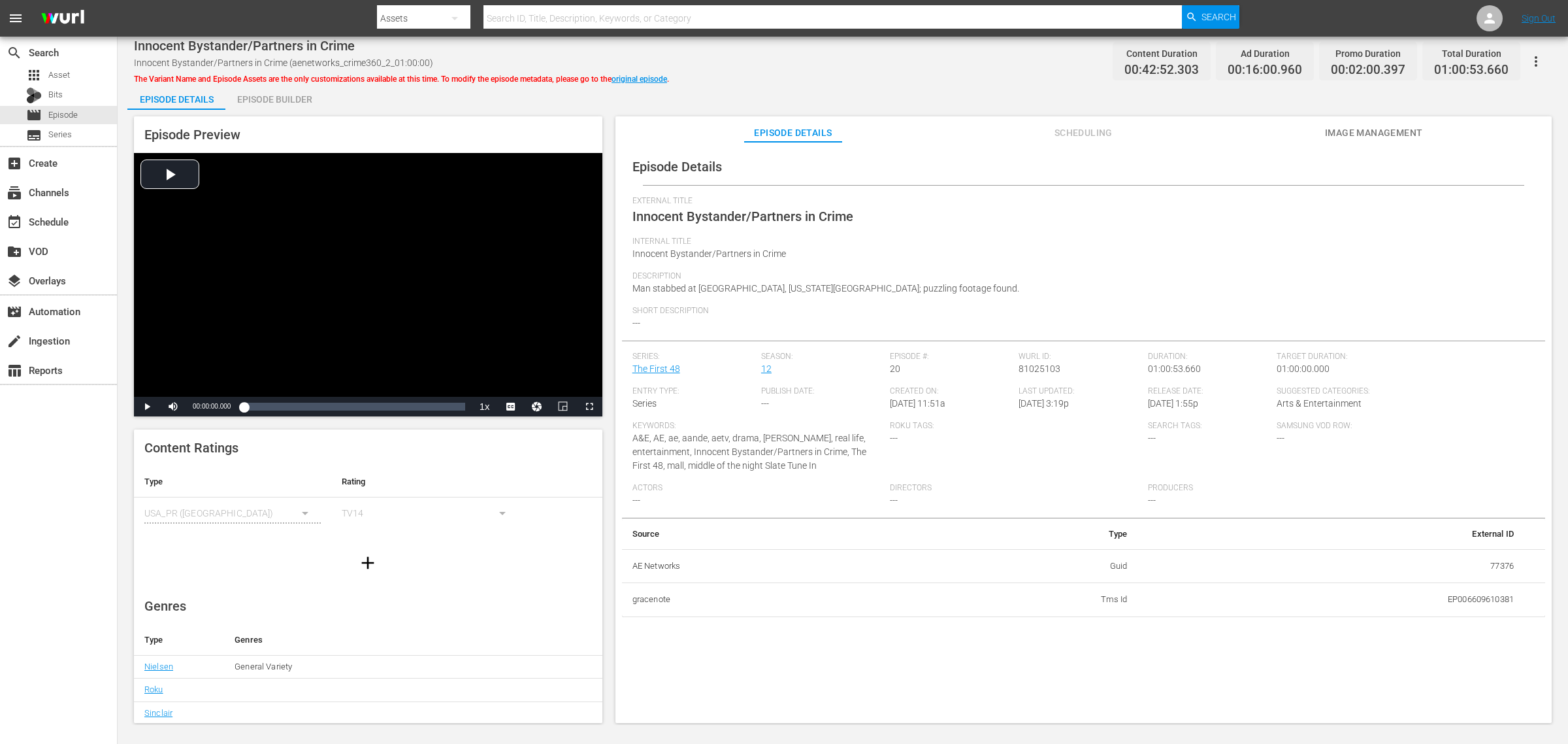
click at [256, 94] on div "Episode Builder" at bounding box center [274, 99] width 98 height 32
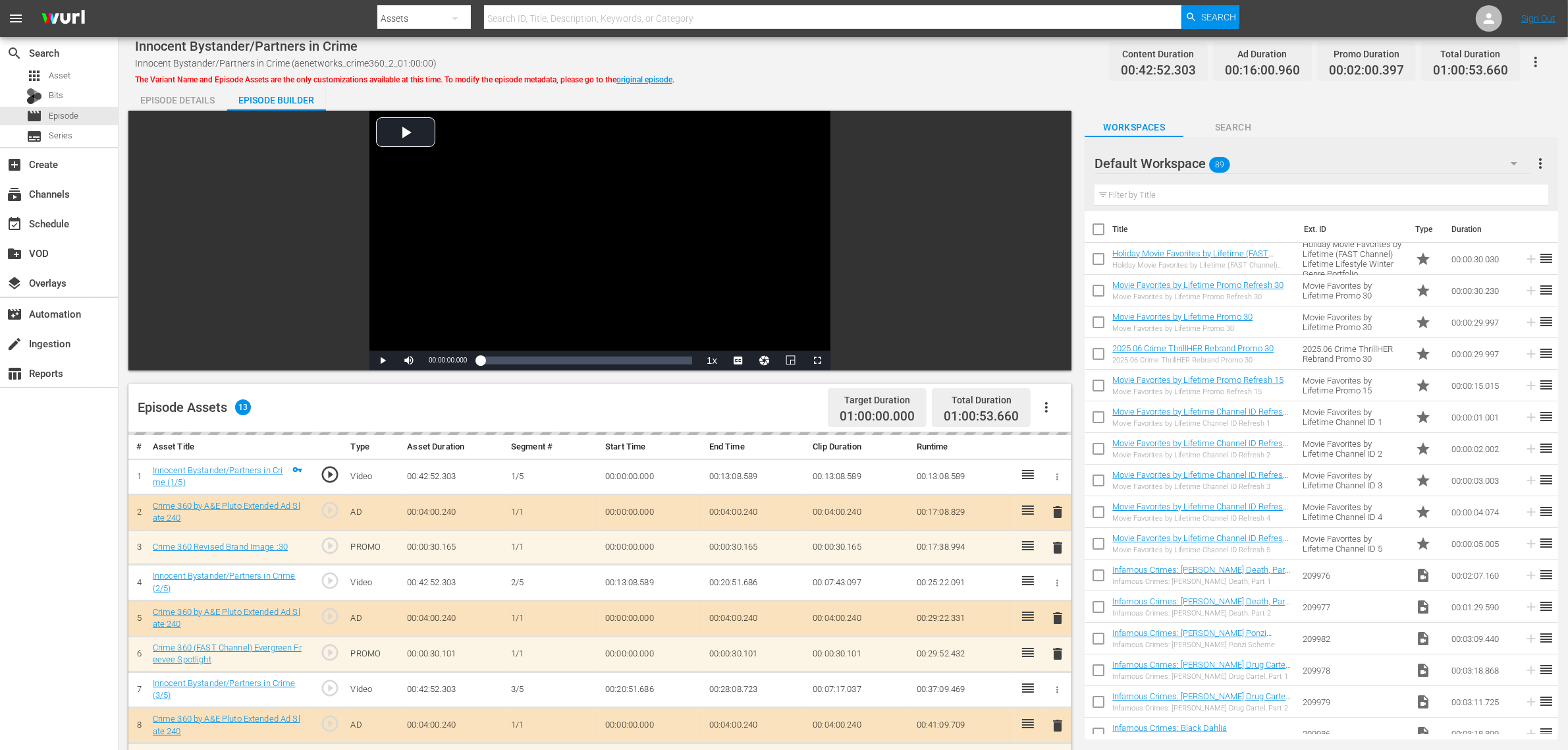
click at [891, 35] on nav "menu Search By Assets Search ID, Title, Description, Keywords, or Category Sear…" at bounding box center [784, 18] width 1568 height 37
click at [1048, 407] on icon "button" at bounding box center [1046, 407] width 15 height 15
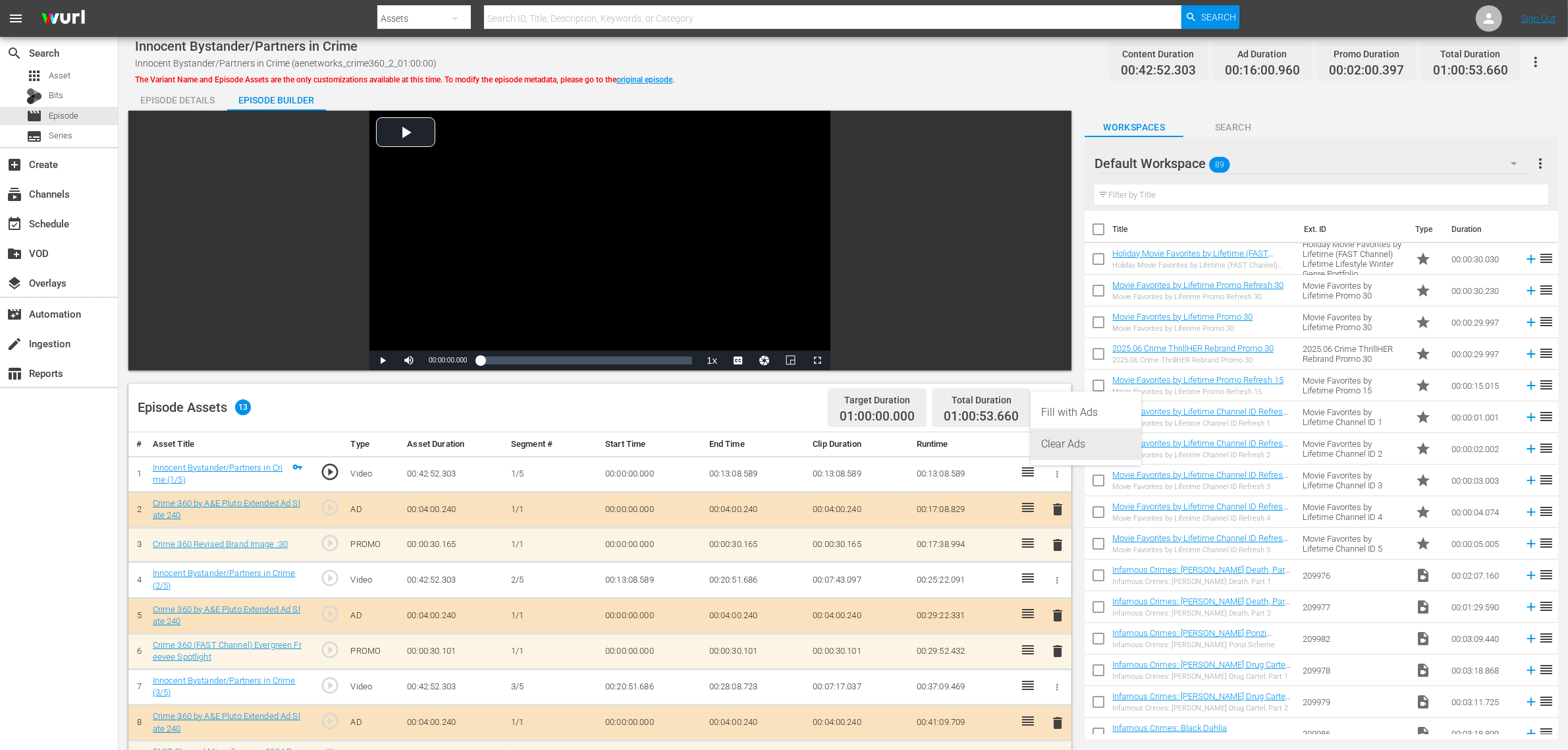
click at [1098, 449] on div "Clear Ads" at bounding box center [1086, 444] width 89 height 32
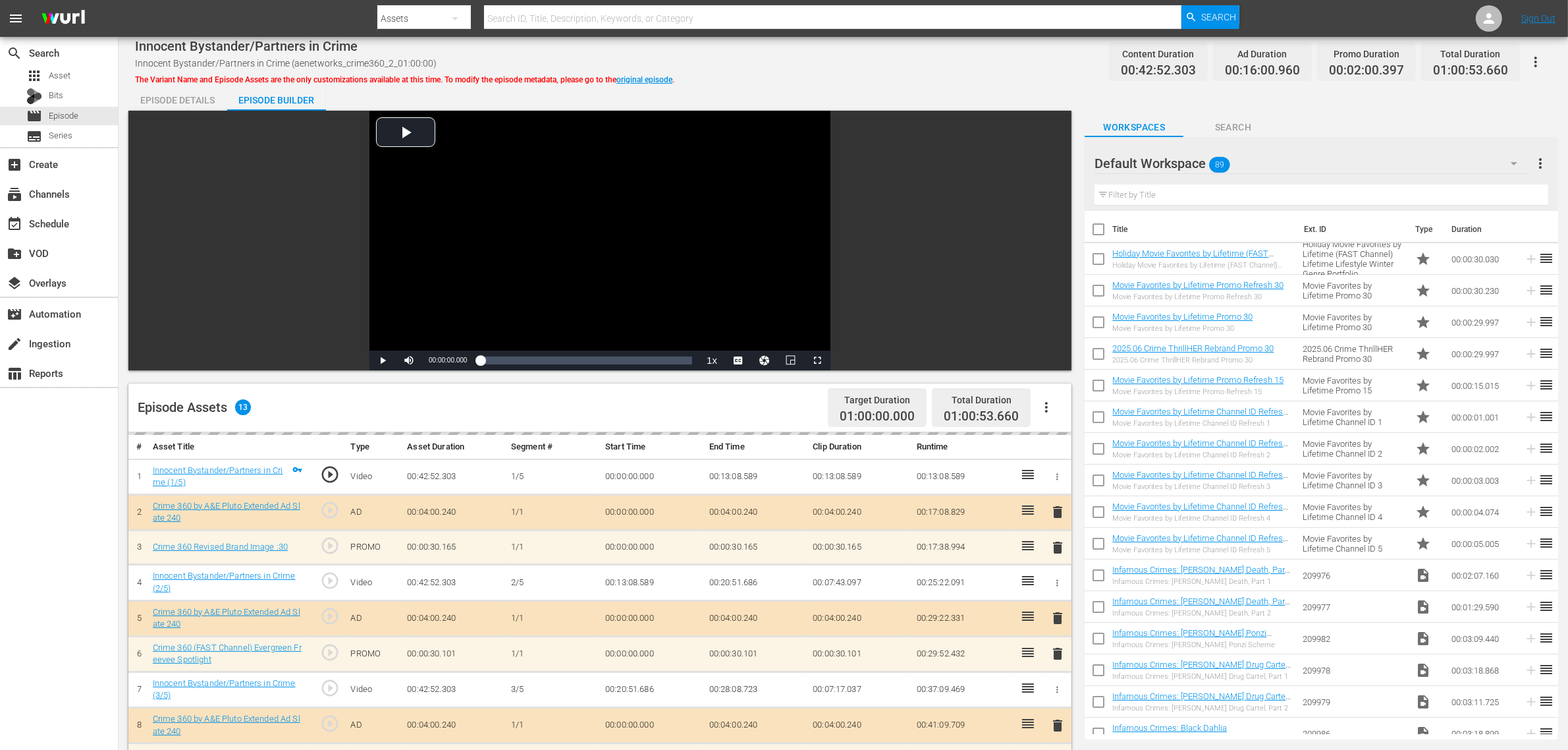
click at [699, 407] on div "Episode Assets 13 Target Duration 01:00:00.000 Total Duration 01:00:53.660" at bounding box center [599, 408] width 943 height 49
click at [899, 74] on div "Innocent Bystander/Partners in Crime Innocent Bystander/Partners in Crime (aene…" at bounding box center [843, 61] width 1417 height 29
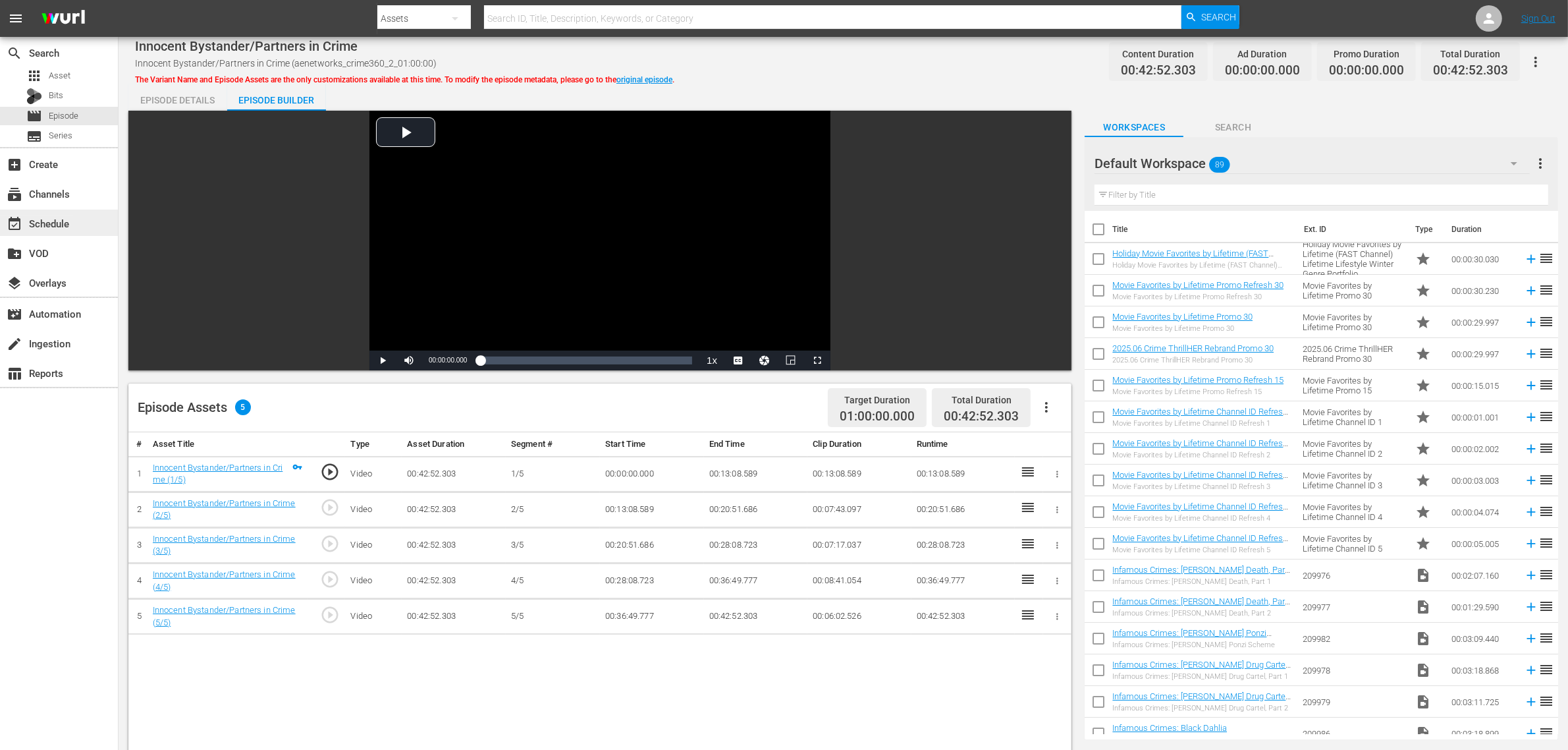
click at [56, 224] on div "event_available Schedule" at bounding box center [37, 221] width 74 height 12
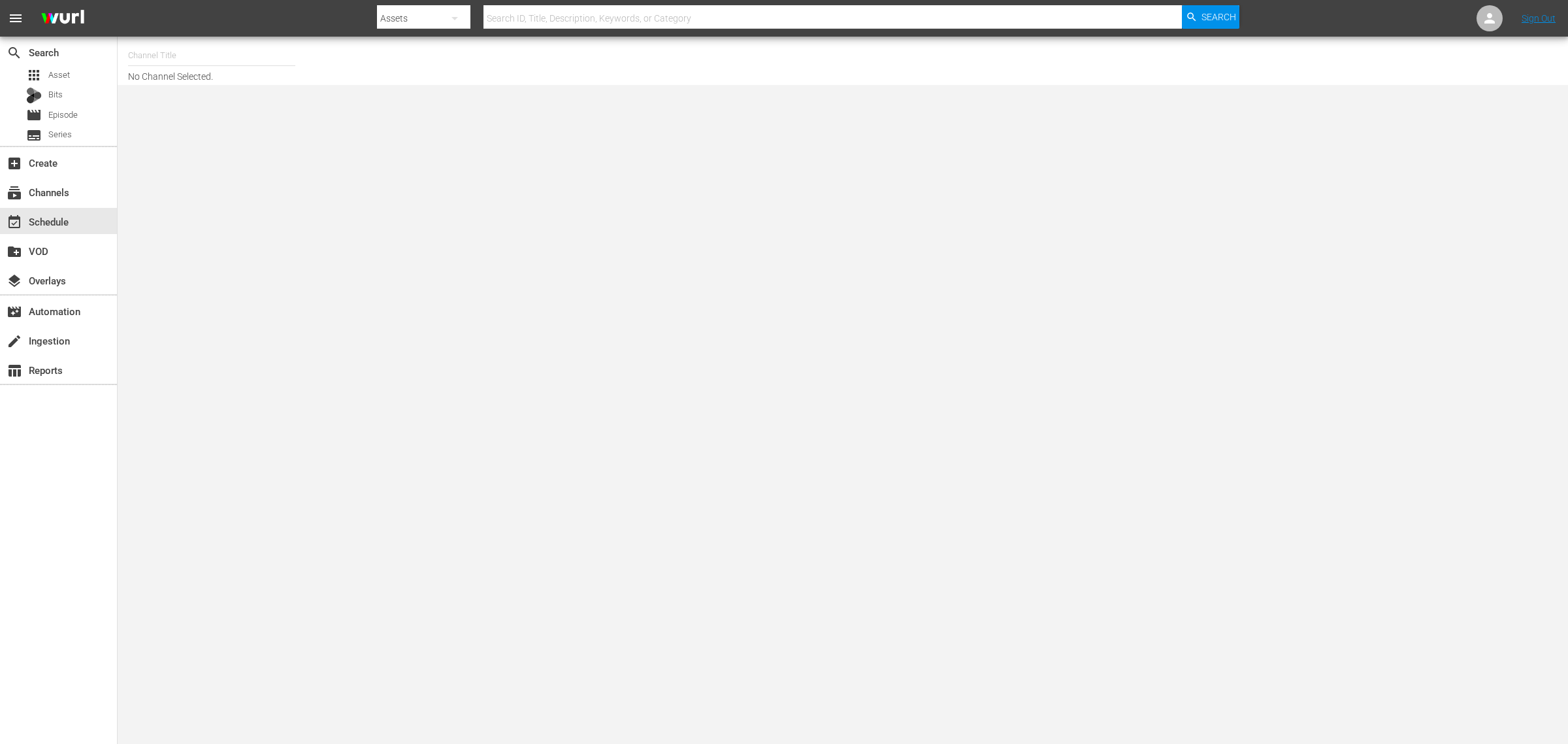
click at [168, 53] on input "text" at bounding box center [212, 55] width 167 height 32
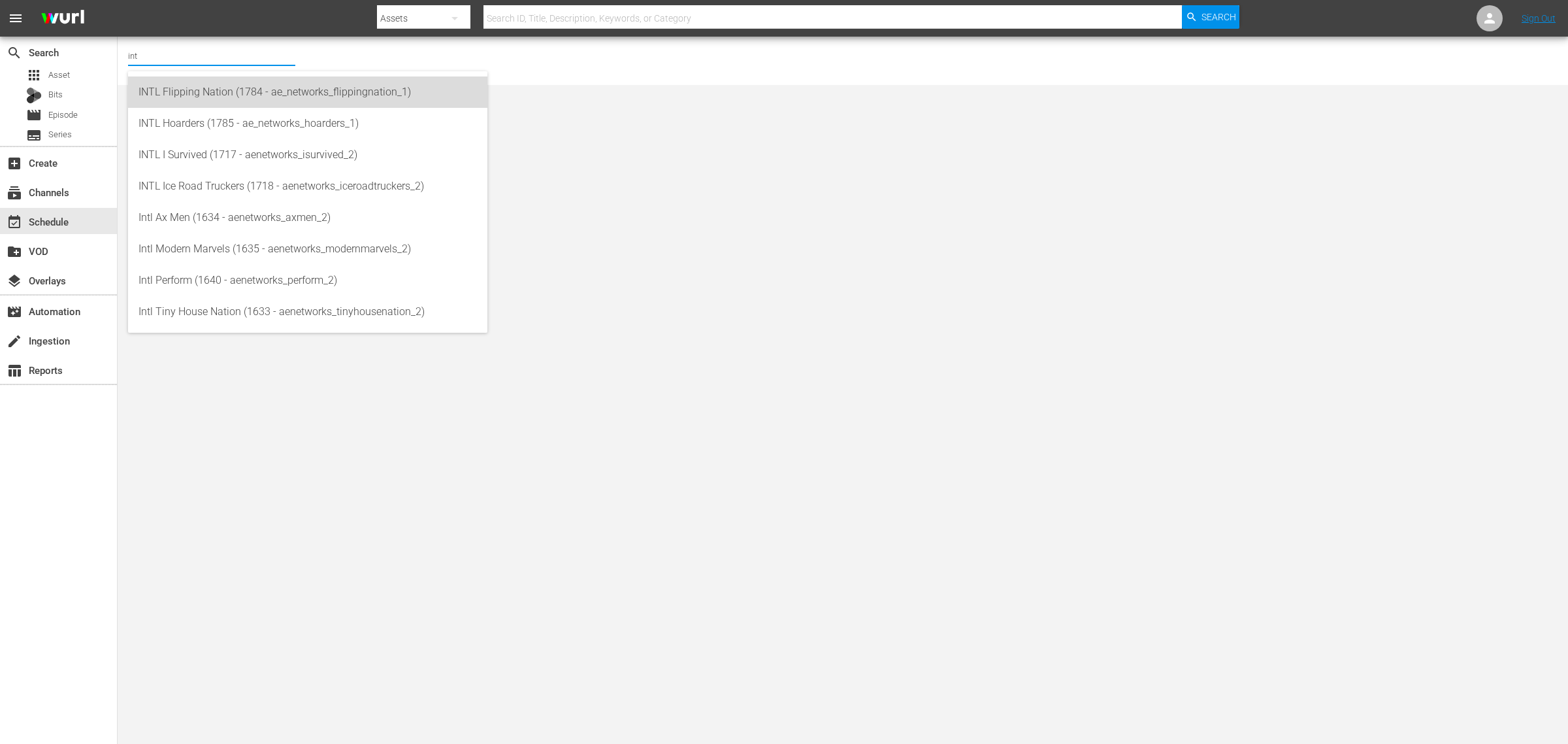
click at [171, 96] on div "INTL Flipping Nation (1784 - ae_networks_flippingnation_1)" at bounding box center [307, 92] width 339 height 32
type input "INTL Flipping Nation (1784 - ae_networks_flippingnation_1)"
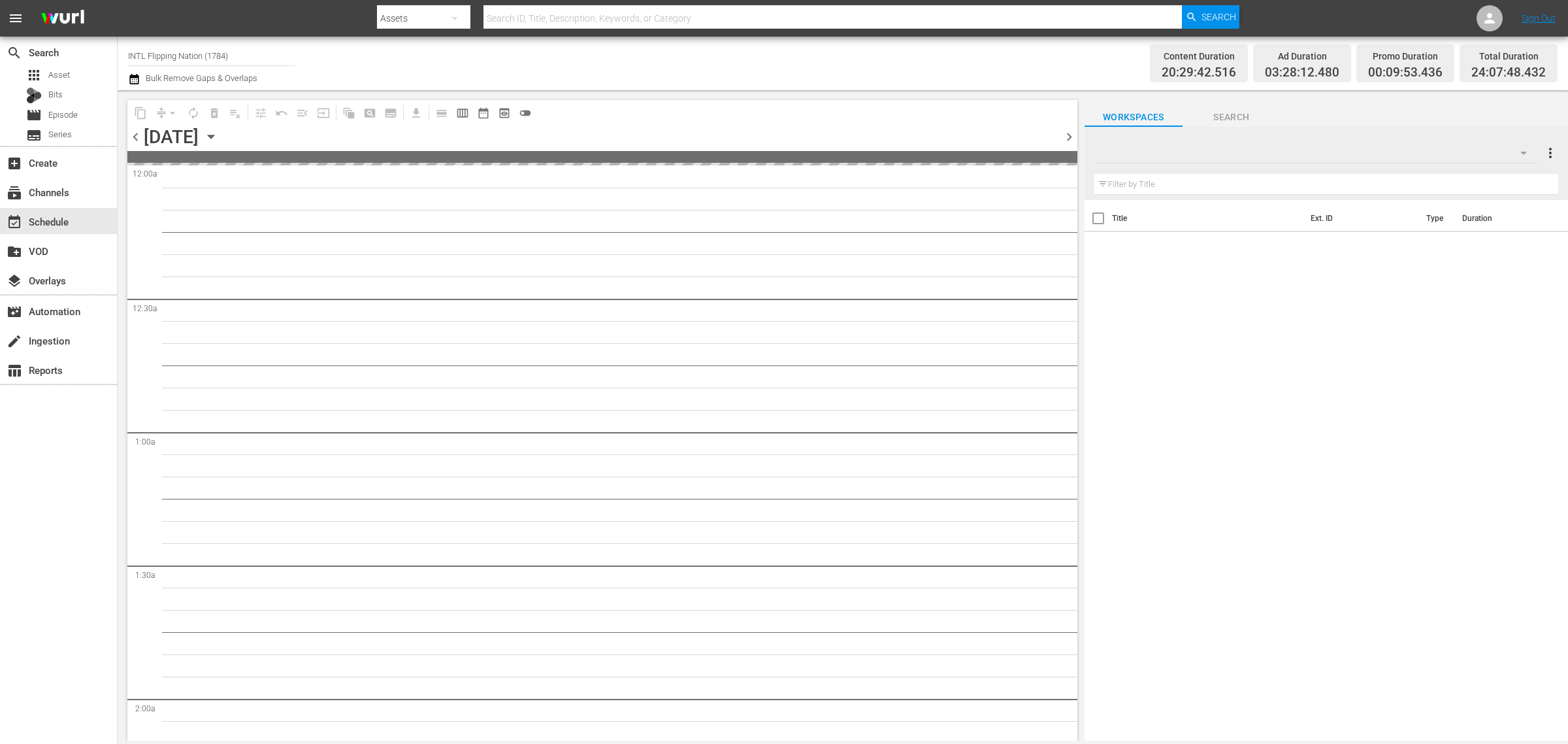
click at [218, 132] on icon "button" at bounding box center [211, 137] width 15 height 15
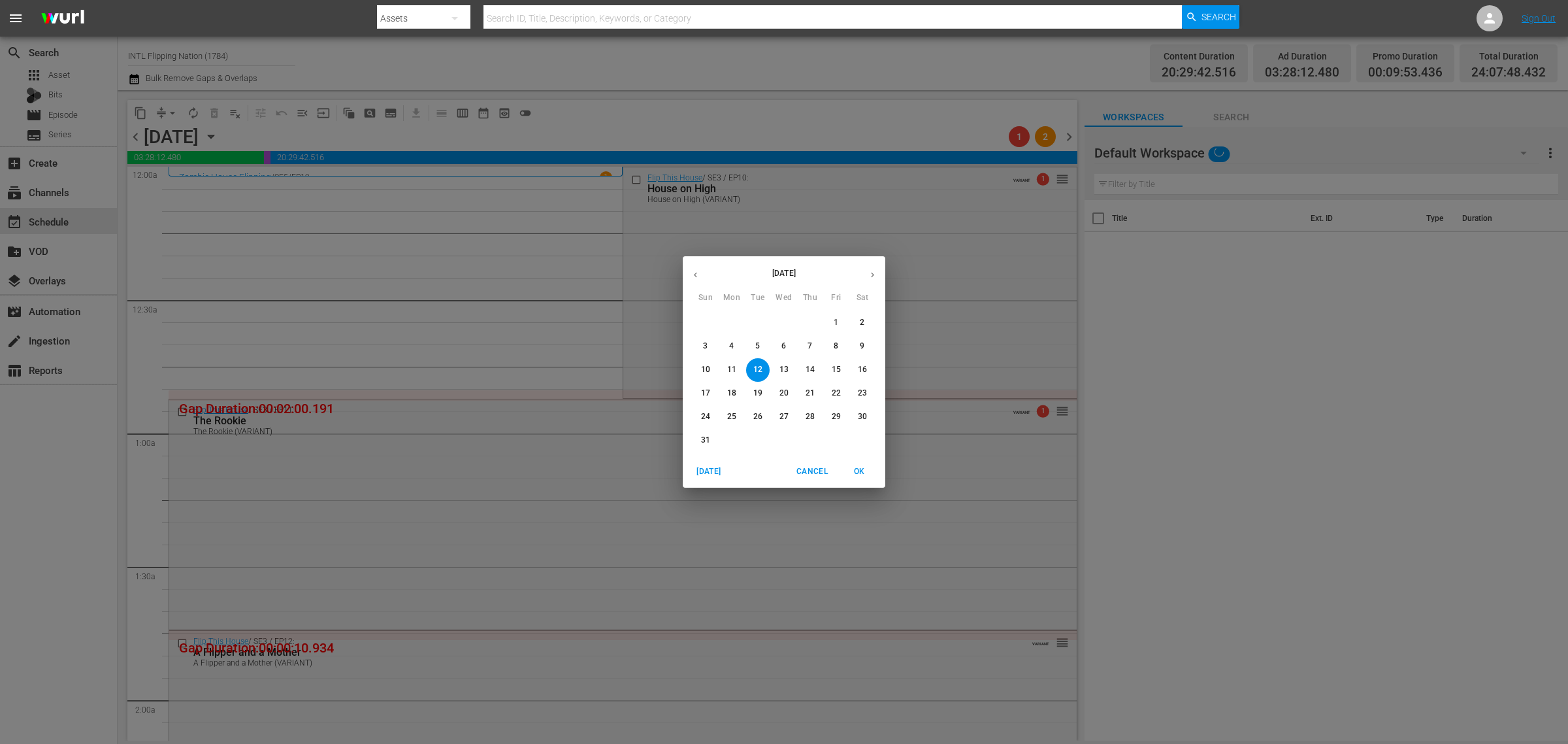
click at [328, 132] on div "[DATE] Sun Mon Tue Wed Thu Fri Sat 27 28 29 30 31 1 2 3 4 5 6 7 8 9 10 11 12 13…" at bounding box center [784, 372] width 1568 height 744
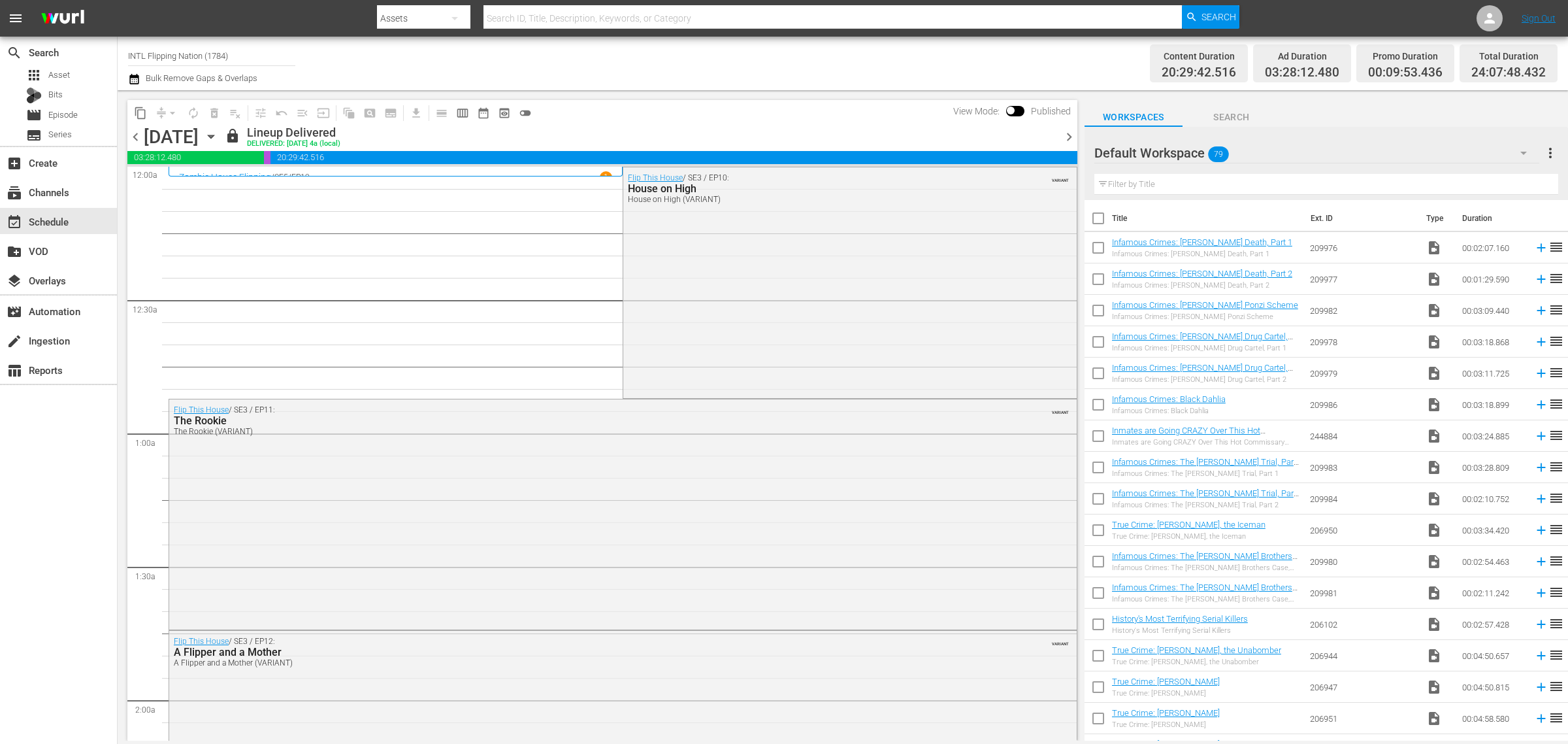
click at [851, 63] on div "Channel Title INTL Flipping Nation (1784) Bulk Remove Gaps & Overlaps" at bounding box center [518, 63] width 780 height 47
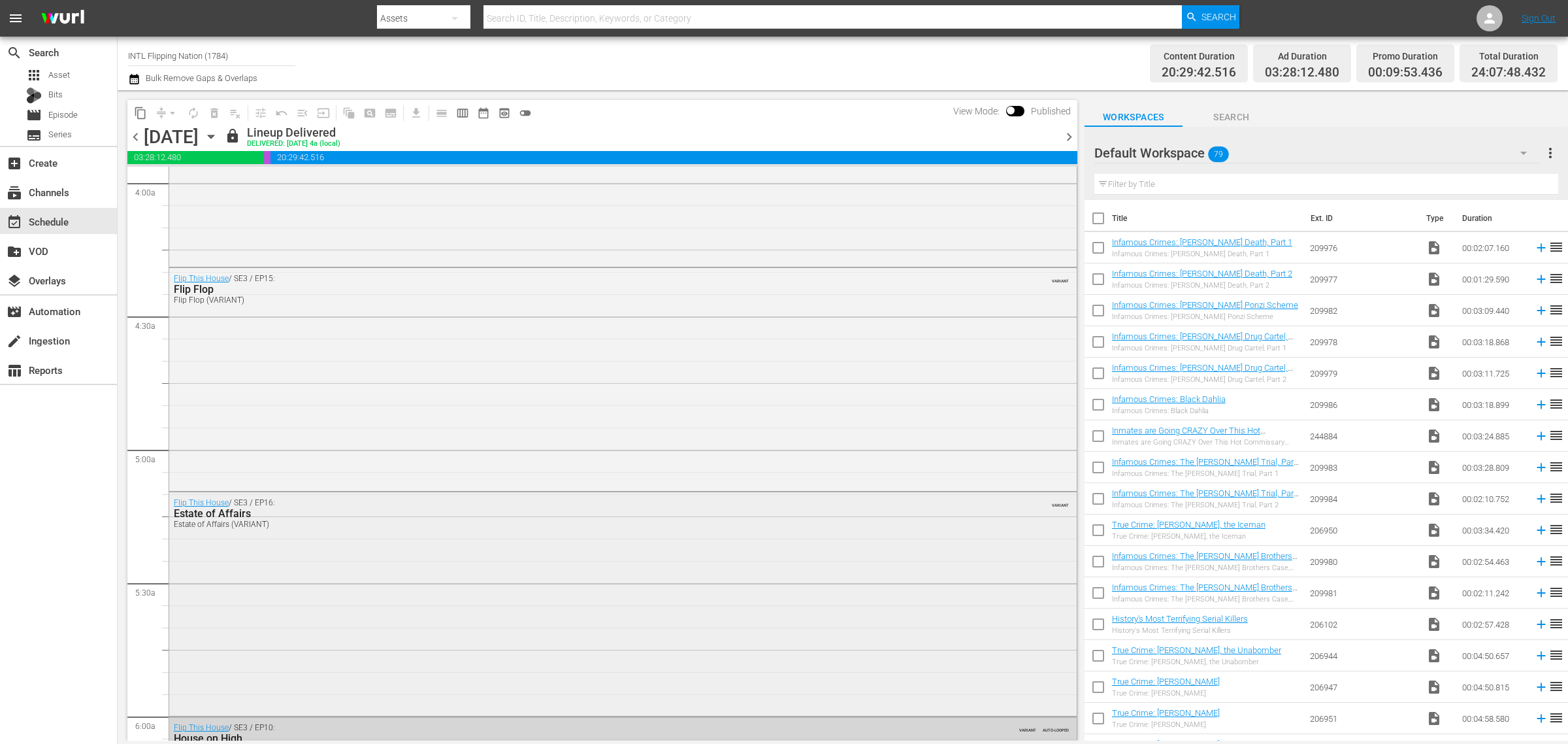
scroll to position [1144, 0]
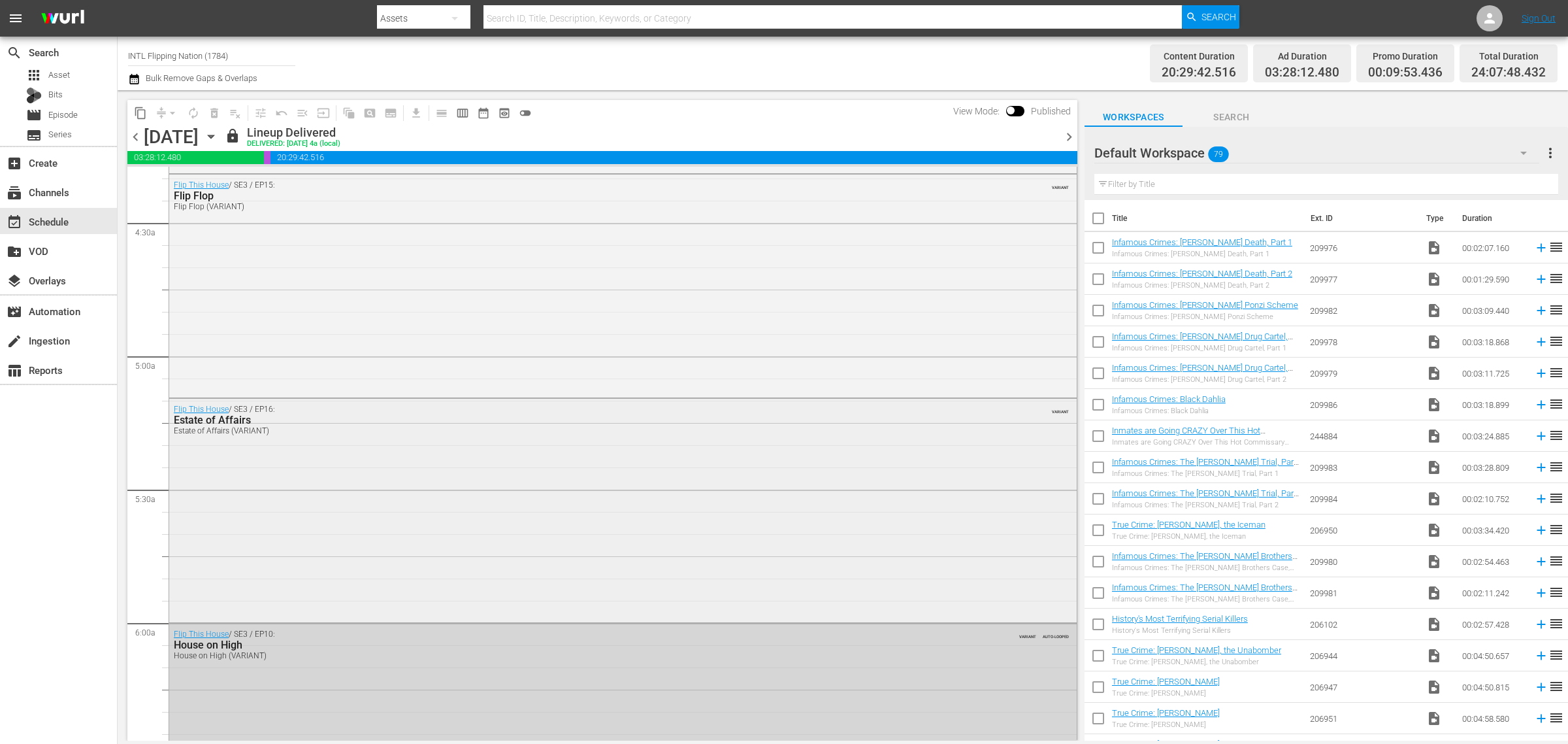
click at [383, 539] on div "Flip This House / SE3 / EP16: Estate of Affairs Estate of Affairs (VARIANT) VAR…" at bounding box center [623, 509] width 908 height 220
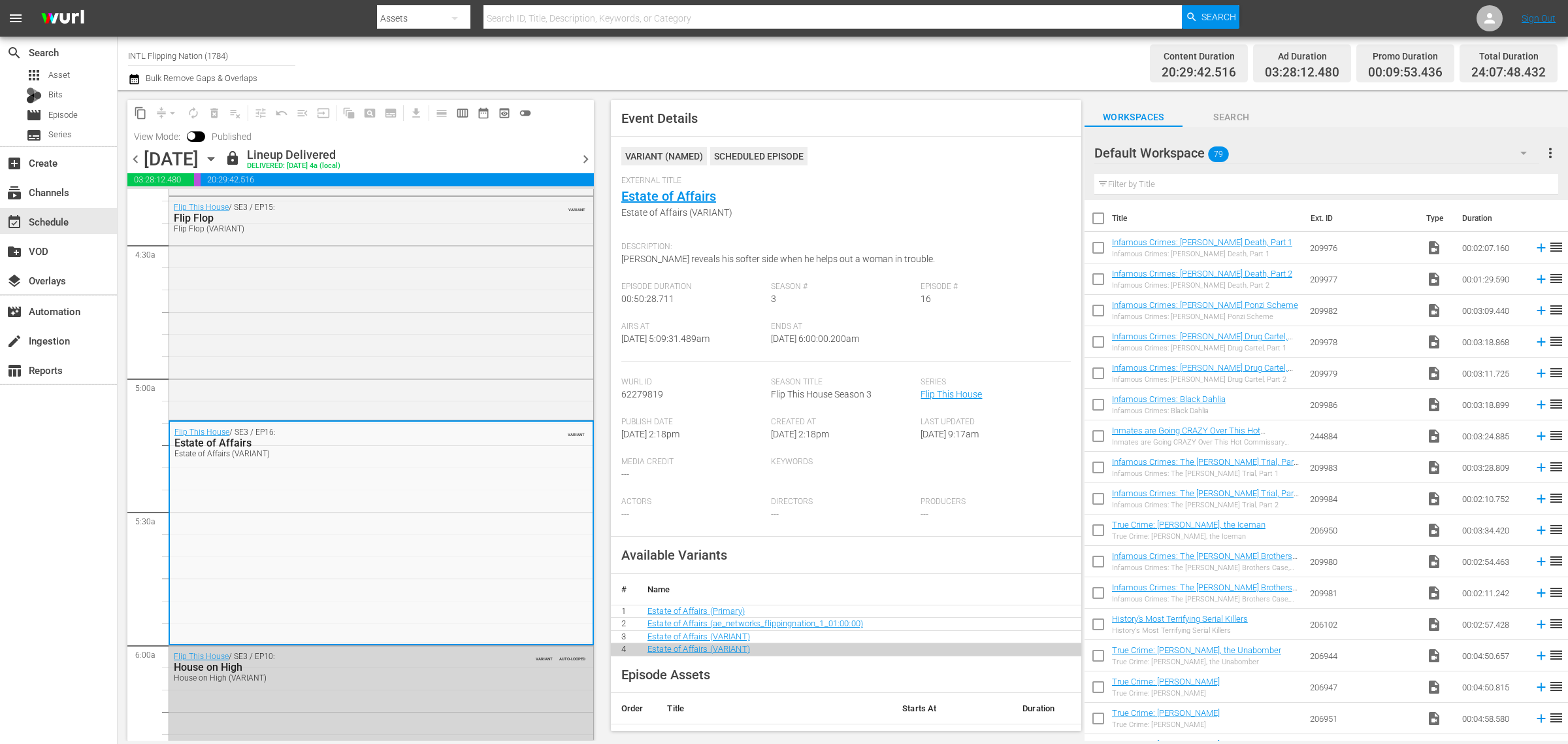
click at [218, 155] on icon "button" at bounding box center [211, 159] width 15 height 15
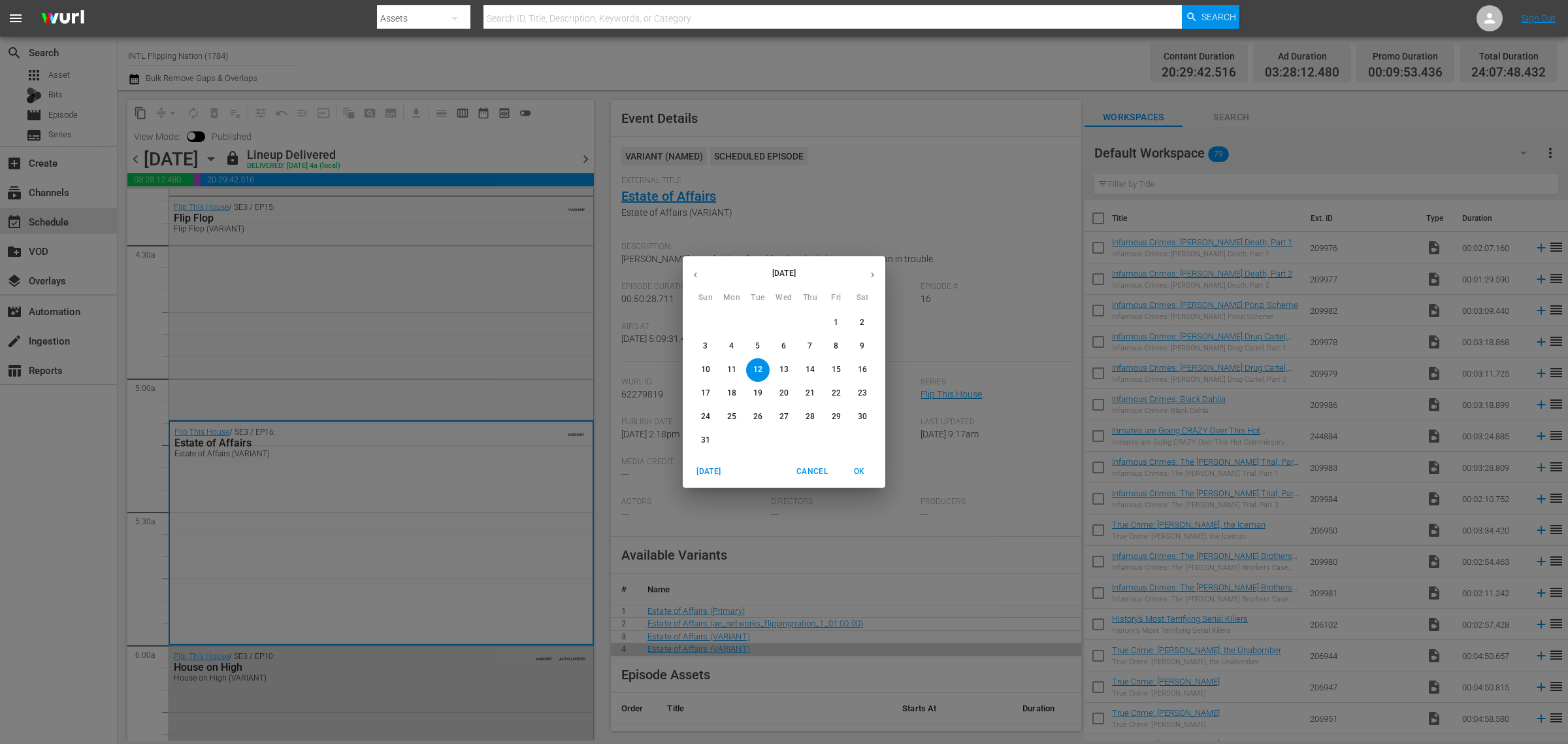
click at [711, 442] on span "31" at bounding box center [706, 439] width 24 height 11
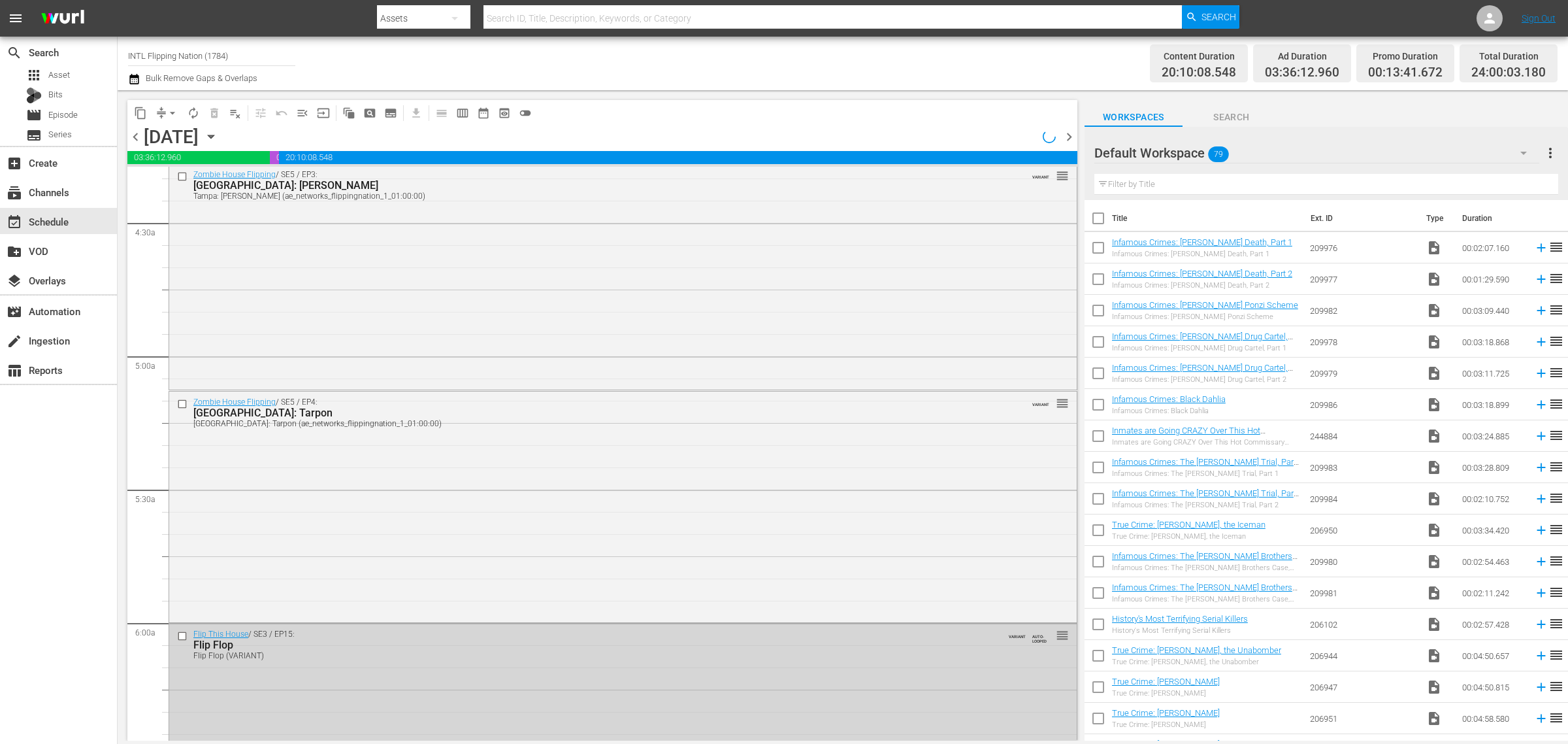
scroll to position [1077, 0]
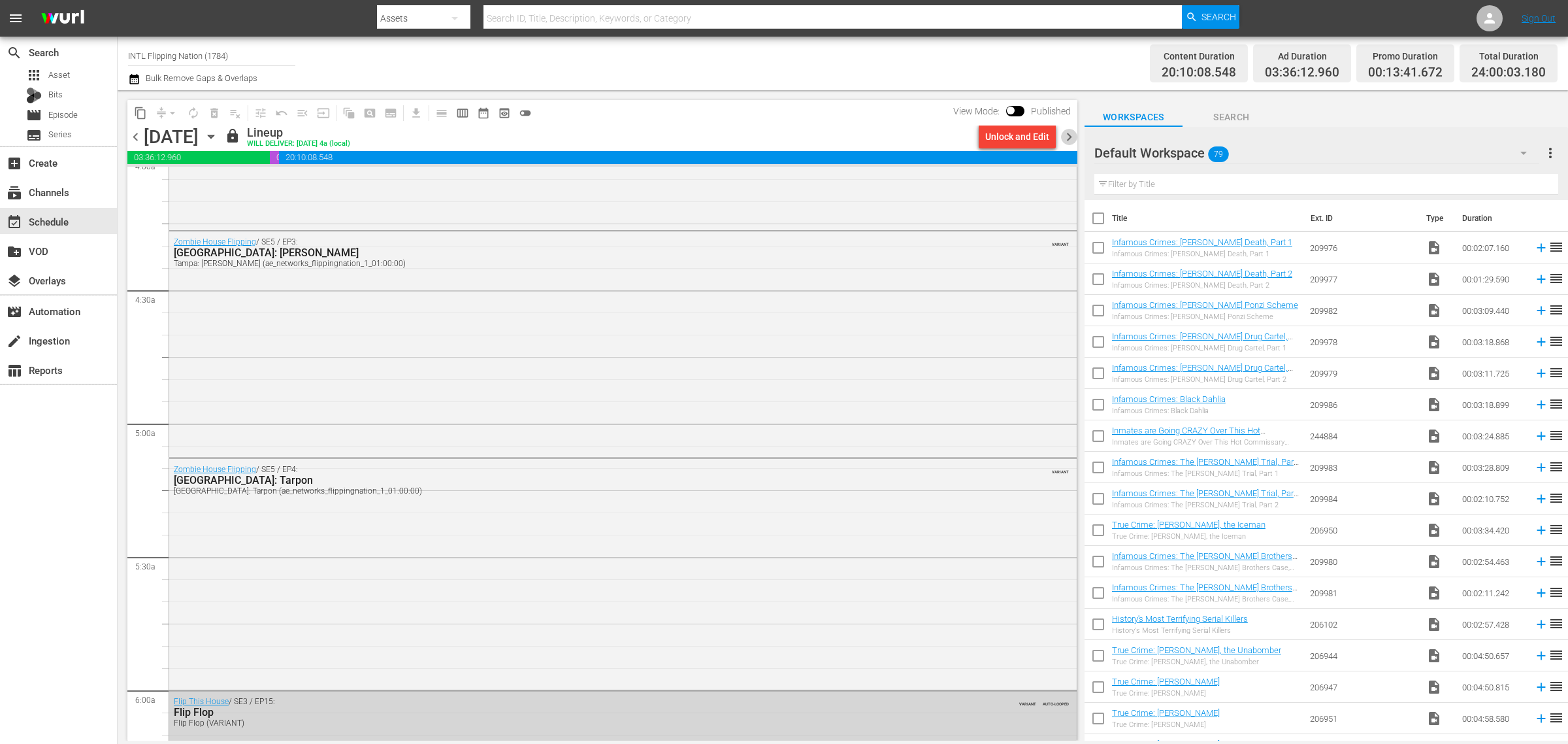
click at [1066, 137] on span "chevron_right" at bounding box center [1069, 137] width 16 height 16
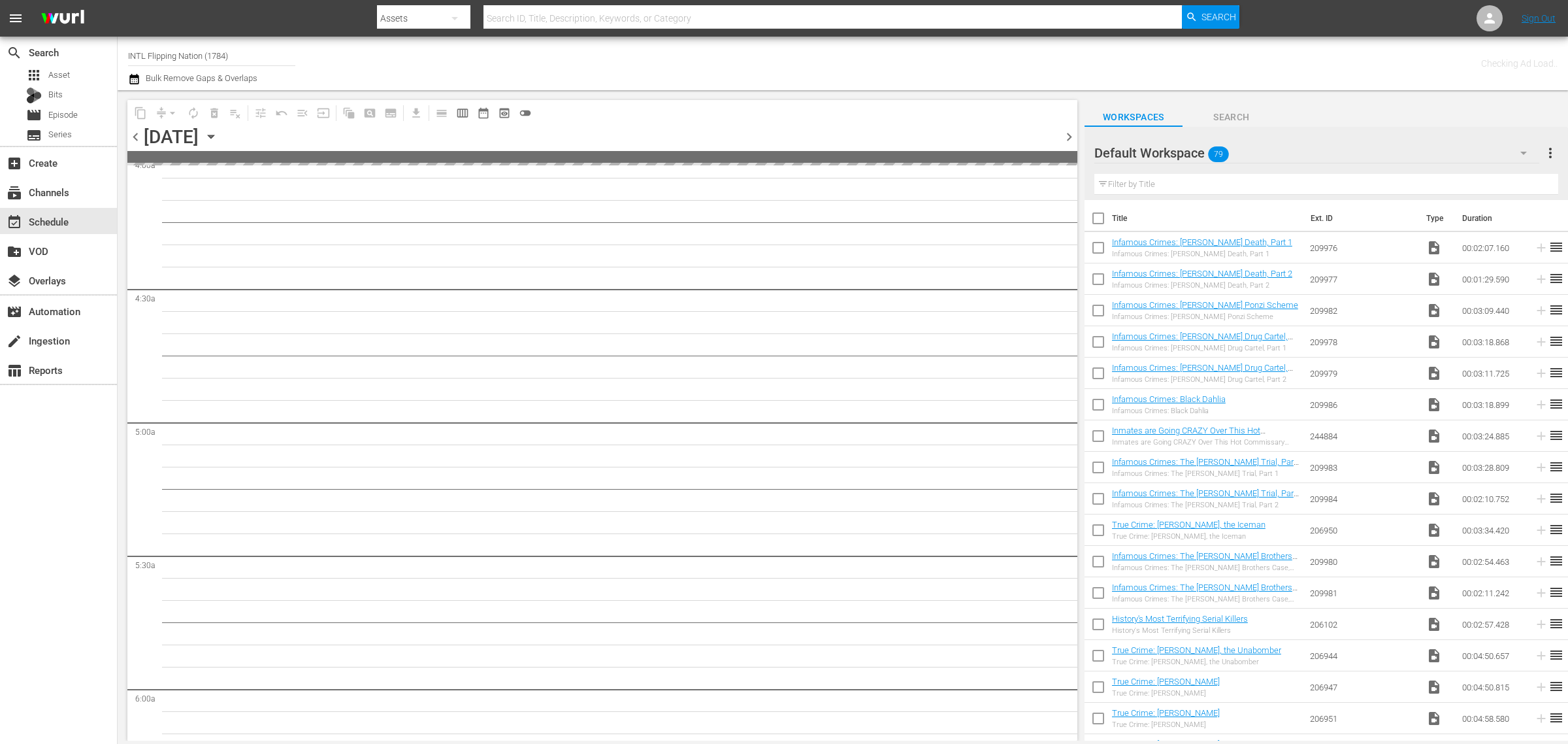
scroll to position [1144, 0]
click at [665, 60] on div "Channel Title INTL Flipping Nation (1784) Bulk Remove Gaps & Overlaps" at bounding box center [518, 63] width 780 height 47
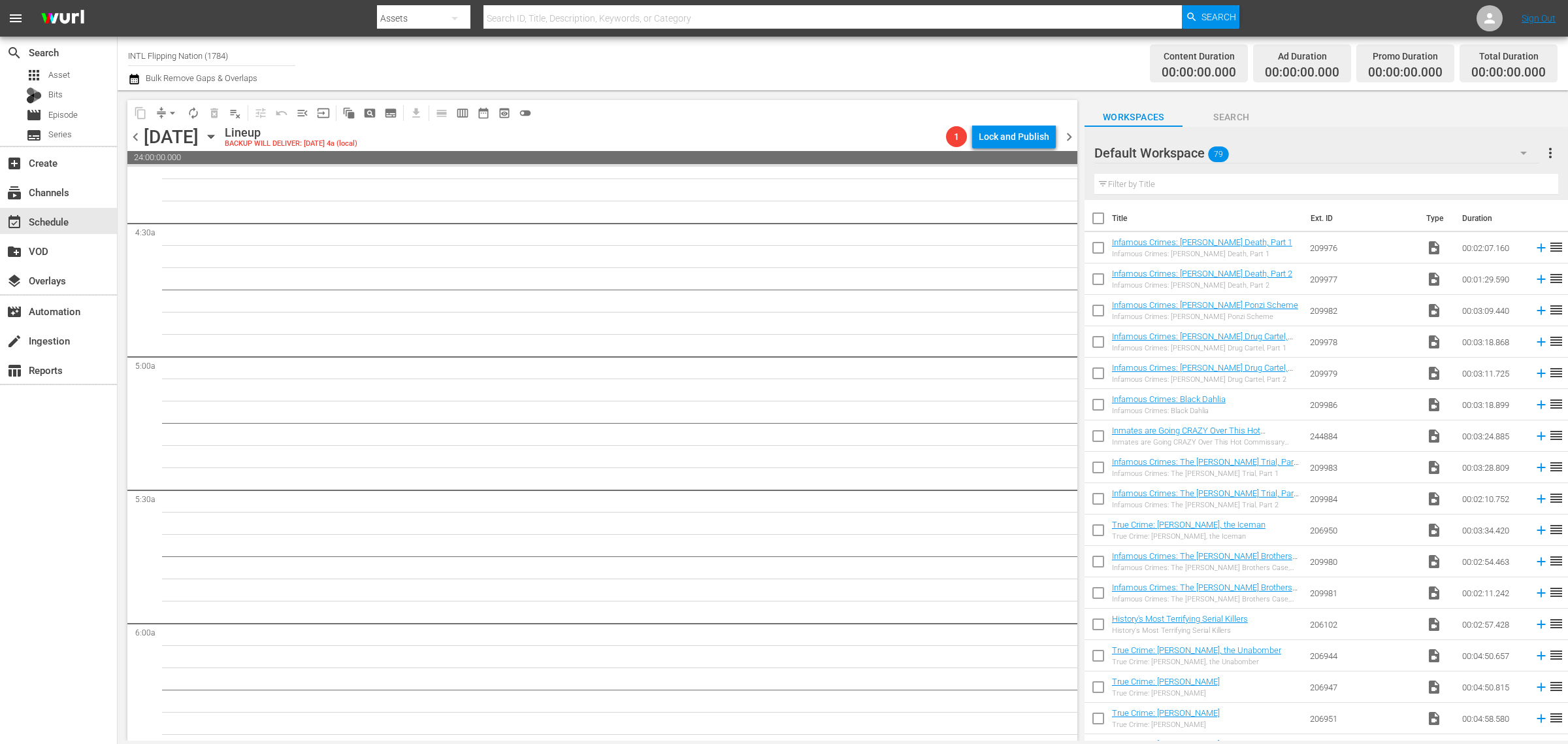
scroll to position [1121, 0]
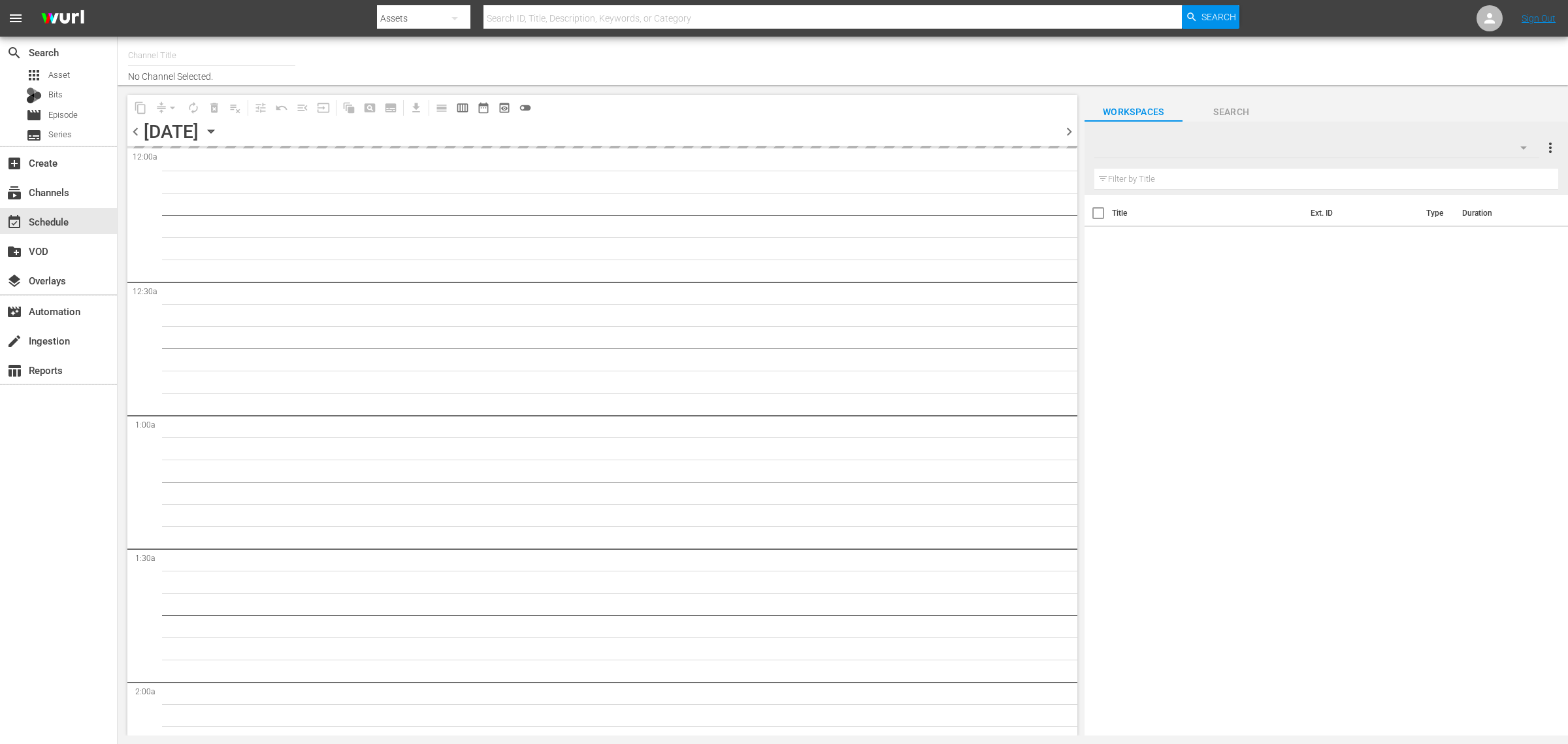
type input "INTL Flipping Nation (1784)"
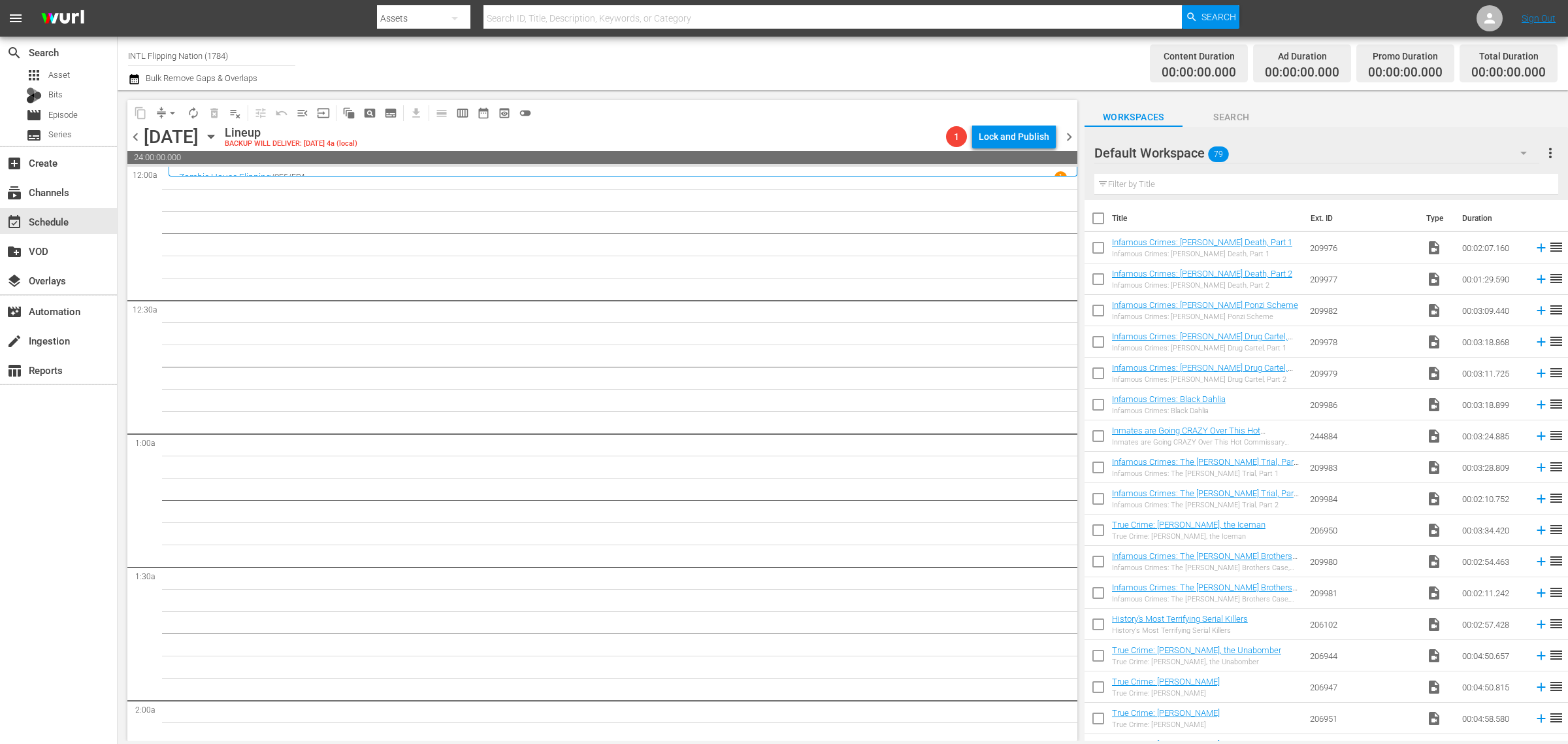
click at [850, 60] on div "Channel Title INTL Flipping Nation (1784) Bulk Remove Gaps & Overlaps" at bounding box center [518, 63] width 780 height 47
click at [781, 61] on div "Channel Title INTL Flipping Nation (1784) Bulk Remove Gaps & Overlaps" at bounding box center [518, 63] width 780 height 47
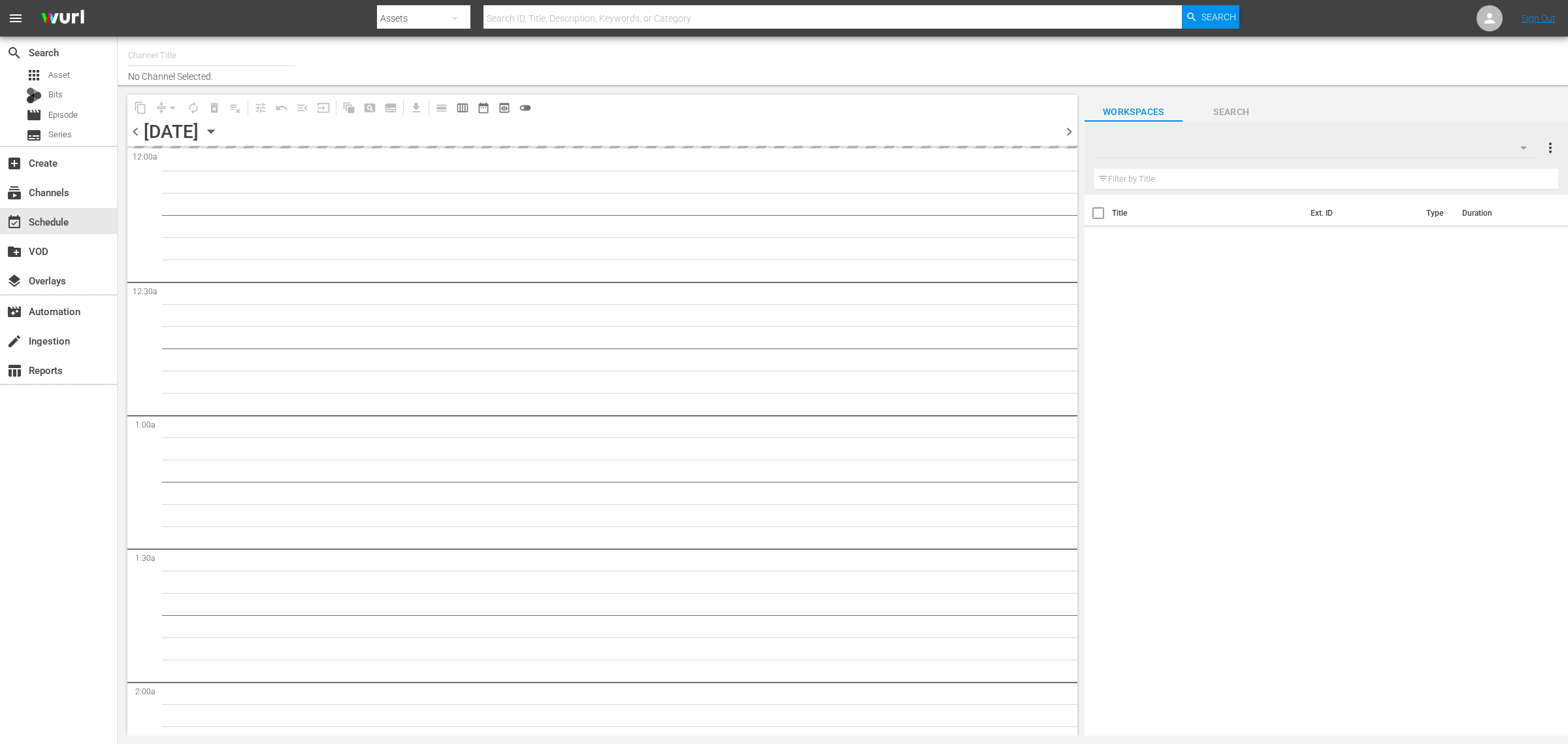
type input "INTL Flipping Nation (1784)"
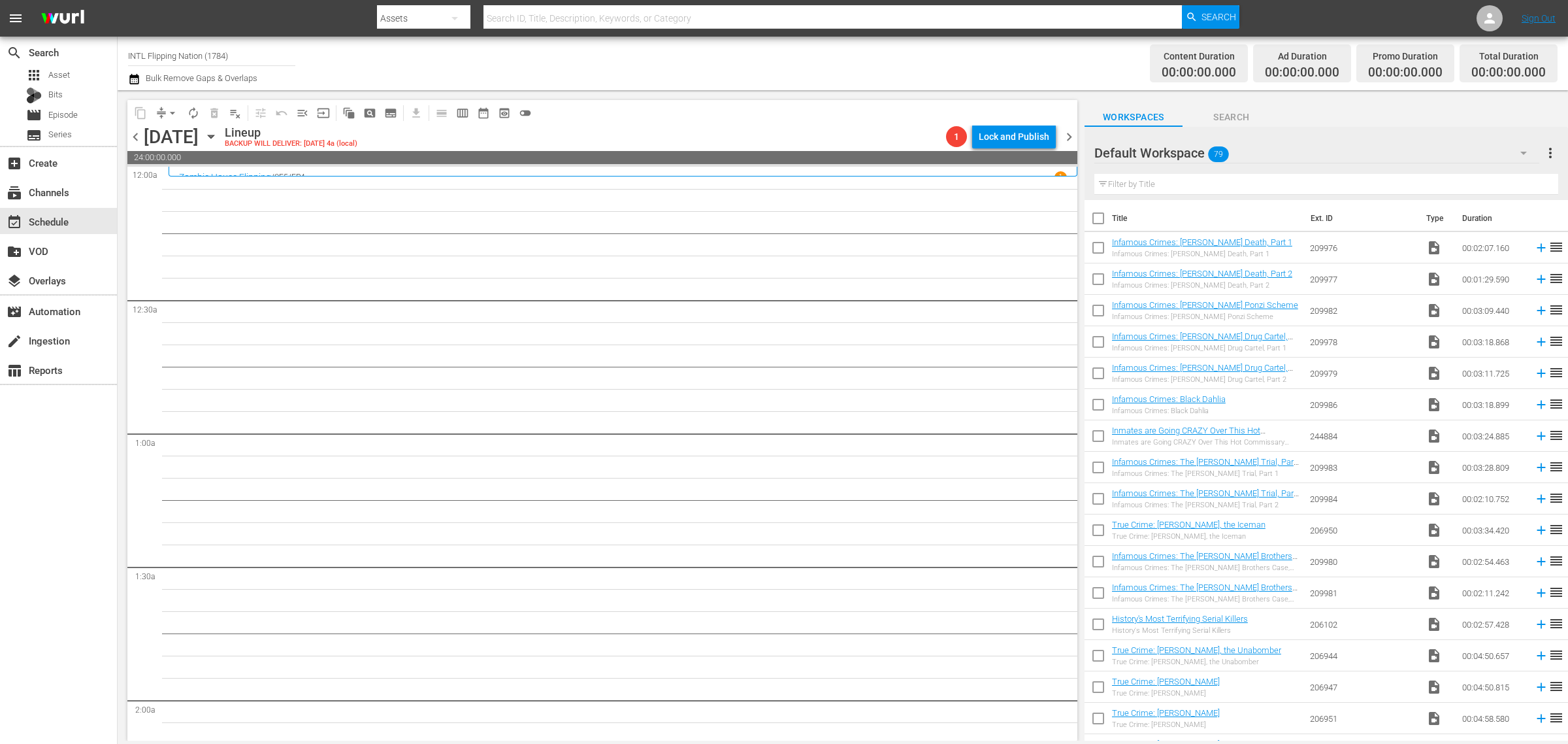
click at [1066, 134] on span "chevron_right" at bounding box center [1069, 137] width 16 height 16
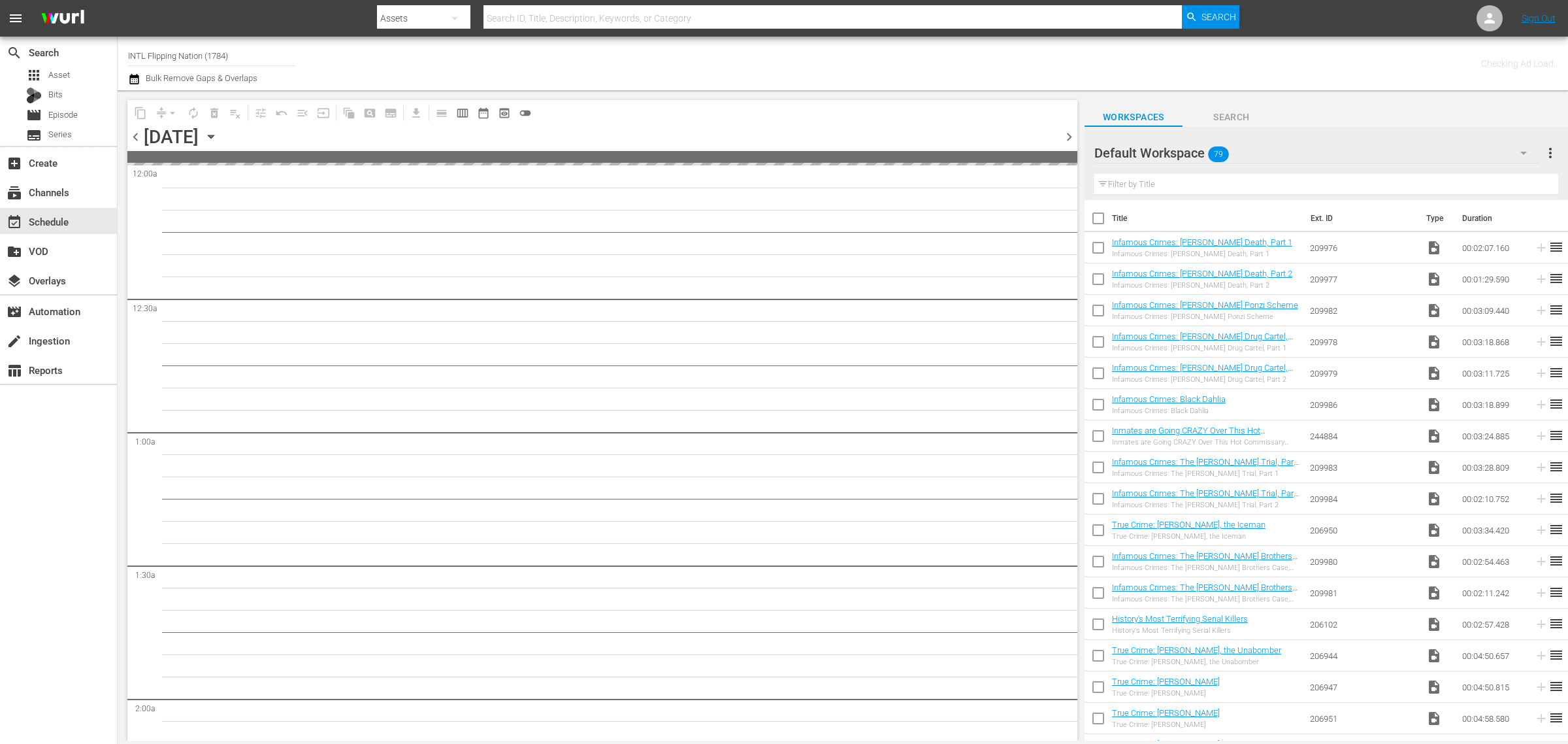
click at [1066, 134] on span "chevron_right" at bounding box center [1069, 137] width 16 height 16
click at [740, 57] on div "Channel Title INTL Flipping Nation (1784) Bulk Remove Gaps & Overlaps" at bounding box center [518, 63] width 780 height 47
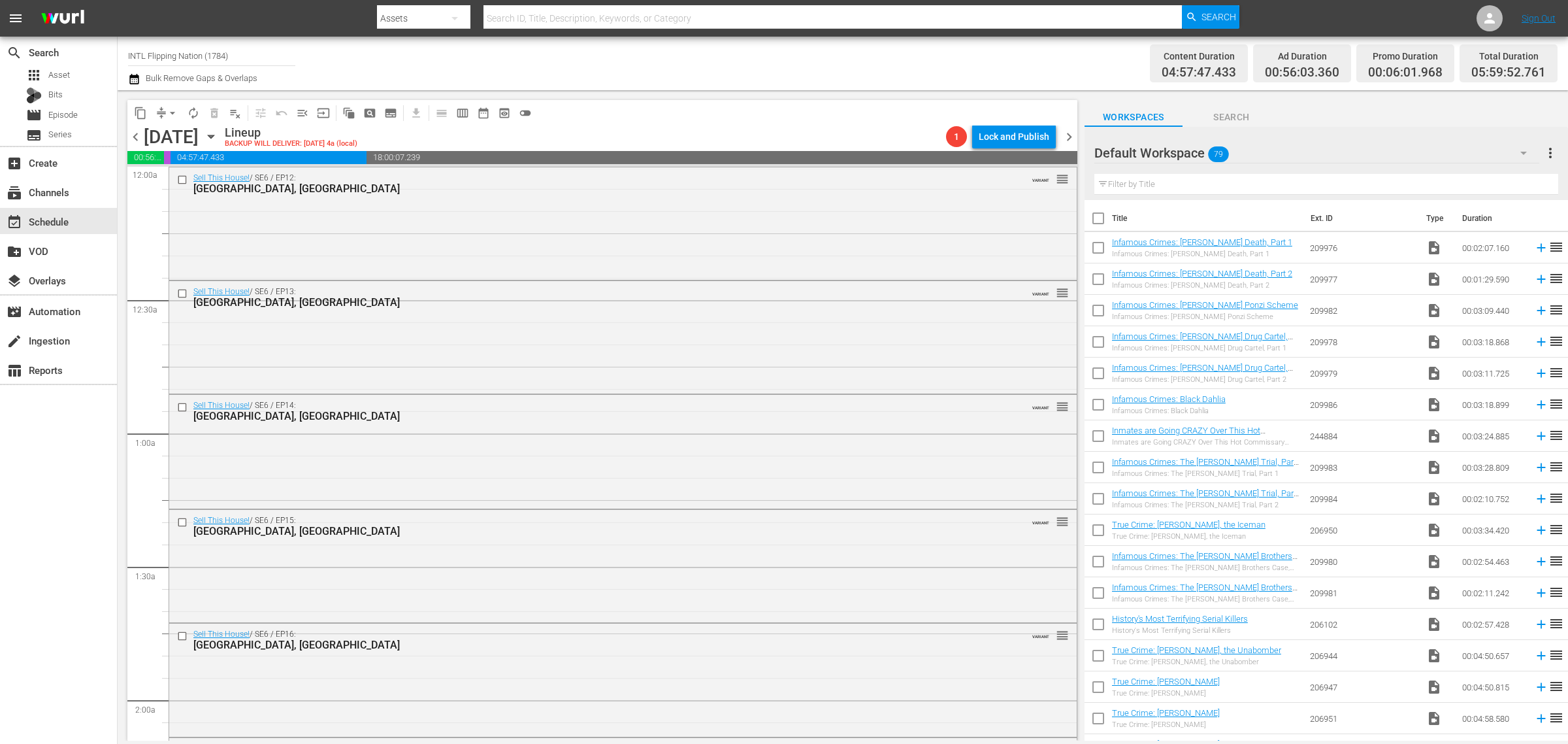
click at [764, 64] on div "Channel Title INTL Flipping Nation (1784) Bulk Remove Gaps & Overlaps" at bounding box center [518, 63] width 780 height 47
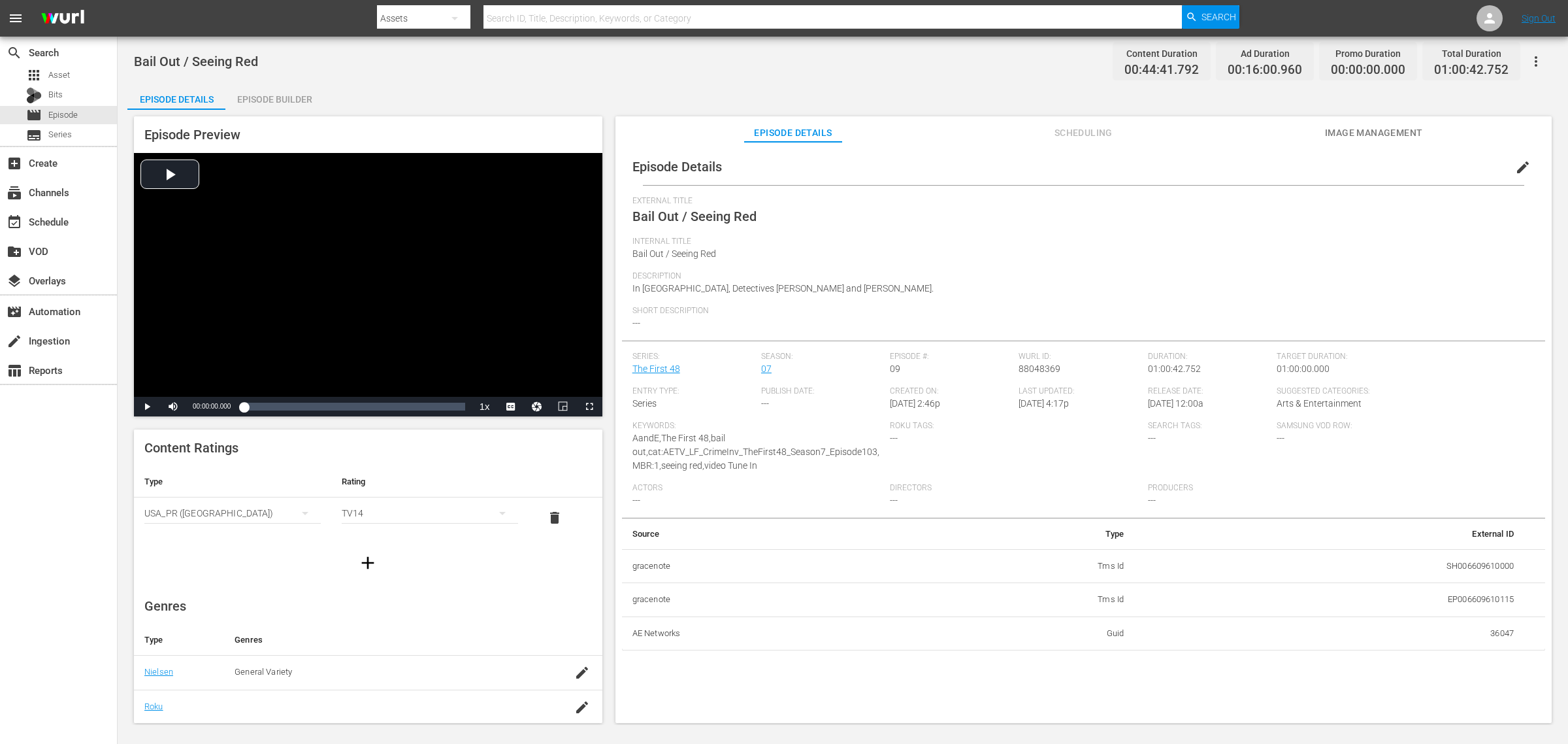
click at [278, 99] on div "Episode Builder" at bounding box center [274, 99] width 98 height 32
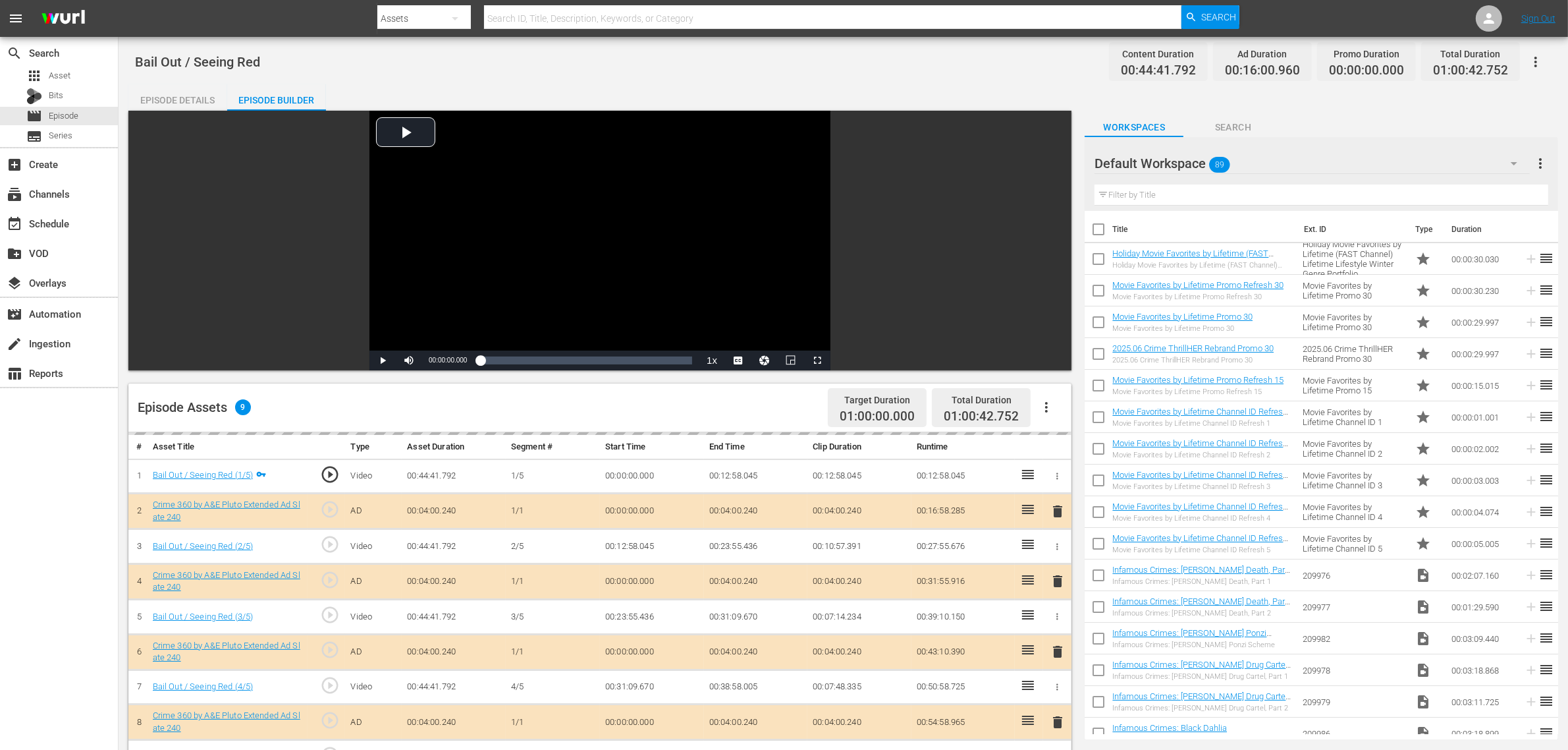
click at [830, 63] on div "Bail Out / Seeing Red Content Duration 00:44:41.792 Ad Duration 00:16:00.960 Pr…" at bounding box center [843, 61] width 1417 height 29
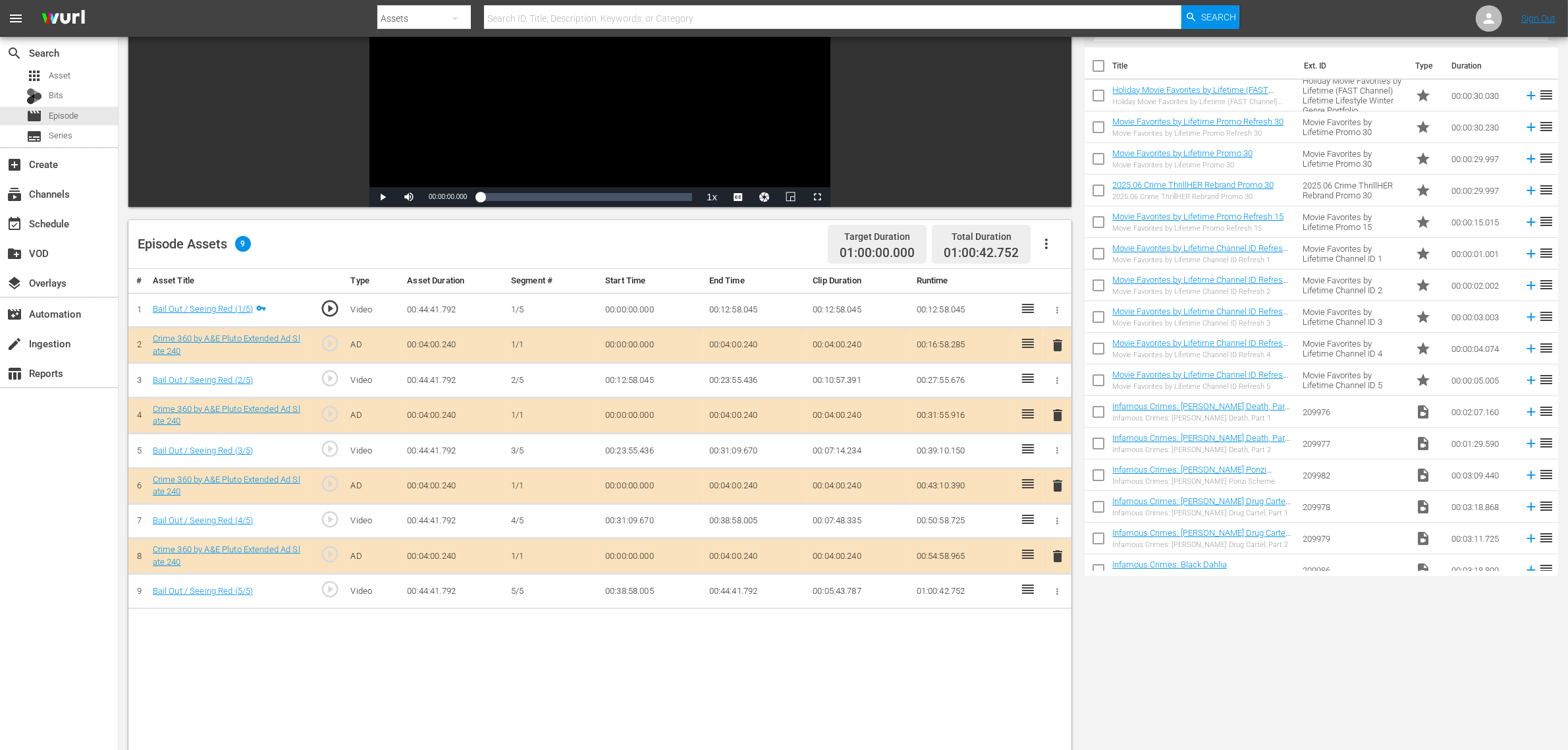
scroll to position [165, 0]
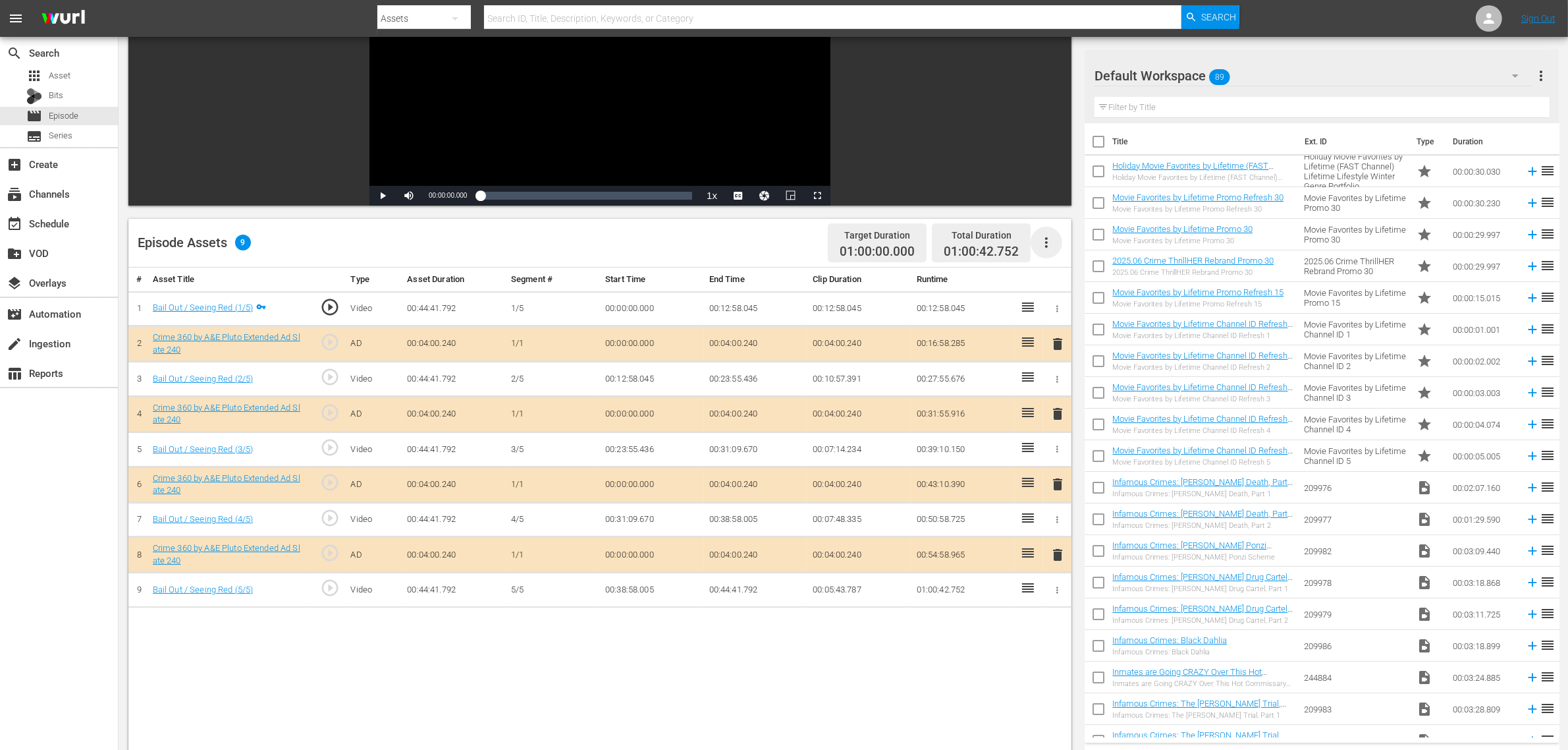
click at [1048, 238] on icon "button" at bounding box center [1046, 243] width 15 height 15
click at [1055, 272] on div "Clear Ads" at bounding box center [1086, 279] width 89 height 32
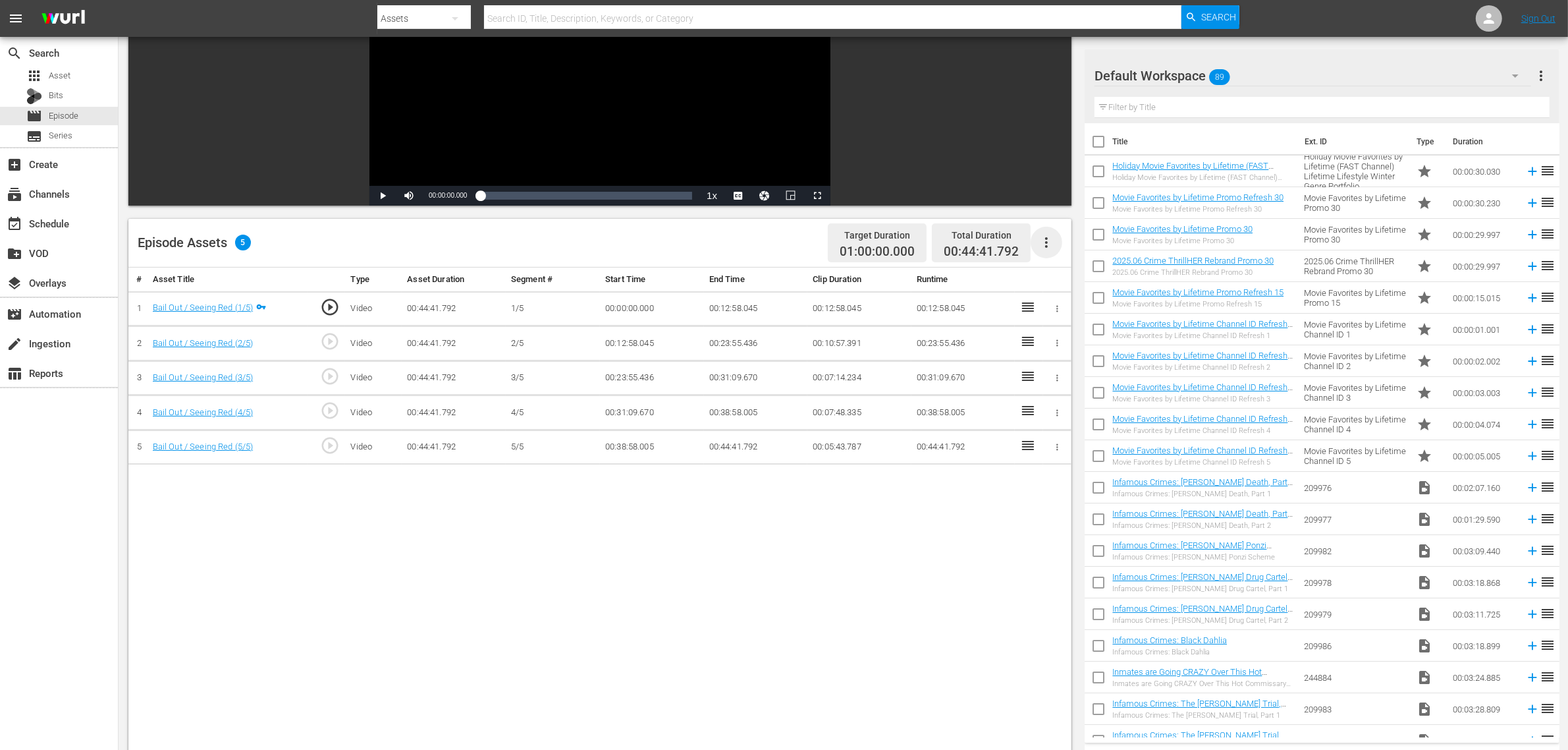
click at [1050, 241] on icon "button" at bounding box center [1046, 243] width 15 height 15
click at [1056, 241] on div "Fill with Ads" at bounding box center [1086, 248] width 89 height 32
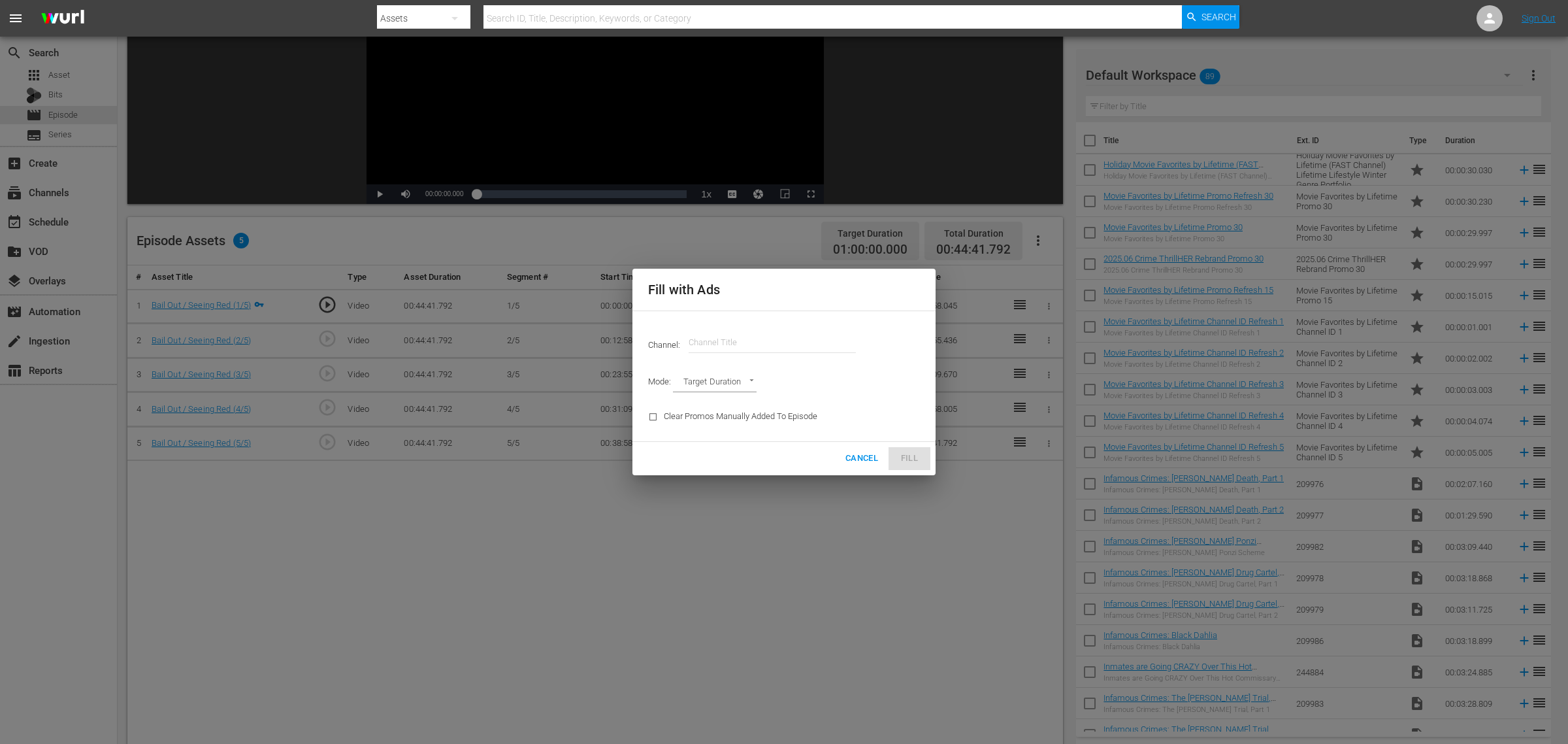
click at [730, 340] on input "text" at bounding box center [772, 342] width 167 height 32
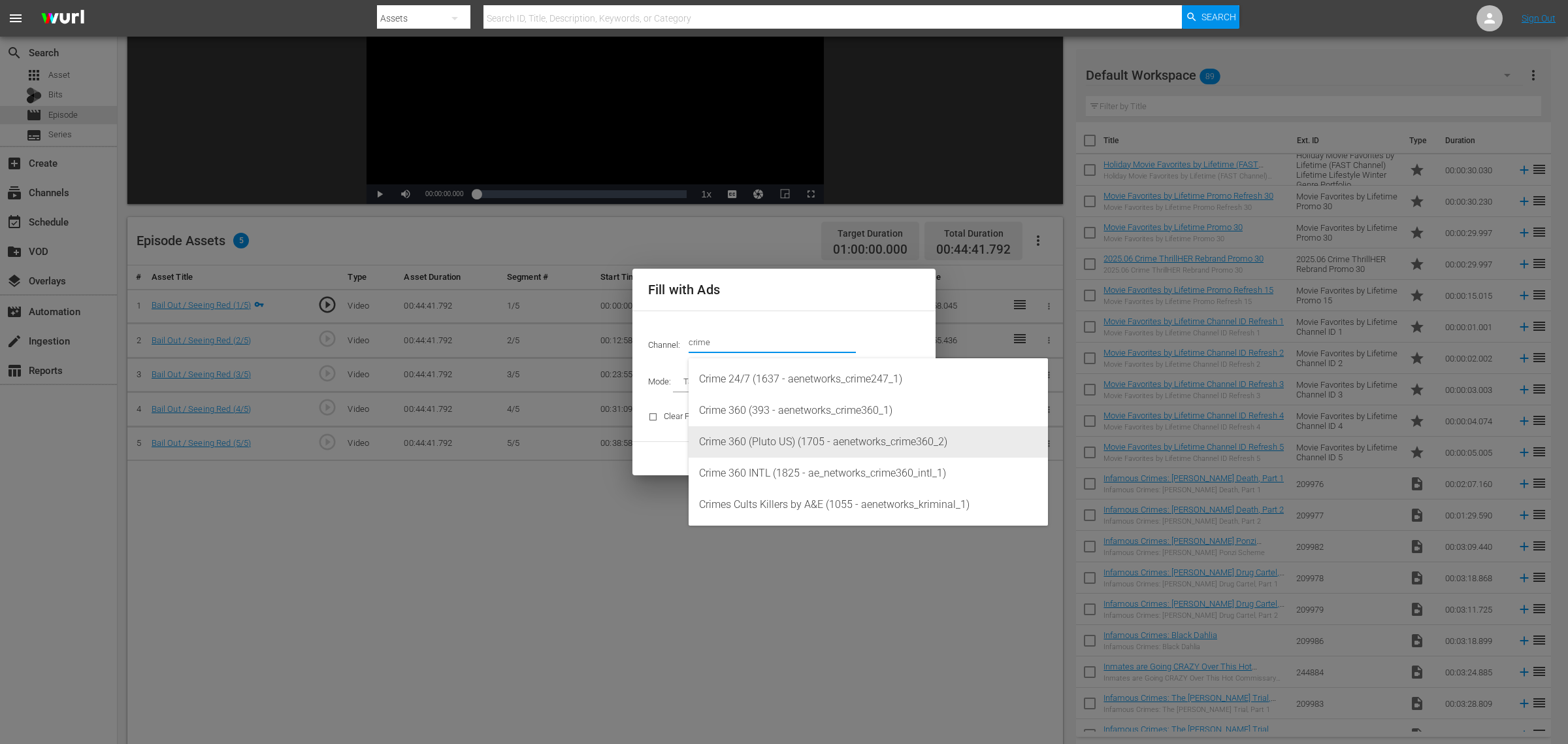
click at [848, 437] on div "Crime 360 (Pluto US) (1705 - aenetworks_crime360_2)" at bounding box center [868, 441] width 339 height 32
type input "Crime 360 (Pluto US) (1705)"
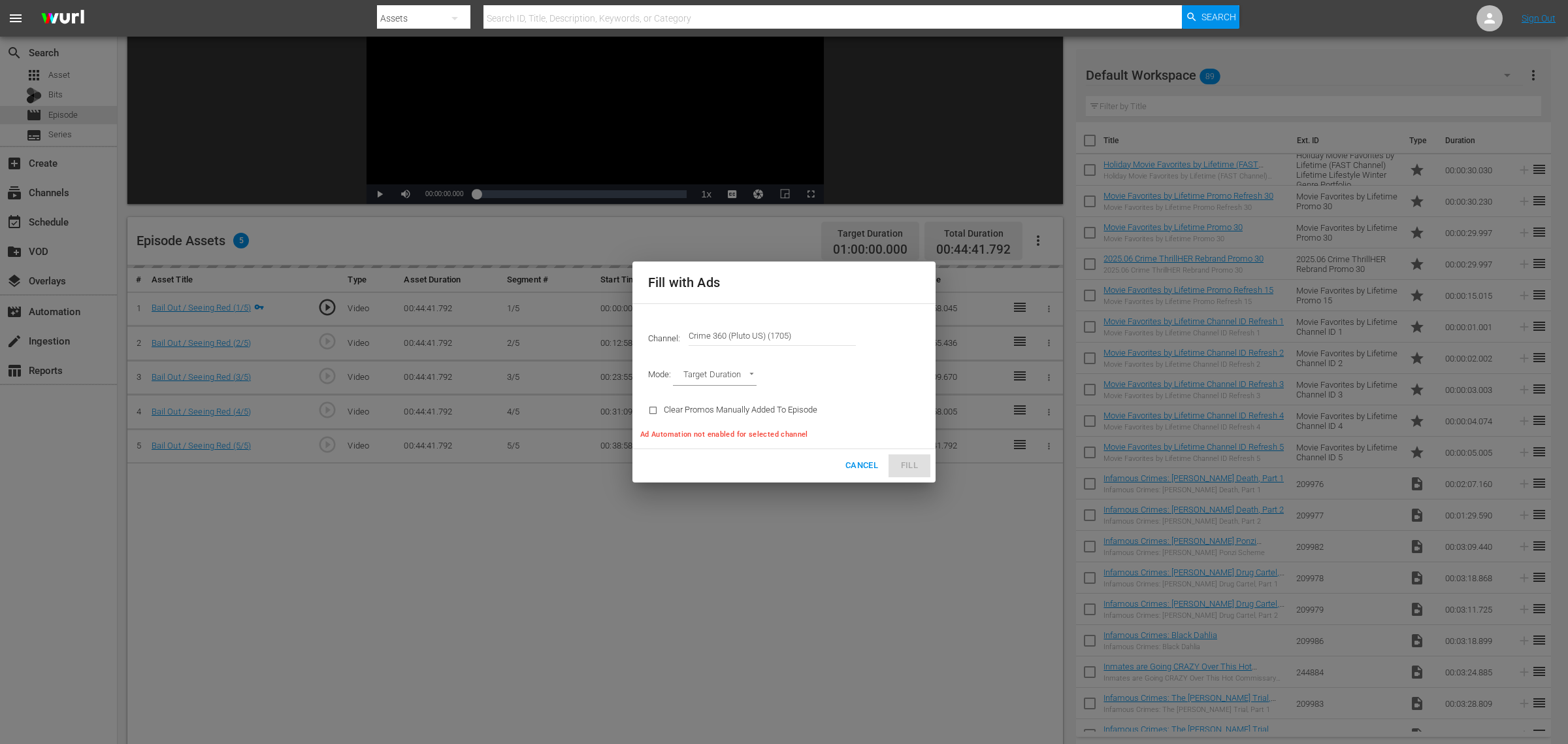
type input "AD_BREAK_DURATION"
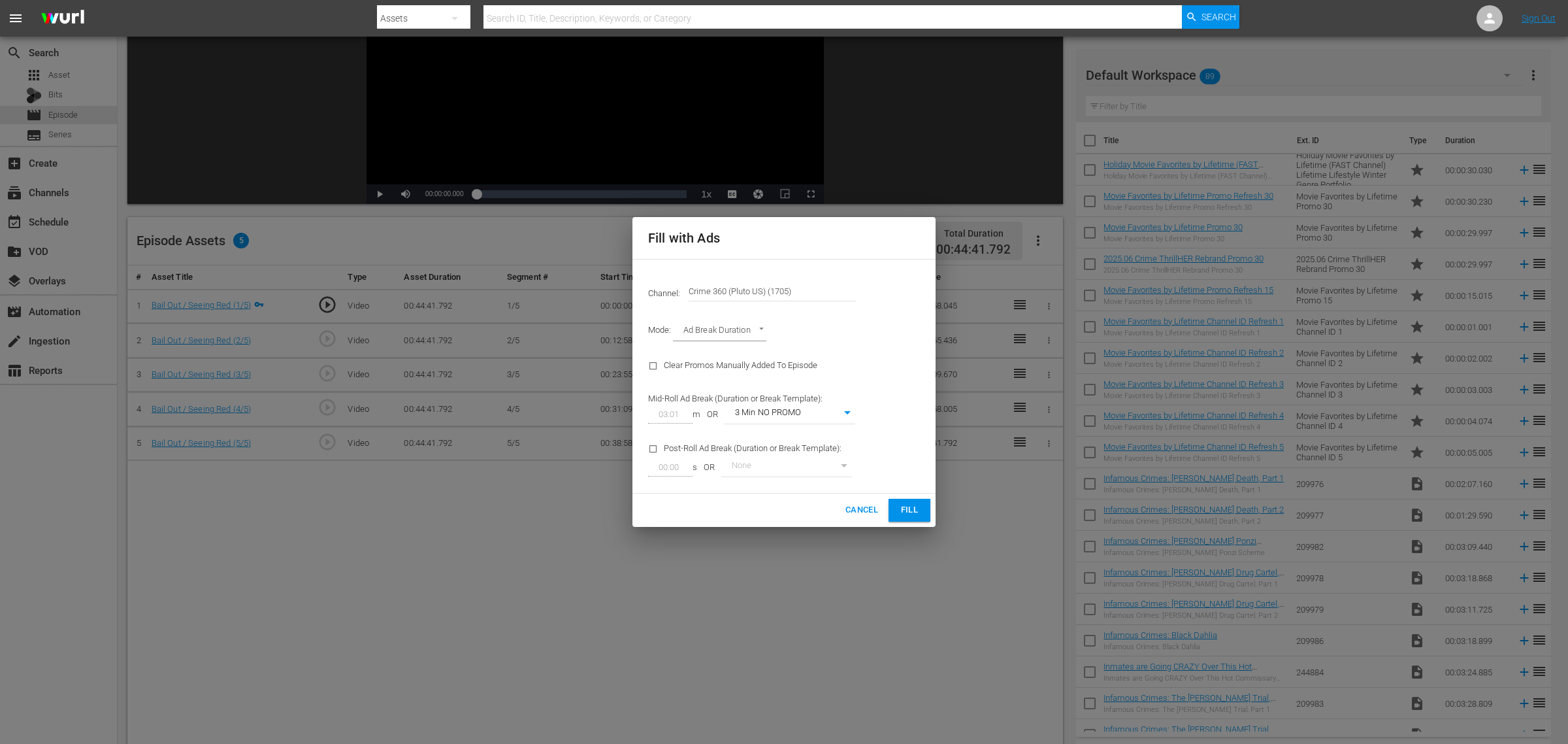
click at [895, 505] on button "Fill" at bounding box center [909, 509] width 42 height 23
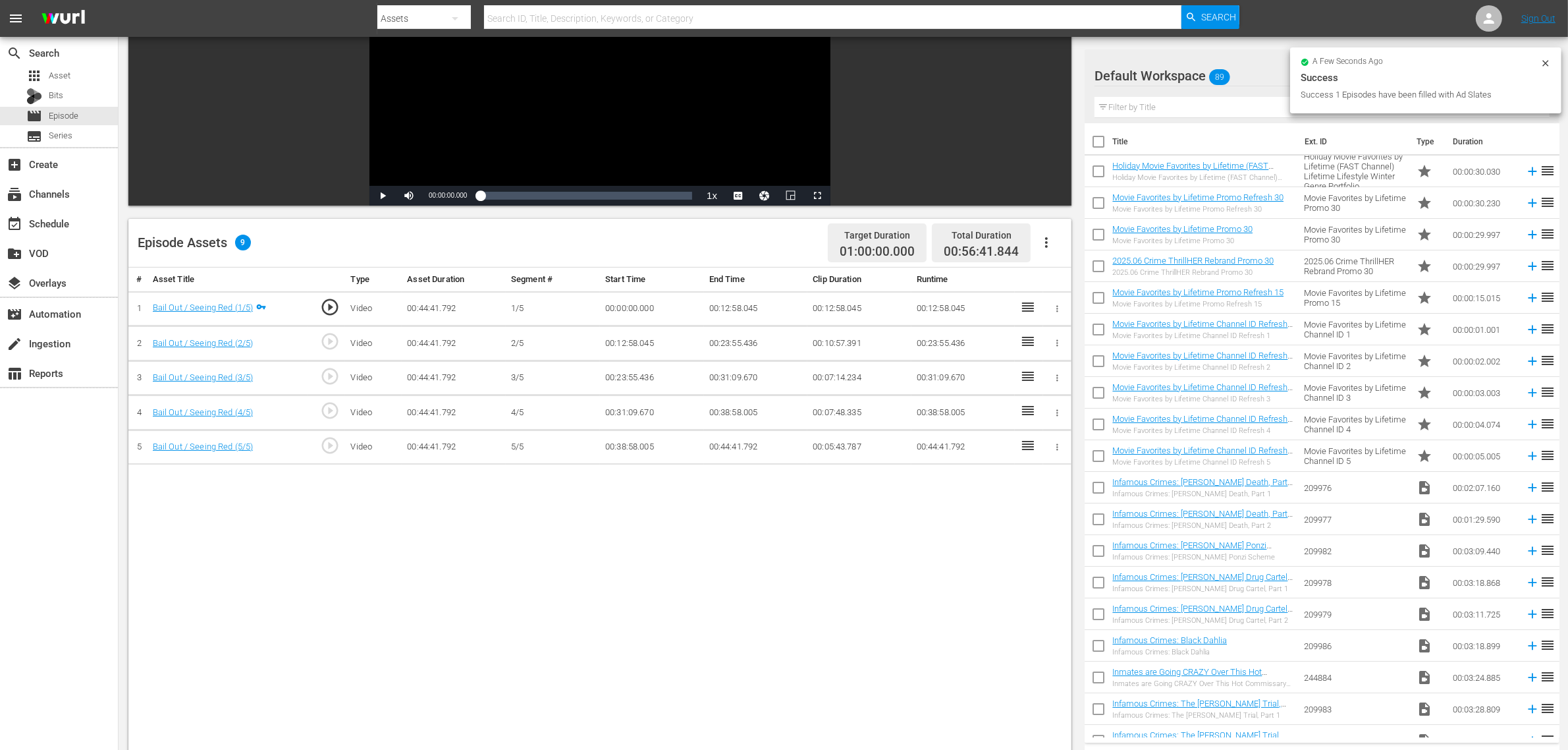
click at [1264, 79] on div "Default Workspace 89" at bounding box center [1313, 76] width 437 height 37
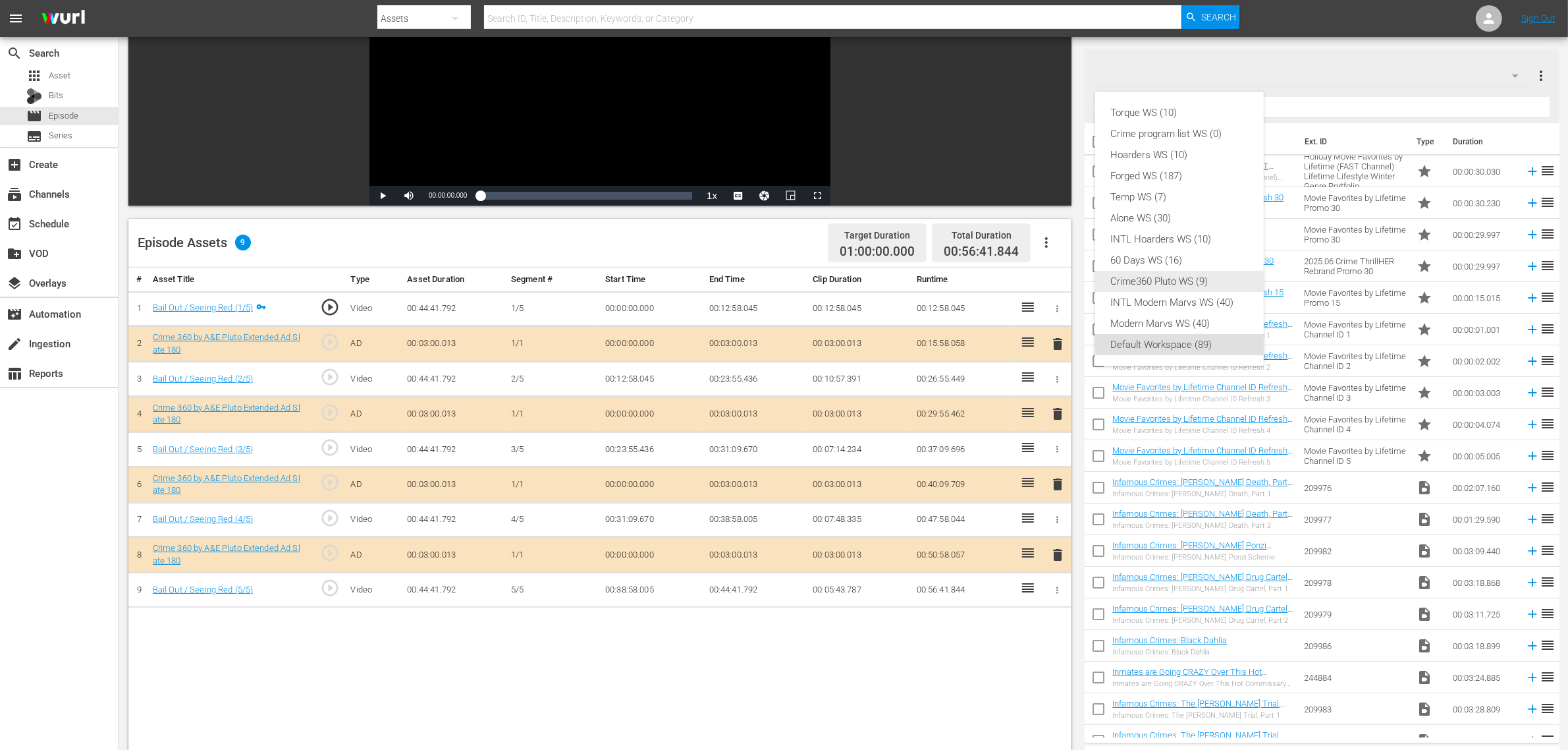
click at [1180, 290] on div "Crime360 Pluto WS (9)" at bounding box center [1179, 281] width 137 height 22
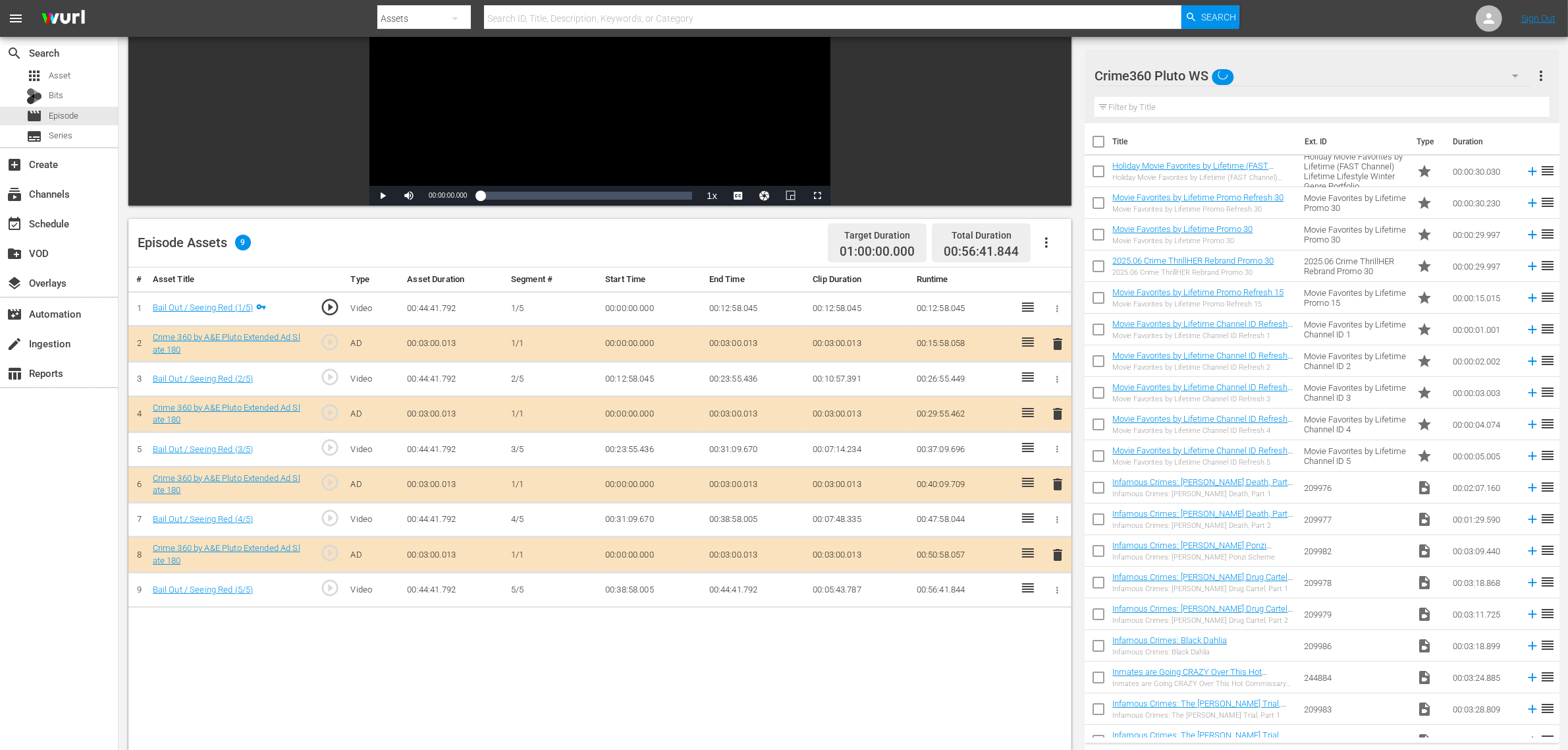
click at [758, 232] on div "Episode Assets 9 Target Duration 01:00:00.000 Total Duration 00:56:41.844" at bounding box center [599, 243] width 943 height 49
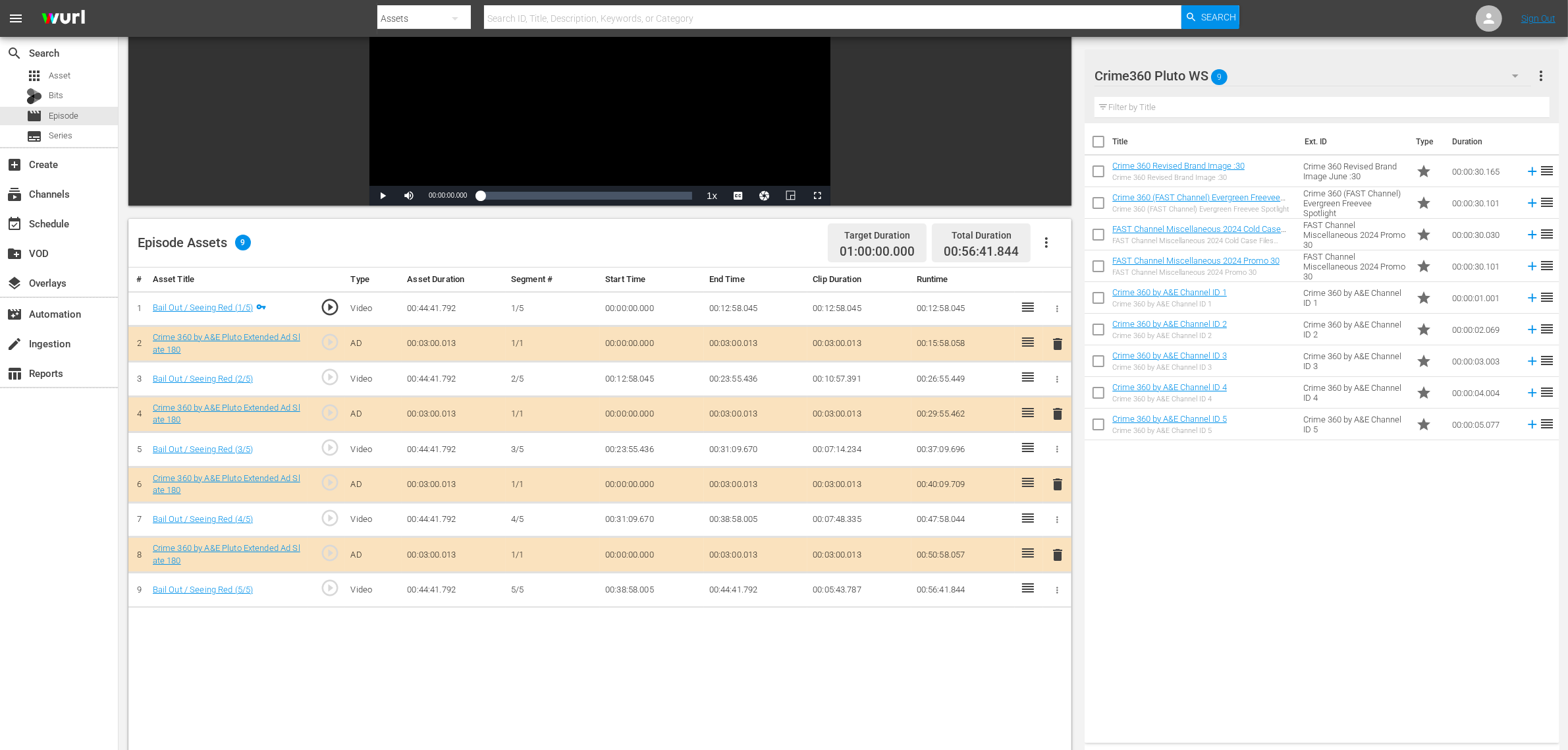
click at [696, 238] on div "Episode Assets 9 Target Duration 01:00:00.000 Total Duration 00:56:41.844" at bounding box center [599, 243] width 943 height 49
click at [1264, 564] on div "Title Ext. ID Type Duration Crime 360 Revised Brand Image :30 Crime 360 Revised…" at bounding box center [1322, 430] width 475 height 614
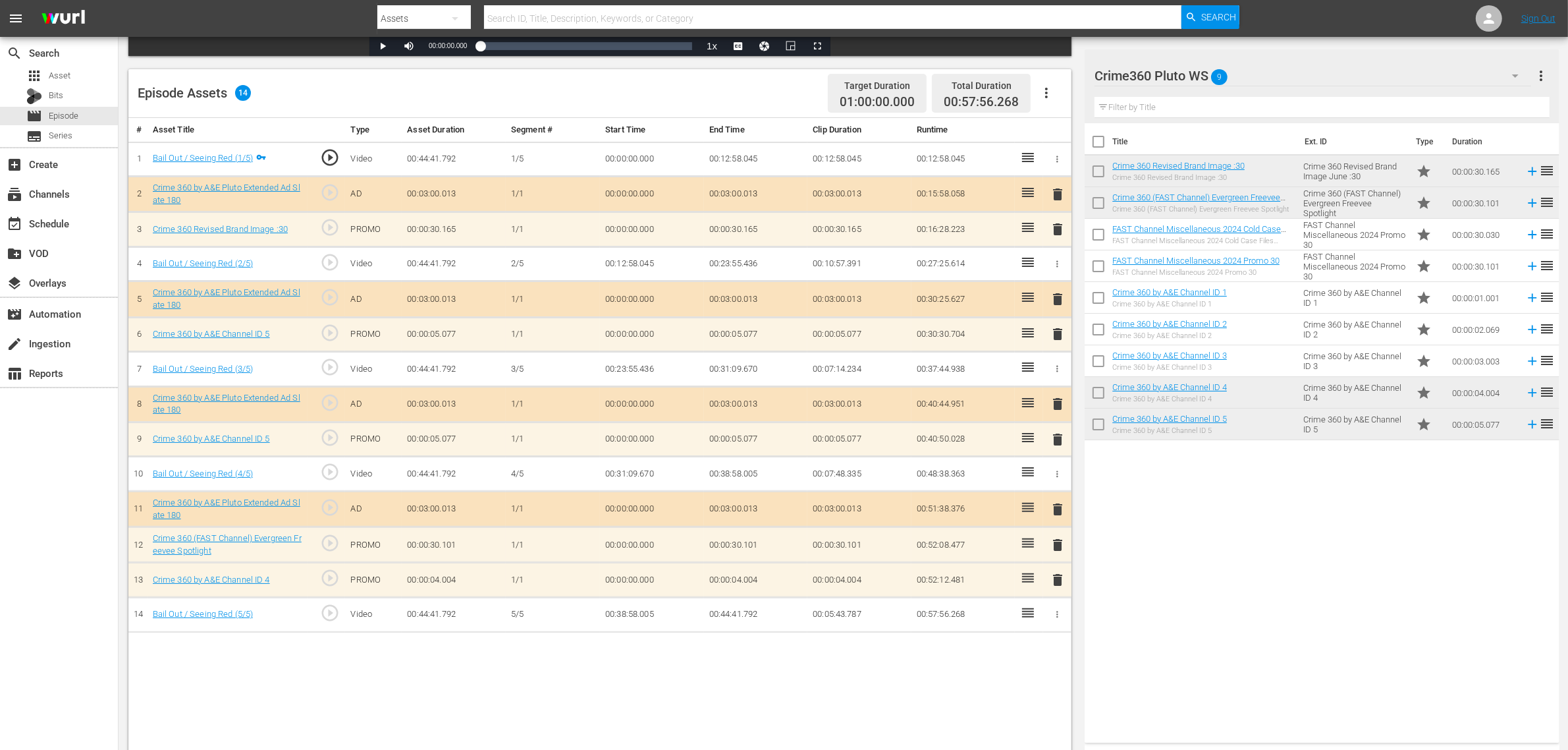
scroll to position [329, 0]
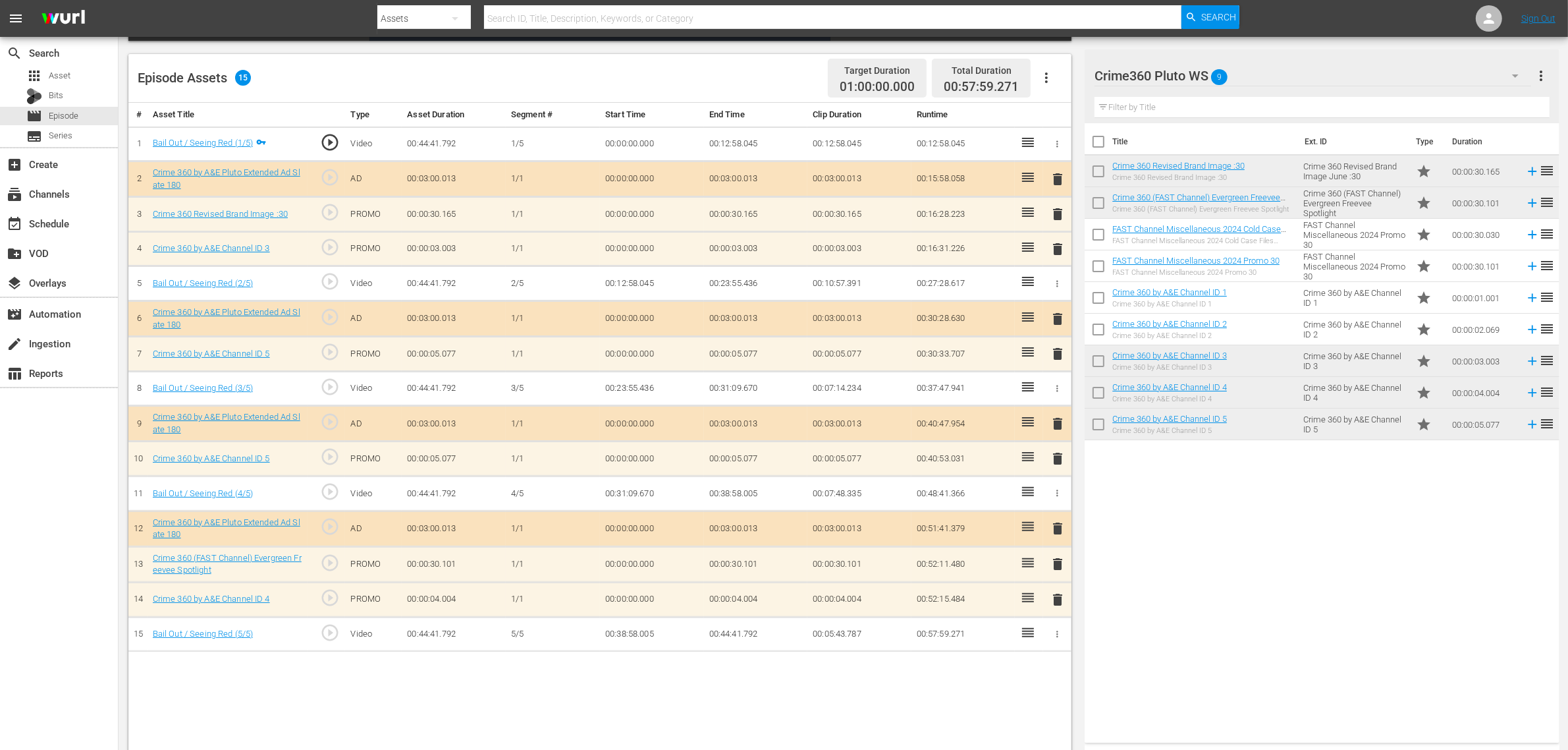
click at [1264, 581] on div "Title Ext. ID Type Duration Crime 360 Revised Brand Image :30 Crime 360 Revised…" at bounding box center [1322, 430] width 475 height 614
click at [64, 218] on div "event_available Schedule" at bounding box center [37, 221] width 74 height 12
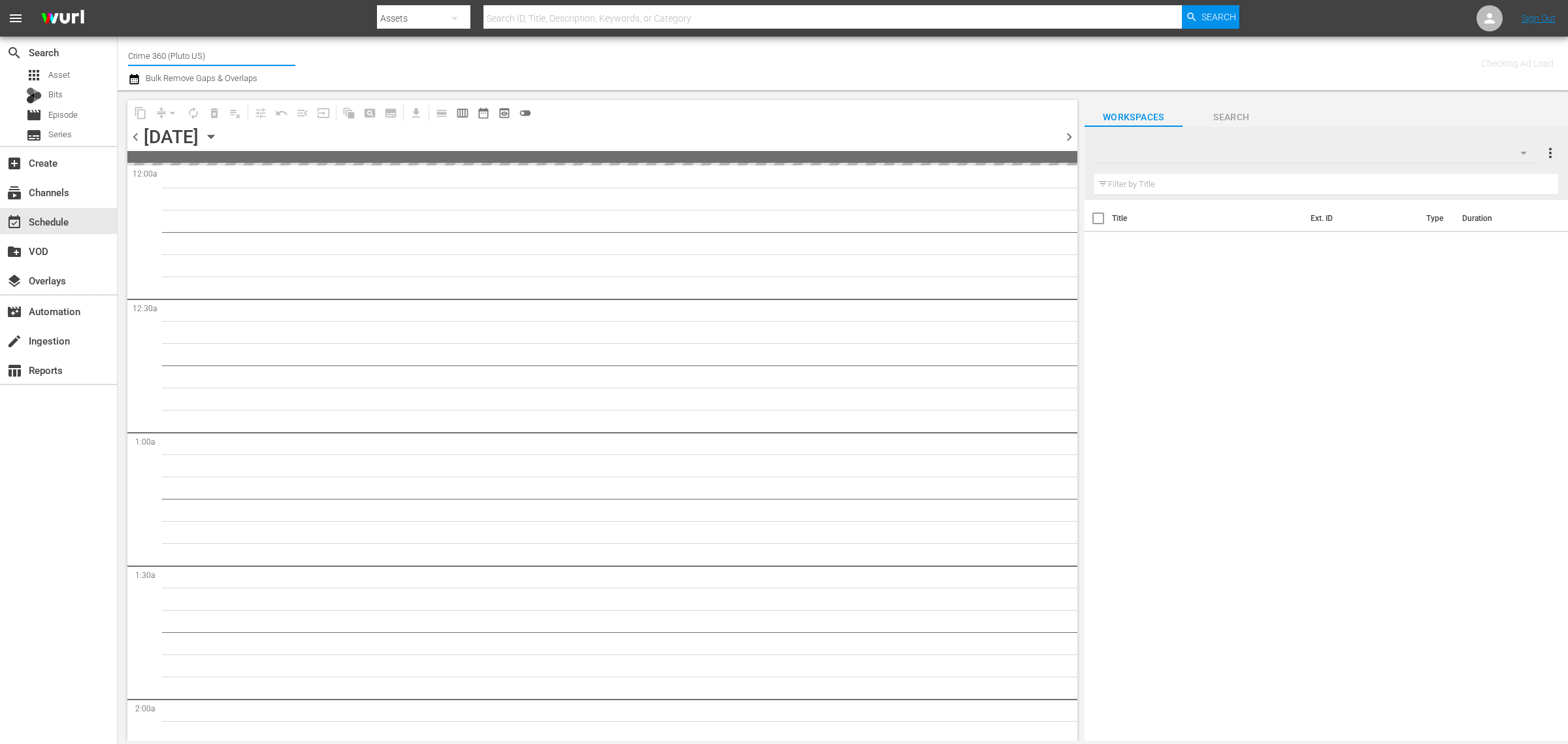
drag, startPoint x: 217, startPoint y: 55, endPoint x: -54, endPoint y: 9, distance: 274.9
click at [0, 9] on html "menu Search By Assets Search ID, Title, Description, Keywords, or Category Sear…" at bounding box center [784, 372] width 1568 height 744
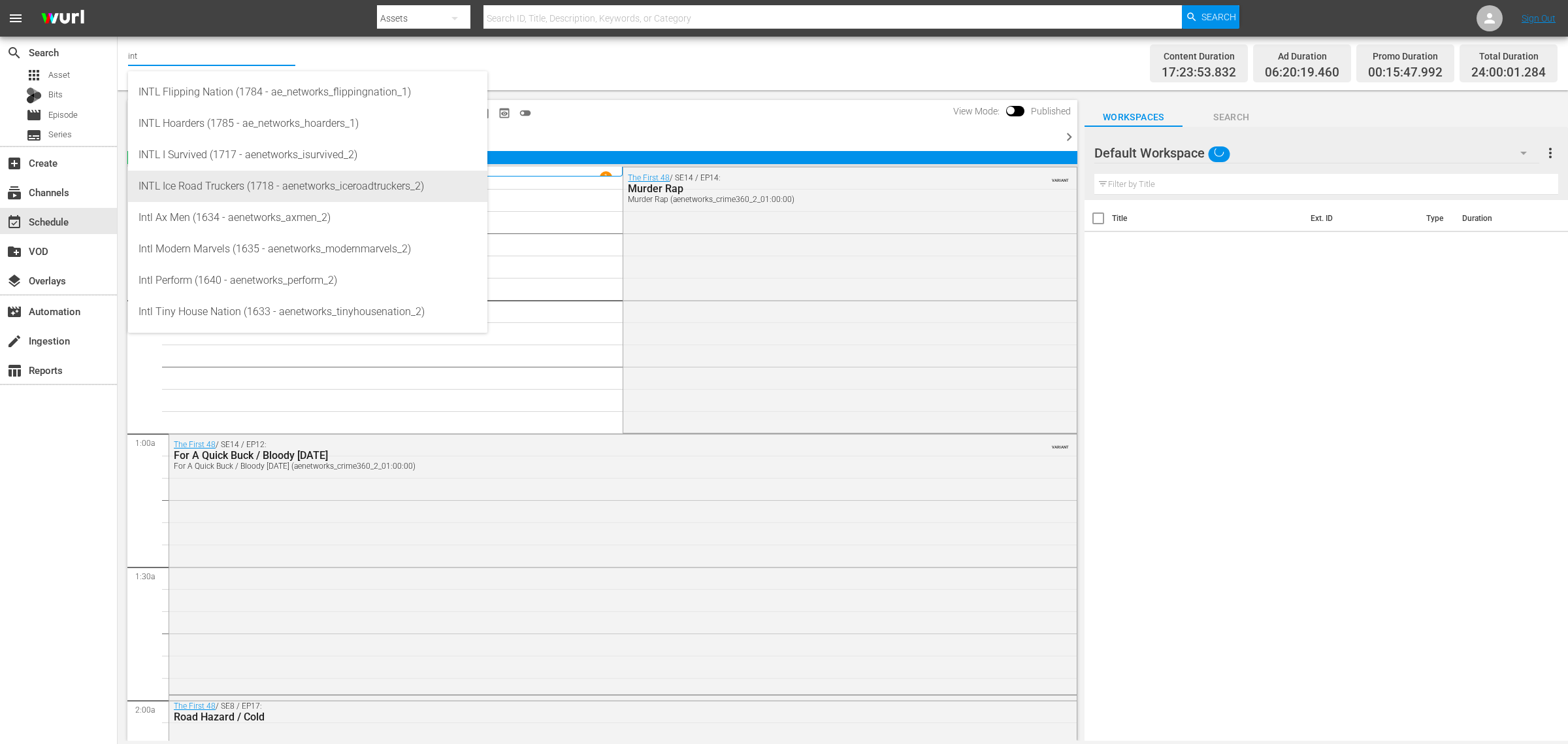
click at [280, 181] on div "INTL Ice Road Truckers (1718 - aenetworks_iceroadtruckers_2)" at bounding box center [307, 186] width 339 height 32
type input "INTL Ice Road Truckers (1718 - aenetworks_iceroadtruckers_2)"
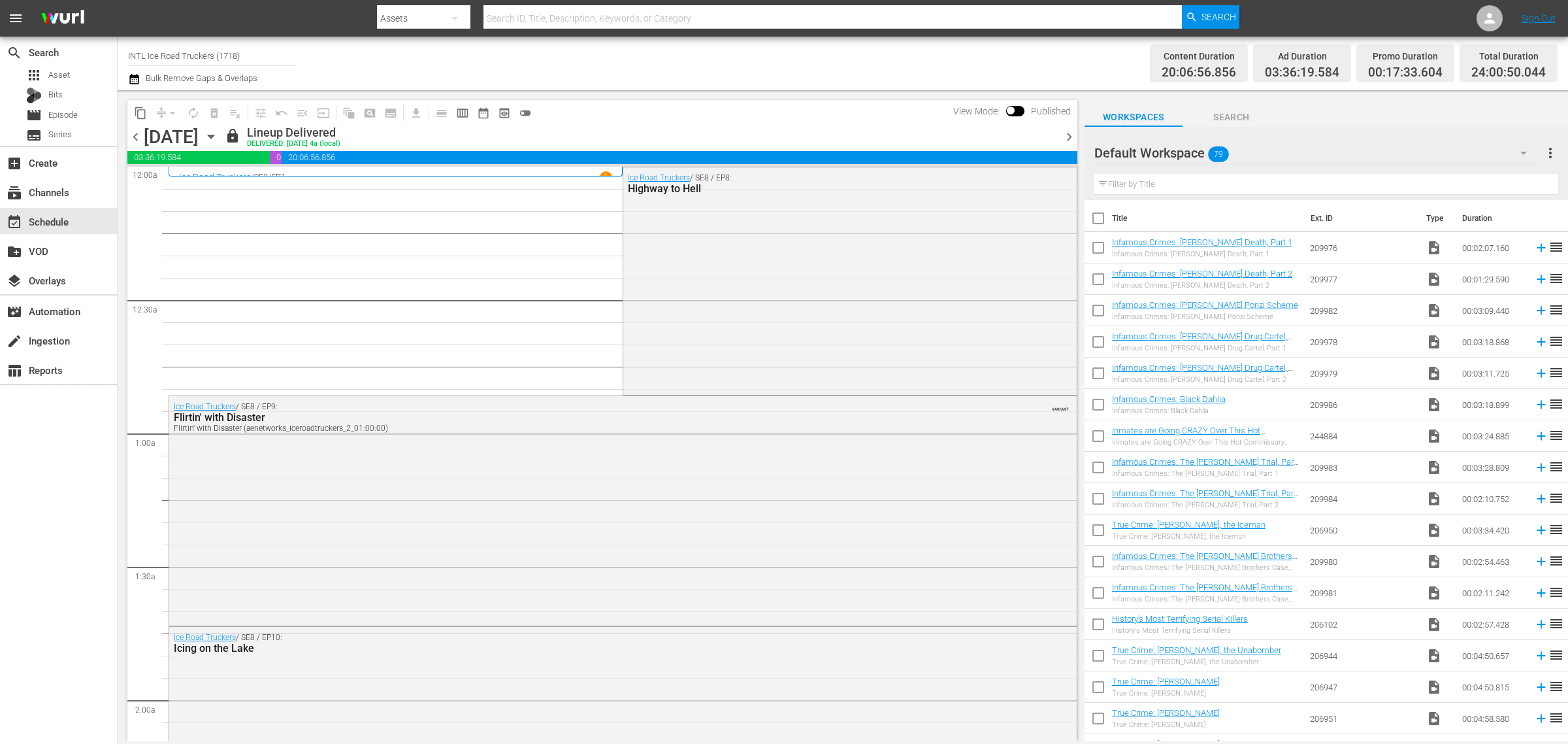
click at [218, 137] on icon "button" at bounding box center [211, 137] width 15 height 15
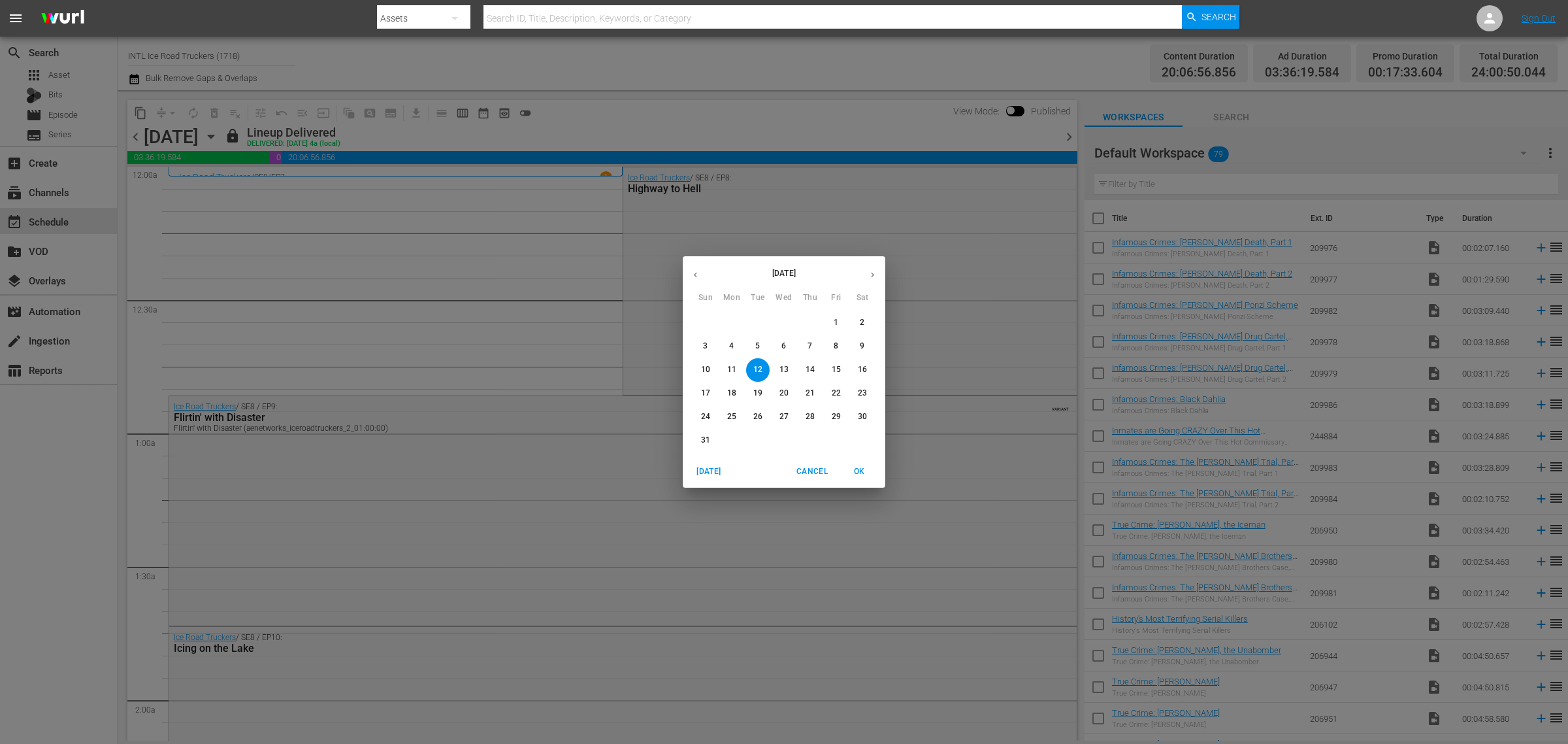
click at [725, 411] on span "25" at bounding box center [732, 416] width 24 height 11
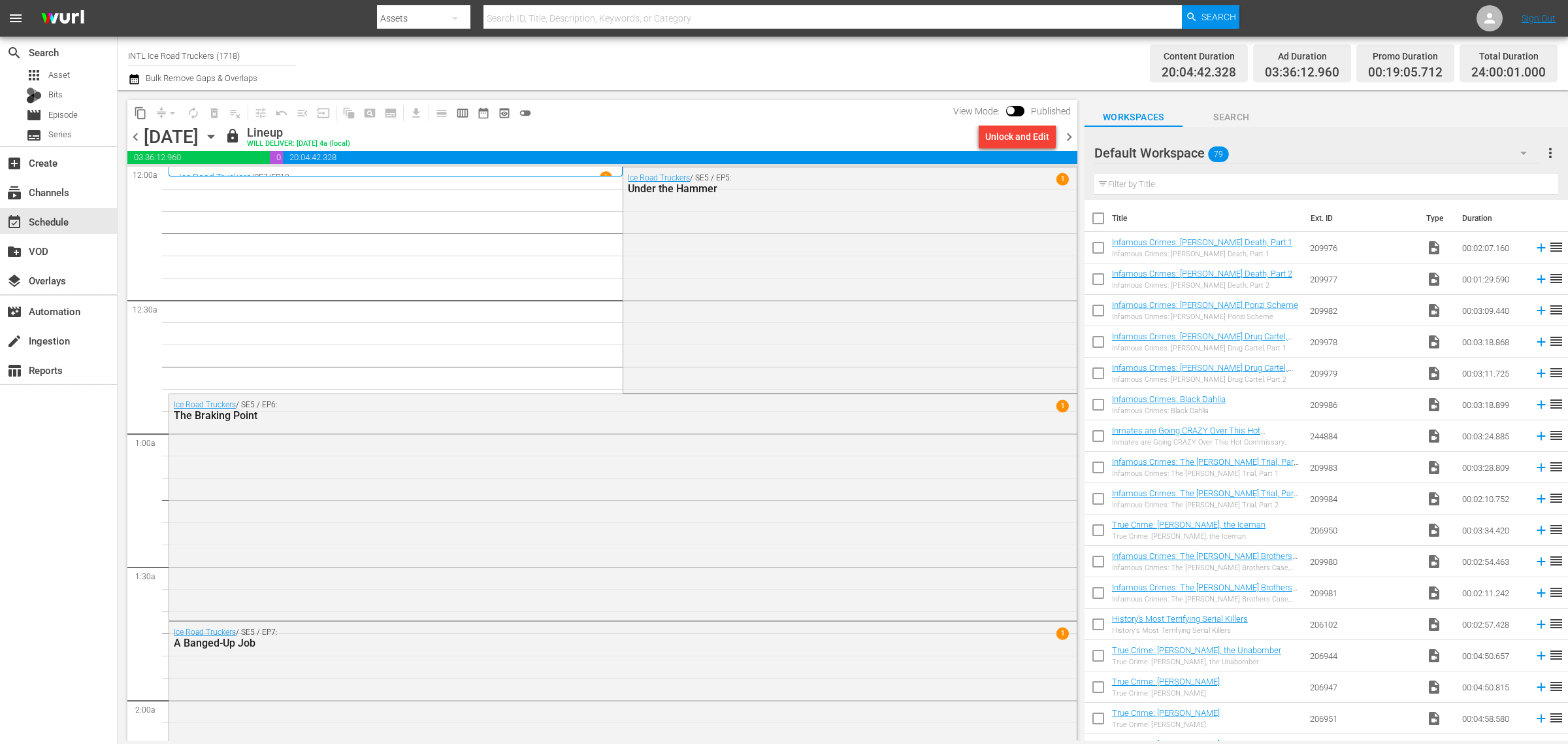
drag, startPoint x: 265, startPoint y: 55, endPoint x: -158, endPoint y: 4, distance: 426.1
click at [0, 4] on html "menu Search By Assets Search ID, Title, Description, Keywords, or Category Sear…" at bounding box center [784, 372] width 1568 height 744
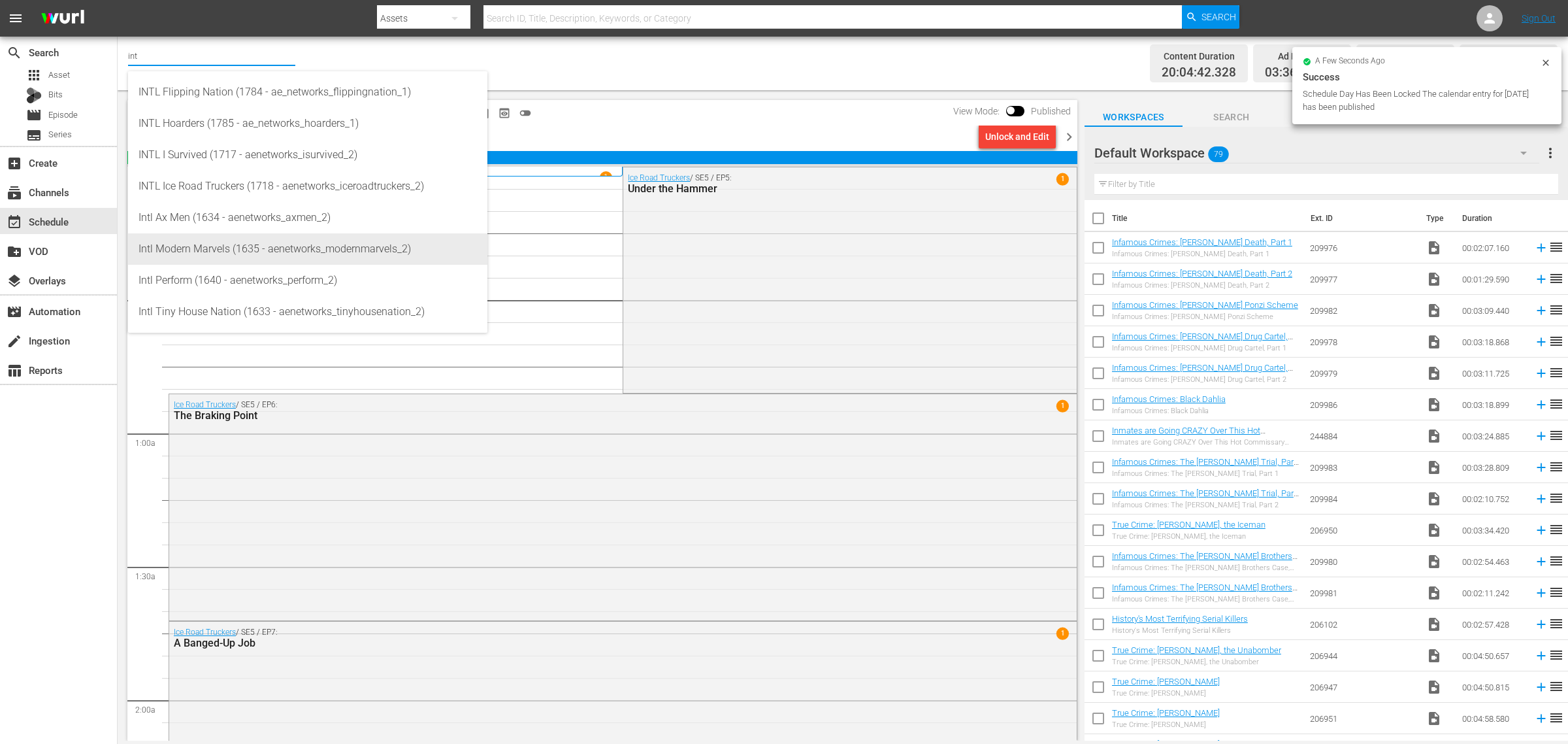
click at [287, 243] on div "Intl Modern Marvels (1635 - aenetworks_modernmarvels_2)" at bounding box center [307, 248] width 339 height 32
type input "Intl Modern Marvels (1635 - aenetworks_modernmarvels_2)"
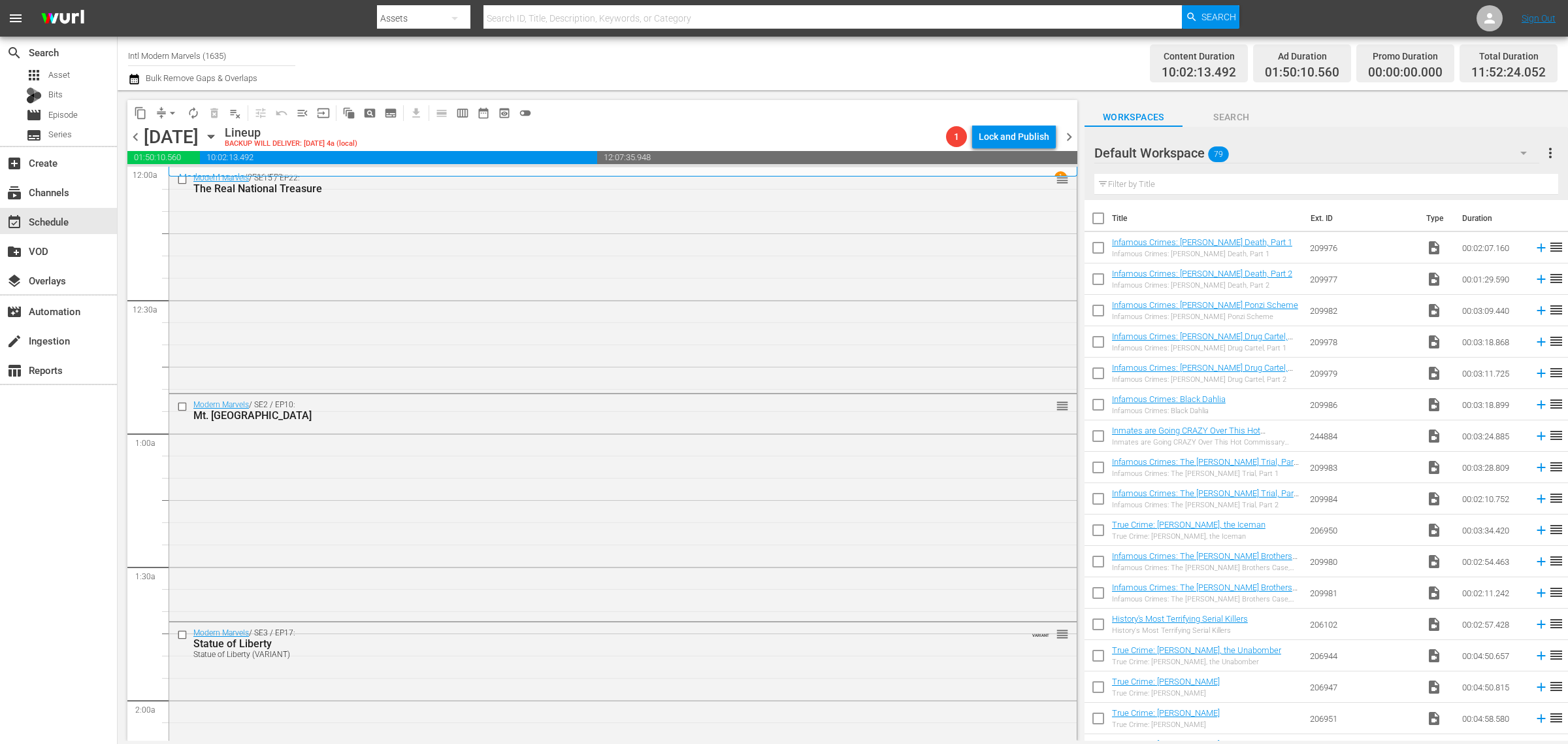
click at [733, 63] on div "Channel Title Intl Modern Marvels (1635) Bulk Remove Gaps & Overlaps" at bounding box center [518, 63] width 780 height 47
click at [694, 64] on div "Channel Title Intl Modern Marvels (1635) Bulk Remove Gaps & Overlaps" at bounding box center [518, 63] width 780 height 47
click at [734, 68] on div "Channel Title Intl Modern Marvels (1635) Bulk Remove Gaps & Overlaps" at bounding box center [518, 63] width 780 height 47
click at [895, 55] on div "Channel Title Intl Modern Marvels (1635) Bulk Remove Gaps & Overlaps" at bounding box center [518, 63] width 780 height 47
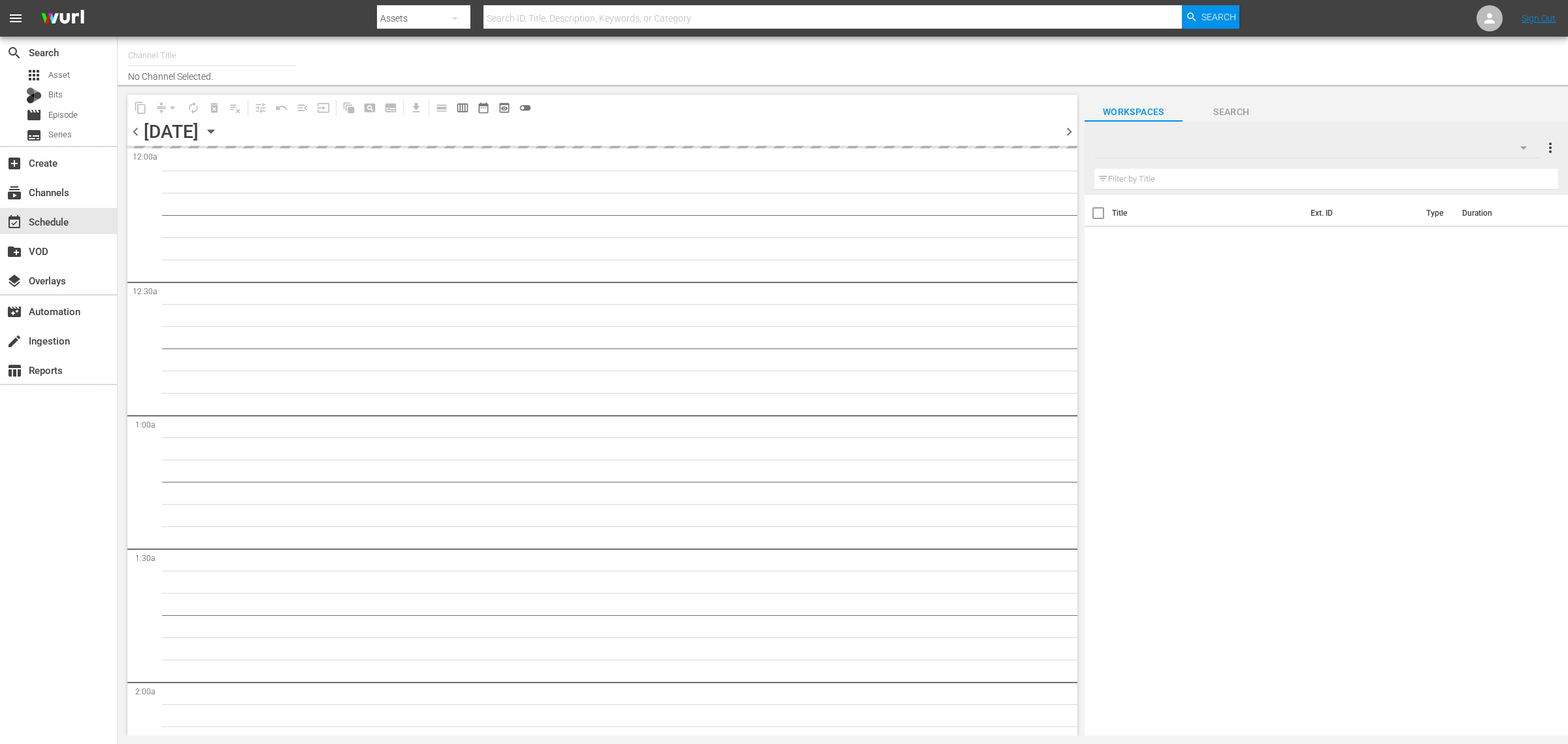
type input "Intl Modern Marvels (1635)"
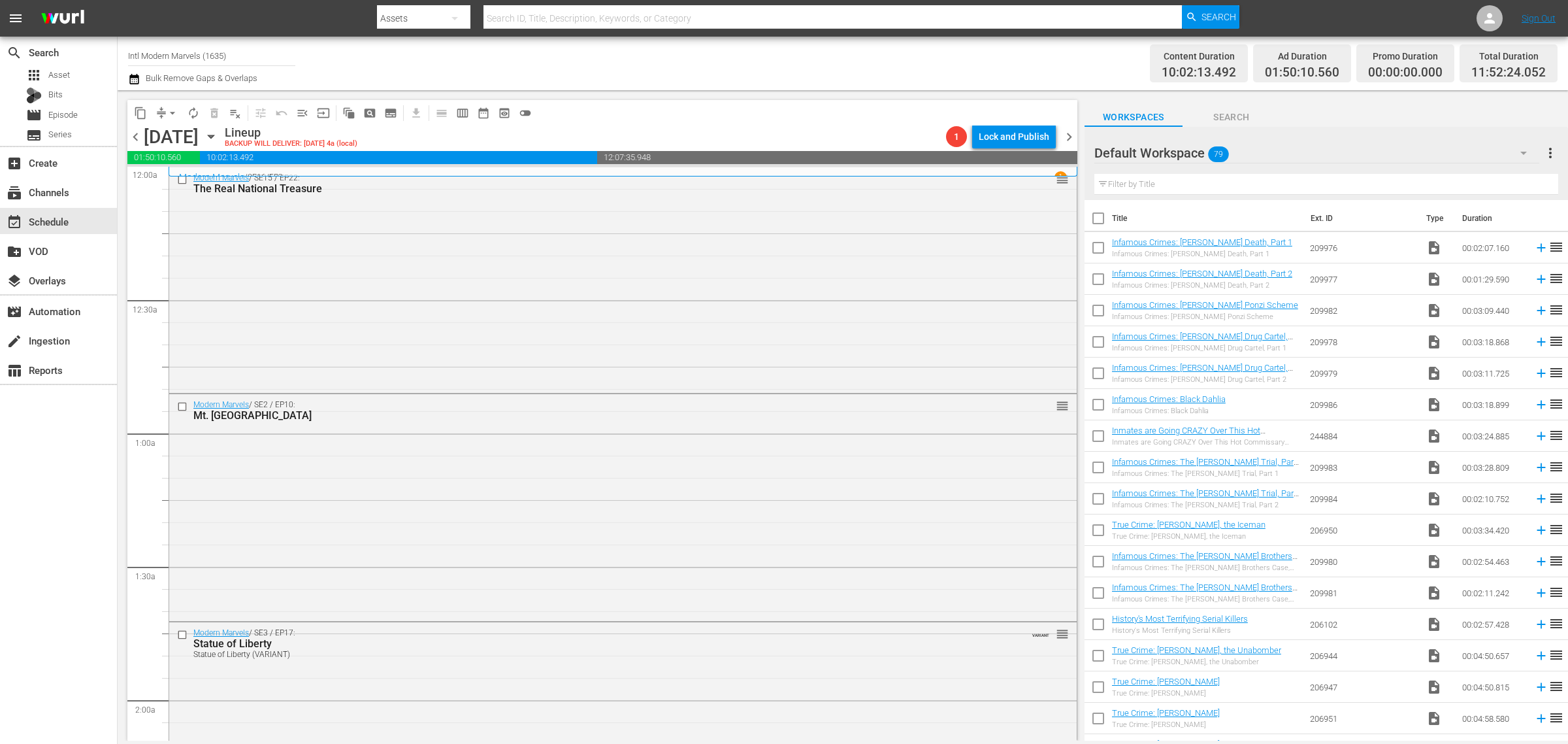
click at [814, 68] on div "Channel Title Intl Modern Marvels (1635) Bulk Remove Gaps & Overlaps" at bounding box center [518, 63] width 780 height 47
click at [218, 134] on icon "button" at bounding box center [211, 137] width 15 height 15
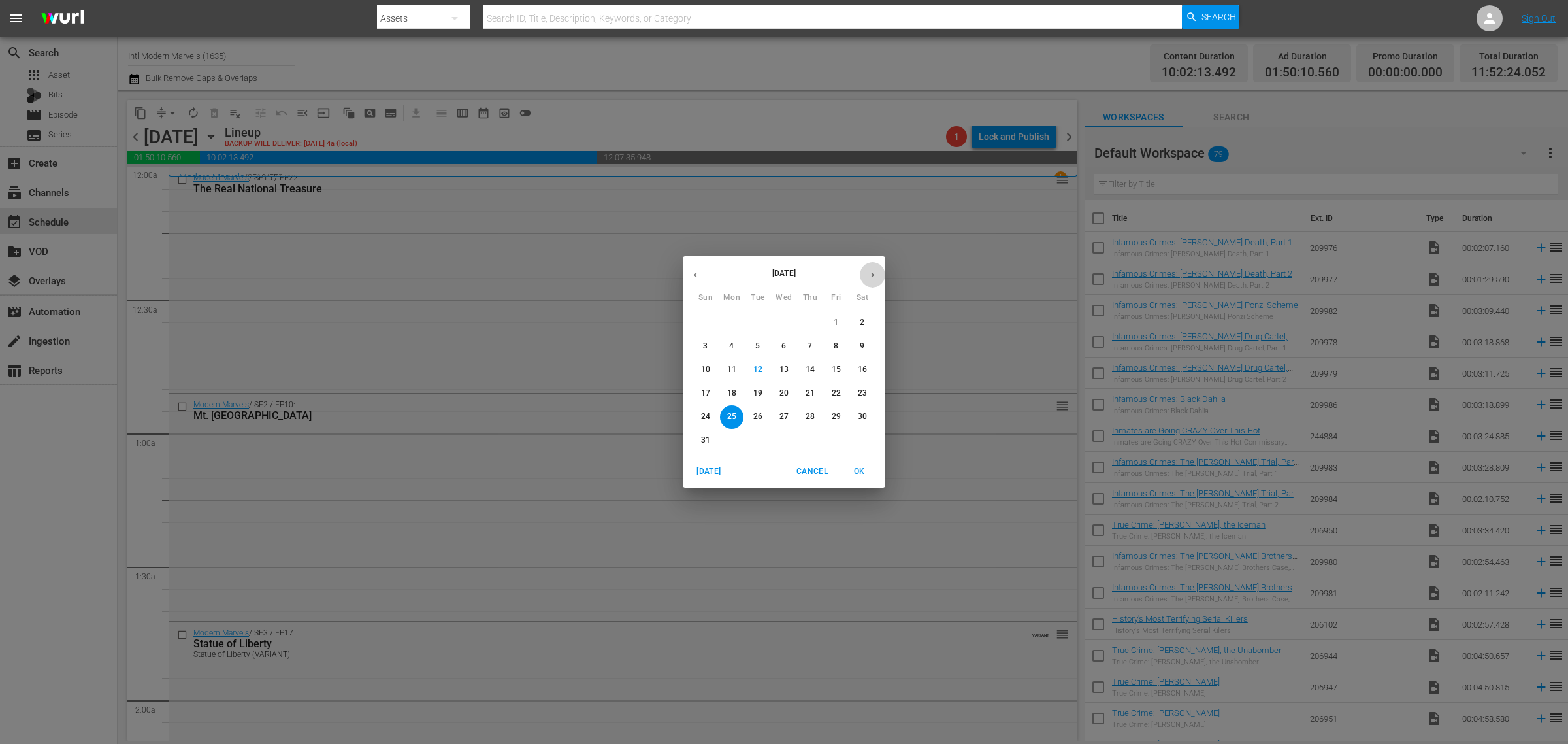
click at [870, 272] on icon "button" at bounding box center [872, 274] width 9 height 9
click at [730, 327] on p "1" at bounding box center [731, 323] width 4 height 11
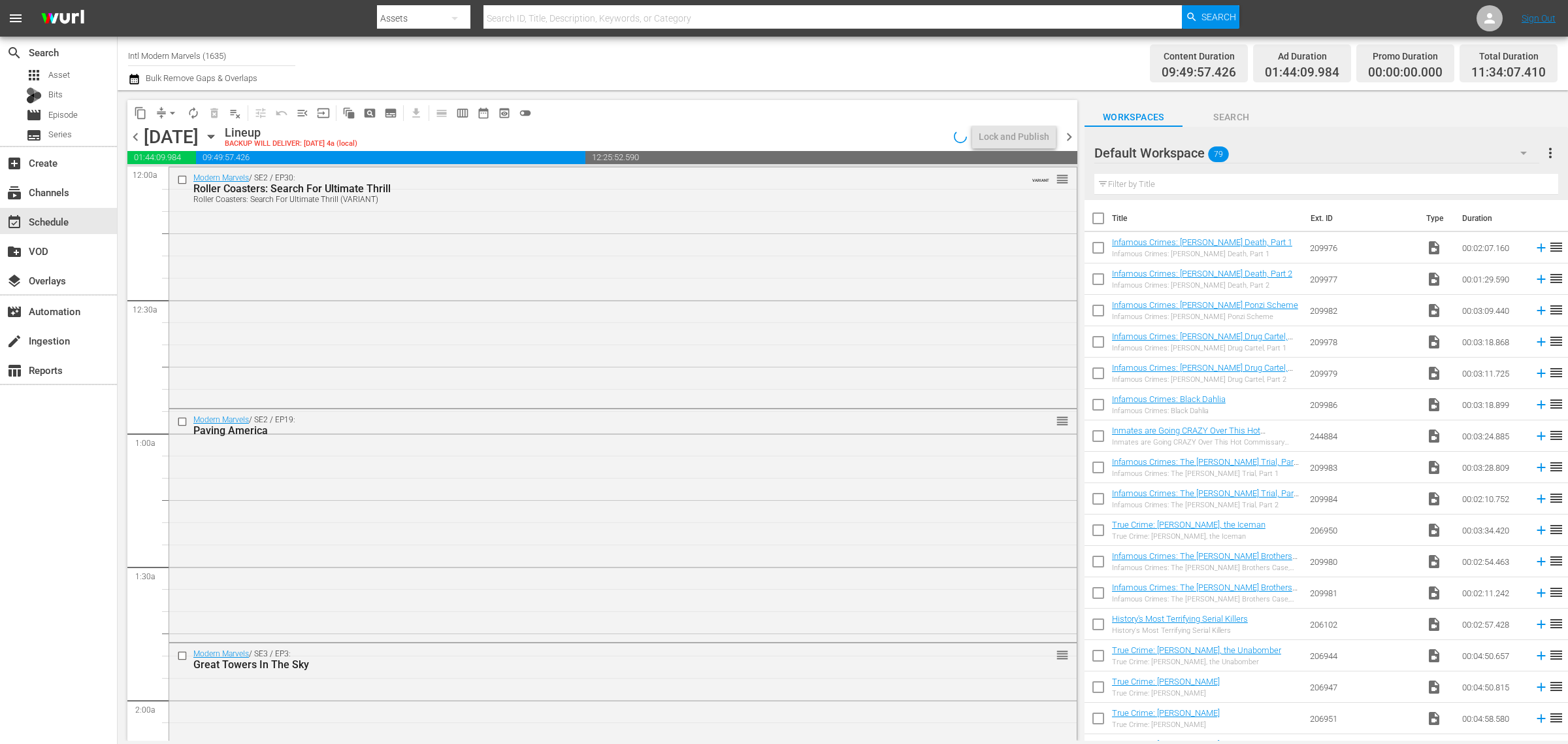
click at [889, 61] on div "Channel Title Intl Modern Marvels (1635) Bulk Remove Gaps & Overlaps" at bounding box center [518, 63] width 780 height 47
click at [218, 135] on icon "button" at bounding box center [211, 137] width 15 height 15
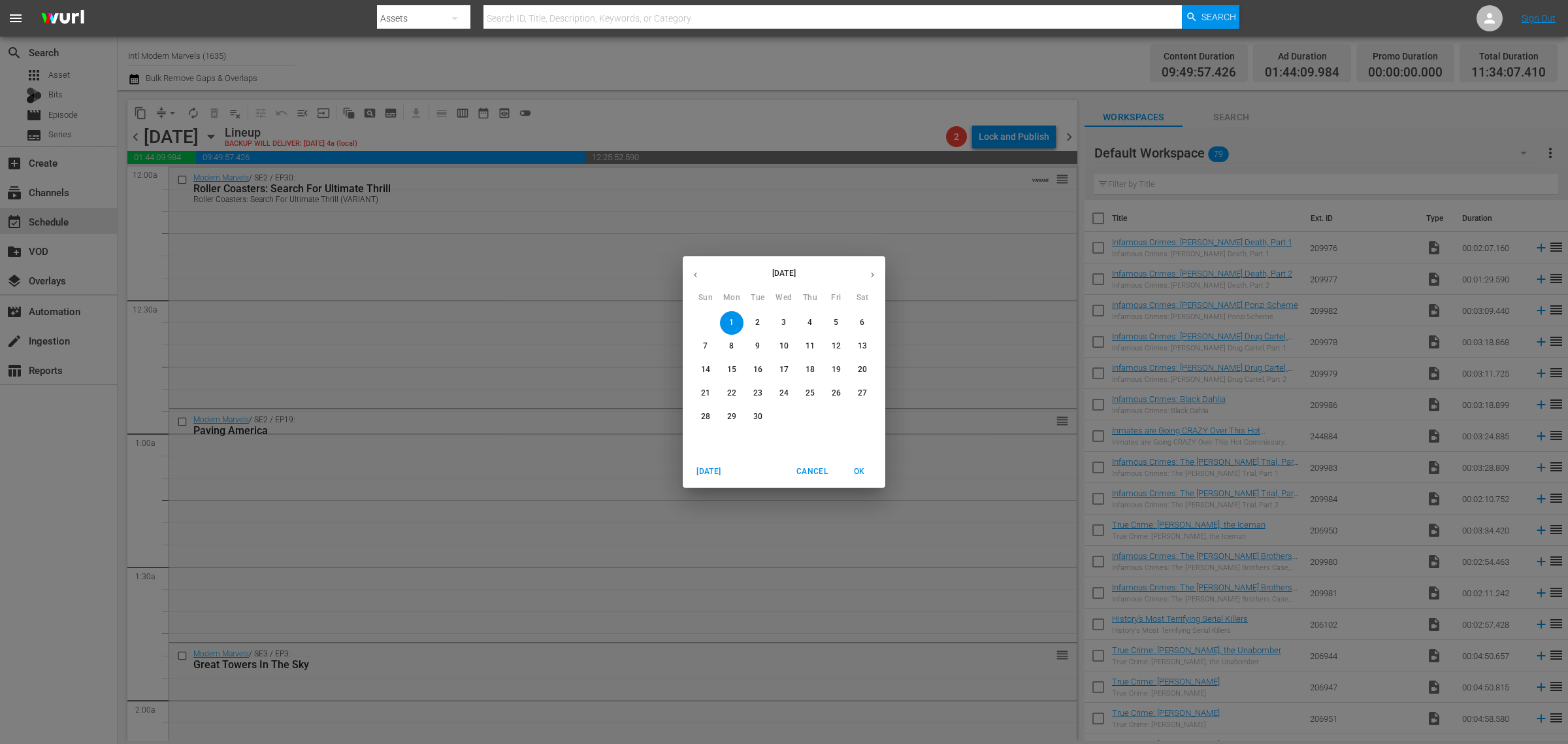
click at [694, 269] on button "button" at bounding box center [695, 275] width 26 height 26
click at [733, 410] on button "25" at bounding box center [732, 417] width 24 height 24
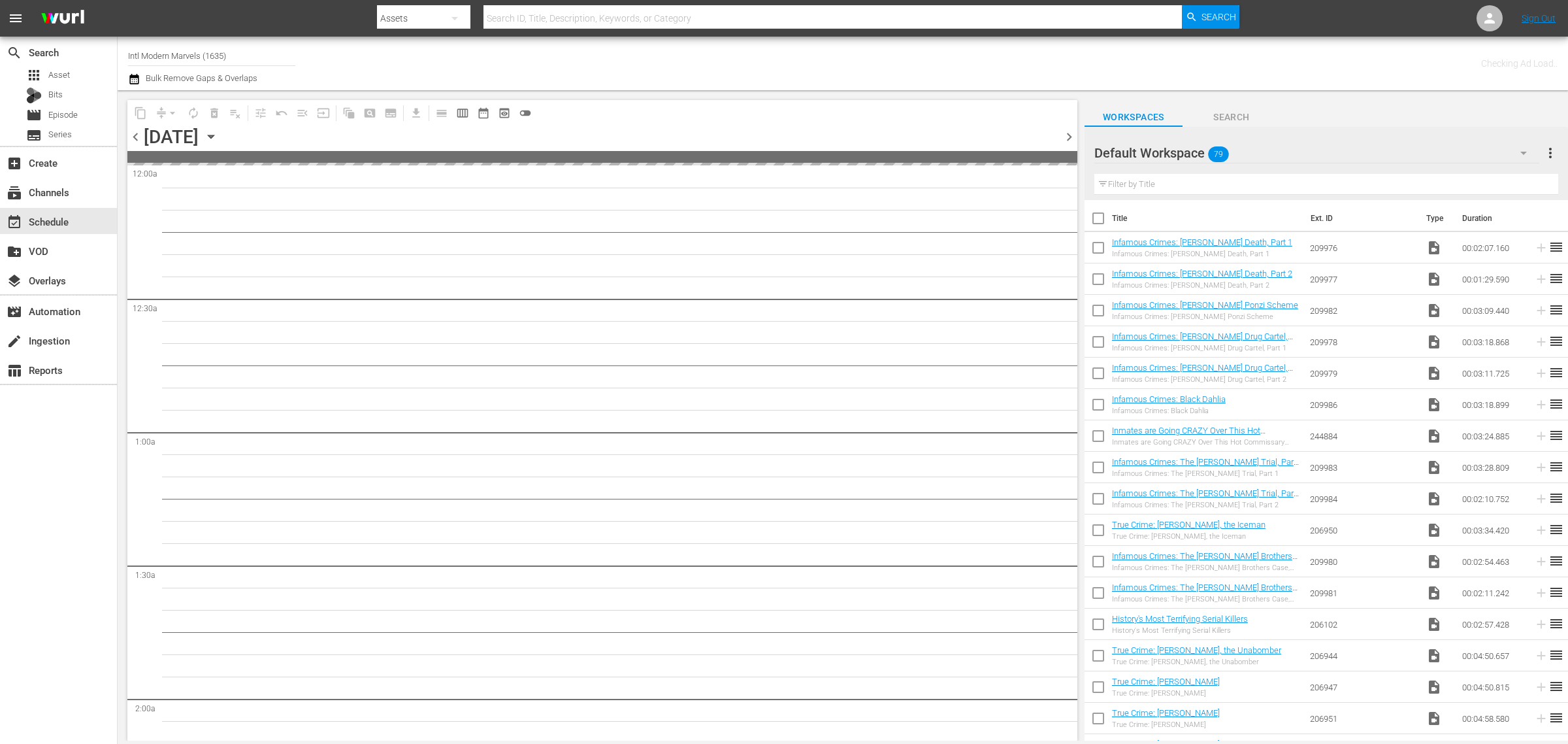
click at [740, 61] on div "Channel Title Intl Modern Marvels (1635) Bulk Remove Gaps & Overlaps" at bounding box center [518, 63] width 780 height 47
click at [708, 62] on div "Channel Title Intl Modern Marvels (1635) Bulk Remove Gaps & Overlaps" at bounding box center [518, 63] width 780 height 47
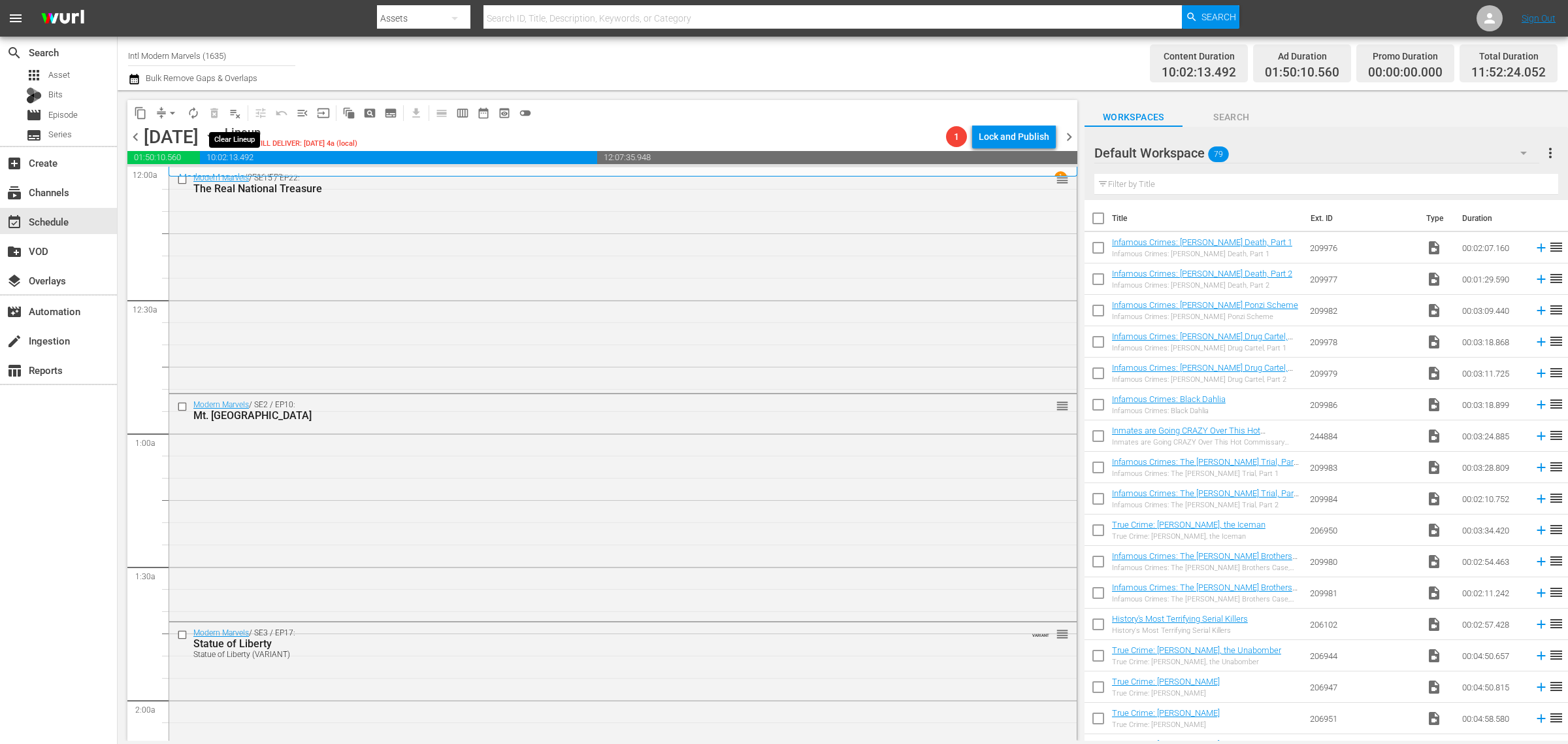
click at [236, 111] on span "playlist_remove_outlined" at bounding box center [235, 113] width 13 height 13
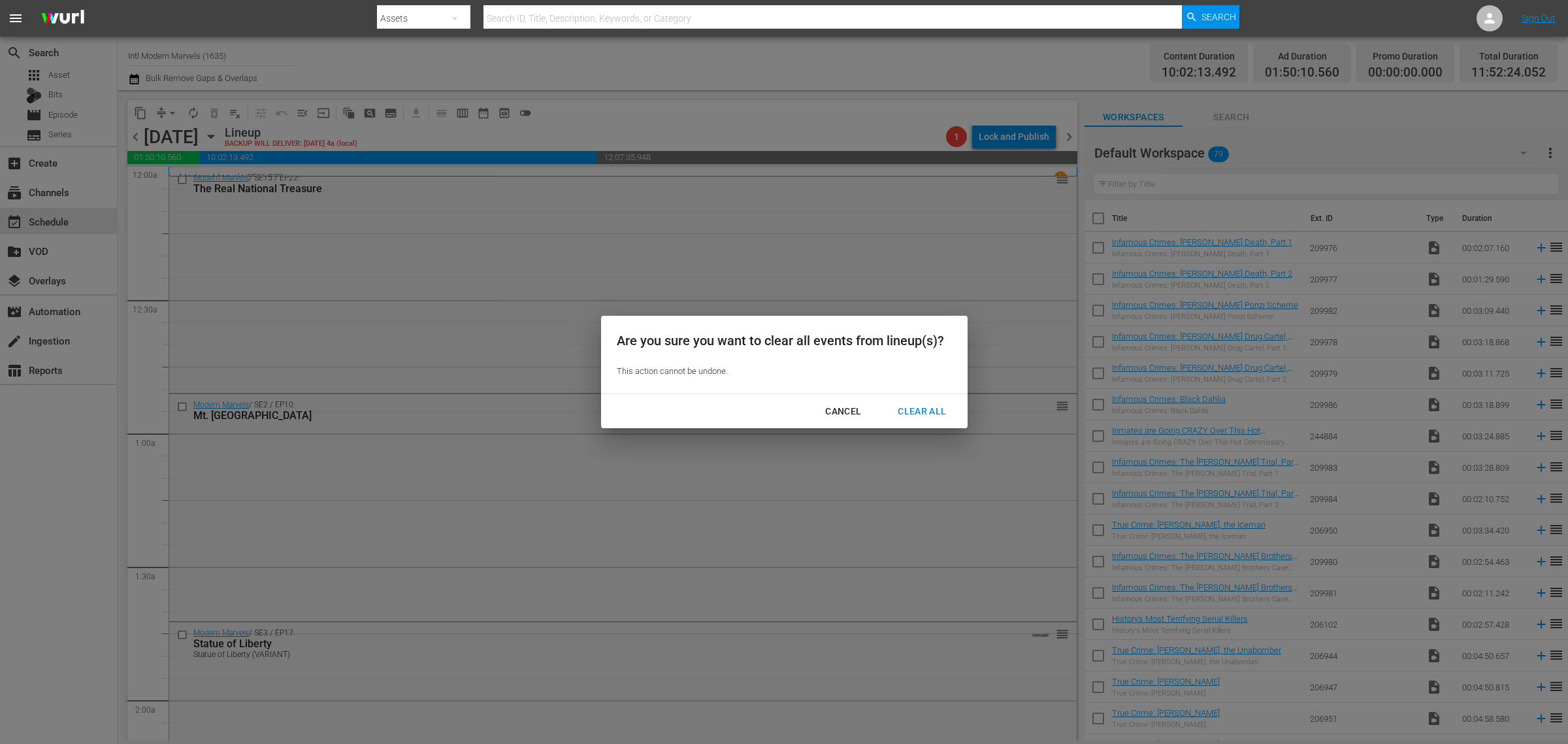
click at [910, 401] on button "Clear All" at bounding box center [921, 411] width 79 height 24
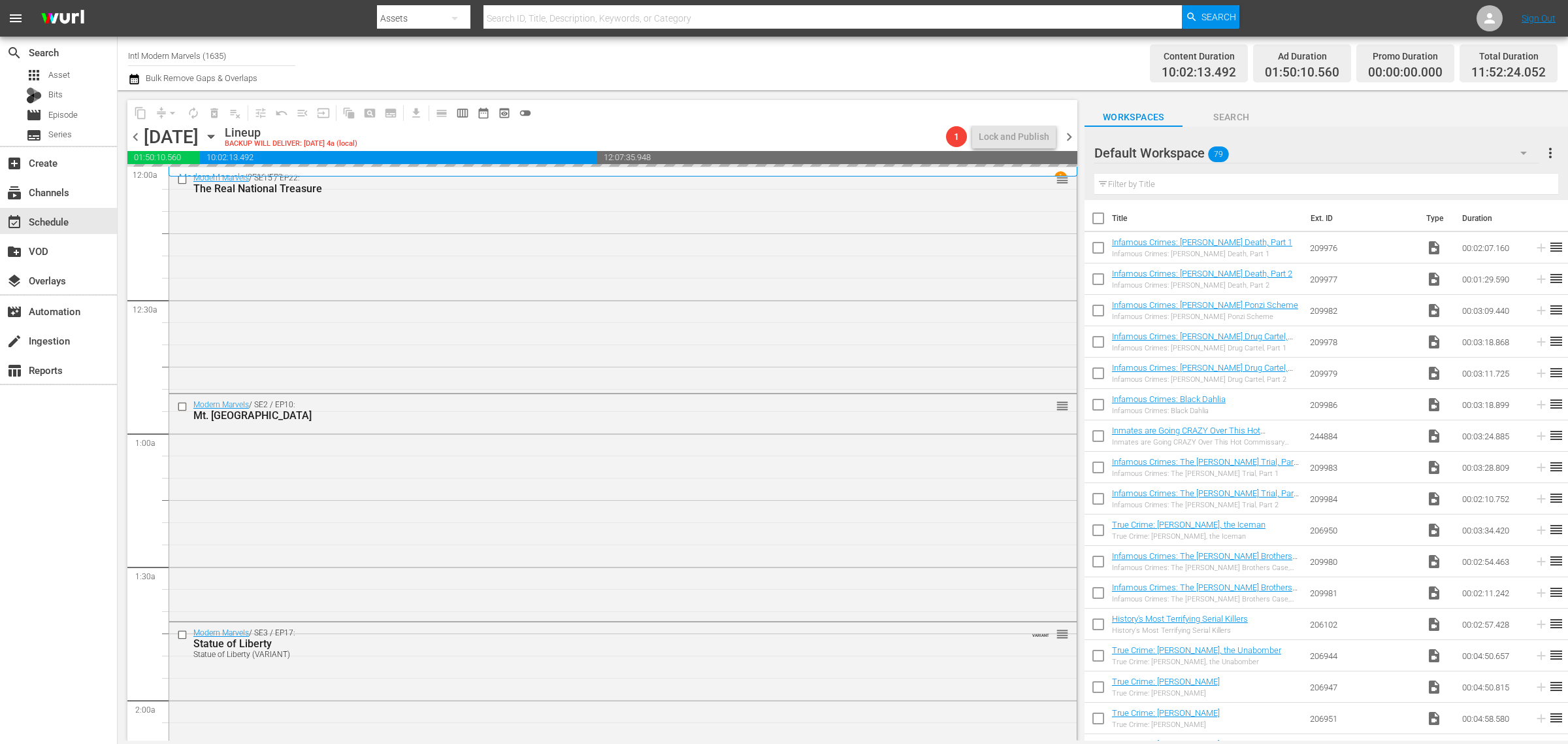
click at [743, 55] on div "Channel Title Intl Modern Marvels (1635) Bulk Remove Gaps & Overlaps" at bounding box center [518, 63] width 780 height 47
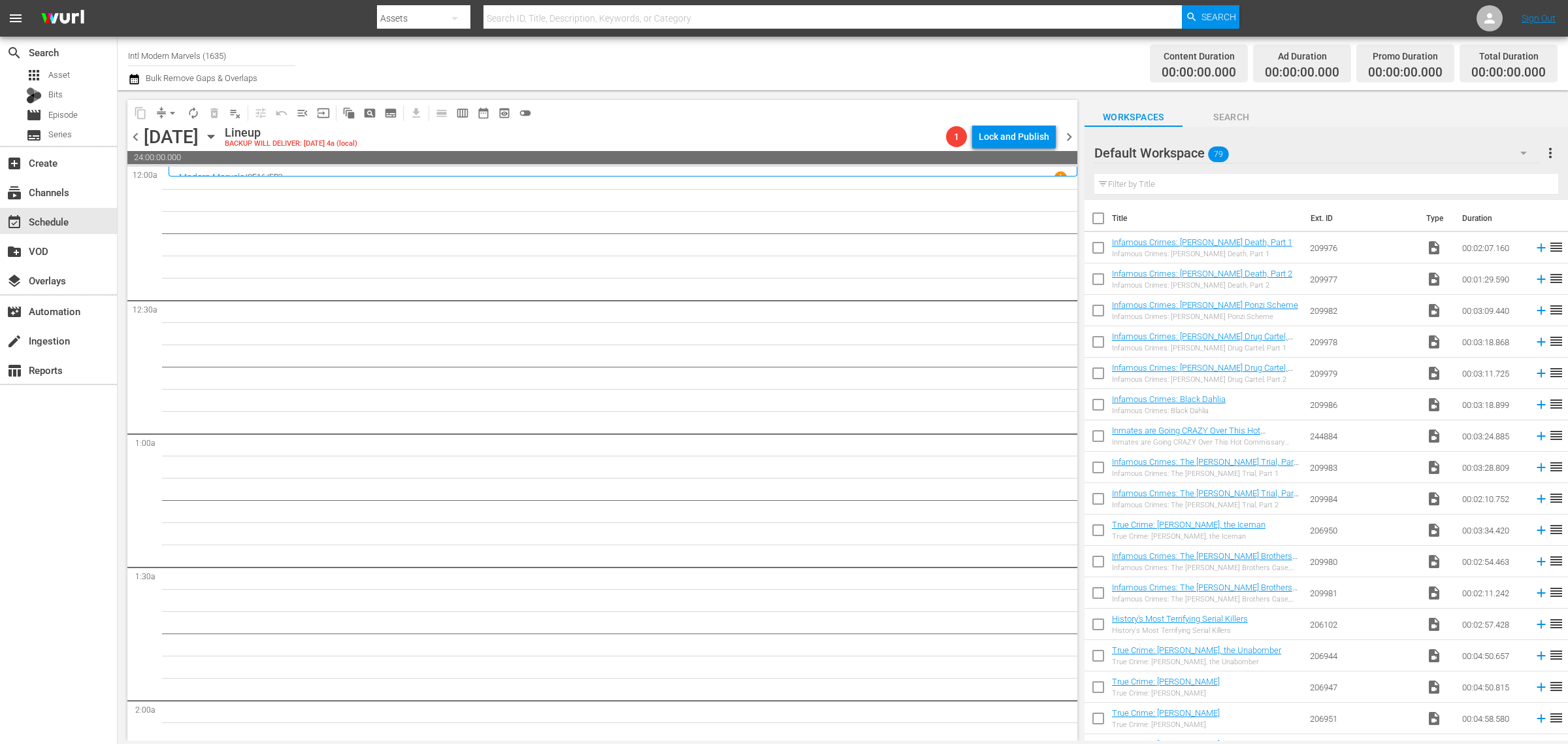
click at [721, 66] on div "Channel Title Intl Modern Marvels (1635) Bulk Remove Gaps & Overlaps" at bounding box center [518, 63] width 780 height 47
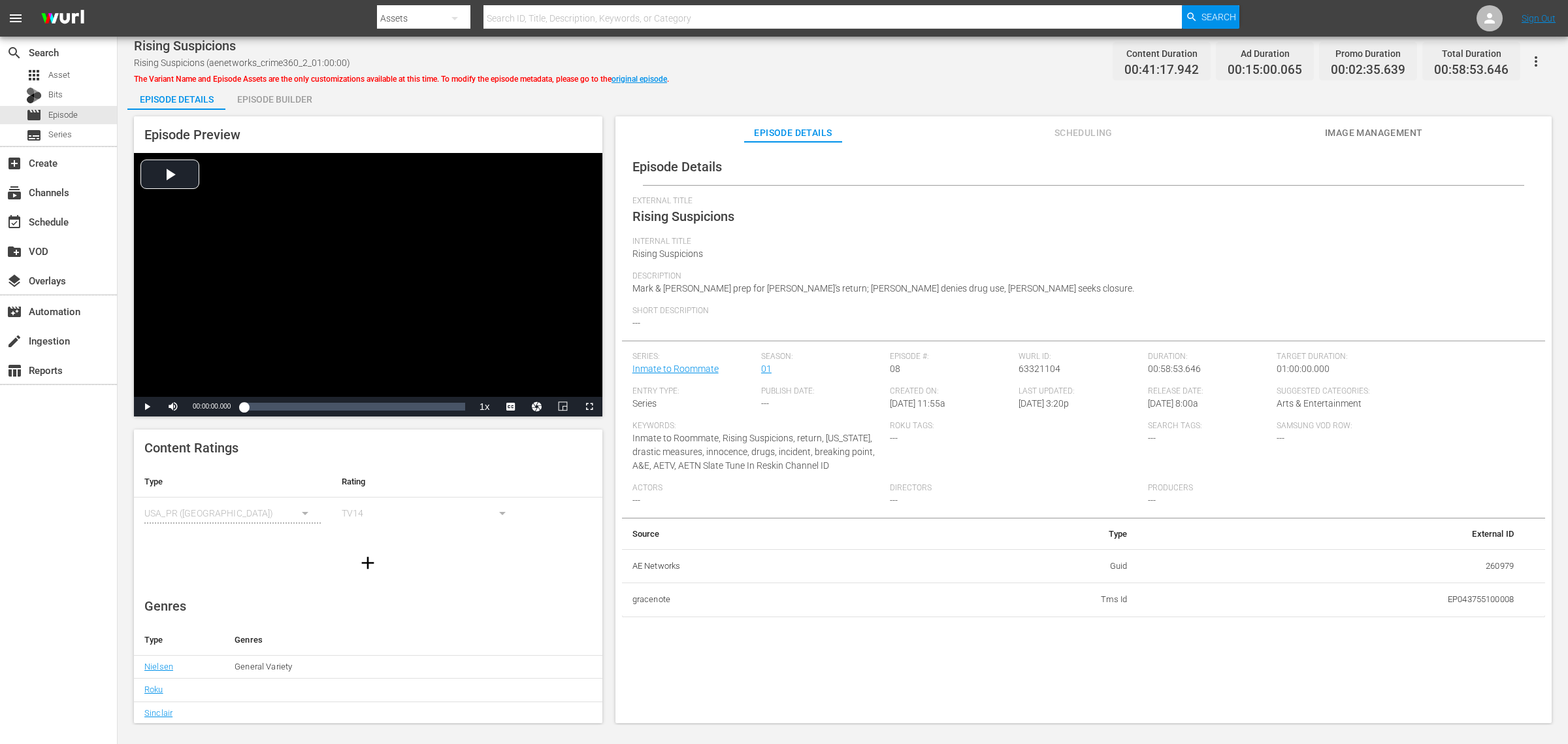
click at [291, 95] on div "Episode Builder" at bounding box center [274, 99] width 98 height 32
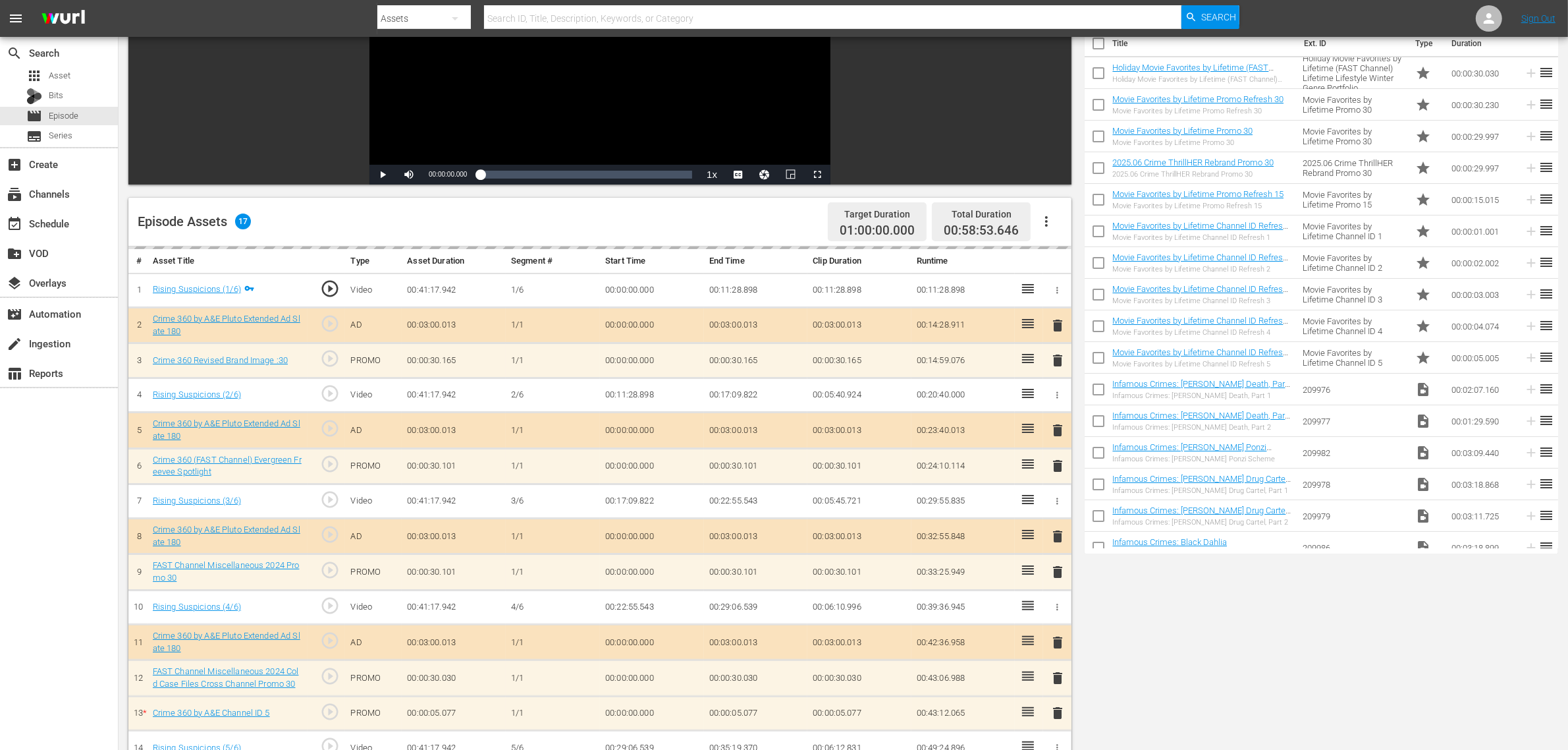
scroll to position [329, 0]
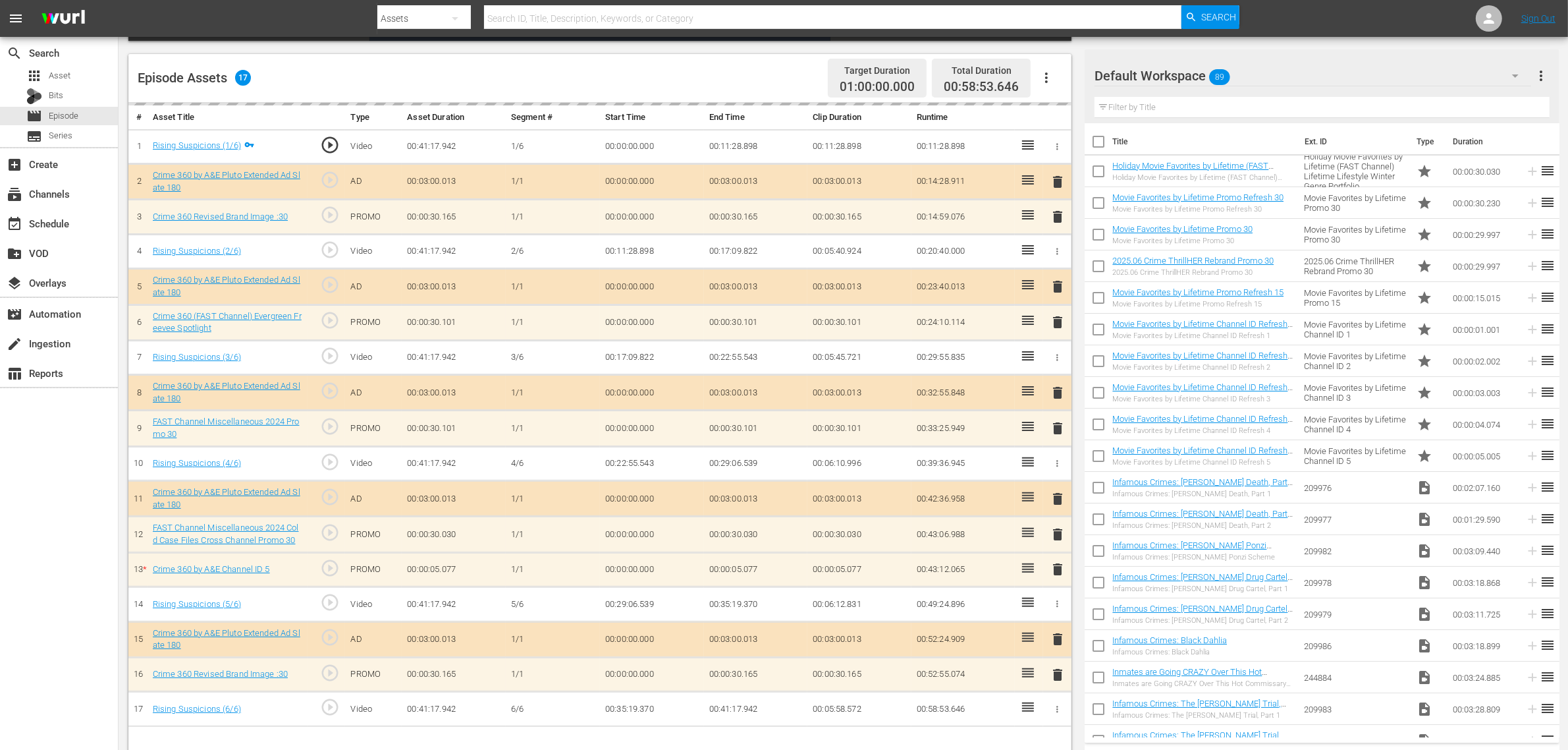
click at [1259, 70] on div "Default Workspace 89" at bounding box center [1313, 76] width 437 height 37
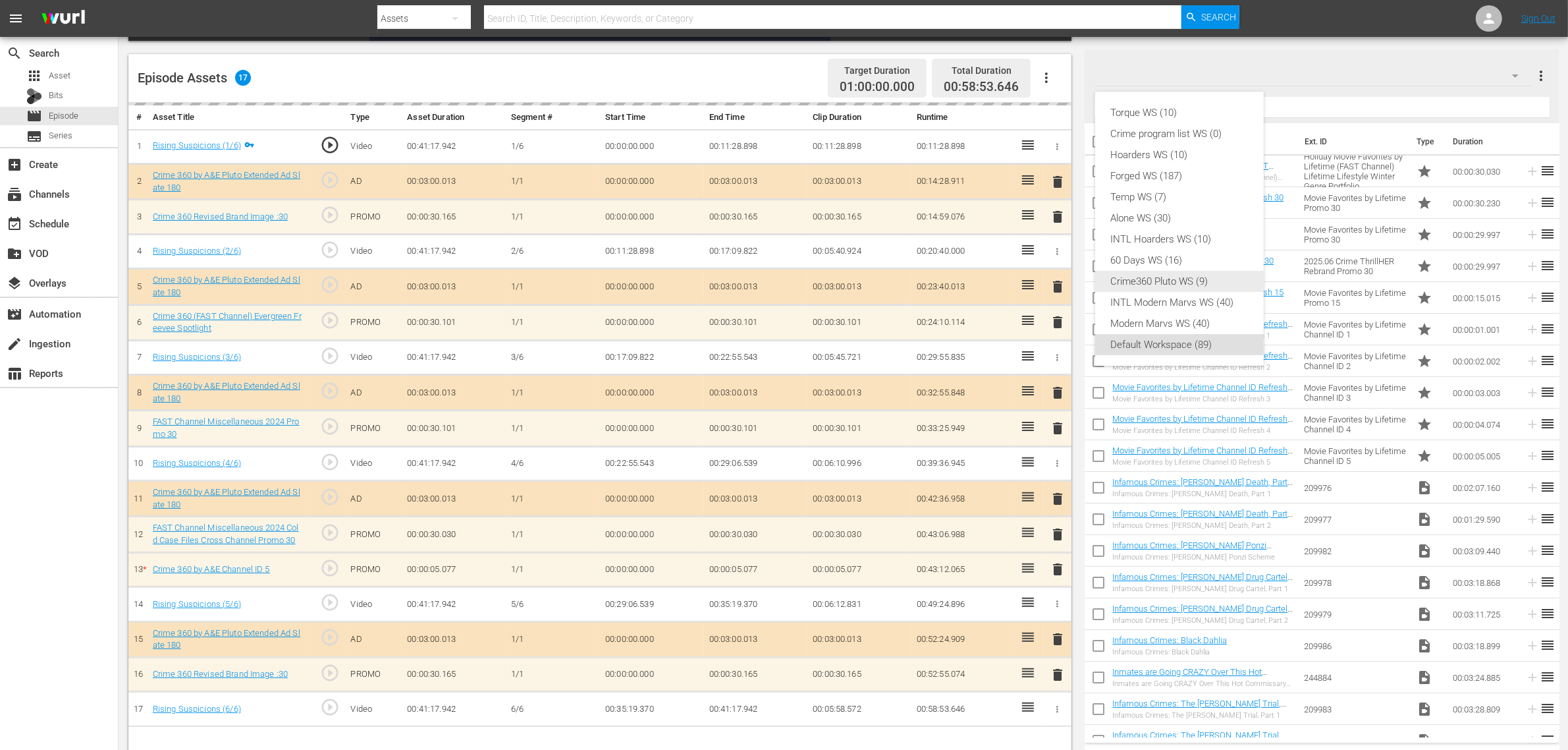
click at [1191, 287] on div "Crime360 Pluto WS (9)" at bounding box center [1179, 281] width 137 height 22
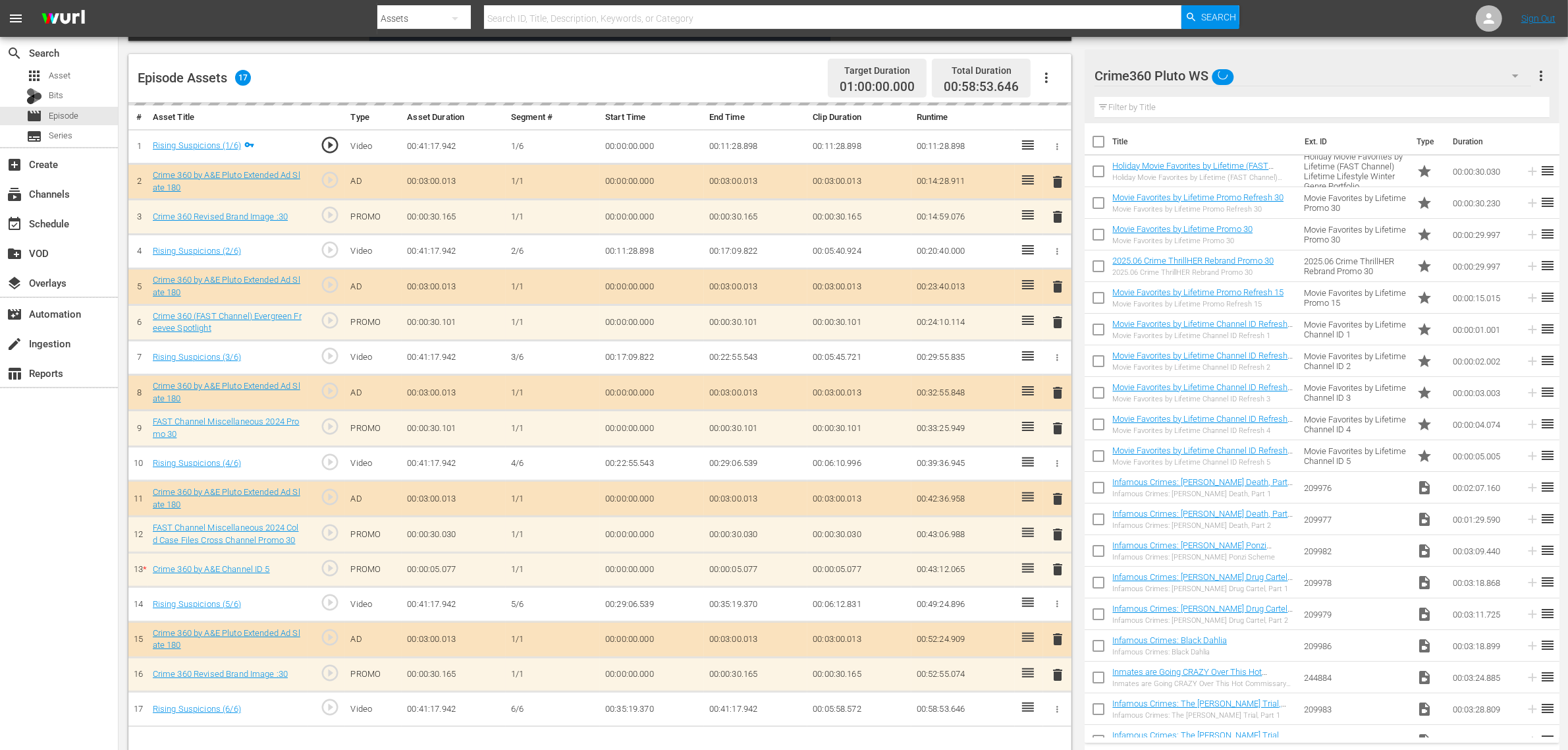
click at [725, 76] on div "Episode Assets 17 Target Duration 01:00:00.000 Total Duration 00:58:53.646" at bounding box center [599, 78] width 943 height 49
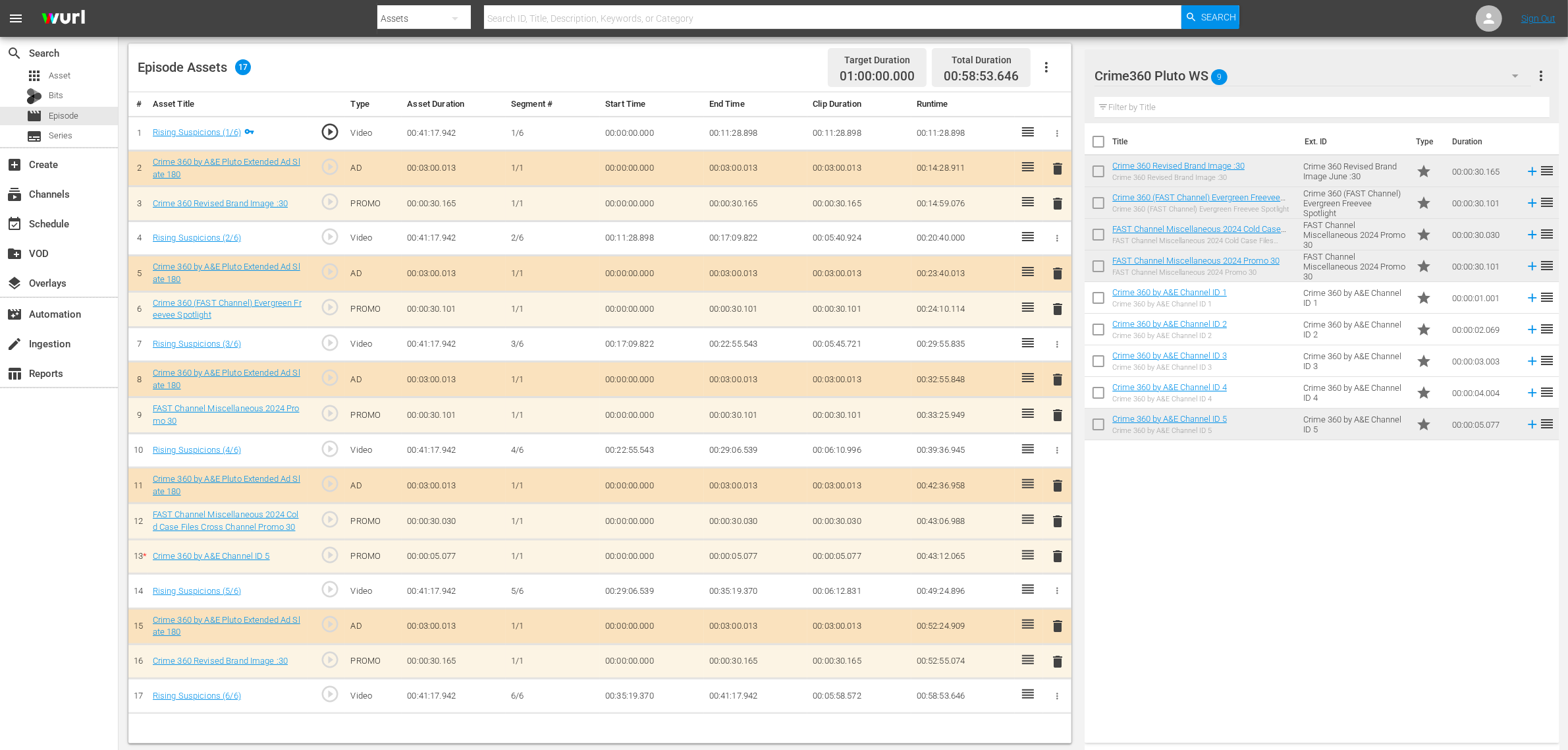
scroll to position [342, 0]
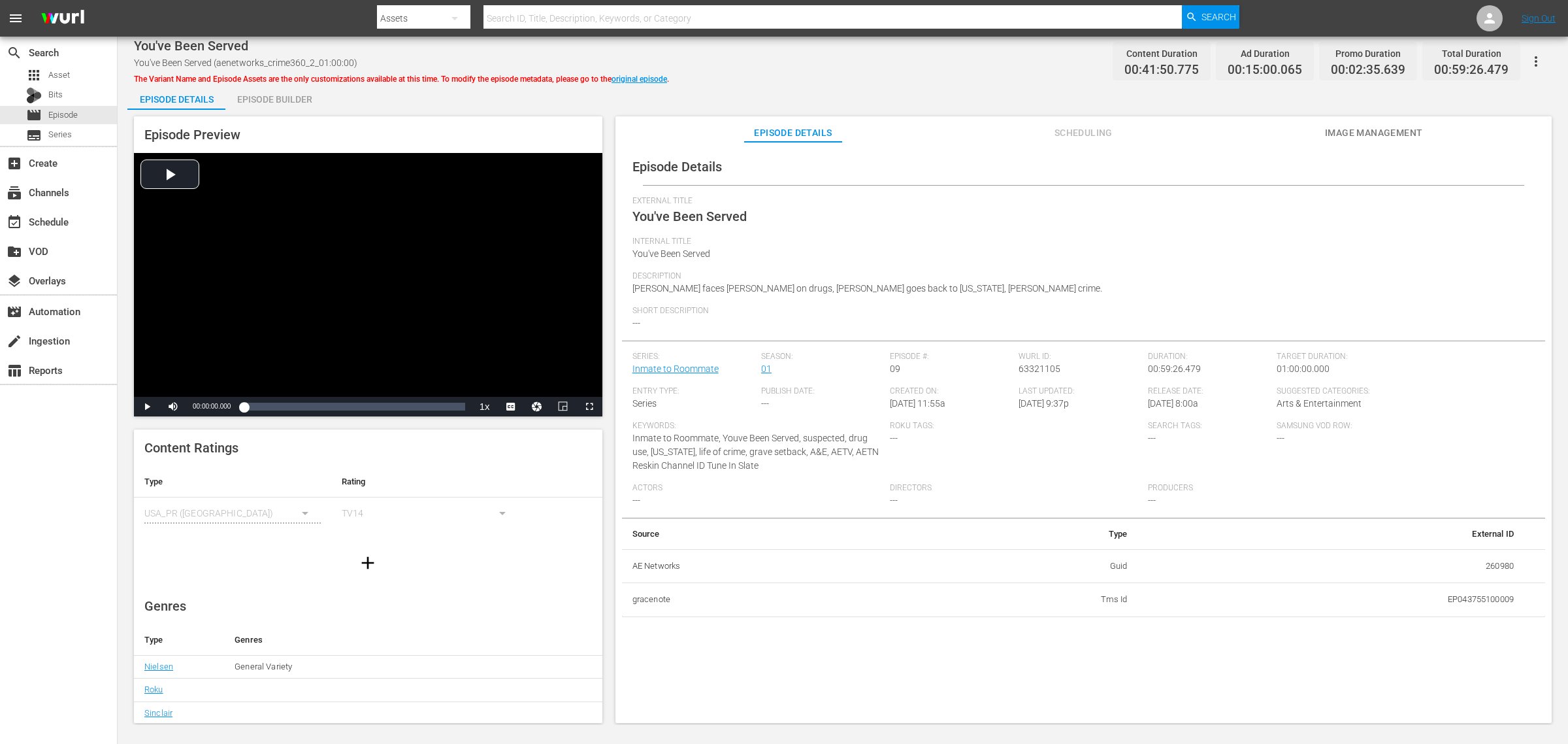
click at [282, 105] on div "Episode Builder" at bounding box center [274, 99] width 98 height 32
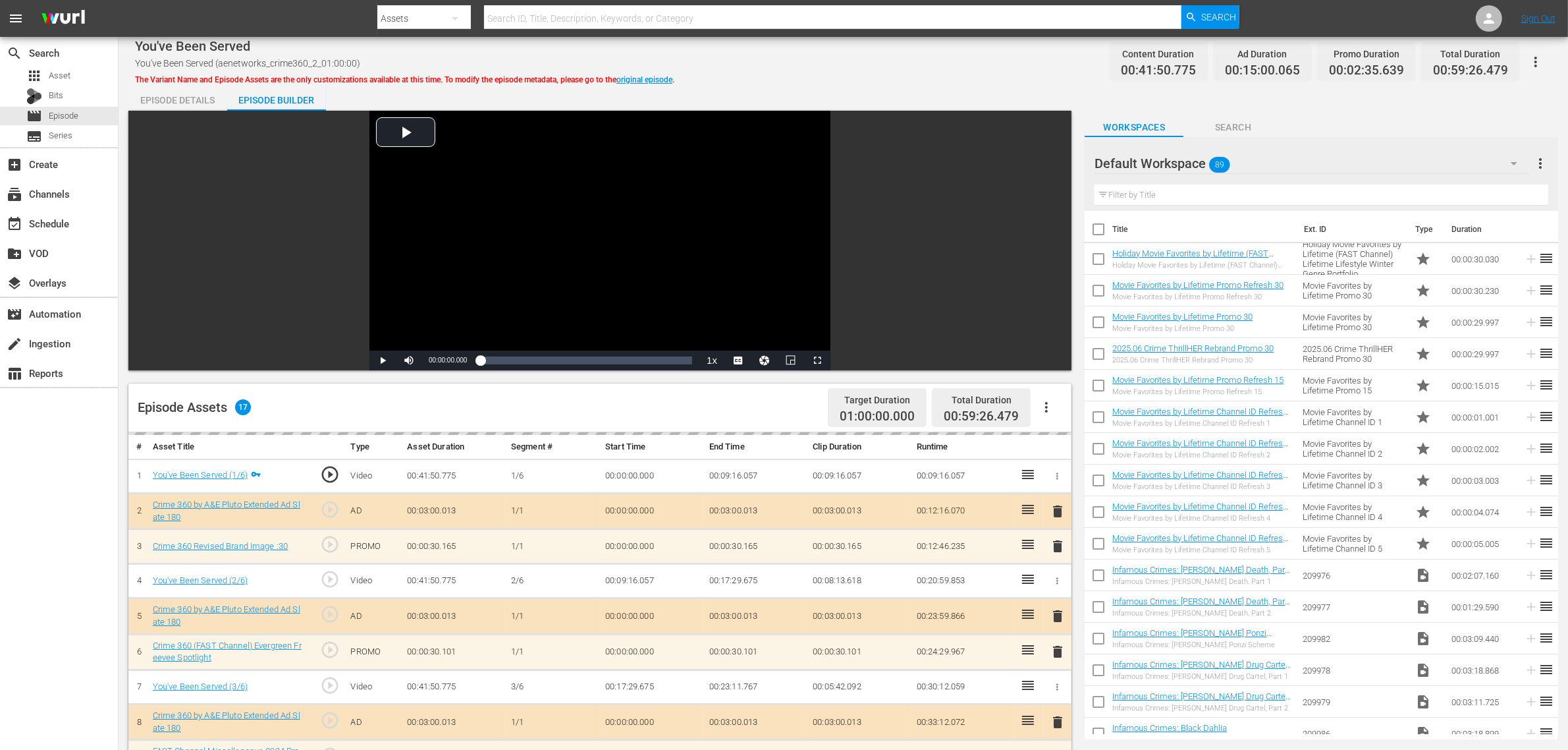
click at [899, 70] on div "You've Been Served You've Been Served (aenetworks_crime360_2_01:00:00) The Vari…" at bounding box center [843, 61] width 1417 height 29
click at [1264, 155] on div "Default Workspace 89" at bounding box center [1312, 163] width 435 height 37
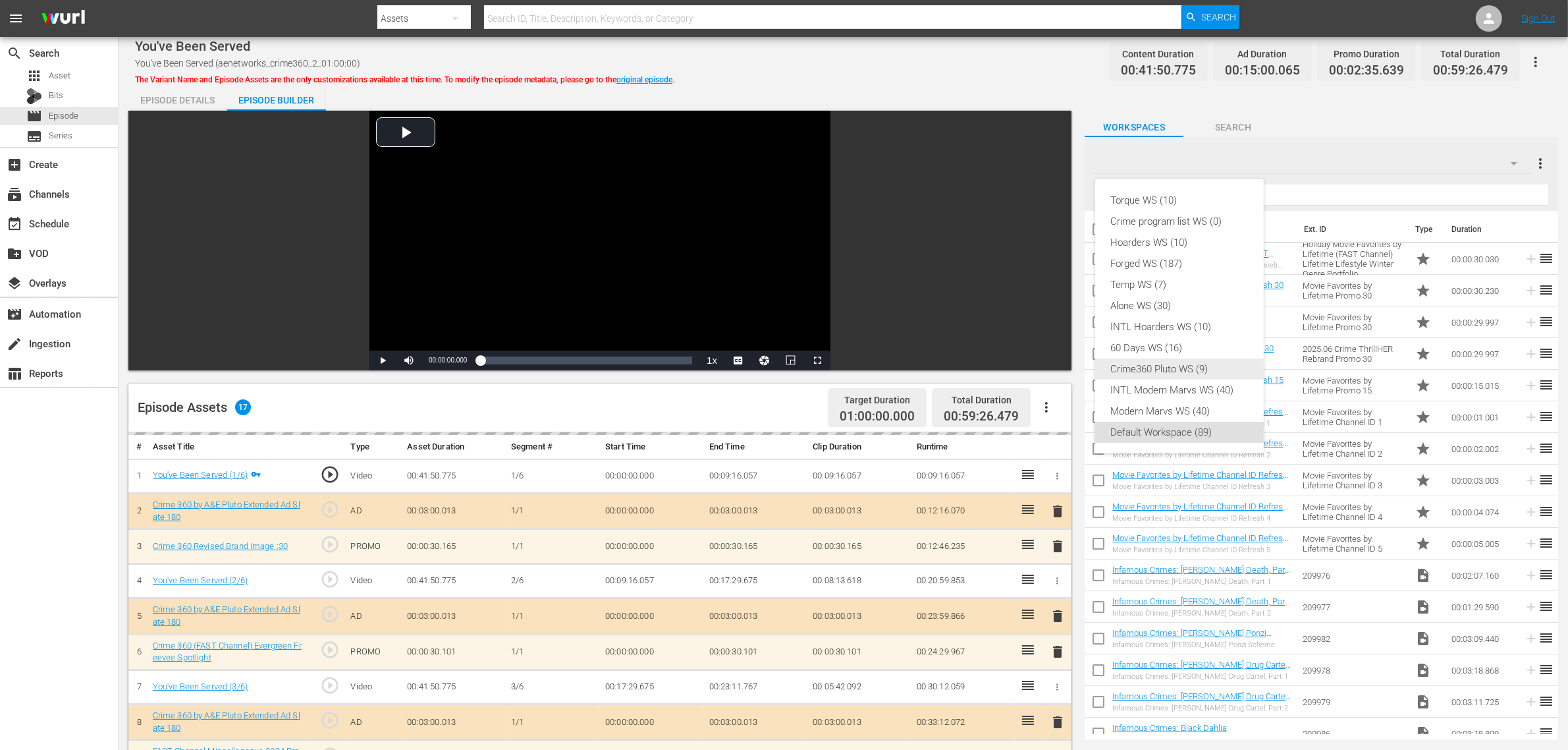
click at [1153, 366] on div "Crime360 Pluto WS (9)" at bounding box center [1179, 369] width 137 height 22
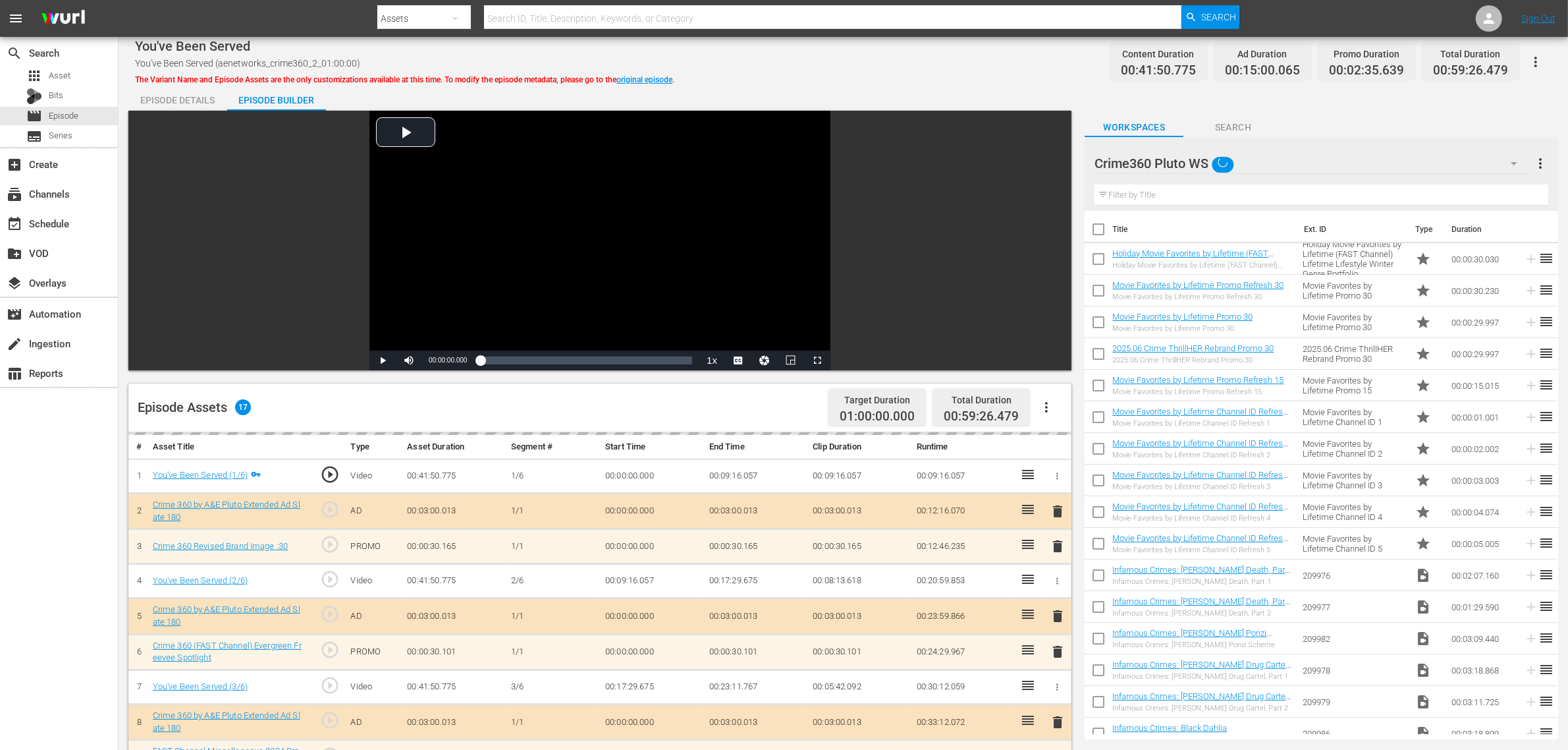
click at [867, 80] on div "You've Been Served You've Been Served (aenetworks_crime360_2_01:00:00) The Vari…" at bounding box center [843, 565] width 1449 height 1056
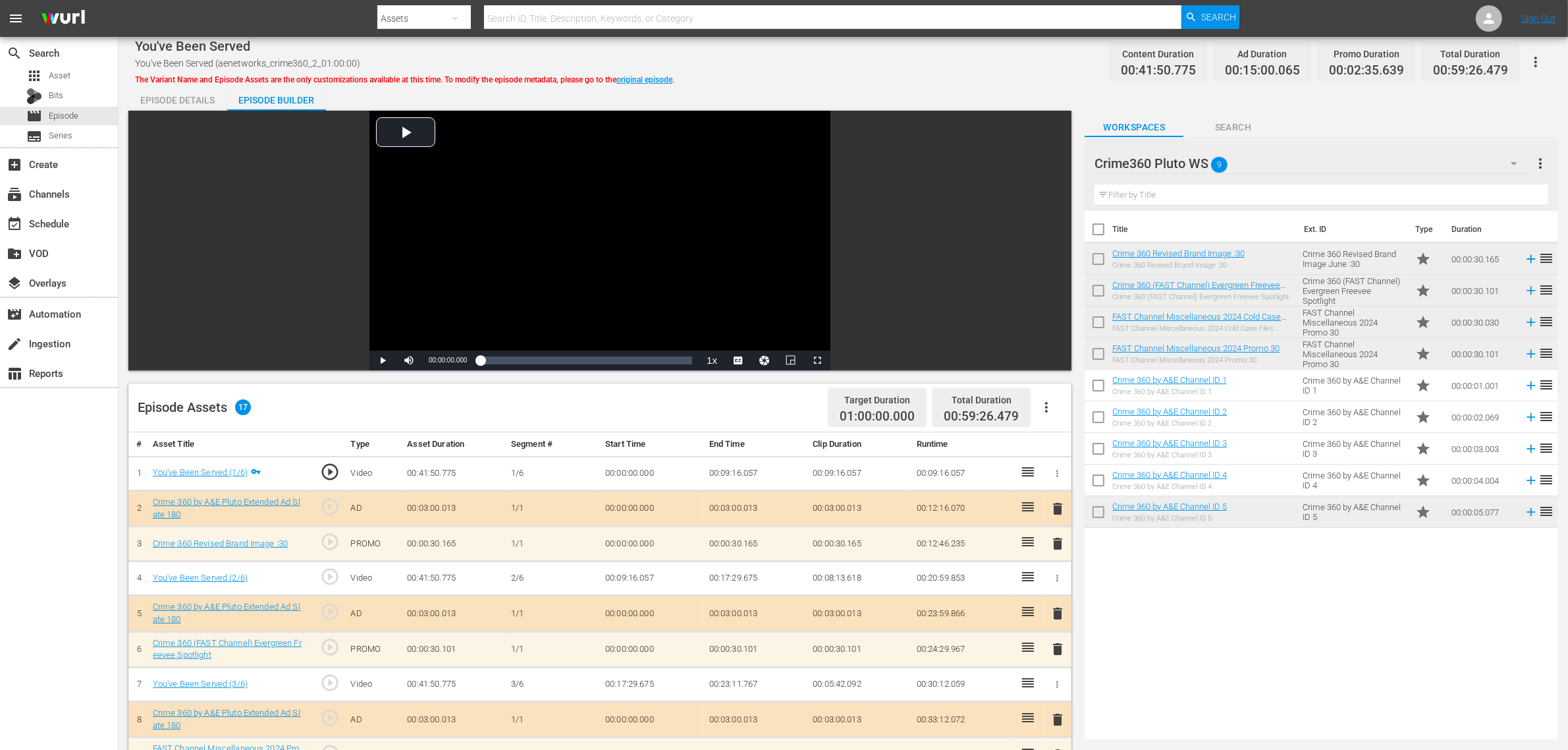
click at [820, 61] on div "You've Been Served You've Been Served (aenetworks_crime360_2_01:00:00) The Vari…" at bounding box center [843, 61] width 1417 height 29
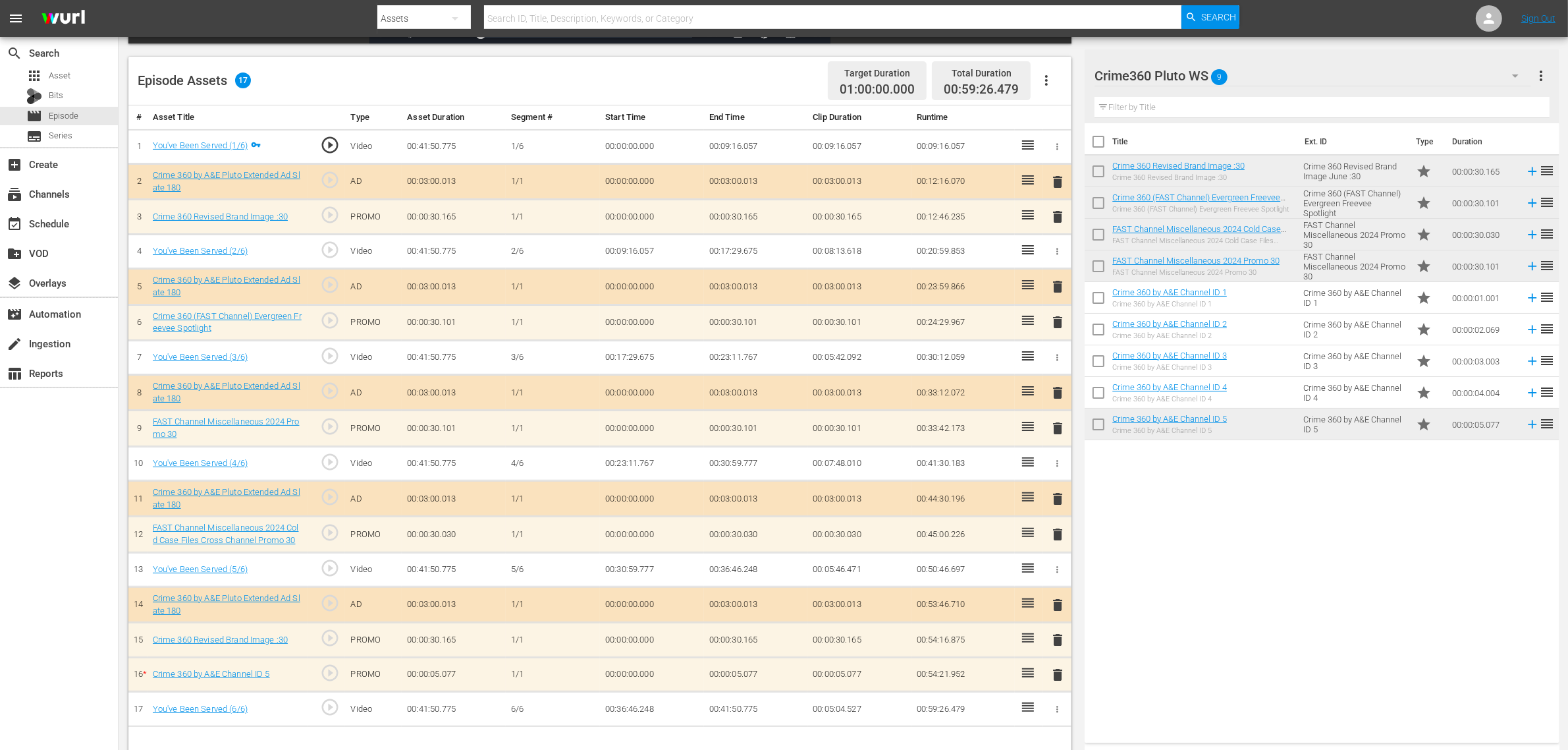
scroll to position [329, 0]
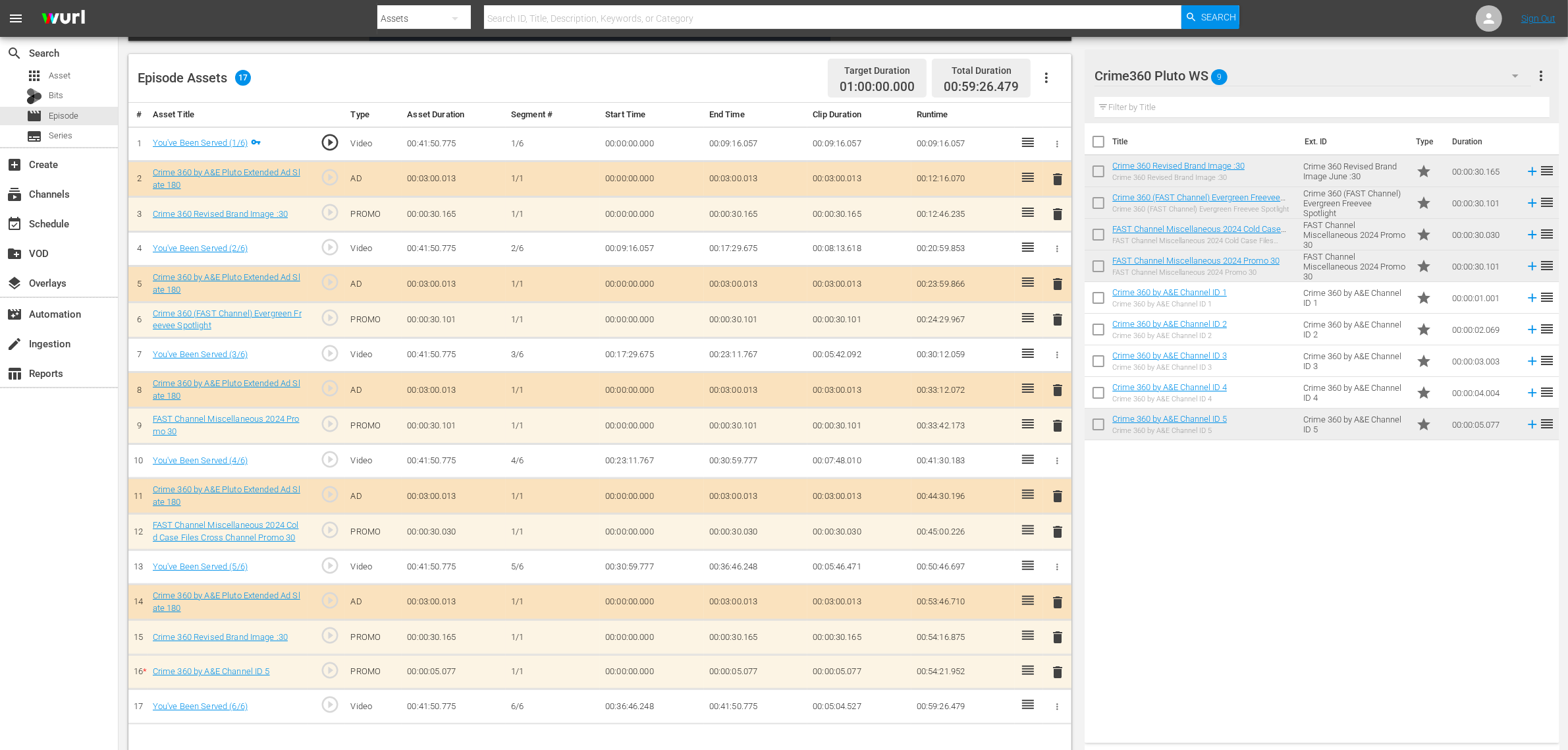
click at [1059, 599] on span "delete" at bounding box center [1057, 672] width 15 height 15
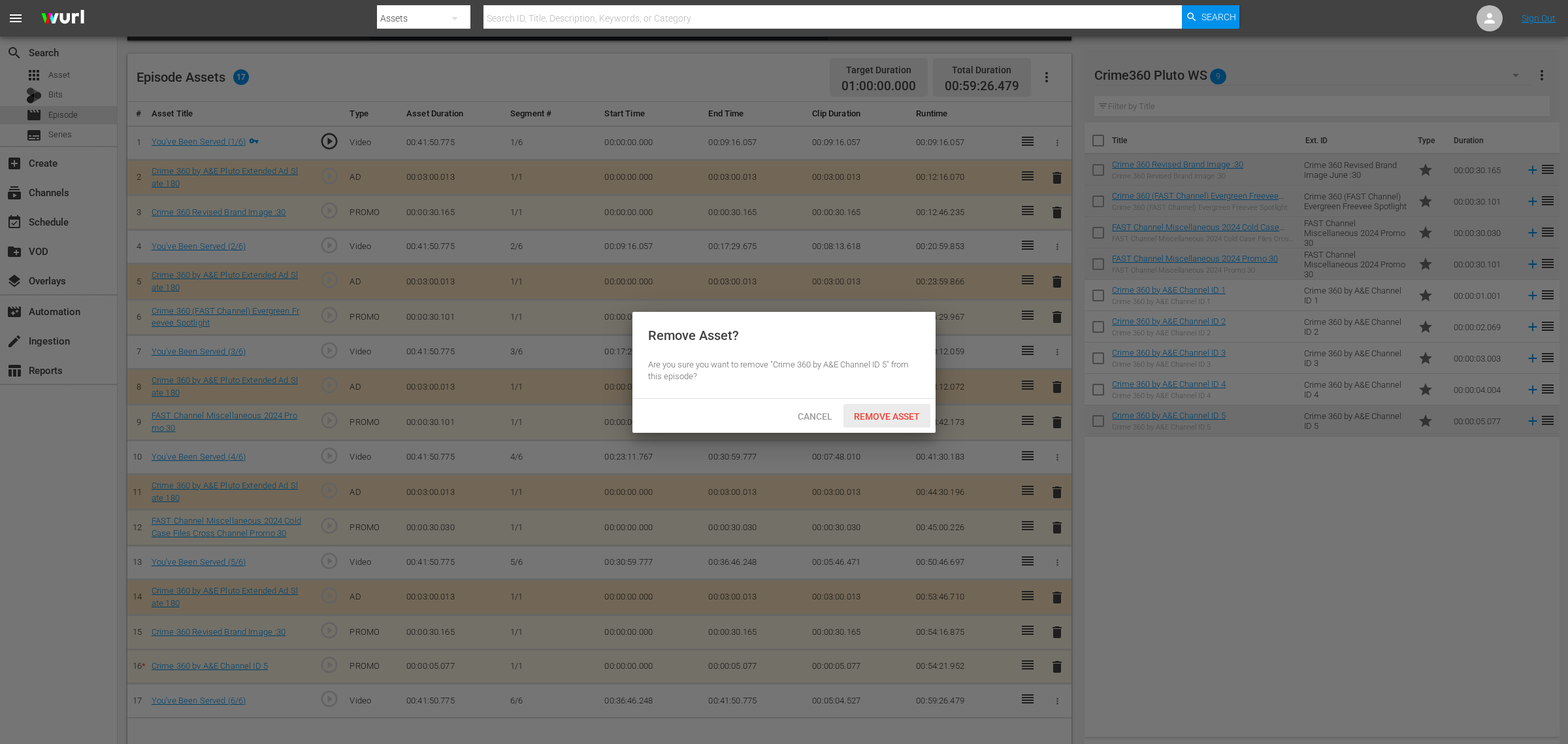
click at [864, 415] on span "Remove Asset" at bounding box center [887, 416] width 87 height 10
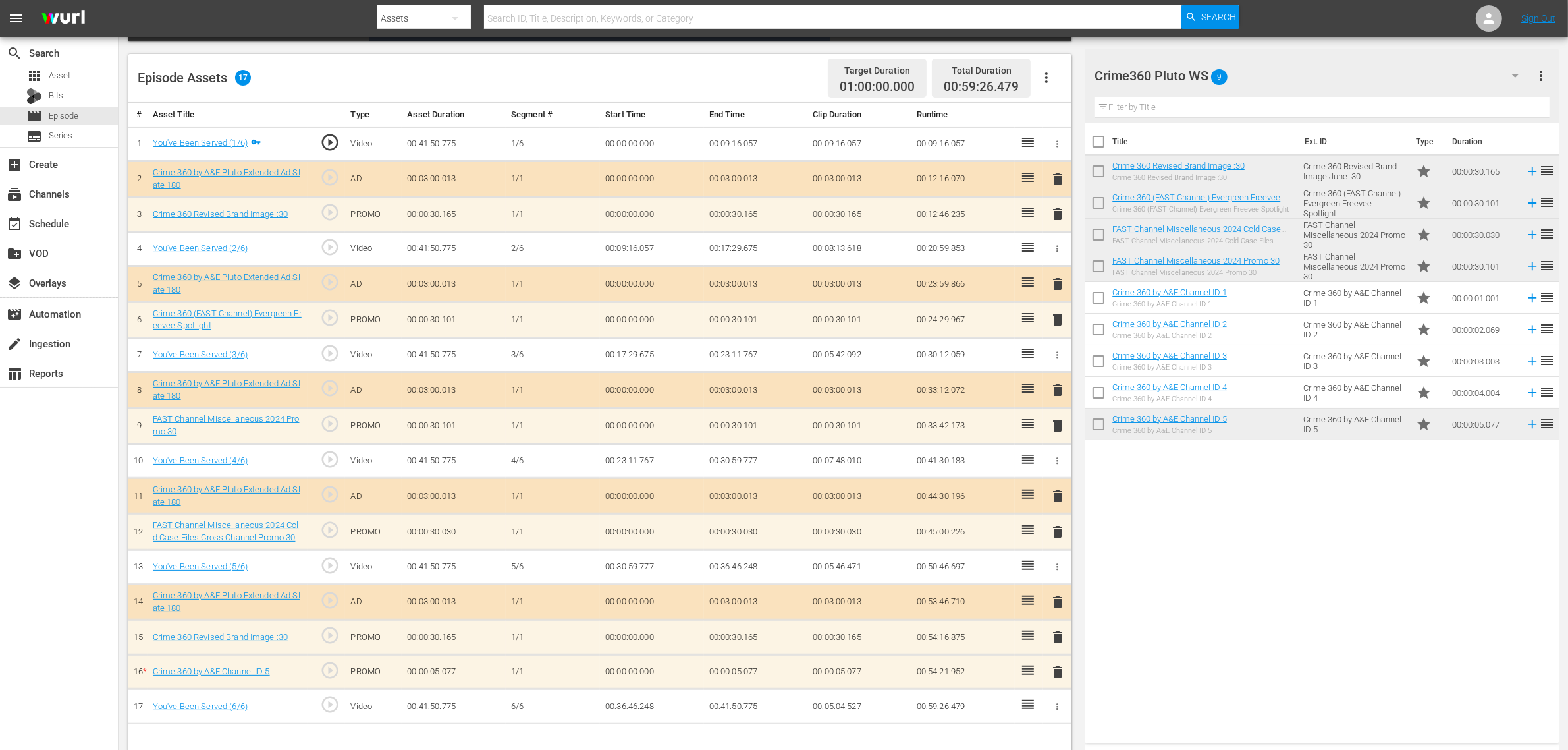
click at [726, 65] on div "Episode Assets 17 Target Duration 01:00:00.000 Total Duration 00:59:26.479" at bounding box center [599, 78] width 943 height 49
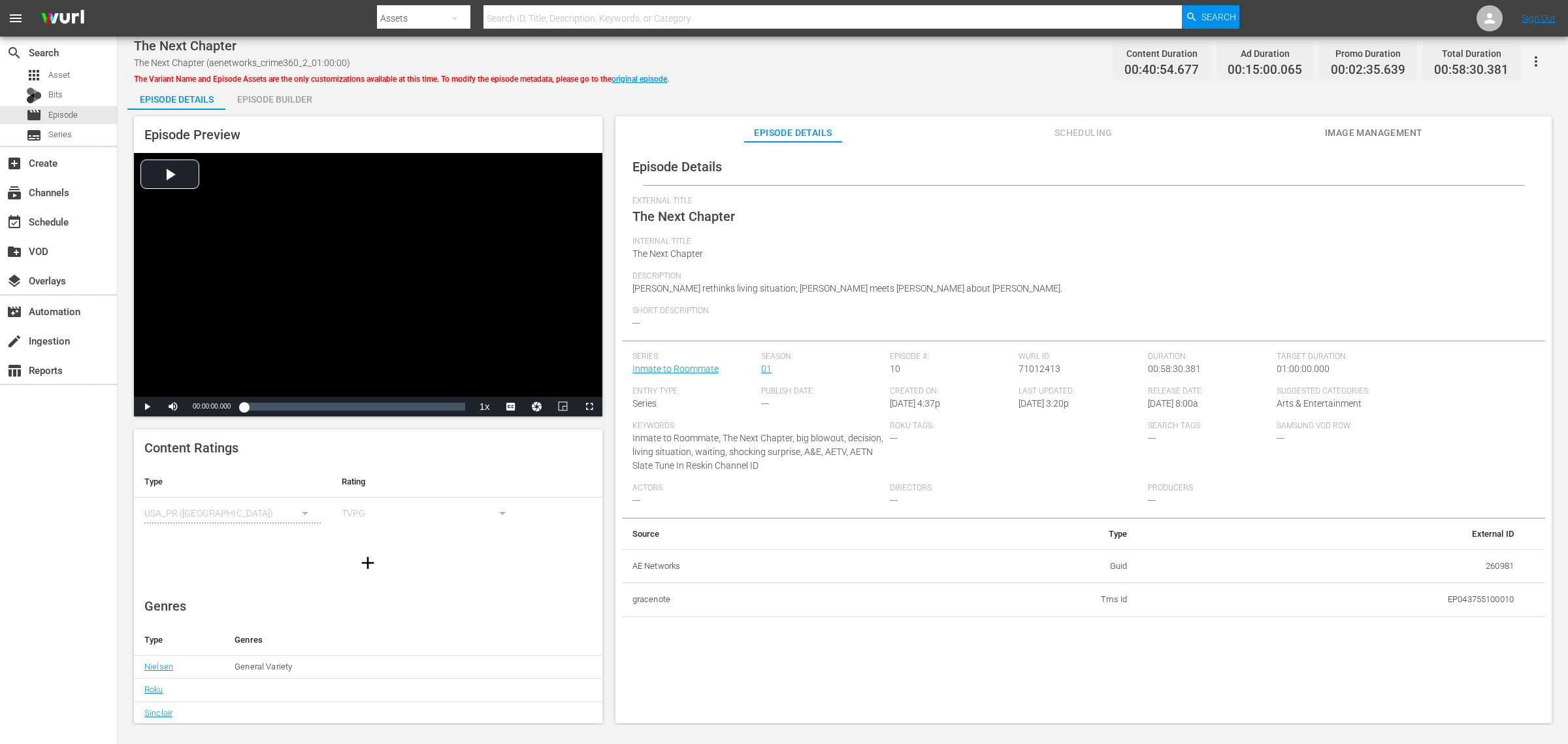
click at [278, 90] on div "Episode Builder" at bounding box center [274, 99] width 98 height 32
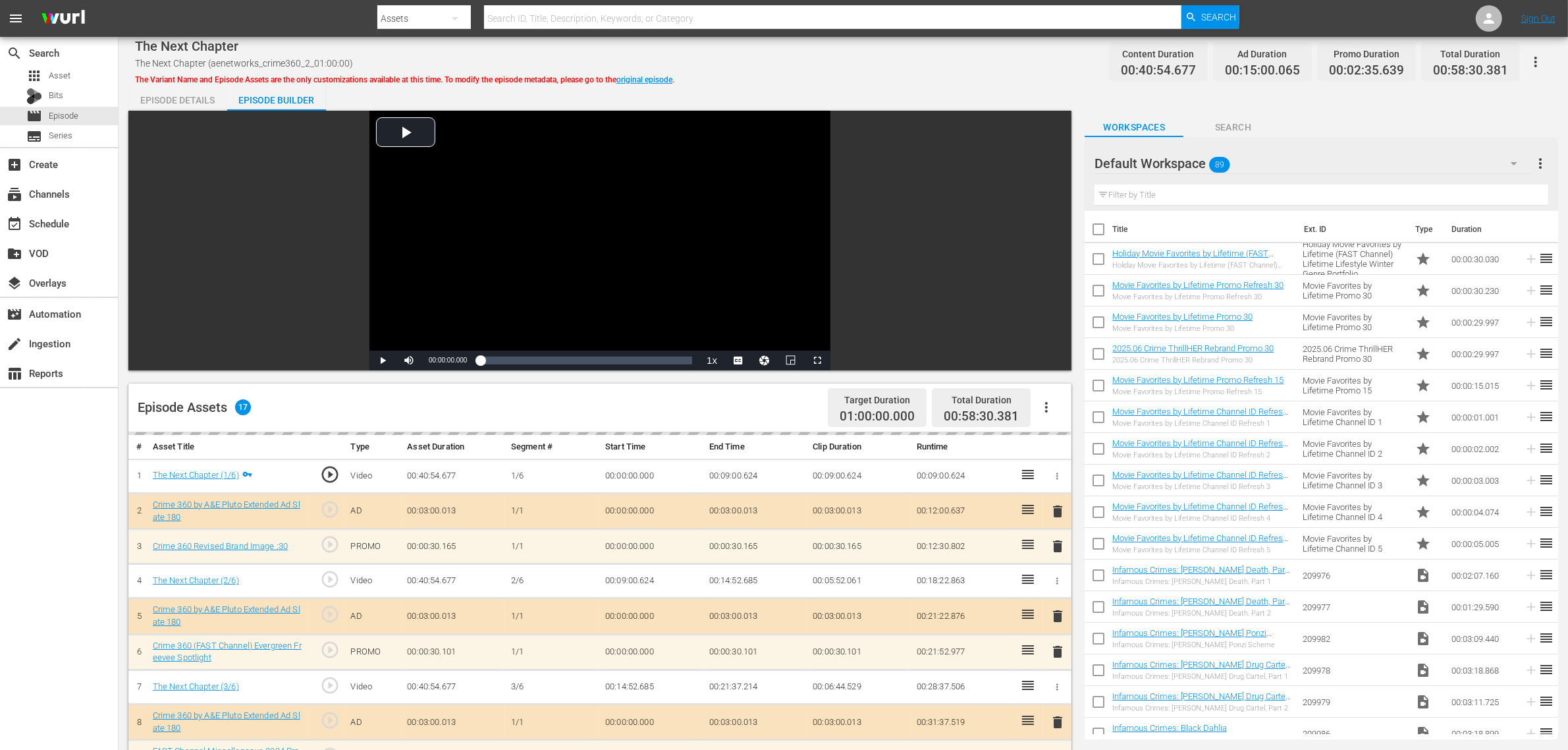
click at [933, 50] on div "The Next Chapter The Next Chapter (aenetworks_crime360_2_01:00:00) The Variant …" at bounding box center [843, 61] width 1417 height 29
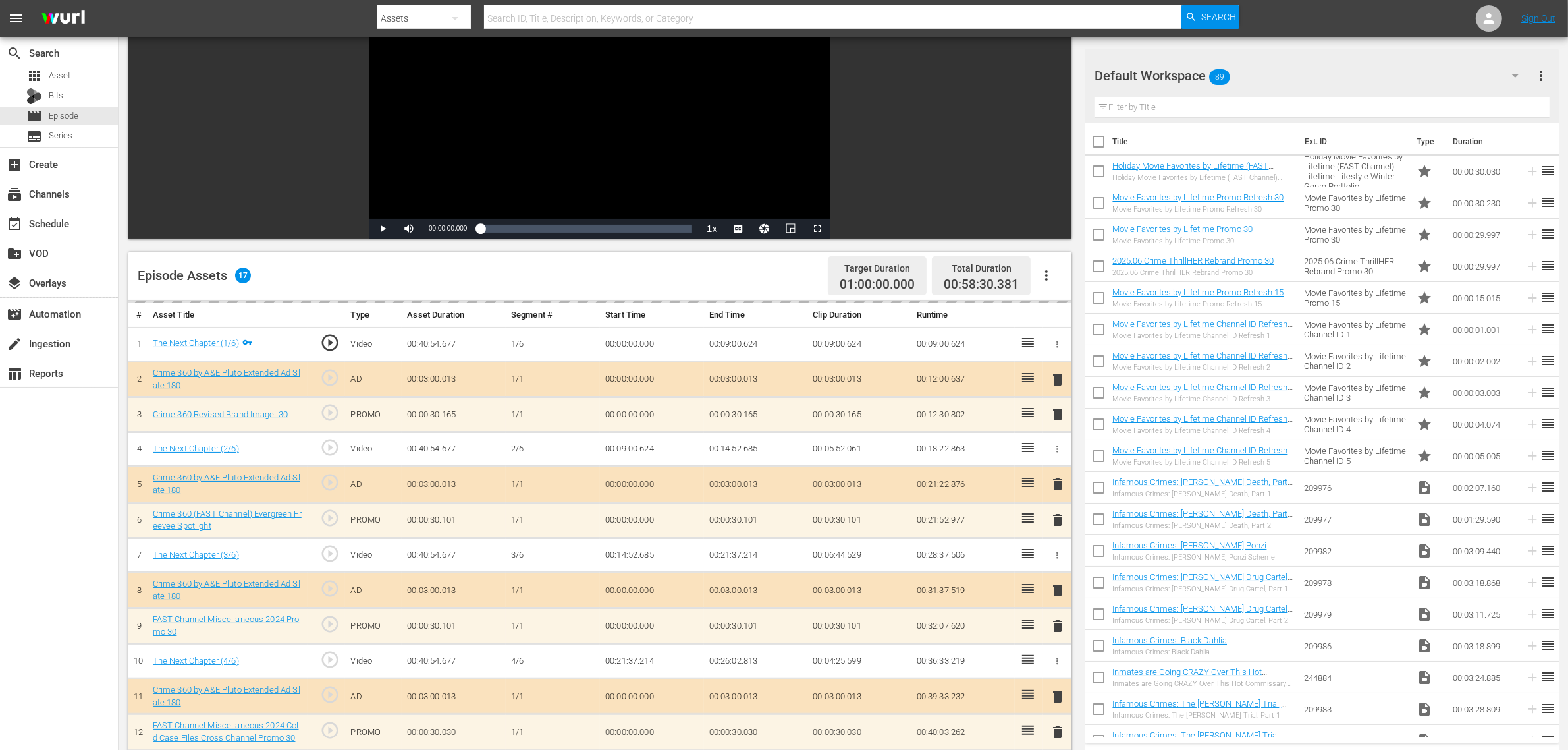
scroll to position [342, 0]
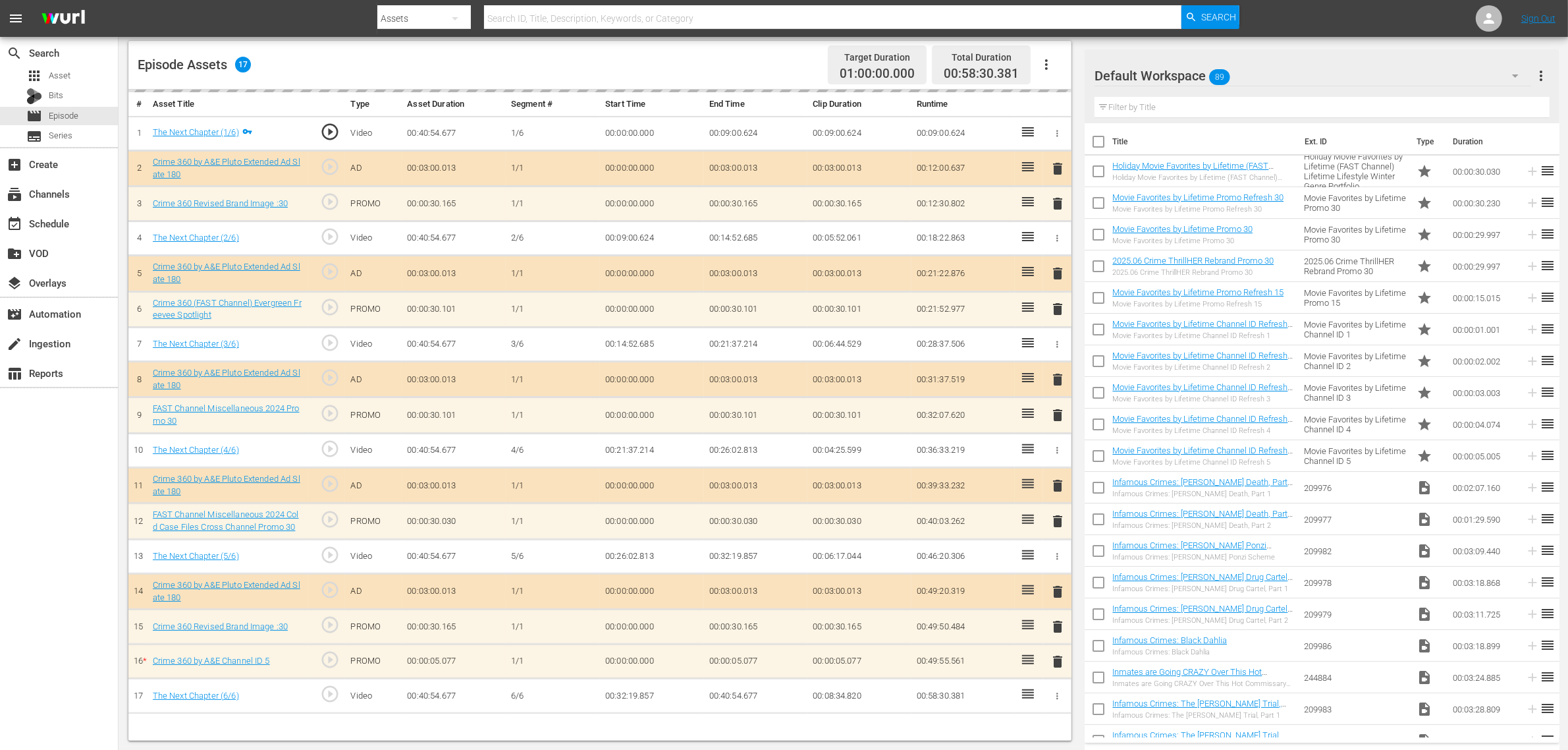
click at [1264, 77] on div "Default Workspace 89" at bounding box center [1313, 76] width 437 height 37
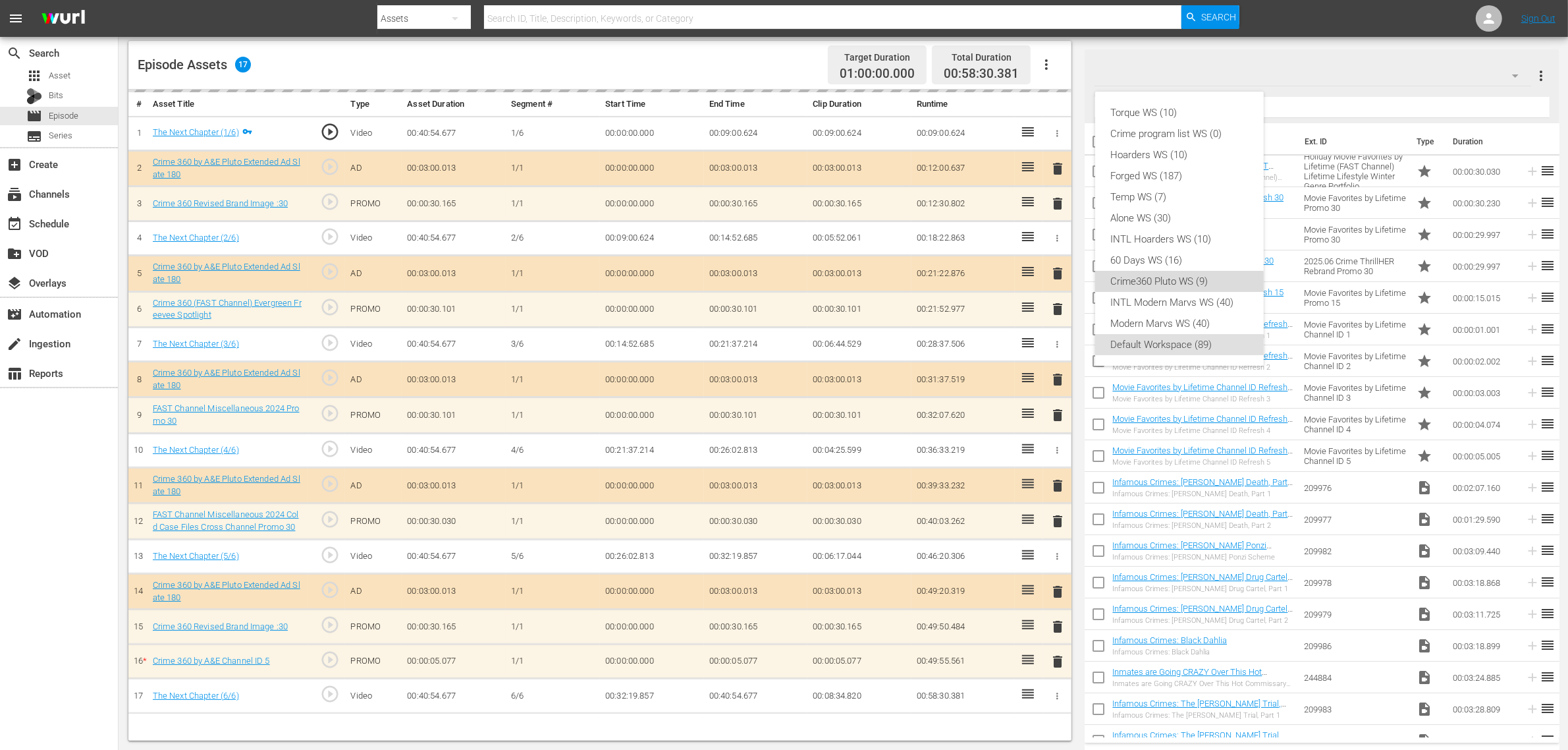
click at [1162, 285] on div "Crime360 Pluto WS (9)" at bounding box center [1179, 281] width 137 height 22
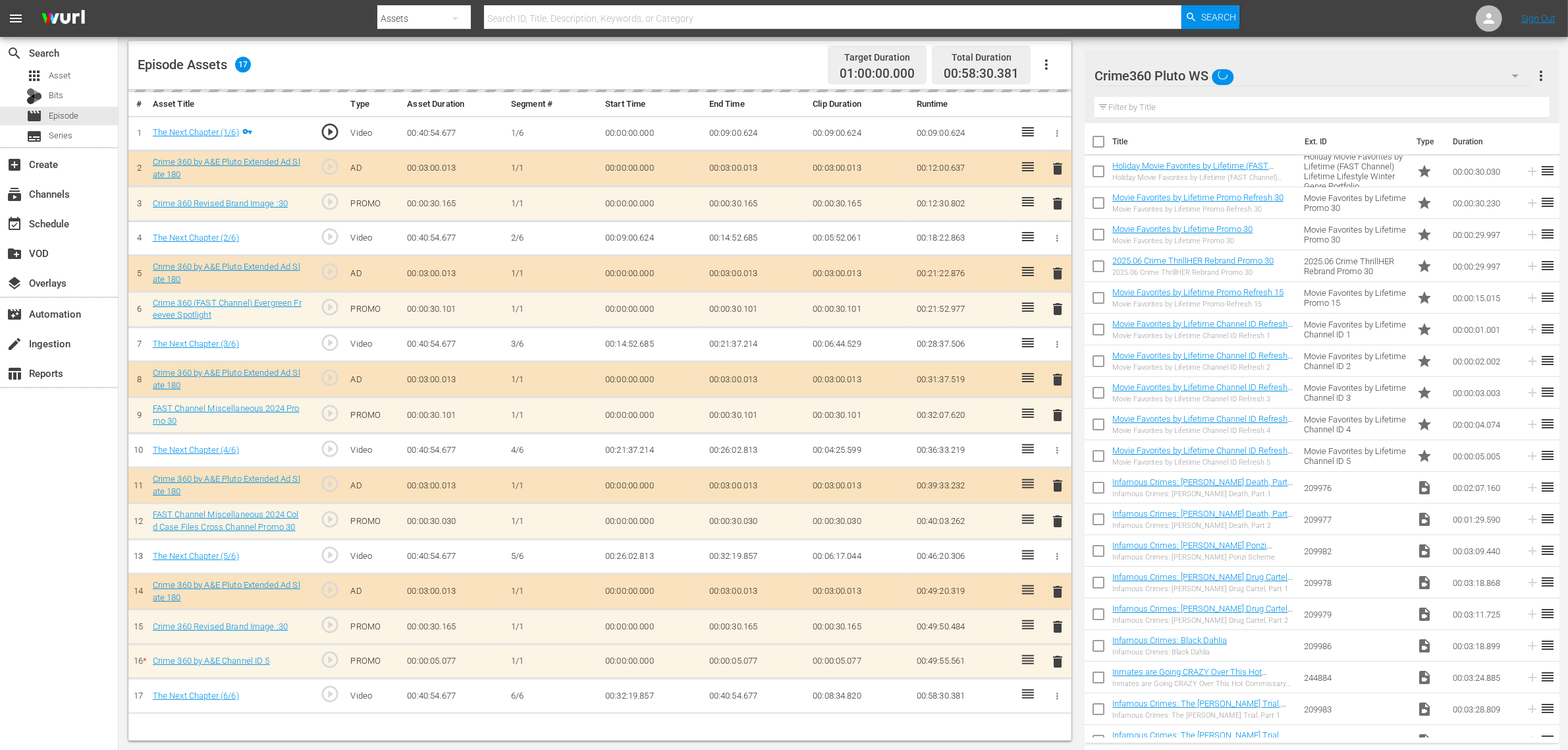
click at [784, 72] on div "Episode Assets 17 Target Duration 01:00:00.000 Total Duration 00:58:30.381" at bounding box center [599, 65] width 943 height 49
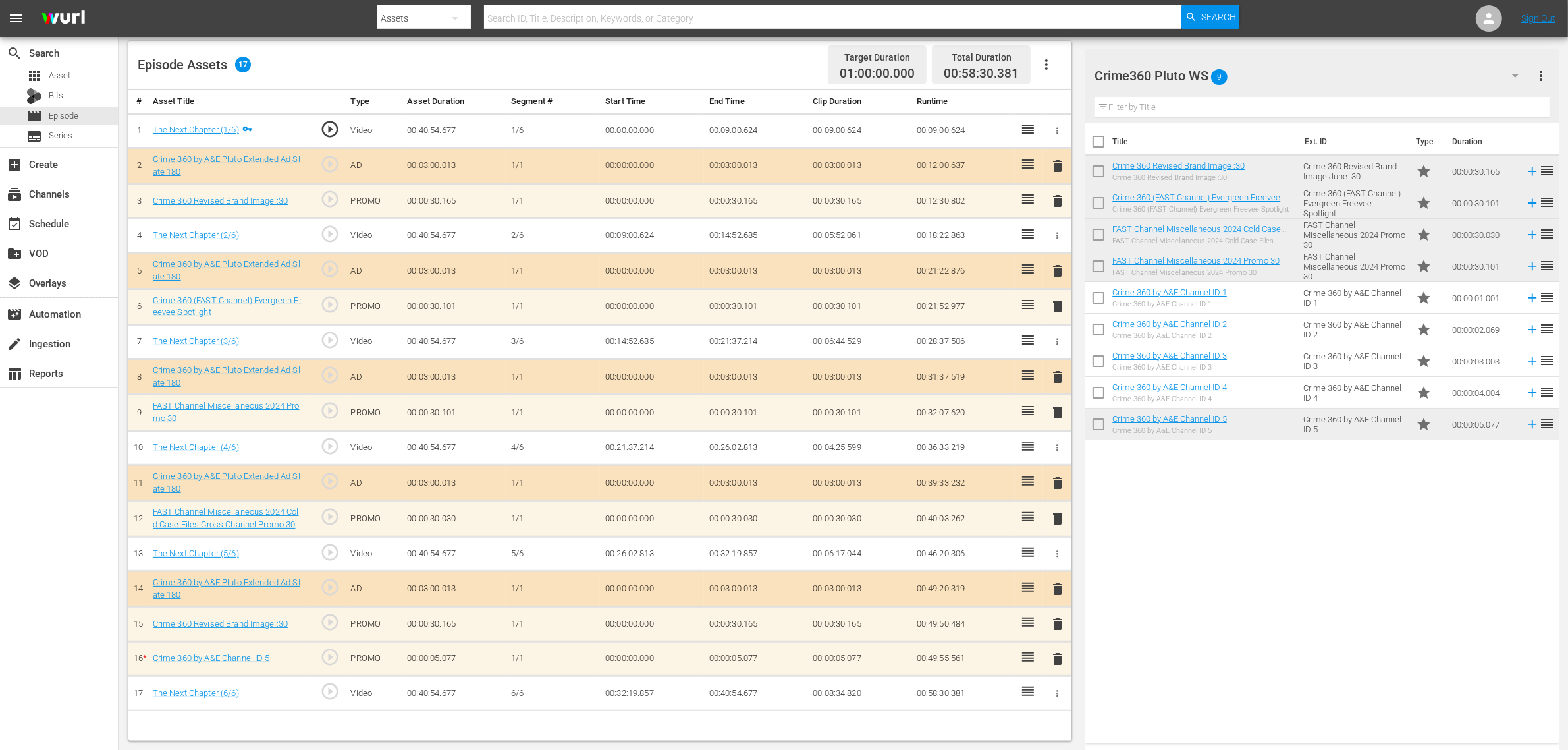
click at [1055, 599] on span "delete" at bounding box center [1057, 659] width 15 height 15
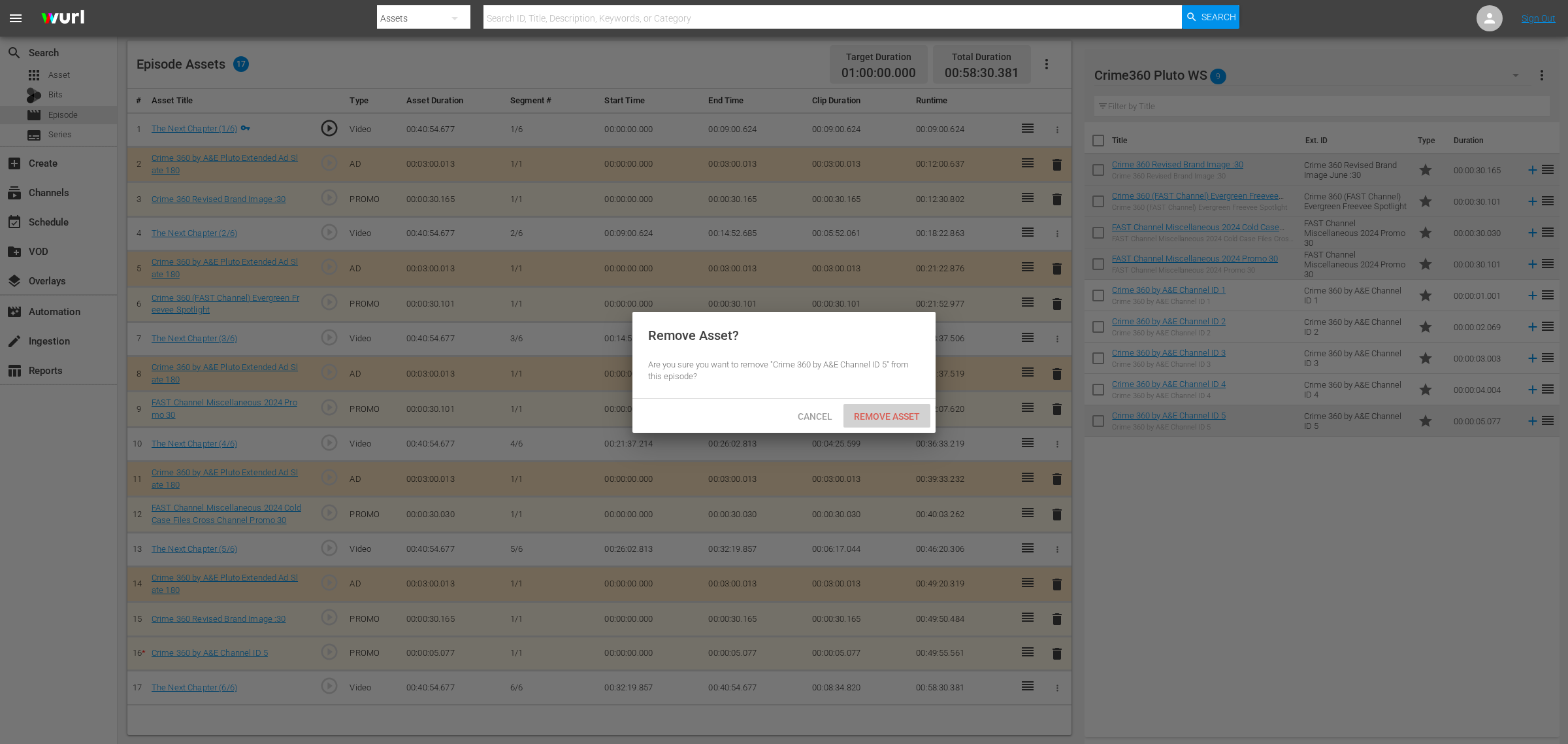
click at [903, 404] on div "Remove Asset" at bounding box center [887, 416] width 87 height 24
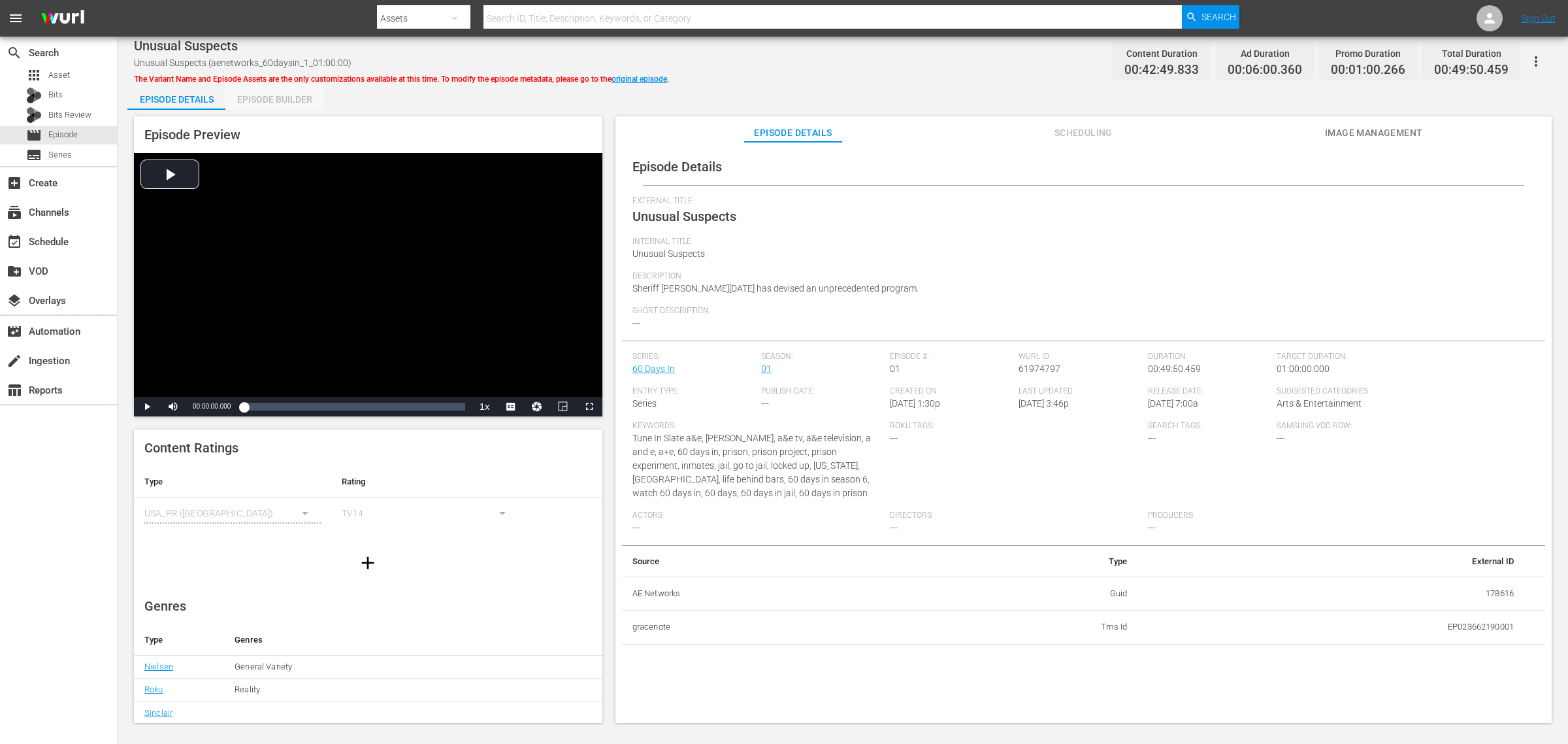
click at [292, 102] on div "Episode Builder" at bounding box center [274, 99] width 98 height 32
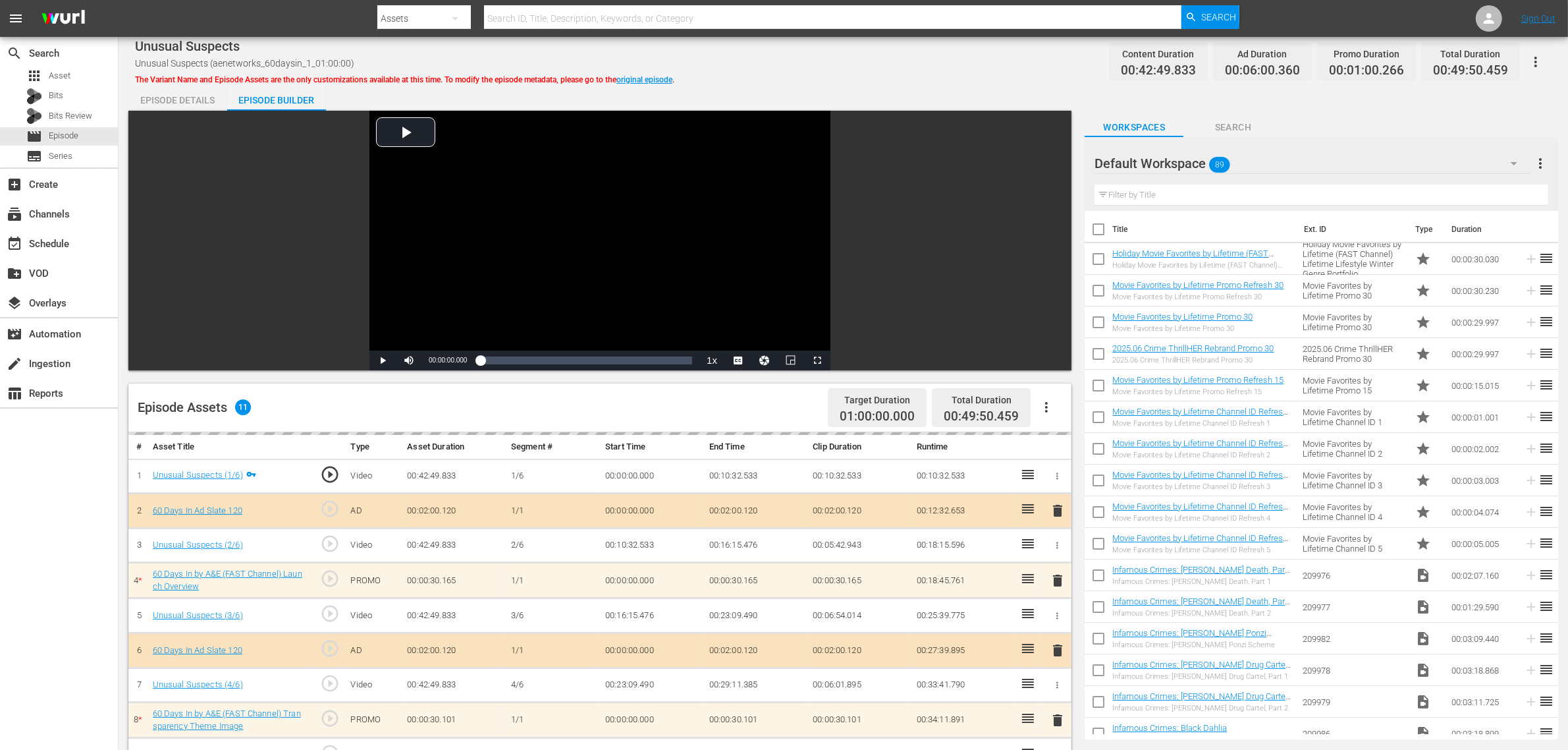
click at [1009, 60] on div "Unusual Suspects Unusual Suspects (aenetworks_60daysin_1_01:00:00) The Variant …" at bounding box center [843, 61] width 1417 height 29
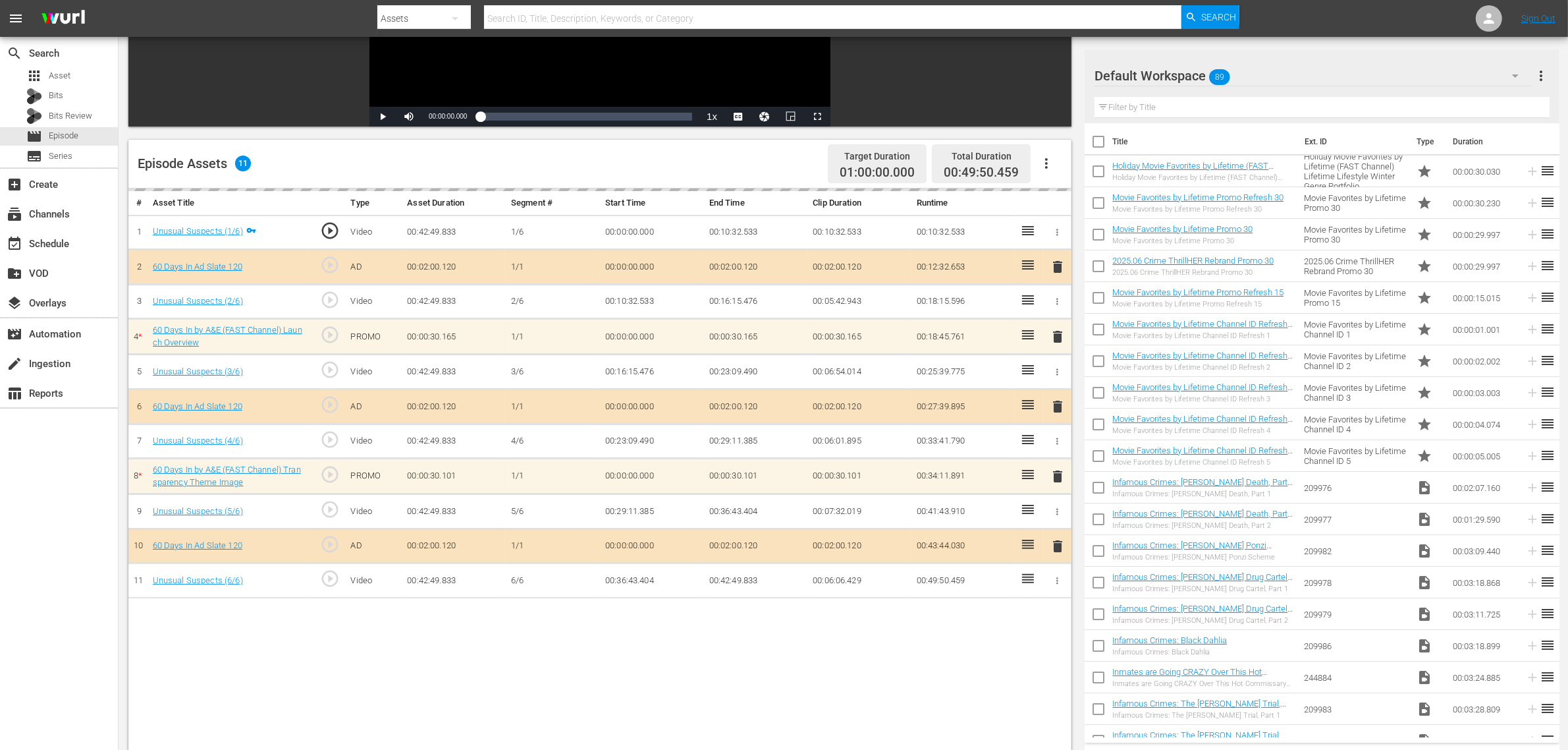
scroll to position [247, 0]
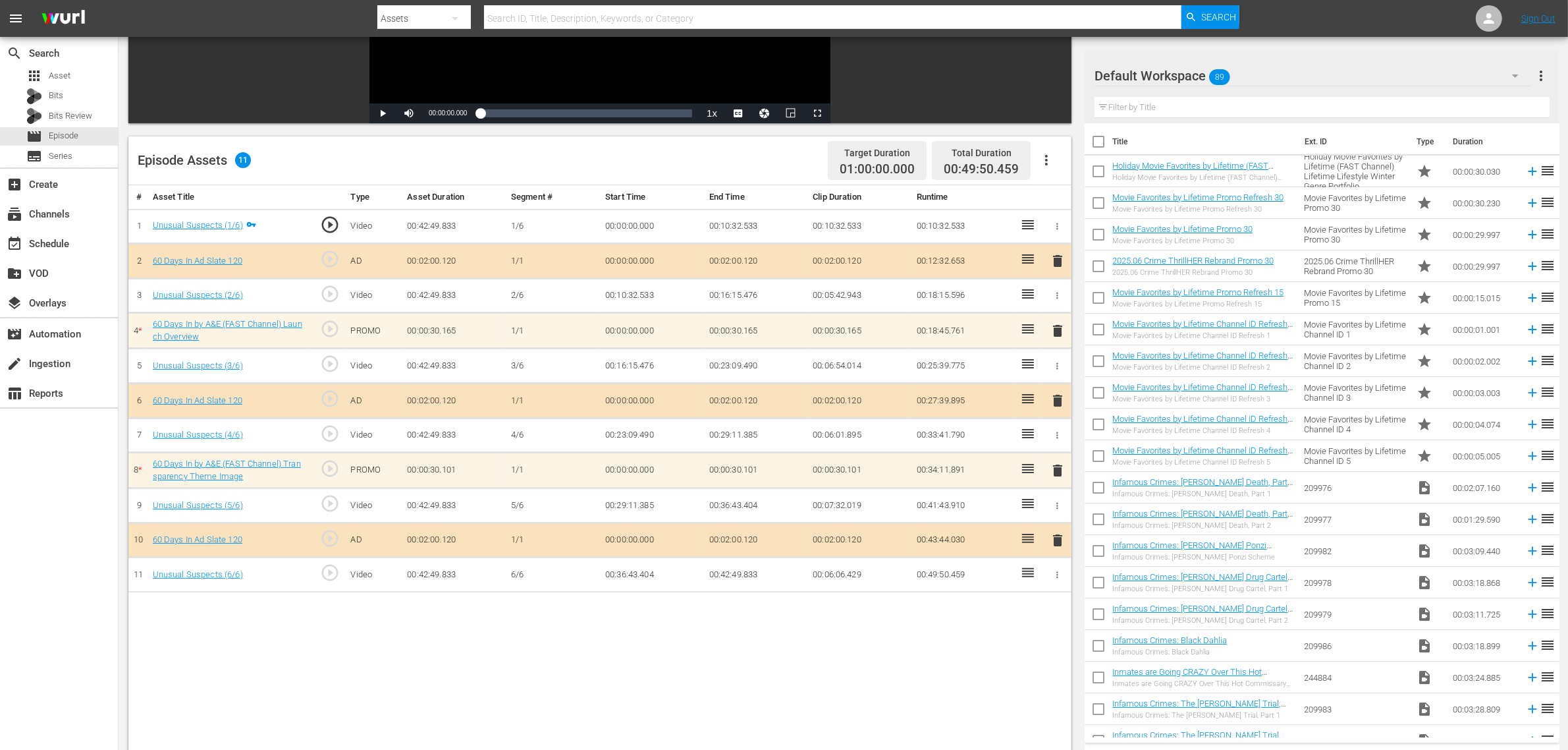
click at [1047, 156] on icon "button" at bounding box center [1046, 160] width 15 height 15
click at [1047, 203] on div "Clear Ads" at bounding box center [1086, 197] width 89 height 32
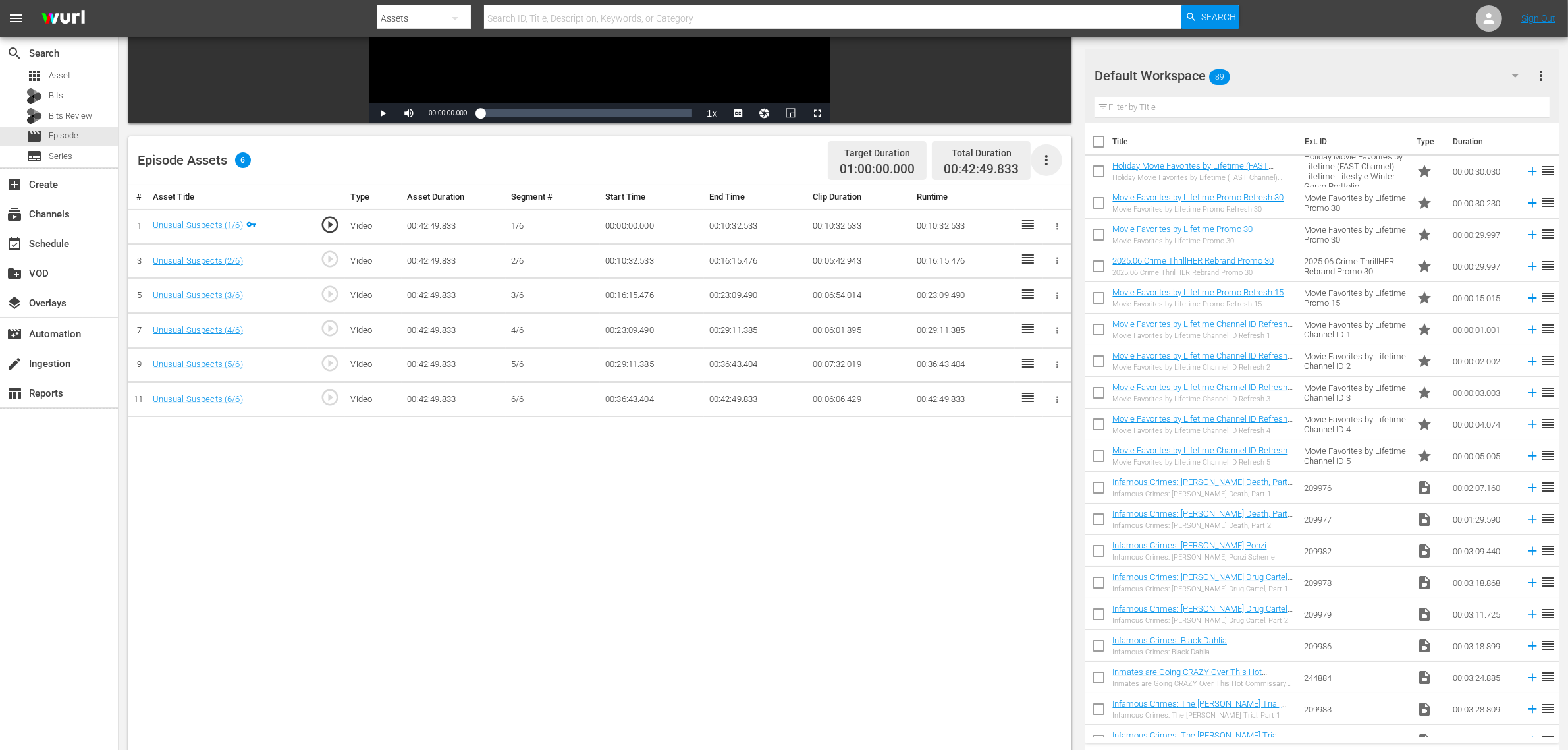
click at [1044, 155] on icon "button" at bounding box center [1046, 160] width 15 height 15
click at [1057, 165] on div "Fill with Ads" at bounding box center [1086, 165] width 89 height 32
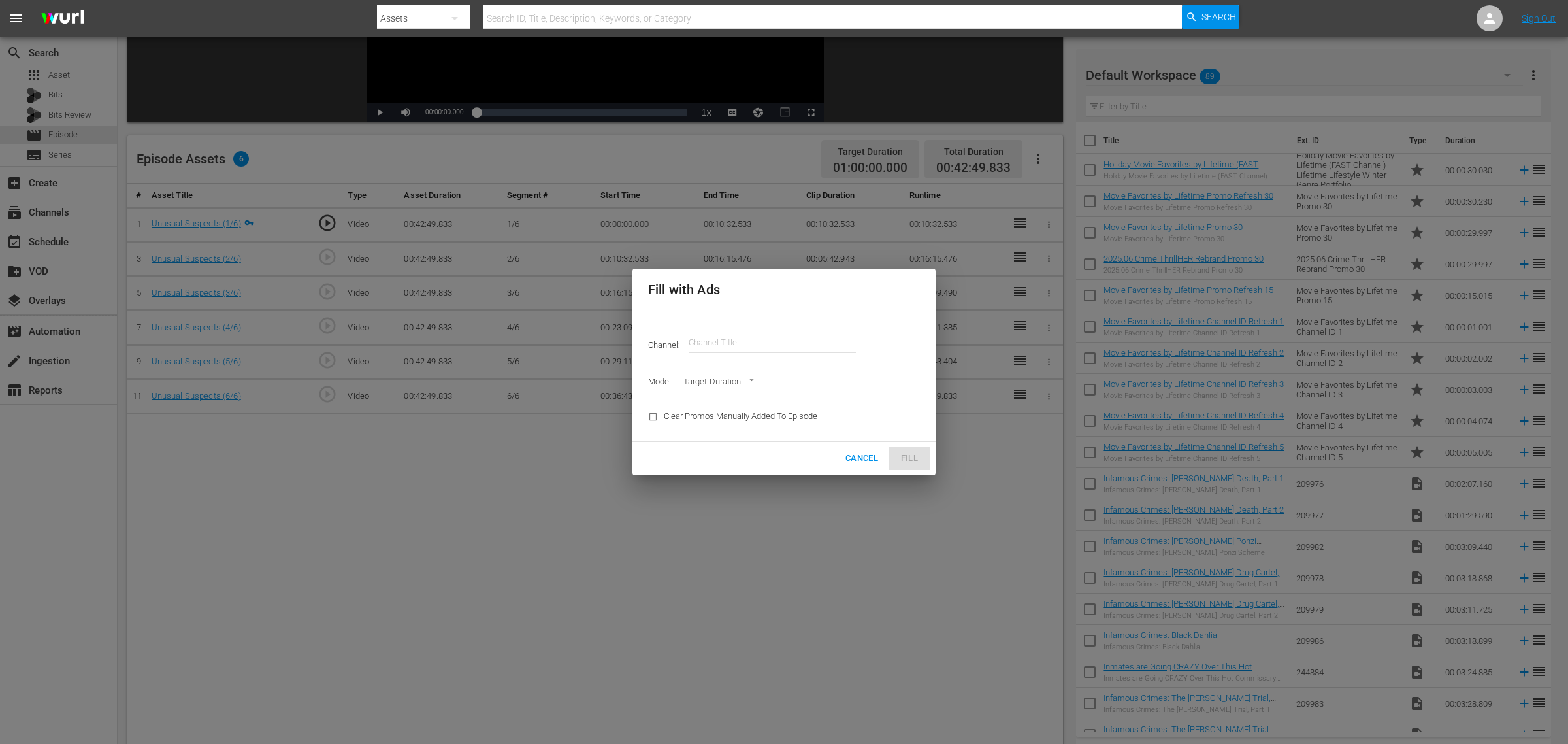
click at [766, 344] on input "text" at bounding box center [772, 342] width 167 height 32
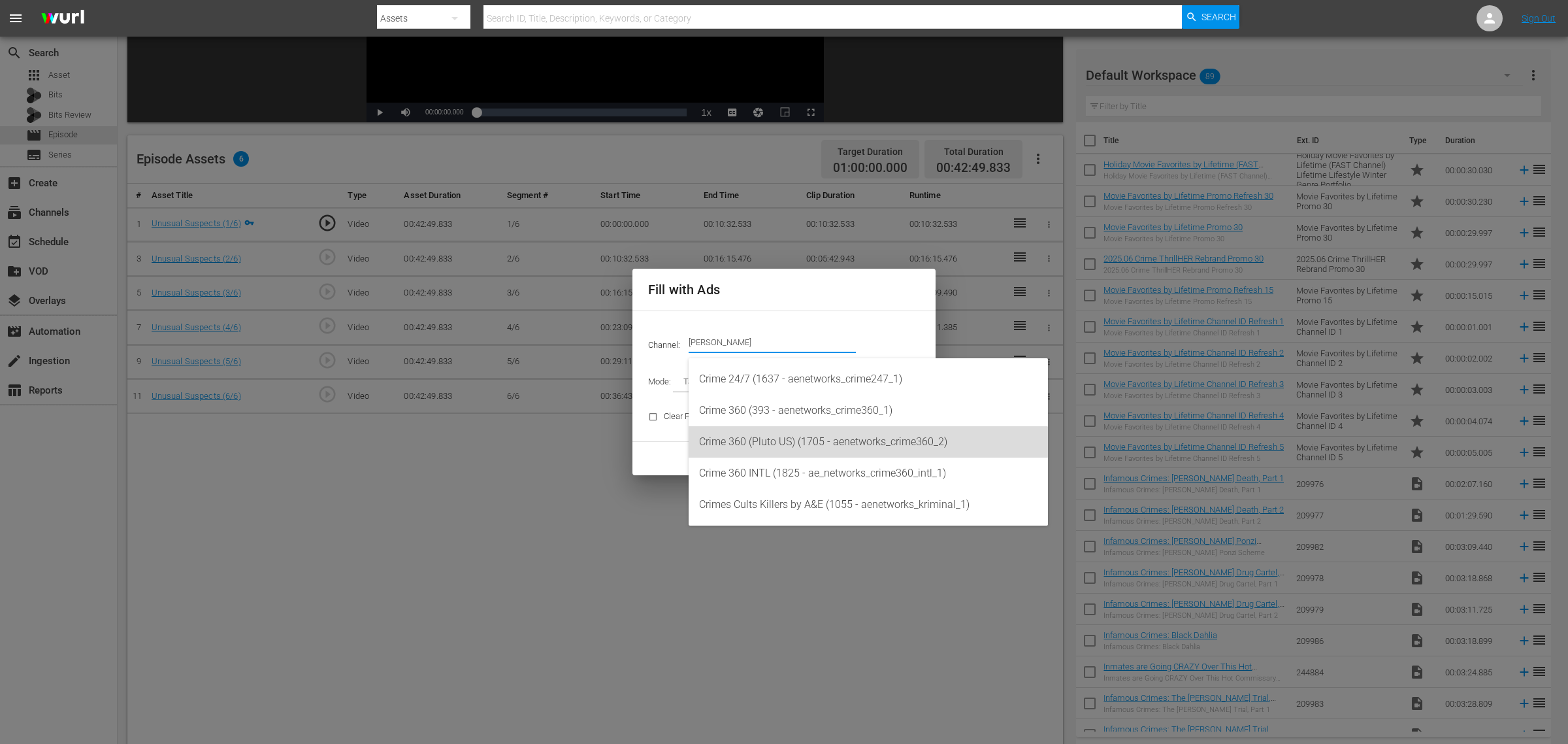
click at [808, 440] on div "Crime 360 (Pluto US) (1705 - aenetworks_crime360_2)" at bounding box center [868, 441] width 339 height 32
type input "Crime 360 (Pluto US) (1705)"
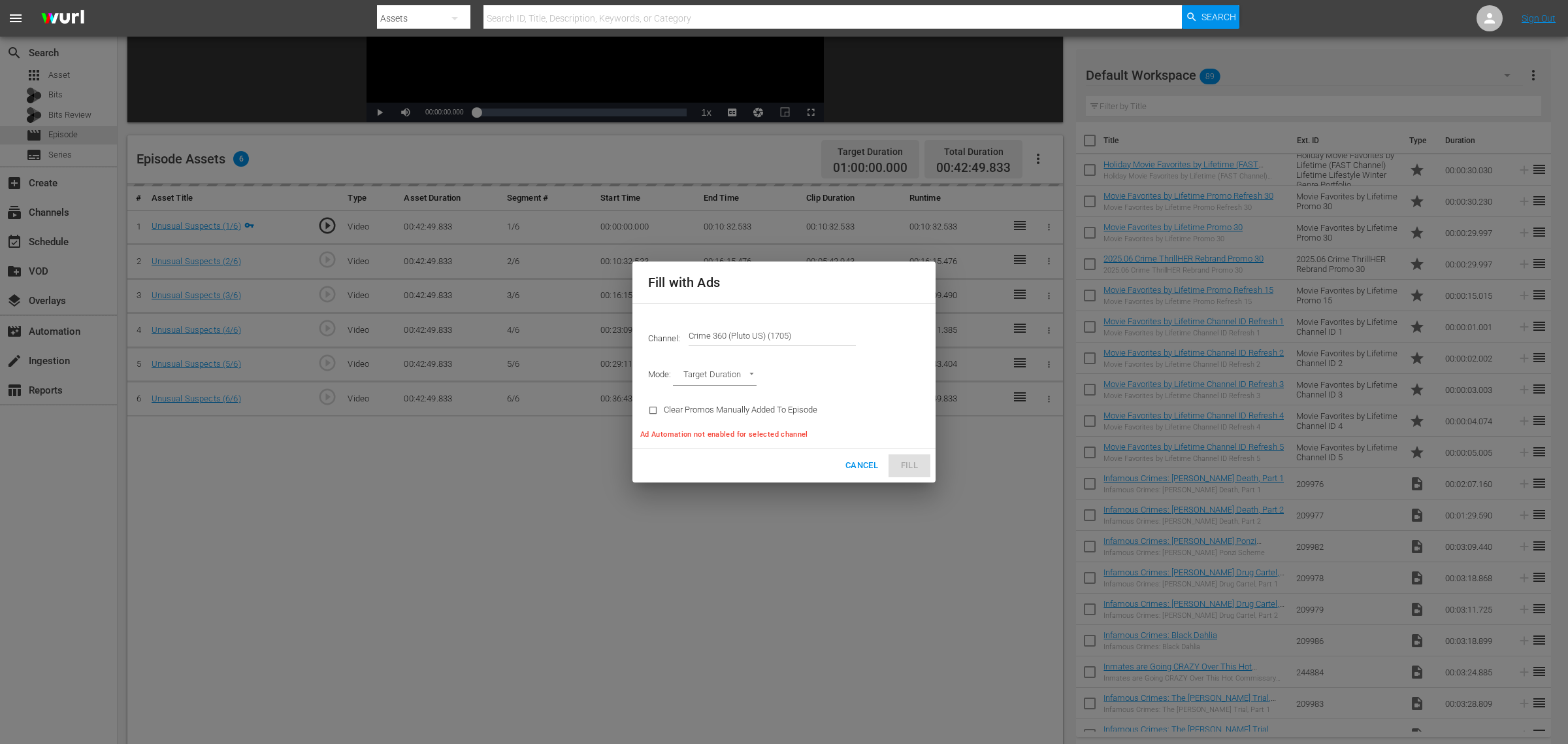
type input "AD_BREAK_DURATION"
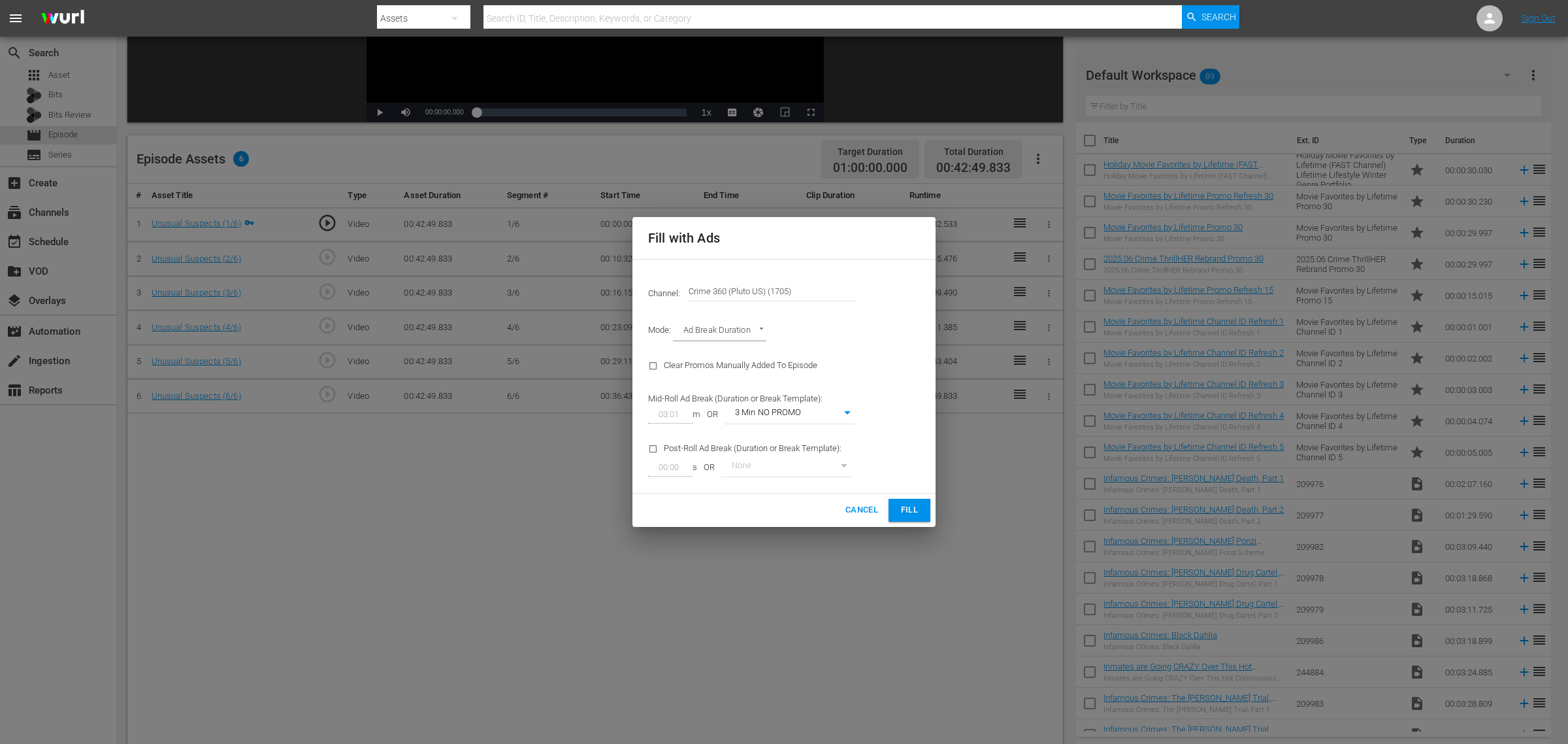
click at [740, 240] on h2 "Fill with Ads" at bounding box center [784, 238] width 272 height 21
click at [818, 412] on body "menu Search By Assets Search ID, Title, Description, Keywords, or Category Sear…" at bounding box center [784, 127] width 1568 height 744
click at [799, 439] on li "3 Min with promo" at bounding box center [790, 435] width 131 height 21
type input "46"
click at [905, 509] on span "Fill" at bounding box center [909, 510] width 21 height 15
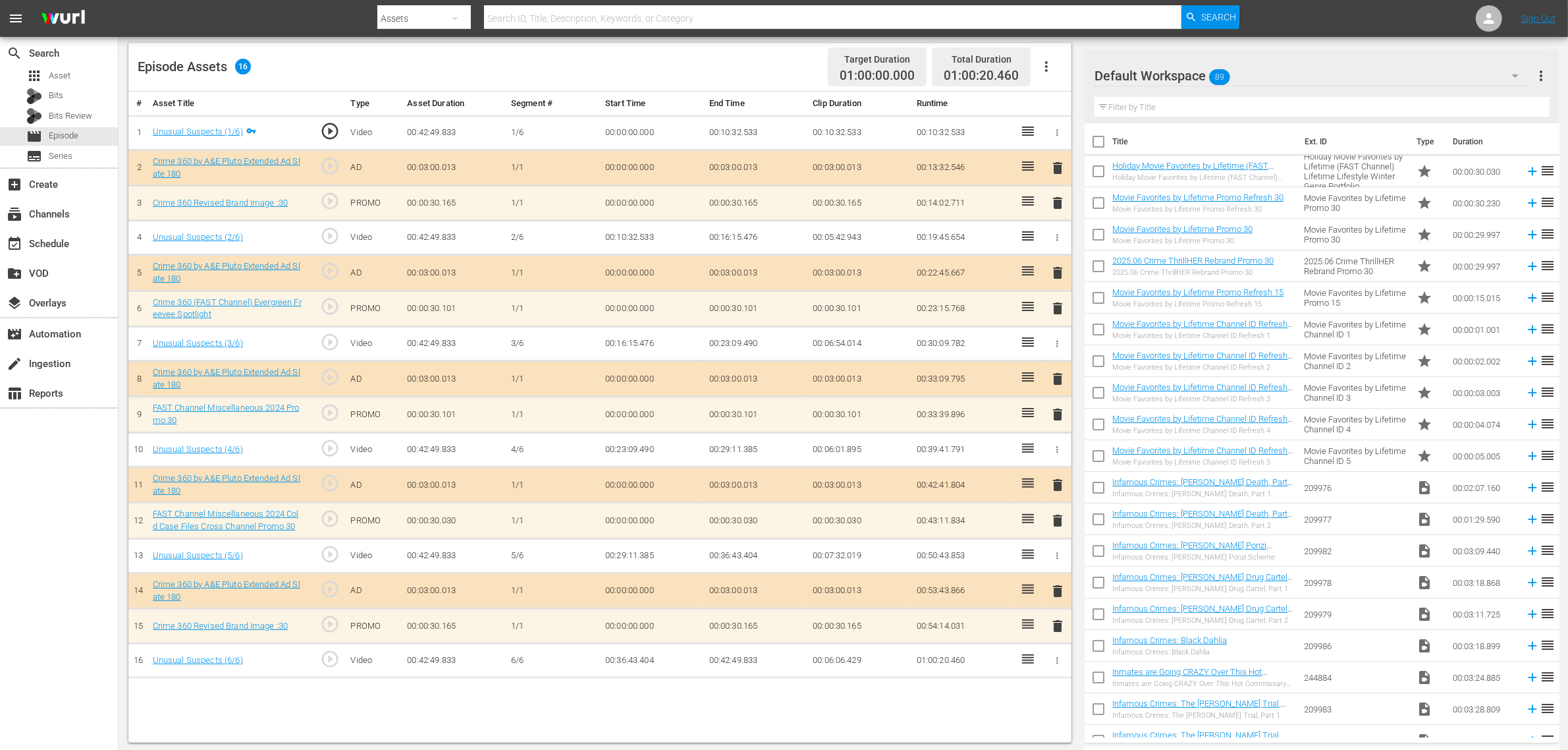
scroll to position [342, 0]
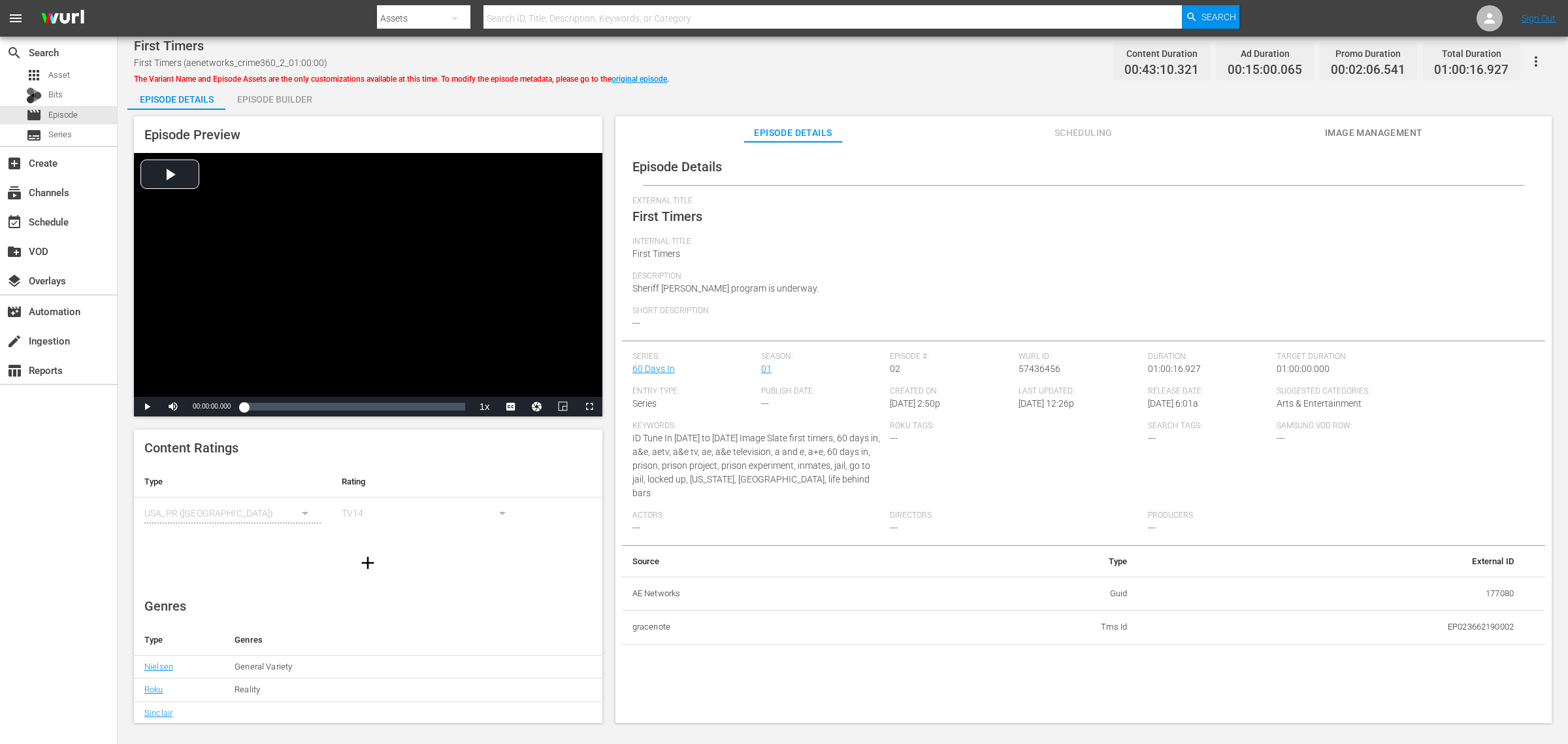
click at [305, 102] on div "Episode Builder" at bounding box center [274, 99] width 98 height 32
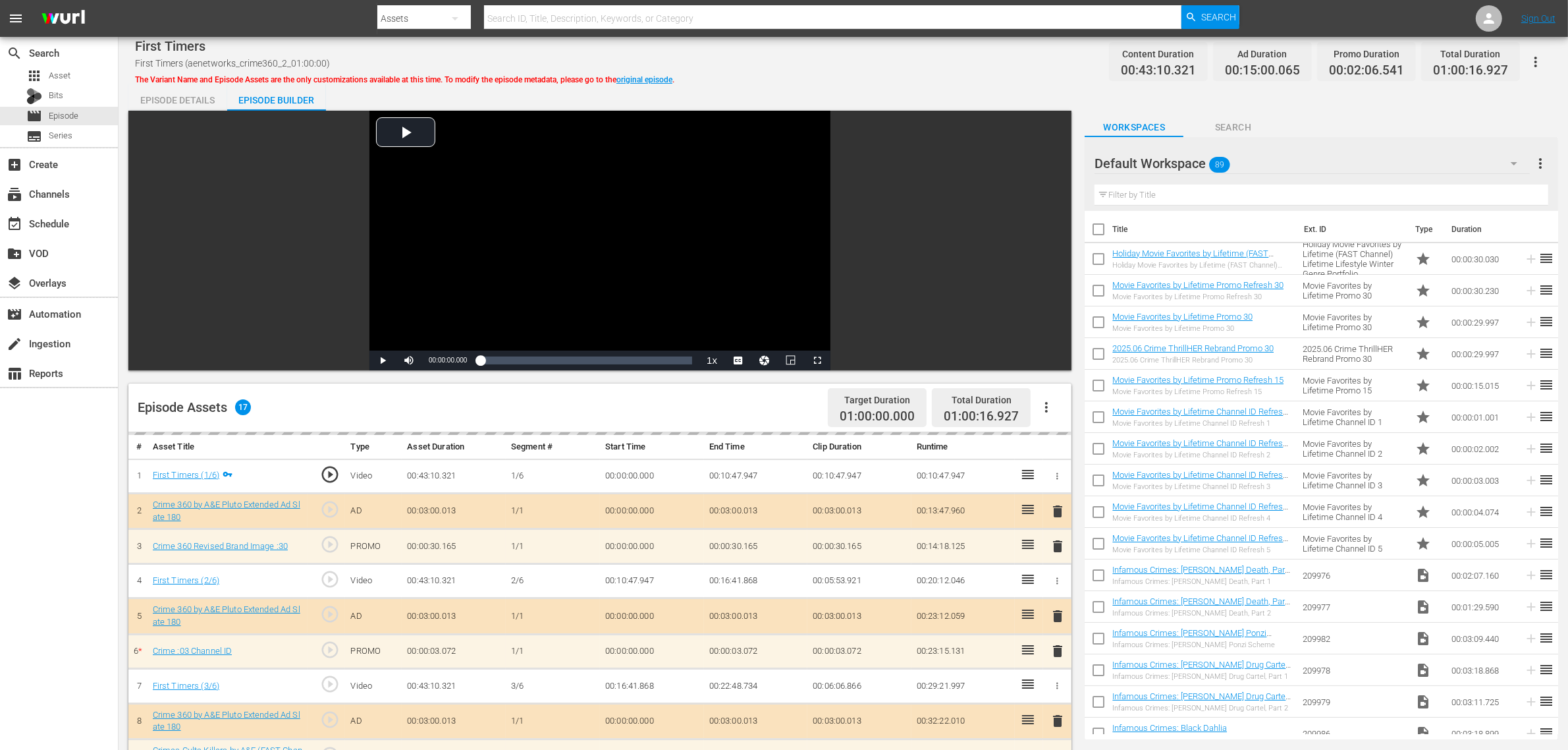
drag, startPoint x: 881, startPoint y: 87, endPoint x: 881, endPoint y: 79, distance: 8.0
click at [881, 81] on div "First Timers First Timers (aenetworks_crime360_2_01:00:00) The Variant Name and…" at bounding box center [843, 565] width 1449 height 1056
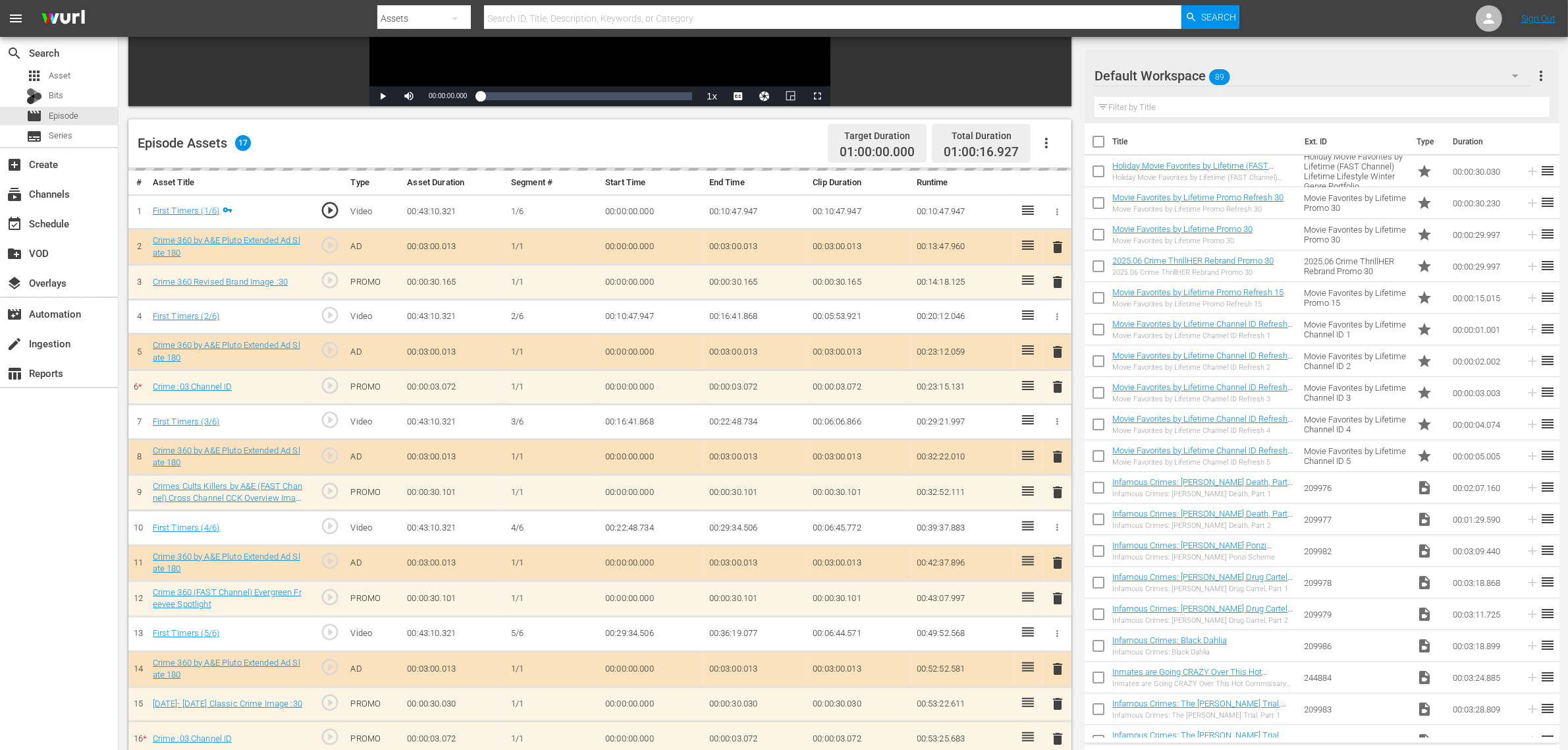
scroll to position [329, 0]
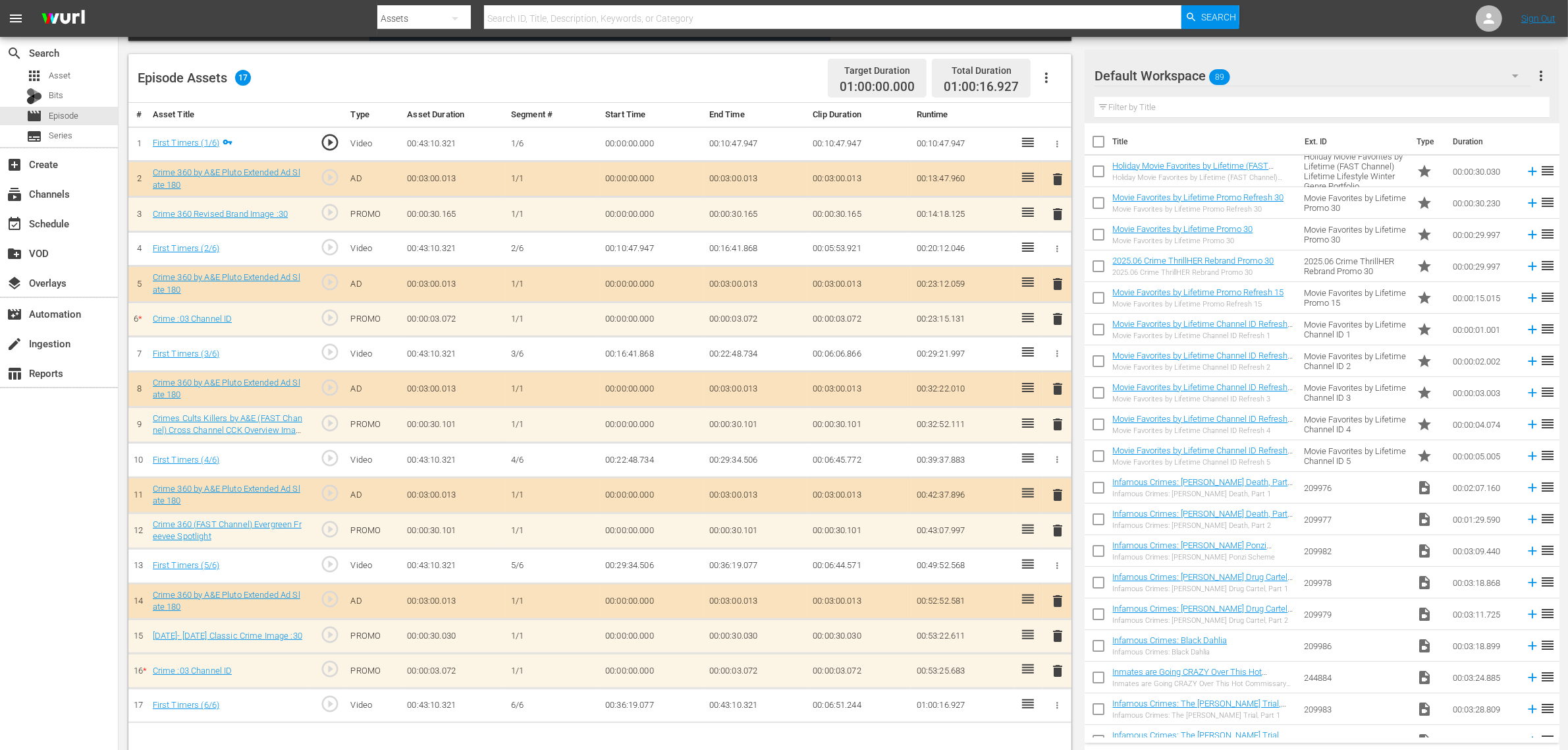
click at [1264, 76] on div "Default Workspace 89" at bounding box center [1313, 76] width 437 height 37
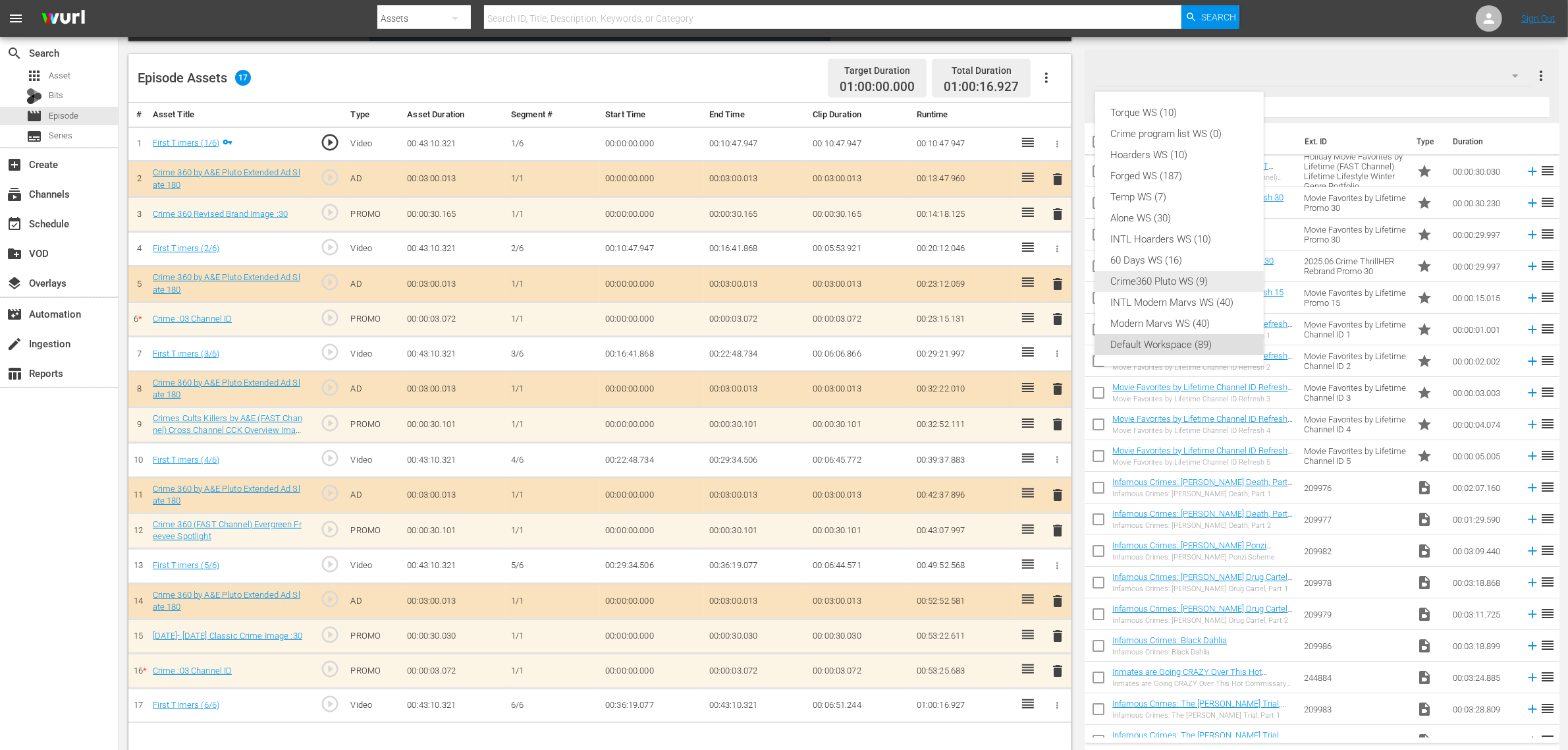
click at [1173, 285] on div "Crime360 Pluto WS (9)" at bounding box center [1179, 281] width 137 height 22
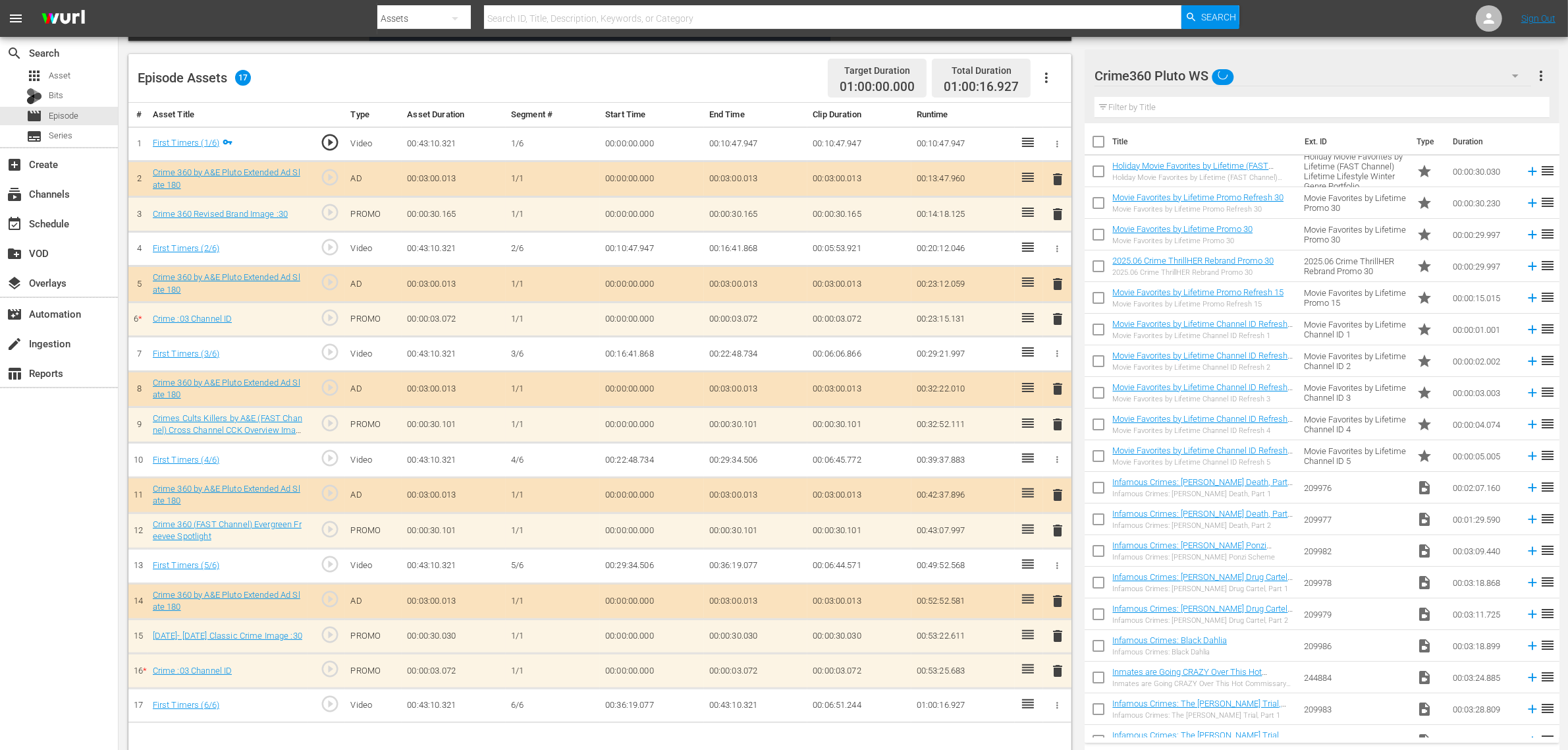
click at [696, 77] on div "Episode Assets 17 Target Duration 01:00:00.000 Total Duration 01:00:16.927" at bounding box center [599, 78] width 943 height 49
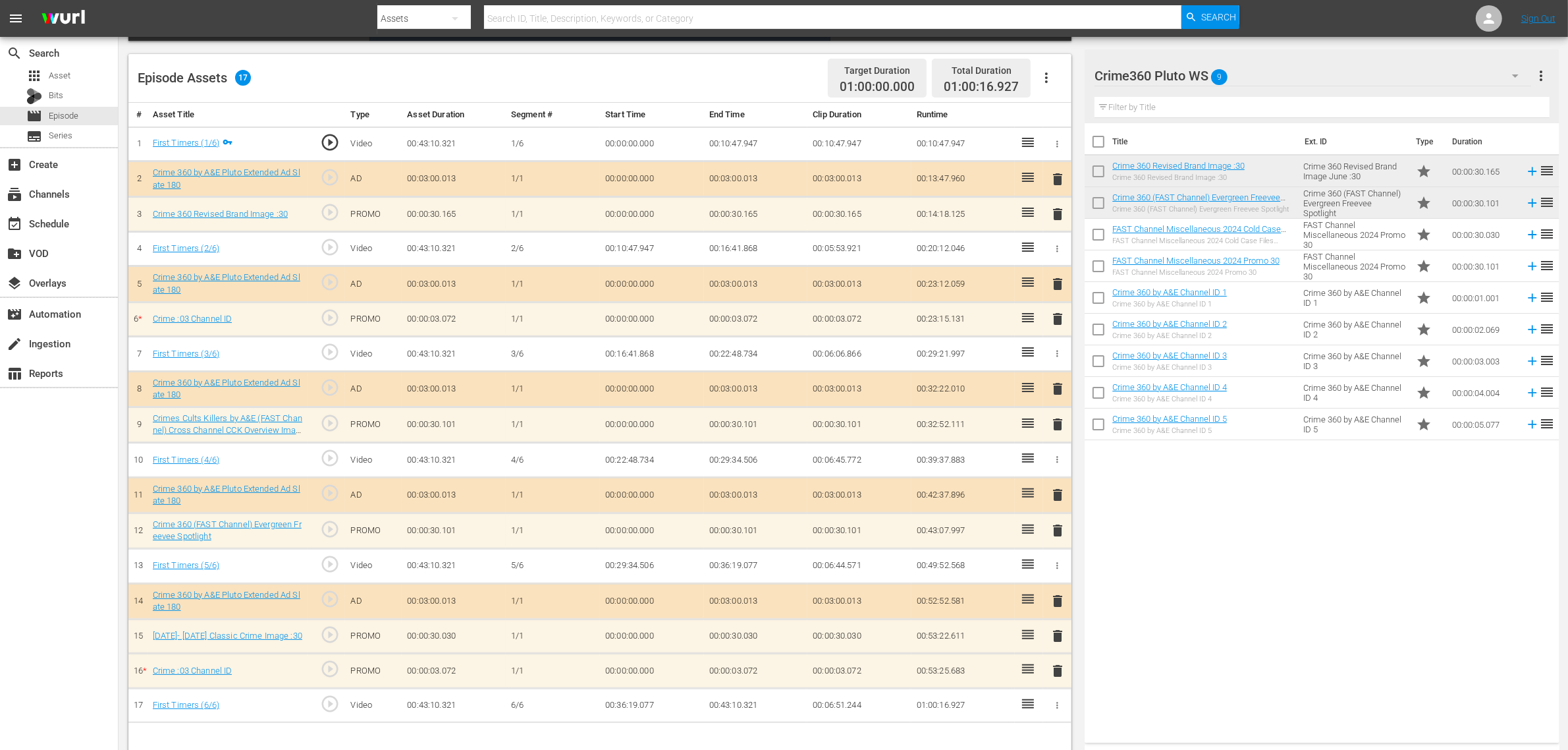
click at [1041, 70] on icon "button" at bounding box center [1046, 77] width 15 height 15
click at [1052, 109] on div "Clear Ads" at bounding box center [1086, 114] width 89 height 32
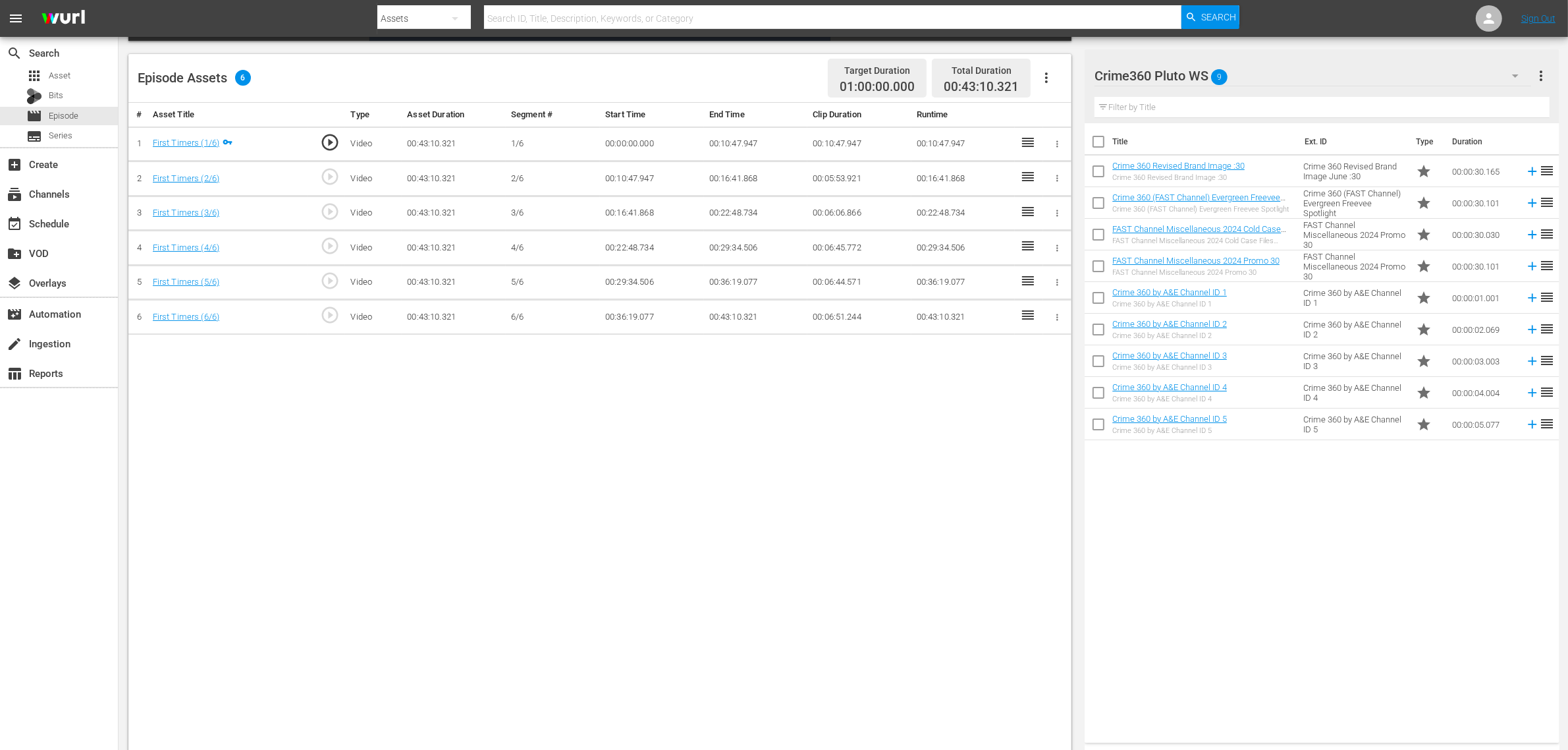
click at [707, 68] on div "Episode Assets 6 Target Duration 01:00:00.000 Total Duration 00:43:10.321" at bounding box center [599, 78] width 943 height 49
click at [1048, 77] on icon "button" at bounding box center [1046, 77] width 15 height 15
click at [1049, 77] on div "Fill with Ads" at bounding box center [1086, 83] width 89 height 32
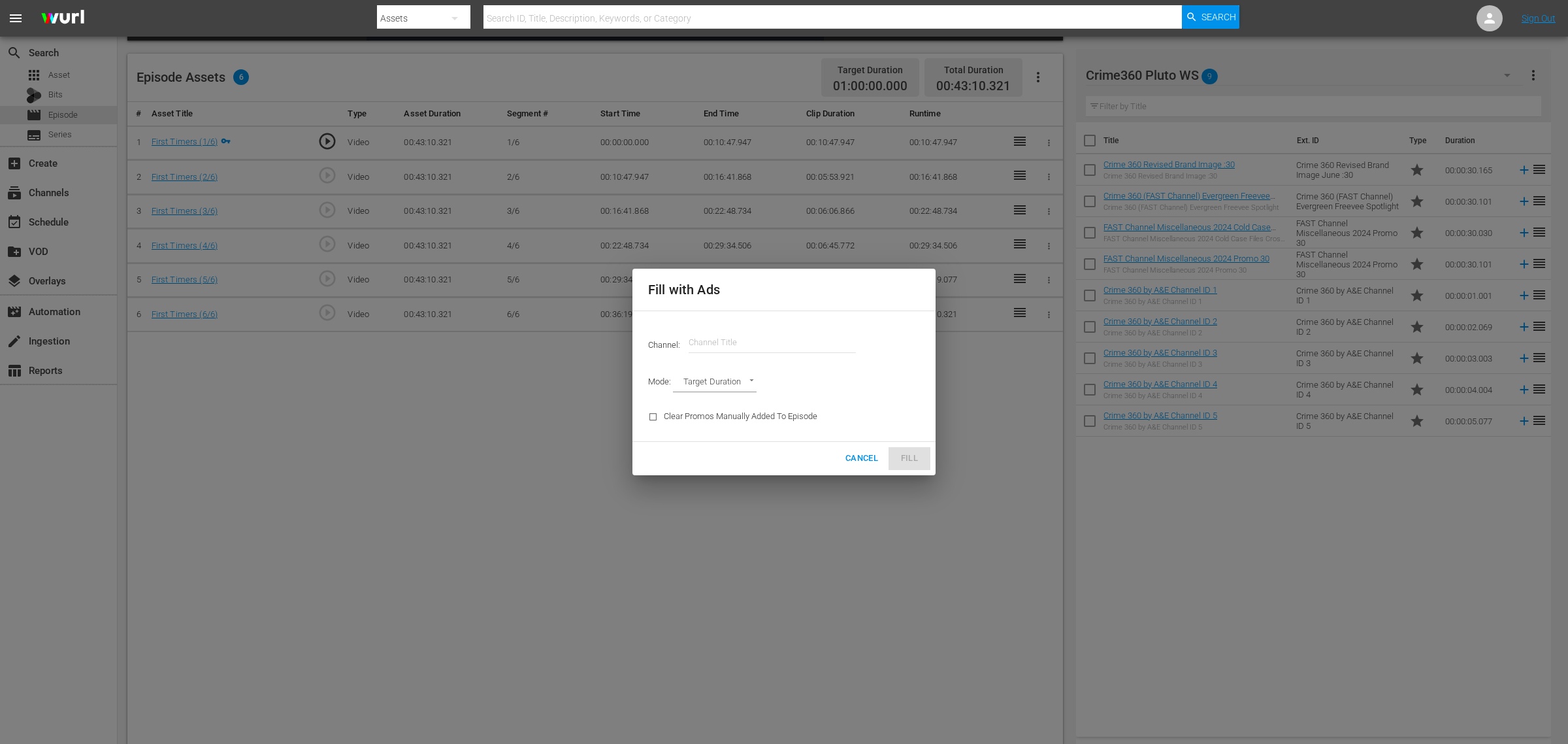
click at [729, 345] on input "text" at bounding box center [772, 342] width 167 height 32
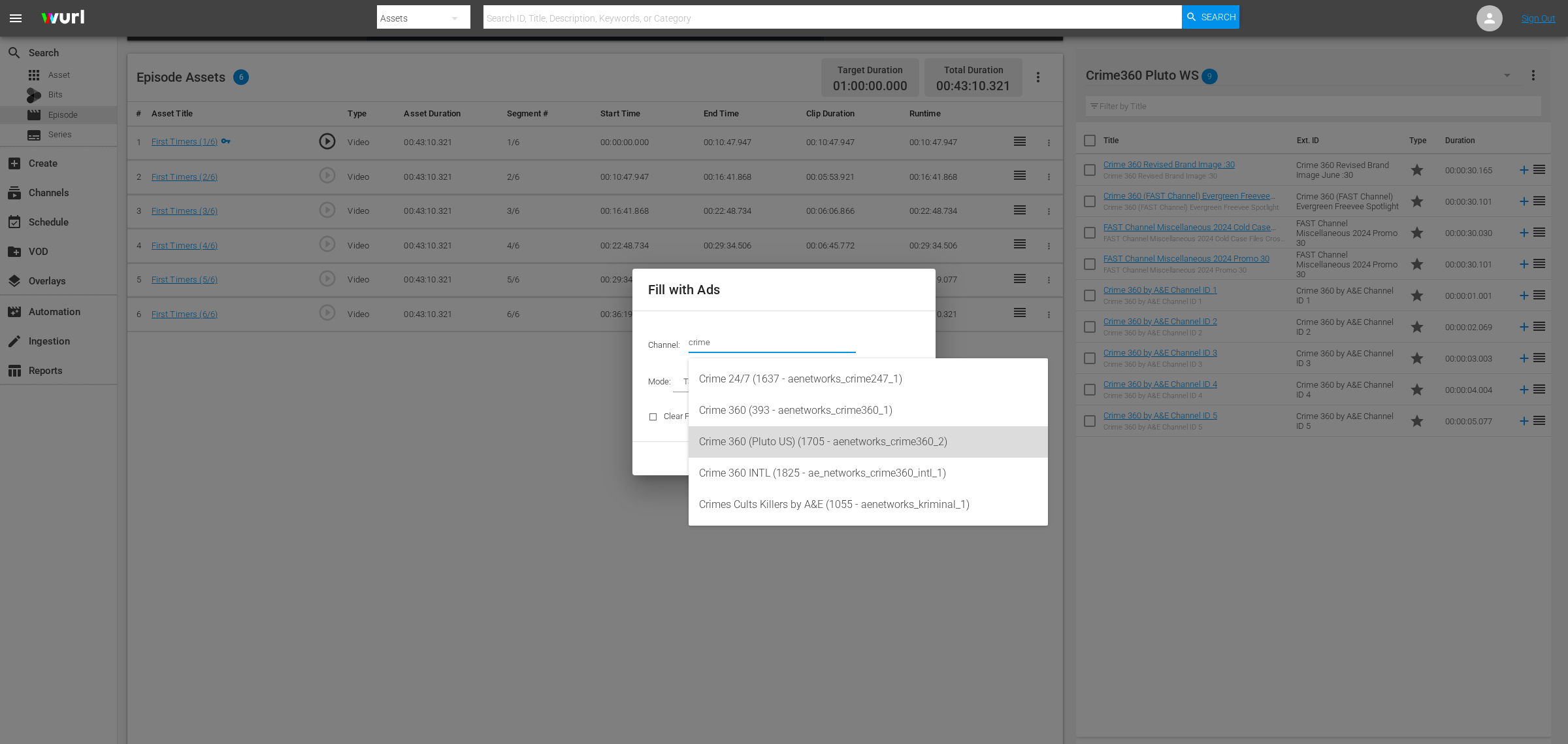
click at [820, 441] on div "Crime 360 (Pluto US) (1705 - aenetworks_crime360_2)" at bounding box center [868, 441] width 339 height 32
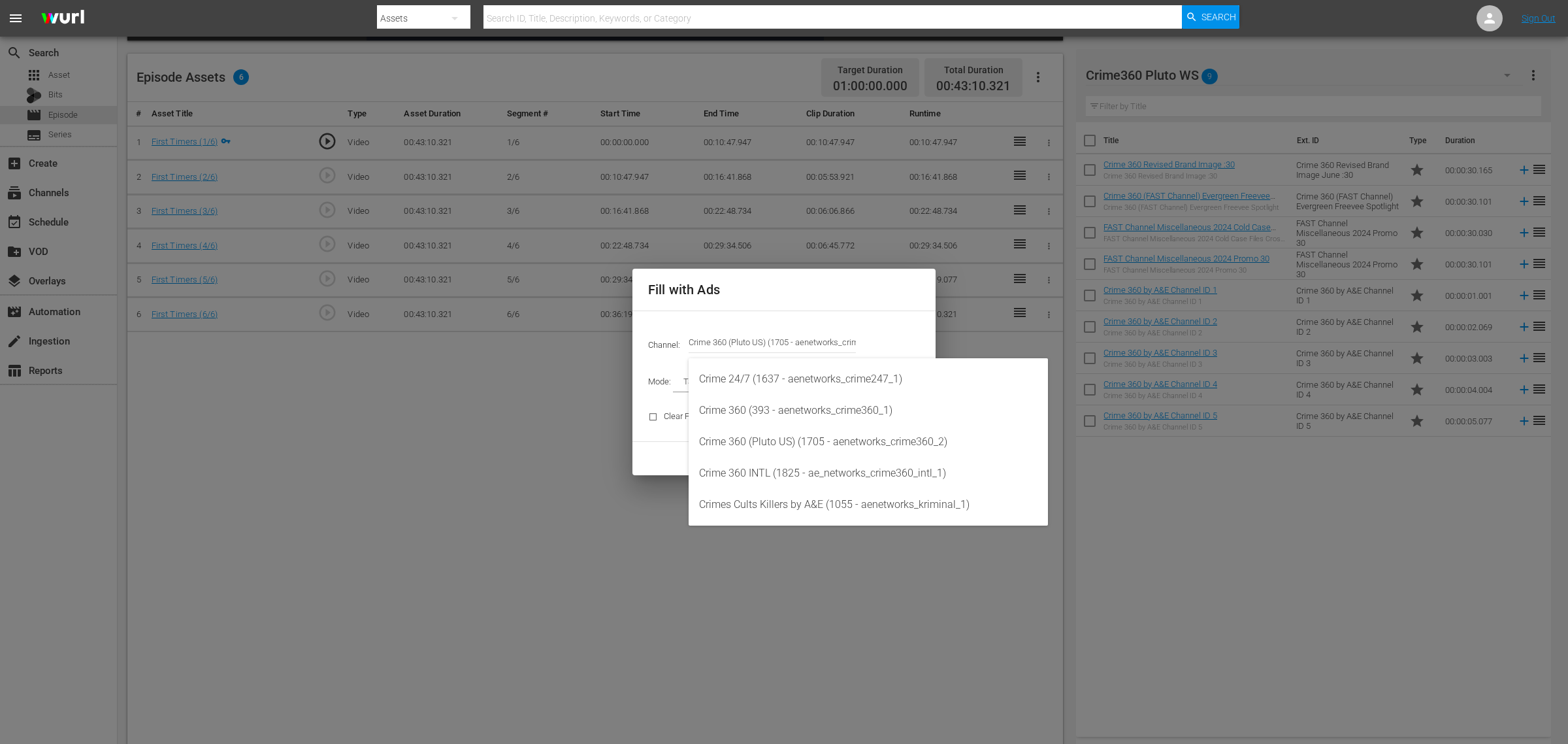
type input "Crime 360 (Pluto US) (1705)"
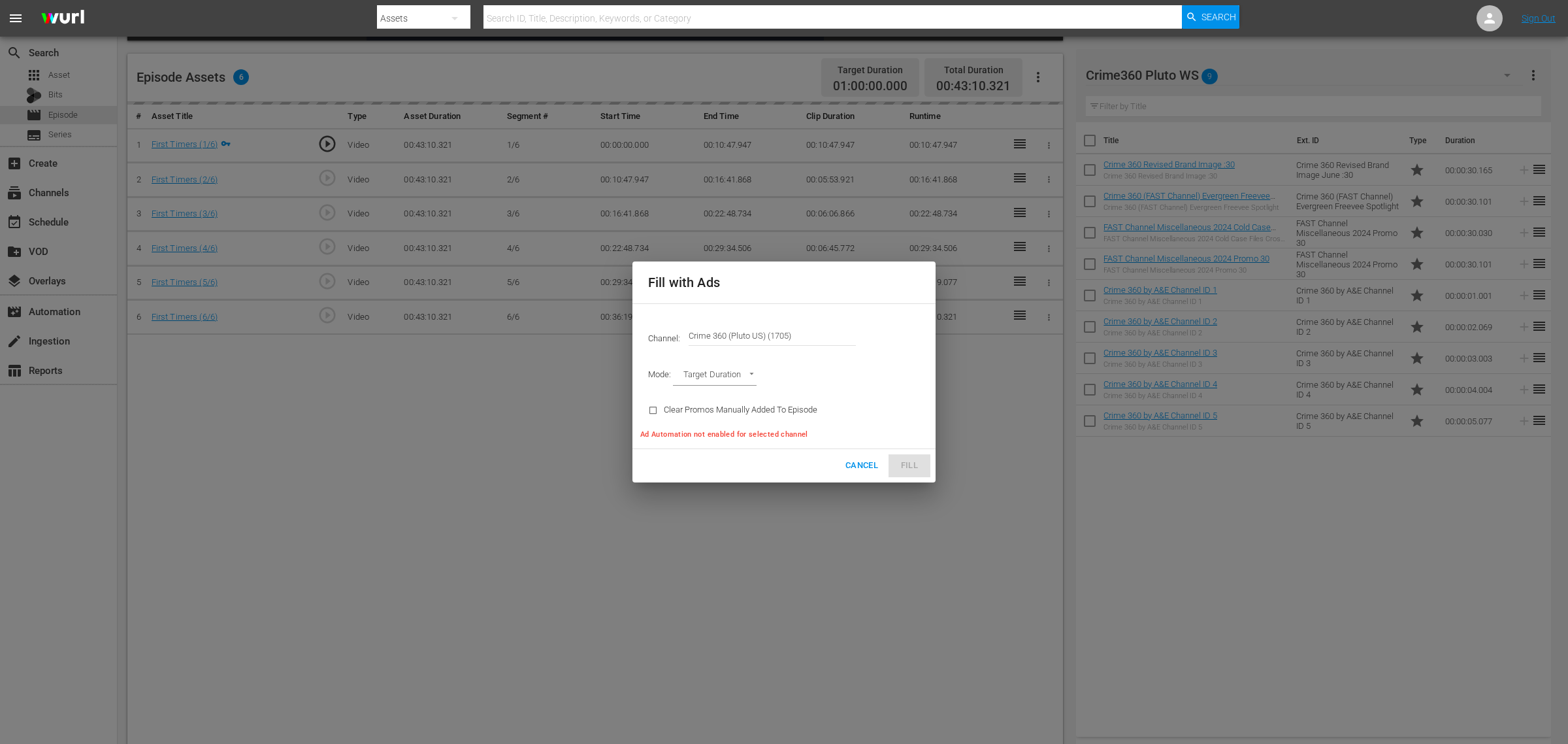
type input "AD_BREAK_DURATION"
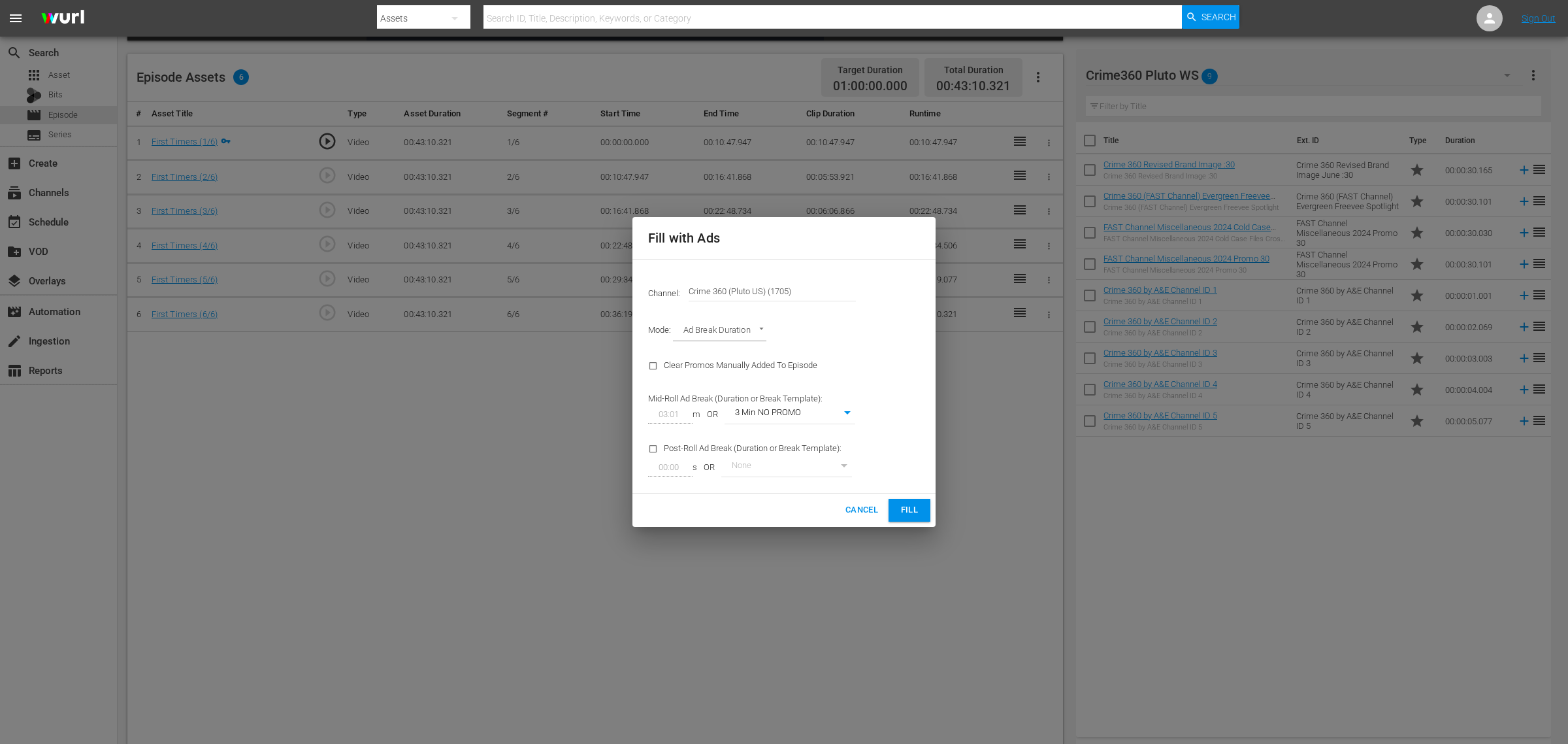
click at [820, 397] on span "Mid-Roll Ad Break (Duration or Break Template):" at bounding box center [735, 397] width 175 height 9
click at [824, 415] on body "menu Search By Assets Search ID, Title, Description, Keywords, or Category Sear…" at bounding box center [784, 45] width 1568 height 744
click at [804, 441] on li "3 Min with promo" at bounding box center [790, 435] width 131 height 21
type input "46"
click at [903, 412] on div "Channel: Channel Title Crime 360 (Pluto US) (1705) Mode: Ad Break Duration AD_B…" at bounding box center [784, 375] width 303 height 235
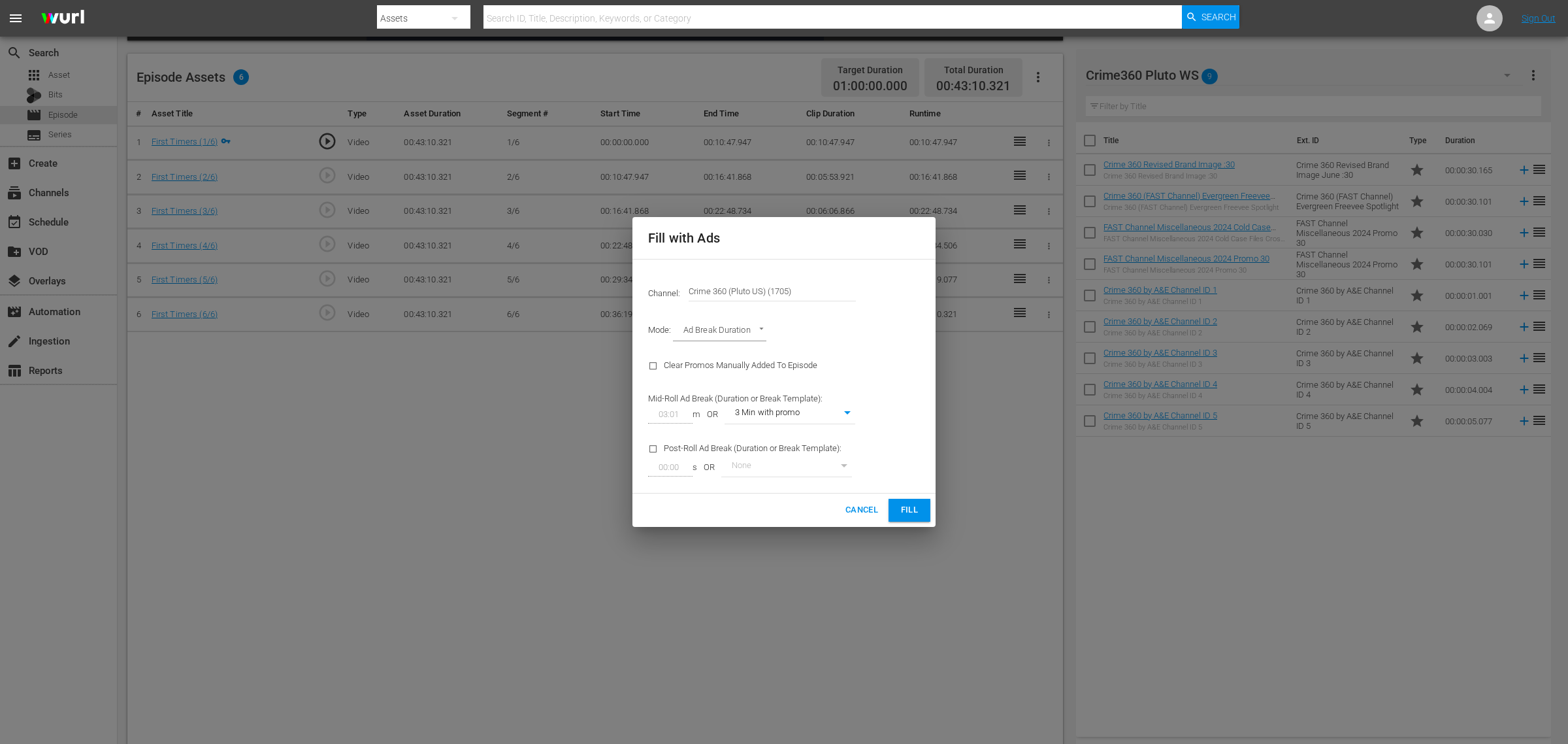
click at [918, 504] on span "Fill" at bounding box center [909, 510] width 21 height 15
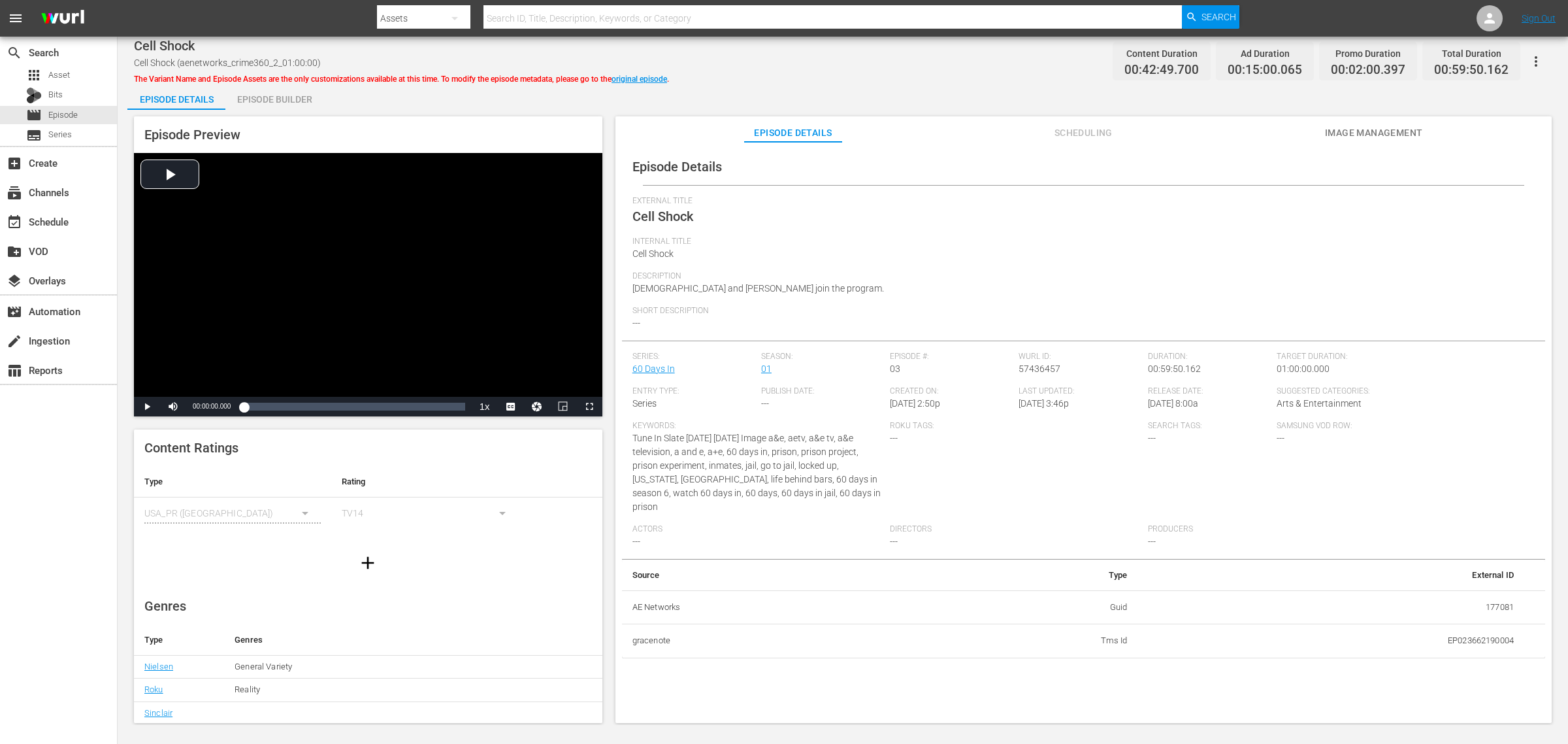
click at [295, 100] on div "Episode Builder" at bounding box center [274, 99] width 98 height 32
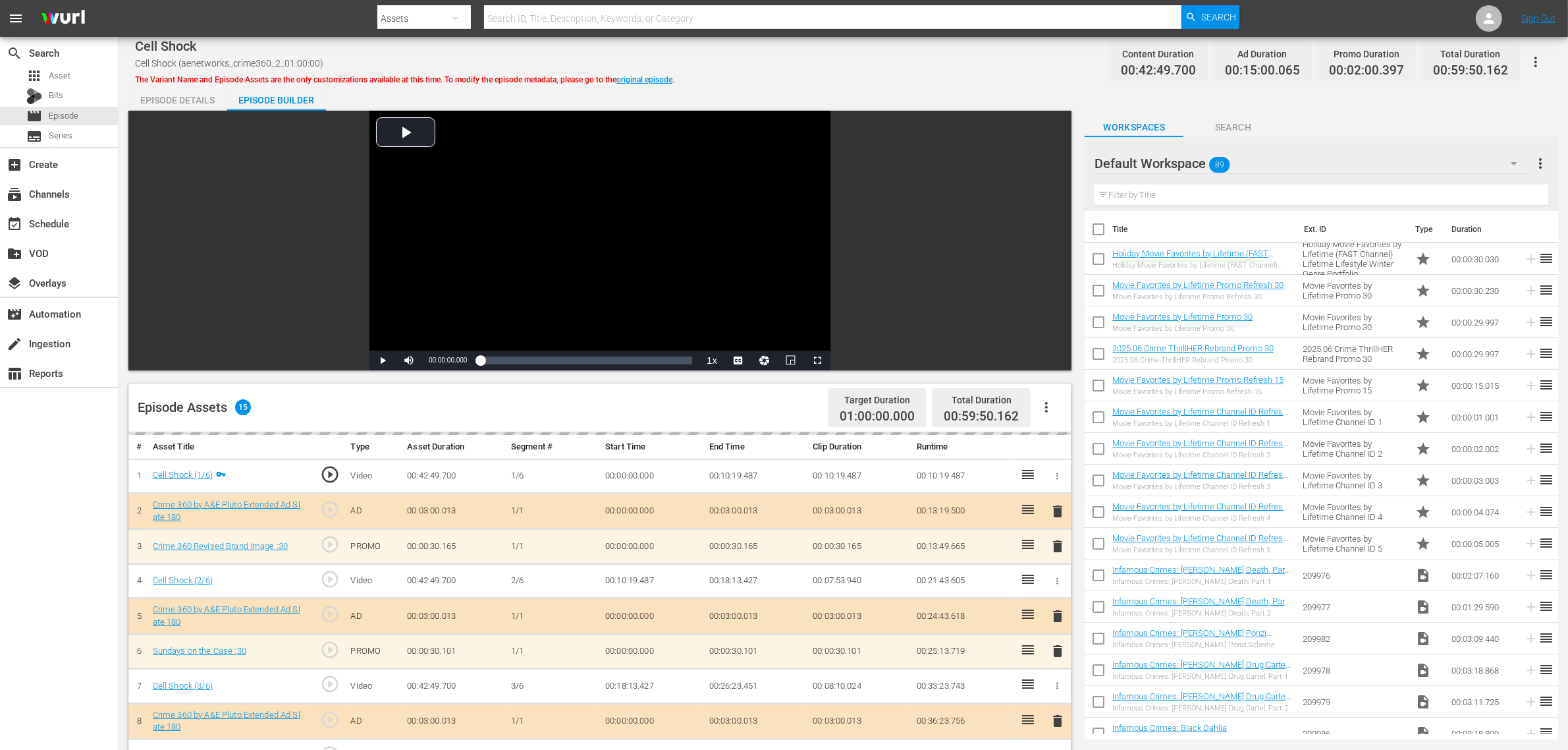
click at [799, 64] on div "Cell Shock Cell Shock (aenetworks_crime360_2_01:00:00) The Variant Name and Epi…" at bounding box center [843, 61] width 1417 height 29
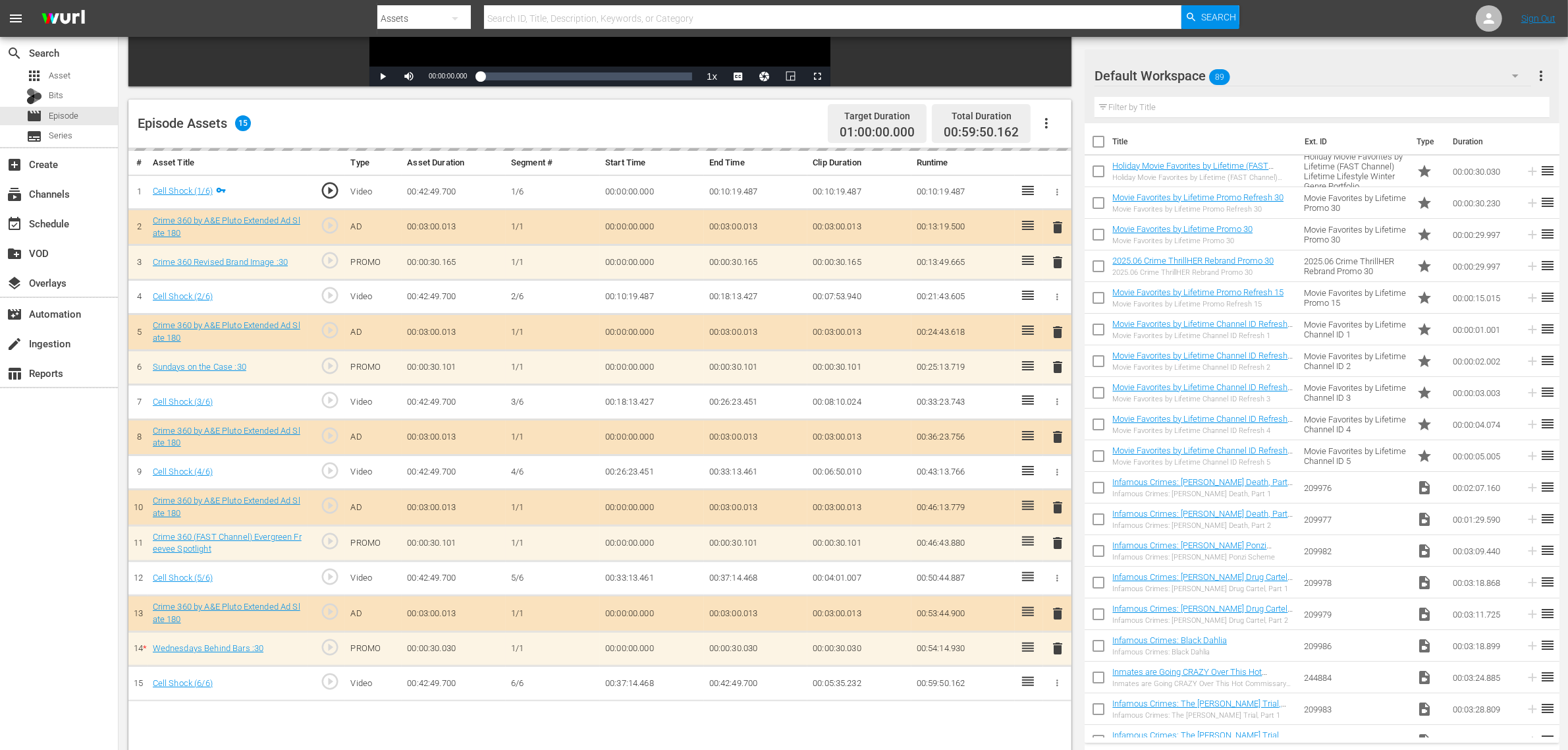
scroll to position [329, 0]
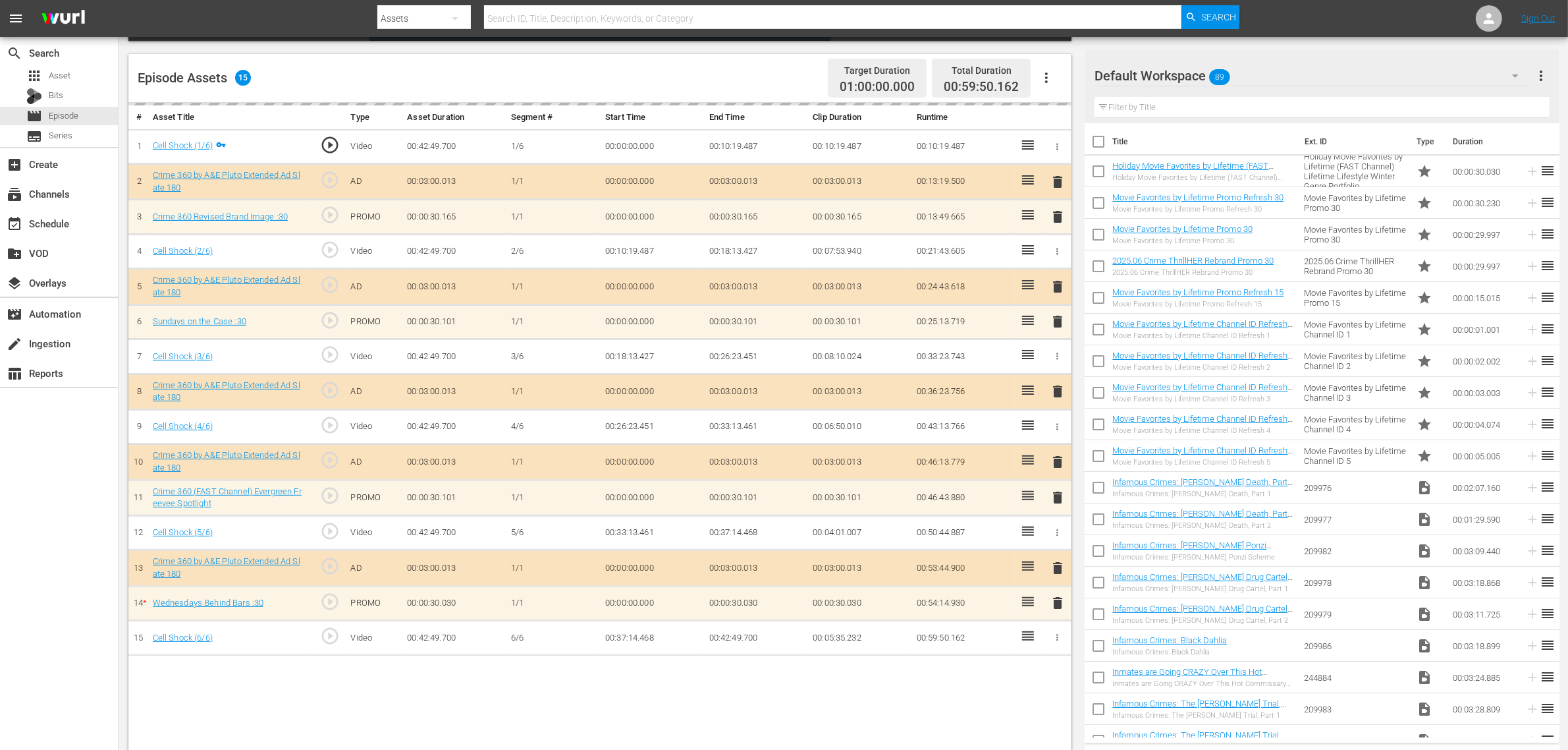
click at [1048, 80] on icon "button" at bounding box center [1046, 77] width 15 height 15
click at [1264, 70] on div "Default Workspace 89" at bounding box center [1313, 76] width 437 height 37
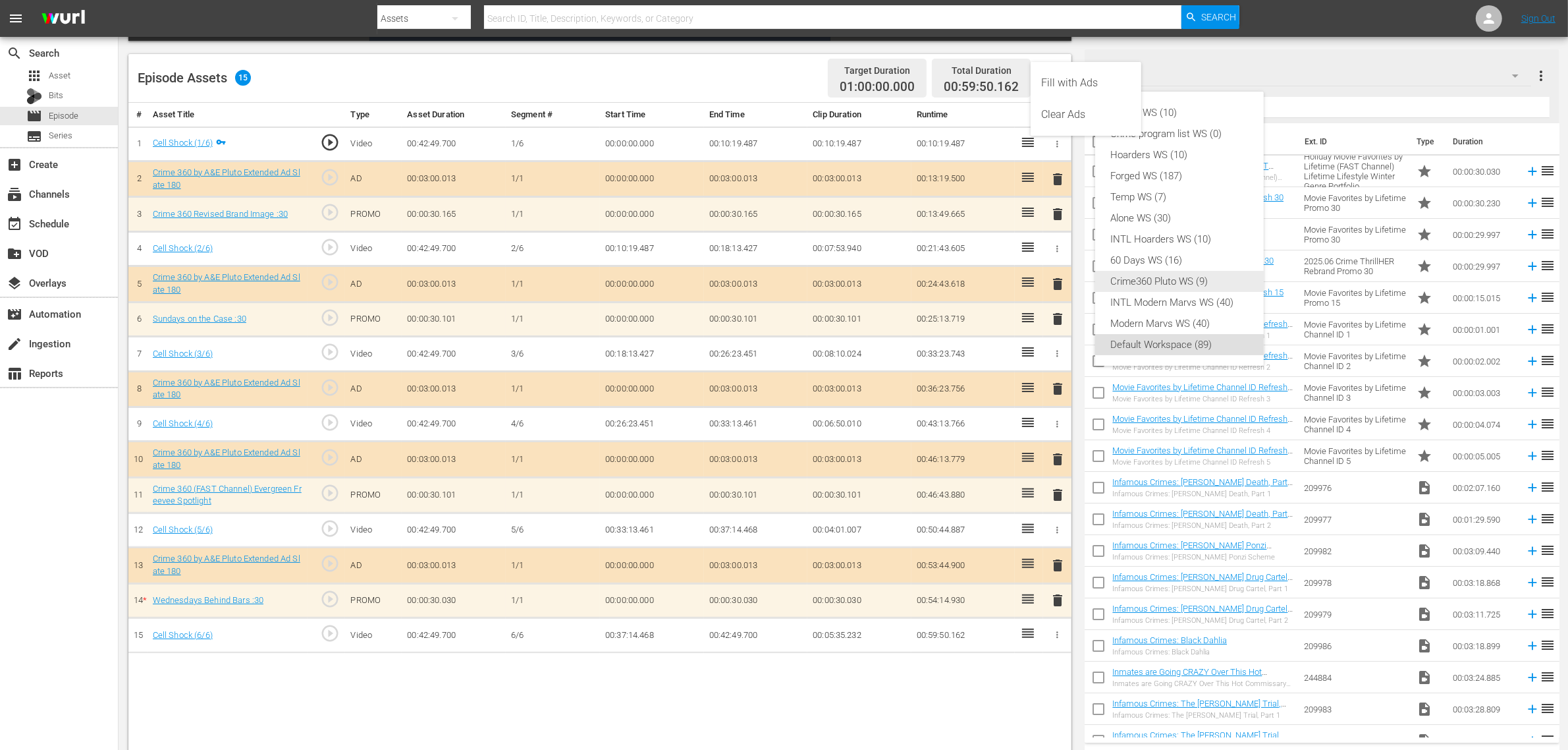
click at [1209, 280] on div "Crime360 Pluto WS (9)" at bounding box center [1179, 281] width 137 height 22
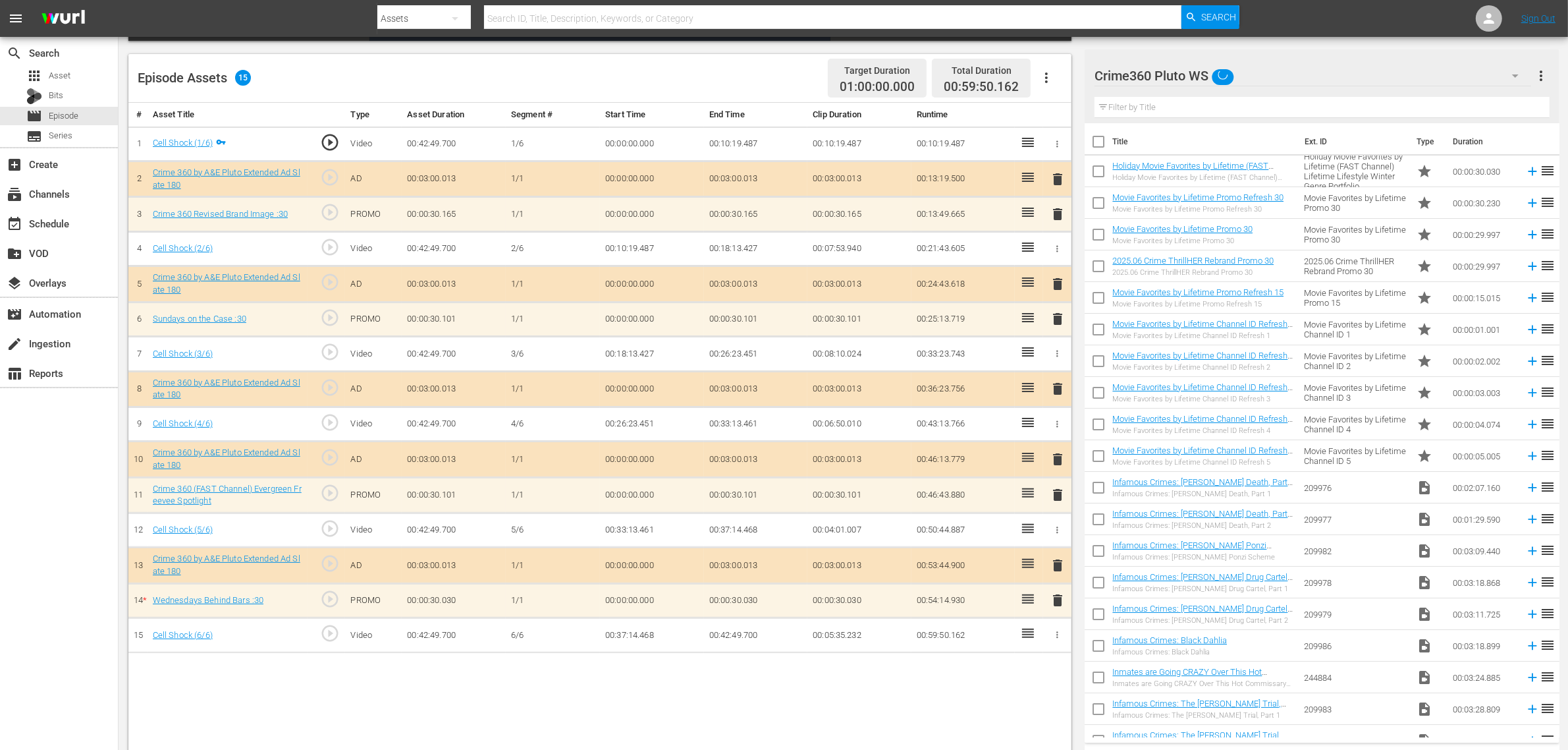
click at [738, 66] on div "Episode Assets 15 Target Duration 01:00:00.000 Total Duration 00:59:50.162" at bounding box center [599, 78] width 943 height 49
click at [1043, 77] on icon "button" at bounding box center [1046, 77] width 15 height 15
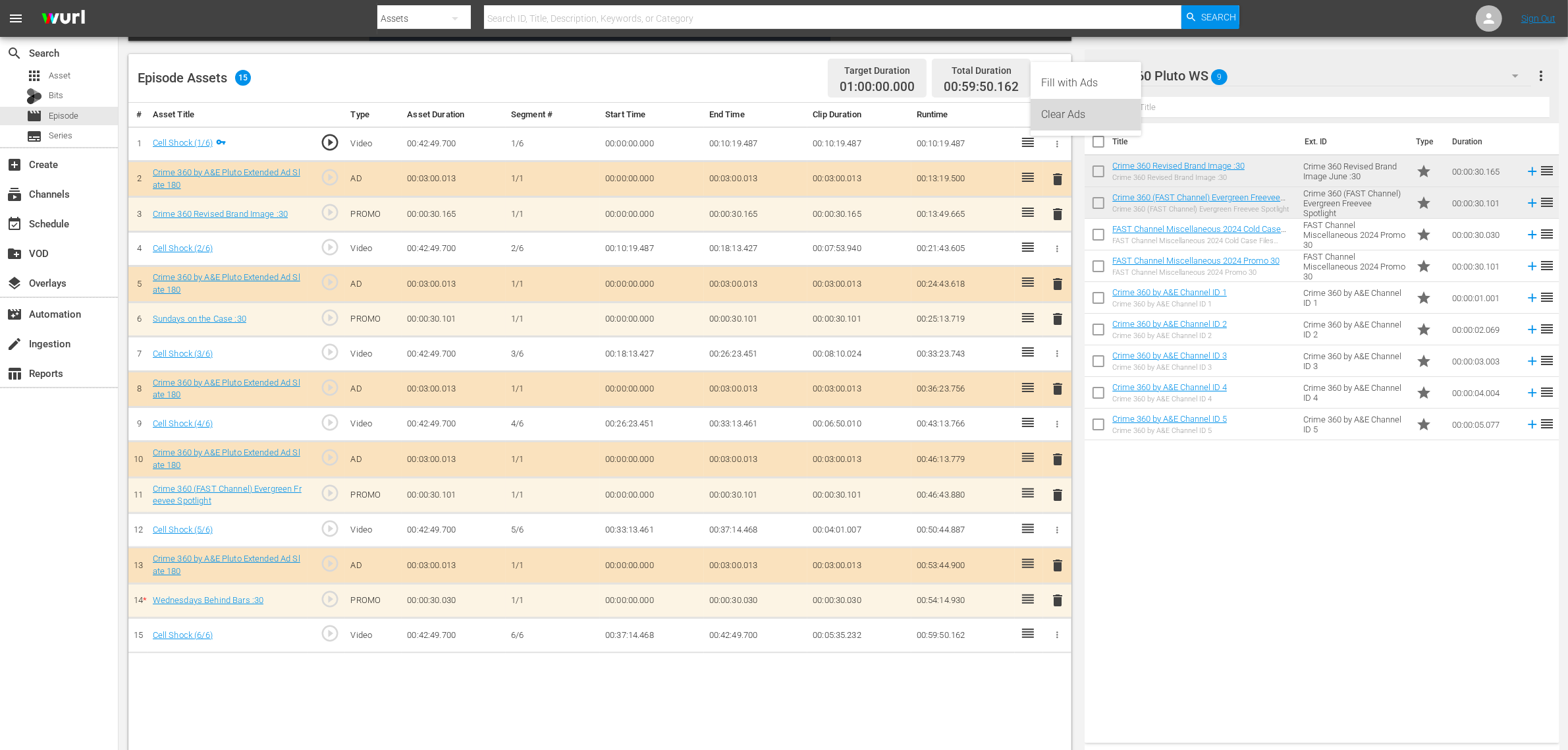
click at [1049, 120] on div "Clear Ads" at bounding box center [1086, 114] width 89 height 32
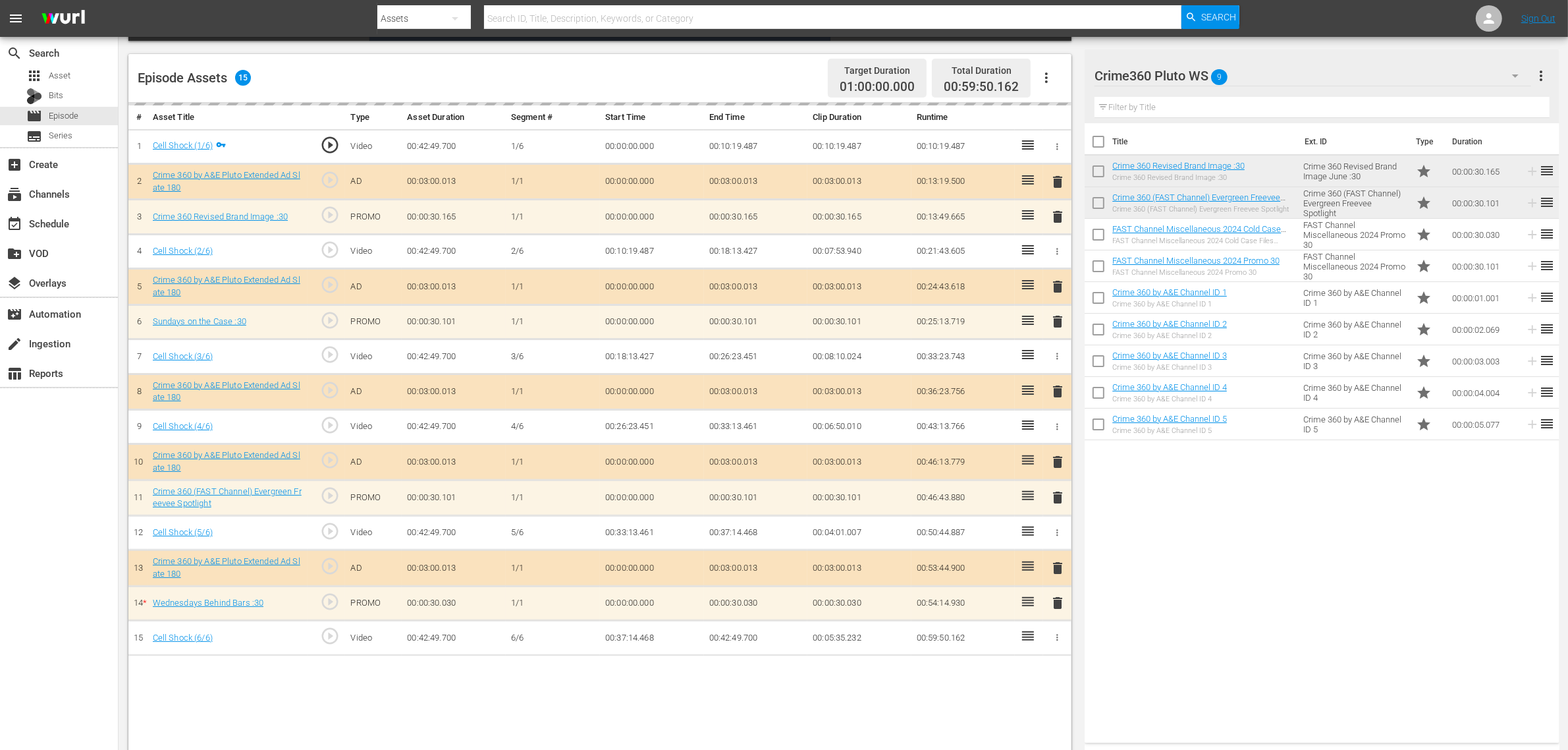
click at [771, 66] on div "Episode Assets 15 Target Duration 01:00:00.000 Total Duration 00:59:50.162" at bounding box center [599, 78] width 943 height 49
click at [1238, 571] on div "Title Ext. ID Type Duration Crime 360 Revised Brand Image :30 Crime 360 Revised…" at bounding box center [1322, 430] width 475 height 614
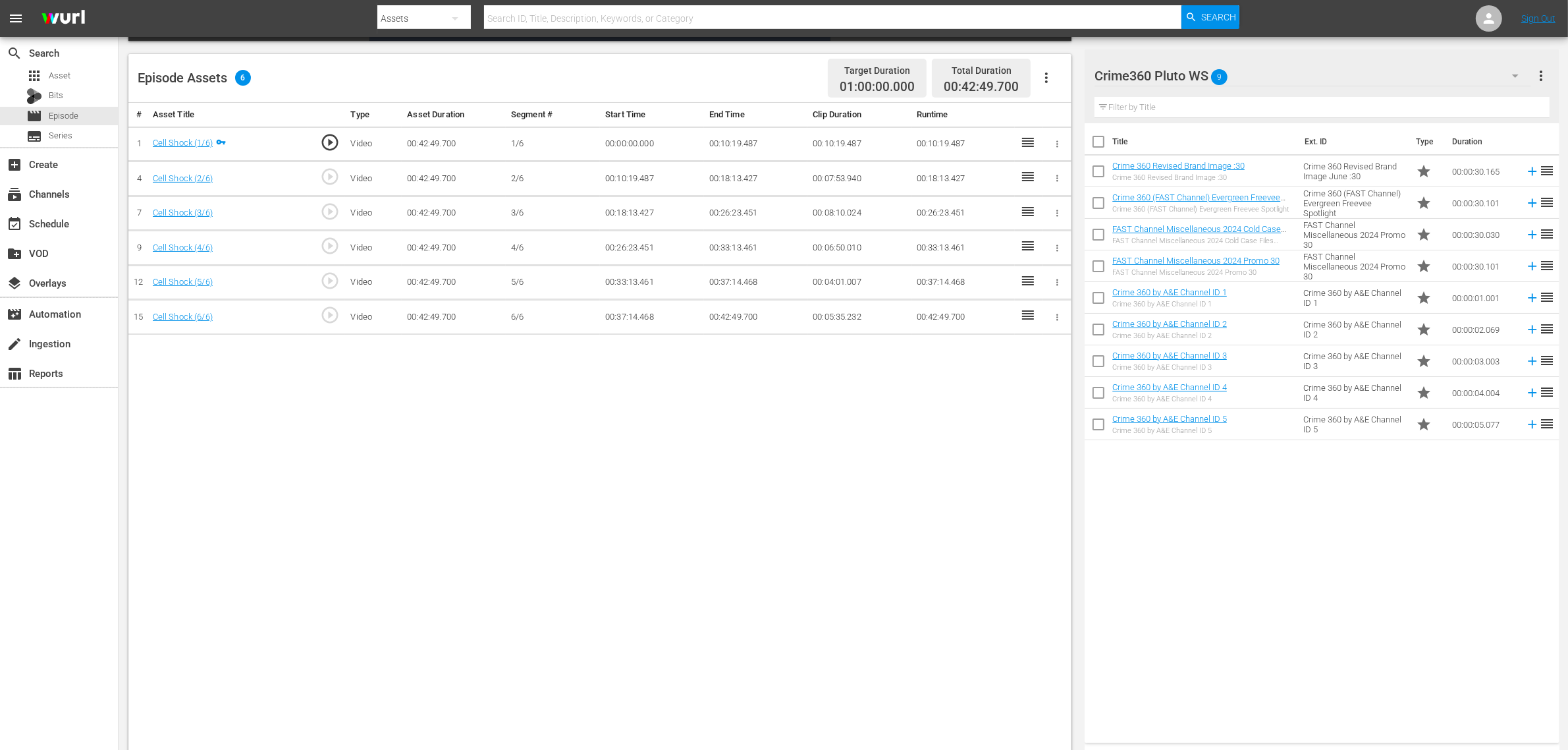
click at [1048, 73] on icon "button" at bounding box center [1046, 77] width 15 height 15
click at [1059, 80] on div "Fill with Ads" at bounding box center [1086, 83] width 89 height 32
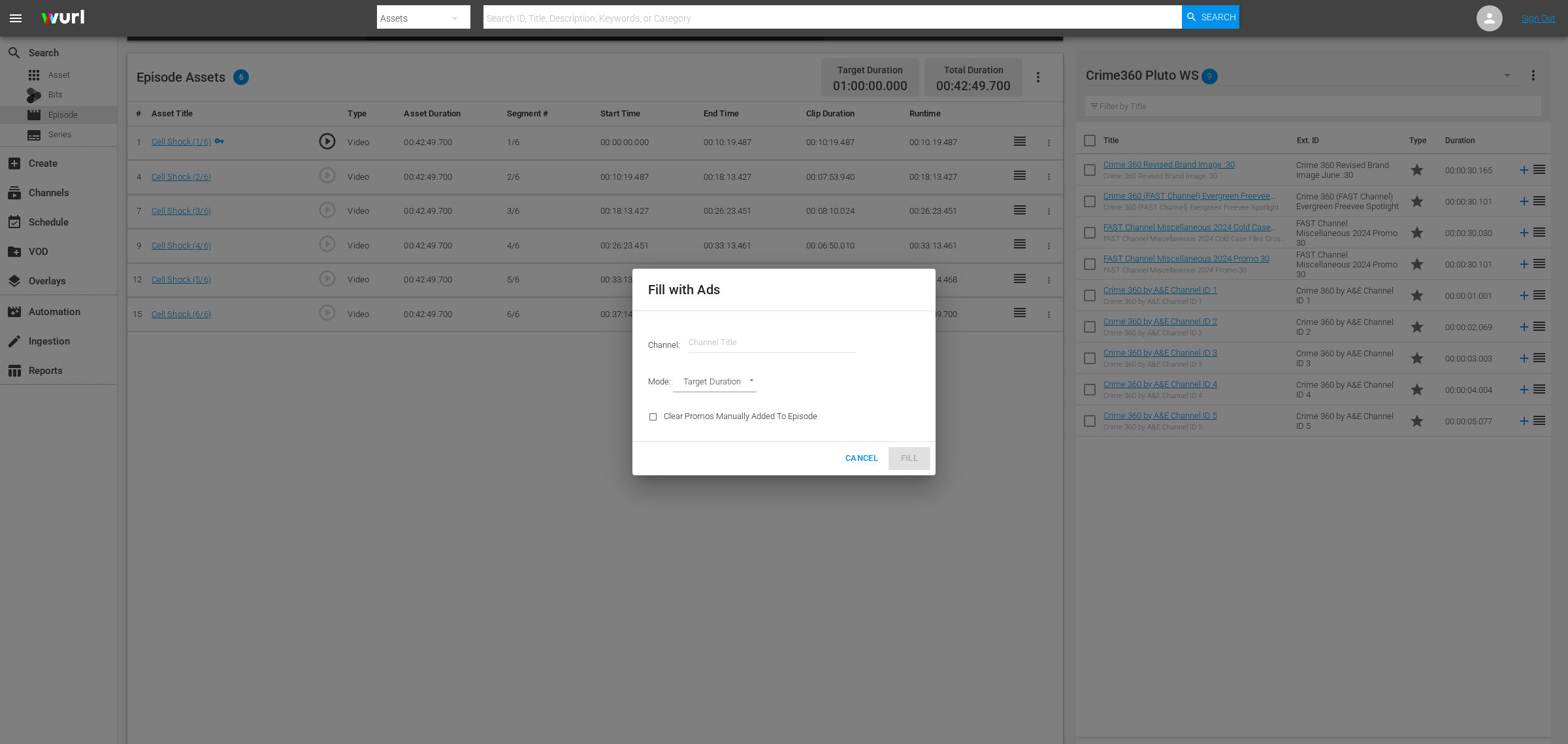
click at [757, 342] on input "text" at bounding box center [772, 342] width 167 height 32
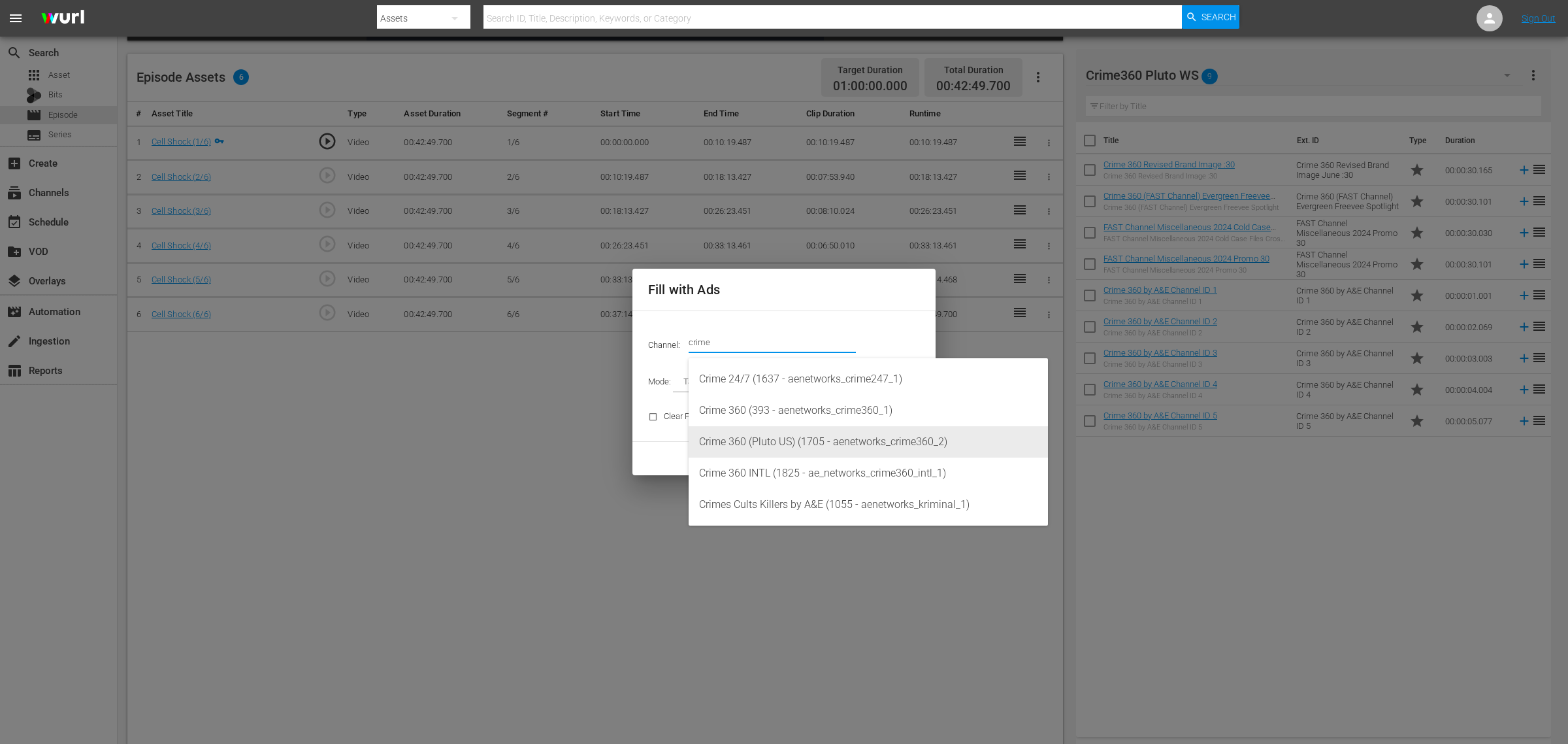
click at [817, 442] on div "Crime 360 (Pluto US) (1705 - aenetworks_crime360_2)" at bounding box center [868, 441] width 339 height 32
type input "Crime 360 (Pluto US) (1705)"
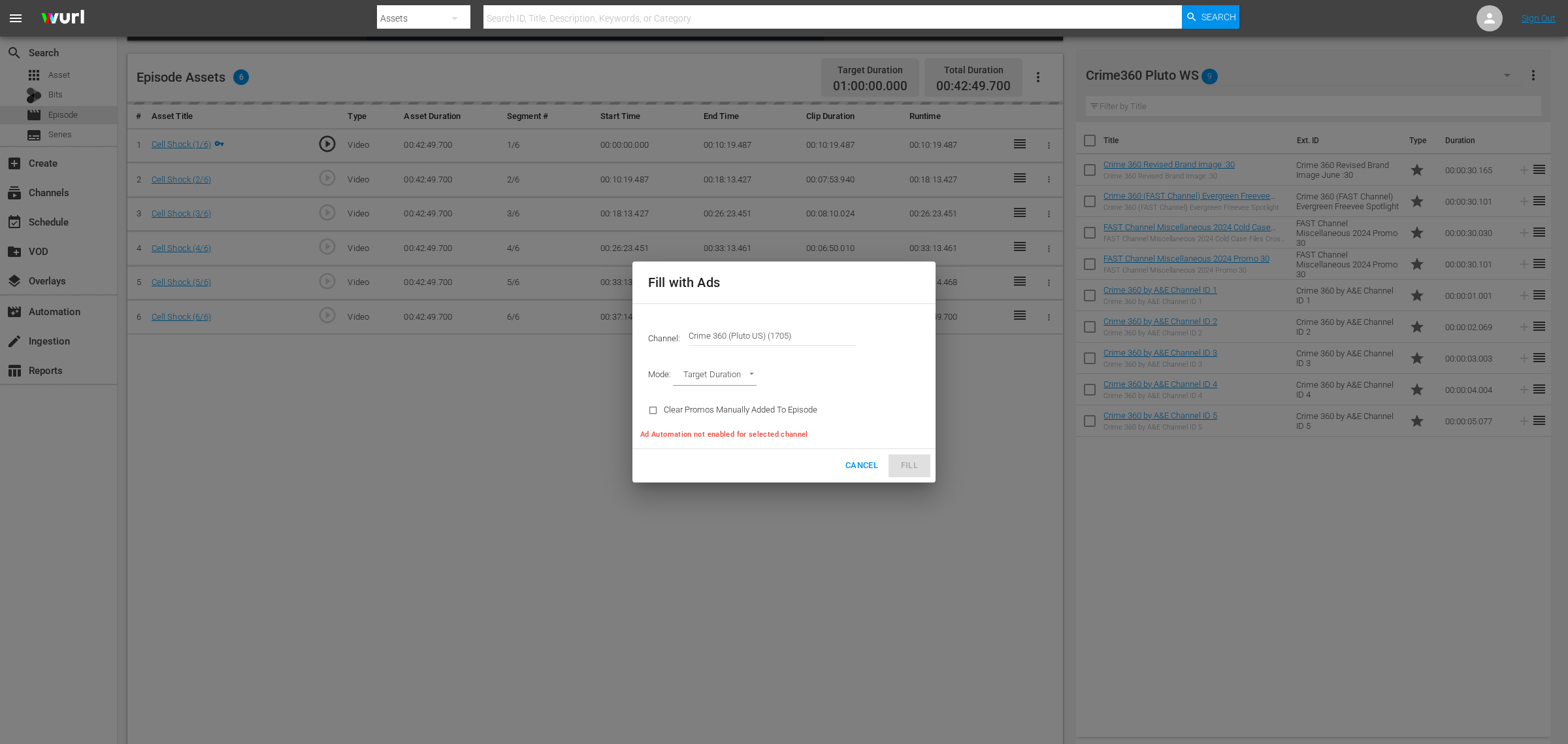
type input "AD_BREAK_DURATION"
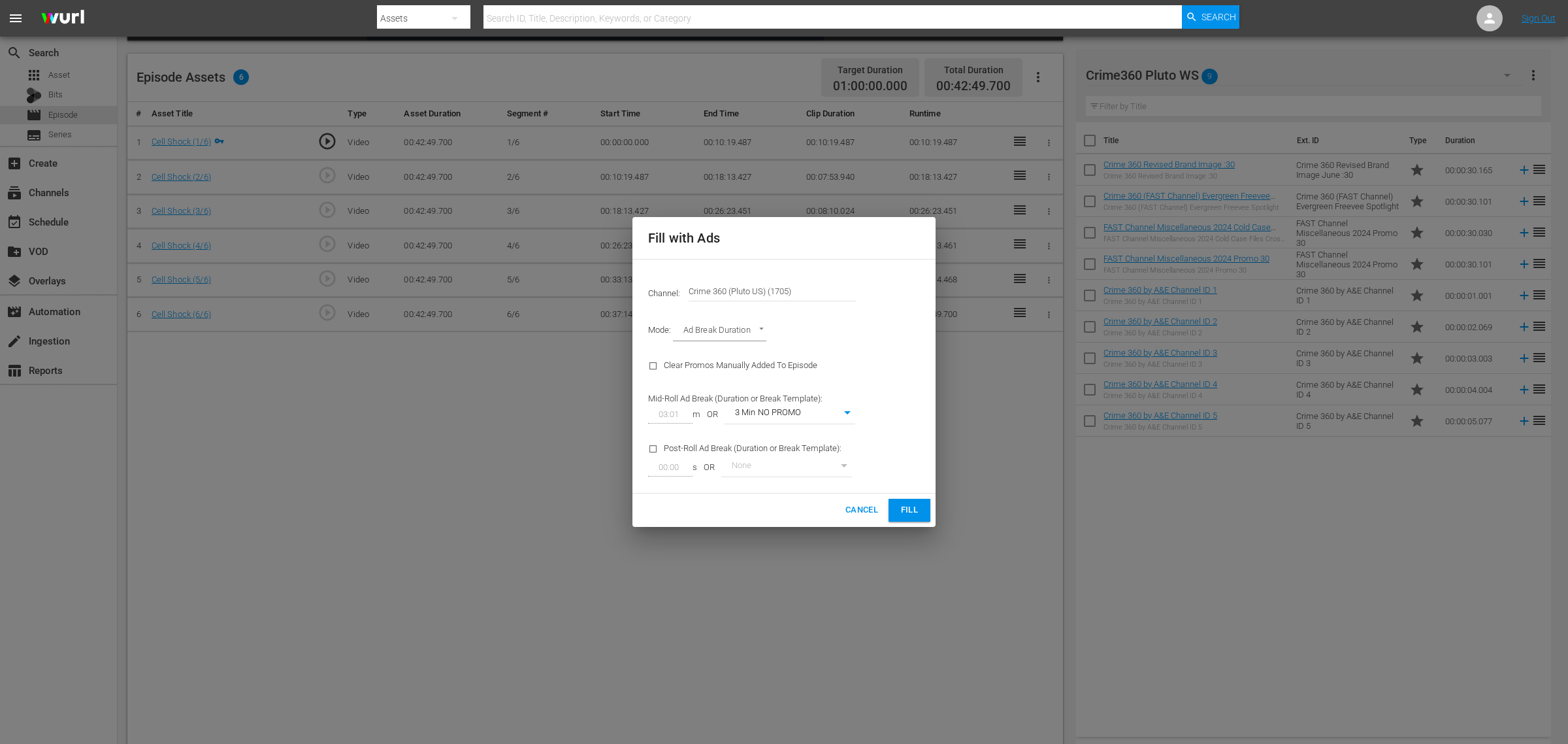
click at [851, 412] on body "menu Search By Assets Search ID, Title, Description, Keywords, or Category Sear…" at bounding box center [784, 45] width 1568 height 744
click at [805, 432] on li "3 Min with promo" at bounding box center [790, 435] width 131 height 21
type input "46"
click at [912, 505] on span "Fill" at bounding box center [909, 510] width 21 height 15
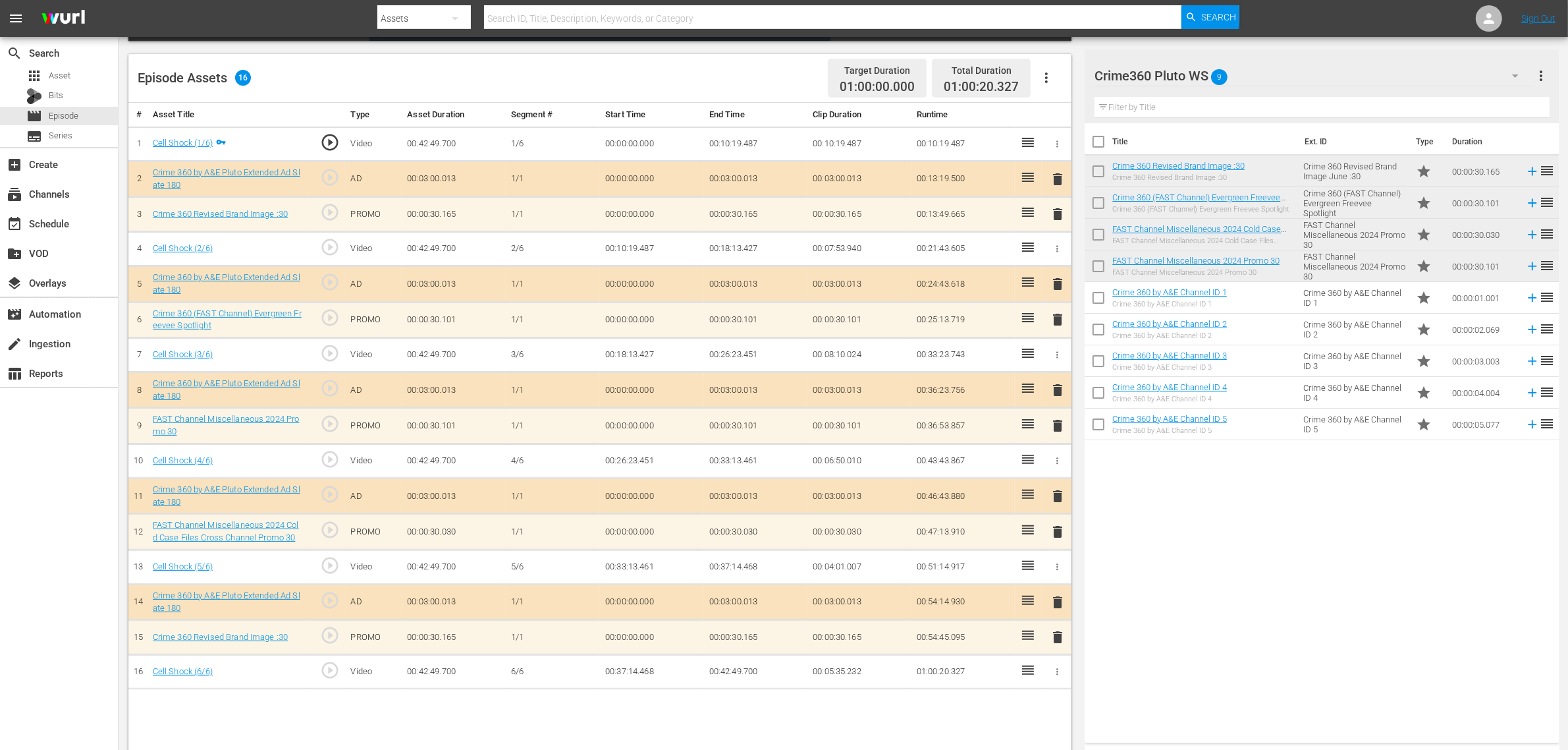
click at [1264, 553] on div "Title Ext. ID Type Duration Crime 360 Revised Brand Image :30 Crime 360 Revised…" at bounding box center [1322, 430] width 475 height 614
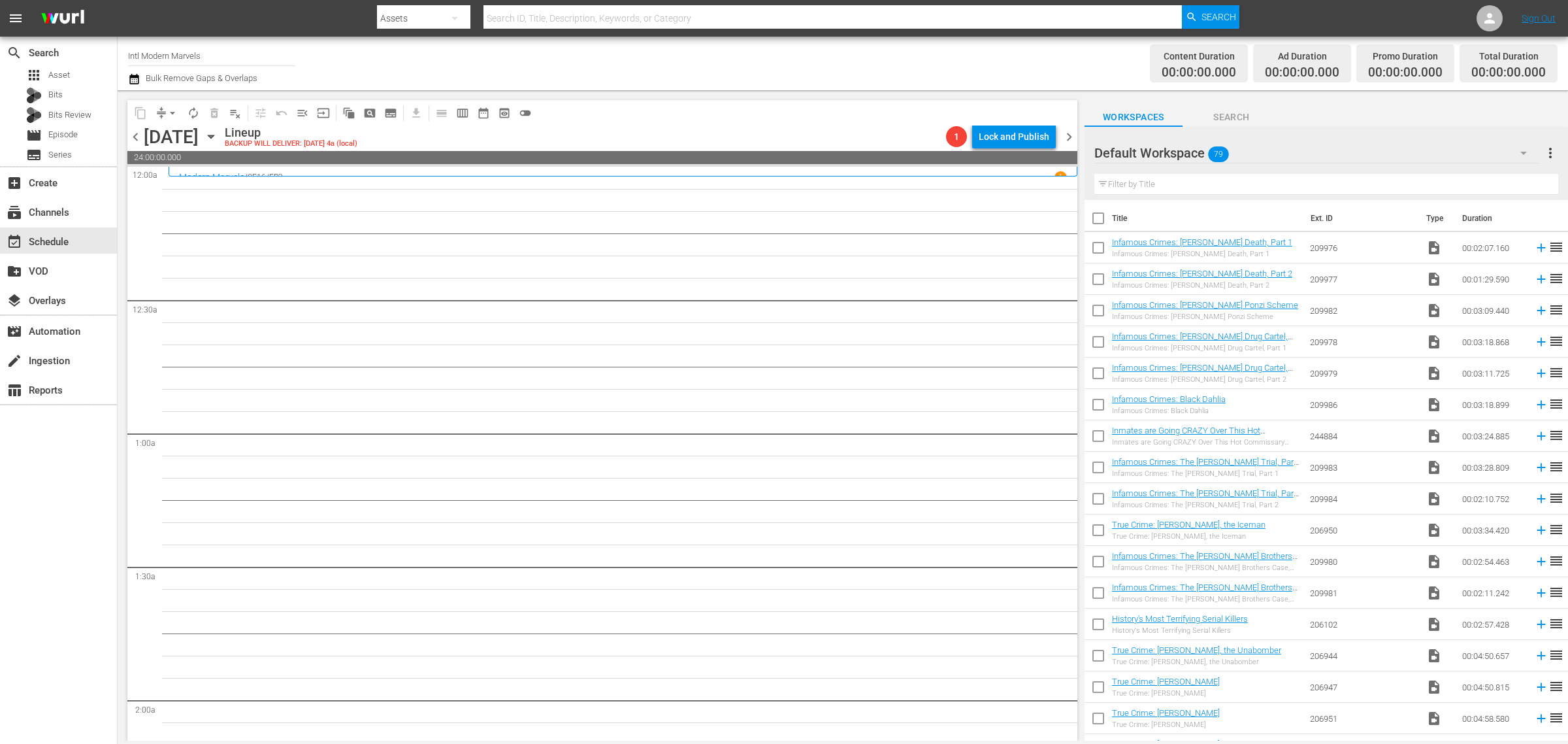
click at [664, 69] on div "Channel Title Intl Modern Marvels Bulk Remove Gaps & Overlaps" at bounding box center [518, 63] width 780 height 47
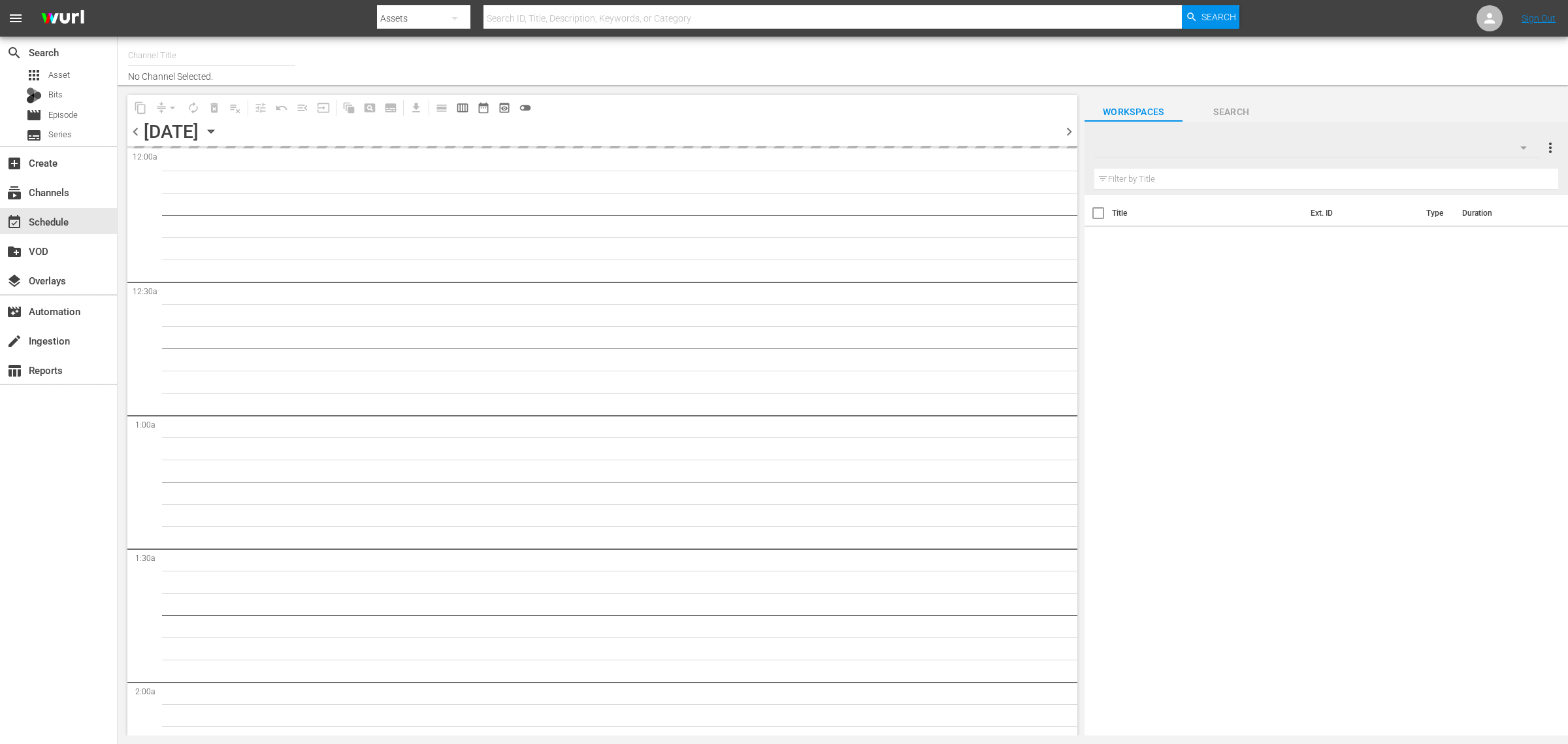
type input "Intl Modern Marvels (1635)"
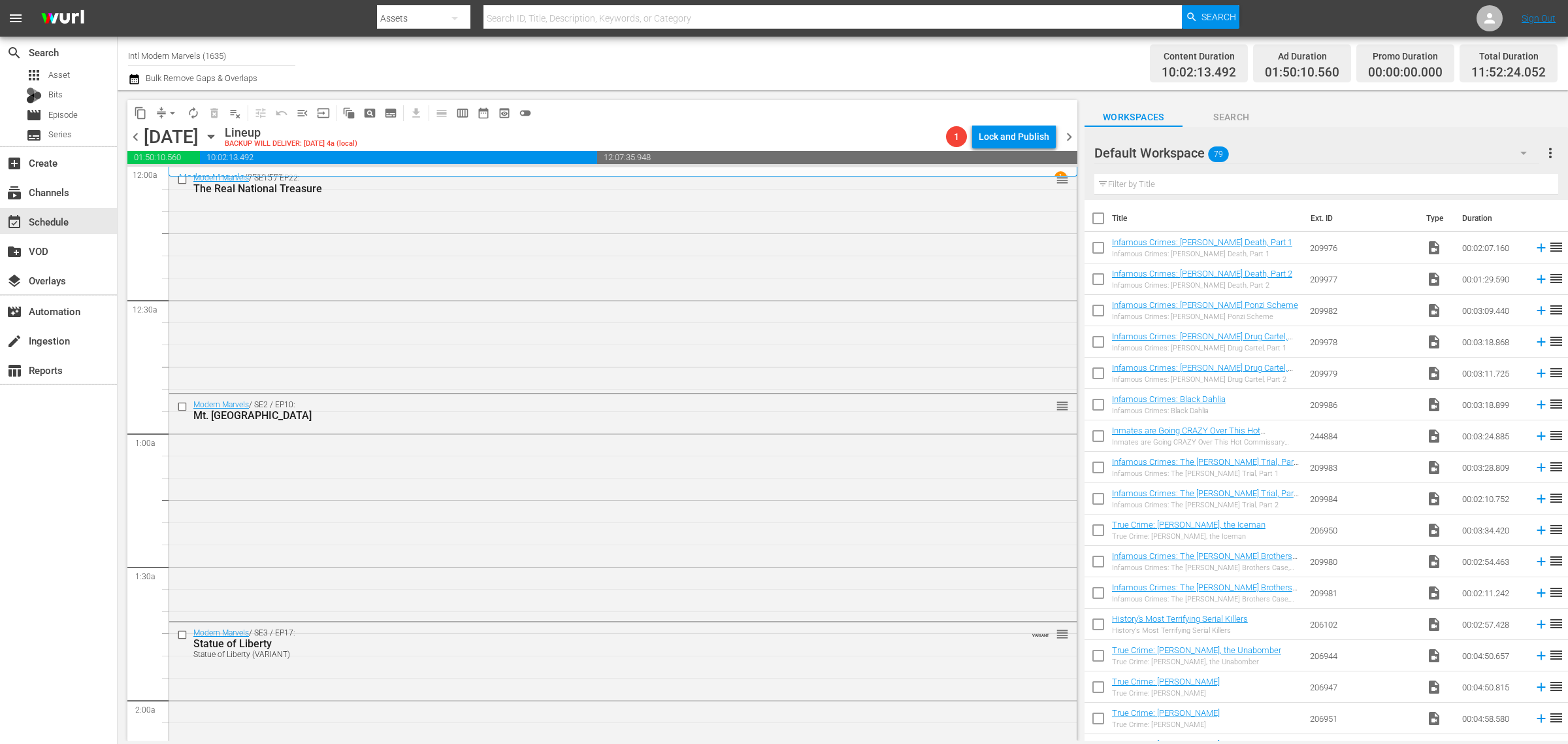
click at [840, 66] on div "Channel Title Intl Modern Marvels (1635) Bulk Remove Gaps & Overlaps" at bounding box center [518, 63] width 780 height 47
click at [1344, 119] on div "Workspaces Search" at bounding box center [1327, 113] width 484 height 26
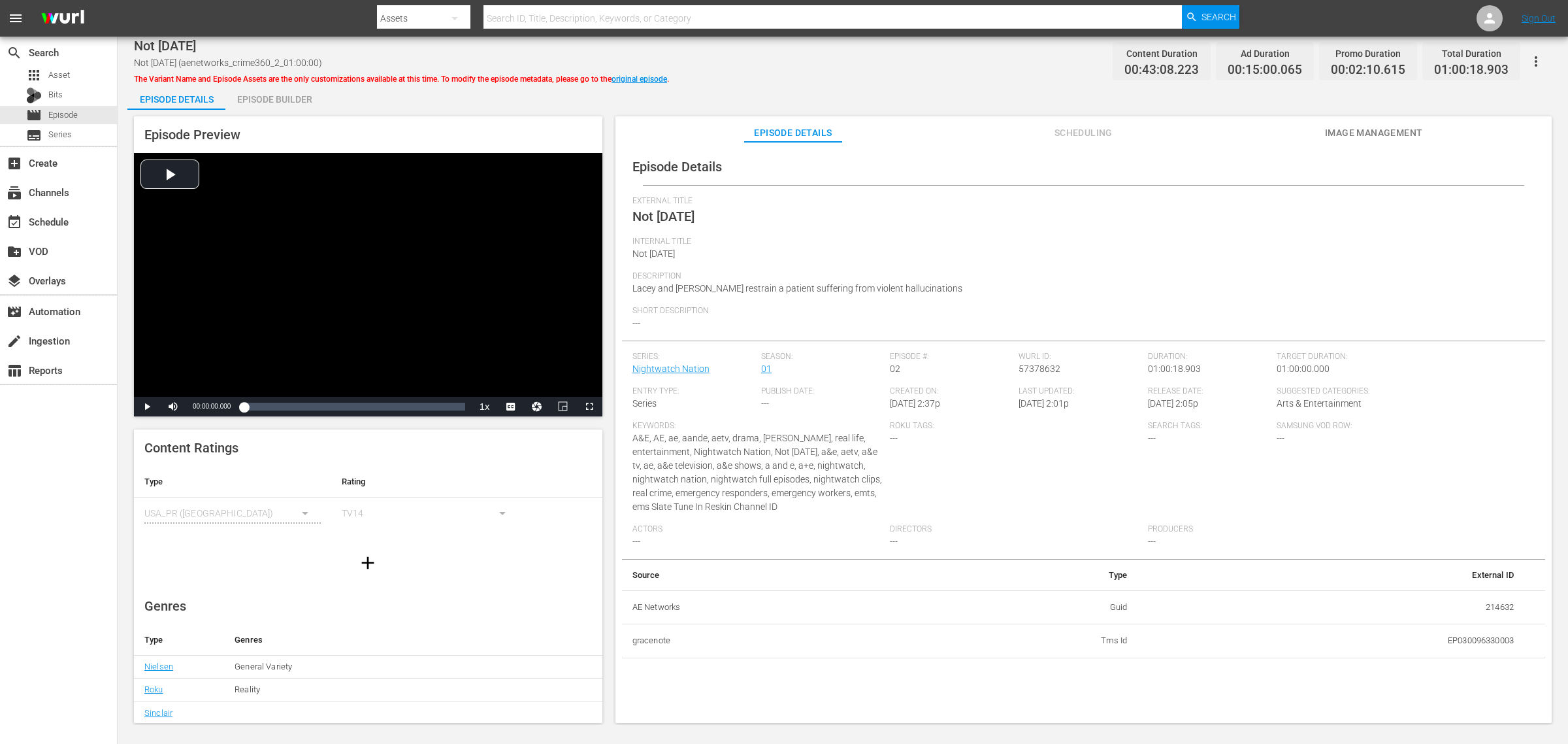
click at [264, 94] on div "Episode Builder" at bounding box center [274, 99] width 98 height 32
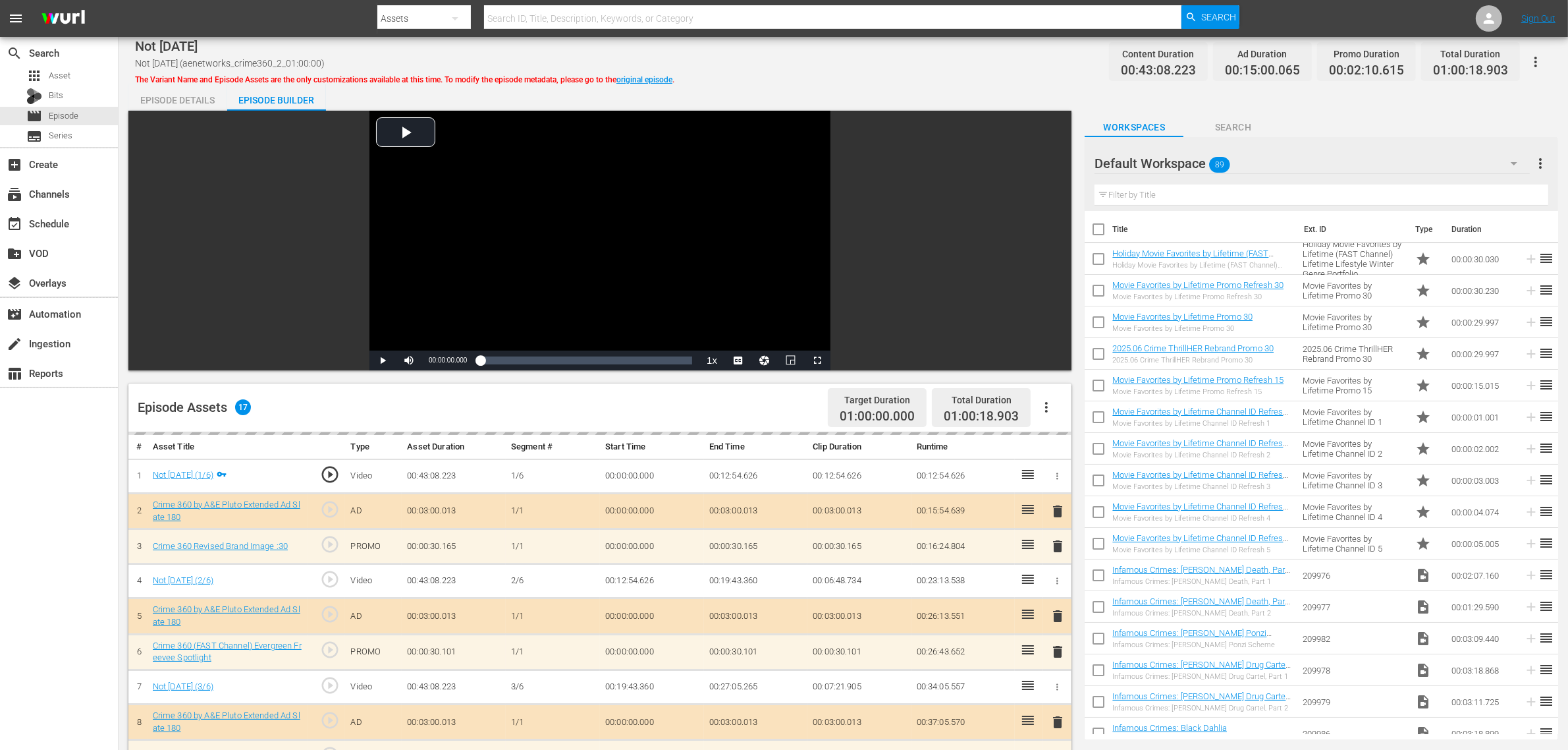
click at [986, 65] on div "Not Today Not Today (aenetworks_crime360_2_01:00:00) The Variant Name and Episo…" at bounding box center [843, 61] width 1417 height 29
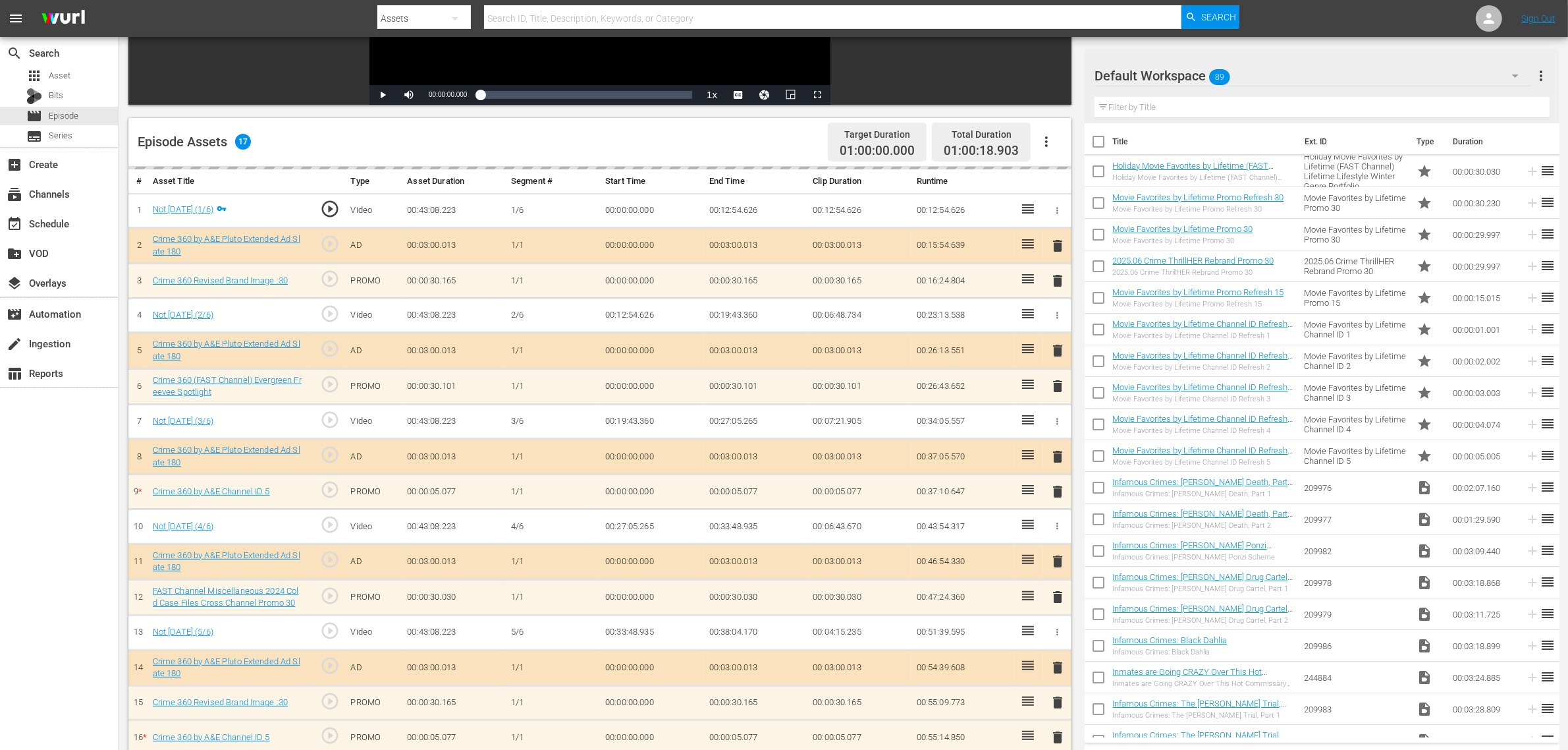
scroll to position [342, 0]
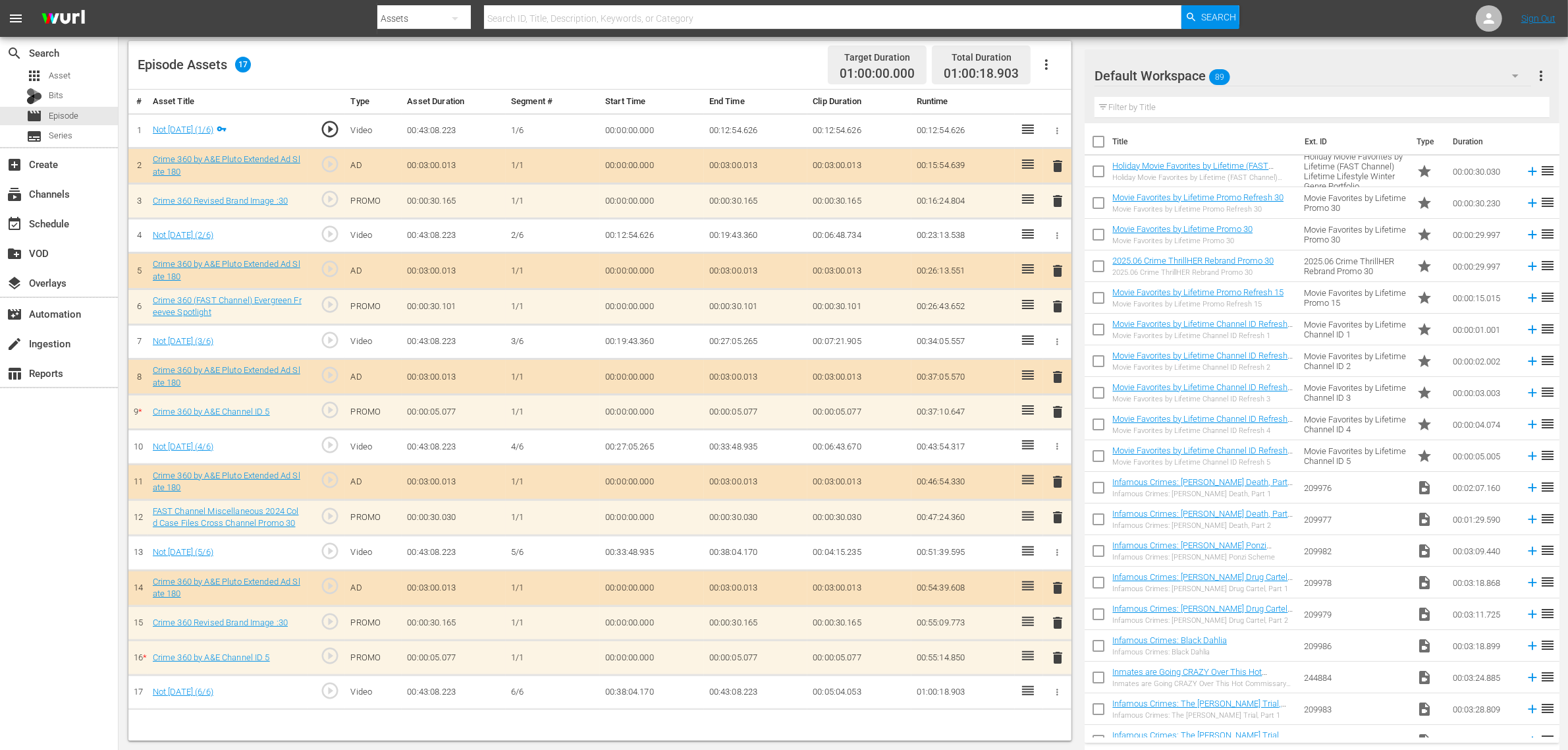
click at [1264, 79] on div "Default Workspace 89" at bounding box center [1313, 76] width 437 height 37
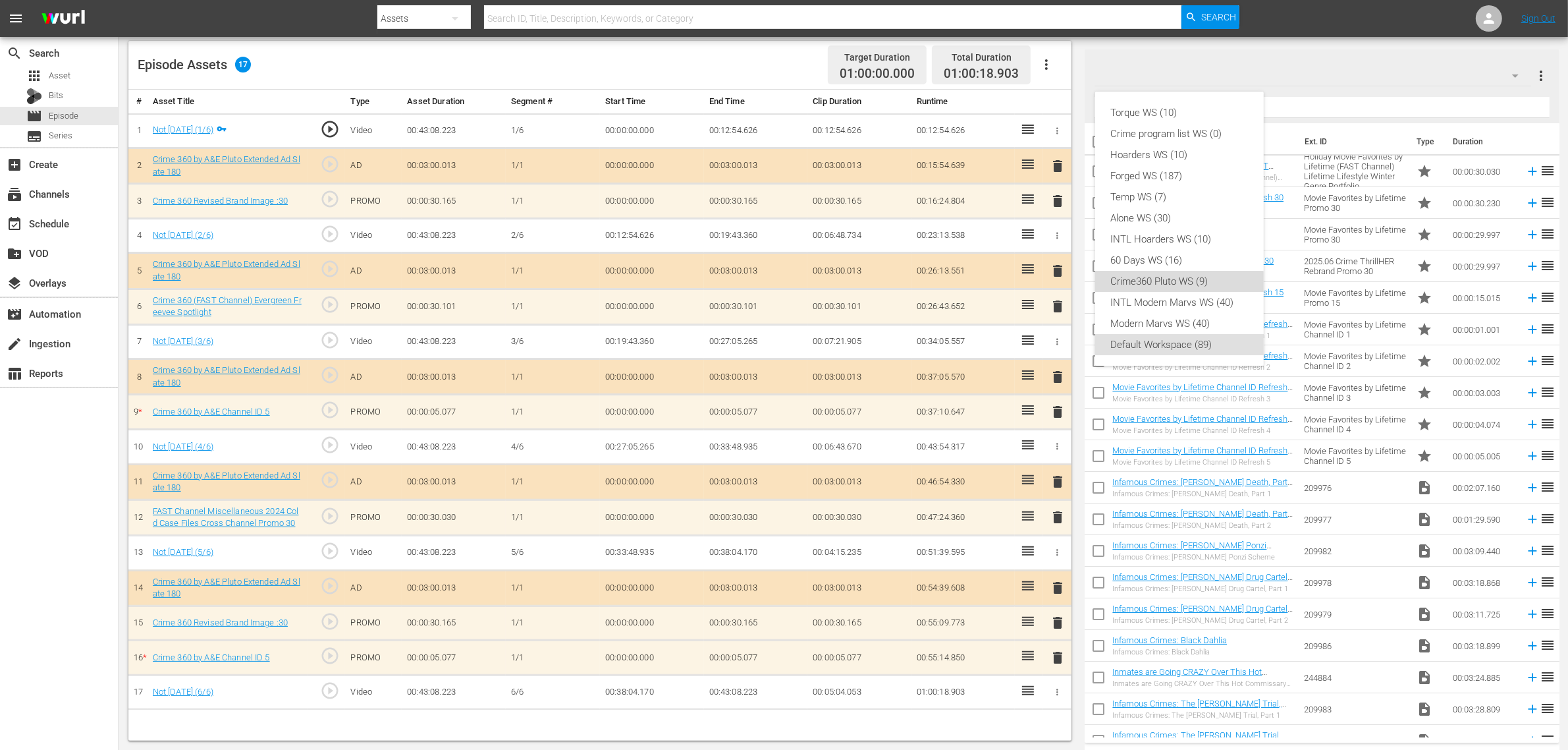
click at [1173, 286] on div "Crime360 Pluto WS (9)" at bounding box center [1179, 281] width 137 height 22
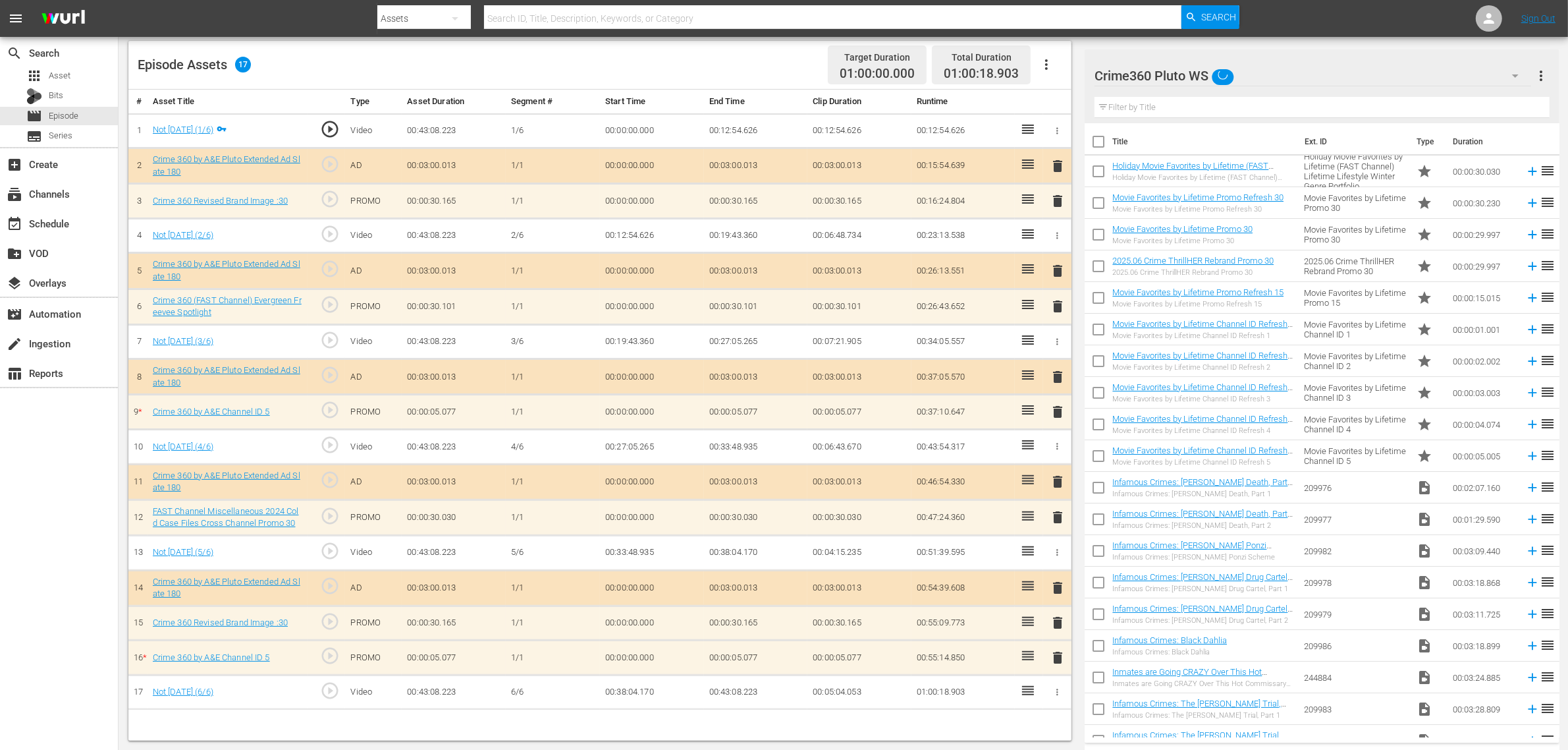
click at [738, 52] on div "Episode Assets 17 Target Duration 01:00:00.000 Total Duration 01:00:18.903" at bounding box center [599, 65] width 943 height 49
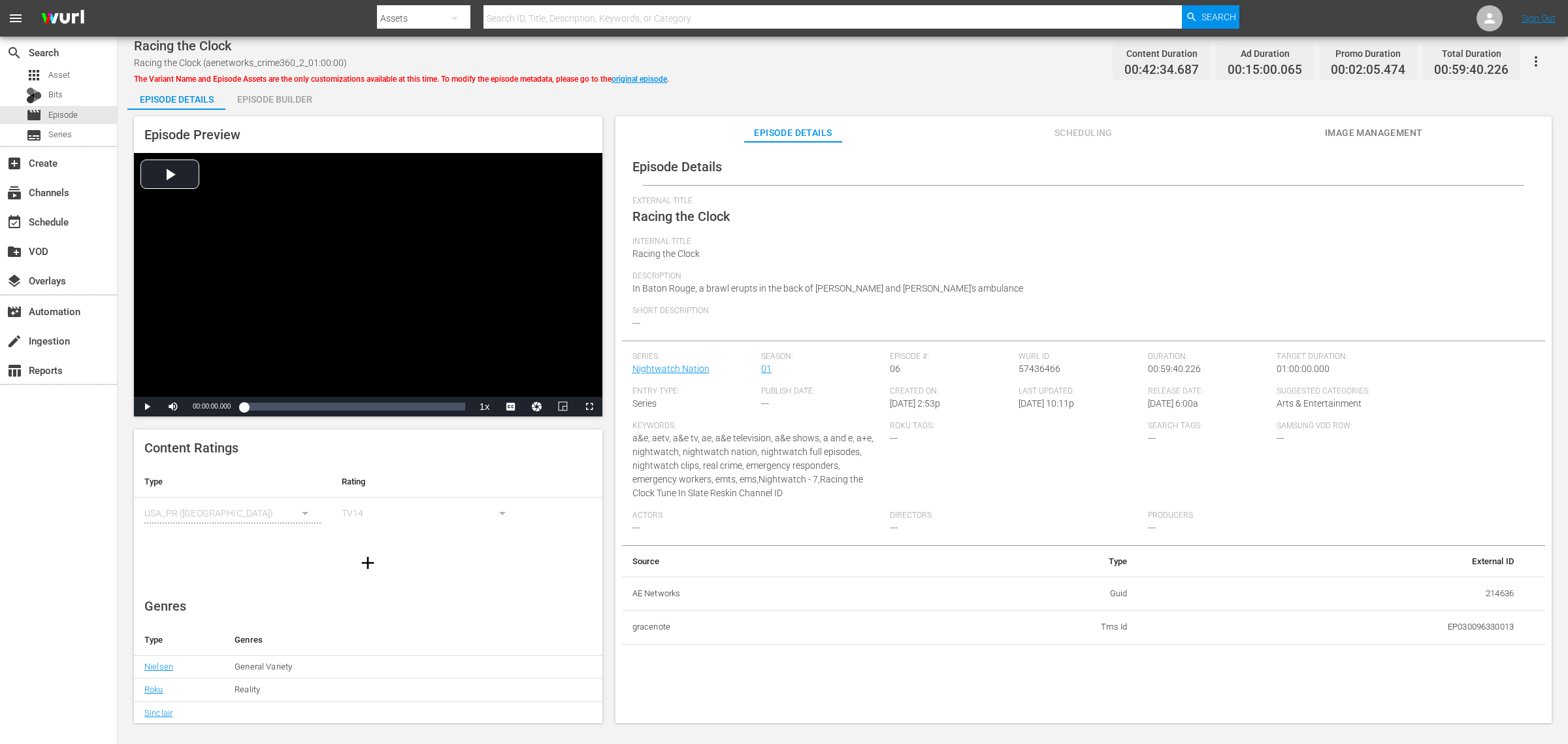
click at [292, 105] on div "Episode Builder" at bounding box center [274, 99] width 98 height 32
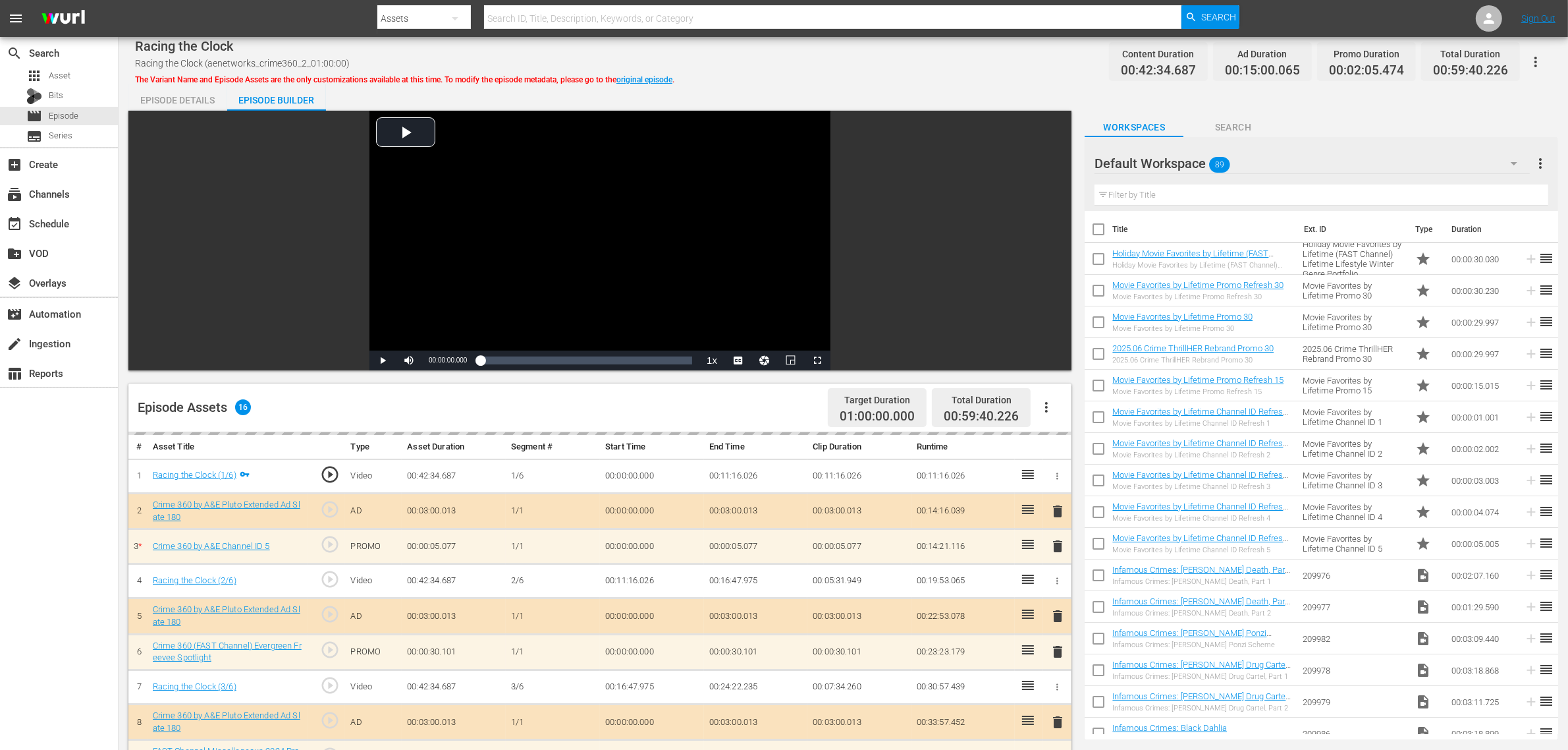
click at [864, 74] on div "Racing the Clock Racing the Clock (aenetworks_crime360_2_01:00:00) The Variant …" at bounding box center [843, 61] width 1417 height 29
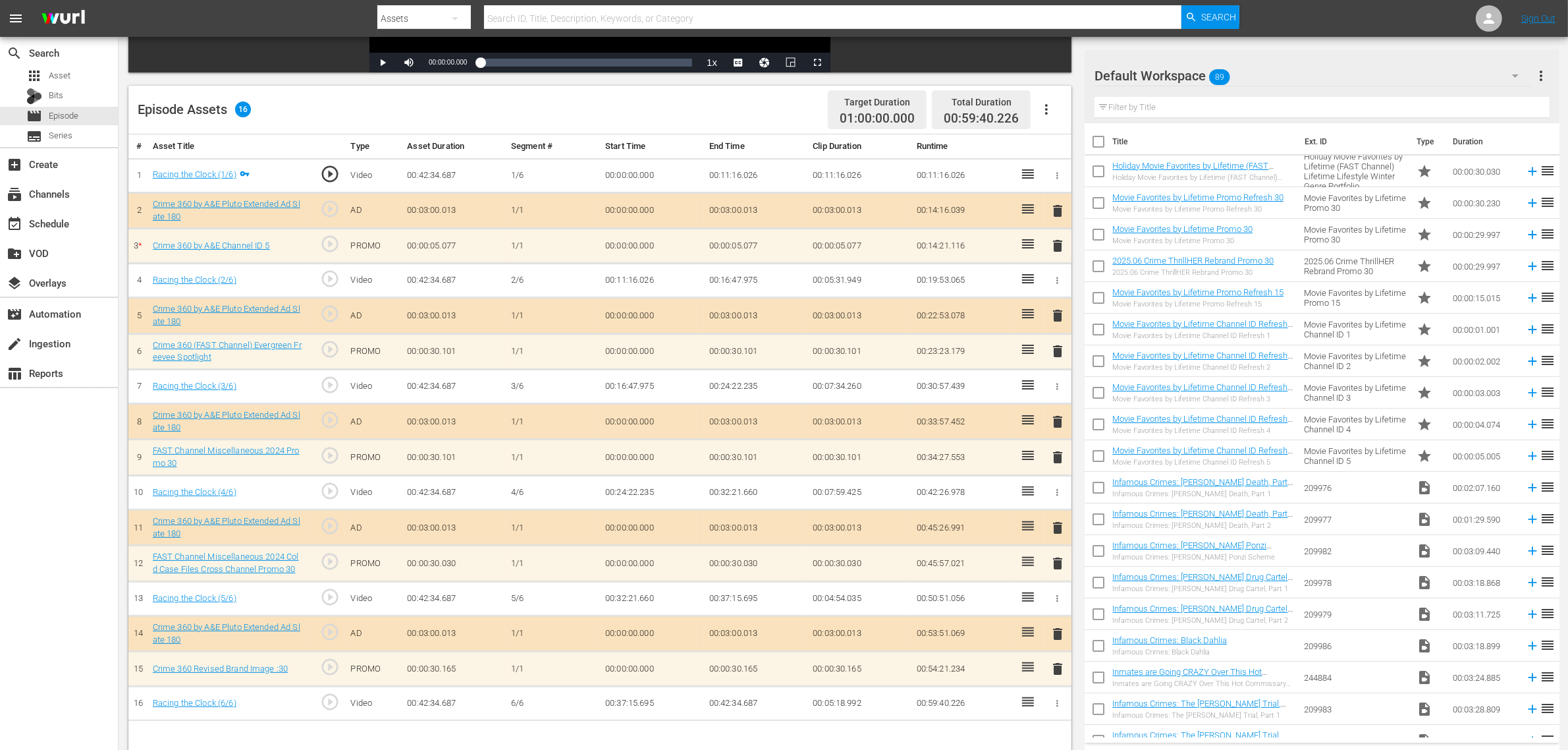
scroll to position [329, 0]
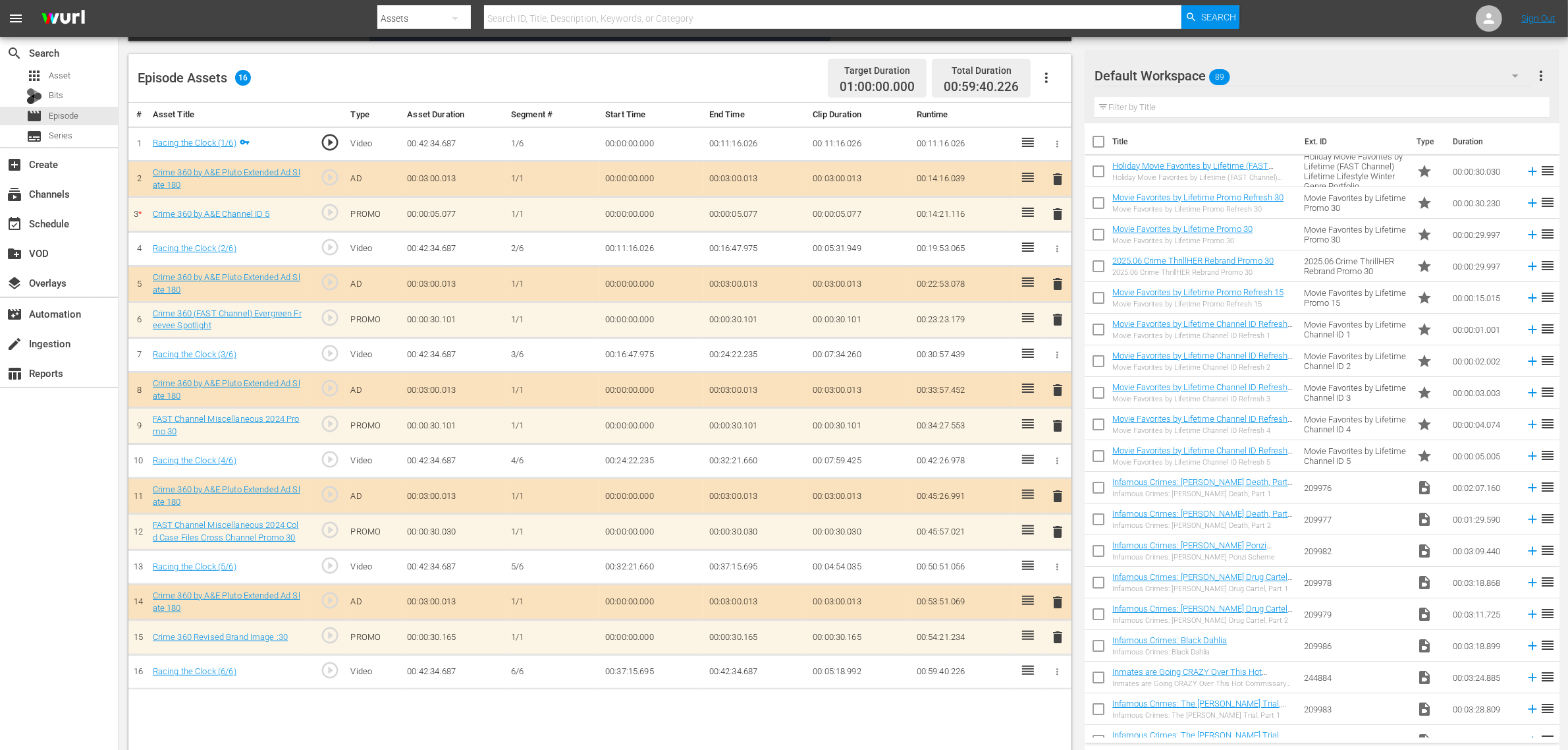
click at [1264, 80] on div "Default Workspace 89" at bounding box center [1313, 76] width 437 height 37
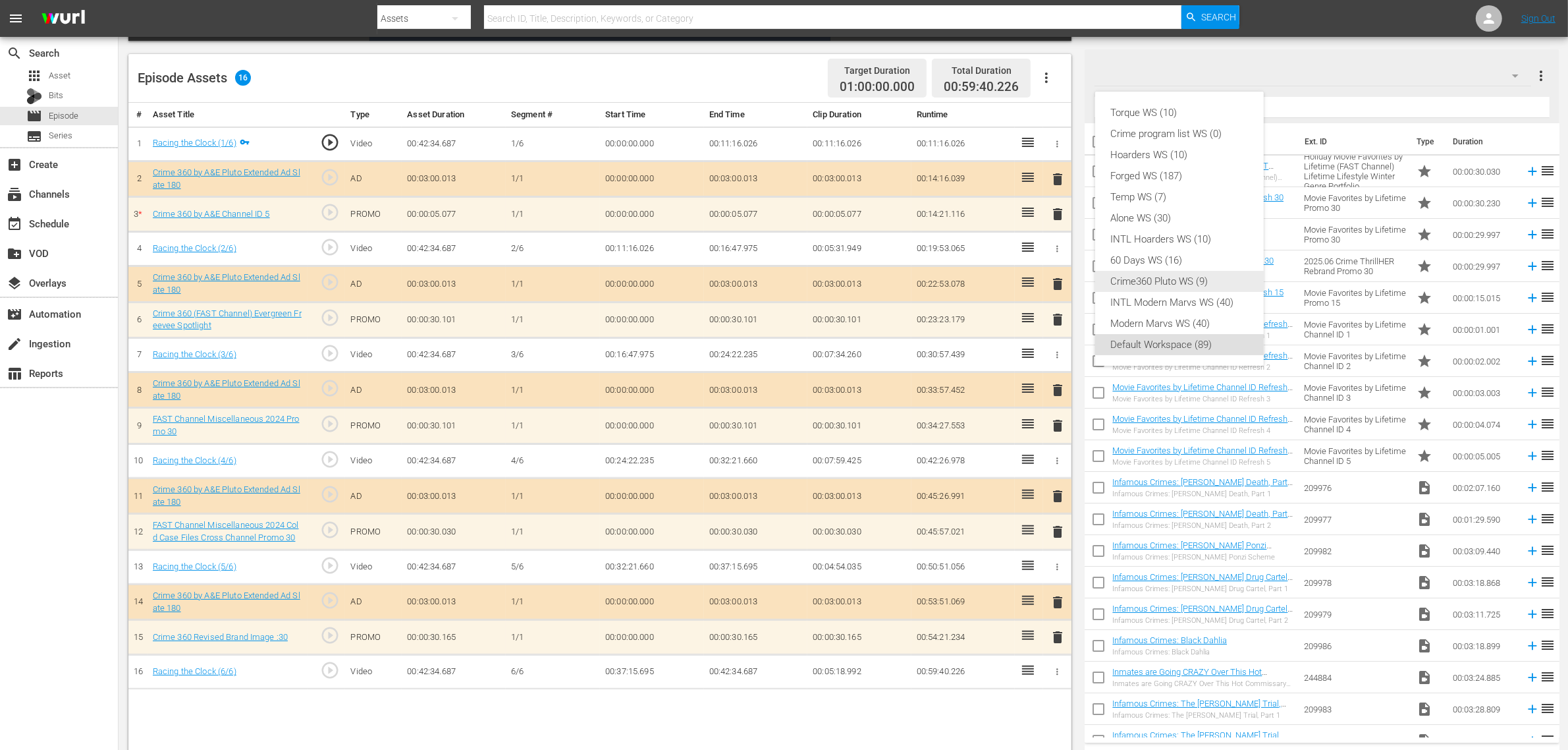
click at [1214, 286] on div "Crime360 Pluto WS (9)" at bounding box center [1179, 281] width 137 height 22
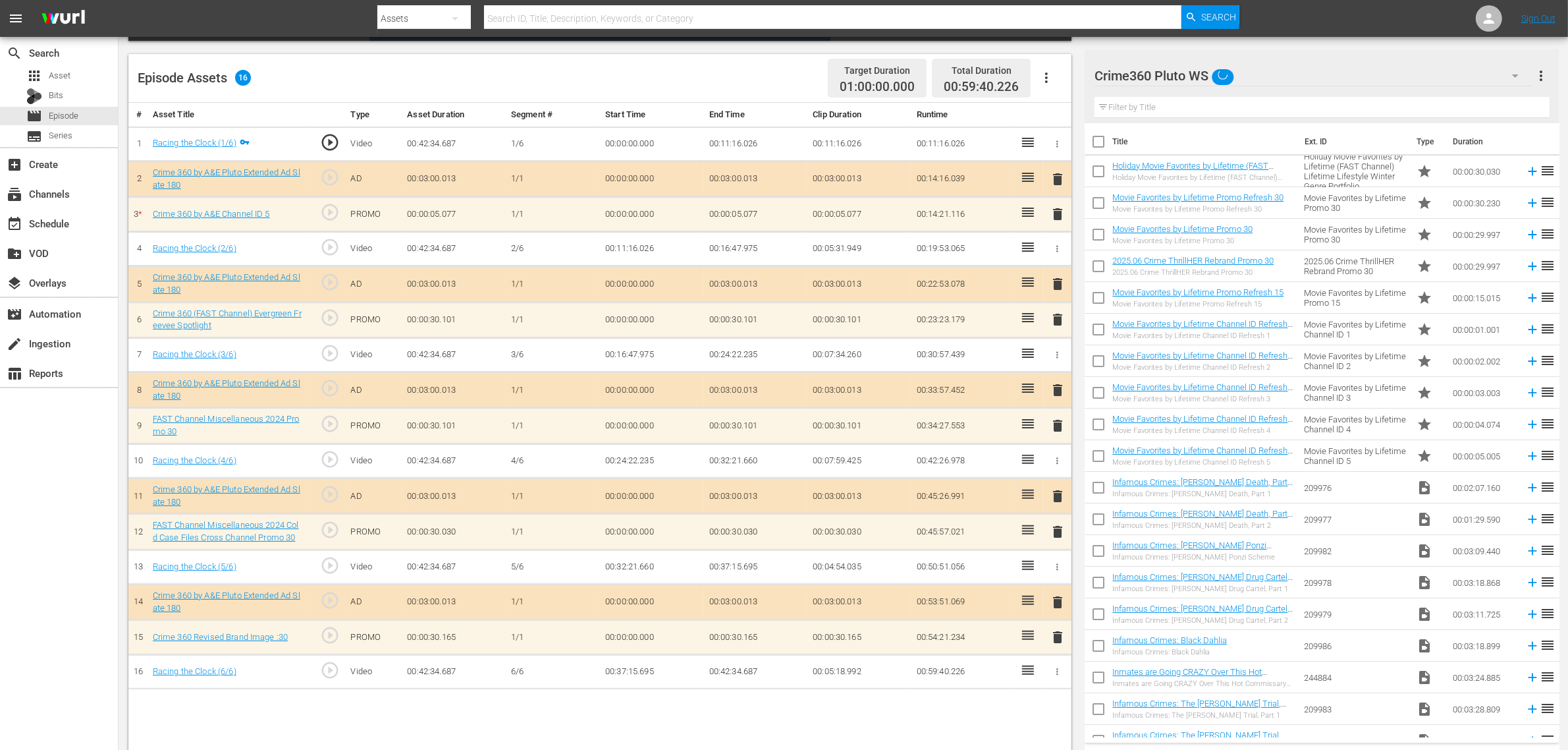
click at [775, 71] on div "Episode Assets 16 Target Duration 01:00:00.000 Total Duration 00:59:40.226" at bounding box center [599, 78] width 943 height 49
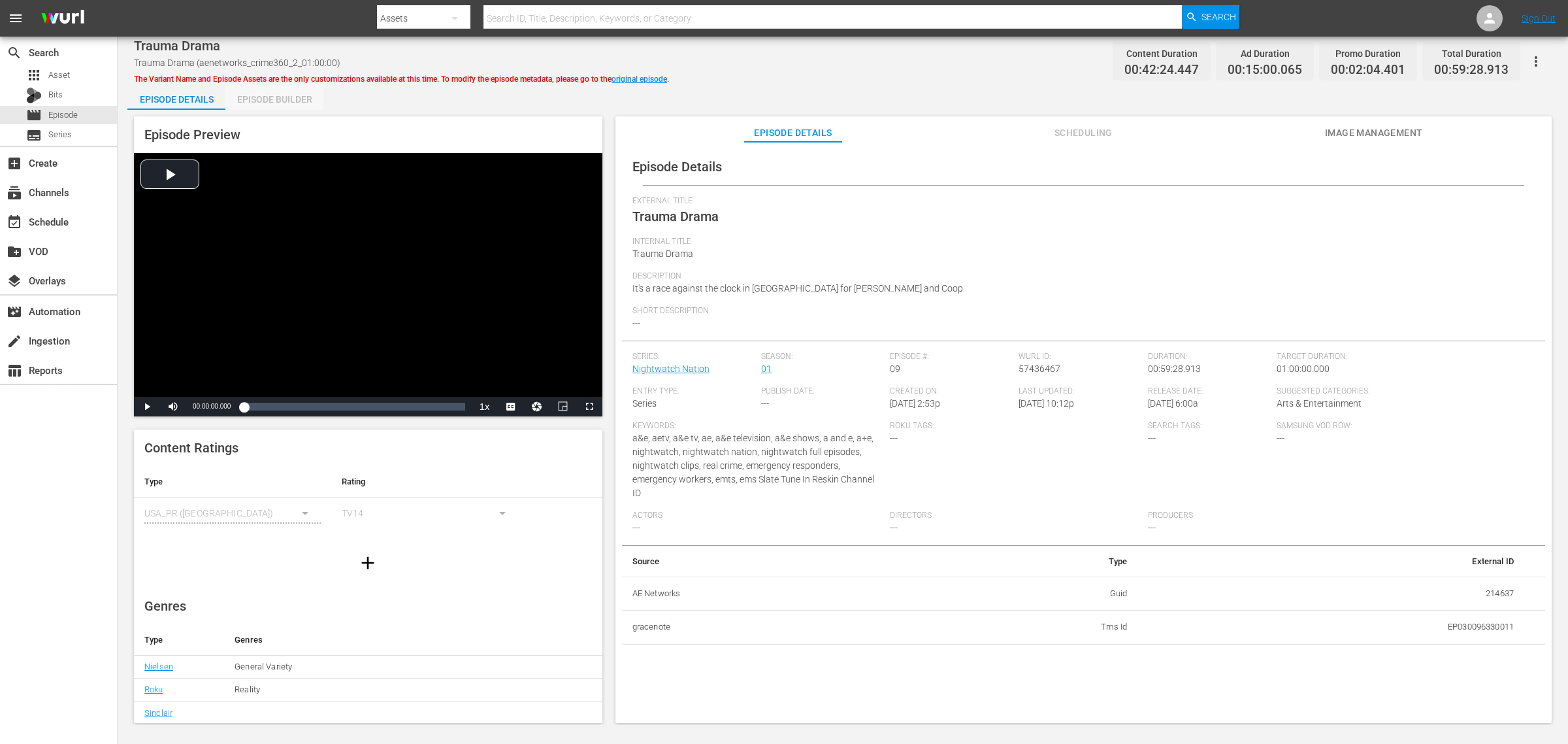
click at [298, 96] on div "Episode Builder" at bounding box center [274, 99] width 98 height 32
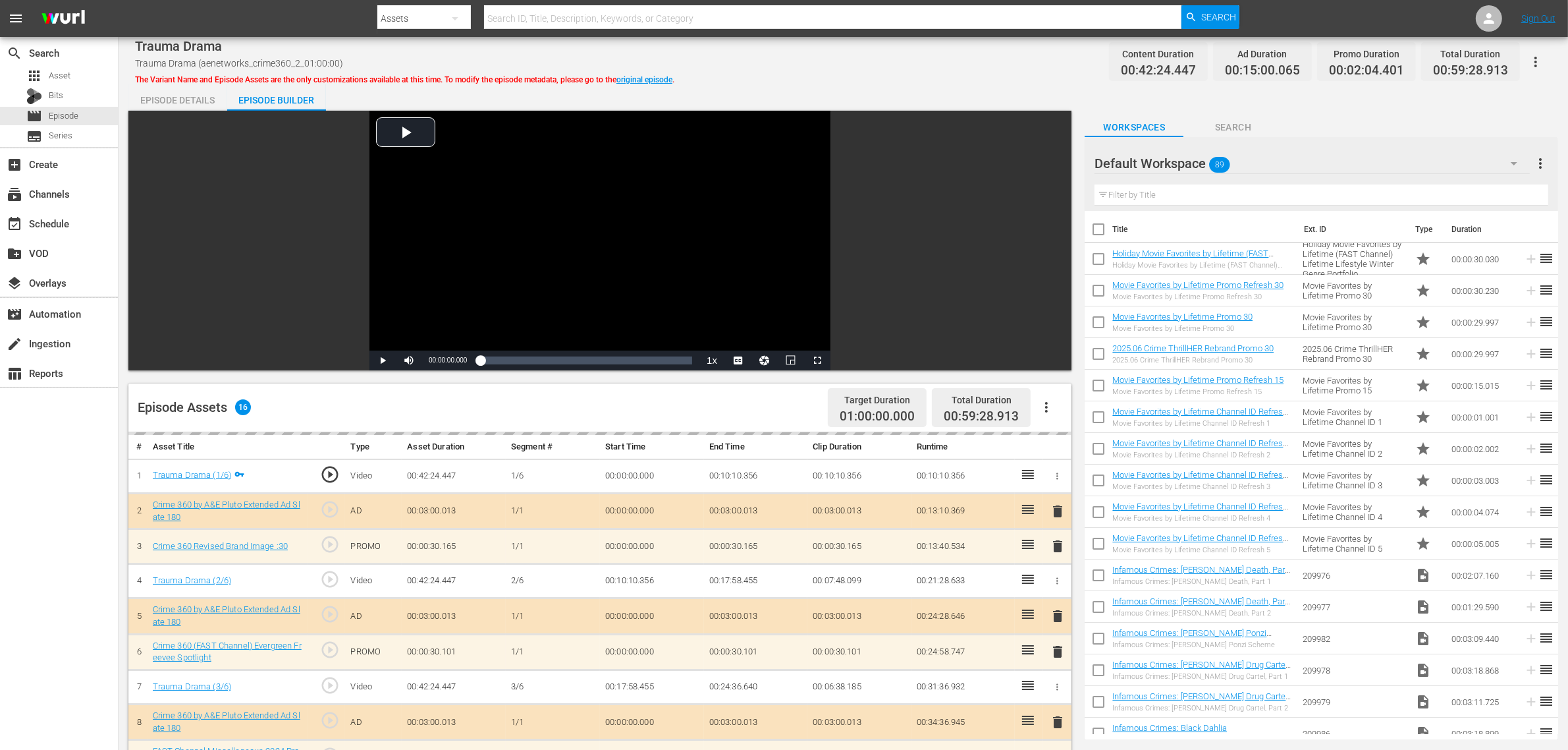
click at [1251, 163] on div "Default Workspace 89" at bounding box center [1312, 163] width 435 height 37
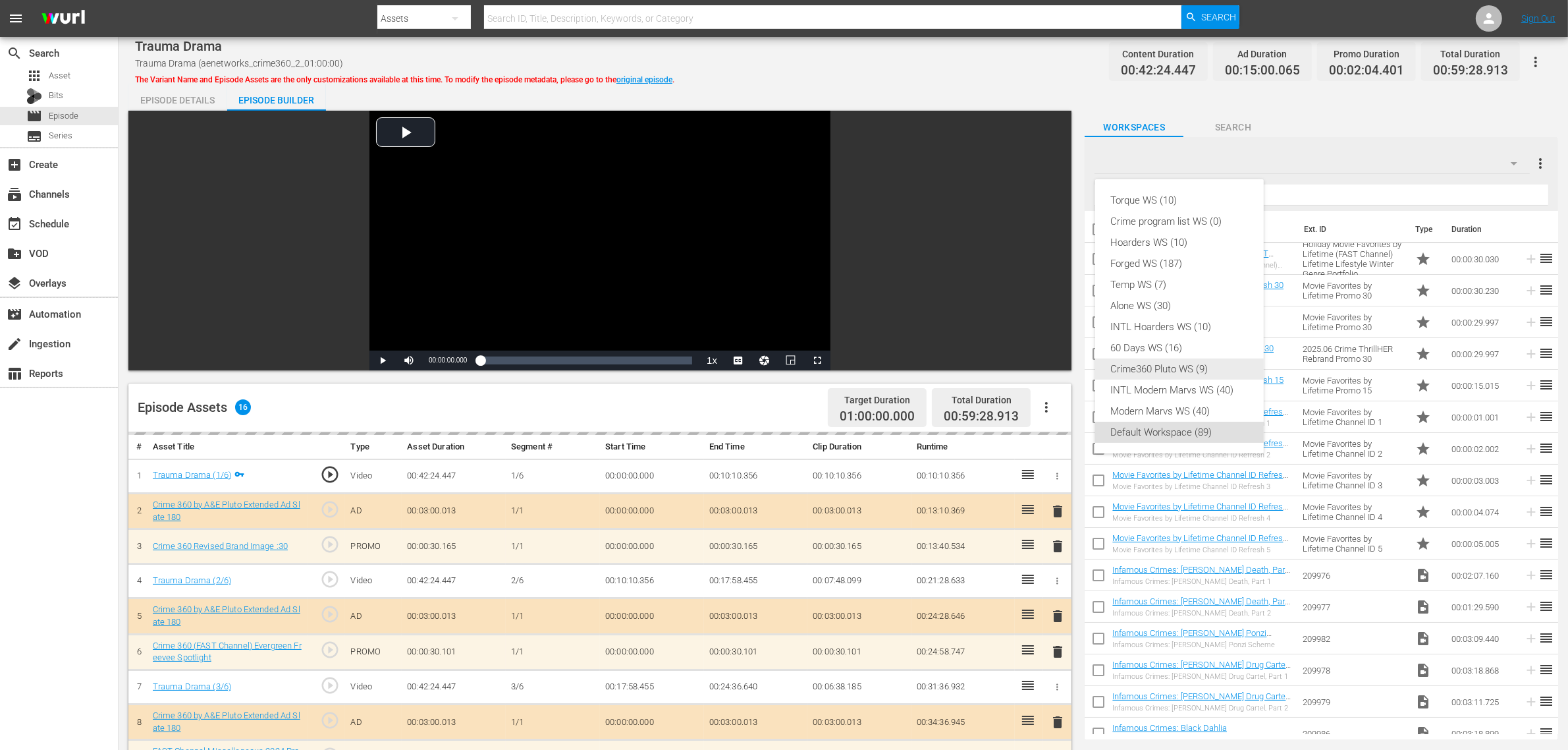
click at [1136, 371] on div "Crime360 Pluto WS (9)" at bounding box center [1179, 369] width 137 height 22
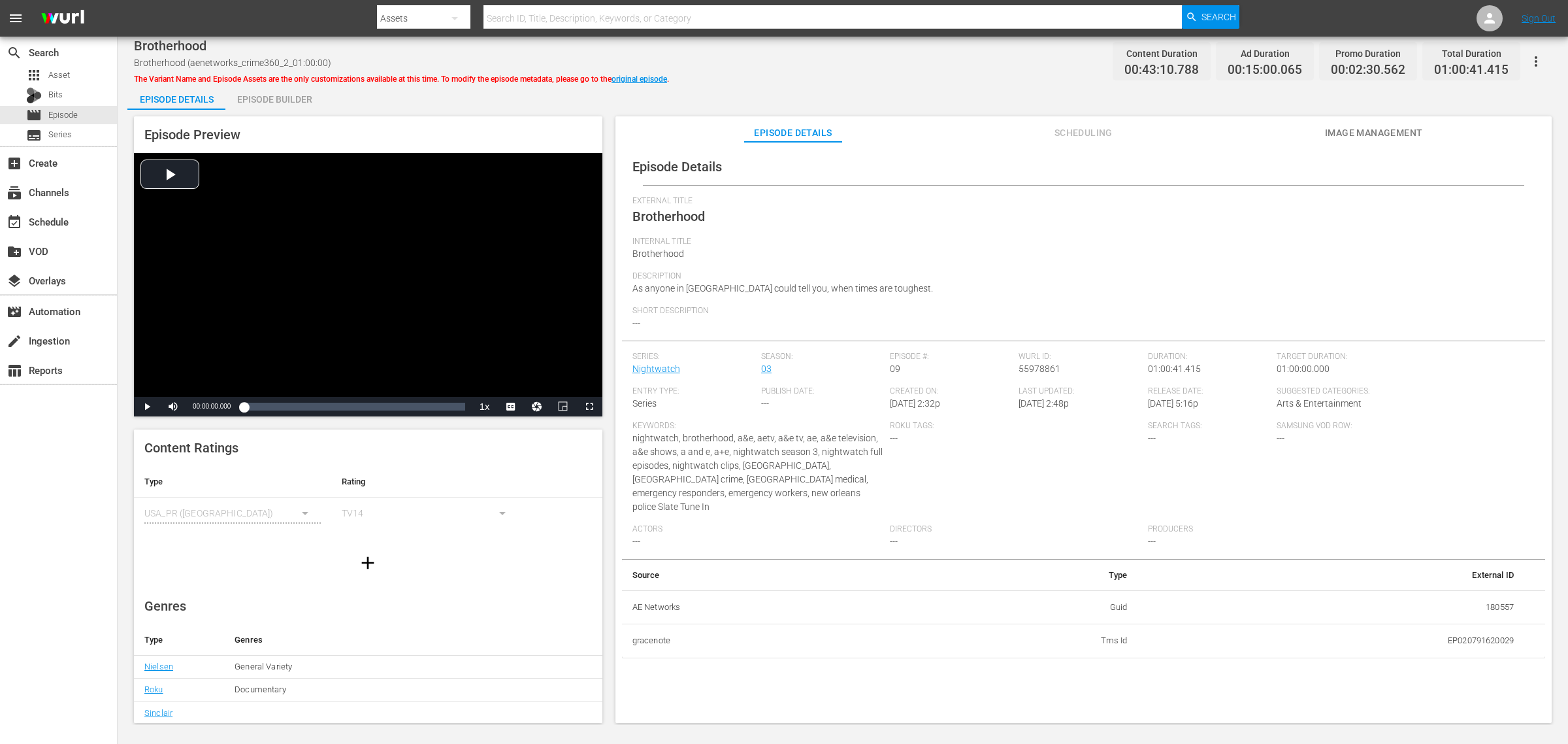
click at [282, 93] on div "Episode Builder" at bounding box center [274, 99] width 98 height 32
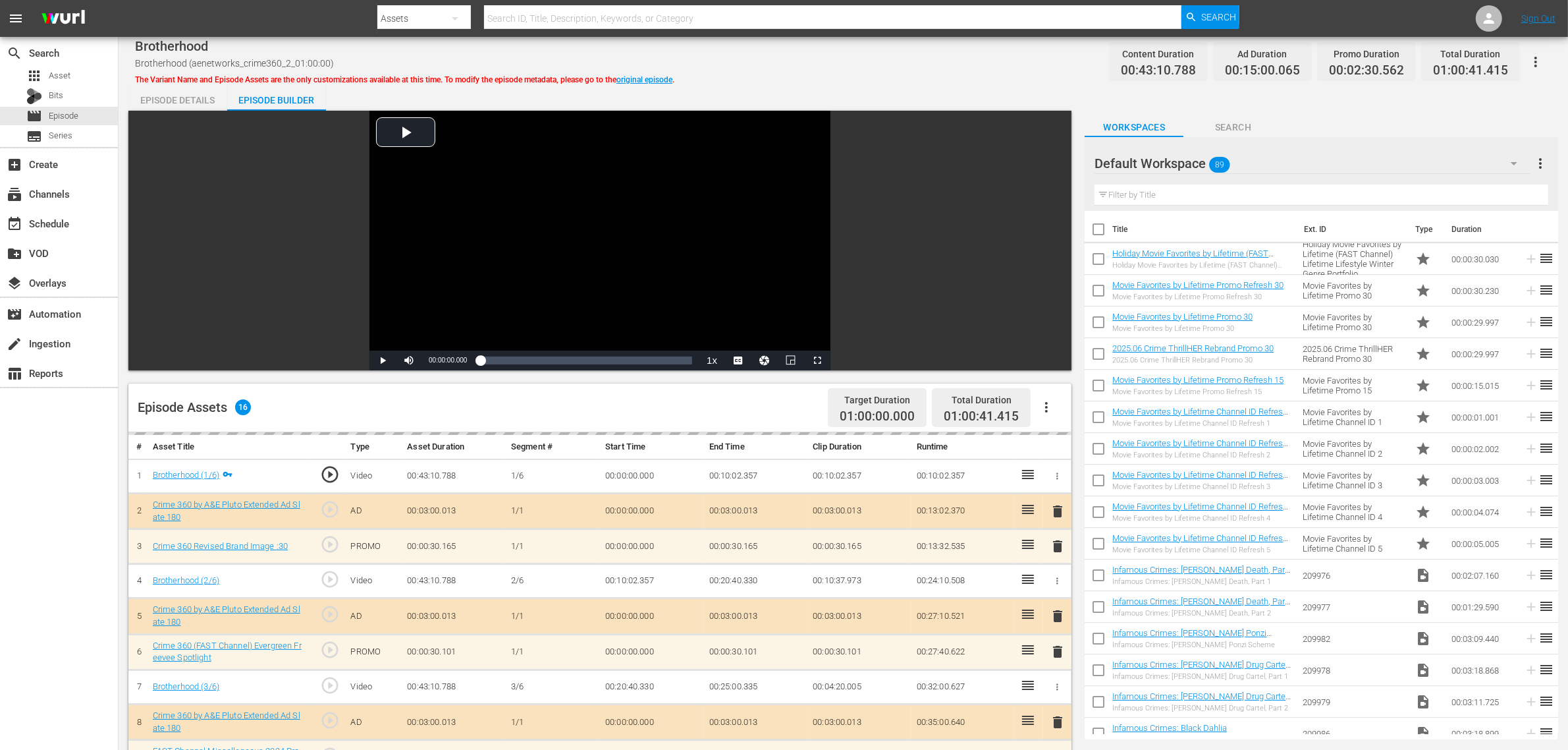
click at [1264, 156] on div "Default Workspace 89" at bounding box center [1312, 163] width 435 height 37
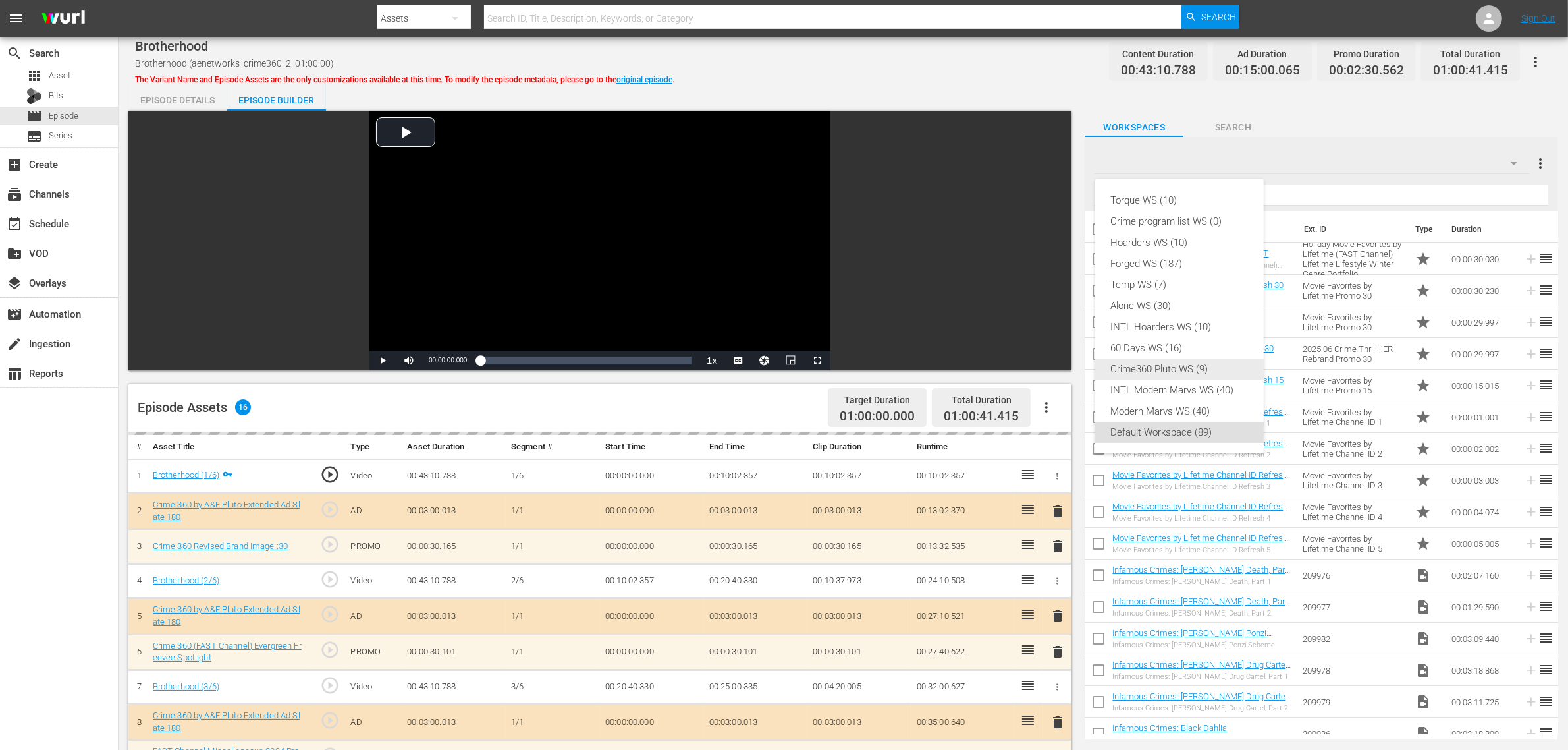
click at [1166, 378] on div "Crime360 Pluto WS (9)" at bounding box center [1179, 369] width 137 height 22
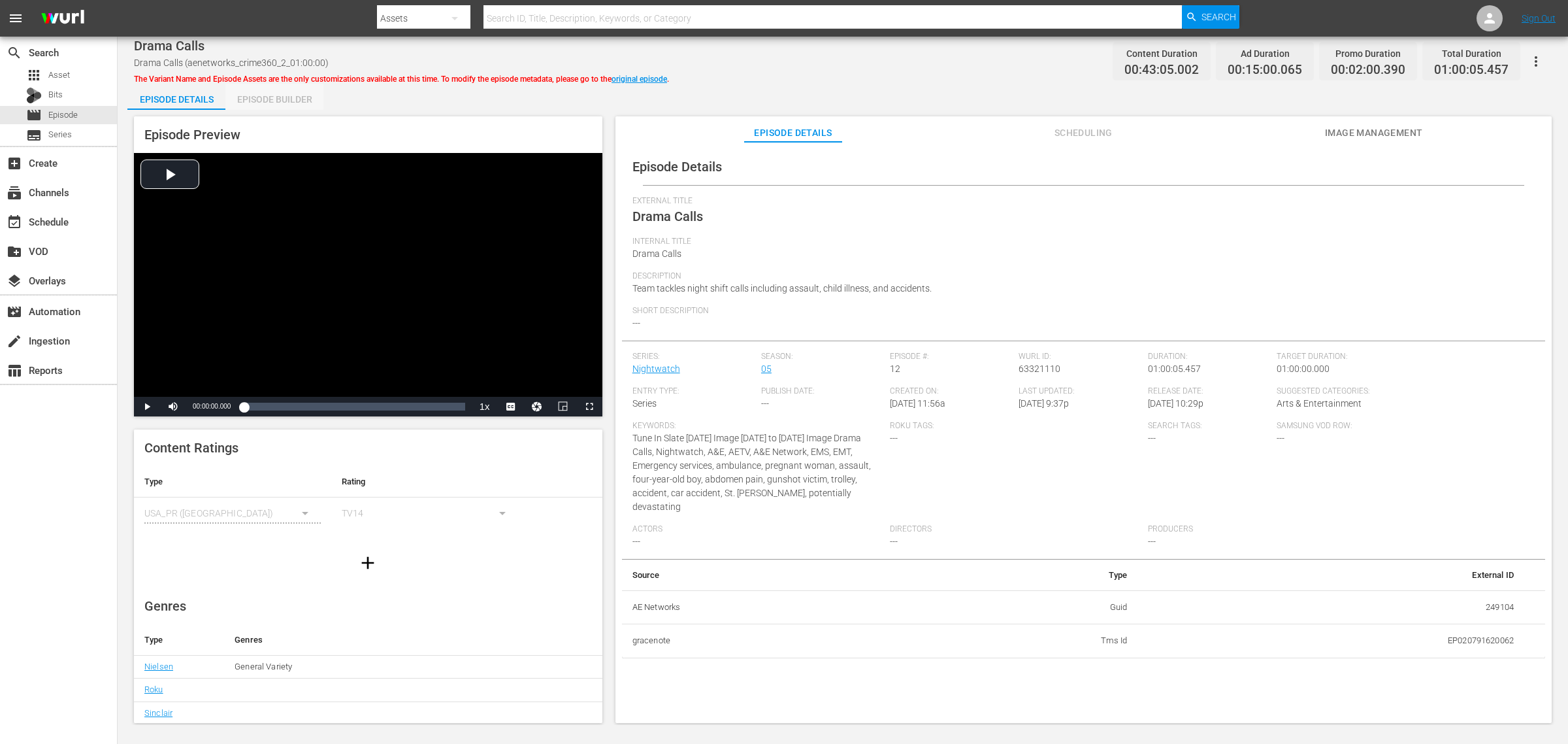
click at [296, 99] on div "Episode Builder" at bounding box center [274, 99] width 98 height 32
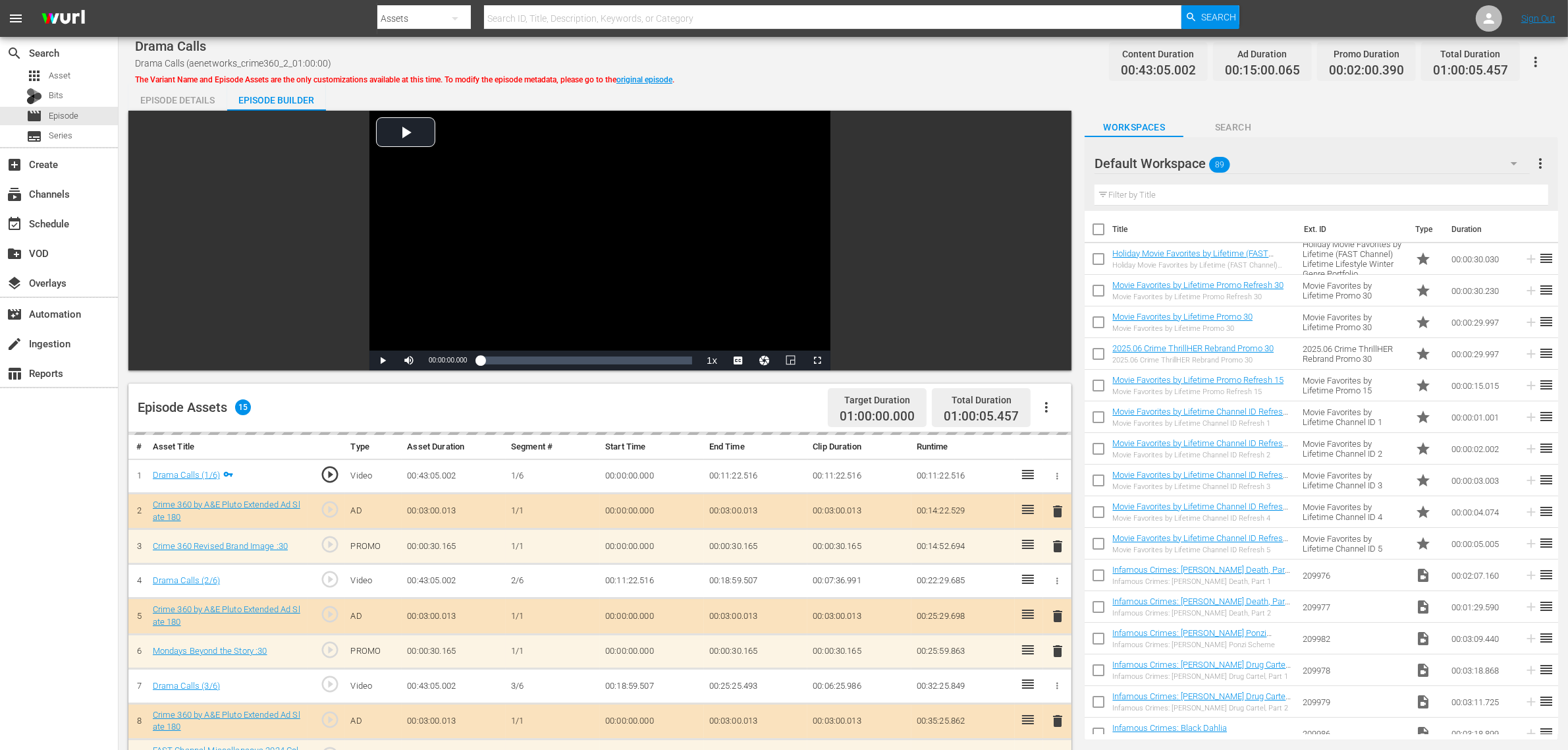
click at [1264, 165] on div "Default Workspace 89" at bounding box center [1312, 163] width 435 height 37
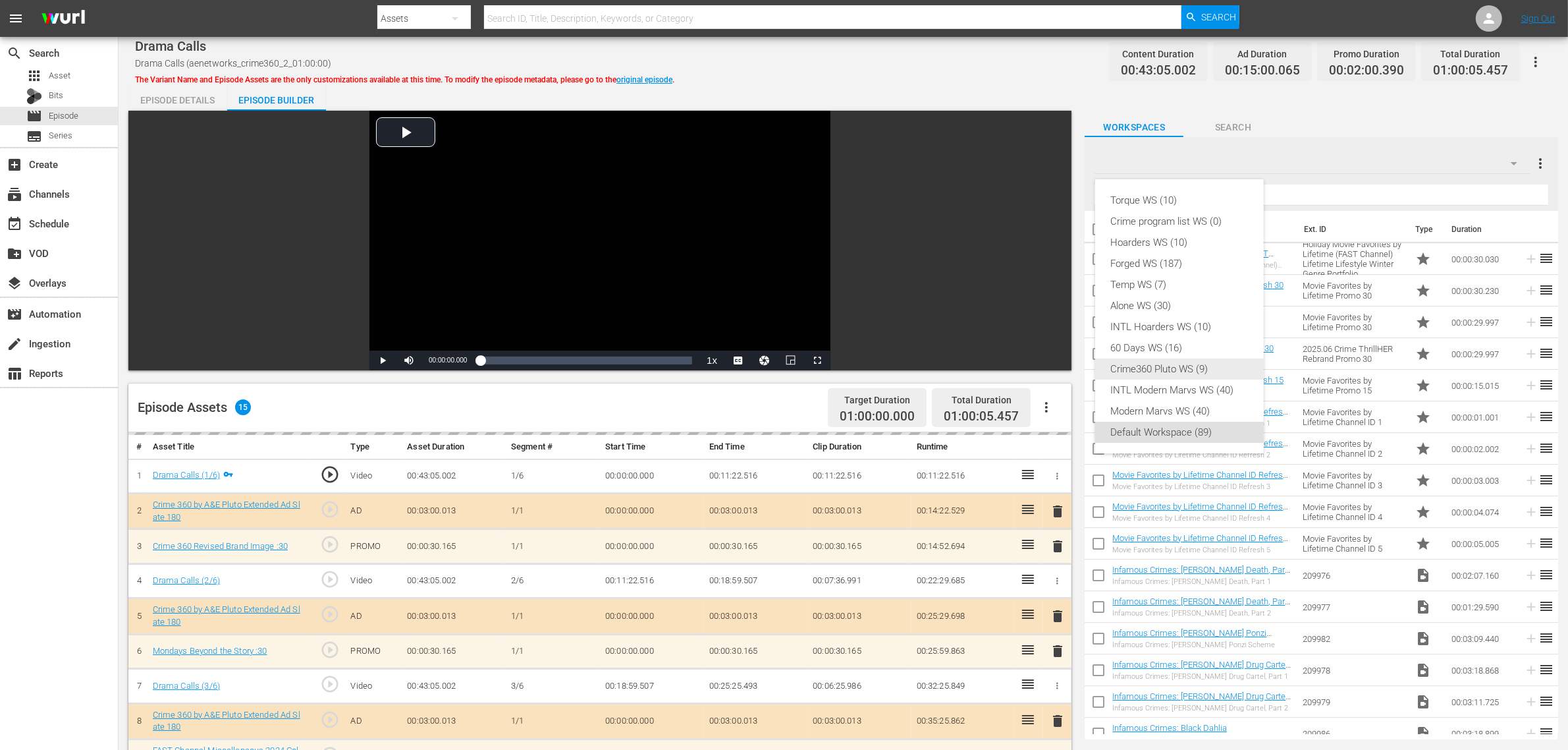
click at [1167, 366] on div "Crime360 Pluto WS (9)" at bounding box center [1179, 369] width 137 height 22
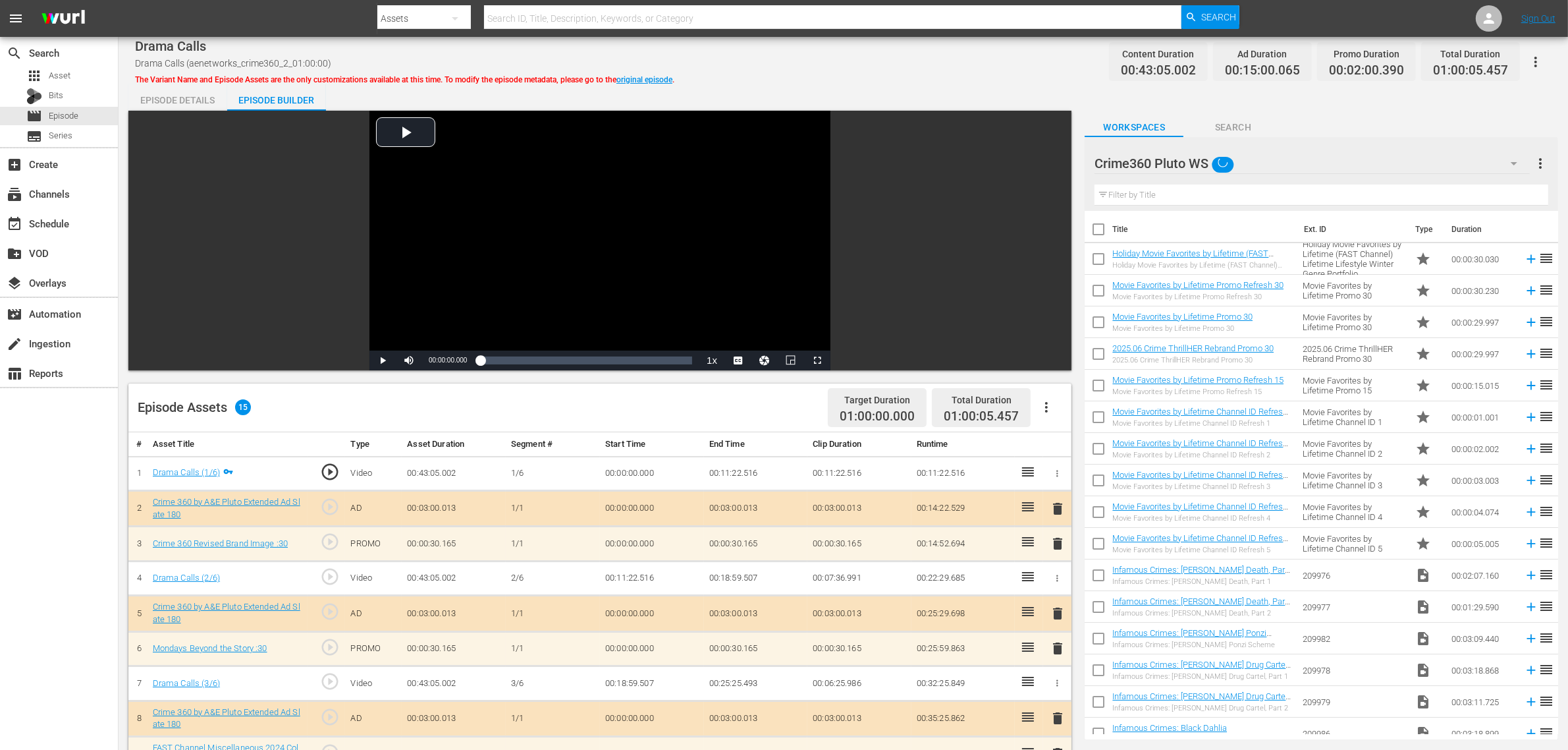
click at [933, 72] on div "Drama Calls Drama Calls (aenetworks_crime360_2_01:00:00) The Variant Name and E…" at bounding box center [843, 61] width 1417 height 29
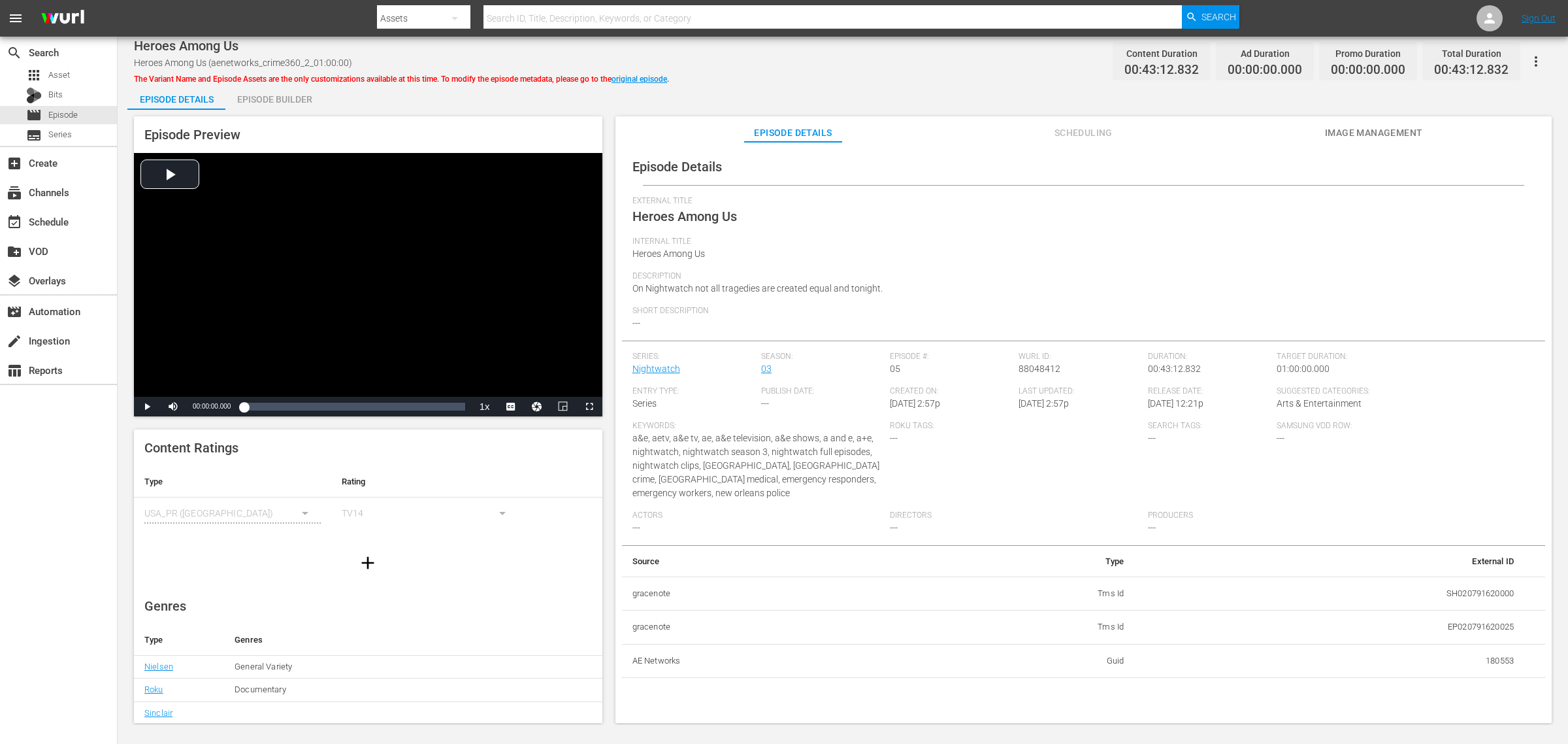
click at [272, 99] on div "Episode Builder" at bounding box center [274, 99] width 98 height 32
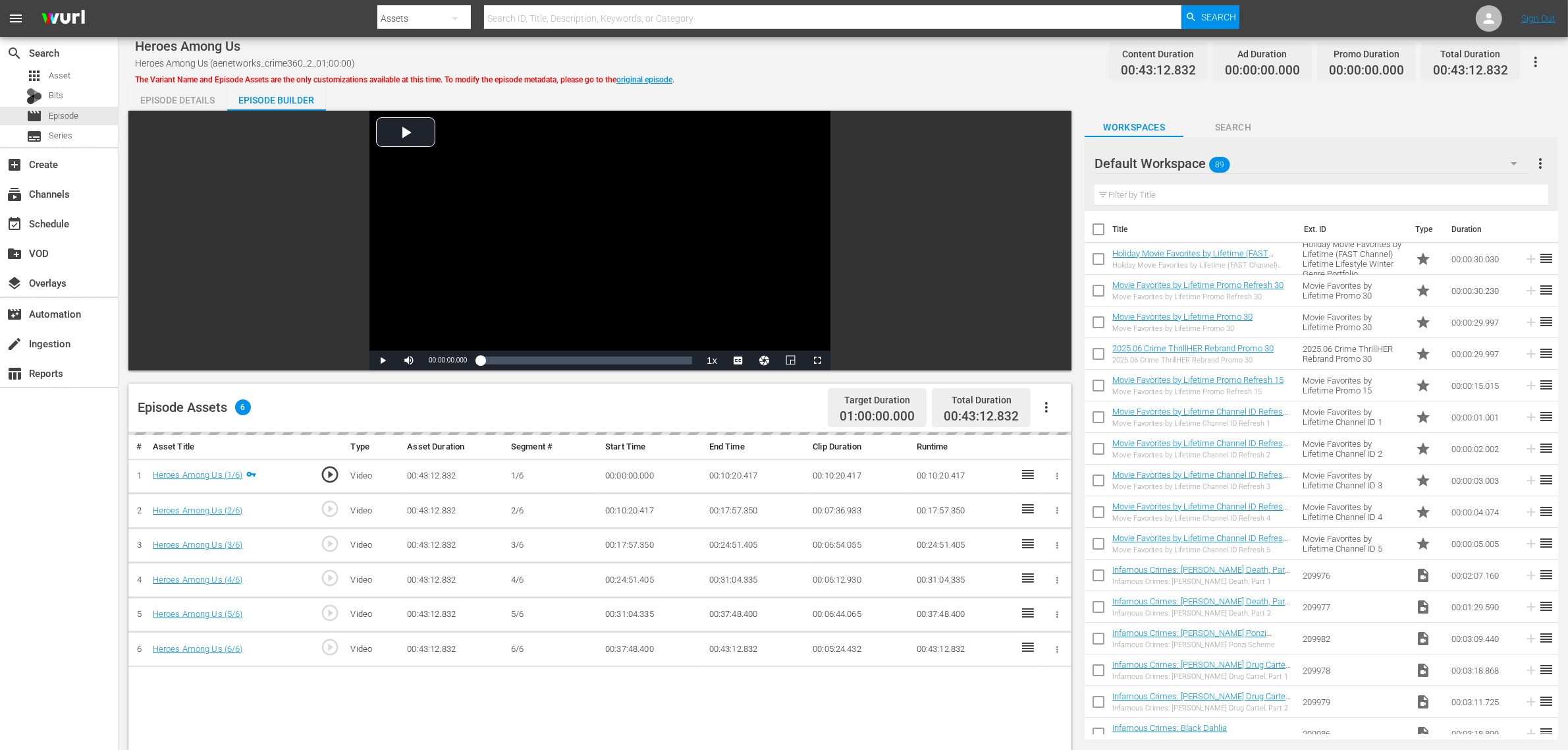
click at [1264, 158] on div "Default Workspace 89" at bounding box center [1312, 163] width 435 height 37
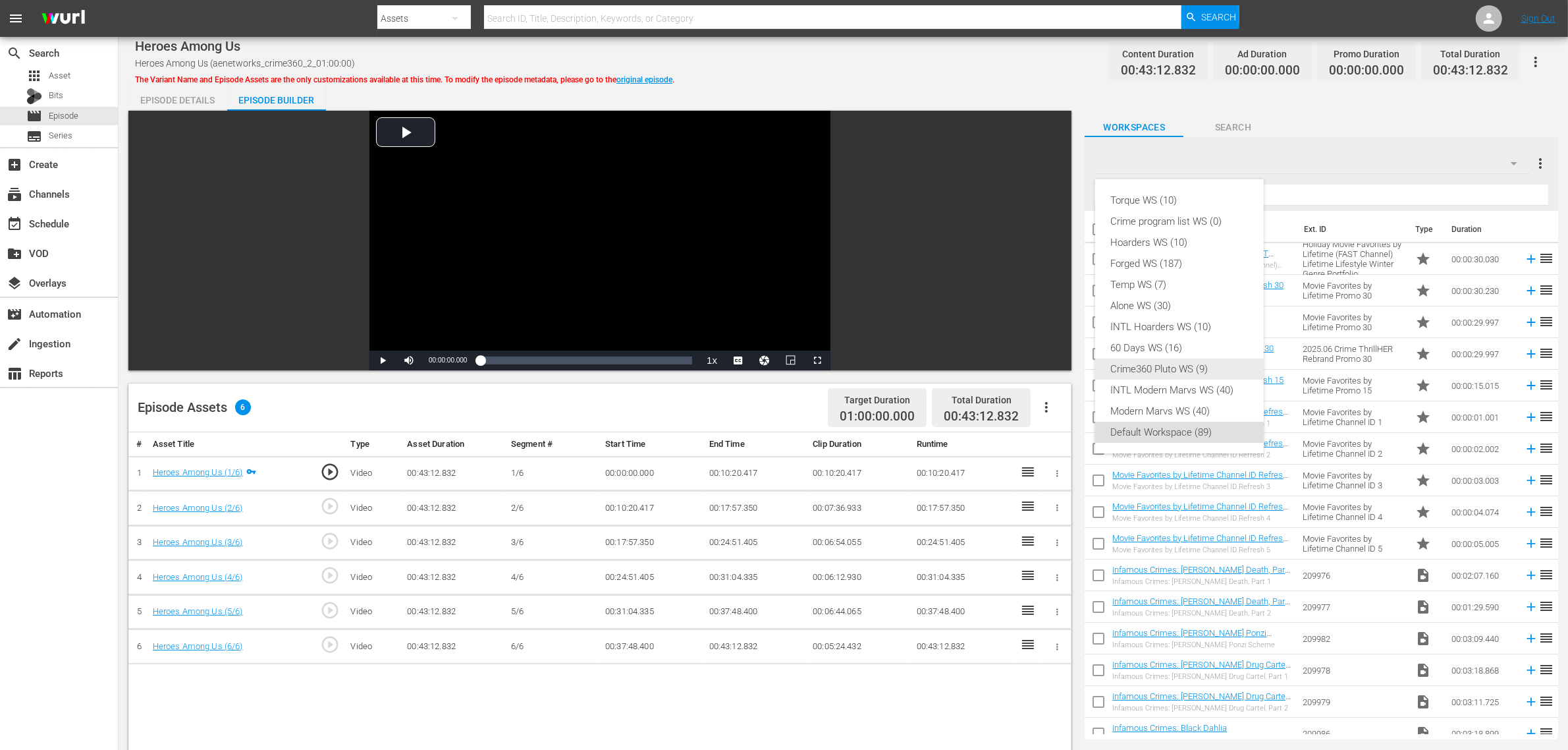
click at [1149, 372] on div "Crime360 Pluto WS (9)" at bounding box center [1179, 369] width 137 height 22
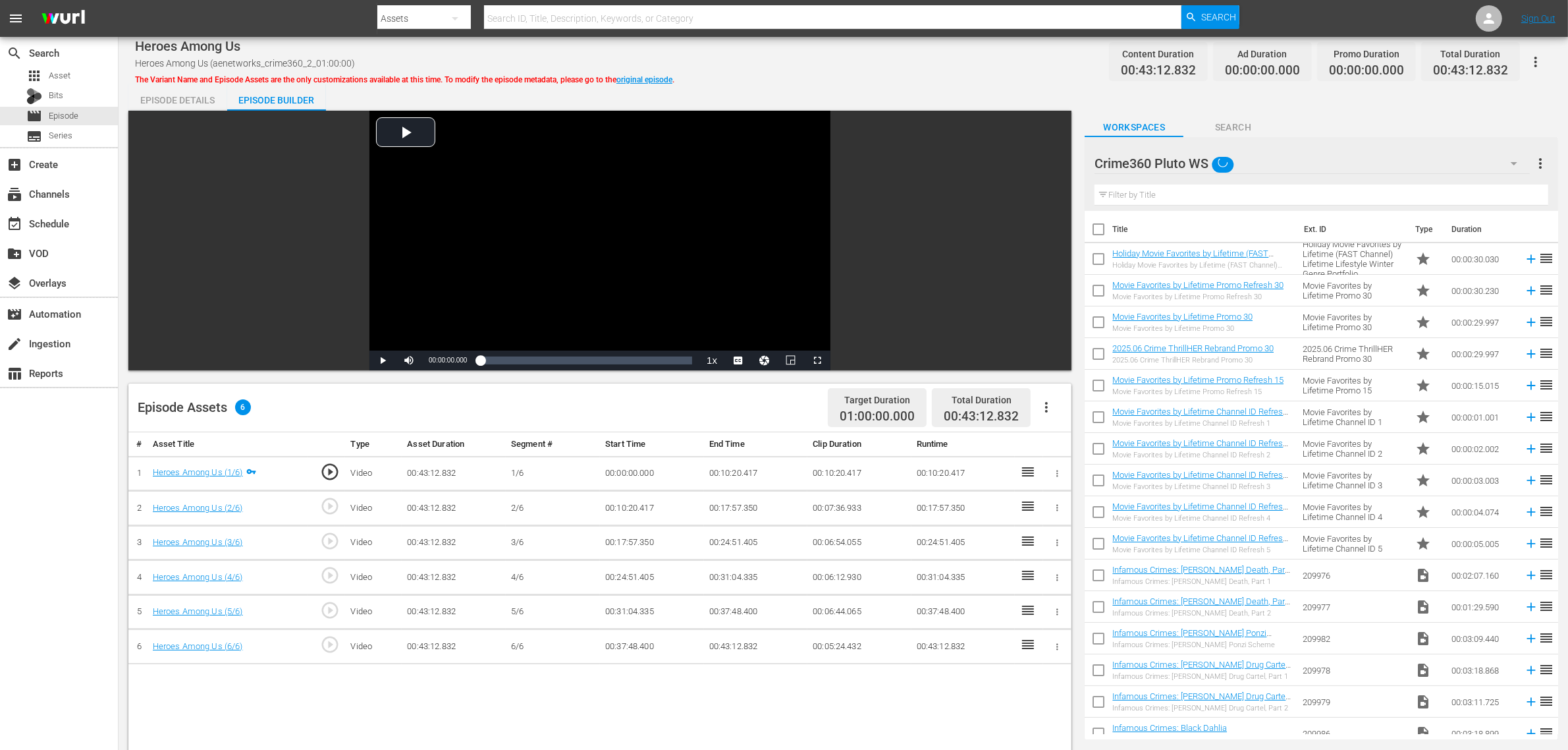
click at [719, 407] on div "Episode Assets 6 Target Duration 01:00:00.000 Total Duration 00:43:12.832" at bounding box center [599, 408] width 943 height 49
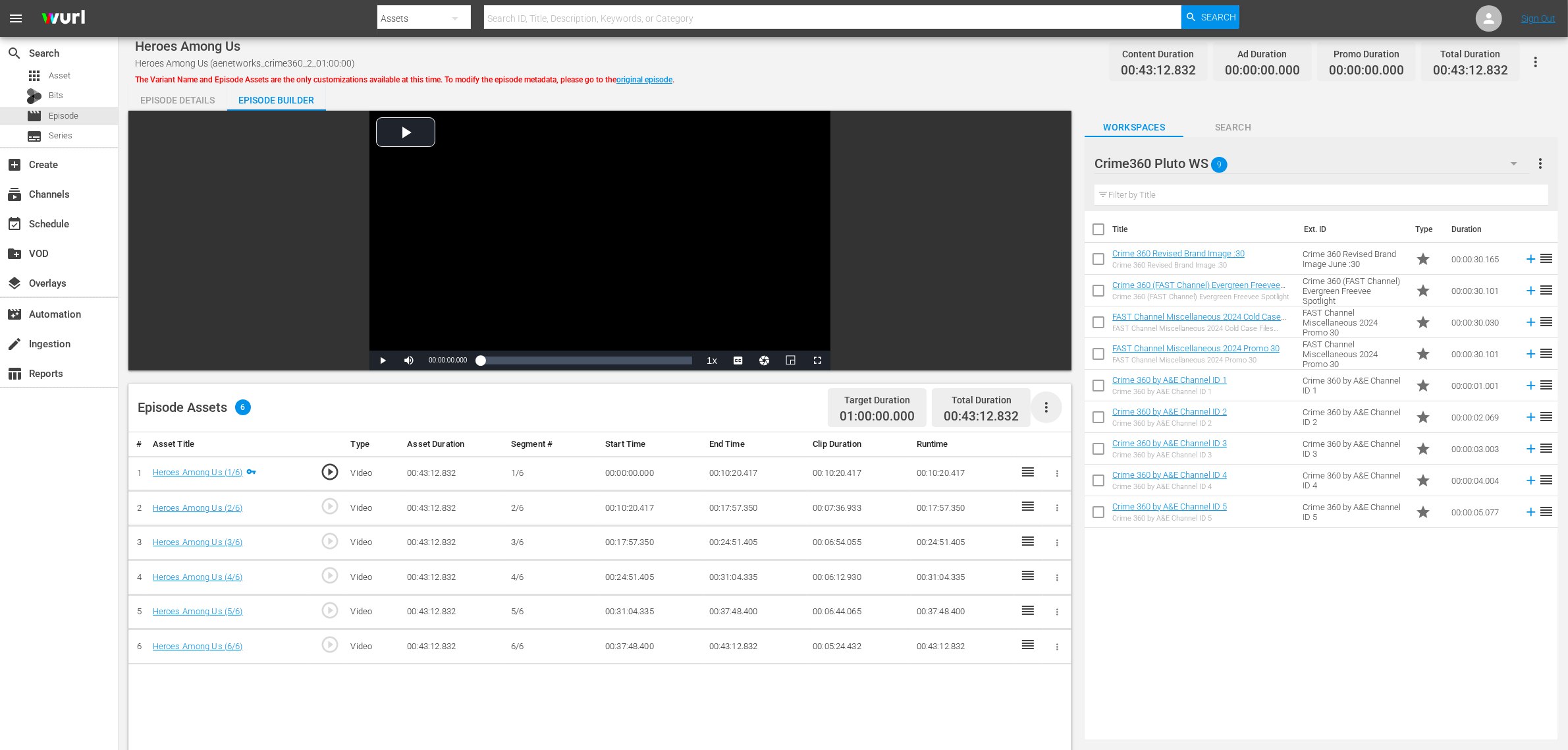
click at [1047, 407] on icon "button" at bounding box center [1046, 407] width 3 height 10
click at [1064, 409] on div "Fill with Ads" at bounding box center [1086, 412] width 89 height 32
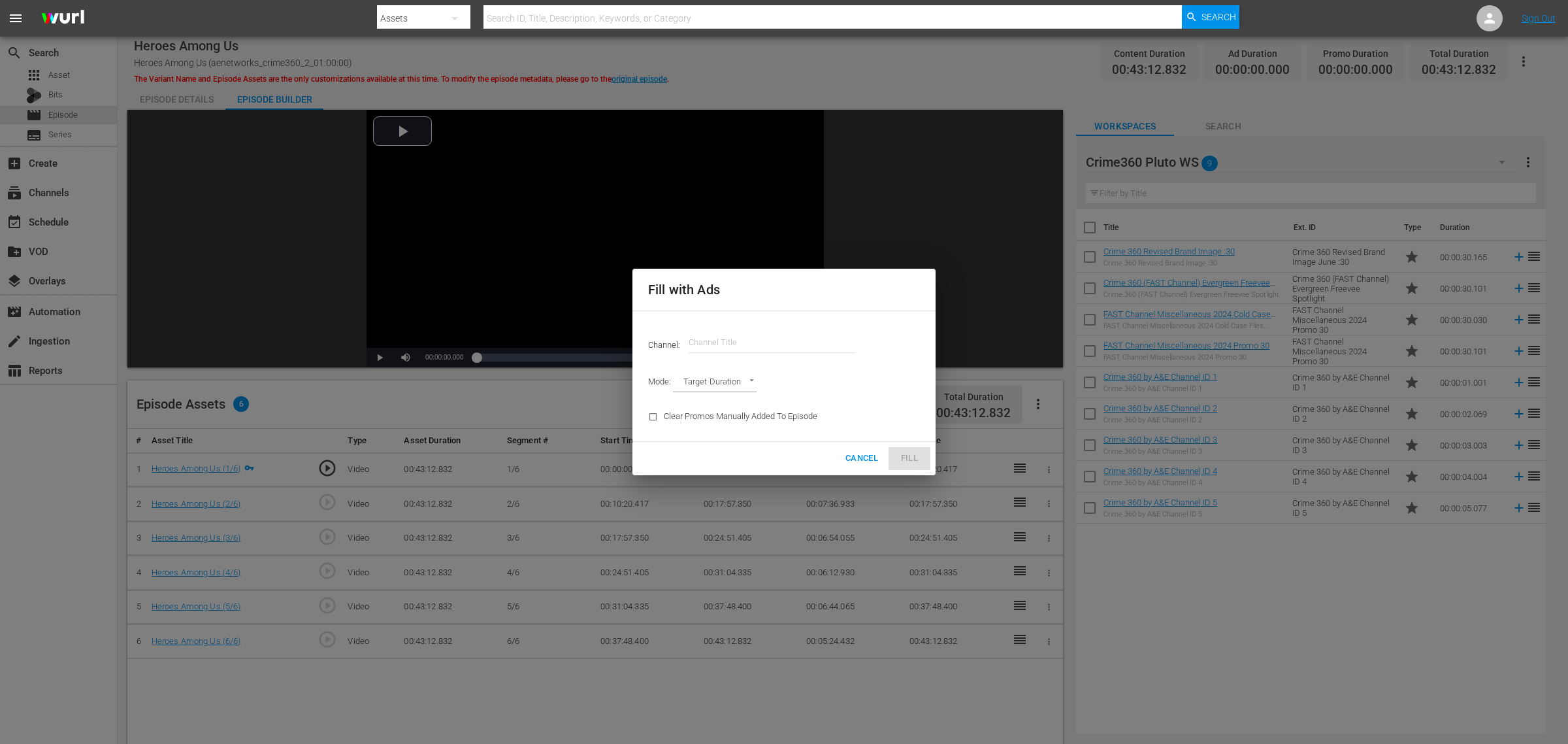
click at [709, 339] on input "text" at bounding box center [772, 342] width 167 height 32
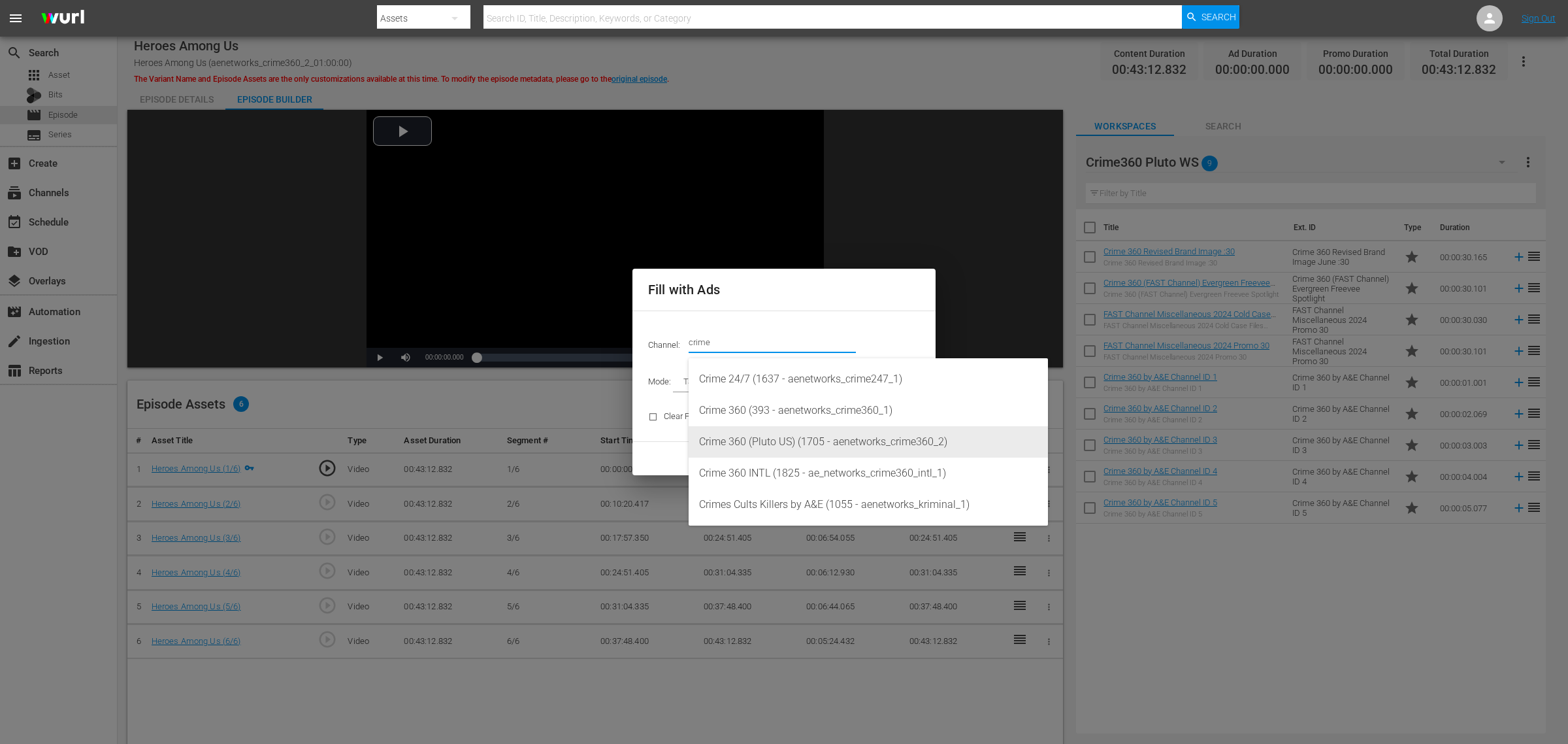
click at [898, 441] on div "Crime 360 (Pluto US) (1705 - aenetworks_crime360_2)" at bounding box center [868, 441] width 339 height 32
type input "Crime 360 (Pluto US) (1705)"
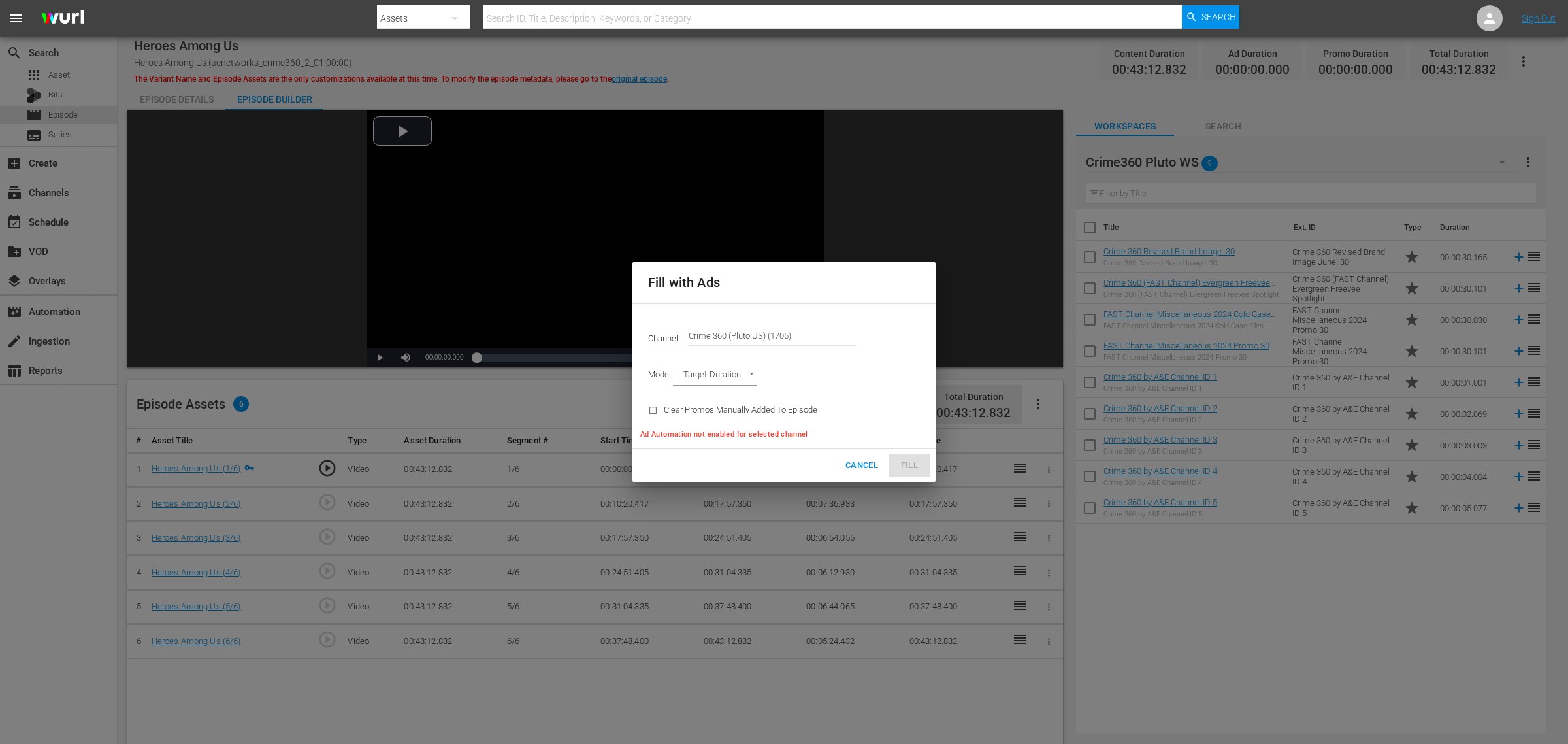
type input "AD_BREAK_DURATION"
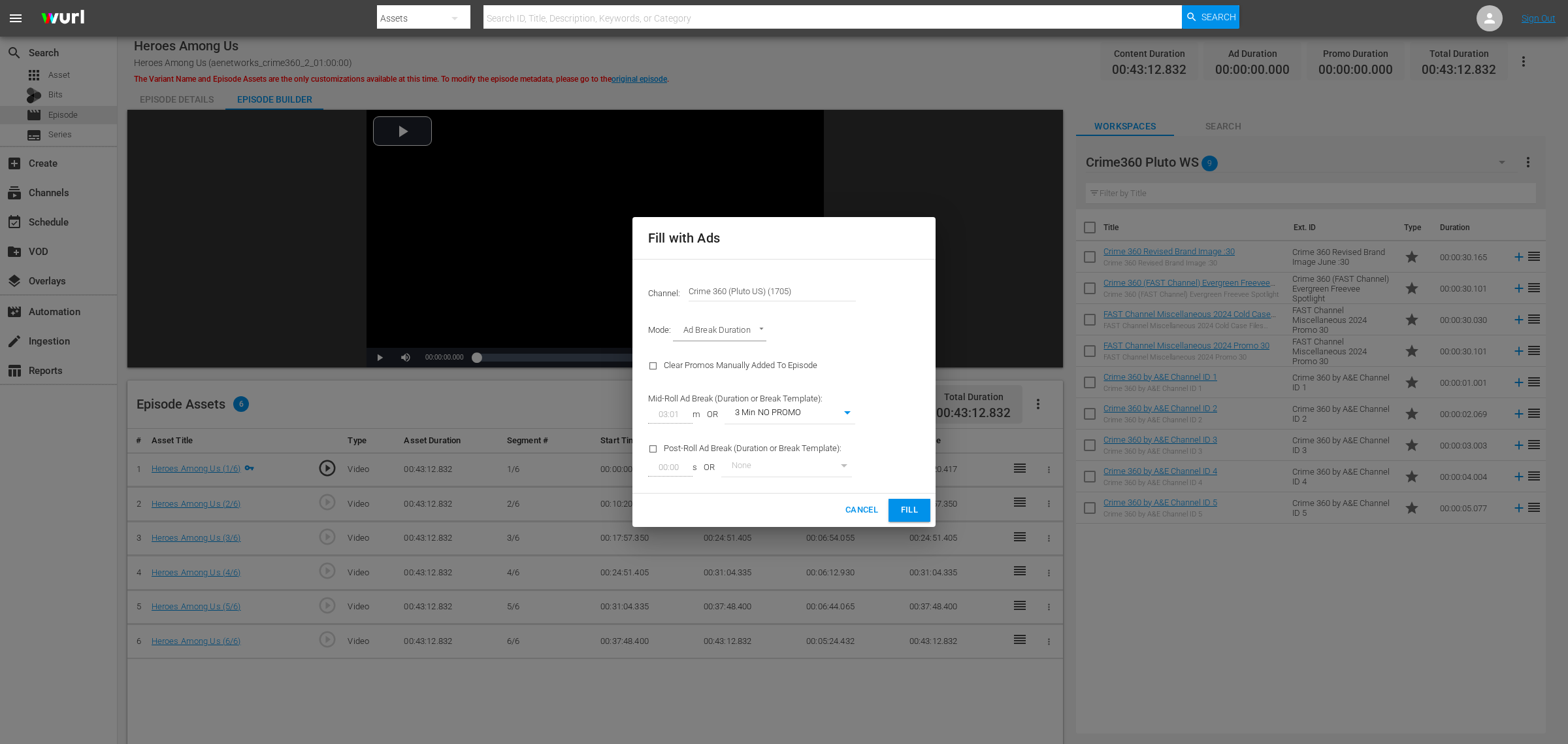
click at [916, 512] on span "Fill" at bounding box center [909, 510] width 21 height 15
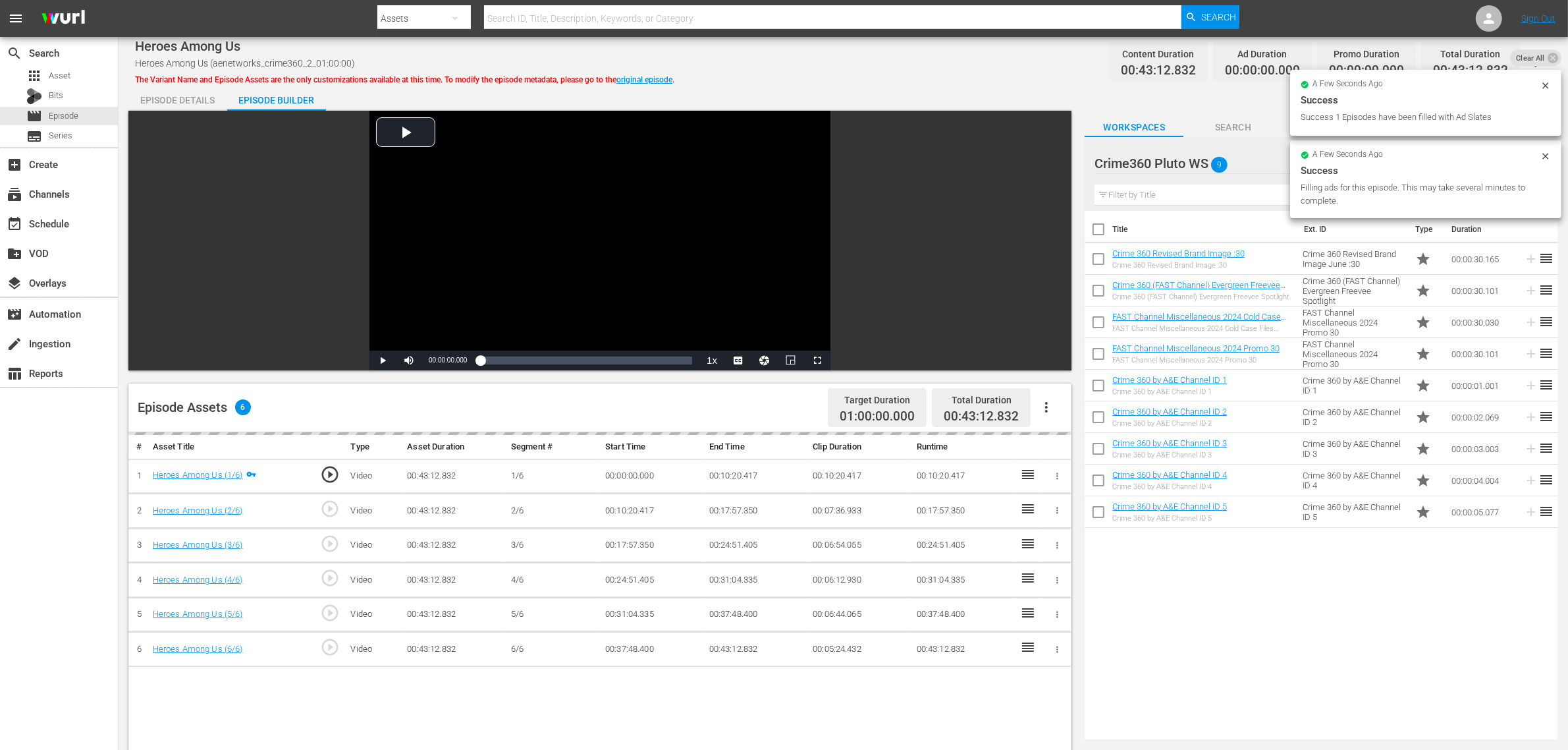
click at [1249, 599] on div "Title Ext. ID Type Duration Crime 360 Revised Brand Image :30 Crime 360 Revised…" at bounding box center [1321, 472] width 474 height 523
click at [940, 63] on div "Heroes Among Us Heroes Among Us (aenetworks_crime360_2_01:00:00) The Variant Na…" at bounding box center [843, 61] width 1417 height 29
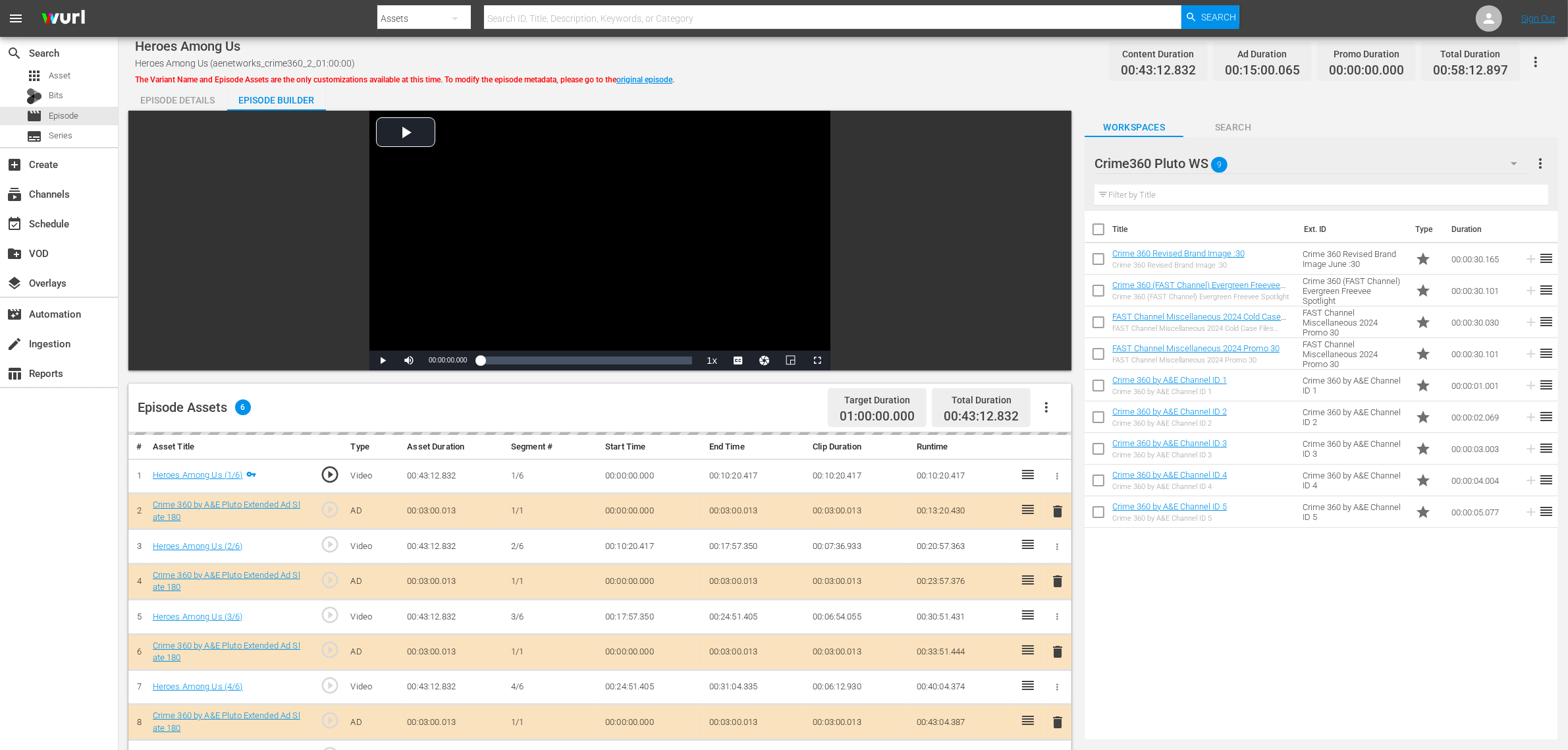
click at [969, 71] on div "Heroes Among Us Heroes Among Us (aenetworks_crime360_2_01:00:00) The Variant Na…" at bounding box center [843, 61] width 1417 height 29
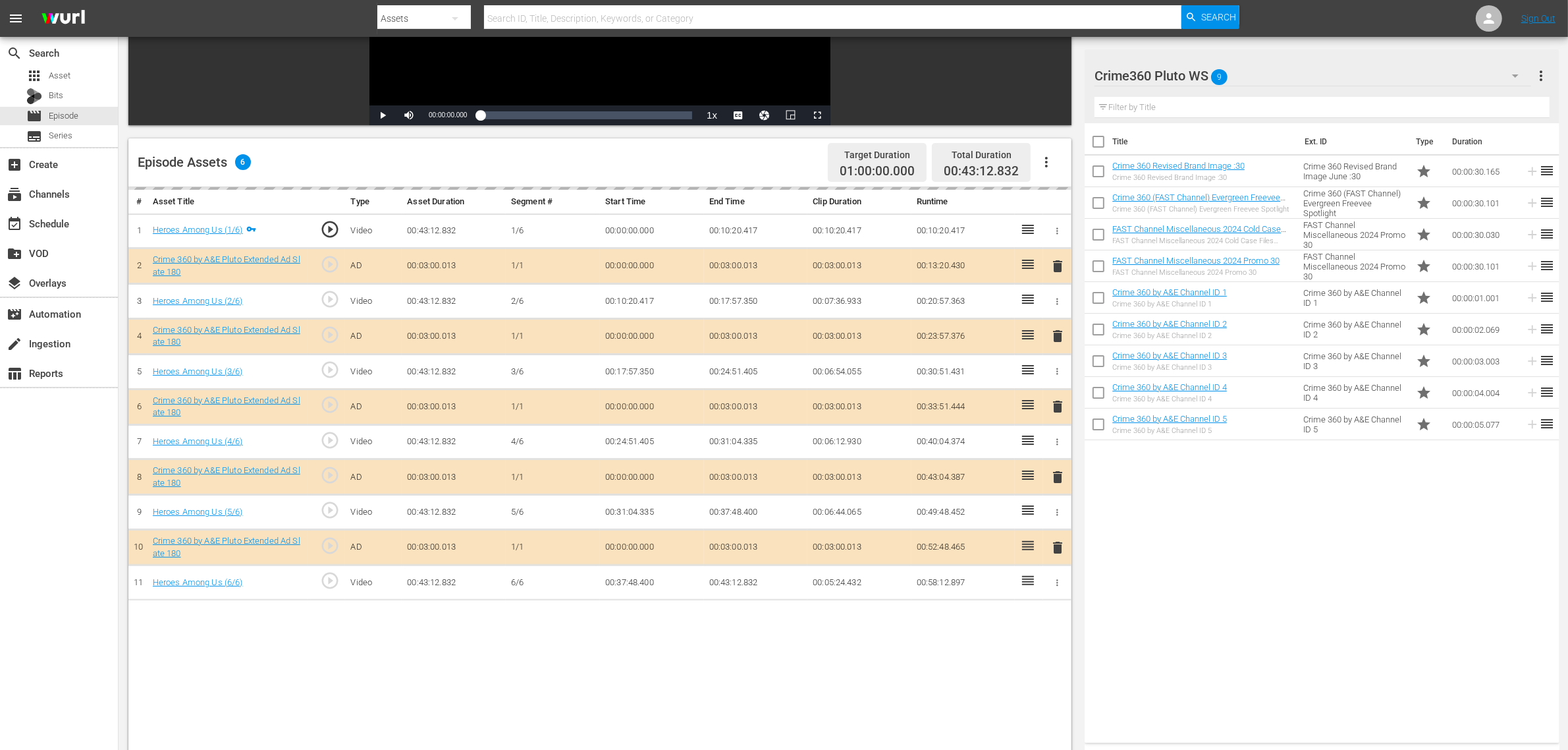
scroll to position [247, 0]
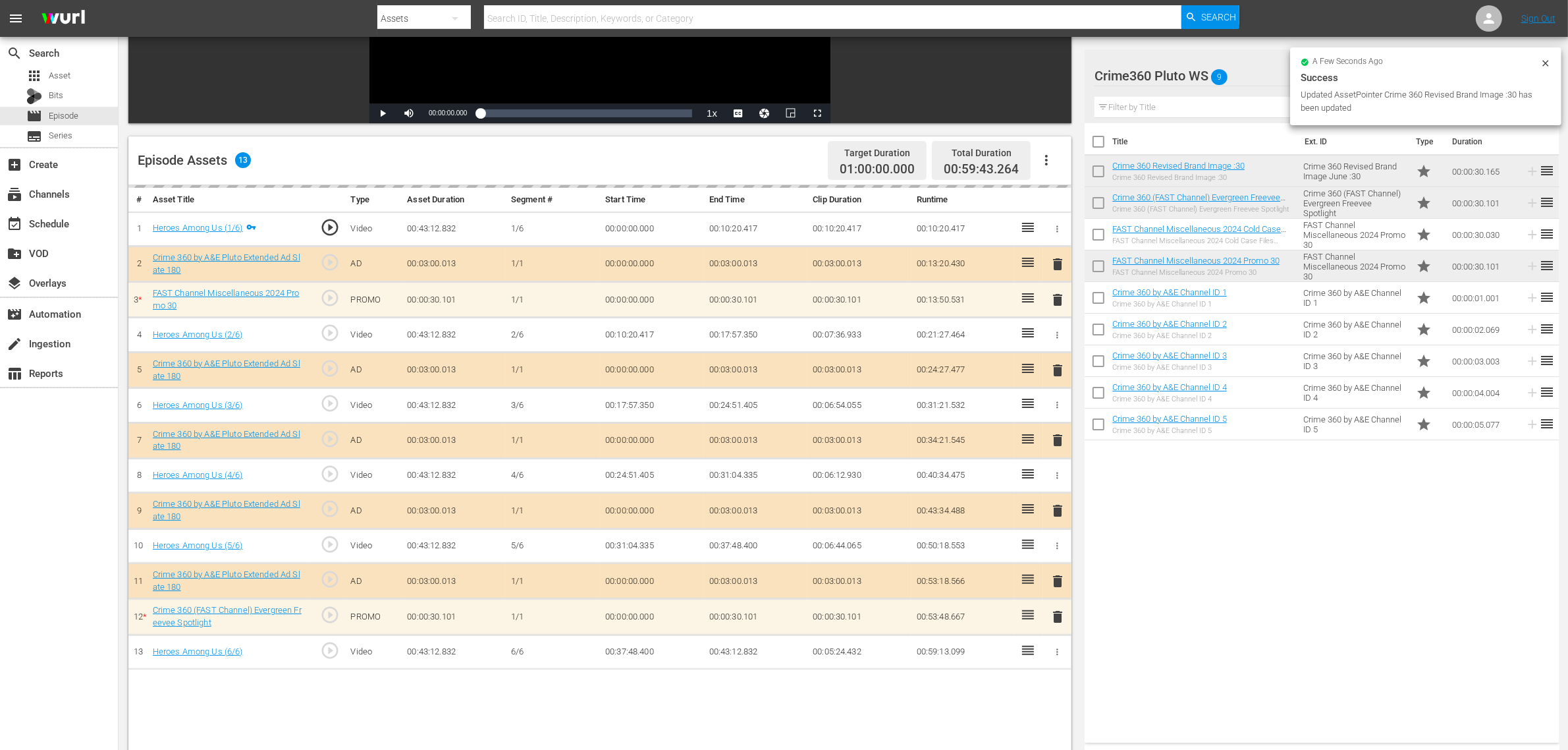
click at [755, 171] on div "Episode Assets 13 Target Duration 01:00:00.000 Total Duration 00:59:43.264" at bounding box center [599, 161] width 943 height 49
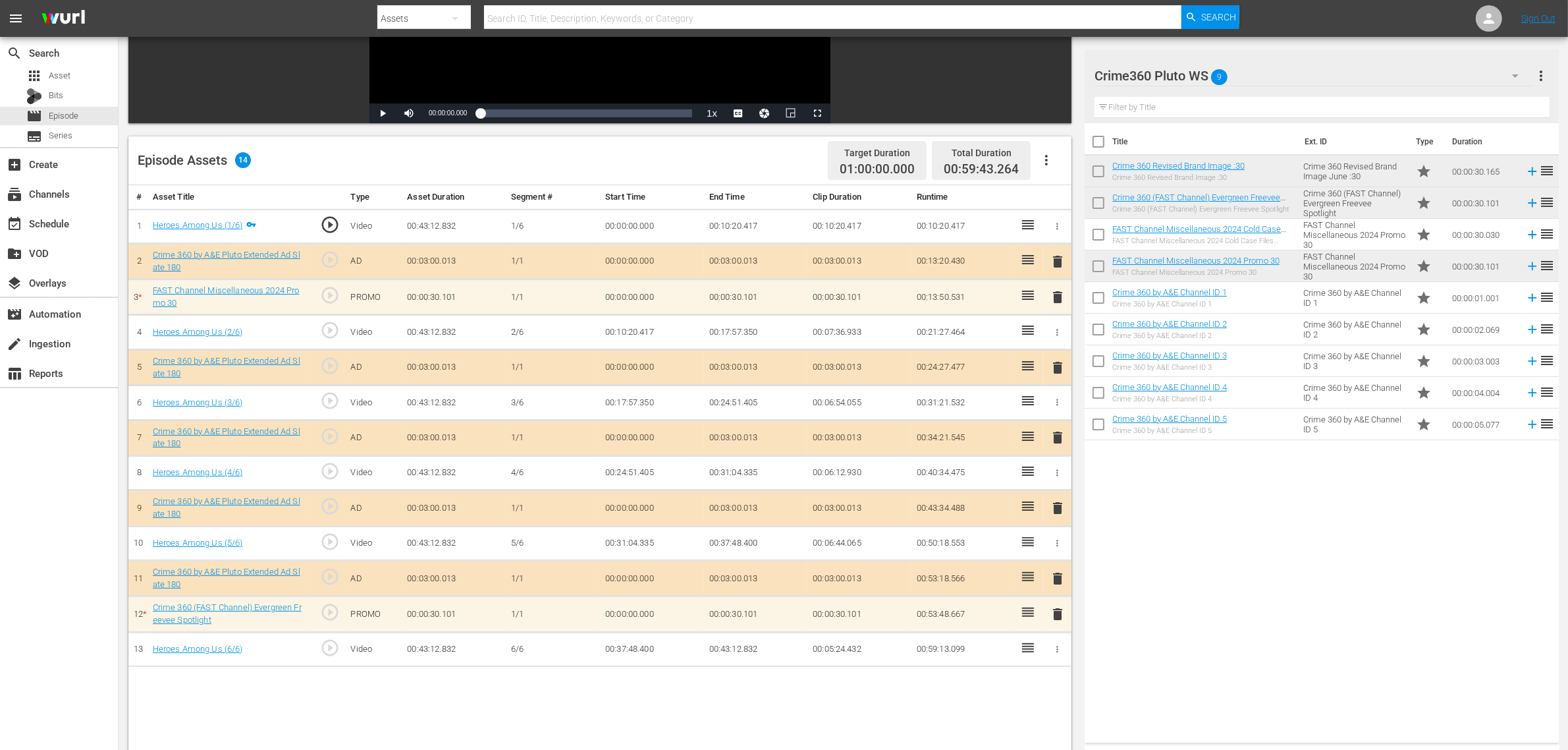
click at [792, 160] on div "Episode Assets 14 Target Duration 01:00:00.000 Total Duration 00:59:43.264" at bounding box center [599, 161] width 943 height 49
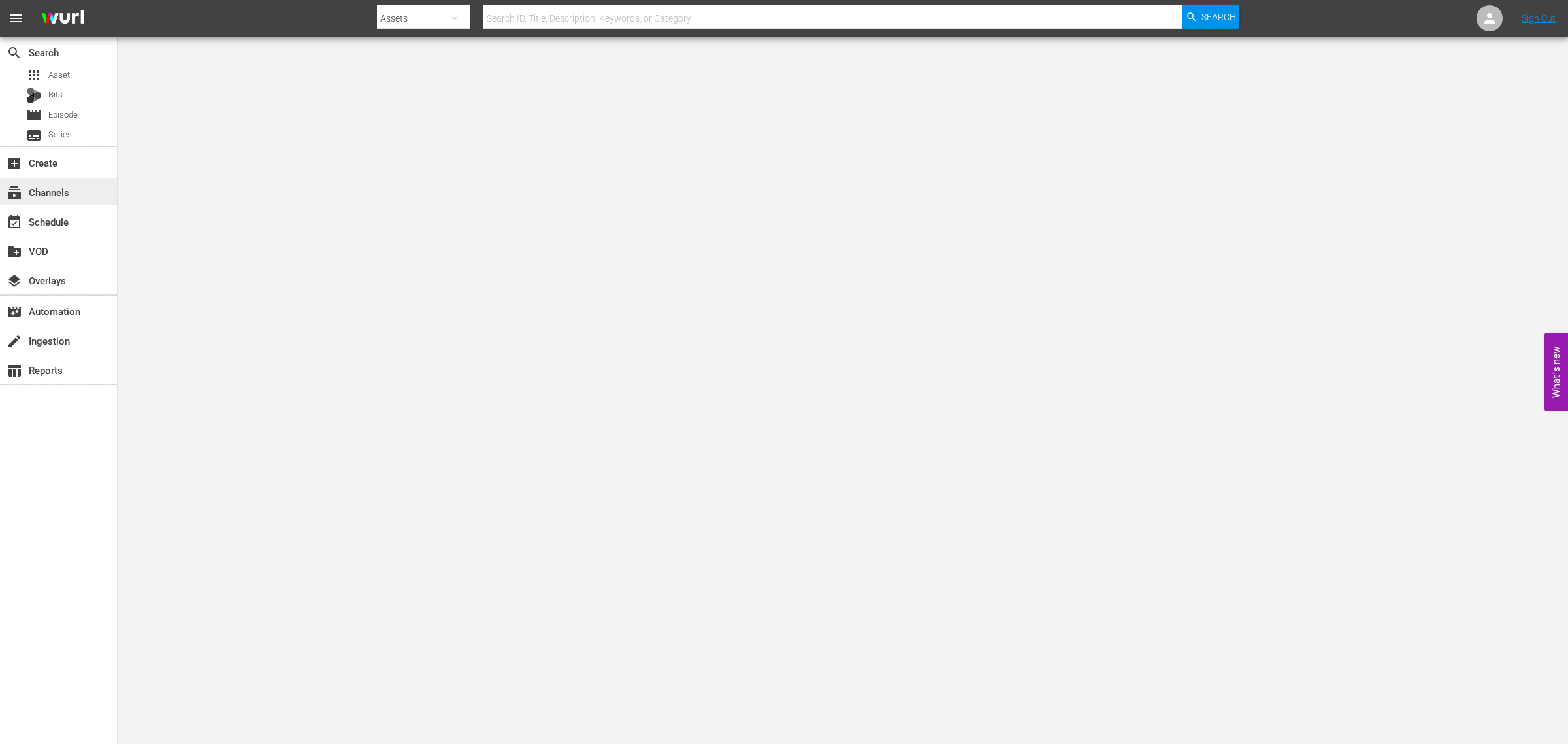
click at [70, 201] on div "subscriptions Channels" at bounding box center [58, 191] width 117 height 26
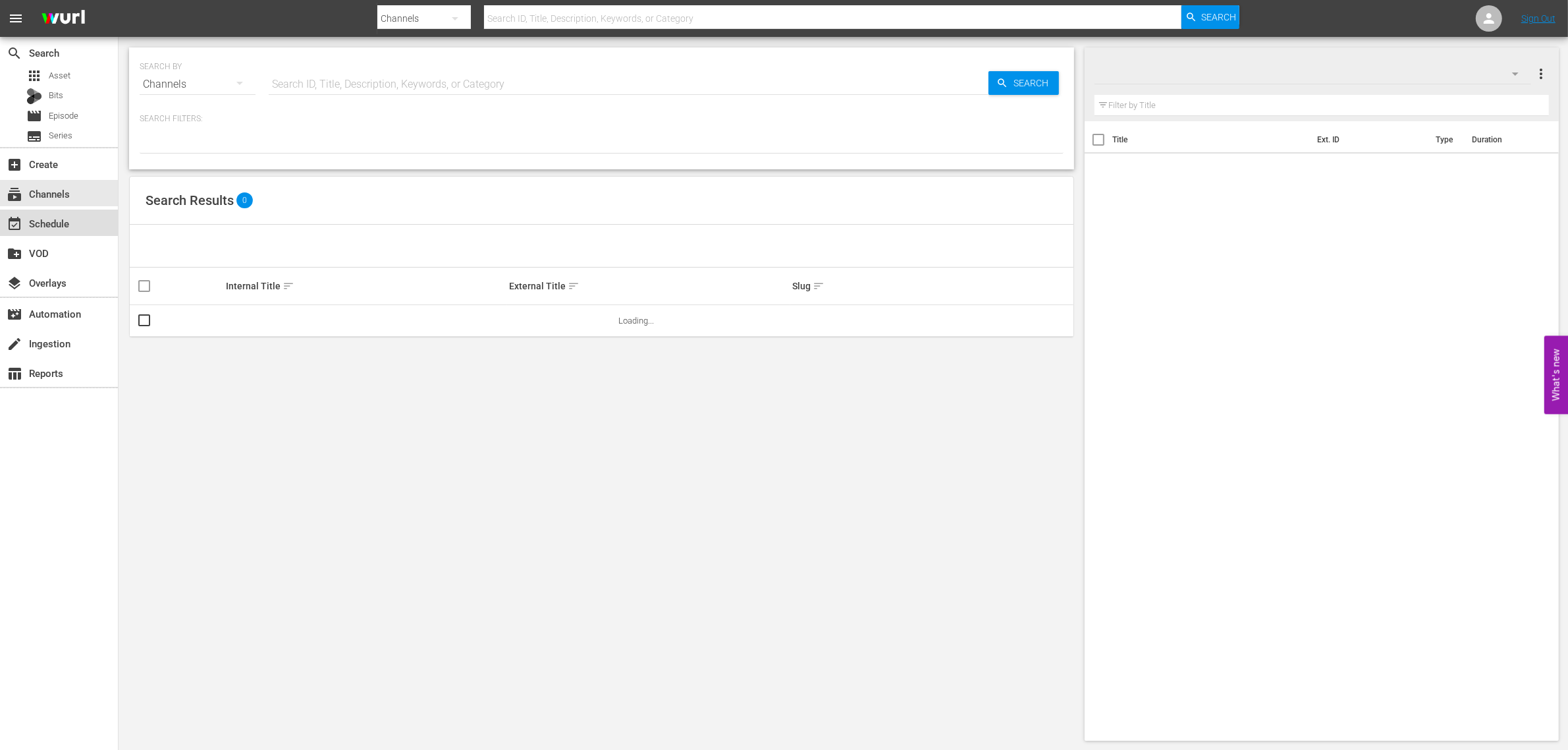
click at [64, 218] on div "event_available Schedule" at bounding box center [37, 221] width 74 height 12
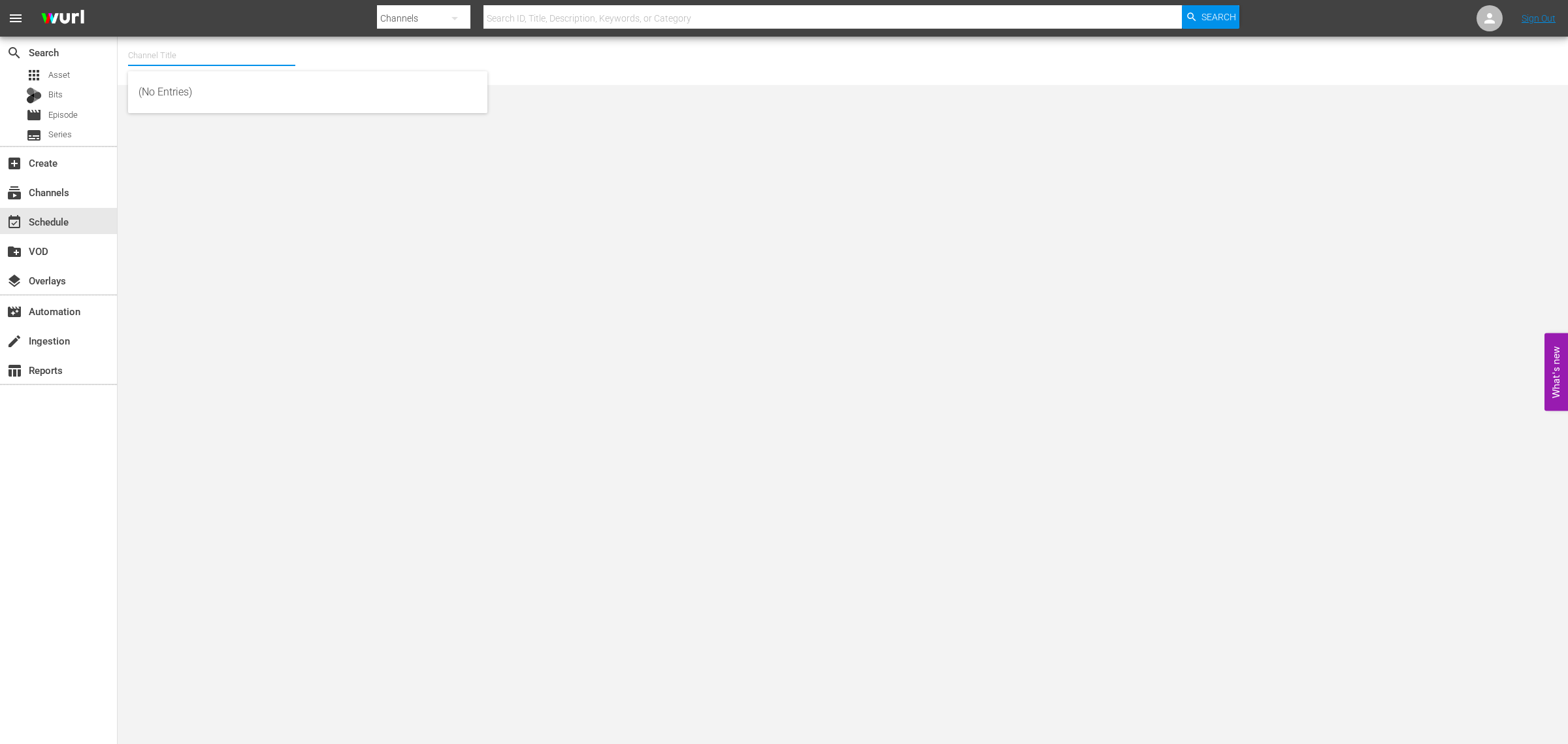
click at [187, 60] on input "text" at bounding box center [212, 55] width 167 height 32
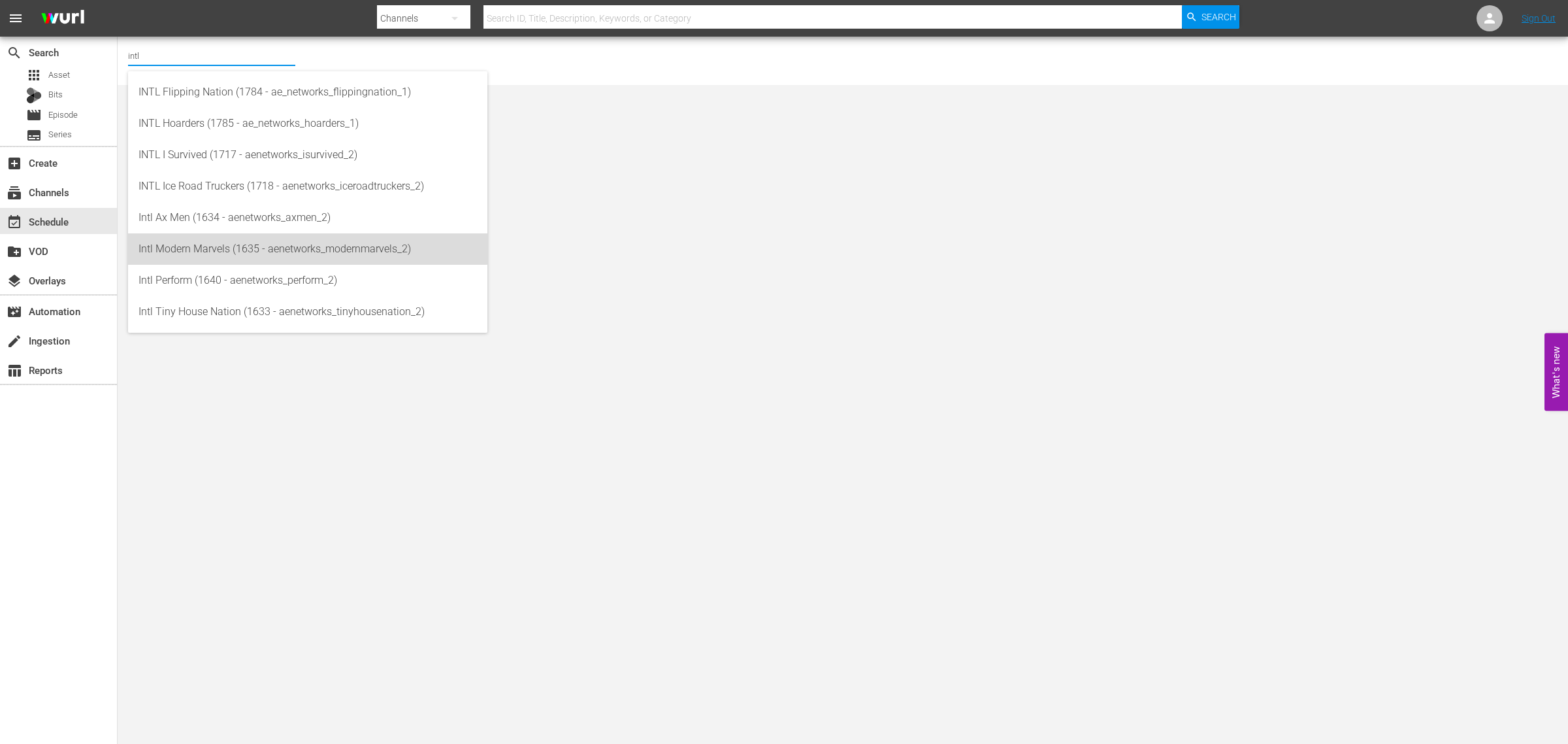
click at [269, 246] on div "Intl Modern Marvels (1635 - aenetworks_modernmarvels_2)" at bounding box center [307, 248] width 339 height 32
type input "Intl Modern Marvels (1635 - aenetworks_modernmarvels_2)"
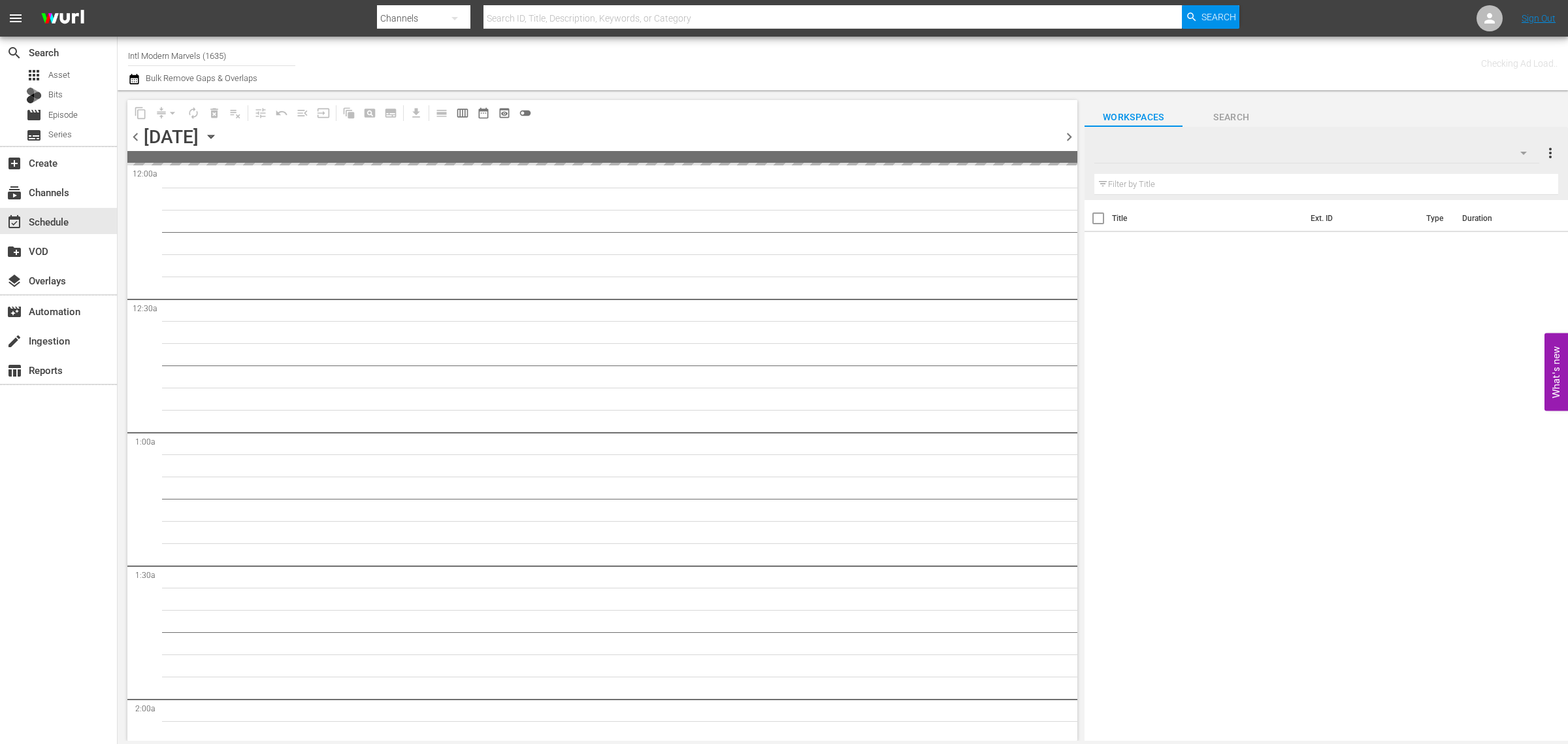
click at [614, 66] on div "Channel Title Intl Modern Marvels (1635) Bulk Remove Gaps & Overlaps" at bounding box center [518, 63] width 780 height 47
click at [218, 135] on icon "button" at bounding box center [211, 137] width 15 height 15
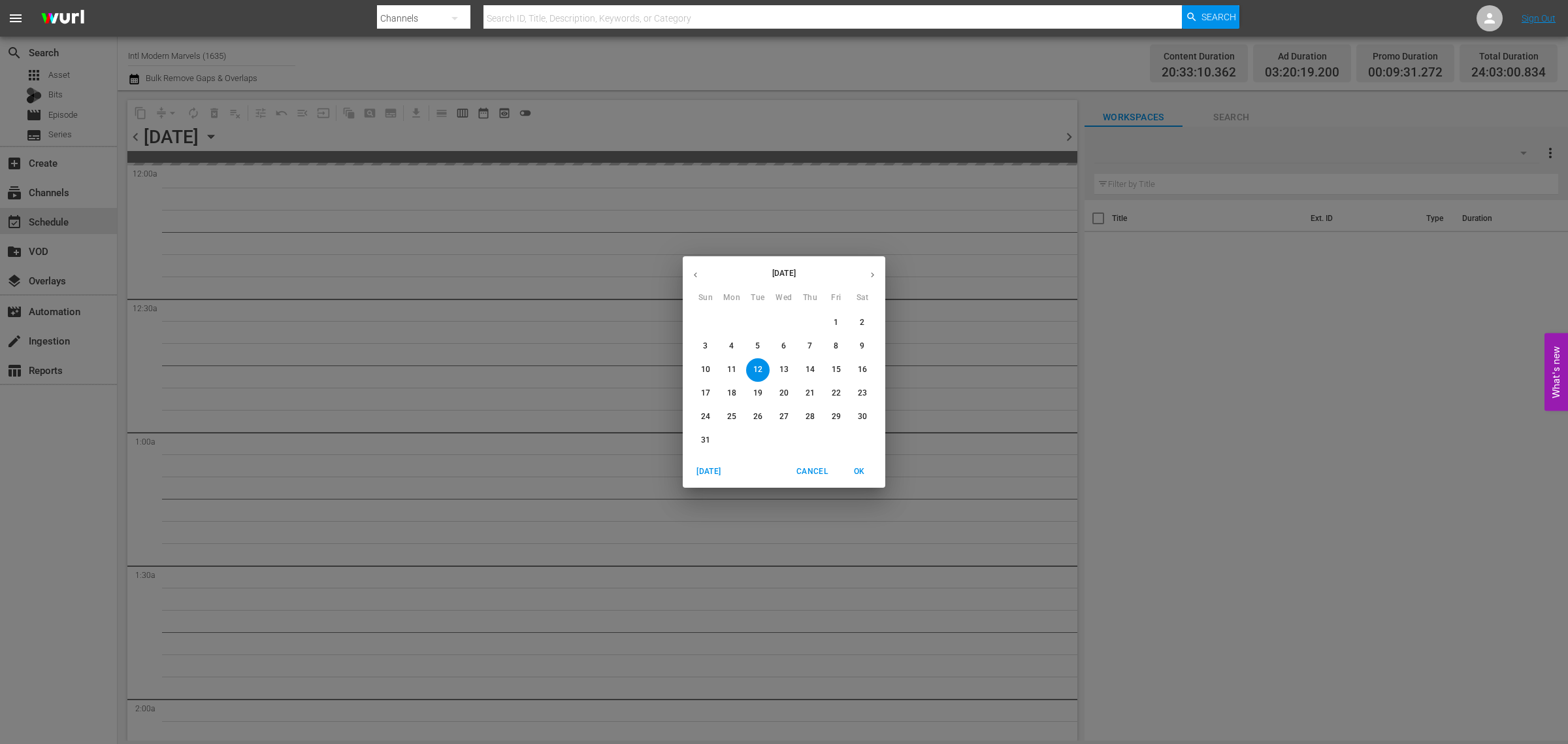
click at [729, 419] on p "25" at bounding box center [732, 416] width 9 height 11
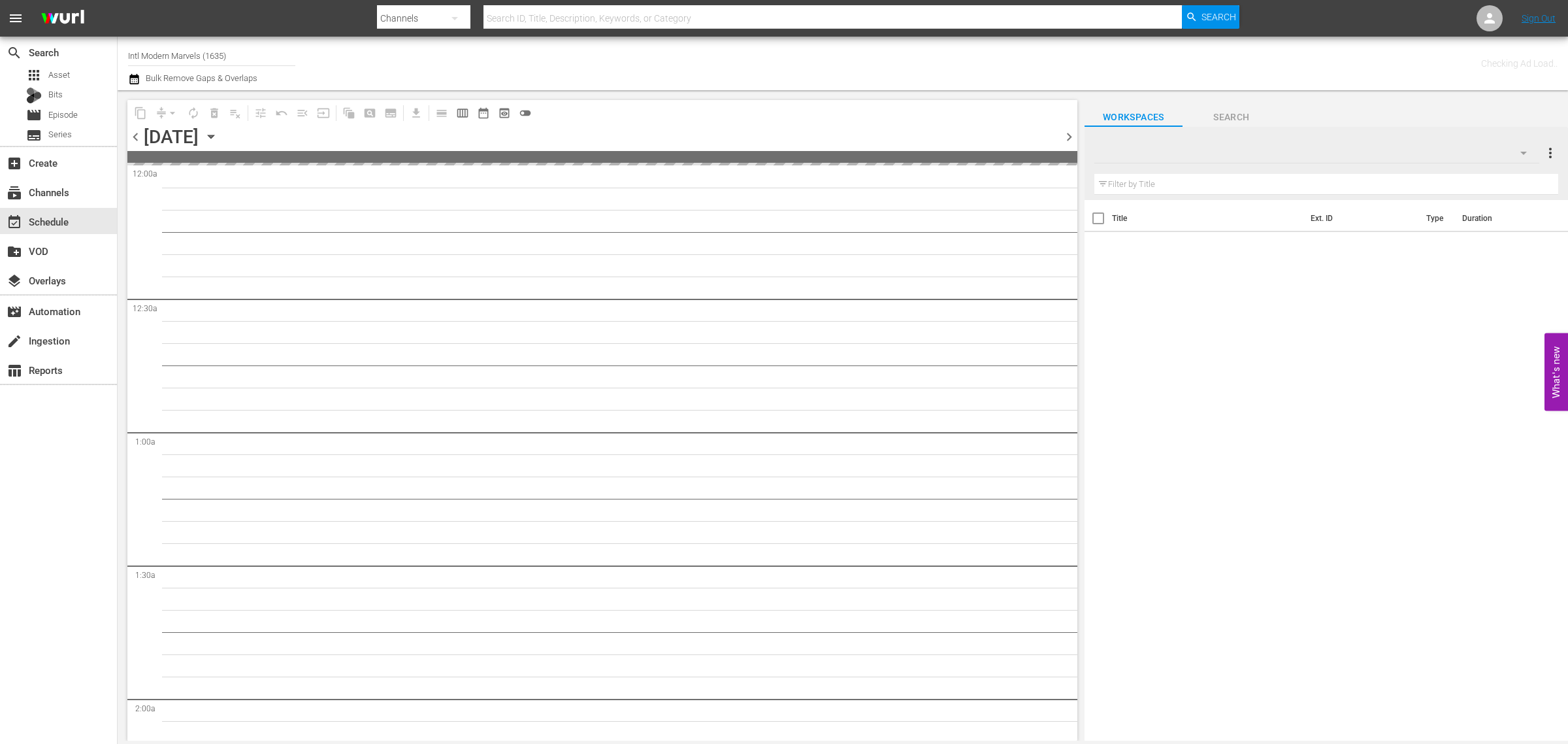
click at [704, 60] on div "Channel Title Intl Modern Marvels (1635) Bulk Remove Gaps & Overlaps" at bounding box center [518, 63] width 780 height 47
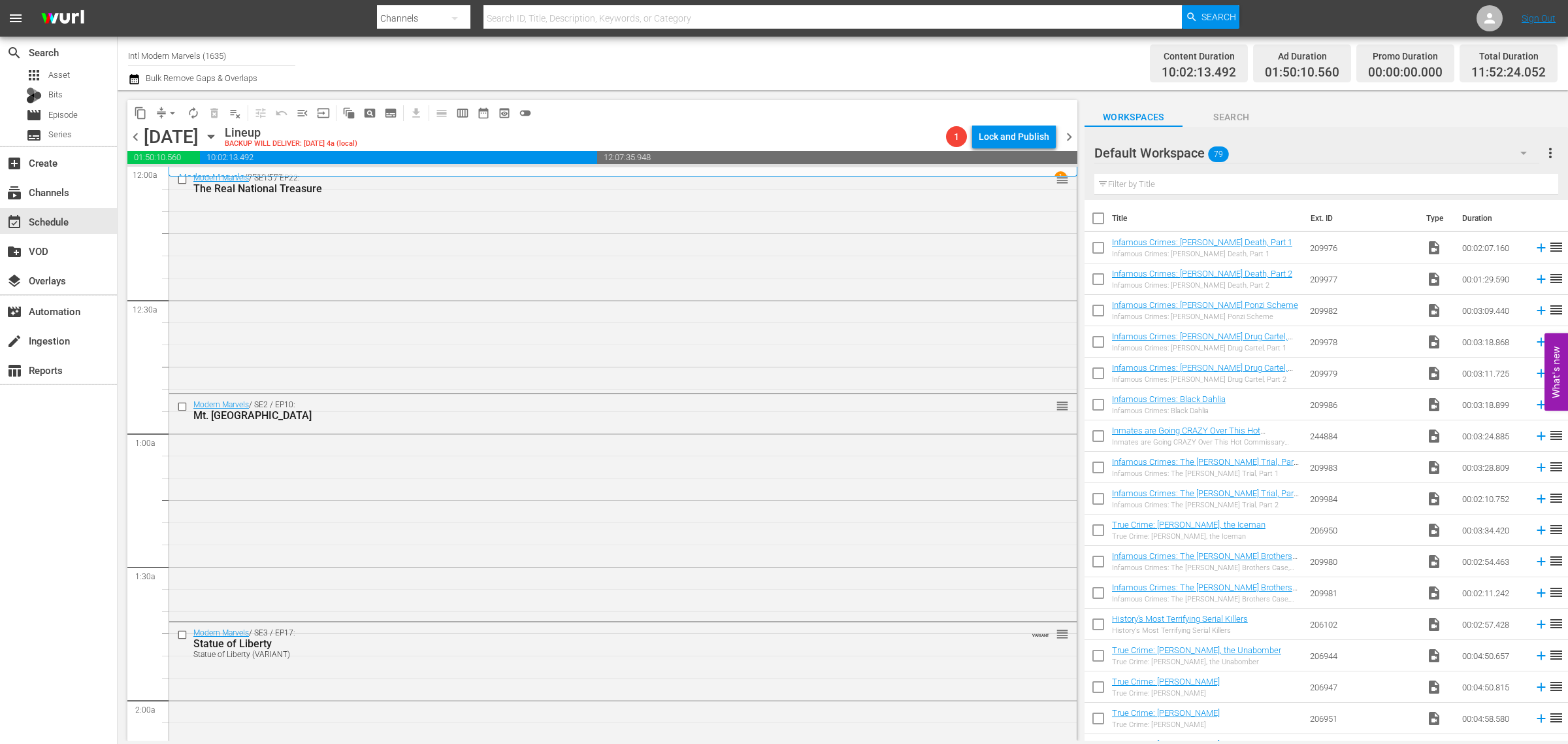
click at [823, 73] on div "Channel Title Intl Modern Marvels (1635) Bulk Remove Gaps & Overlaps" at bounding box center [518, 63] width 780 height 47
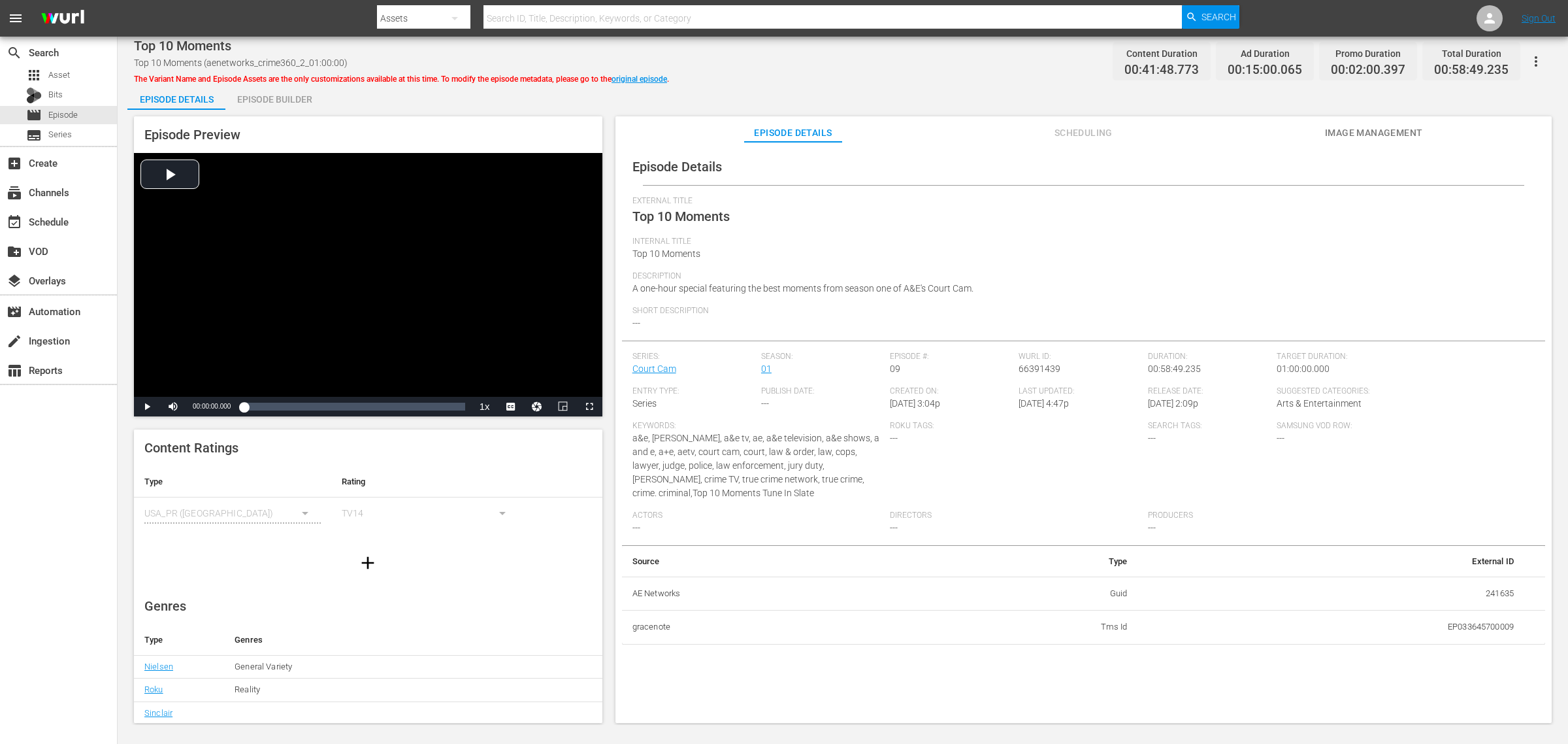
click at [874, 60] on div "Top 10 Moments Top 10 Moments (aenetworks_crime360_2_01:00:00) The Variant Name…" at bounding box center [843, 61] width 1418 height 29
click at [259, 98] on div "Episode Builder" at bounding box center [274, 99] width 98 height 32
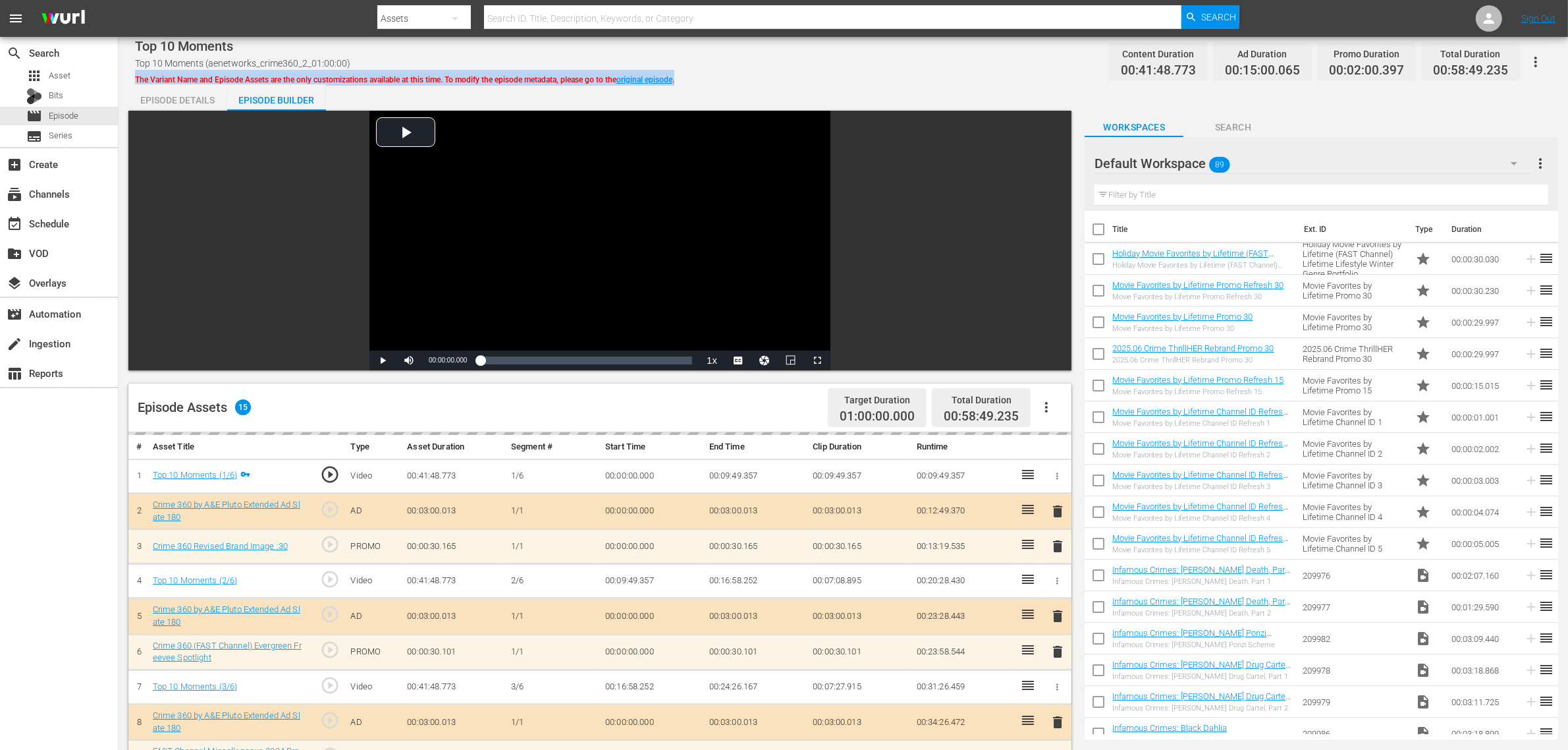
click at [792, 68] on div "Top 10 Moments Top 10 Moments (aenetworks_crime360_2_01:00:00) The Variant Name…" at bounding box center [843, 61] width 1417 height 29
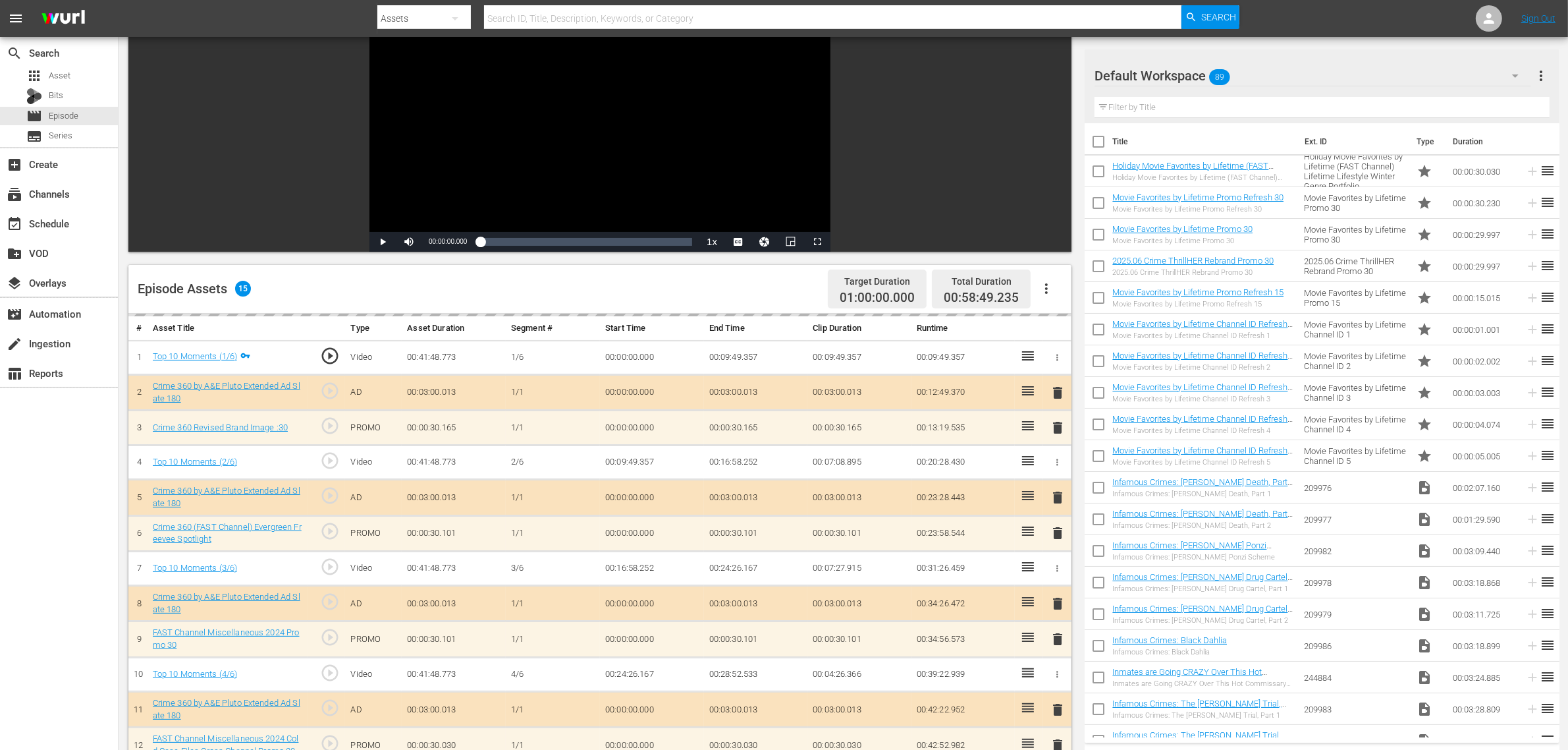
scroll to position [247, 0]
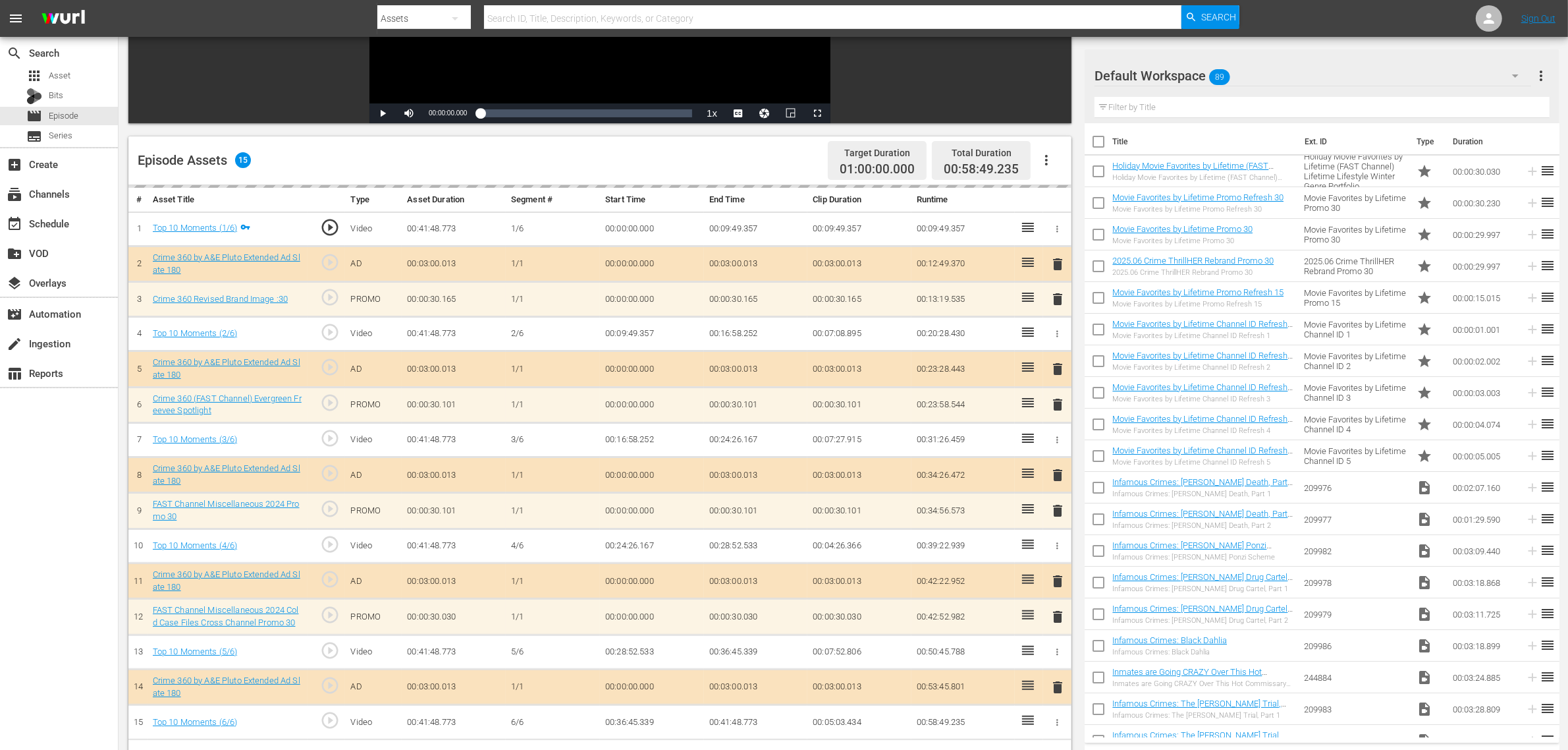
click at [629, 239] on td "00:00:00.000" at bounding box center [652, 229] width 104 height 35
click at [1264, 79] on div "Default Workspace 89" at bounding box center [1313, 76] width 437 height 37
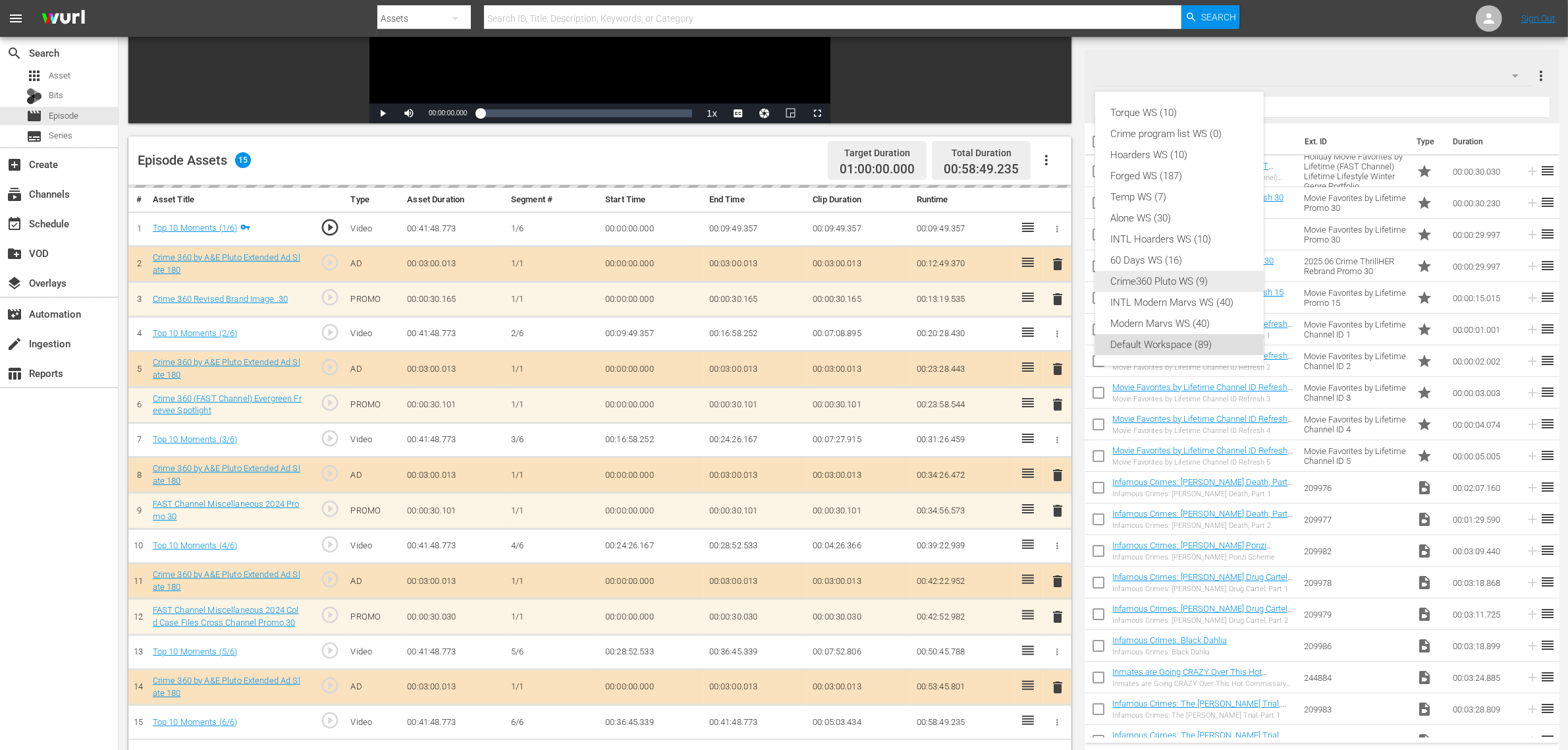
click at [1187, 279] on div "Crime360 Pluto WS (9)" at bounding box center [1179, 281] width 137 height 22
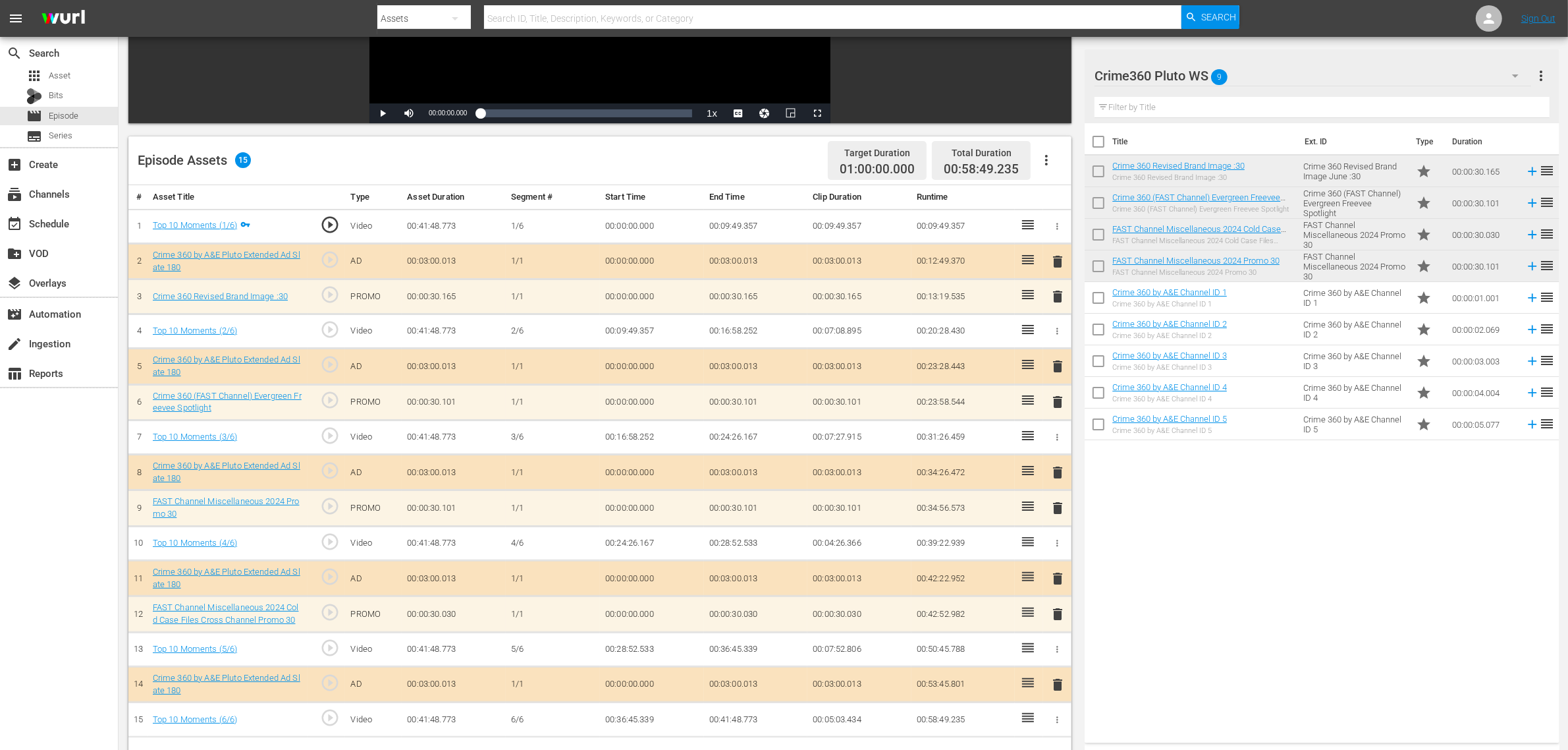
click at [741, 157] on div "Episode Assets 15 Target Duration 01:00:00.000 Total Duration 00:58:49.235" at bounding box center [599, 161] width 943 height 49
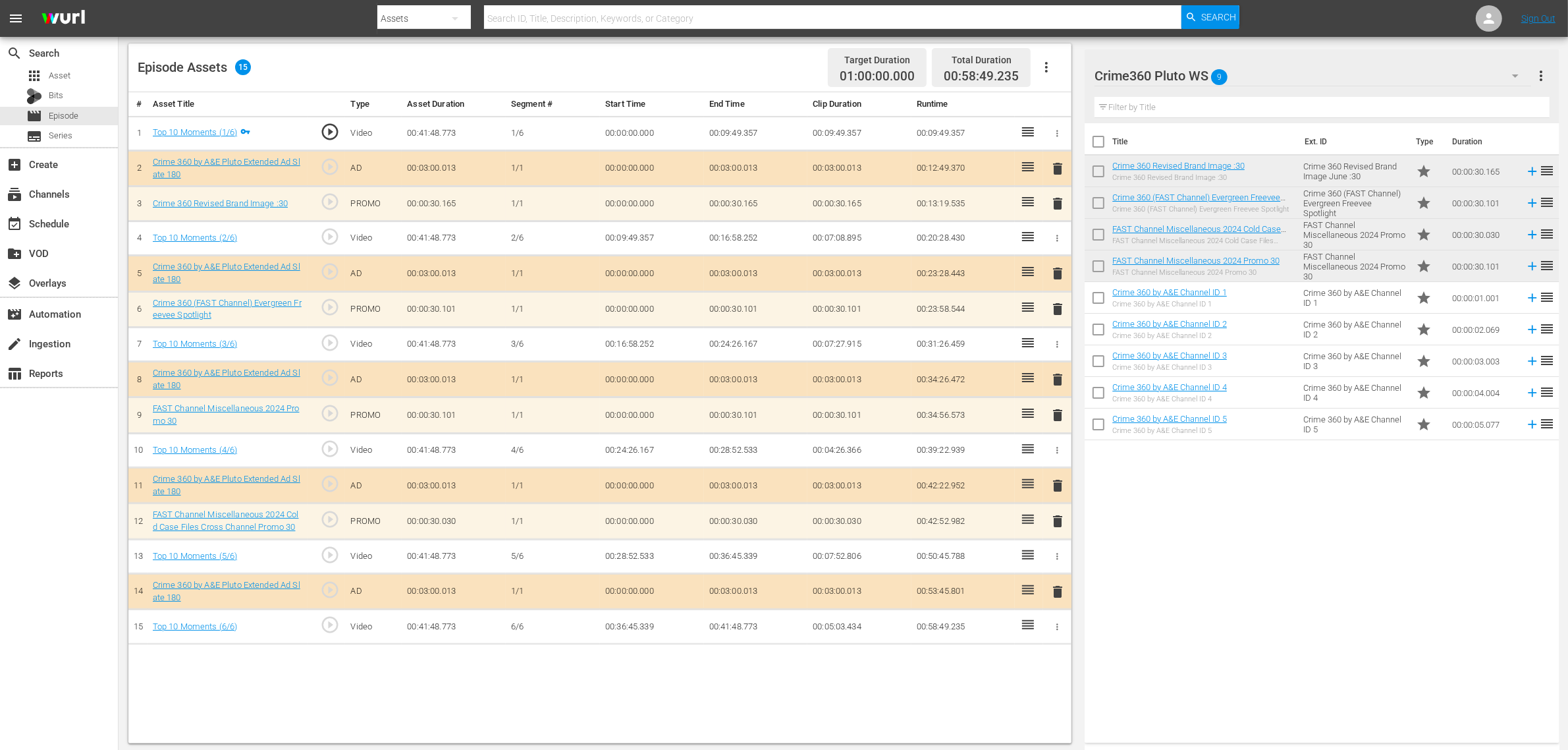
scroll to position [342, 0]
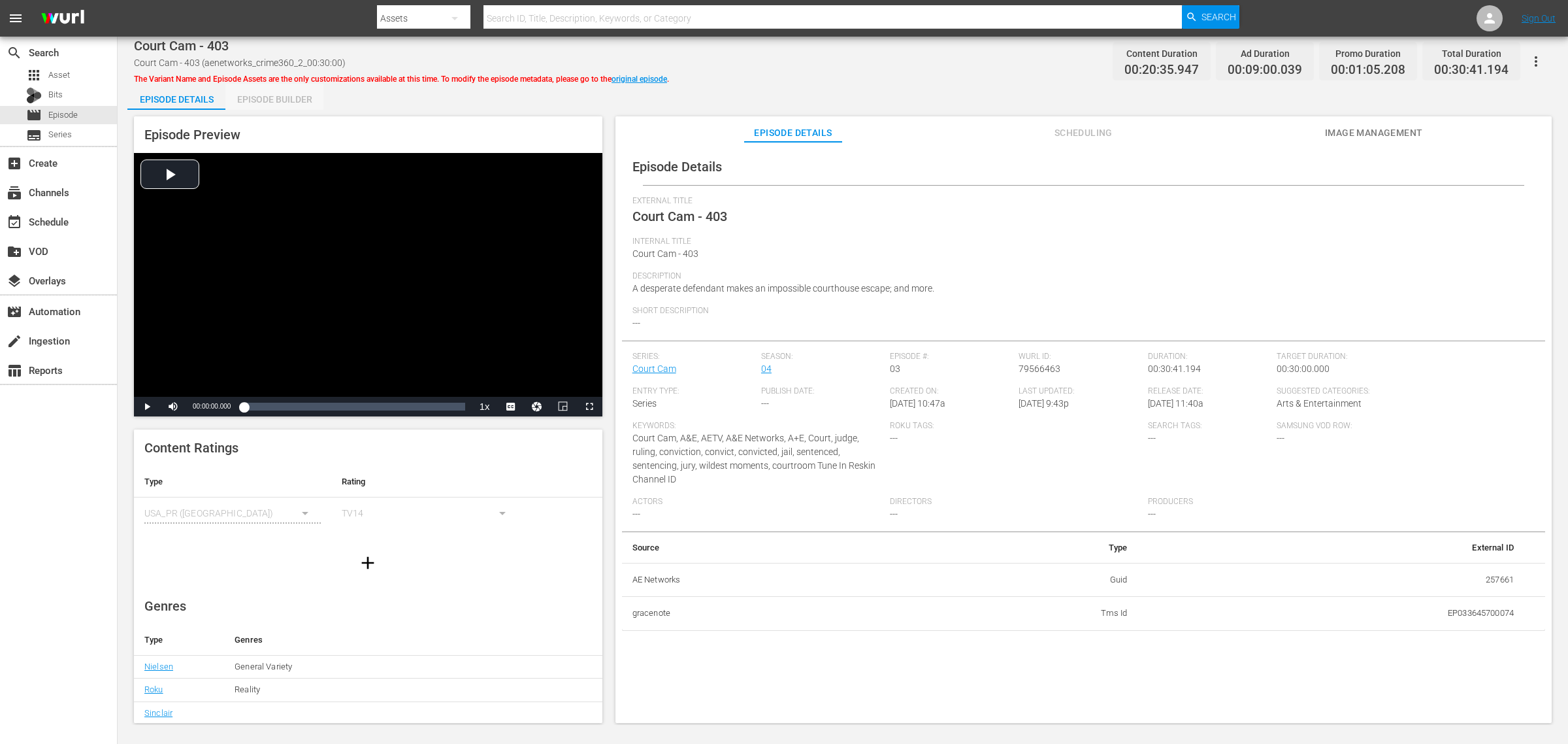
drag, startPoint x: 280, startPoint y: 87, endPoint x: 334, endPoint y: 87, distance: 54.0
click at [280, 88] on div "Episode Builder" at bounding box center [274, 99] width 98 height 32
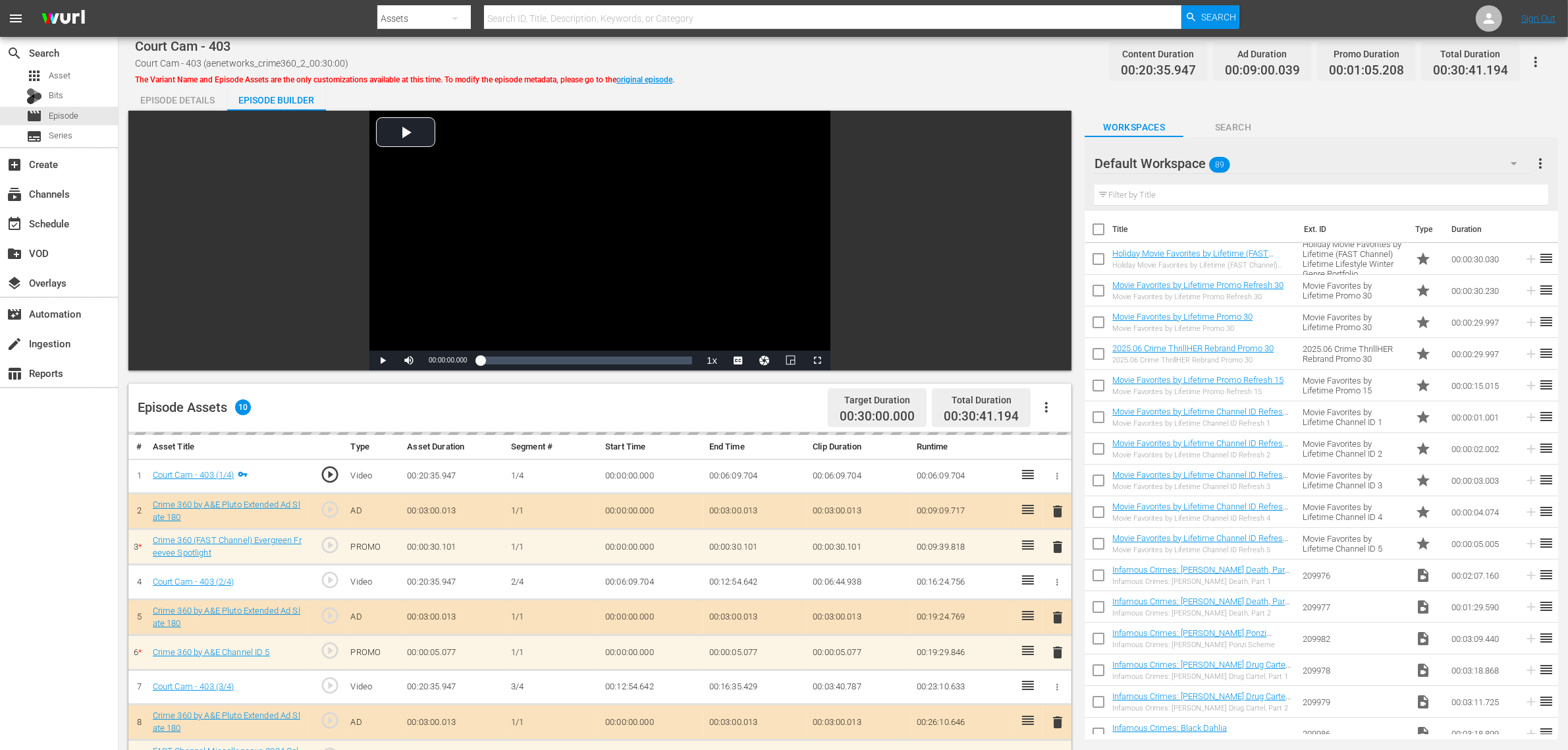
click at [1264, 162] on div "Default Workspace 89" at bounding box center [1312, 163] width 435 height 37
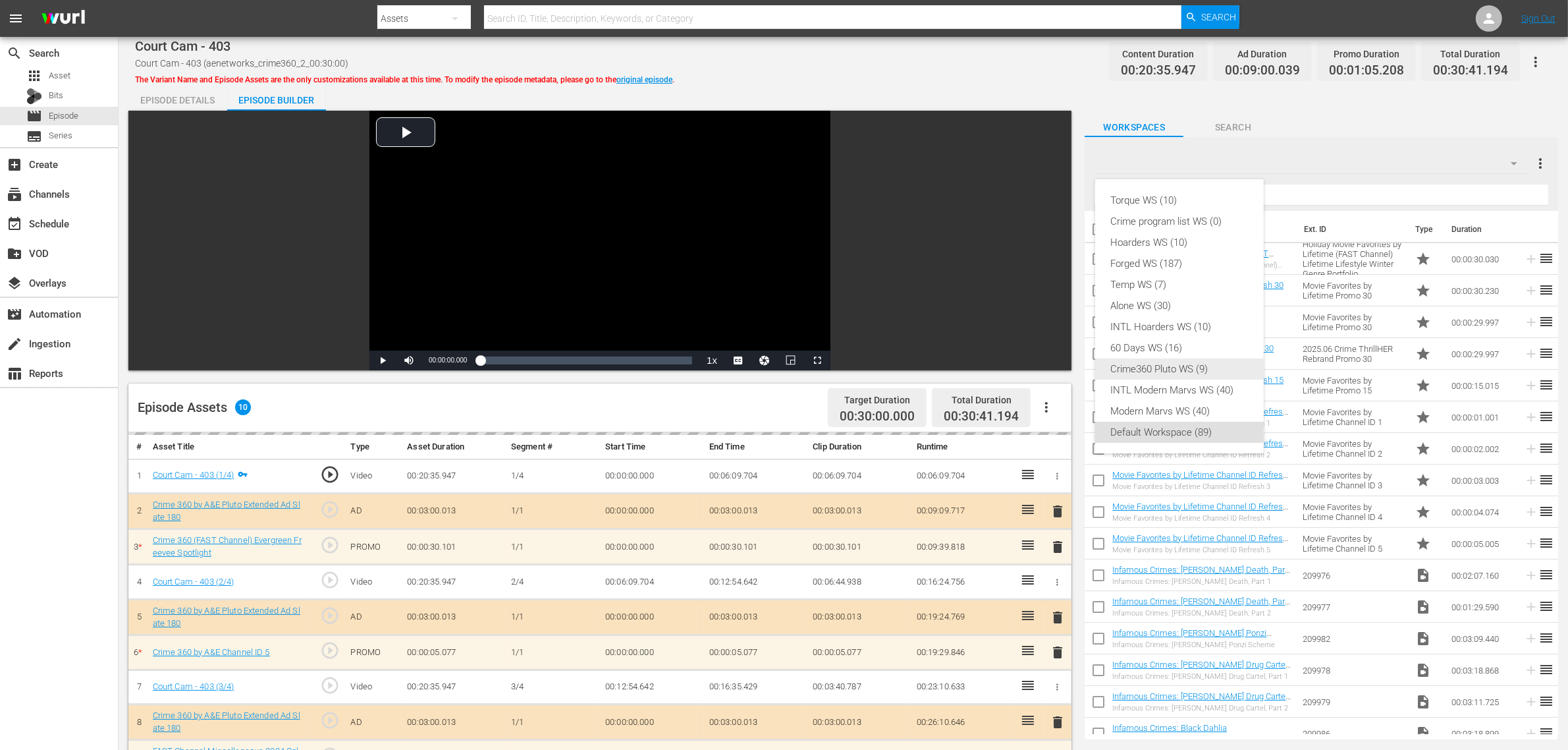
click at [1173, 367] on div "Crime360 Pluto WS (9)" at bounding box center [1179, 369] width 137 height 22
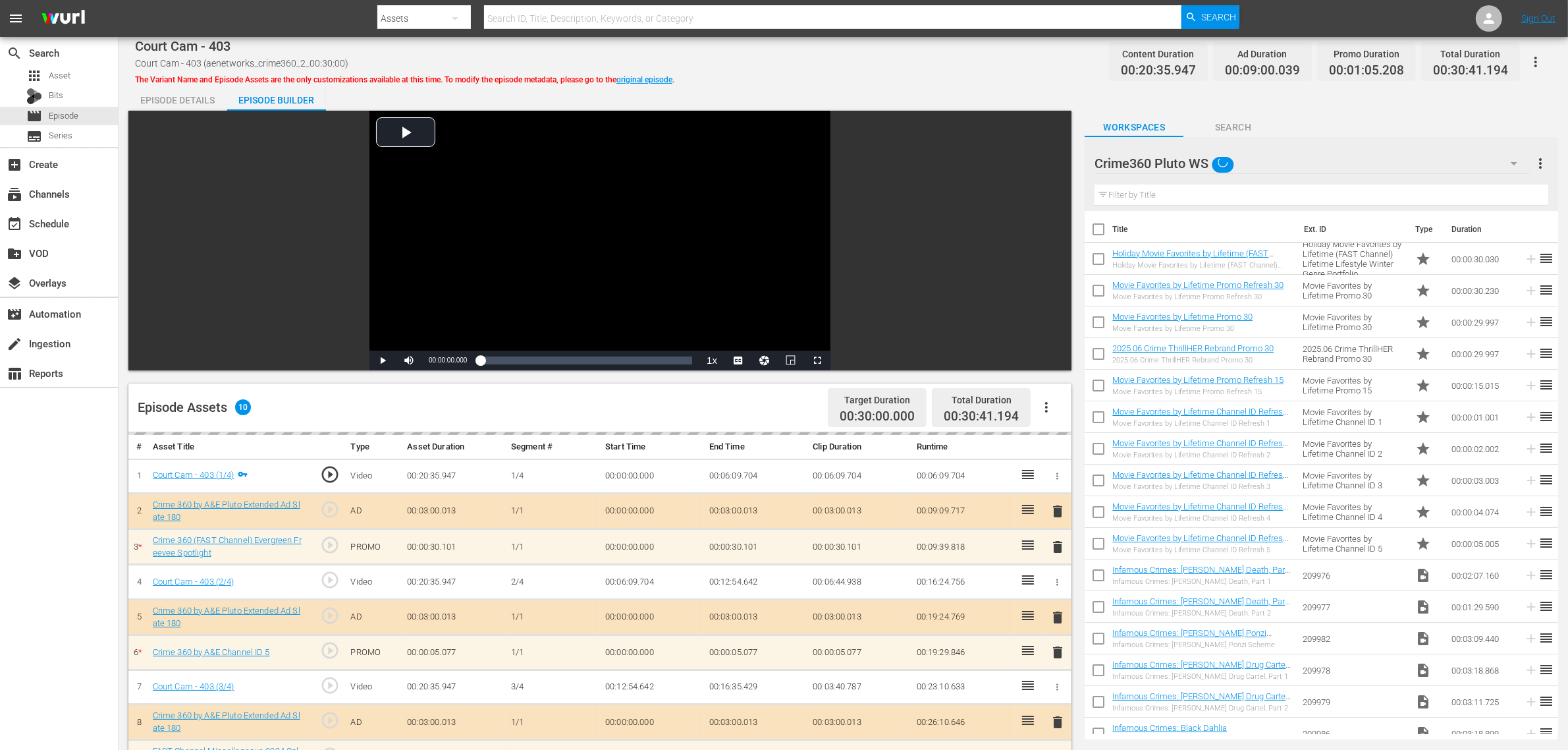
click at [863, 66] on div "Court Cam - 403 Court Cam - 403 (aenetworks_crime360_2_00:30:00) The Variant Na…" at bounding box center [843, 61] width 1417 height 29
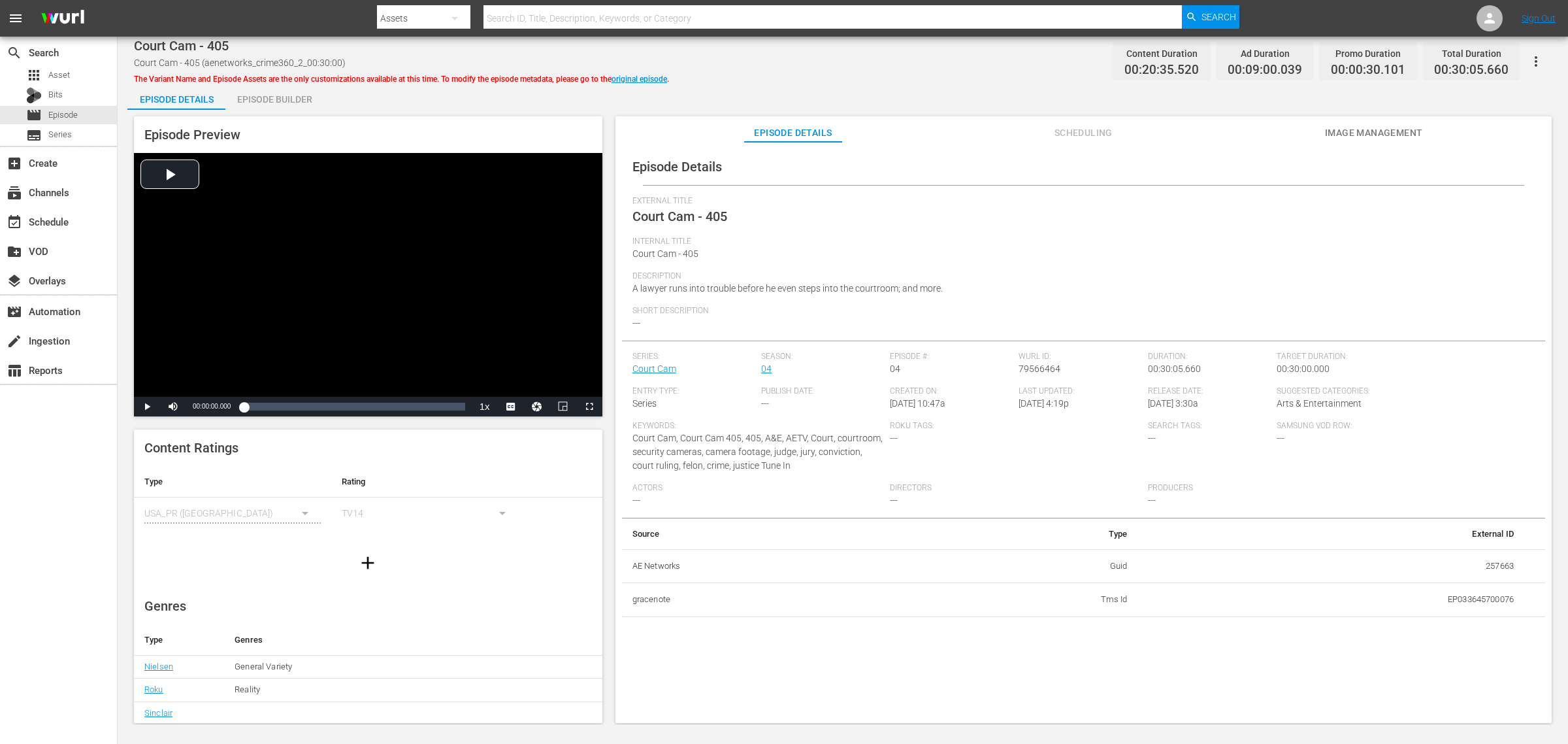
click at [269, 102] on div "Episode Builder" at bounding box center [274, 99] width 98 height 32
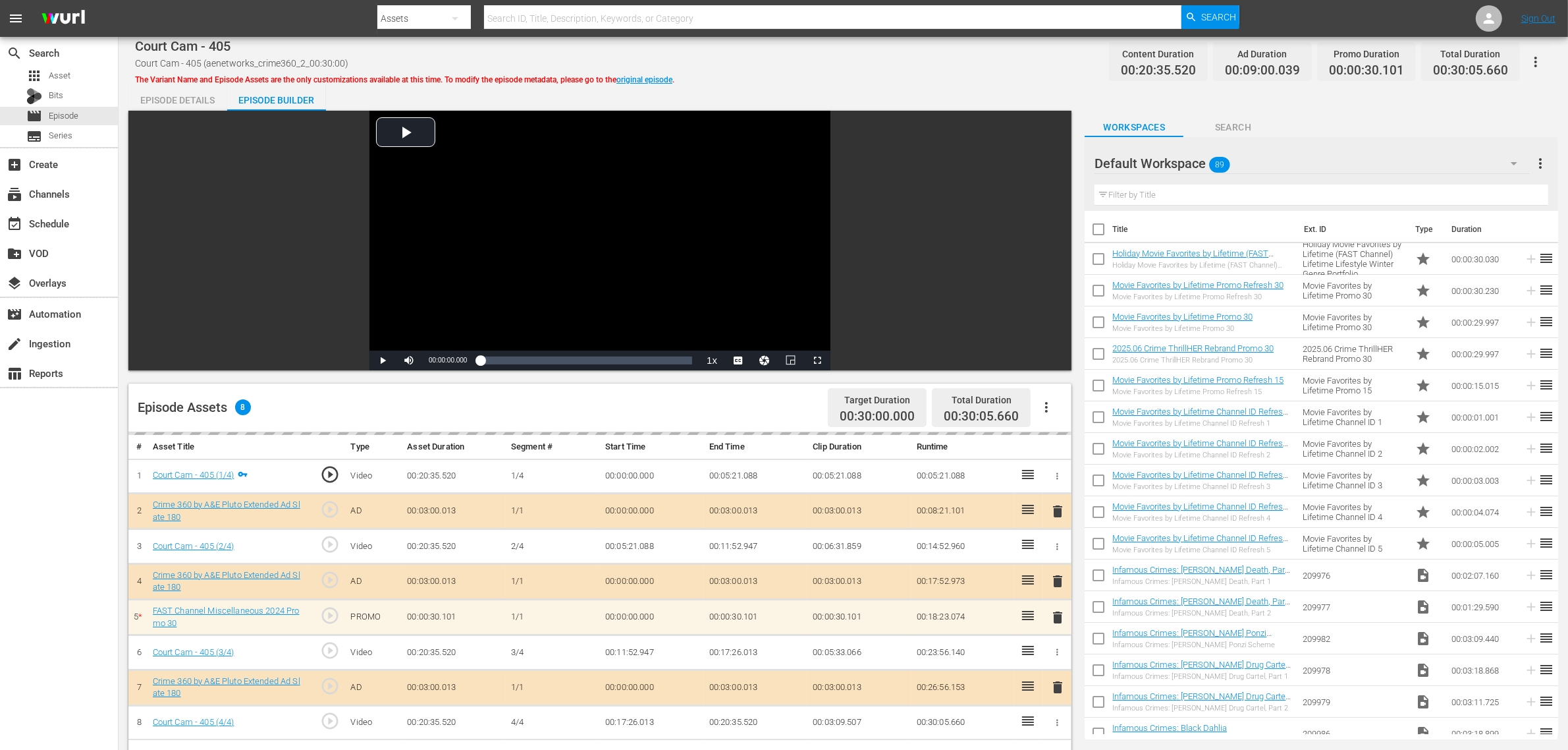
click at [1264, 165] on div "Default Workspace 89" at bounding box center [1312, 163] width 435 height 37
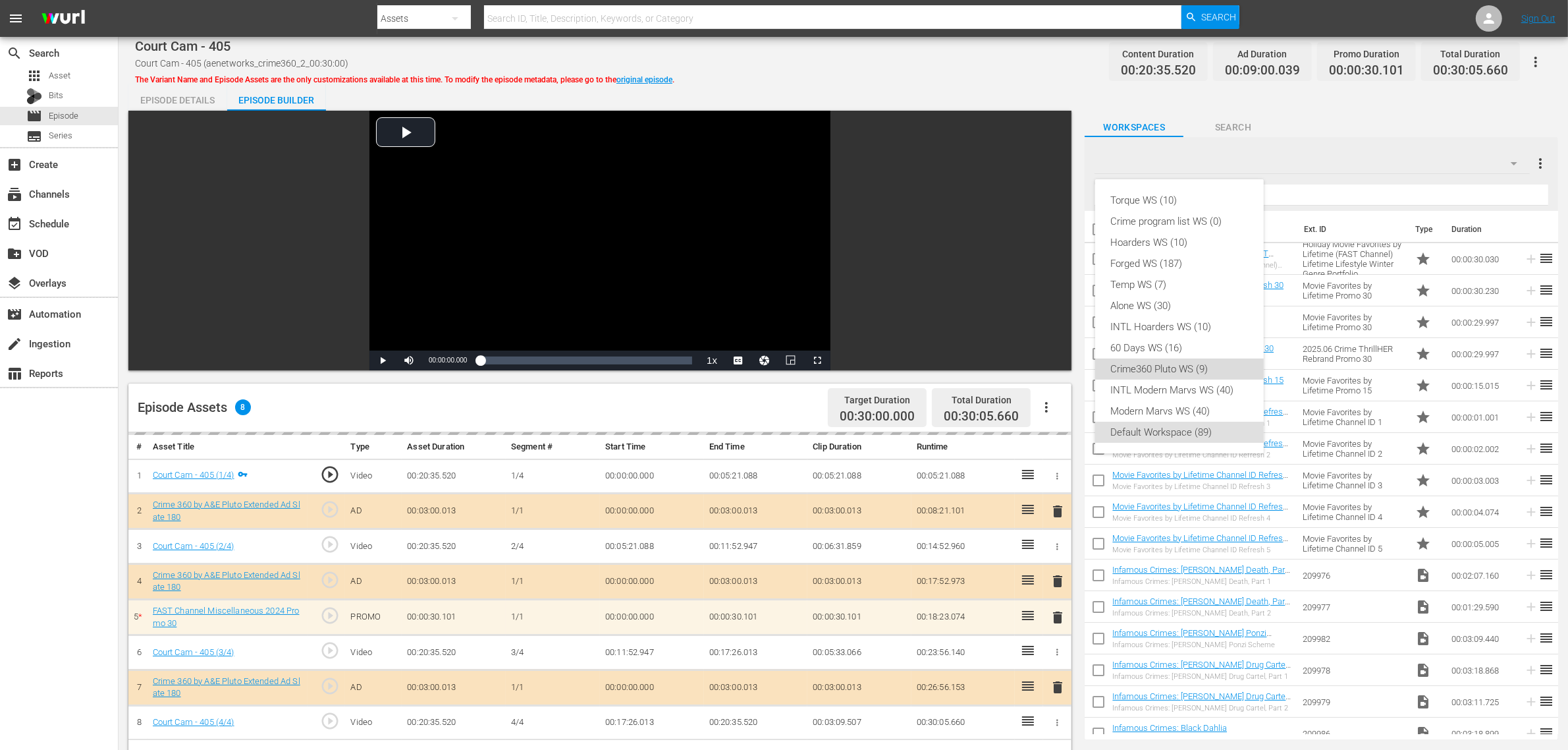
click at [1153, 360] on div "Crime360 Pluto WS (9)" at bounding box center [1179, 369] width 137 height 22
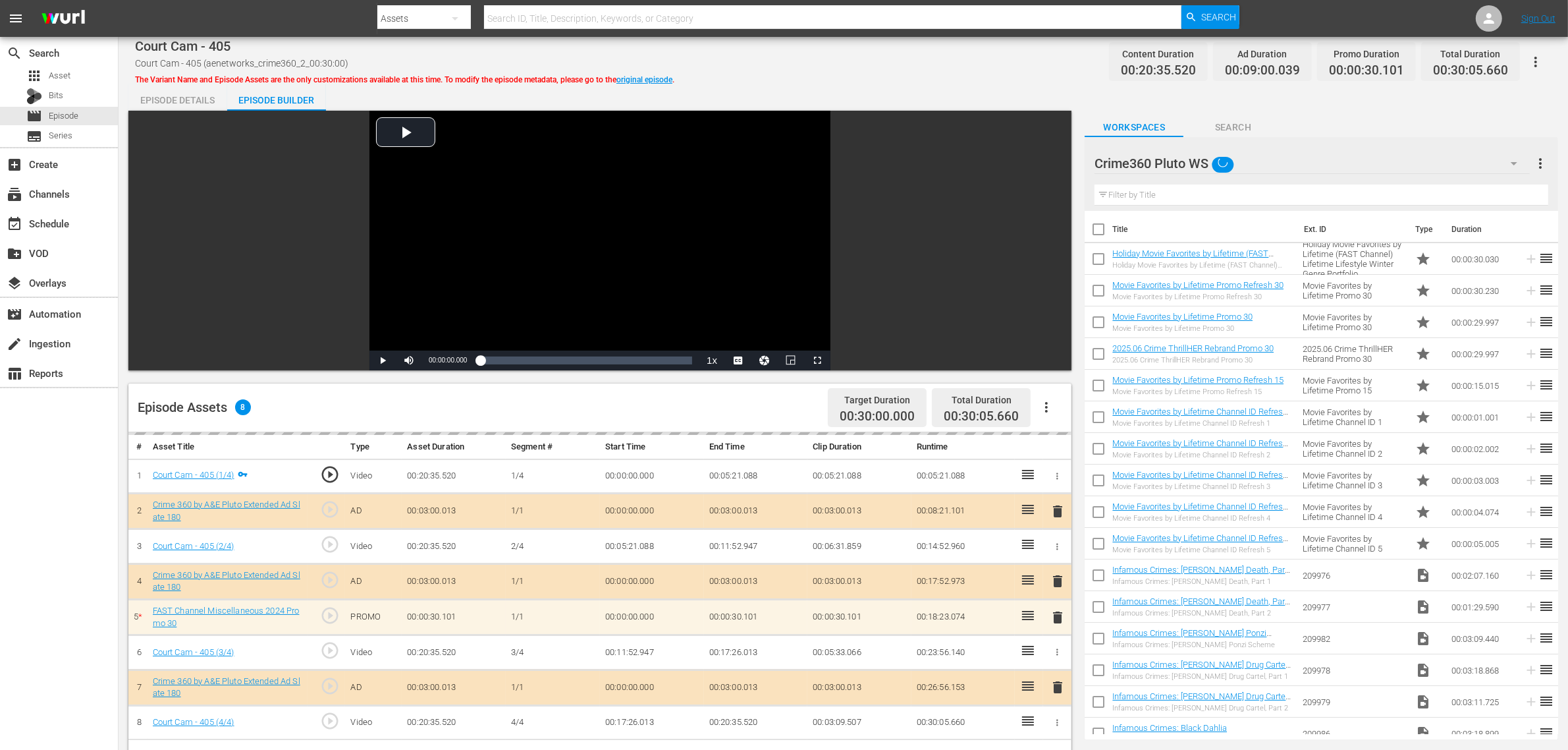
click at [943, 88] on div "Episode Details Episode Builder Episode Preview Video Player is loading. Play V…" at bounding box center [842, 583] width 1430 height 999
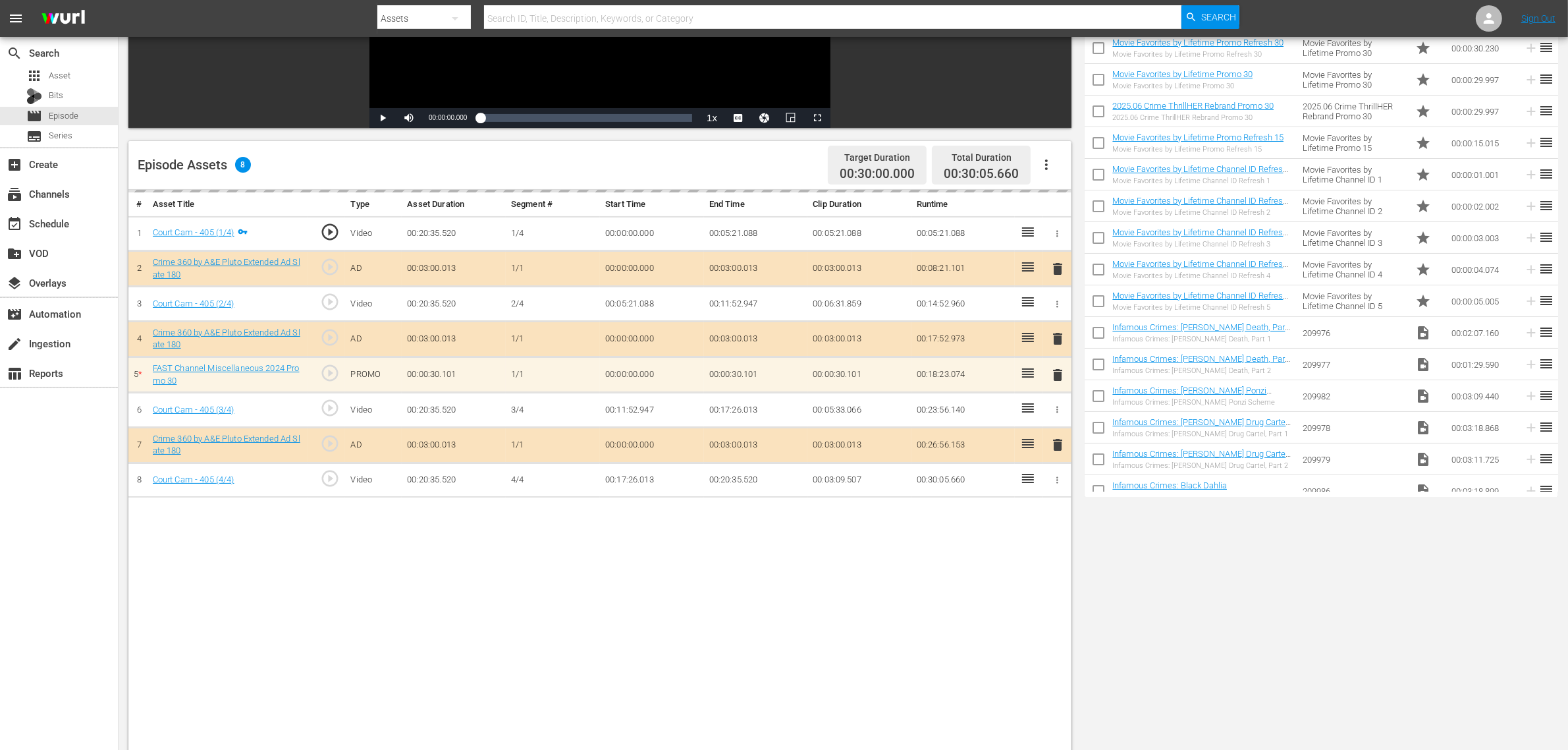
scroll to position [247, 0]
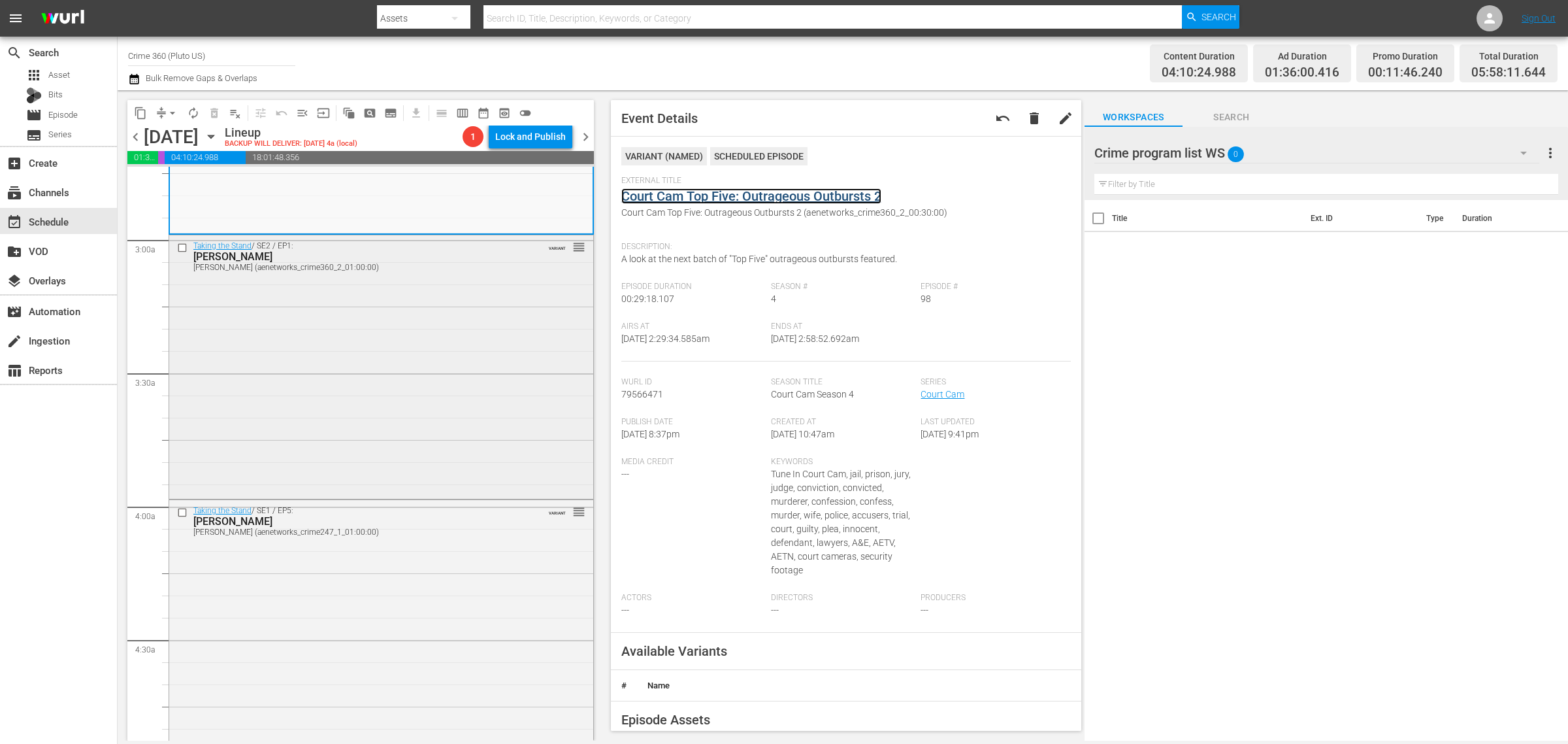
scroll to position [735, 0]
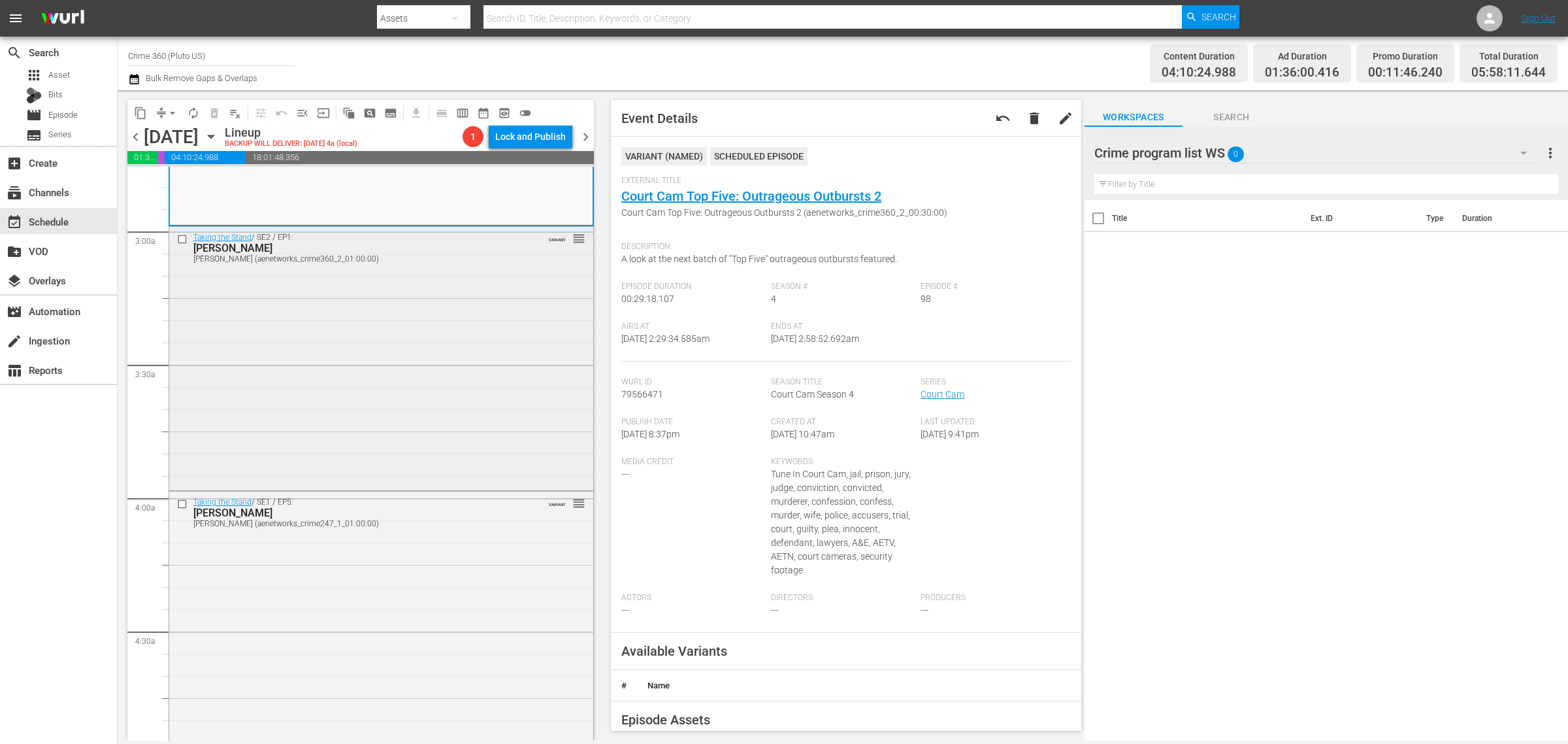
click at [334, 348] on div "Taking the Stand / SE2 / EP1: [PERSON_NAME] [PERSON_NAME] (aenetworks_crime360_…" at bounding box center [380, 357] width 424 height 261
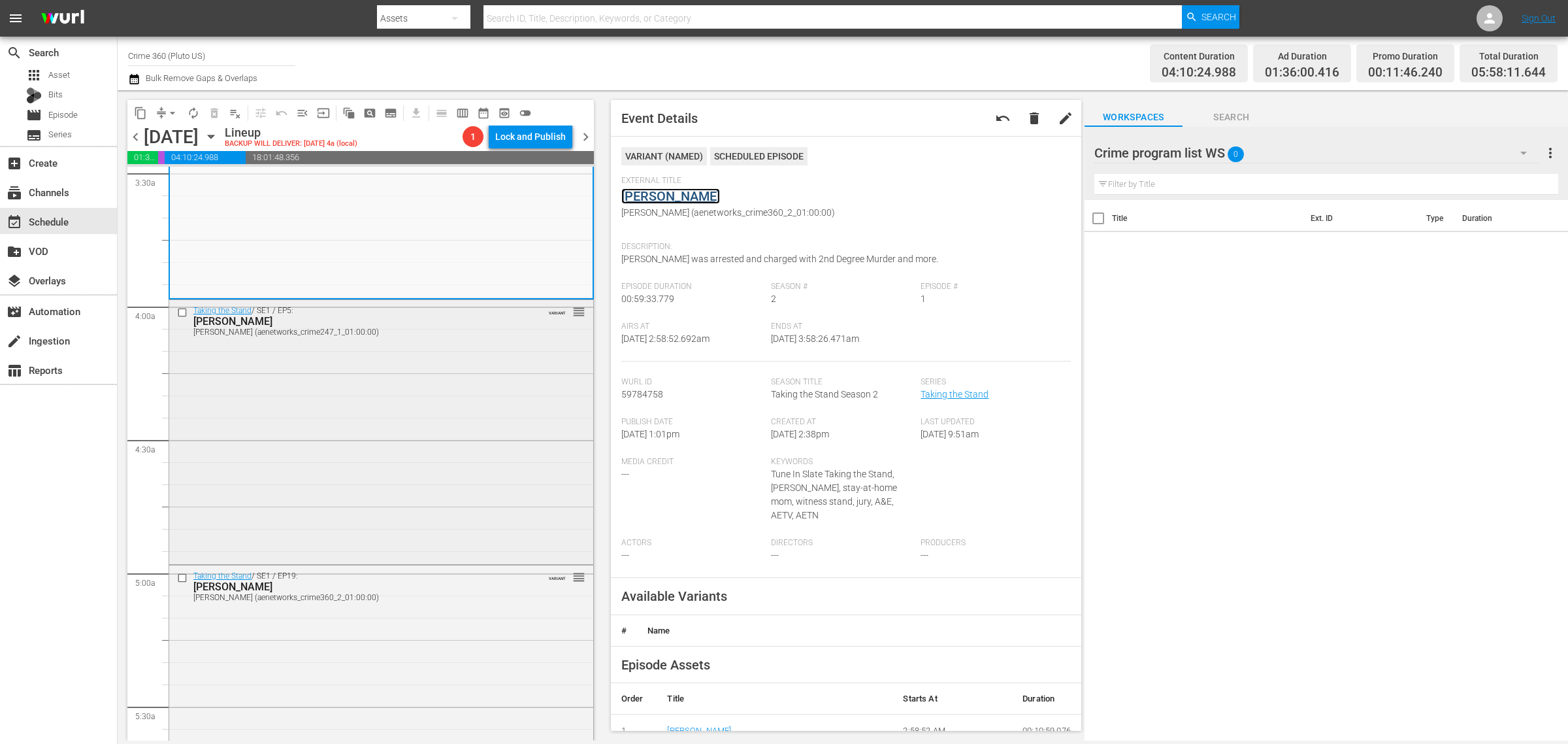
scroll to position [980, 0]
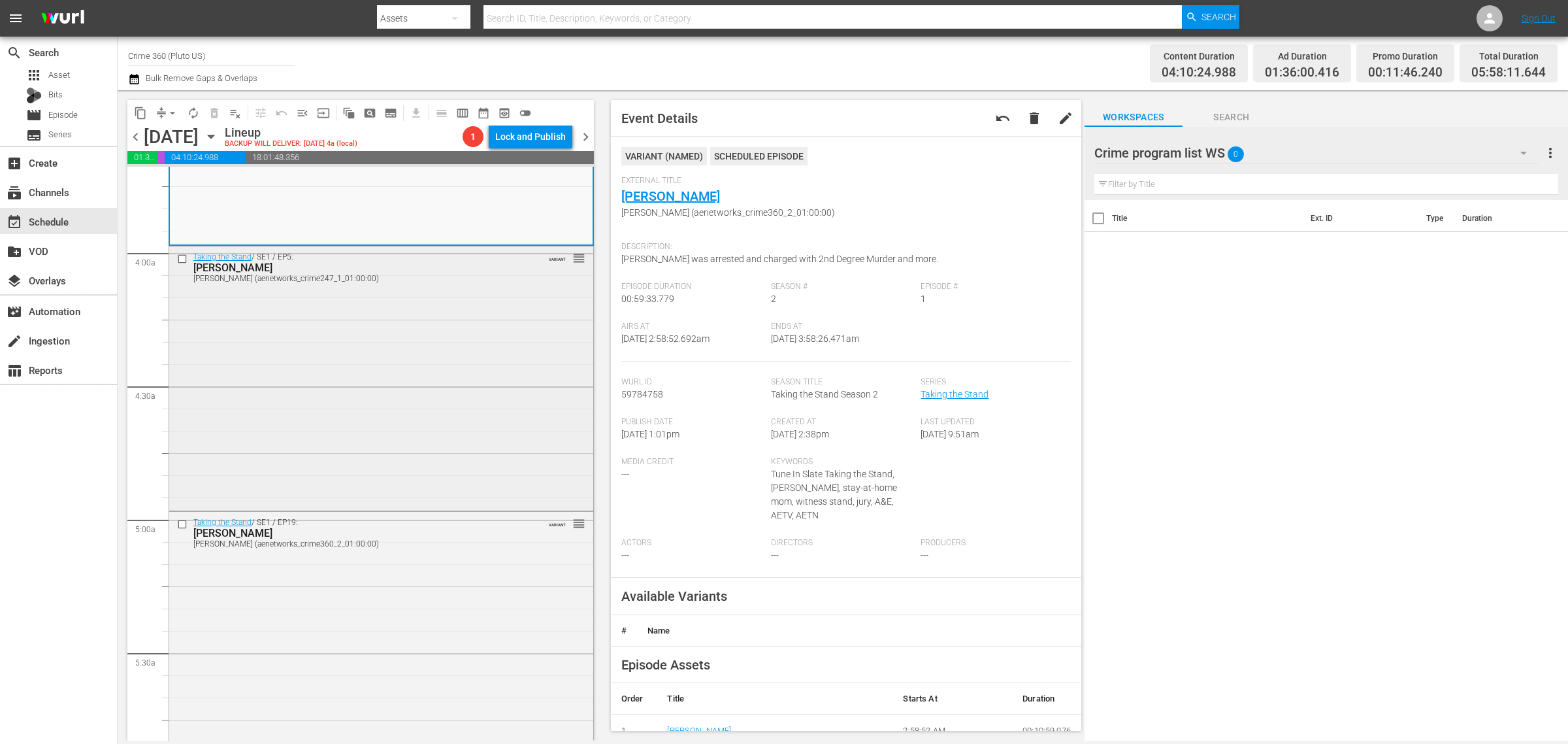
click at [345, 347] on div "Taking the Stand / SE1 / EP5: [PERSON_NAME] [PERSON_NAME] (aenetworks_crime247_…" at bounding box center [380, 377] width 424 height 261
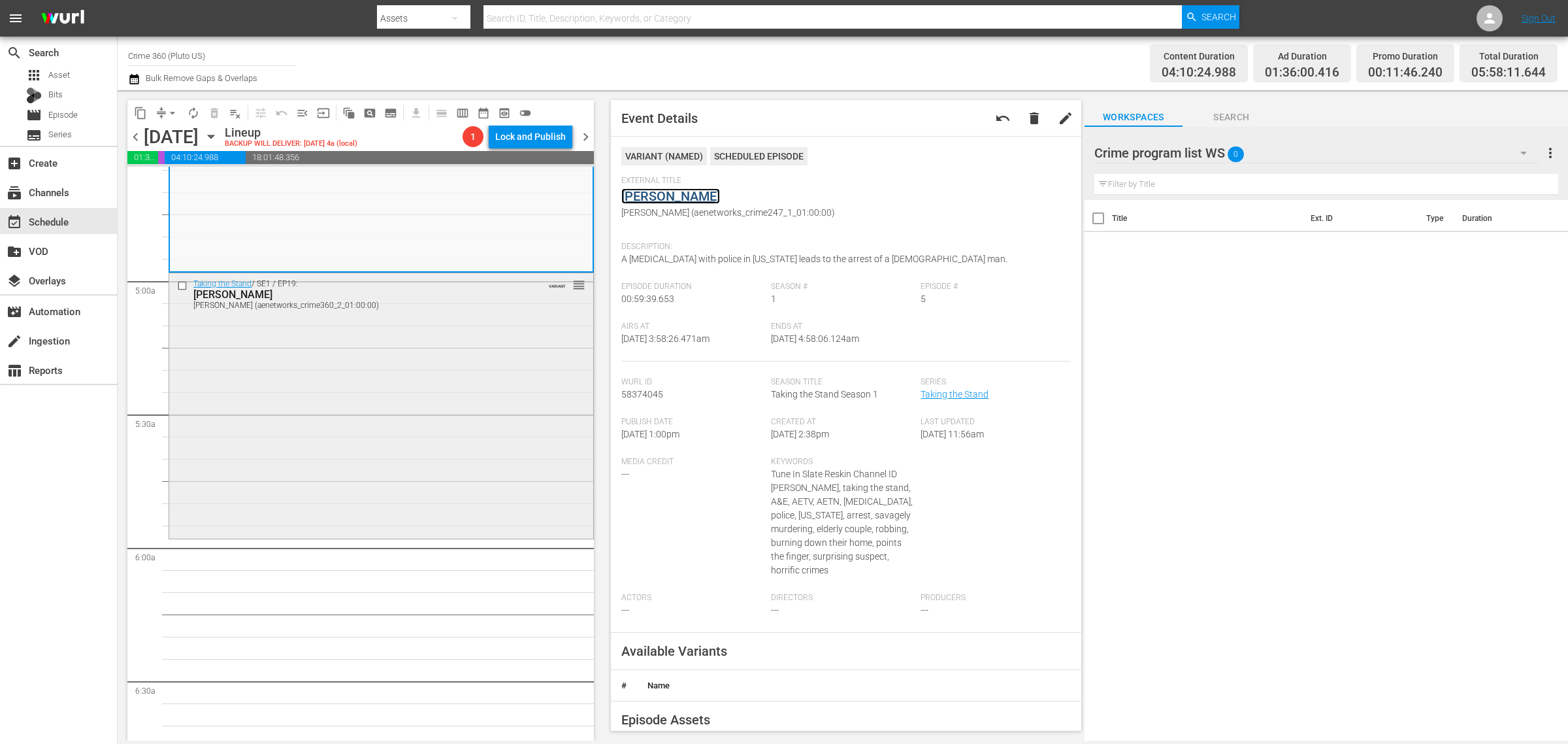
scroll to position [1307, 0]
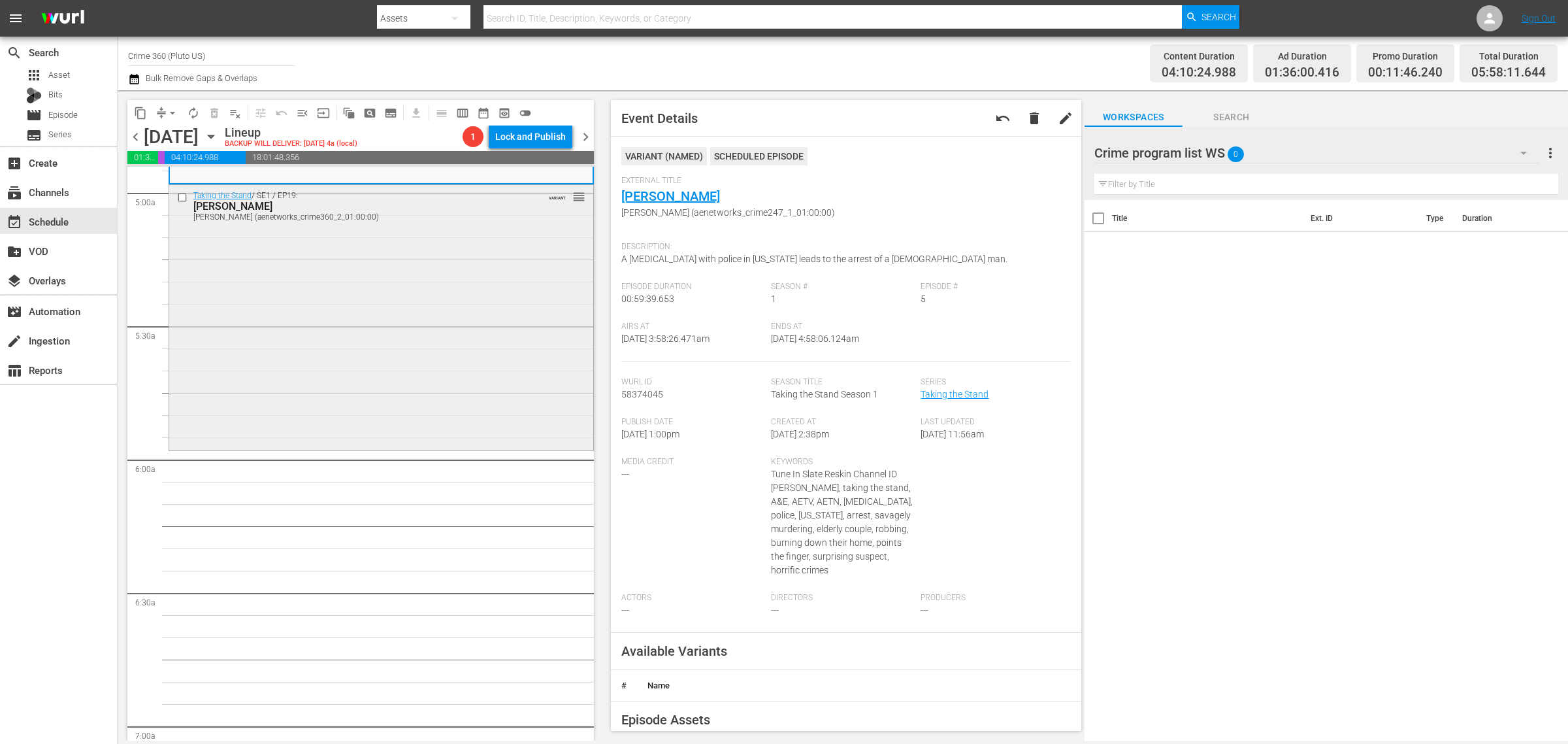
click at [305, 368] on div "Taking the Stand / SE1 / EP19: [PERSON_NAME] [PERSON_NAME] (aenetworks_crime360…" at bounding box center [380, 317] width 424 height 264
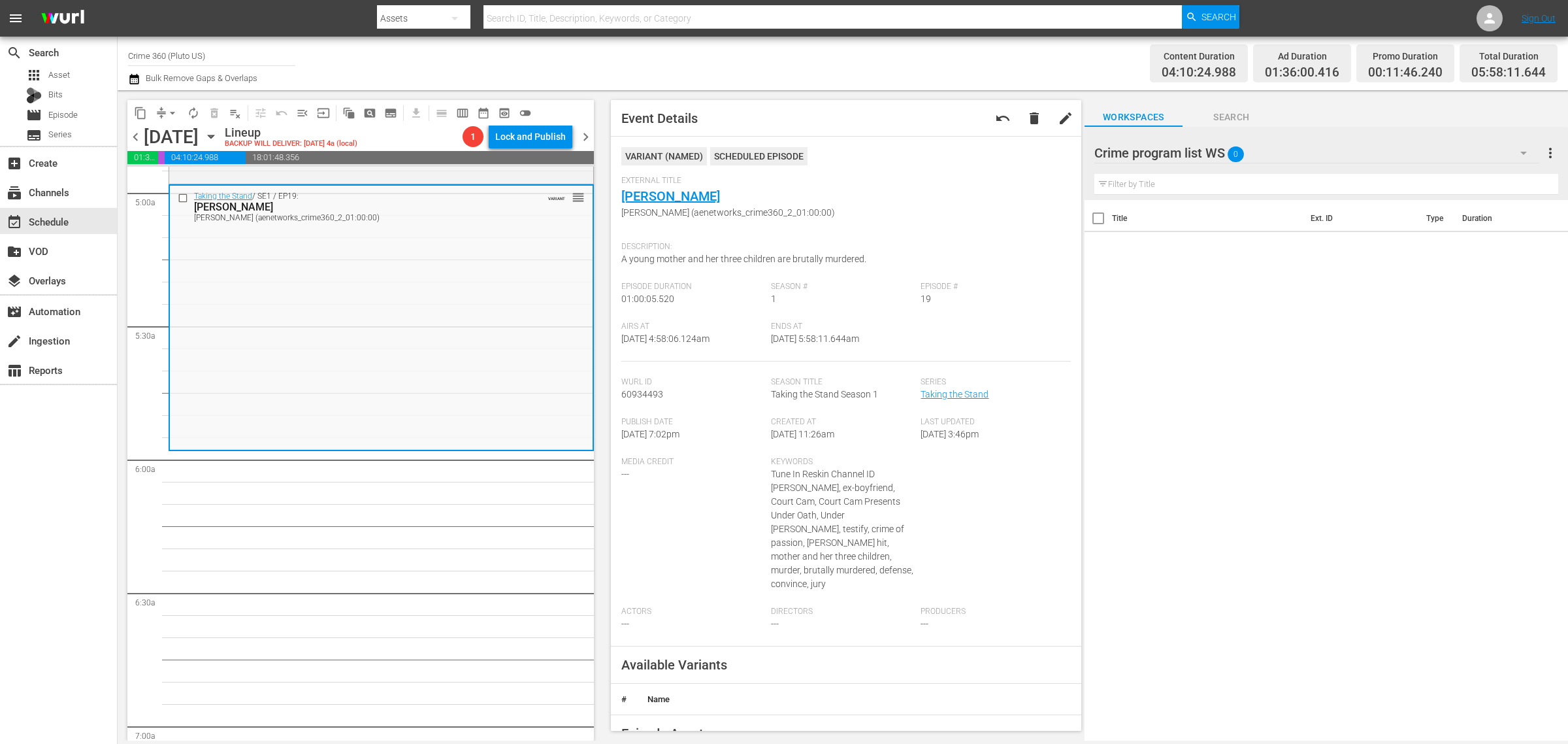
click at [830, 64] on div "Channel Title Crime 360 (Pluto US) Bulk Remove Gaps & Overlaps" at bounding box center [518, 63] width 780 height 47
click at [167, 107] on span "arrow_drop_down" at bounding box center [172, 113] width 13 height 13
click at [174, 131] on li "Align to Midnight" at bounding box center [173, 138] width 137 height 21
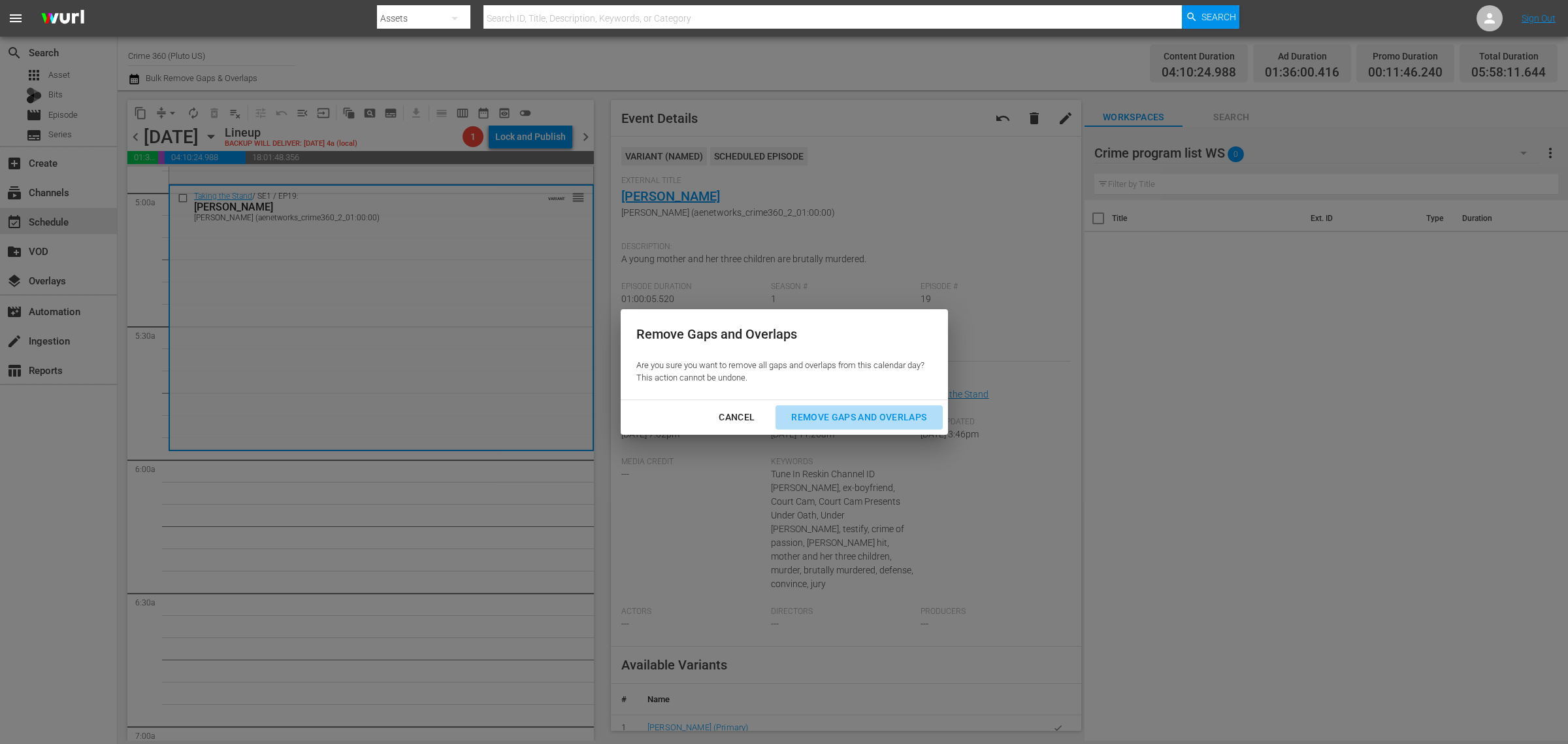
click at [860, 416] on div "Remove Gaps and Overlaps" at bounding box center [858, 417] width 156 height 16
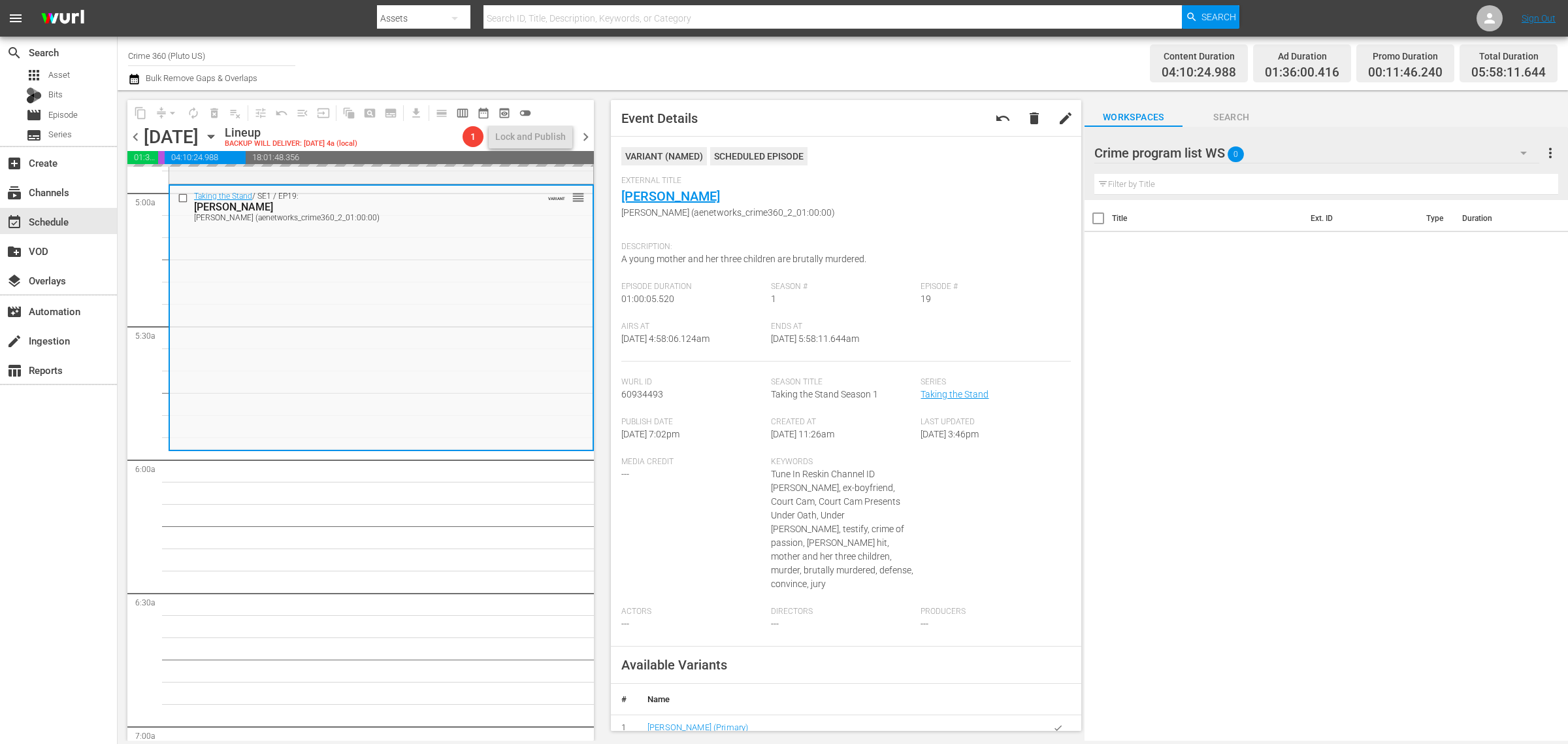
click at [835, 70] on div "Channel Title Crime 360 (Pluto US) Bulk Remove Gaps & Overlaps" at bounding box center [518, 63] width 780 height 47
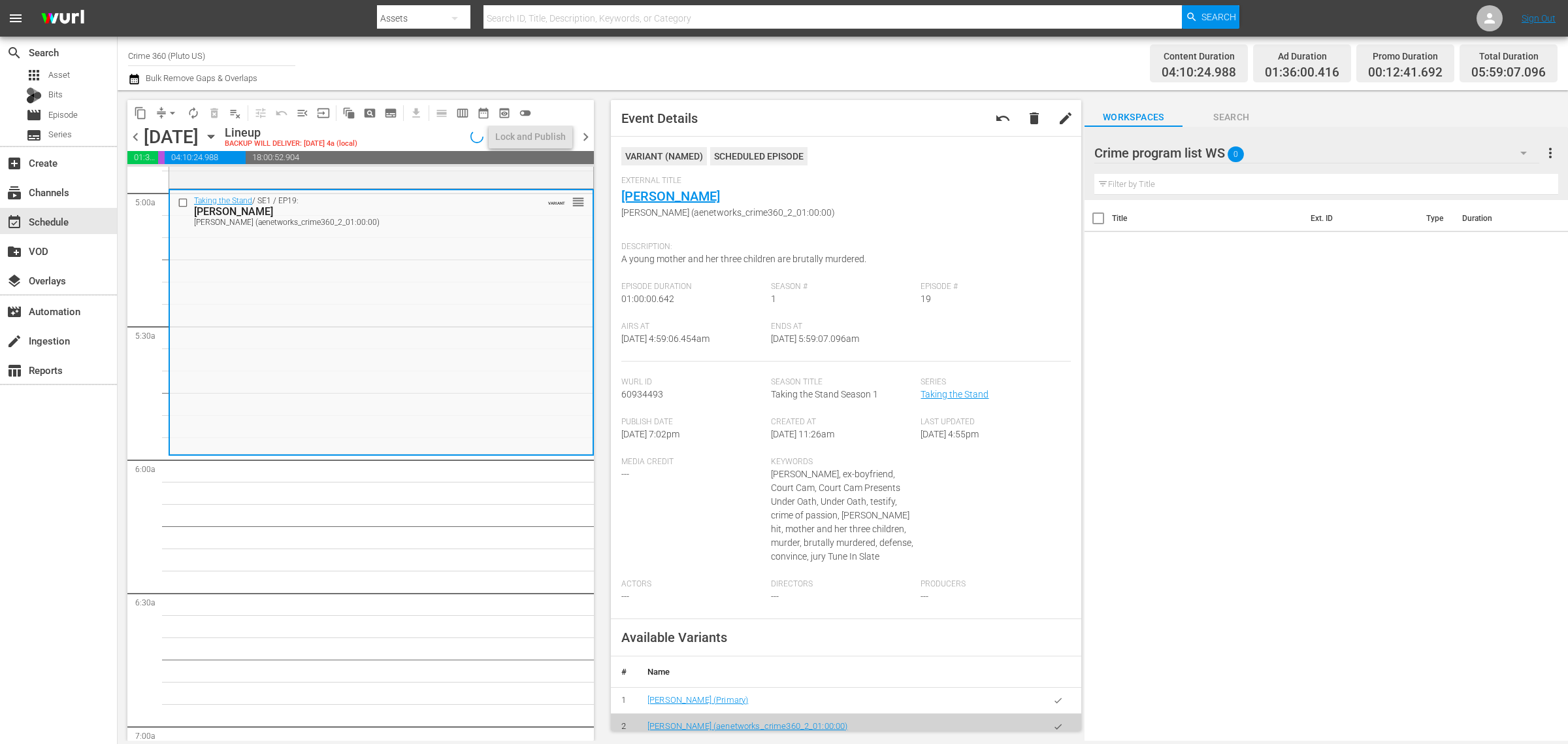
click at [851, 48] on div "Channel Title Crime 360 (Pluto US) Bulk Remove Gaps & Overlaps" at bounding box center [518, 63] width 780 height 47
click at [175, 111] on span "arrow_drop_down" at bounding box center [172, 113] width 13 height 13
click at [180, 131] on li "Align to Midnight" at bounding box center [173, 138] width 137 height 21
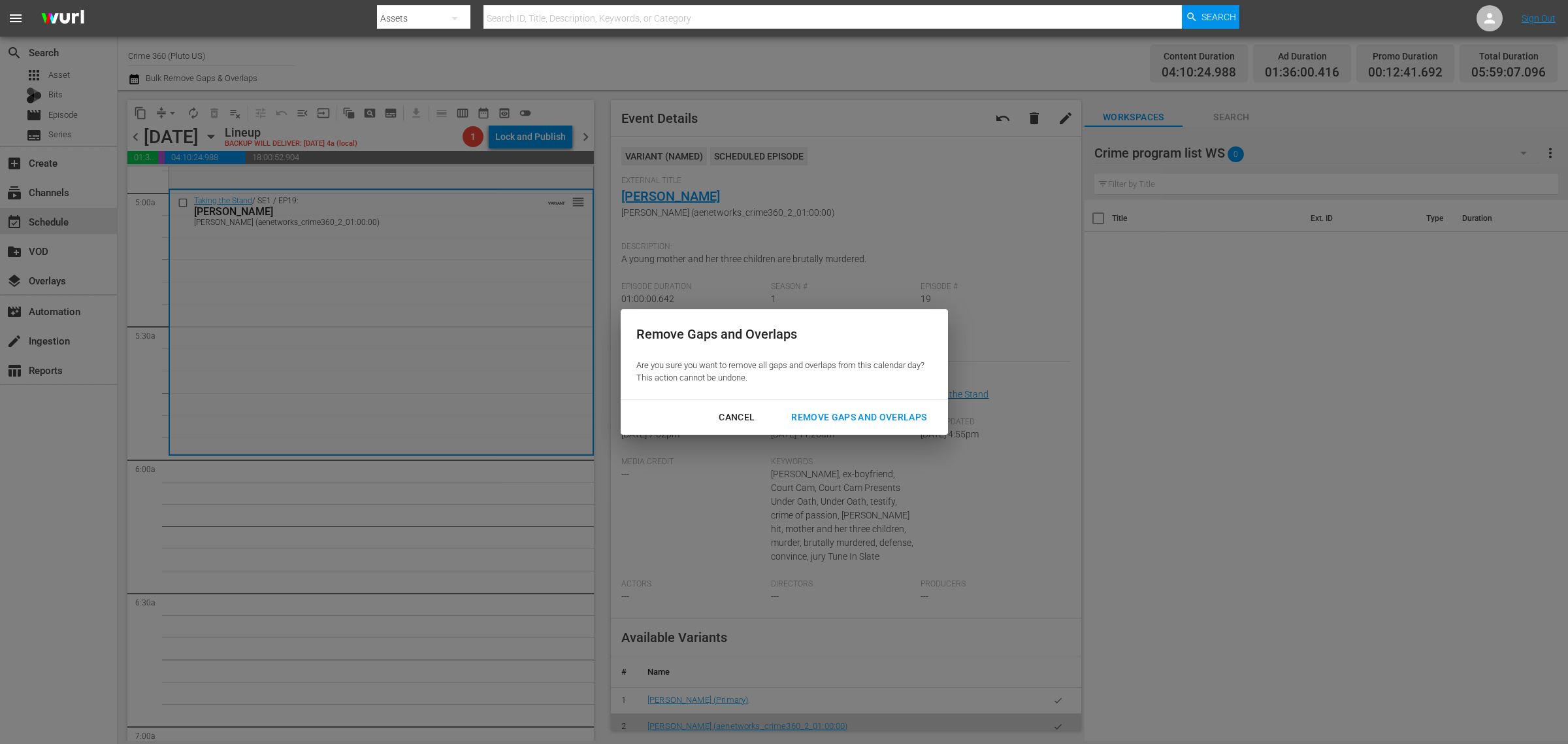
click at [833, 410] on div "Remove Gaps and Overlaps" at bounding box center [858, 417] width 156 height 16
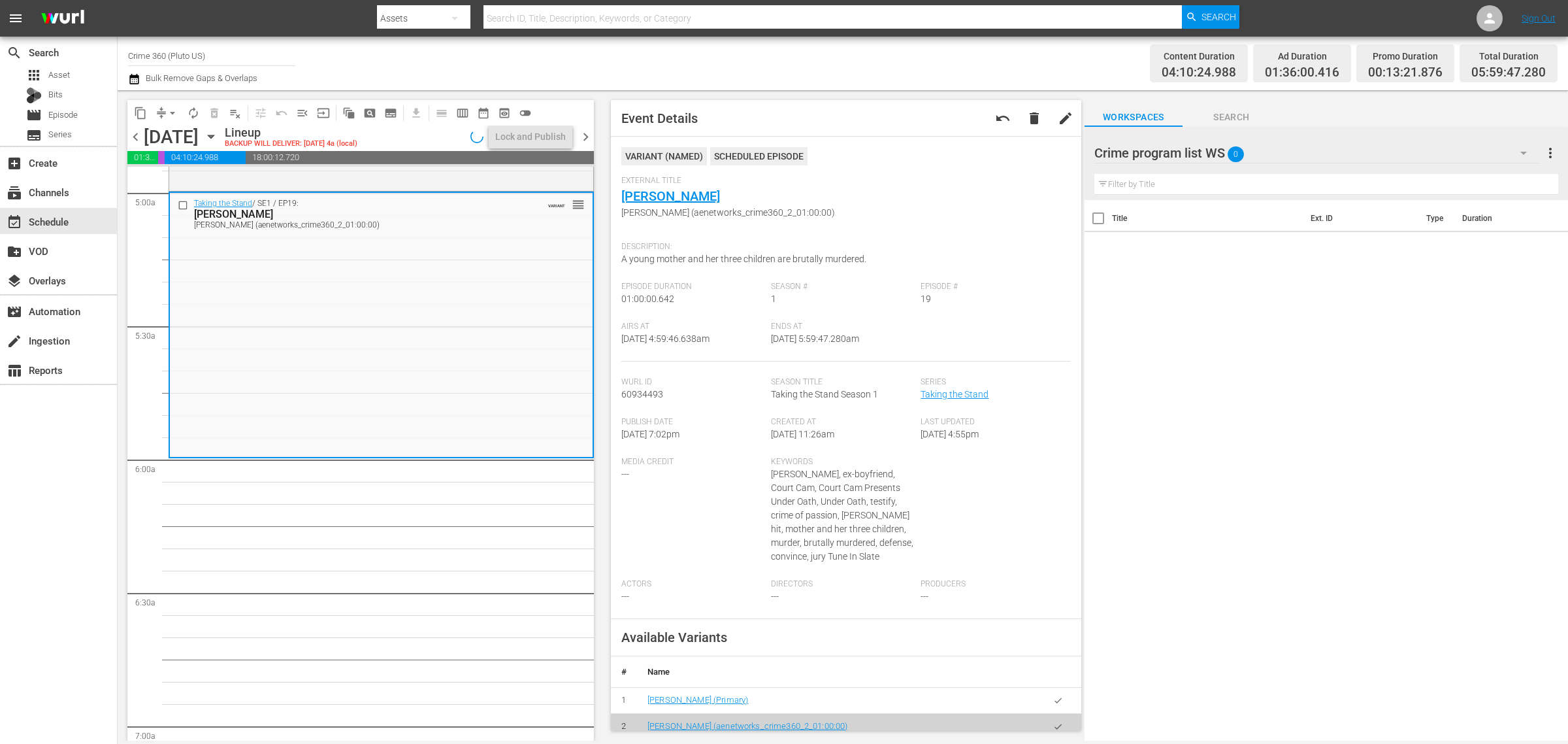
click at [834, 49] on div "Channel Title Crime 360 (Pluto US) Bulk Remove Gaps & Overlaps" at bounding box center [518, 63] width 780 height 47
click at [171, 110] on span "arrow_drop_down" at bounding box center [172, 113] width 13 height 13
click at [177, 126] on ul "Align to Midnight Align to First Episode Align to End of Previous Day" at bounding box center [173, 160] width 137 height 75
click at [211, 138] on li "Align to Midnight" at bounding box center [173, 138] width 137 height 21
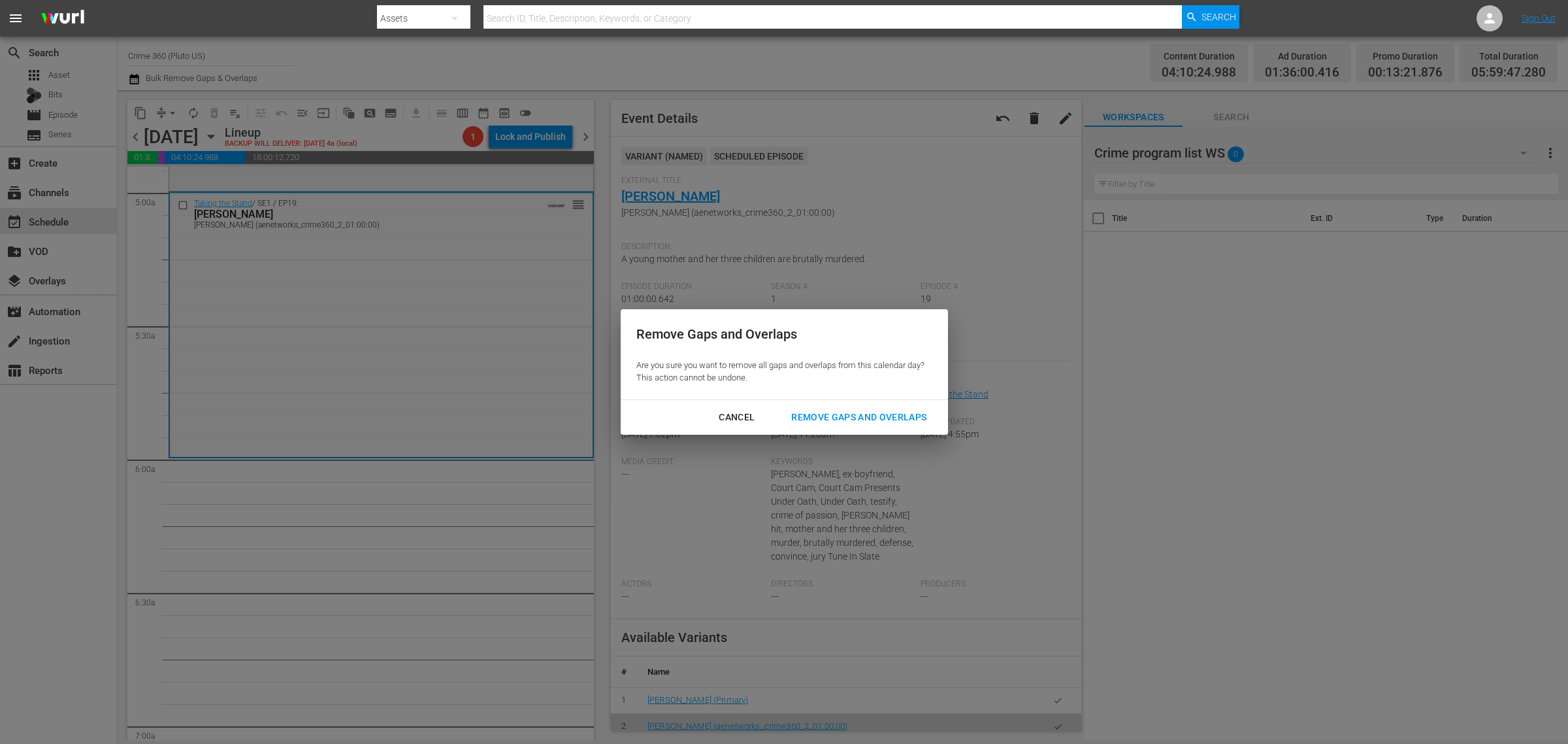
click at [890, 417] on div "Remove Gaps and Overlaps" at bounding box center [858, 417] width 156 height 16
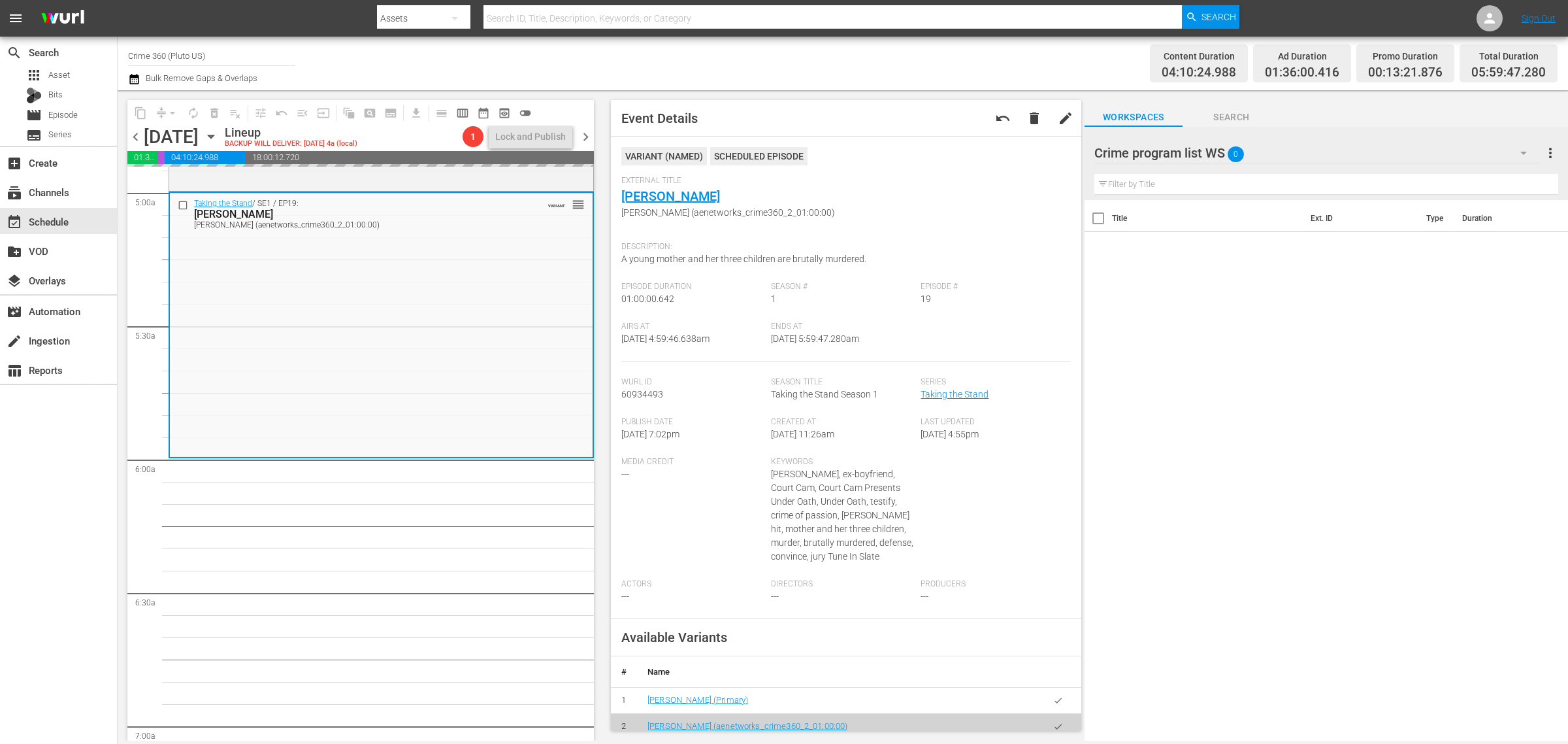
click at [889, 74] on div "Channel Title Crime 360 (Pluto US) Bulk Remove Gaps & Overlaps" at bounding box center [518, 63] width 780 height 47
click at [167, 108] on span "arrow_drop_down" at bounding box center [172, 113] width 13 height 13
click at [167, 136] on li "Align to Midnight" at bounding box center [173, 138] width 137 height 21
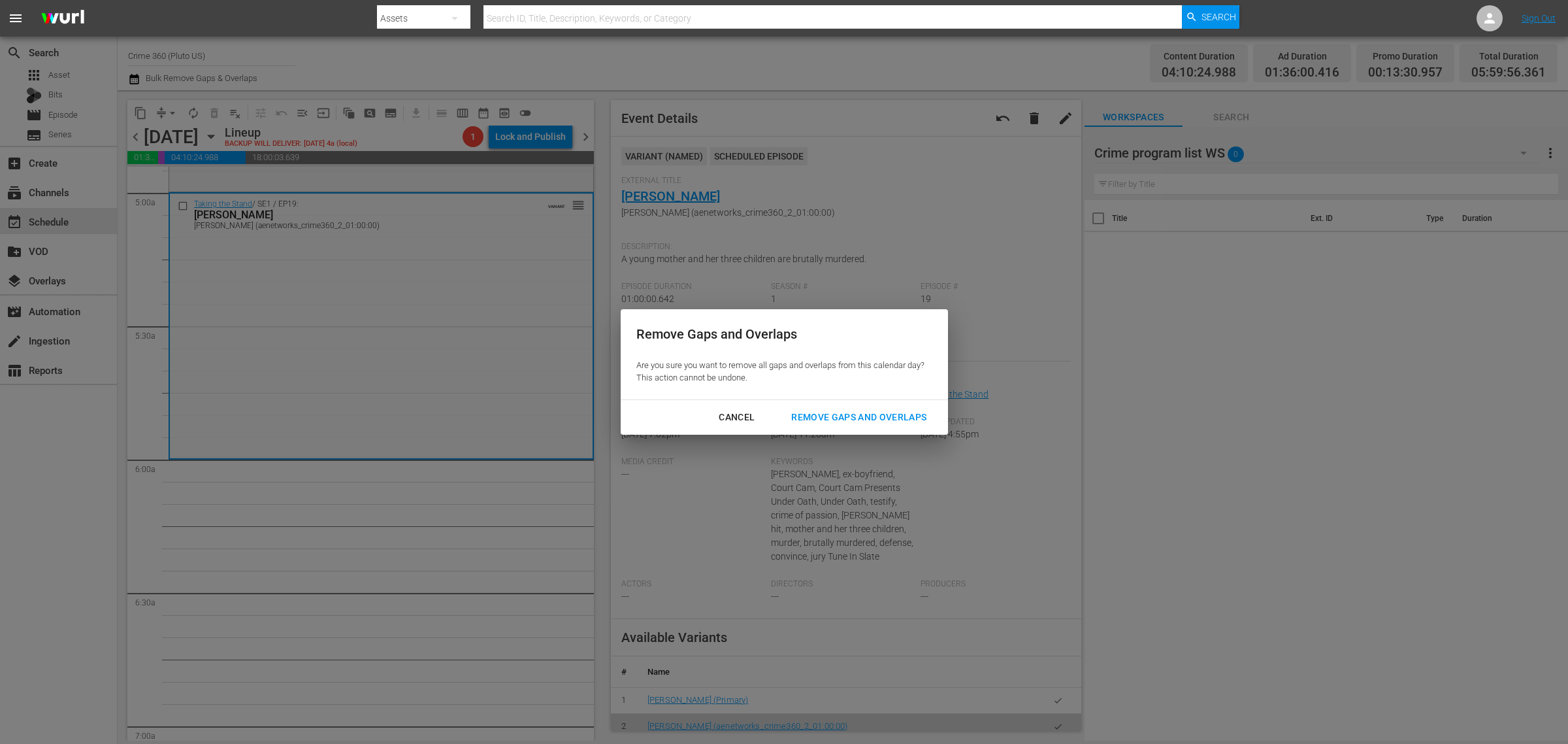
click at [879, 410] on button "Remove Gaps and Overlaps" at bounding box center [858, 417] width 166 height 24
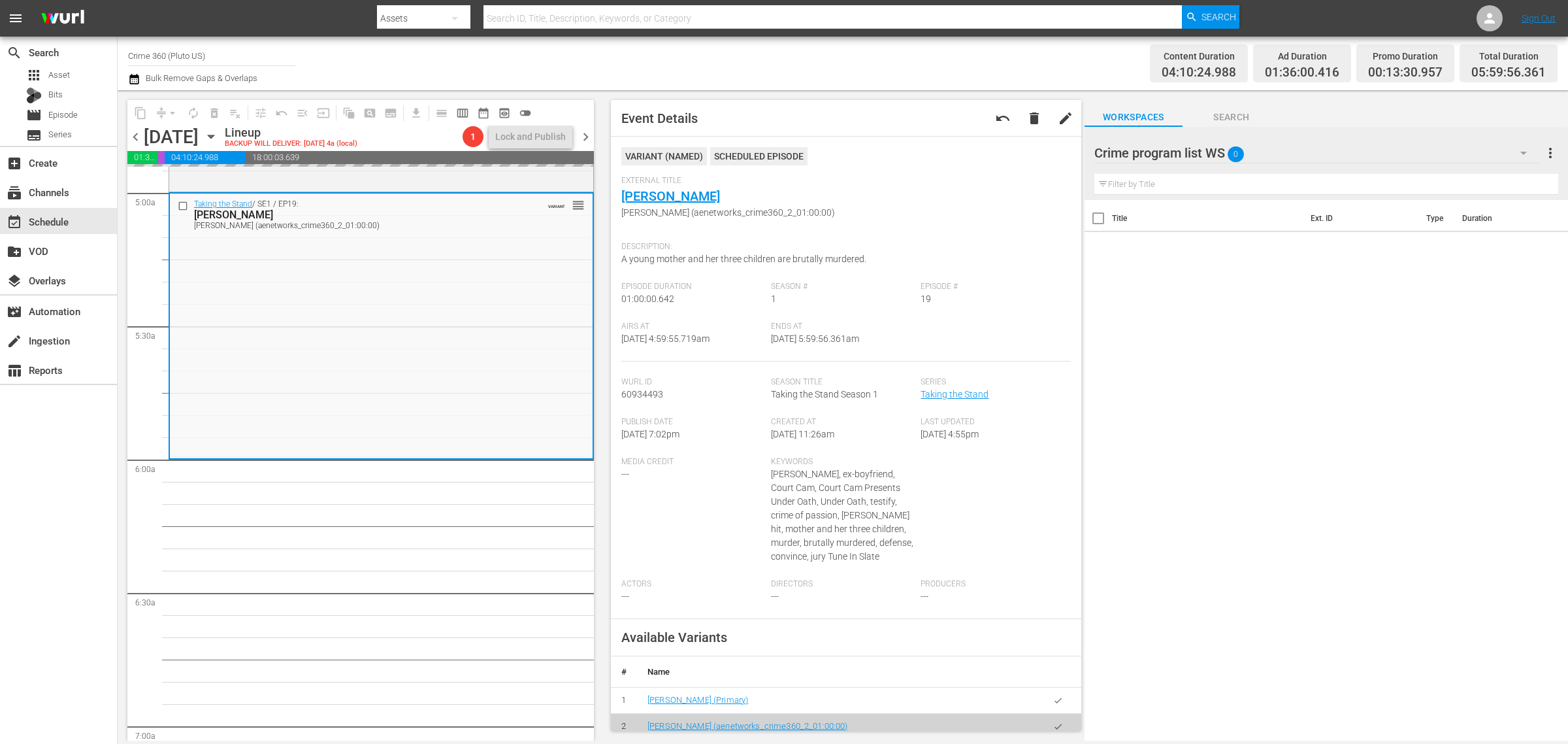
click at [762, 51] on div "Channel Title Crime 360 (Pluto US) Bulk Remove Gaps & Overlaps" at bounding box center [518, 63] width 780 height 47
click at [766, 60] on div "Channel Title Crime 360 (Pluto US) Bulk Remove Gaps & Overlaps" at bounding box center [518, 63] width 780 height 47
click at [772, 60] on div "Channel Title Crime 360 (Pluto US) Bulk Remove Gaps & Overlaps" at bounding box center [518, 63] width 780 height 47
click at [845, 67] on div "Channel Title Crime 360 (Pluto US) Bulk Remove Gaps & Overlaps" at bounding box center [518, 63] width 780 height 47
click at [516, 56] on div "Channel Title Crime 360 (Pluto US) Bulk Remove Gaps & Overlaps" at bounding box center [518, 63] width 780 height 47
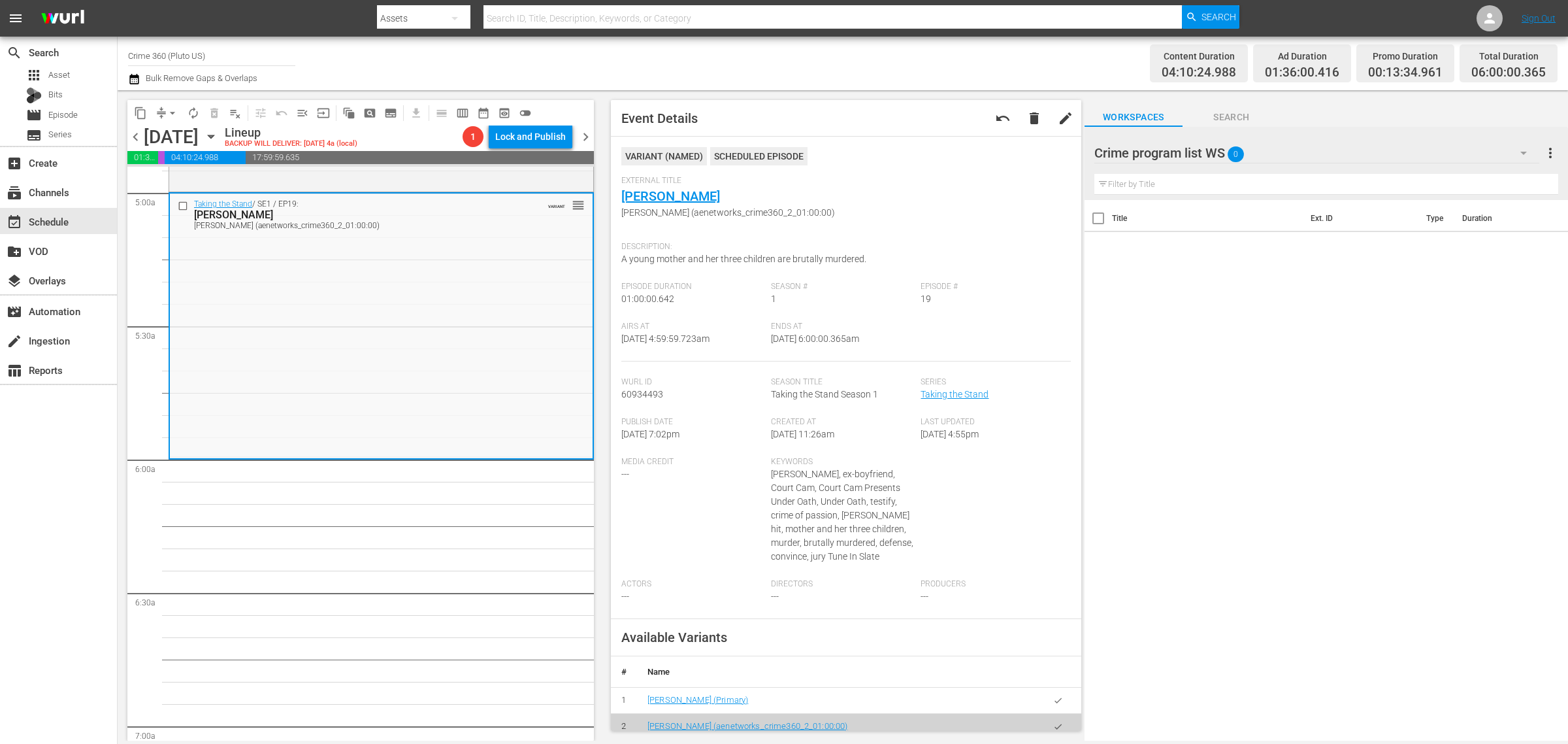
click at [753, 67] on div "Channel Title Crime 360 (Pluto US) Bulk Remove Gaps & Overlaps" at bounding box center [518, 63] width 780 height 47
click at [934, 62] on div "Content Duration 04:10:24.988 Ad Duration 01:36:00.416 Promo Duration 00:13:34.…" at bounding box center [1233, 63] width 650 height 47
click at [390, 60] on div "Channel Title Crime 360 (Pluto US) Bulk Remove Gaps & Overlaps" at bounding box center [518, 63] width 780 height 47
click at [191, 110] on span "autorenew_outlined" at bounding box center [193, 113] width 13 height 13
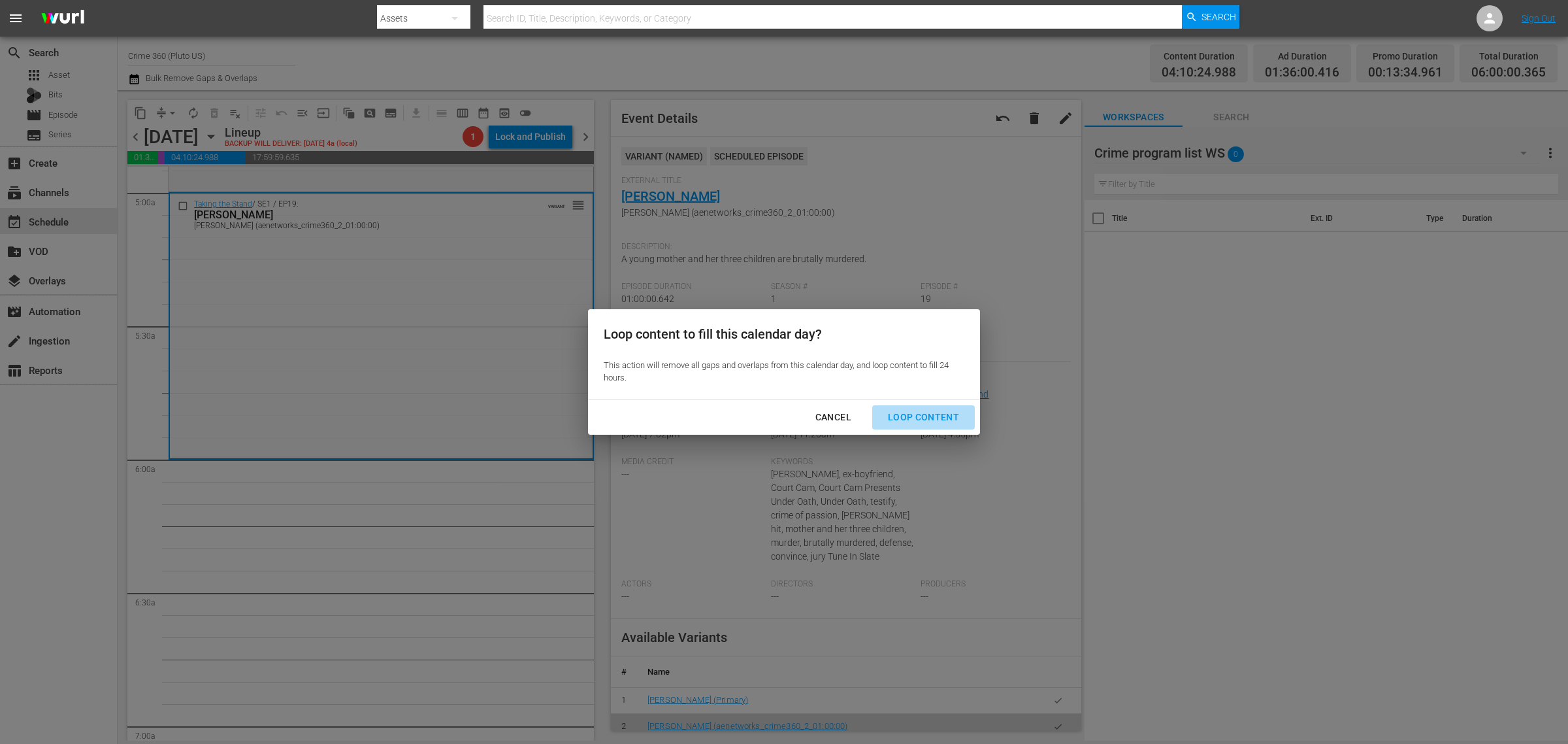
click at [944, 410] on div "Loop Content" at bounding box center [924, 417] width 92 height 16
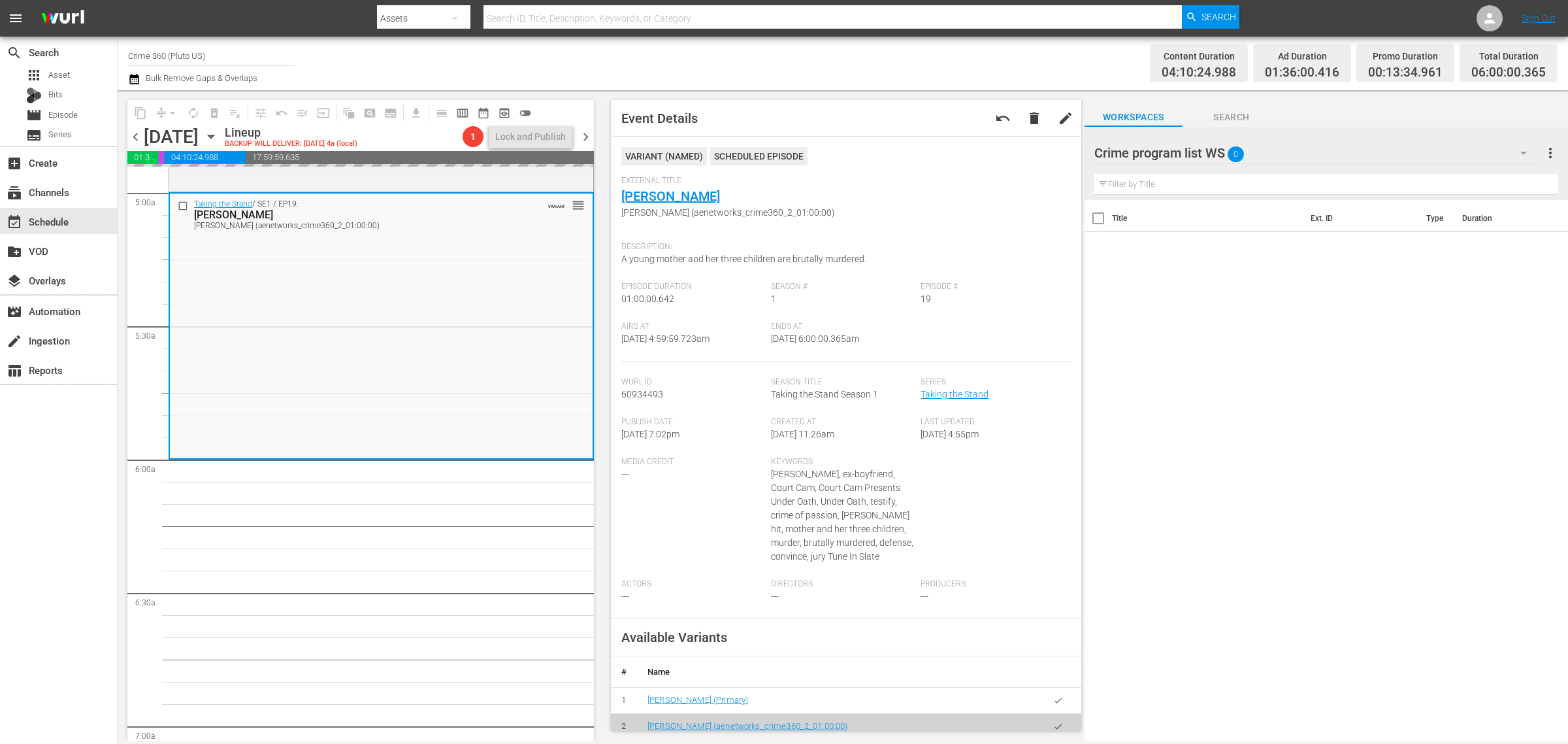
click at [767, 46] on div "Channel Title Crime 360 (Pluto US) Bulk Remove Gaps & Overlaps" at bounding box center [518, 63] width 780 height 47
click at [866, 59] on div "Channel Title Crime 360 (Pluto US) Bulk Remove Gaps & Overlaps" at bounding box center [518, 63] width 780 height 47
click at [873, 57] on div "Channel Title Crime 360 (Pluto US) Bulk Remove Gaps & Overlaps" at bounding box center [518, 63] width 780 height 47
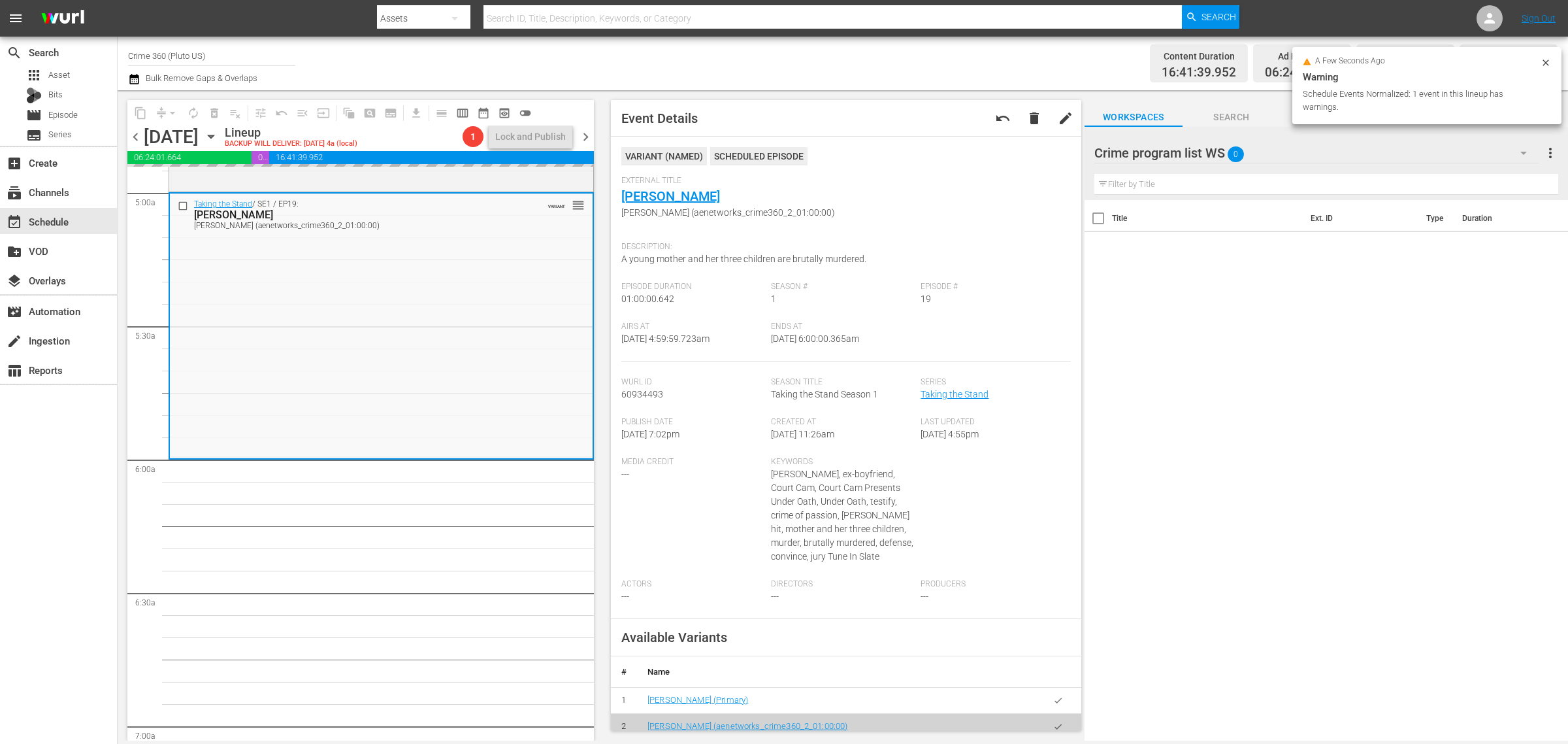
click at [792, 56] on div "Channel Title Crime 360 (Pluto US) Bulk Remove Gaps & Overlaps" at bounding box center [518, 63] width 780 height 47
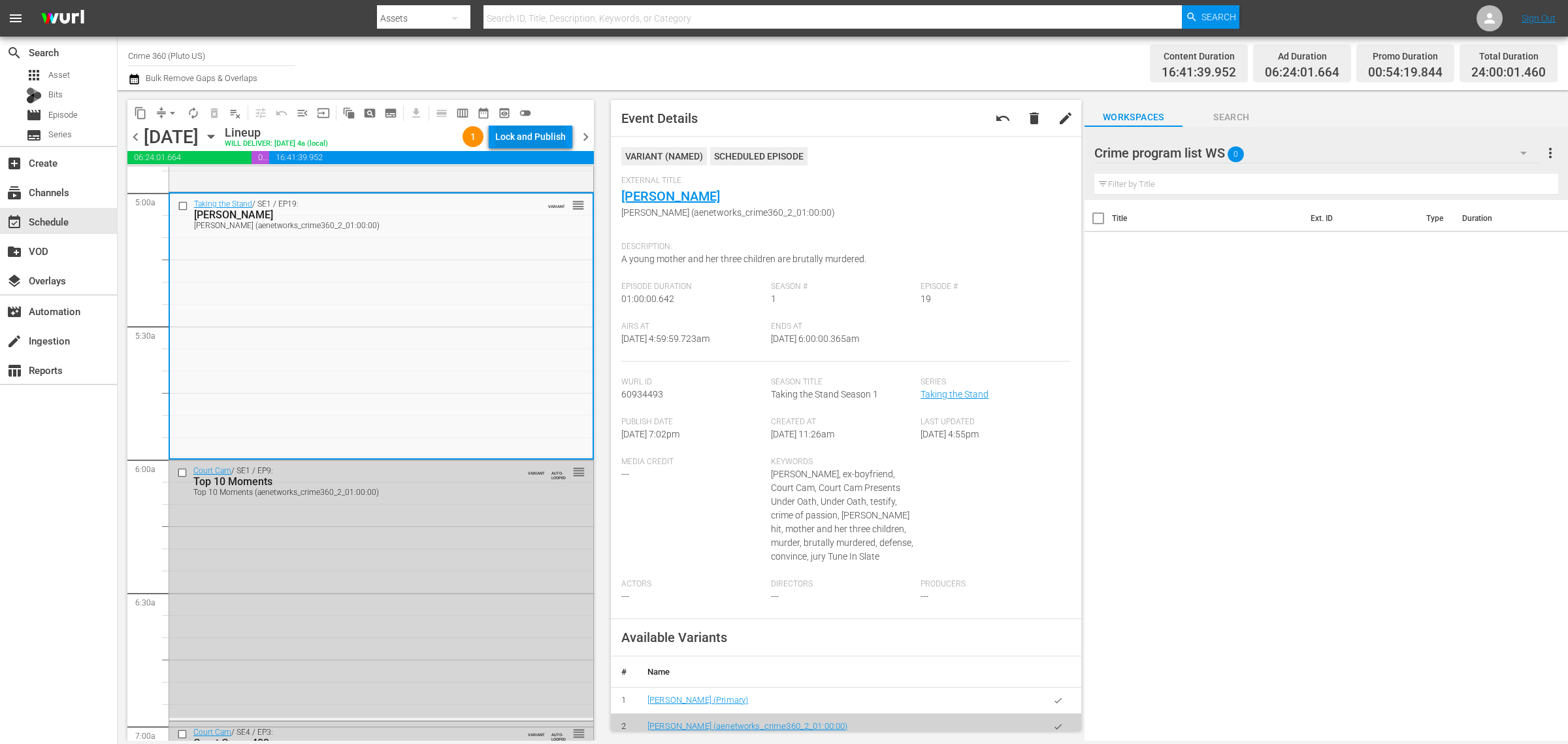
click at [536, 136] on div "Lock and Publish" at bounding box center [531, 137] width 71 height 24
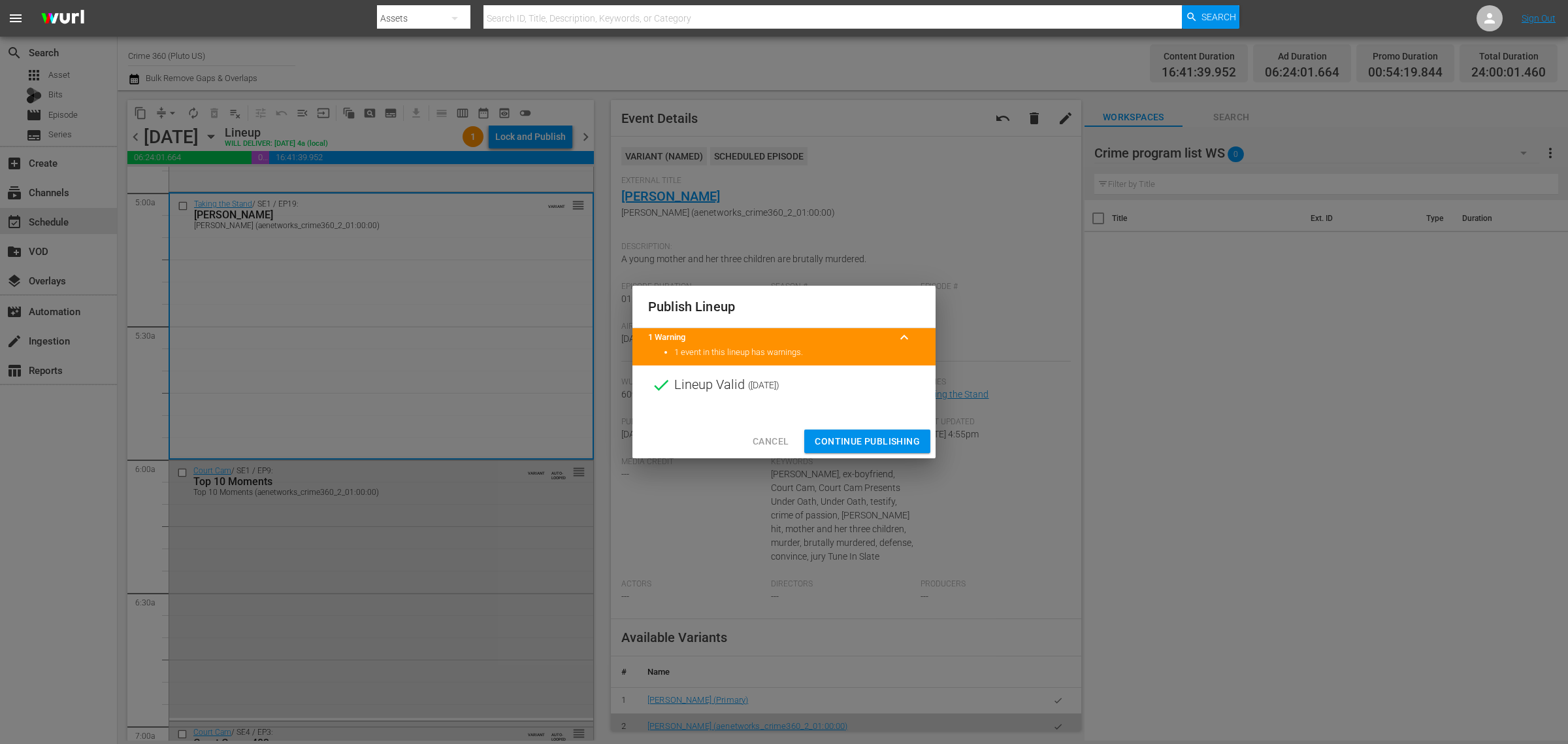
click at [897, 449] on span "Continue Publishing" at bounding box center [867, 441] width 105 height 16
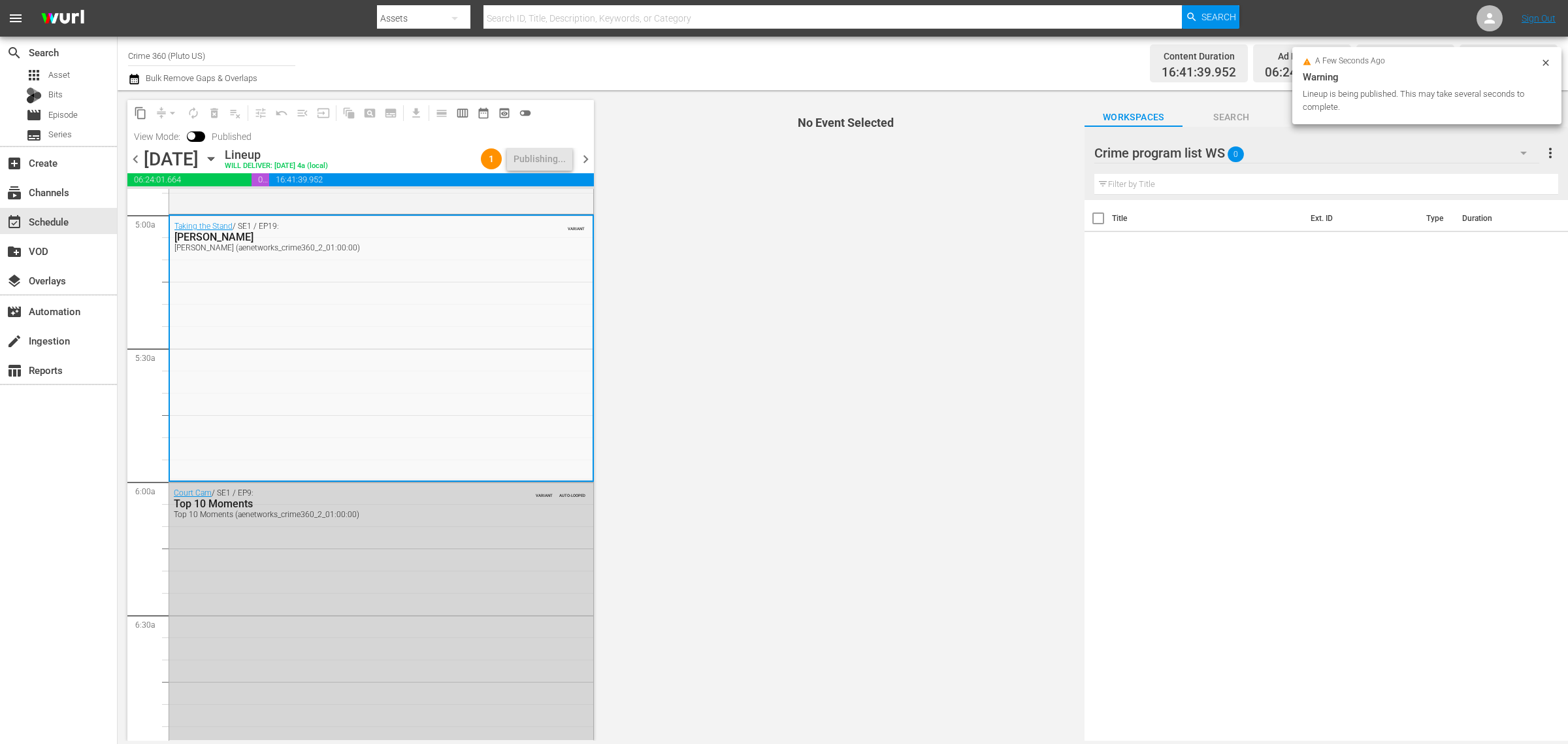
click at [828, 53] on div "Channel Title Crime 360 (Pluto US) Bulk Remove Gaps & Overlaps" at bounding box center [518, 63] width 780 height 47
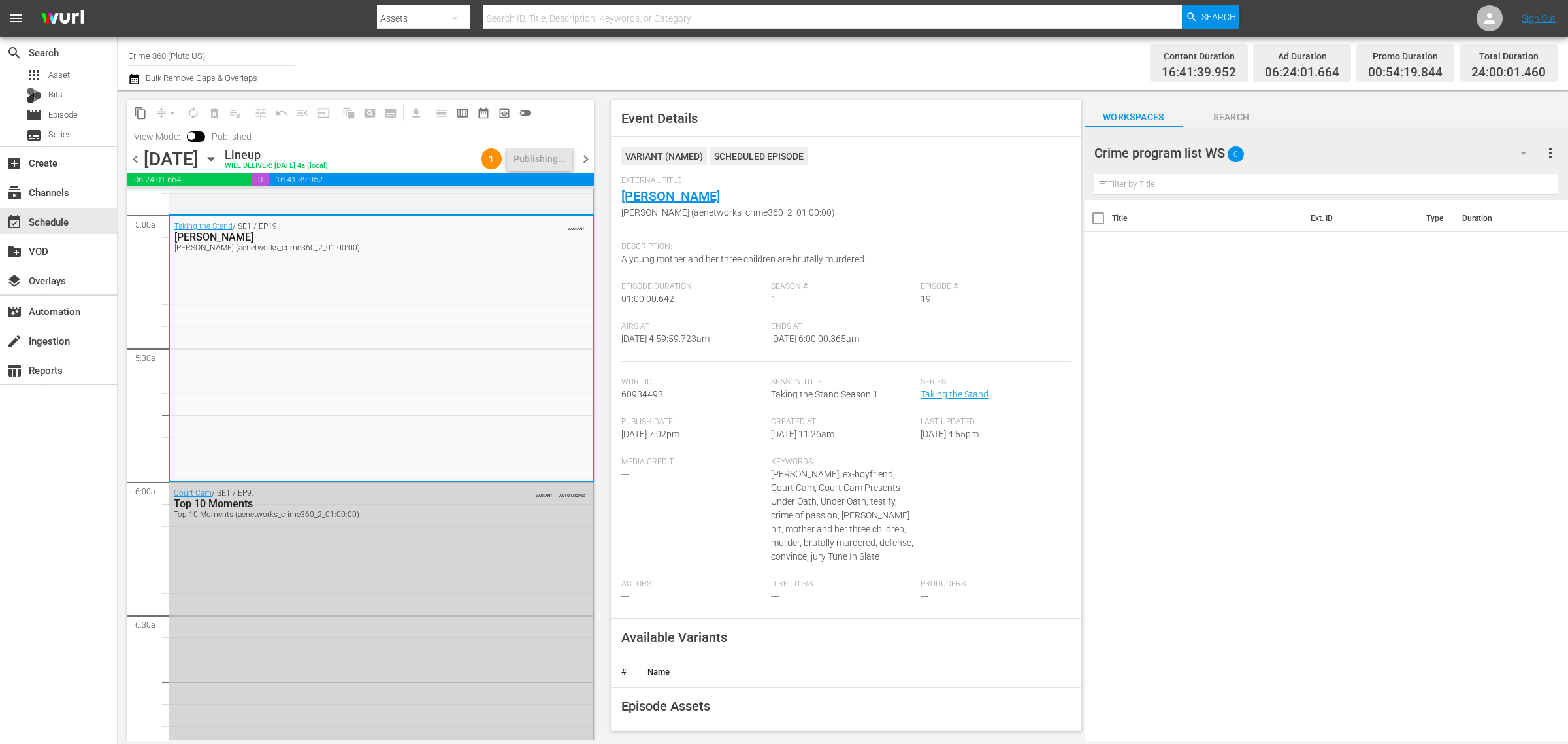
click at [685, 61] on div "Channel Title Crime 360 (Pluto US) Bulk Remove Gaps & Overlaps" at bounding box center [518, 63] width 780 height 47
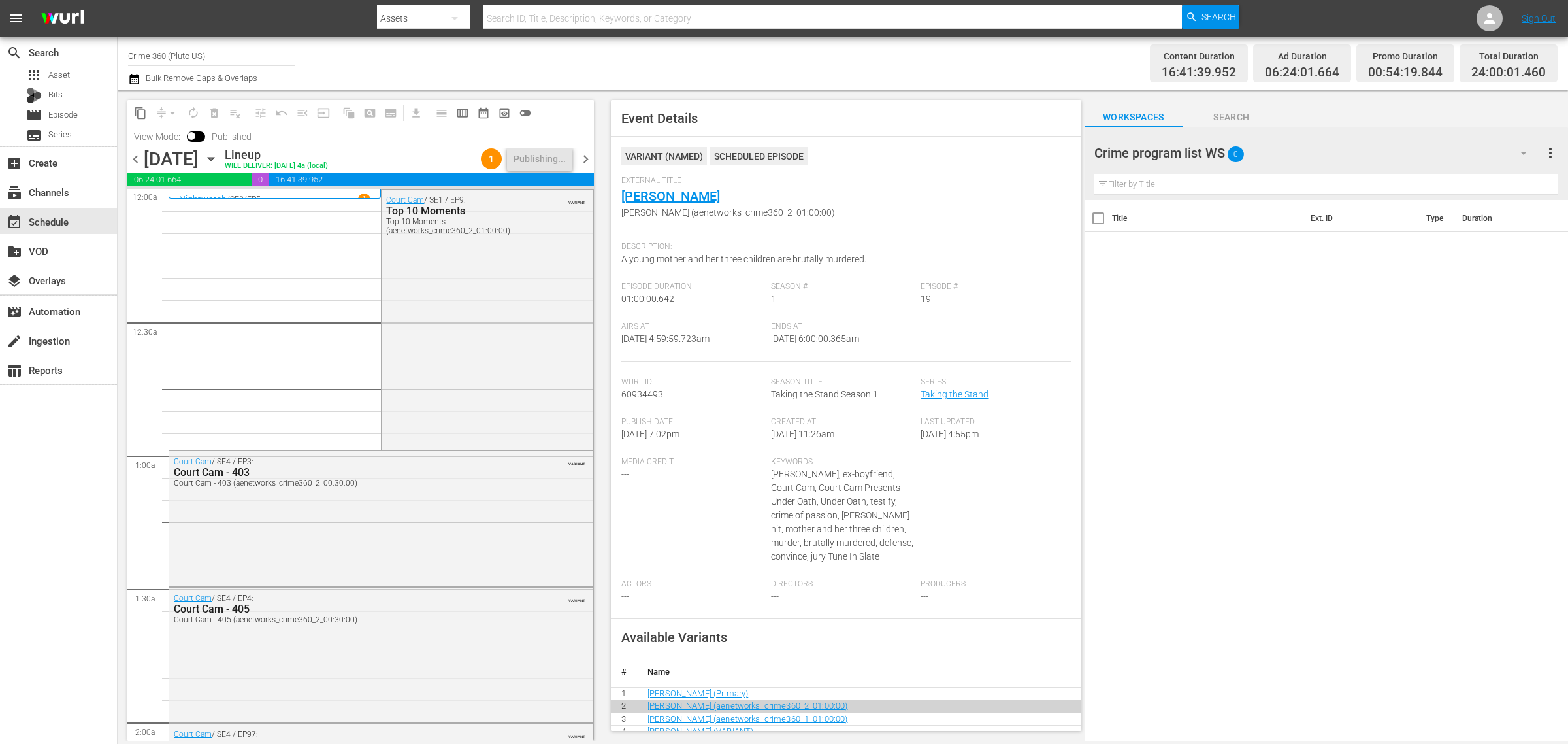
click at [828, 57] on div "Channel Title Crime 360 (Pluto US) Bulk Remove Gaps & Overlaps" at bounding box center [518, 63] width 780 height 47
click at [903, 73] on div "Channel Title Crime 360 (Pluto US) Bulk Remove Gaps & Overlaps" at bounding box center [518, 63] width 780 height 47
click at [1005, 259] on div "Description: A young mother and her three children are brutally murdered." at bounding box center [845, 259] width 450 height 46
click at [839, 71] on div "Channel Title Crime 360 (Pluto US) Bulk Remove Gaps & Overlaps" at bounding box center [518, 63] width 780 height 47
click at [588, 154] on span "chevron_right" at bounding box center [585, 159] width 16 height 16
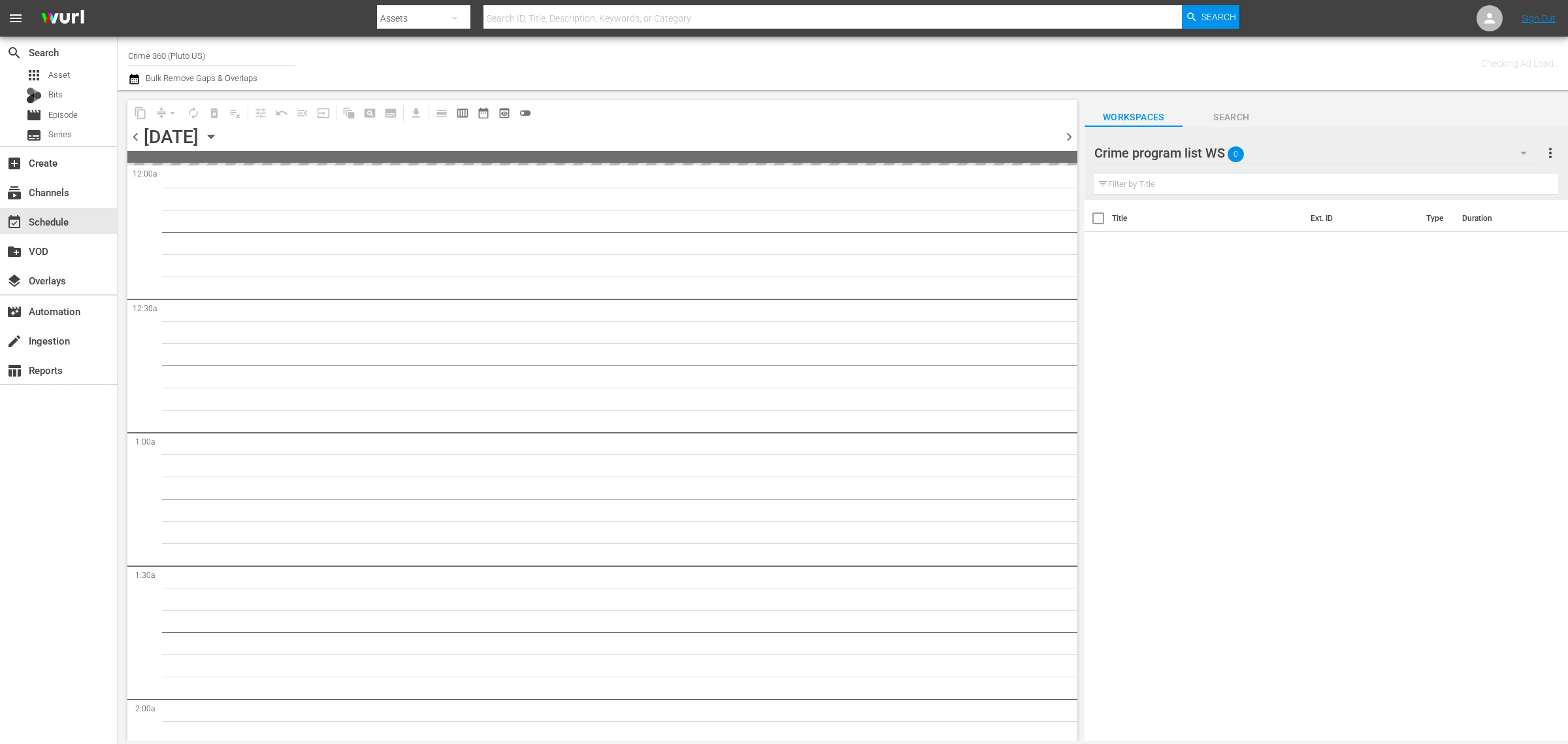
click at [839, 59] on div "Channel Title Crime 360 (Pluto US) Bulk Remove Gaps & Overlaps" at bounding box center [518, 63] width 780 height 47
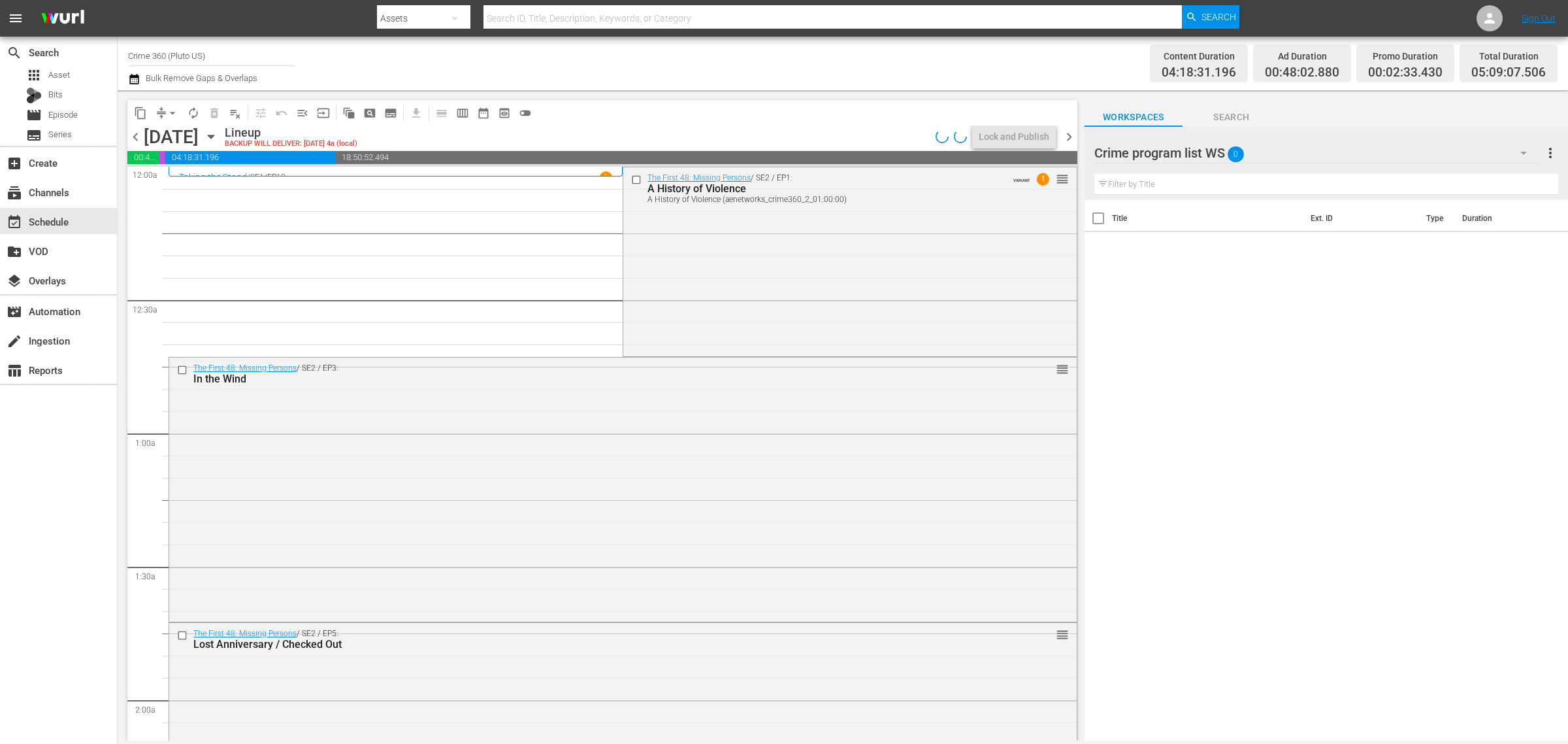
click at [750, 49] on div "Channel Title Crime 360 (Pluto US) Bulk Remove Gaps & Overlaps" at bounding box center [518, 63] width 780 height 47
click at [758, 63] on div "Channel Title Crime 360 (Pluto US) Bulk Remove Gaps & Overlaps" at bounding box center [518, 63] width 780 height 47
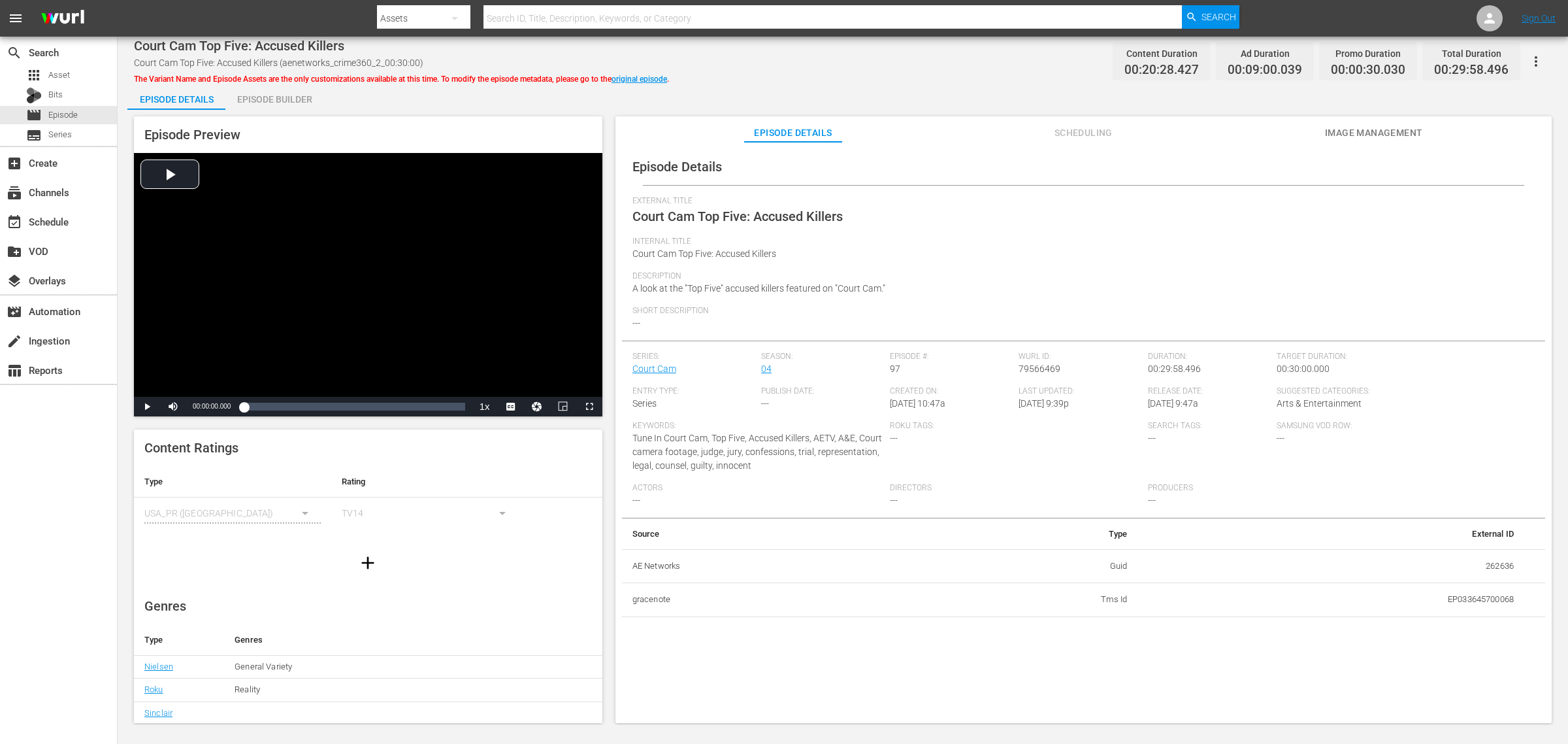
click at [258, 94] on div "Episode Builder" at bounding box center [274, 99] width 98 height 32
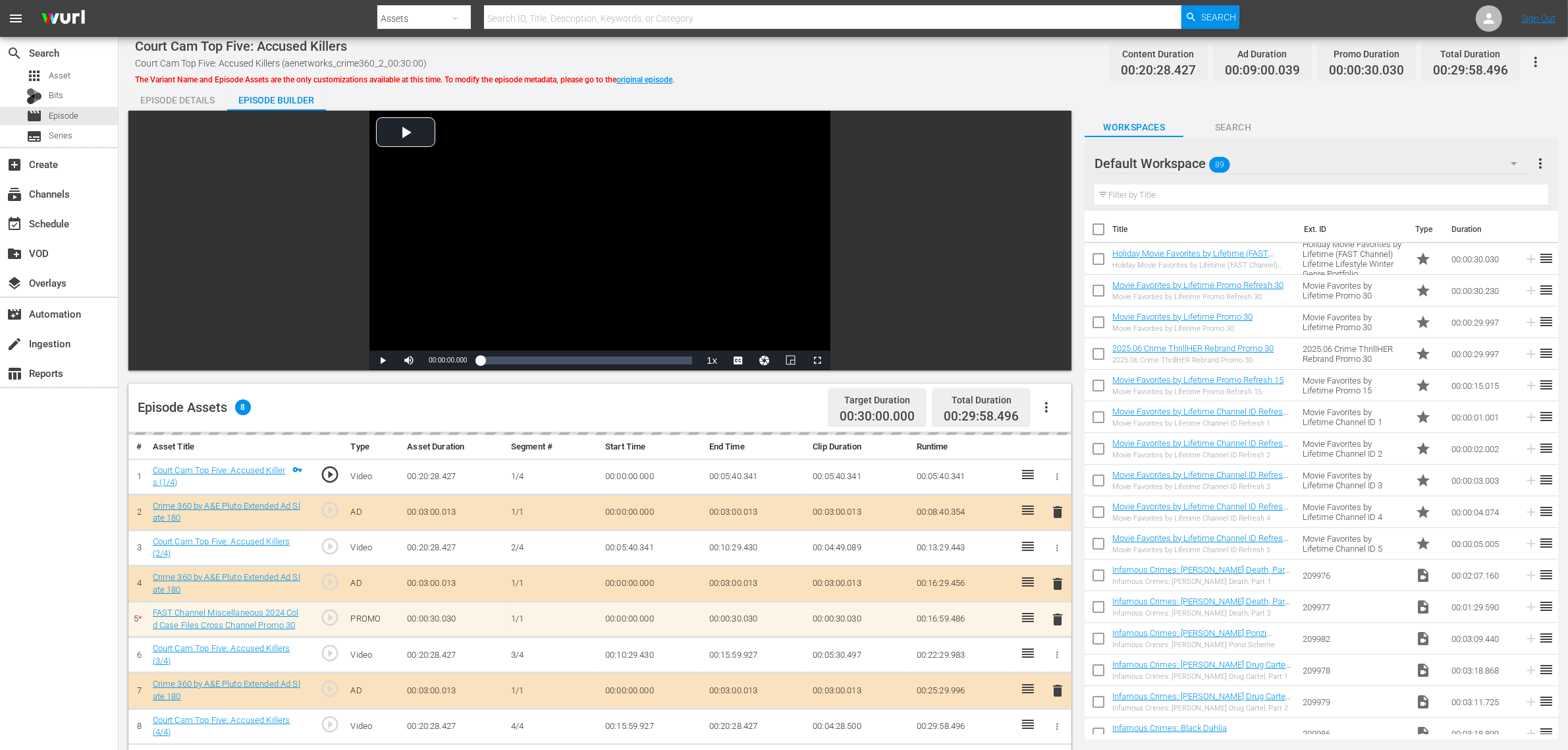
click at [858, 65] on div "Court Cam Top Five: Accused Killers Court Cam Top Five: Accused Killers (aenetw…" at bounding box center [843, 61] width 1417 height 29
click at [1264, 155] on div "Default Workspace 89" at bounding box center [1312, 163] width 435 height 37
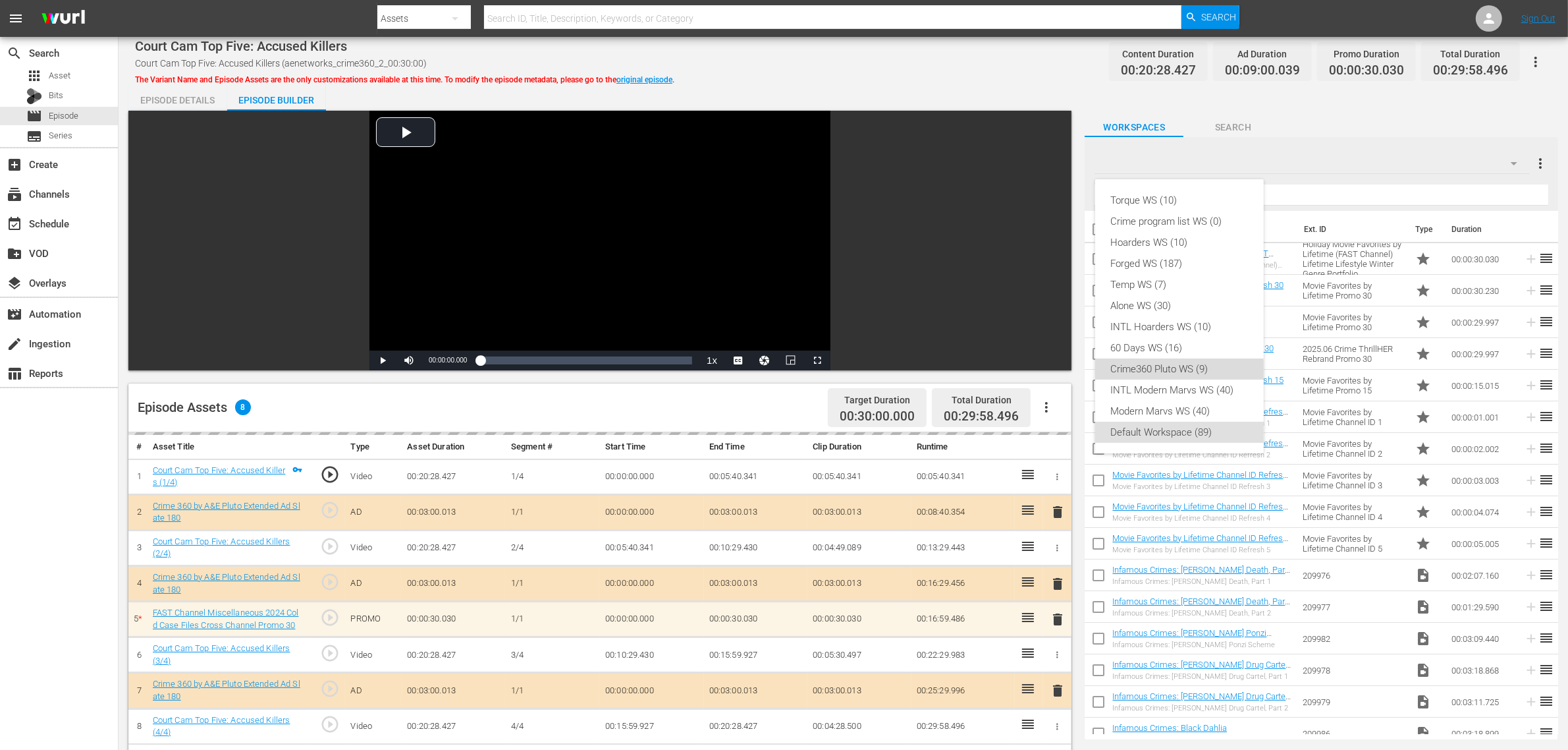
click at [1153, 373] on div "Crime360 Pluto WS (9)" at bounding box center [1179, 369] width 137 height 22
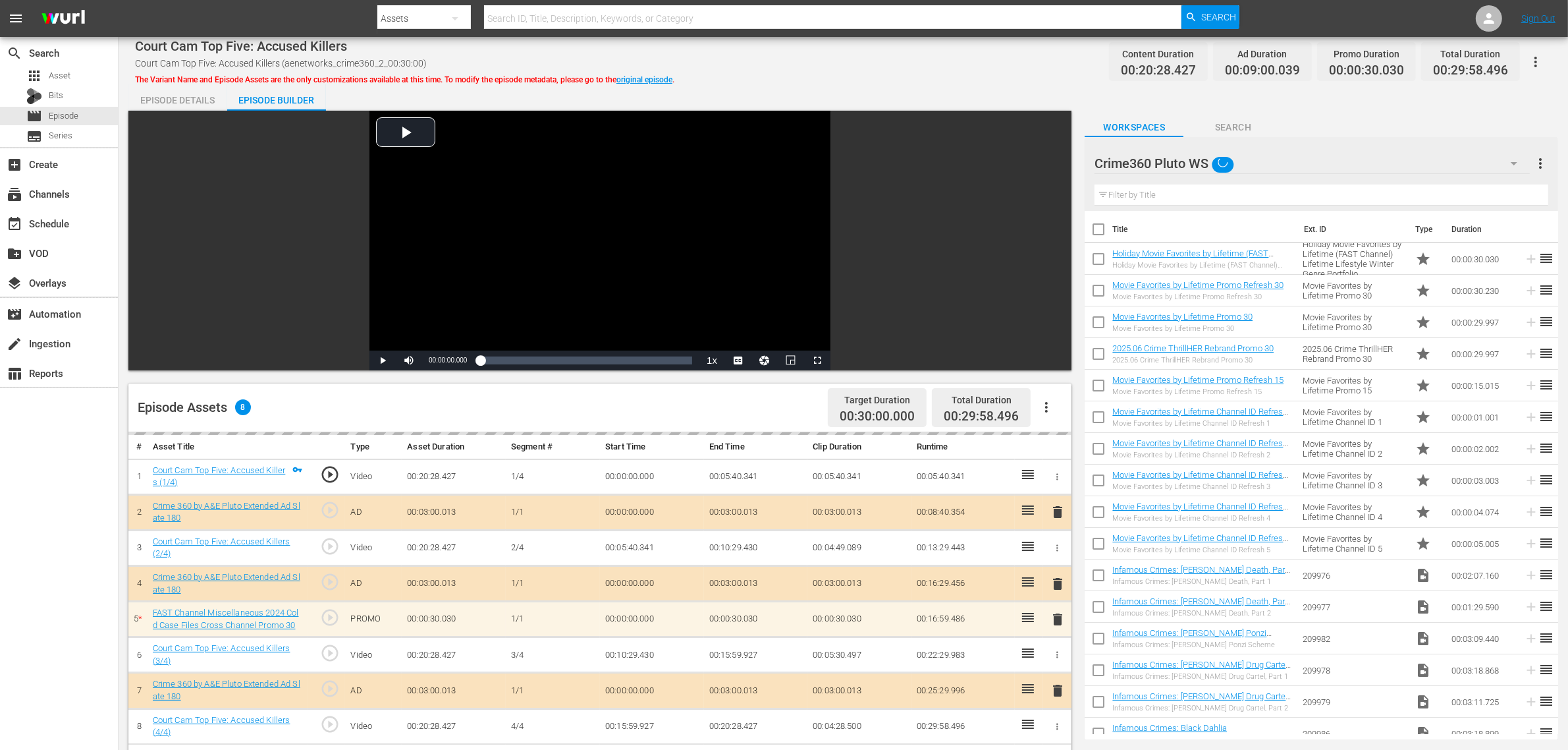
click at [939, 66] on div "Court Cam Top Five: Accused Killers Court Cam Top Five: Accused Killers (aenetw…" at bounding box center [843, 61] width 1417 height 29
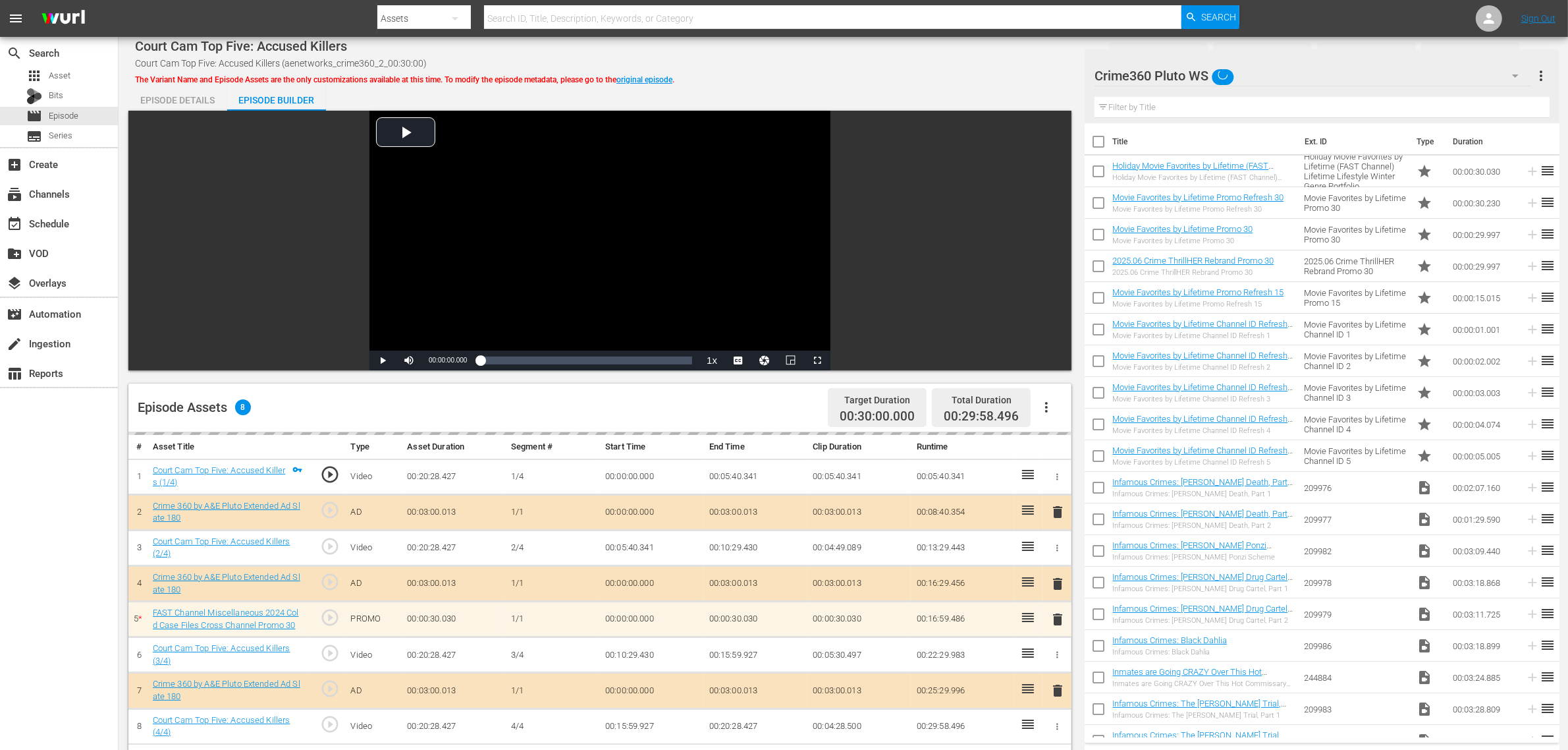
scroll to position [329, 0]
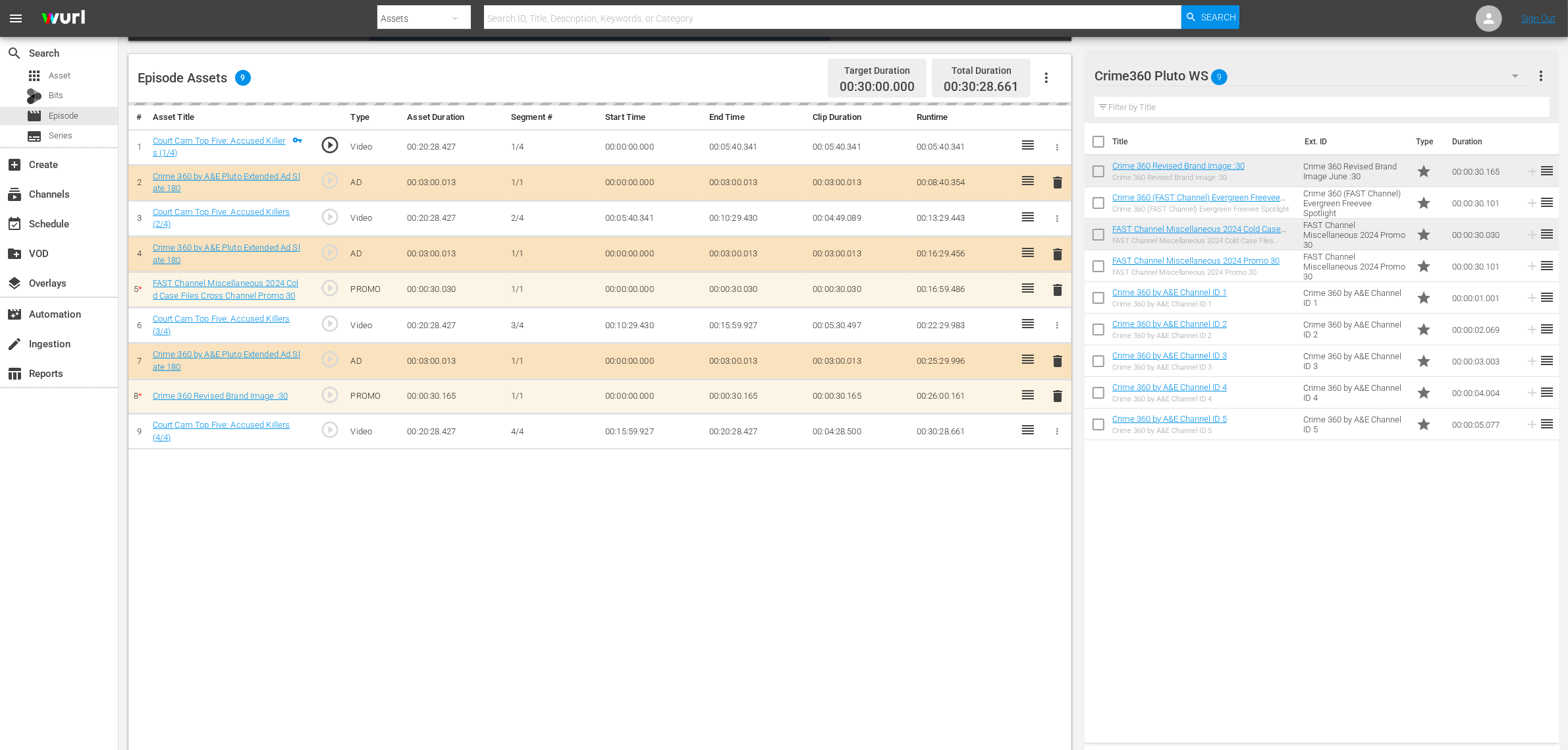
click at [1264, 593] on div "Title Ext. ID Type Duration Crime 360 Revised Brand Image :30 Crime 360 Revised…" at bounding box center [1322, 430] width 475 height 614
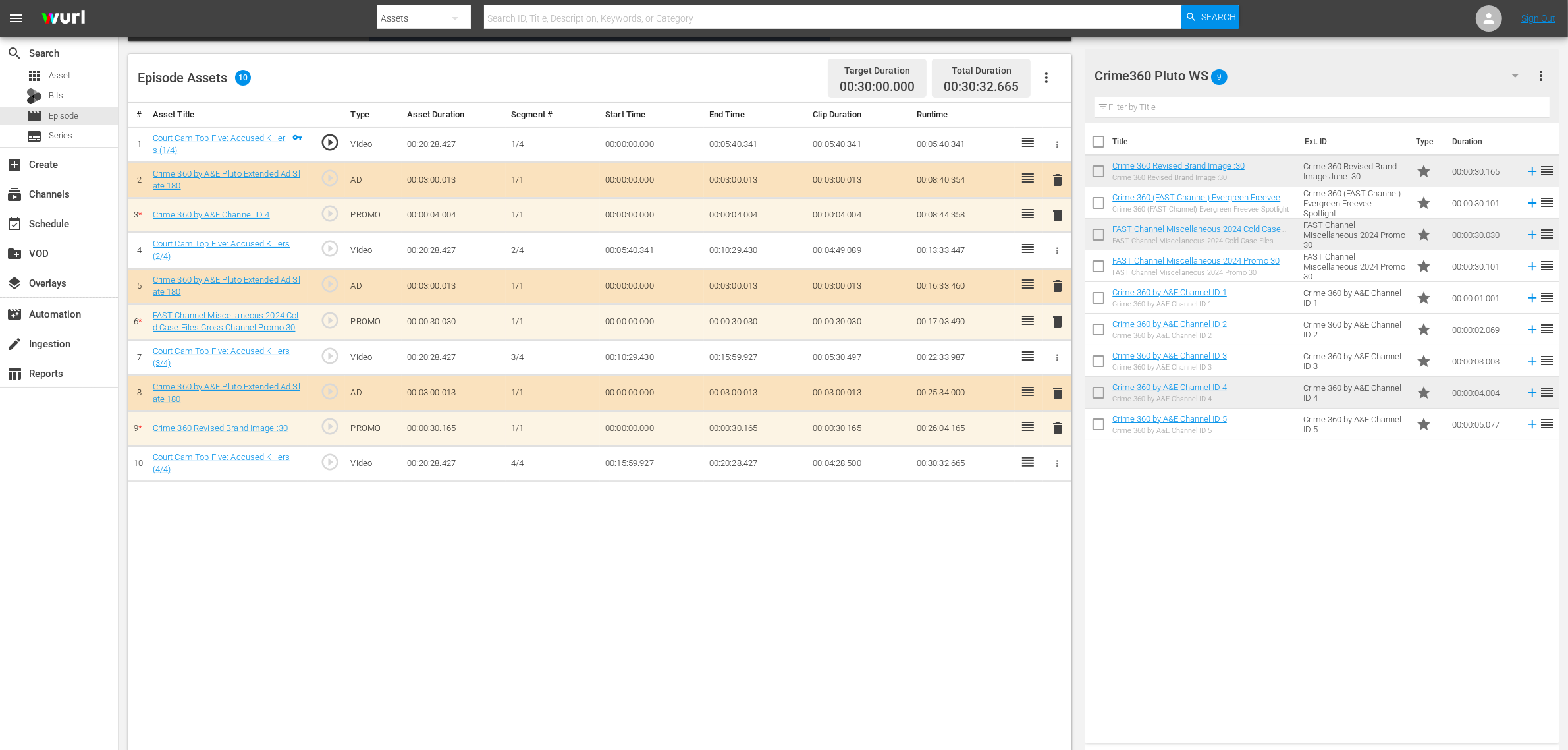
click at [1264, 591] on div "Title Ext. ID Type Duration Crime 360 Revised Brand Image :30 Crime 360 Revised…" at bounding box center [1322, 430] width 475 height 614
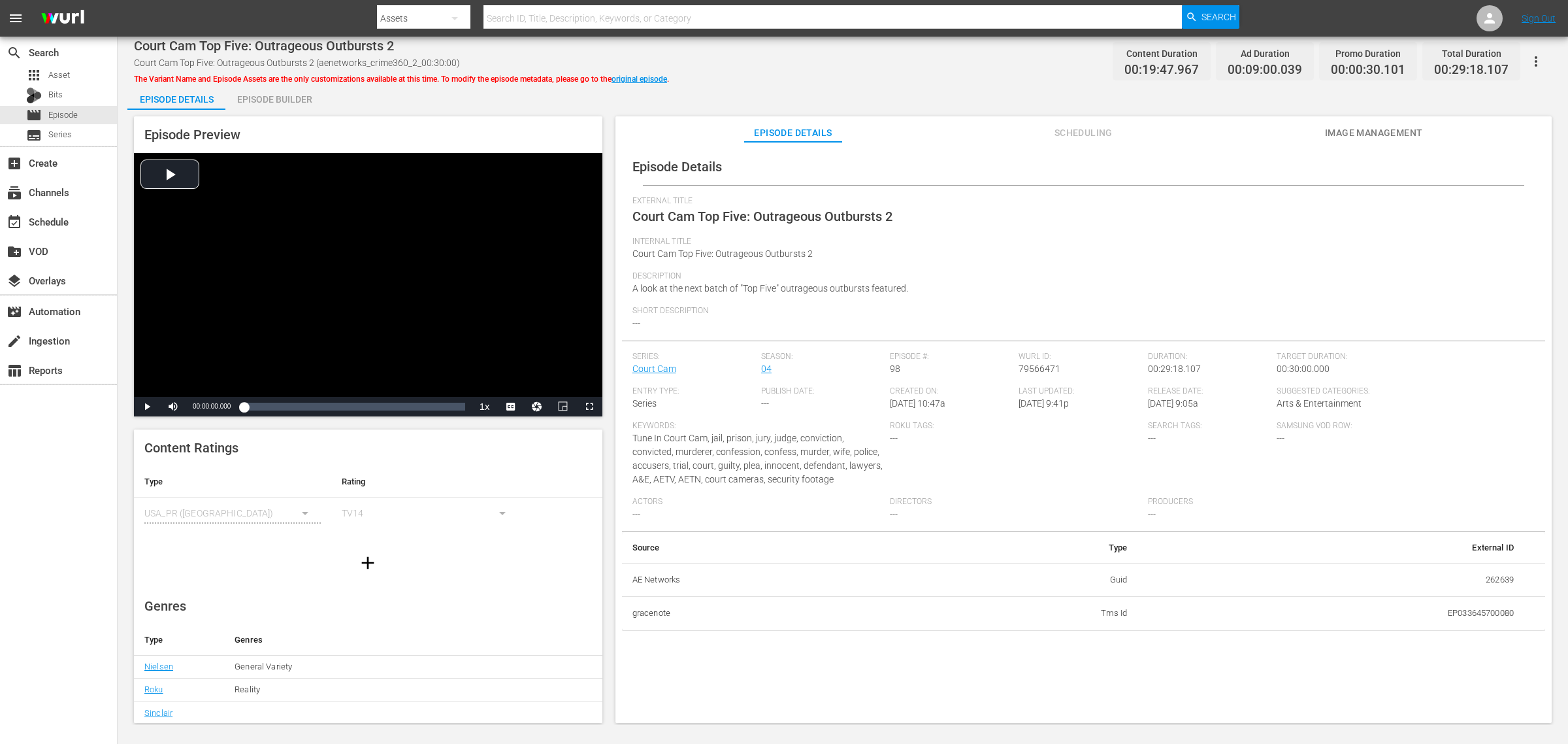
click at [294, 94] on div "Episode Builder" at bounding box center [274, 99] width 98 height 32
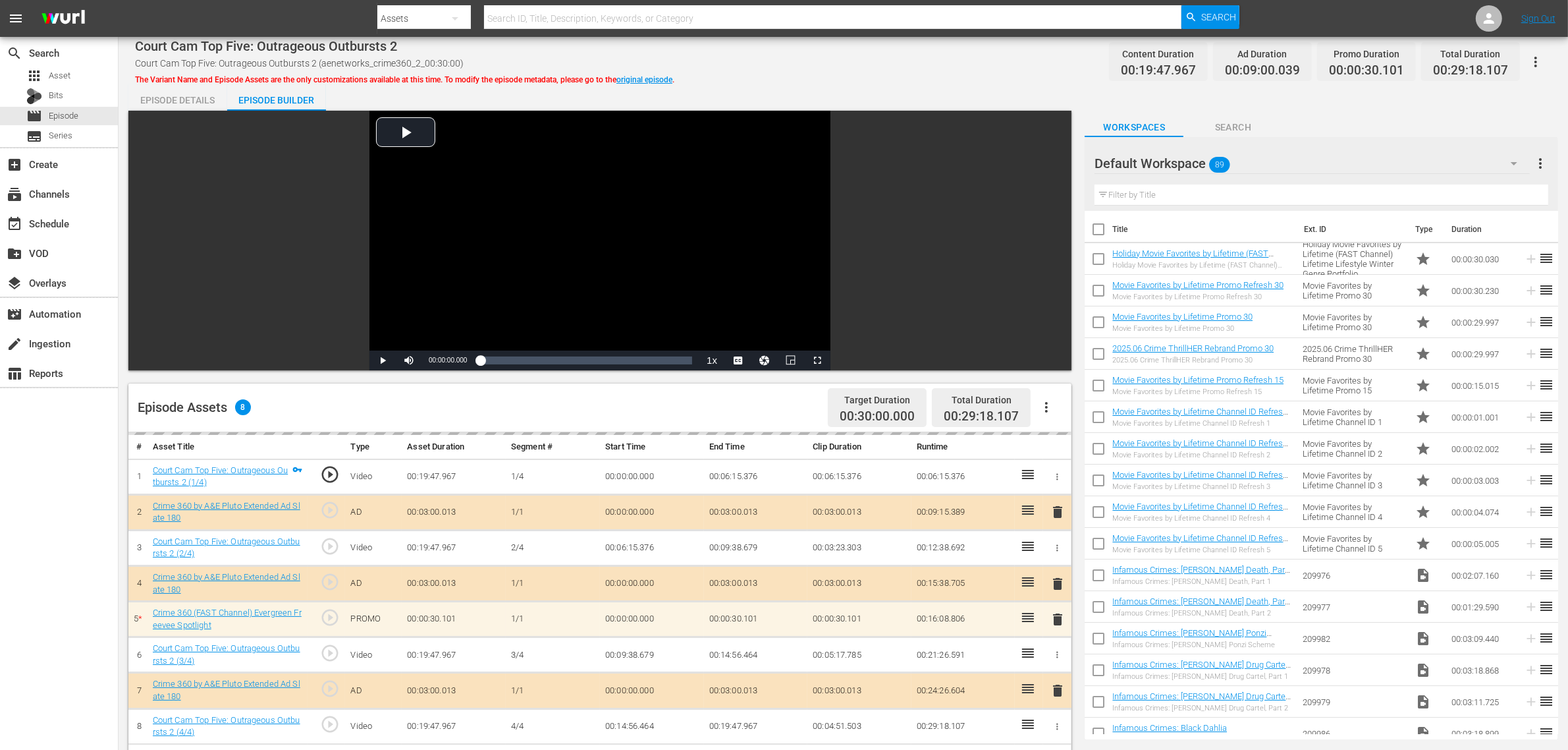
click at [907, 66] on div "Court Cam Top Five: Outrageous Outbursts 2 Court Cam Top Five: Outrageous Outbu…" at bounding box center [843, 61] width 1417 height 29
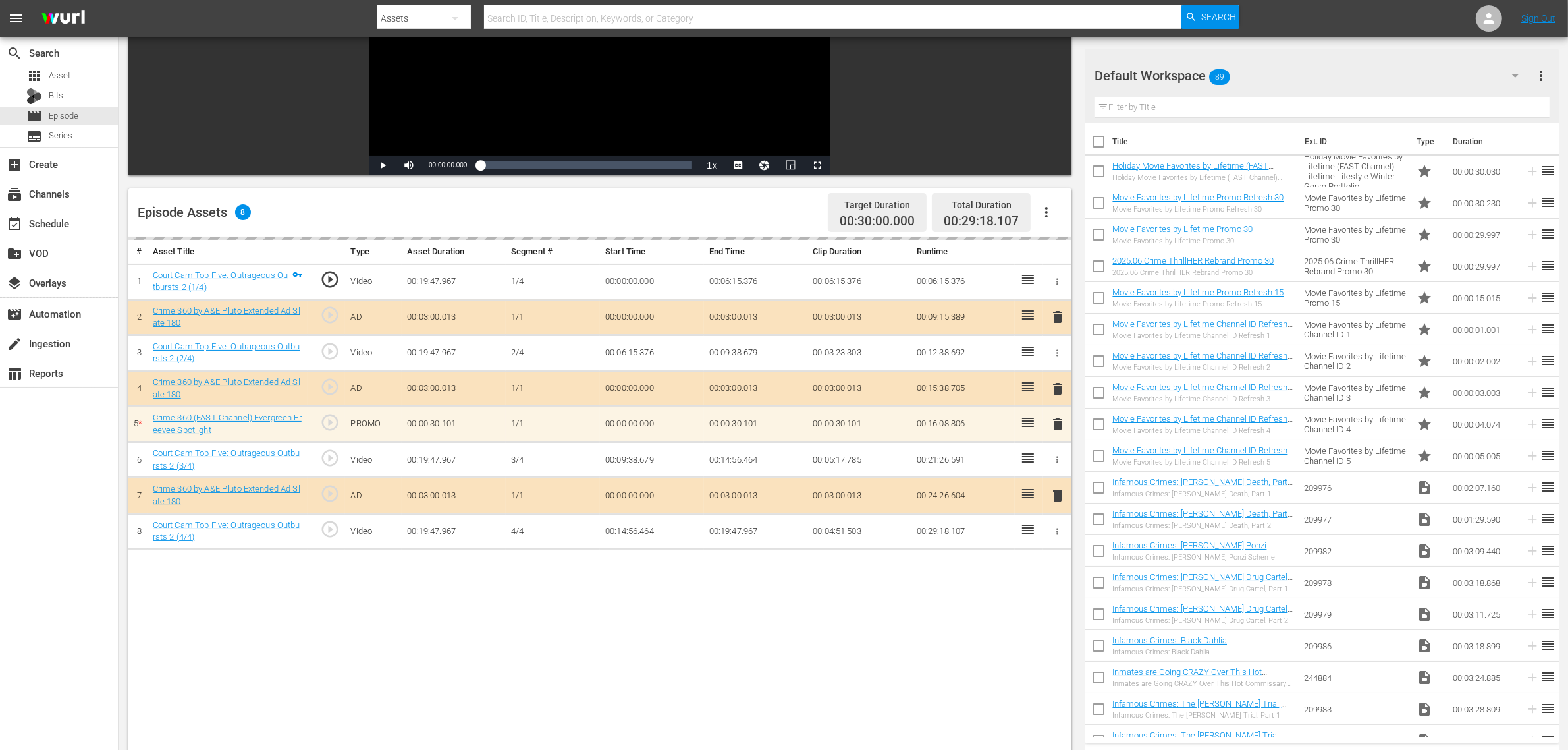
scroll to position [247, 0]
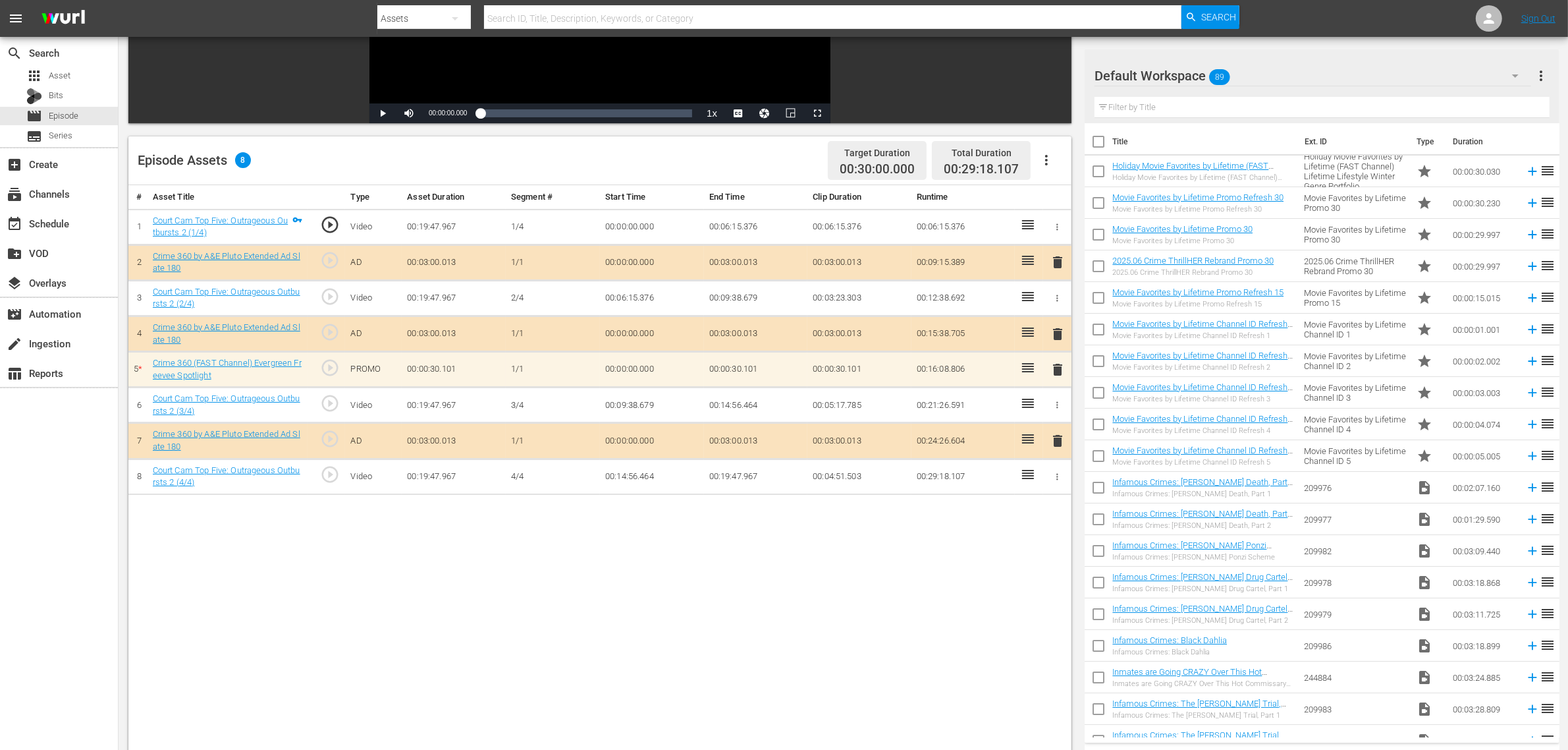
click at [1264, 67] on div "Default Workspace 89" at bounding box center [1313, 76] width 437 height 37
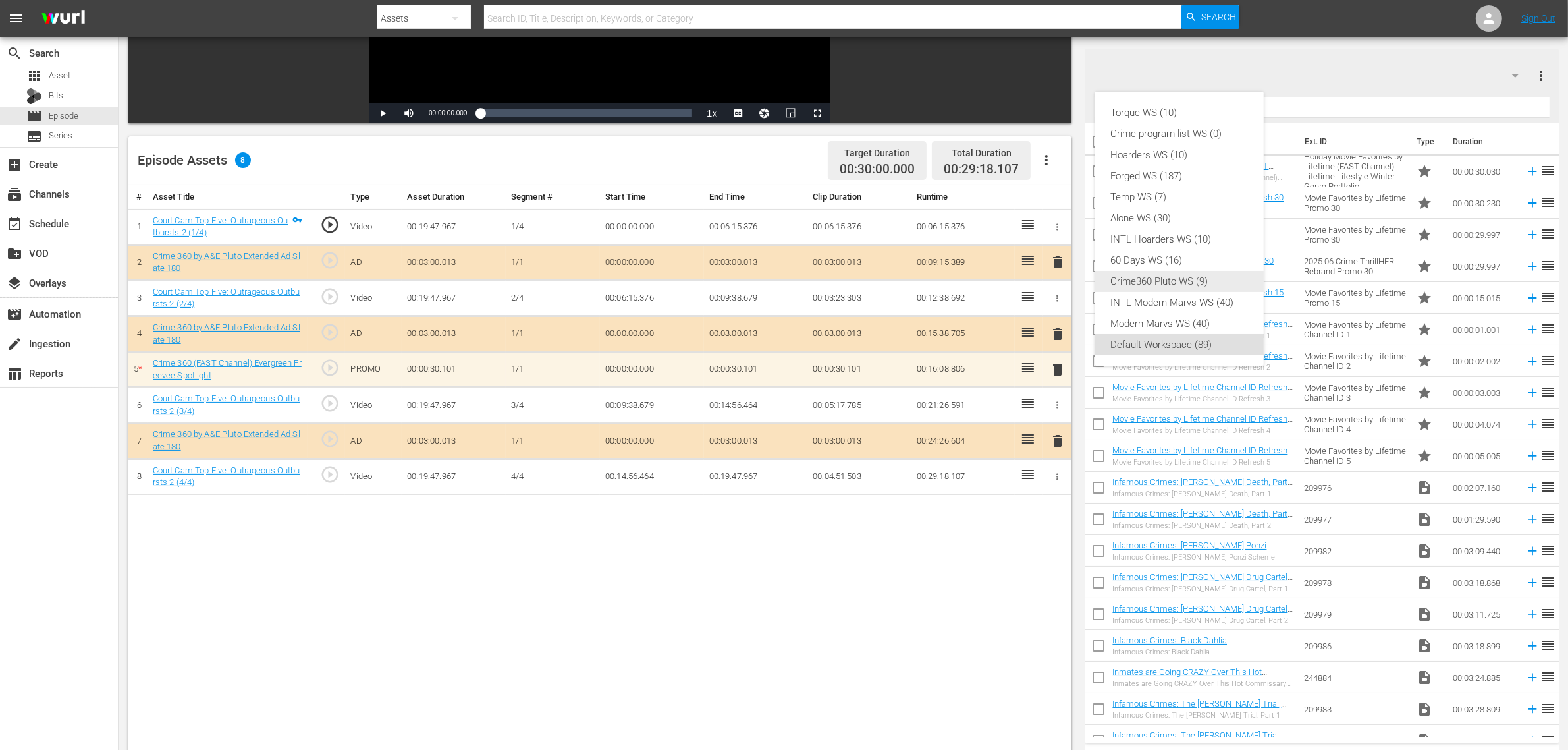
click at [1180, 280] on div "Crime360 Pluto WS (9)" at bounding box center [1179, 281] width 137 height 22
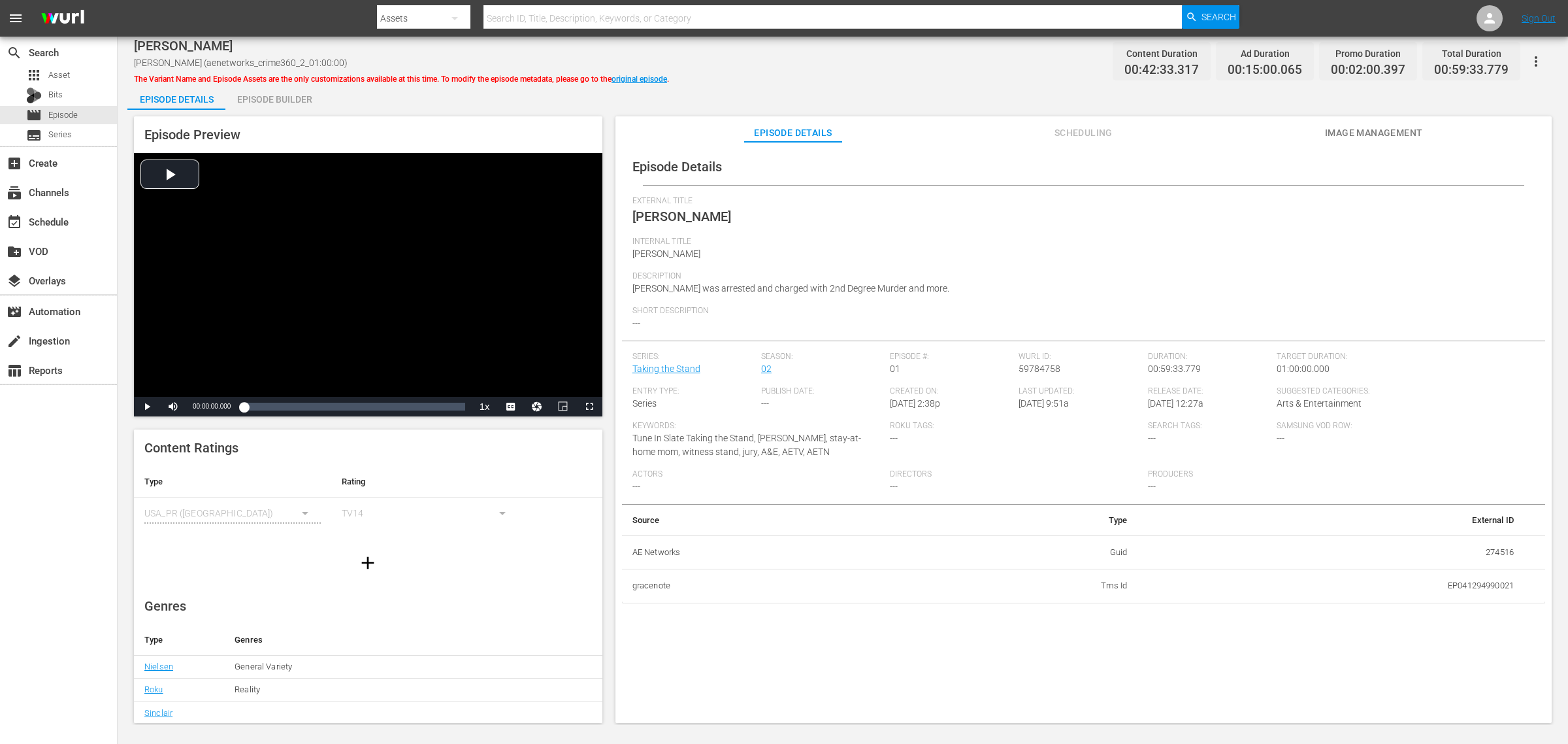
click at [264, 94] on div "Episode Builder" at bounding box center [274, 99] width 98 height 32
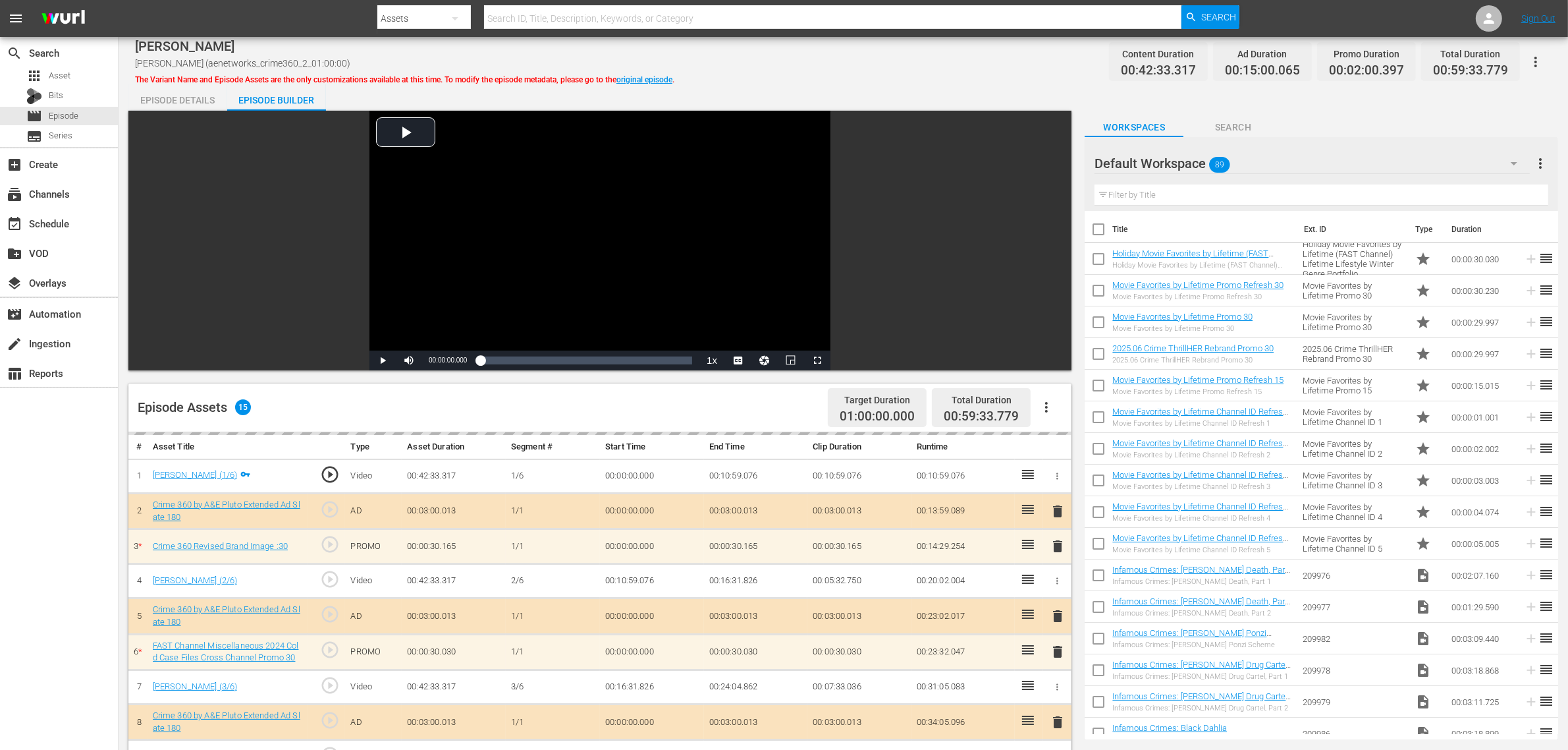
click at [1261, 173] on hr at bounding box center [1312, 173] width 435 height 1
click at [1264, 165] on div "Default Workspace 89" at bounding box center [1312, 163] width 435 height 37
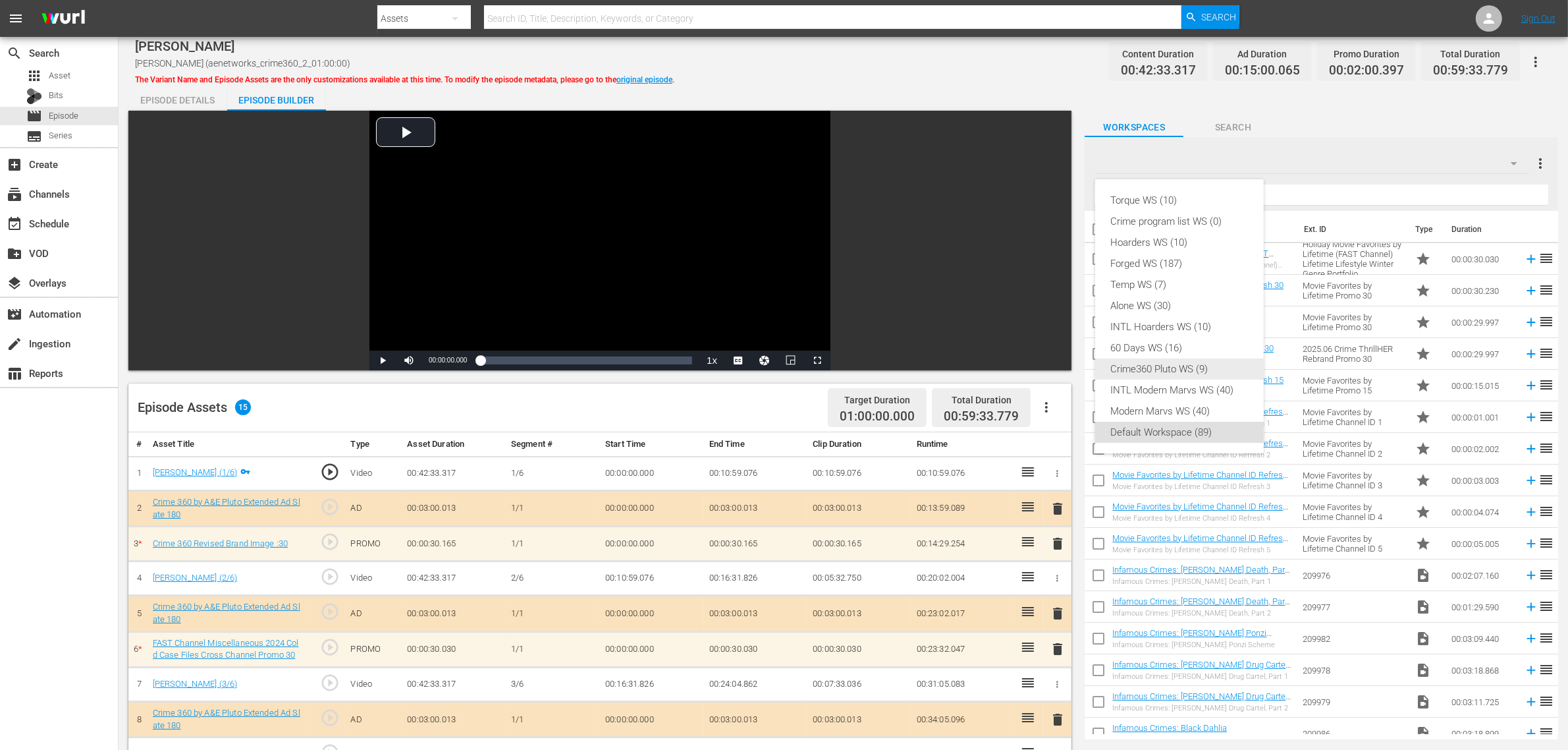
click at [1190, 372] on div "Crime360 Pluto WS (9)" at bounding box center [1179, 369] width 137 height 22
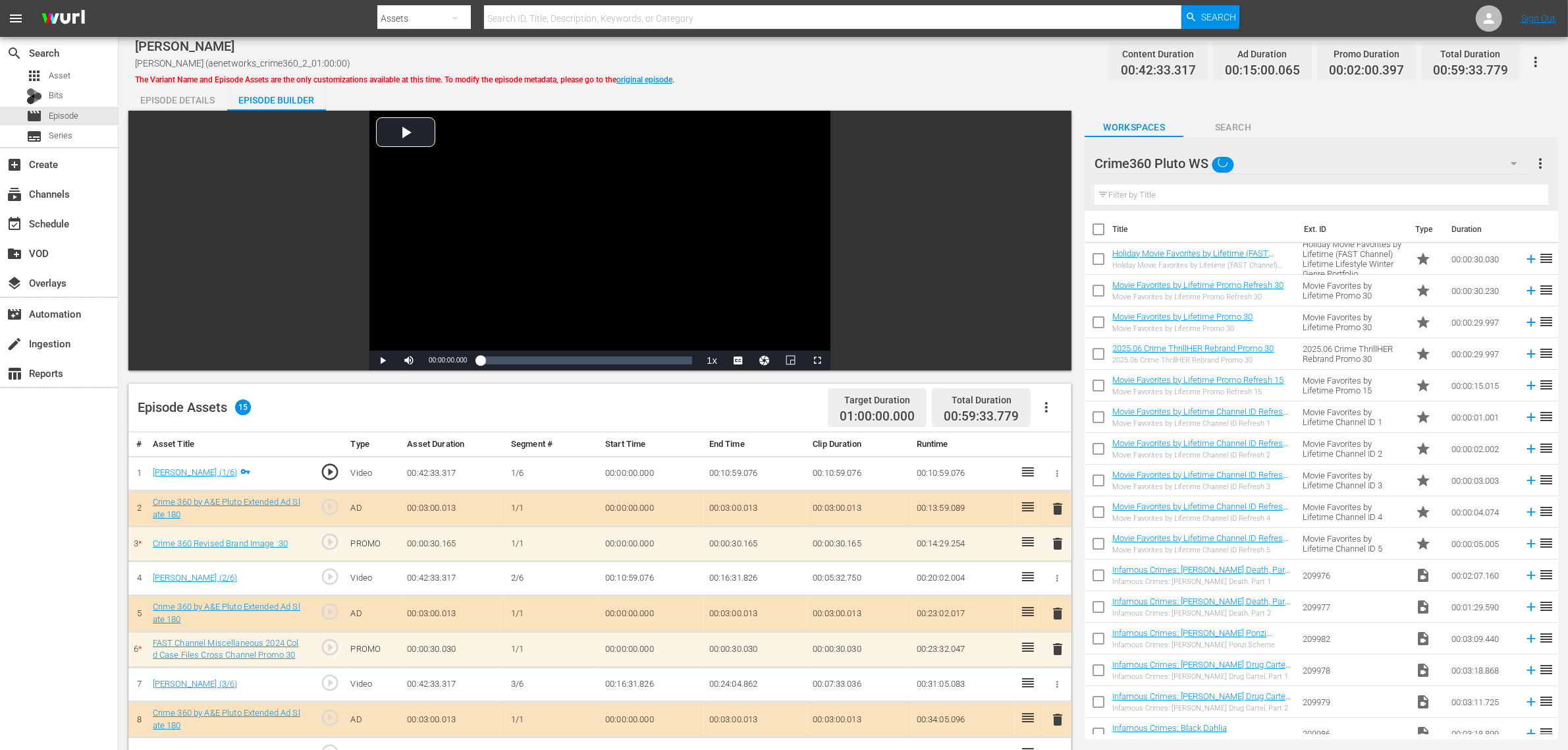
click at [894, 95] on div "Torque WS (10) Crime program list WS (0) Hoarders WS (10) Forged WS (187) Temp …" at bounding box center [784, 375] width 1568 height 750
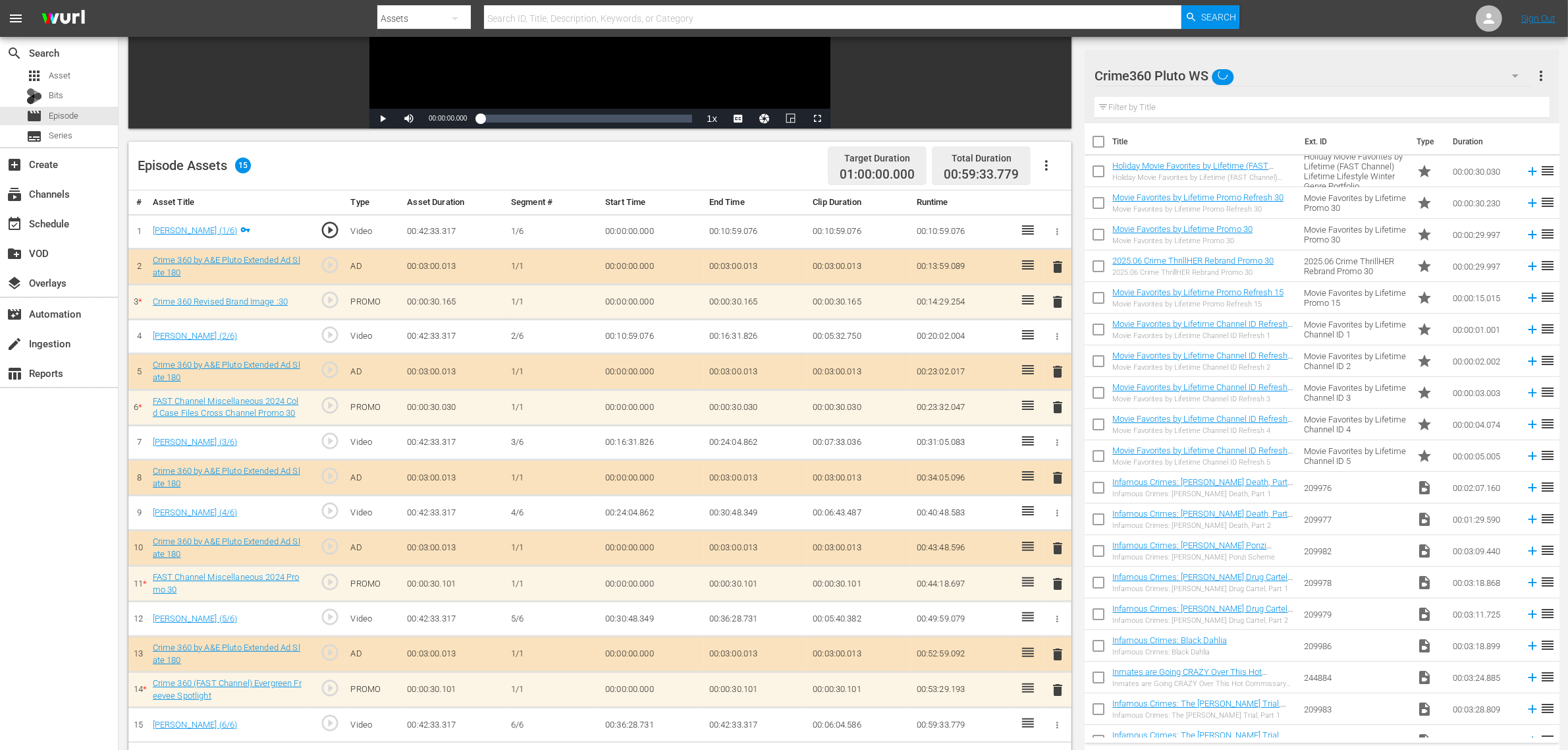
scroll to position [329, 0]
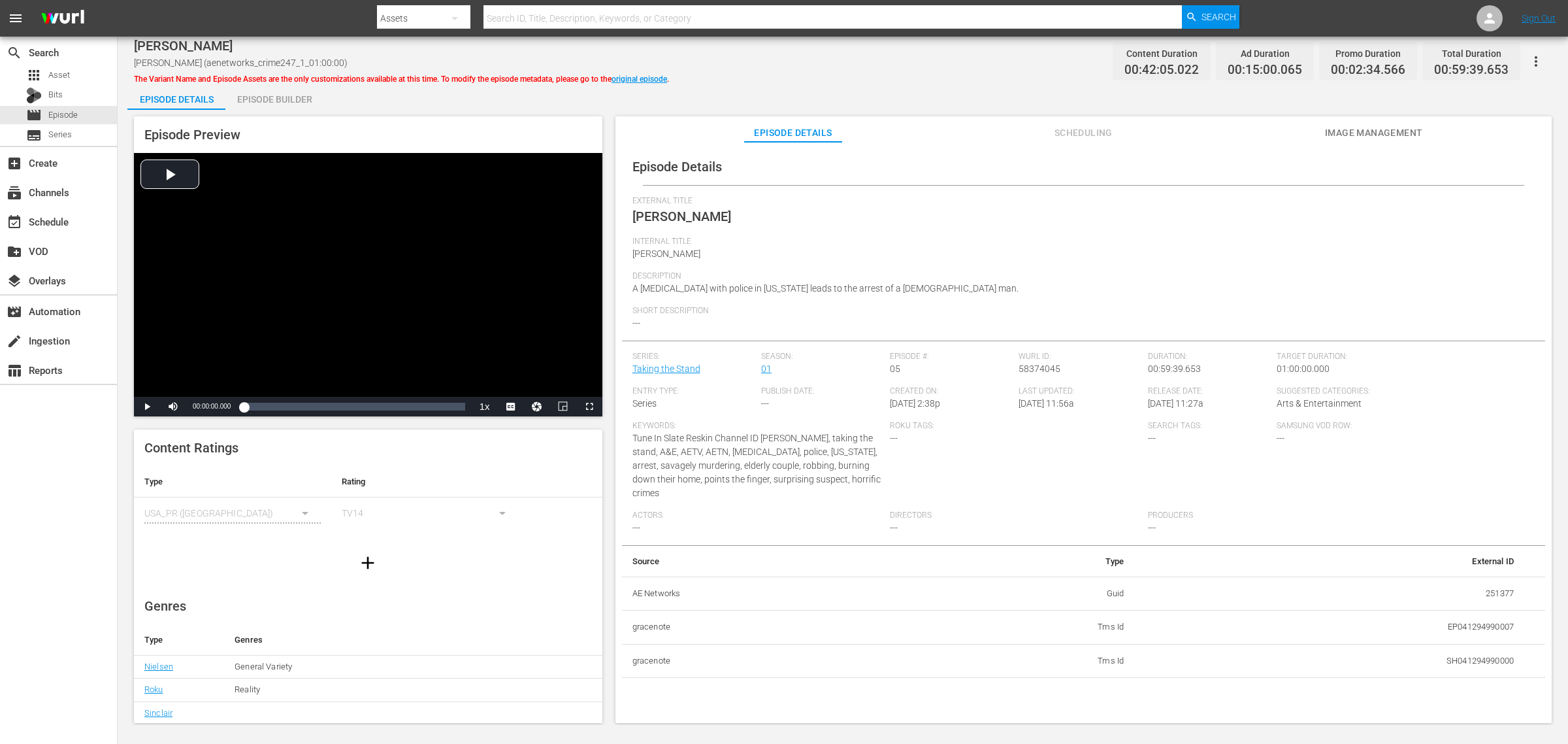
click at [291, 99] on div "Episode Builder" at bounding box center [274, 99] width 98 height 32
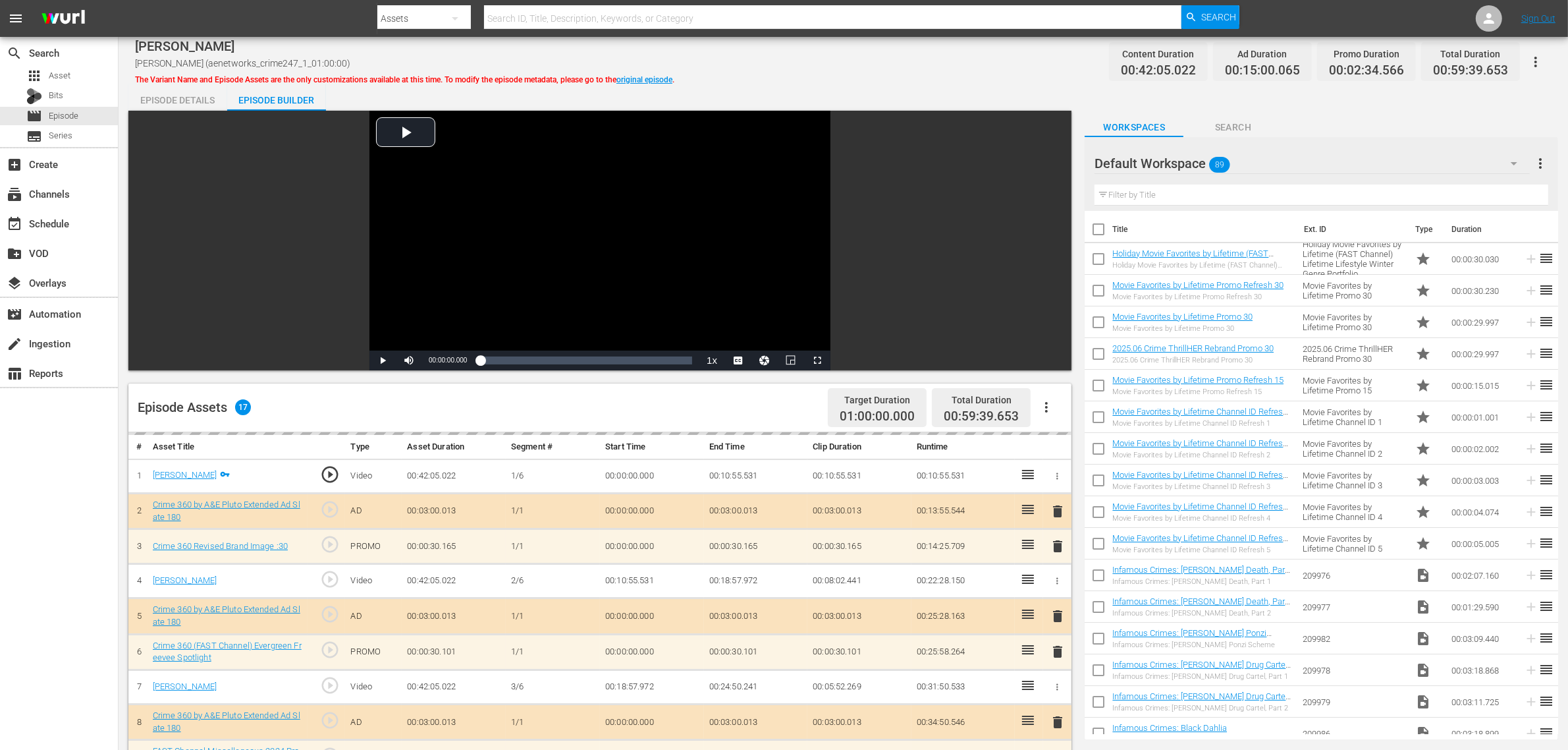
click at [1264, 158] on div "Default Workspace 89" at bounding box center [1312, 163] width 435 height 37
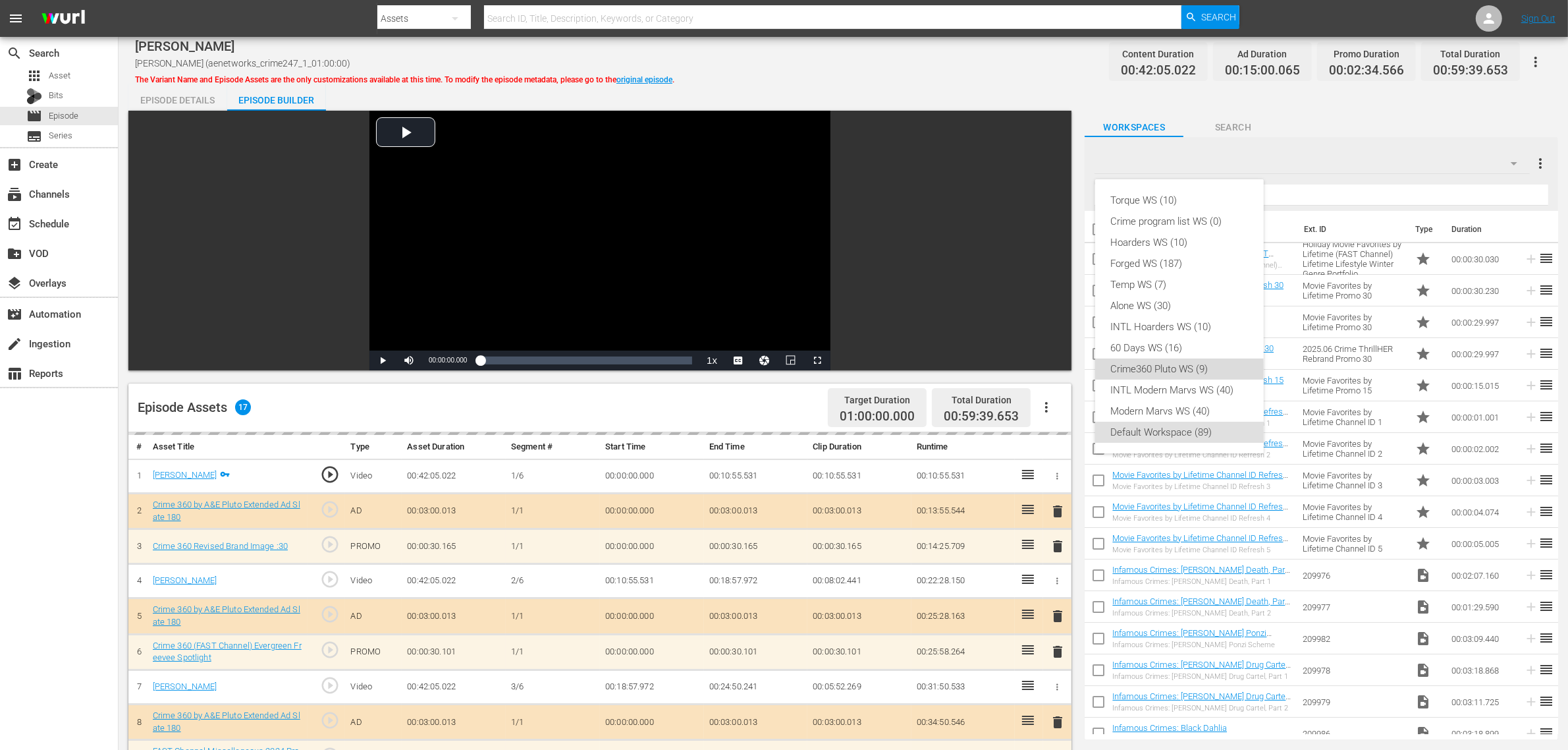
click at [1142, 367] on div "Crime360 Pluto WS (9)" at bounding box center [1179, 369] width 137 height 22
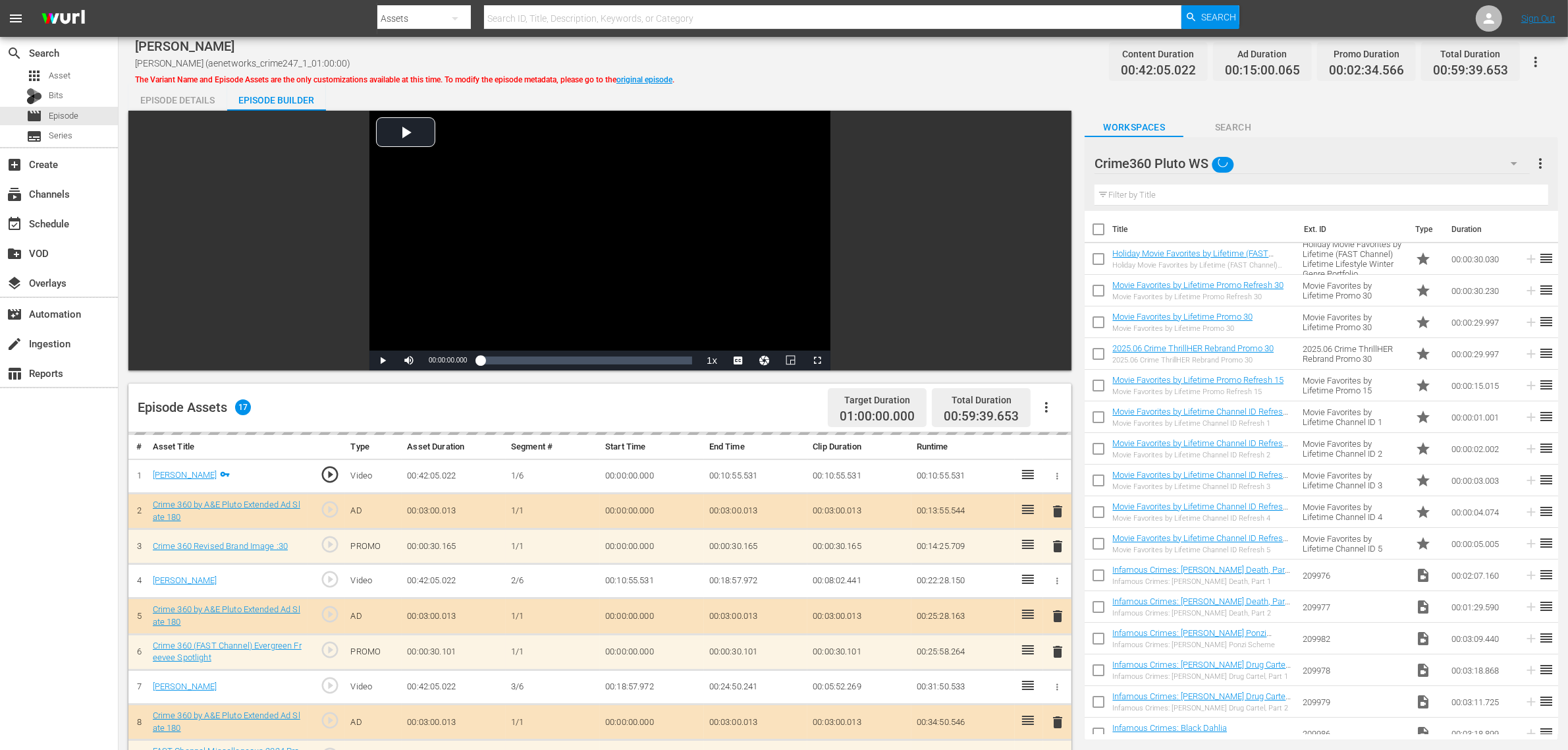
click at [838, 2] on div "Torque WS (10) Crime program list WS (0) Hoarders WS (10) Forged WS (187) Temp …" at bounding box center [784, 375] width 1568 height 750
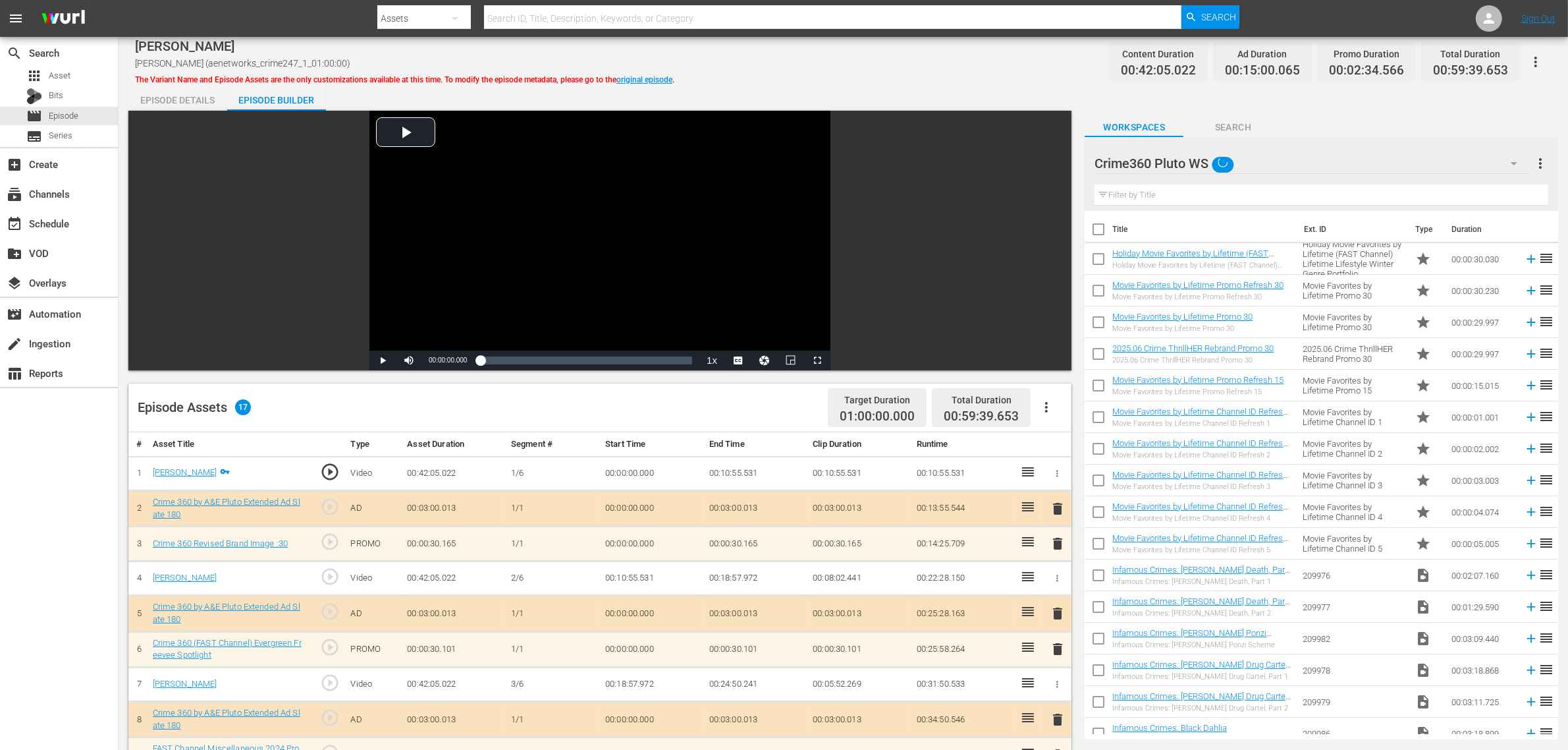
click at [837, 65] on div "Eric Campbell Eric Campbell (aenetworks_crime247_1_01:00:00) The Variant Name a…" at bounding box center [843, 61] width 1417 height 29
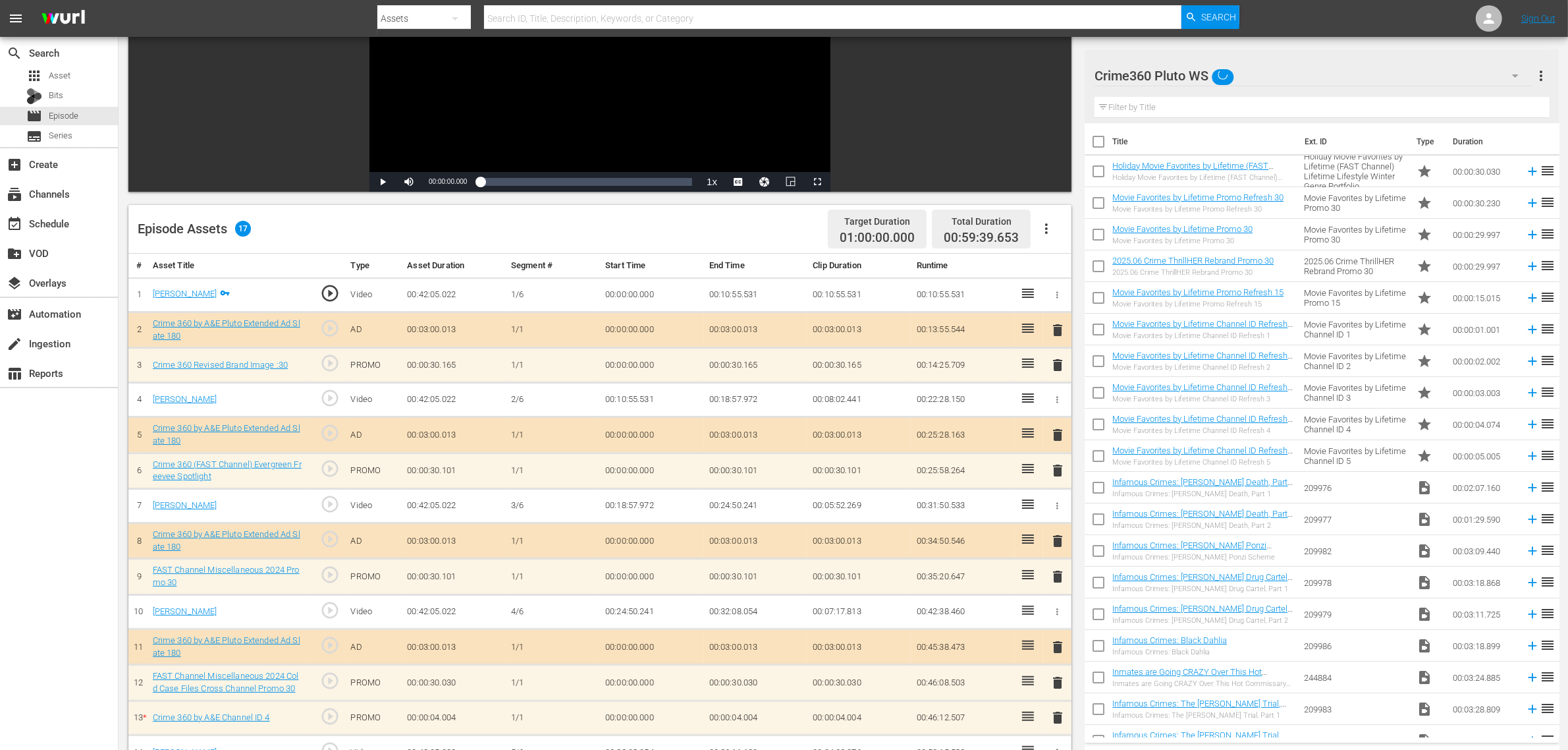
scroll to position [342, 0]
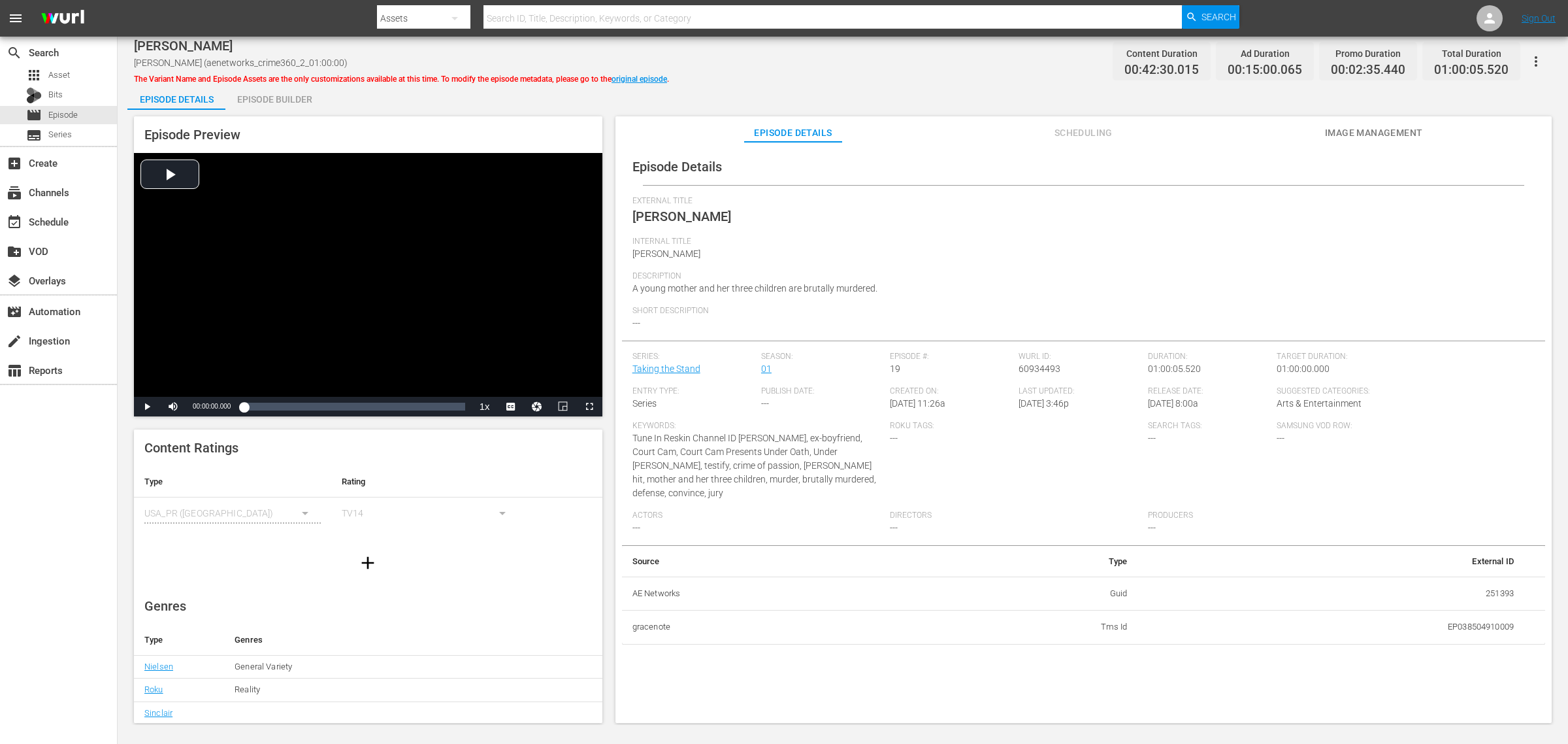
click at [252, 96] on div "Episode Builder" at bounding box center [274, 99] width 98 height 32
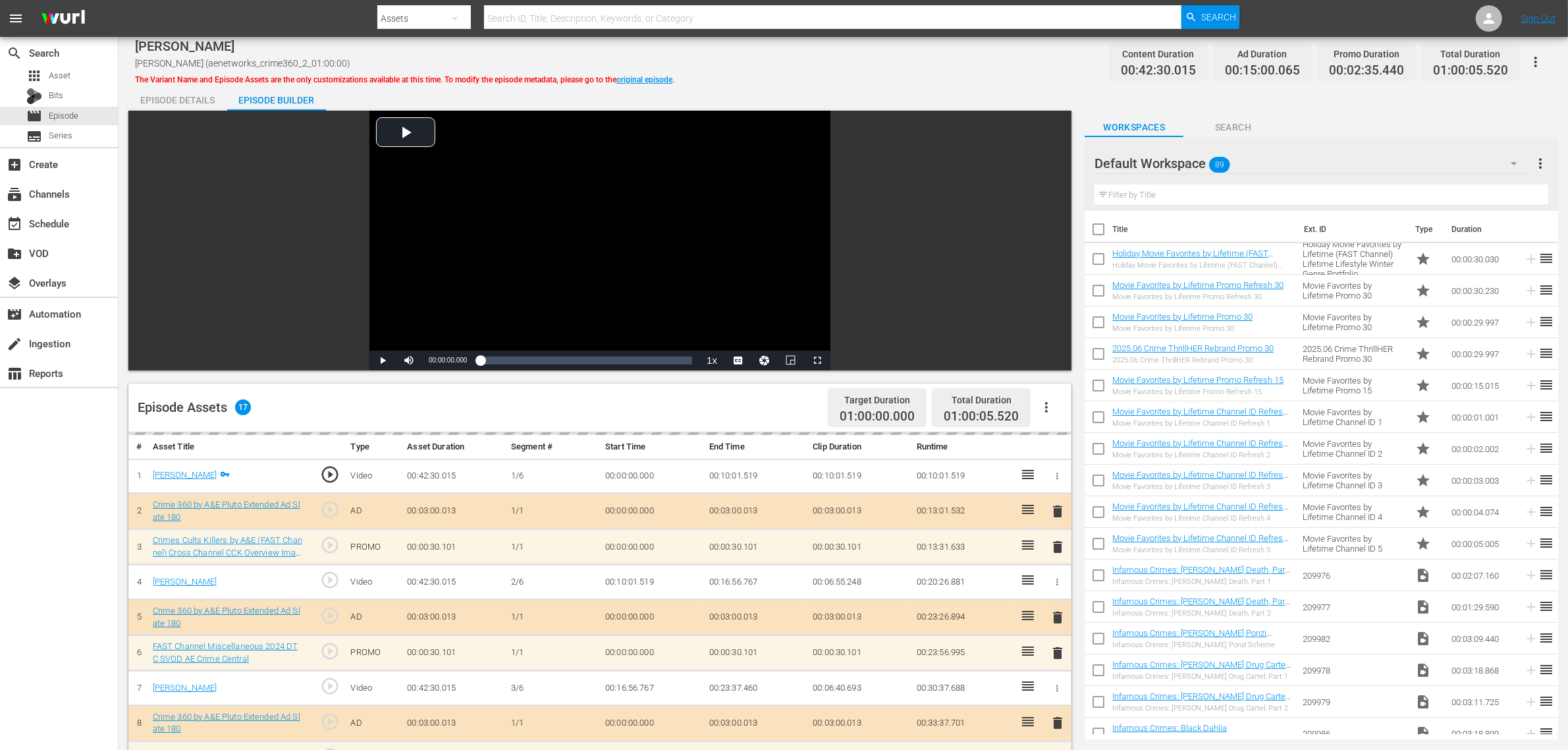
click at [1264, 162] on div "Default Workspace 89" at bounding box center [1312, 163] width 435 height 37
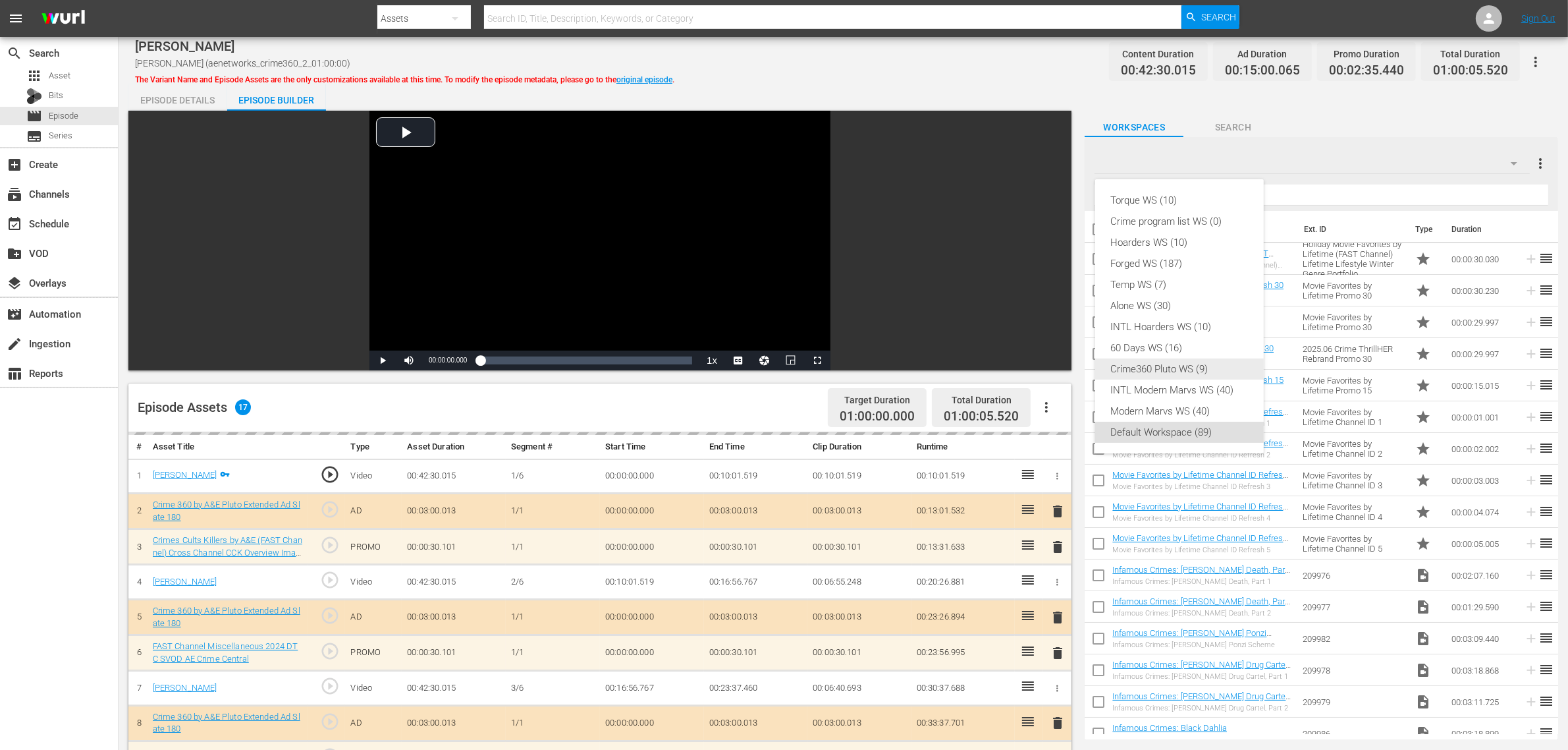
click at [1189, 371] on div "Crime360 Pluto WS (9)" at bounding box center [1179, 369] width 137 height 22
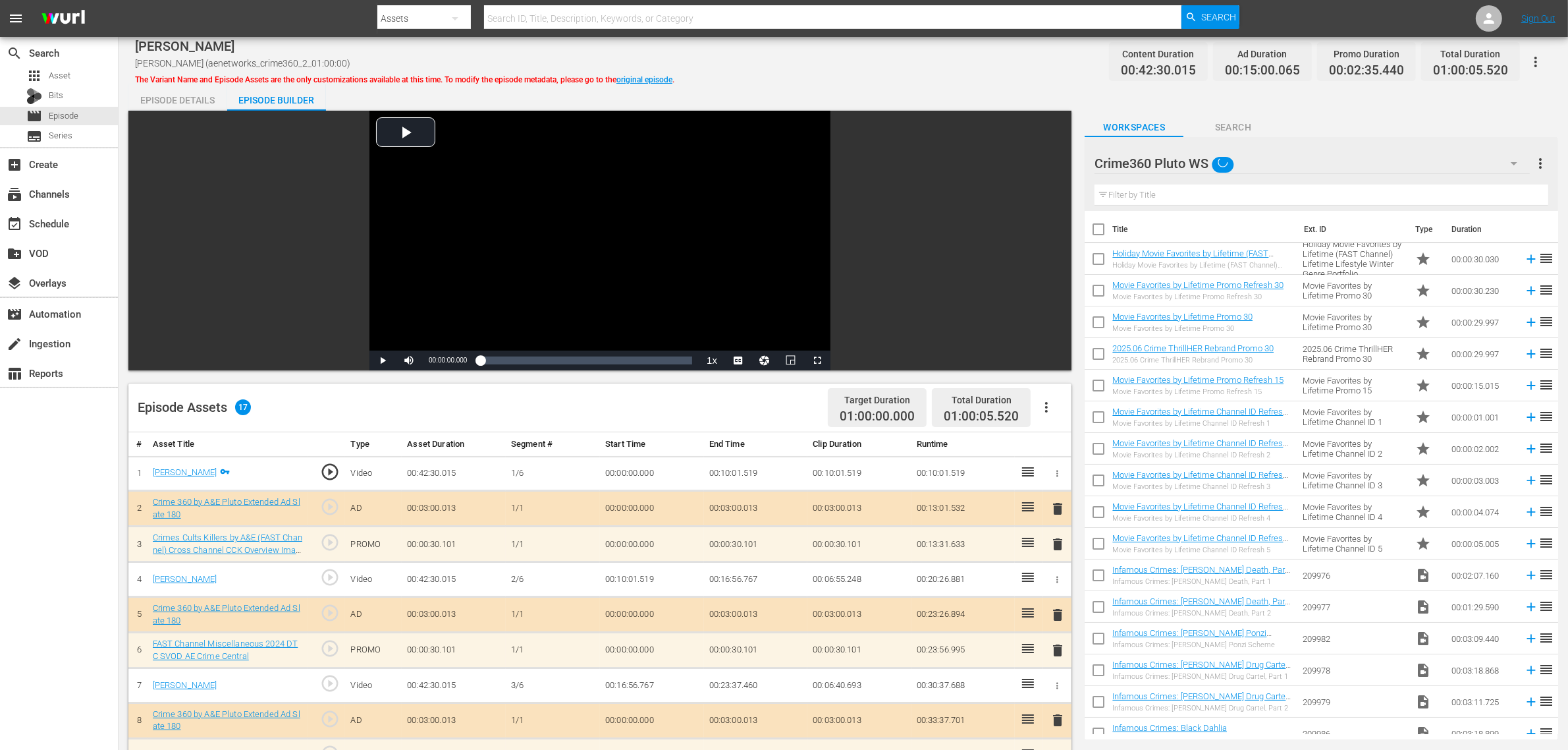
click at [910, 112] on div "Torque WS (10) Crime program list WS (0) Hoarders WS (10) Forged WS (187) Temp …" at bounding box center [784, 375] width 1568 height 750
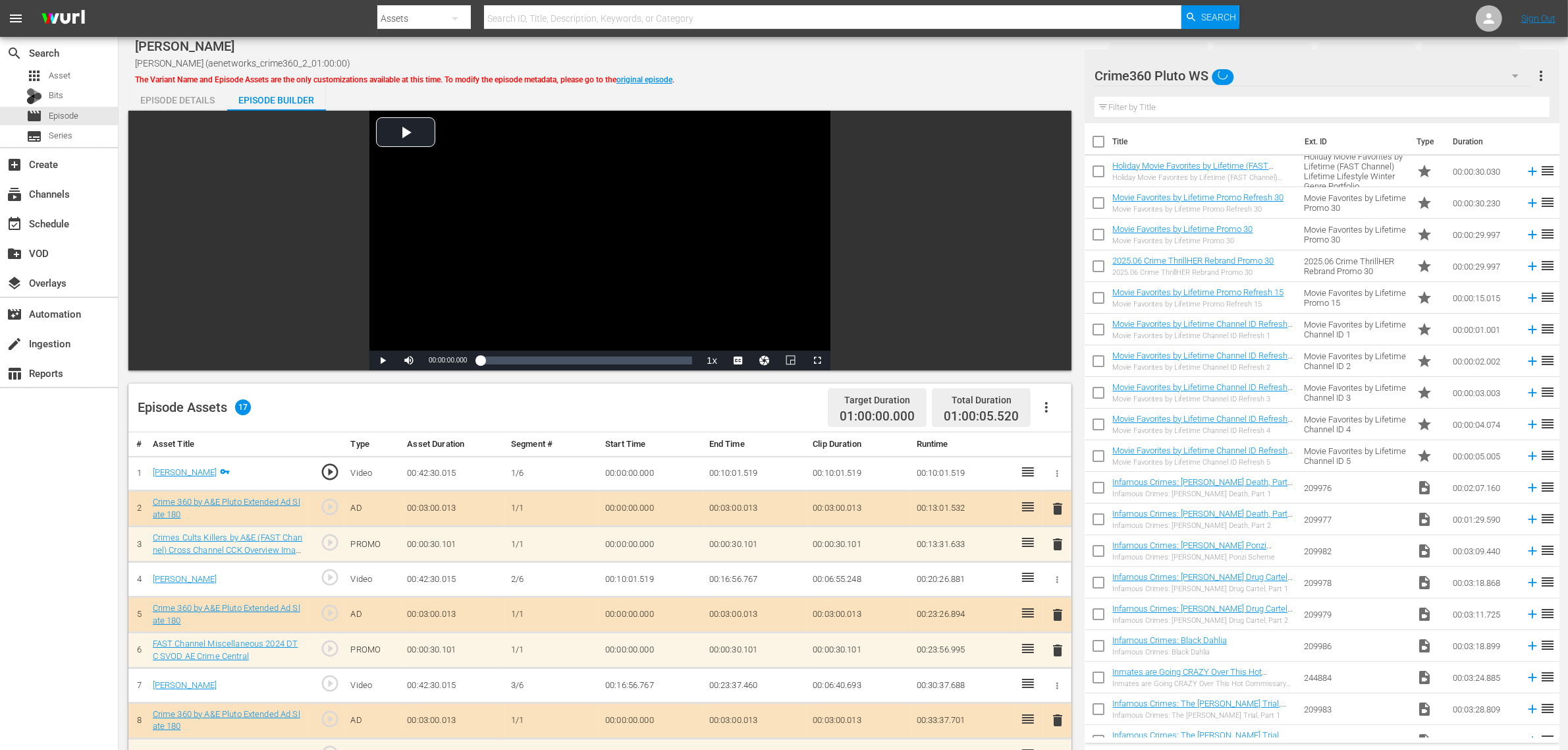
scroll to position [342, 0]
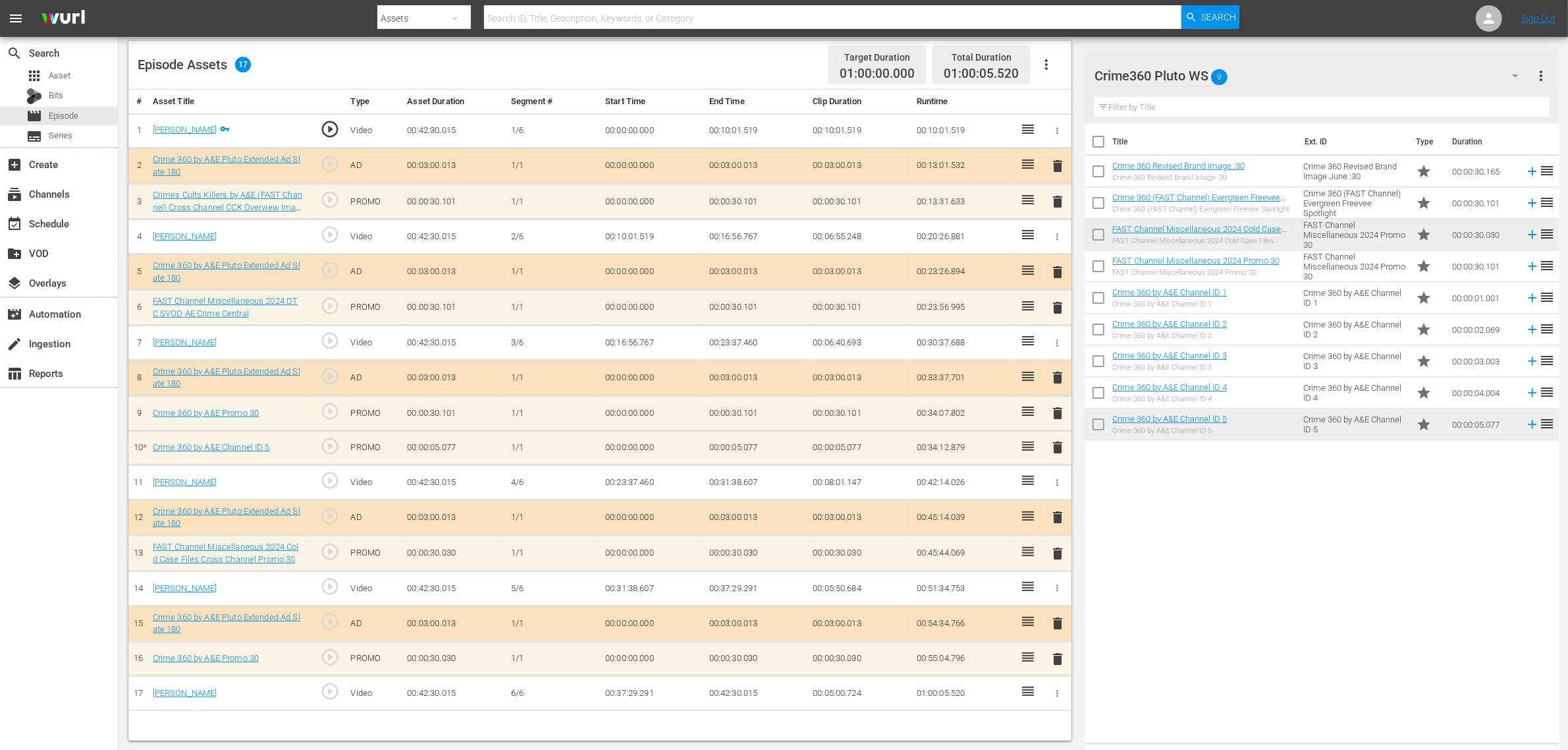
click at [1045, 65] on icon "button" at bounding box center [1046, 65] width 3 height 10
click at [1081, 102] on div "Clear Ads" at bounding box center [1086, 101] width 89 height 32
click at [705, 56] on div "Episode Assets 17 Target Duration 01:00:00.000 Total Duration 01:00:05.520" at bounding box center [599, 65] width 943 height 49
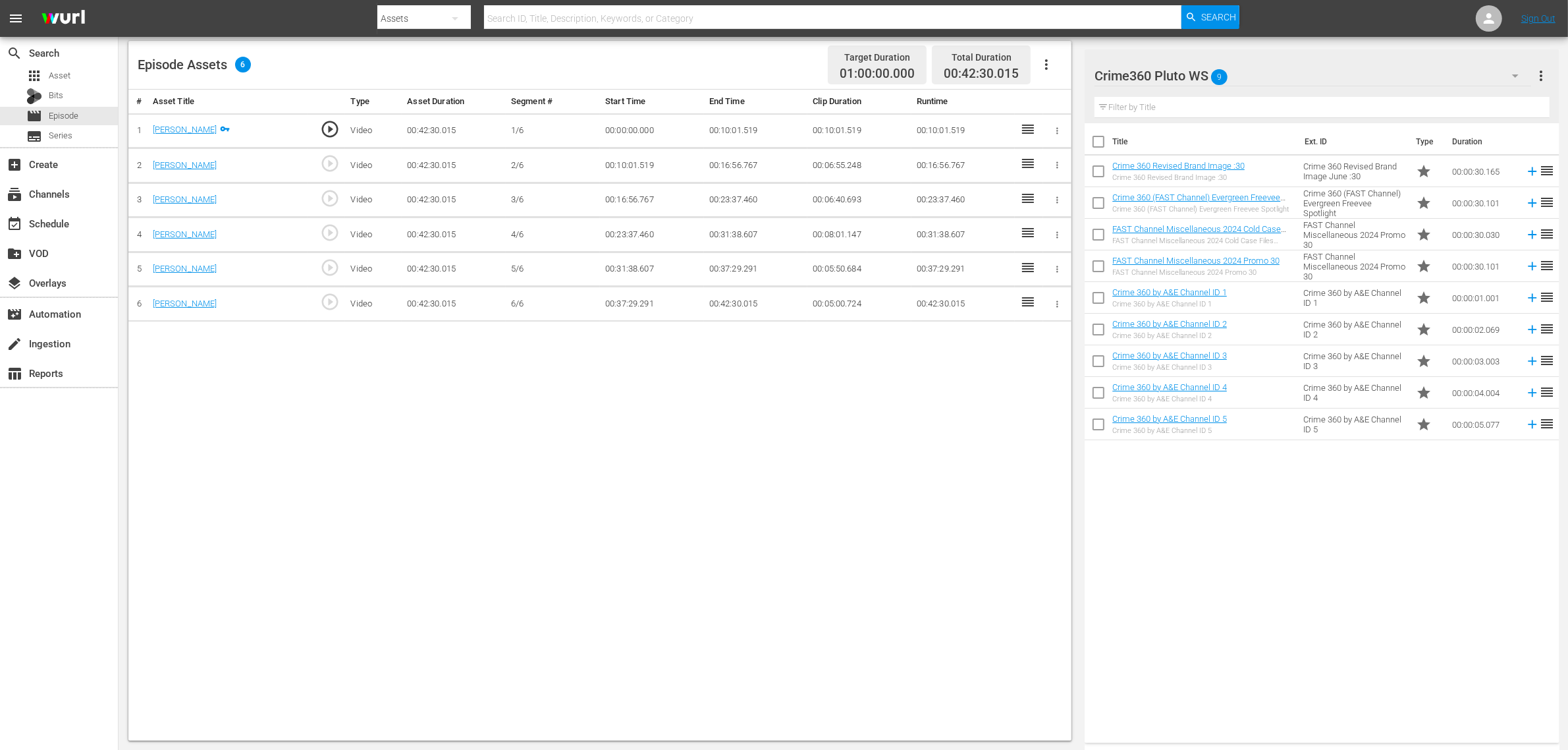
click at [705, 56] on div "Episode Assets 6 Target Duration 01:00:00.000 Total Duration 00:42:30.015" at bounding box center [599, 65] width 943 height 49
click at [1045, 65] on icon "button" at bounding box center [1046, 65] width 3 height 10
click at [1067, 73] on div "Fill with Ads" at bounding box center [1086, 70] width 89 height 32
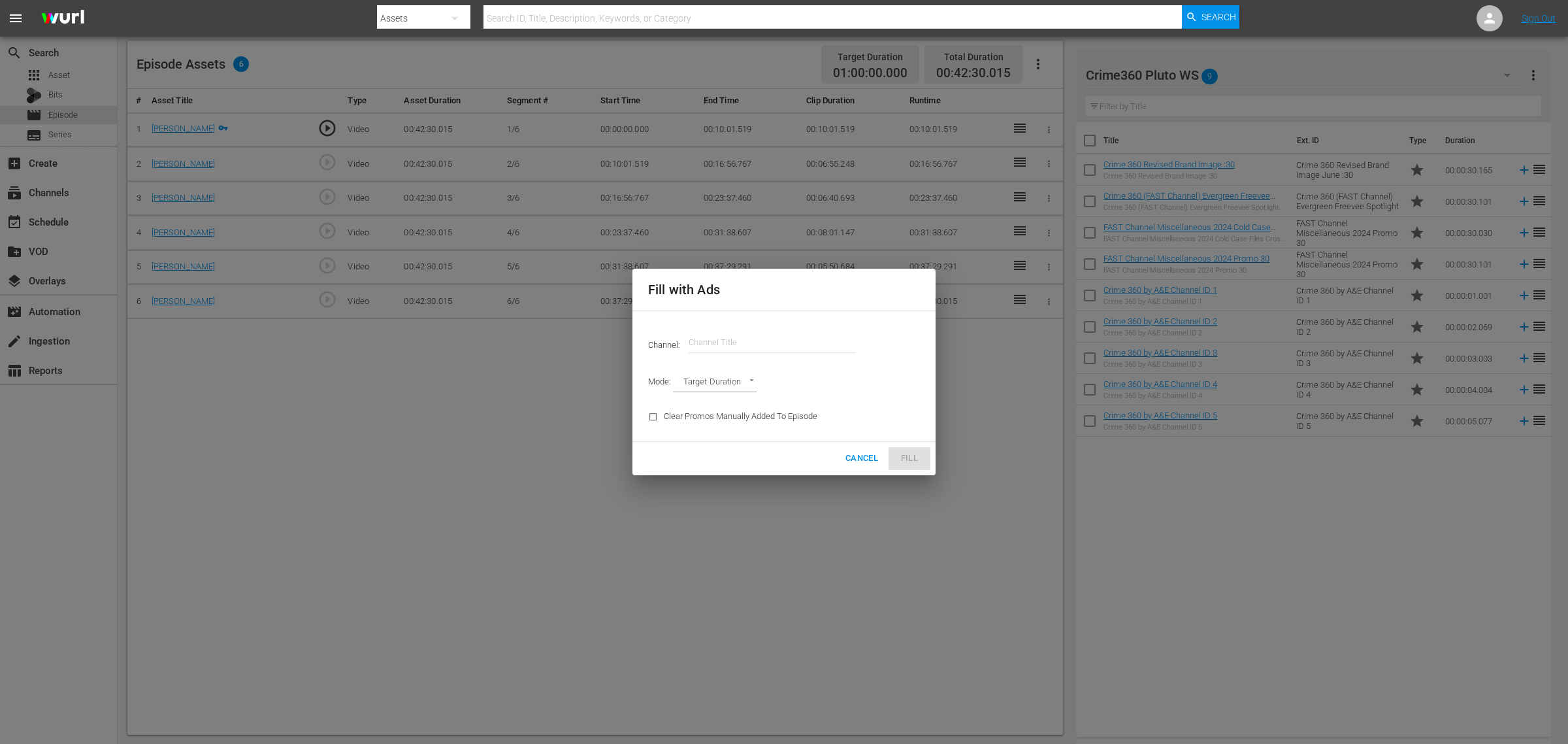
click at [724, 325] on div "Channel: Channel Title" at bounding box center [784, 342] width 287 height 47
click at [733, 340] on input "text" at bounding box center [772, 342] width 167 height 32
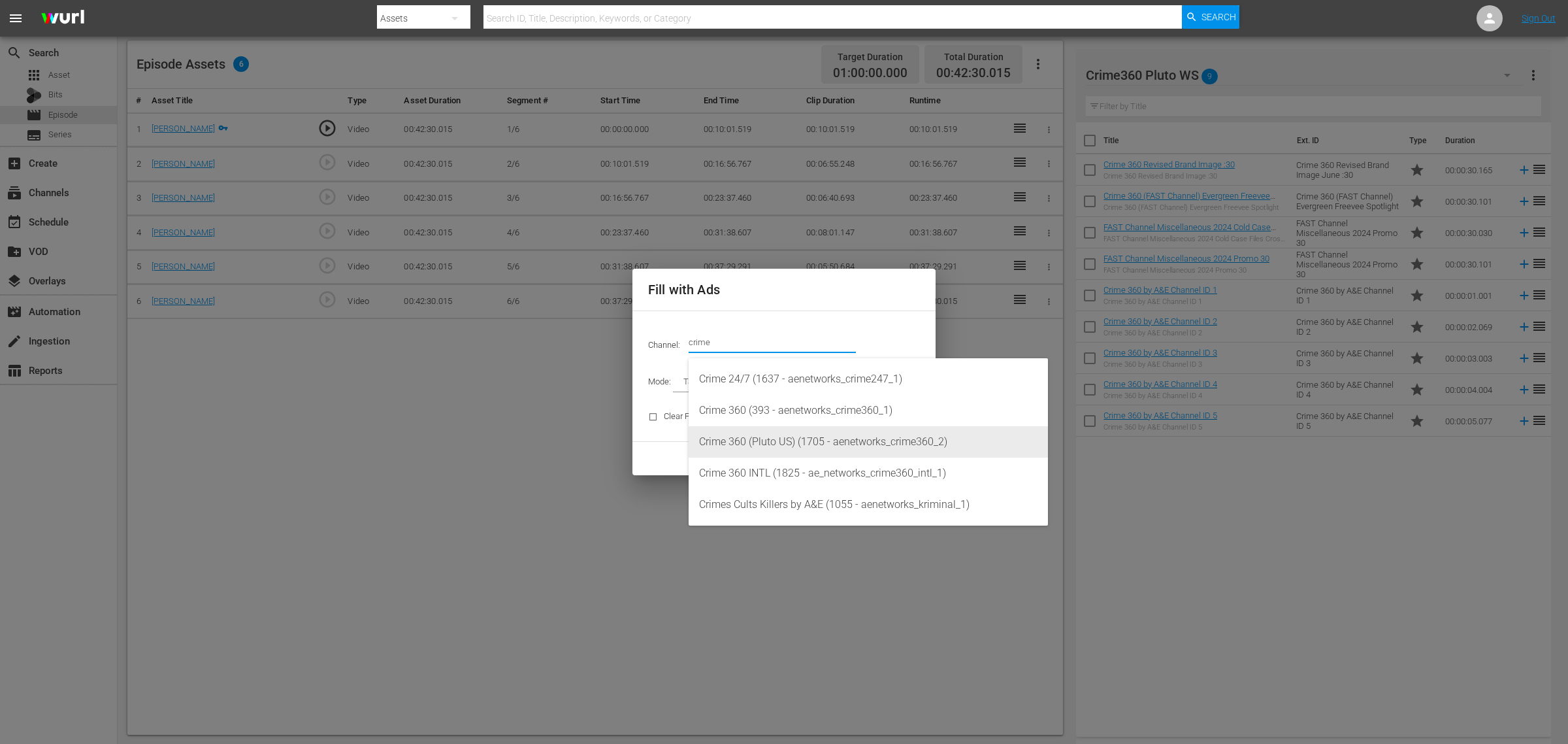
click at [803, 442] on div "Crime 360 (Pluto US) (1705 - aenetworks_crime360_2)" at bounding box center [868, 441] width 339 height 32
type input "Crime 360 (Pluto US) (1705)"
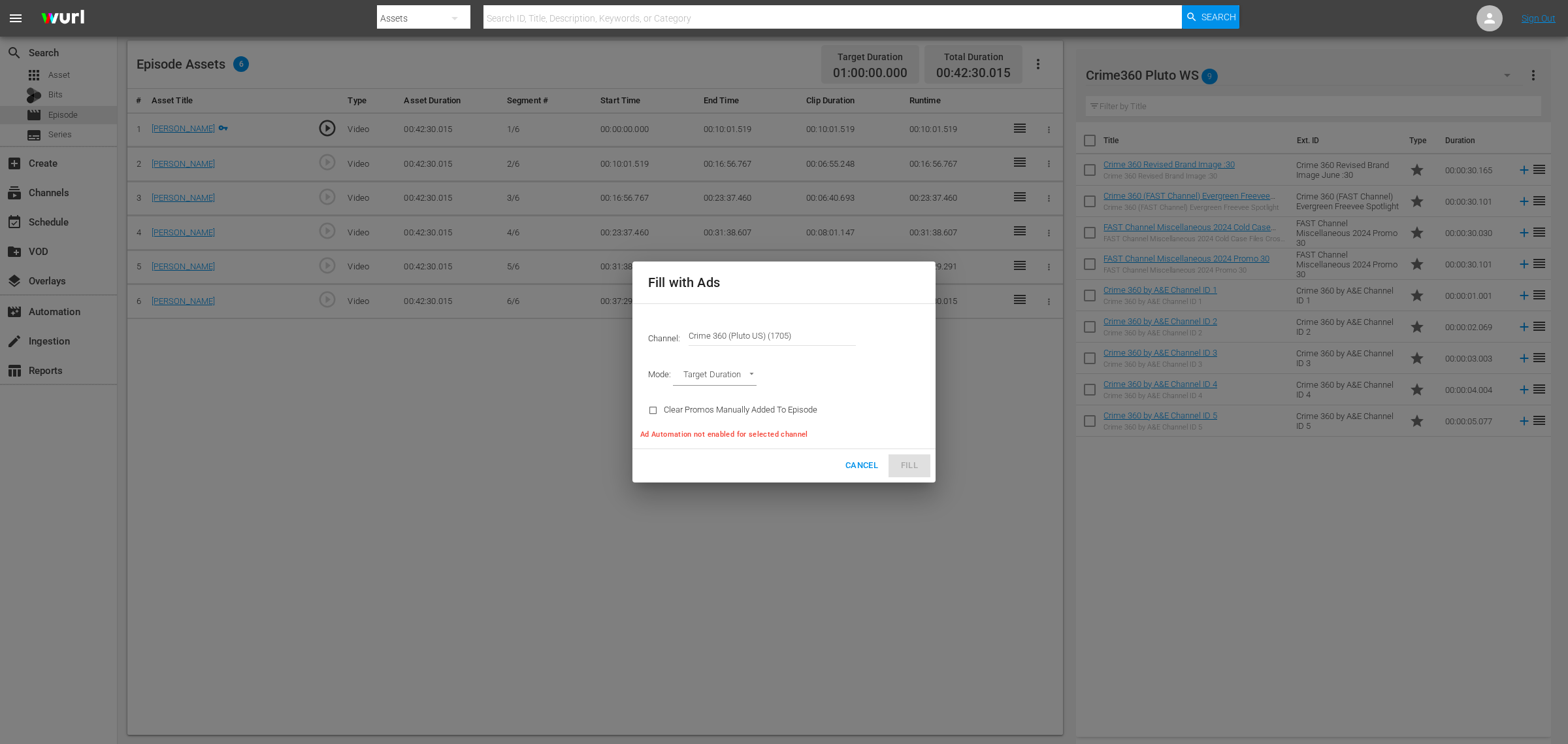
type input "AD_BREAK_DURATION"
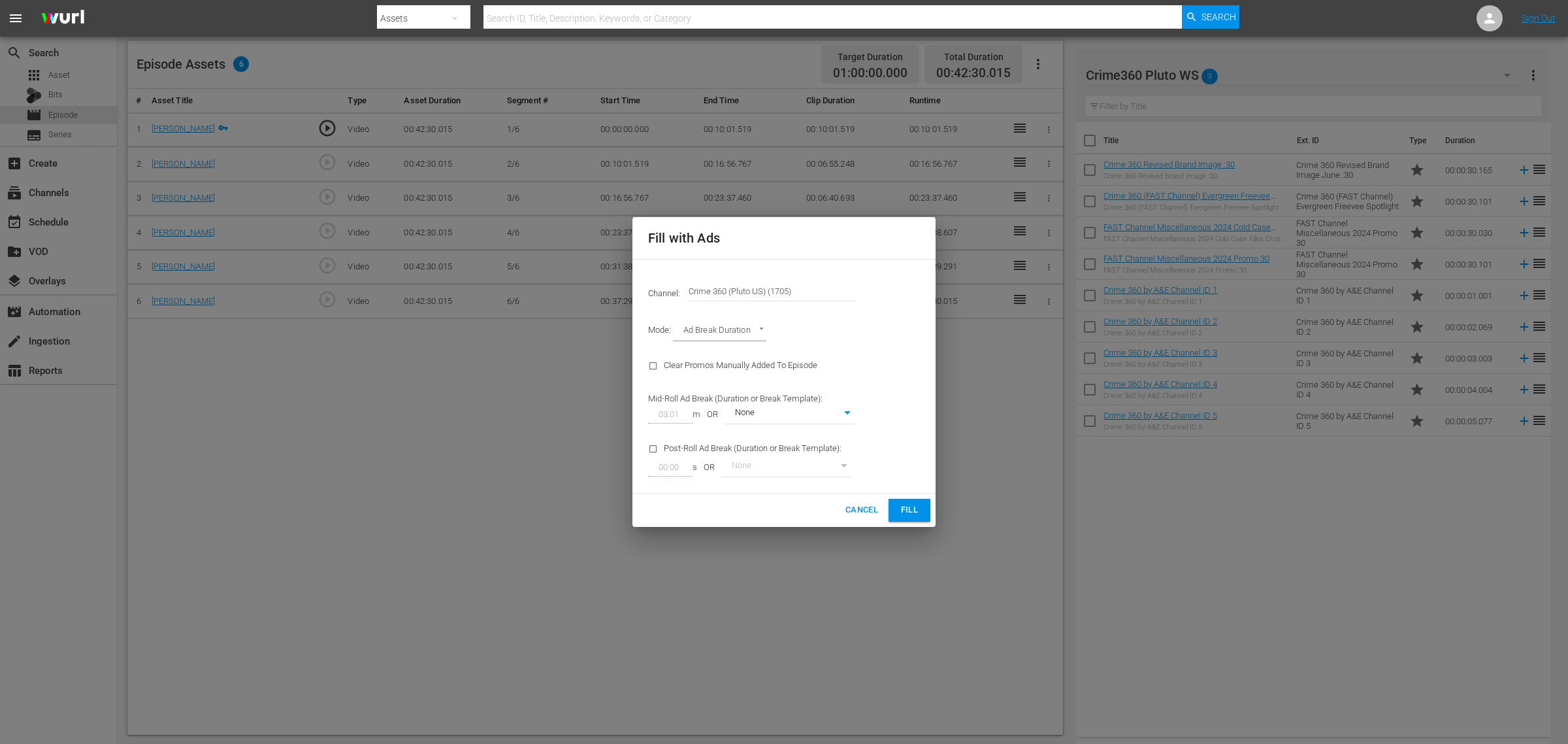
click at [843, 404] on body "menu Search By Assets Search ID, Title, Description, Keywords, or Category Sear…" at bounding box center [784, 32] width 1568 height 744
click at [886, 305] on div at bounding box center [784, 372] width 1568 height 744
click at [802, 404] on body "menu Search By Assets Search ID, Title, Description, Keywords, or Category Sear…" at bounding box center [784, 32] width 1568 height 744
click at [799, 432] on li "3 Min with promo" at bounding box center [790, 435] width 131 height 21
type input "46"
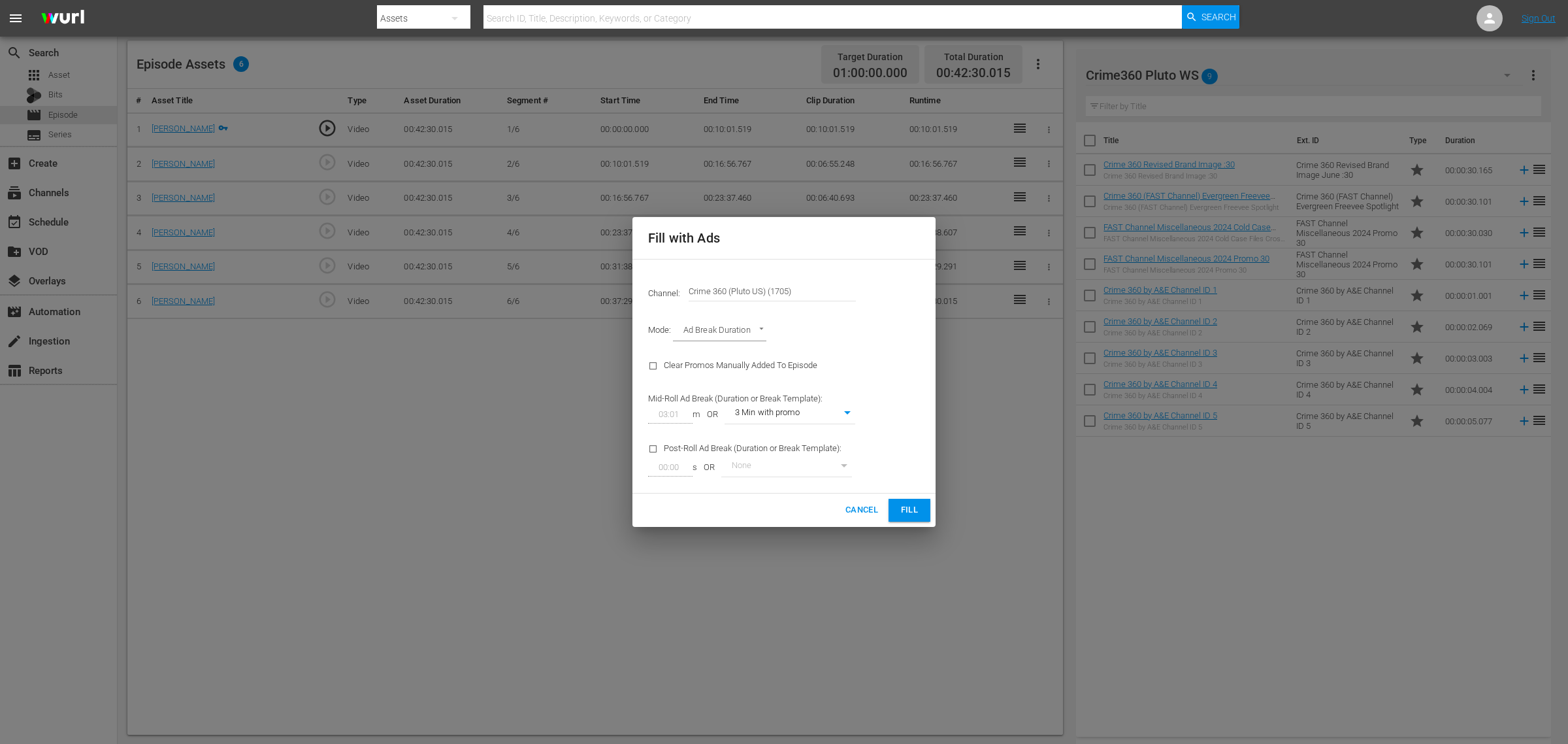
click at [906, 511] on span "Fill" at bounding box center [909, 510] width 21 height 15
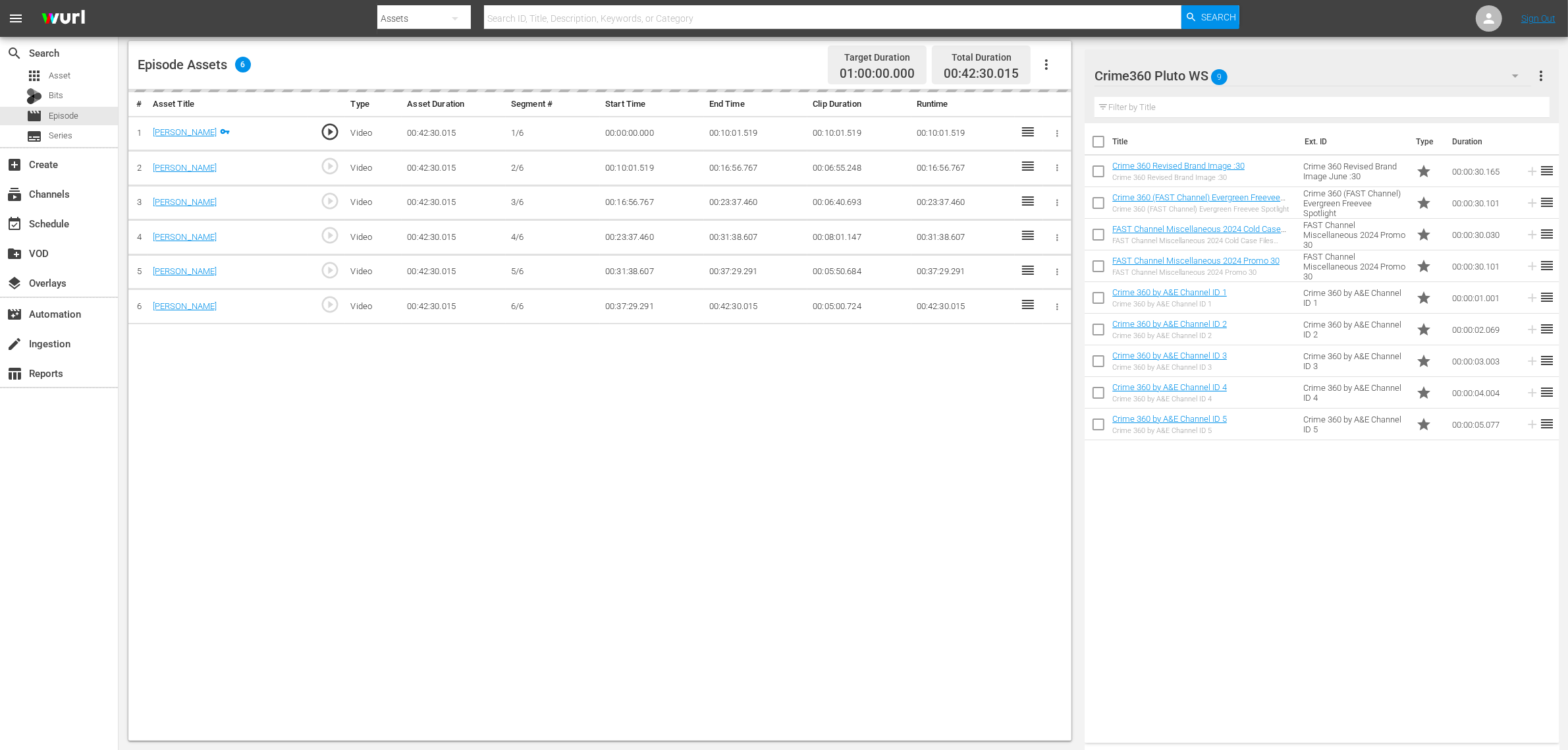
click at [1197, 526] on div "Title Ext. ID Type Duration Crime 360 Revised Brand Image :30 Crime 360 Revised…" at bounding box center [1322, 430] width 475 height 614
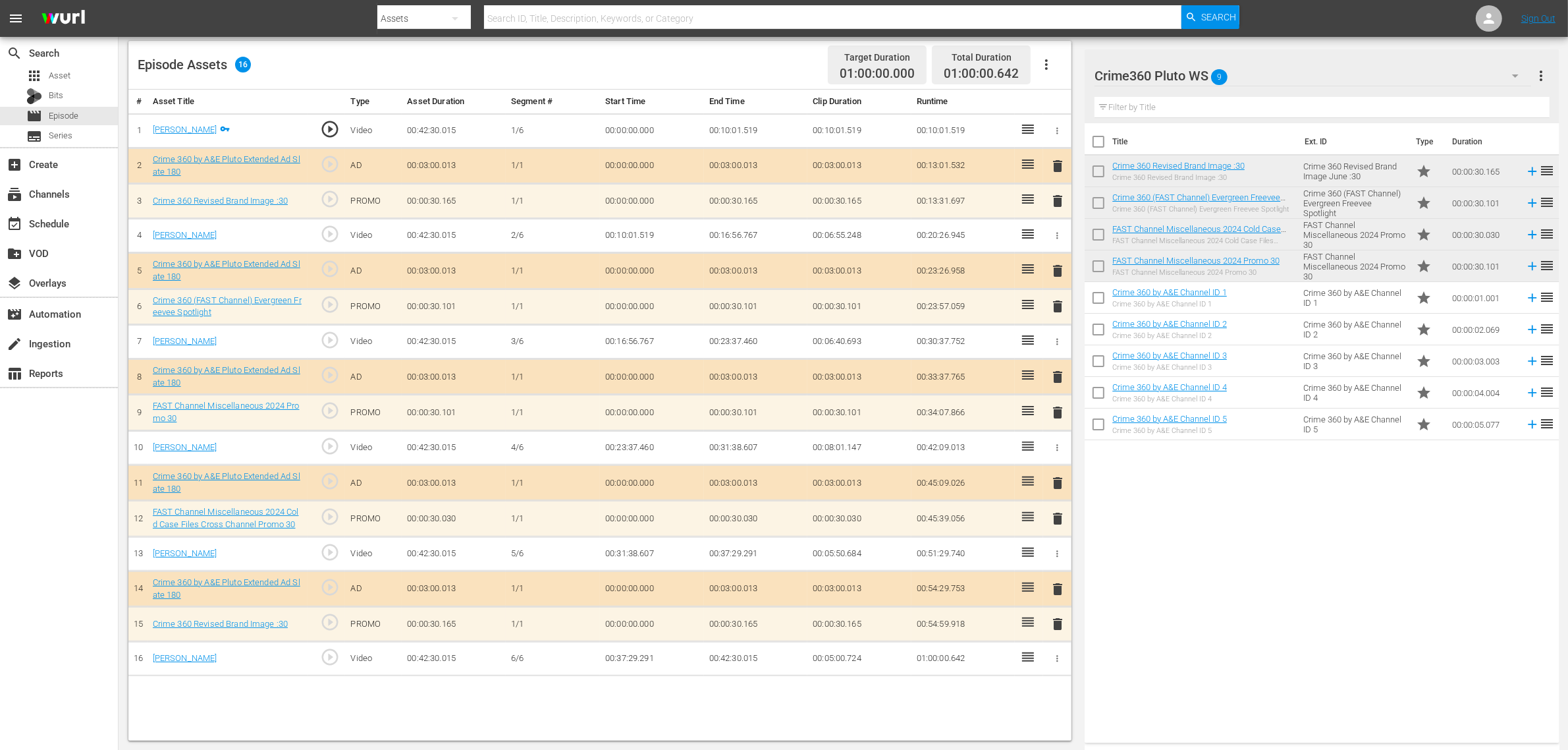
click at [1264, 583] on div "Title Ext. ID Type Duration Crime 360 Revised Brand Image :30 Crime 360 Revised…" at bounding box center [1322, 430] width 475 height 614
